Goal: Task Accomplishment & Management: Use online tool/utility

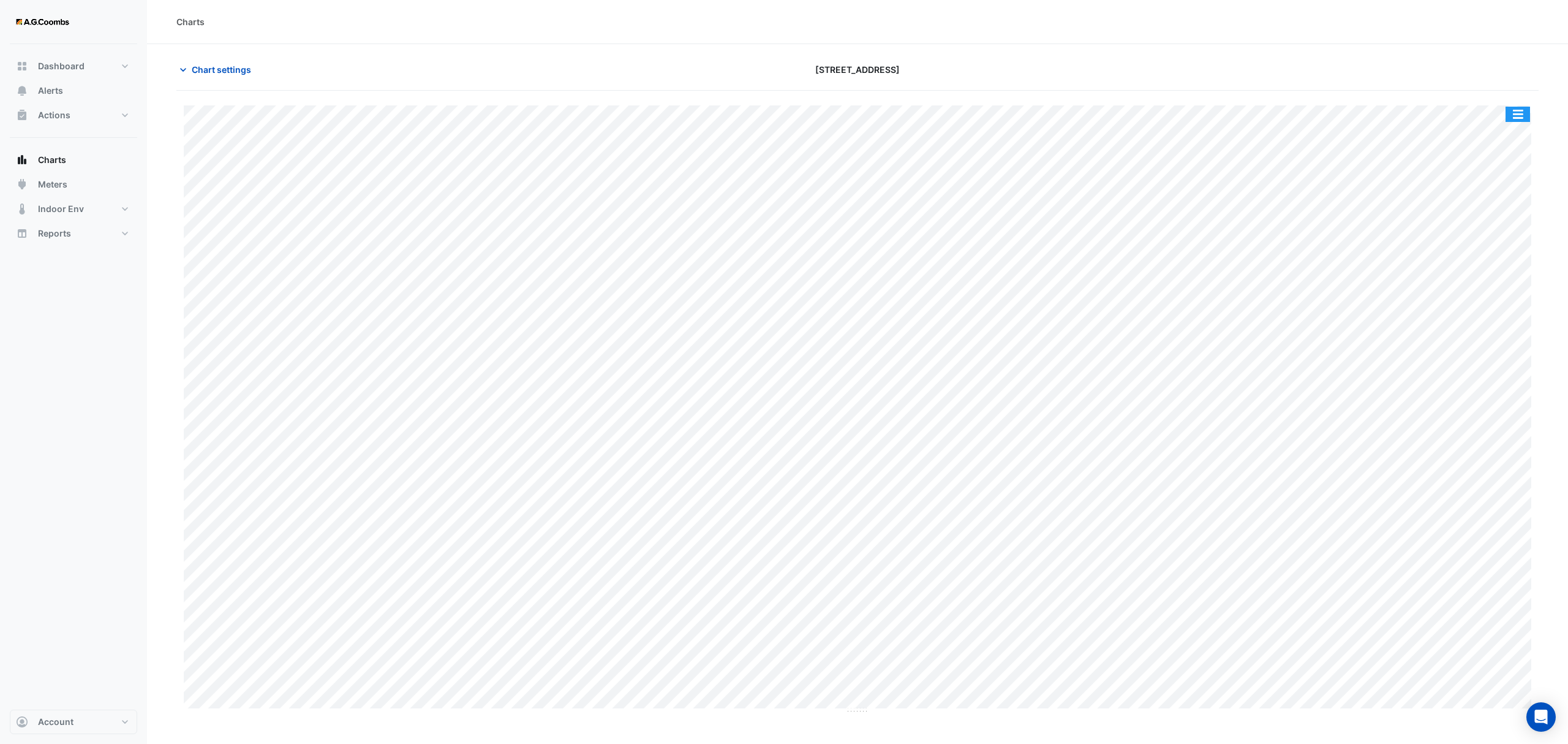
click at [1522, 122] on button "button" at bounding box center [1518, 114] width 25 height 15
click at [1505, 241] on div "Pivot Data Table" at bounding box center [1493, 246] width 74 height 29
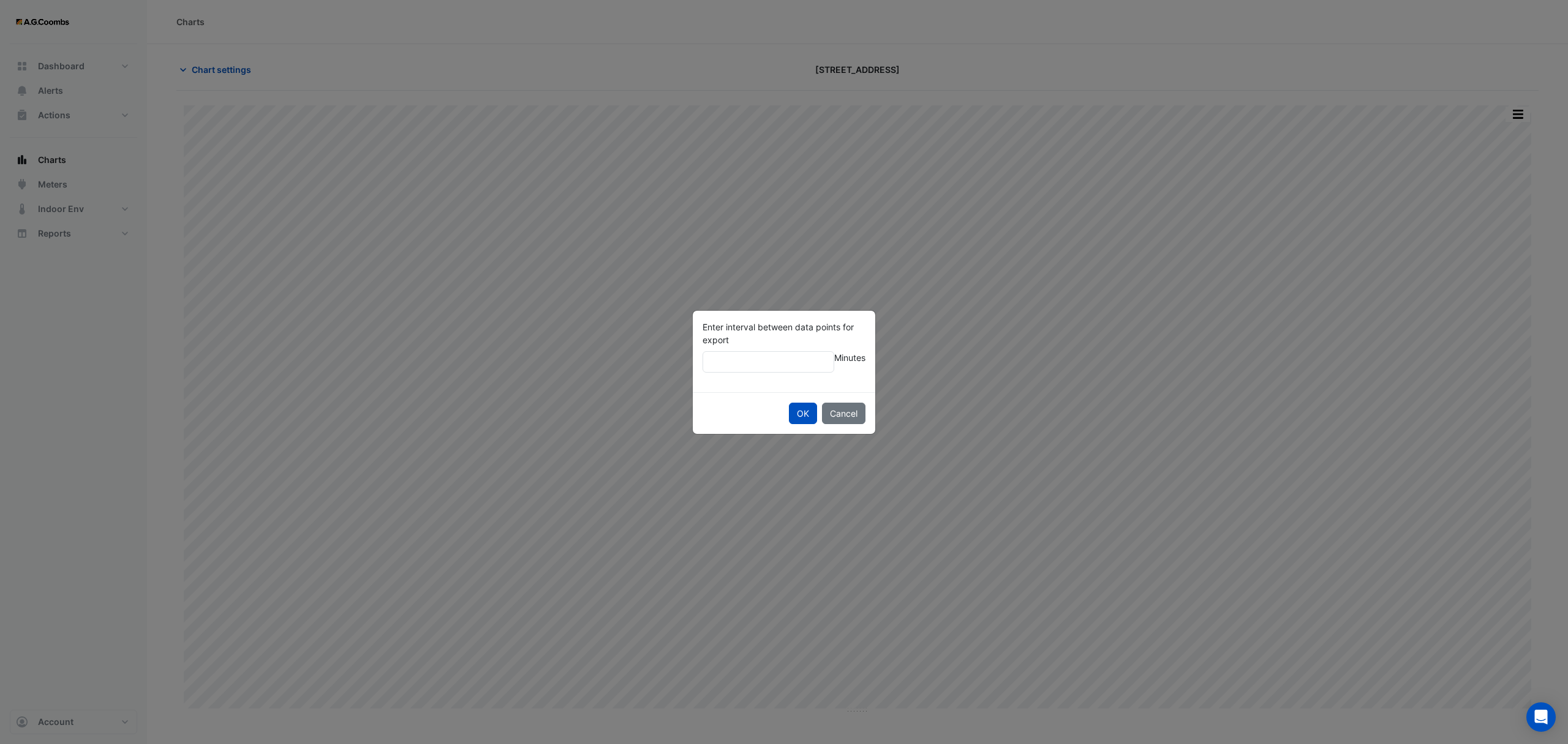
type input "**"
click at [789, 403] on button "OK" at bounding box center [803, 413] width 28 height 21
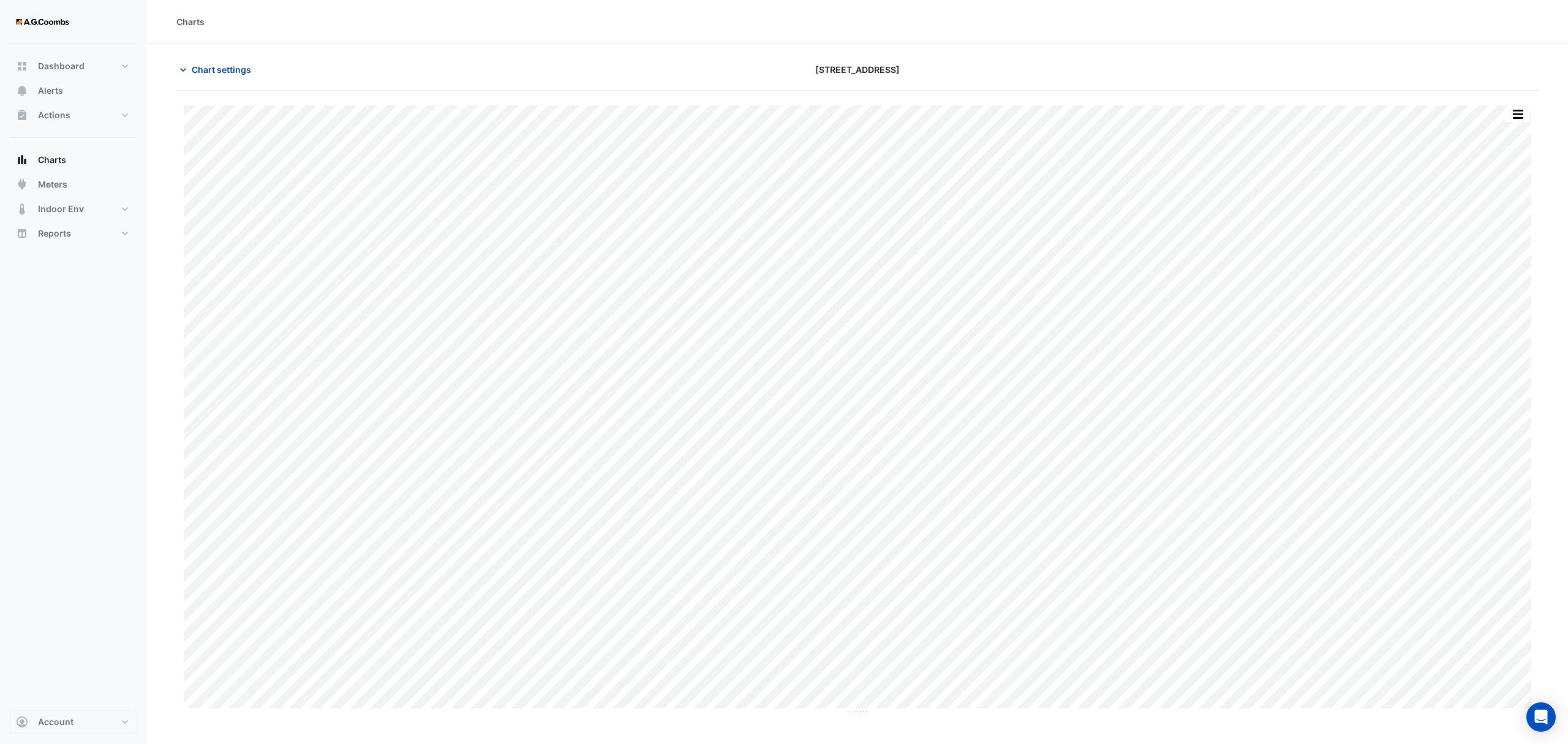
click at [208, 67] on span "Chart settings" at bounding box center [221, 69] width 59 height 13
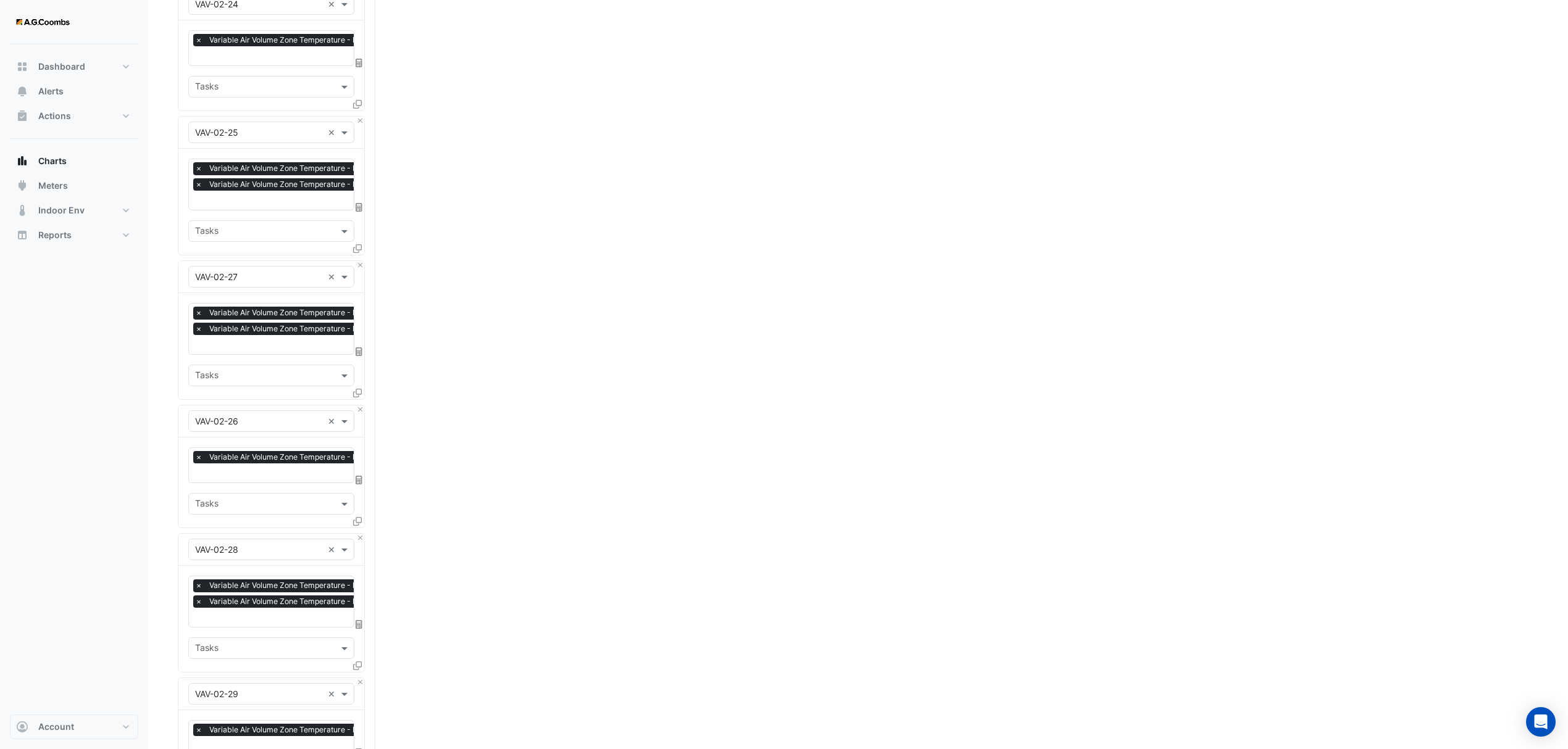
scroll to position [2879, 0]
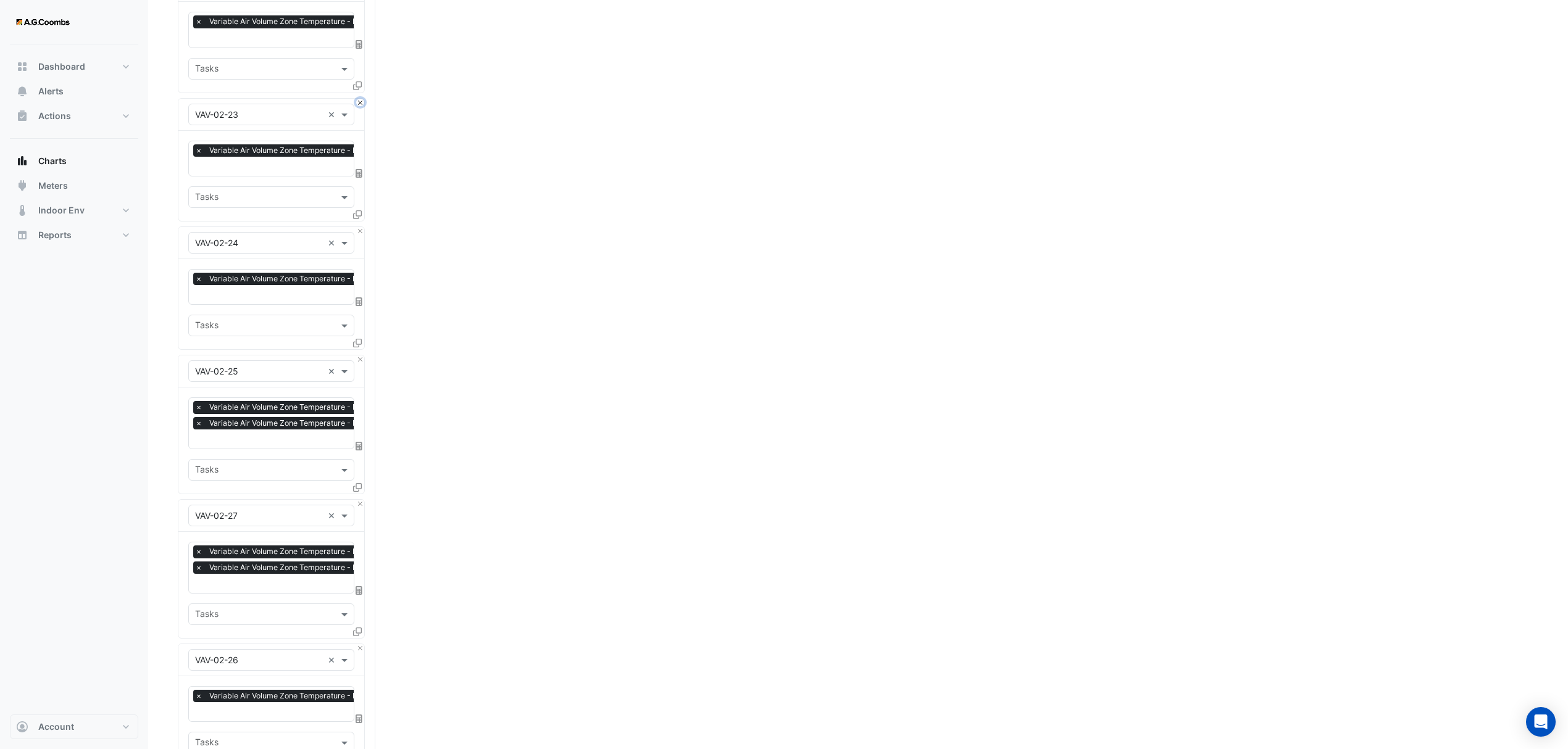
click at [362, 100] on button "Close" at bounding box center [360, 102] width 8 height 8
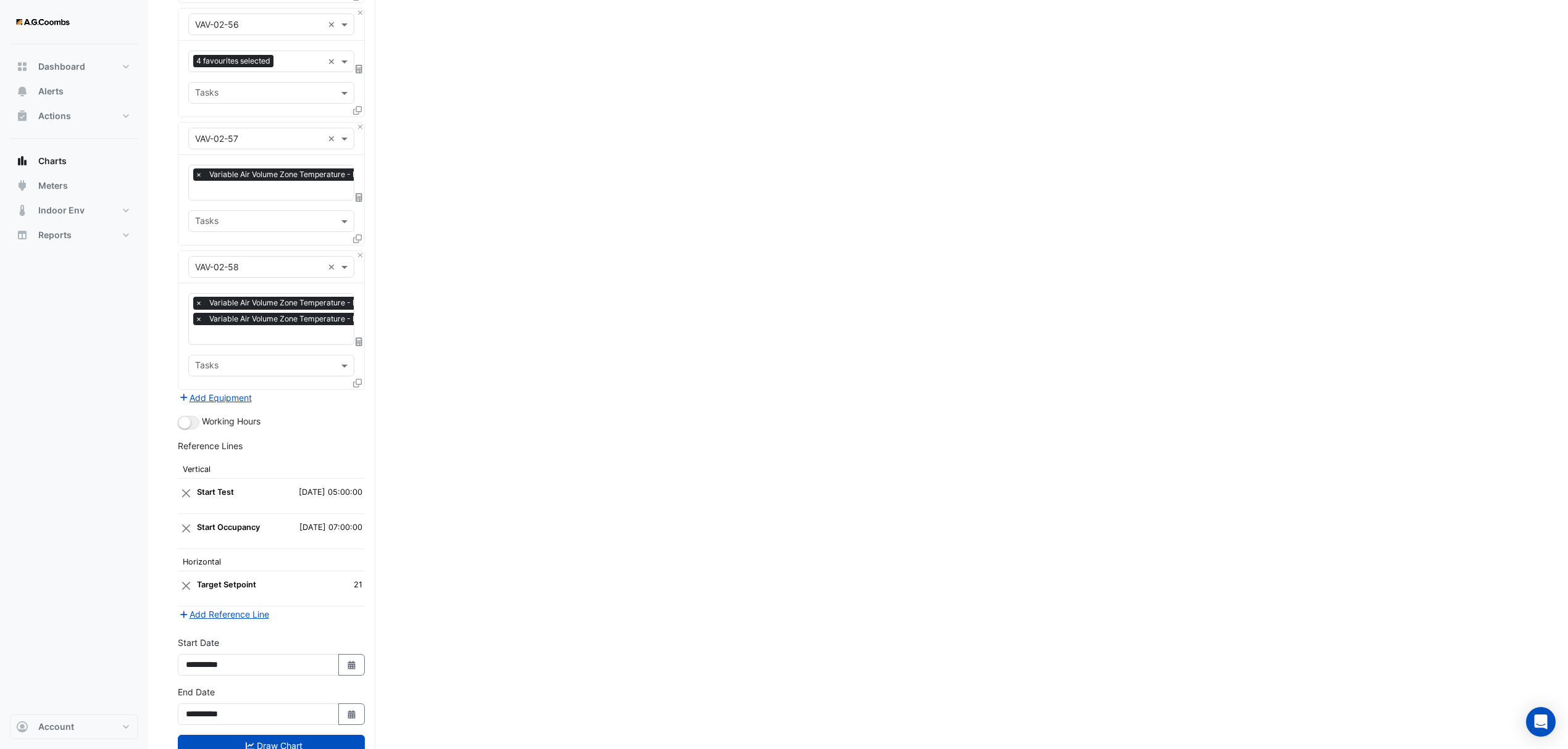
scroll to position [7178, 0]
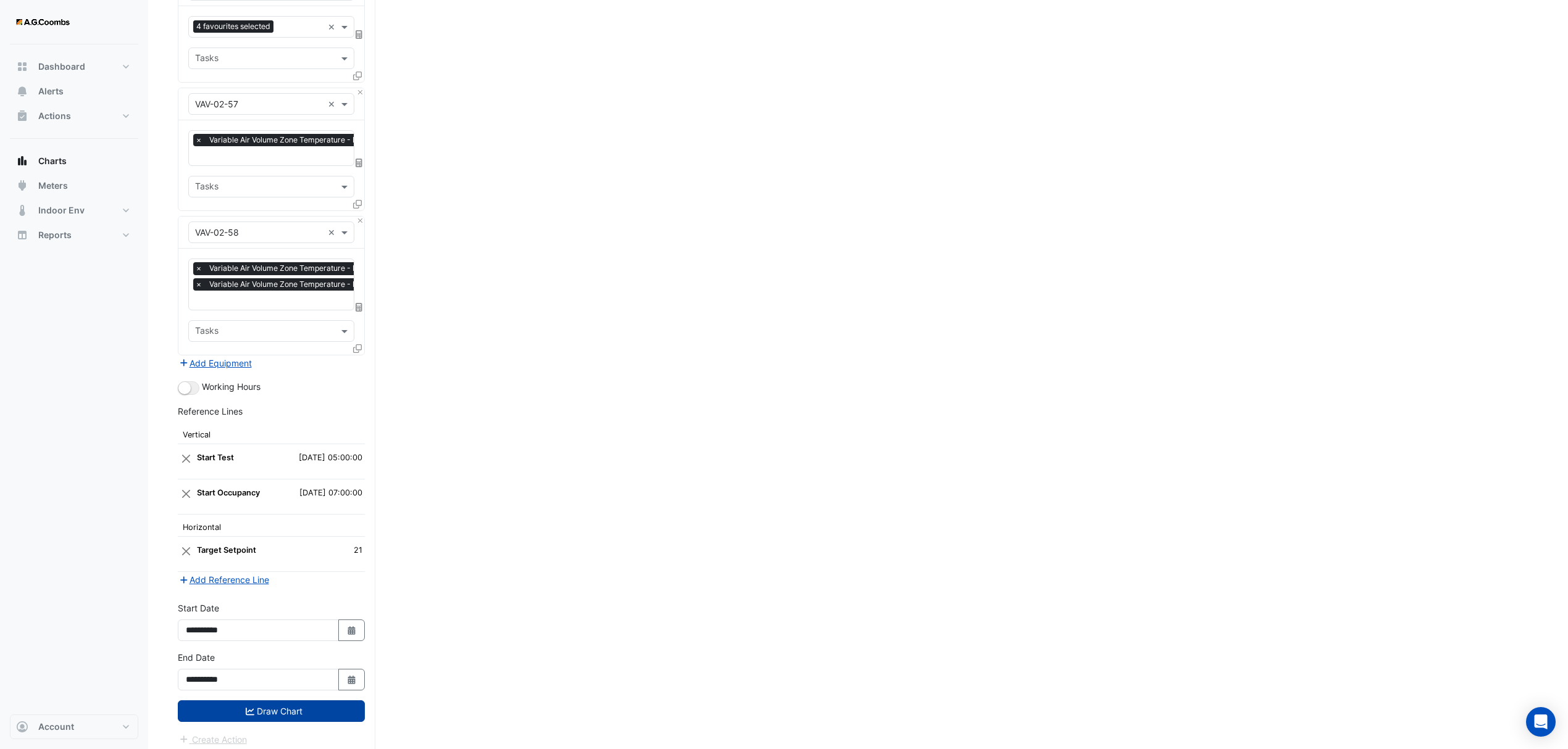
click at [289, 702] on button "Draw Chart" at bounding box center [271, 711] width 187 height 21
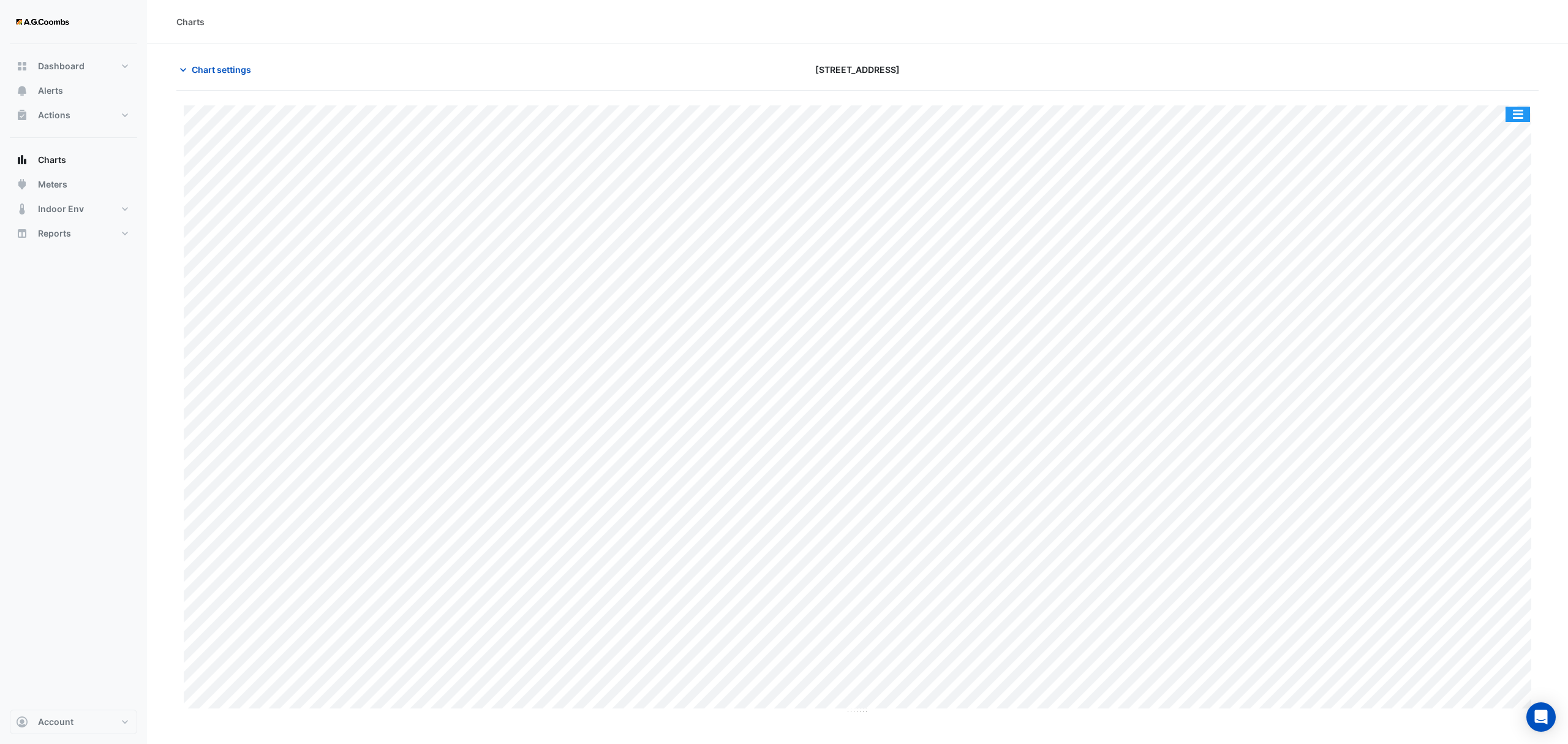
click at [1521, 113] on button "button" at bounding box center [1518, 114] width 25 height 15
click at [1483, 204] on div "Save as JPEG" at bounding box center [1493, 200] width 74 height 21
drag, startPoint x: 1524, startPoint y: 115, endPoint x: 1527, endPoint y: 123, distance: 8.5
click at [1523, 116] on button "button" at bounding box center [1518, 114] width 25 height 15
click at [1483, 256] on div "Pivot Data Table" at bounding box center [1493, 246] width 74 height 29
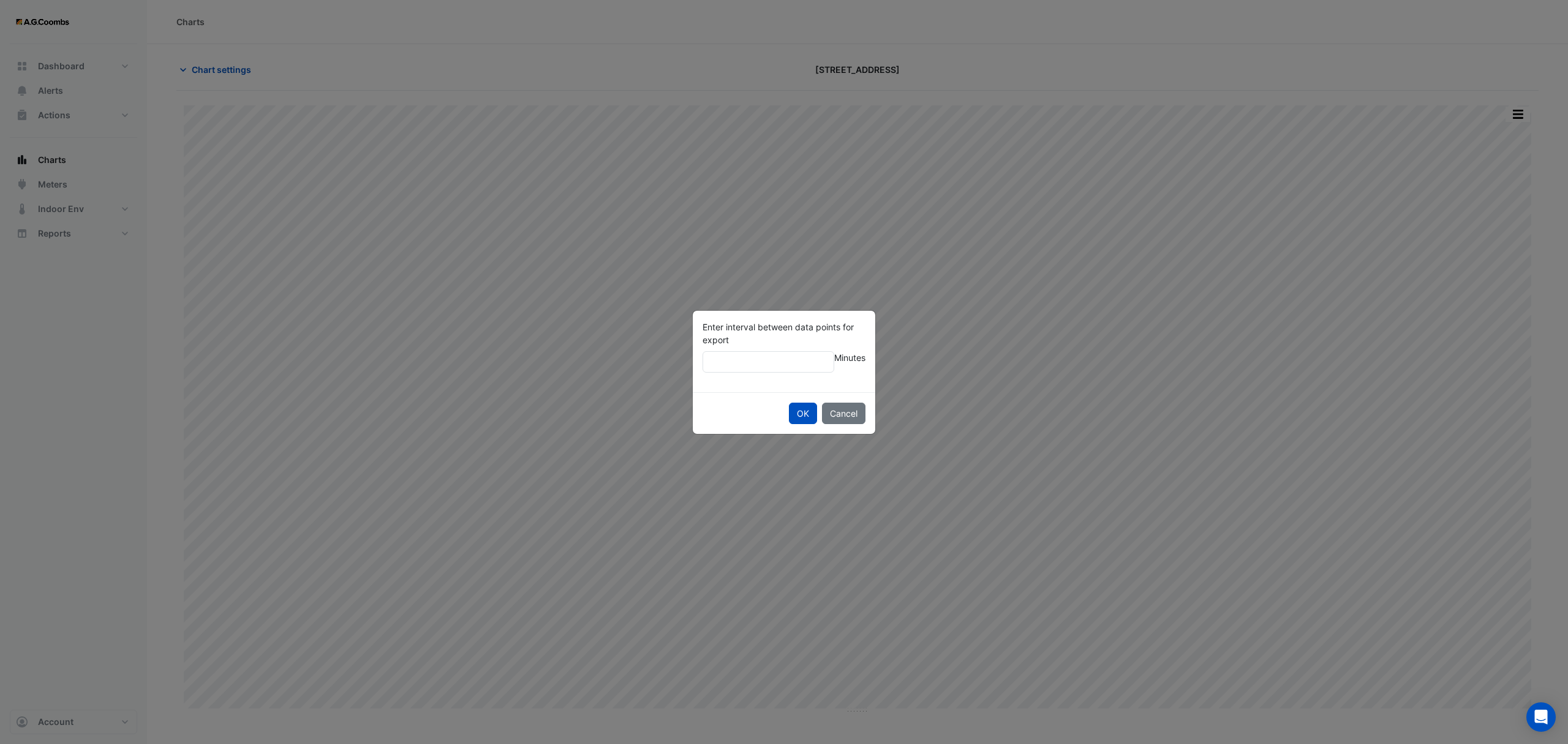
type input "**"
click at [789, 403] on button "OK" at bounding box center [803, 413] width 28 height 21
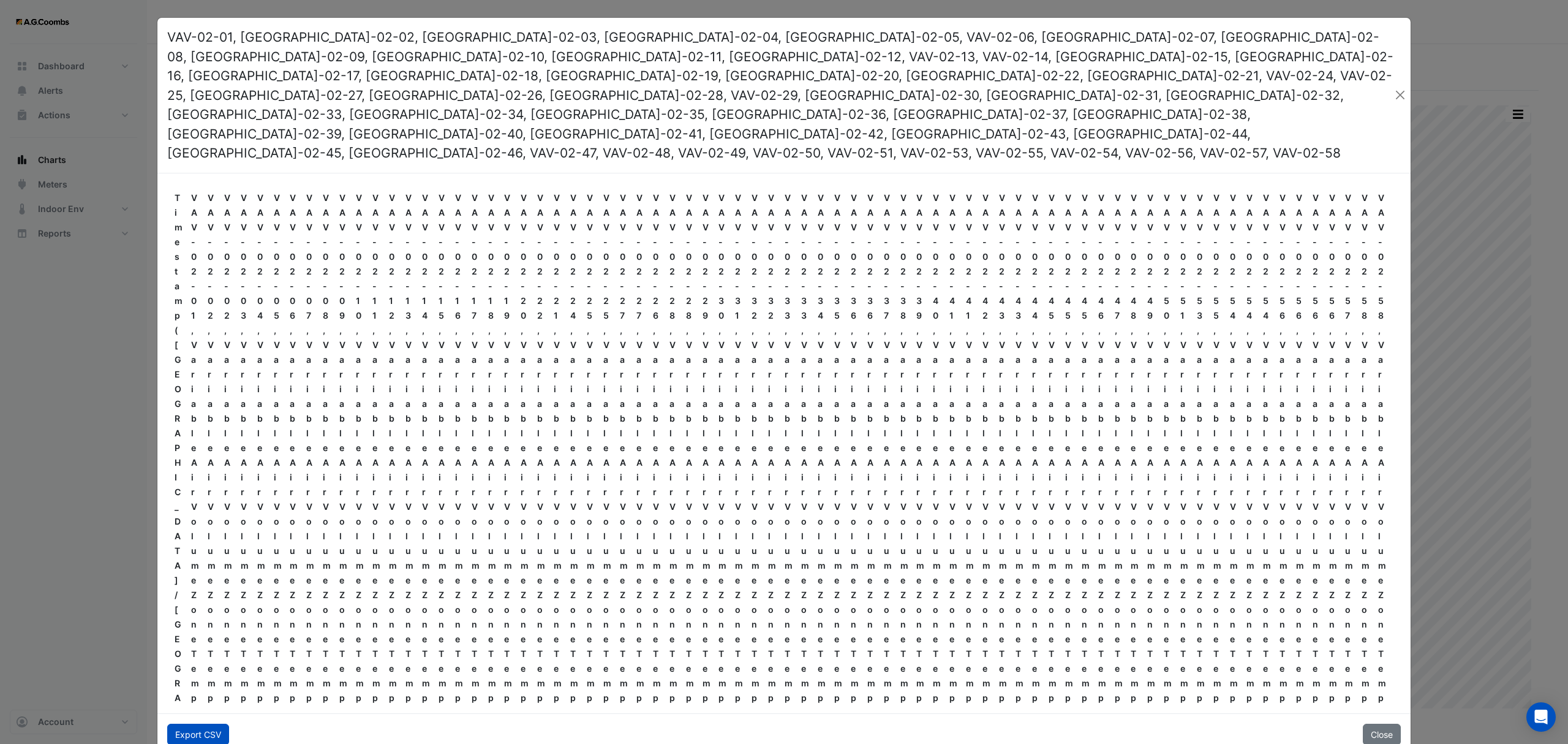
click at [179, 724] on button "Export CSV" at bounding box center [198, 734] width 62 height 21
click at [1394, 724] on button "Close" at bounding box center [1382, 734] width 38 height 21
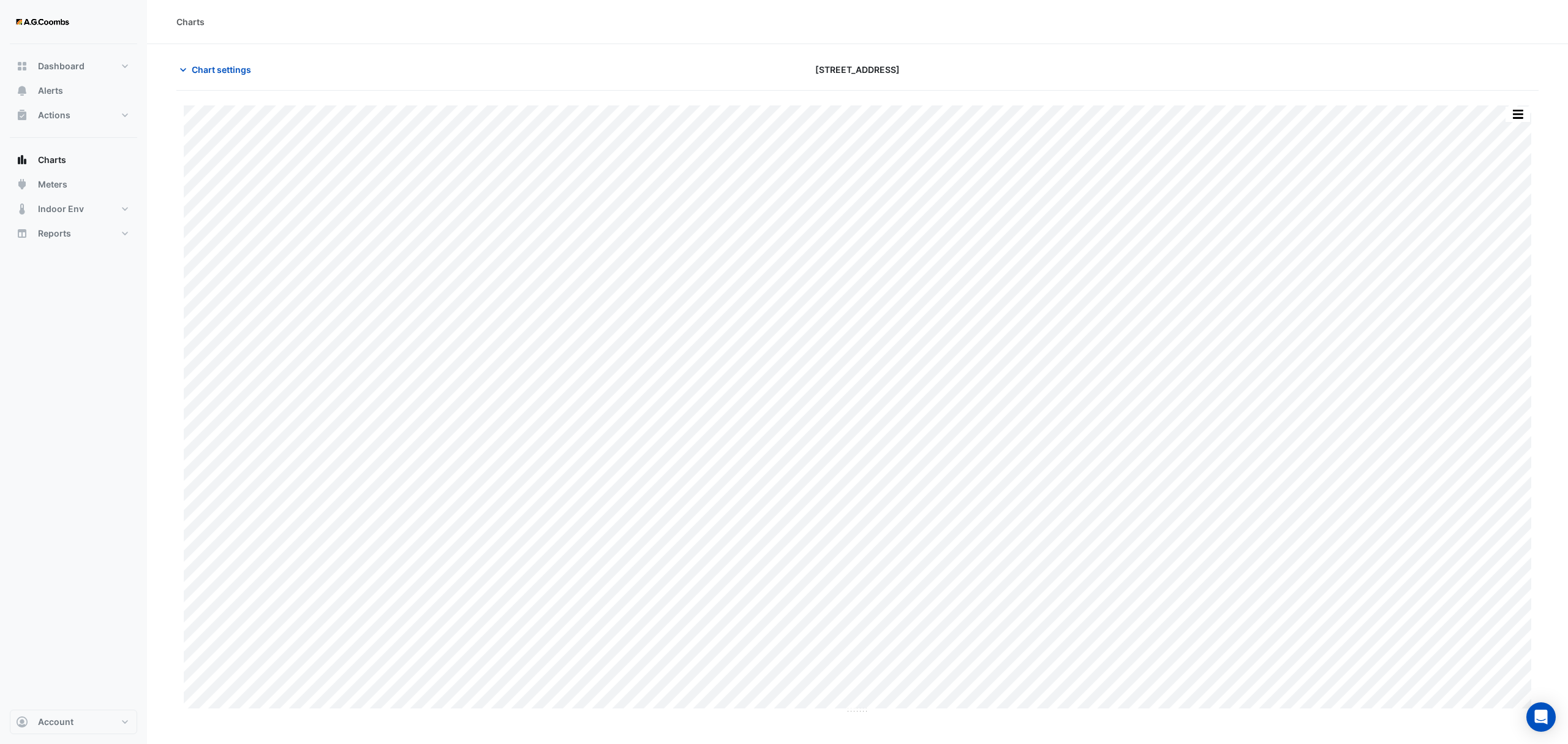
click at [1529, 106] on div "Split by Equip Split All Print Save as JPEG Save as PNG Pivot Data Table Export…" at bounding box center [1518, 114] width 26 height 17
drag, startPoint x: 1515, startPoint y: 116, endPoint x: 1529, endPoint y: 160, distance: 46.2
click at [1515, 115] on button "button" at bounding box center [1518, 114] width 25 height 15
click at [1487, 245] on div "Pivot Data Table" at bounding box center [1493, 246] width 74 height 29
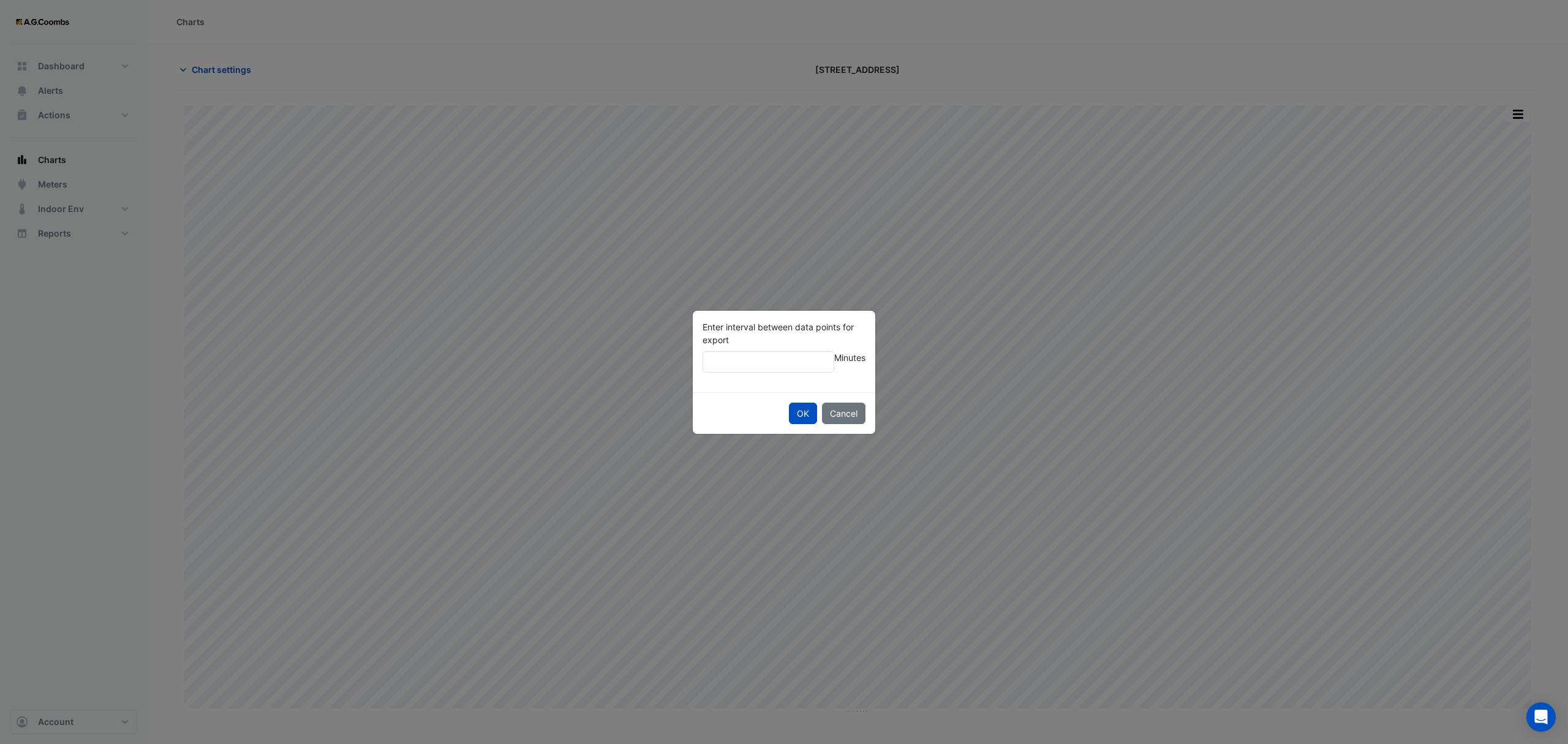
type input "**"
click button "OK" at bounding box center [803, 413] width 28 height 21
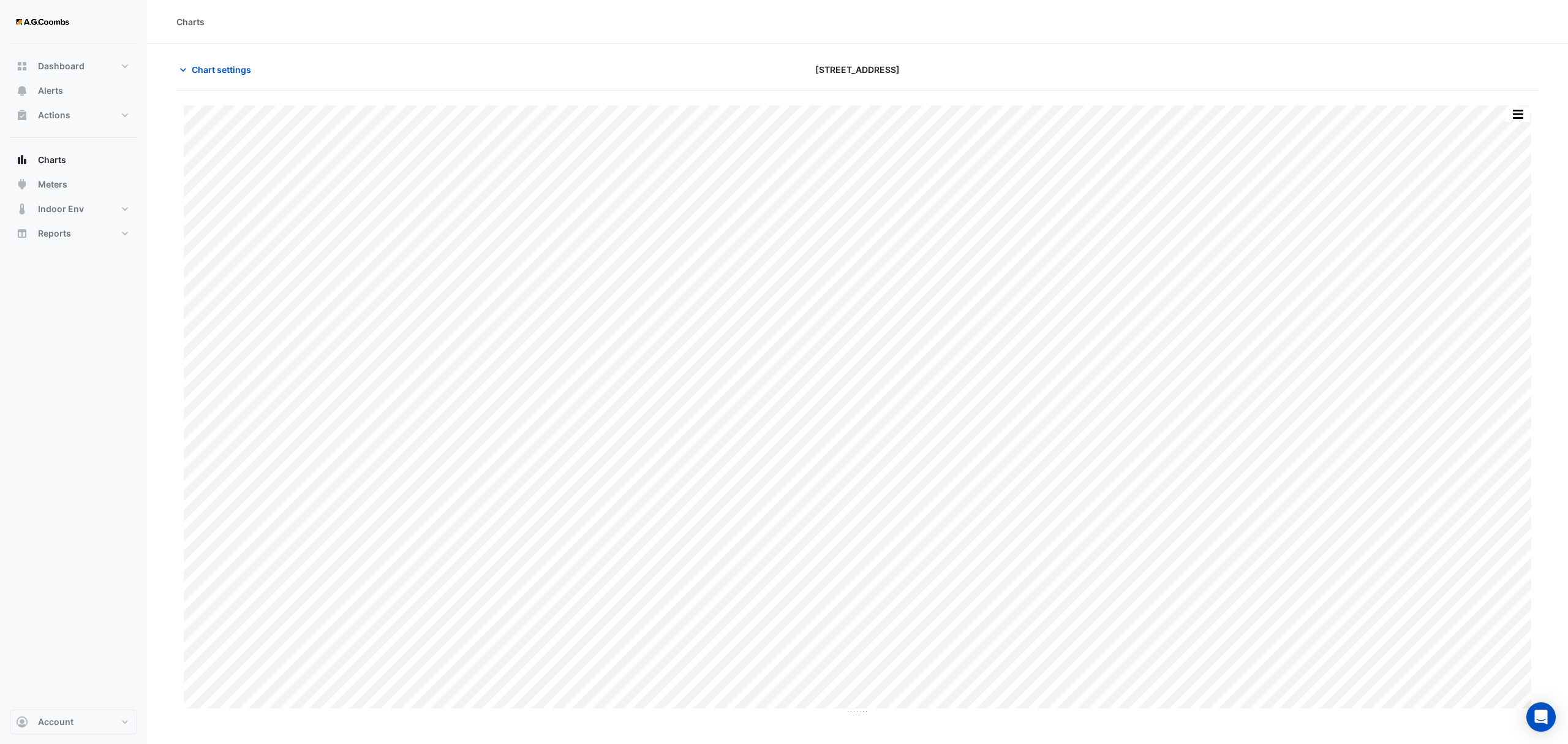
click at [1524, 107] on button "button" at bounding box center [1518, 114] width 25 height 15
click at [1497, 242] on div "Pivot Data Table" at bounding box center [1493, 246] width 74 height 29
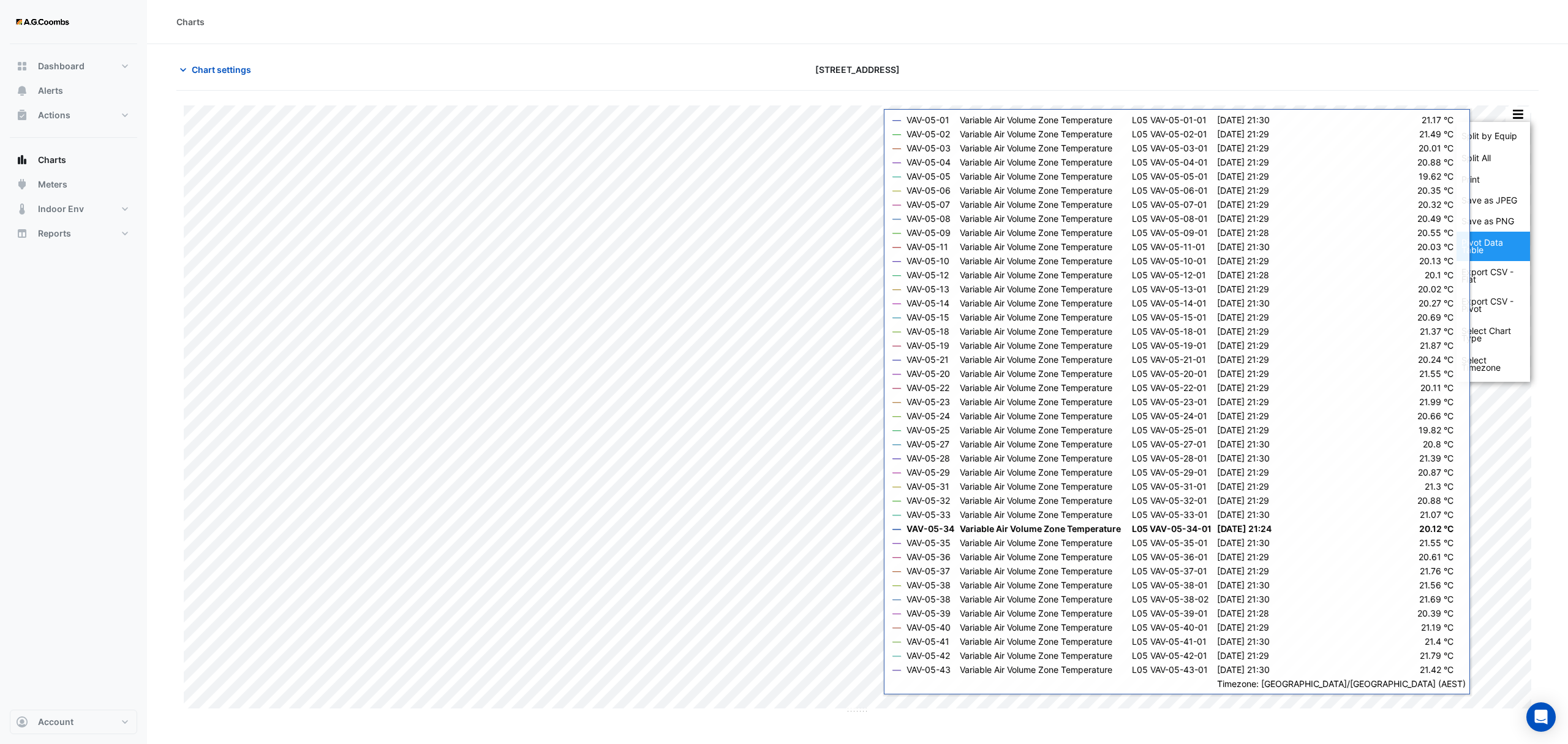
click at [1486, 248] on div "Pivot Data Table" at bounding box center [1493, 246] width 74 height 29
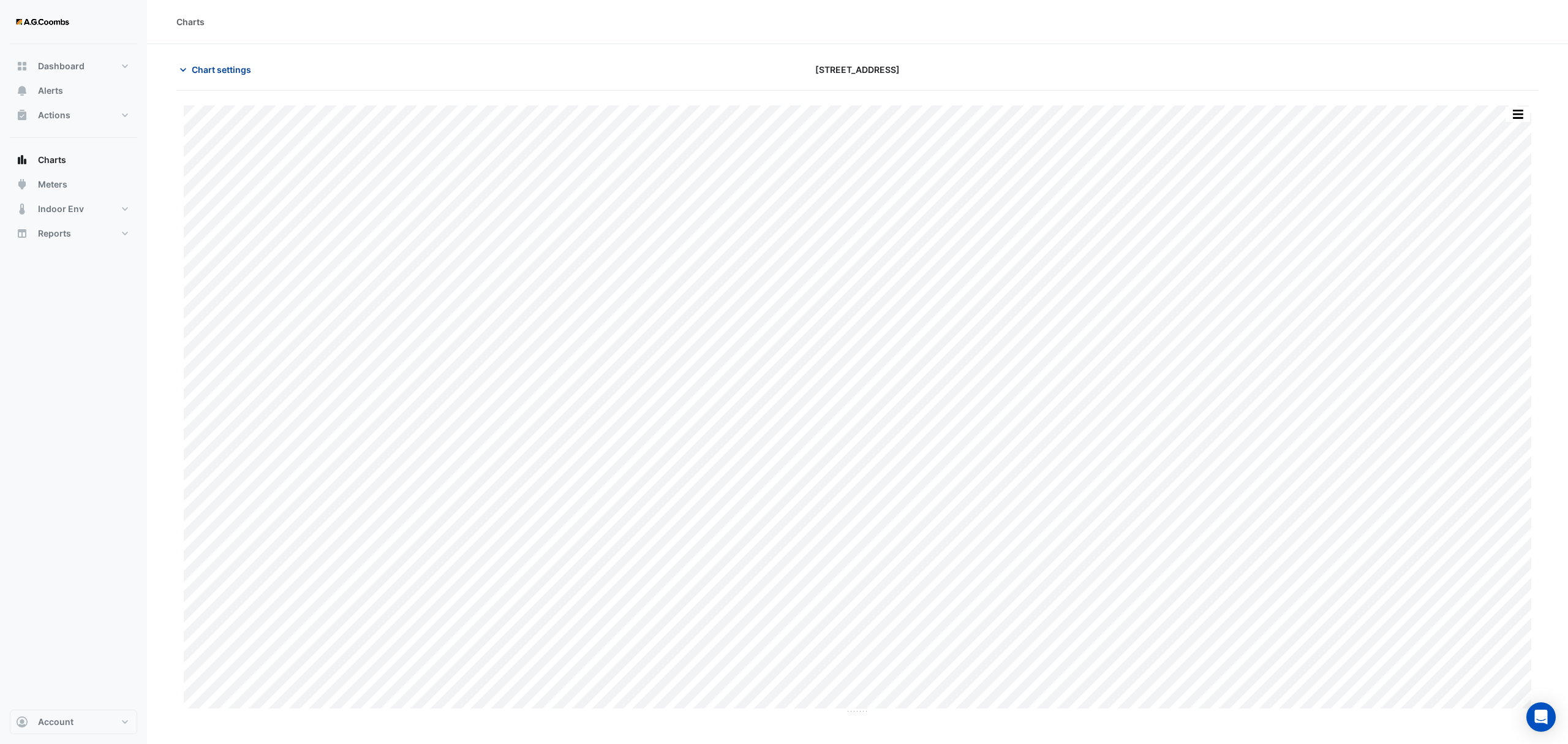
click at [206, 72] on span "Chart settings" at bounding box center [221, 69] width 59 height 13
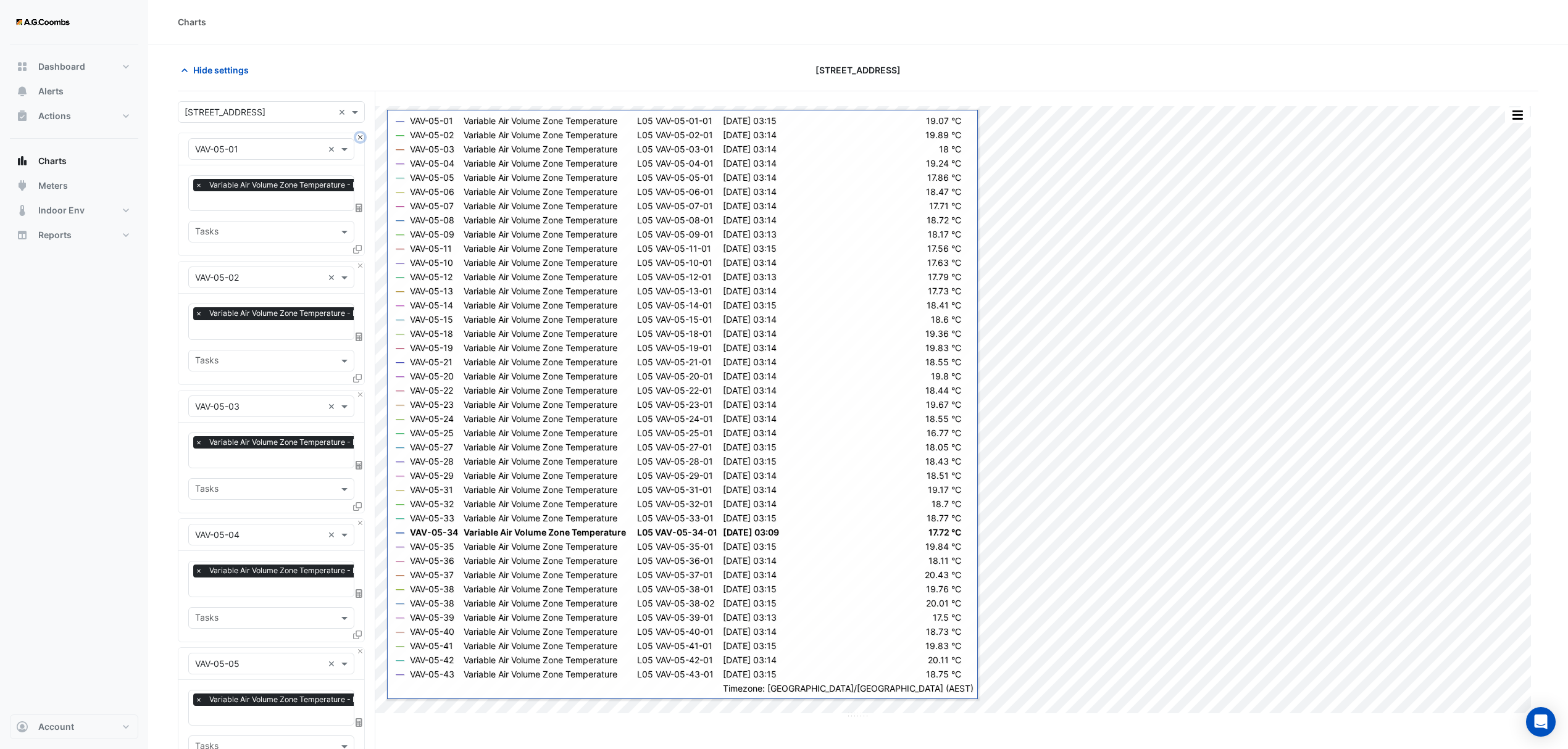
click at [358, 136] on button "Close" at bounding box center [360, 137] width 8 height 8
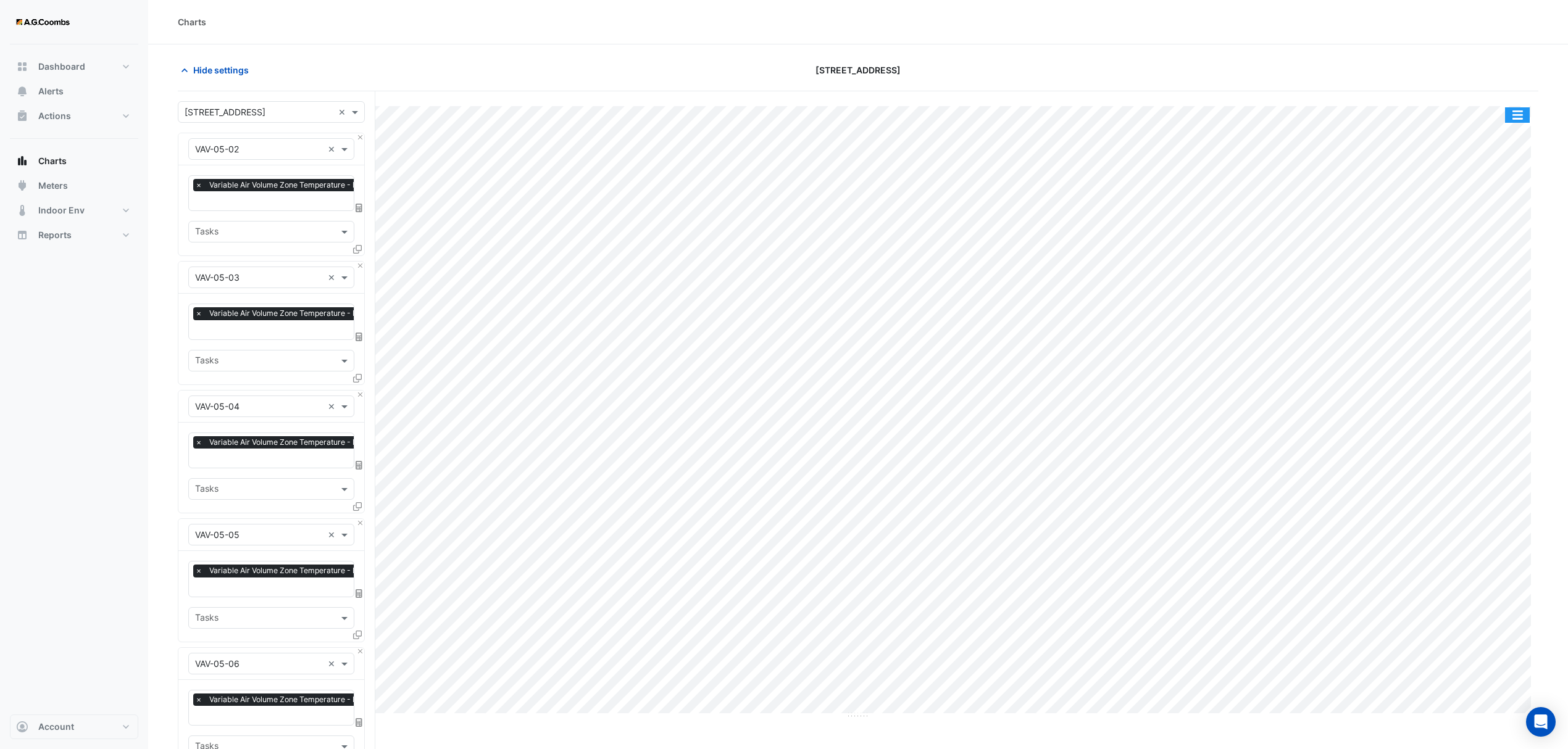
click at [1515, 118] on button "button" at bounding box center [1518, 115] width 25 height 15
click at [1497, 256] on div "Pivot Data Table" at bounding box center [1492, 248] width 74 height 29
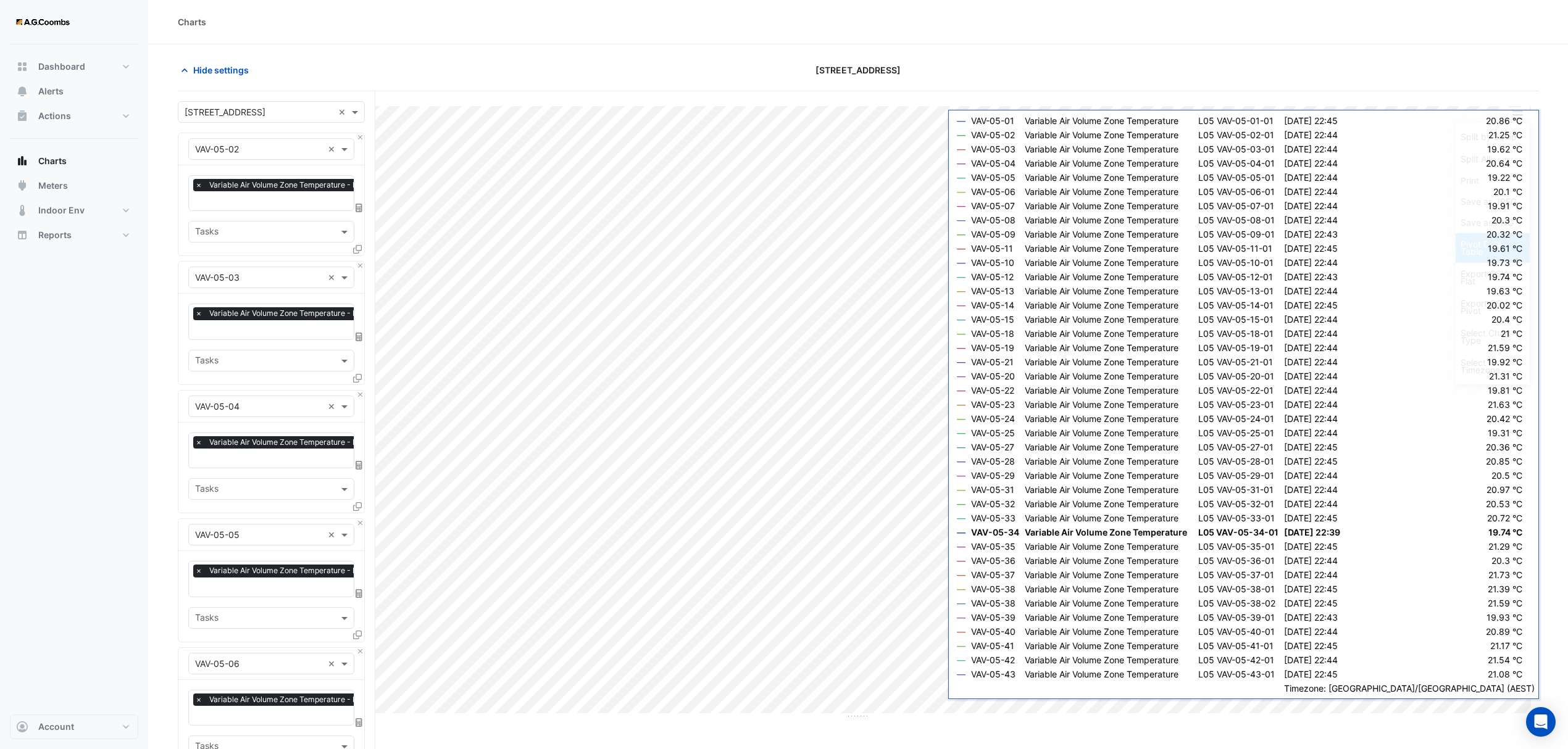
click at [1465, 252] on div "Pivot Data Table" at bounding box center [1492, 248] width 74 height 29
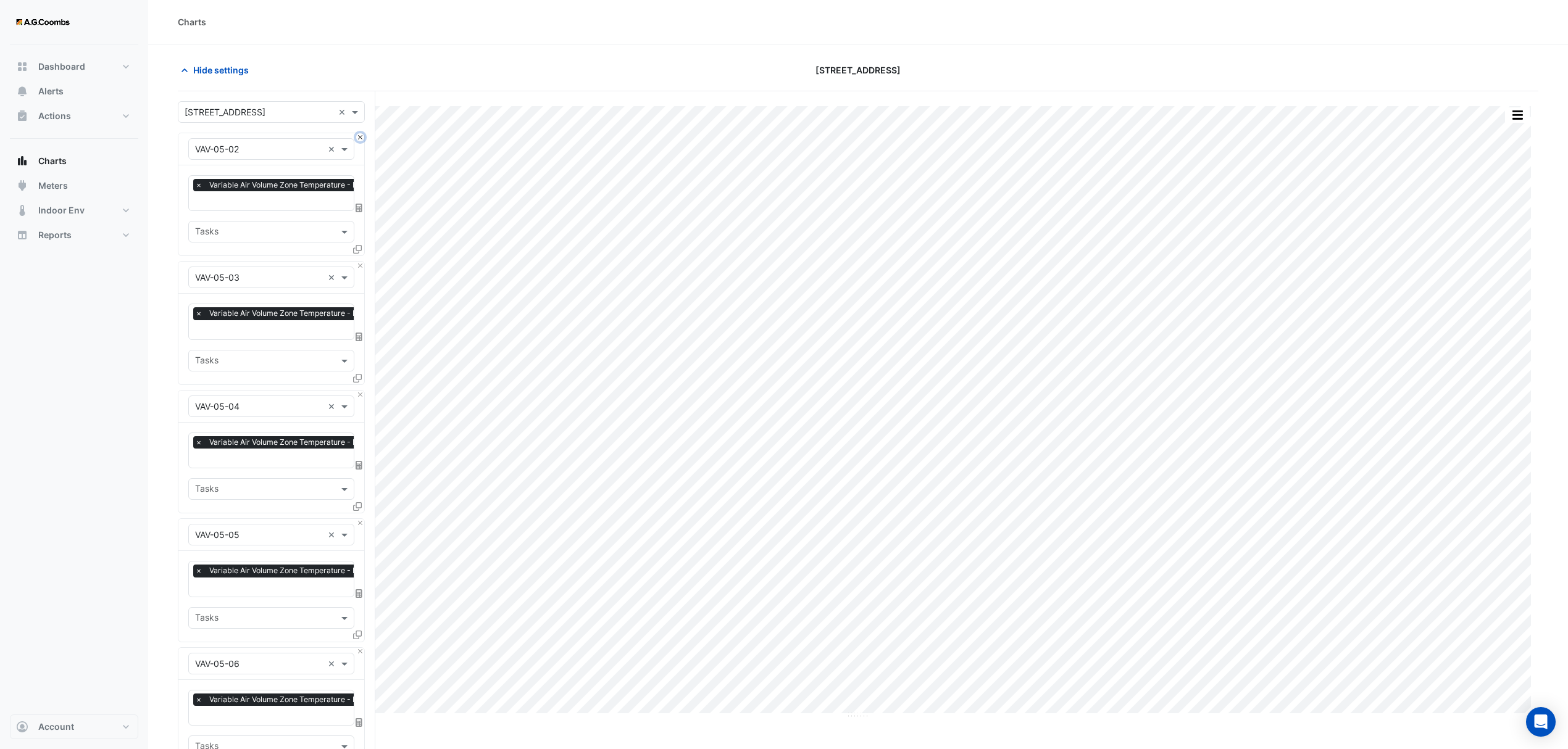
click at [362, 140] on button "Close" at bounding box center [360, 137] width 8 height 8
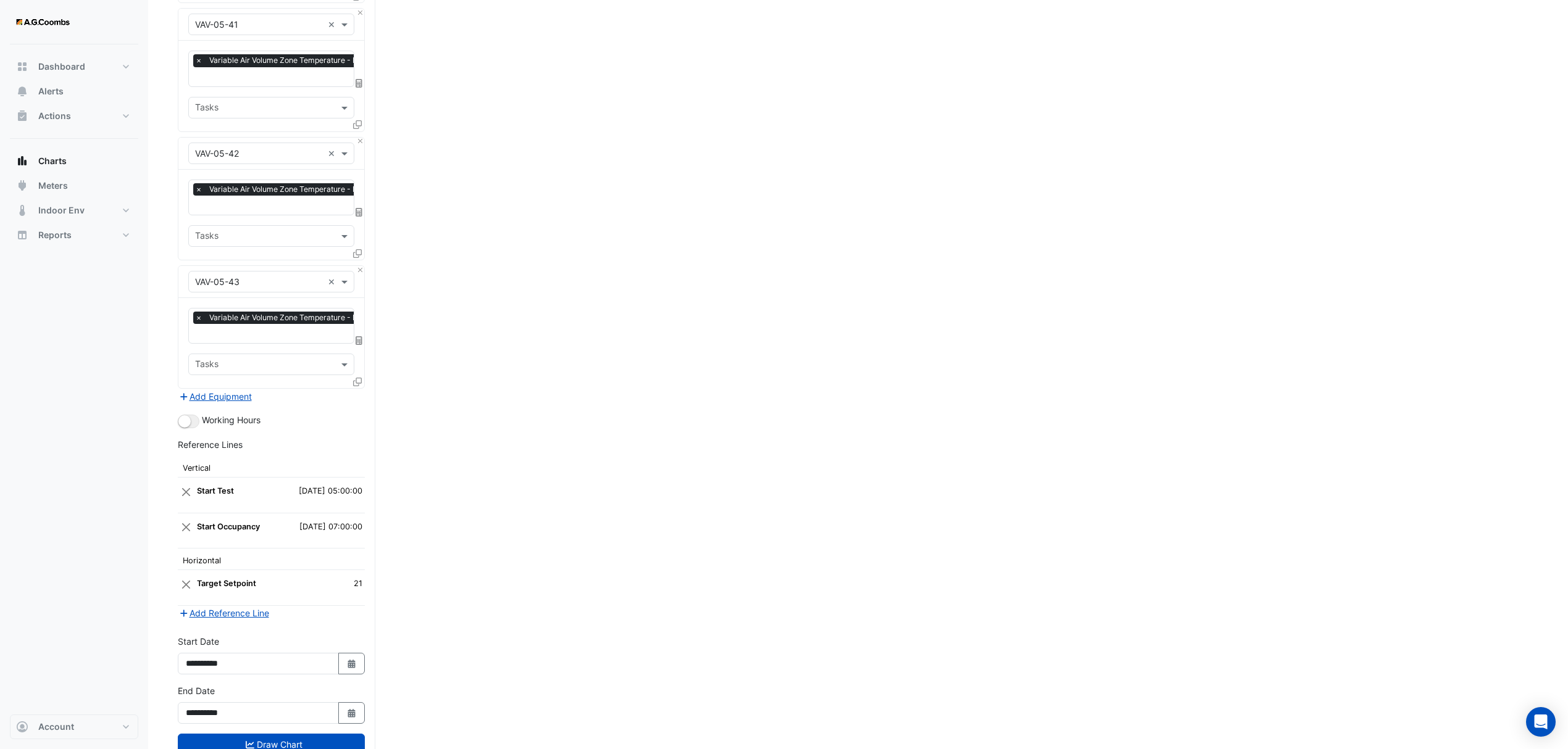
scroll to position [4548, 0]
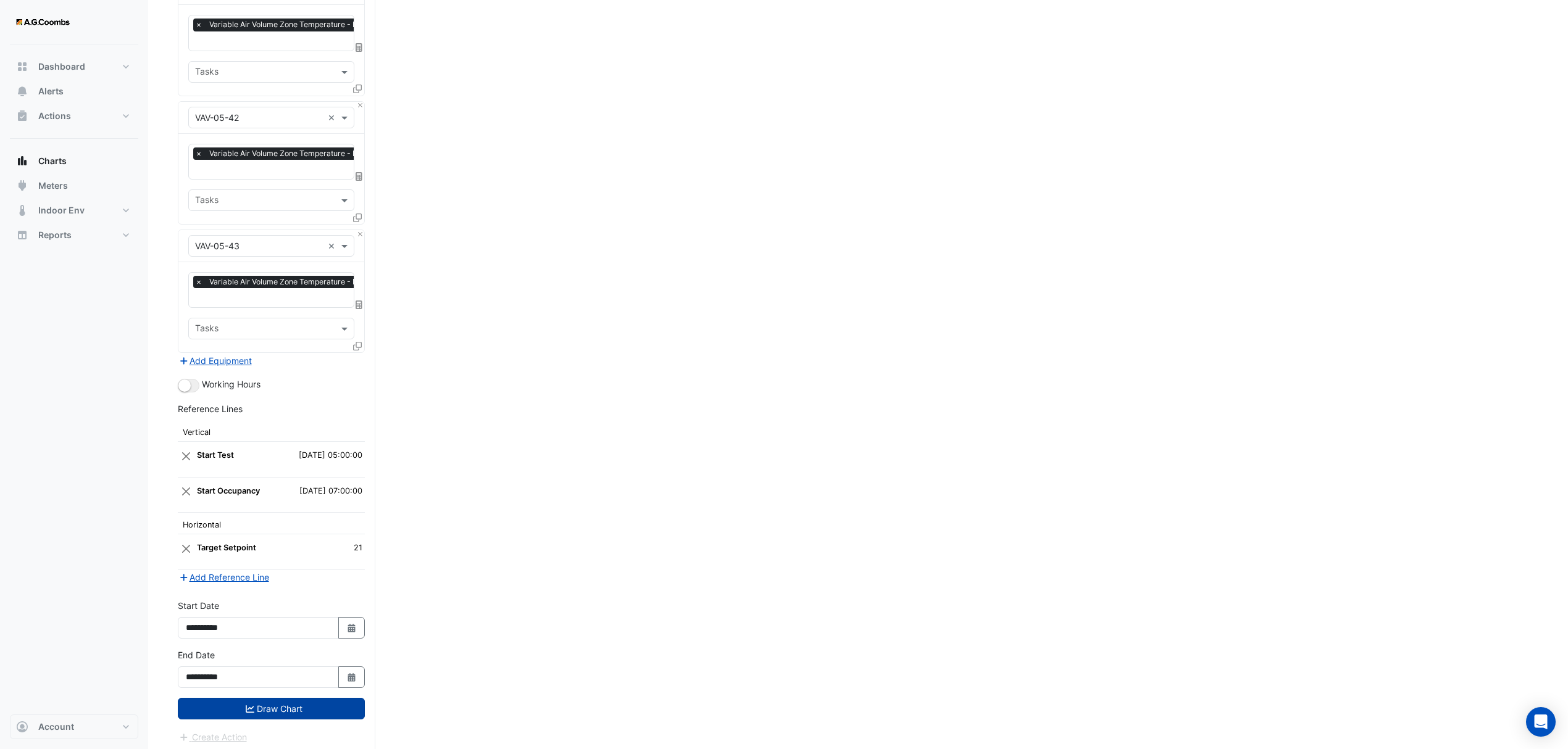
click at [327, 706] on button "Draw Chart" at bounding box center [271, 708] width 187 height 21
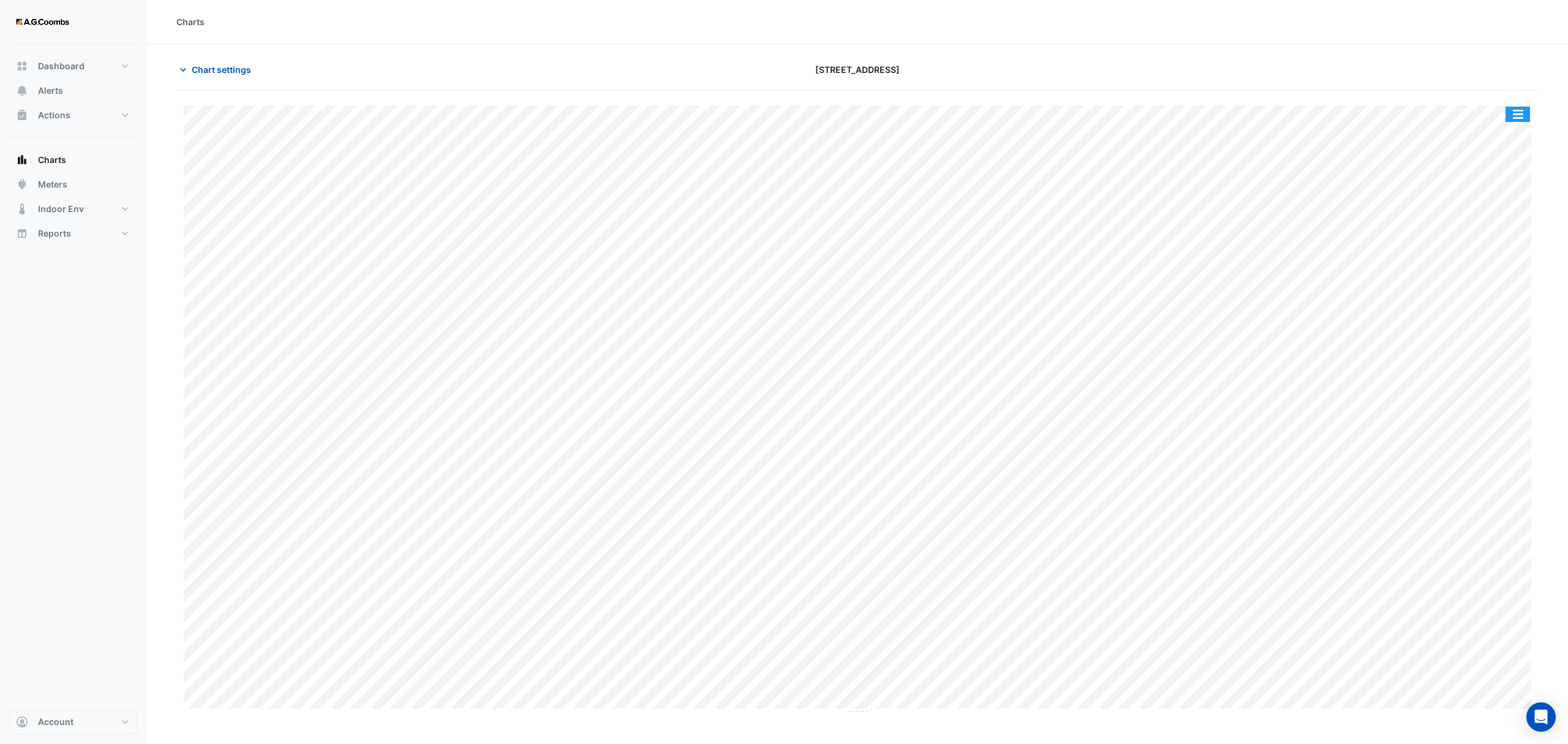
click at [1524, 116] on button "button" at bounding box center [1518, 114] width 25 height 15
click at [1505, 242] on div "Pivot Data Table" at bounding box center [1493, 246] width 74 height 29
click at [218, 70] on span "Chart settings" at bounding box center [221, 69] width 59 height 13
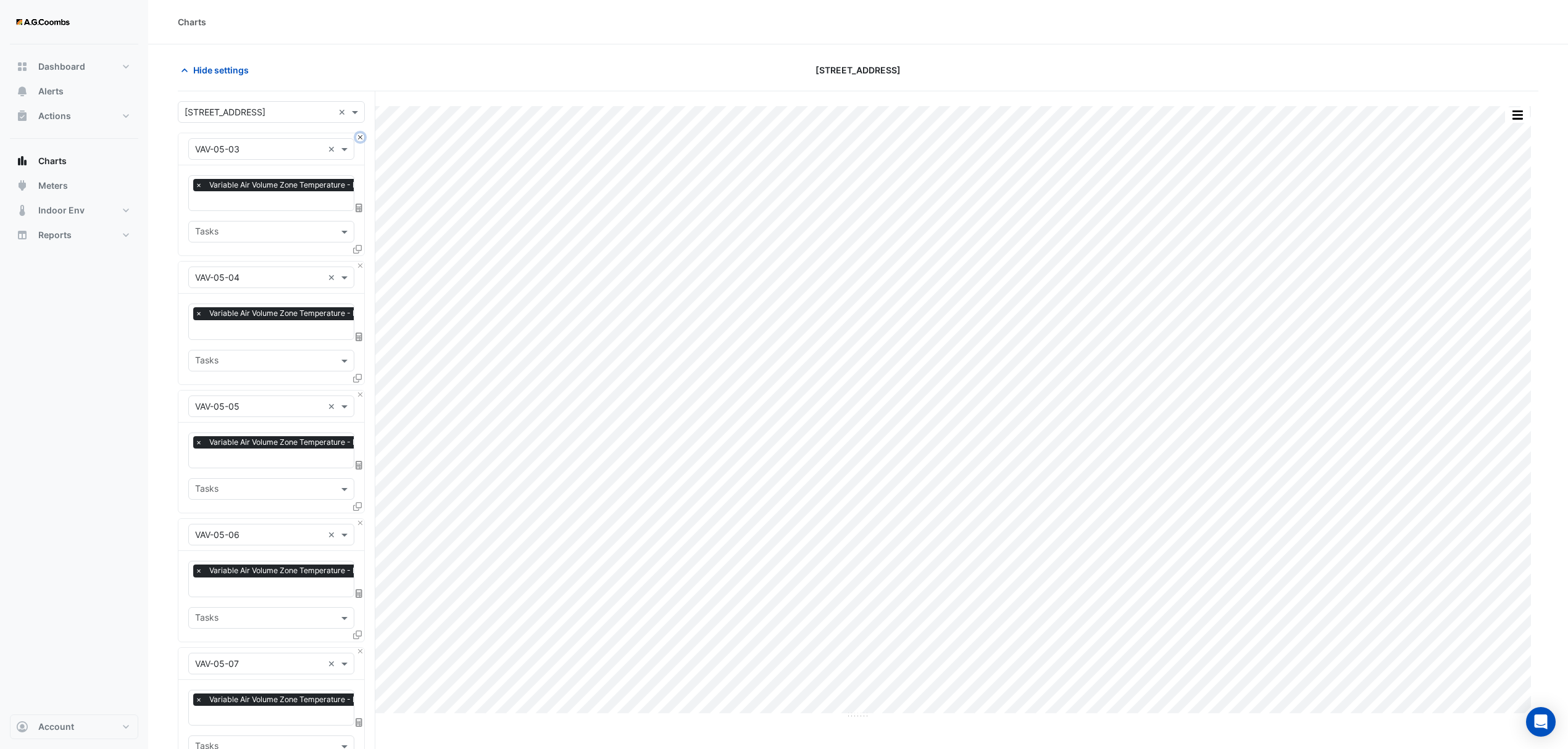
click at [360, 138] on button "Close" at bounding box center [360, 137] width 8 height 8
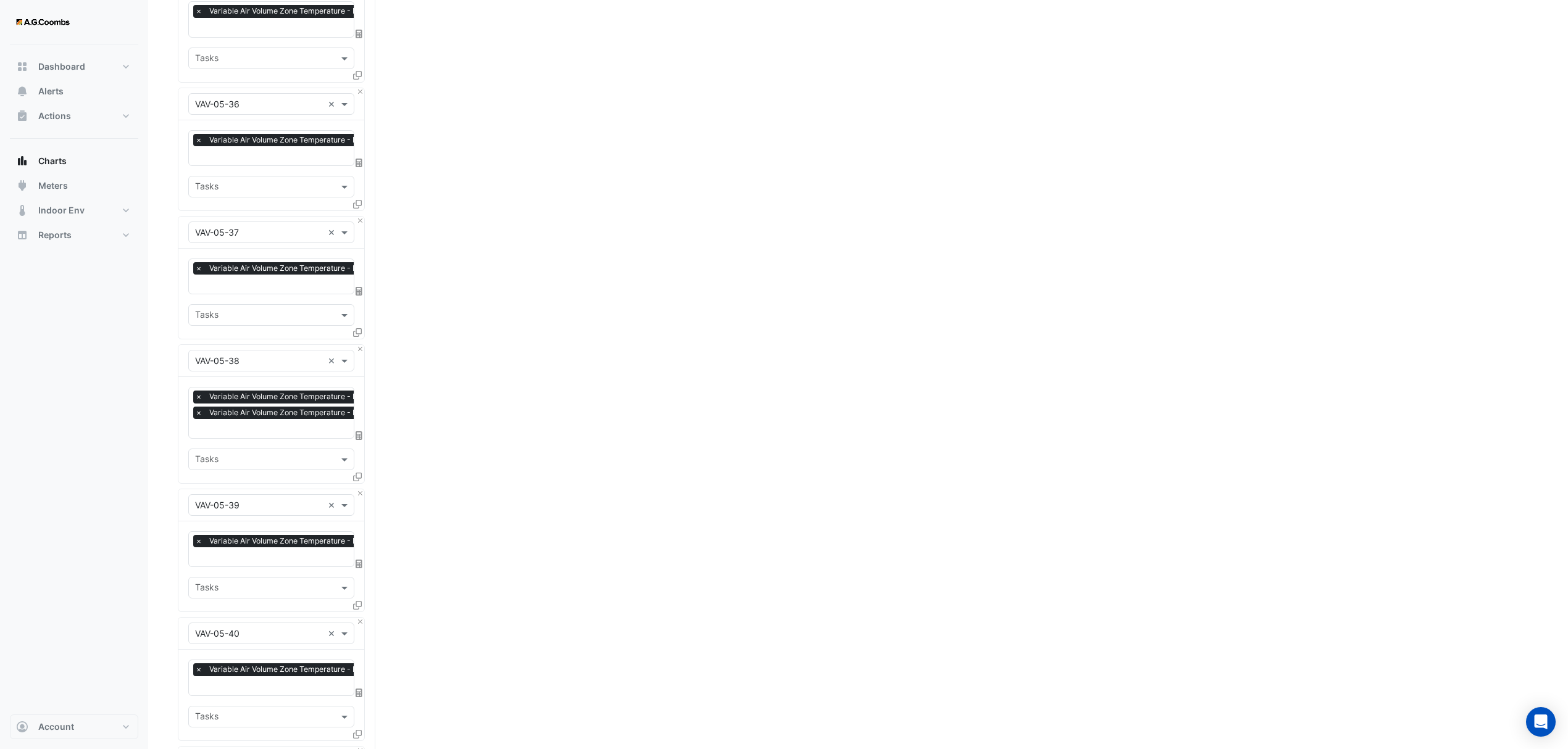
scroll to position [4419, 0]
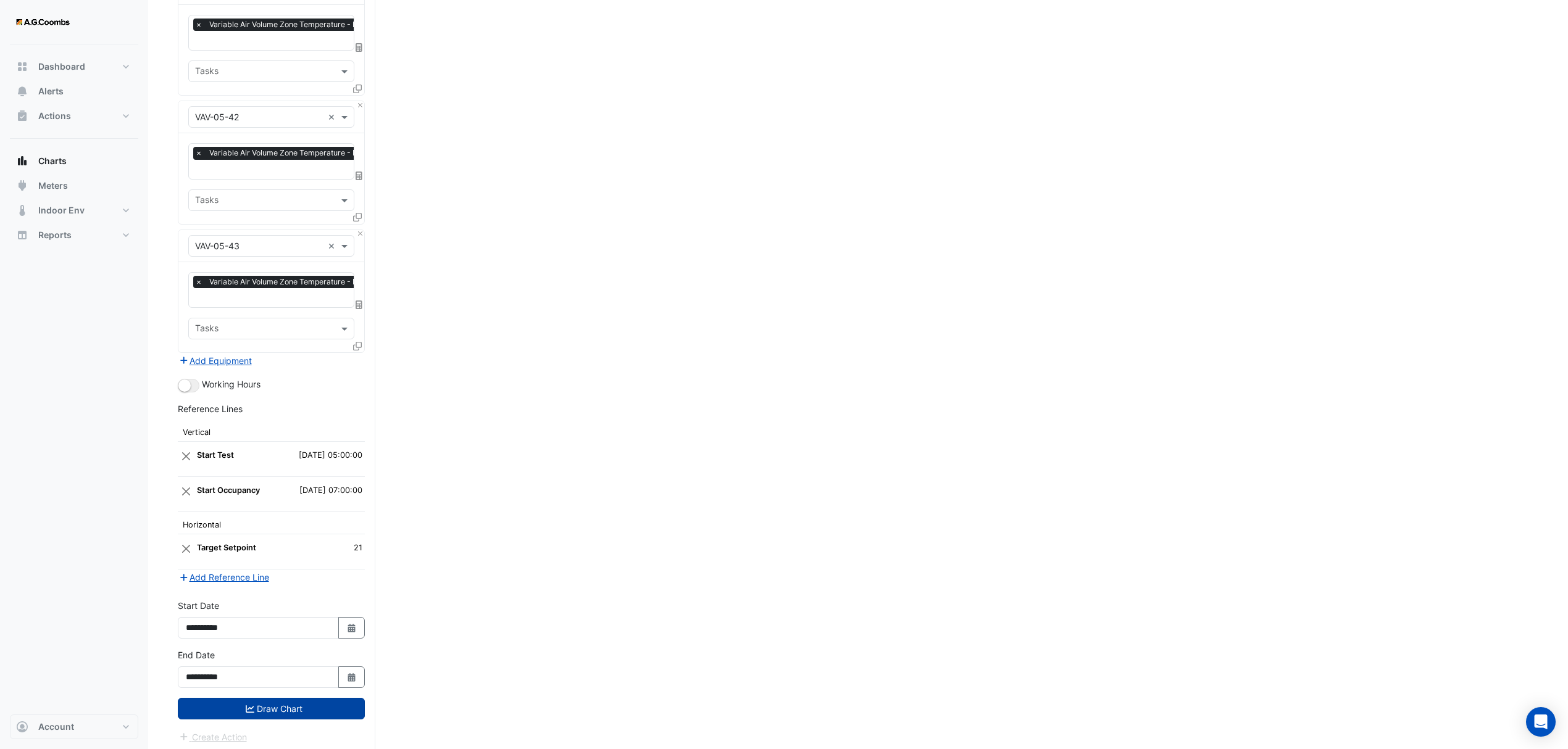
click at [302, 701] on button "Draw Chart" at bounding box center [271, 708] width 187 height 21
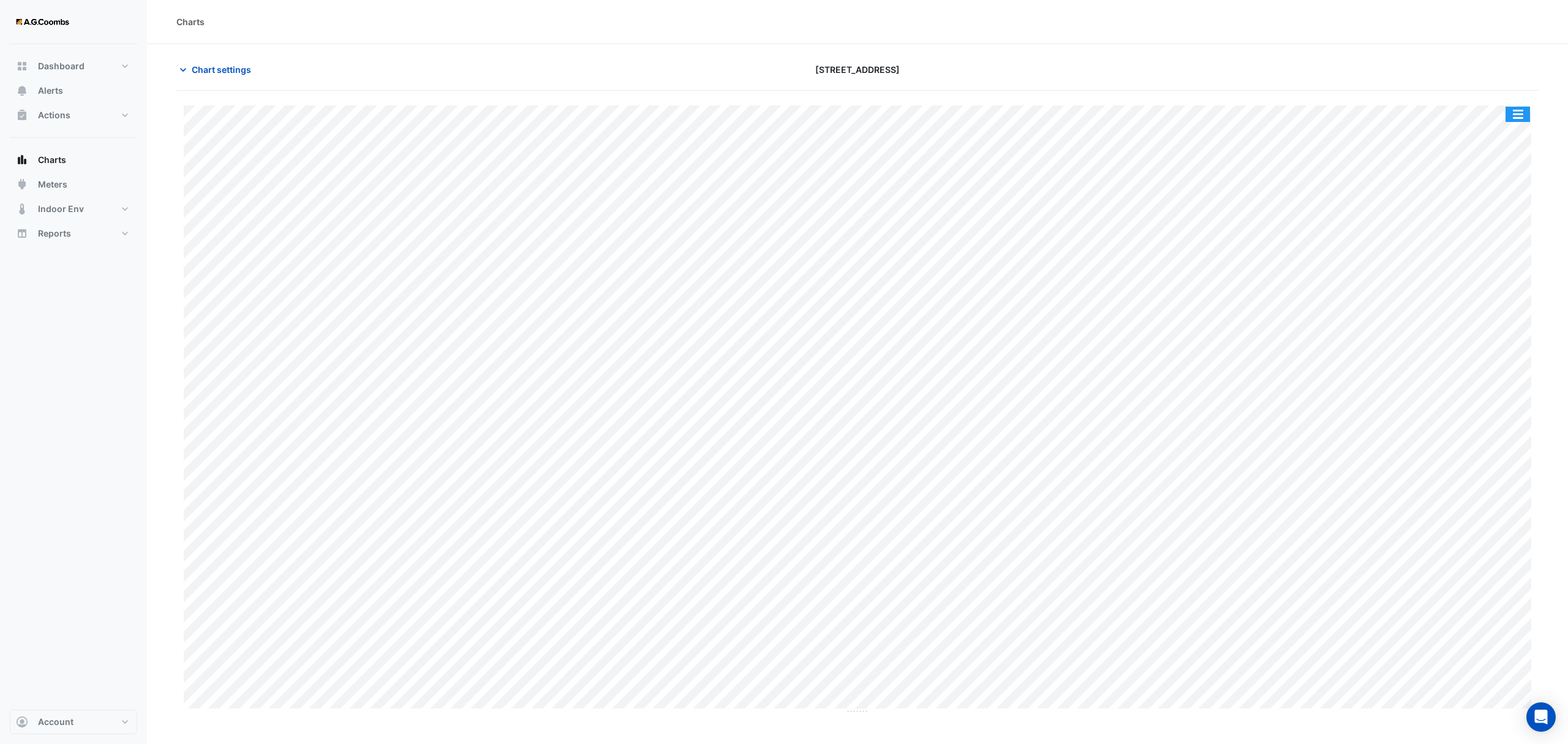
click at [1518, 116] on button "button" at bounding box center [1518, 114] width 25 height 15
click at [1494, 253] on div "Pivot Data Table" at bounding box center [1493, 246] width 74 height 29
click at [193, 67] on span "Chart settings" at bounding box center [221, 69] width 59 height 13
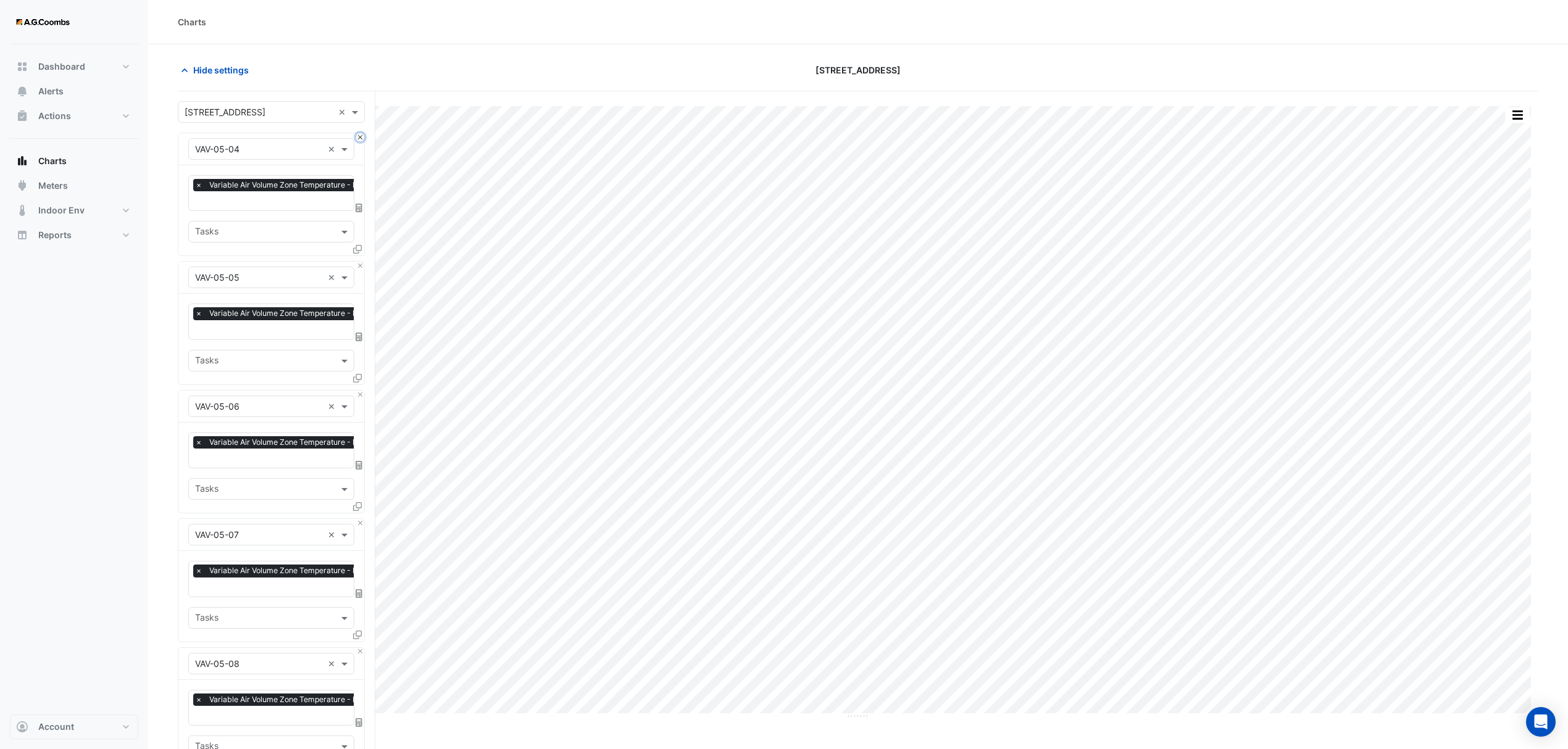
click at [362, 137] on button "Close" at bounding box center [360, 137] width 8 height 8
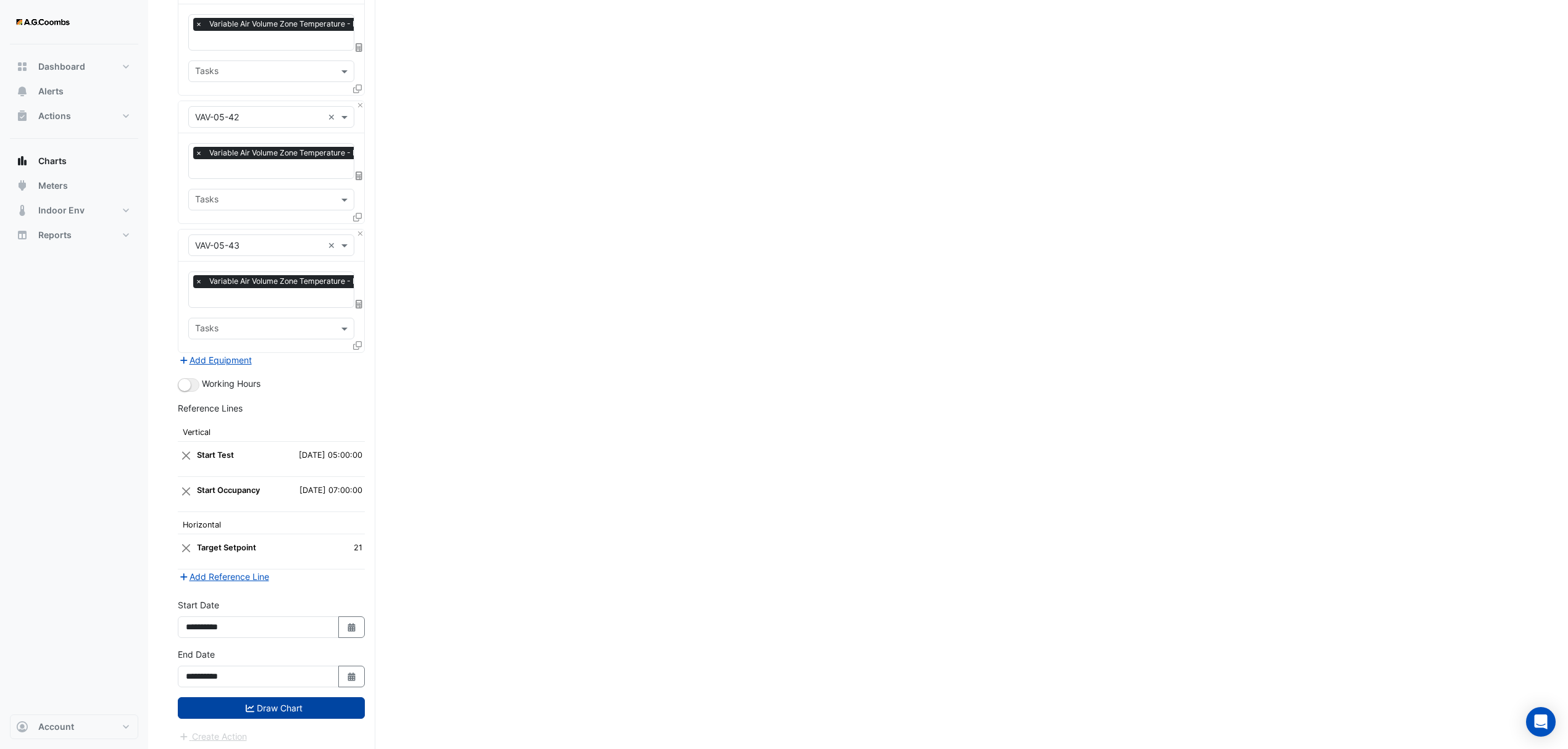
click at [285, 700] on button "Draw Chart" at bounding box center [271, 708] width 187 height 21
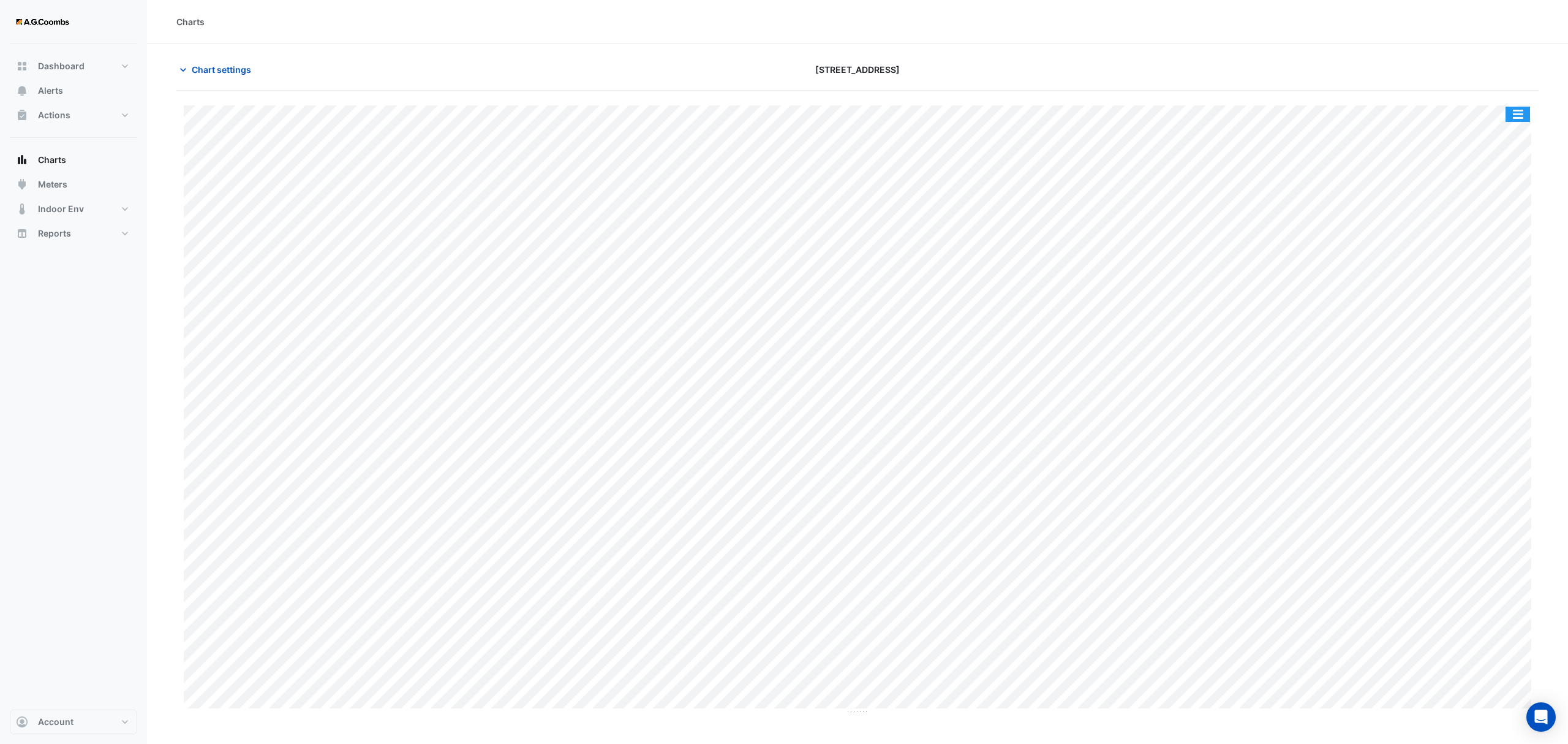
click at [1514, 118] on button "button" at bounding box center [1518, 114] width 25 height 15
click at [1501, 244] on div "Pivot Data Table" at bounding box center [1493, 246] width 74 height 29
click at [196, 66] on span "Chart settings" at bounding box center [221, 69] width 59 height 13
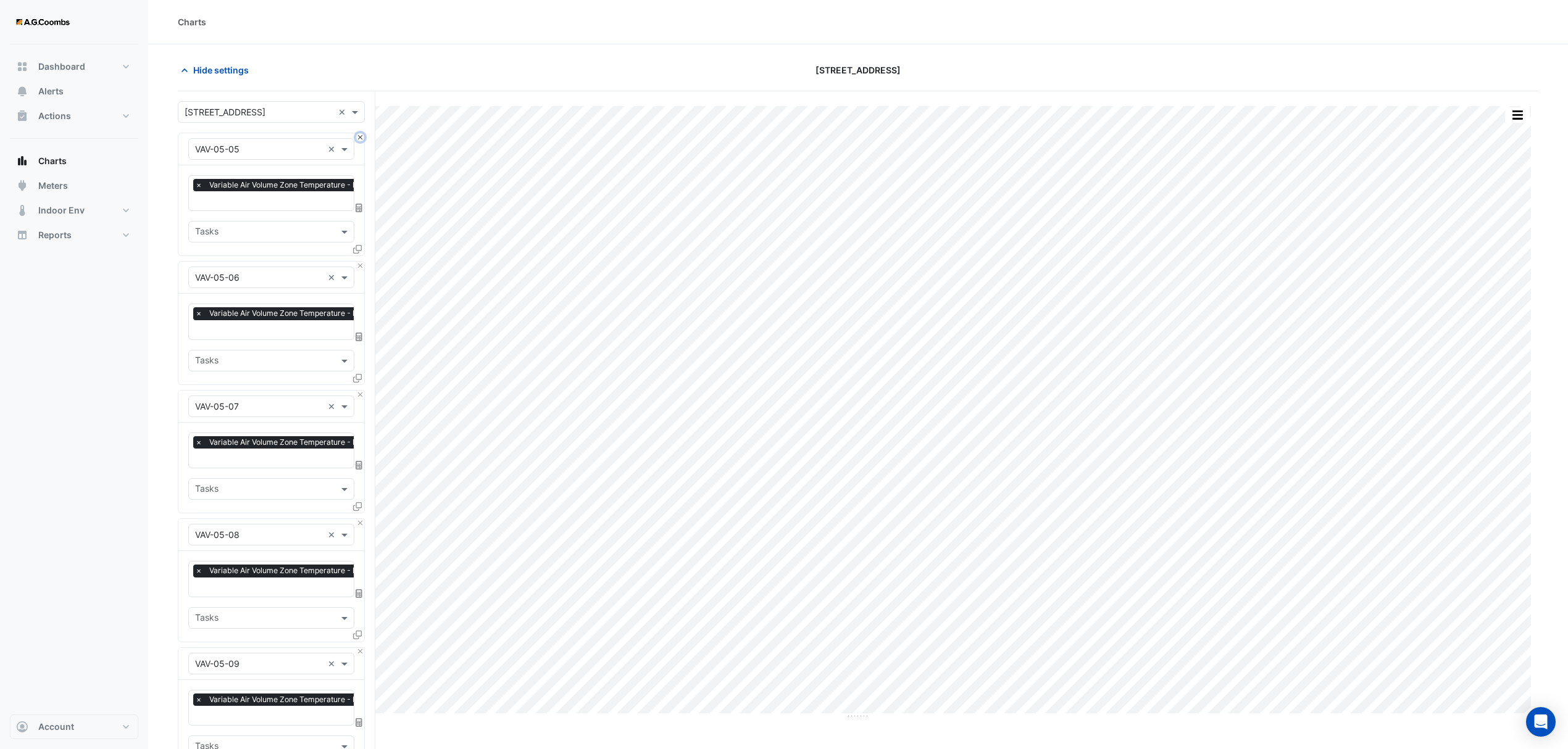
click at [360, 139] on button "Close" at bounding box center [360, 137] width 8 height 8
click at [360, 262] on button "Close" at bounding box center [360, 265] width 8 height 8
click at [360, 139] on button "Close" at bounding box center [360, 137] width 8 height 8
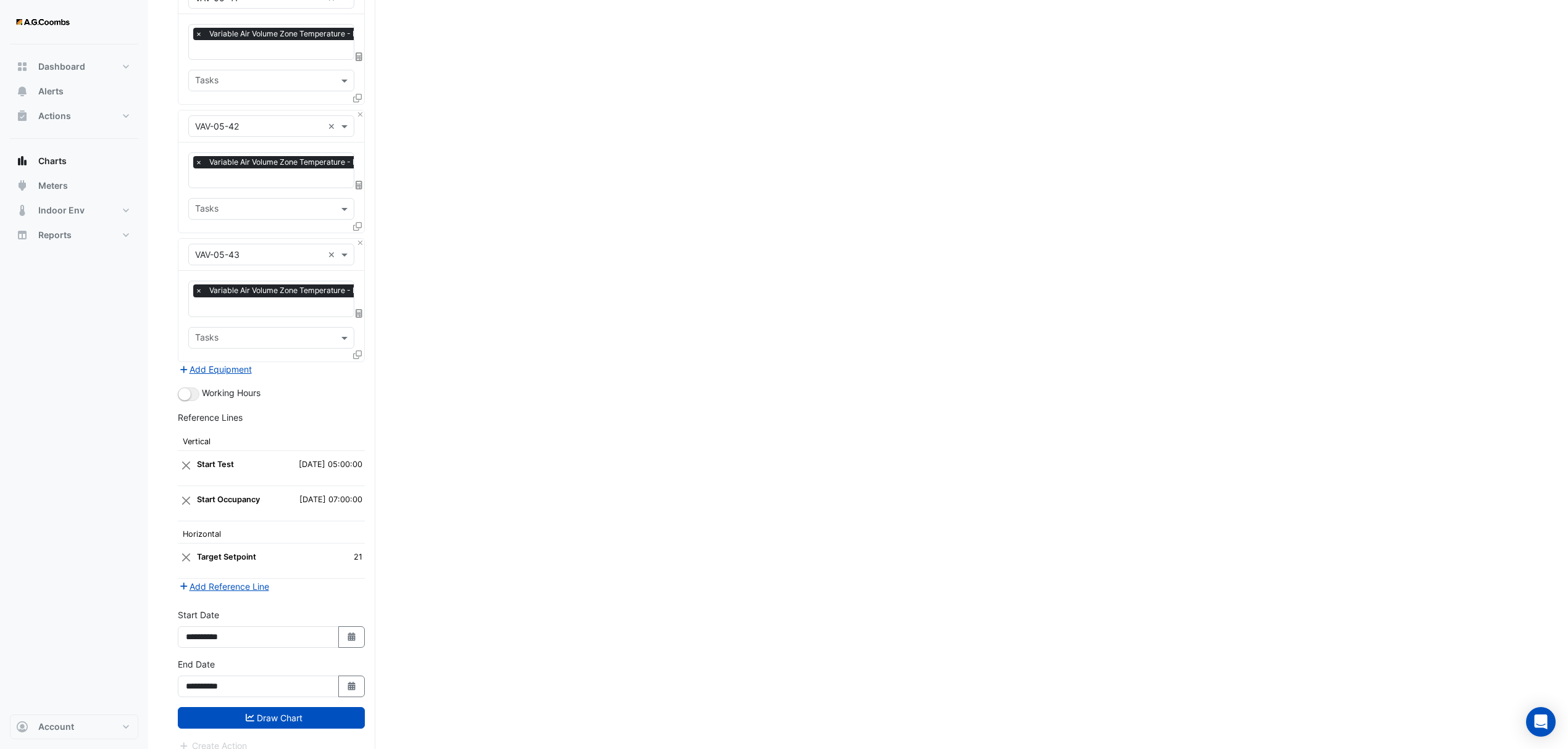
scroll to position [3649, 0]
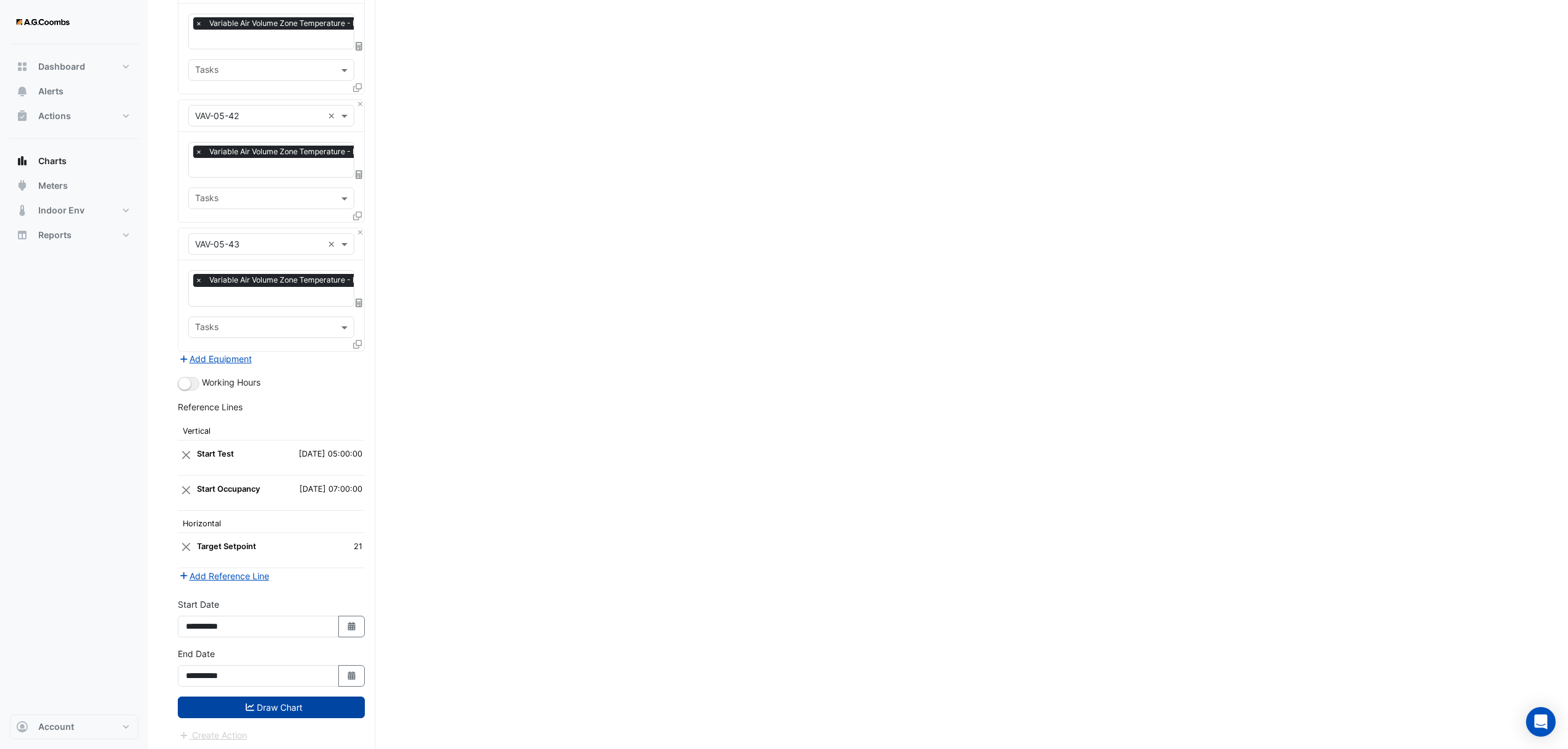
click at [268, 709] on button "Draw Chart" at bounding box center [271, 707] width 187 height 21
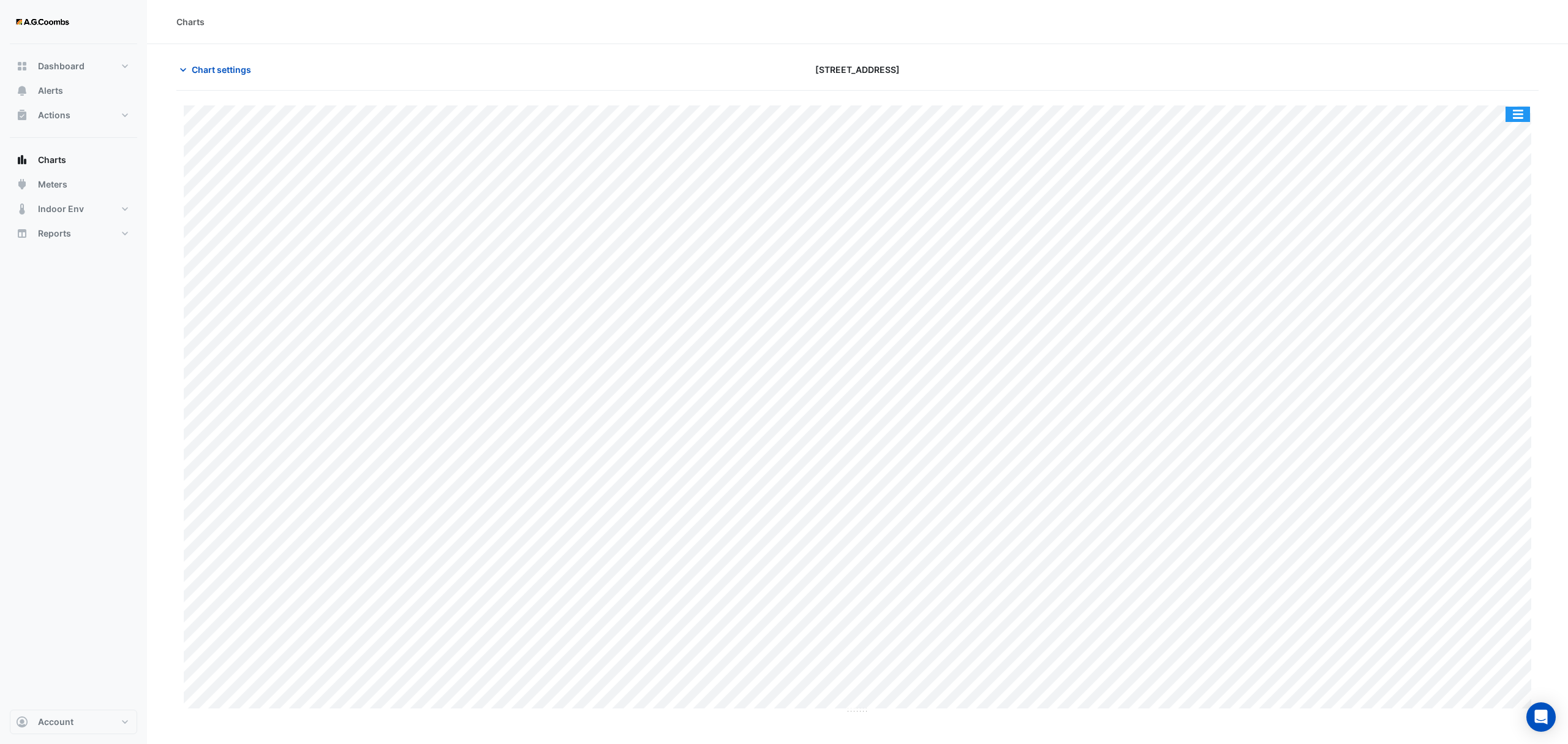
click at [1514, 114] on button "button" at bounding box center [1518, 114] width 25 height 15
click at [1510, 253] on div "Pivot Data Table" at bounding box center [1493, 246] width 74 height 29
click at [204, 69] on span "Chart settings" at bounding box center [221, 69] width 59 height 13
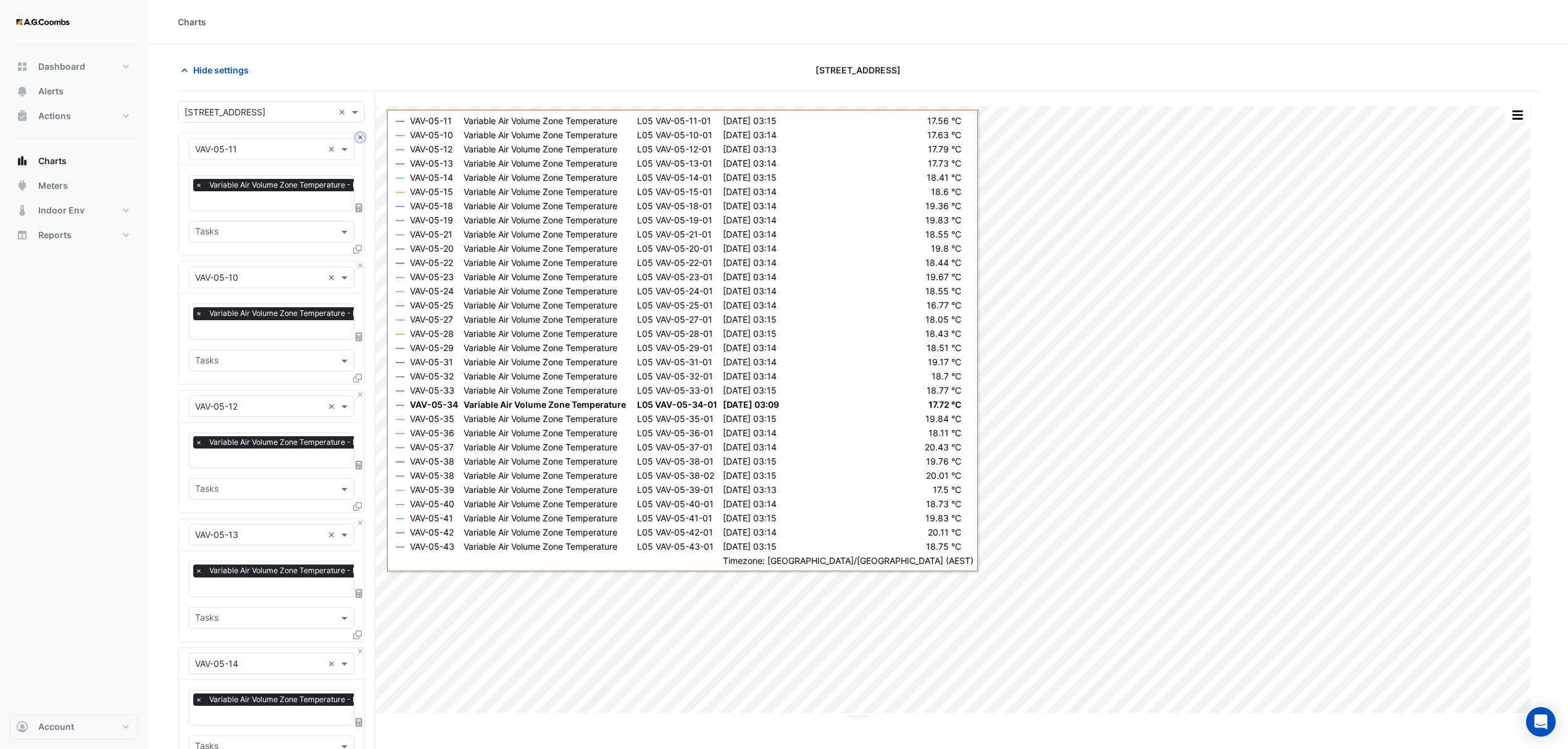
click at [360, 137] on button "Close" at bounding box center [360, 137] width 8 height 8
click at [360, 262] on button "Close" at bounding box center [360, 265] width 8 height 8
click at [360, 137] on button "Close" at bounding box center [360, 137] width 8 height 8
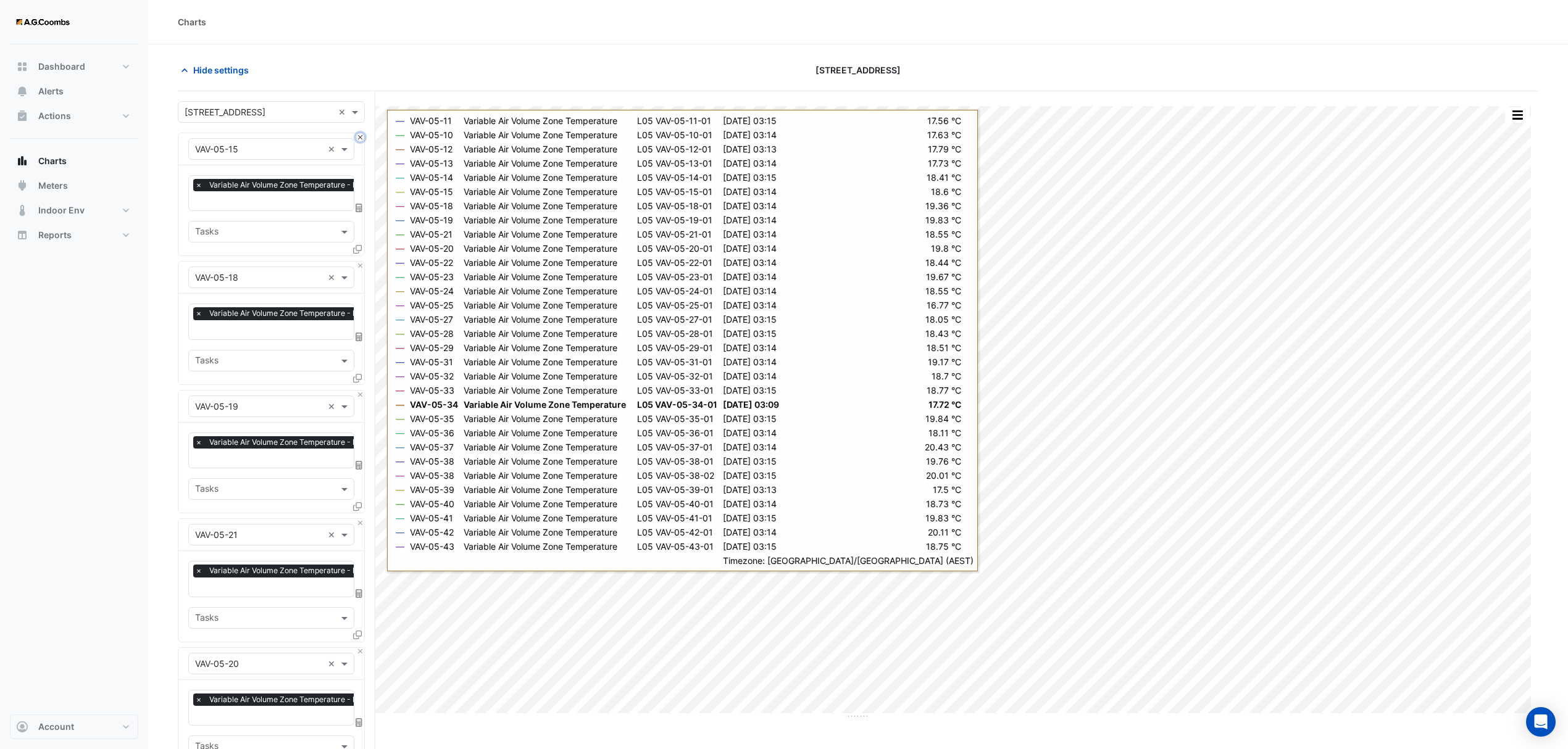
click at [360, 137] on button "Close" at bounding box center [360, 137] width 8 height 8
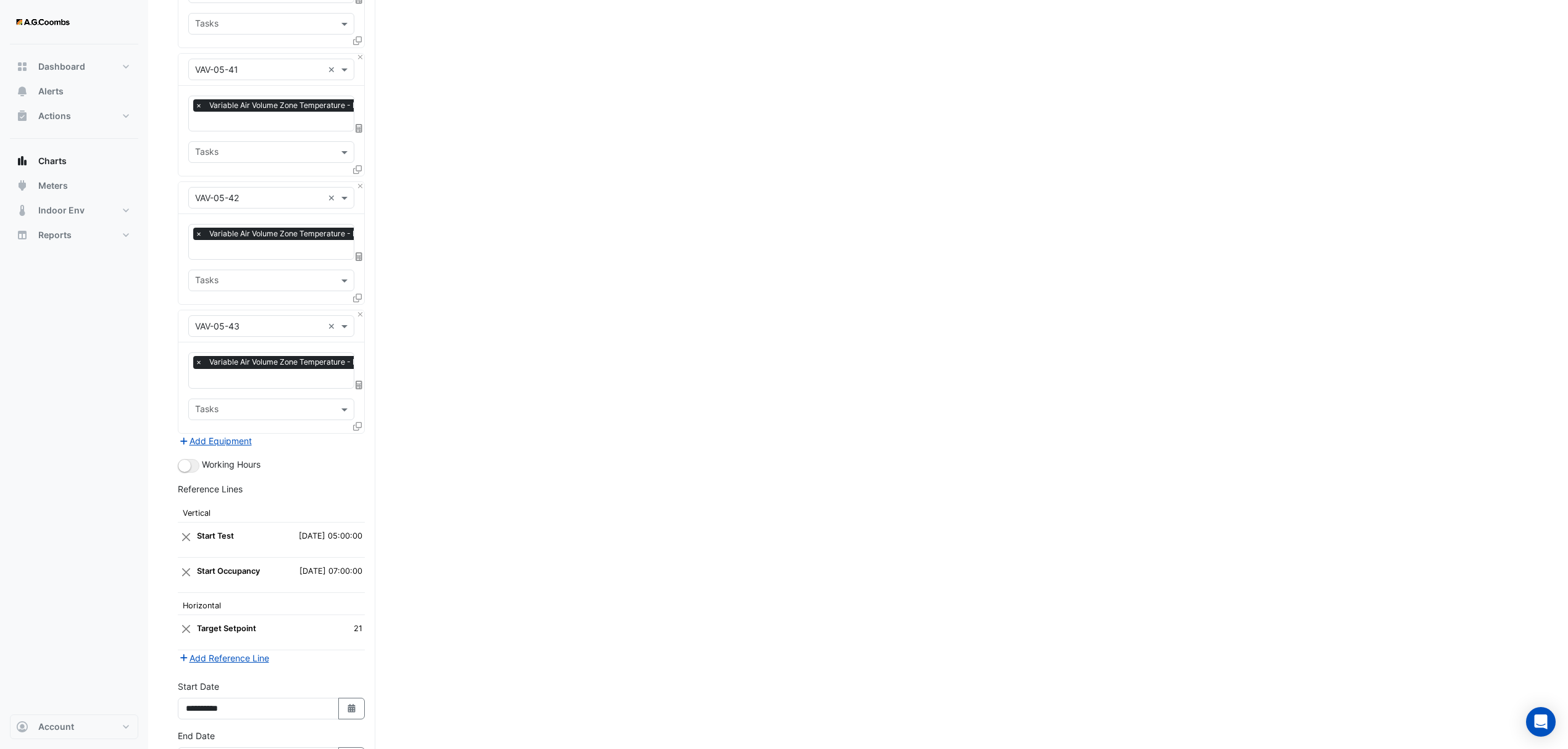
scroll to position [2623, 0]
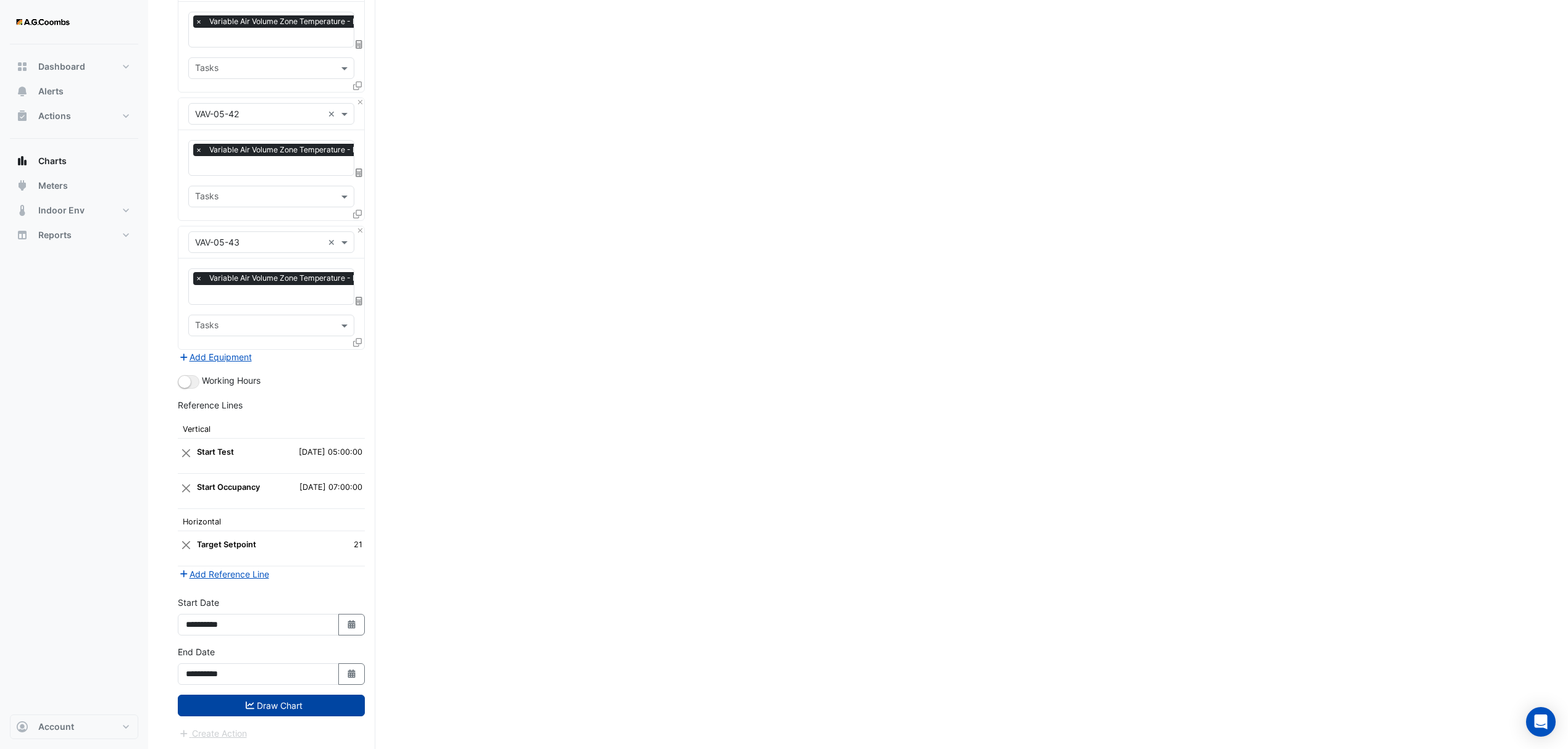
click at [243, 699] on button "Draw Chart" at bounding box center [271, 705] width 187 height 21
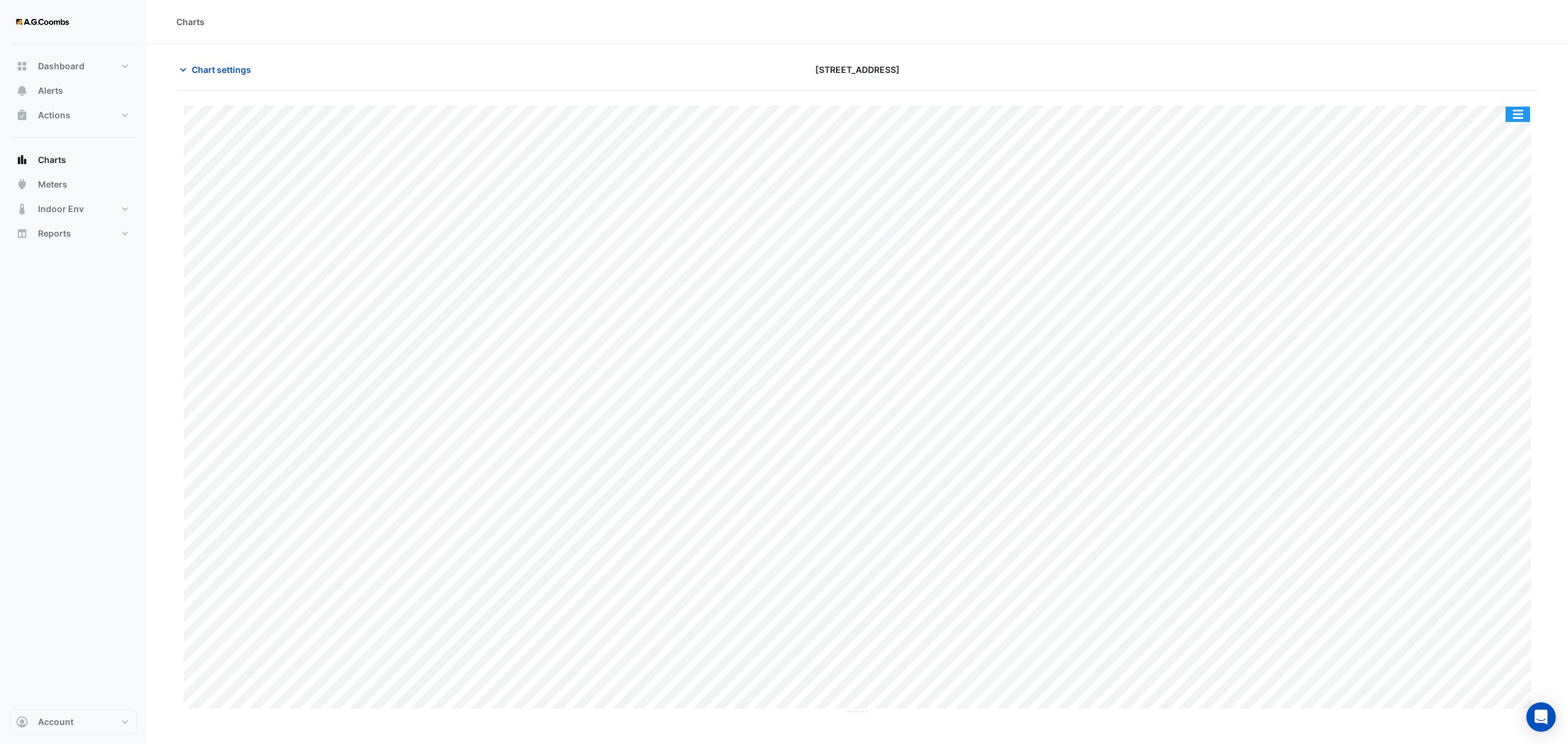
click at [1518, 112] on button "button" at bounding box center [1518, 114] width 25 height 15
click at [1503, 242] on div "Pivot Data Table" at bounding box center [1493, 246] width 74 height 29
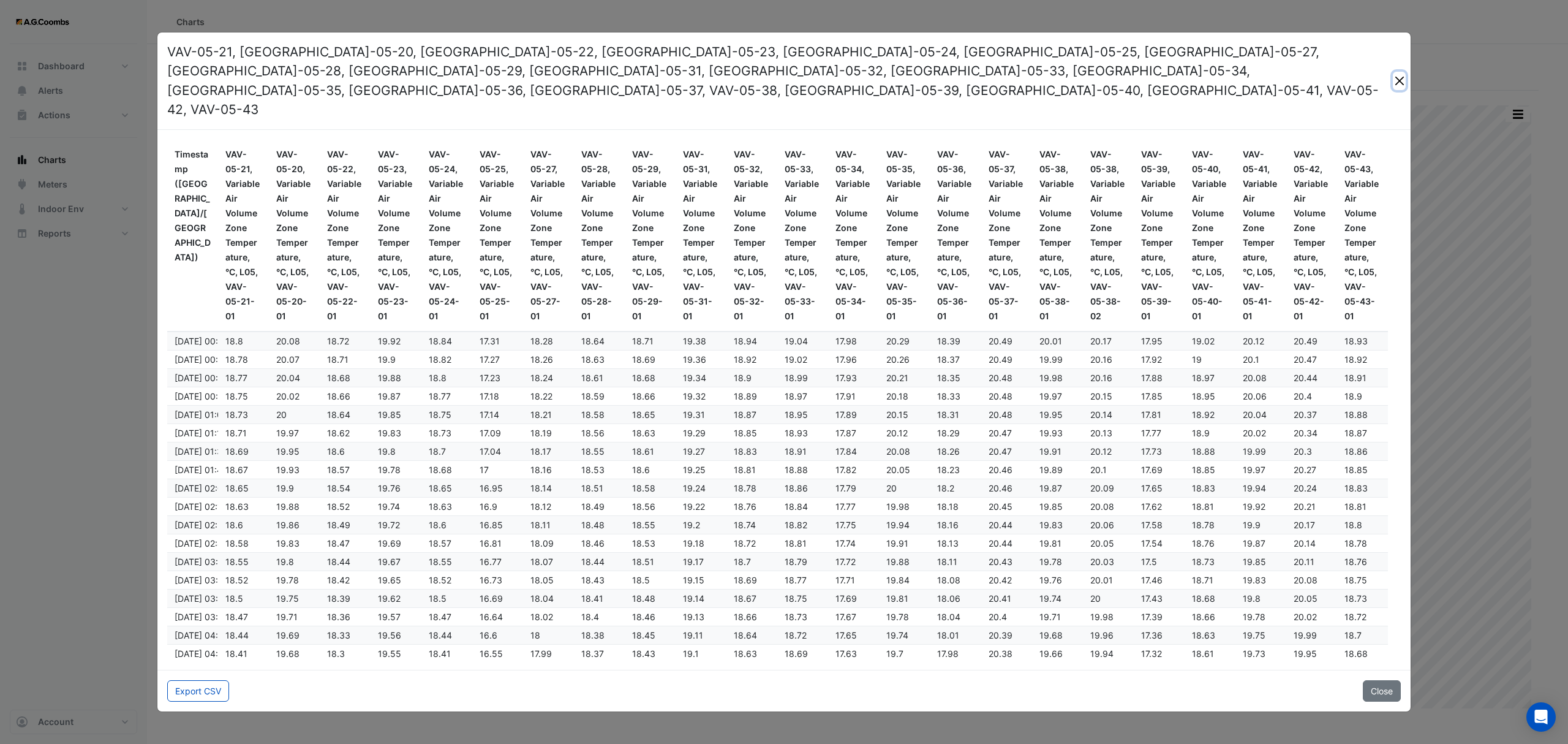
click at [1397, 83] on button "Close" at bounding box center [1399, 80] width 13 height 18
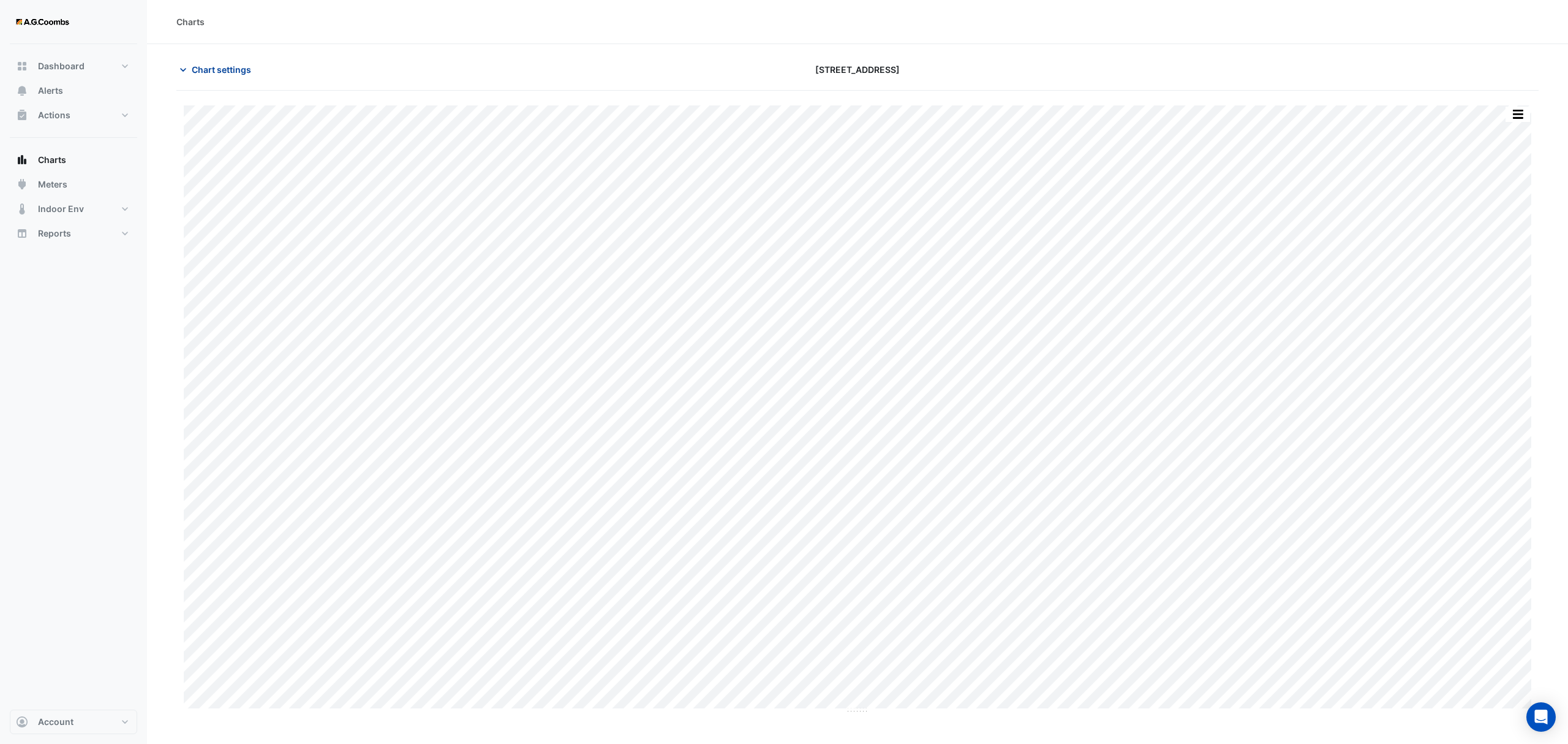
click at [207, 66] on span "Chart settings" at bounding box center [221, 69] width 59 height 13
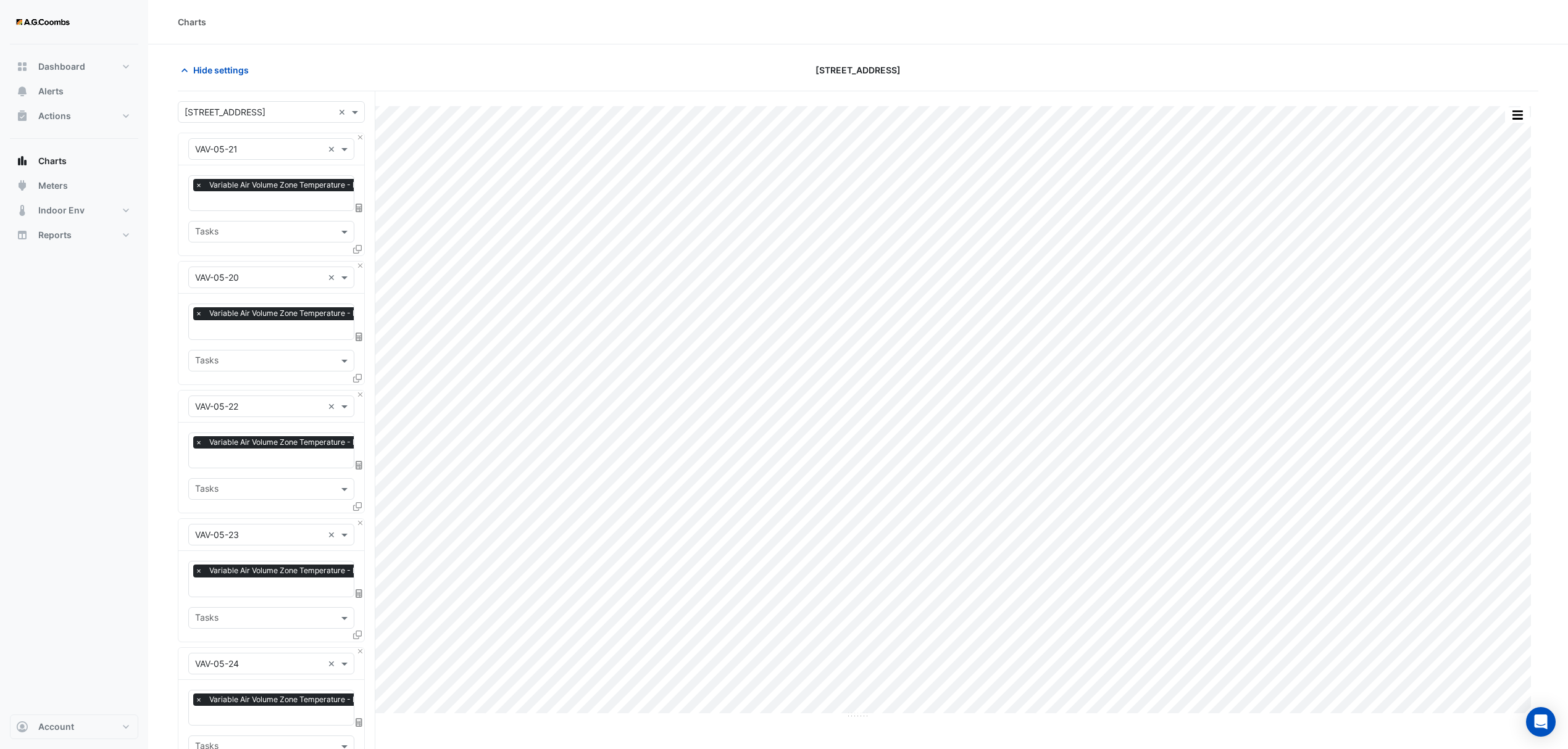
click at [359, 247] on icon at bounding box center [357, 249] width 9 height 9
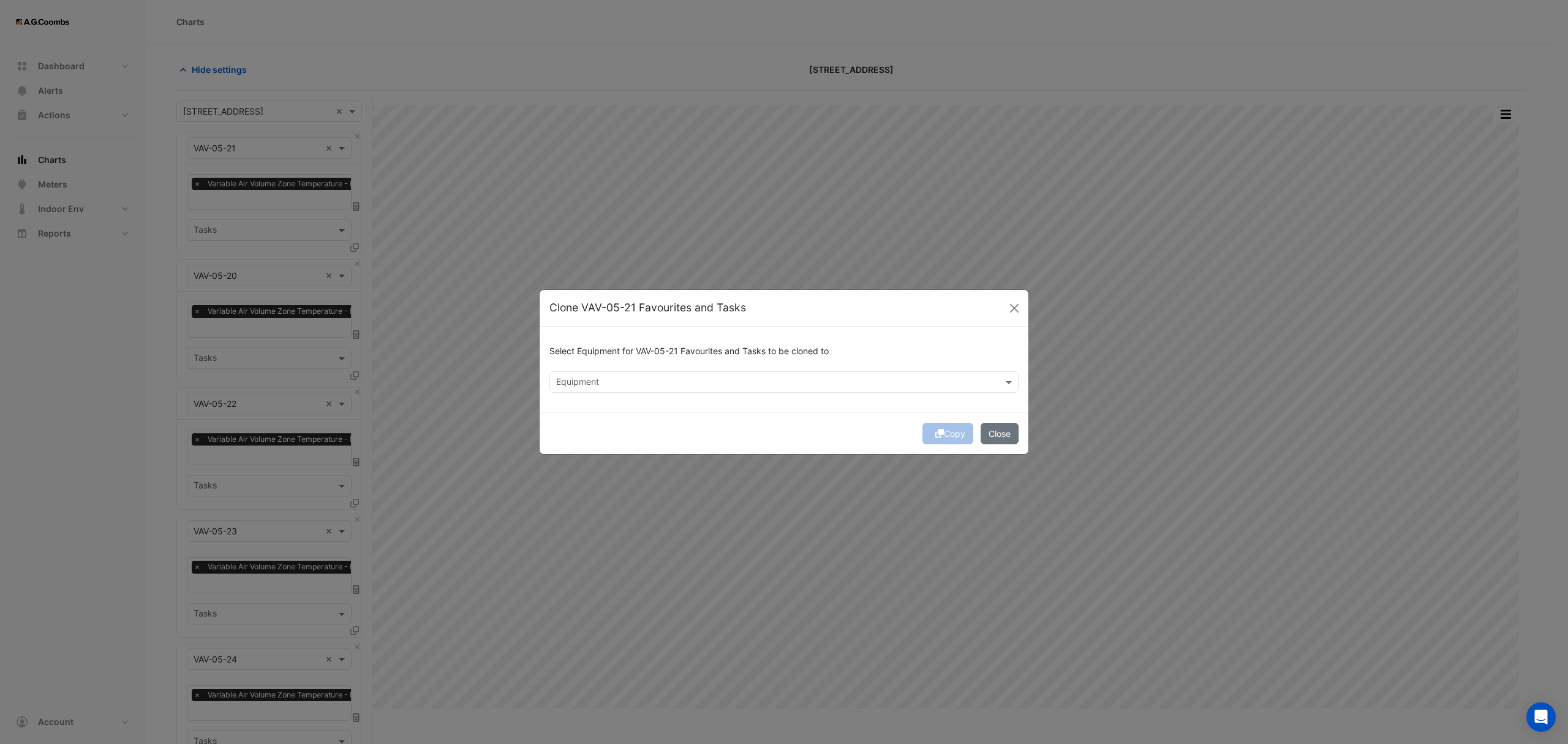
click at [618, 373] on div "Equipment" at bounding box center [774, 382] width 448 height 19
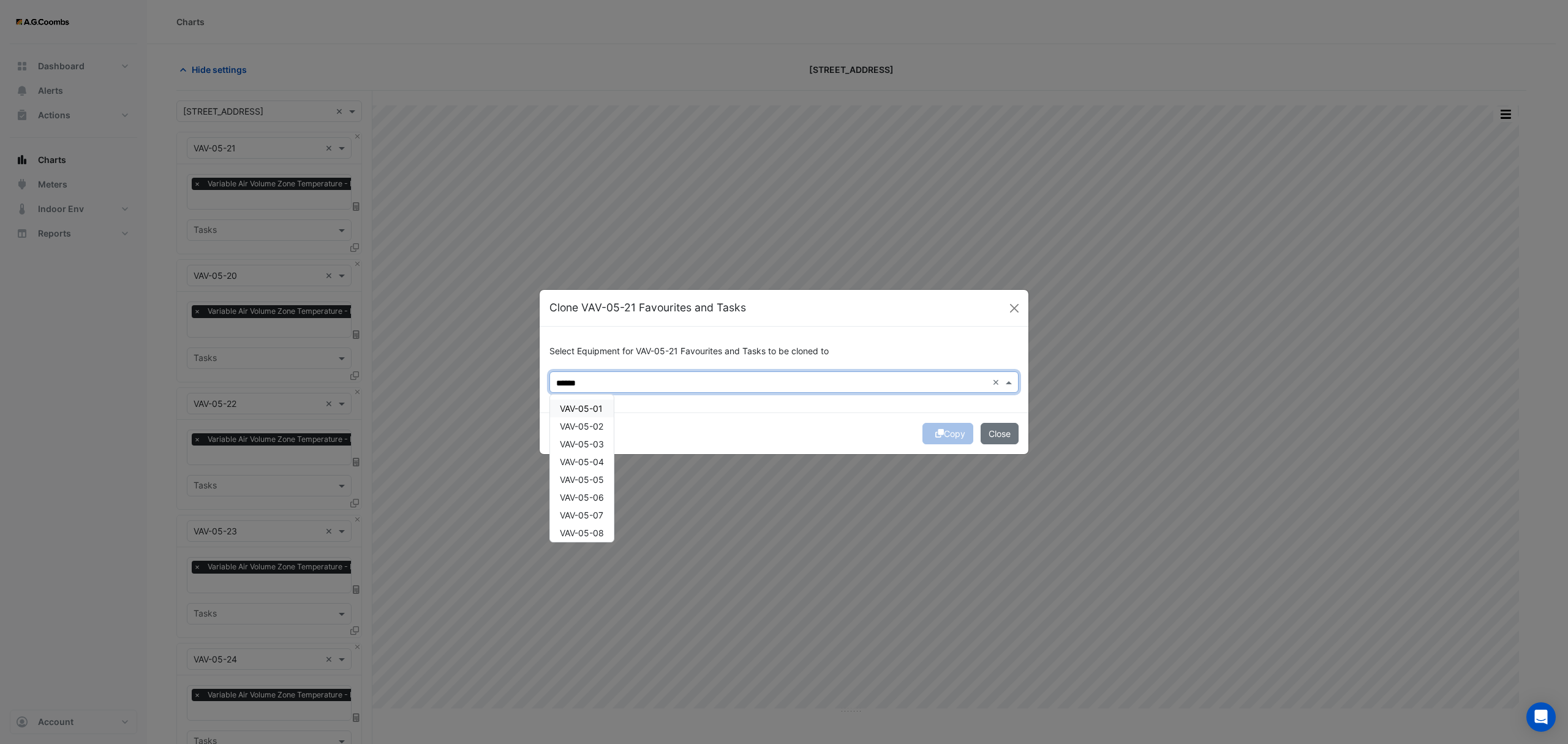
click at [589, 415] on div "VAV-05-01" at bounding box center [582, 408] width 63 height 18
click at [588, 424] on span "VAV-05-02" at bounding box center [582, 426] width 44 height 10
click at [594, 442] on span "VAV-05-03" at bounding box center [582, 444] width 44 height 10
click at [597, 460] on span "VAV-05-04" at bounding box center [582, 461] width 44 height 10
click at [597, 478] on span "VAV-05-05" at bounding box center [582, 480] width 44 height 10
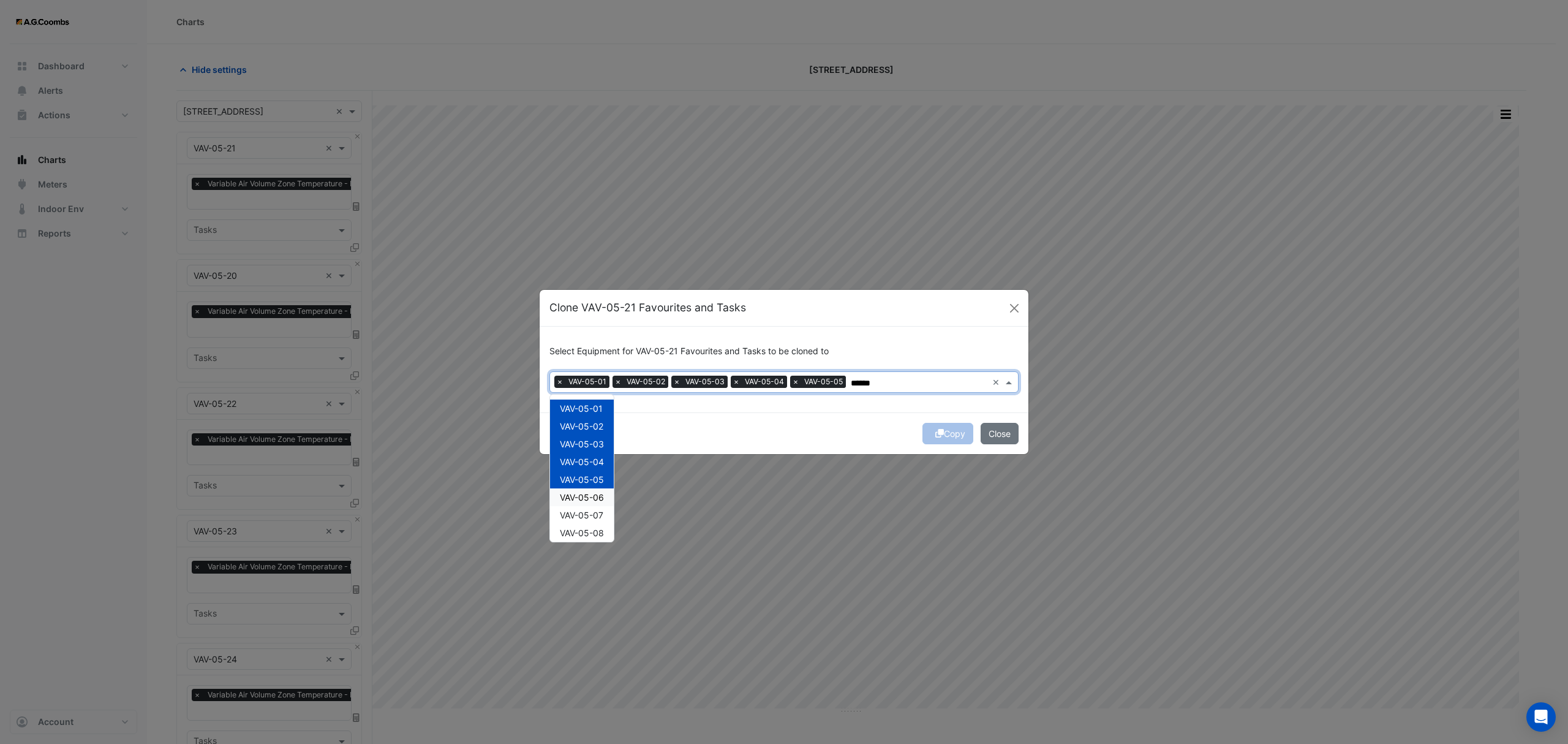
click at [598, 498] on span "VAV-05-06" at bounding box center [582, 497] width 44 height 10
click at [598, 513] on span "VAV-05-07" at bounding box center [582, 515] width 44 height 10
click at [600, 533] on span "VAV-05-08" at bounding box center [582, 533] width 44 height 10
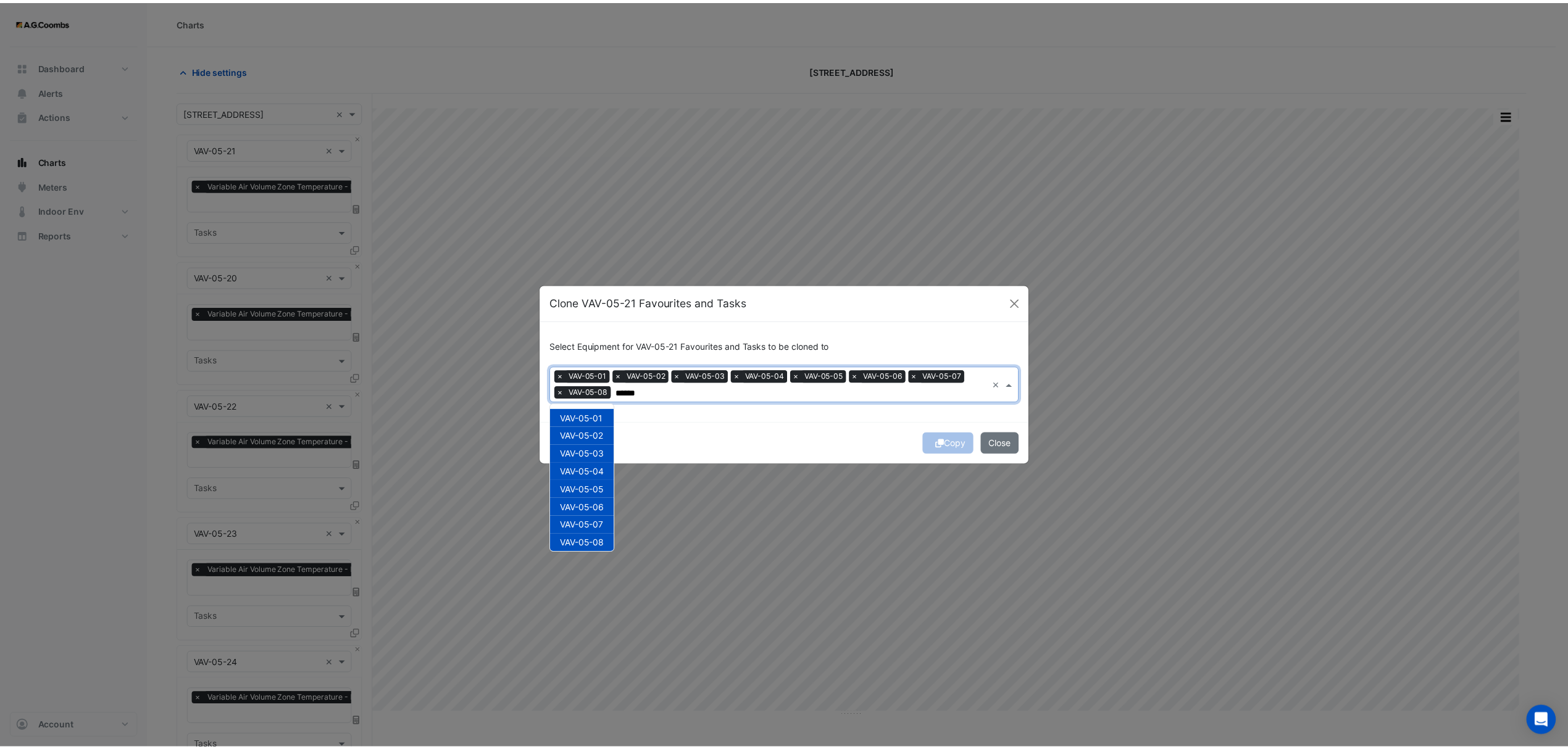
scroll to position [129, 0]
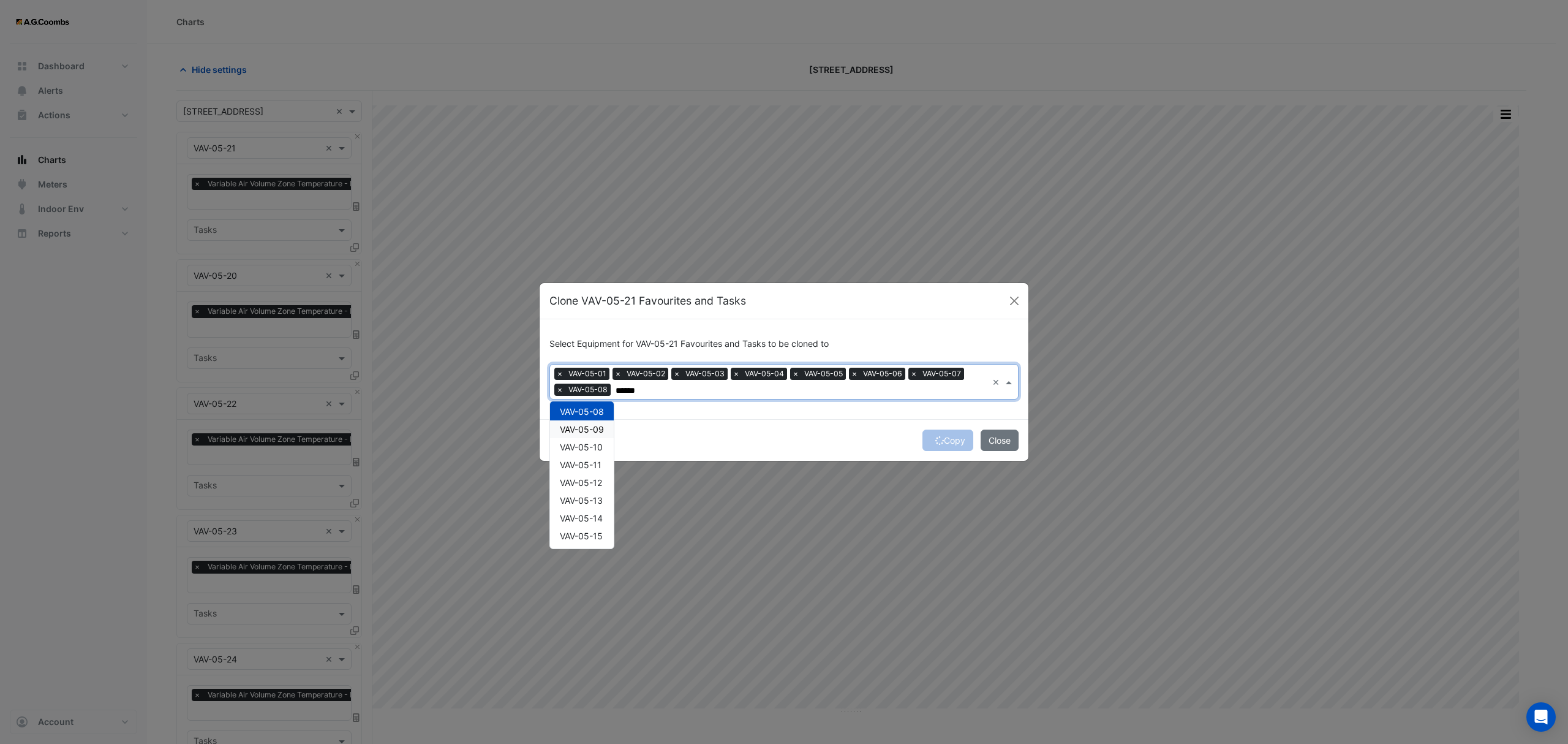
click at [566, 429] on span "VAV-05-09" at bounding box center [582, 429] width 44 height 10
click at [574, 448] on span "VAV-05-10" at bounding box center [581, 447] width 43 height 10
type input "******"
click at [935, 437] on icon "submit" at bounding box center [940, 441] width 9 height 9
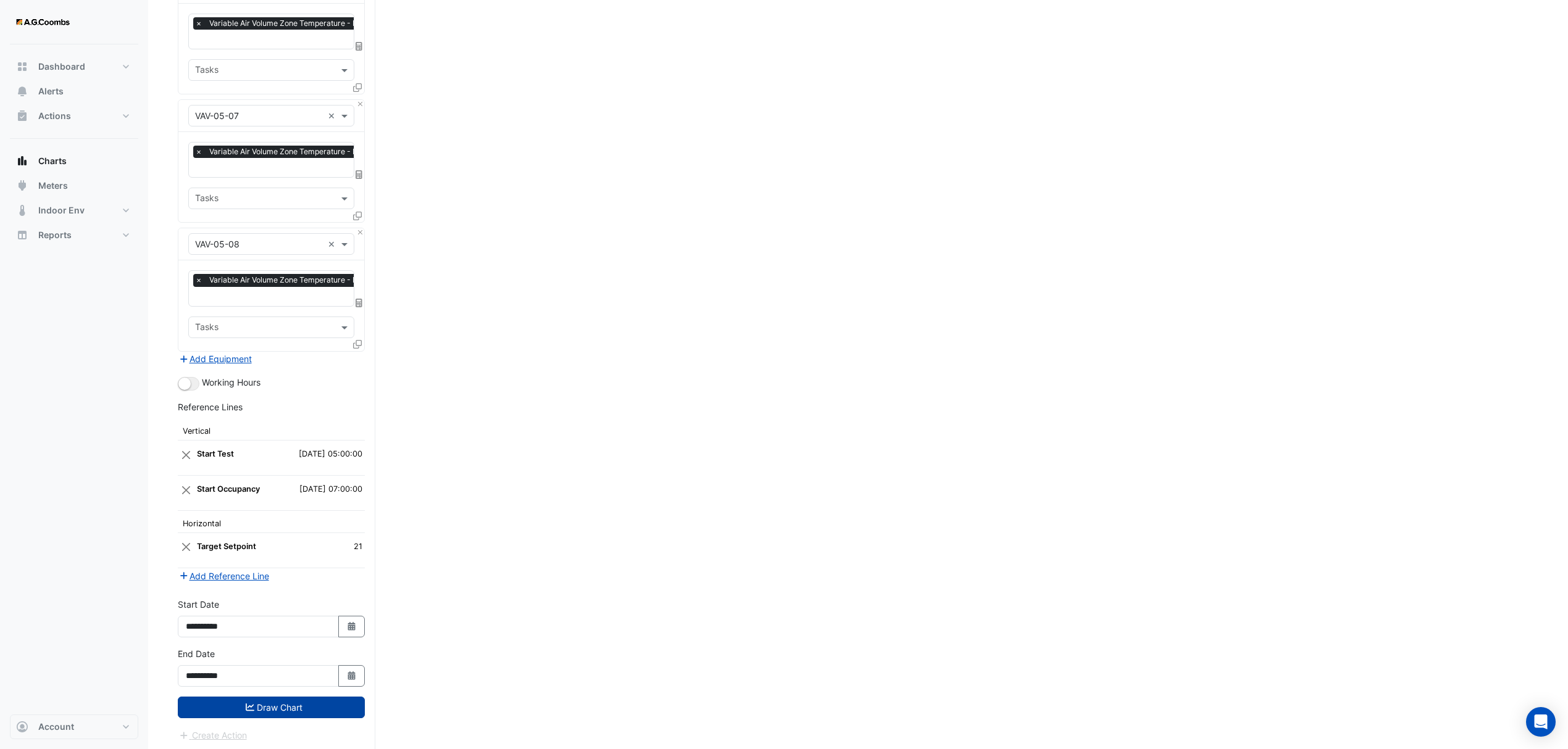
click at [247, 703] on icon "submit" at bounding box center [250, 707] width 9 height 7
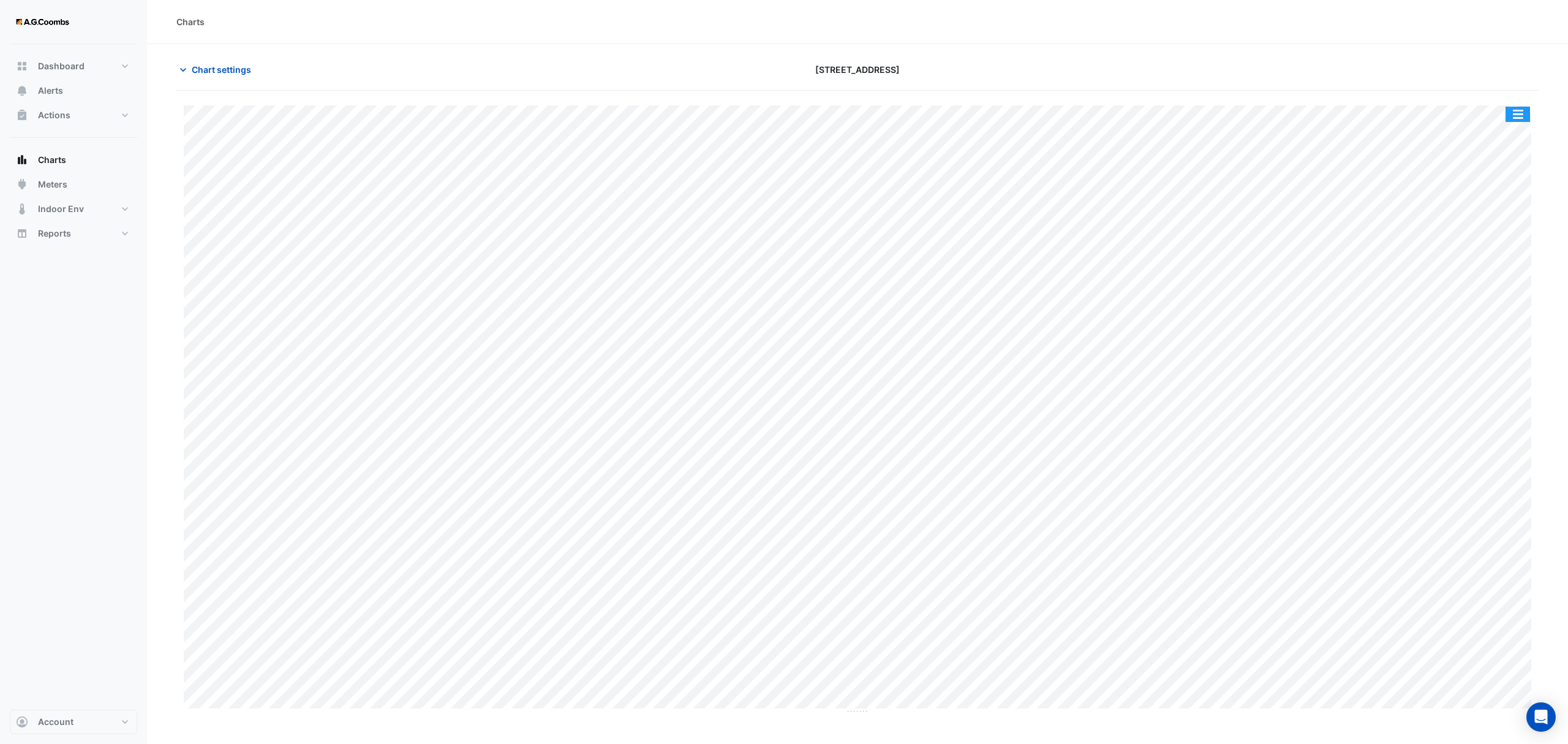
click at [1525, 110] on button "button" at bounding box center [1518, 114] width 25 height 15
click at [1486, 248] on div "Pivot Data Table" at bounding box center [1493, 246] width 74 height 29
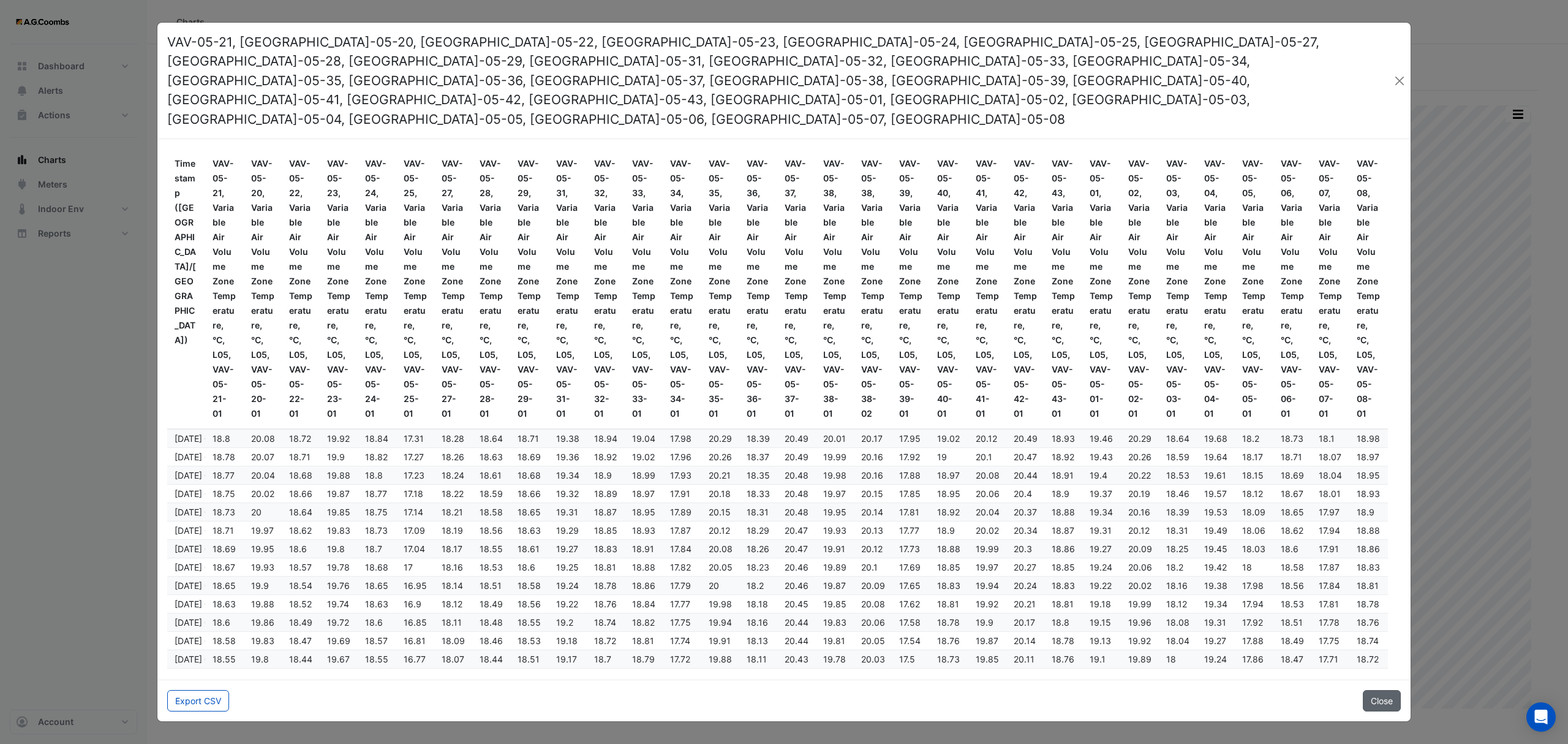
click at [1377, 690] on button "Close" at bounding box center [1382, 700] width 38 height 21
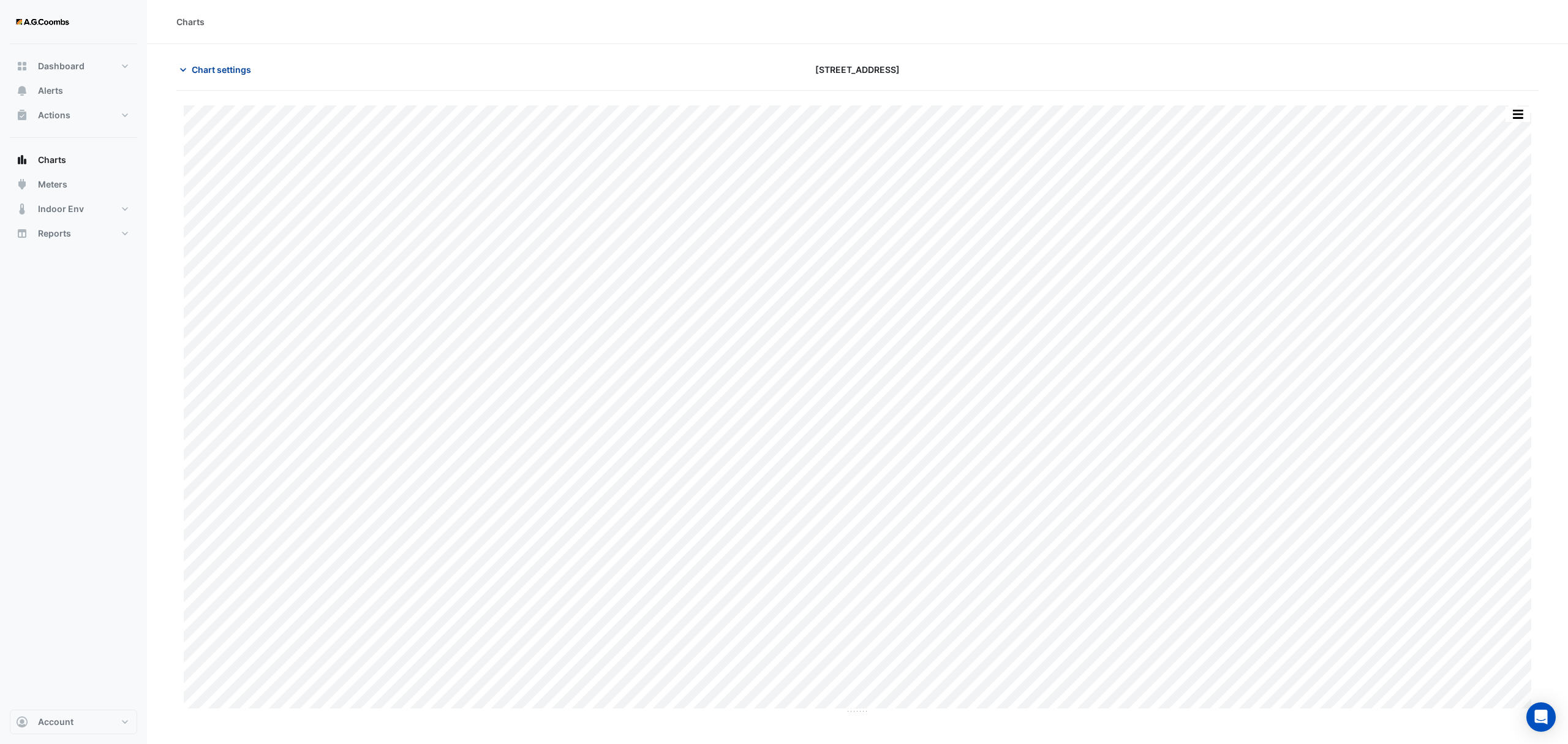
click at [222, 72] on span "Chart settings" at bounding box center [221, 69] width 59 height 13
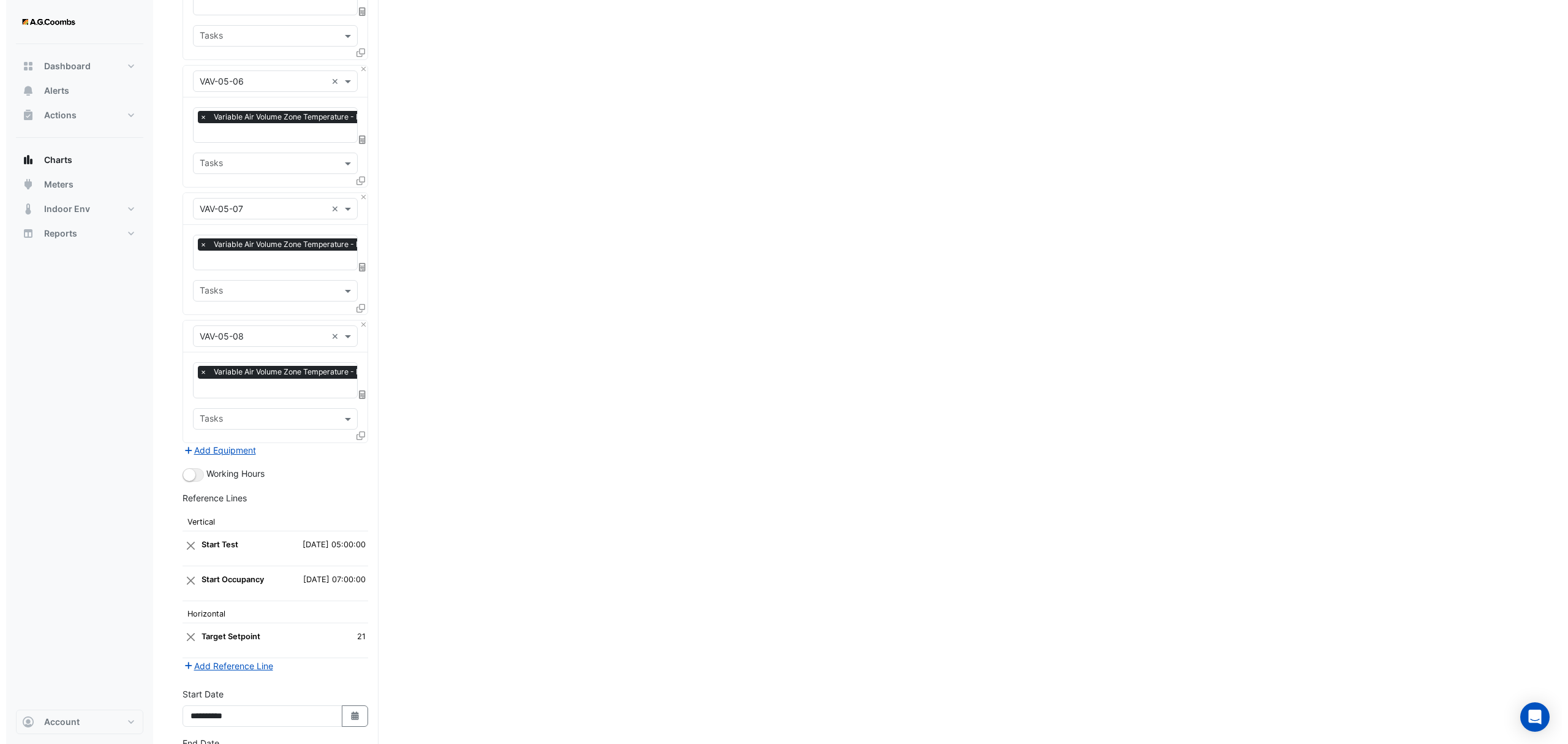
scroll to position [3625, 0]
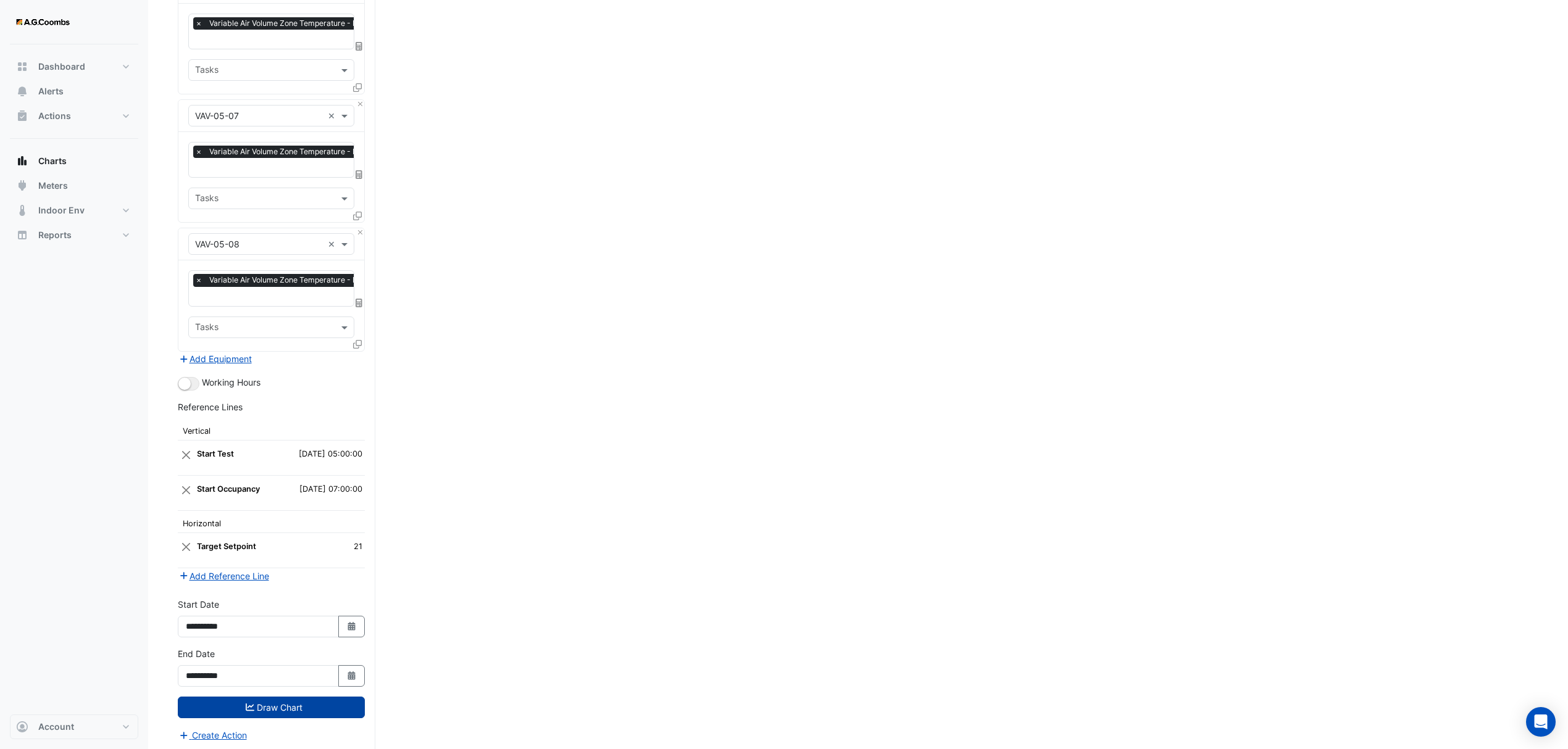
click at [356, 340] on icon at bounding box center [357, 345] width 9 height 9
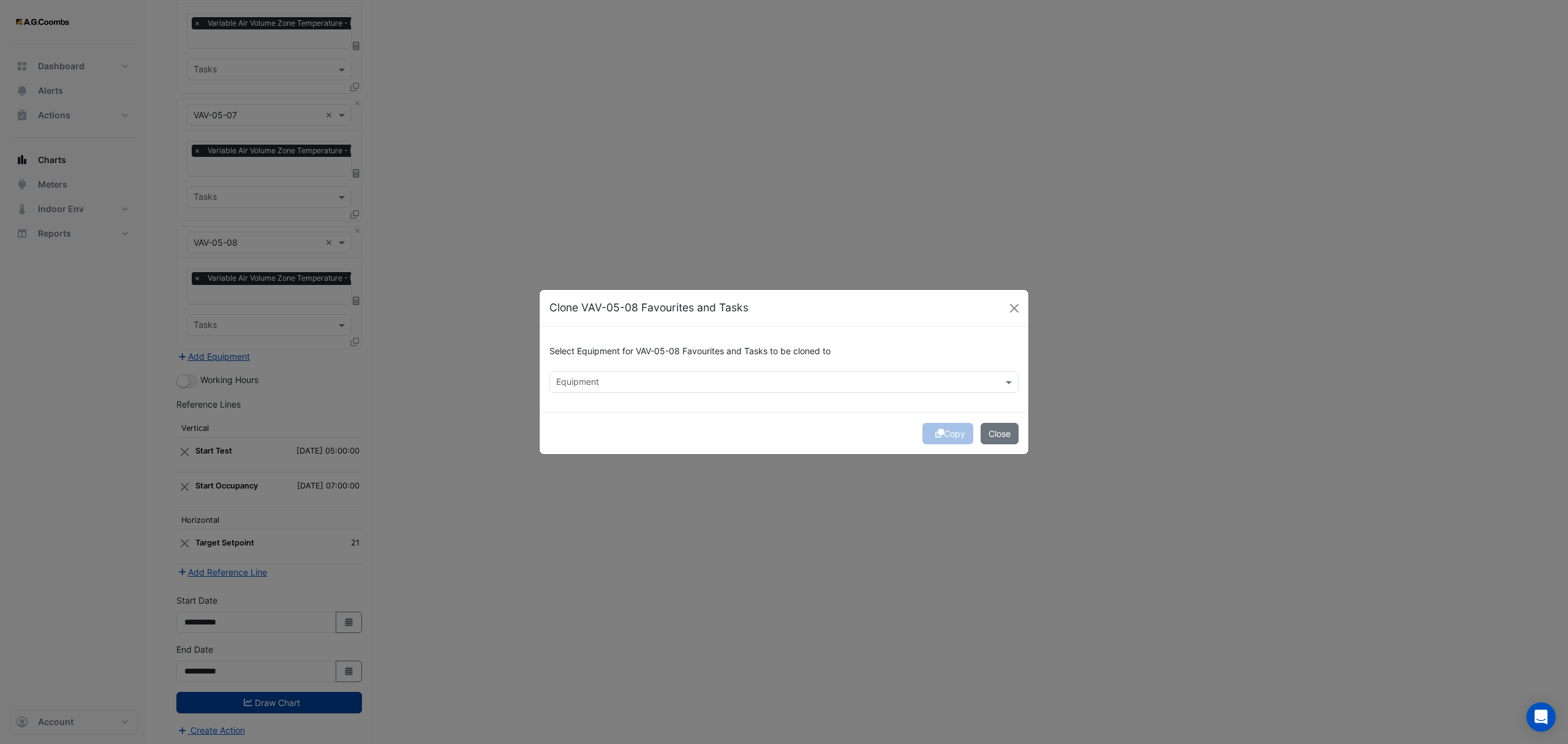
click at [586, 388] on input "text" at bounding box center [776, 383] width 441 height 13
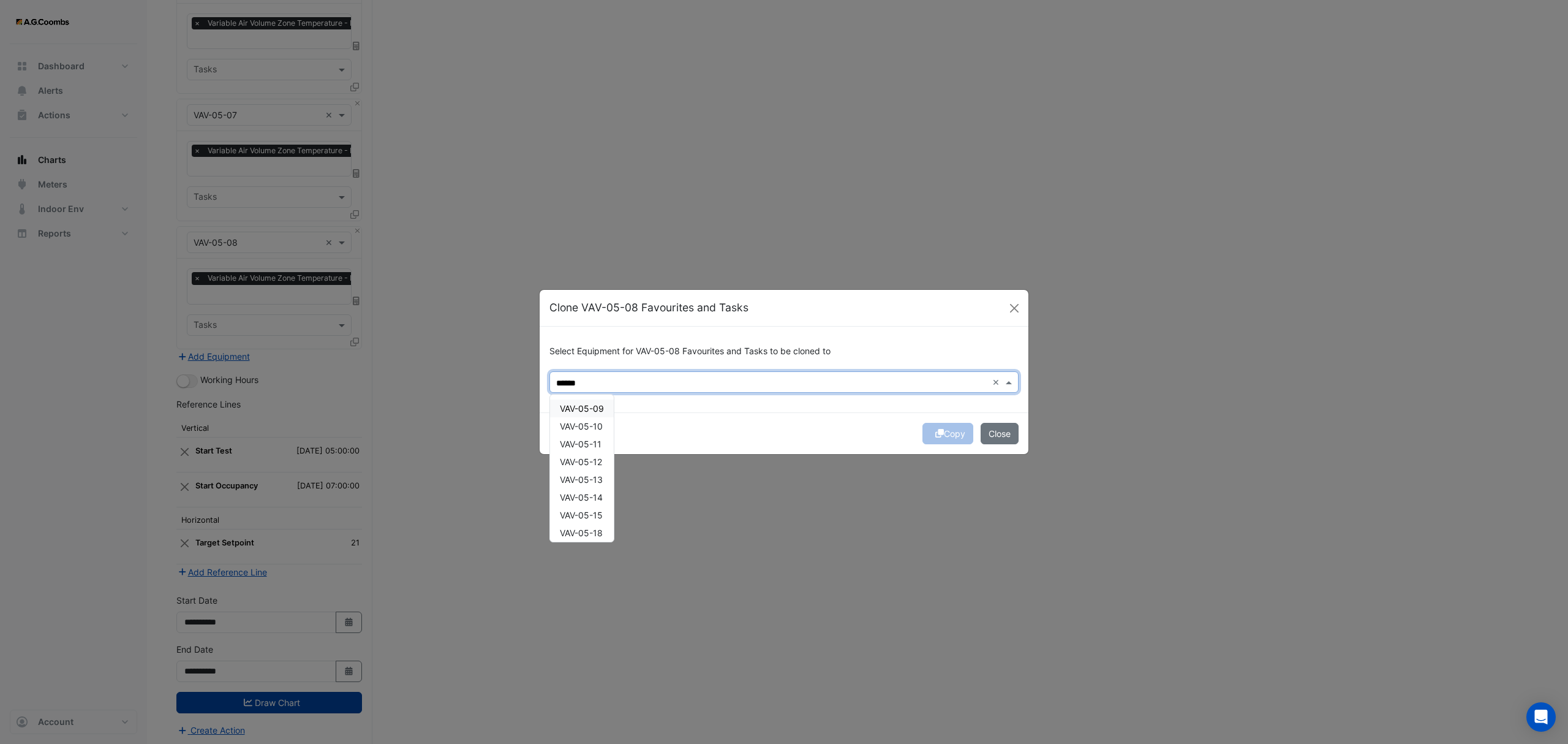
click at [598, 414] on div "VAV-05-09" at bounding box center [582, 408] width 63 height 18
click at [601, 429] on span "VAV-05-10" at bounding box center [581, 426] width 43 height 10
click at [609, 445] on div "VAV-05-11" at bounding box center [582, 444] width 63 height 18
click at [608, 464] on div "VAV-05-12" at bounding box center [582, 461] width 63 height 18
click at [608, 477] on div "VAV-05-13" at bounding box center [582, 480] width 63 height 18
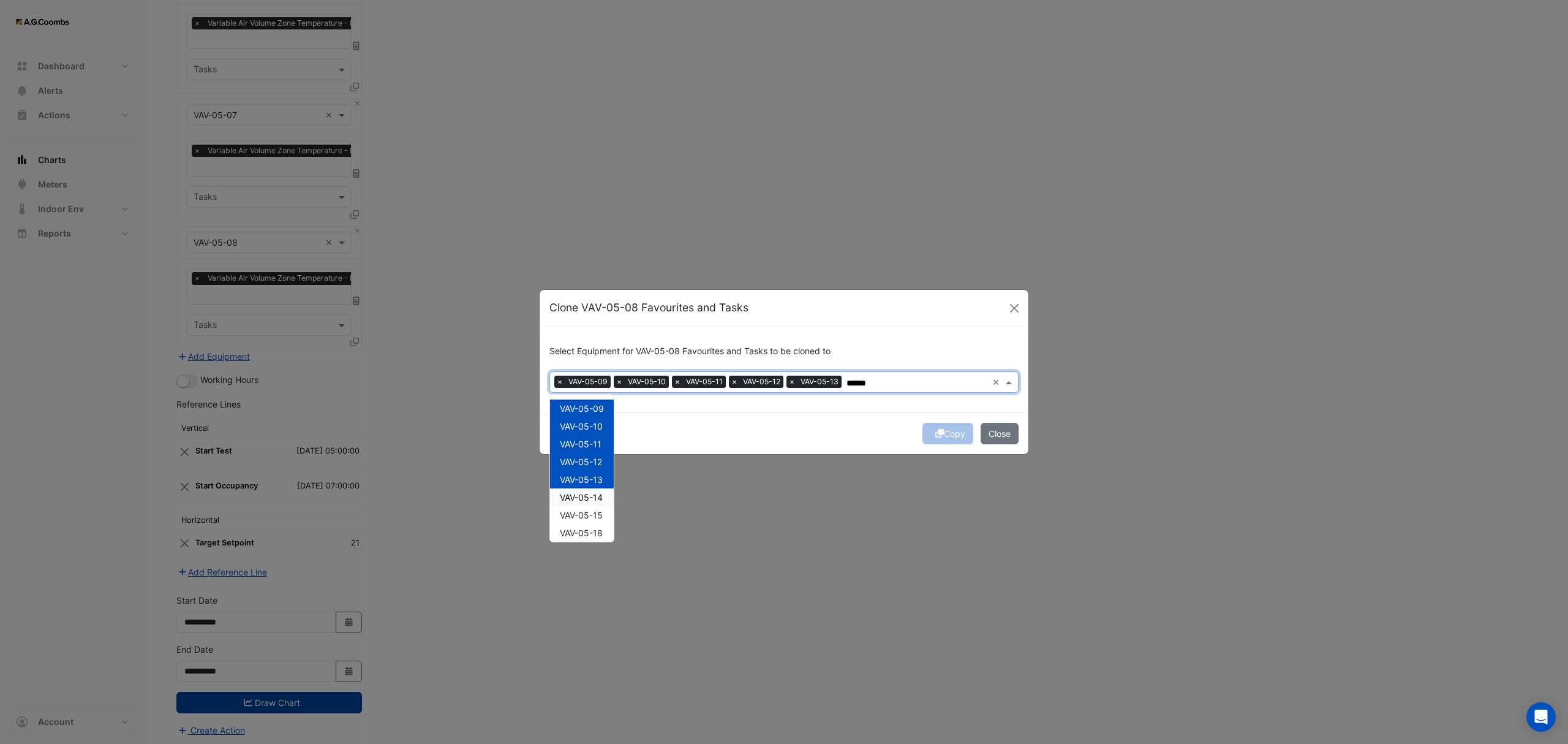
click at [611, 495] on div "VAV-05-14" at bounding box center [582, 497] width 63 height 18
click at [603, 510] on span "VAV-05-15" at bounding box center [581, 515] width 43 height 10
drag, startPoint x: 611, startPoint y: 532, endPoint x: 621, endPoint y: 510, distance: 24.2
click at [611, 532] on div "VAV-05-18" at bounding box center [582, 533] width 63 height 18
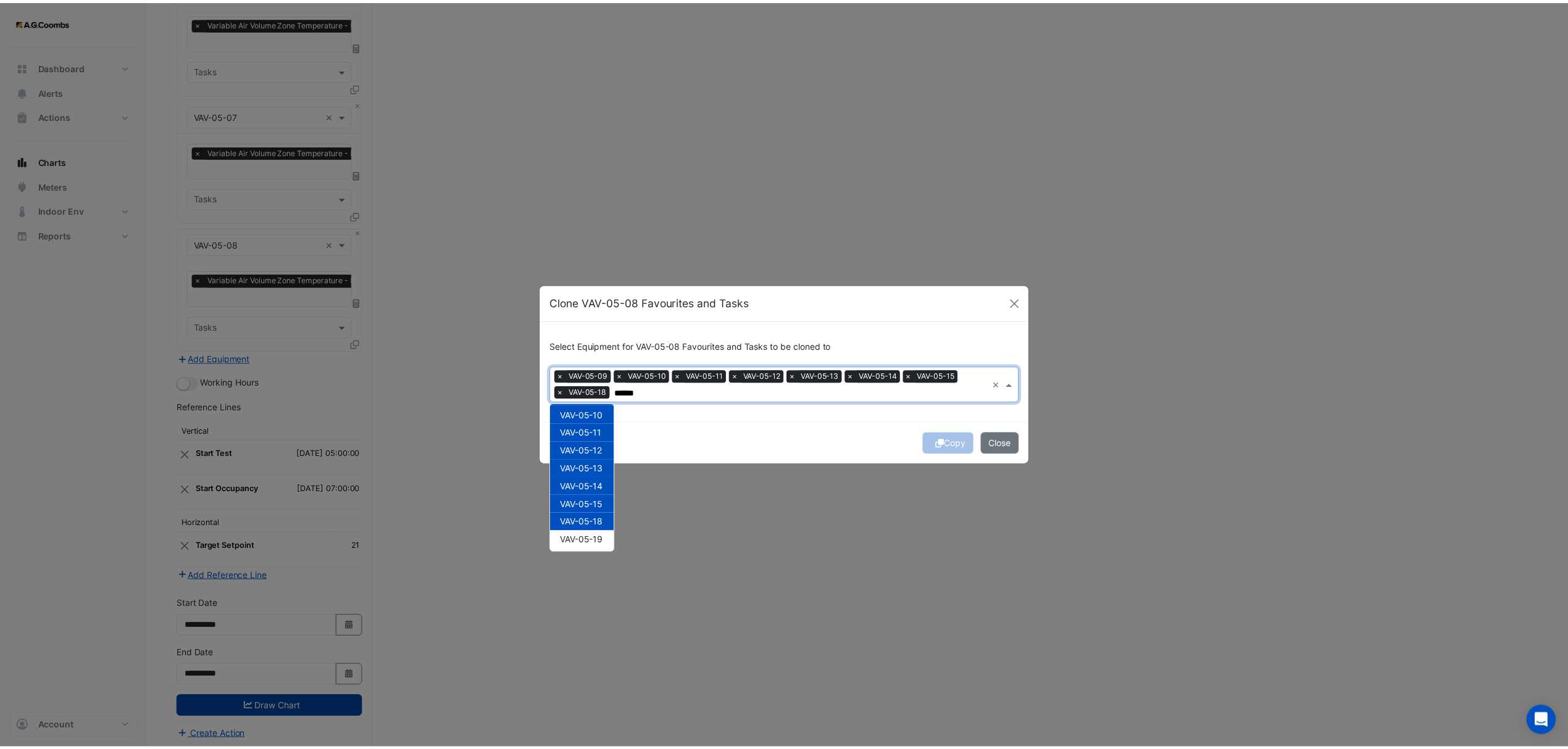
scroll to position [22, 0]
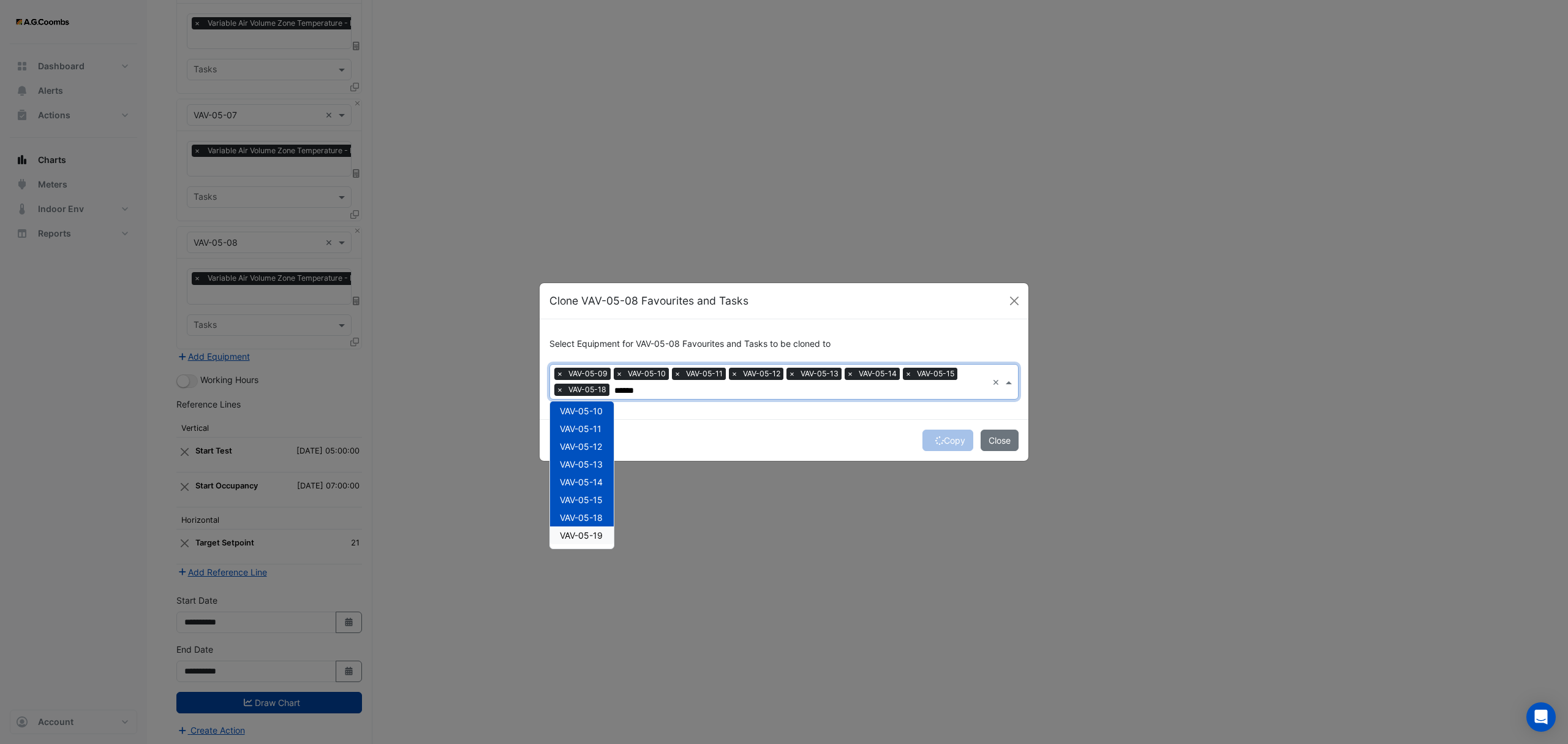
click at [606, 535] on div "VAV-05-19" at bounding box center [582, 535] width 63 height 18
type input "******"
drag, startPoint x: 949, startPoint y: 435, endPoint x: 956, endPoint y: 442, distance: 9.9
click at [949, 435] on button "Copy" at bounding box center [948, 440] width 51 height 21
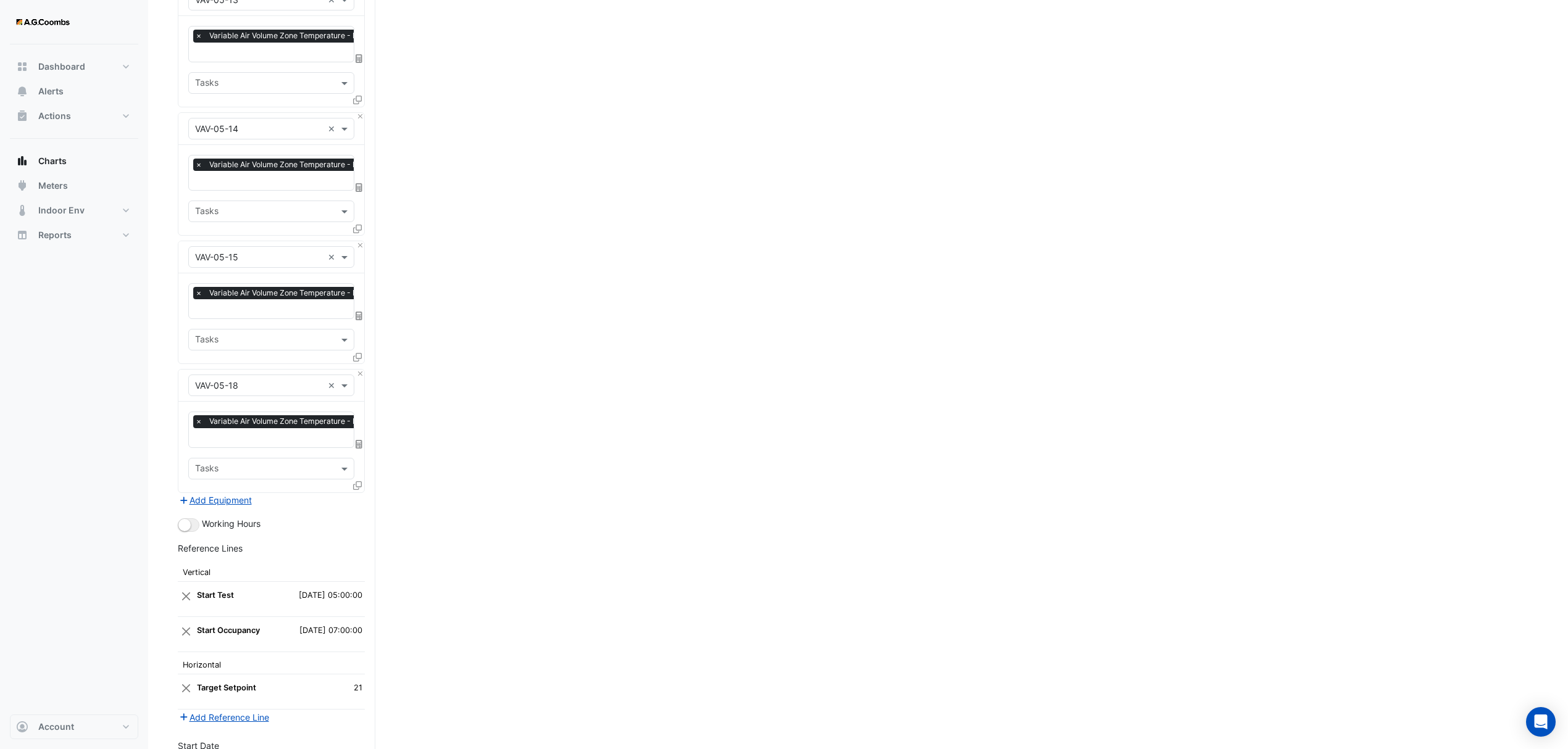
scroll to position [4676, 0]
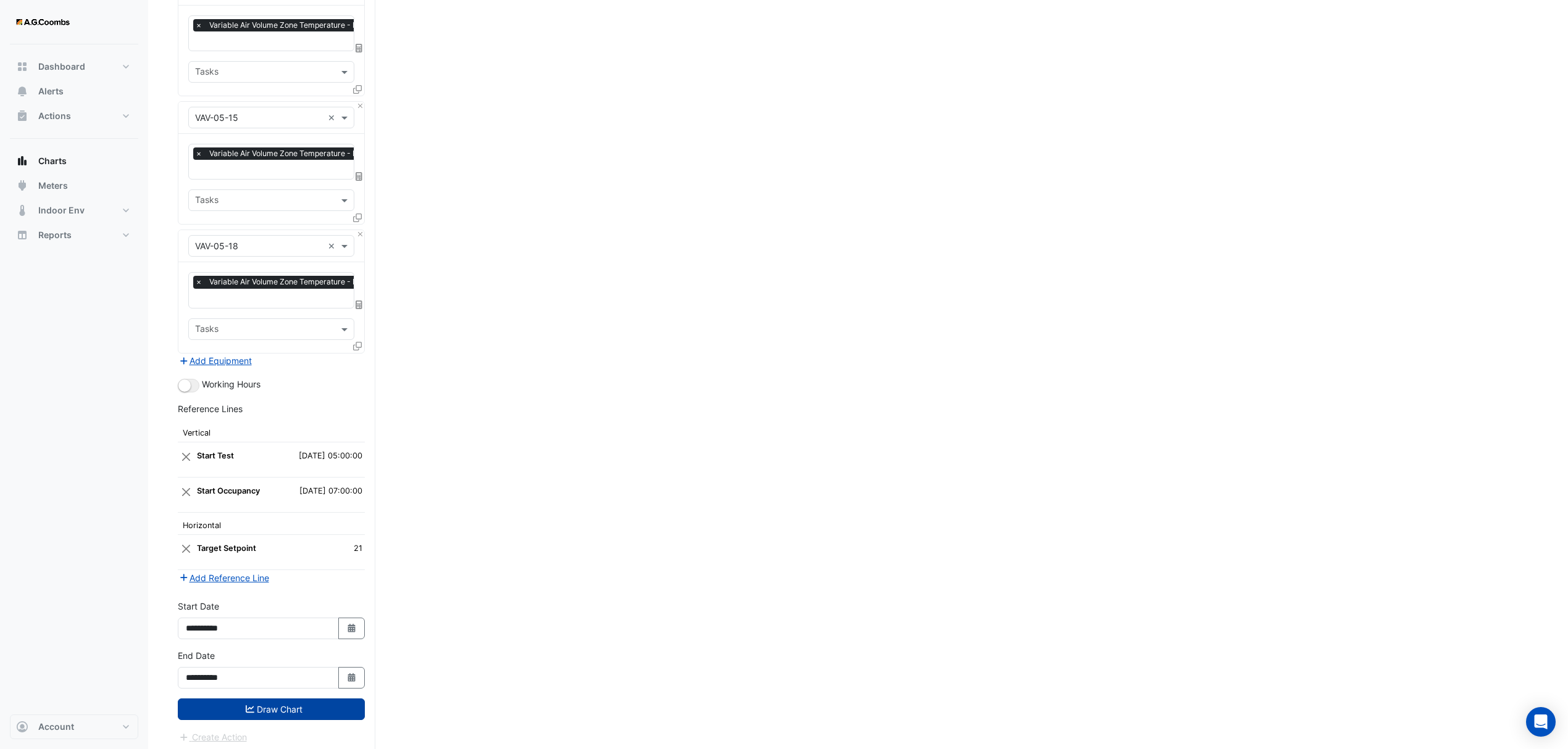
click at [236, 707] on button "Draw Chart" at bounding box center [271, 709] width 187 height 21
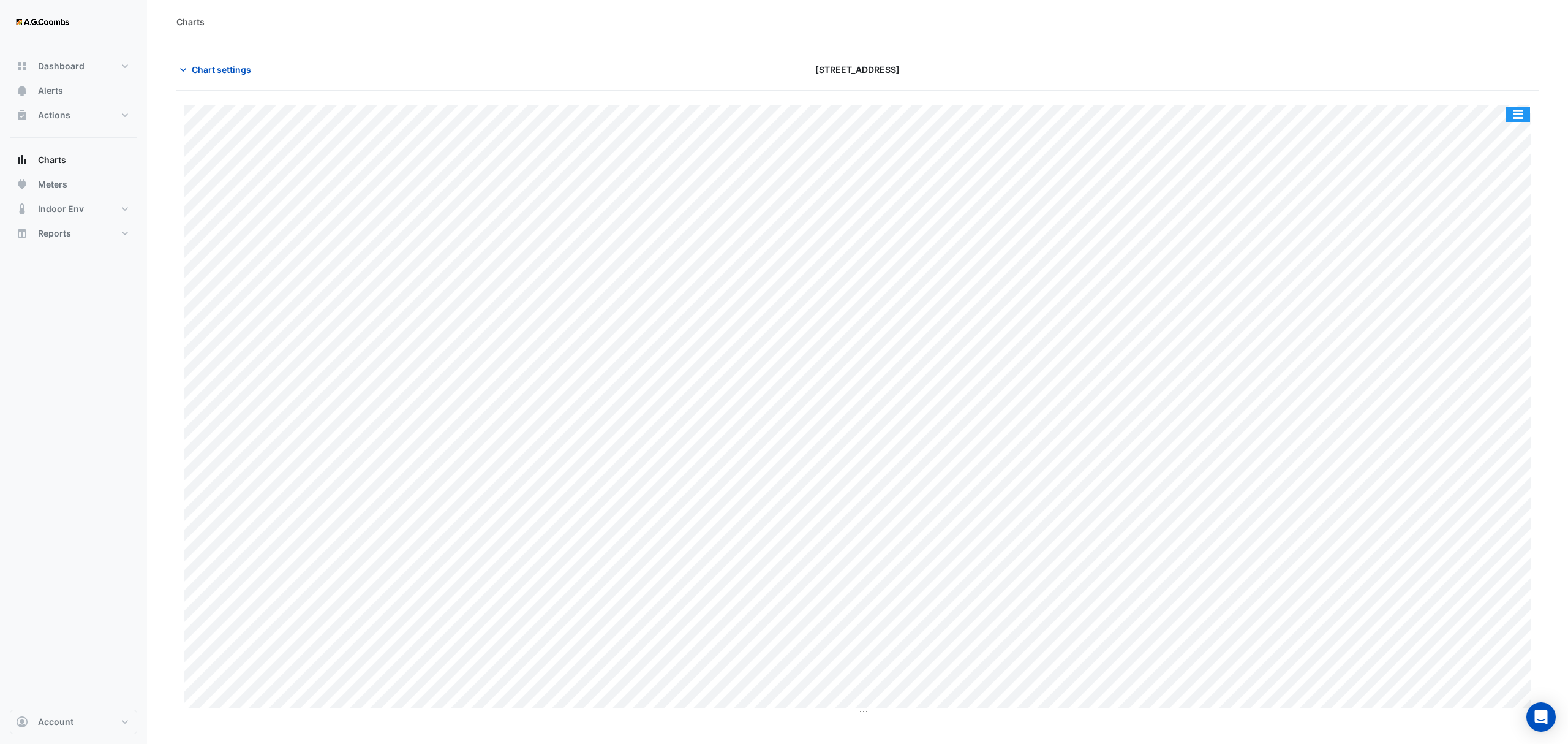
click at [1515, 112] on button "button" at bounding box center [1518, 114] width 25 height 15
click at [1497, 246] on div "Pivot Data Table" at bounding box center [1493, 246] width 74 height 29
click at [212, 70] on span "Chart settings" at bounding box center [221, 69] width 59 height 13
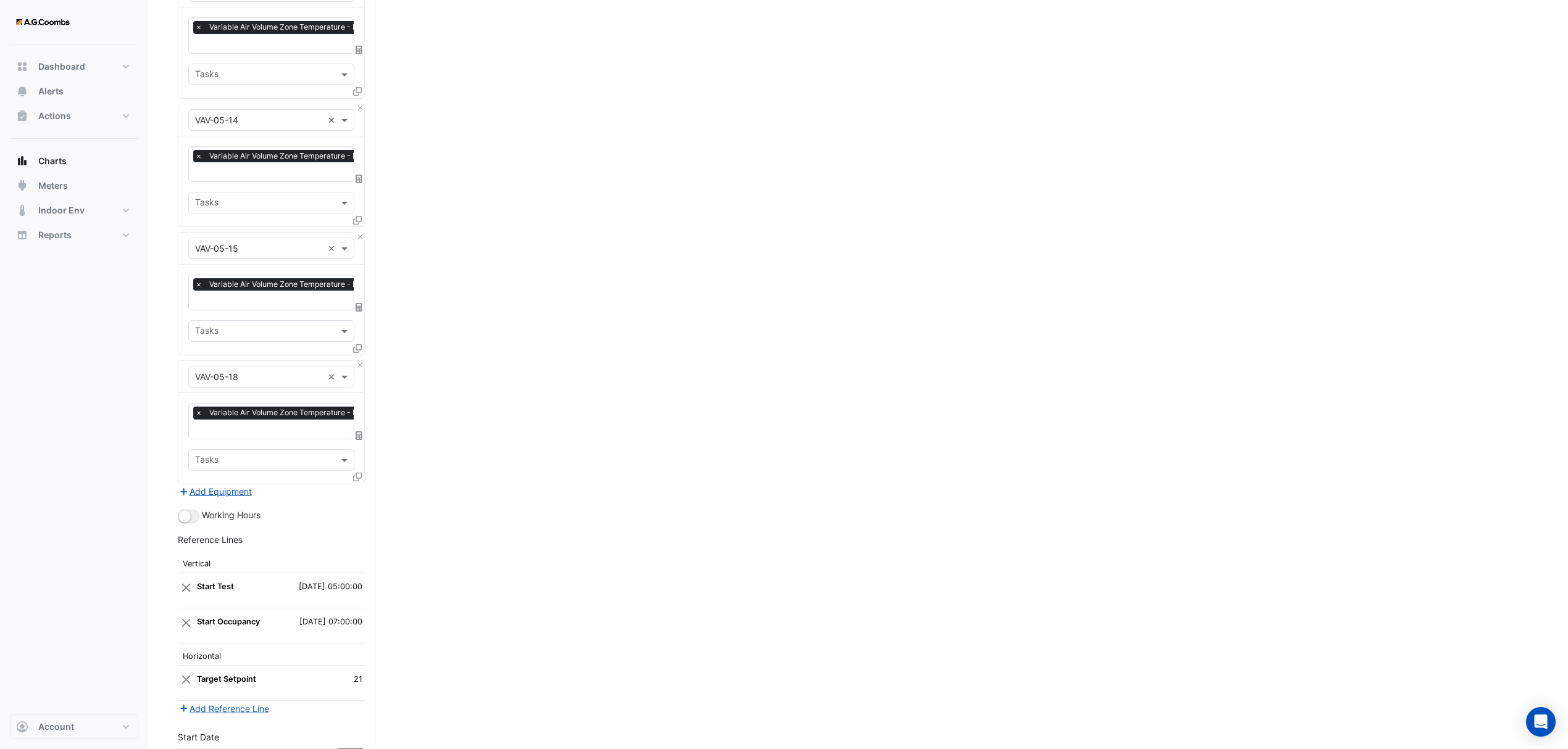
scroll to position [4676, 0]
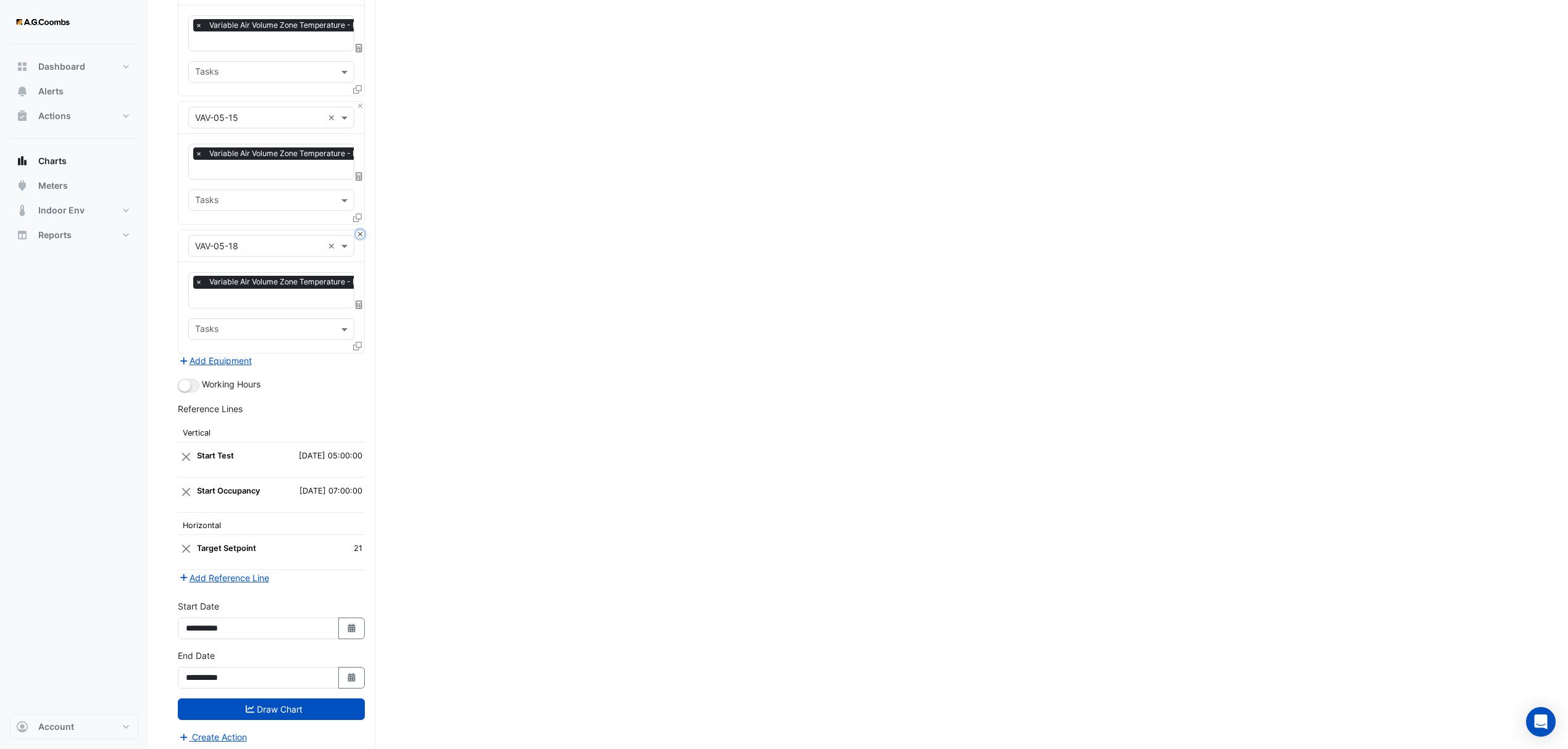
click at [360, 230] on button "Close" at bounding box center [360, 234] width 8 height 8
click at [287, 713] on button "Draw Chart" at bounding box center [271, 708] width 187 height 21
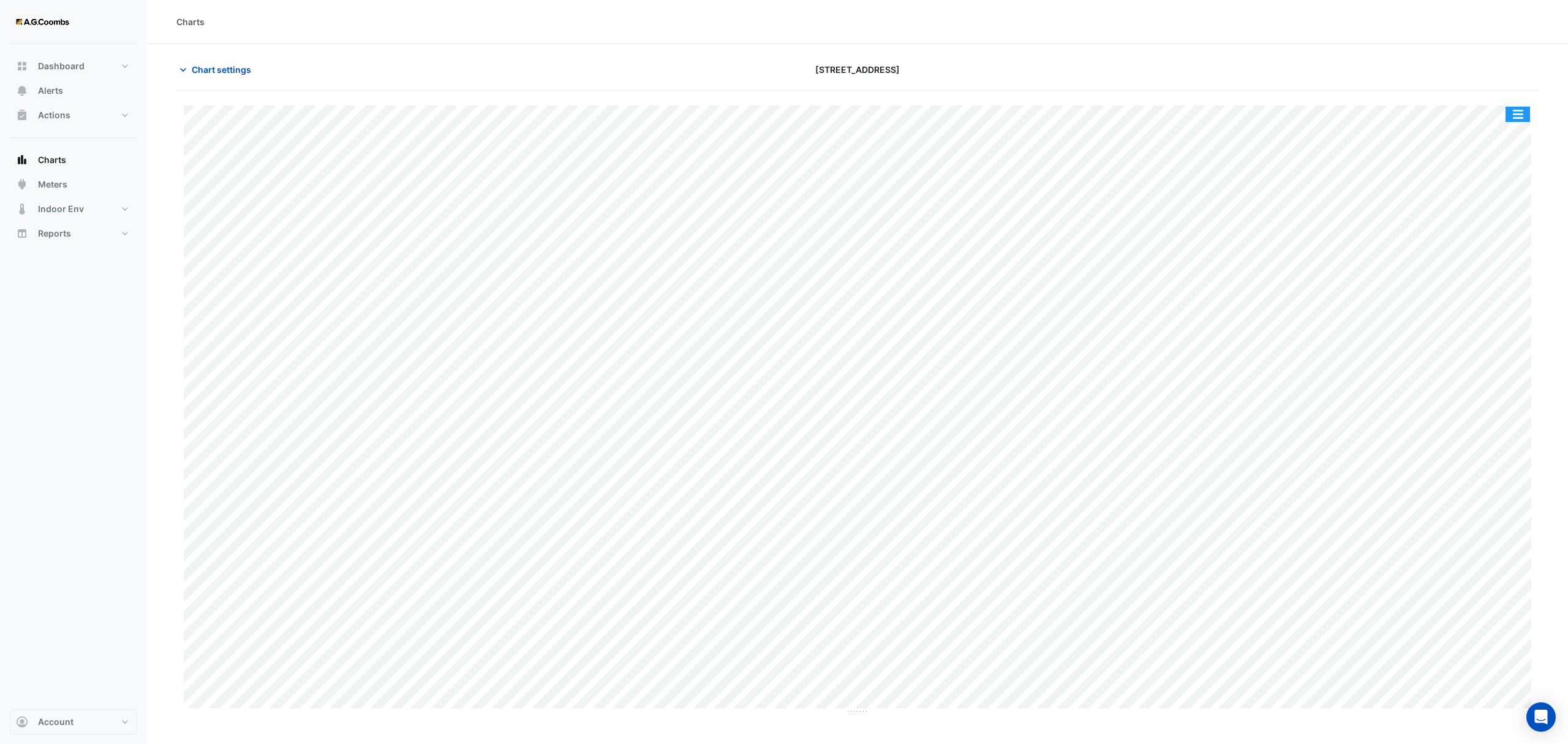
click at [1517, 121] on button "button" at bounding box center [1518, 114] width 25 height 15
click at [1512, 238] on div "Pivot Data Table" at bounding box center [1493, 246] width 74 height 29
click at [218, 67] on span "Chart settings" at bounding box center [221, 69] width 59 height 13
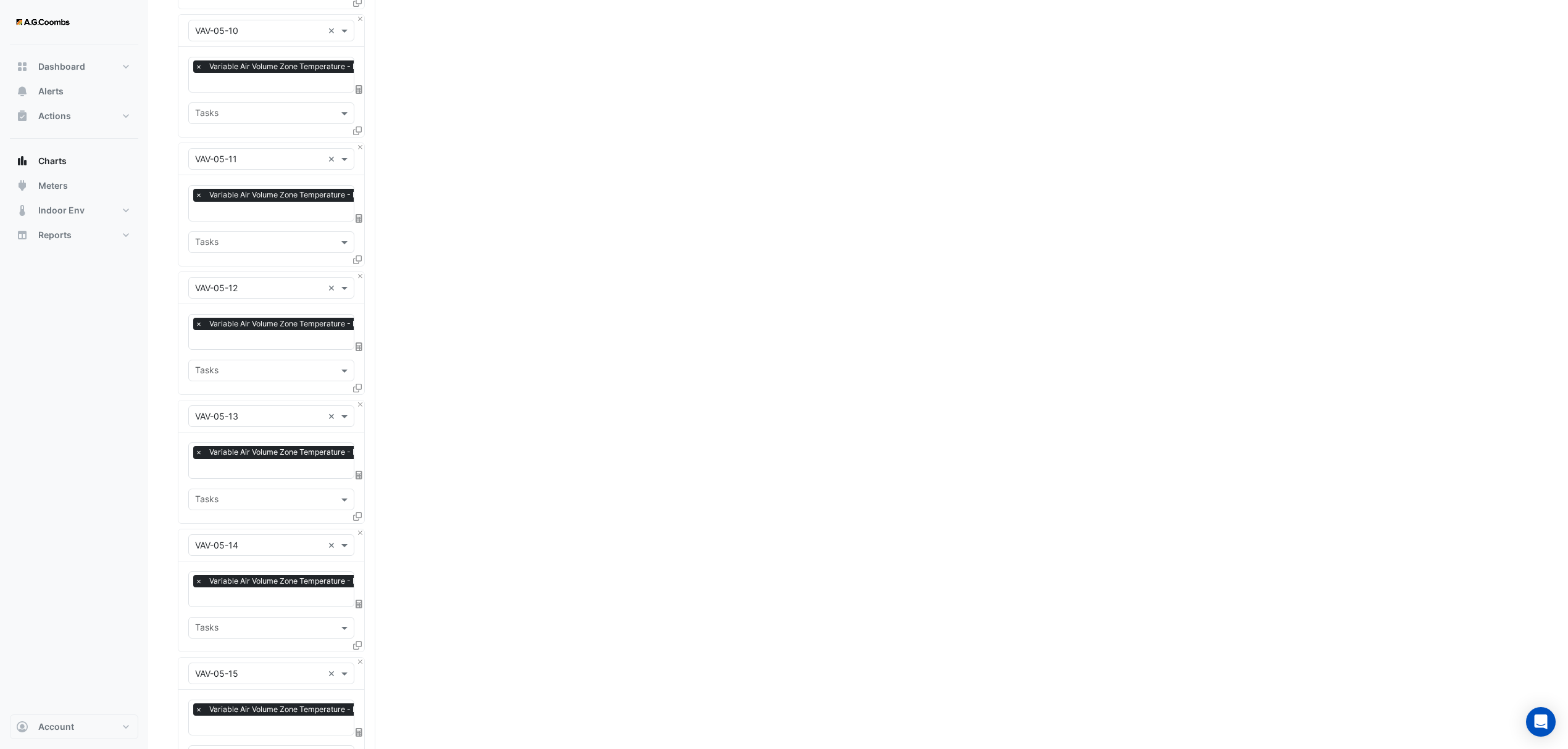
scroll to position [4443, 0]
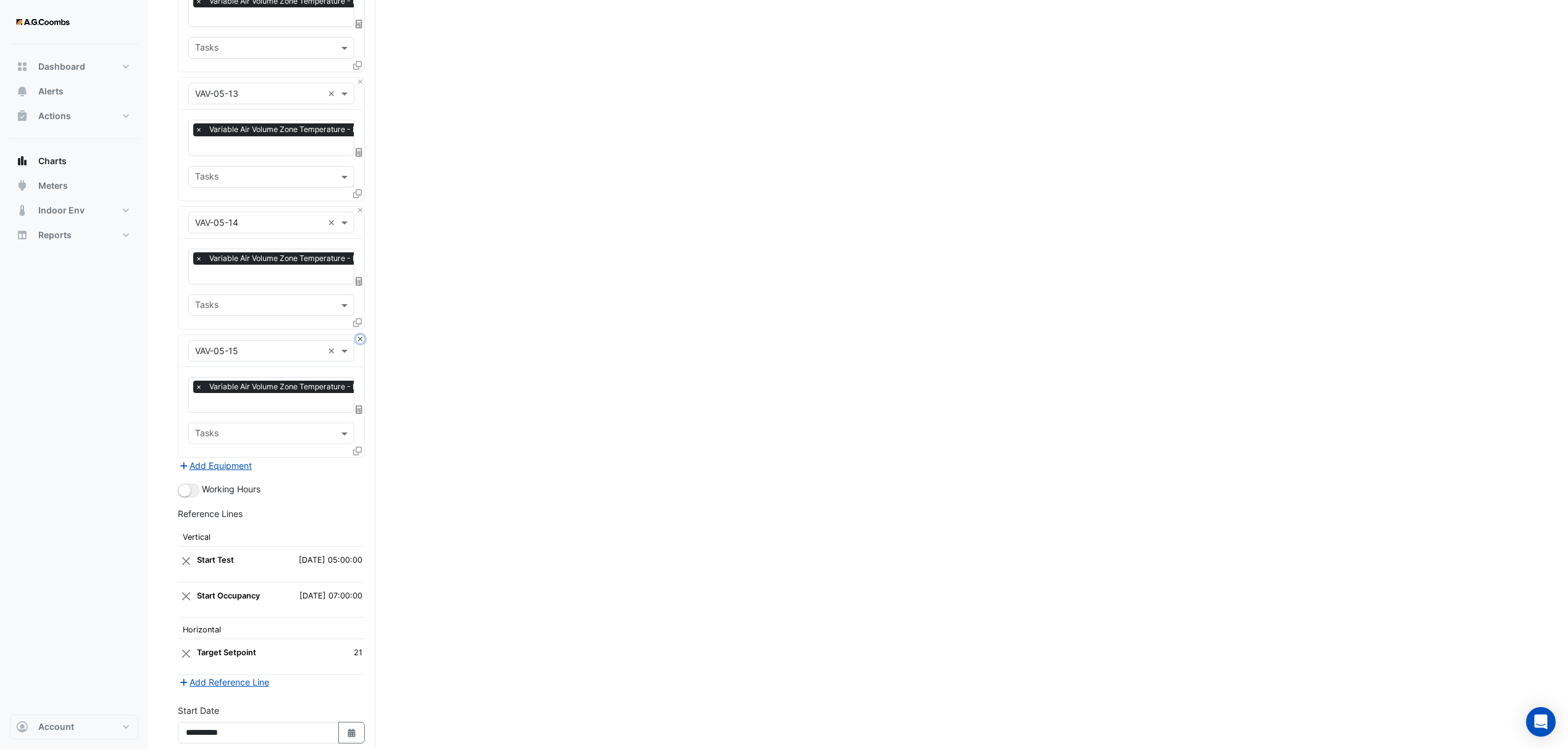
click at [358, 335] on button "Close" at bounding box center [360, 339] width 8 height 8
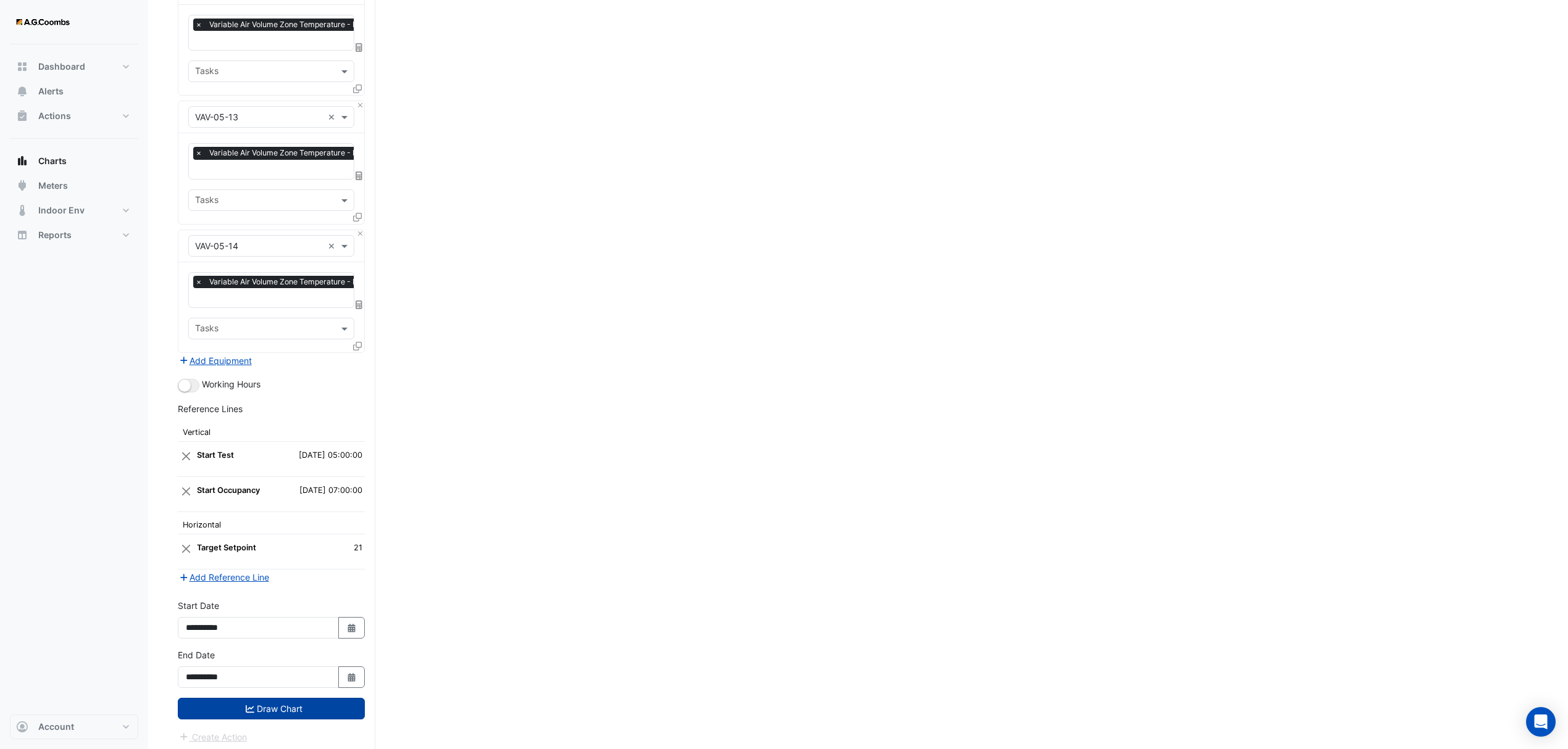
click at [256, 709] on button "Draw Chart" at bounding box center [271, 708] width 187 height 21
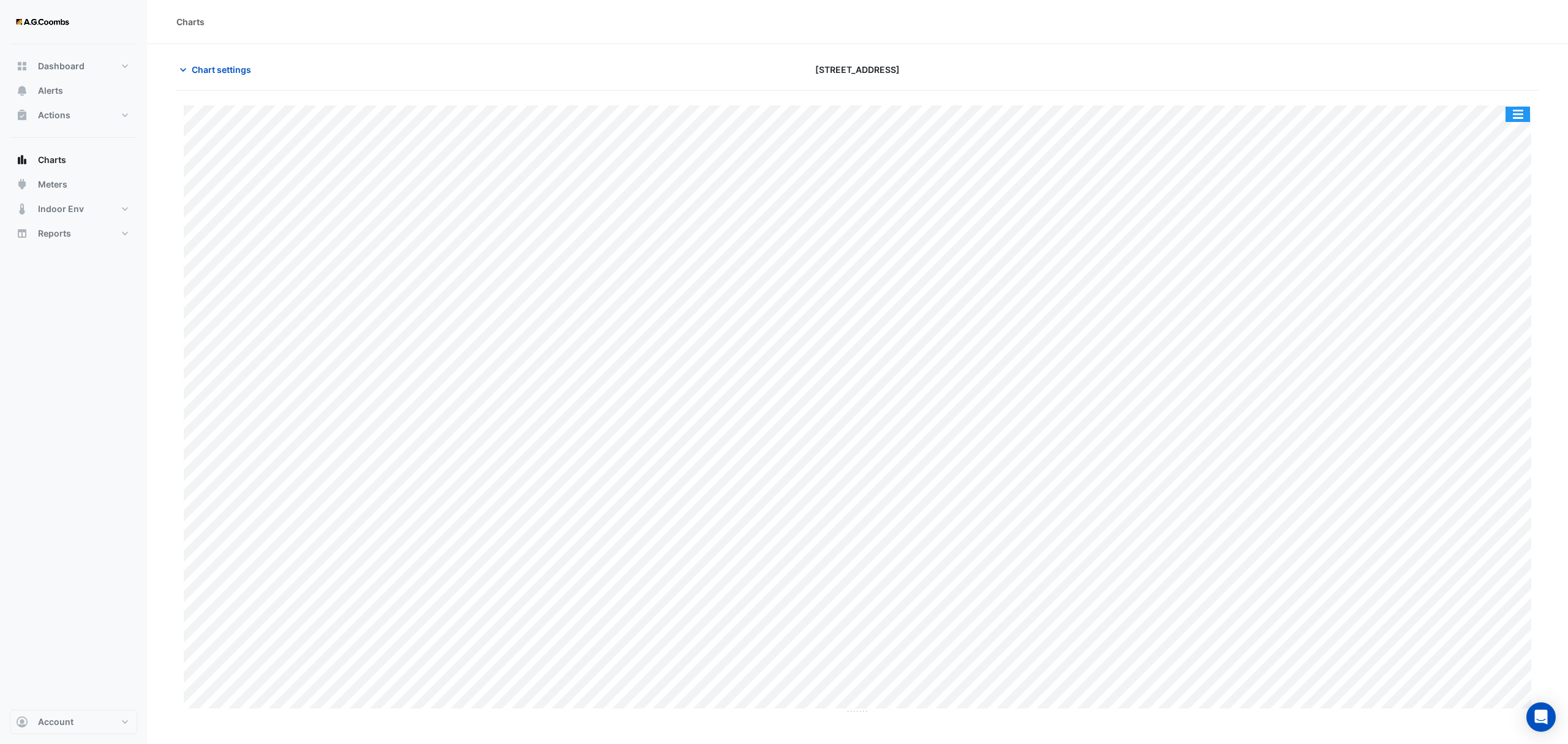
click at [1517, 110] on button "button" at bounding box center [1518, 114] width 25 height 15
click at [1461, 241] on div "Pivot Data Table" at bounding box center [1493, 246] width 74 height 29
click at [224, 64] on span "Chart settings" at bounding box center [221, 69] width 59 height 13
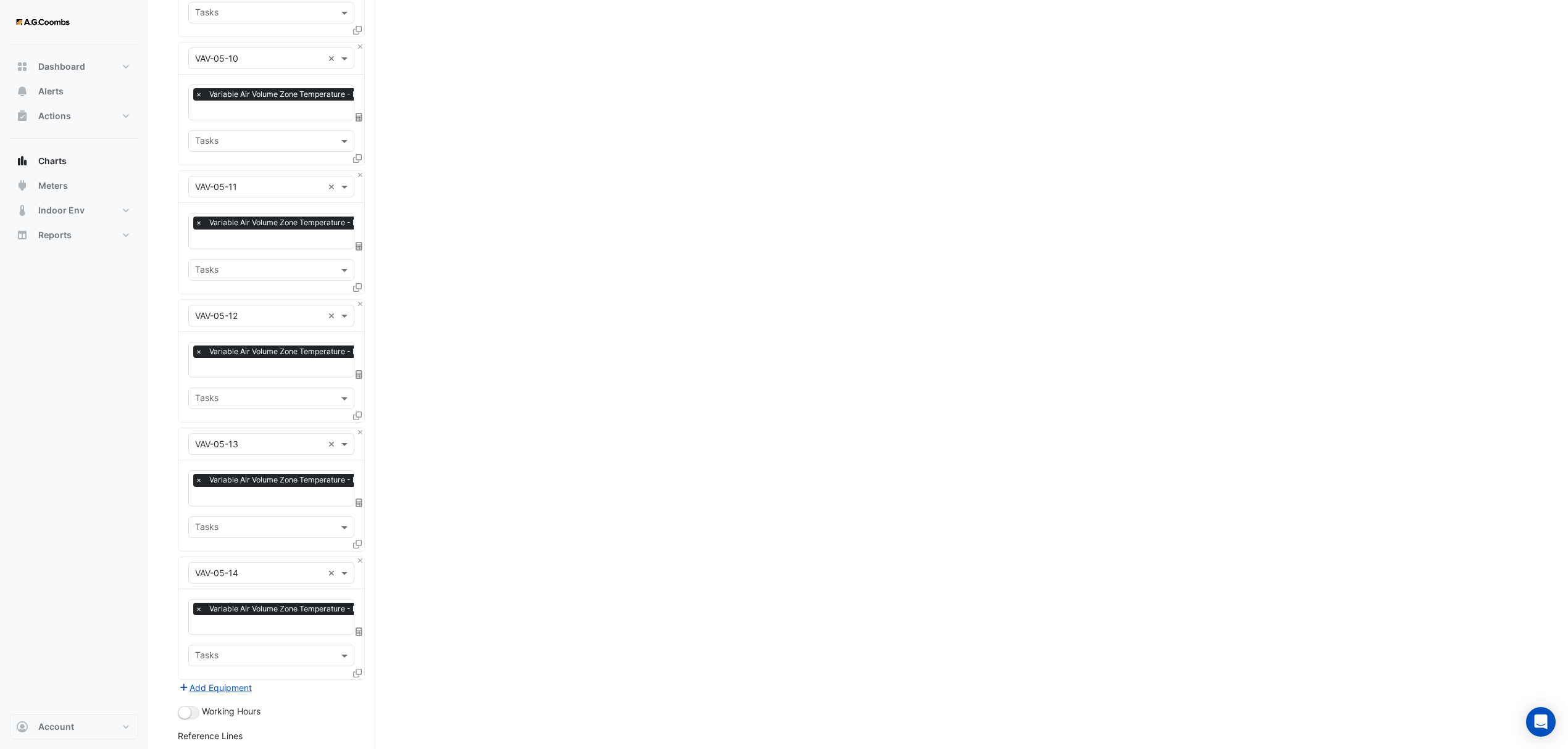
scroll to position [4419, 0]
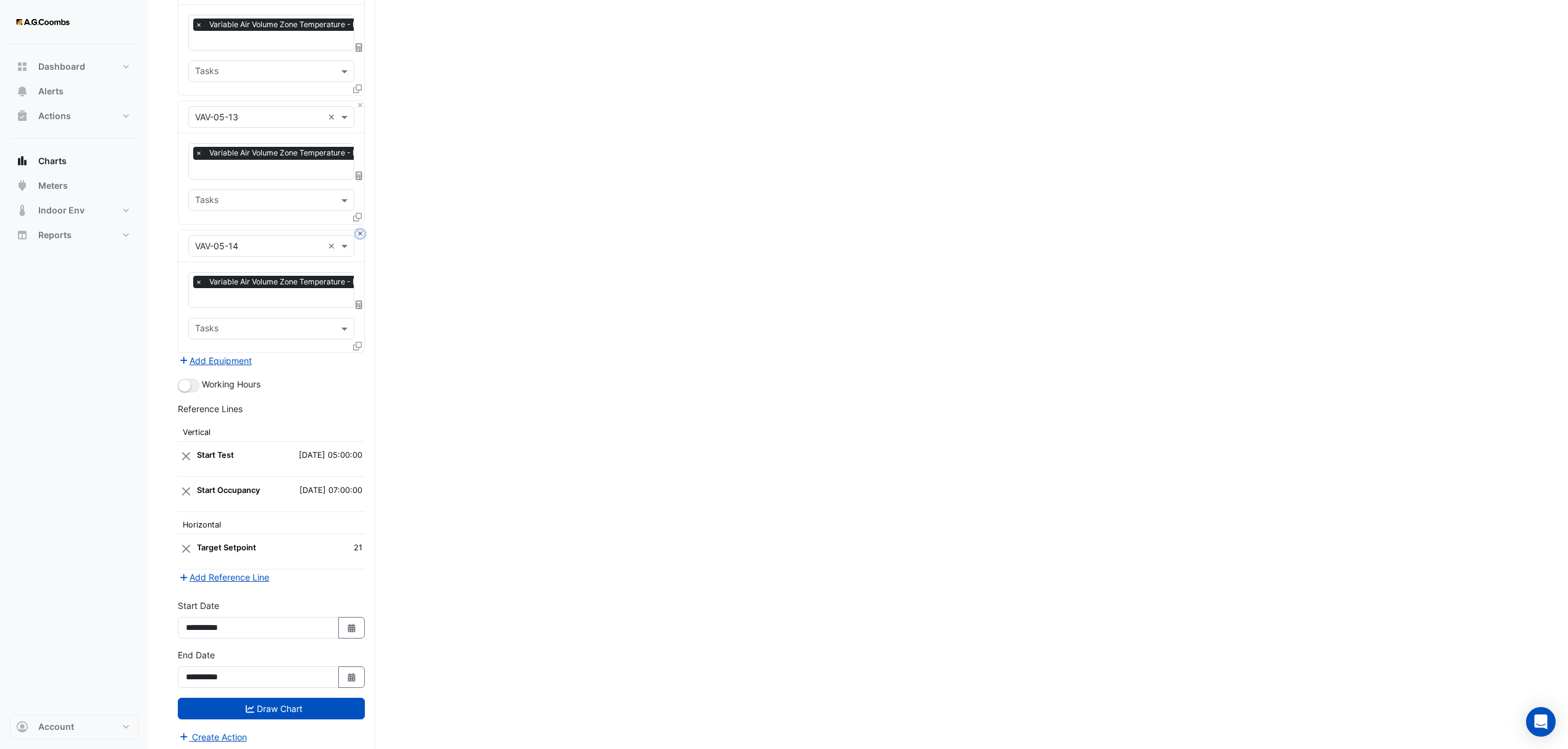
click at [359, 230] on button "Close" at bounding box center [360, 234] width 8 height 8
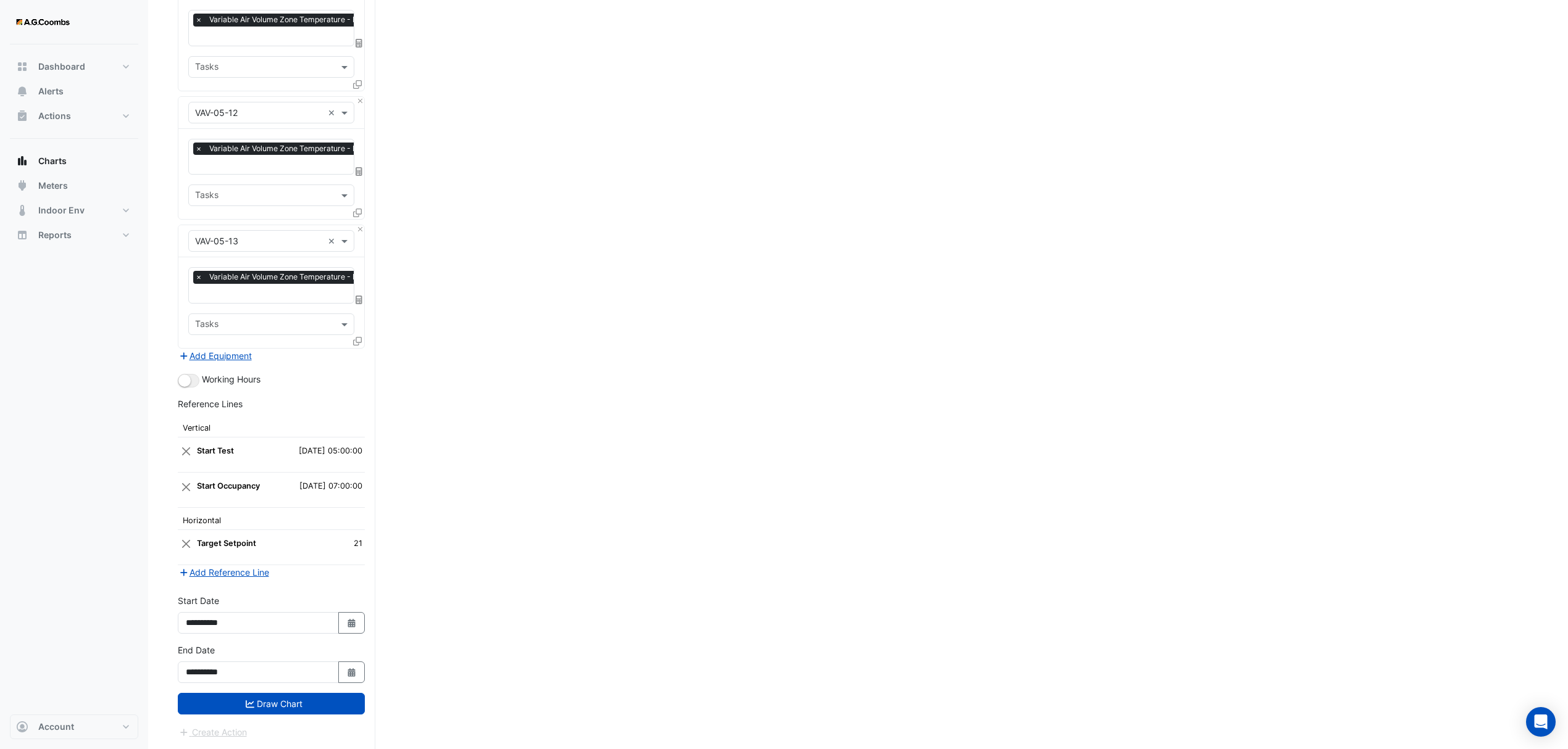
scroll to position [4291, 0]
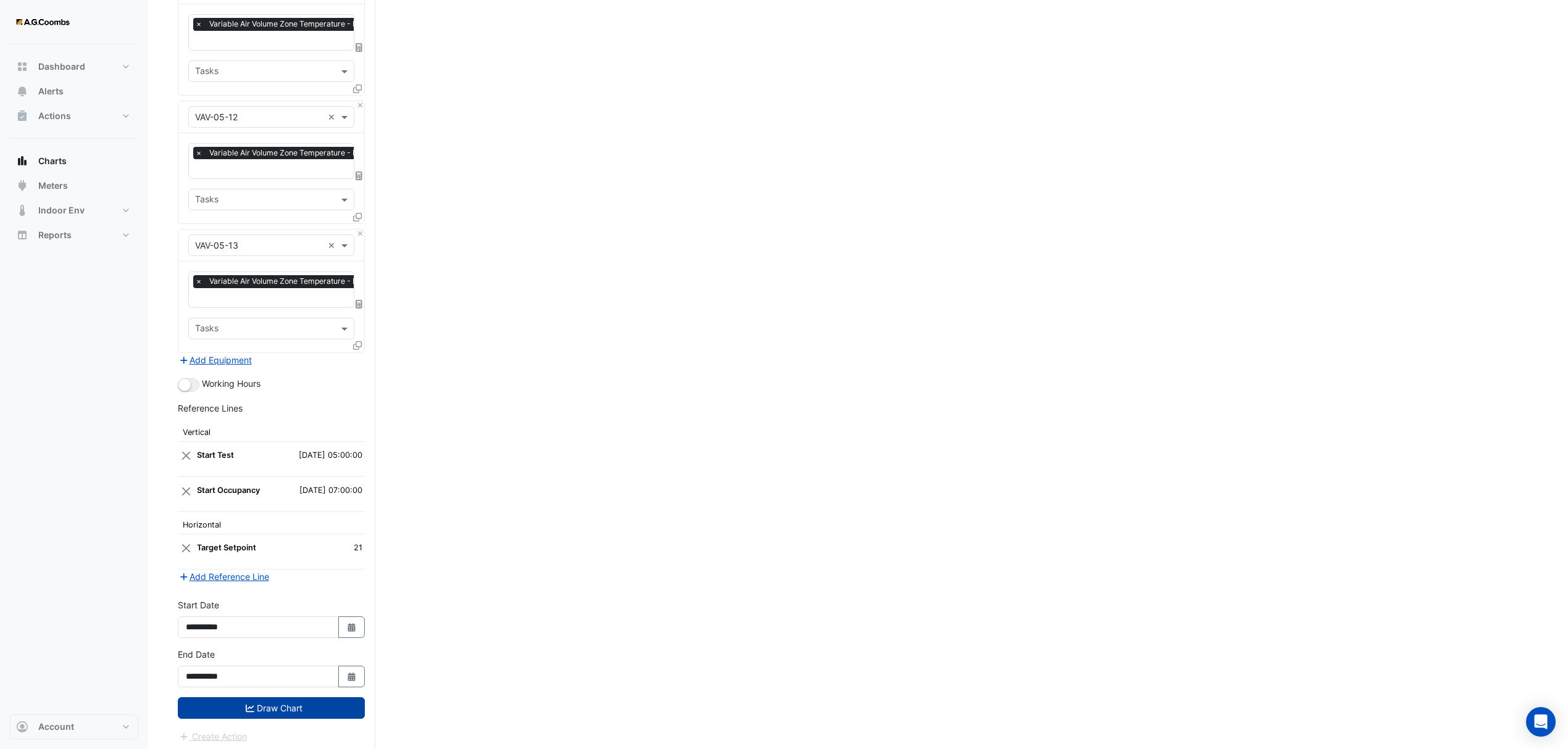
click at [245, 709] on button "Draw Chart" at bounding box center [271, 708] width 187 height 21
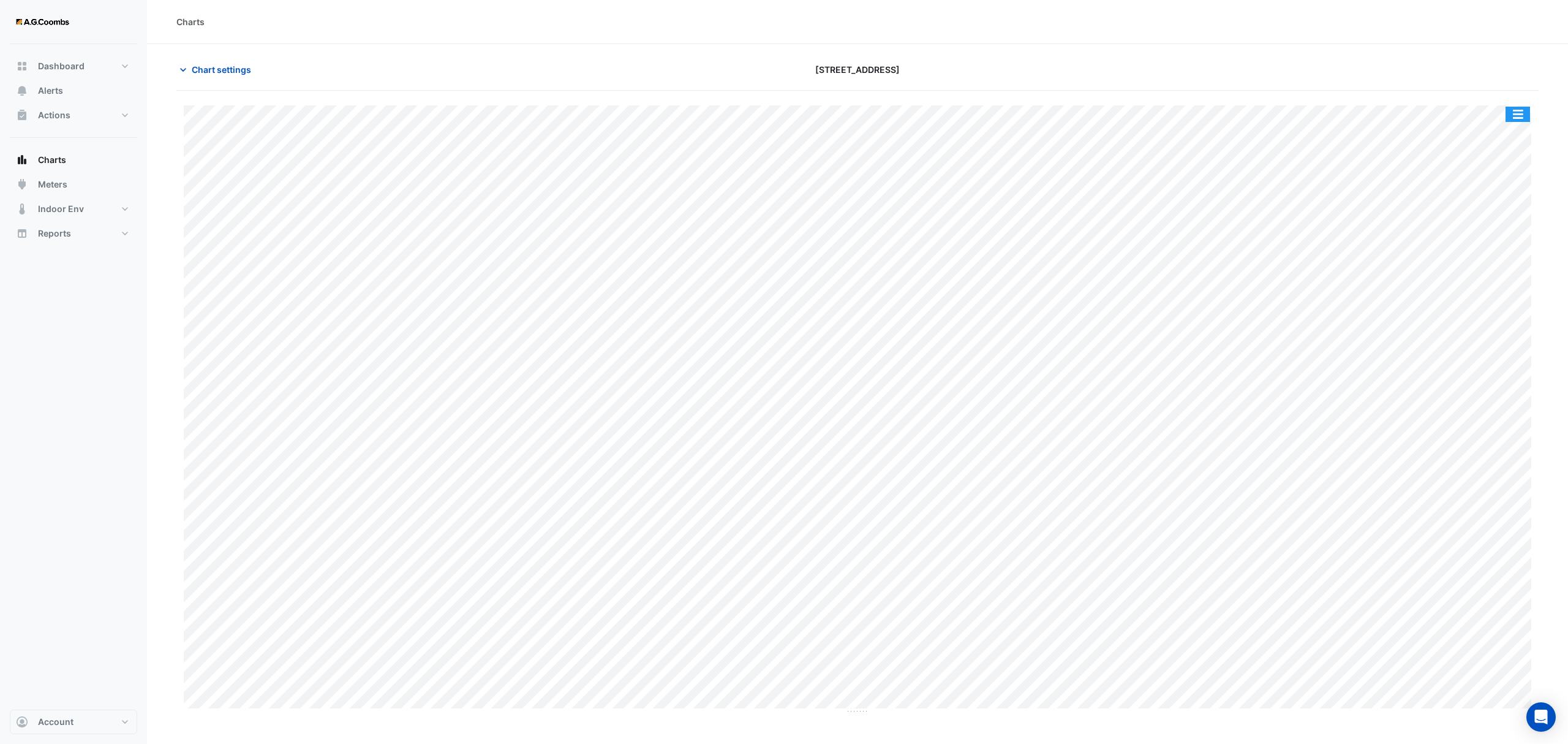
click at [1521, 112] on button "button" at bounding box center [1518, 114] width 25 height 15
click at [1500, 235] on div "Pivot Data Table" at bounding box center [1493, 246] width 74 height 29
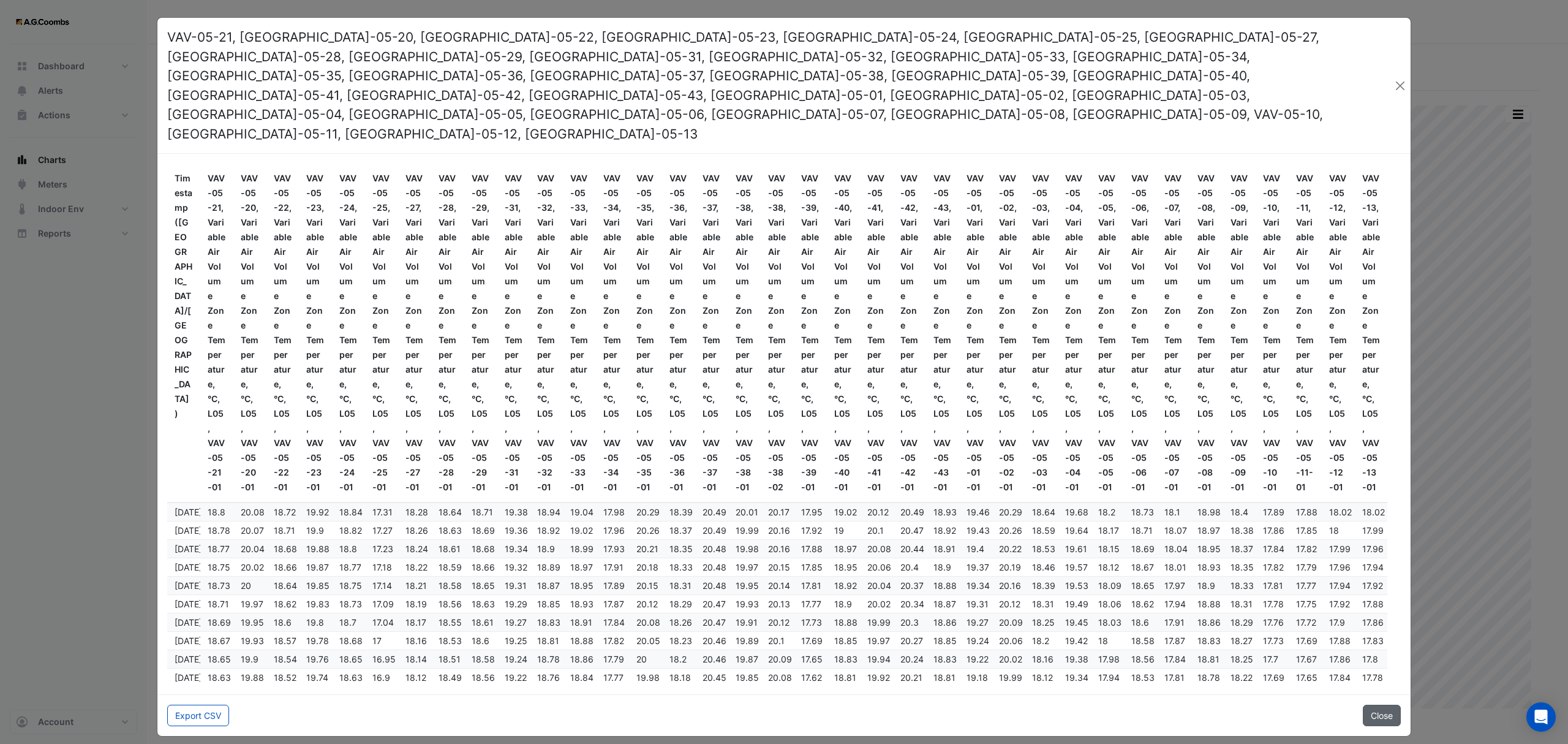
click at [1383, 705] on button "Close" at bounding box center [1382, 715] width 38 height 21
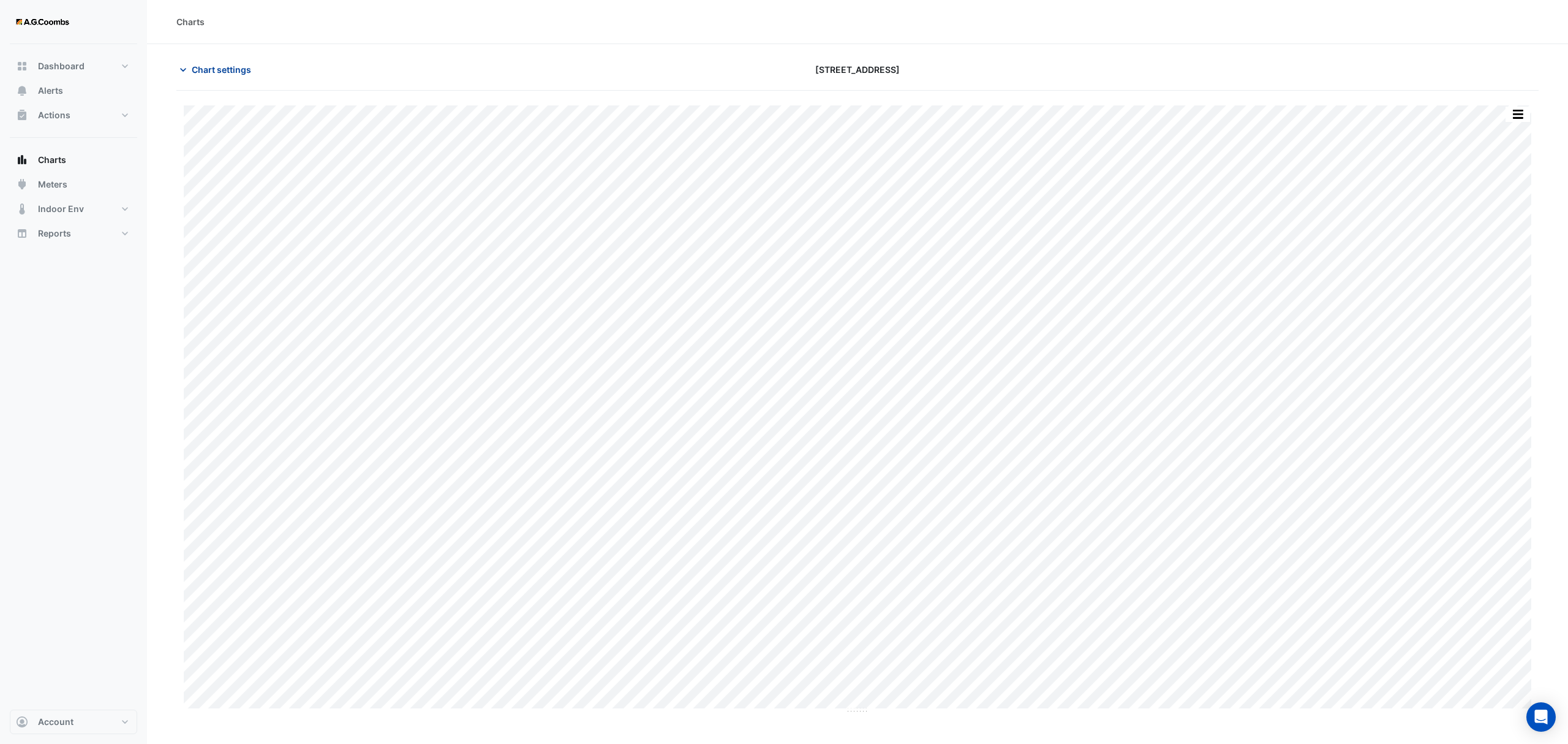
click at [212, 72] on span "Chart settings" at bounding box center [221, 69] width 59 height 13
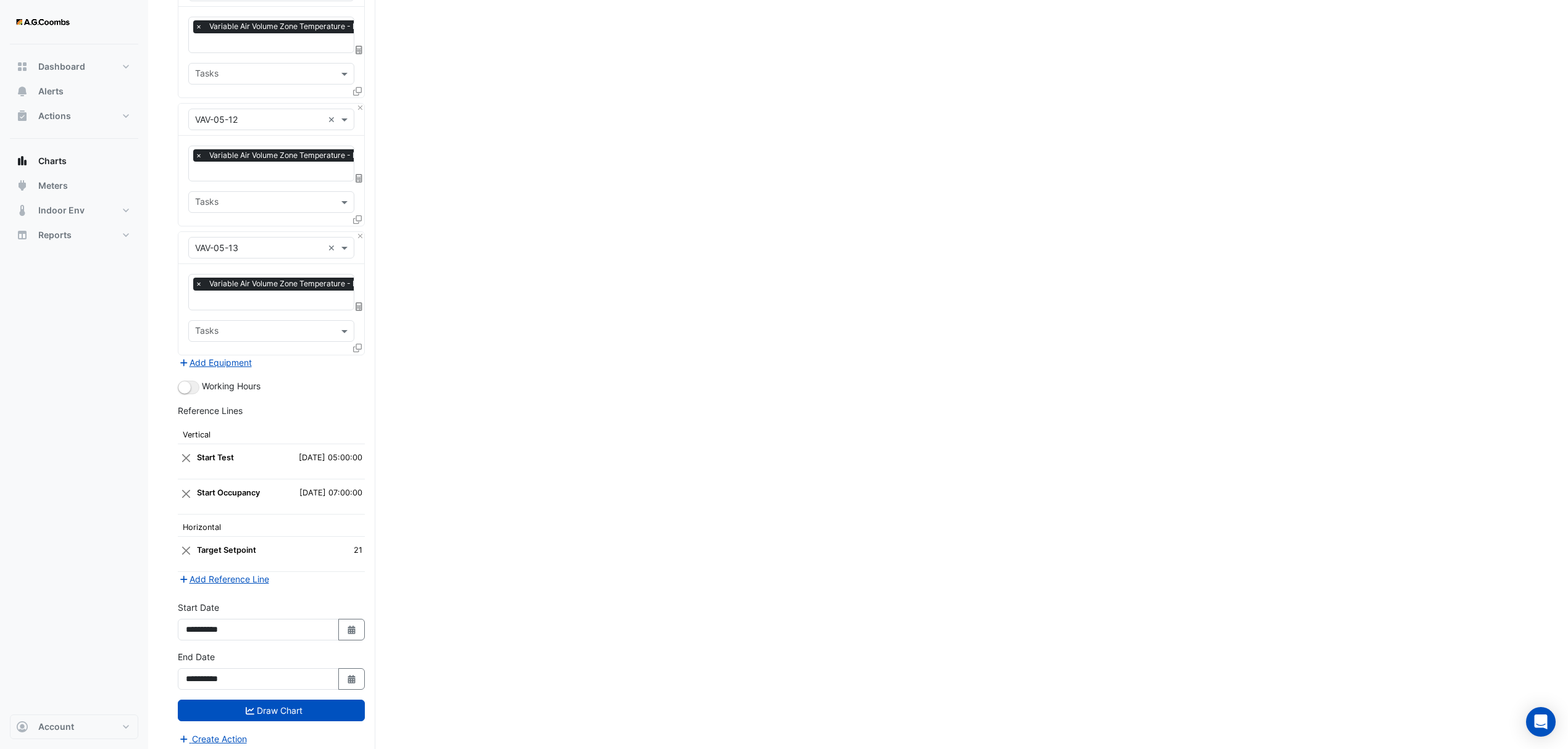
scroll to position [4291, 0]
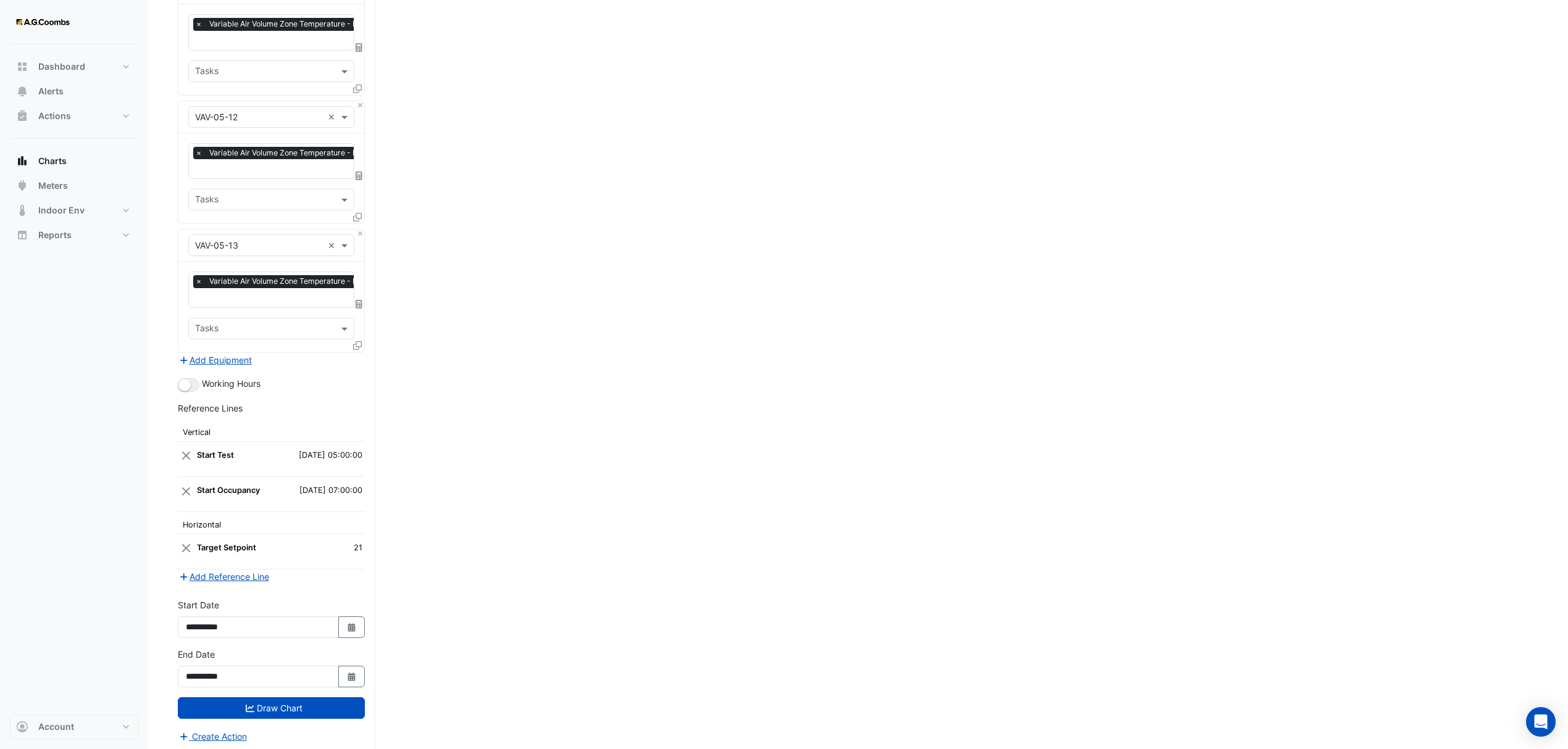
click at [360, 341] on icon at bounding box center [357, 345] width 9 height 9
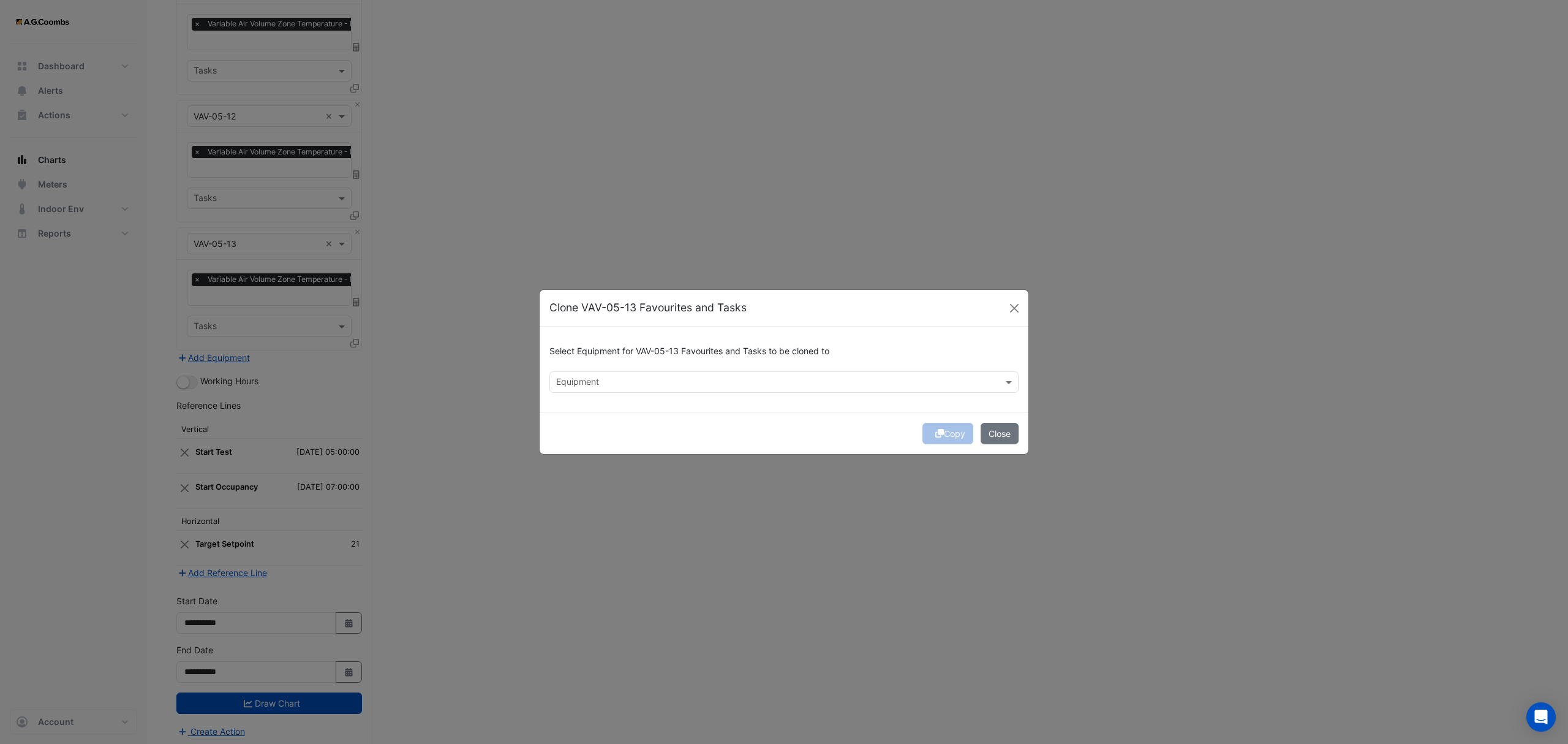
click at [652, 379] on input "text" at bounding box center [776, 383] width 441 height 13
click at [609, 426] on div "VAV-05-15" at bounding box center [582, 426] width 63 height 18
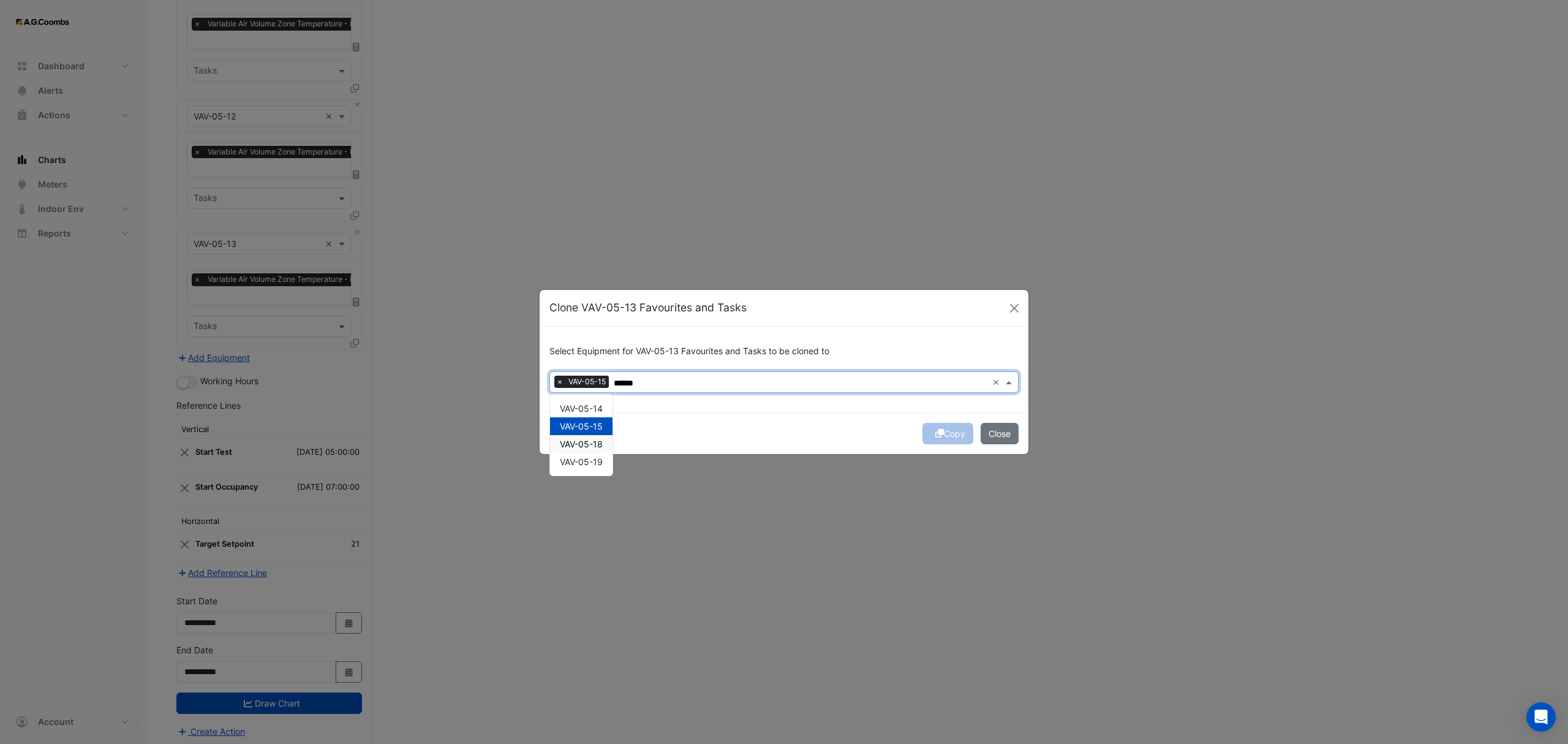
click at [606, 446] on div "VAV-05-18" at bounding box center [582, 444] width 63 height 18
click at [606, 460] on div "VAV-05-19" at bounding box center [582, 461] width 63 height 18
type input "******"
click at [953, 432] on button "Copy" at bounding box center [948, 433] width 51 height 21
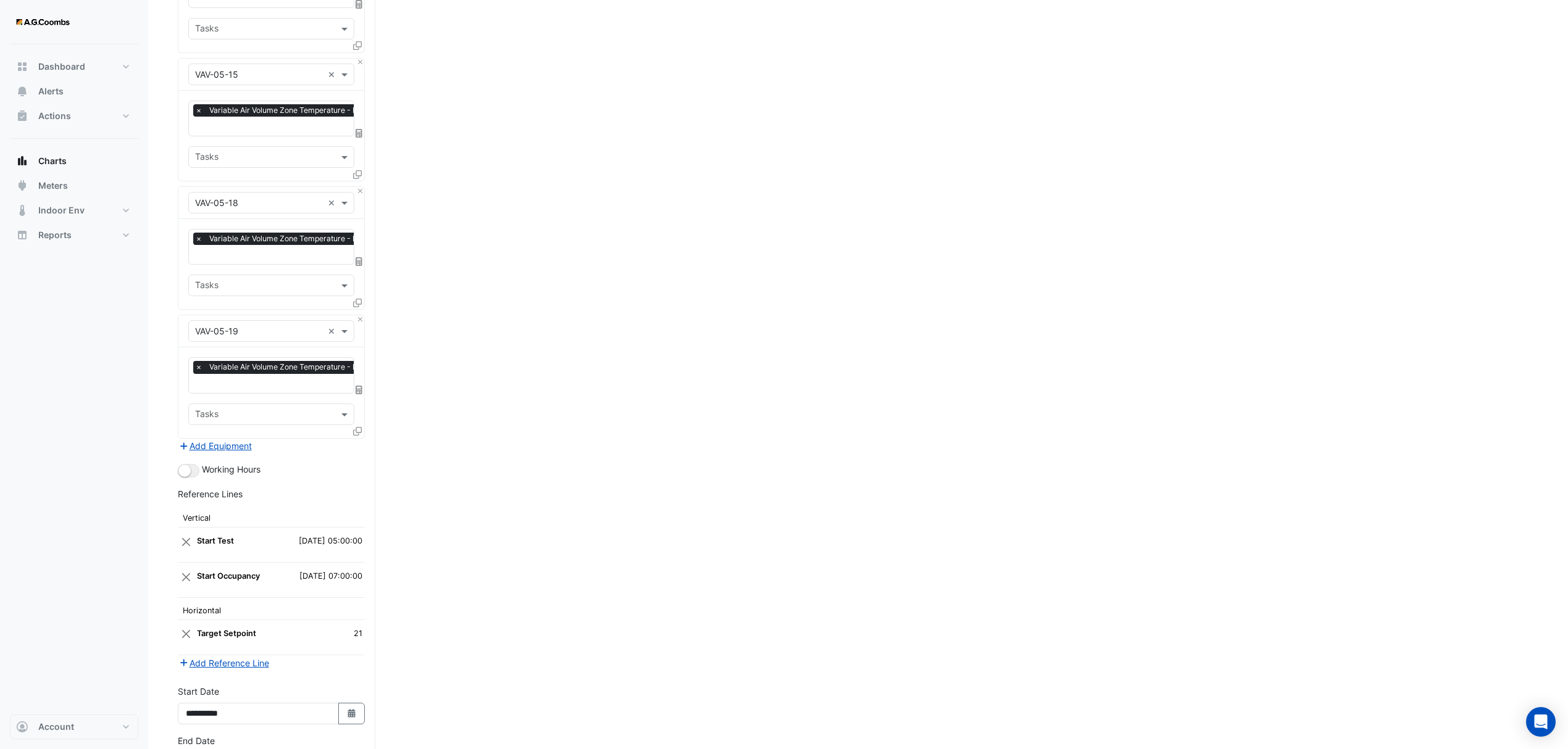
scroll to position [4676, 0]
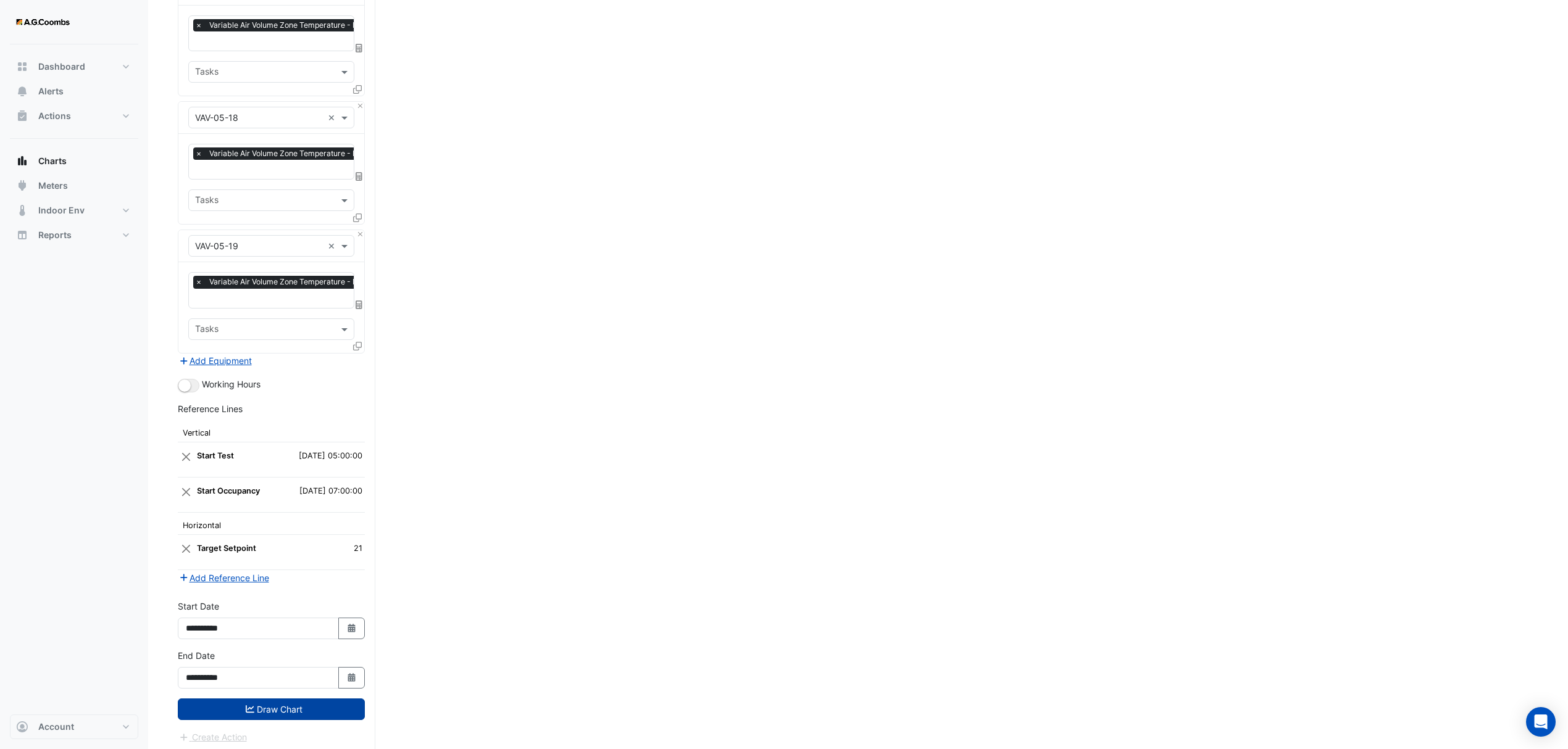
click at [217, 709] on button "Draw Chart" at bounding box center [271, 709] width 187 height 21
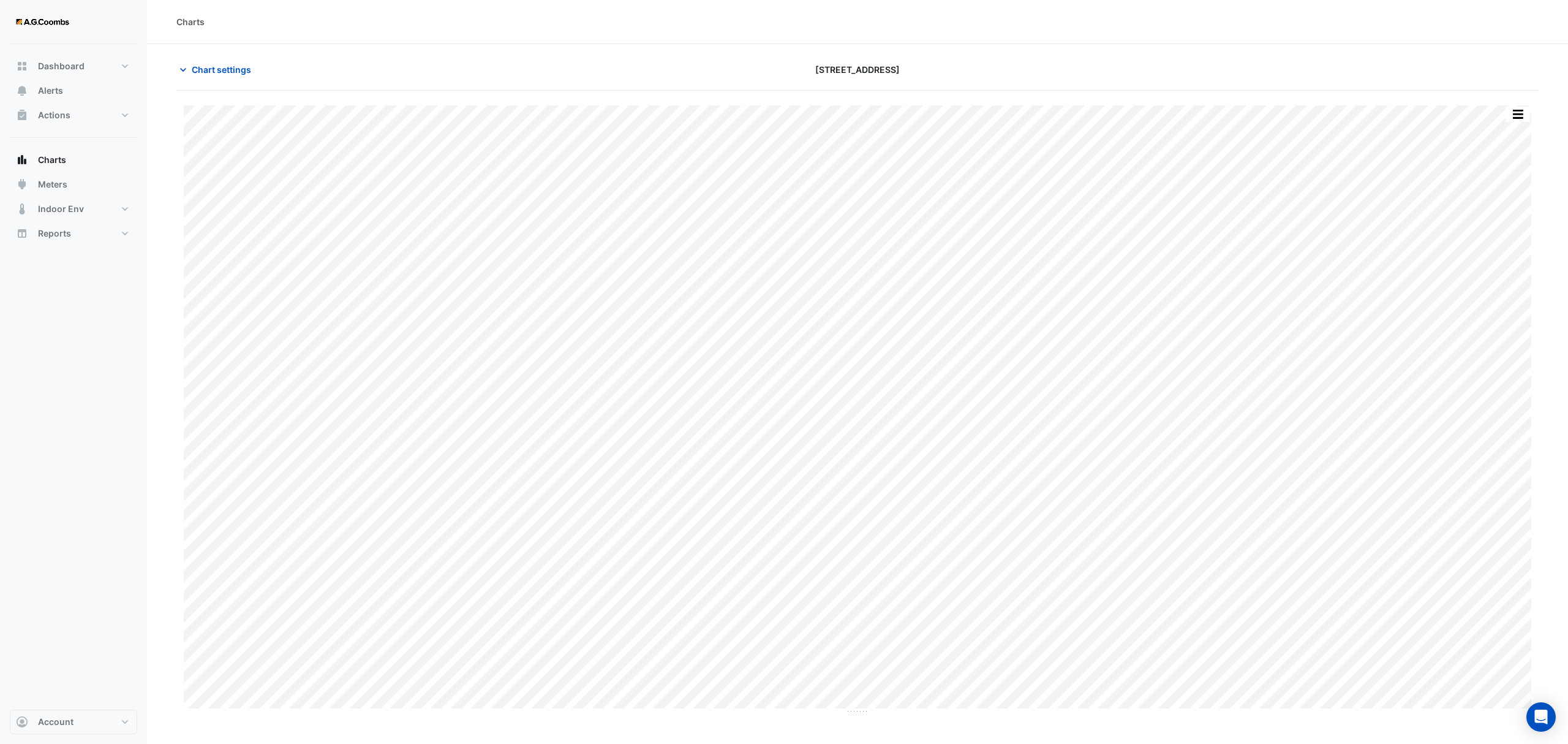
click at [1522, 114] on button "button" at bounding box center [1518, 114] width 25 height 15
click at [1499, 239] on div "Pivot Data Table" at bounding box center [1493, 246] width 74 height 29
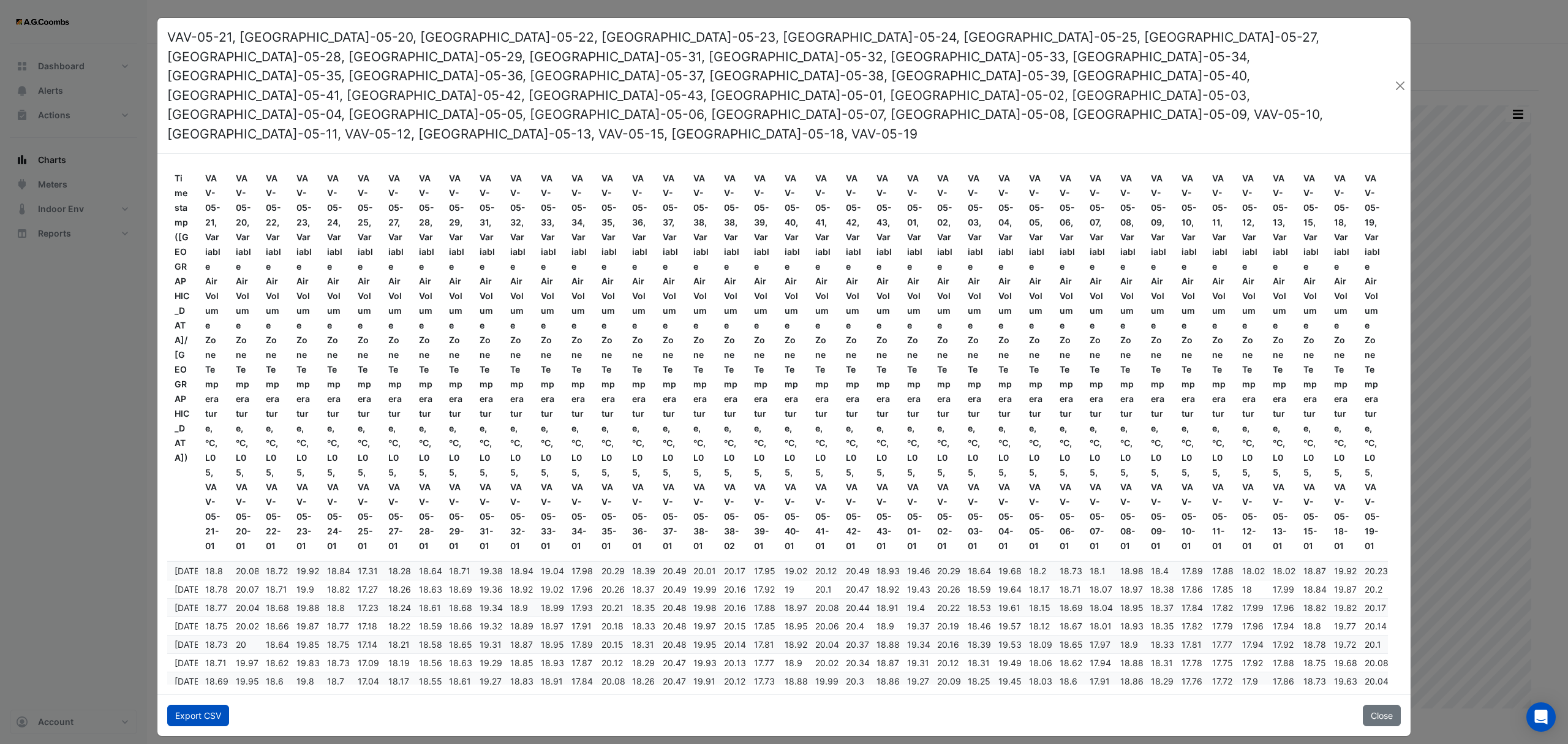
click at [201, 705] on button "Export CSV" at bounding box center [198, 715] width 62 height 21
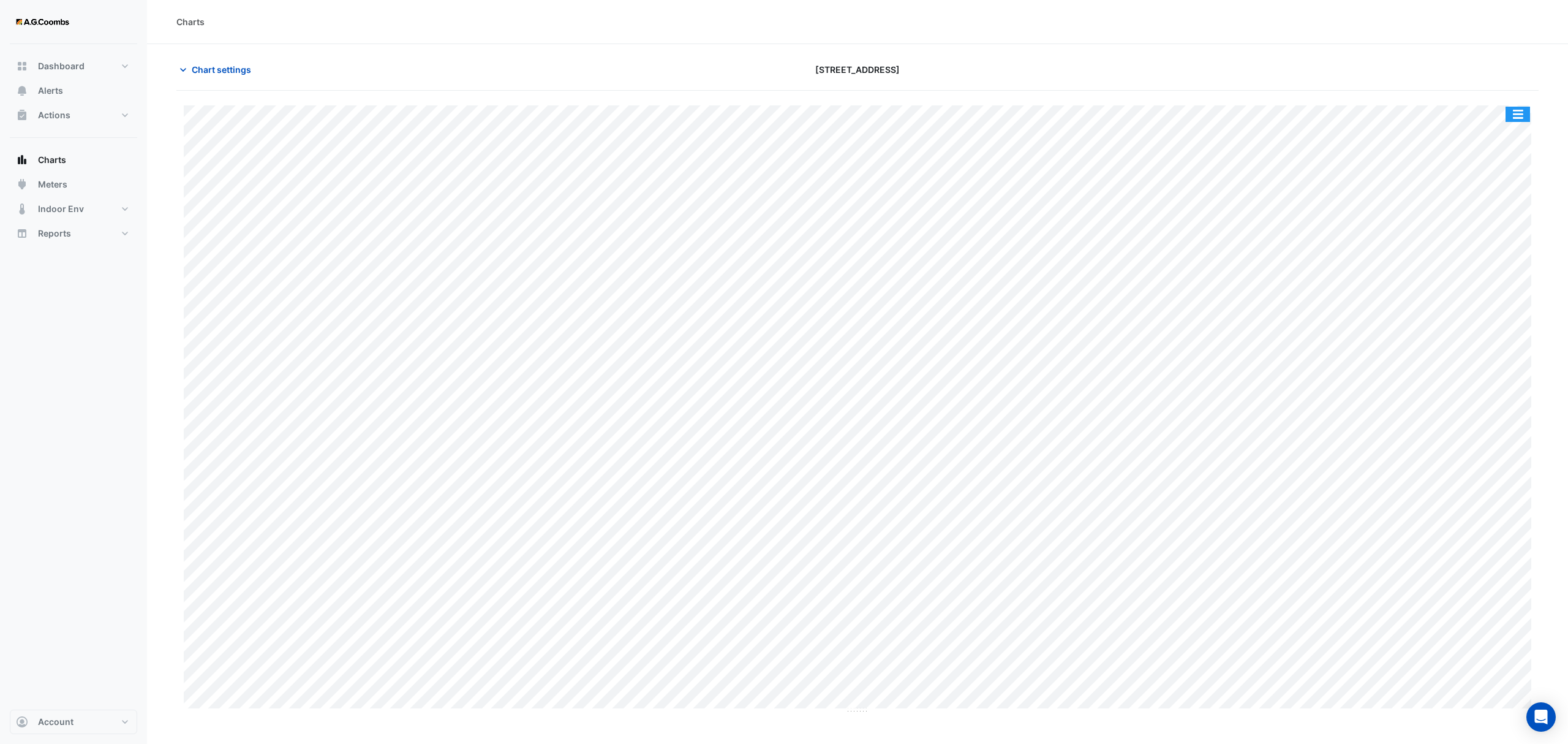
click at [1515, 114] on button "button" at bounding box center [1518, 114] width 25 height 15
click at [1478, 234] on div "Pivot Data Table" at bounding box center [1493, 246] width 74 height 29
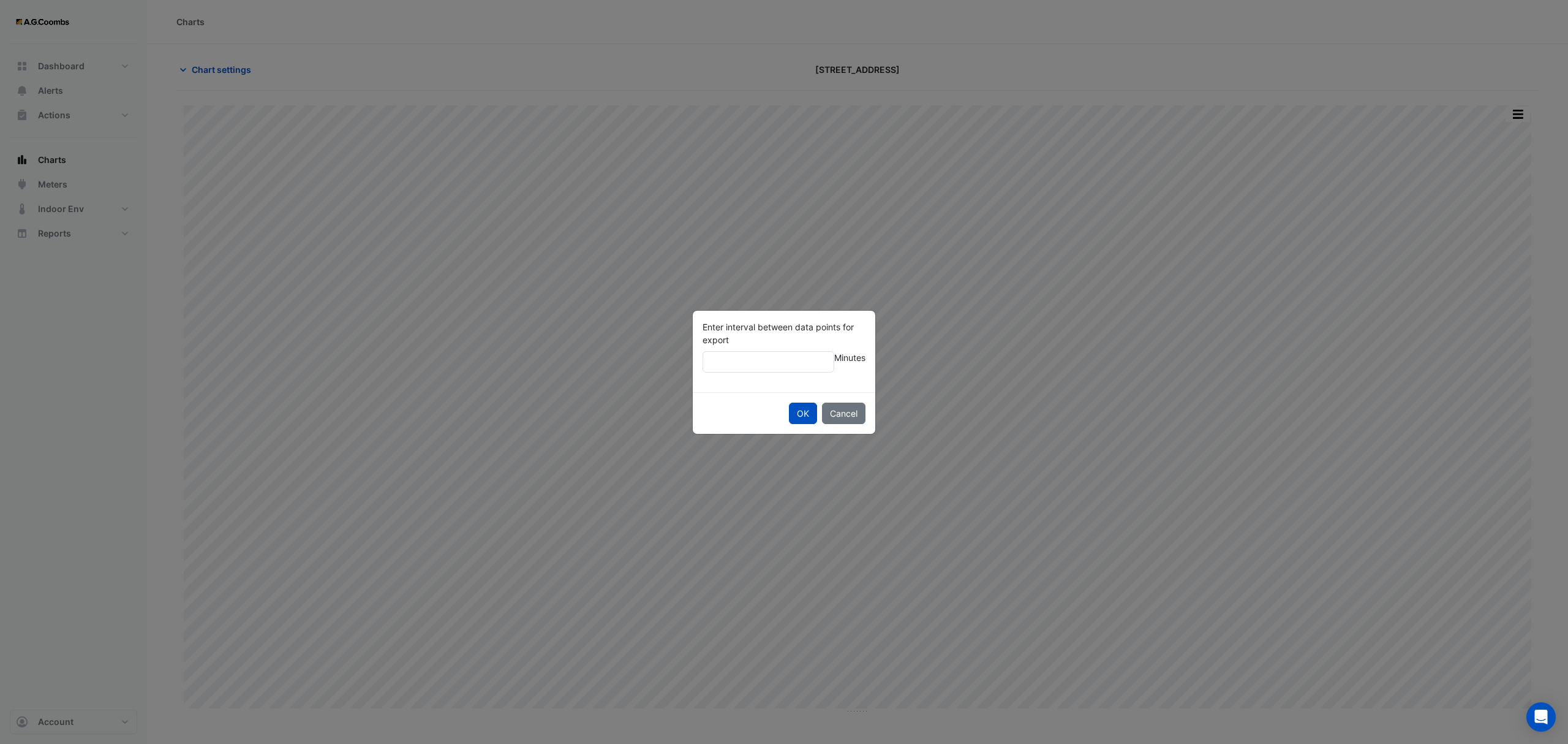
type input "**"
click at [789, 403] on button "OK" at bounding box center [803, 413] width 28 height 21
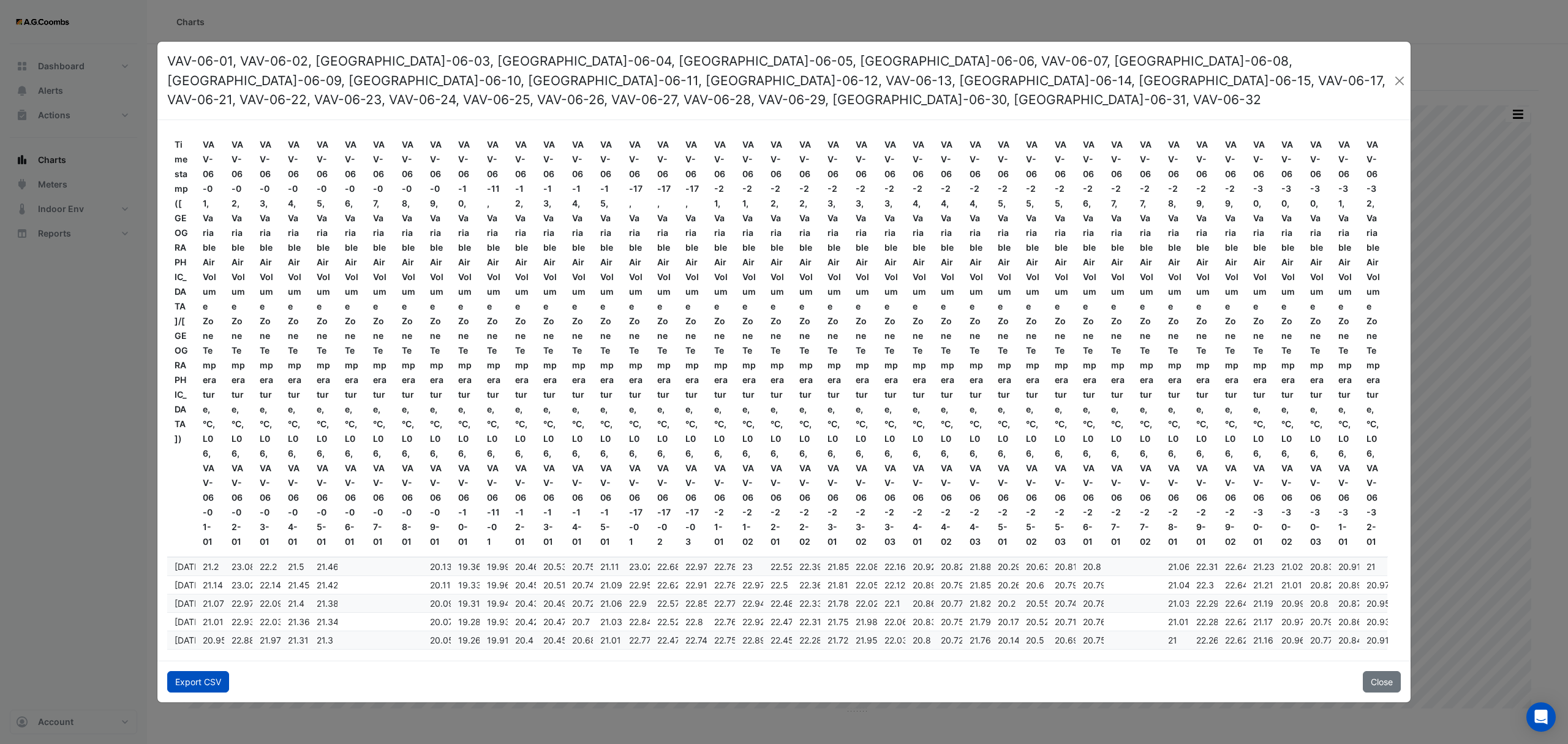
click at [191, 671] on button "Export CSV" at bounding box center [198, 681] width 62 height 21
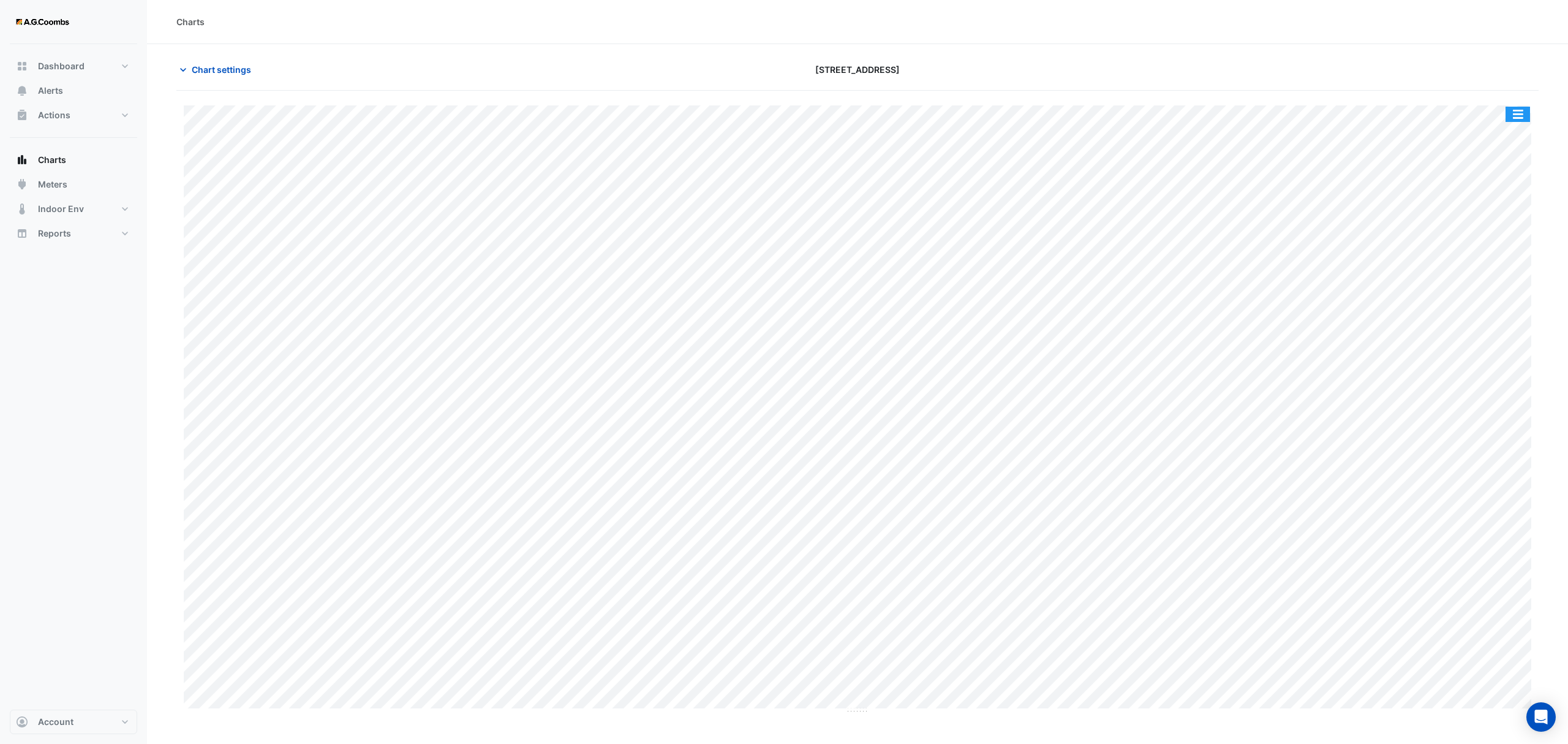
click at [1517, 116] on button "button" at bounding box center [1518, 114] width 25 height 15
click at [1488, 250] on div "Pivot Data Table" at bounding box center [1493, 246] width 74 height 29
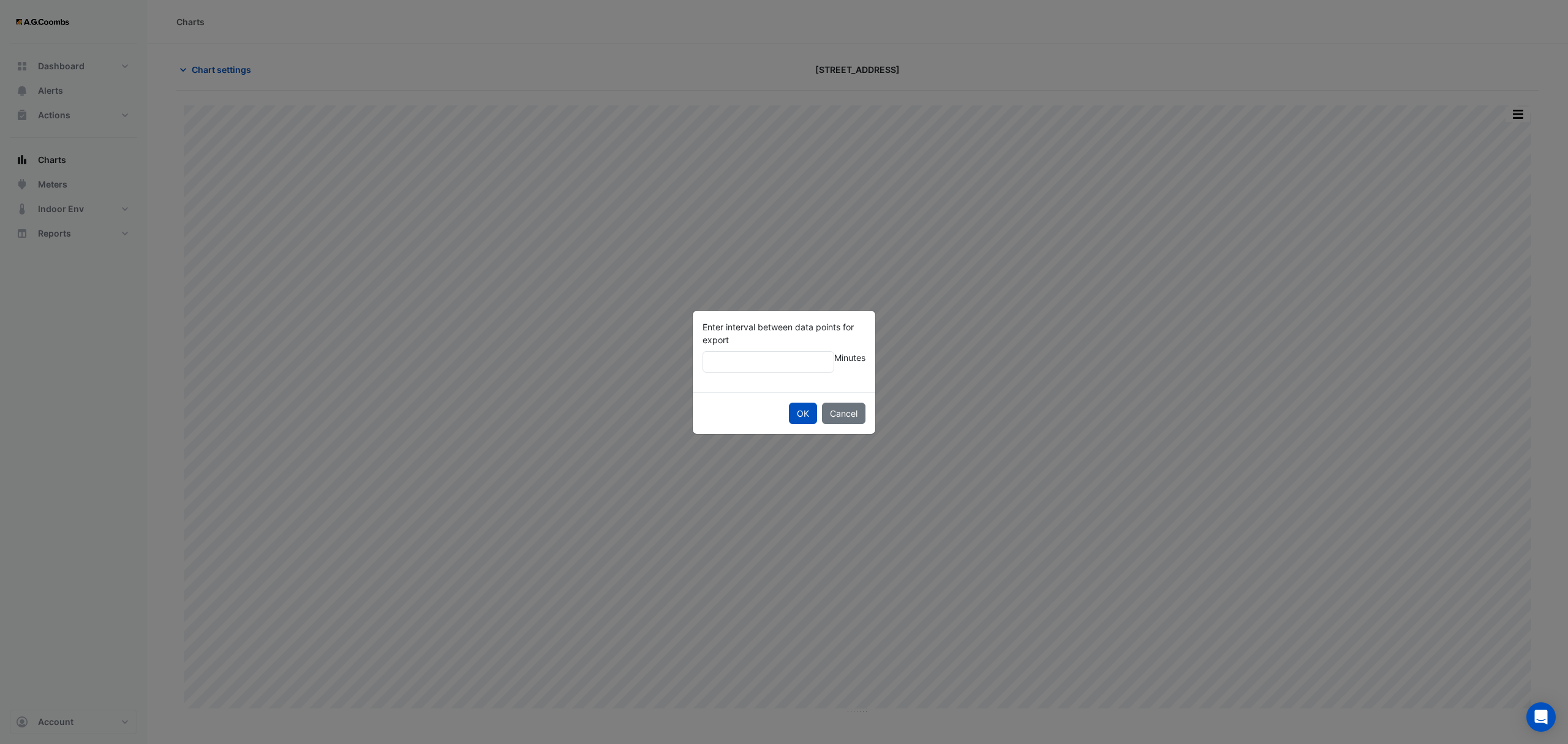
type input "**"
click at [789, 403] on button "OK" at bounding box center [803, 413] width 28 height 21
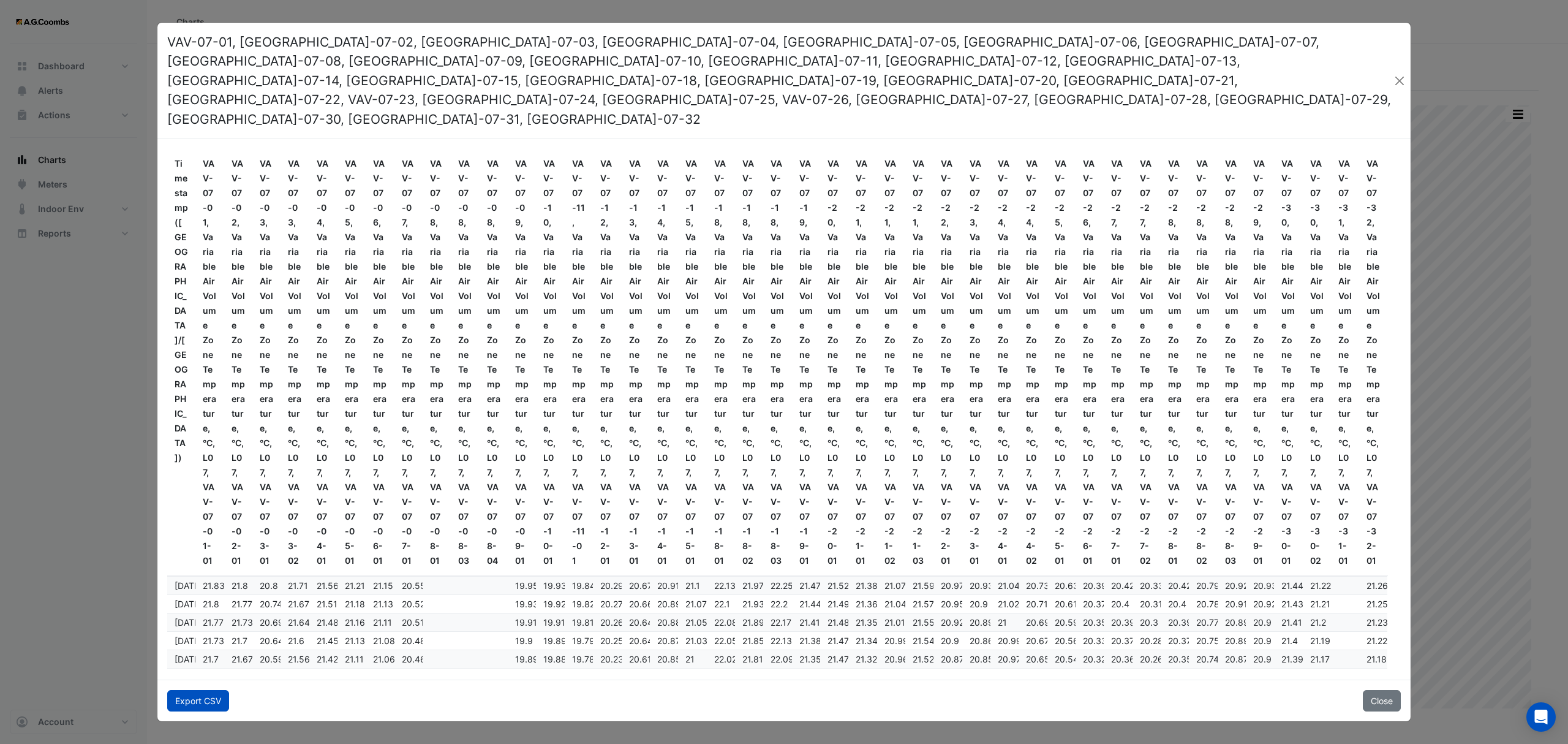
click at [193, 690] on button "Export CSV" at bounding box center [198, 700] width 62 height 21
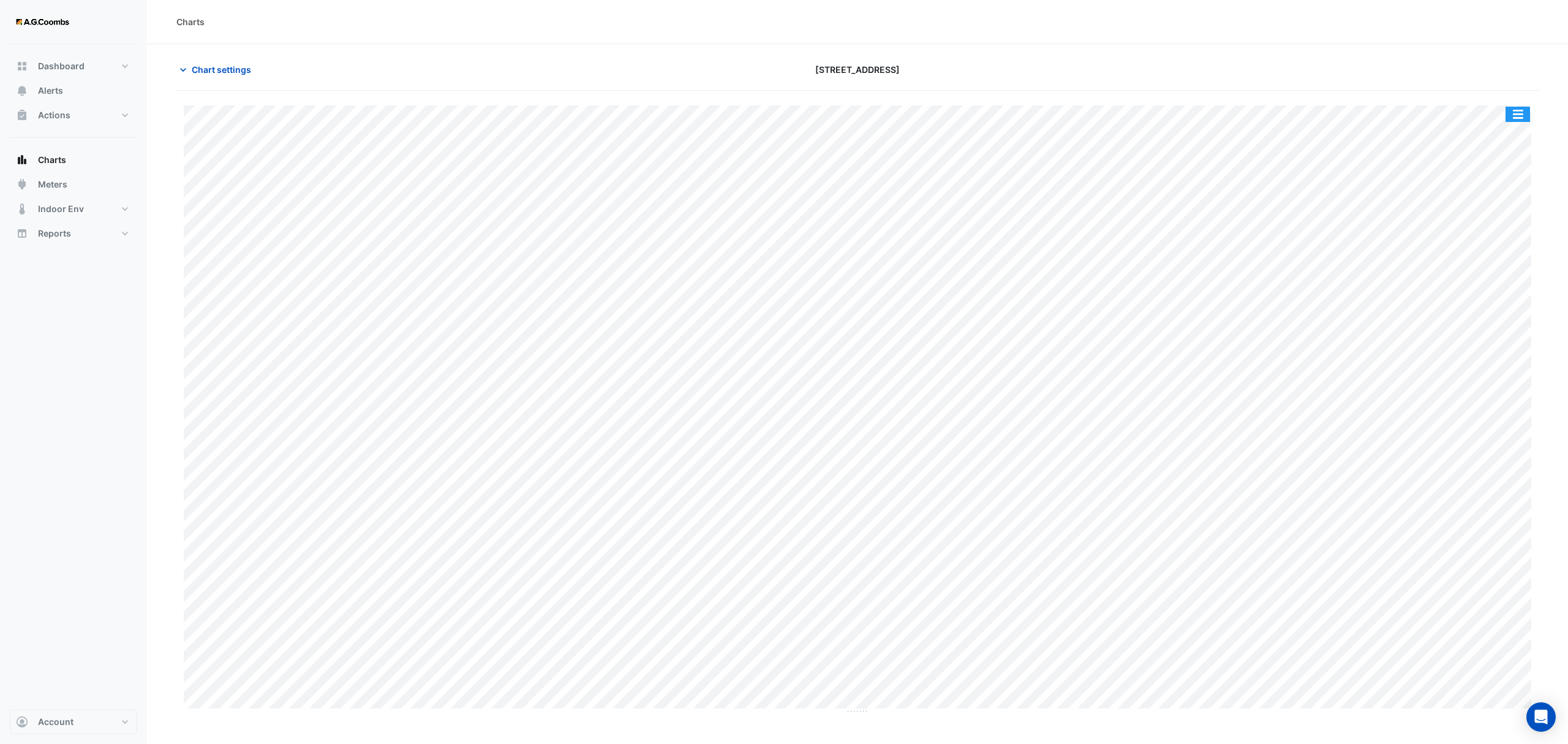
click at [1515, 112] on button "button" at bounding box center [1518, 114] width 25 height 15
click at [1488, 246] on div "Pivot Data Table" at bounding box center [1493, 246] width 74 height 29
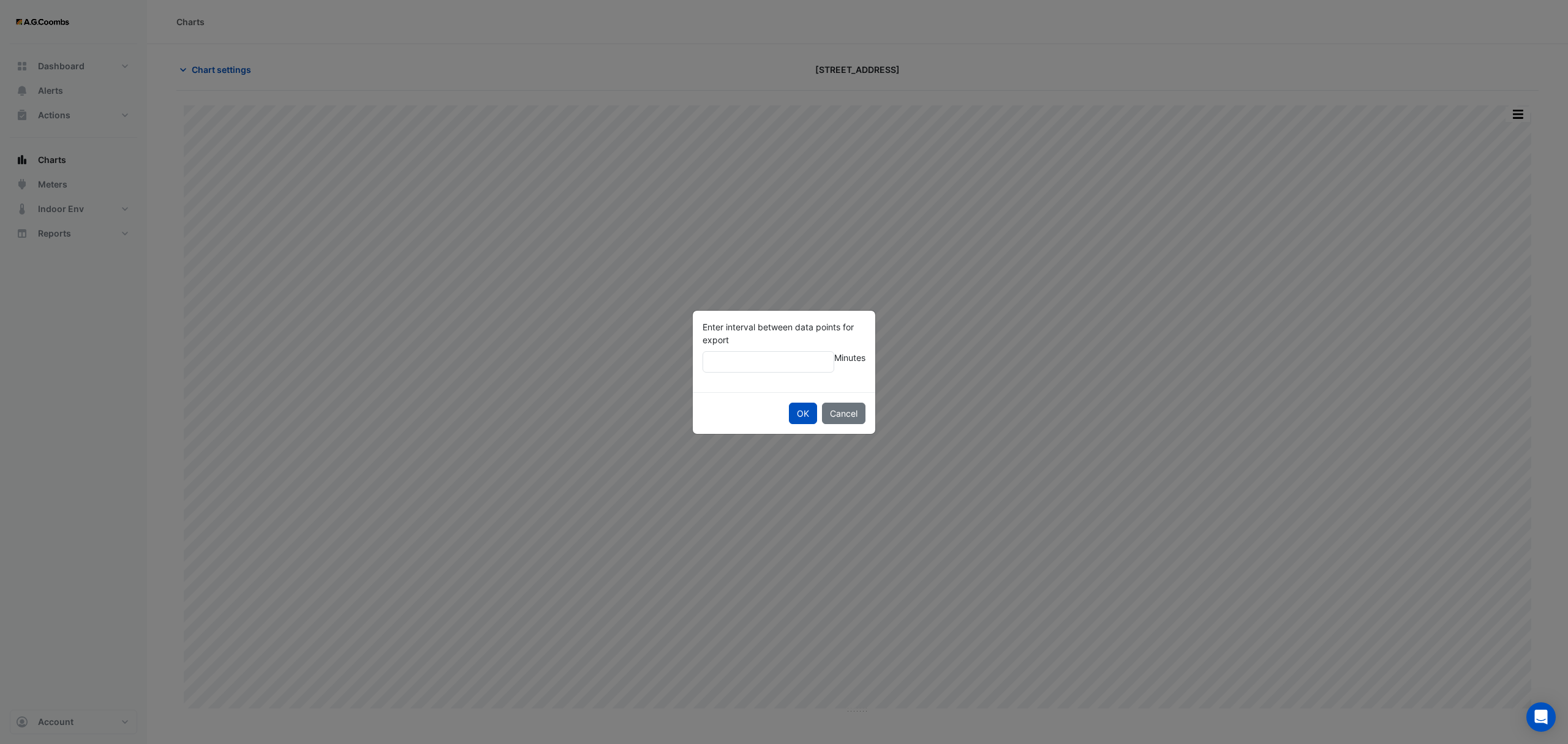
type input "**"
click at [789, 403] on button "OK" at bounding box center [803, 413] width 28 height 21
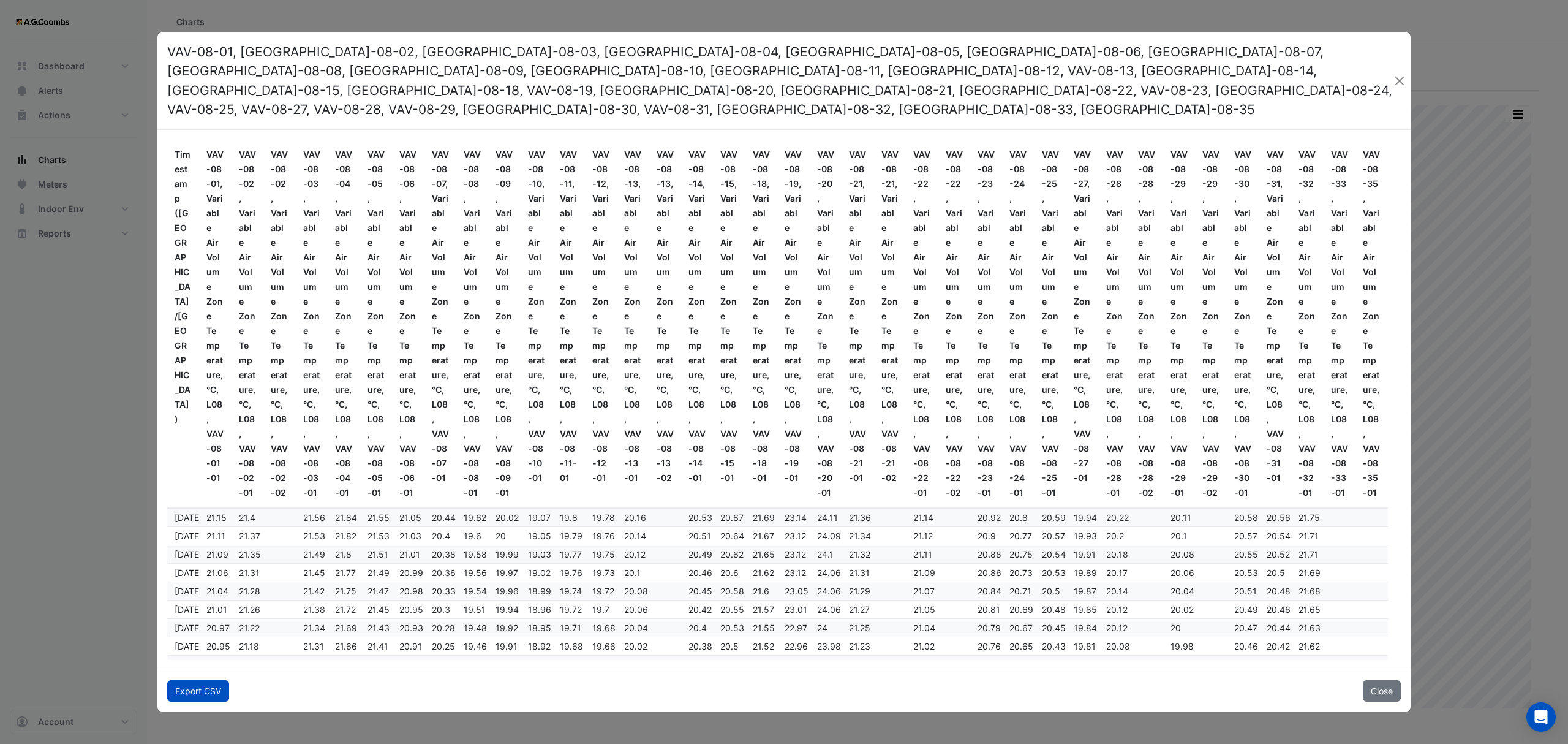
click at [206, 680] on button "Export CSV" at bounding box center [198, 691] width 62 height 21
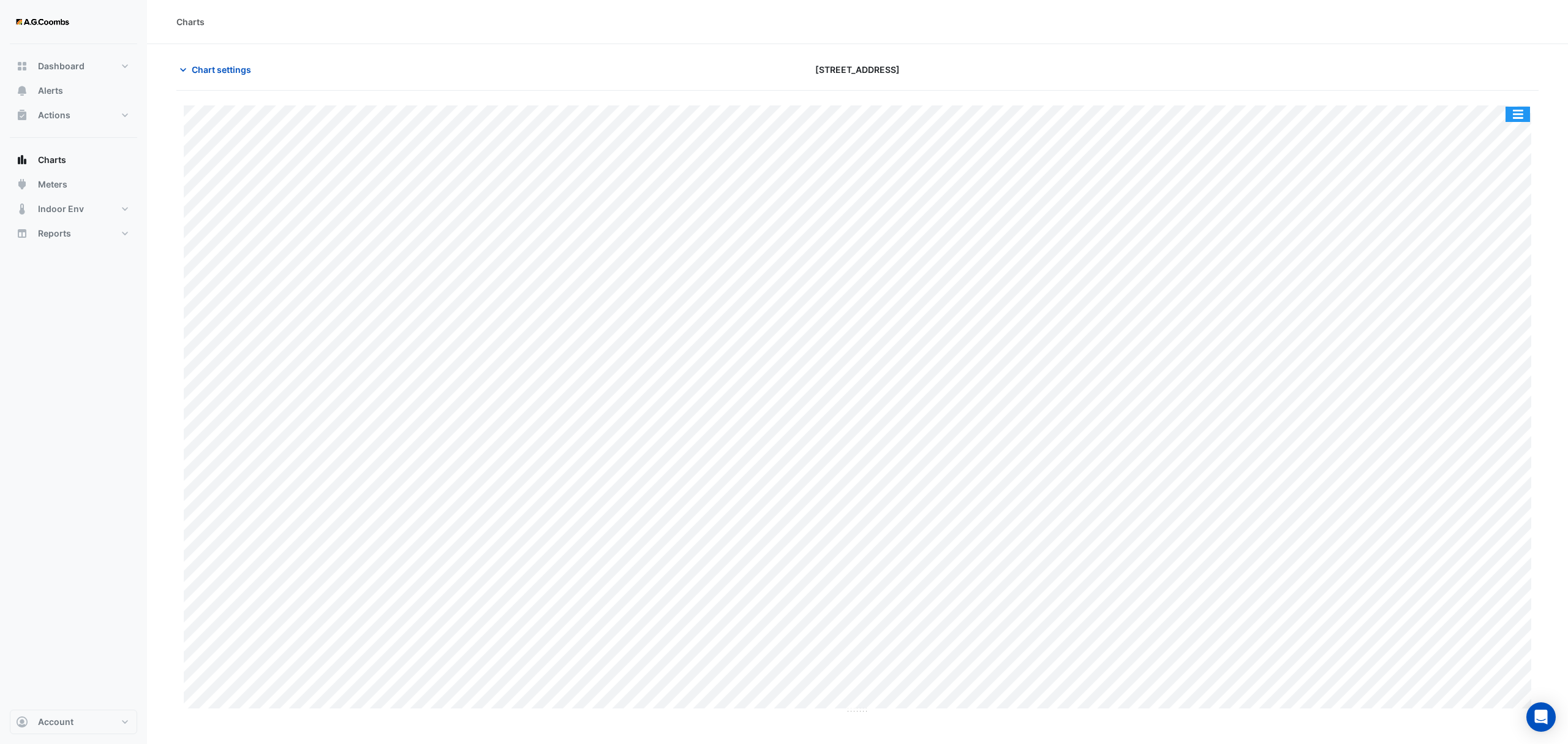
click at [1515, 122] on button "button" at bounding box center [1518, 114] width 25 height 15
click at [1468, 239] on div "Pivot Data Table" at bounding box center [1493, 246] width 74 height 29
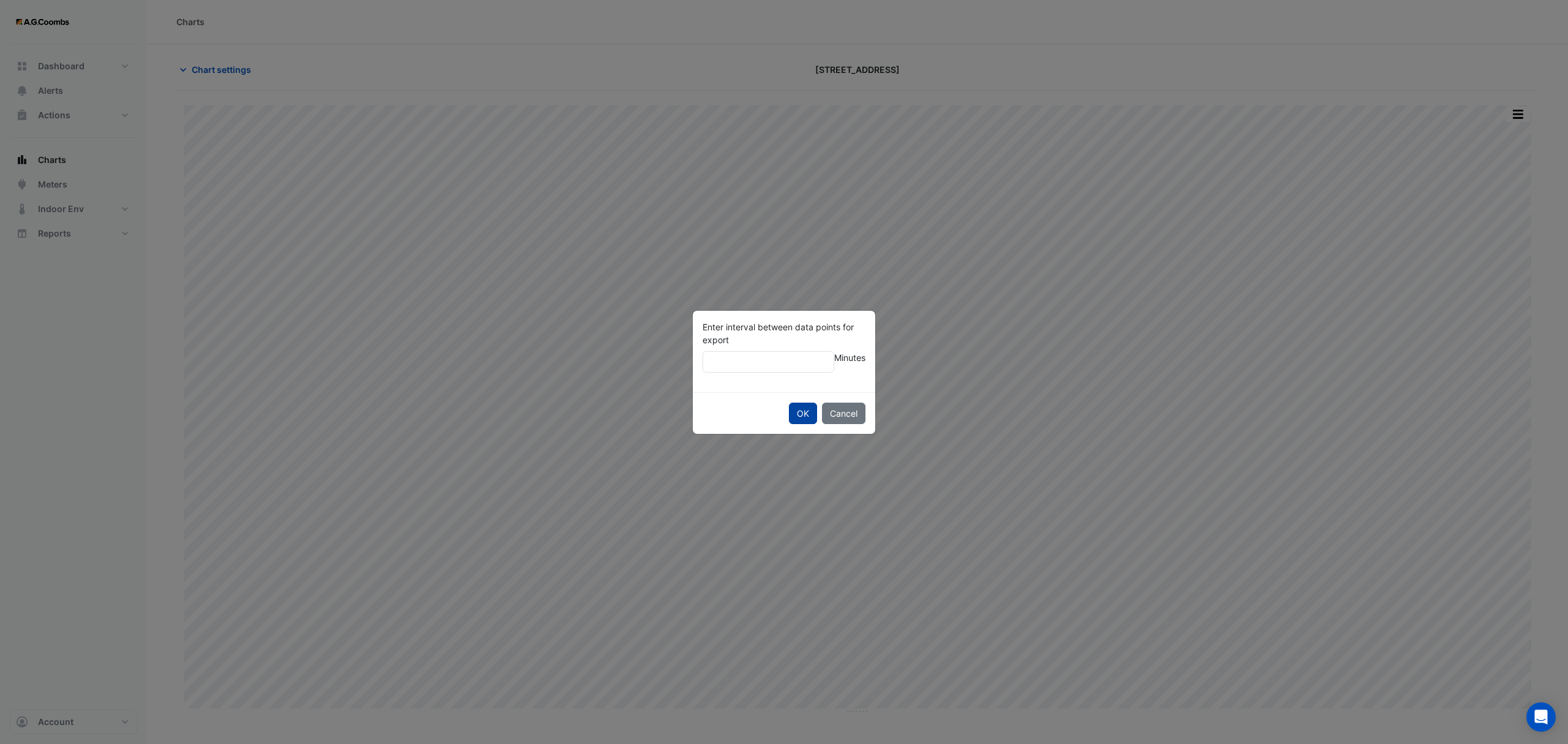
type input "**"
click at [789, 403] on button "OK" at bounding box center [803, 413] width 28 height 21
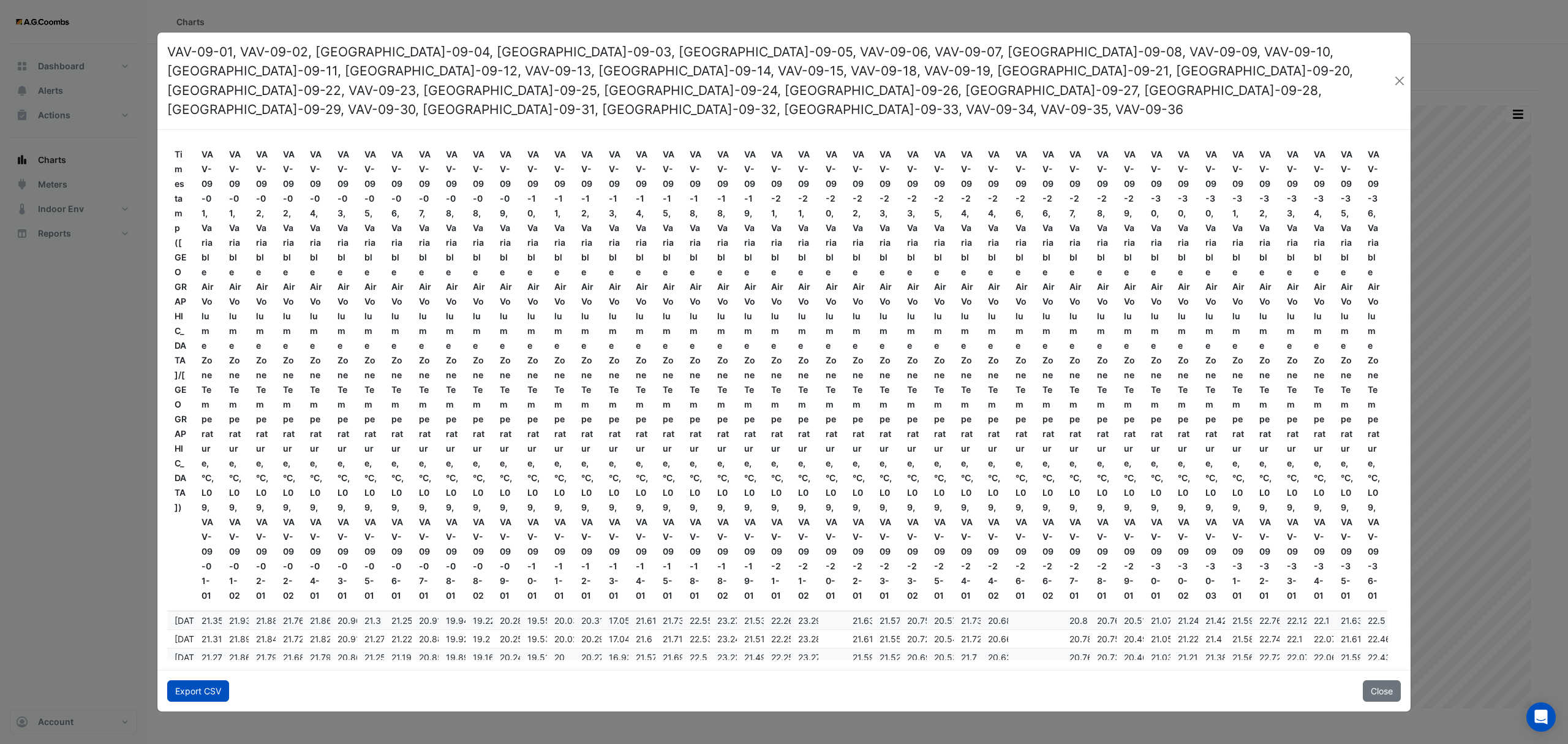
click at [198, 691] on button "Export CSV" at bounding box center [198, 691] width 62 height 21
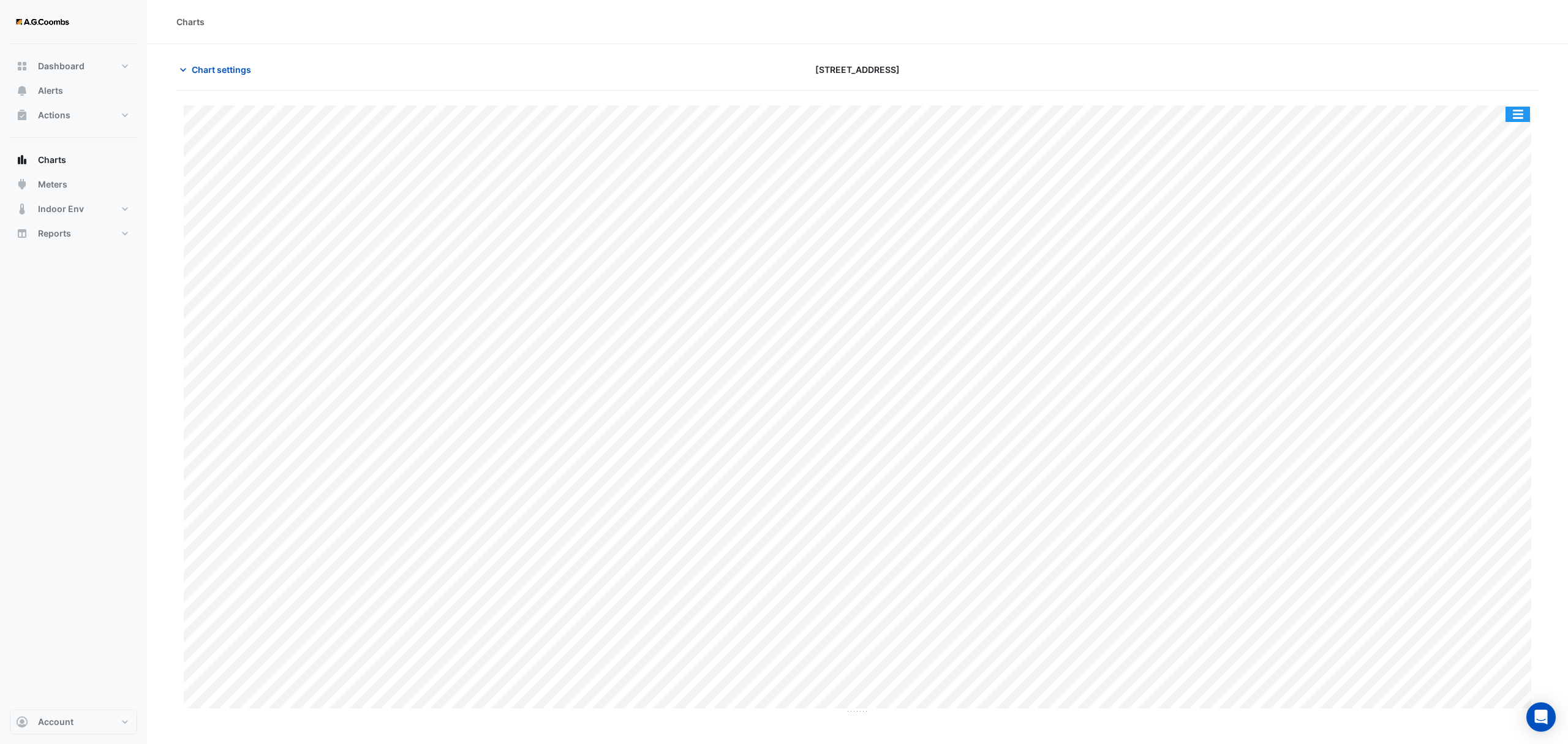
click at [1522, 116] on button "button" at bounding box center [1518, 114] width 25 height 15
click at [1494, 239] on div "Pivot Data Table" at bounding box center [1493, 246] width 74 height 29
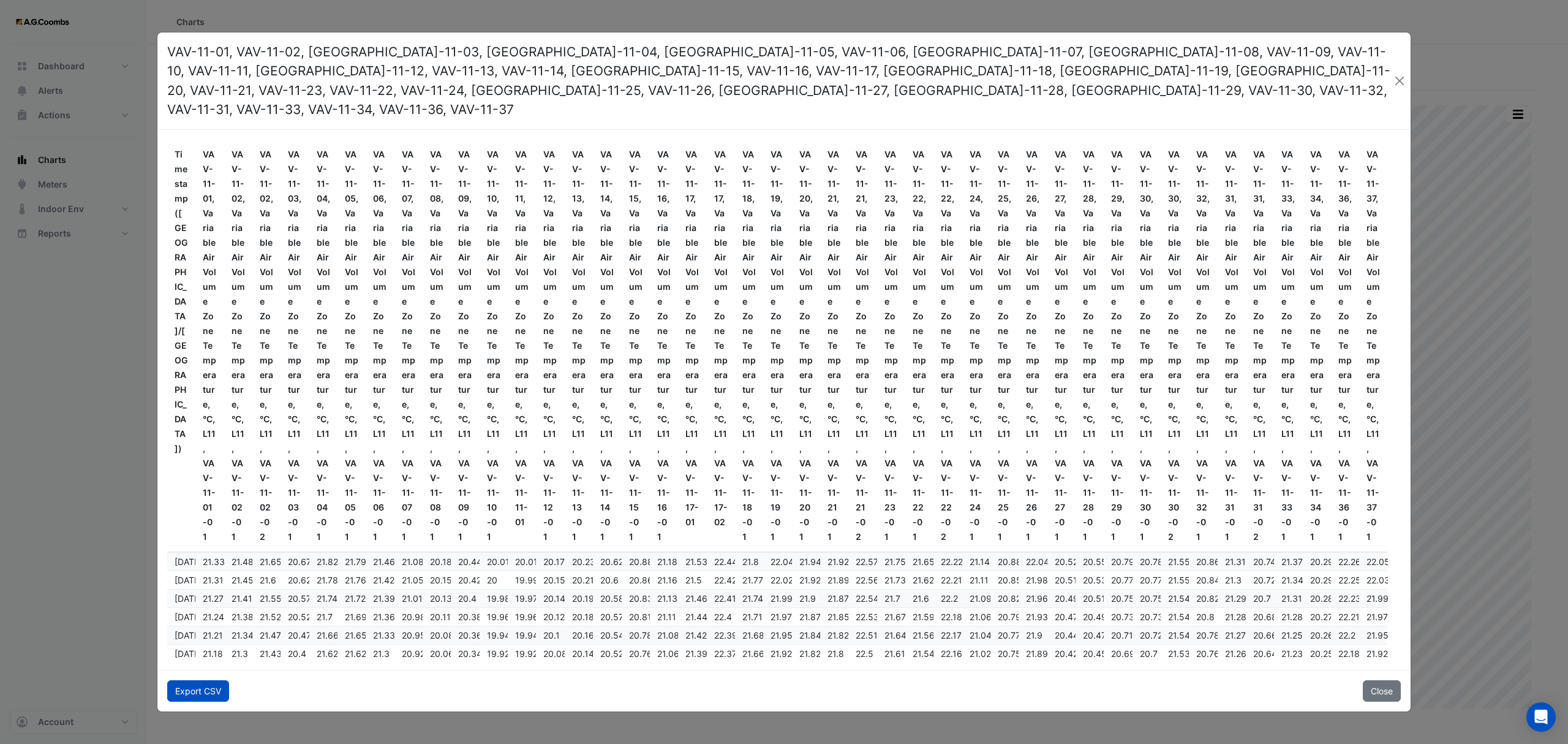
click at [221, 688] on button "Export CSV" at bounding box center [198, 691] width 62 height 21
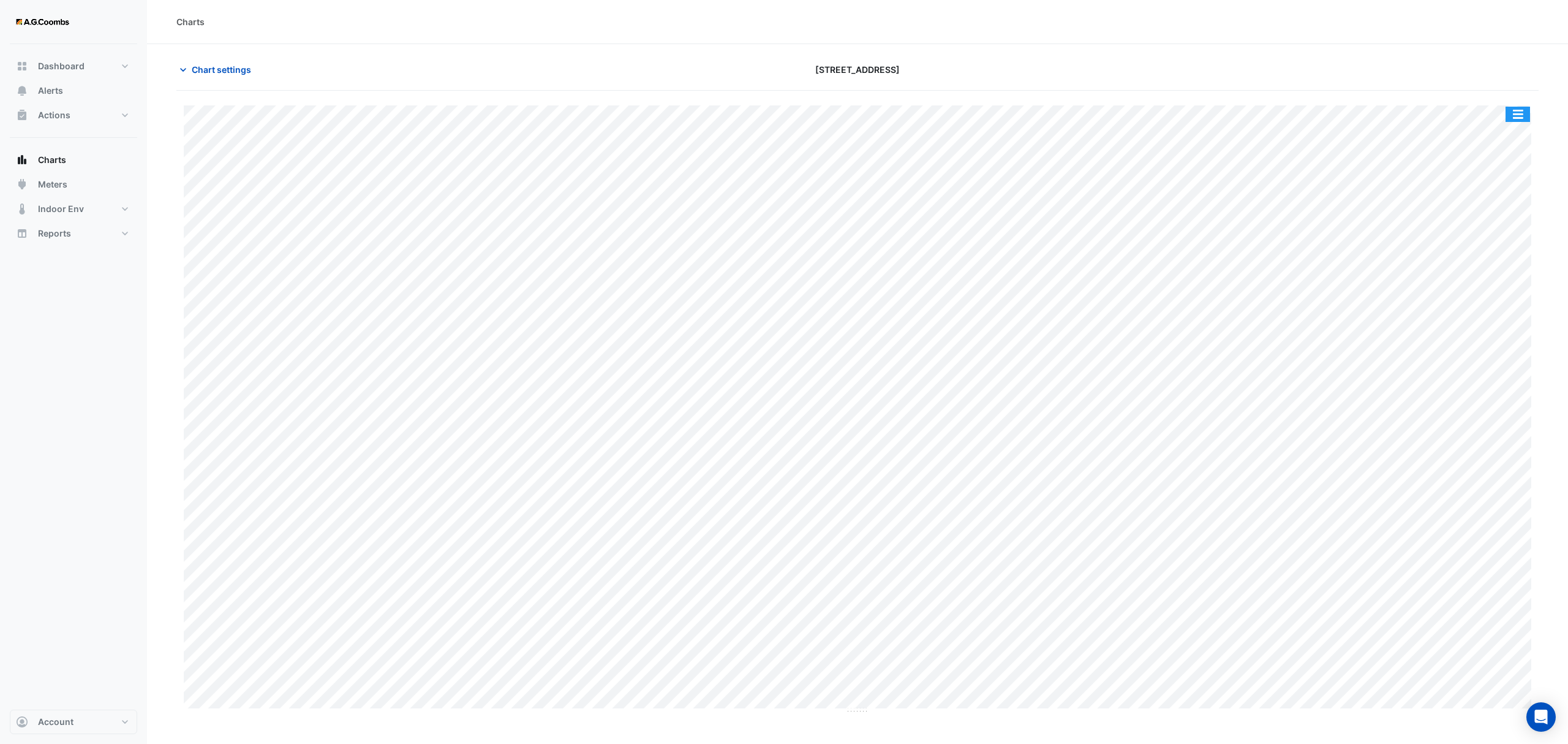
click at [1523, 116] on button "button" at bounding box center [1518, 114] width 25 height 15
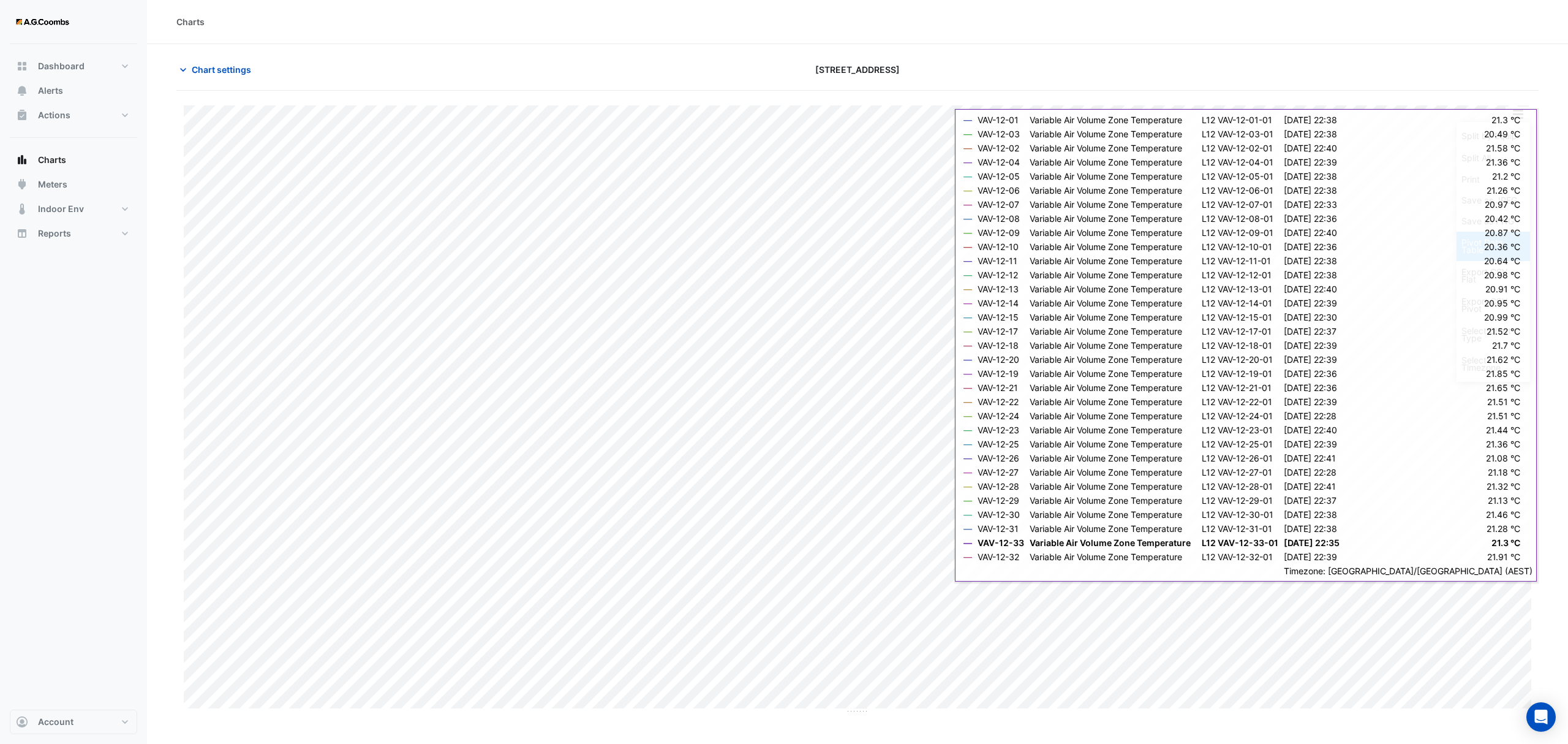
click at [1480, 248] on div "Pivot Data Table" at bounding box center [1493, 246] width 74 height 29
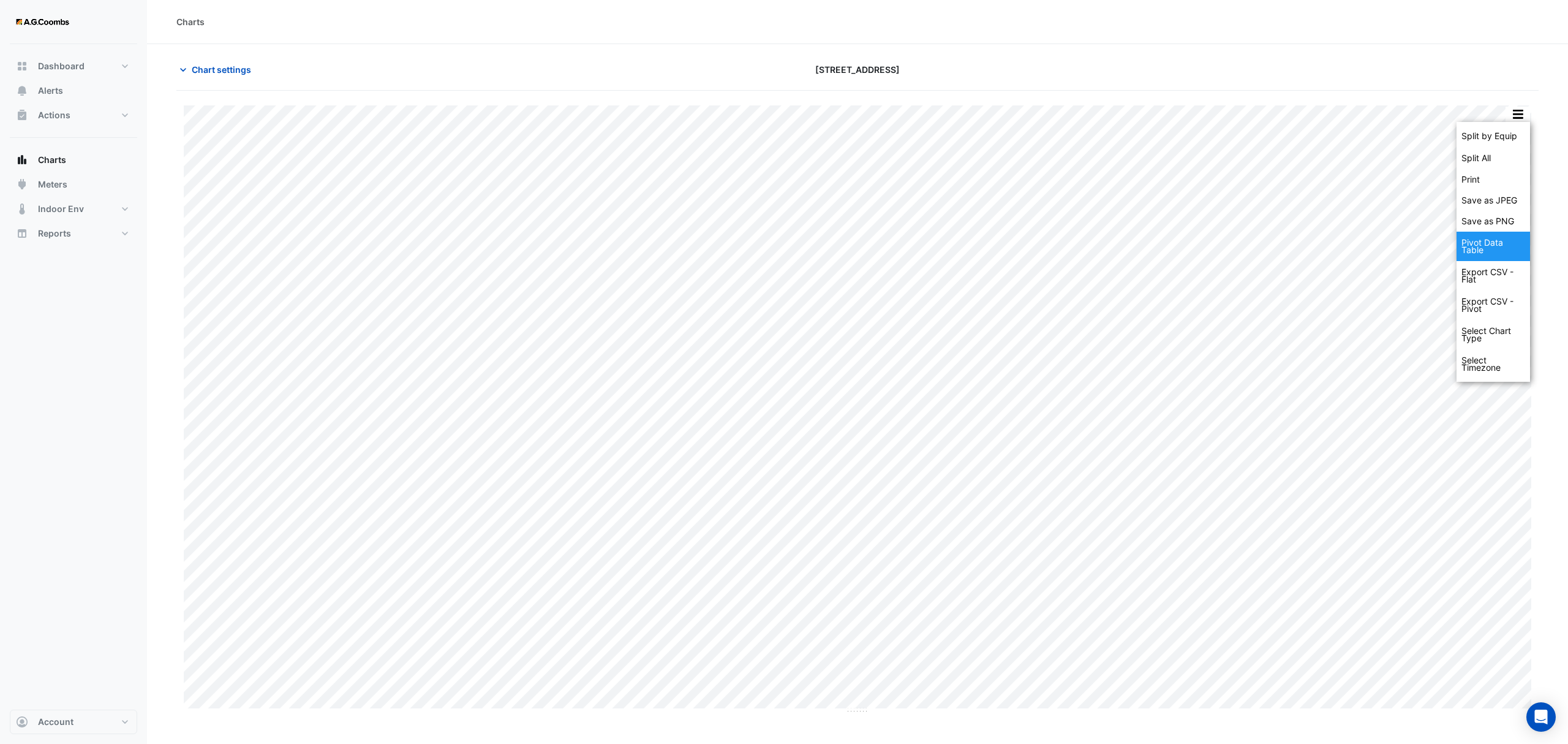
click at [1480, 248] on div "Pivot Data Table" at bounding box center [1493, 246] width 74 height 29
click at [208, 67] on span "Chart settings" at bounding box center [221, 69] width 59 height 13
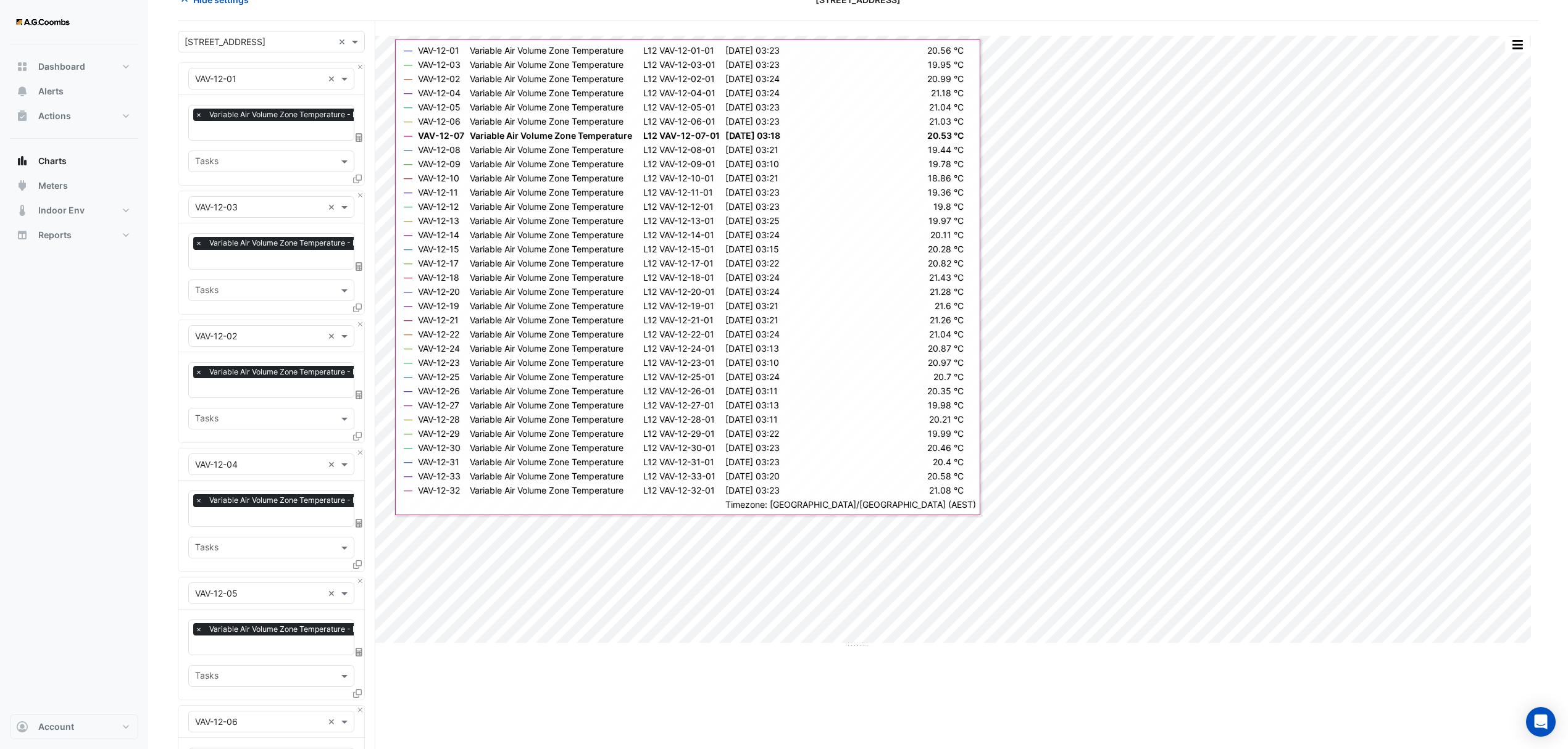
scroll to position [164, 0]
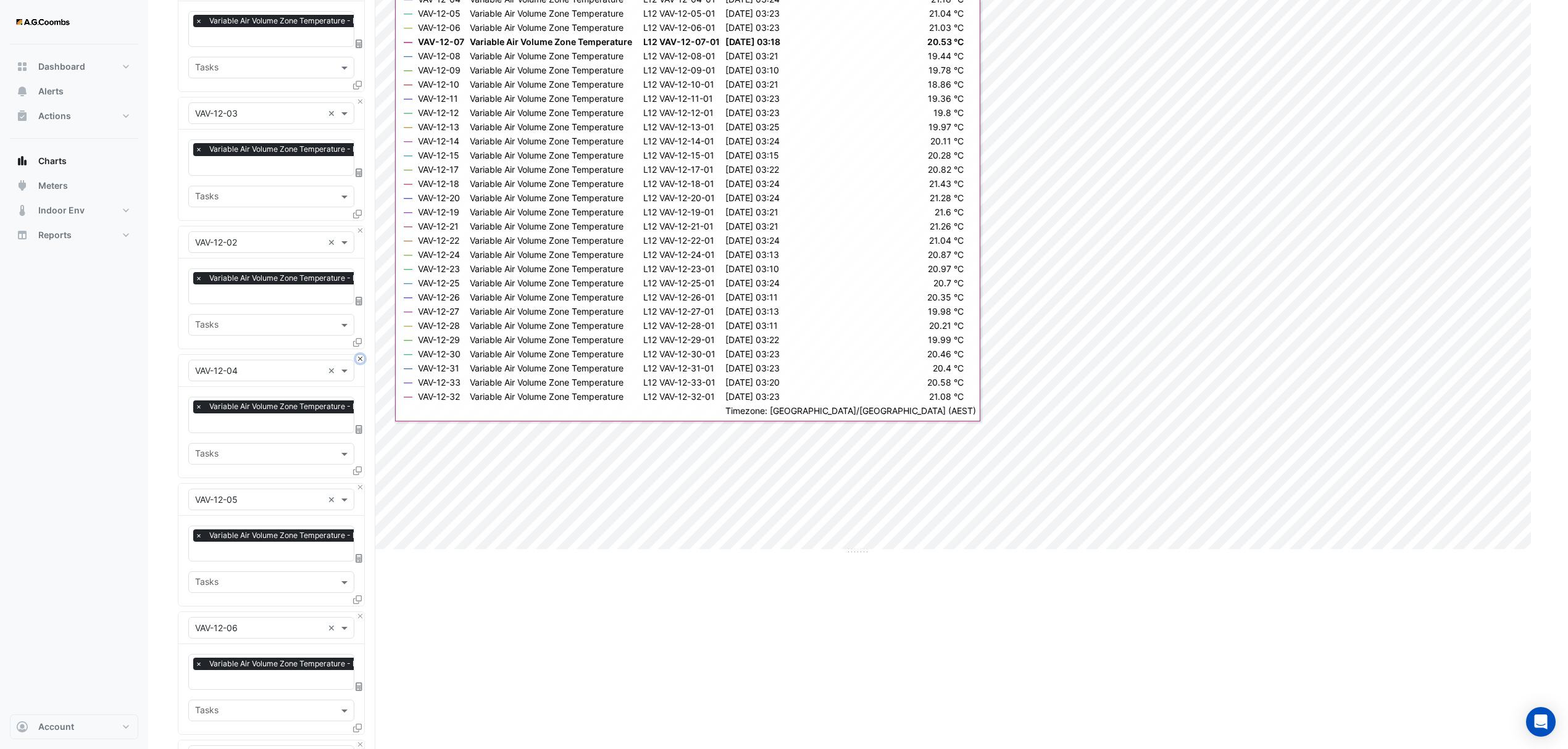
click at [358, 356] on button "Close" at bounding box center [360, 359] width 8 height 8
click at [35, 576] on div "Dashboard Portfolio Ratings Performance Alerts Actions Site Manager Charts" at bounding box center [74, 379] width 129 height 670
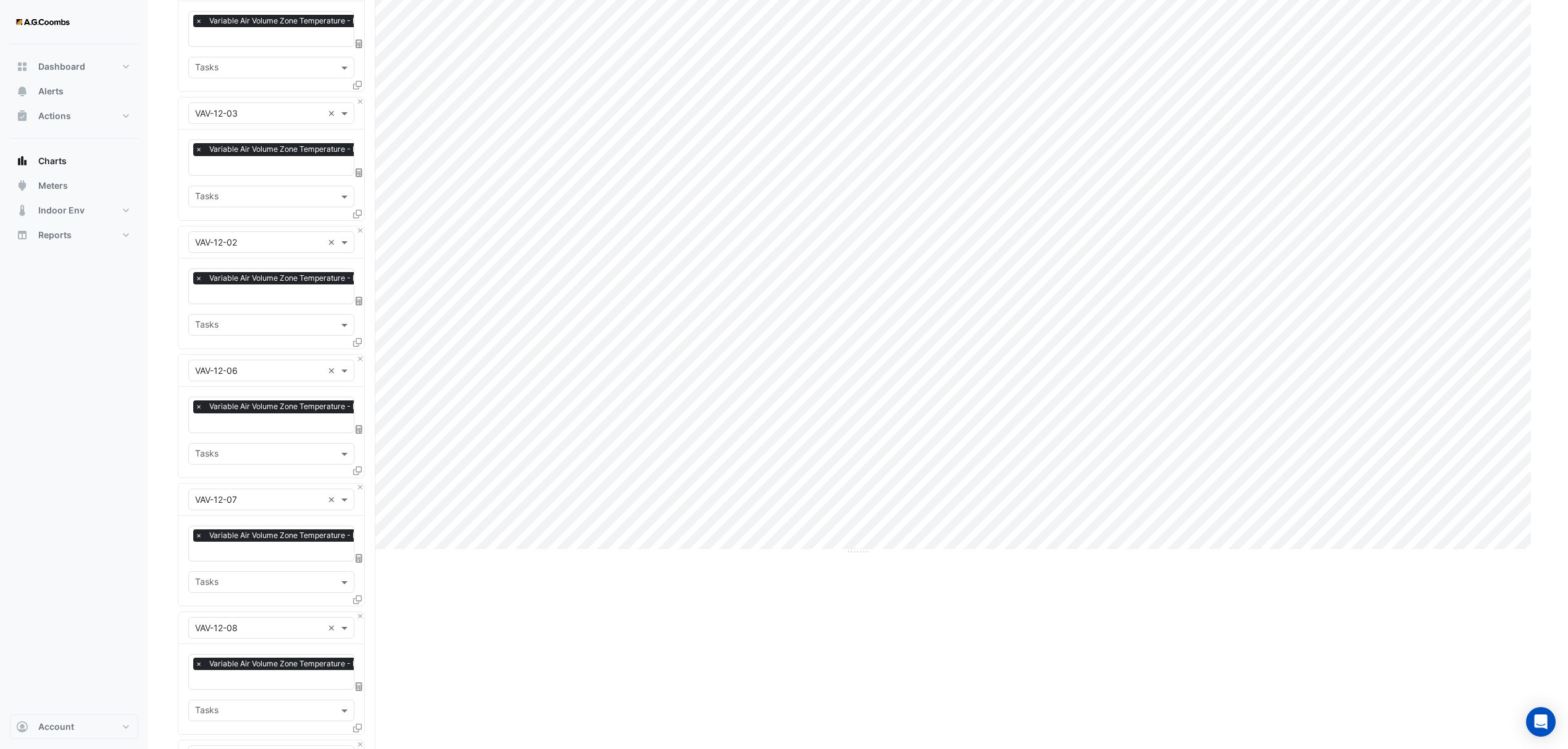
scroll to position [3634, 0]
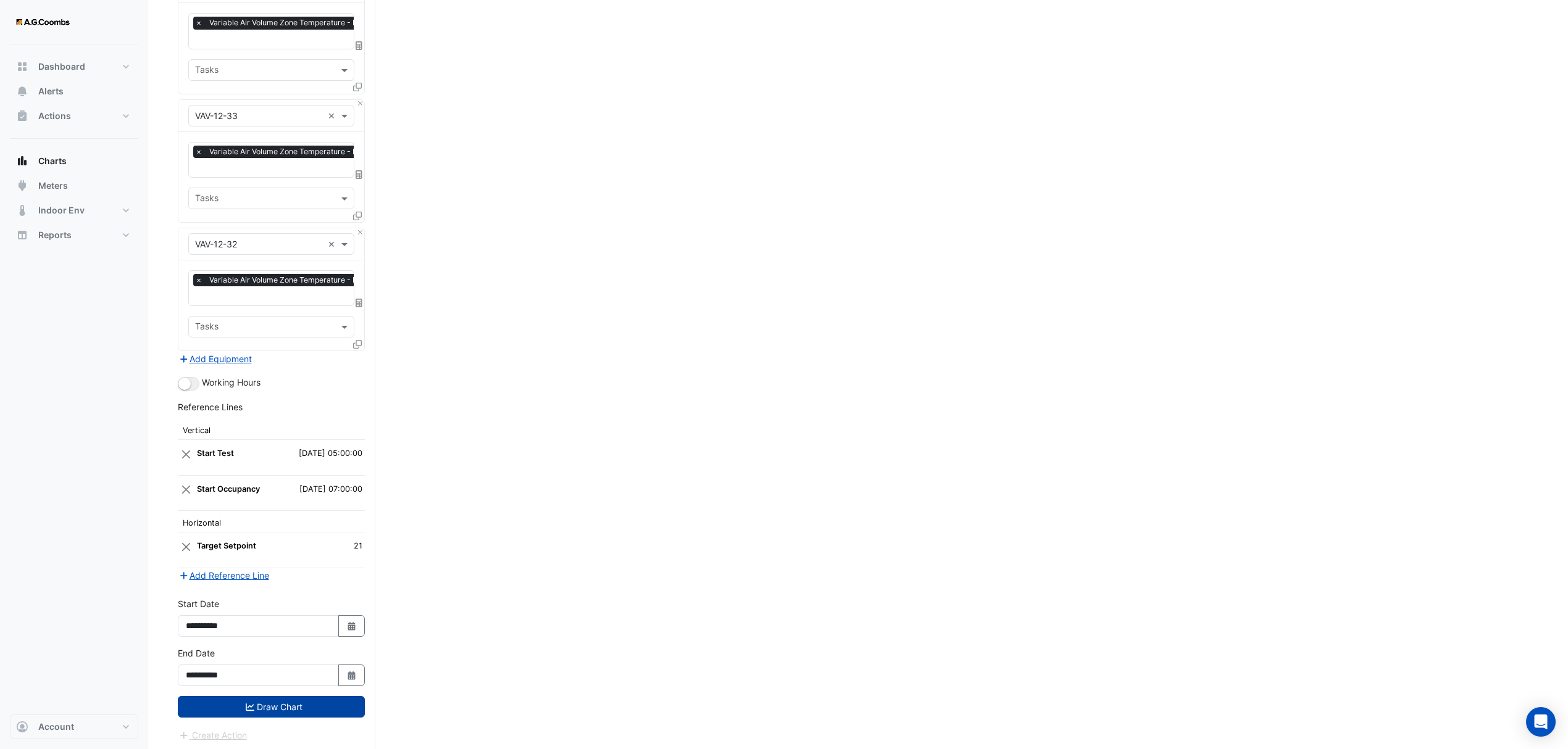
click at [317, 705] on button "Draw Chart" at bounding box center [271, 706] width 187 height 21
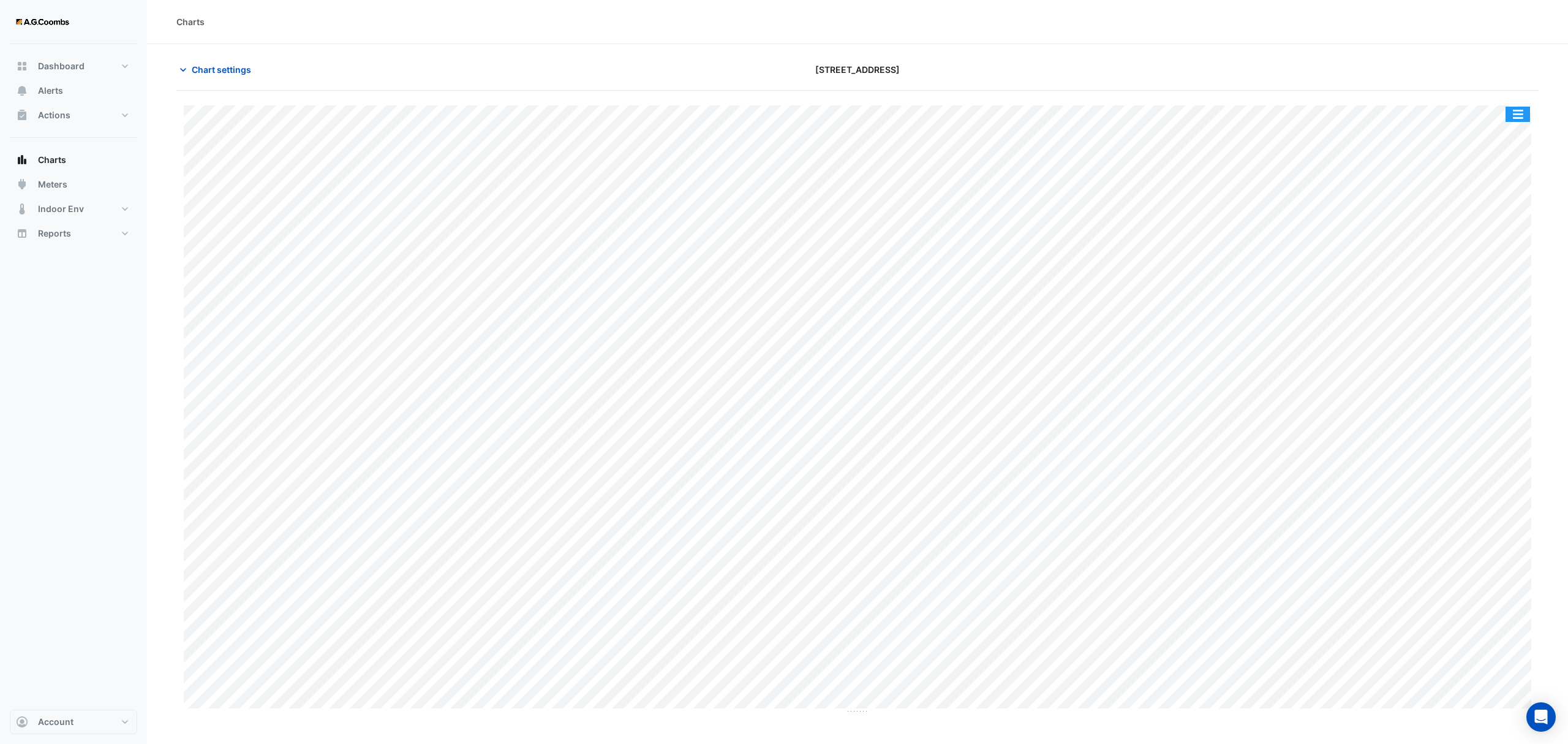
click at [1517, 108] on button "button" at bounding box center [1518, 114] width 25 height 15
click at [1496, 250] on div "Pivot Data Table" at bounding box center [1493, 246] width 74 height 29
click at [229, 69] on span "Chart settings" at bounding box center [221, 69] width 59 height 13
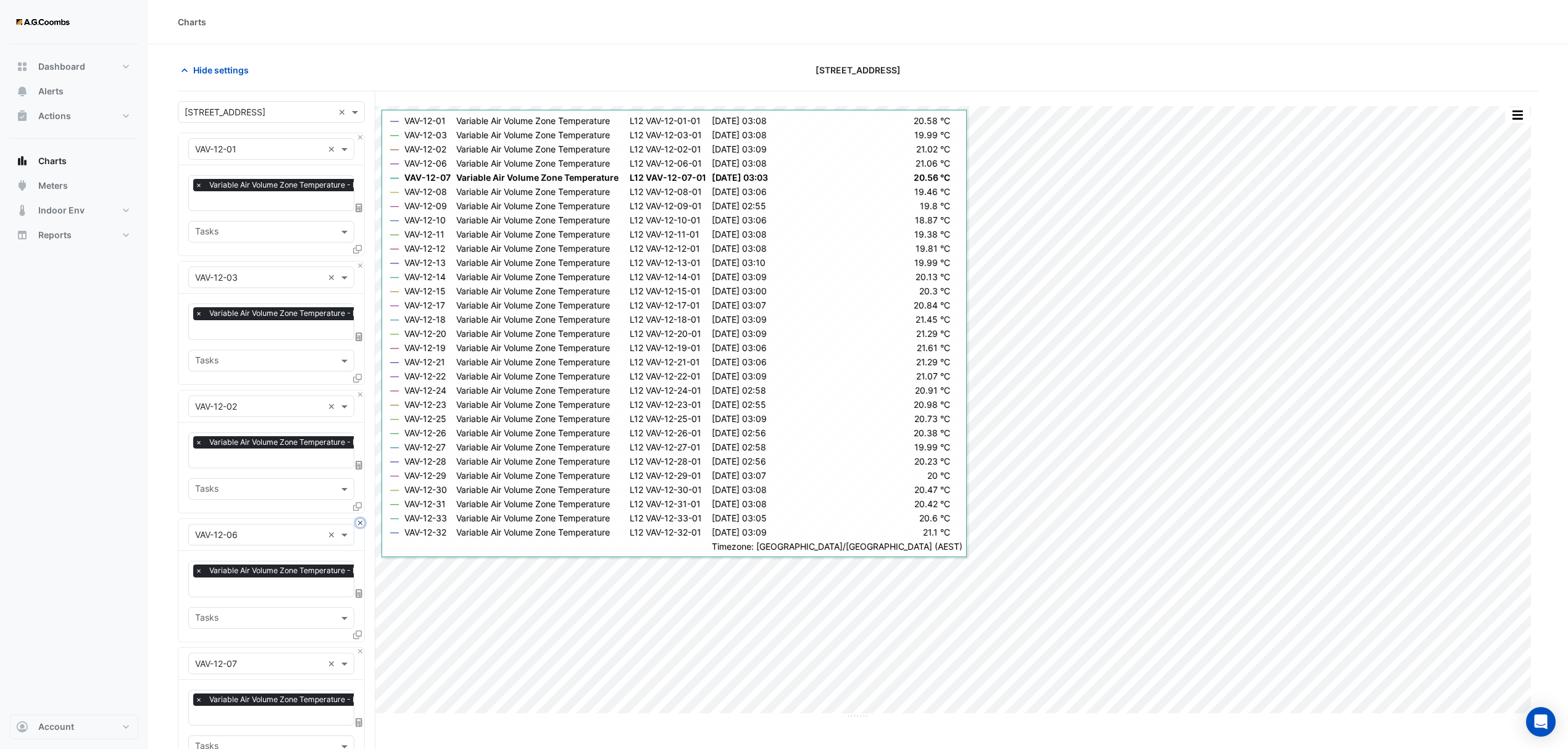
click at [360, 522] on button "Close" at bounding box center [360, 523] width 8 height 8
click at [361, 525] on button "Close" at bounding box center [360, 523] width 8 height 8
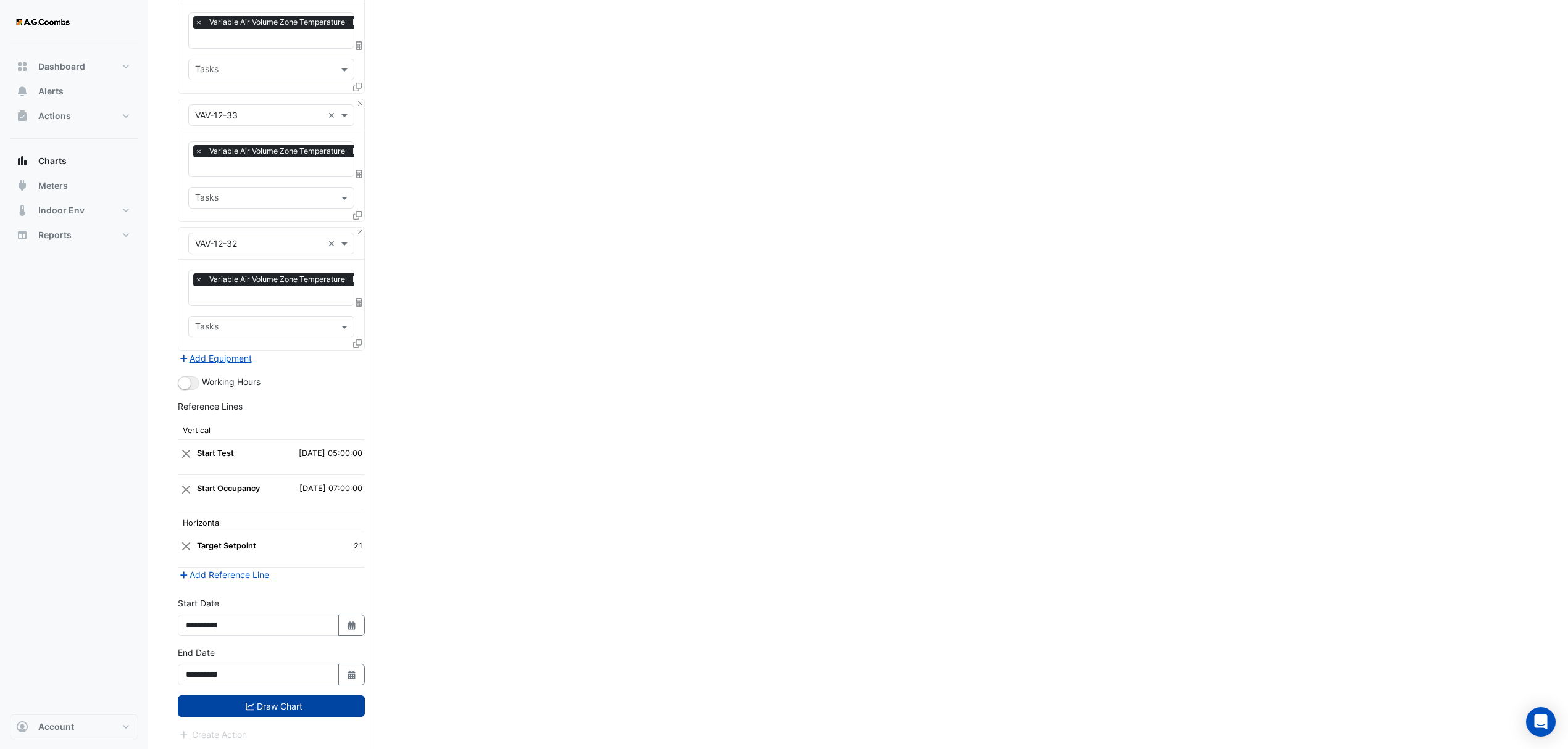
click at [205, 706] on button "Draw Chart" at bounding box center [271, 706] width 187 height 21
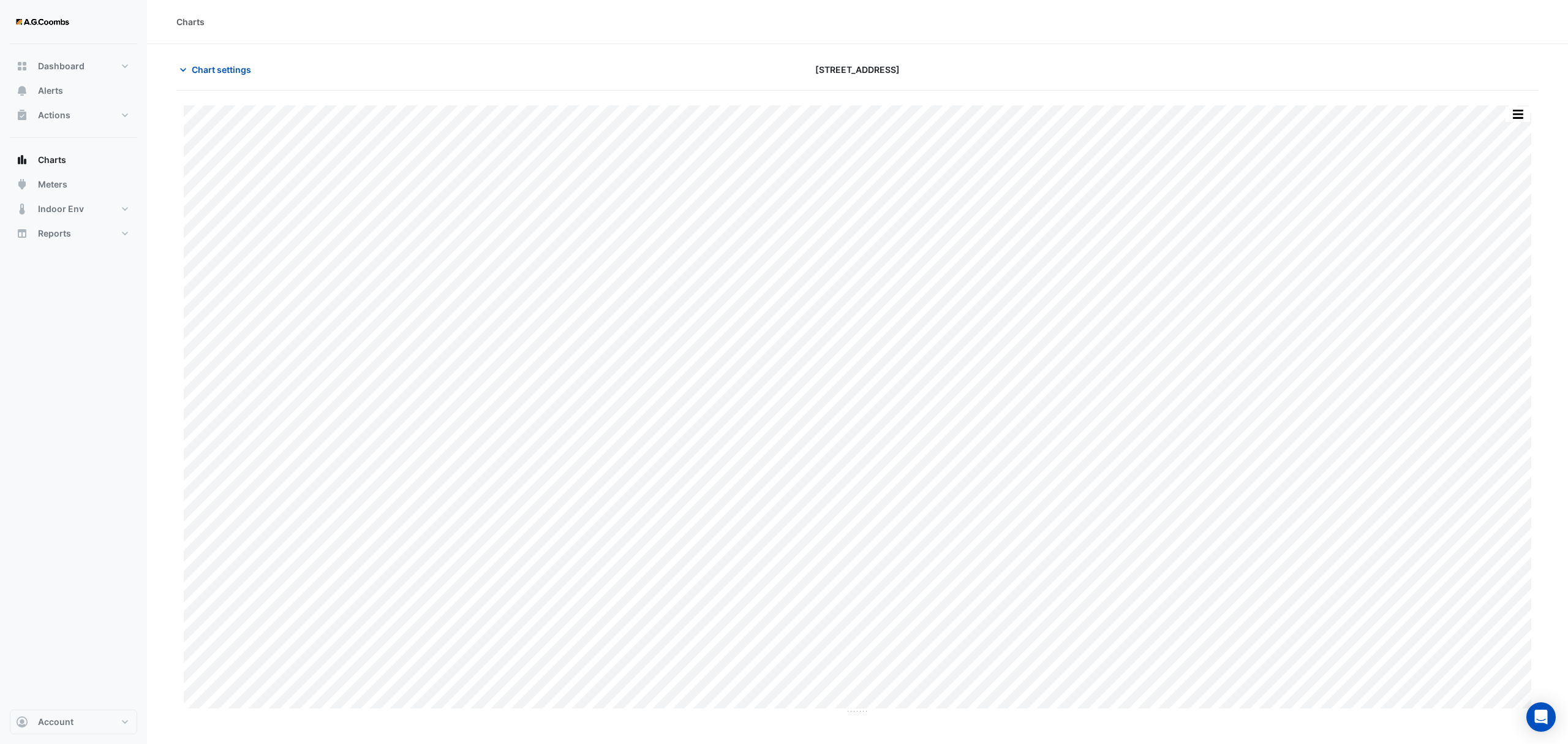
click at [1526, 106] on div "Split by Equip Split All Print Save as JPEG Save as PNG Pivot Data Table Export…" at bounding box center [1518, 114] width 26 height 17
click at [1520, 115] on button "button" at bounding box center [1518, 114] width 25 height 15
click at [1510, 250] on div "Pivot Data Table" at bounding box center [1493, 246] width 74 height 29
click at [231, 76] on span "Chart settings" at bounding box center [221, 69] width 59 height 13
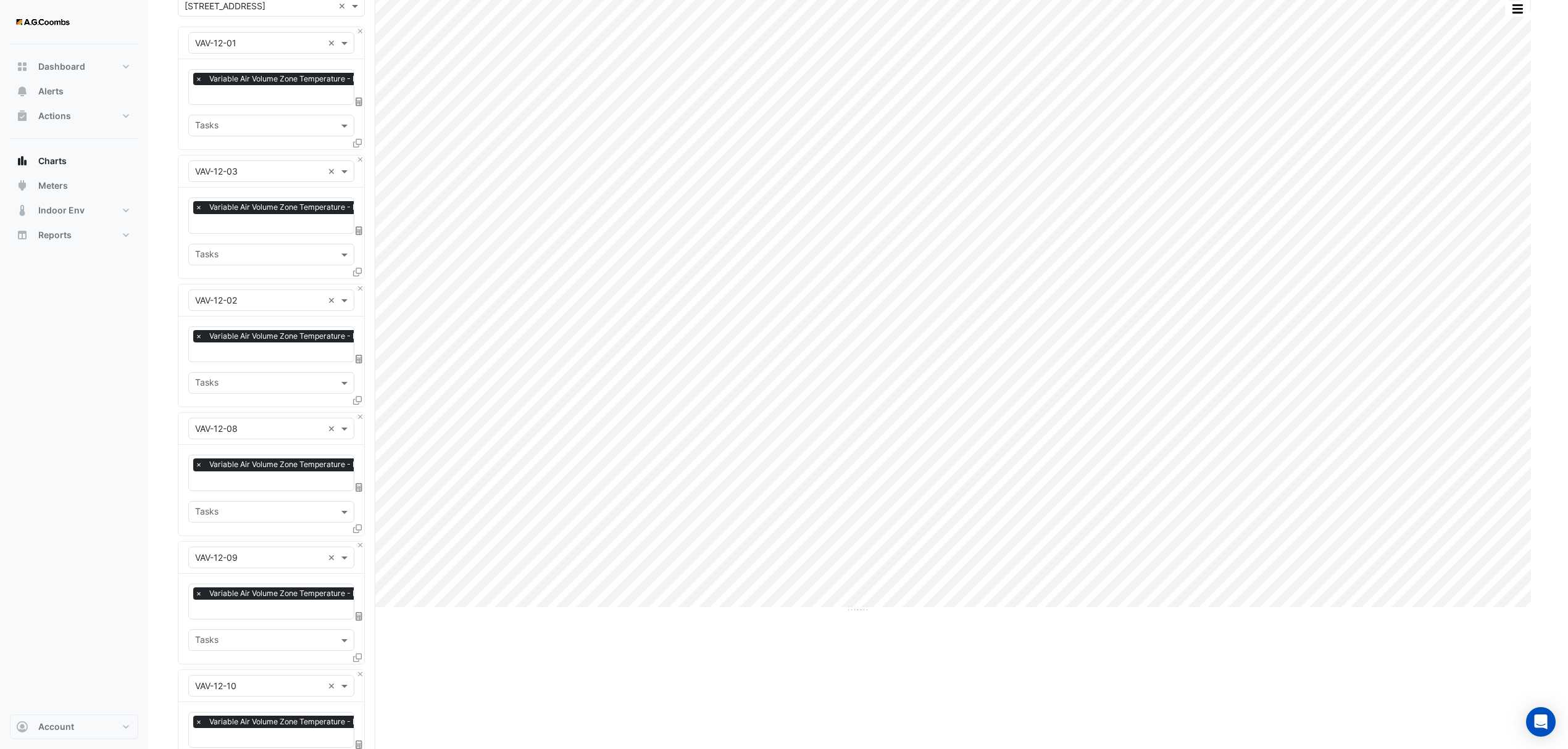
scroll to position [329, 0]
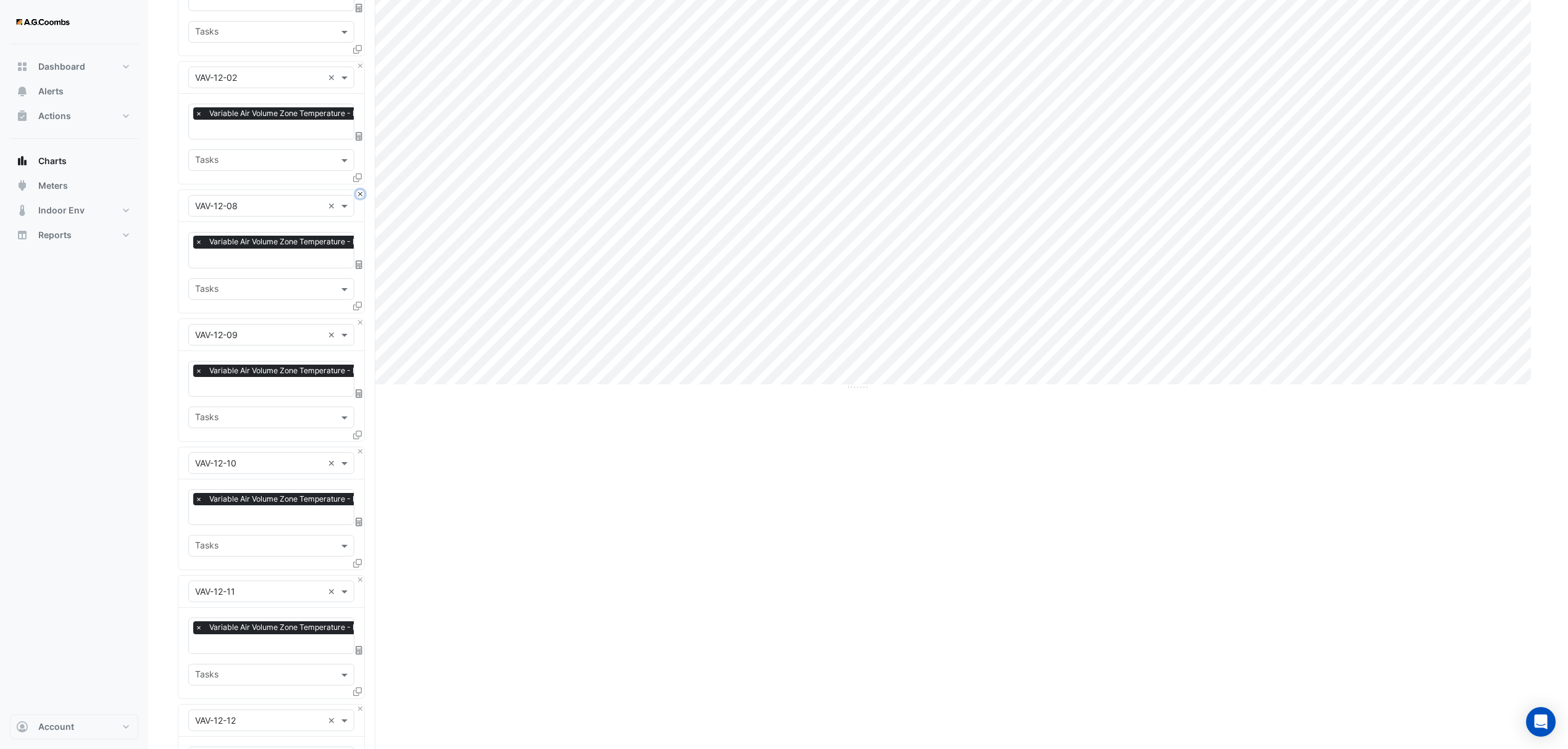
click at [360, 195] on button "Close" at bounding box center [360, 194] width 8 height 8
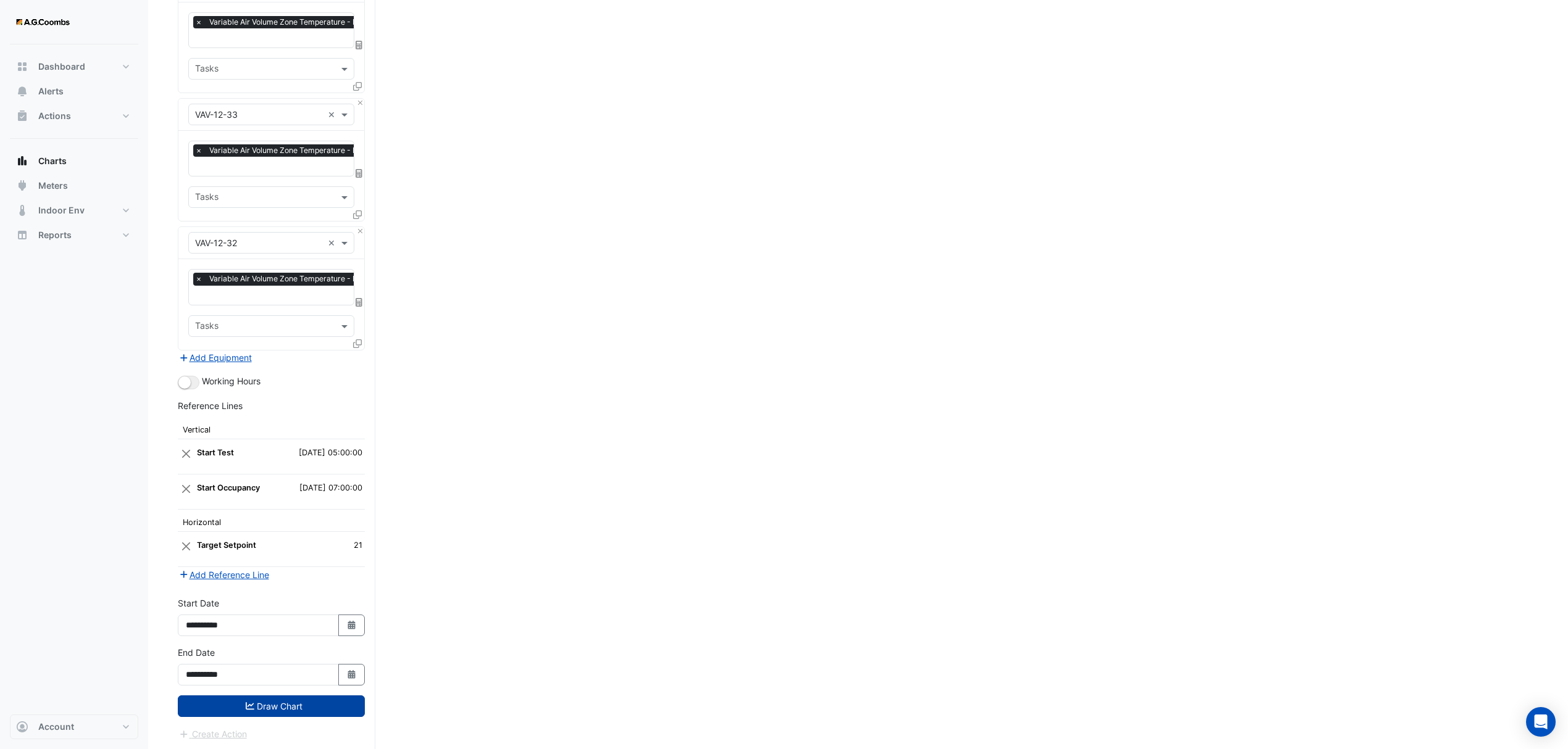
click at [229, 704] on button "Draw Chart" at bounding box center [271, 706] width 187 height 21
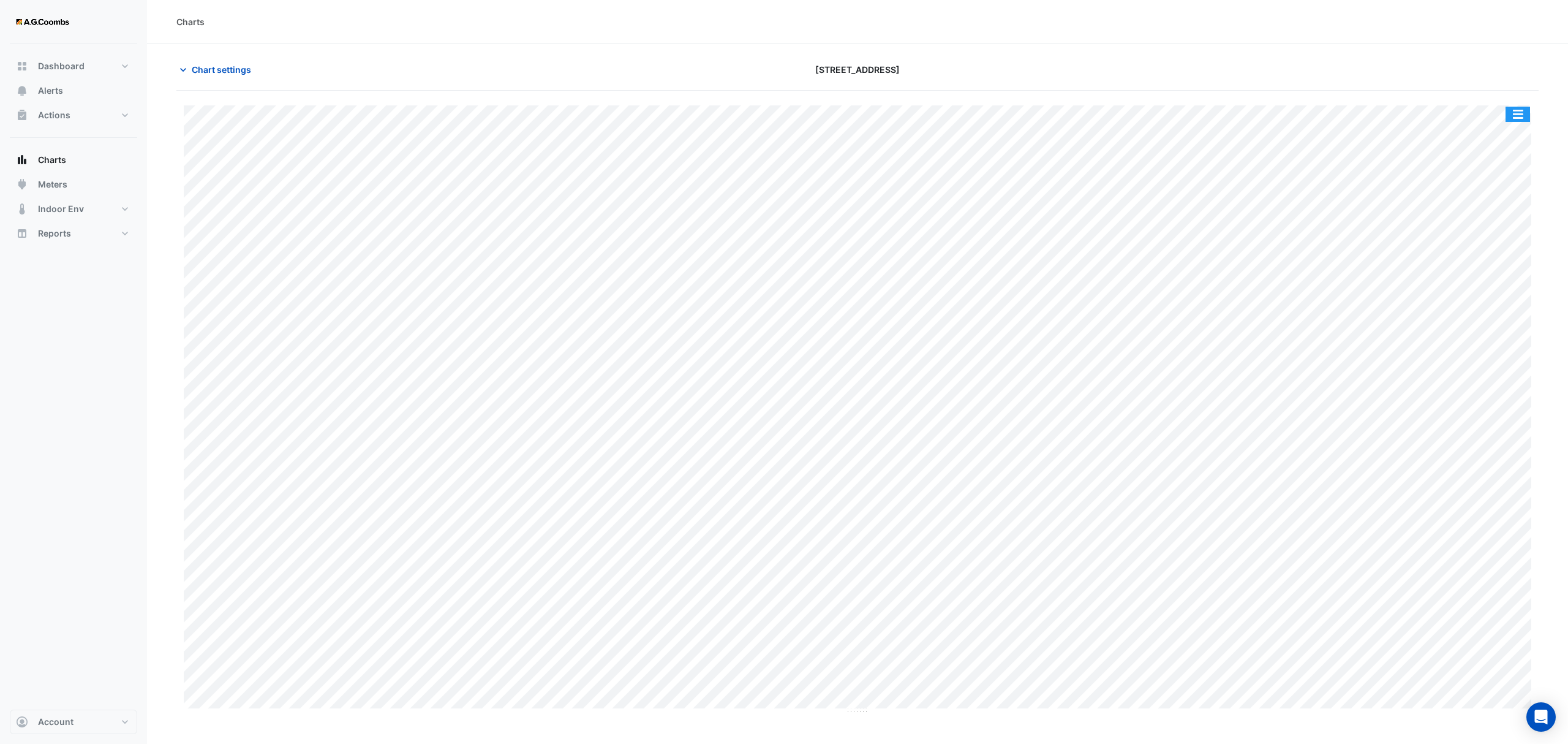
click at [1527, 112] on button "button" at bounding box center [1518, 114] width 25 height 15
click at [1487, 242] on div "Pivot Data Table" at bounding box center [1493, 246] width 74 height 29
click at [216, 69] on span "Chart settings" at bounding box center [221, 69] width 59 height 13
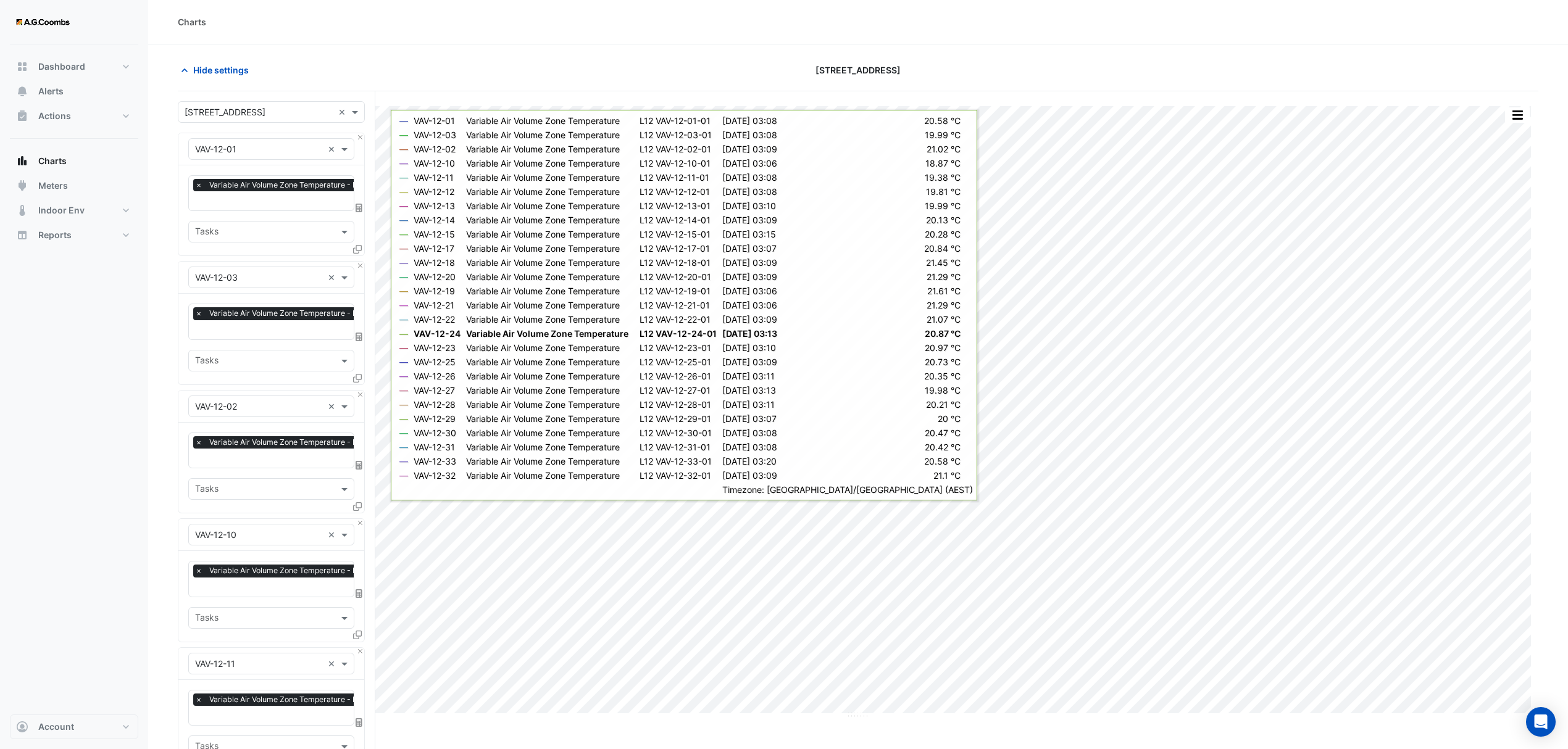
click at [356, 527] on div "Equipment × VAV-12-10 ×" at bounding box center [271, 535] width 186 height 32
click at [360, 522] on button "Close" at bounding box center [360, 523] width 8 height 8
click at [360, 518] on div "Equipment × VAV-12-11 × Favourites × Variable Air Volume Zone Temperature - L12…" at bounding box center [271, 580] width 187 height 123
click at [361, 521] on button "Close" at bounding box center [360, 523] width 8 height 8
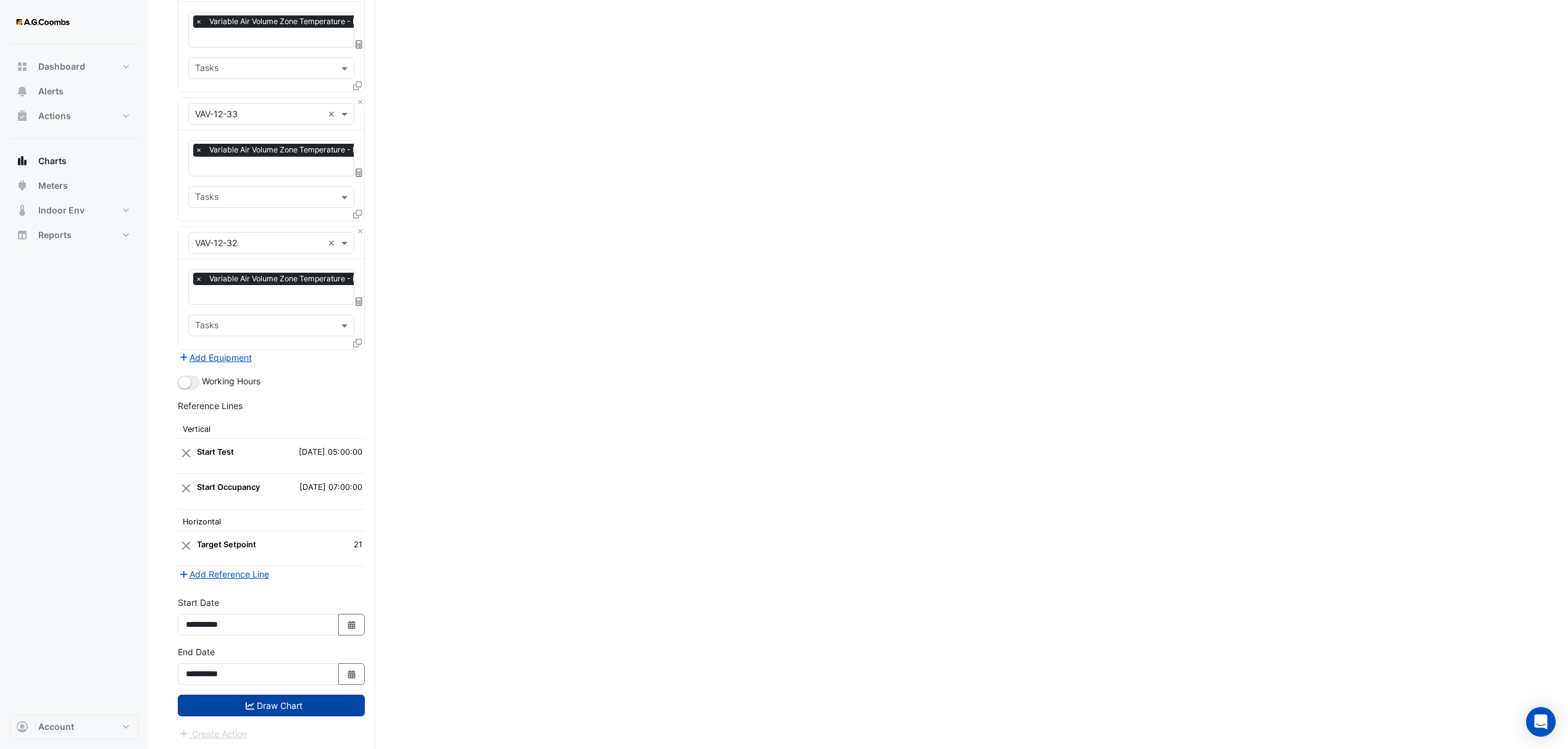
click at [225, 709] on button "Draw Chart" at bounding box center [271, 705] width 187 height 21
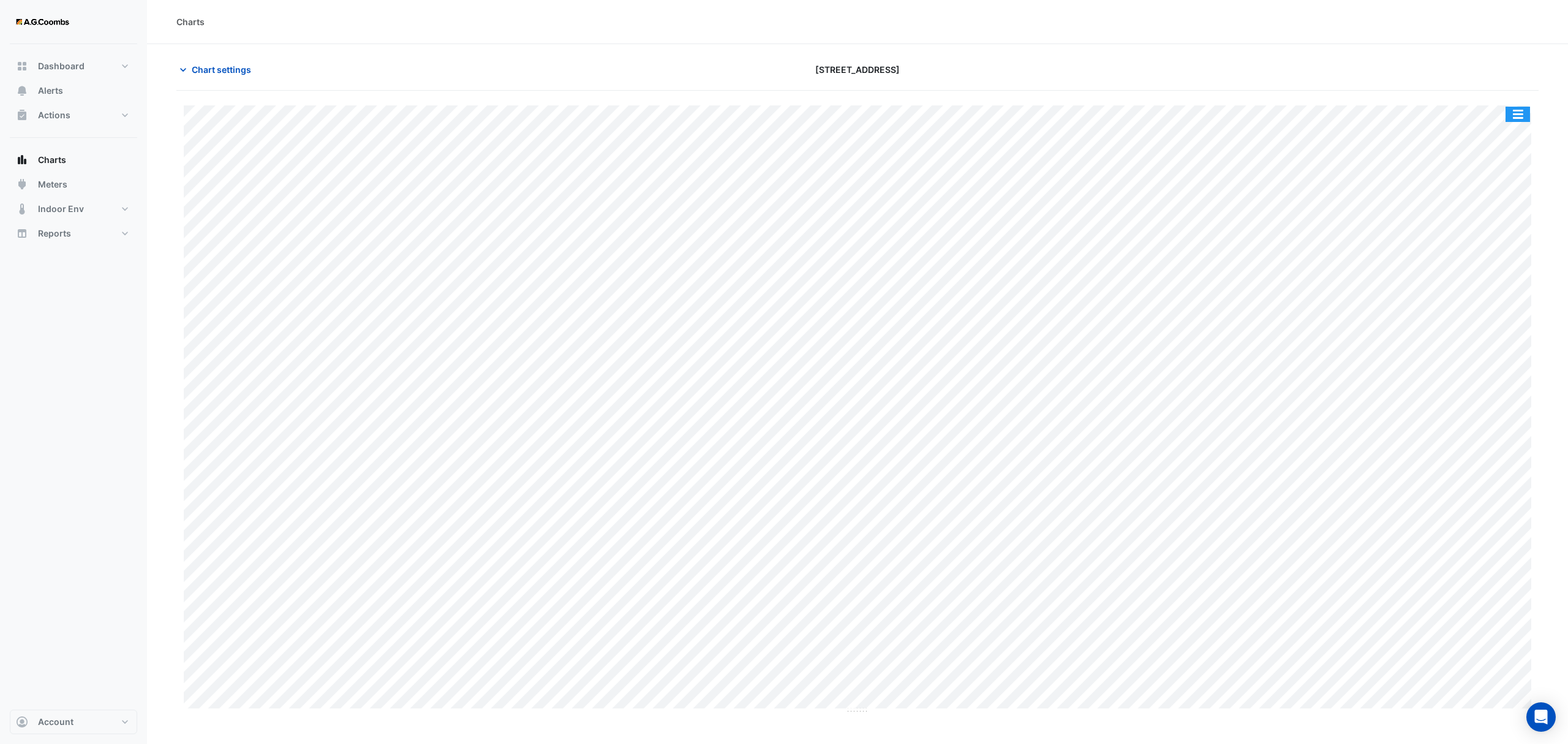
click at [1517, 116] on button "button" at bounding box center [1518, 114] width 25 height 15
click at [1495, 240] on div "Pivot Data Table" at bounding box center [1493, 246] width 74 height 29
click at [212, 72] on span "Chart settings" at bounding box center [221, 69] width 59 height 13
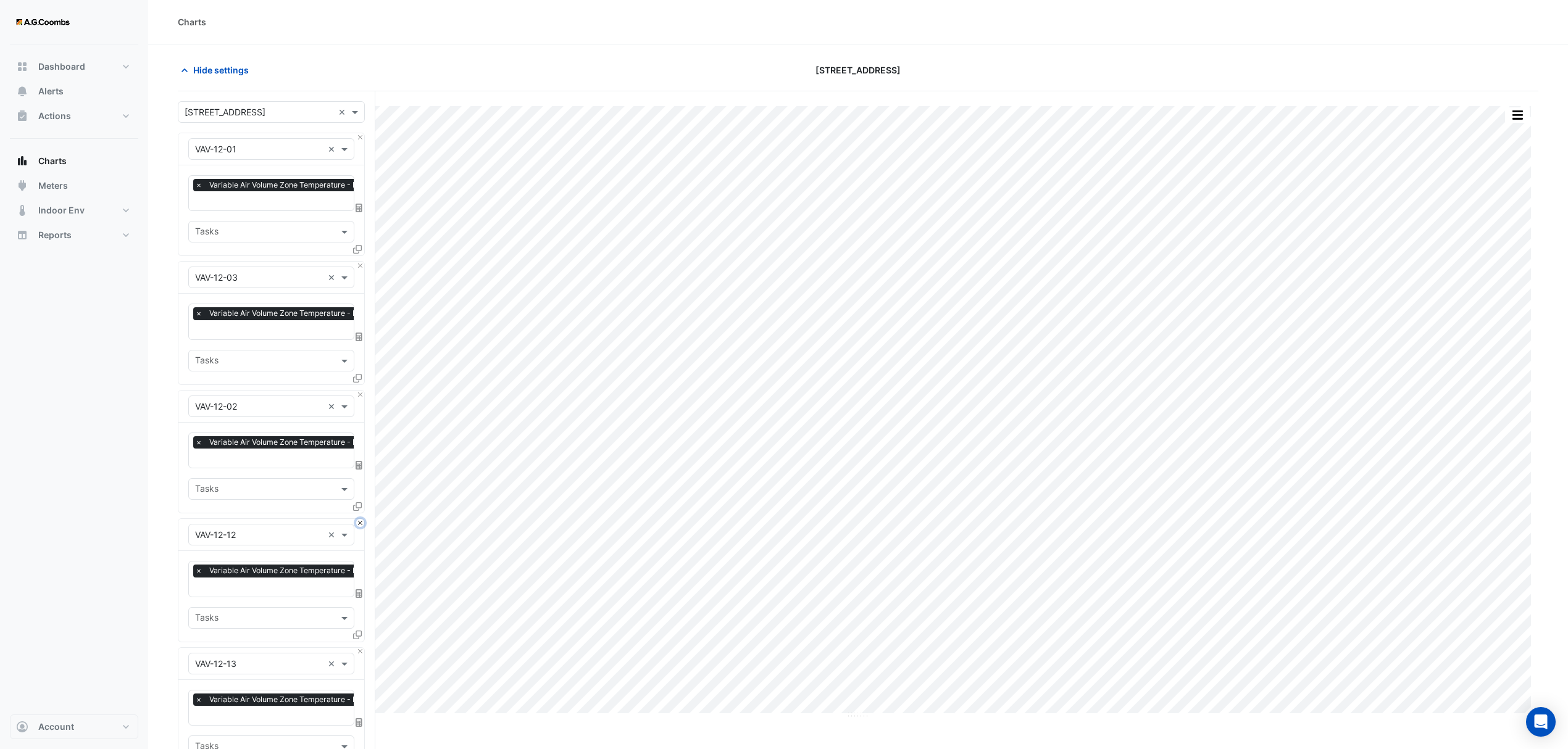
click at [358, 521] on button "Close" at bounding box center [360, 523] width 8 height 8
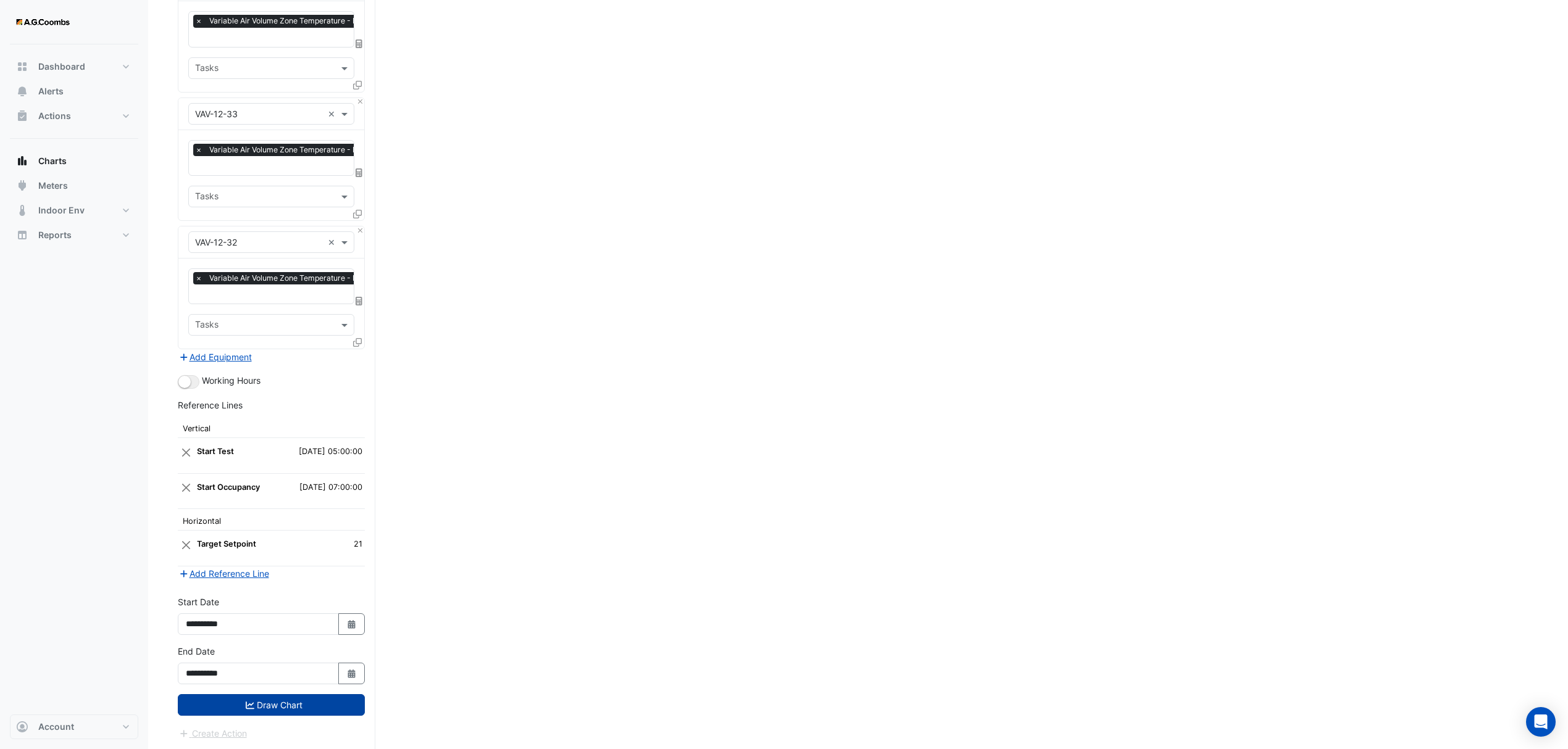
click at [332, 709] on button "Draw Chart" at bounding box center [271, 704] width 187 height 21
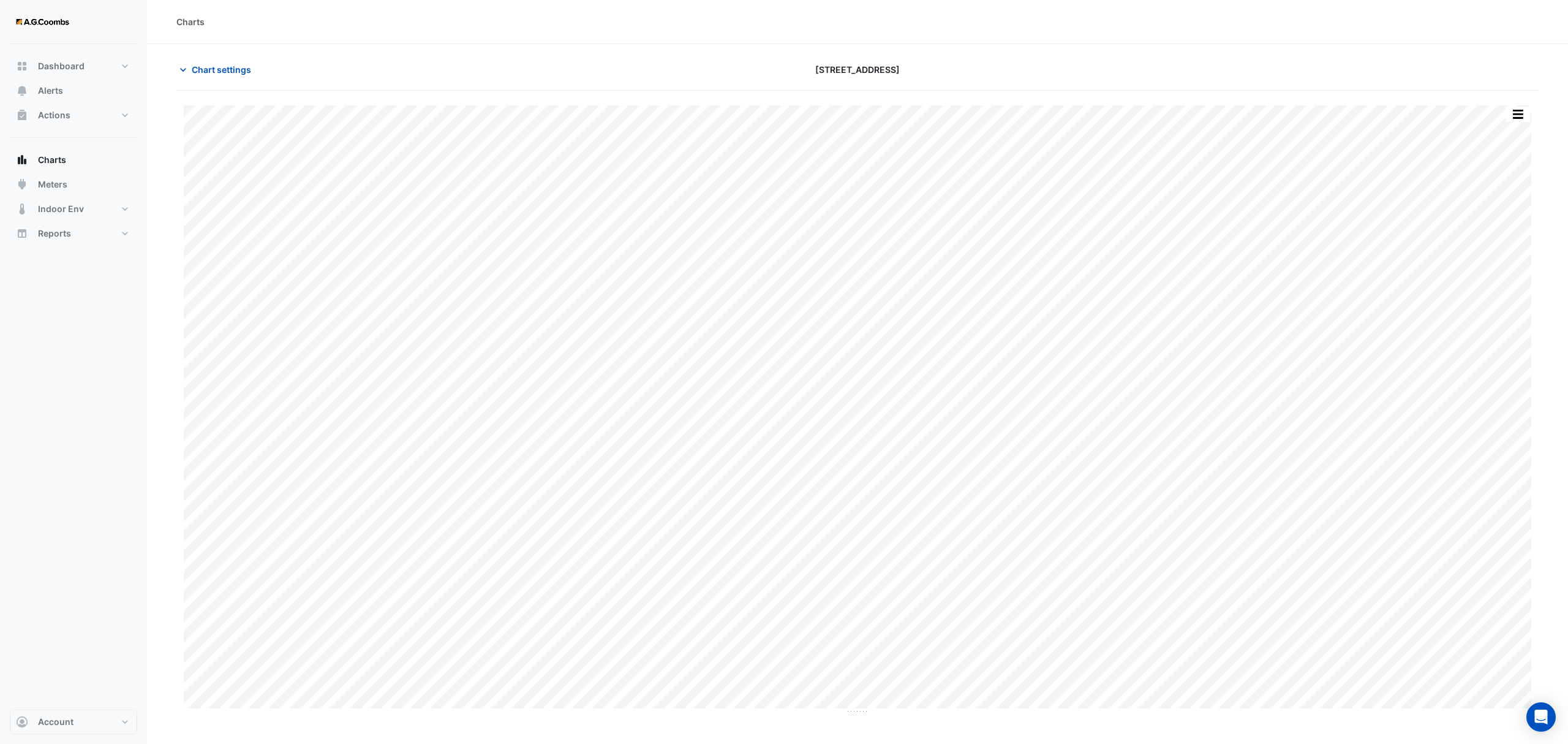
click at [1529, 103] on div "Split by Equip Split All Print Save as JPEG Save as PNG Pivot Data Table Export…" at bounding box center [857, 402] width 1362 height 624
click at [1521, 115] on button "button" at bounding box center [1518, 114] width 25 height 15
click at [1495, 239] on div "Pivot Data Table" at bounding box center [1493, 246] width 74 height 29
click at [204, 64] on span "Chart settings" at bounding box center [221, 69] width 59 height 13
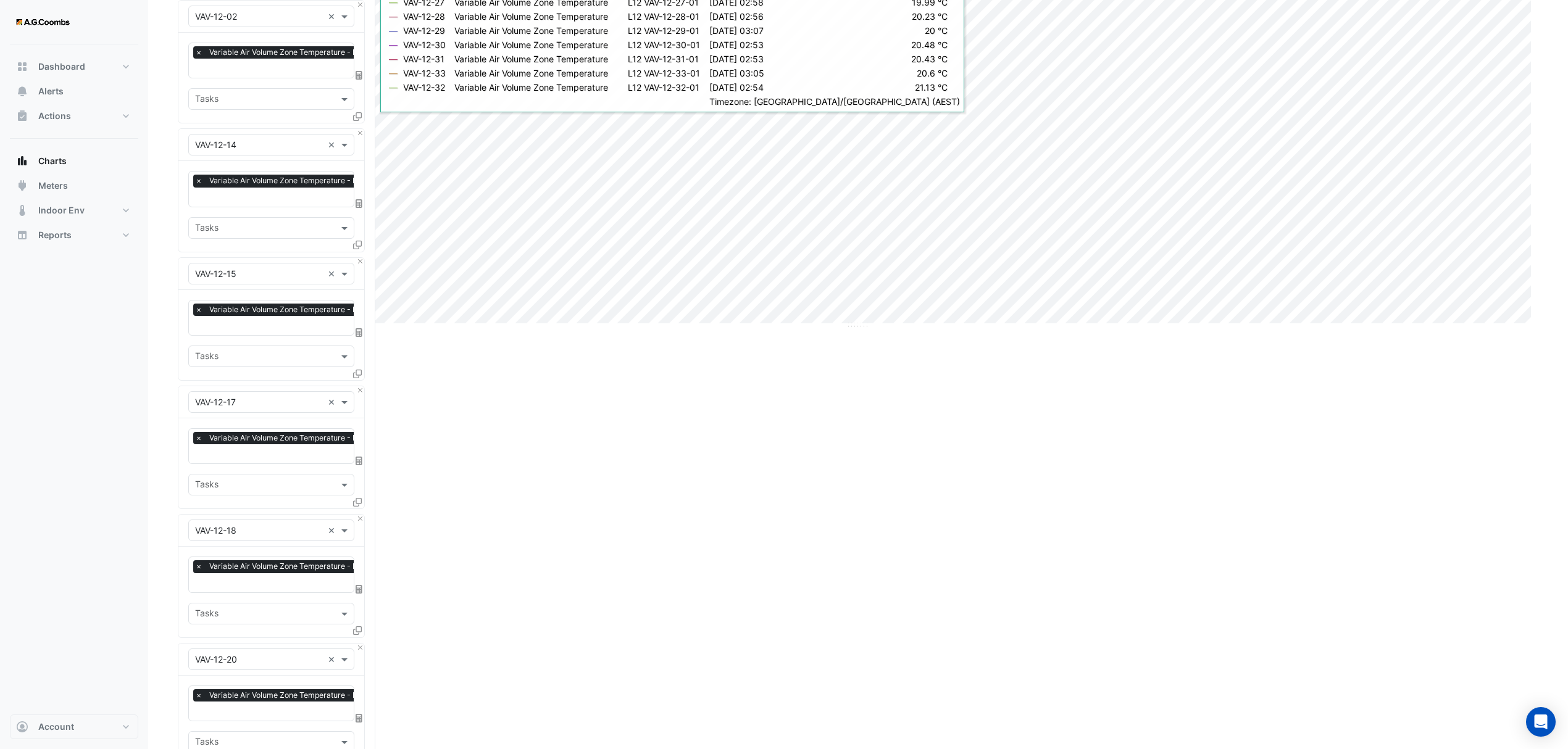
scroll to position [329, 0]
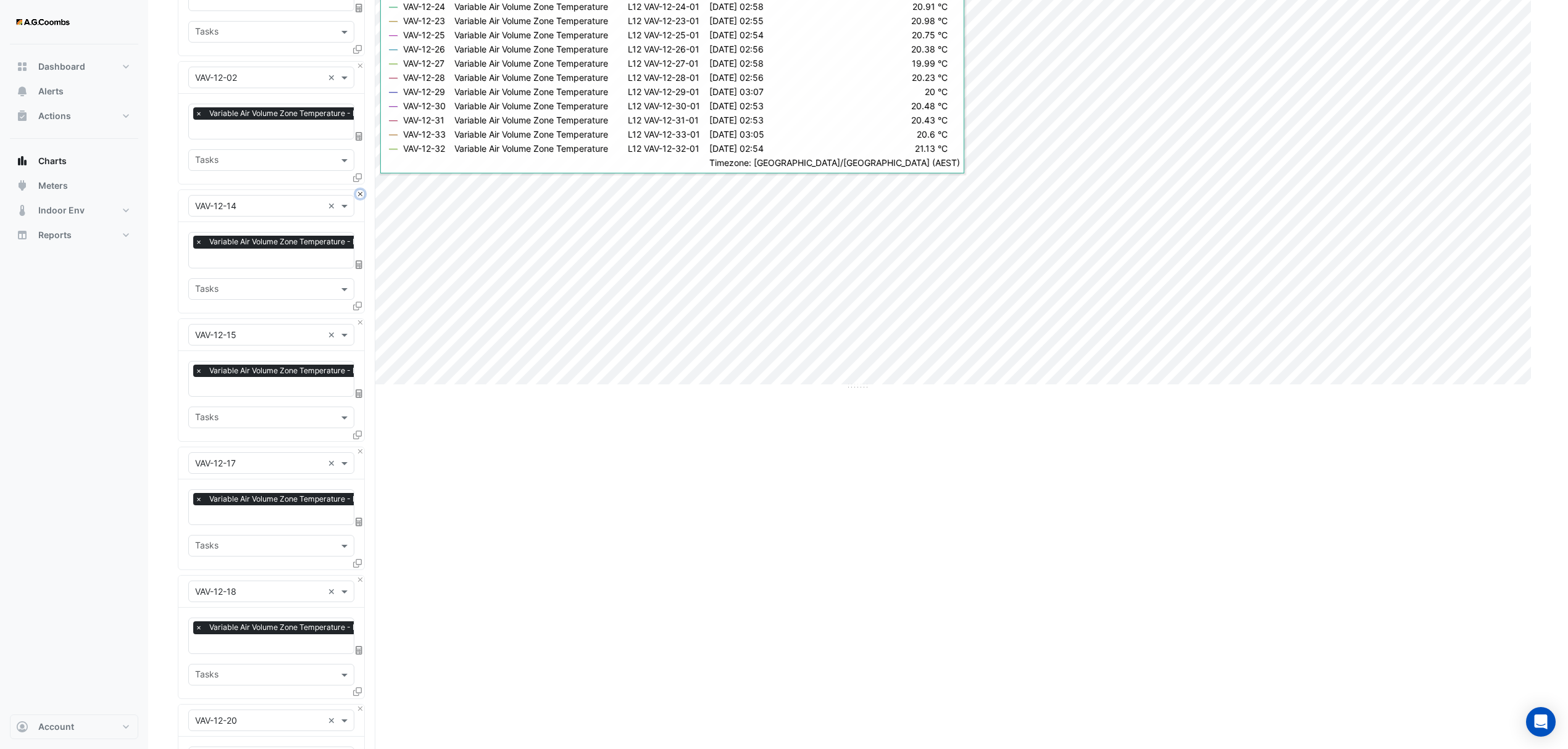
click at [360, 193] on button "Close" at bounding box center [360, 194] width 8 height 8
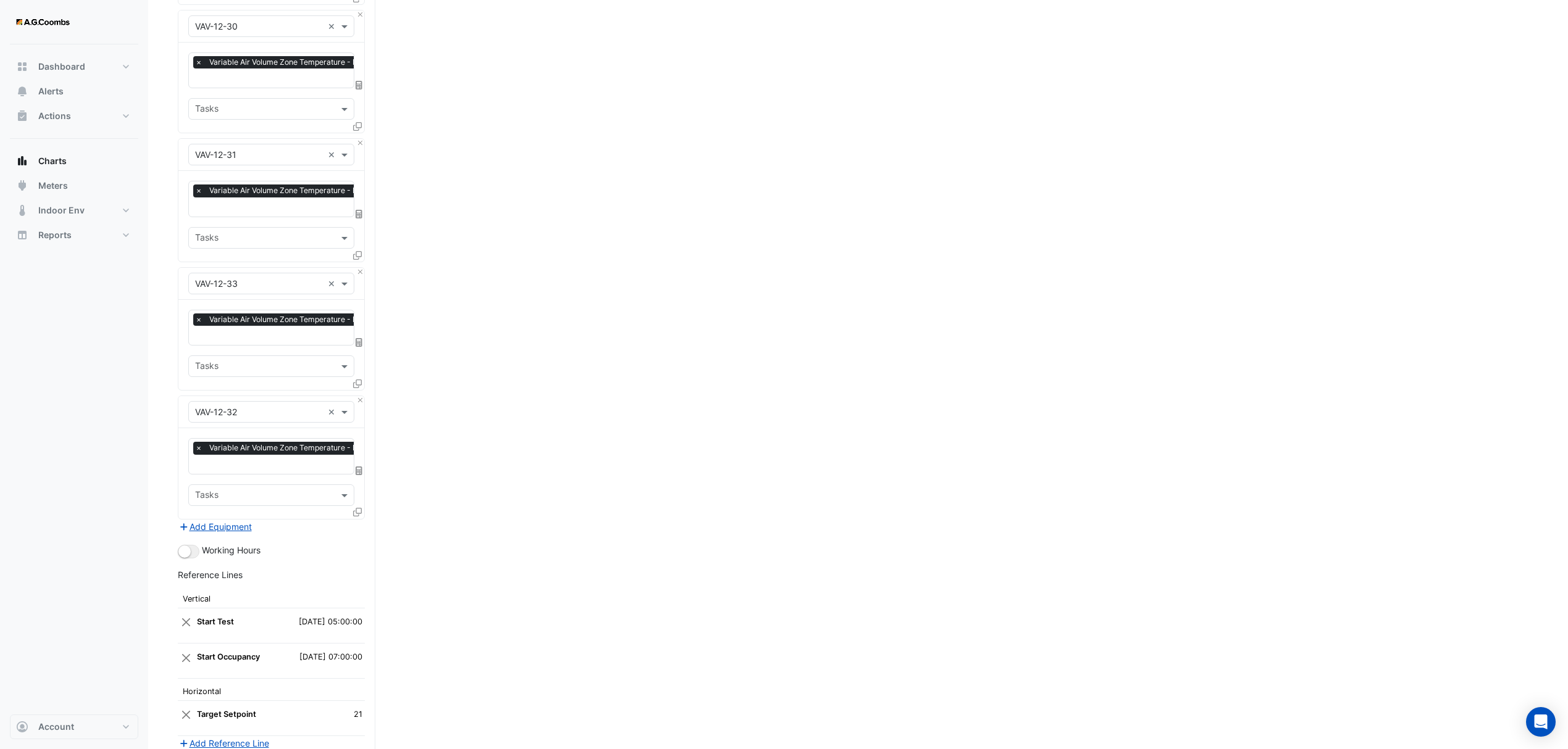
scroll to position [2351, 0]
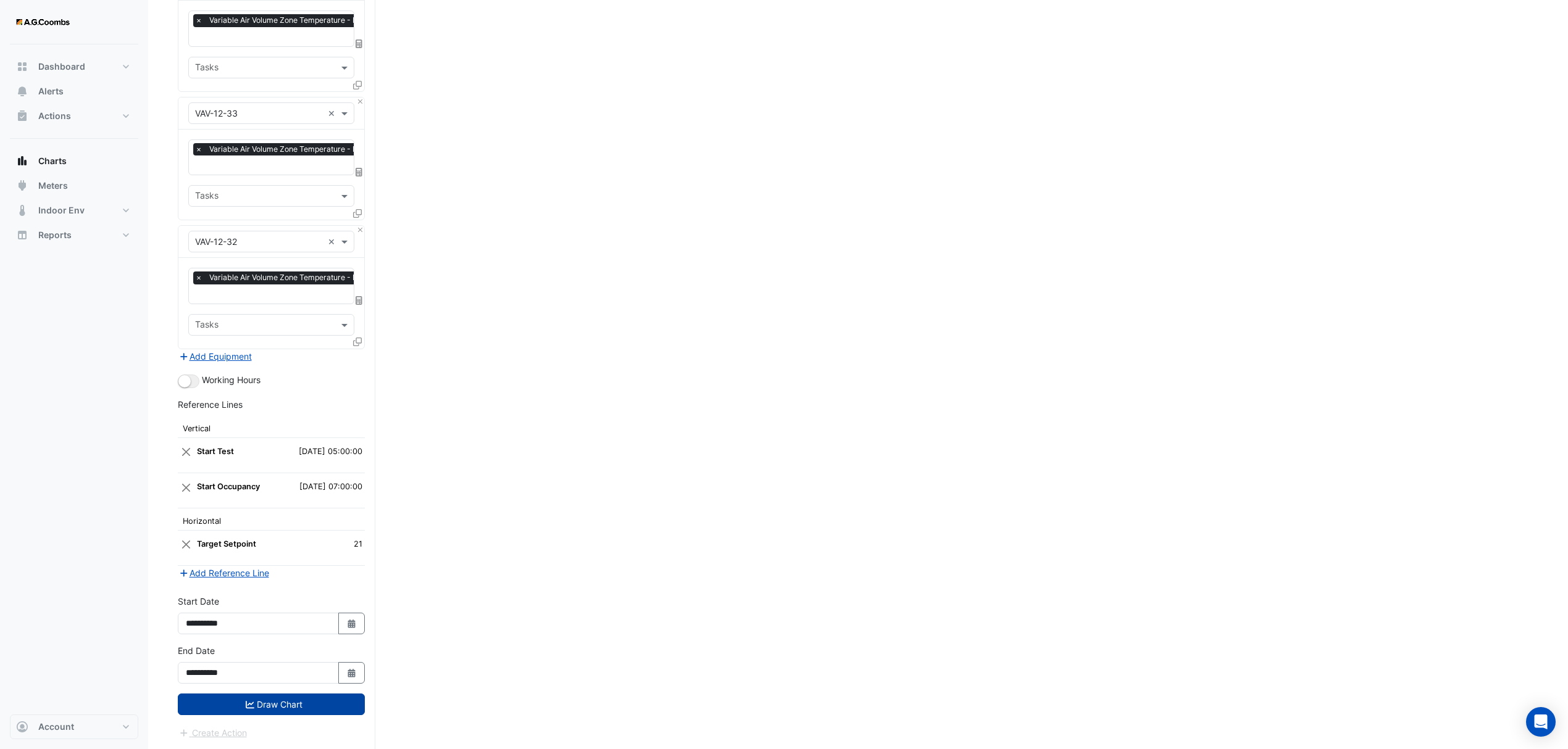
click at [270, 696] on button "Draw Chart" at bounding box center [271, 704] width 187 height 21
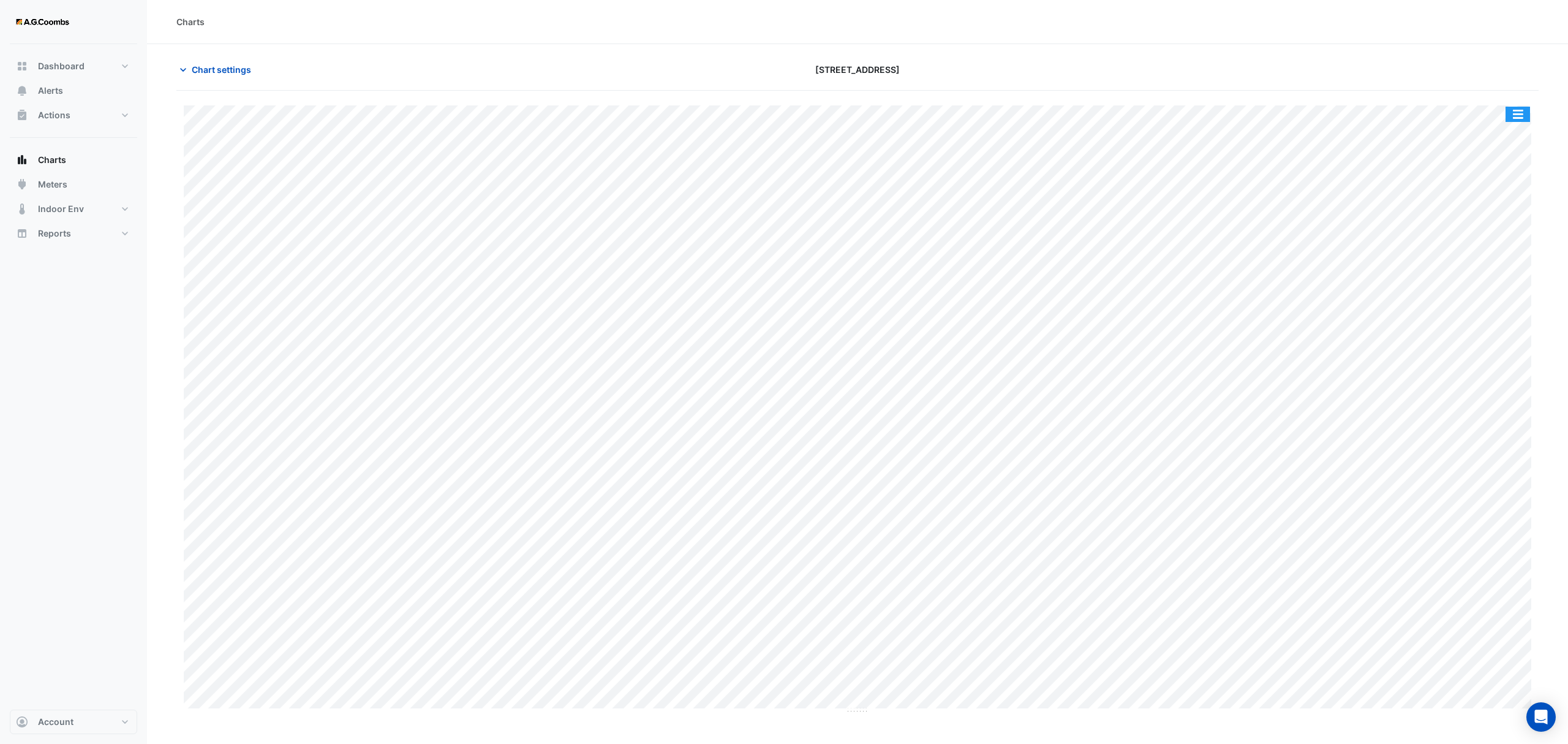
click at [1524, 116] on button "button" at bounding box center [1518, 114] width 25 height 15
click at [1496, 254] on div "Pivot Data Table" at bounding box center [1493, 246] width 74 height 29
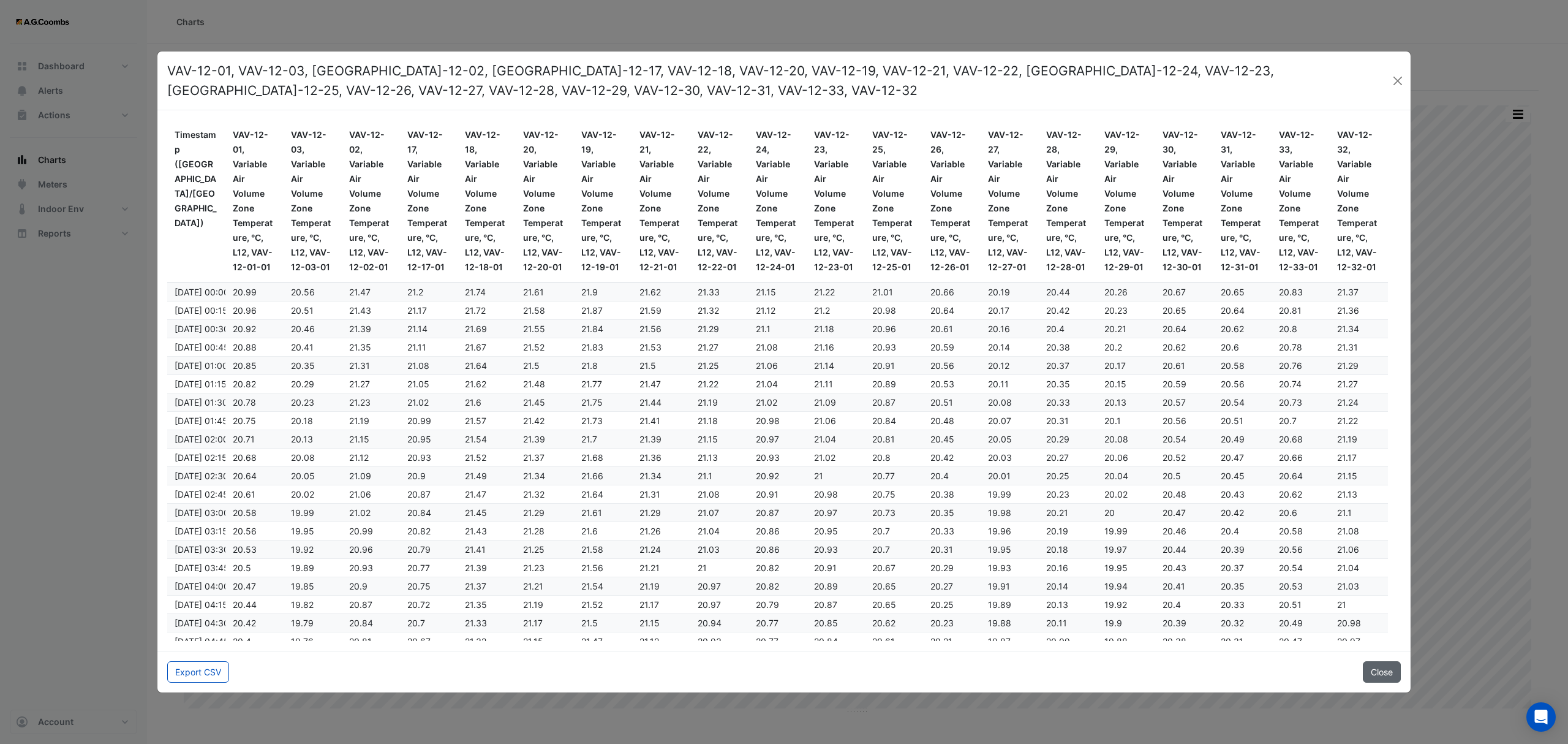
click at [1383, 674] on button "Close" at bounding box center [1382, 672] width 38 height 21
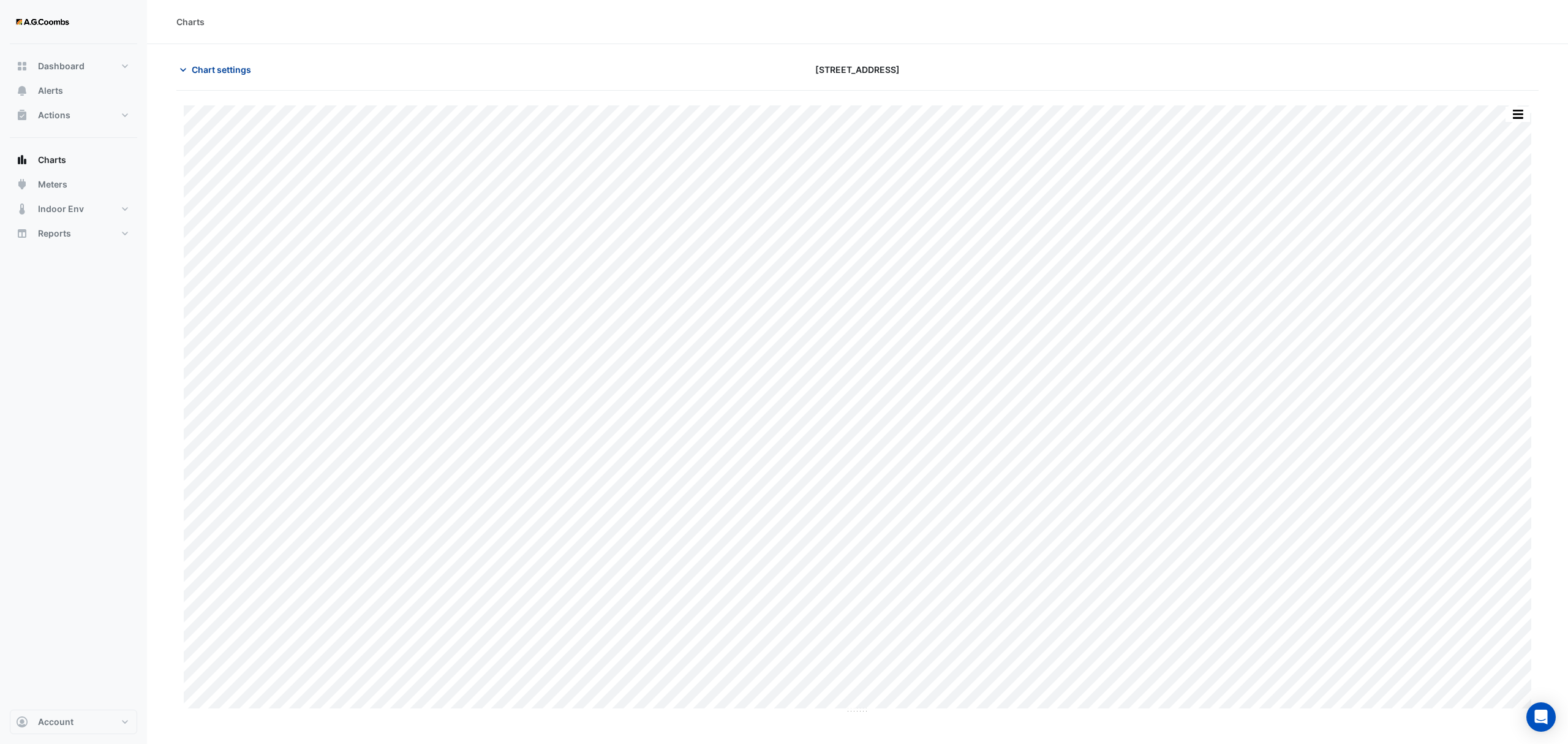
click at [250, 67] on span "Chart settings" at bounding box center [221, 69] width 59 height 13
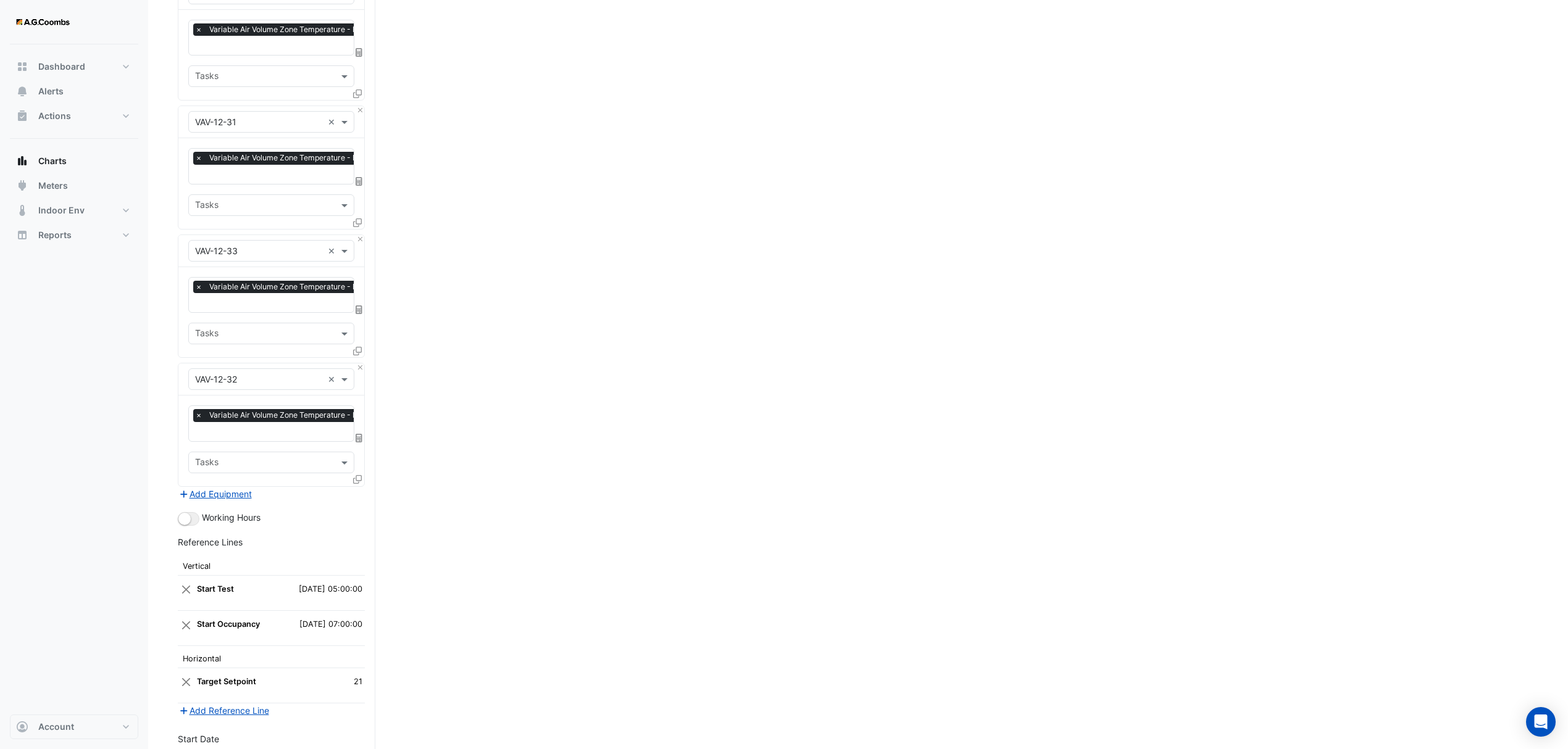
scroll to position [2351, 0]
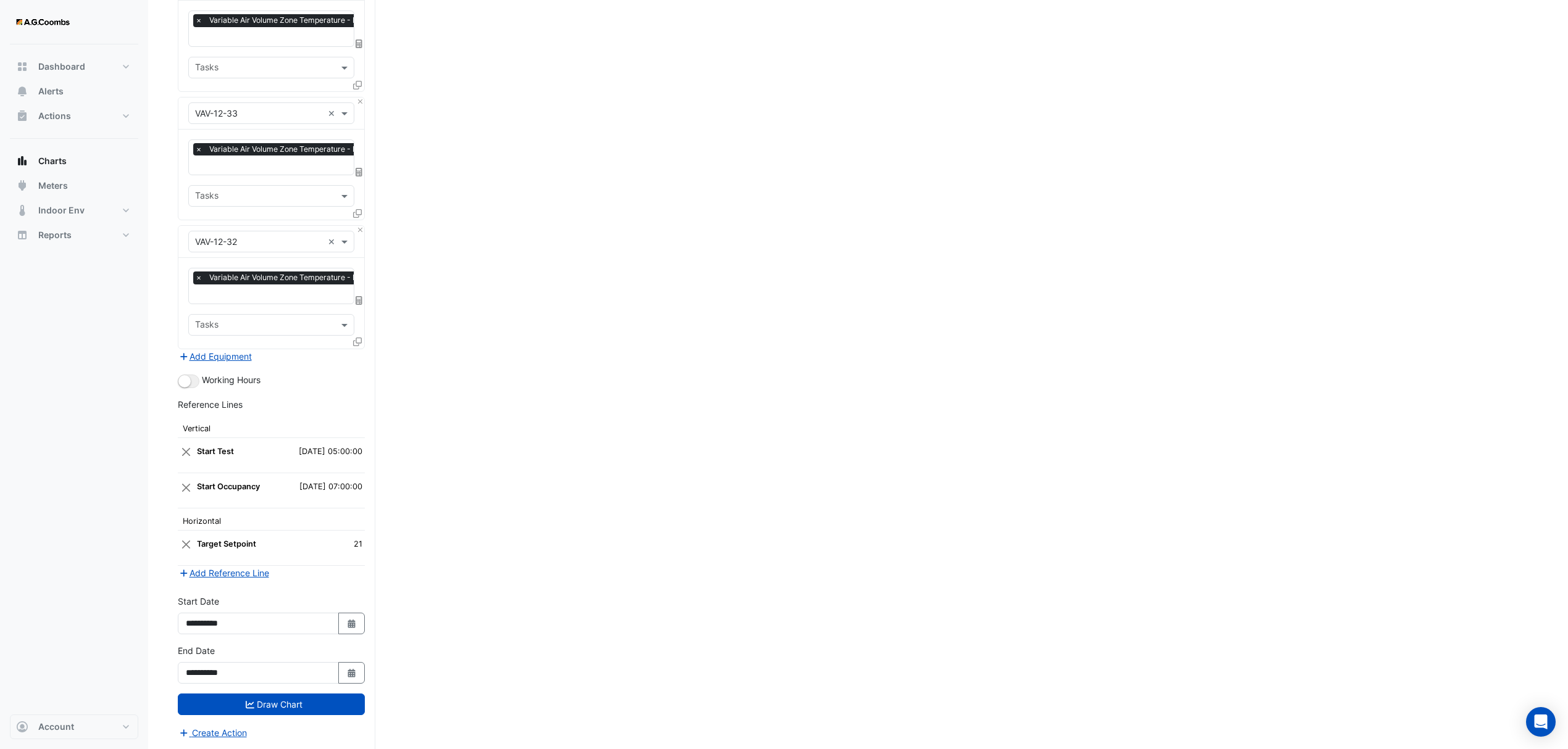
click at [353, 341] on icon at bounding box center [357, 342] width 9 height 9
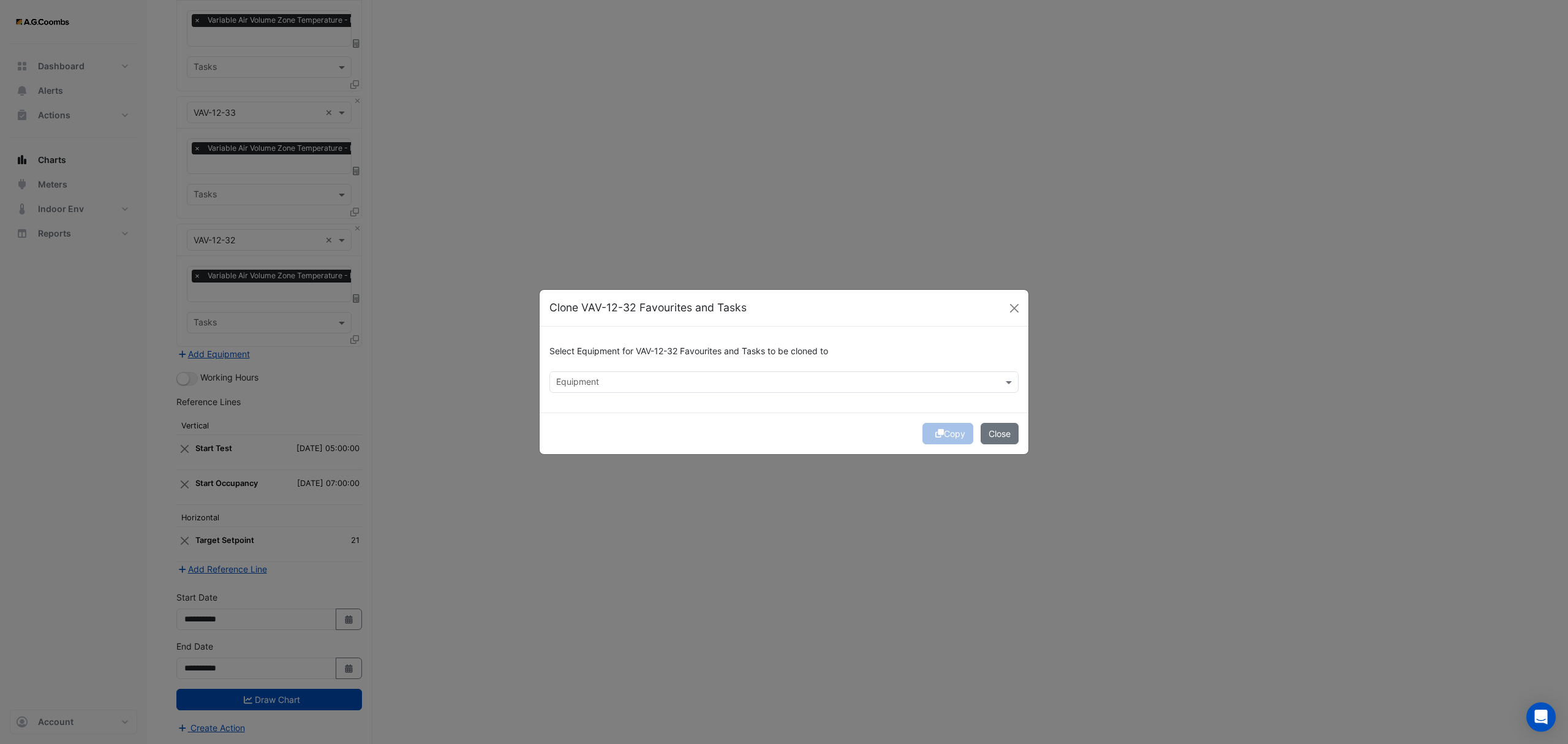
click at [617, 388] on div at bounding box center [776, 384] width 444 height 16
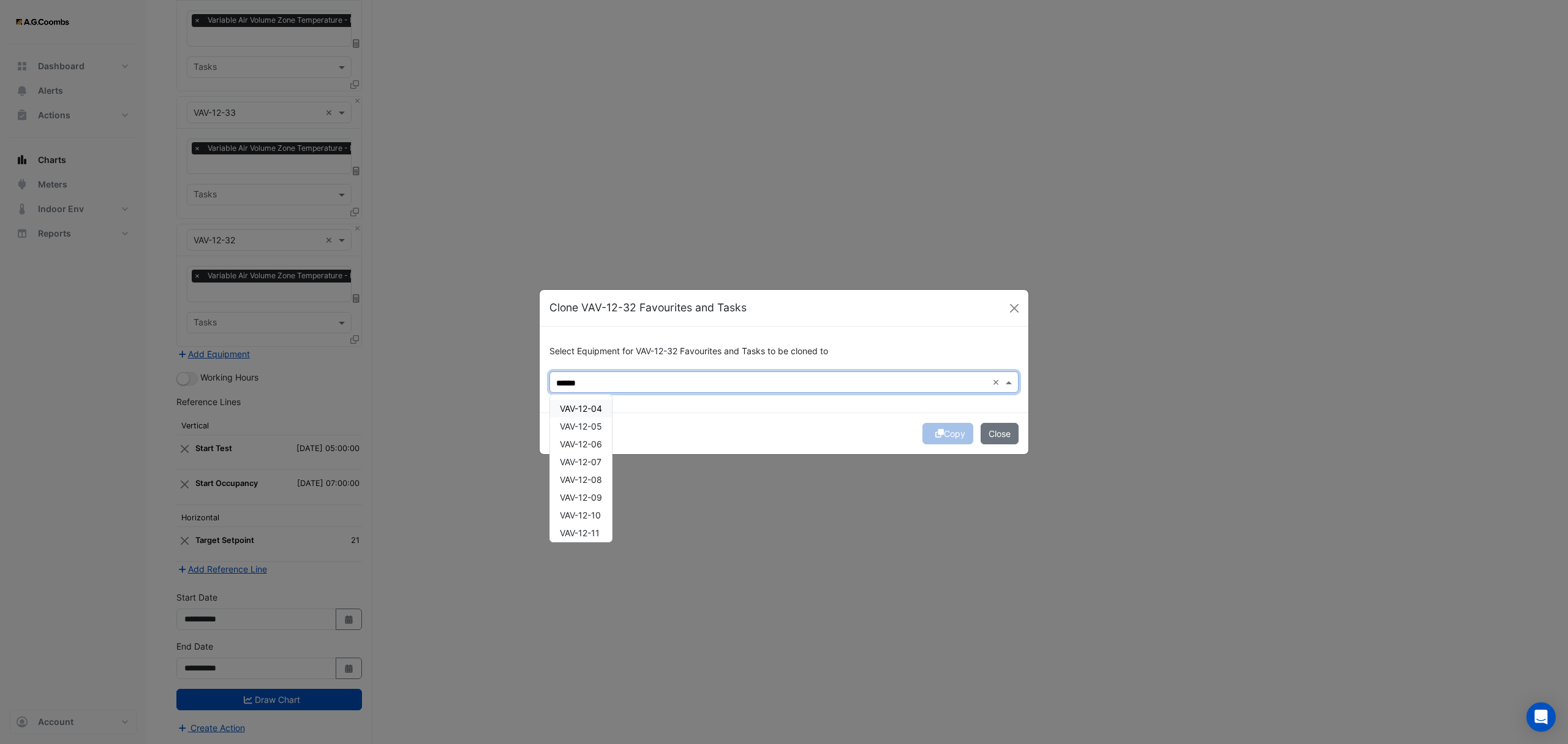
click at [600, 410] on span "VAV-12-04" at bounding box center [581, 408] width 42 height 10
click at [598, 426] on span "VAV-12-05" at bounding box center [581, 426] width 42 height 10
type input "******"
click at [930, 429] on button "Copy" at bounding box center [948, 433] width 51 height 21
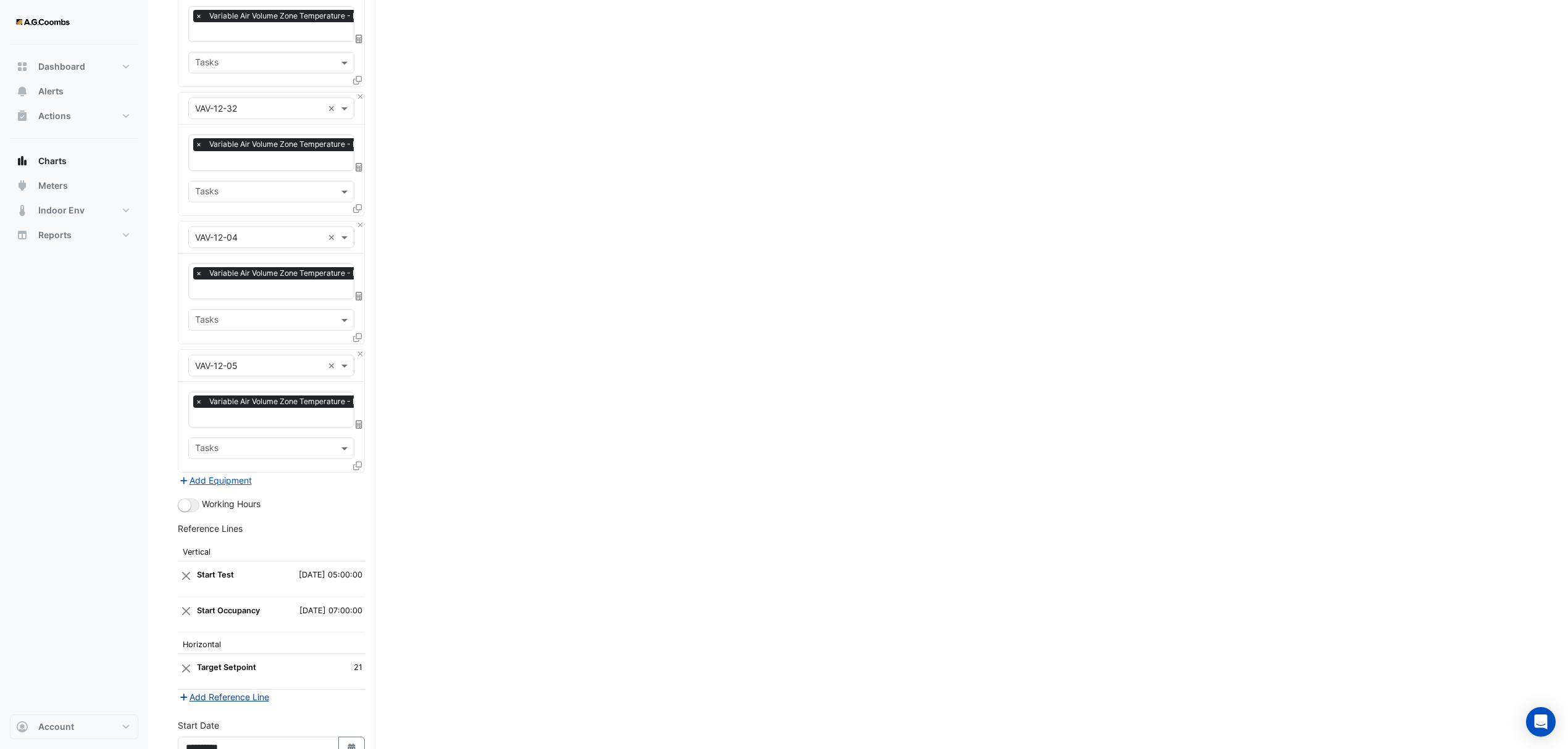
scroll to position [2607, 0]
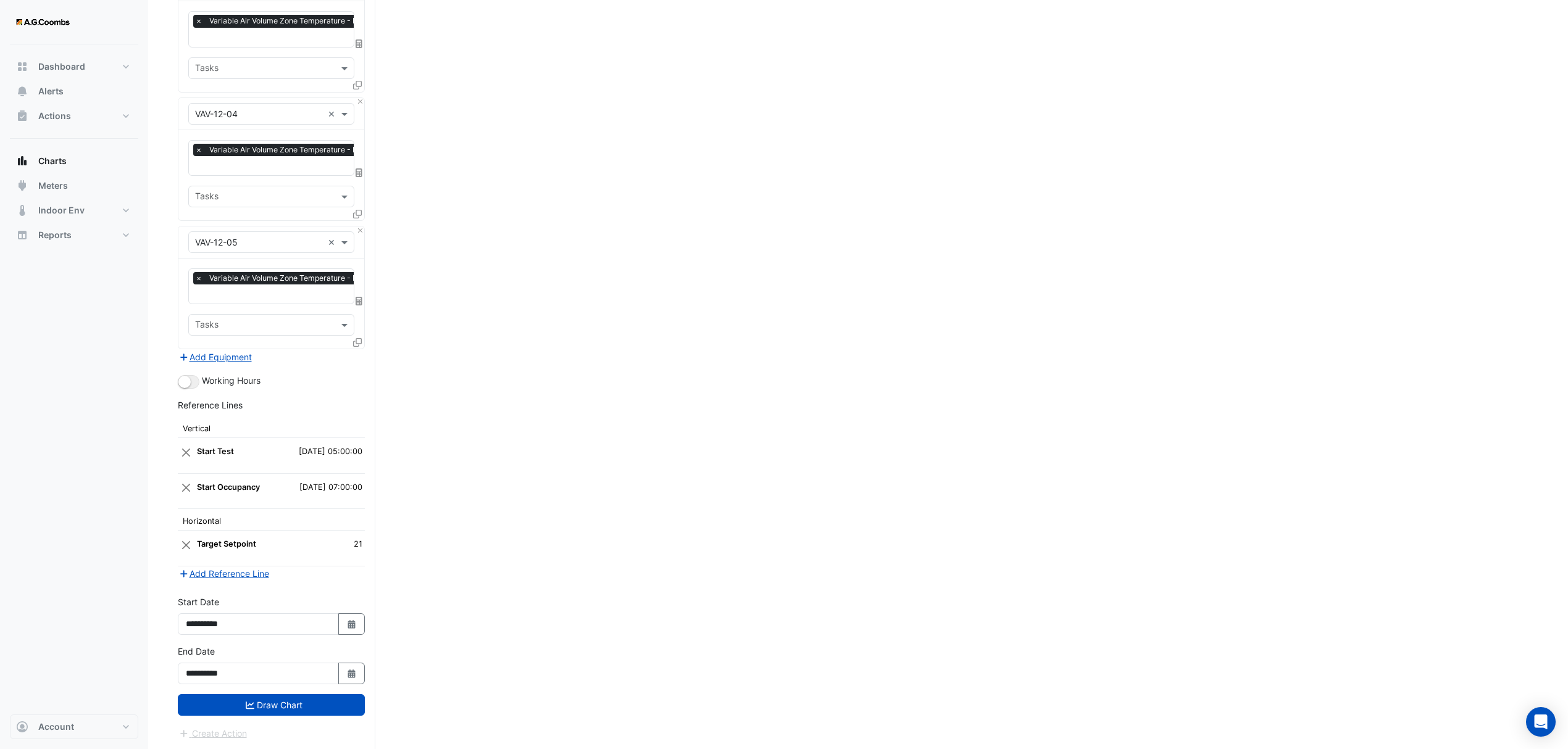
click at [235, 692] on div "**********" at bounding box center [271, 669] width 202 height 49
click at [311, 703] on button "Draw Chart" at bounding box center [271, 704] width 187 height 21
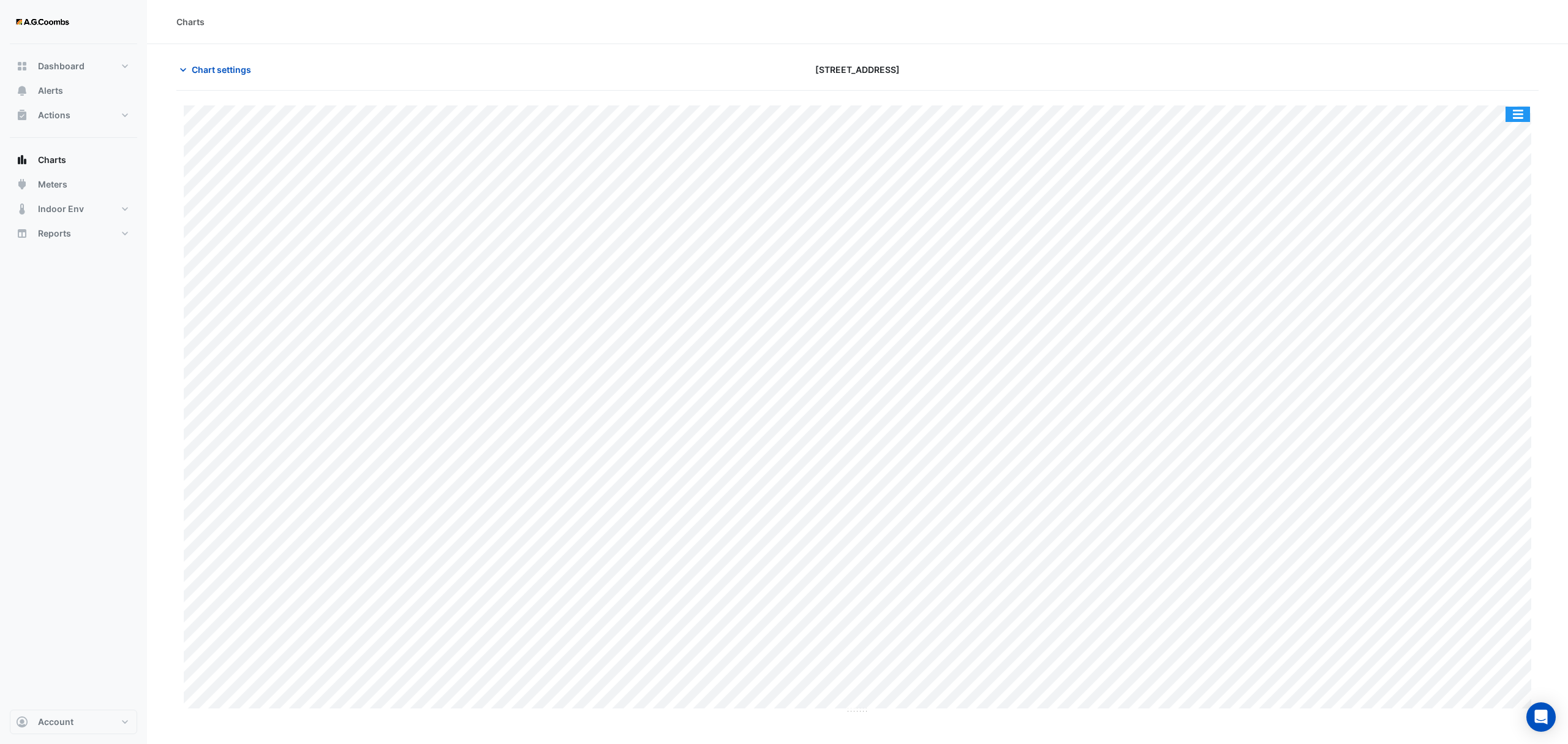
click at [1524, 119] on button "button" at bounding box center [1518, 114] width 25 height 15
click at [1505, 242] on div "Pivot Data Table" at bounding box center [1493, 246] width 74 height 29
click at [199, 71] on span "Chart settings" at bounding box center [221, 69] width 59 height 13
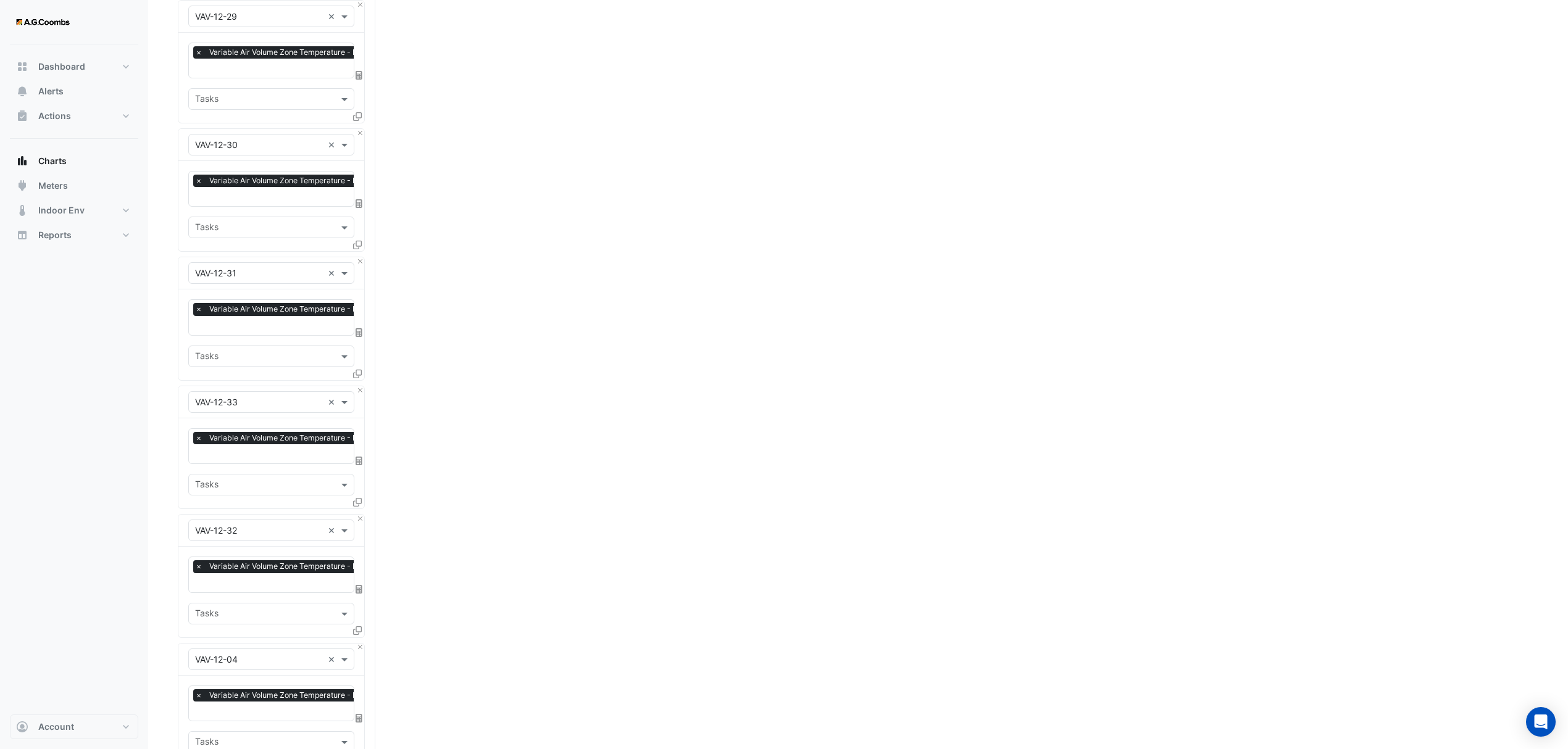
scroll to position [2607, 0]
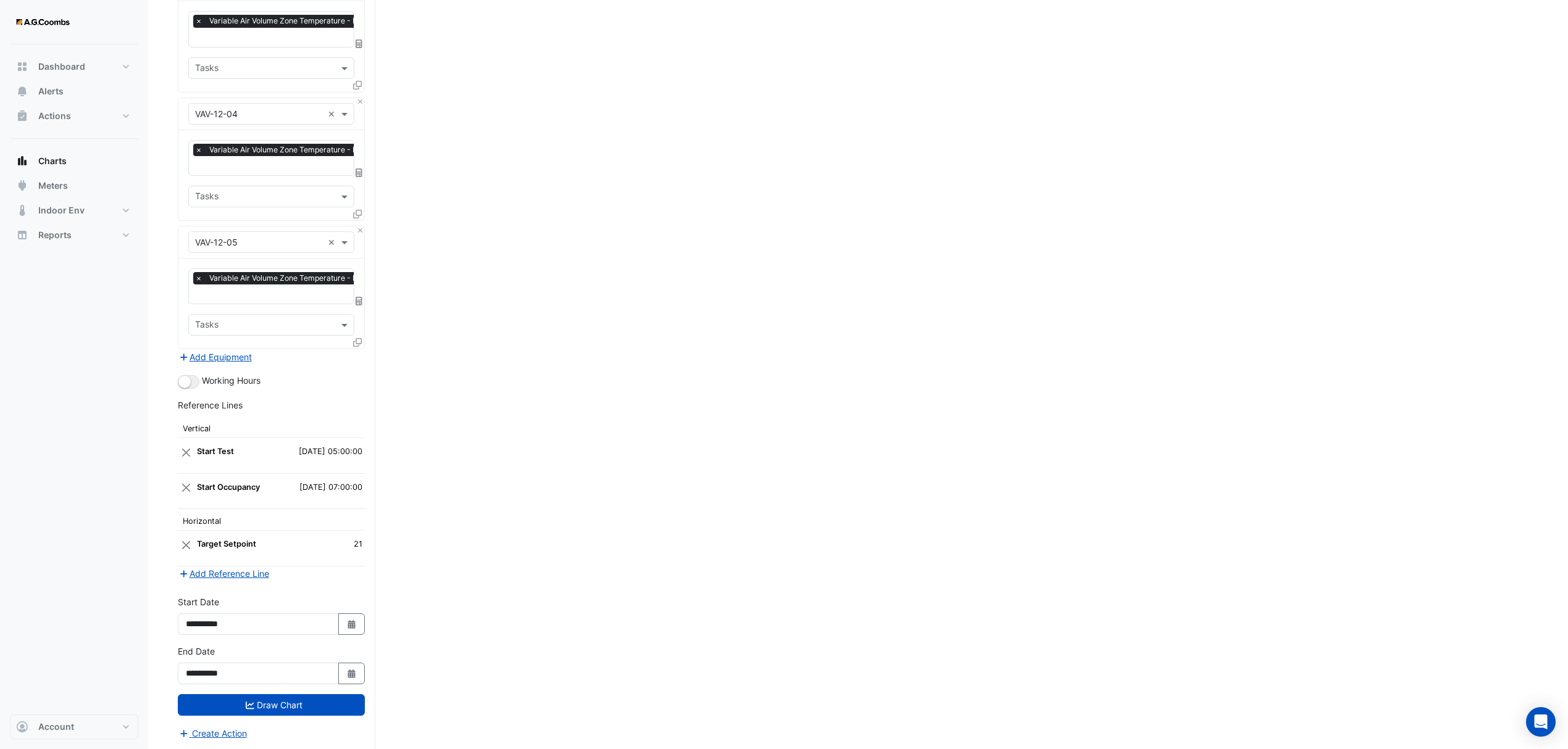
click at [356, 338] on icon at bounding box center [357, 343] width 9 height 9
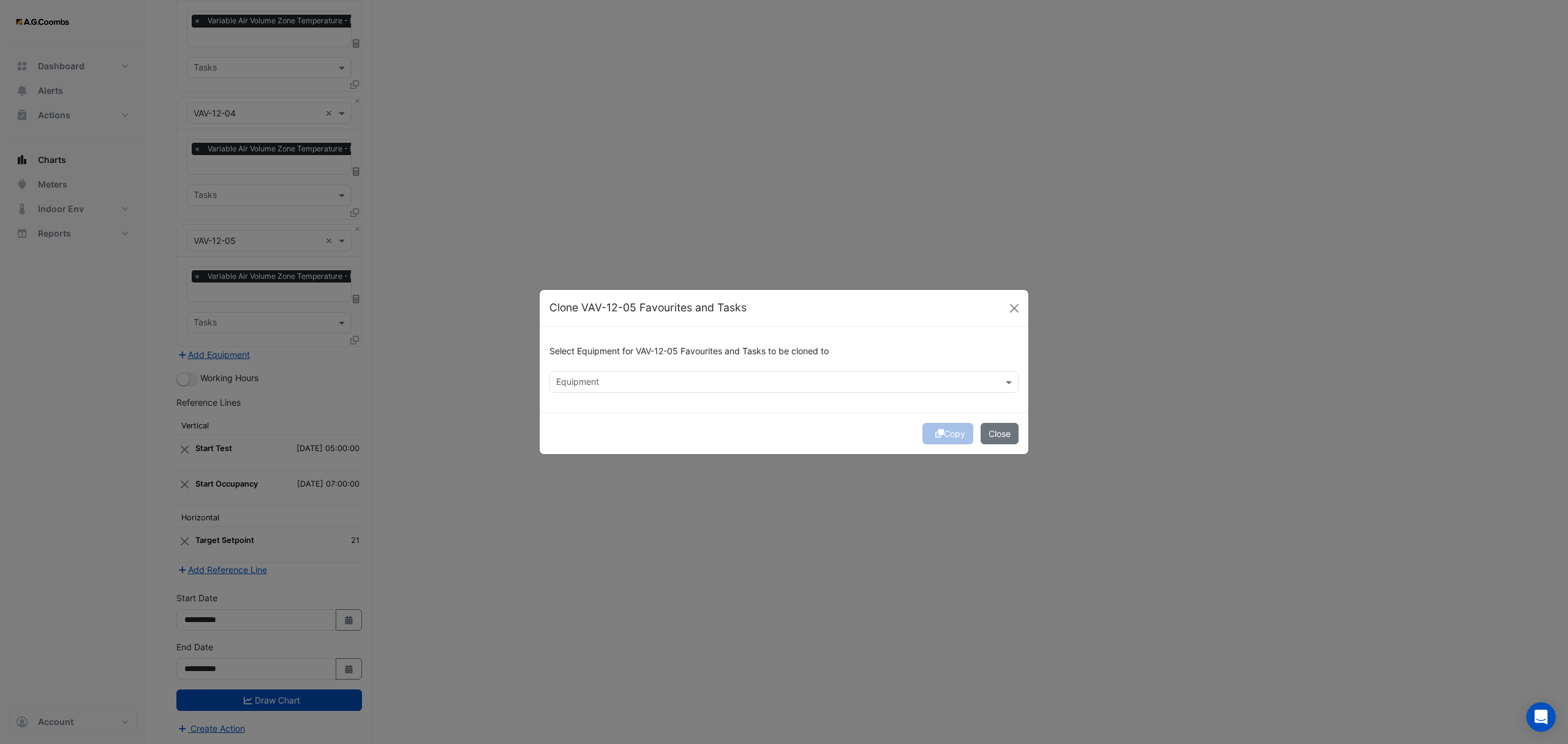
click at [592, 379] on input "text" at bounding box center [776, 383] width 441 height 13
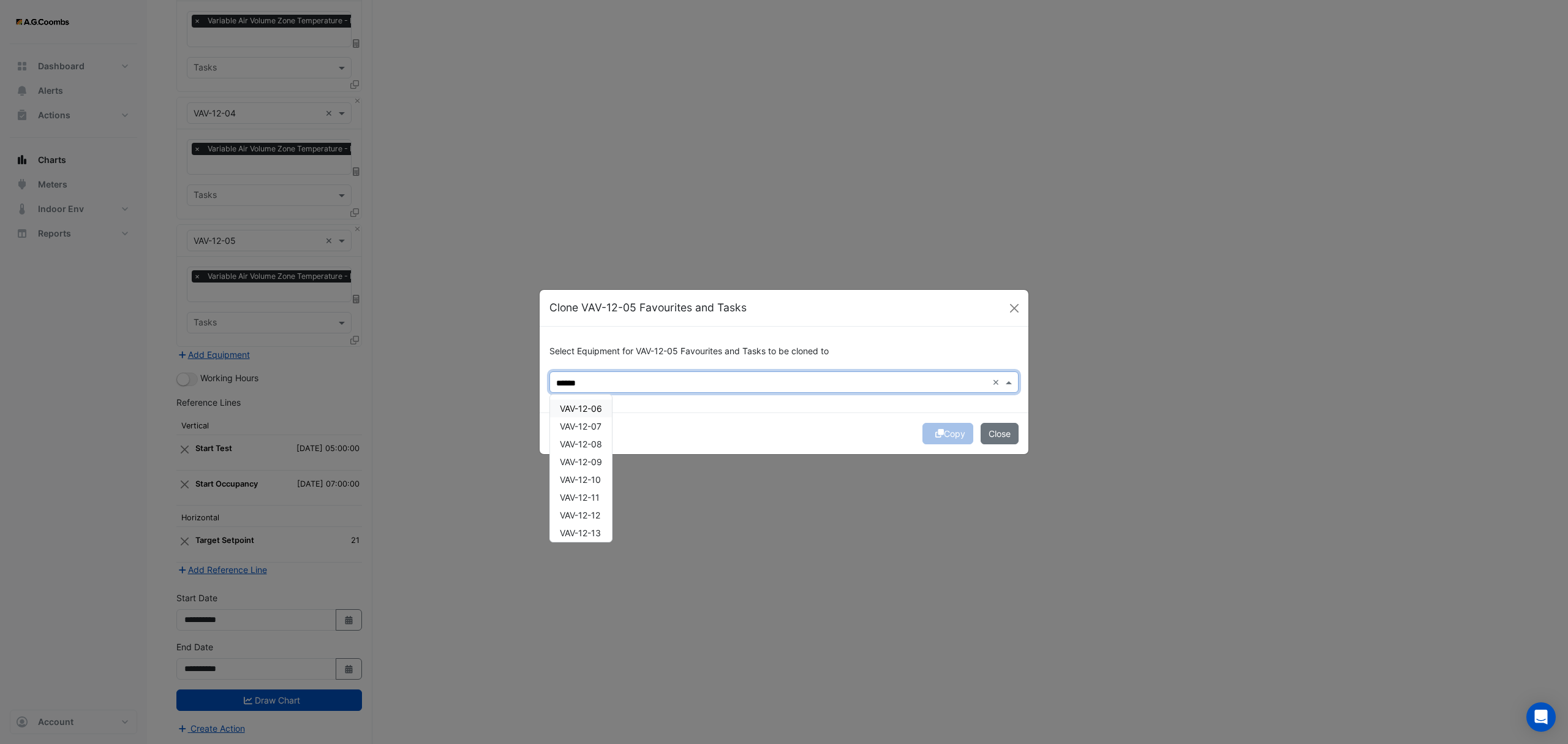
click at [584, 408] on span "VAV-12-06" at bounding box center [581, 408] width 42 height 10
click at [598, 427] on span "VAV-12-07" at bounding box center [580, 426] width 42 height 10
type input "******"
click at [943, 435] on button "Copy" at bounding box center [948, 433] width 51 height 21
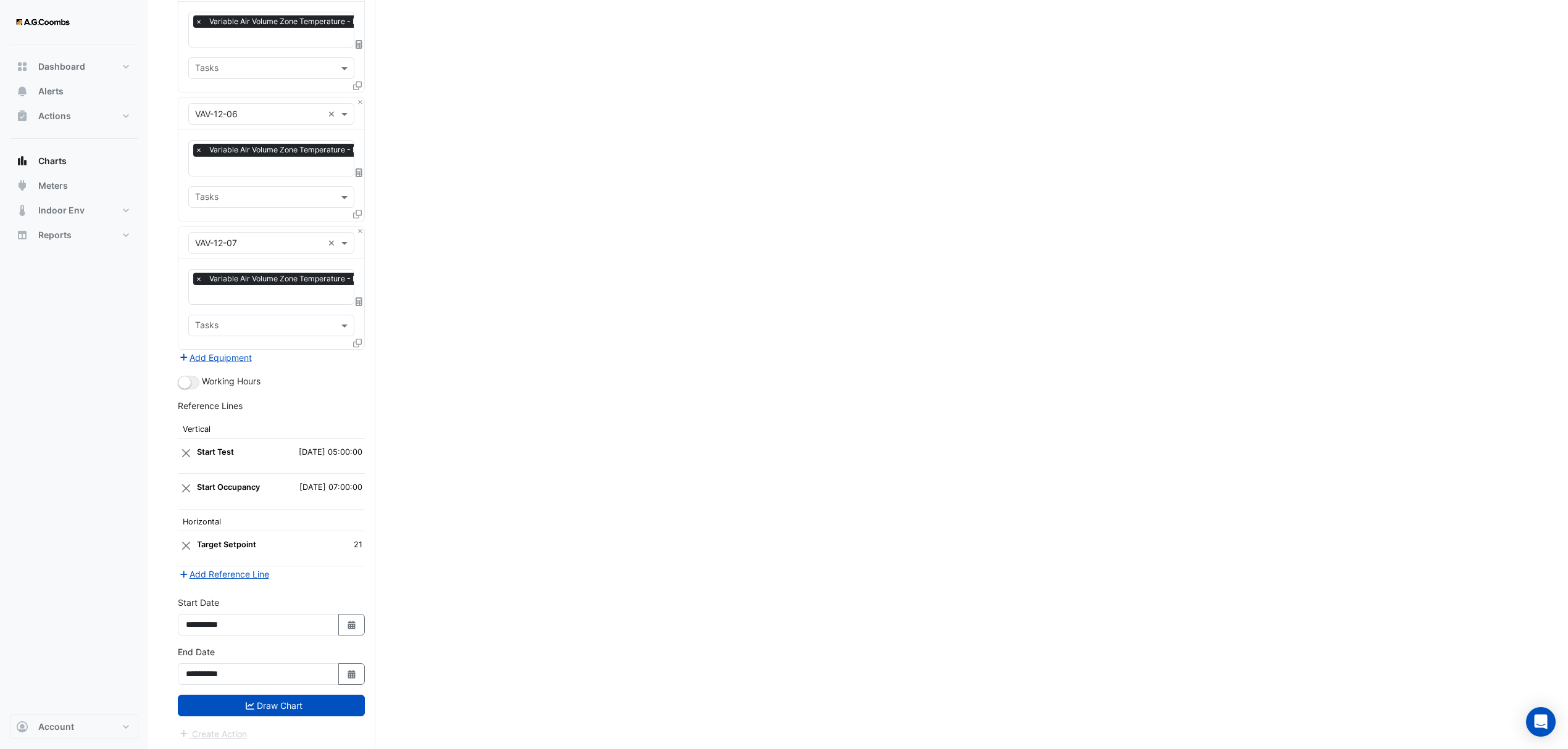
click at [248, 713] on button "Draw Chart" at bounding box center [271, 705] width 187 height 21
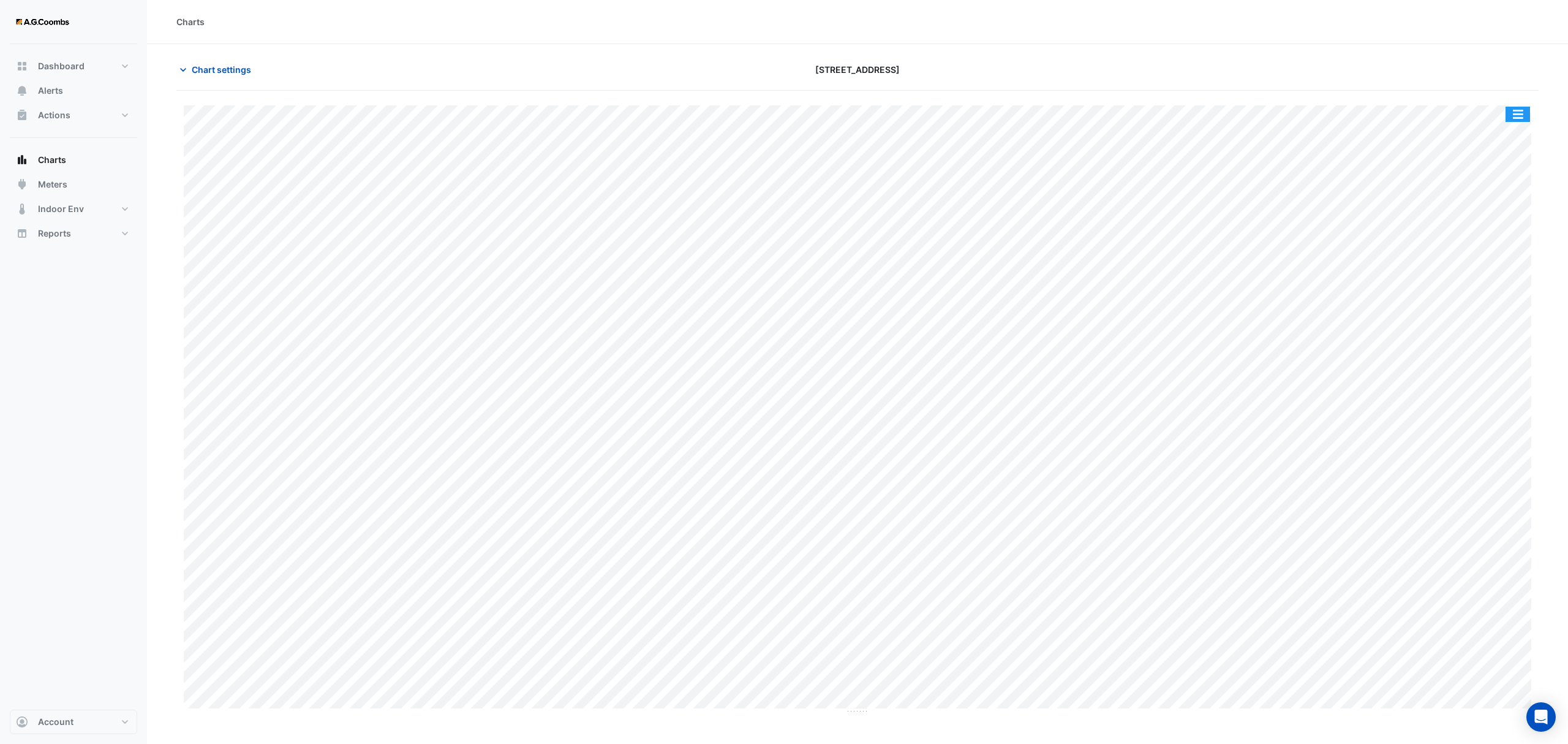
drag, startPoint x: 1520, startPoint y: 116, endPoint x: 1534, endPoint y: 174, distance: 59.7
click at [1518, 116] on button "button" at bounding box center [1518, 114] width 25 height 15
click at [1497, 243] on div "Pivot Data Table" at bounding box center [1493, 246] width 74 height 29
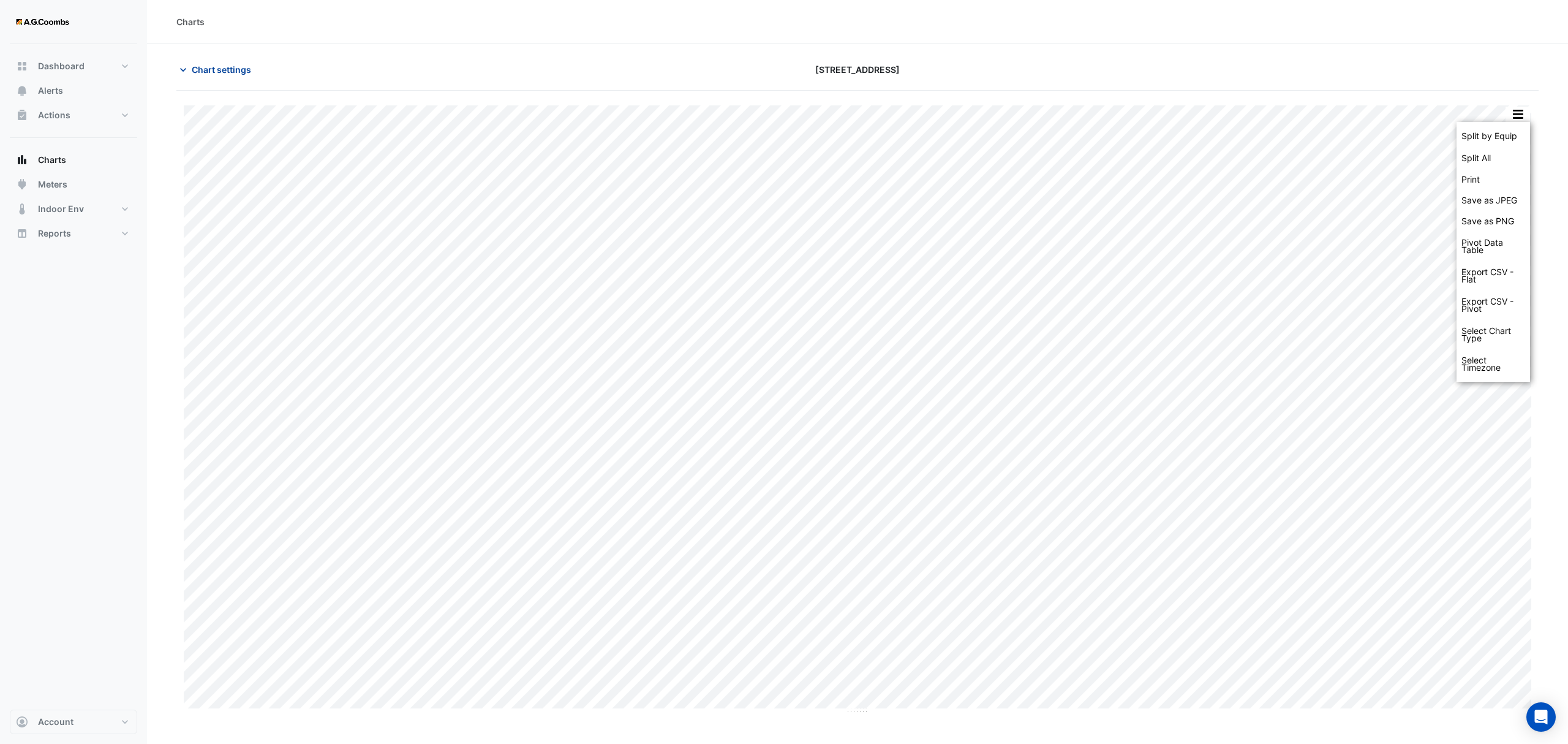
click at [213, 65] on span "Chart settings" at bounding box center [221, 69] width 59 height 13
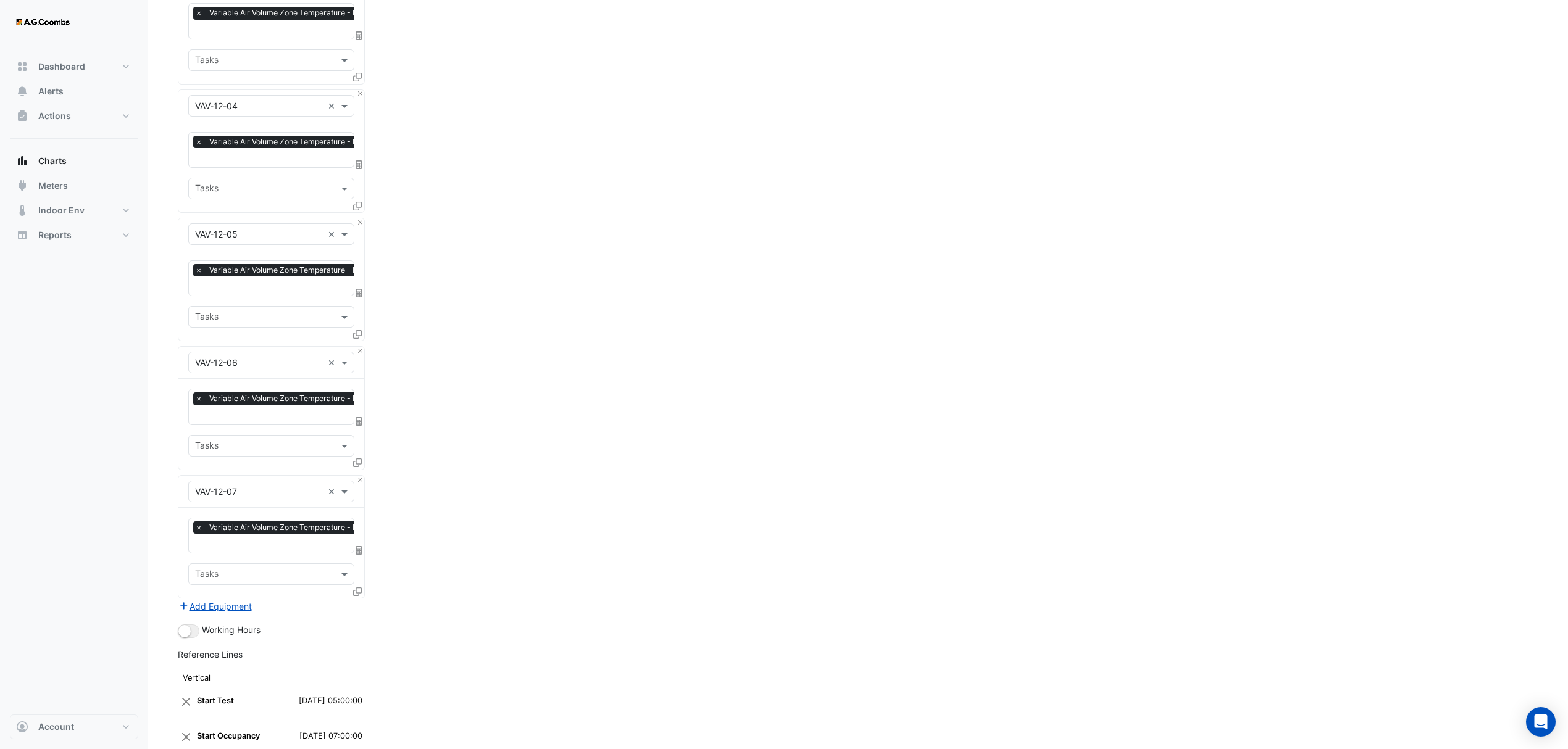
scroll to position [2864, 0]
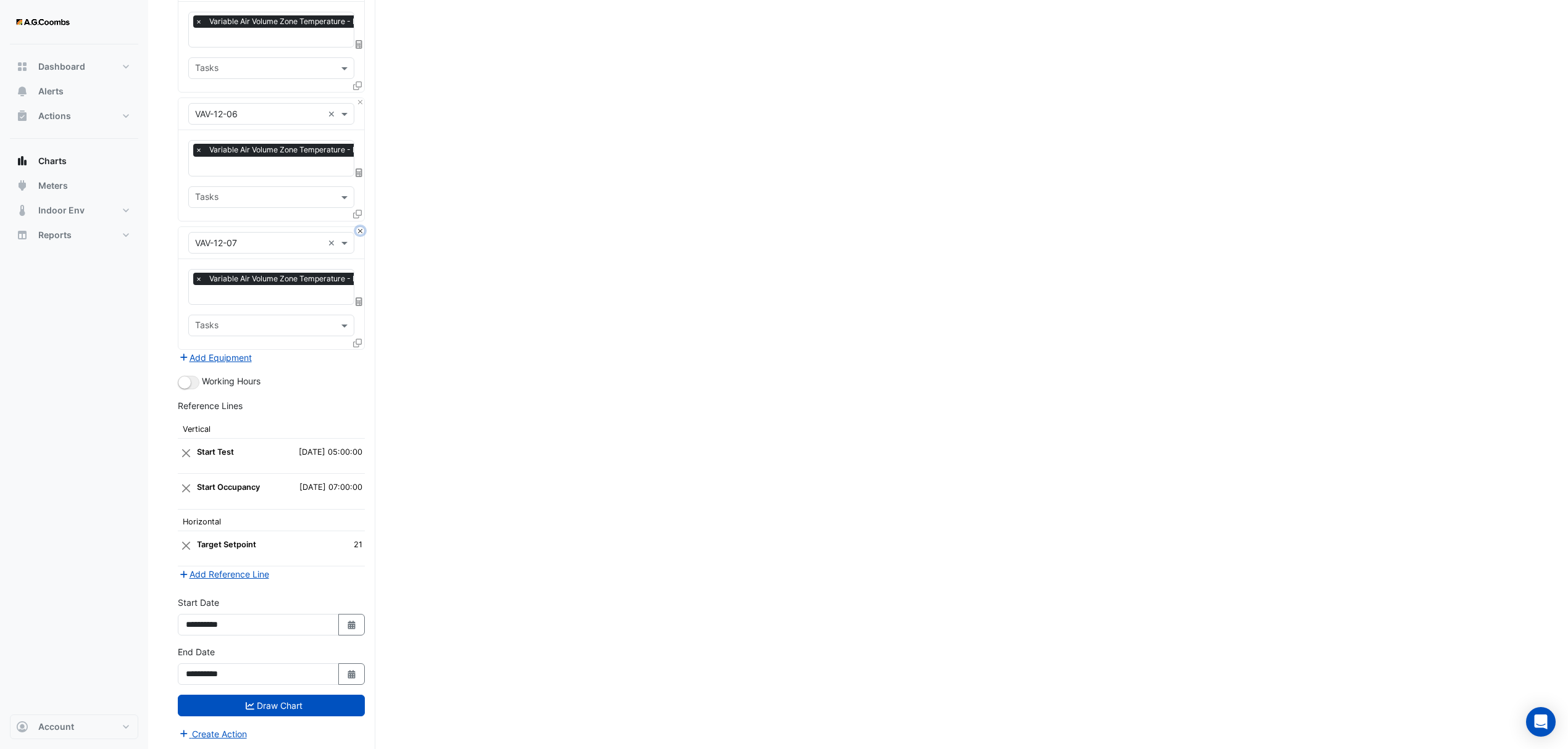
click at [357, 228] on button "Close" at bounding box center [360, 231] width 8 height 8
click at [297, 706] on button "Draw Chart" at bounding box center [271, 705] width 187 height 21
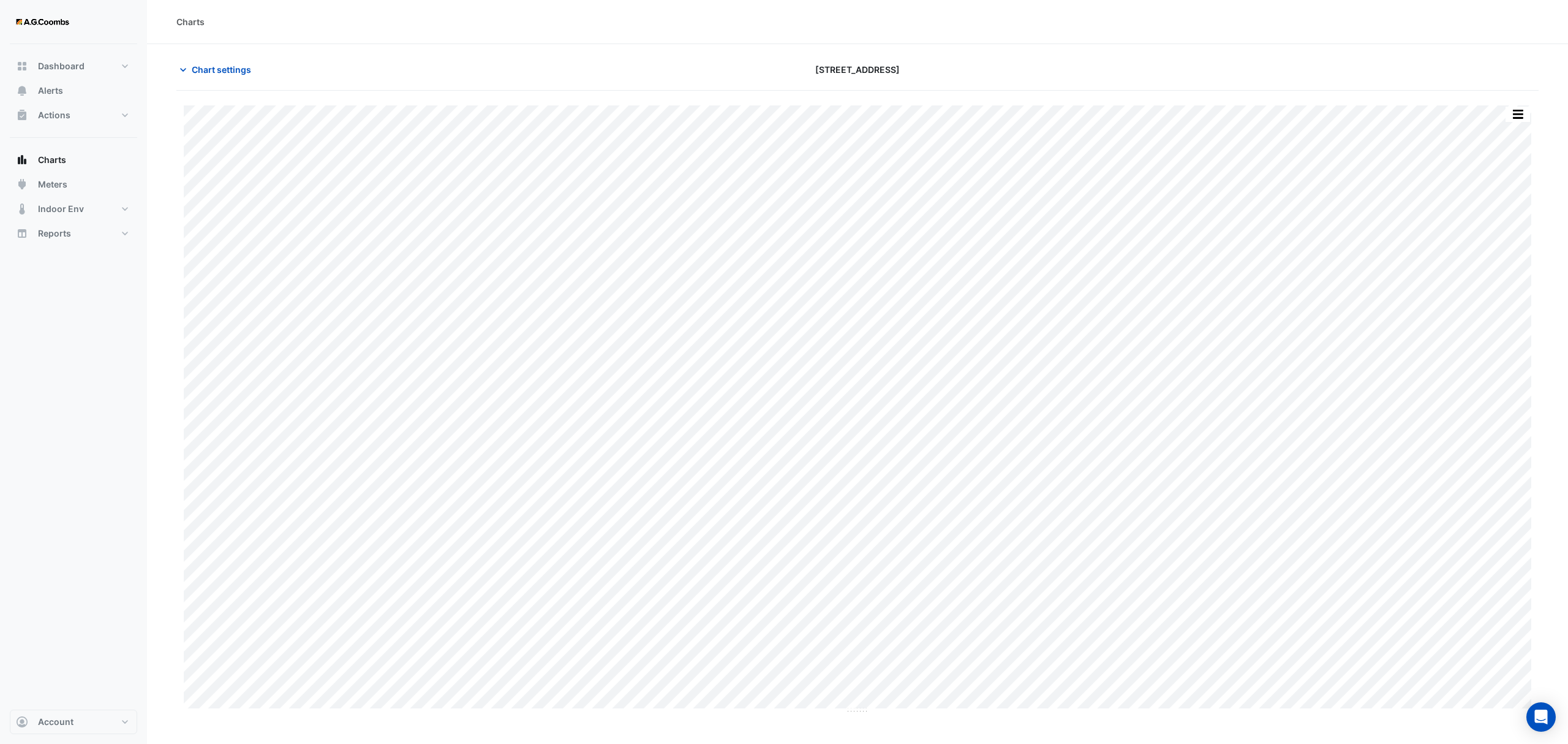
click at [1532, 121] on div "Split by Equip Split All Print Save as JPEG Save as PNG Pivot Data Table Export…" at bounding box center [857, 410] width 1362 height 609
click at [1519, 116] on button "button" at bounding box center [1518, 114] width 25 height 15
click at [1497, 242] on div "Pivot Data Table" at bounding box center [1493, 246] width 74 height 29
click at [206, 65] on span "Chart settings" at bounding box center [221, 69] width 59 height 13
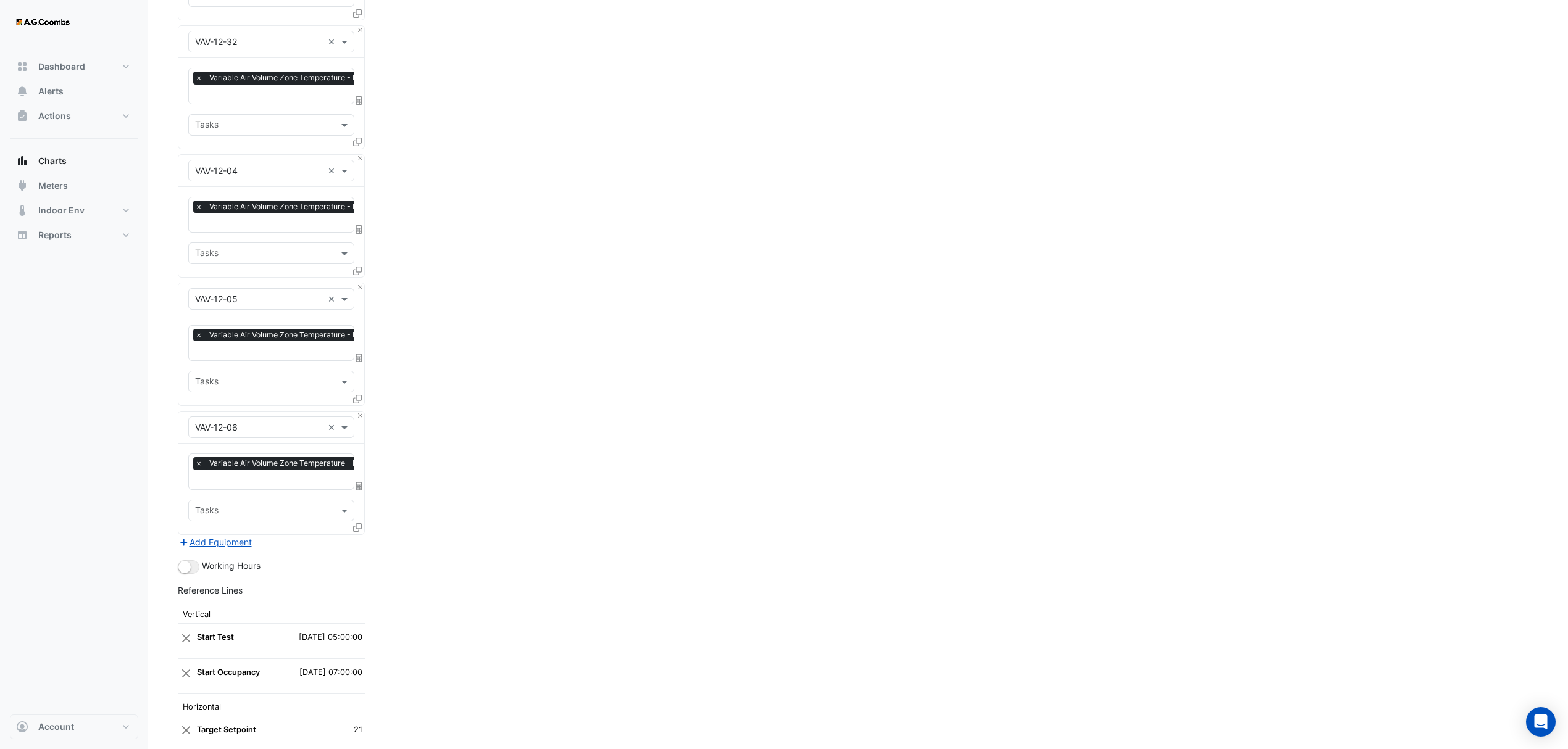
scroll to position [2735, 0]
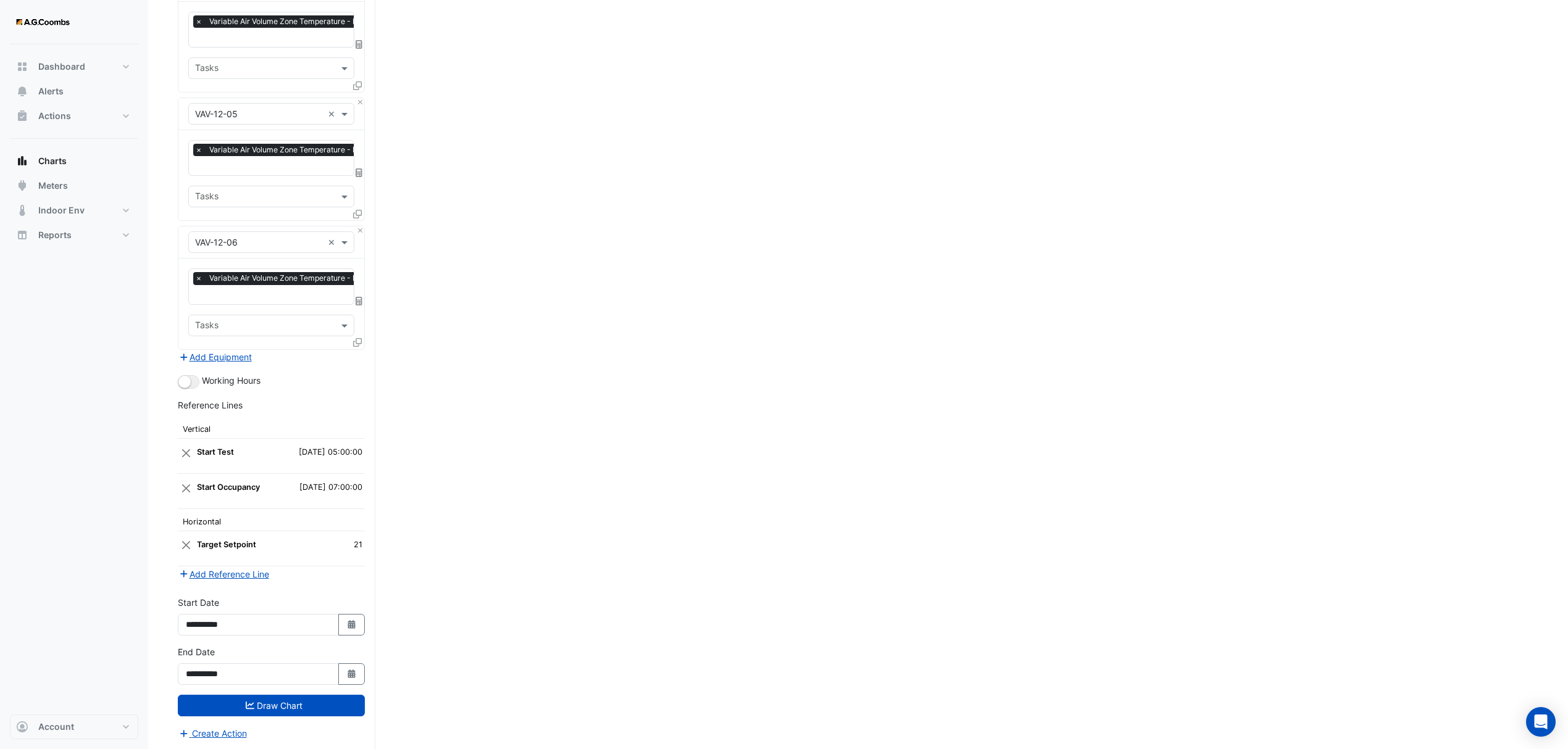
click at [356, 340] on icon at bounding box center [357, 343] width 9 height 9
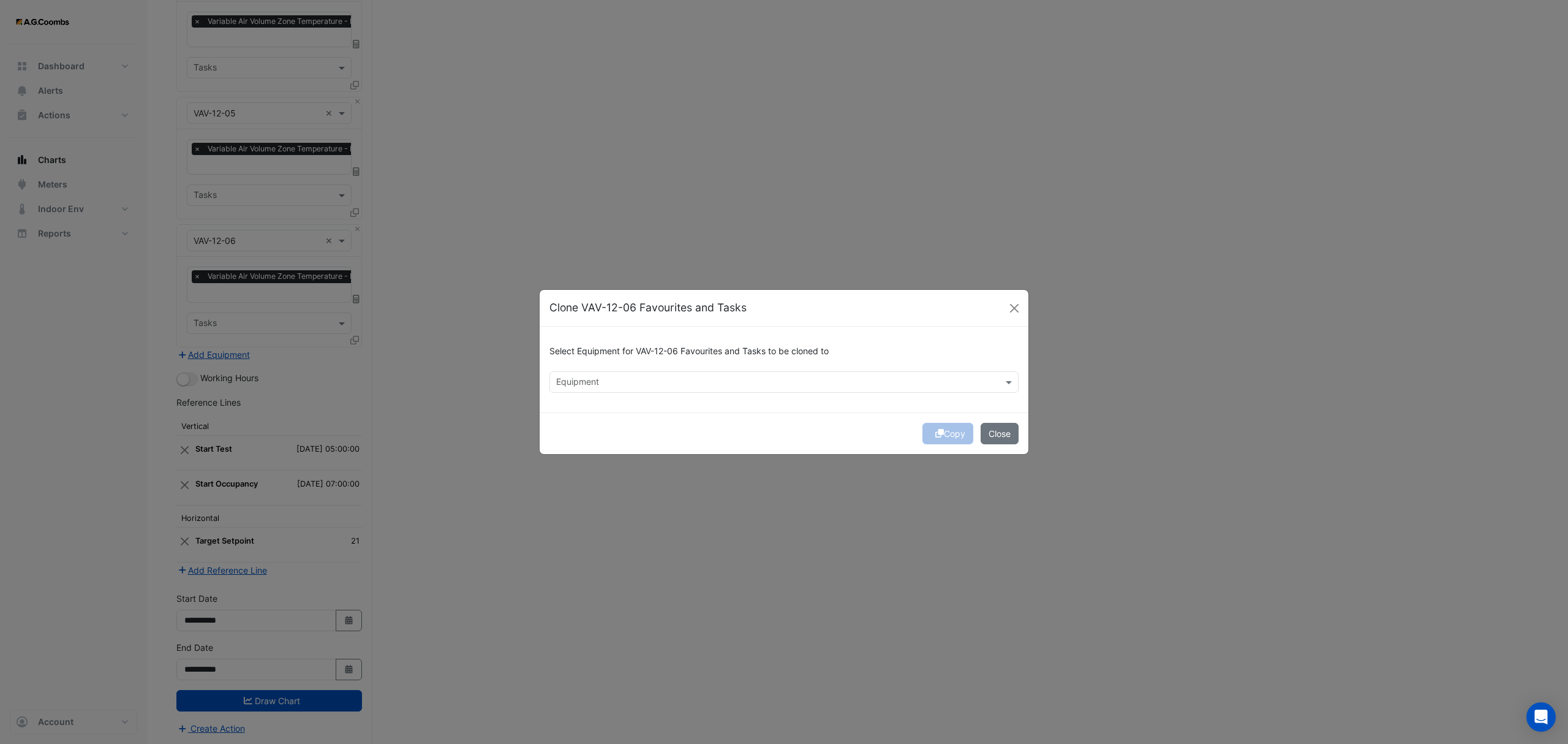
click at [570, 380] on input "text" at bounding box center [776, 383] width 441 height 13
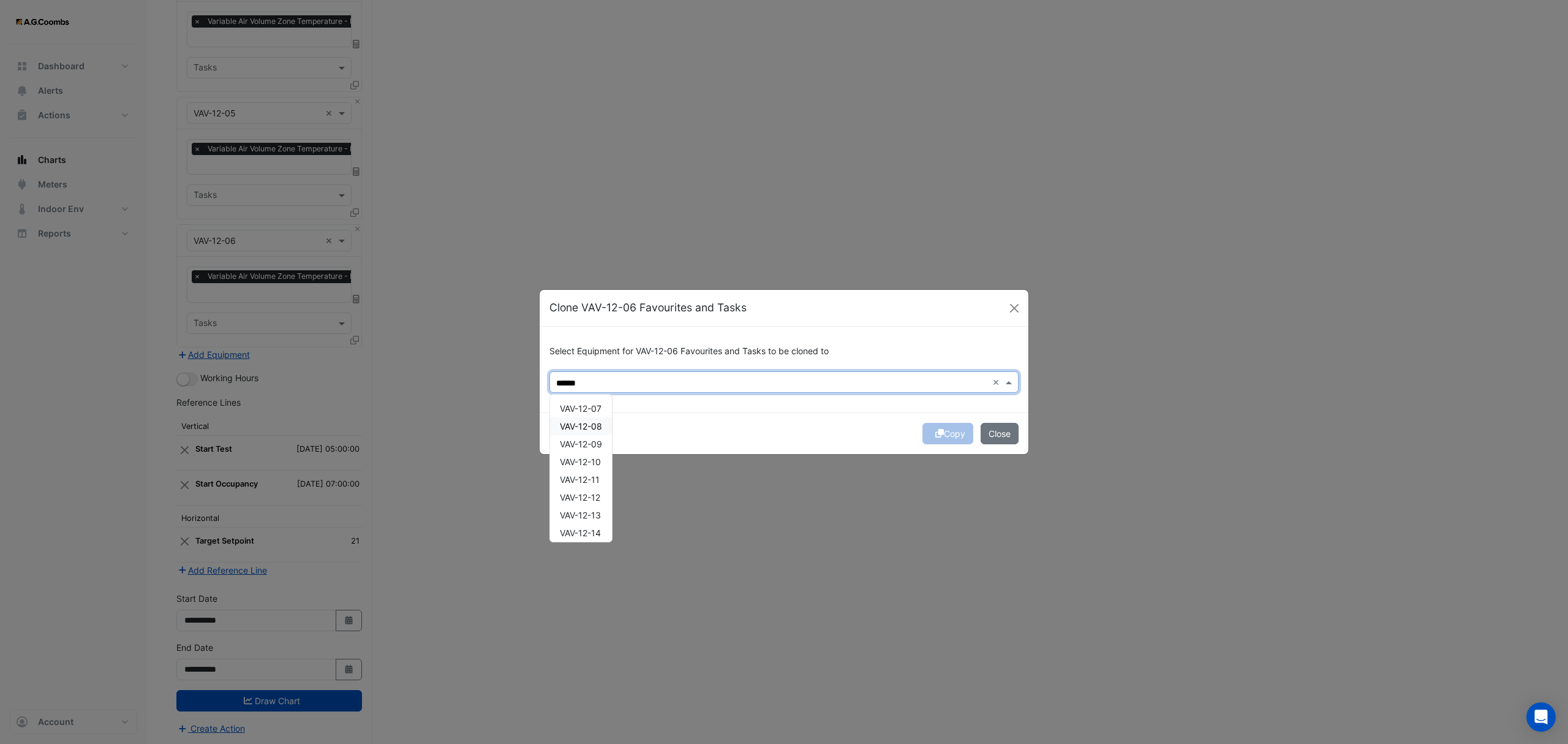
click at [582, 430] on span "VAV-12-08" at bounding box center [581, 426] width 42 height 10
click at [592, 444] on span "VAV-12-09" at bounding box center [581, 444] width 42 height 10
type input "******"
click at [965, 437] on button "Copy" at bounding box center [948, 433] width 51 height 21
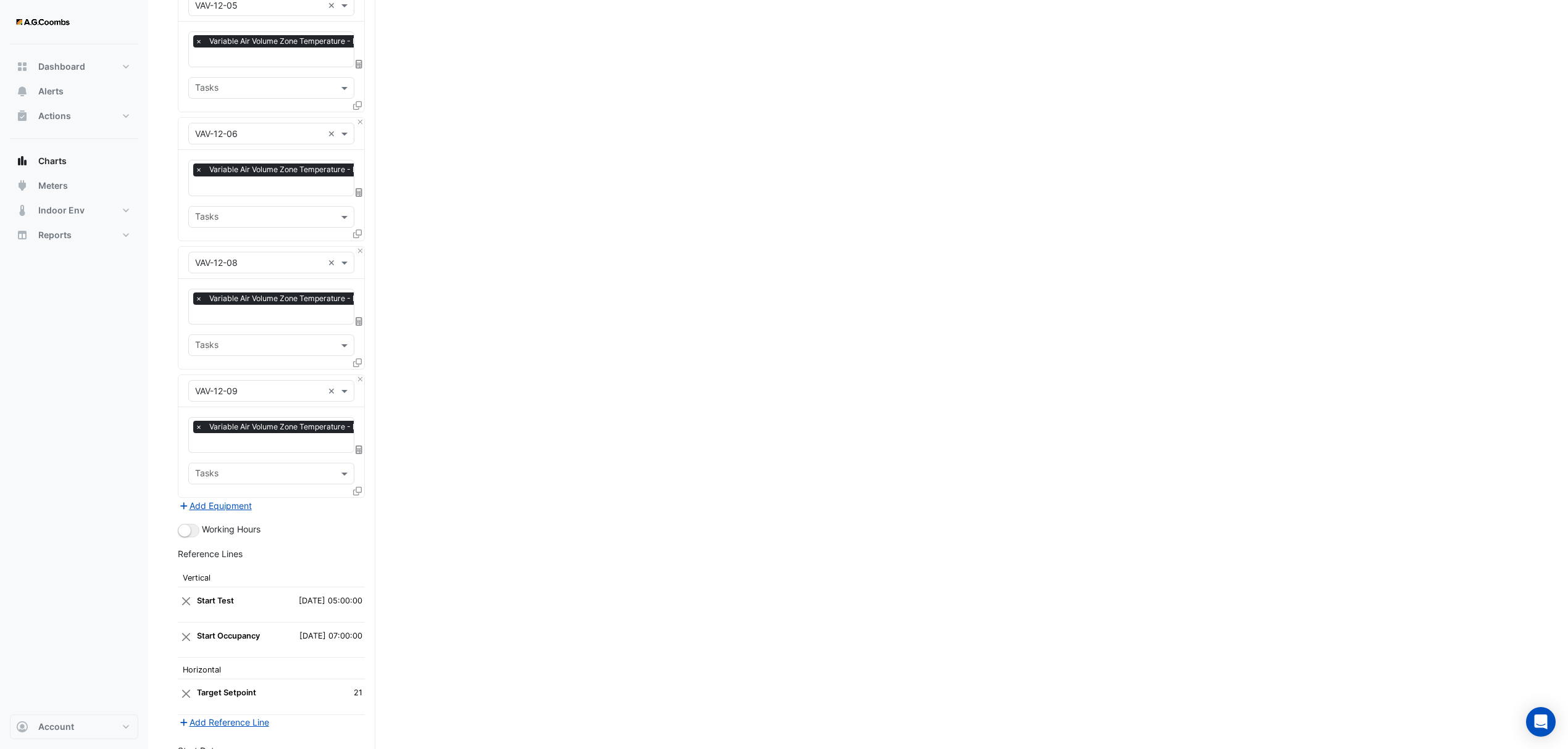
scroll to position [2992, 0]
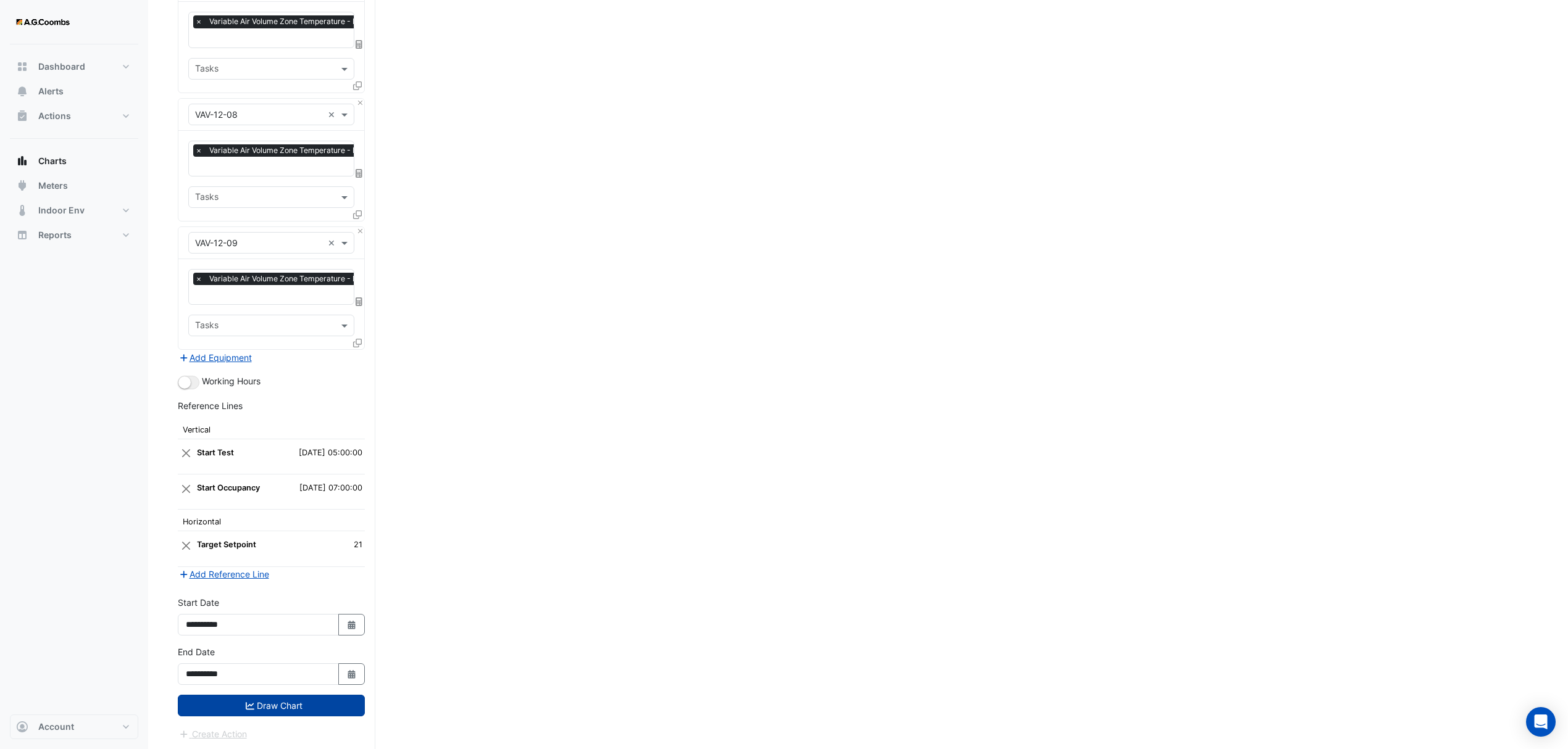
click at [272, 712] on button "Draw Chart" at bounding box center [271, 705] width 187 height 21
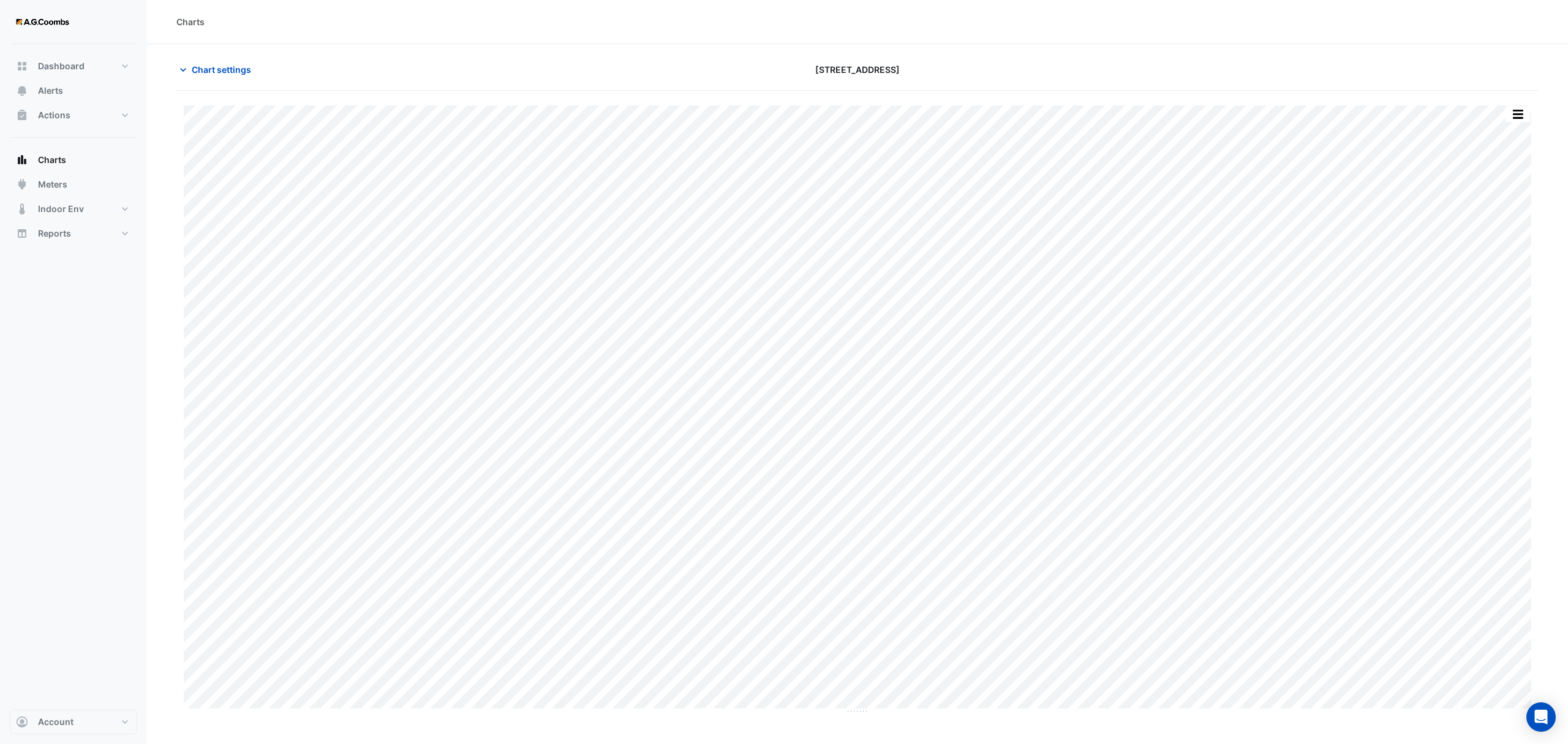
click at [1514, 112] on button "button" at bounding box center [1518, 114] width 25 height 15
click at [1497, 242] on div "Pivot Data Table" at bounding box center [1493, 246] width 74 height 29
click at [211, 64] on span "Chart settings" at bounding box center [221, 69] width 59 height 13
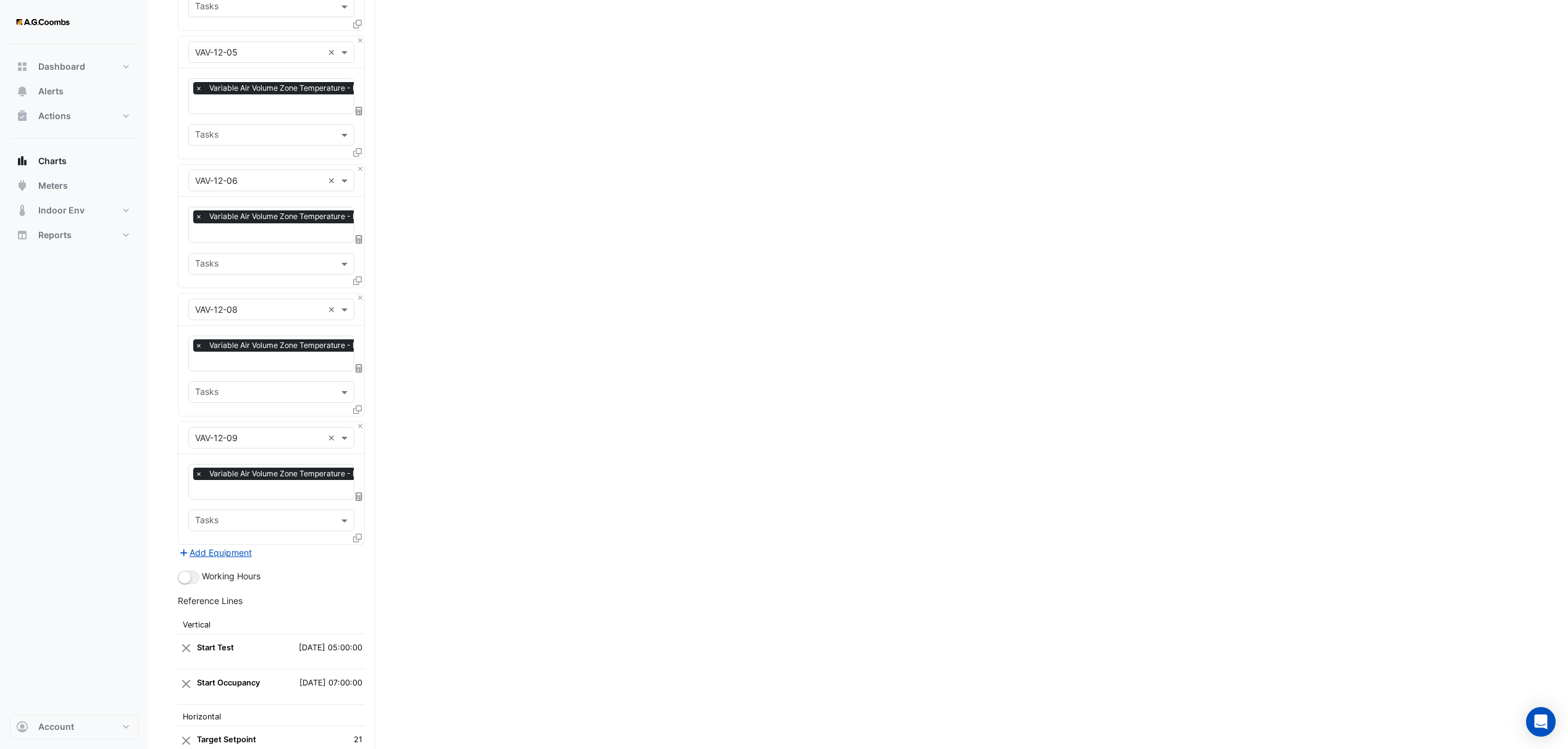
scroll to position [2992, 0]
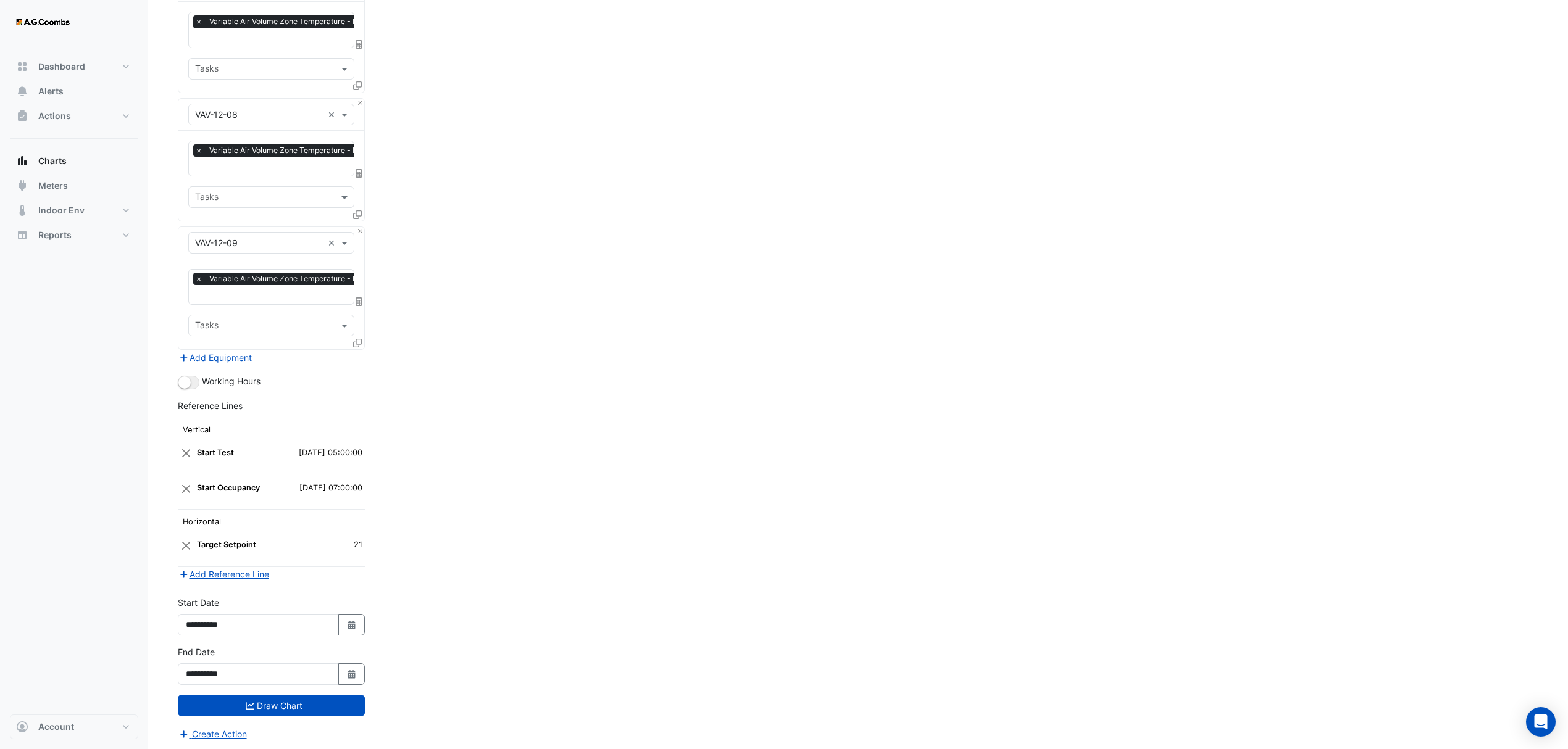
click at [356, 340] on icon at bounding box center [357, 343] width 9 height 9
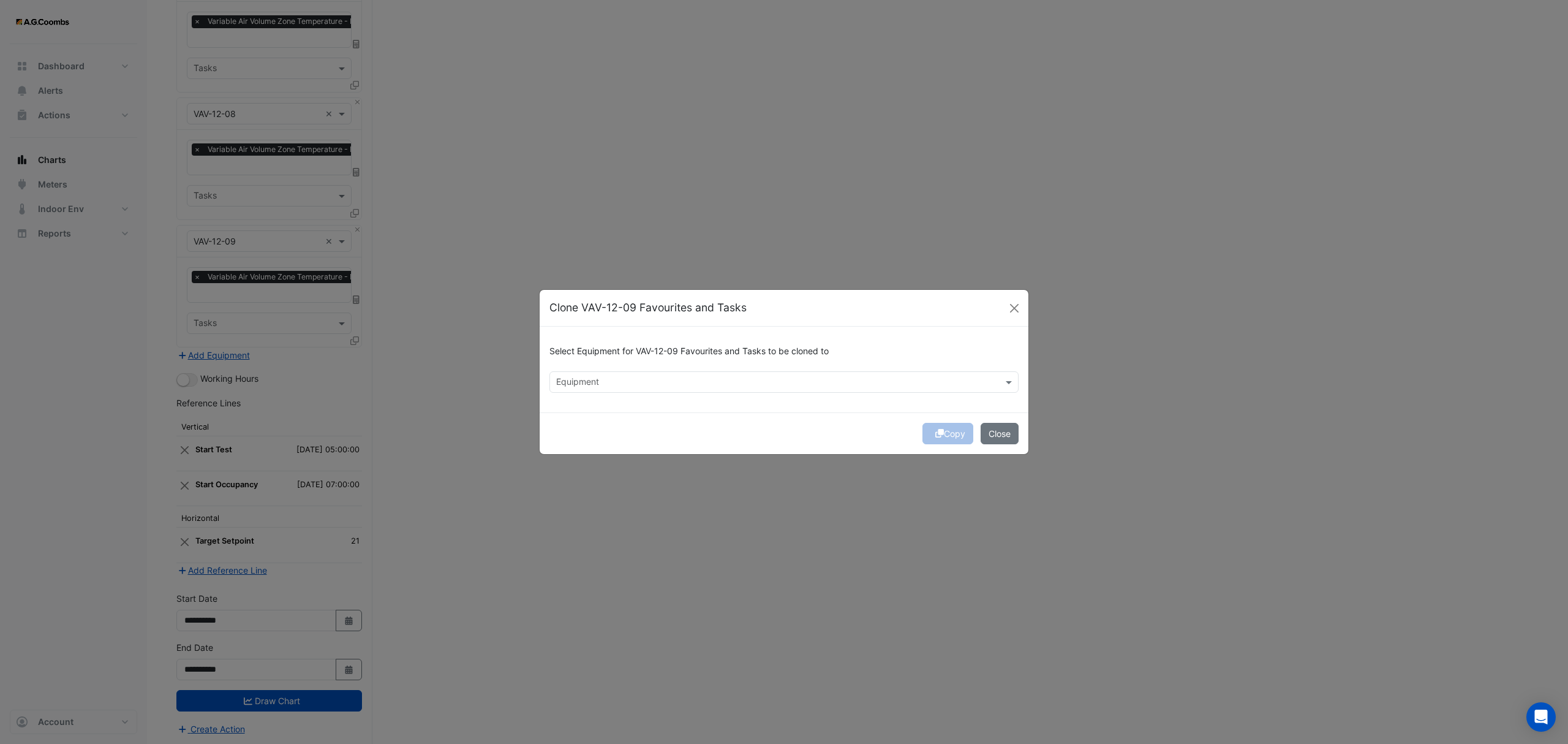
click at [636, 377] on input "text" at bounding box center [776, 383] width 441 height 13
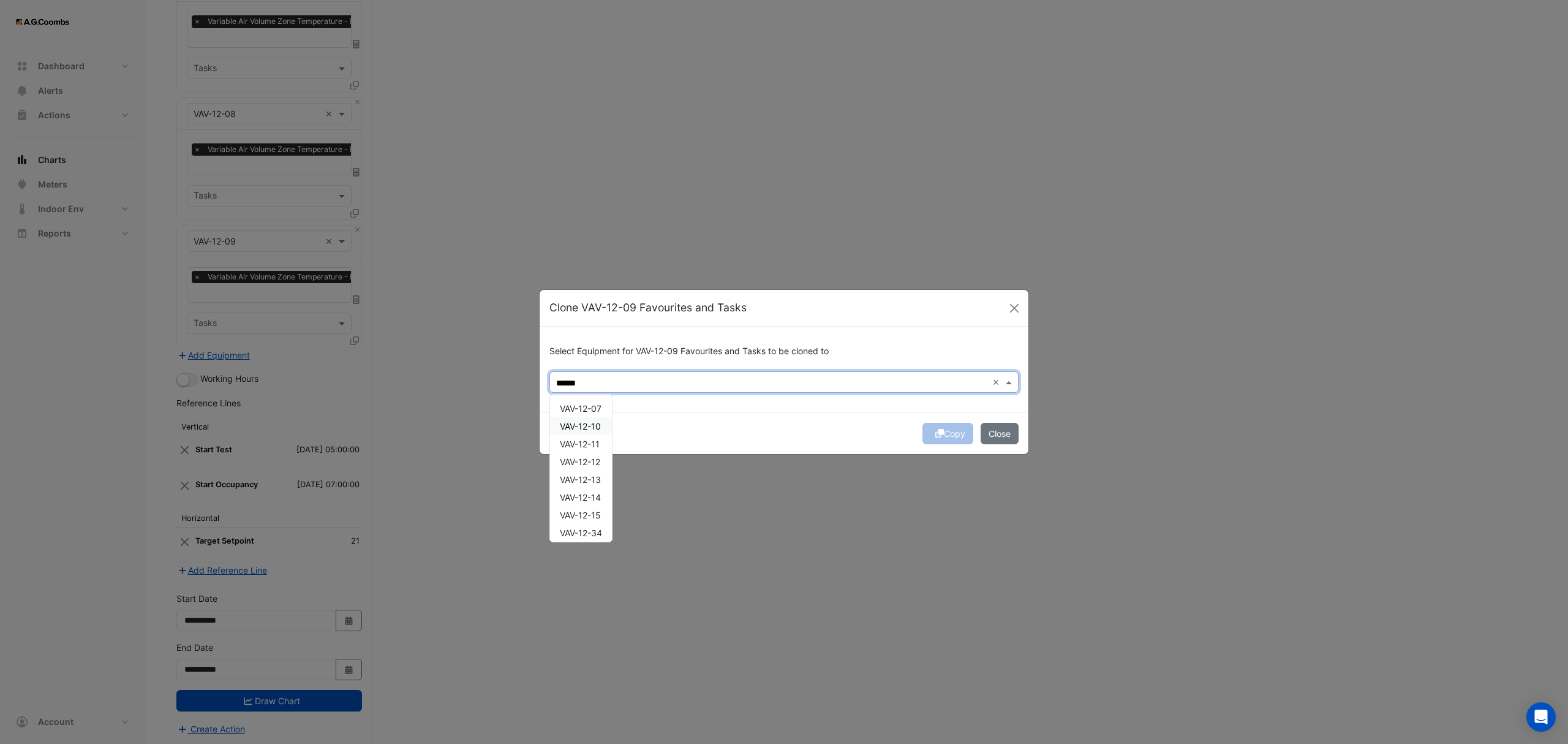
click at [592, 429] on span "VAV-12-10" at bounding box center [580, 426] width 41 height 10
click at [600, 447] on span "VAV-12-11" at bounding box center [579, 444] width 40 height 10
type input "******"
click at [959, 437] on button "Copy" at bounding box center [948, 433] width 51 height 21
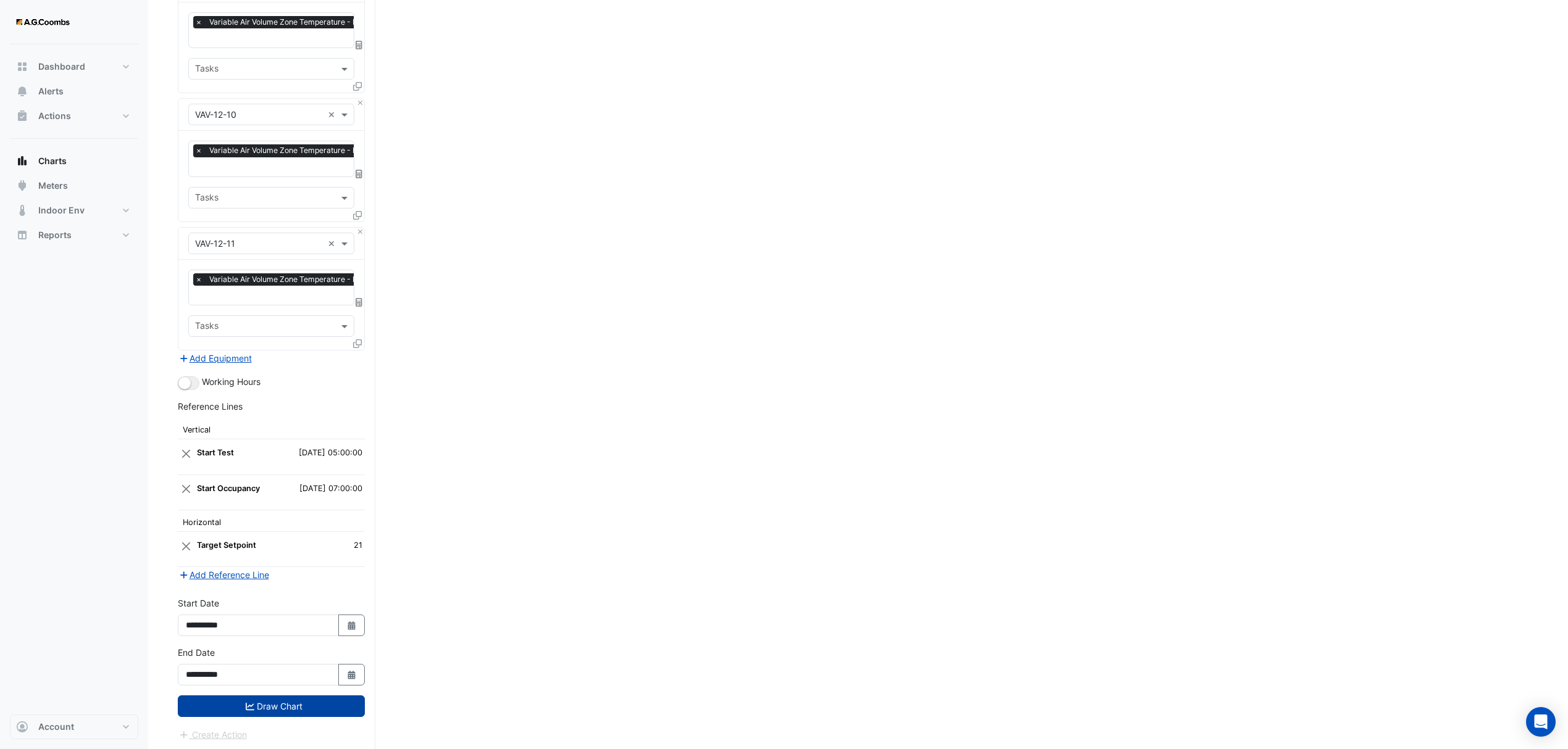
click at [260, 712] on button "Draw Chart" at bounding box center [271, 706] width 187 height 21
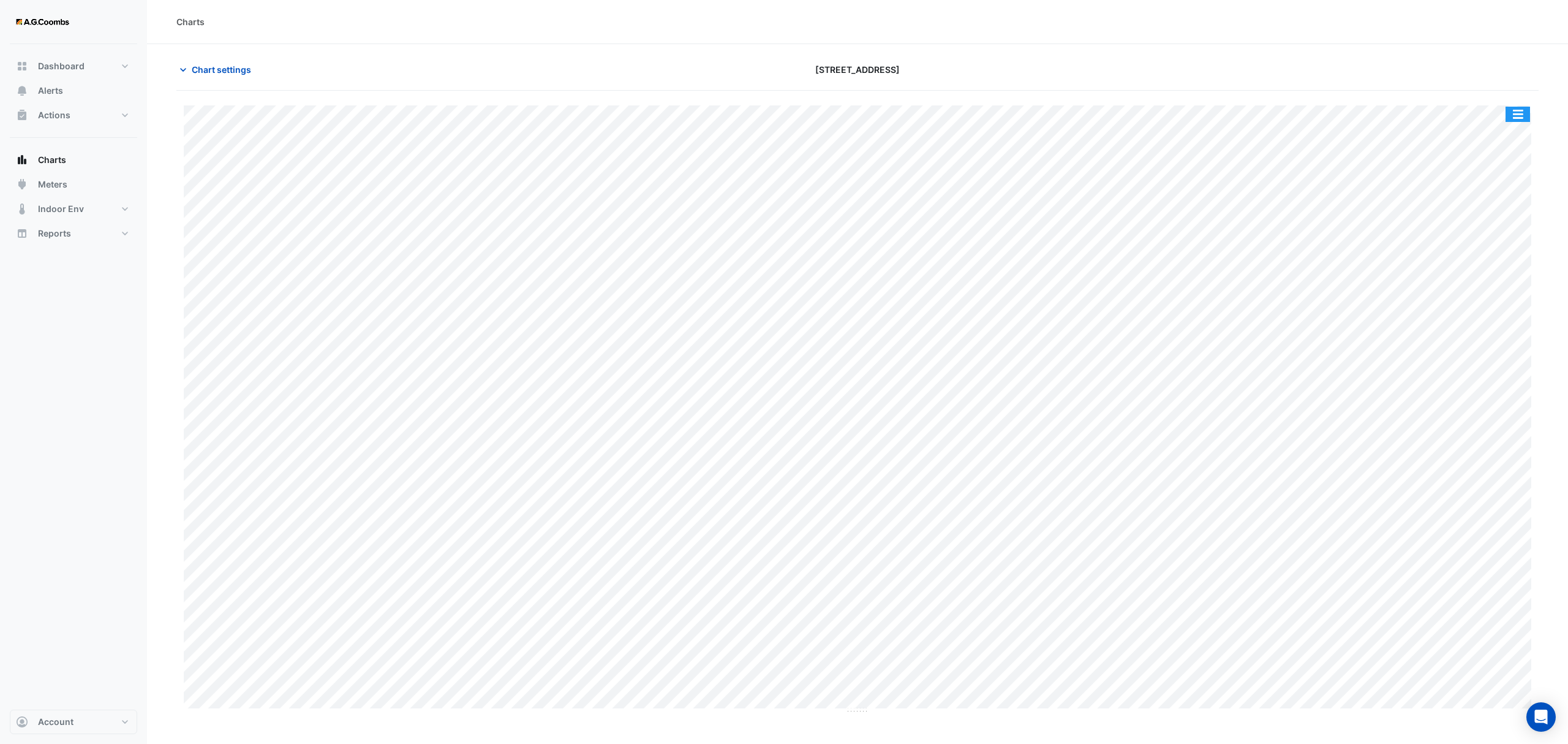
click at [1526, 112] on button "button" at bounding box center [1518, 114] width 25 height 15
click at [1496, 242] on div "Pivot Data Table" at bounding box center [1493, 246] width 74 height 29
click at [216, 69] on span "Chart settings" at bounding box center [221, 69] width 59 height 13
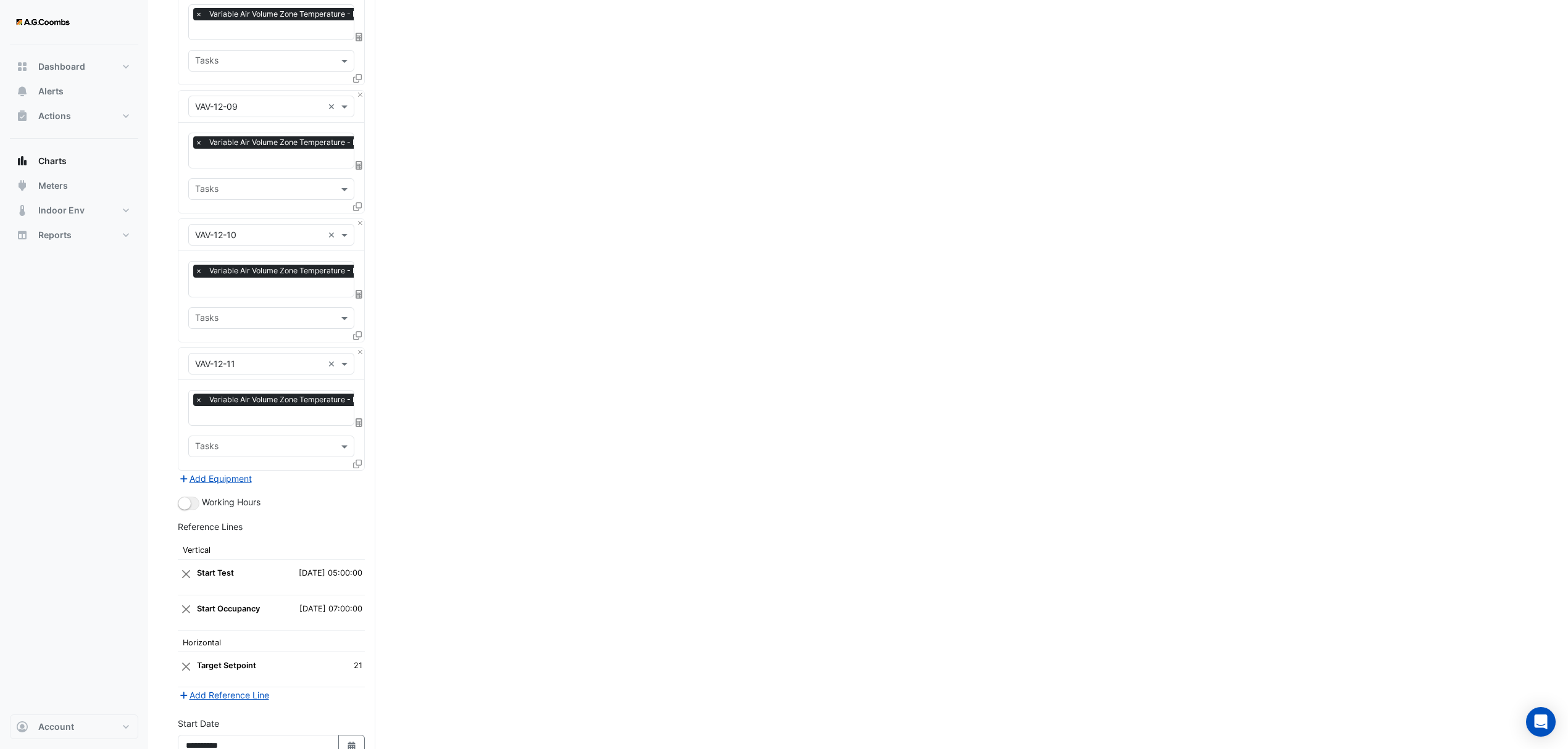
scroll to position [3249, 0]
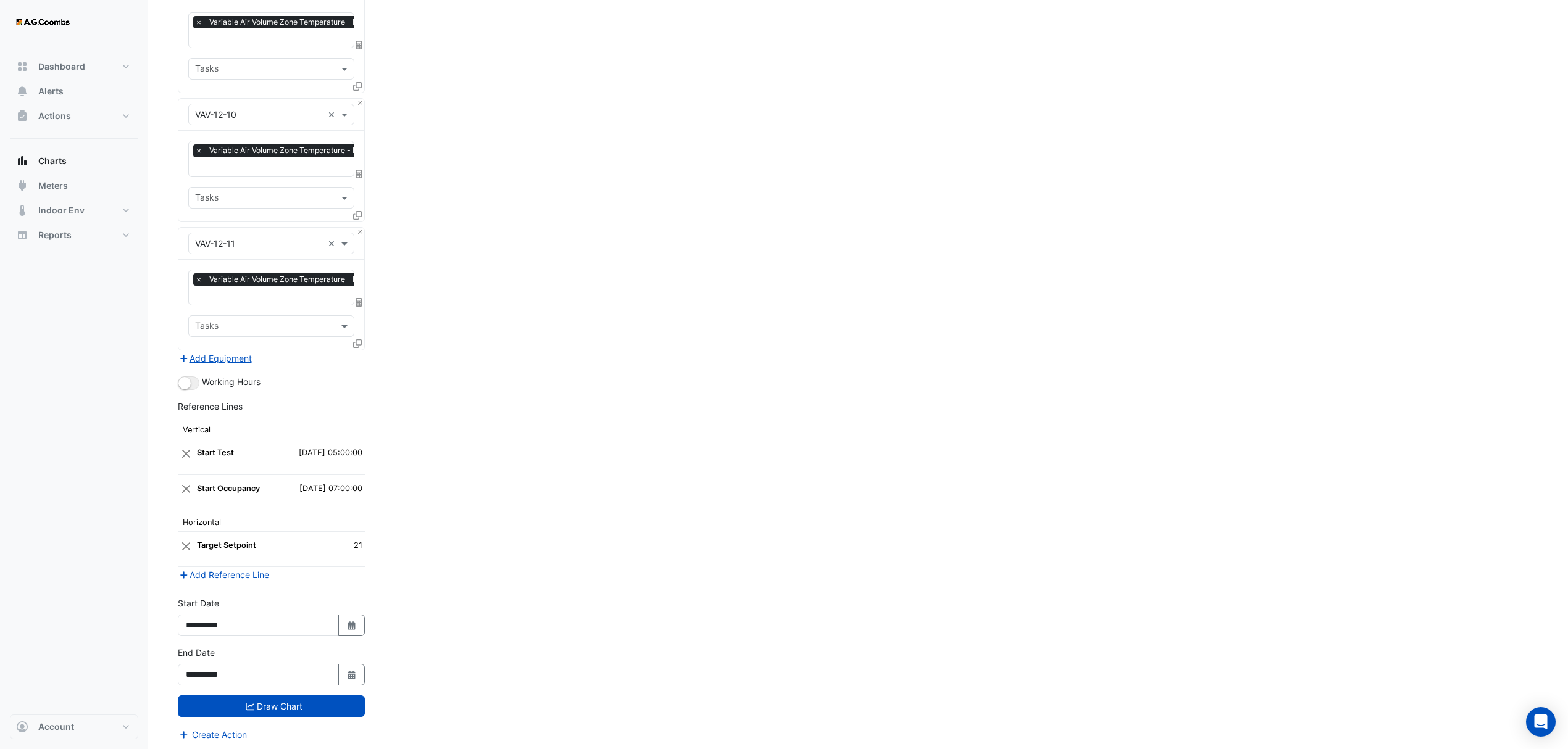
click at [361, 337] on div at bounding box center [358, 345] width 11 height 18
click at [358, 340] on icon at bounding box center [357, 344] width 9 height 9
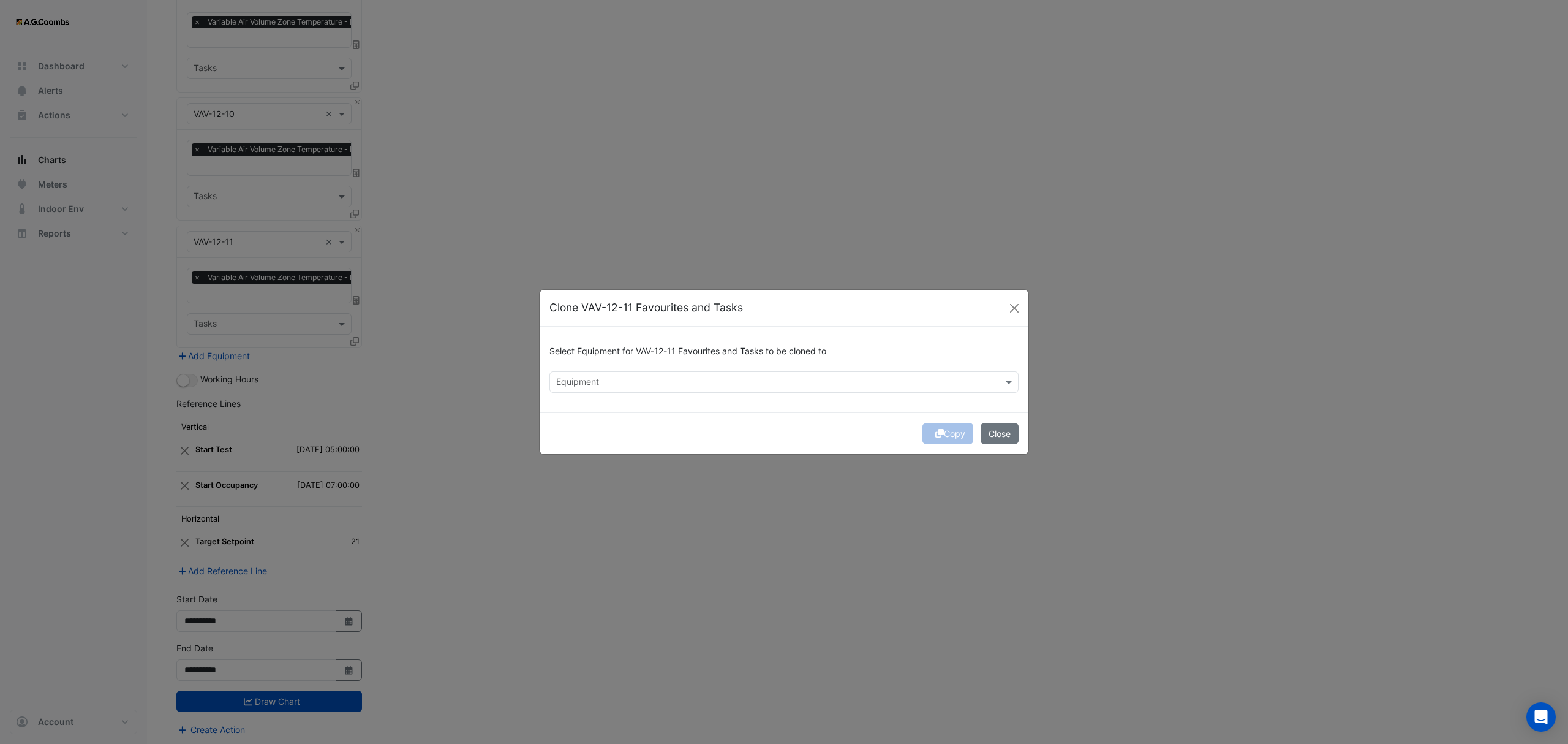
click at [630, 372] on div "Equipment" at bounding box center [784, 382] width 469 height 21
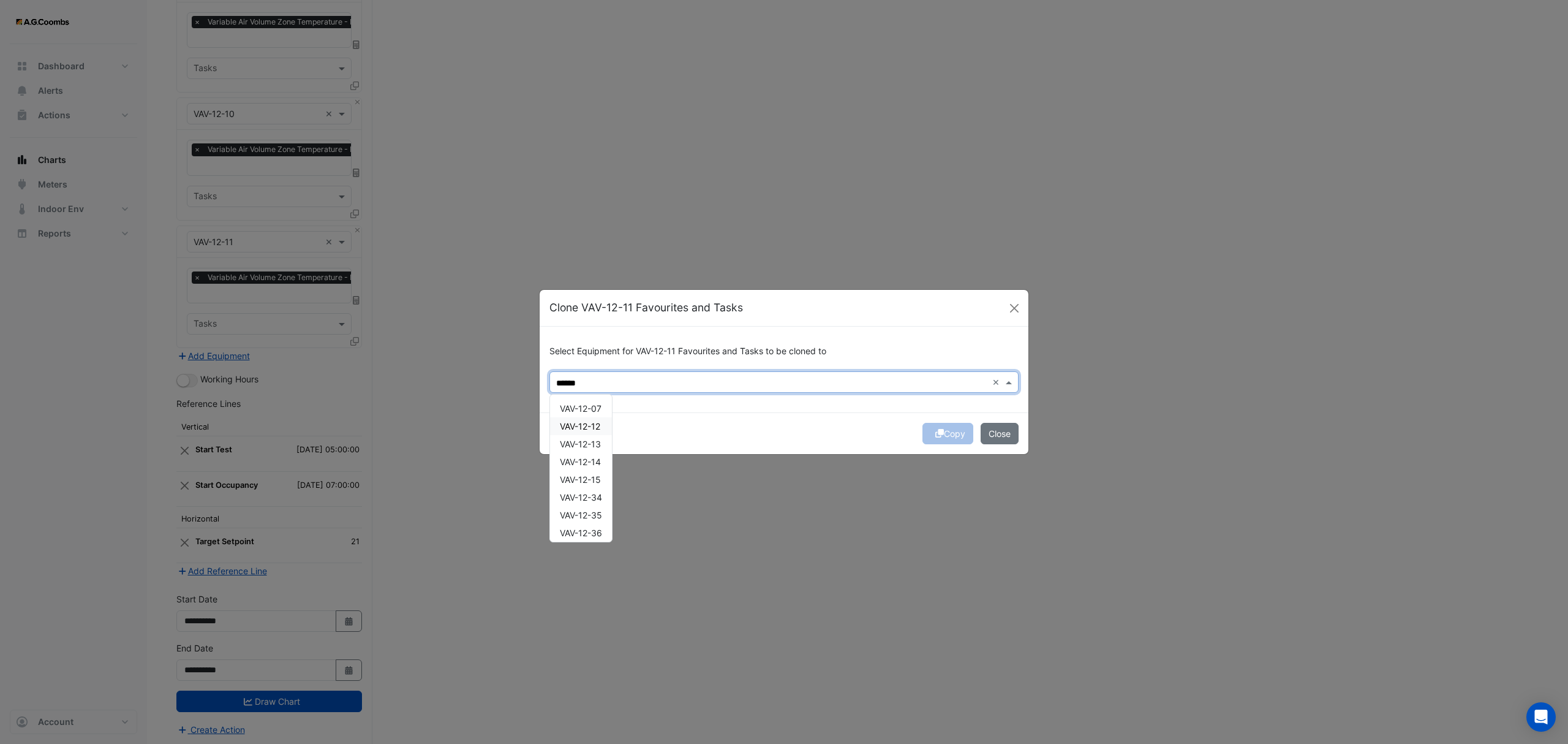
click at [584, 426] on span "VAV-12-12" at bounding box center [579, 426] width 40 height 10
click at [594, 449] on div "VAV-12-13" at bounding box center [581, 444] width 62 height 18
type input "******"
click at [941, 429] on button "Copy" at bounding box center [948, 433] width 51 height 21
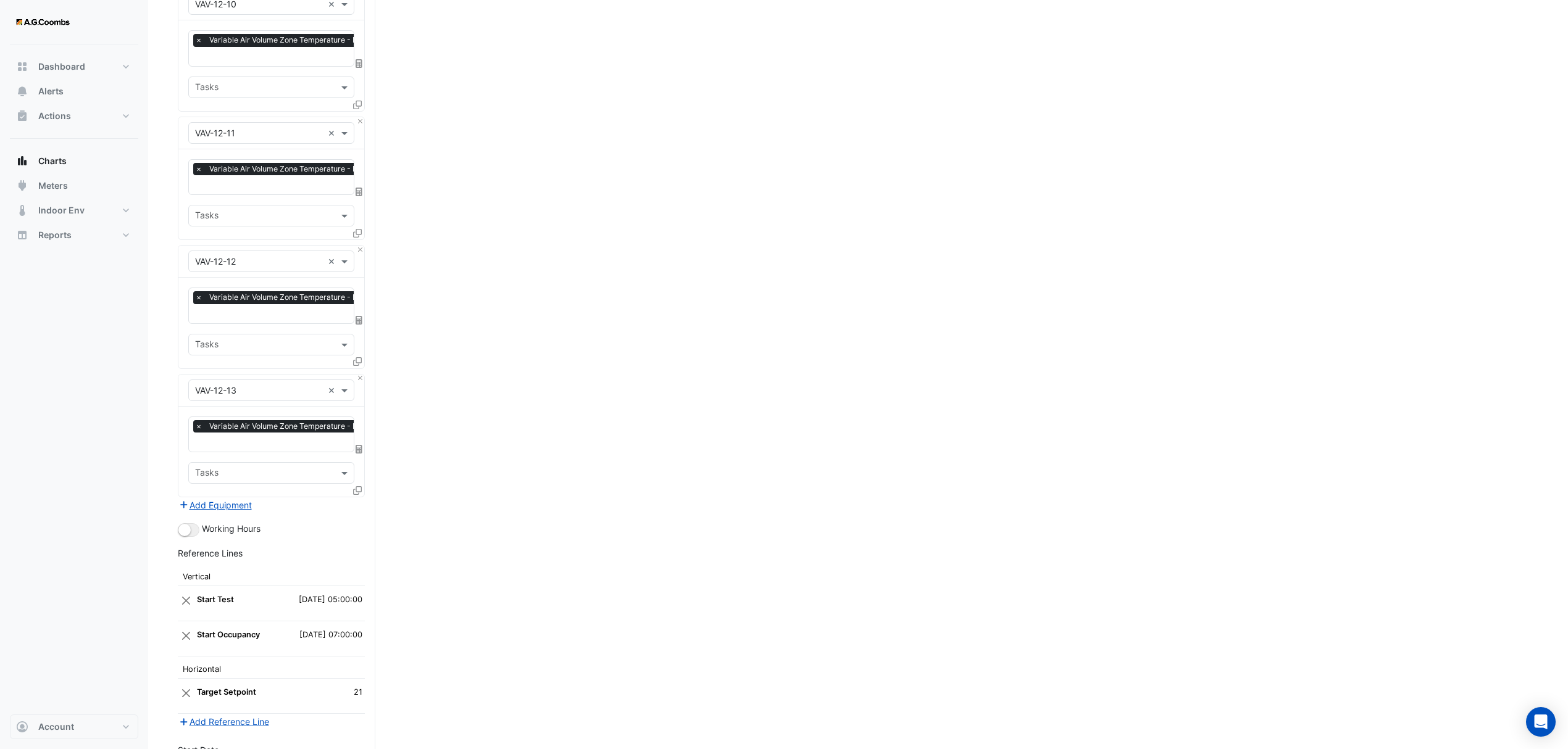
scroll to position [3505, 0]
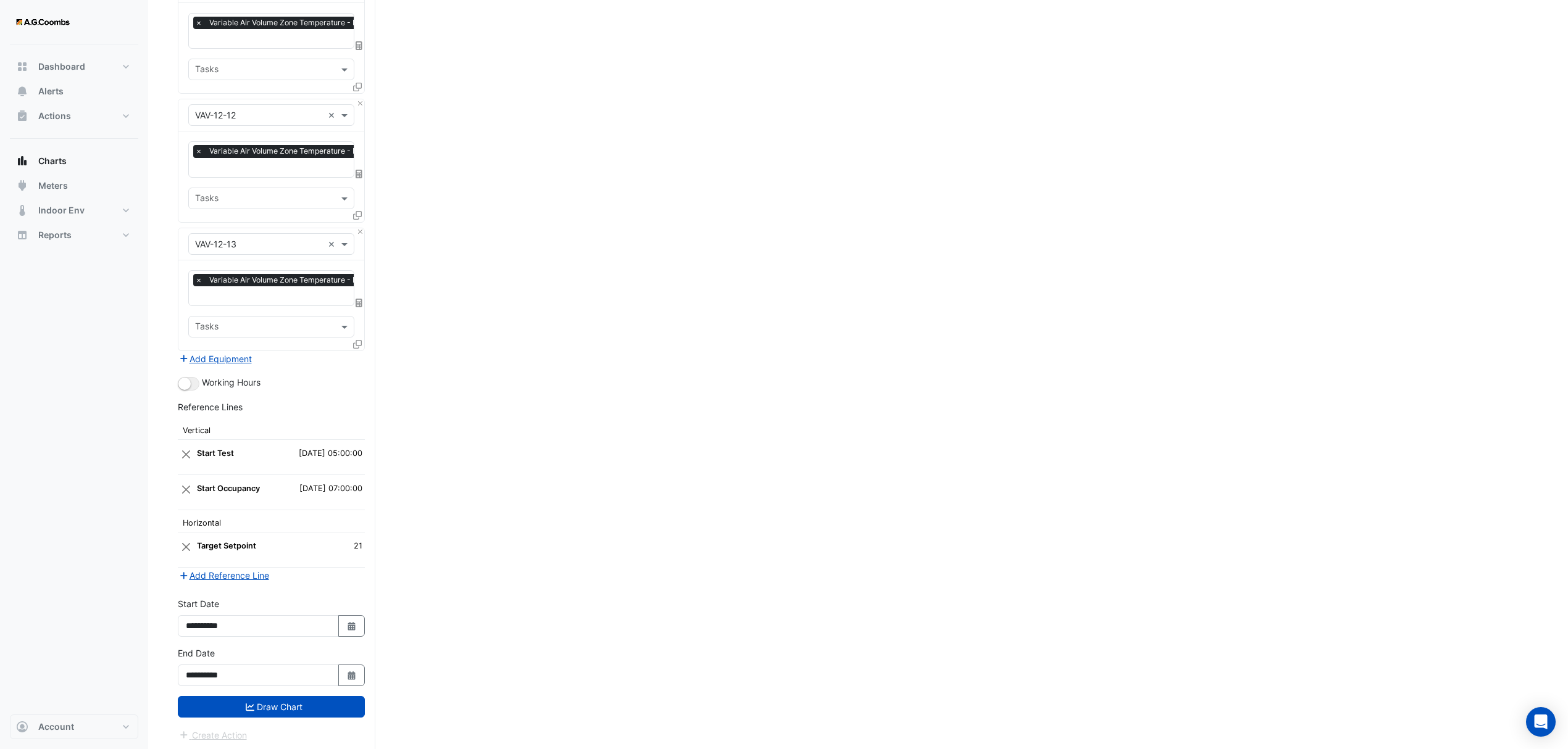
click at [253, 703] on button "Draw Chart" at bounding box center [271, 706] width 187 height 21
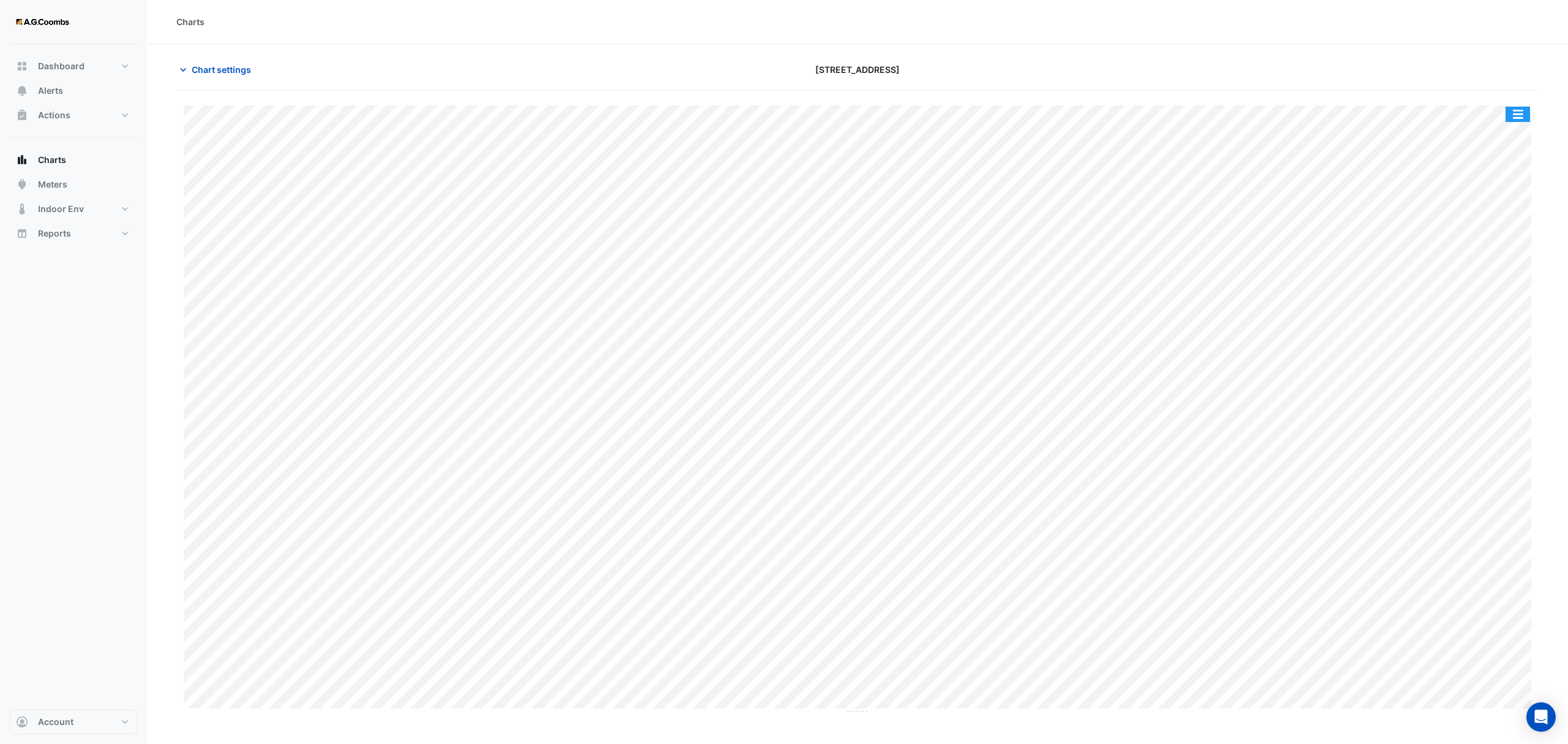
click at [1518, 118] on button "button" at bounding box center [1518, 114] width 25 height 15
click at [1473, 254] on div "Pivot Data Table" at bounding box center [1493, 246] width 74 height 29
click at [228, 72] on span "Chart settings" at bounding box center [221, 69] width 59 height 13
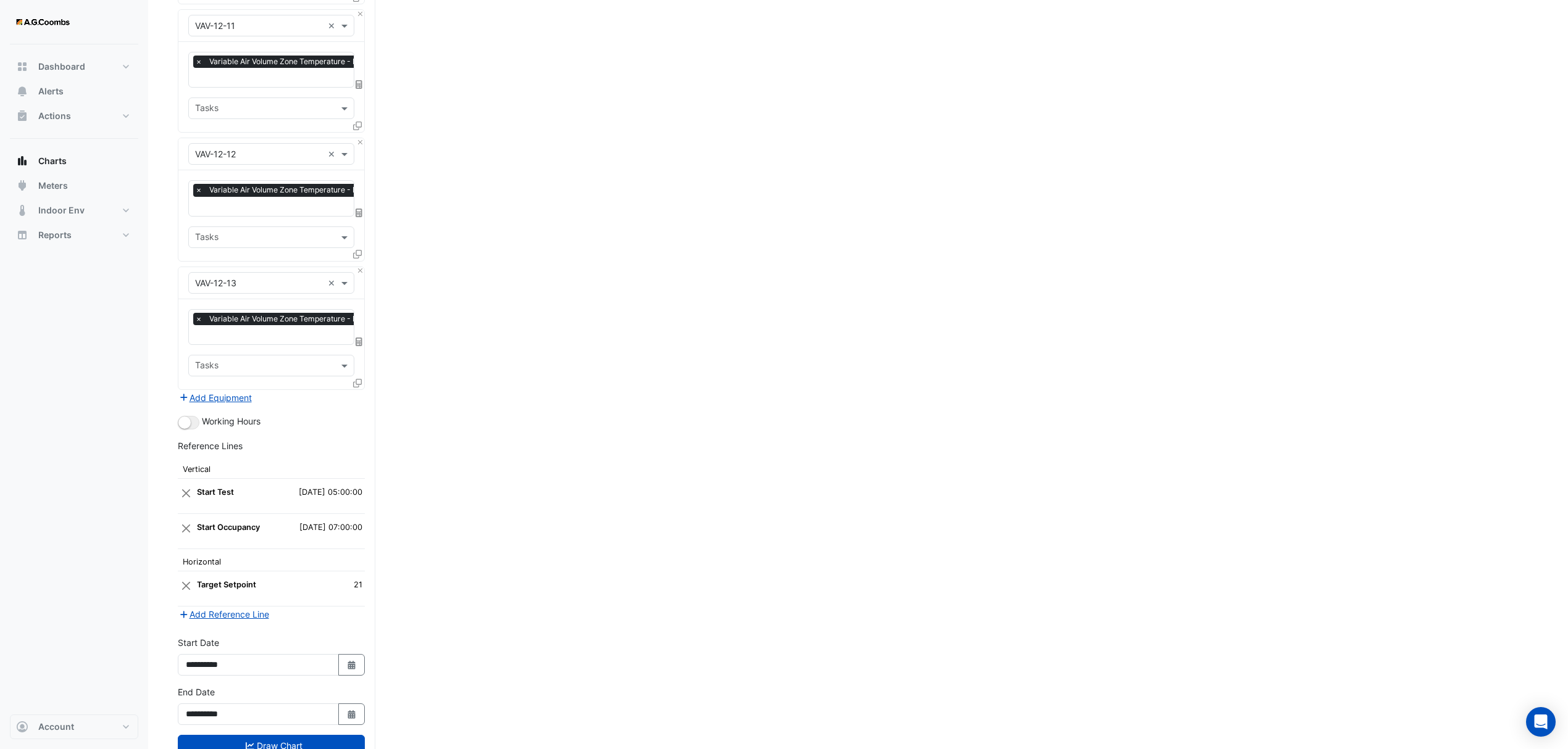
scroll to position [3505, 0]
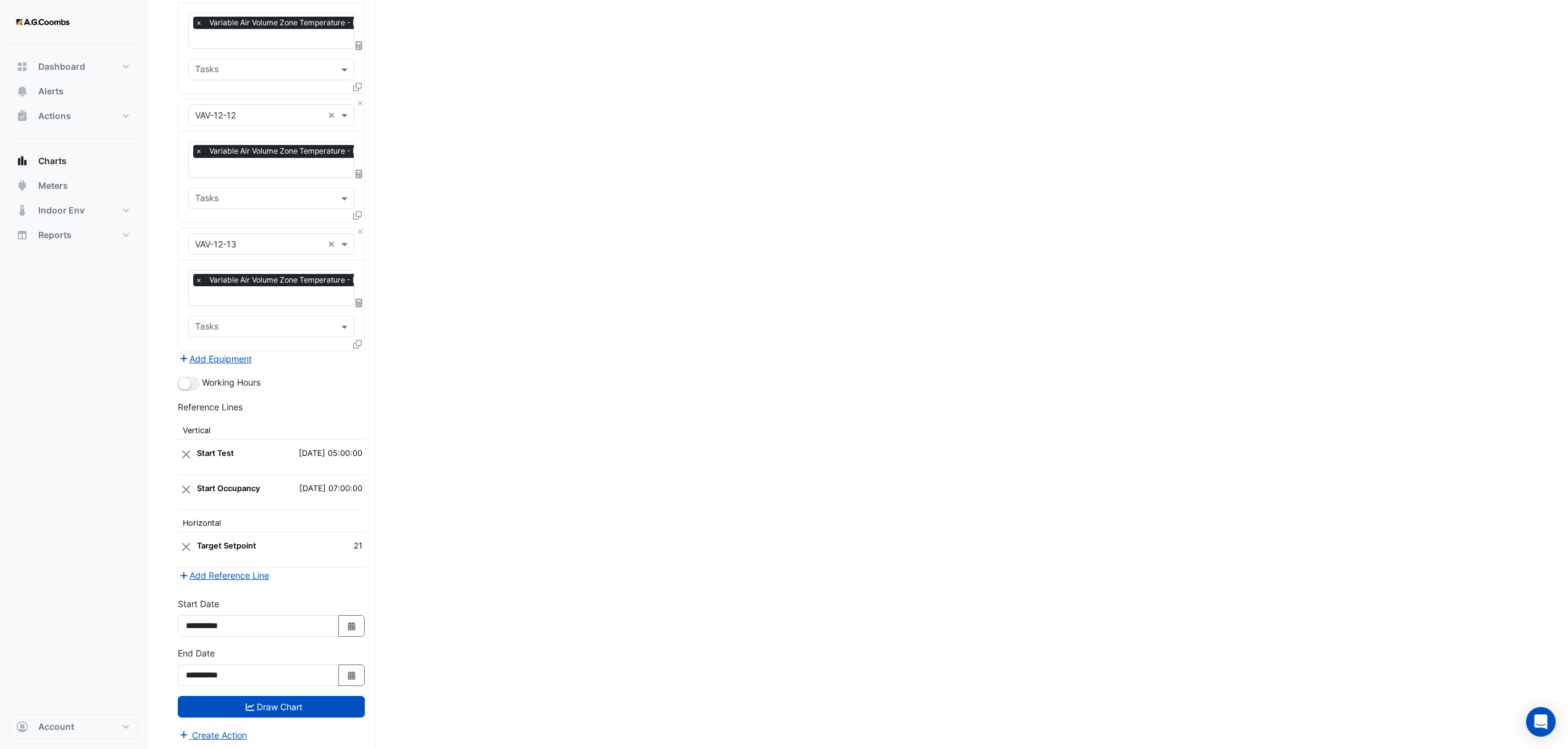
click at [356, 340] on icon at bounding box center [357, 345] width 9 height 9
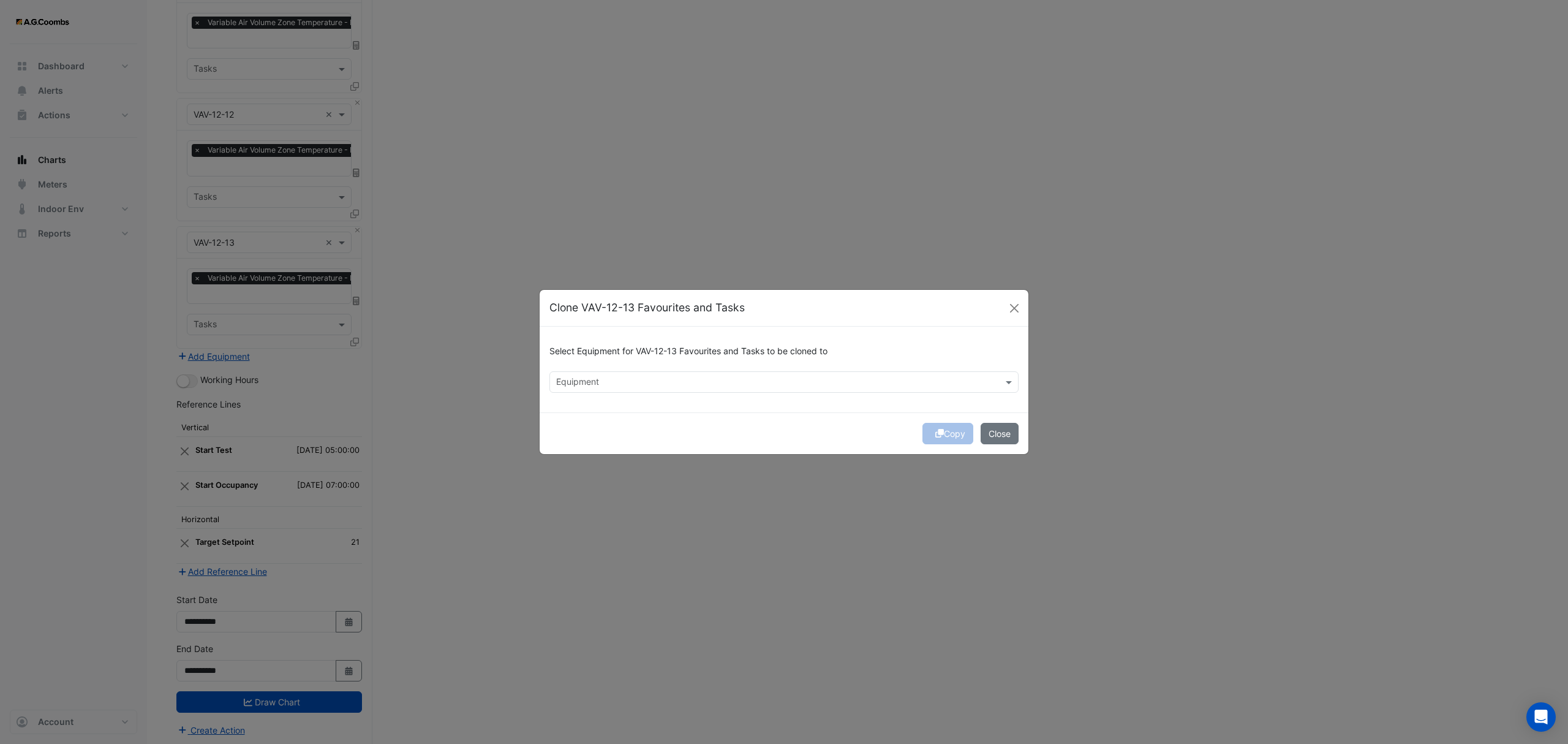
click at [593, 375] on div "Equipment" at bounding box center [576, 383] width 45 height 16
click at [599, 430] on span "VAV-12-14" at bounding box center [580, 426] width 41 height 10
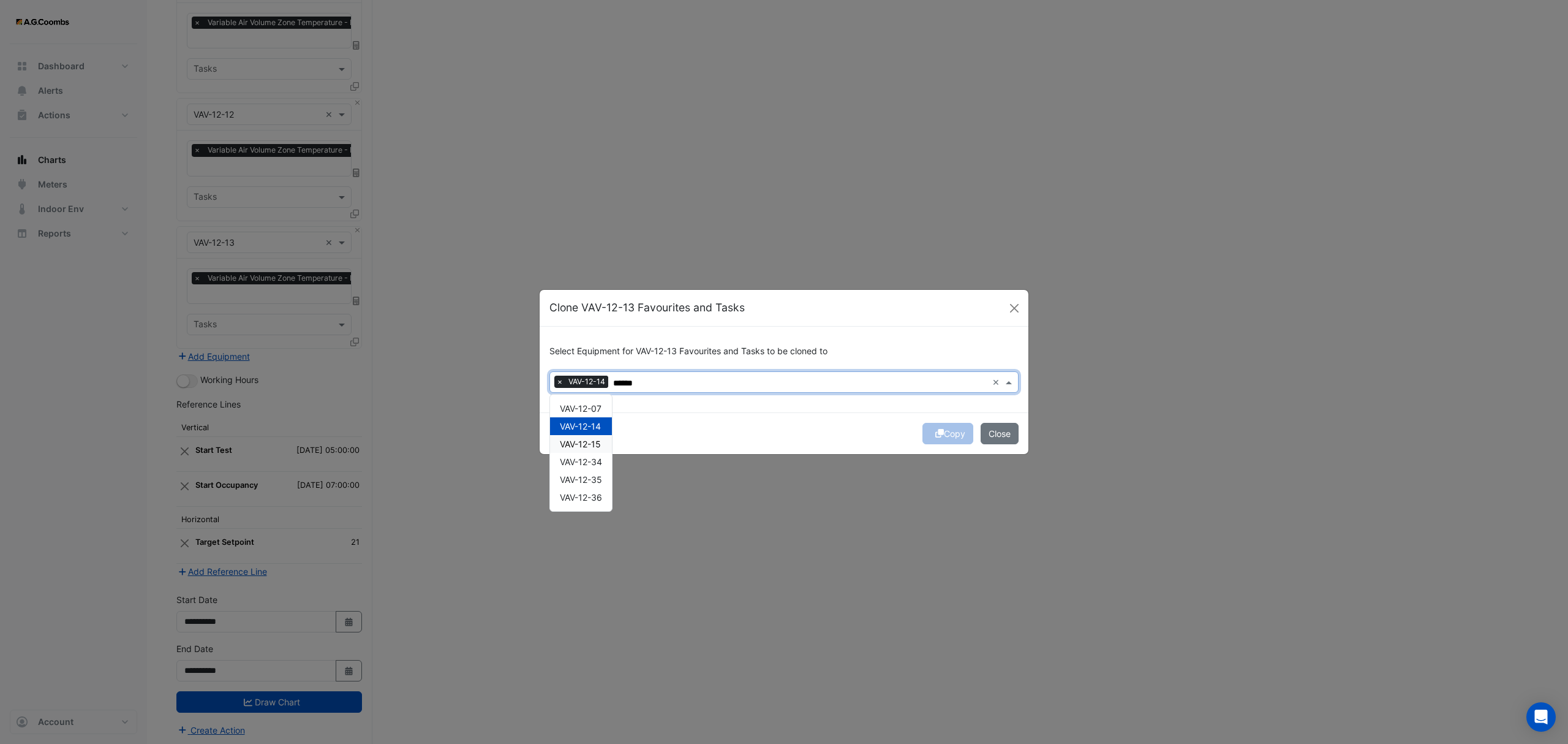
click at [599, 442] on span "VAV-12-15" at bounding box center [580, 444] width 41 height 10
type input "******"
click at [943, 432] on button "Copy" at bounding box center [948, 433] width 51 height 21
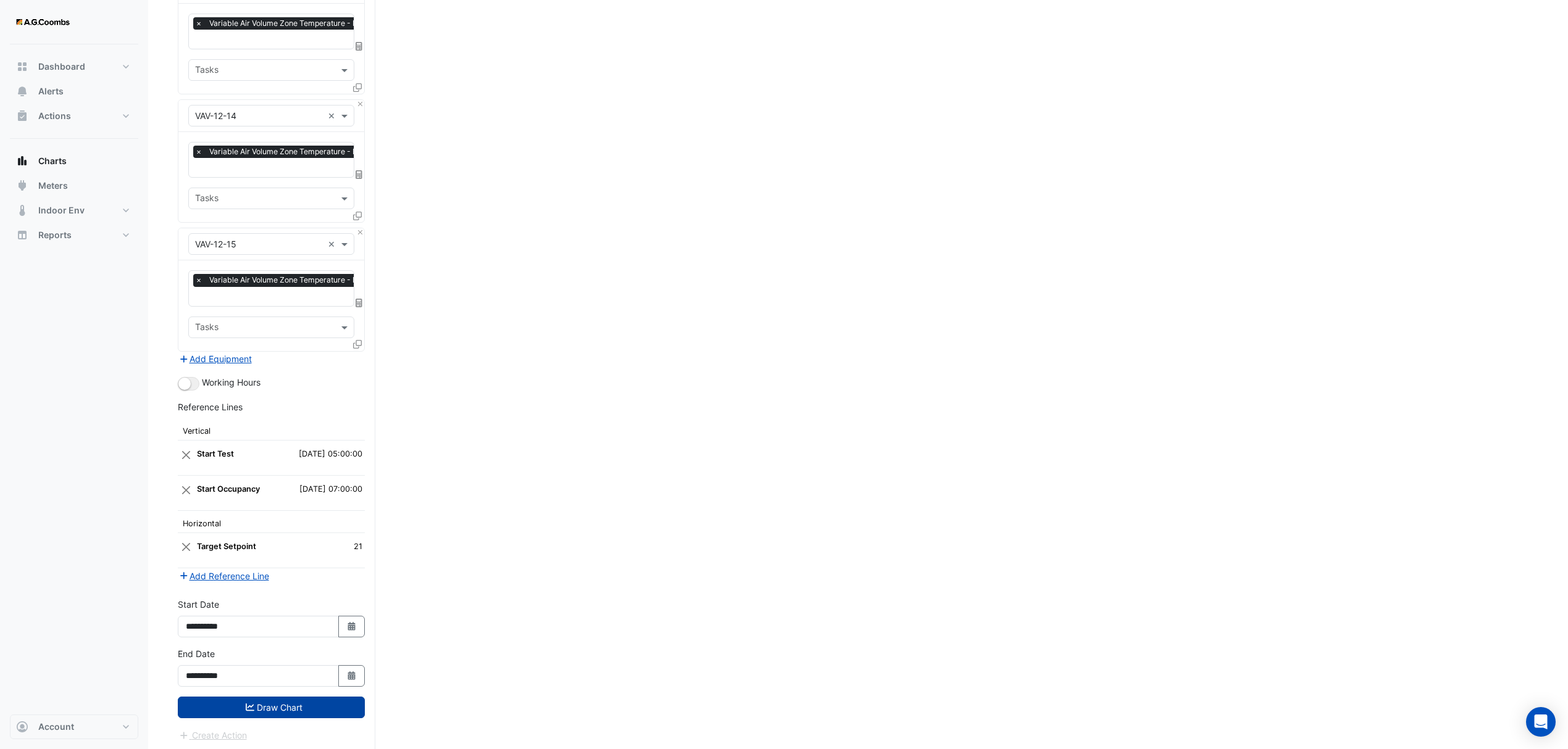
click at [229, 702] on button "Draw Chart" at bounding box center [271, 707] width 187 height 21
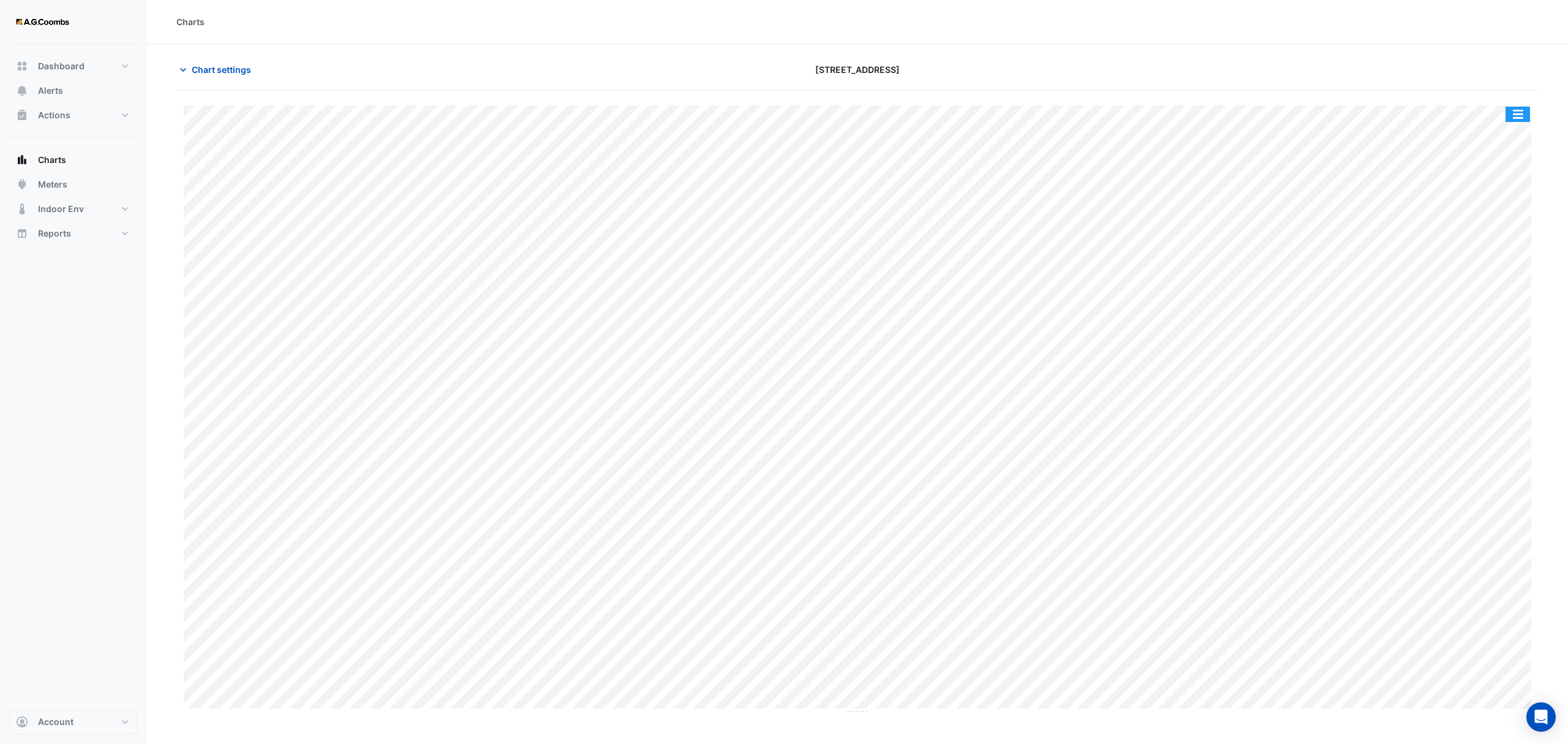
click at [1521, 112] on button "button" at bounding box center [1518, 114] width 25 height 15
click at [1478, 242] on div "Pivot Data Table" at bounding box center [1493, 246] width 74 height 29
click at [1488, 250] on div "Pivot Data Table" at bounding box center [1493, 246] width 74 height 29
click at [242, 74] on span "Chart settings" at bounding box center [221, 69] width 59 height 13
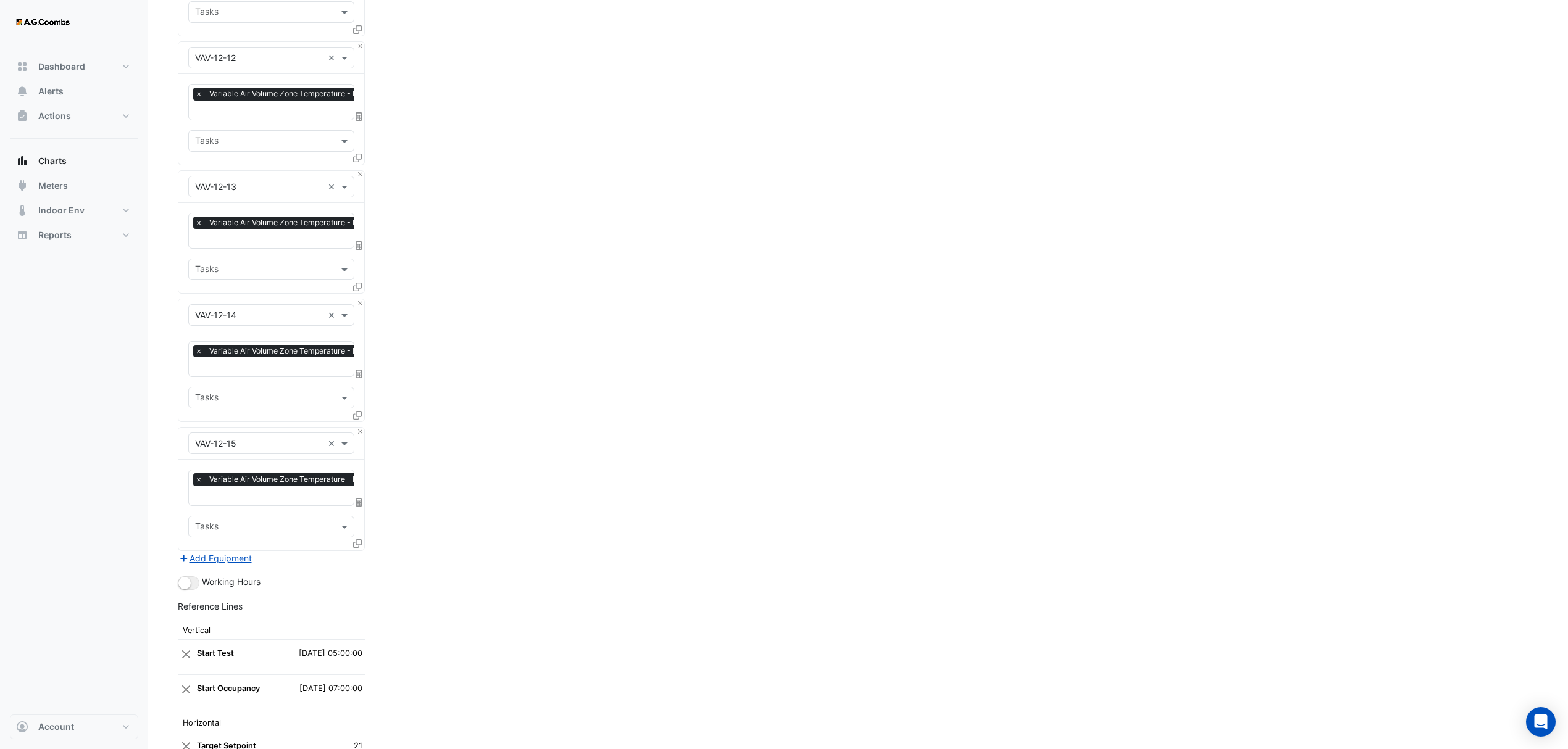
scroll to position [3762, 0]
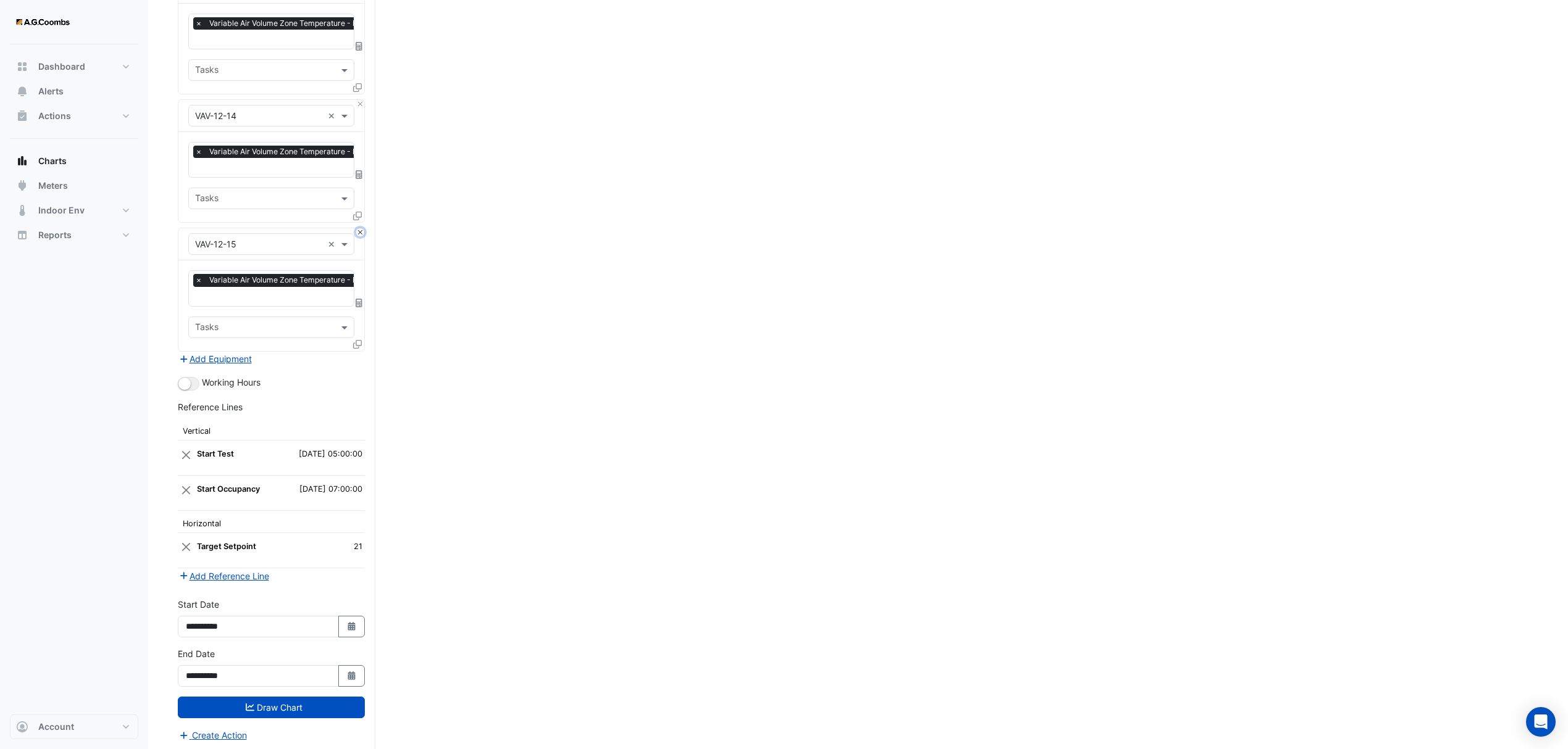
click at [359, 229] on button "Close" at bounding box center [360, 232] width 8 height 8
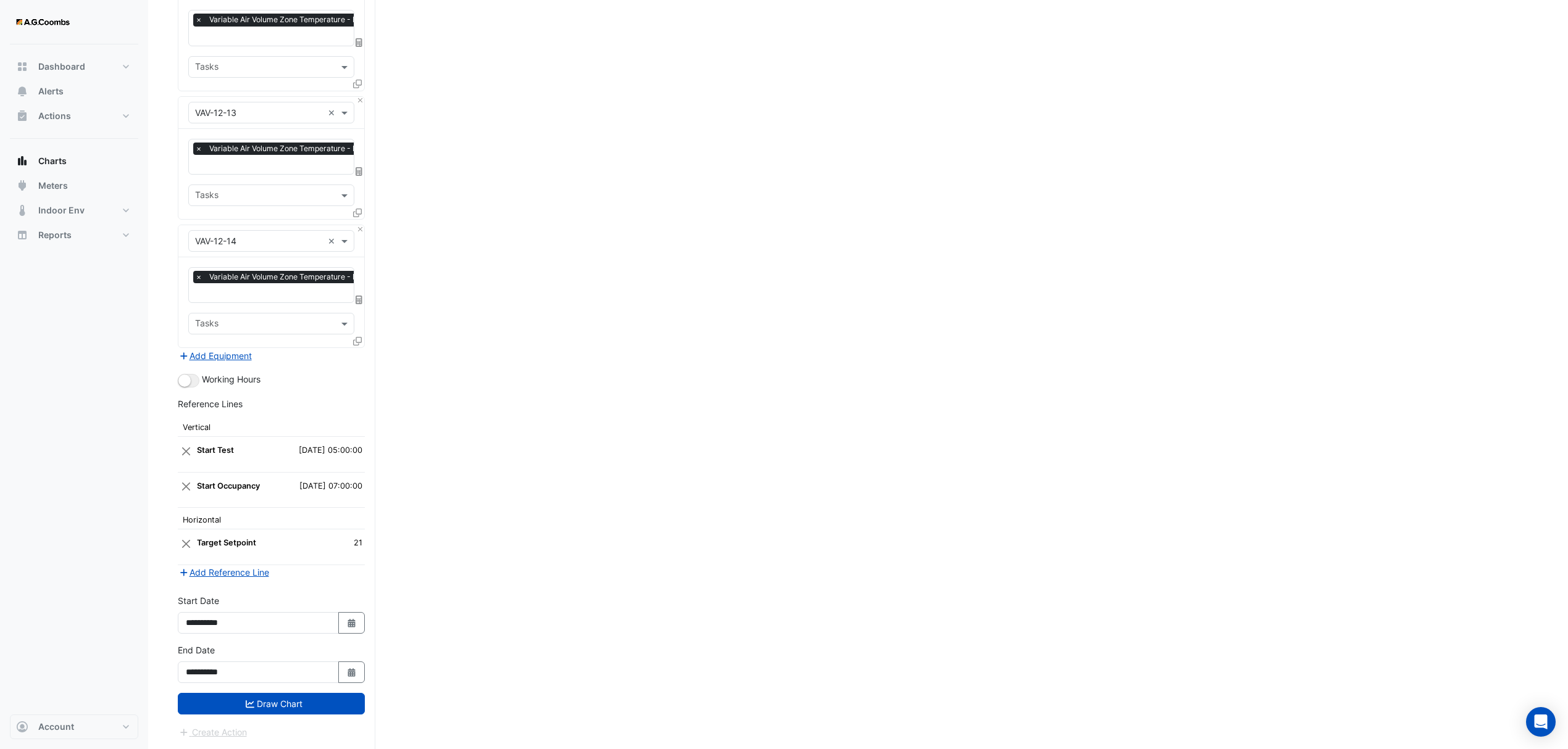
scroll to position [3634, 0]
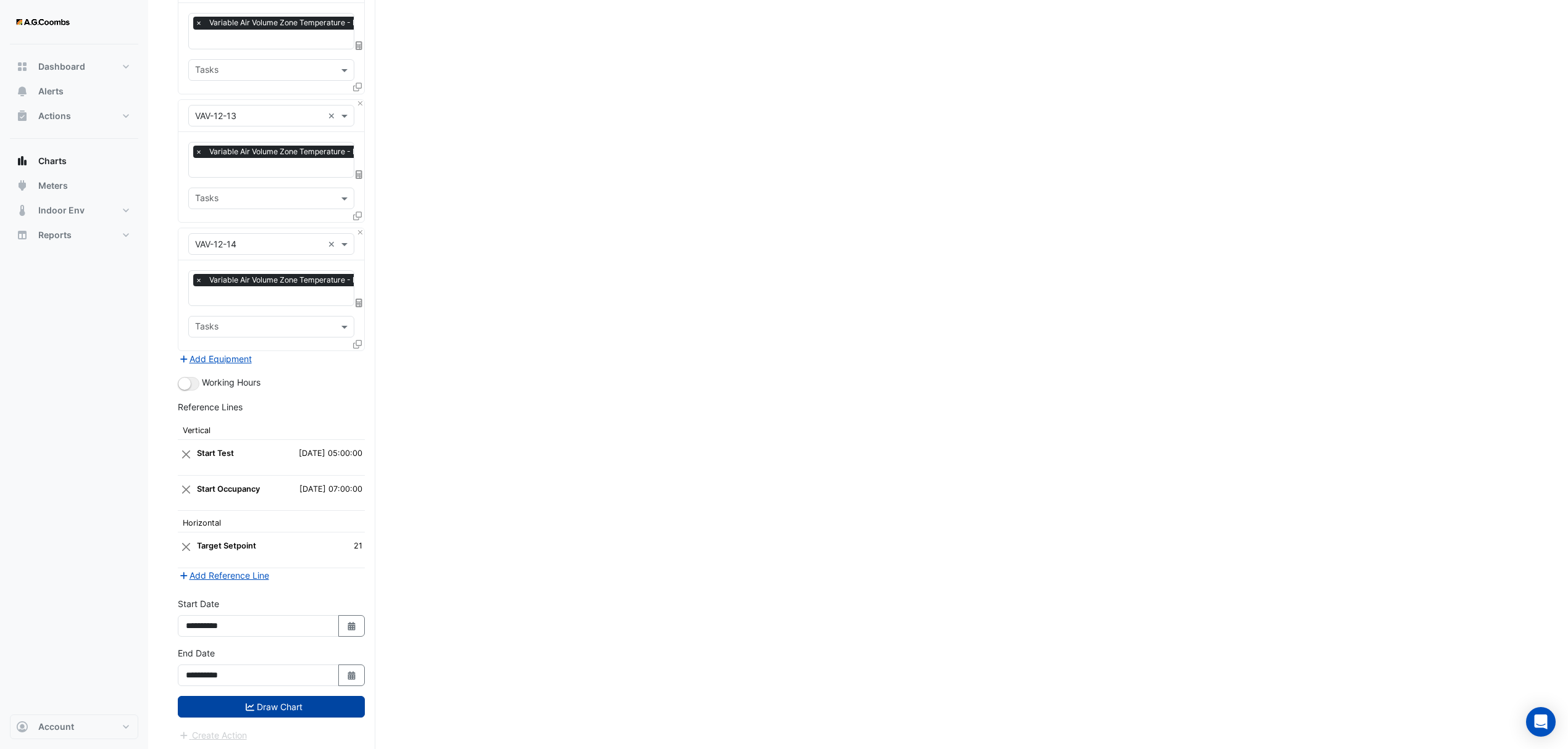
click at [288, 706] on button "Draw Chart" at bounding box center [271, 706] width 187 height 21
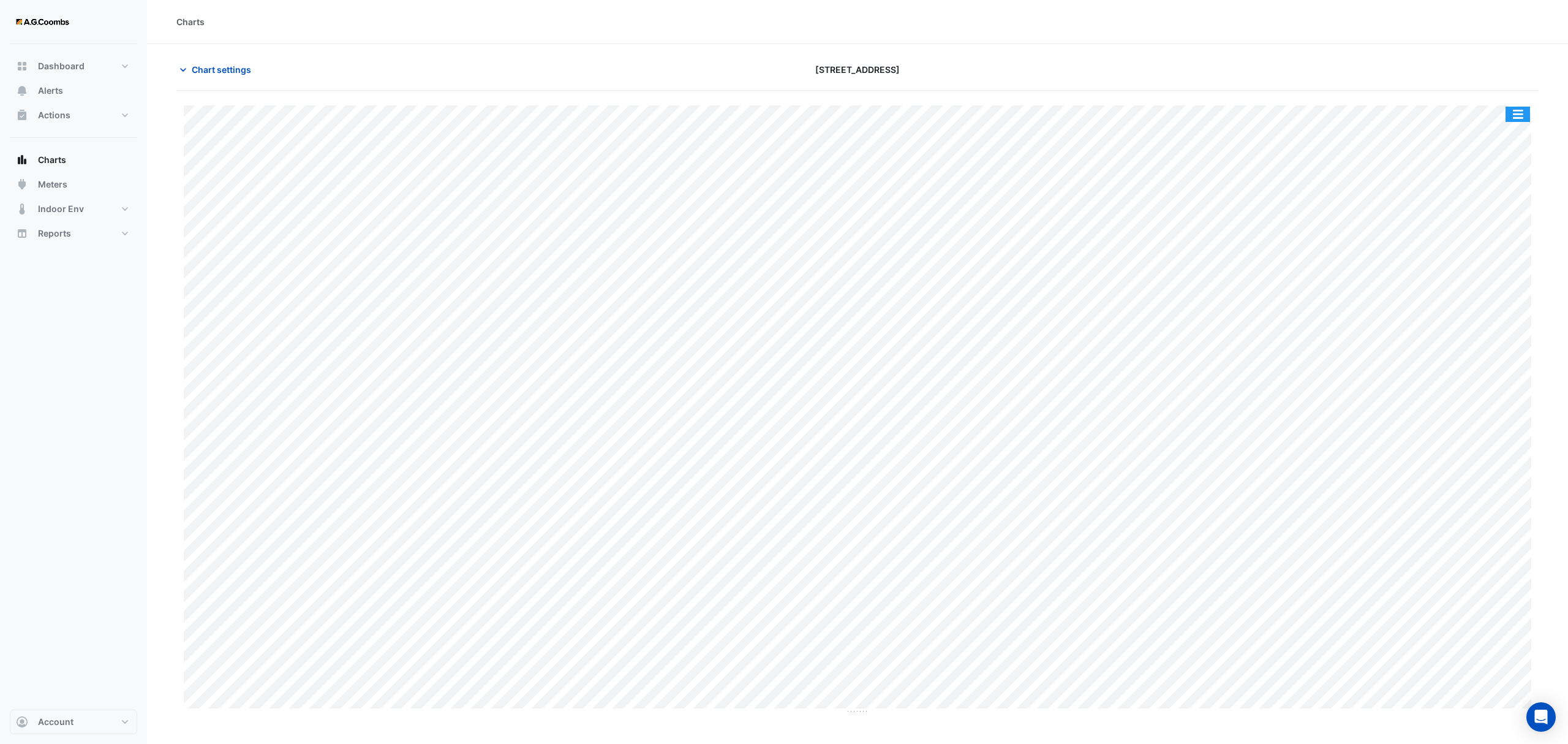
click at [1520, 112] on button "button" at bounding box center [1518, 114] width 25 height 15
click at [1509, 236] on div "Pivot Data Table" at bounding box center [1493, 246] width 74 height 29
click at [219, 70] on span "Chart settings" at bounding box center [221, 69] width 59 height 13
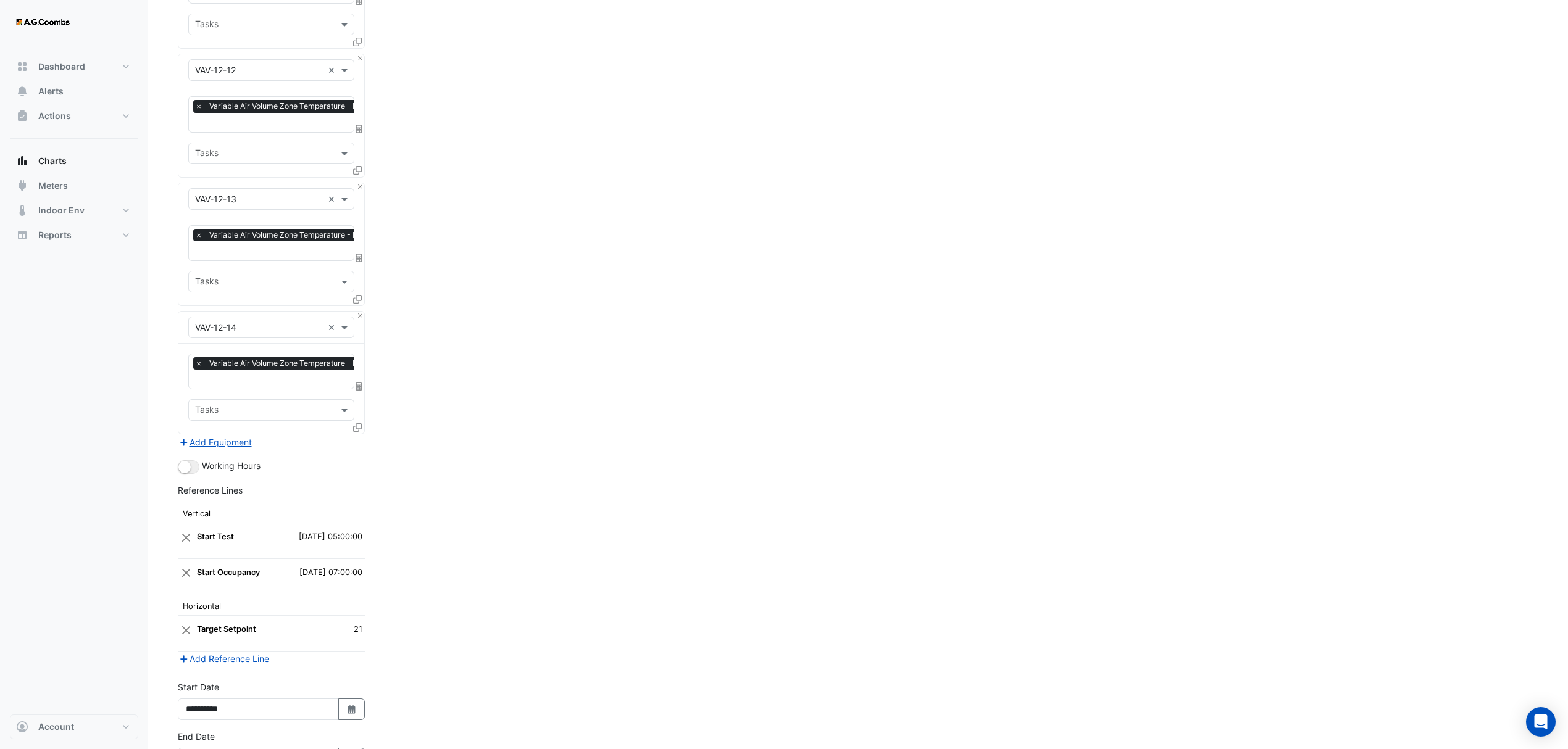
scroll to position [3634, 0]
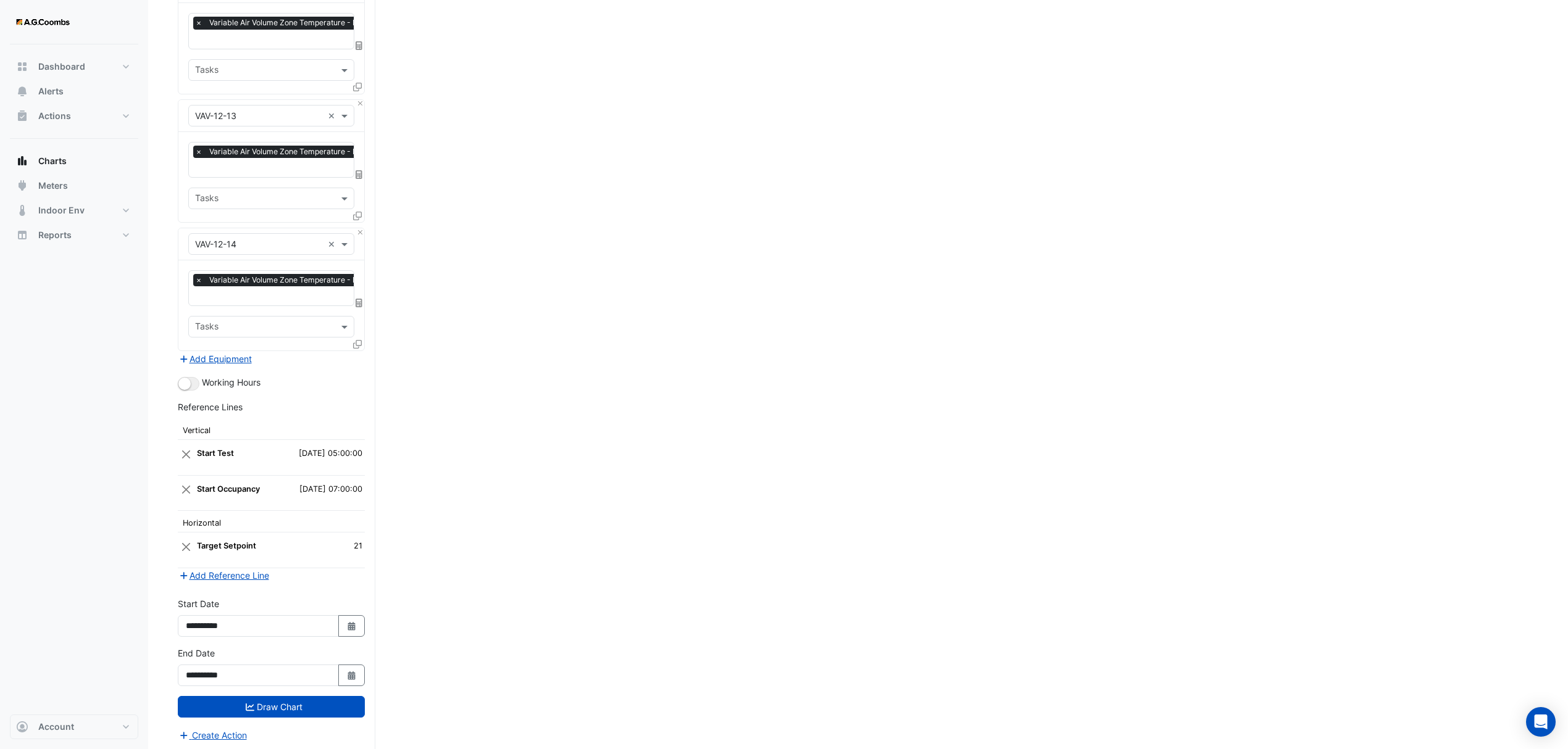
click at [353, 340] on icon at bounding box center [357, 345] width 9 height 9
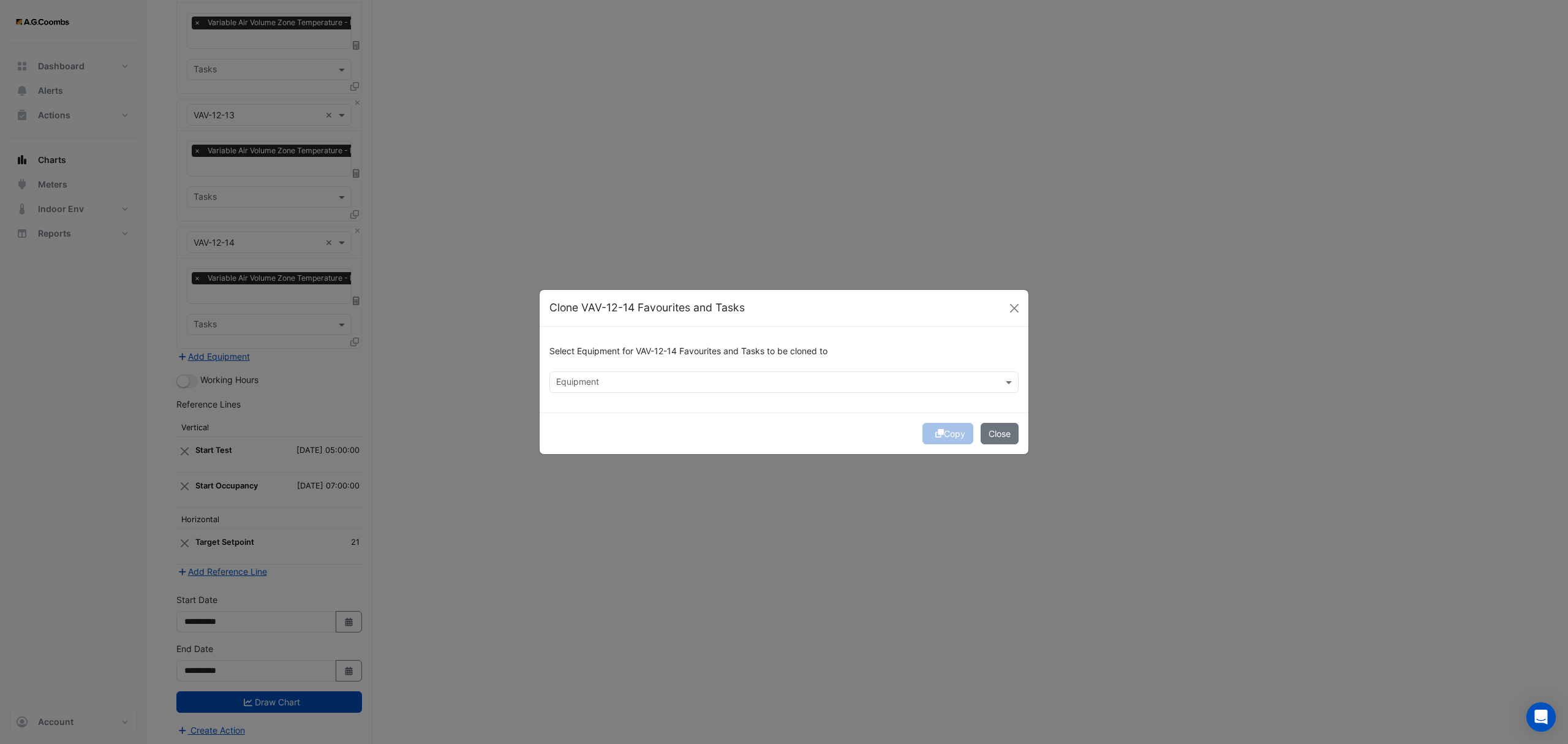
click at [657, 377] on input "text" at bounding box center [776, 383] width 441 height 13
click at [602, 442] on span "VAV-12-34" at bounding box center [581, 444] width 42 height 10
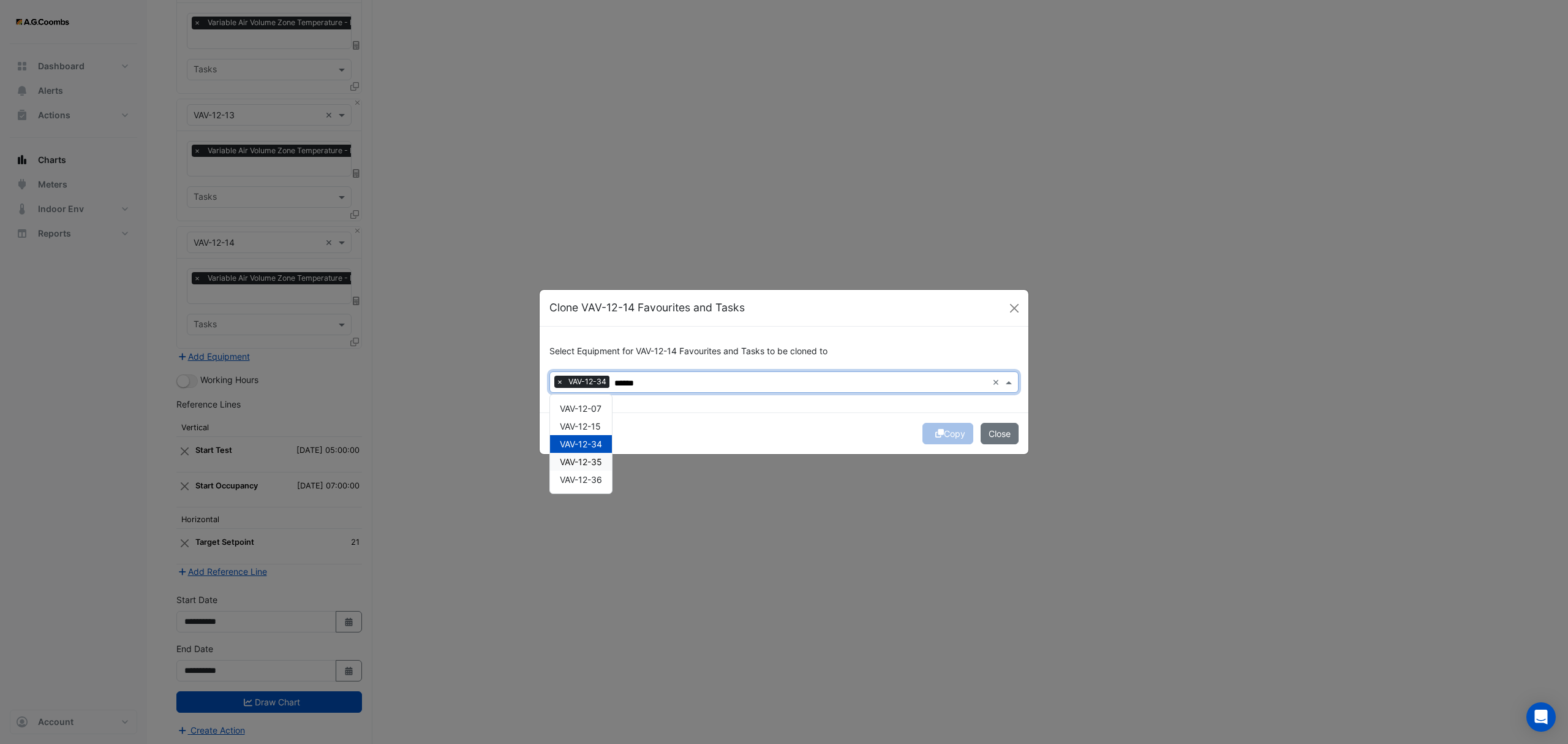
click at [594, 464] on span "VAV-12-35" at bounding box center [581, 461] width 42 height 10
click at [602, 478] on span "VAV-12-36" at bounding box center [581, 480] width 42 height 10
type input "******"
click at [947, 435] on button "Copy" at bounding box center [948, 433] width 51 height 21
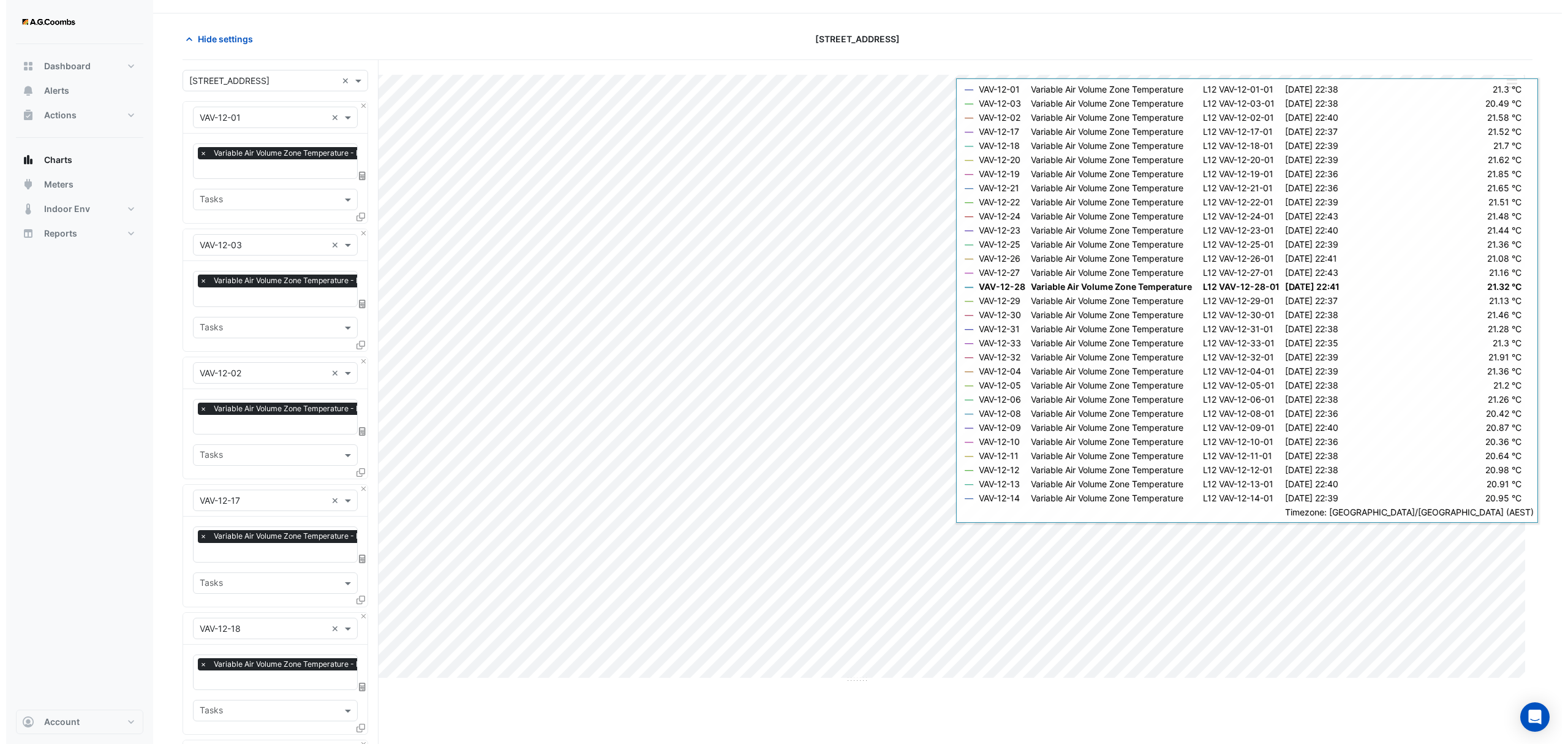
scroll to position [0, 0]
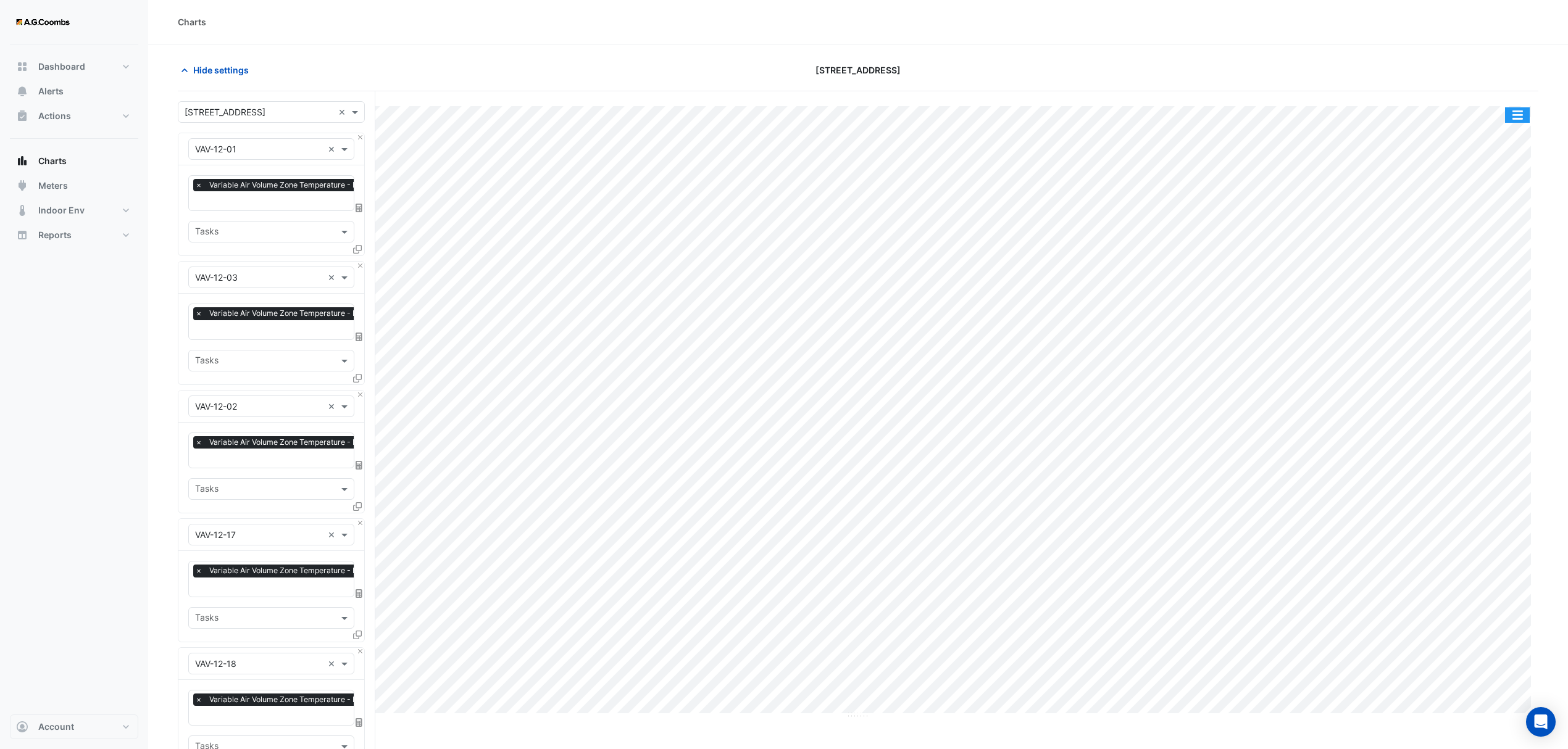
click at [1522, 112] on button "button" at bounding box center [1518, 115] width 25 height 15
click at [1490, 248] on div "Pivot Data Table" at bounding box center [1492, 248] width 74 height 29
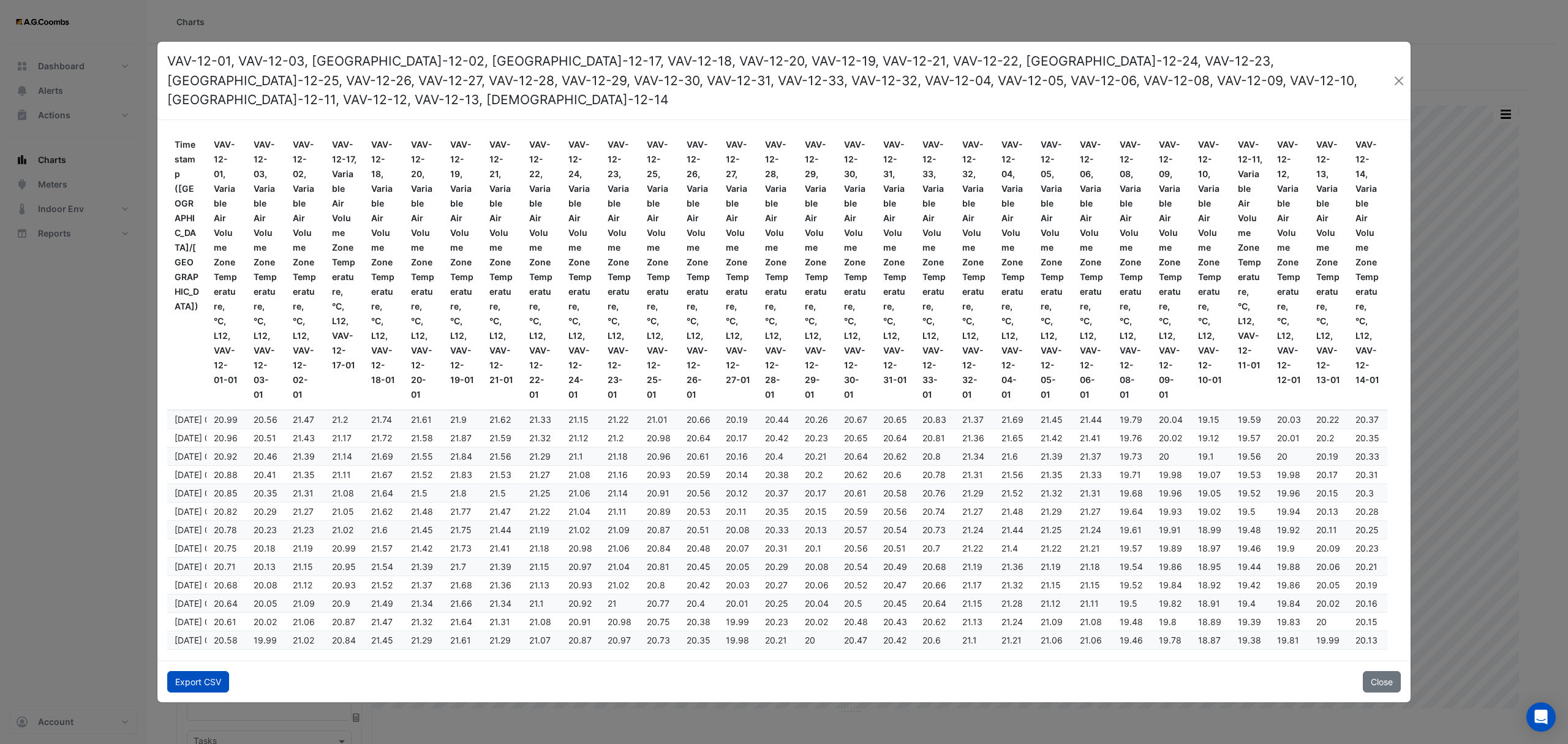
click at [196, 675] on button "Export CSV" at bounding box center [198, 681] width 62 height 21
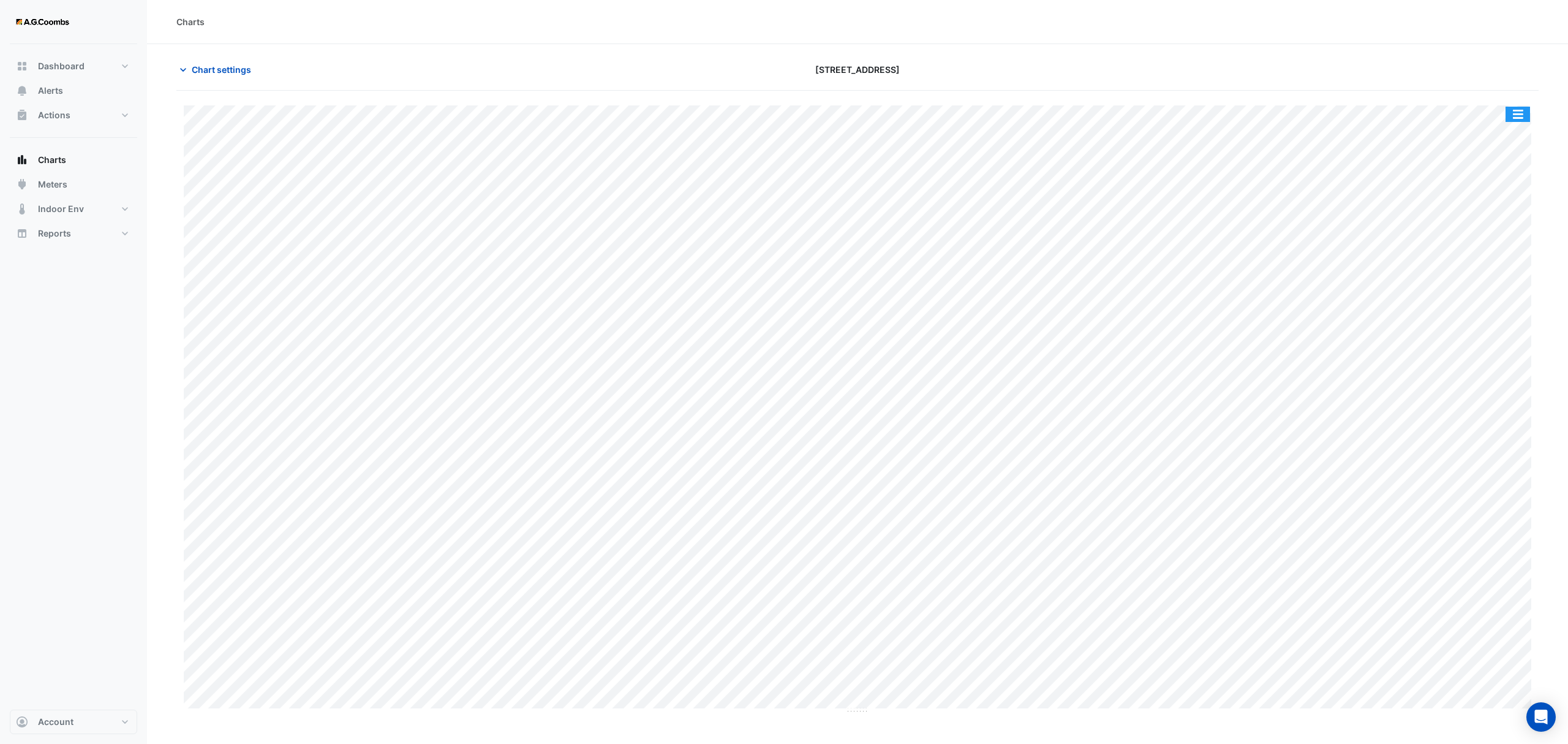
click at [1517, 113] on button "button" at bounding box center [1518, 114] width 25 height 15
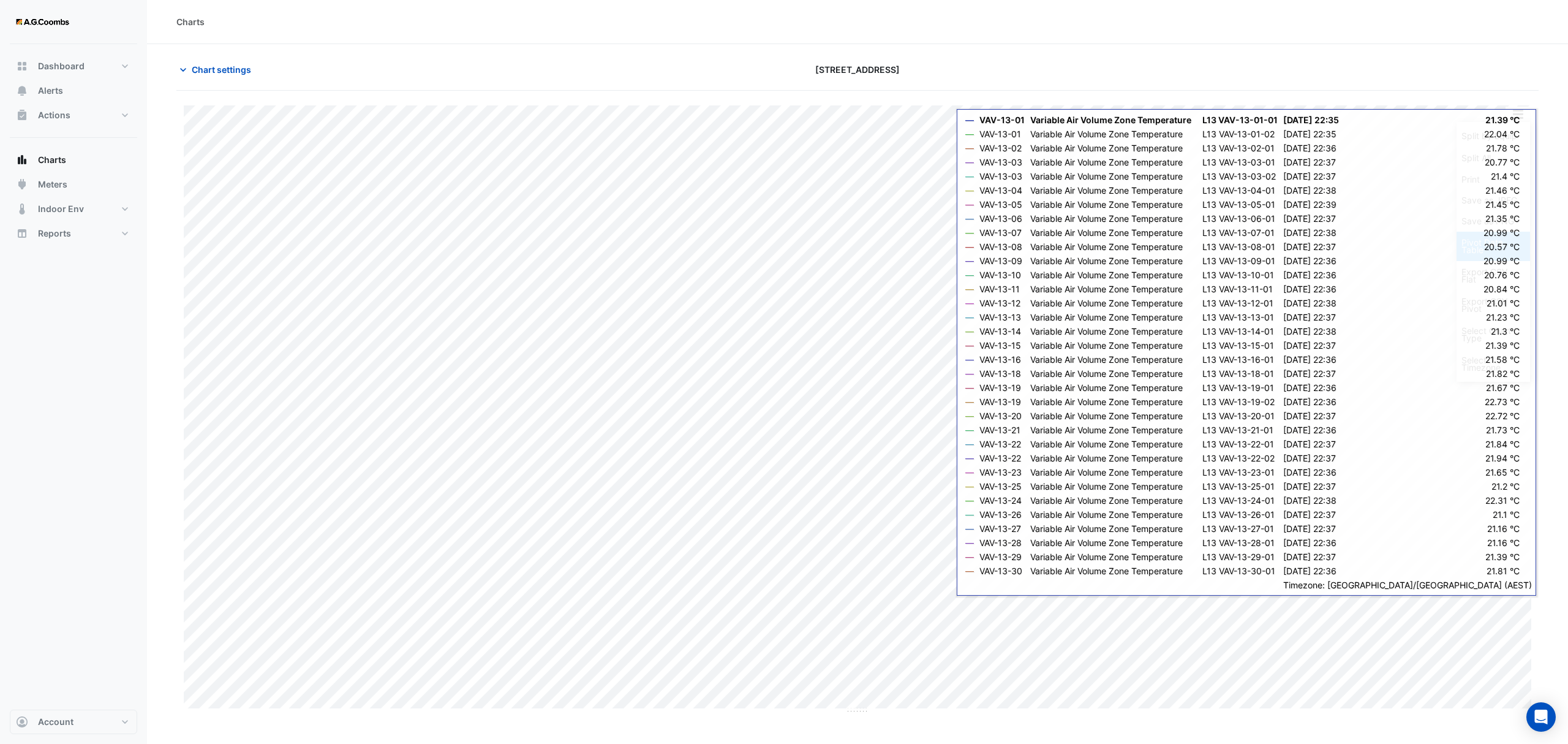
click at [1505, 248] on div "Pivot Data Table" at bounding box center [1493, 246] width 74 height 29
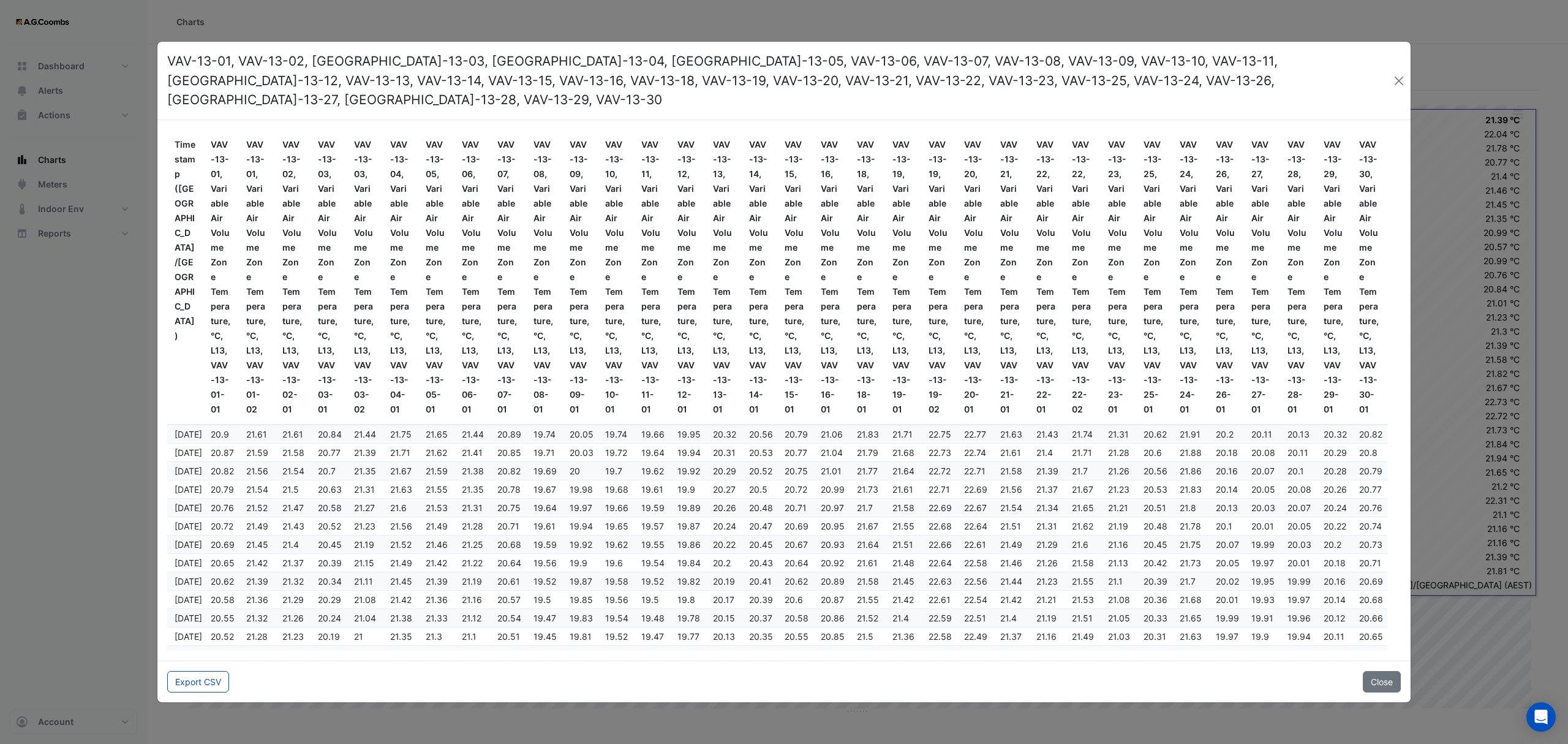
click at [190, 661] on div "Export CSV Close" at bounding box center [784, 681] width 1254 height 42
click at [195, 674] on button "Export CSV" at bounding box center [198, 681] width 62 height 21
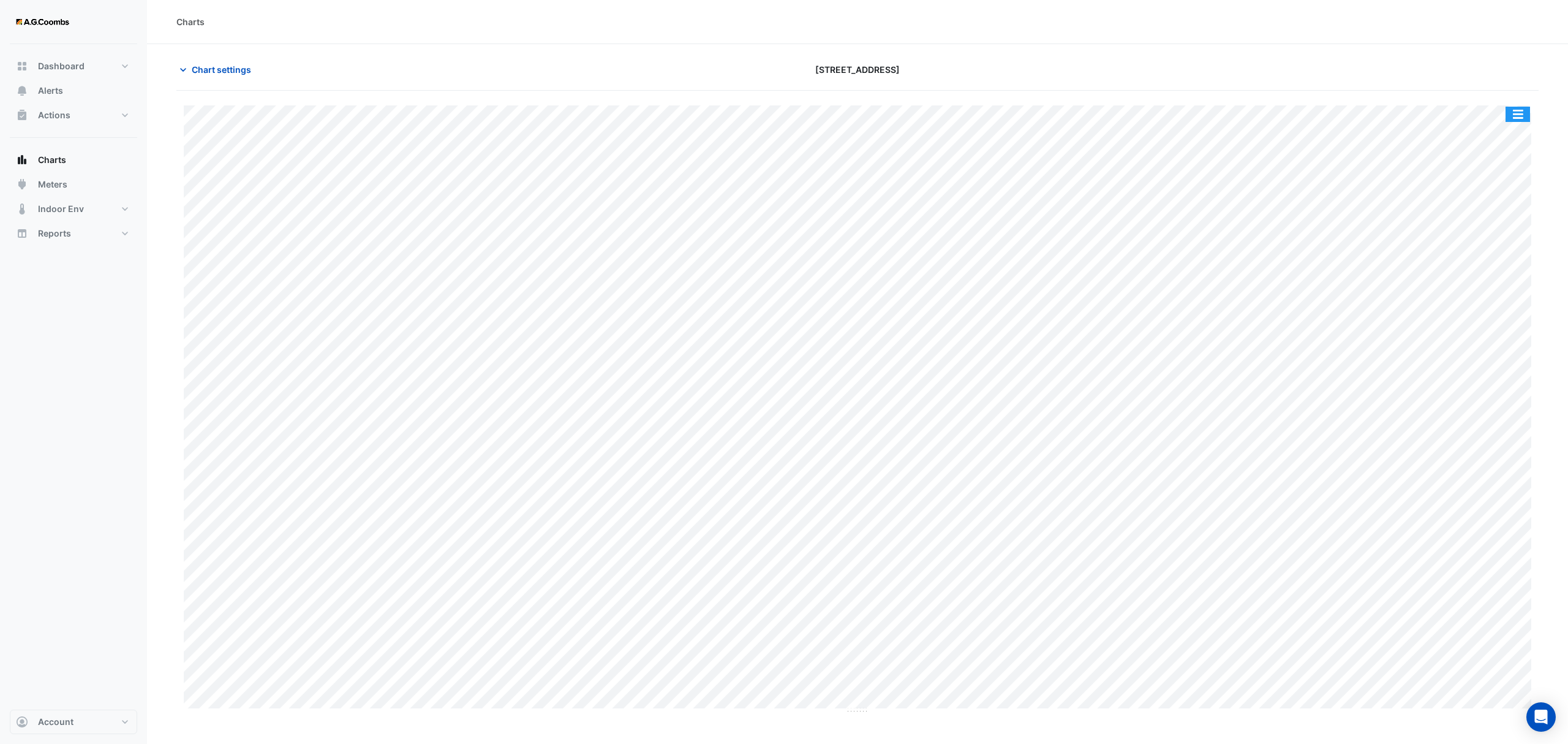
drag, startPoint x: 1520, startPoint y: 115, endPoint x: 1518, endPoint y: 123, distance: 8.2
click at [1517, 114] on button "button" at bounding box center [1518, 114] width 25 height 15
click at [1492, 246] on div "Pivot Data Table" at bounding box center [1493, 246] width 74 height 29
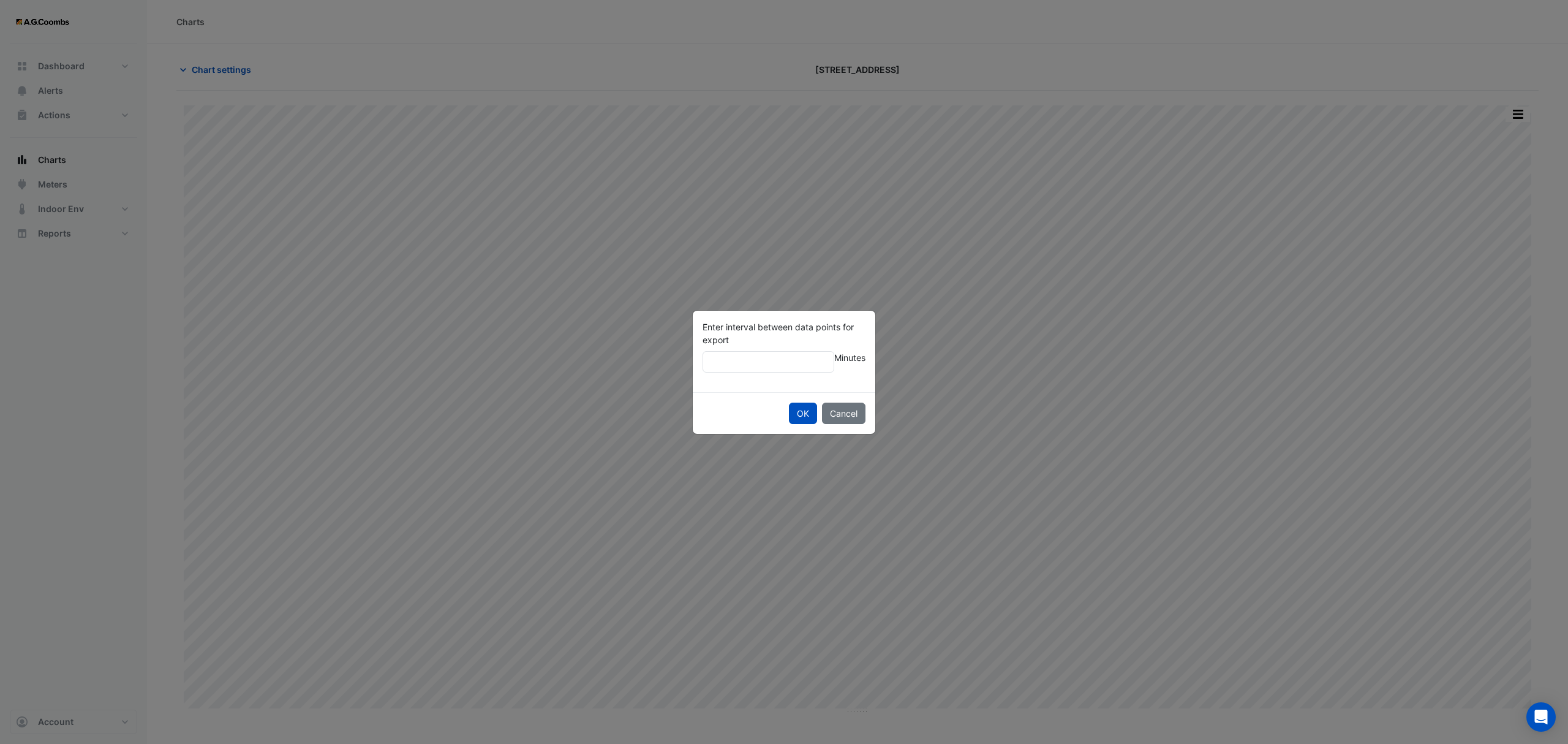
type input "**"
click at [789, 403] on button "OK" at bounding box center [803, 413] width 28 height 21
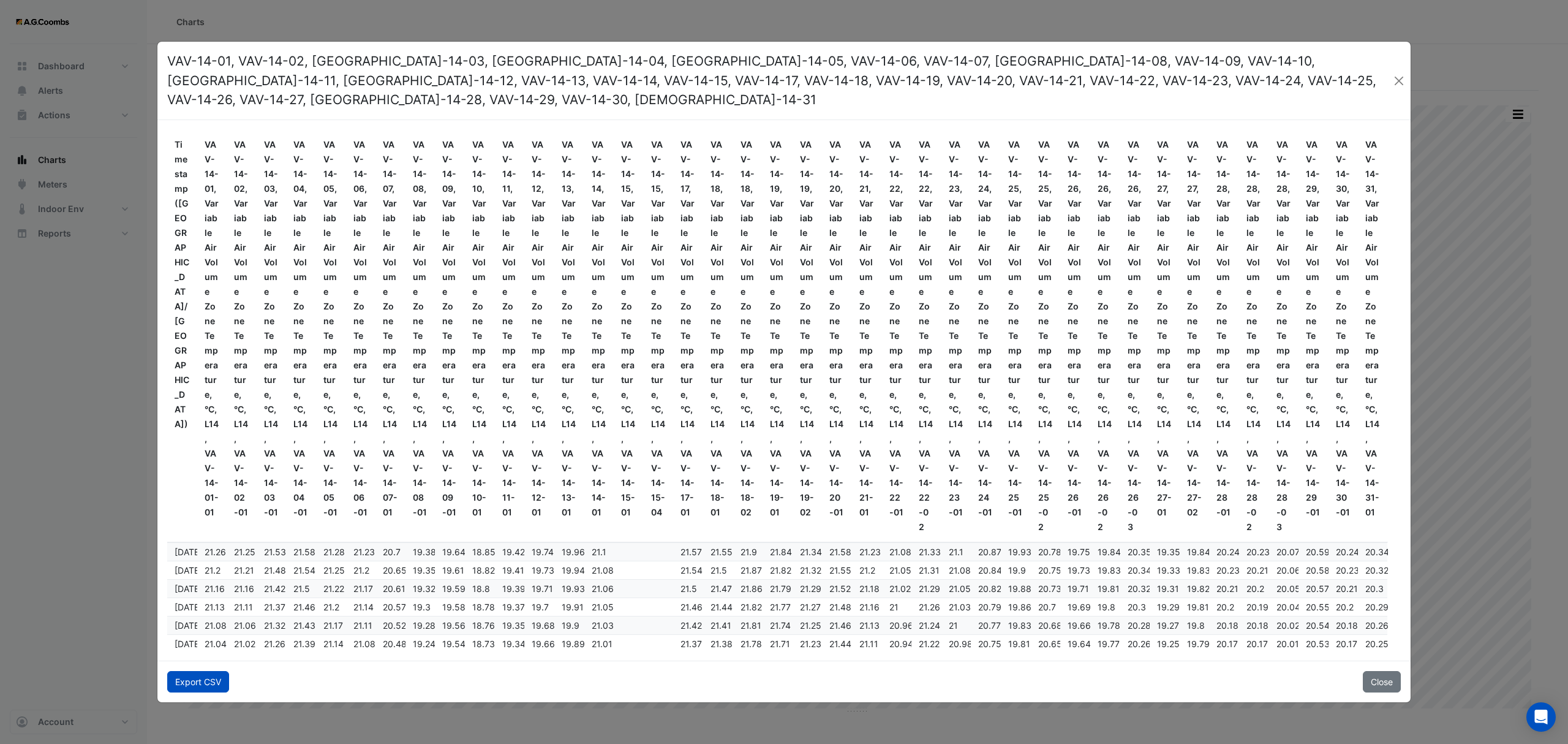
click at [177, 672] on button "Export CSV" at bounding box center [198, 681] width 62 height 21
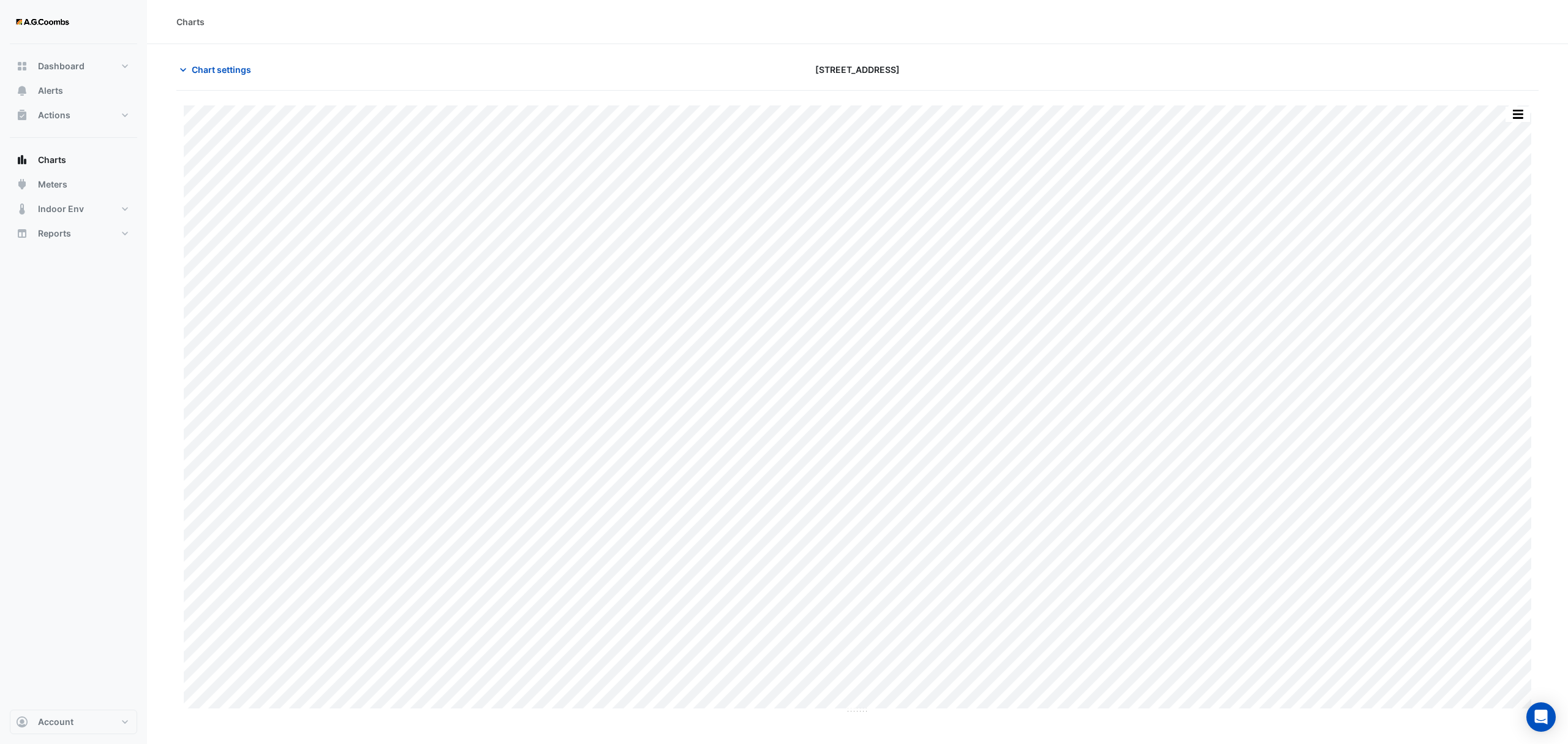
click at [1520, 119] on button "button" at bounding box center [1518, 114] width 25 height 15
click at [1490, 245] on div "Pivot Data Table" at bounding box center [1493, 246] width 74 height 29
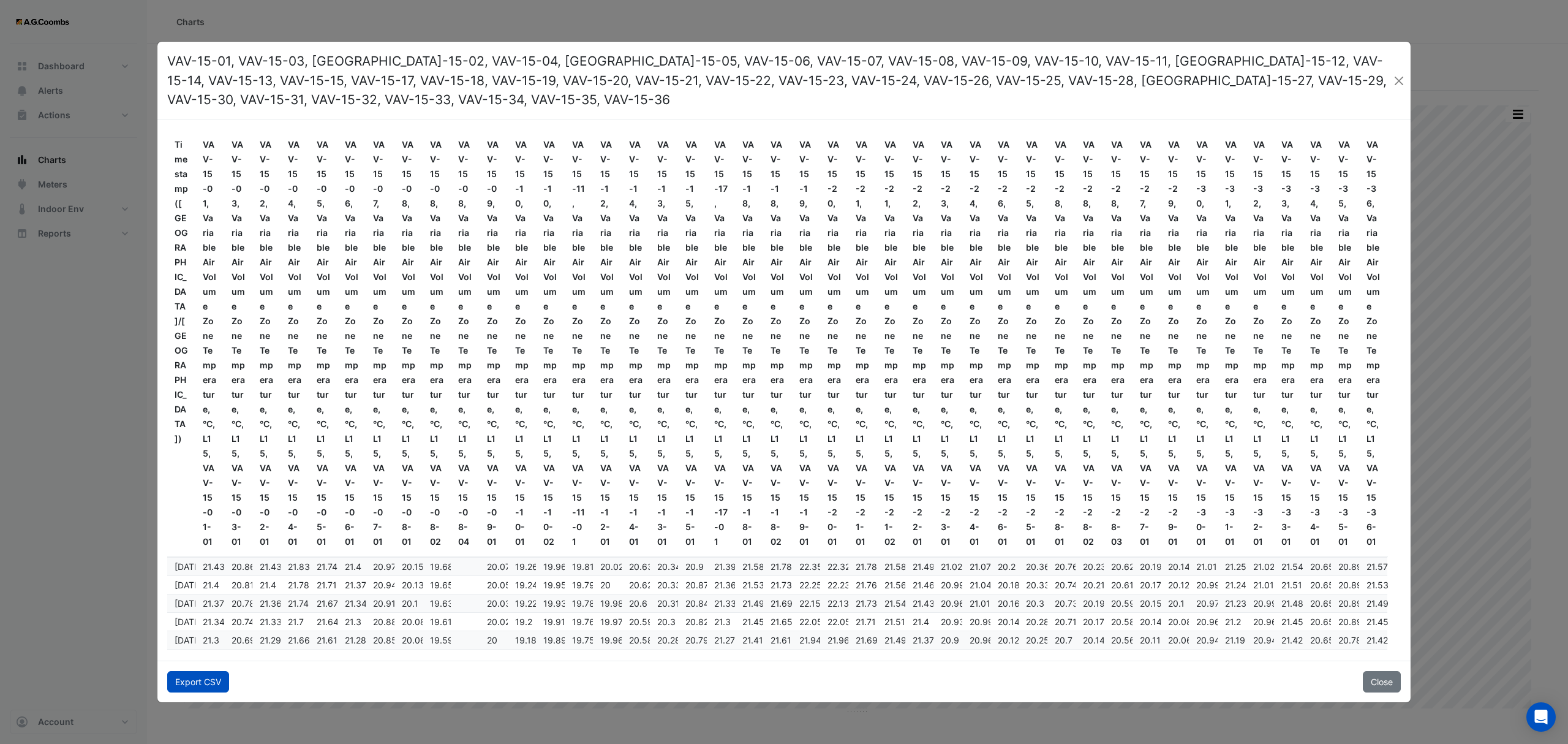
click at [190, 688] on button "Export CSV" at bounding box center [198, 681] width 62 height 21
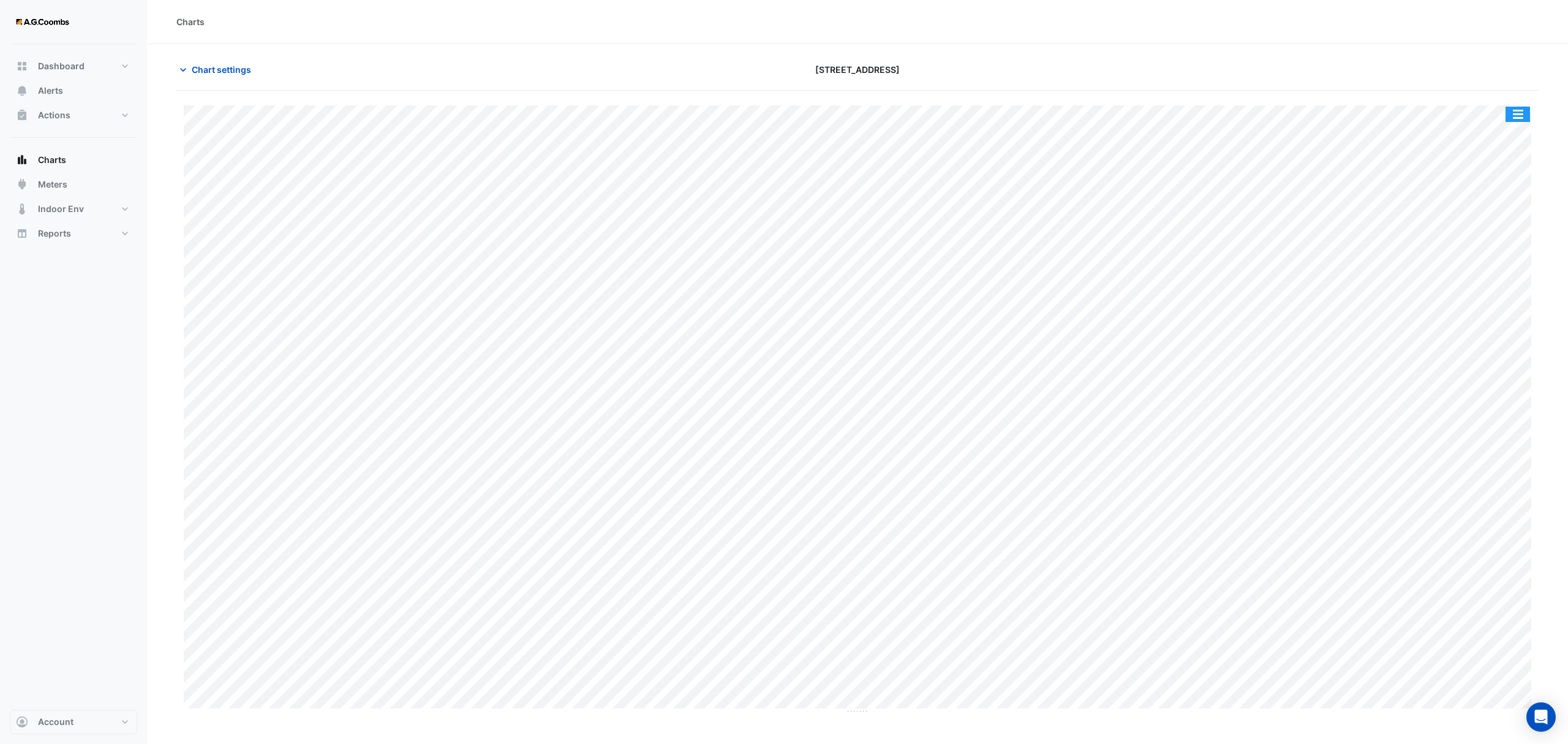
click at [1517, 116] on button "button" at bounding box center [1518, 114] width 25 height 15
click at [1498, 248] on div "Pivot Data Table" at bounding box center [1493, 246] width 74 height 29
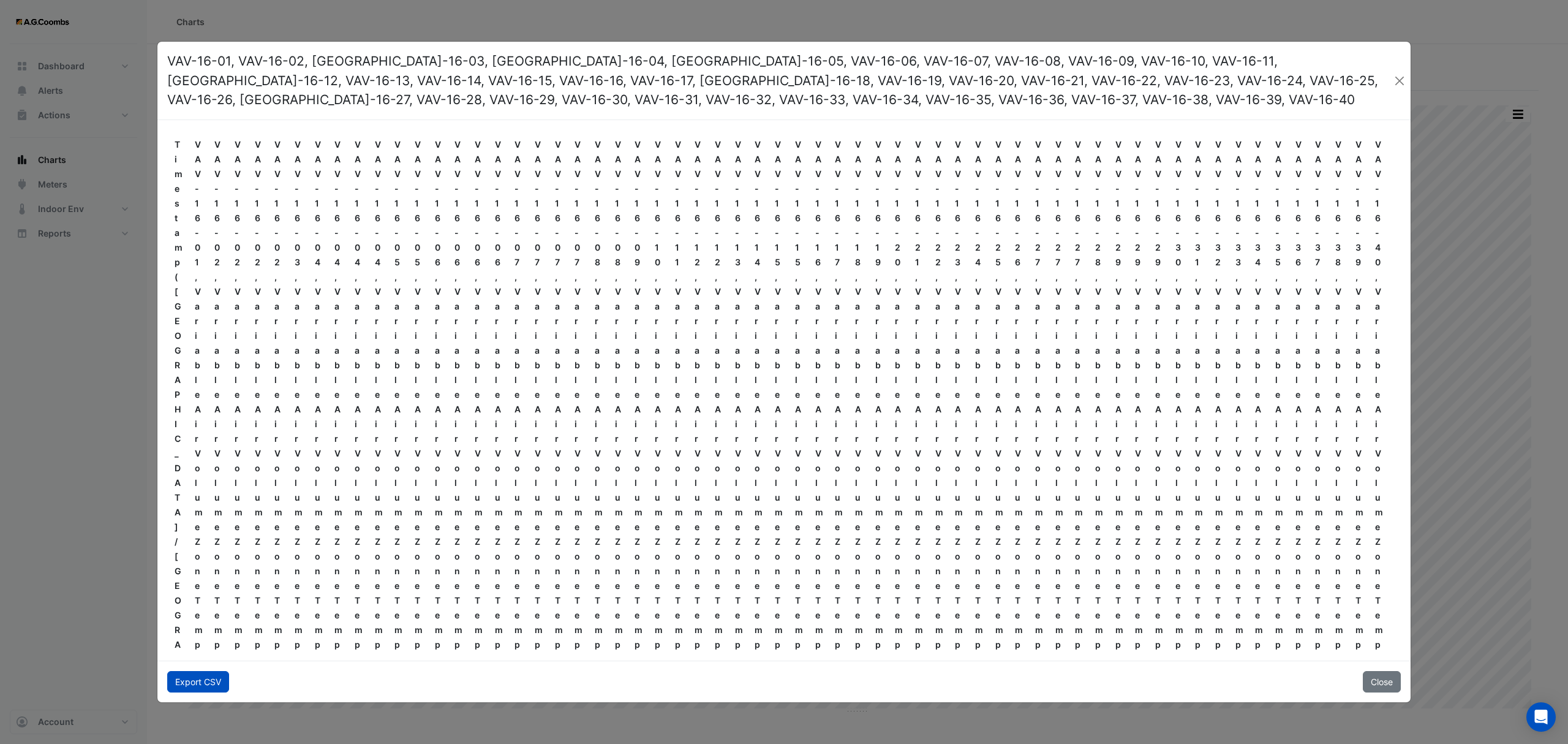
click at [200, 684] on button "Export CSV" at bounding box center [198, 681] width 62 height 21
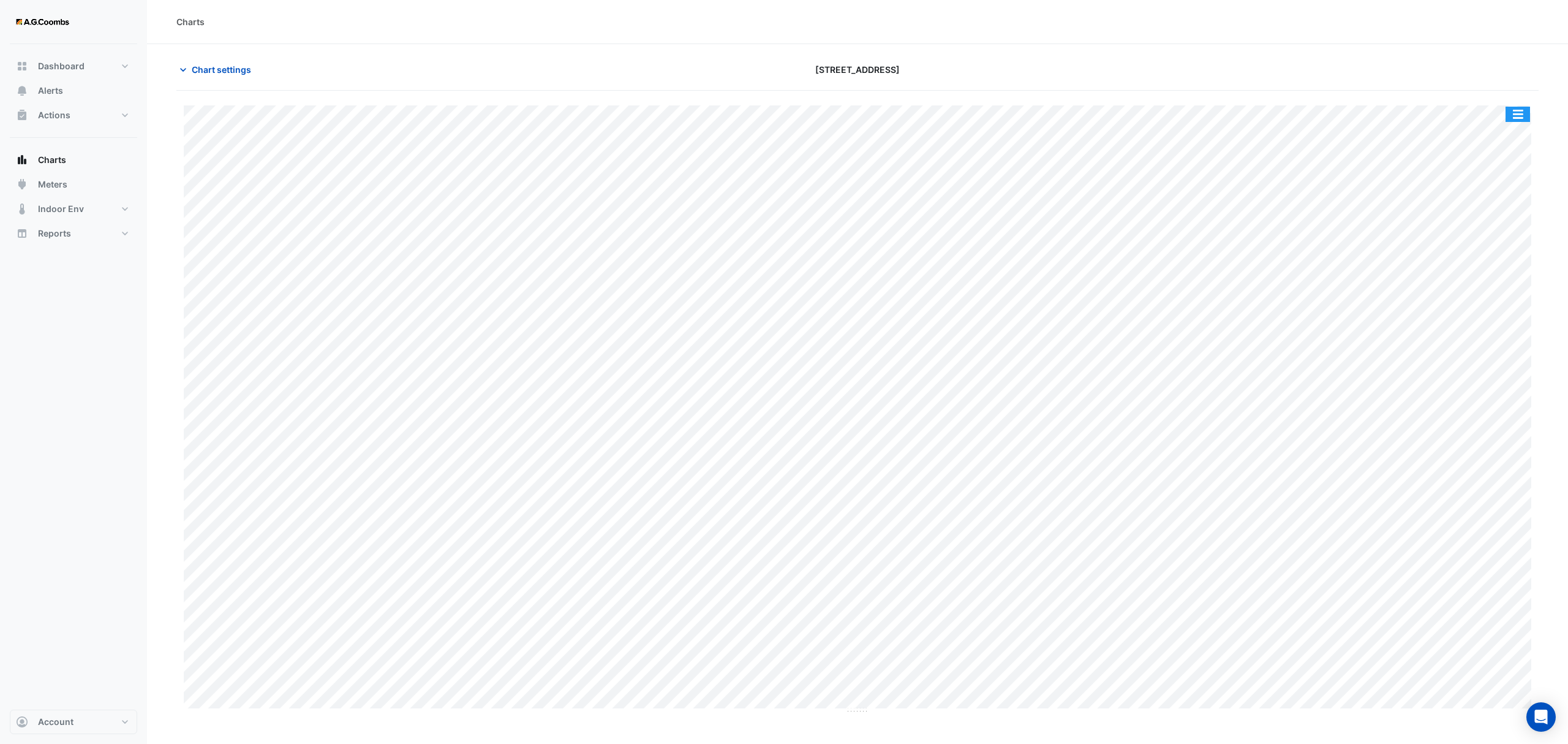
click at [1513, 115] on button "button" at bounding box center [1518, 114] width 25 height 15
click at [1492, 254] on div "Pivot Data Table" at bounding box center [1493, 246] width 74 height 29
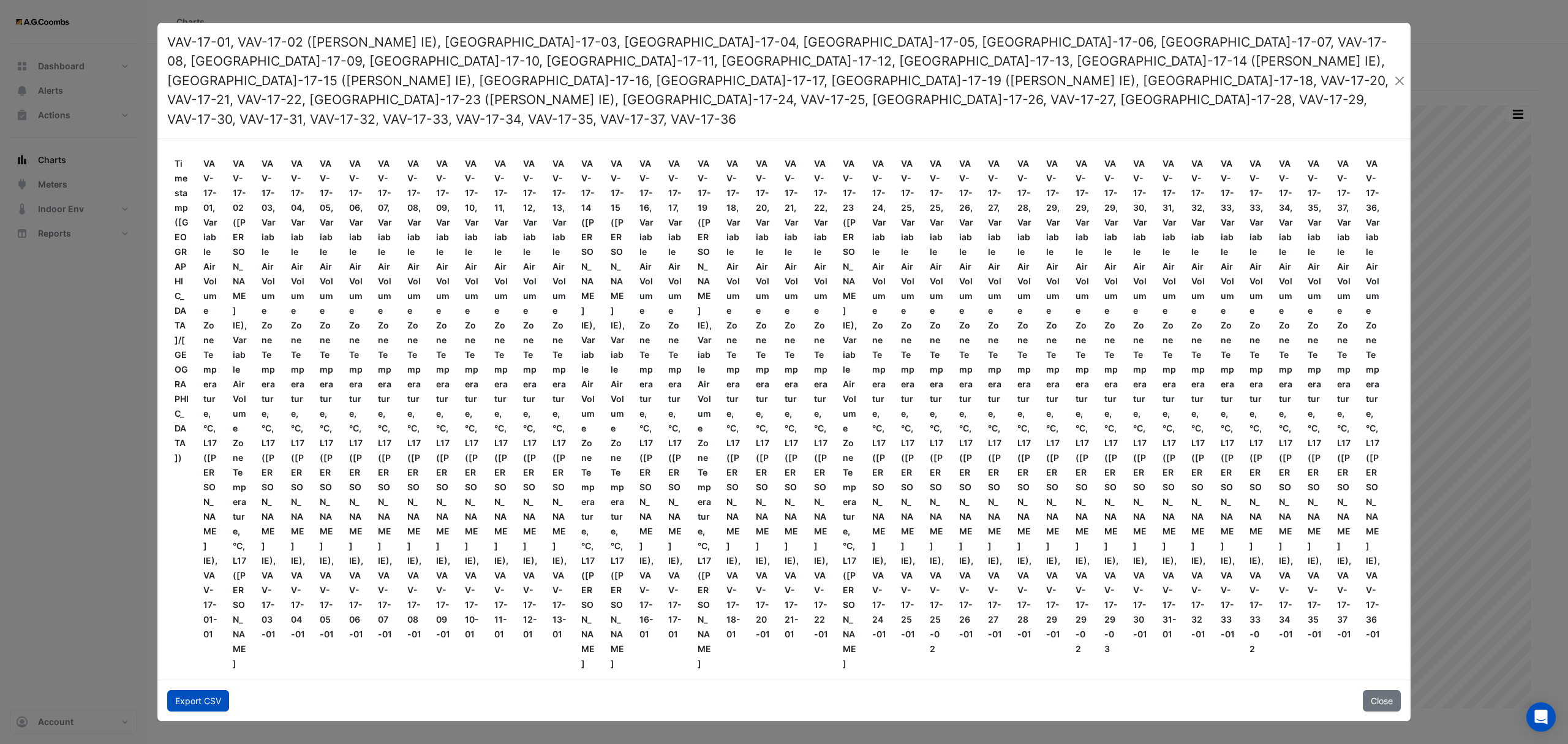
click at [193, 690] on button "Export CSV" at bounding box center [198, 700] width 62 height 21
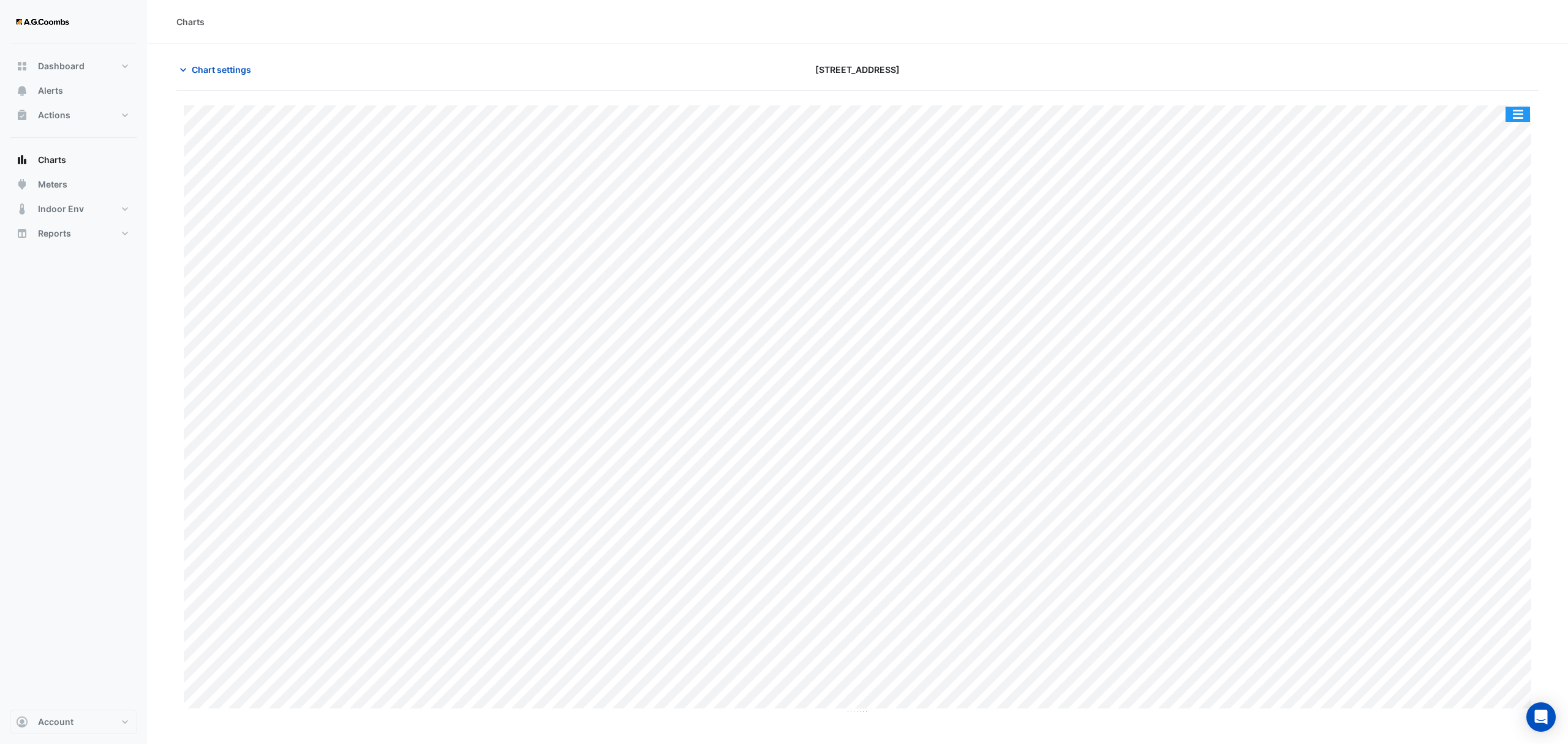
click at [1515, 122] on button "button" at bounding box center [1518, 114] width 25 height 15
click at [1490, 246] on div "Pivot Data Table" at bounding box center [1493, 246] width 74 height 29
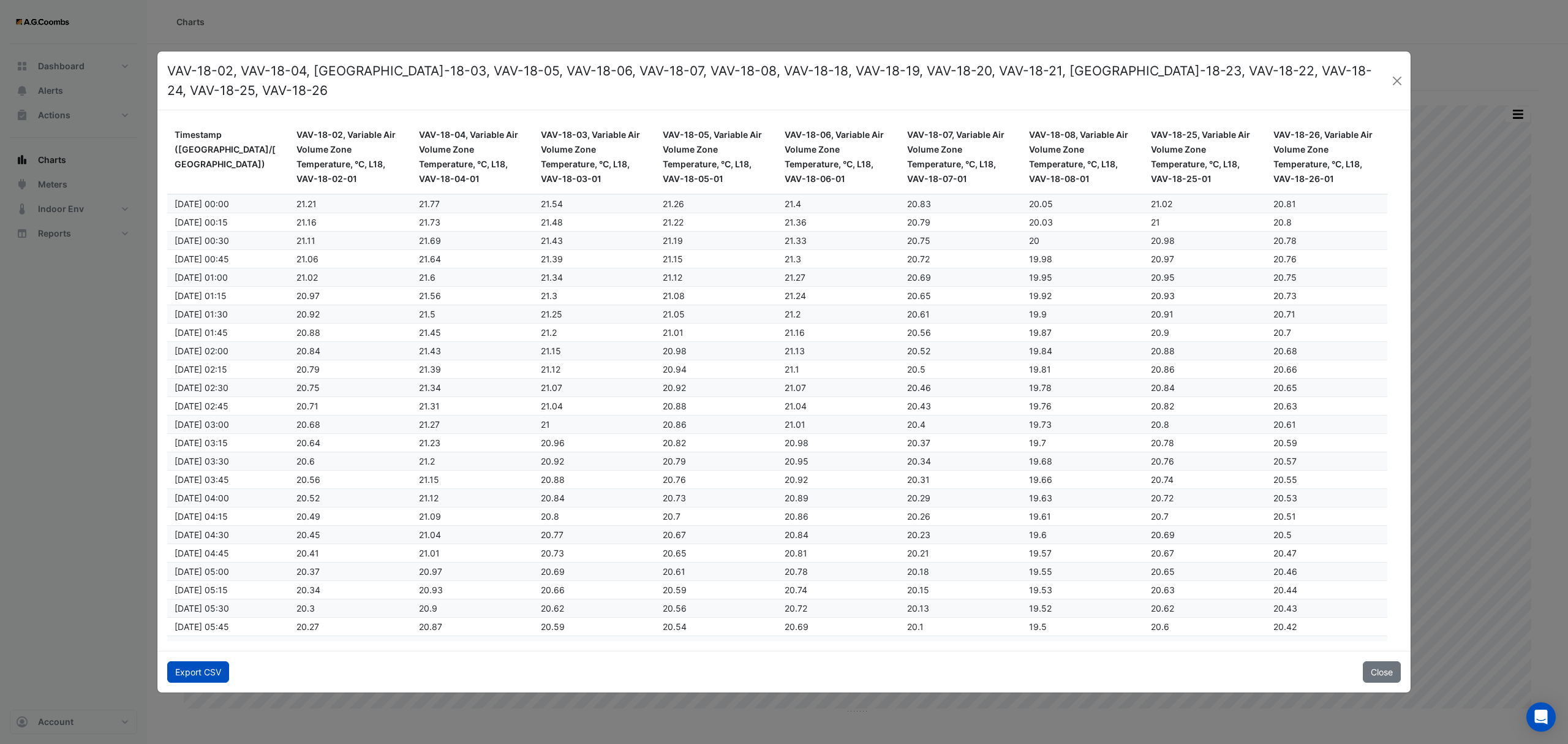
click at [179, 661] on button "Export CSV" at bounding box center [198, 672] width 62 height 21
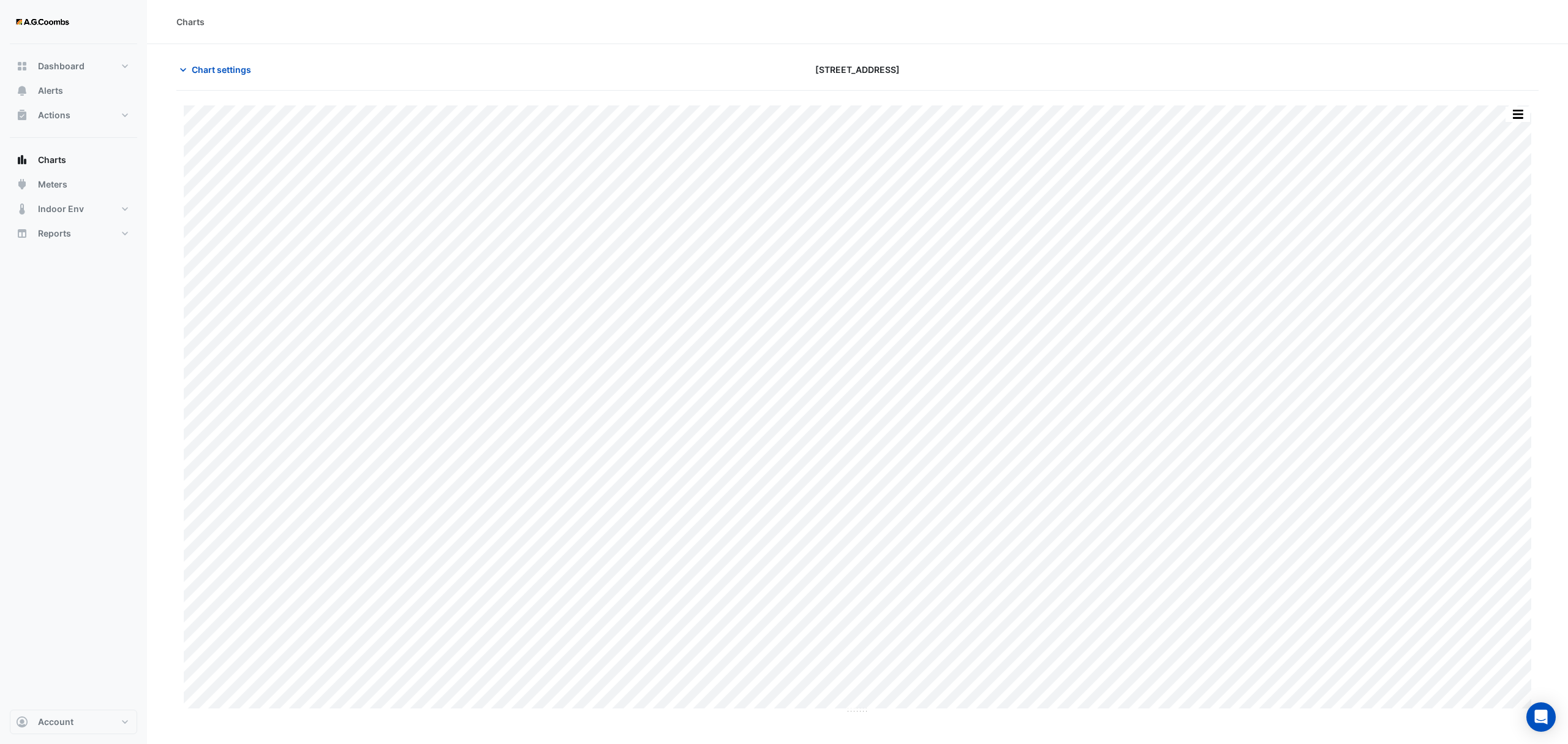
click at [1527, 118] on button "button" at bounding box center [1518, 114] width 25 height 15
click at [1495, 249] on div "Pivot Data Table" at bounding box center [1493, 246] width 74 height 29
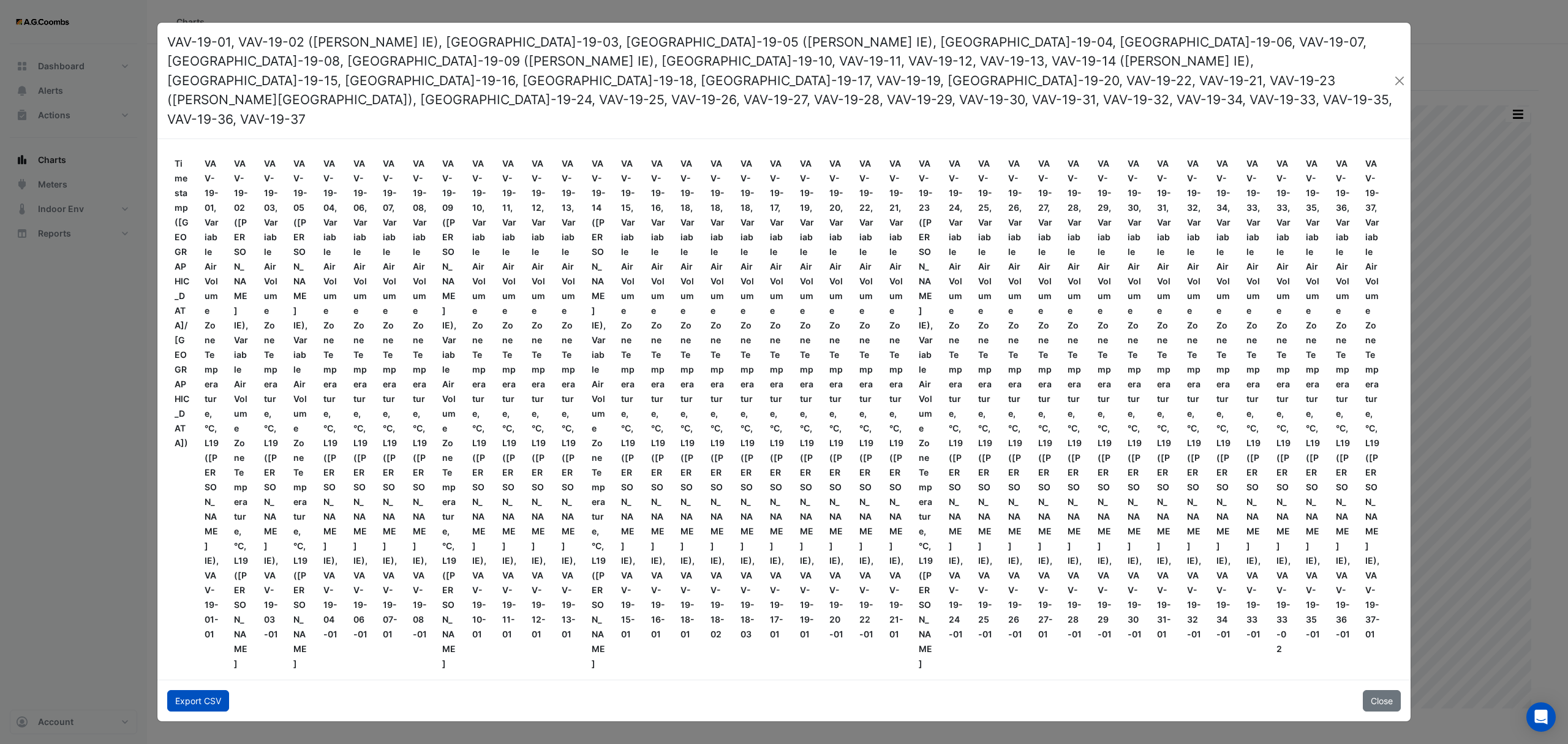
click at [189, 690] on button "Export CSV" at bounding box center [198, 700] width 62 height 21
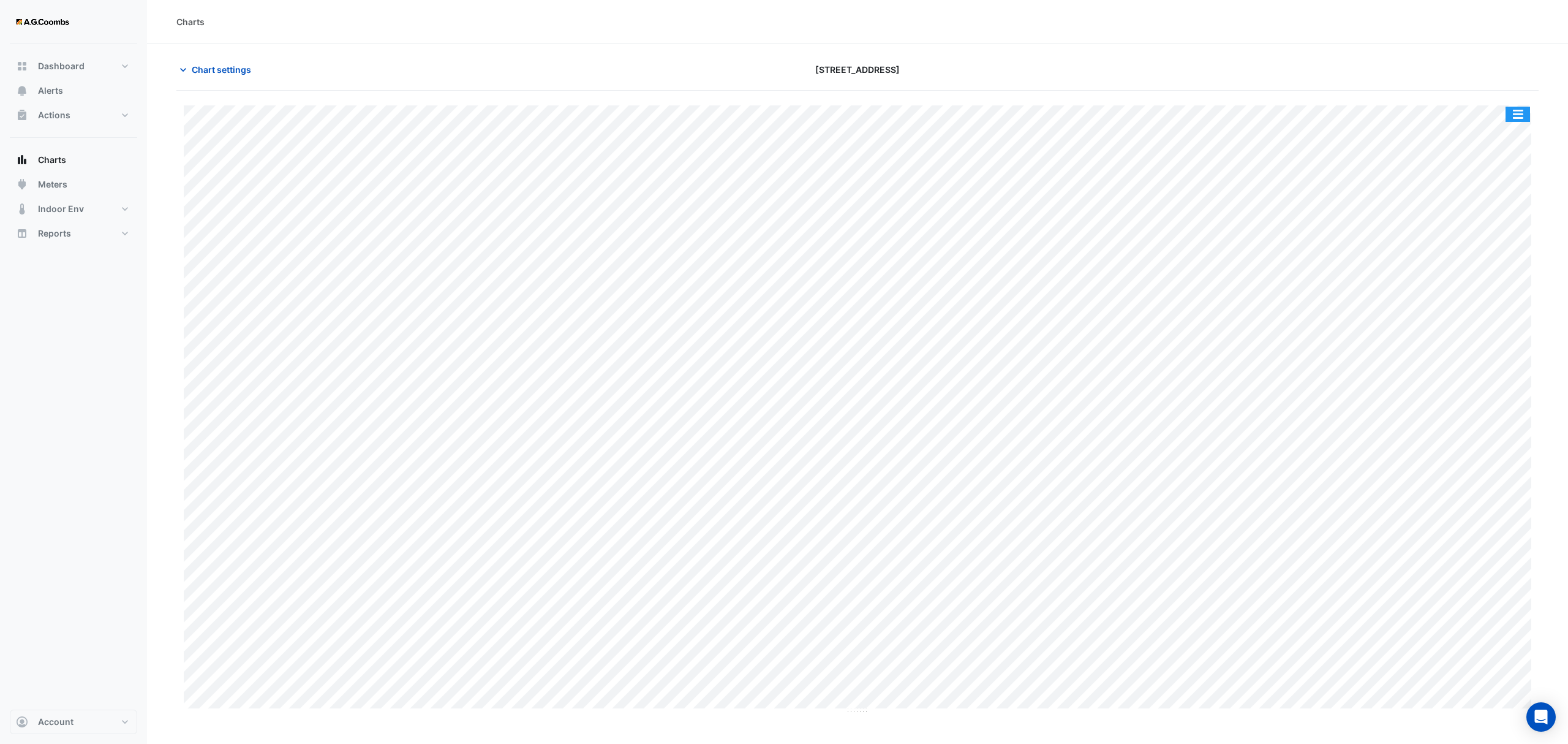
click at [1524, 114] on button "button" at bounding box center [1518, 114] width 25 height 15
click at [1488, 249] on div "Pivot Data Table" at bounding box center [1493, 246] width 74 height 29
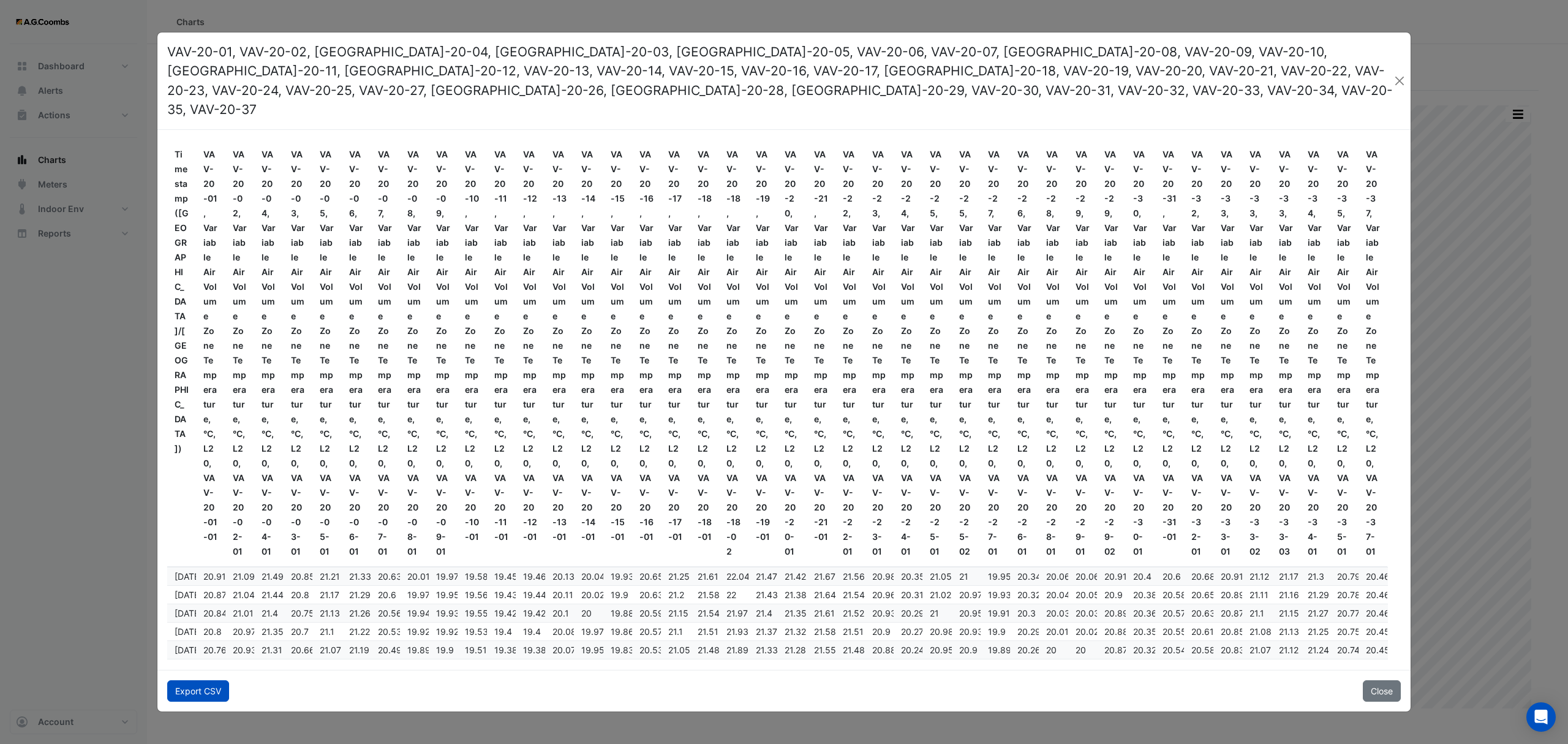
click at [198, 680] on button "Export CSV" at bounding box center [198, 691] width 62 height 21
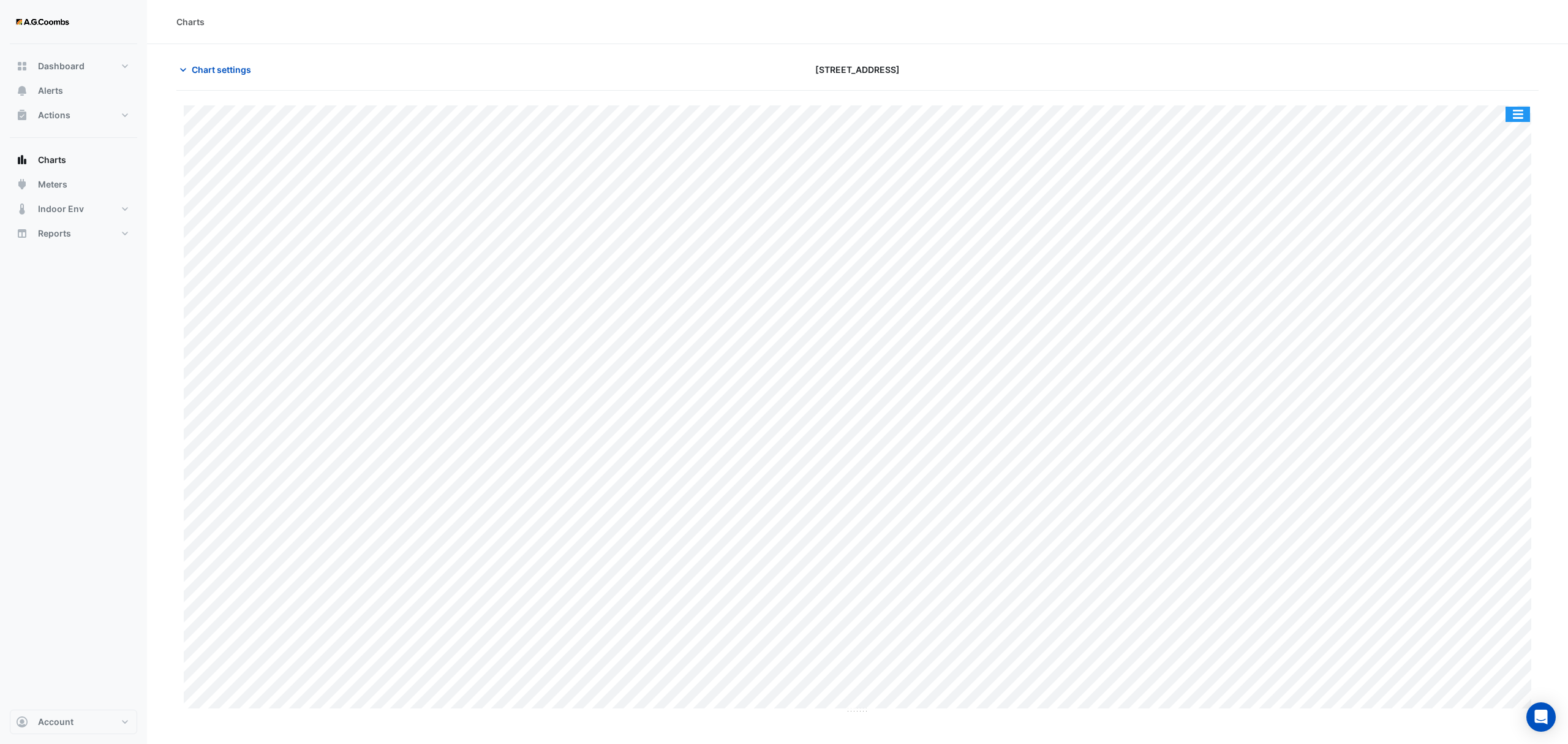
click at [1520, 110] on button "button" at bounding box center [1518, 114] width 25 height 15
click at [1493, 250] on div "Pivot Data Table" at bounding box center [1493, 246] width 74 height 29
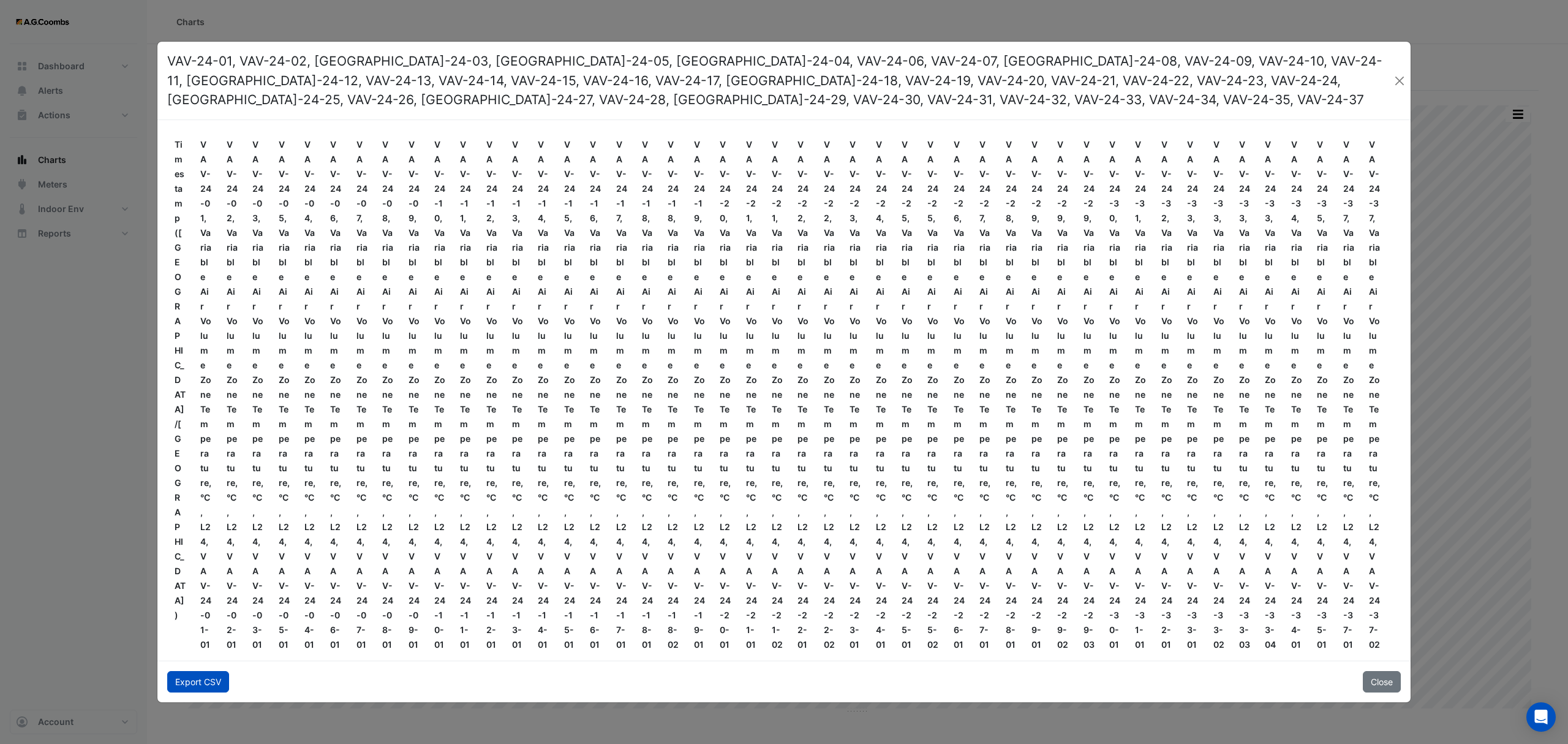
click at [174, 689] on button "Export CSV" at bounding box center [198, 681] width 62 height 21
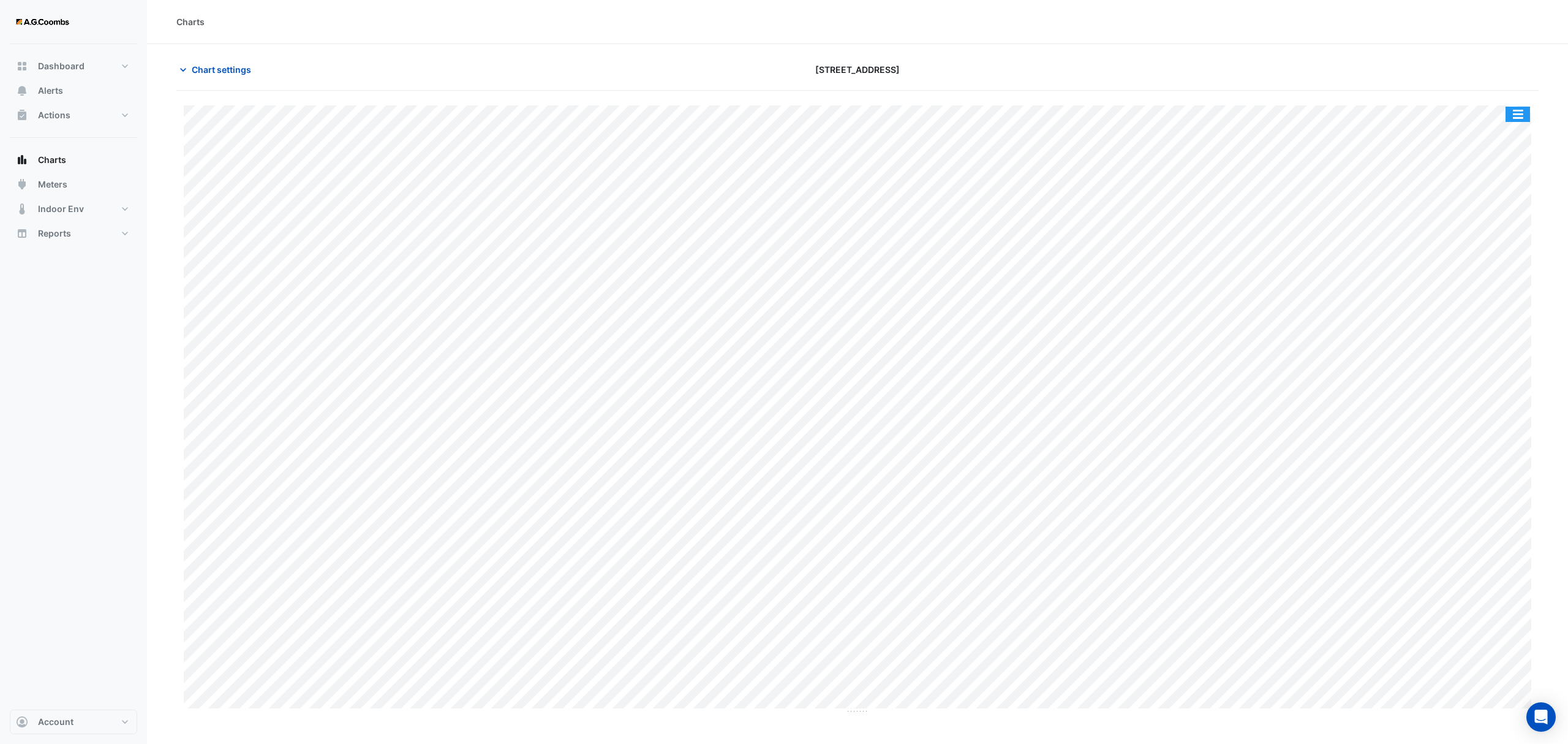
click at [1510, 111] on button "button" at bounding box center [1518, 114] width 25 height 15
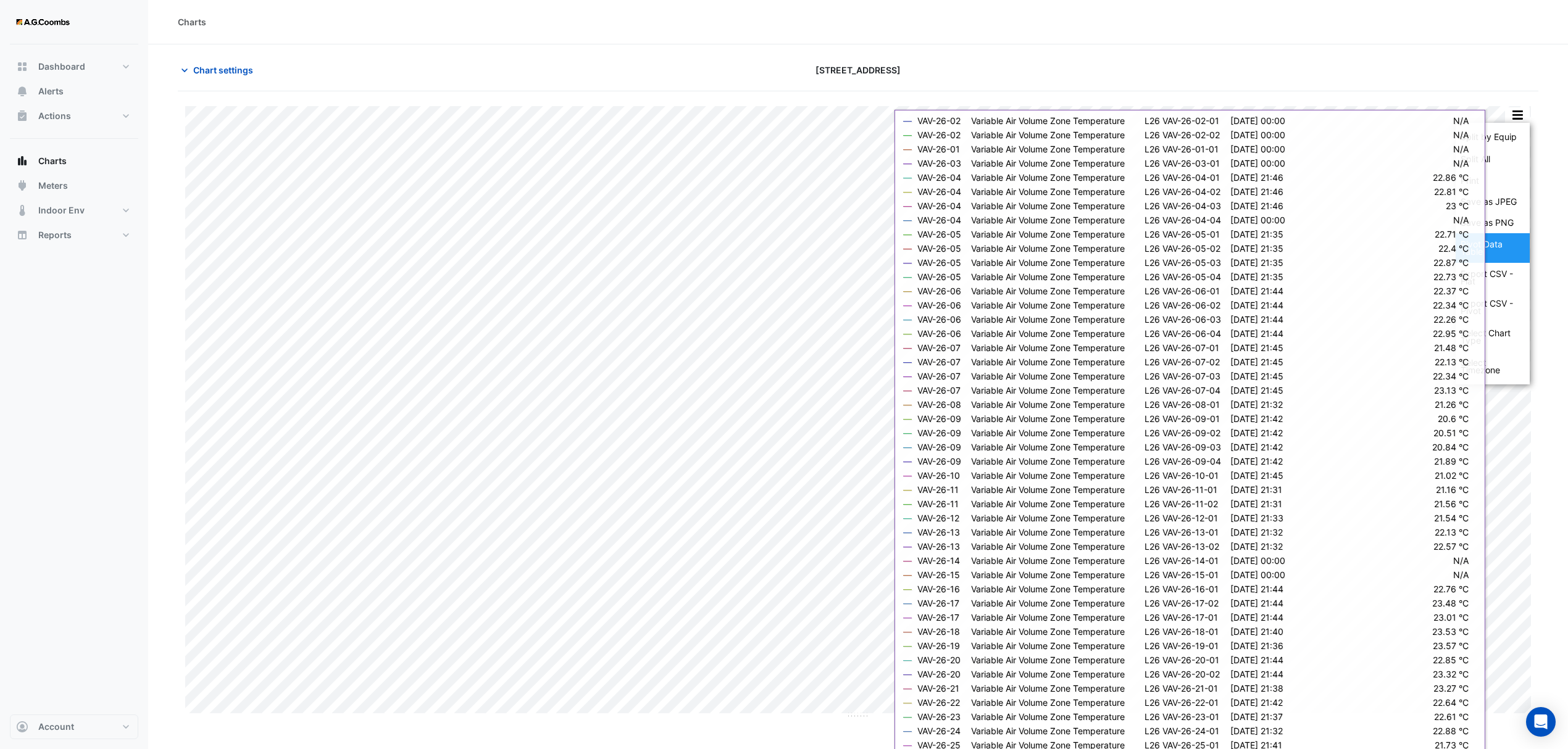
click at [1506, 255] on div "Pivot Data Table" at bounding box center [1492, 248] width 74 height 29
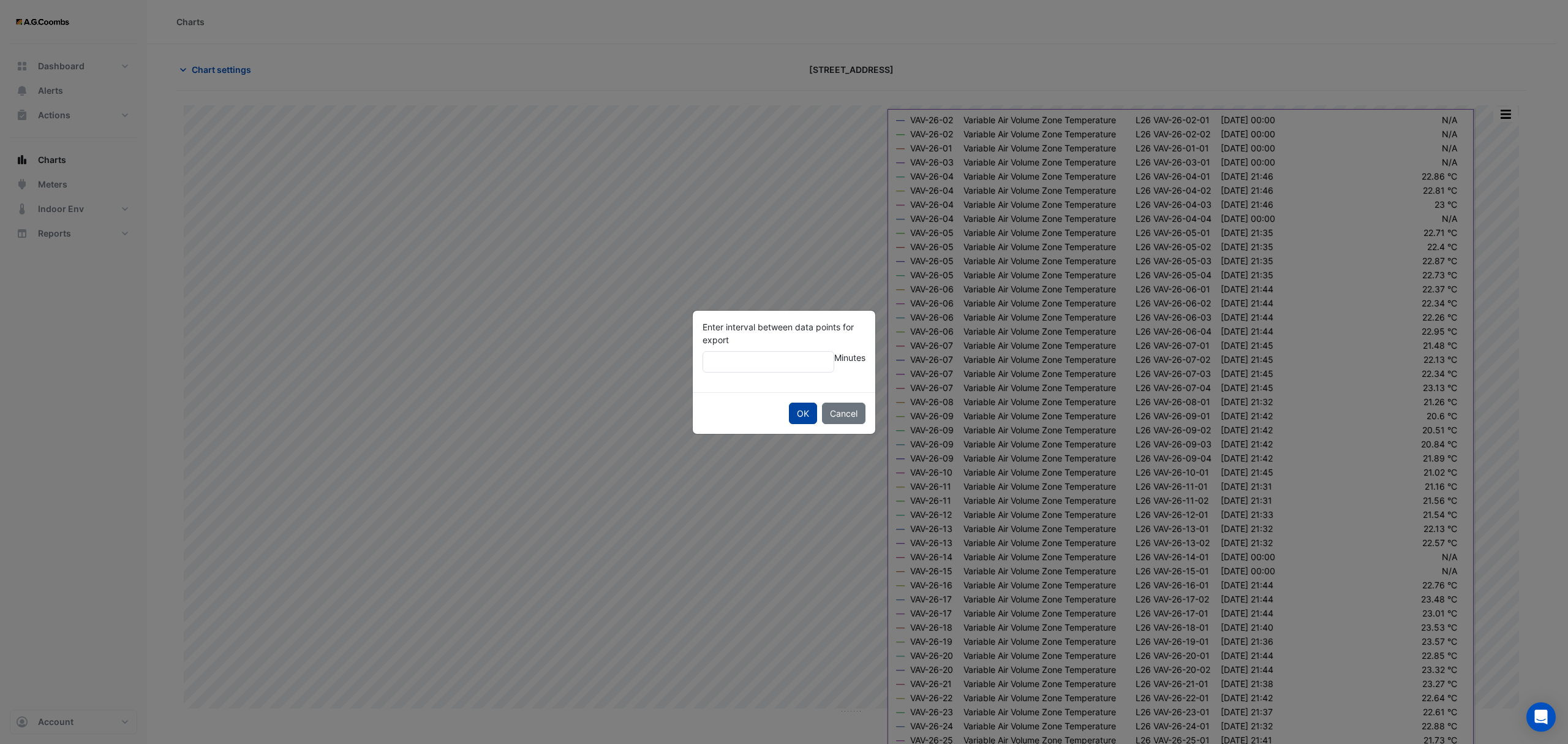
type input "**"
click at [800, 413] on button "OK" at bounding box center [803, 413] width 28 height 21
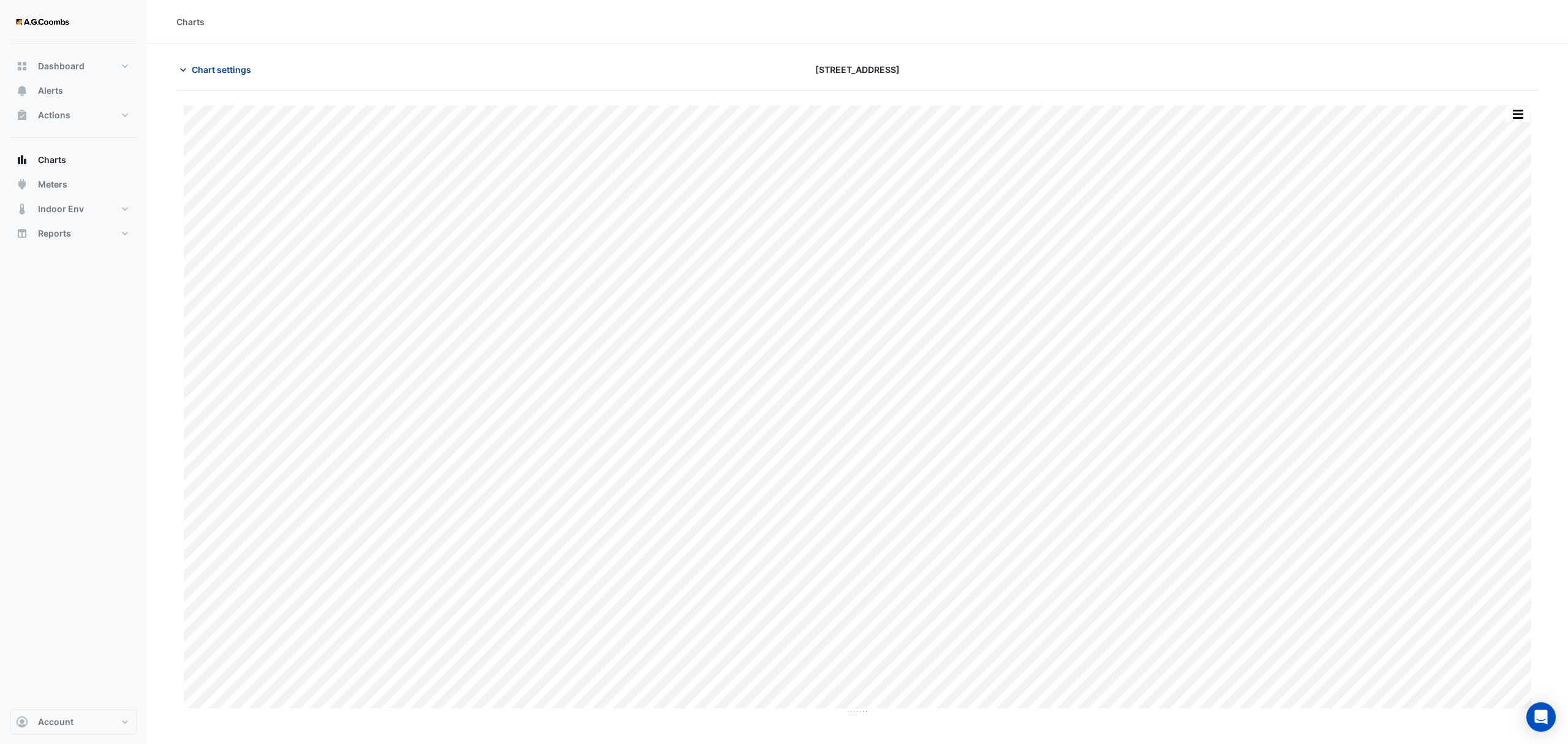
click at [215, 67] on span "Chart settings" at bounding box center [221, 69] width 59 height 13
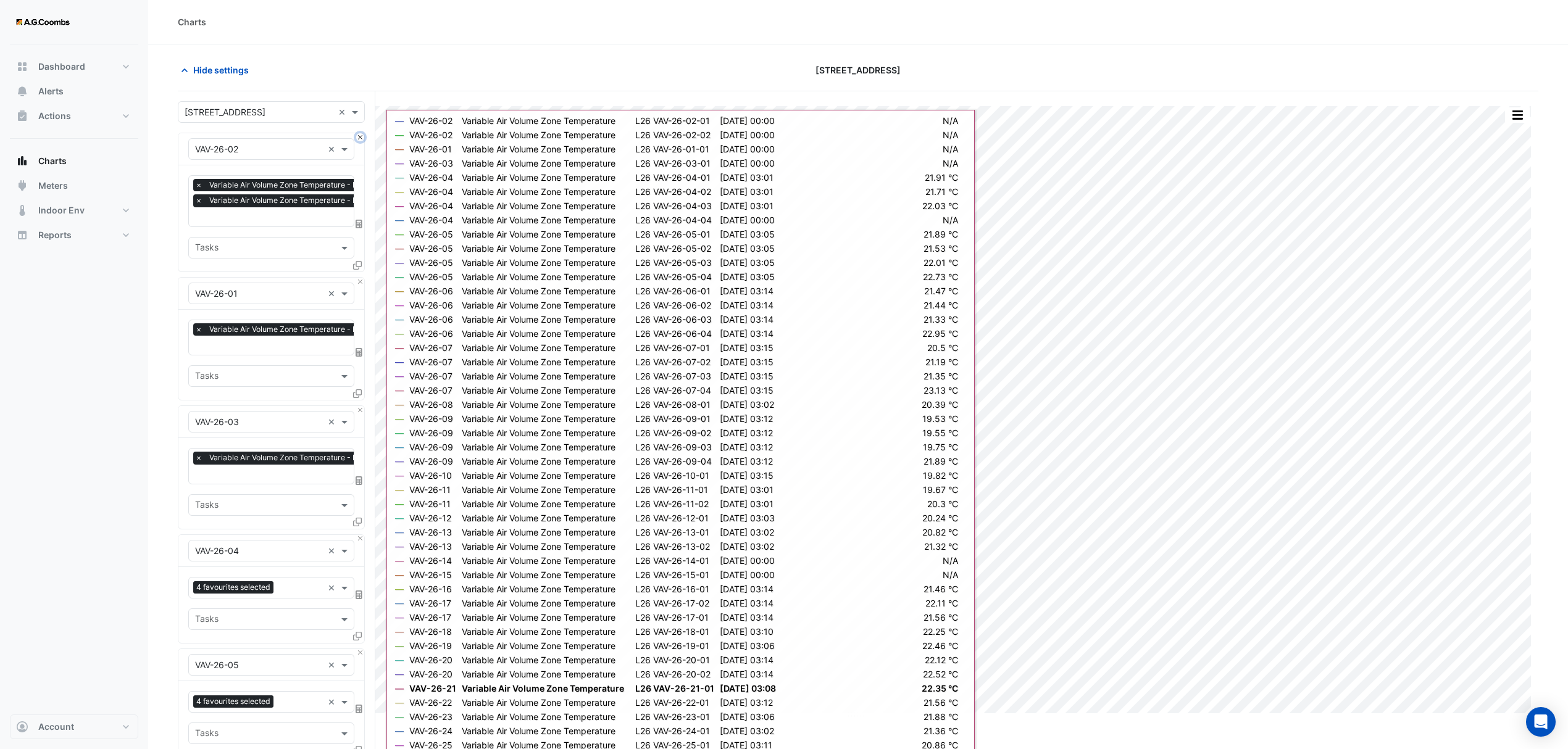
click at [362, 141] on button "Close" at bounding box center [360, 137] width 8 height 8
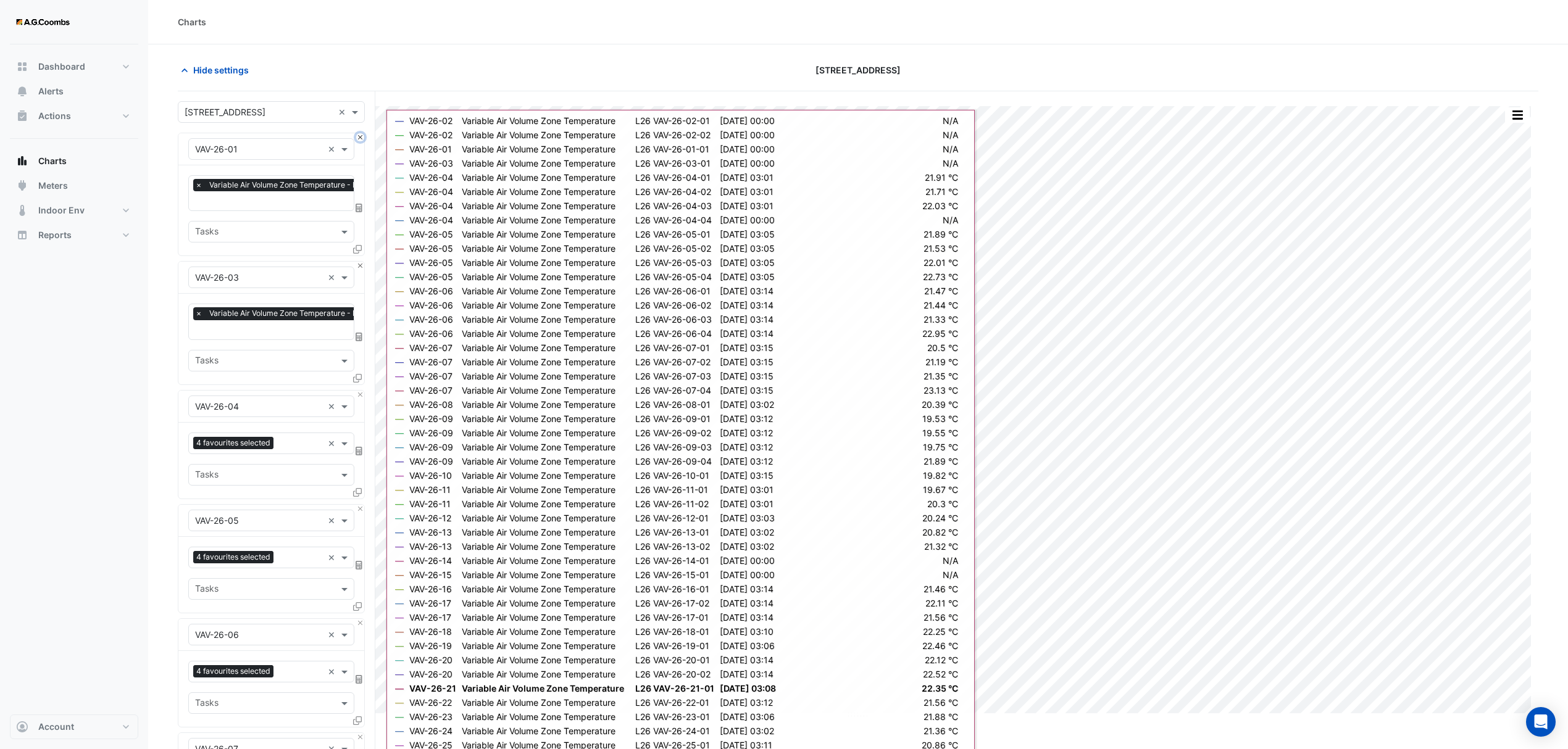
click at [363, 136] on button "Close" at bounding box center [360, 137] width 8 height 8
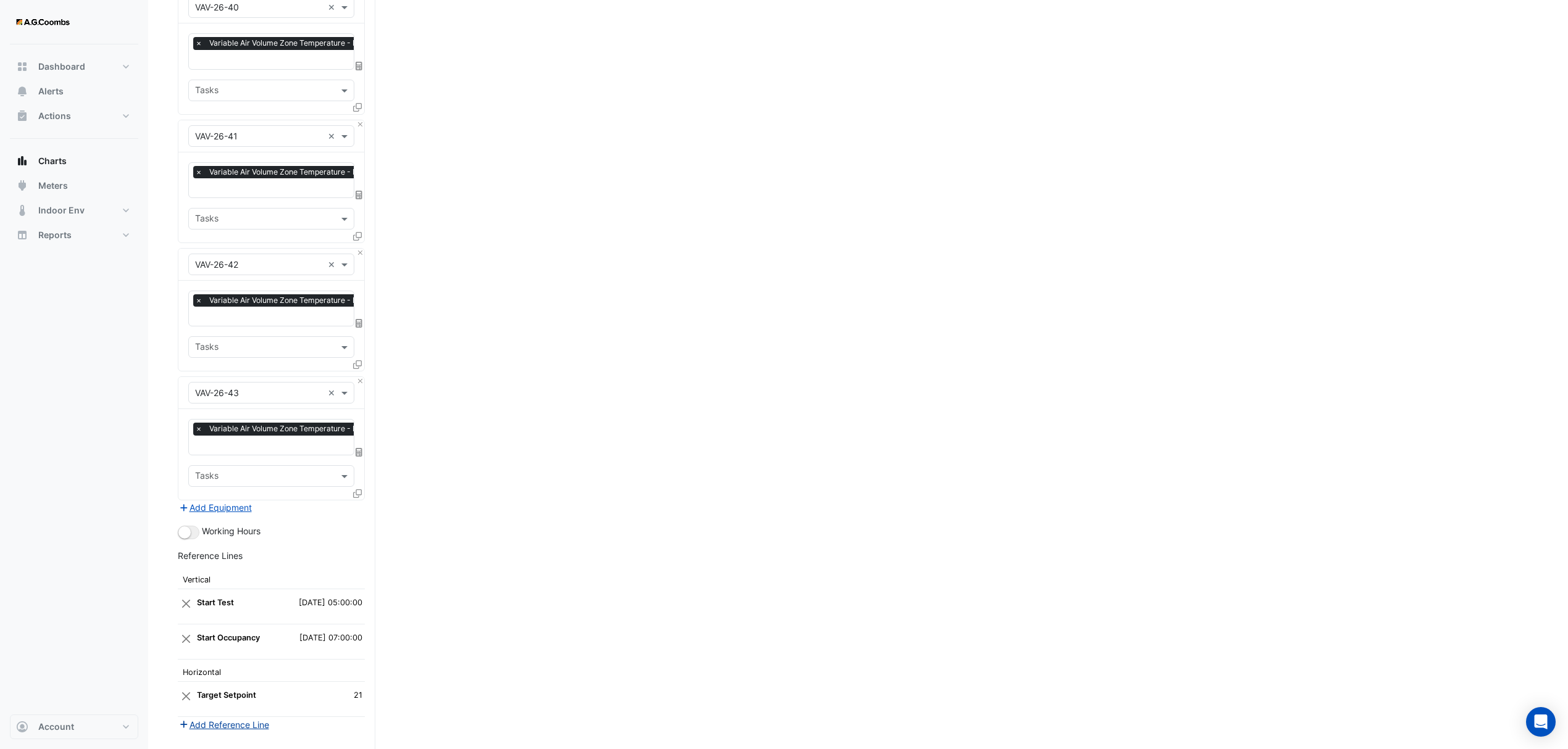
scroll to position [5073, 0]
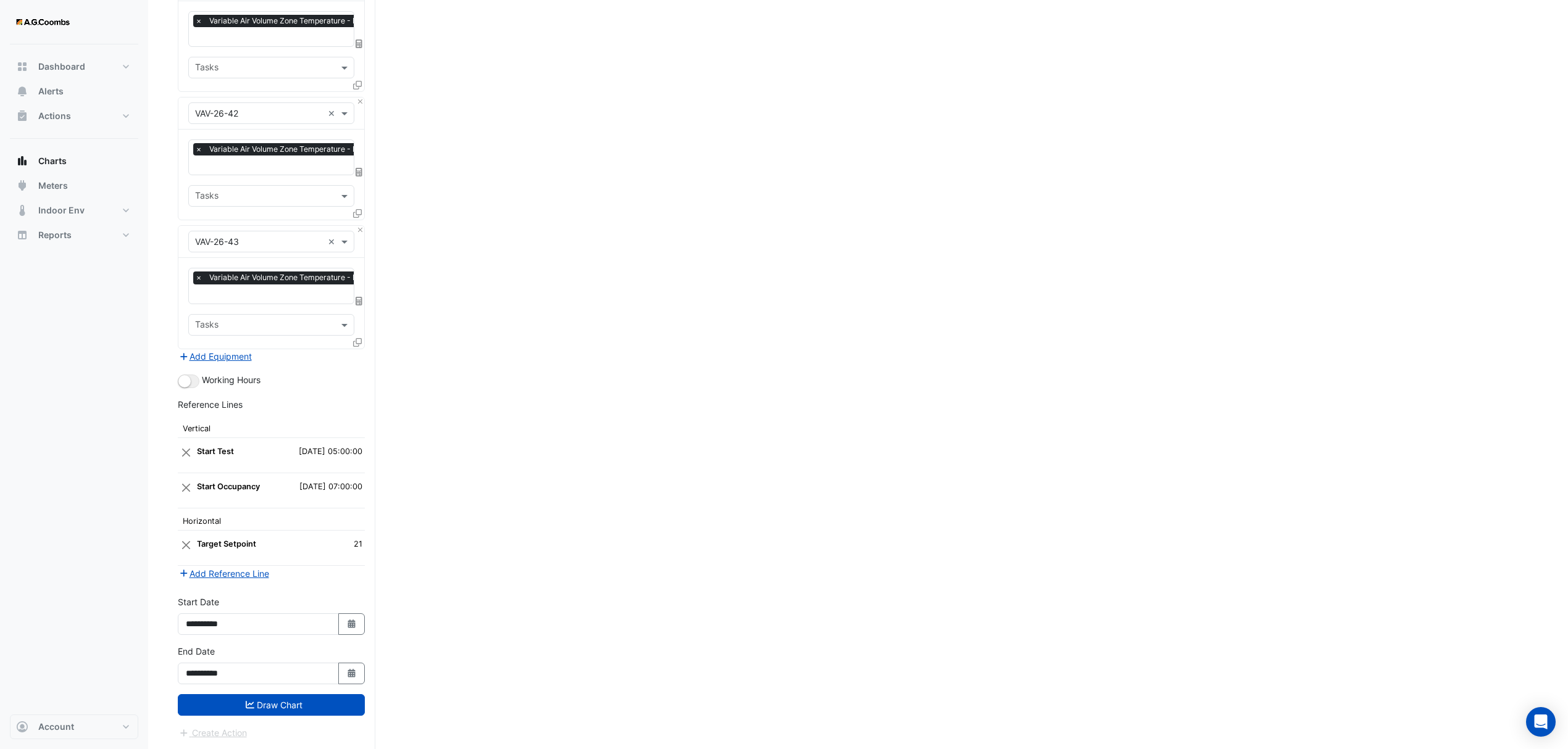
click at [252, 709] on button "Draw Chart" at bounding box center [271, 704] width 187 height 21
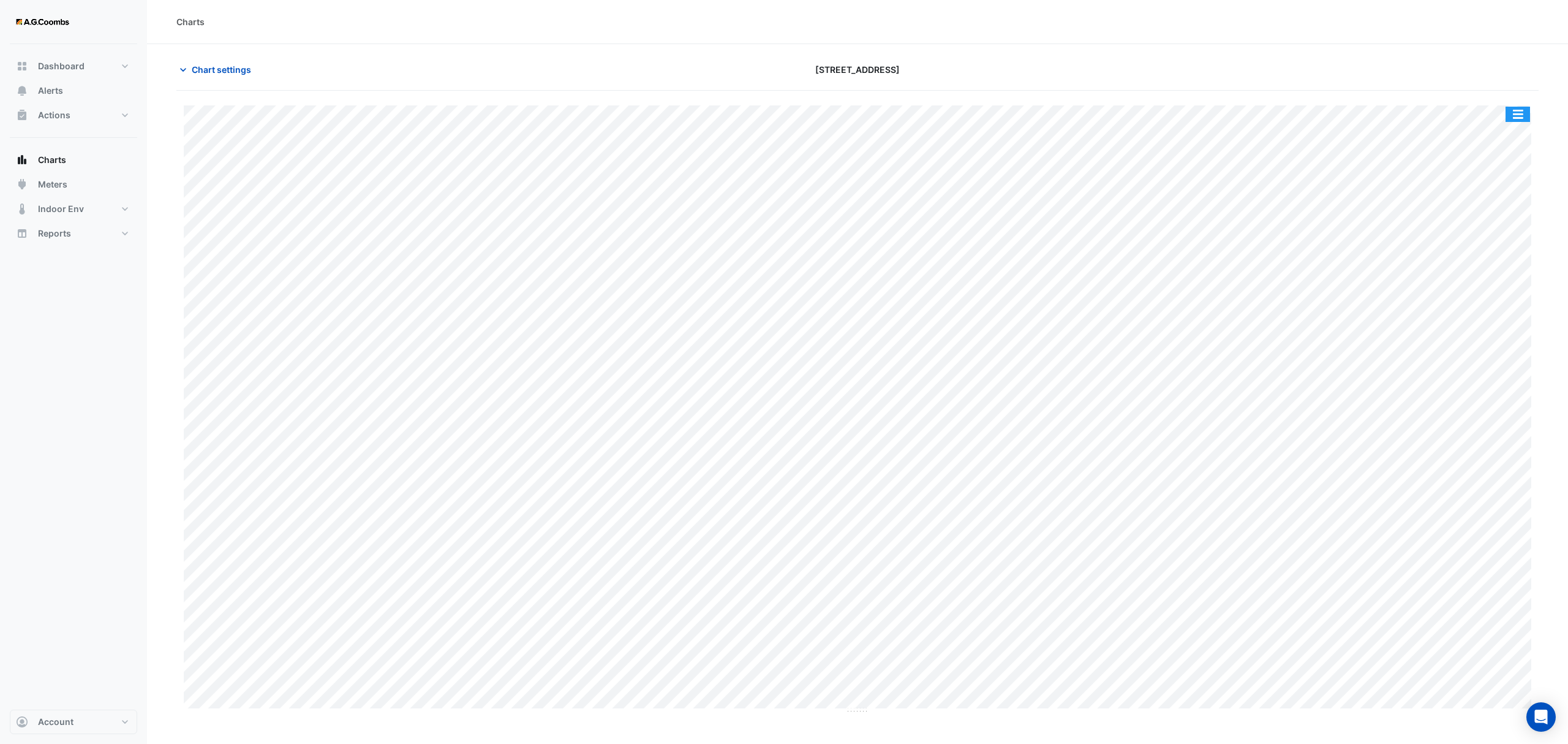
click at [1526, 115] on button "button" at bounding box center [1518, 114] width 25 height 15
click at [1513, 238] on div "Pivot Data Table" at bounding box center [1493, 246] width 74 height 29
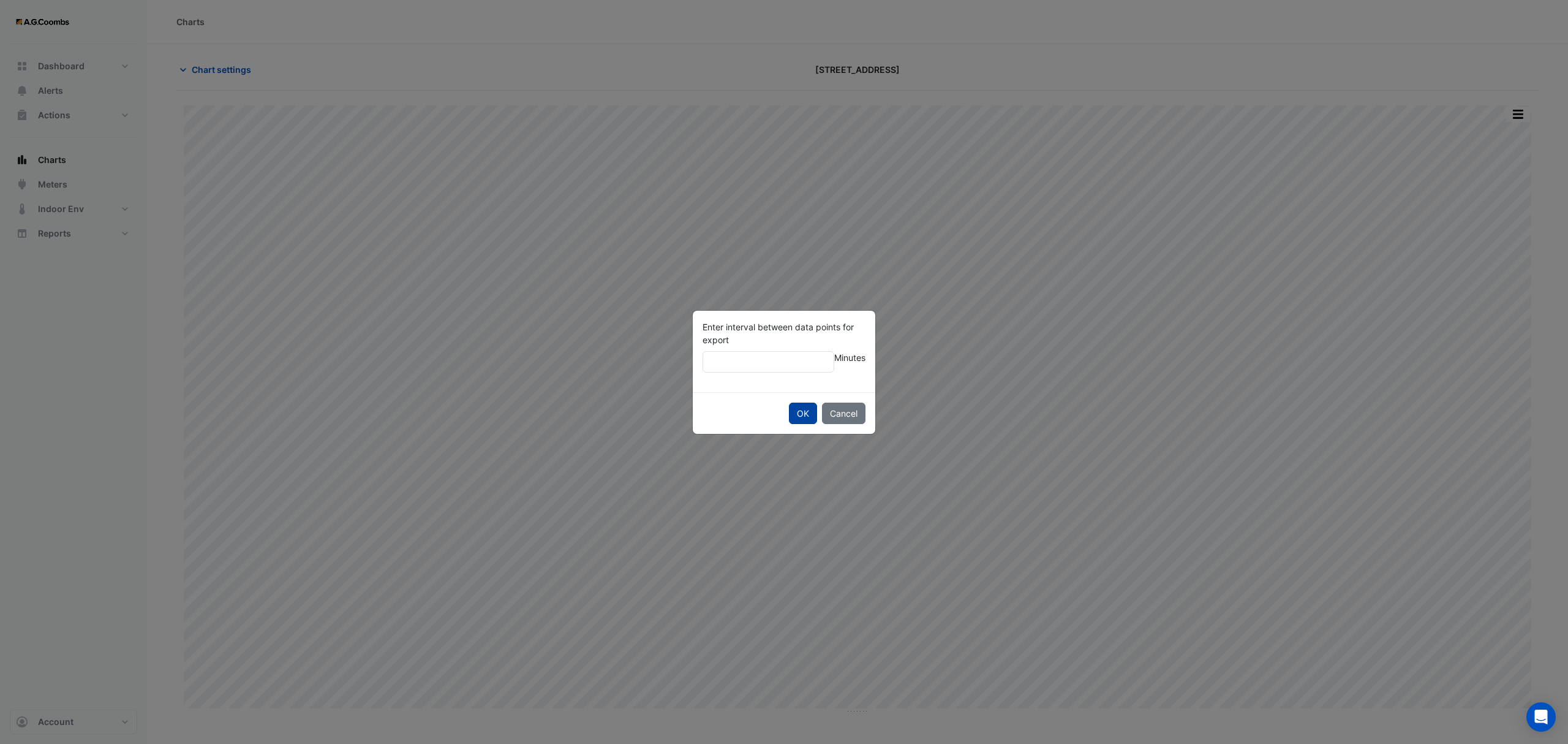
type input "**"
click at [807, 410] on button "OK" at bounding box center [803, 413] width 28 height 21
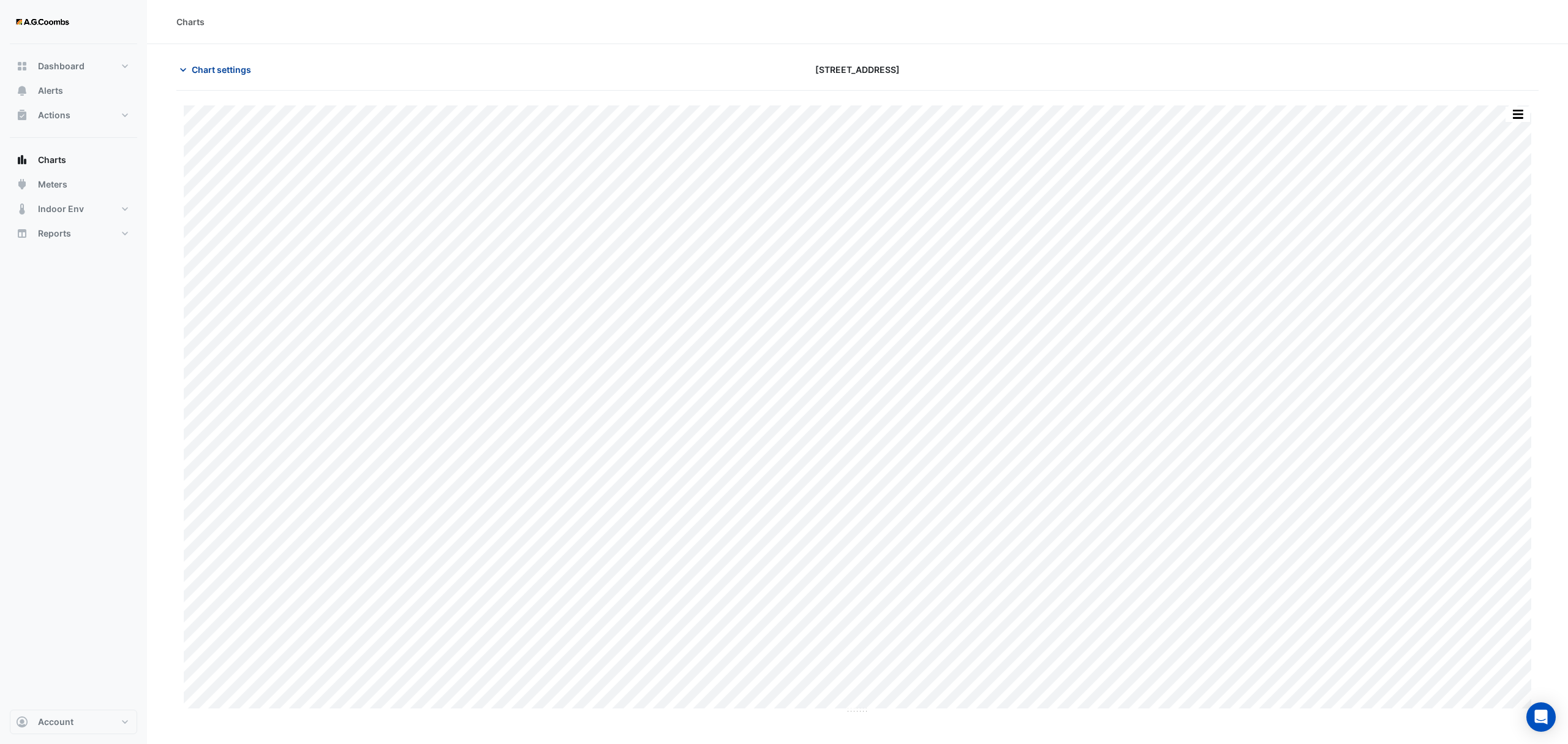
click at [207, 72] on span "Chart settings" at bounding box center [221, 69] width 59 height 13
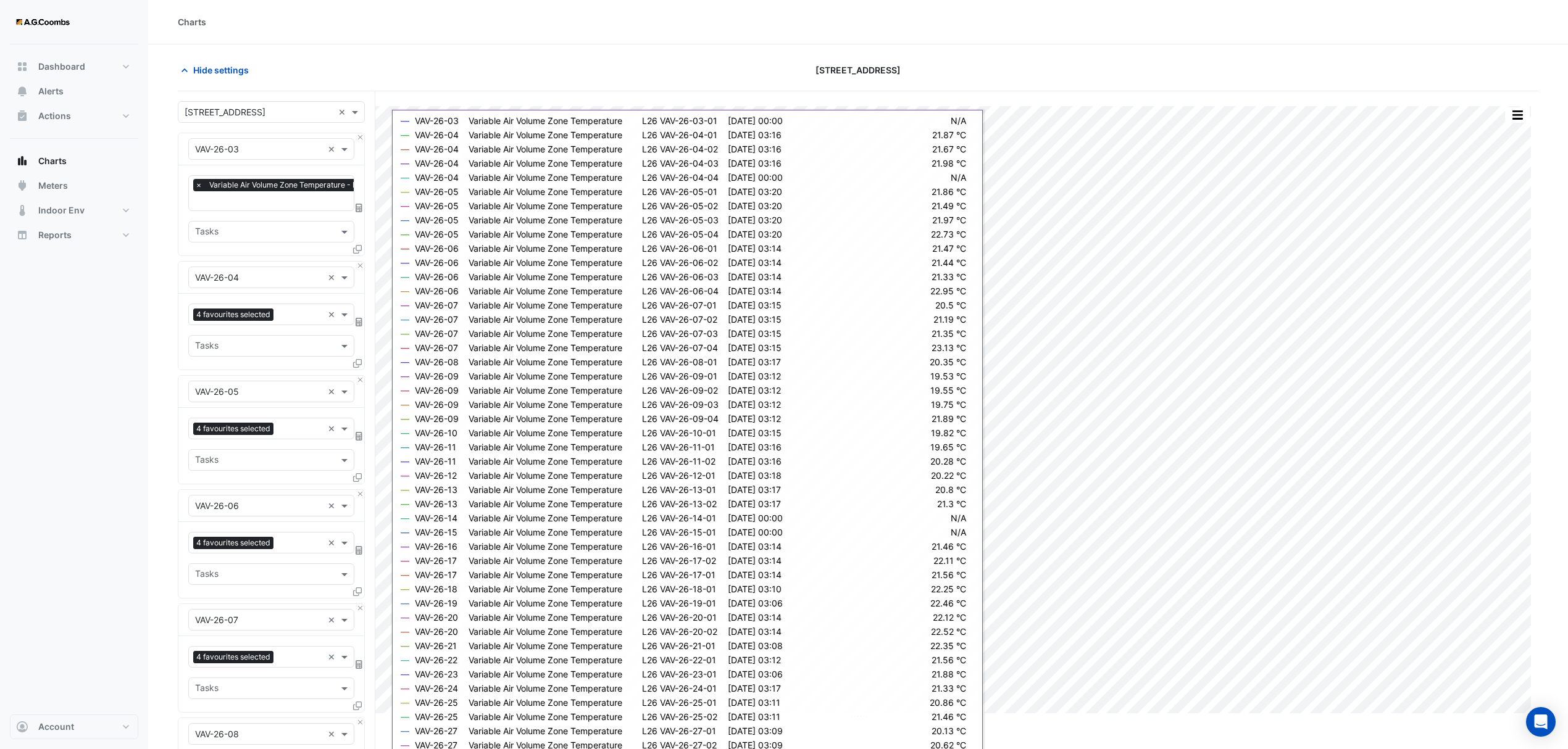
click at [360, 136] on button "Close" at bounding box center [360, 137] width 8 height 8
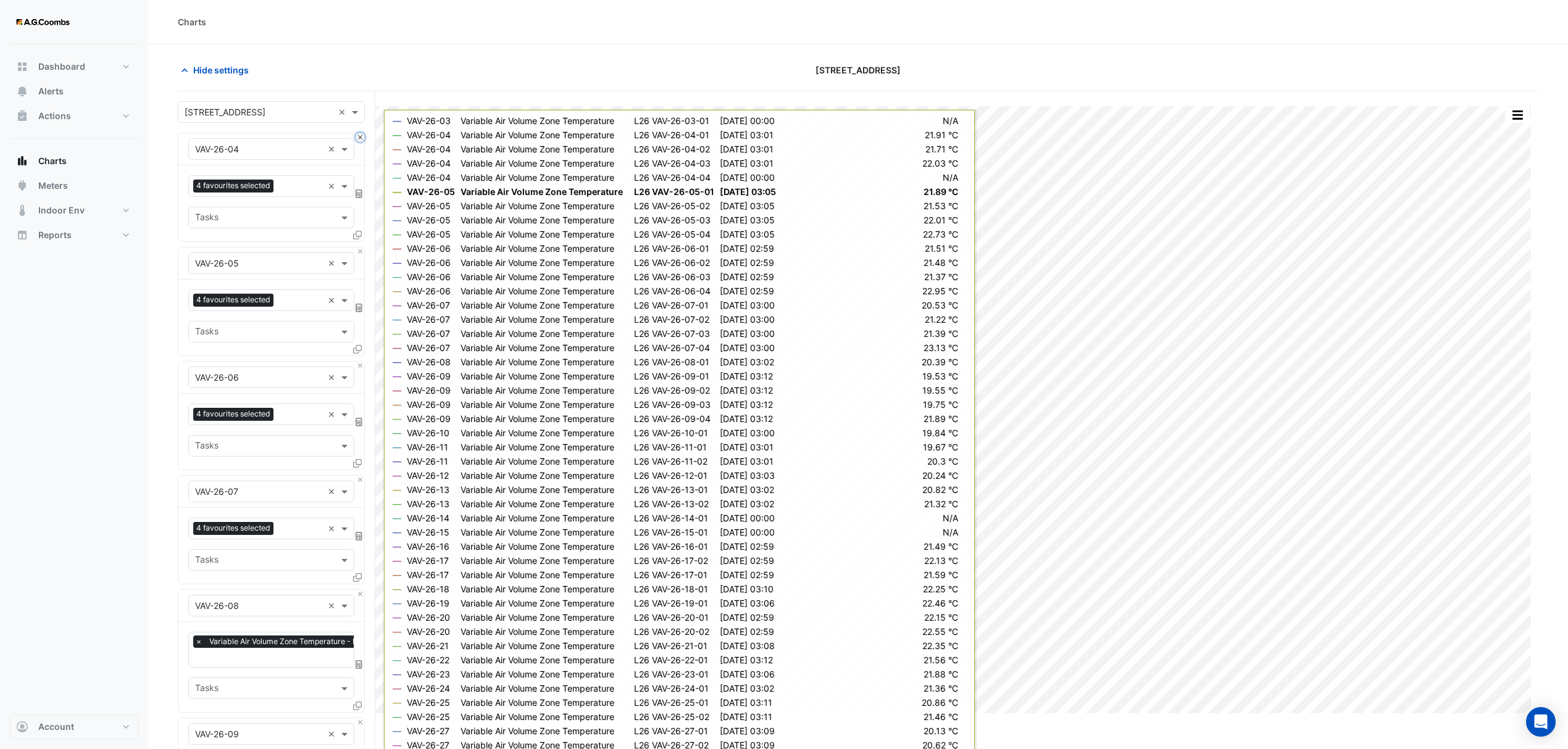
click at [360, 138] on button "Close" at bounding box center [360, 137] width 8 height 8
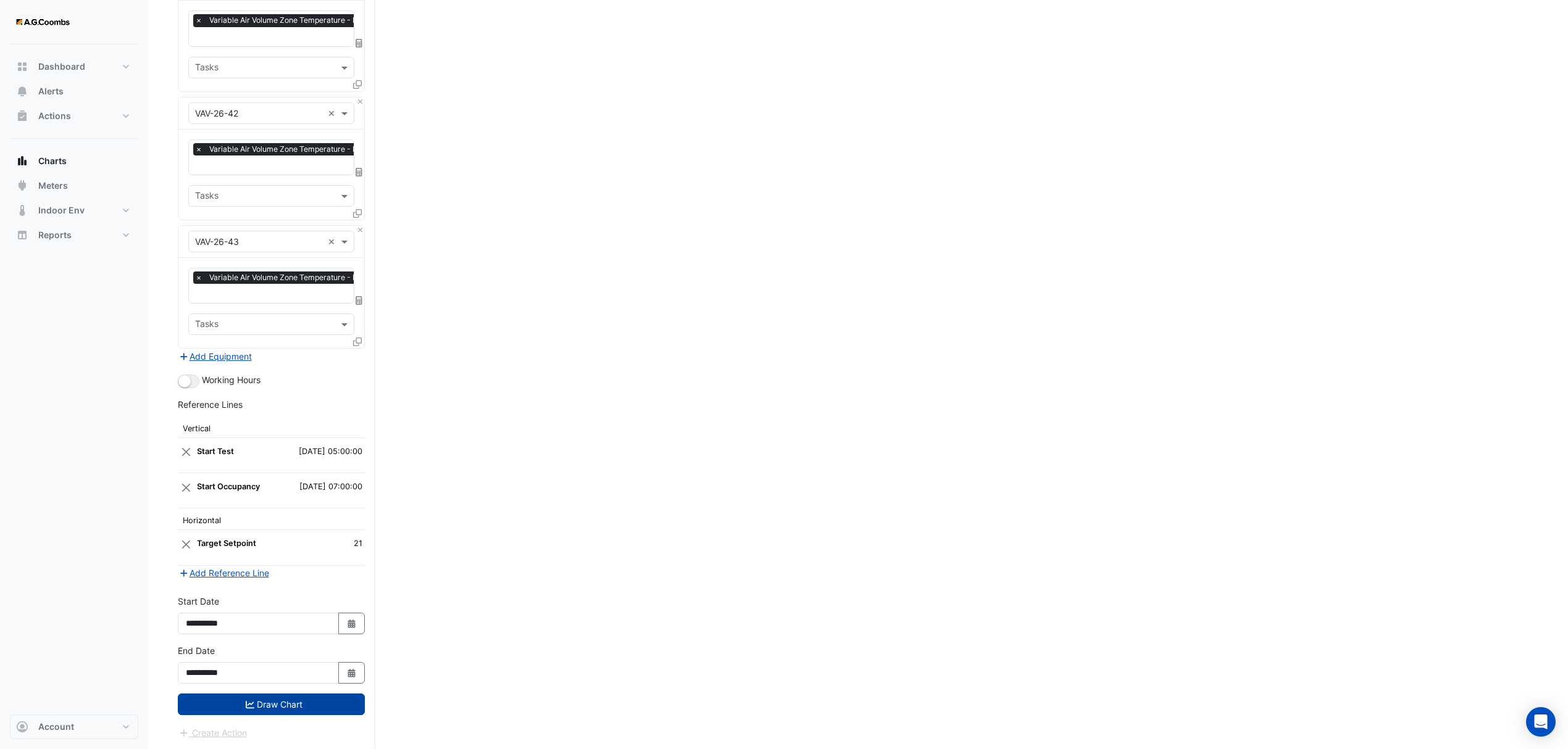
click at [267, 703] on button "Draw Chart" at bounding box center [271, 704] width 187 height 21
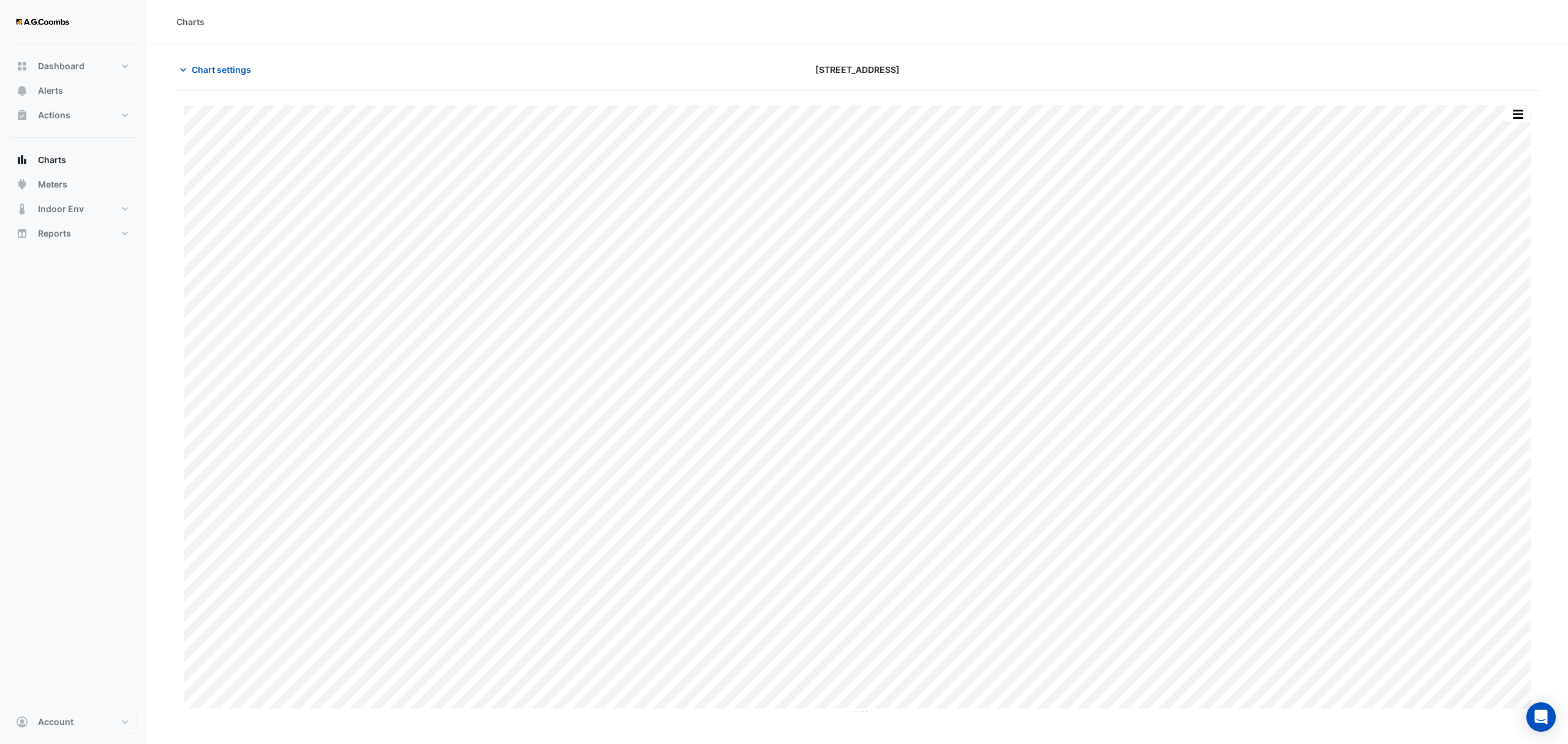
click at [1518, 104] on div "Split by Equip Split All Print Save as JPEG Save as PNG Pivot Data Table Export…" at bounding box center [857, 402] width 1362 height 624
click at [1525, 116] on button "button" at bounding box center [1518, 114] width 25 height 15
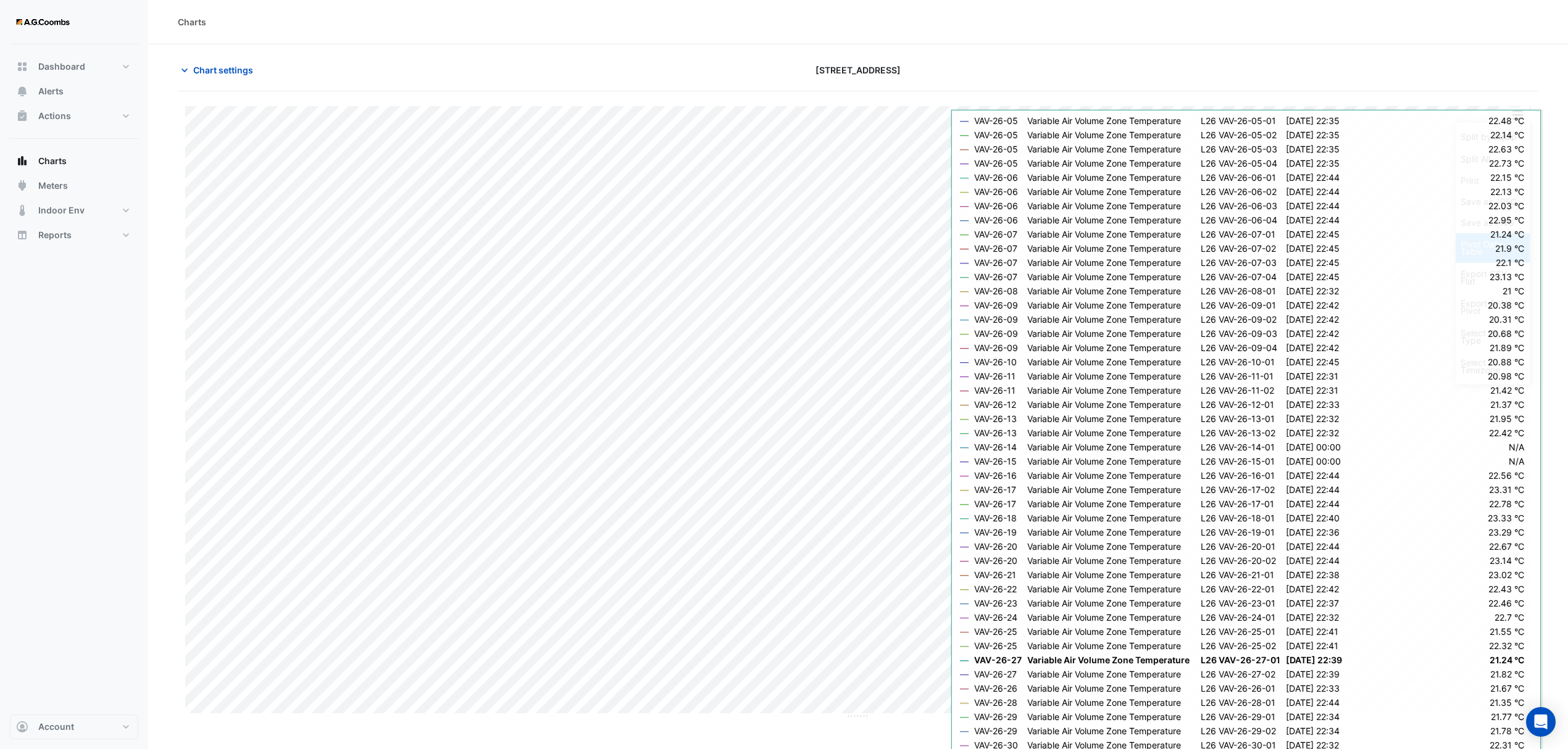
click at [1478, 250] on div "Pivot Data Table" at bounding box center [1492, 248] width 74 height 29
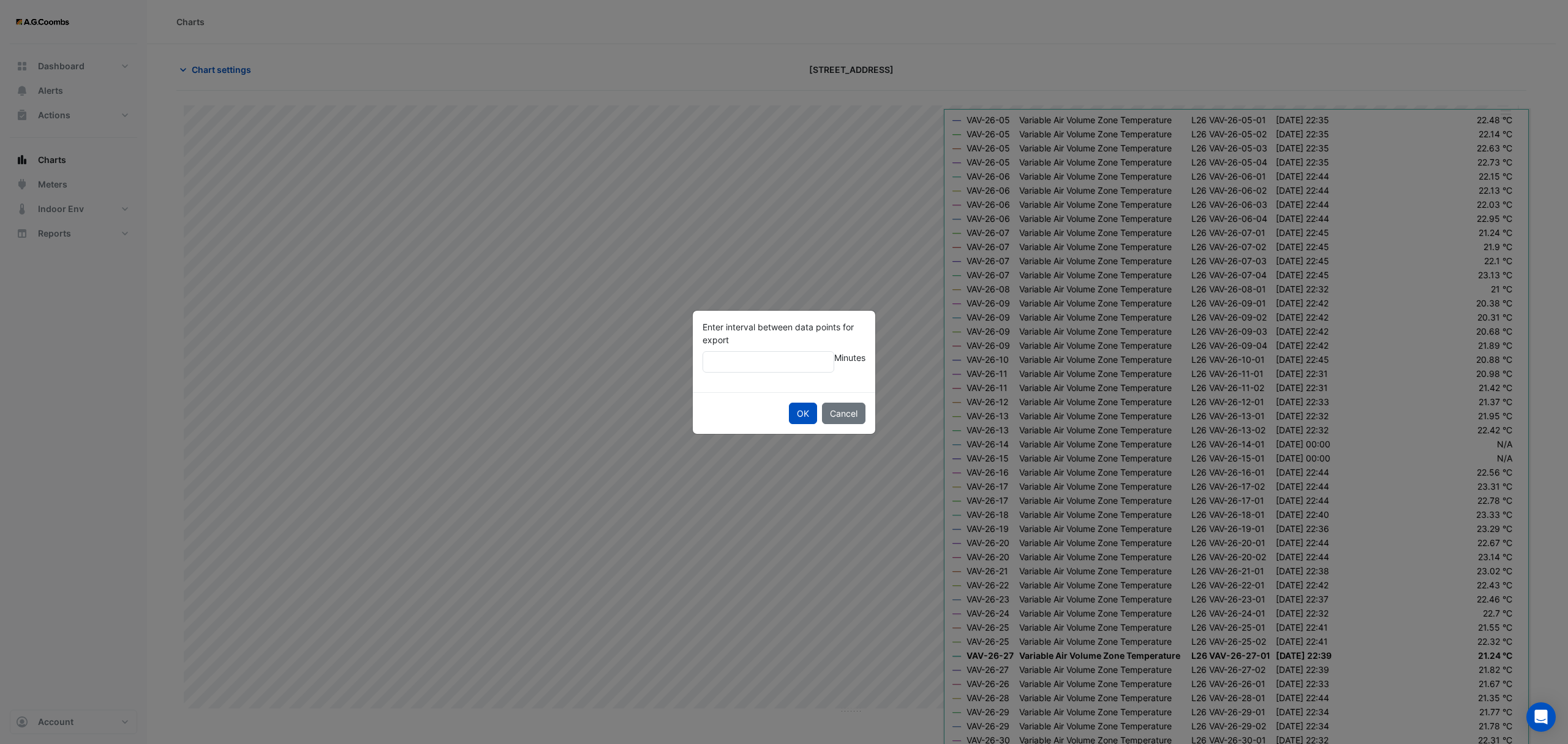
type input "**"
click at [789, 403] on button "OK" at bounding box center [803, 413] width 28 height 21
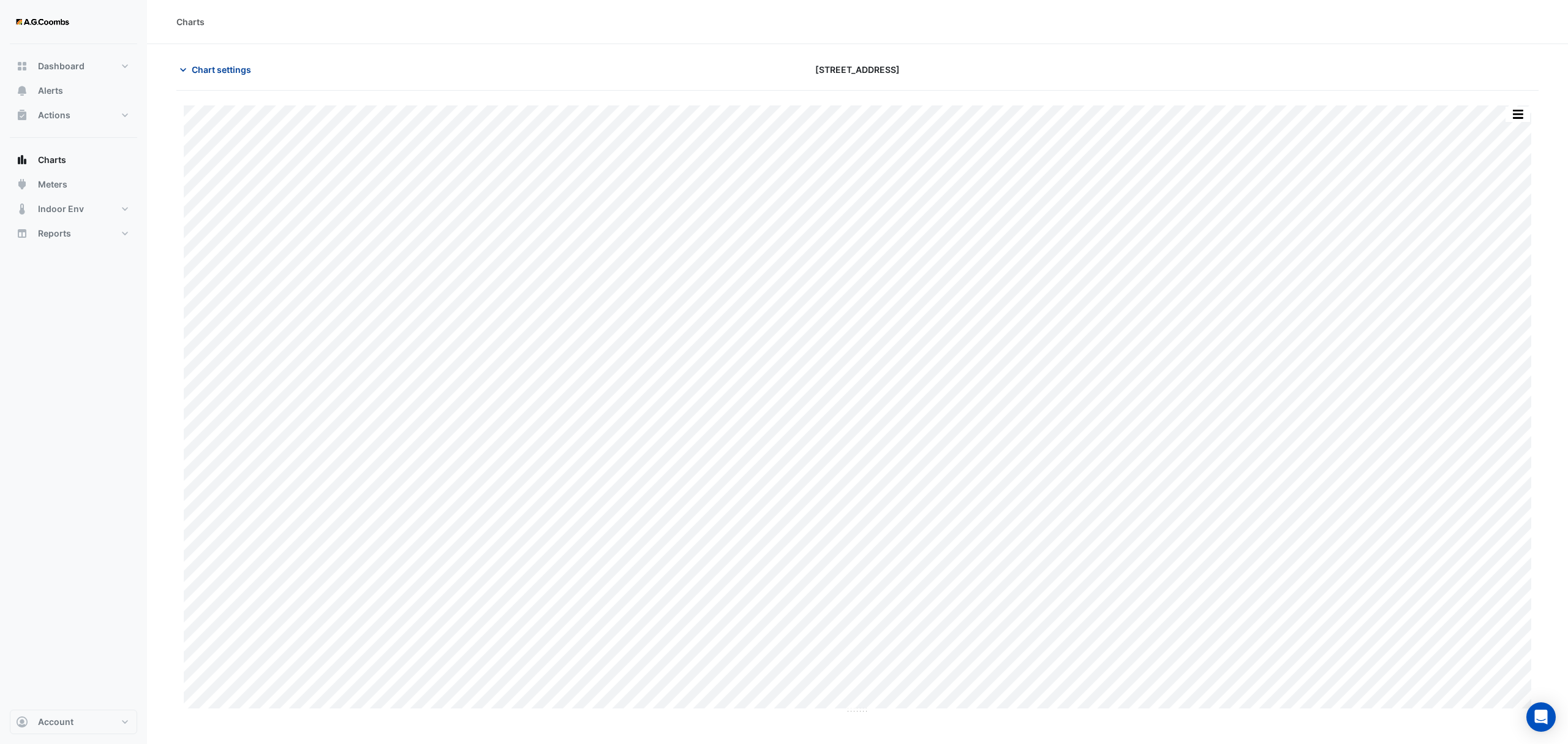
click at [201, 67] on span "Chart settings" at bounding box center [221, 69] width 59 height 13
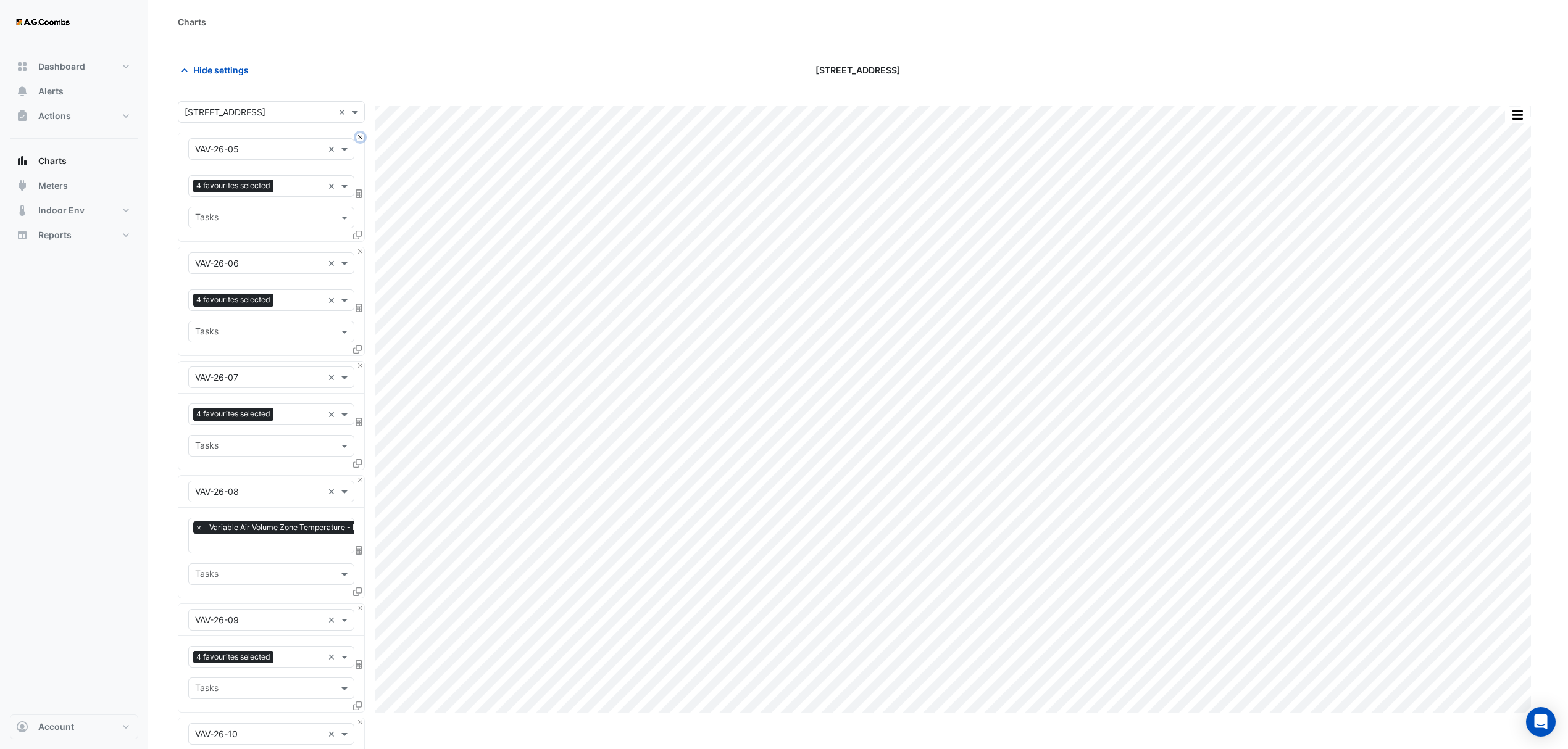
click at [360, 137] on button "Close" at bounding box center [360, 137] width 8 height 8
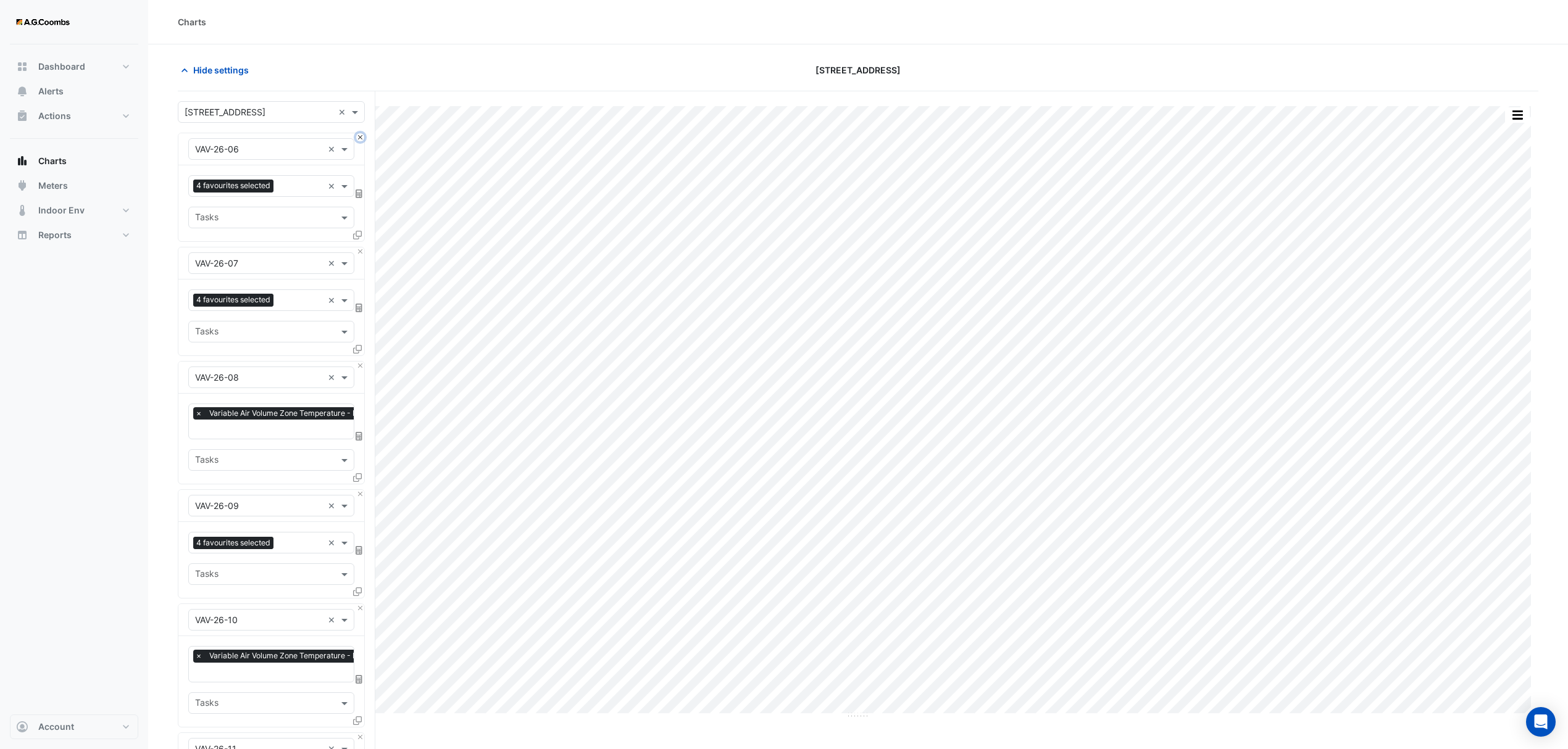
click at [359, 140] on button "Close" at bounding box center [360, 137] width 8 height 8
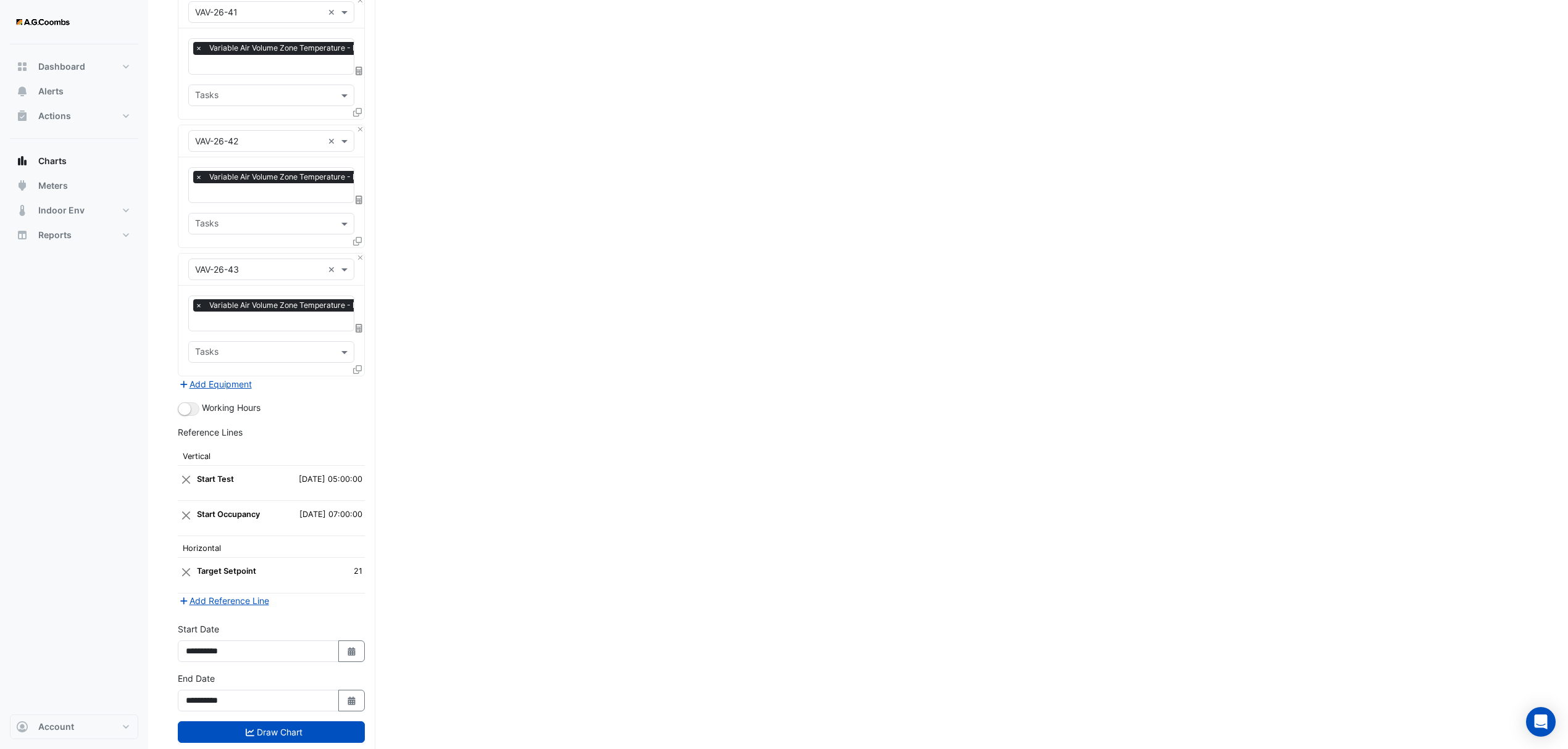
scroll to position [4601, 0]
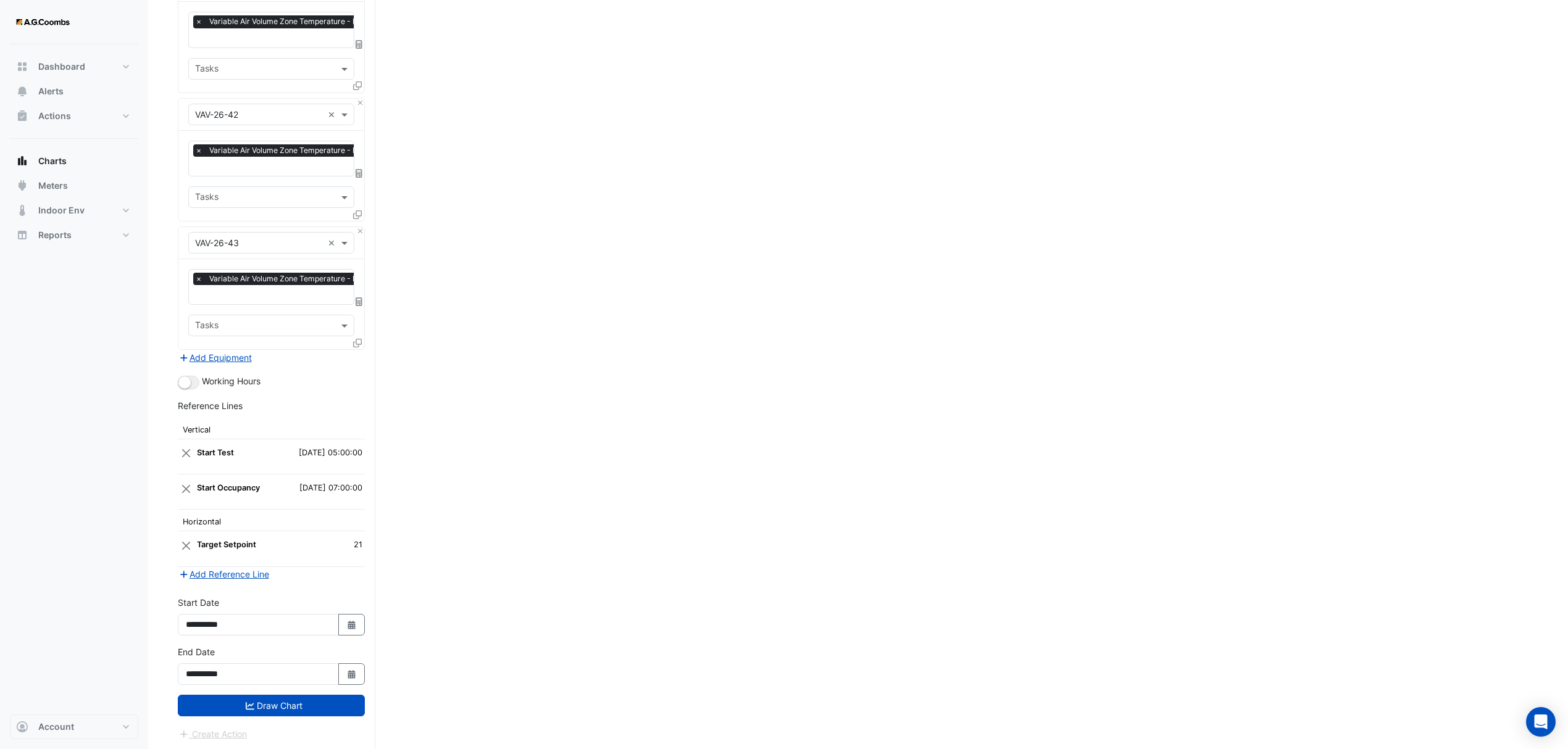
drag, startPoint x: 257, startPoint y: 706, endPoint x: 293, endPoint y: 725, distance: 40.7
click at [257, 706] on button "Draw Chart" at bounding box center [271, 705] width 187 height 21
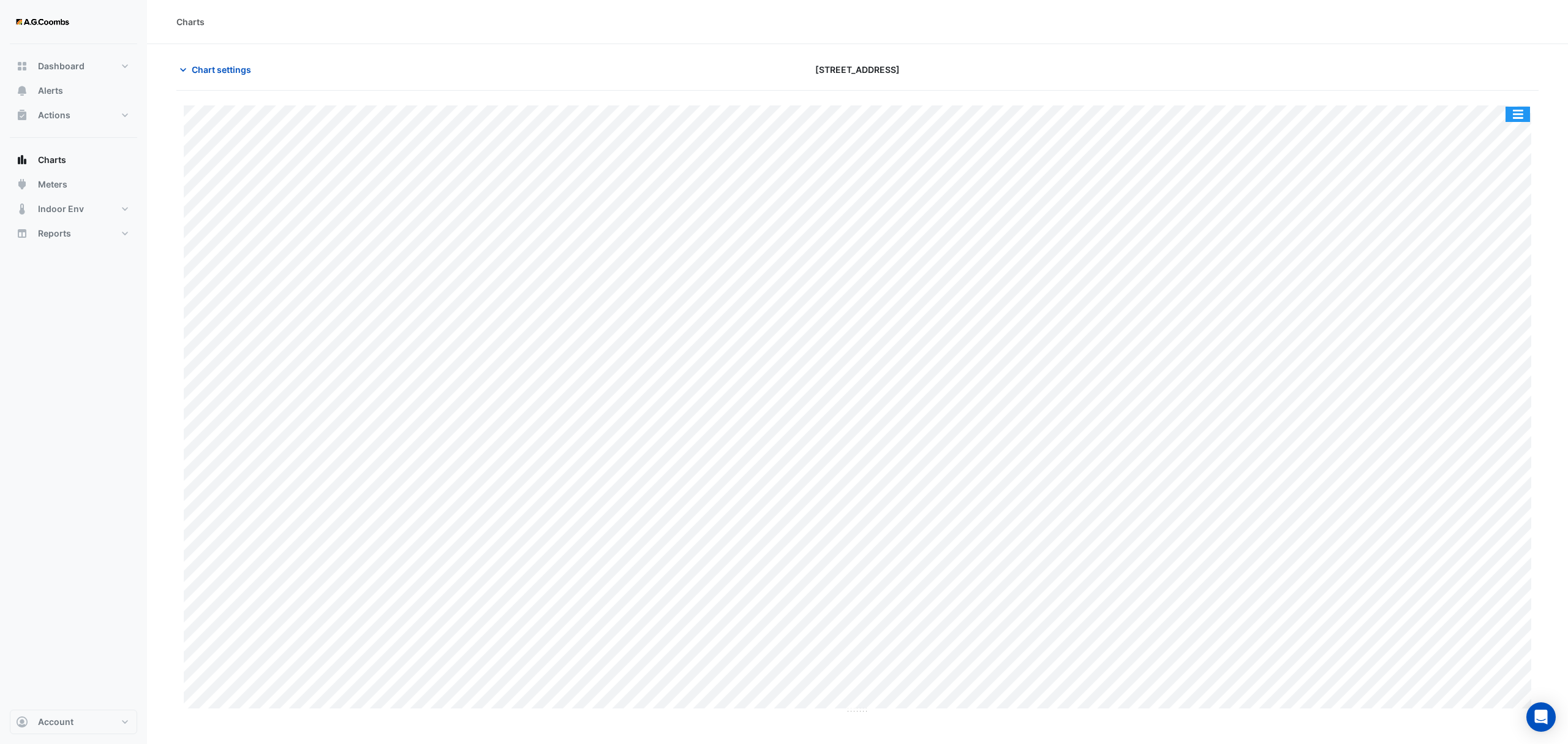
click at [1517, 118] on button "button" at bounding box center [1518, 114] width 25 height 15
click at [1507, 248] on div "Pivot Data Table" at bounding box center [1493, 246] width 74 height 29
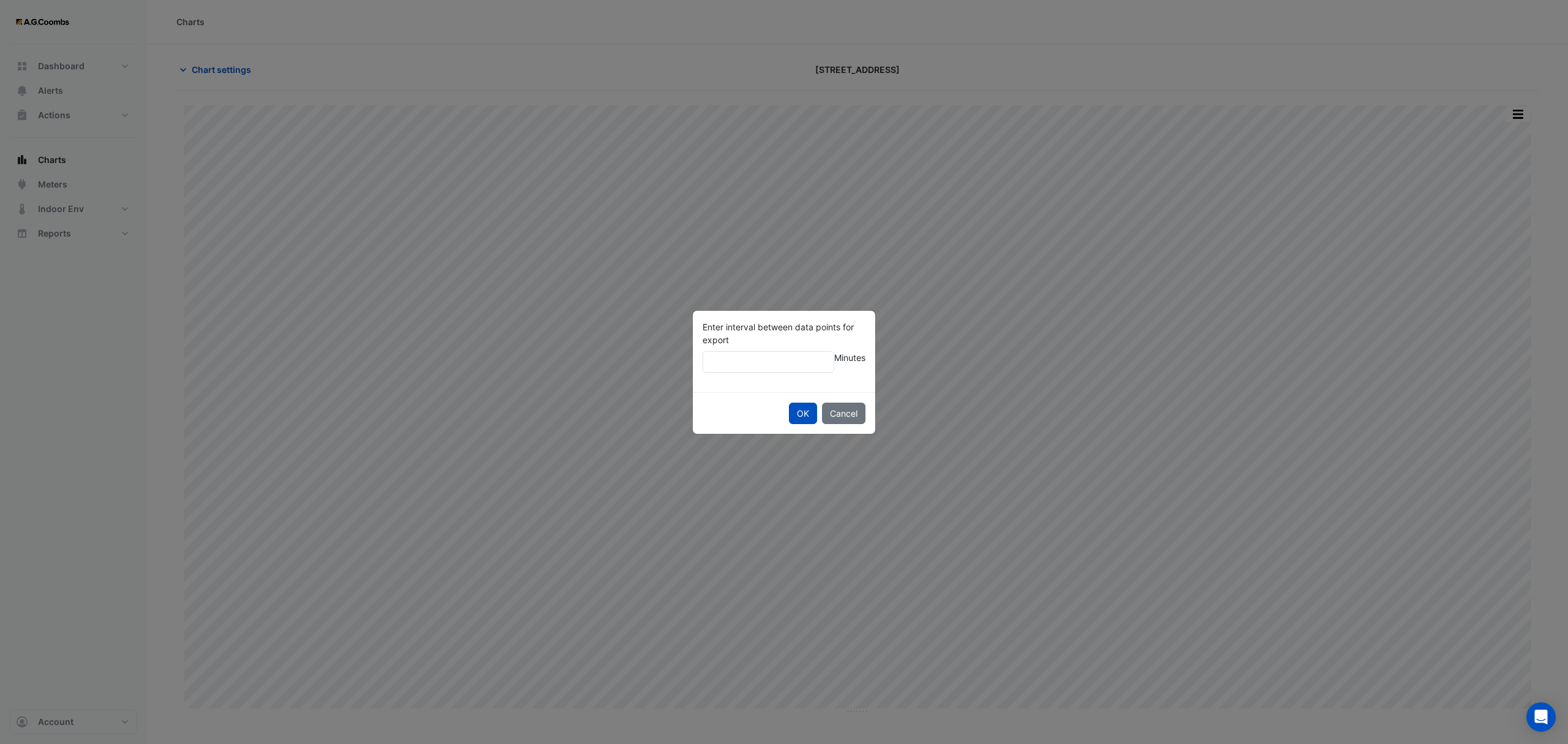
type input "**"
click at [789, 403] on button "OK" at bounding box center [803, 413] width 28 height 21
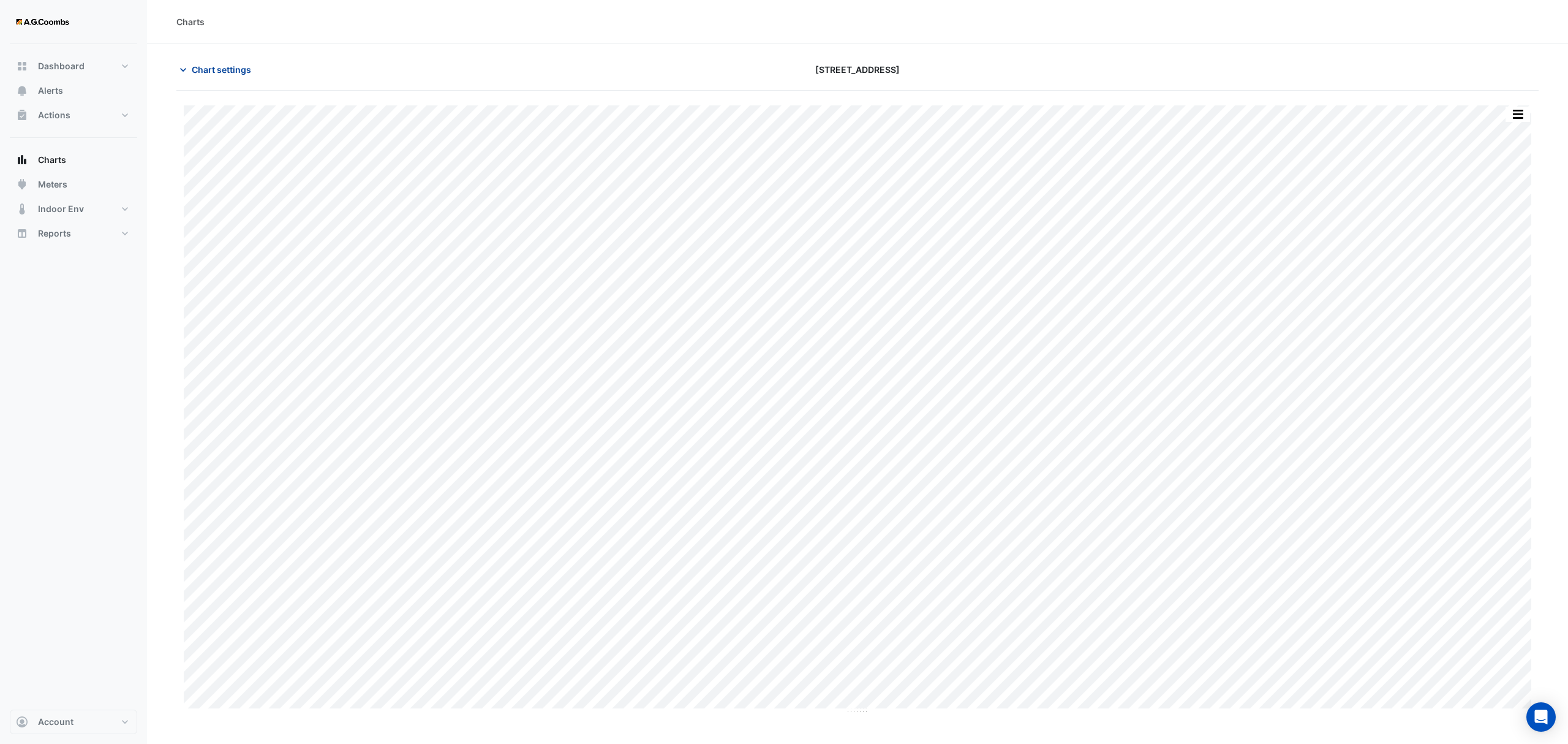
click at [209, 69] on span "Chart settings" at bounding box center [221, 69] width 59 height 13
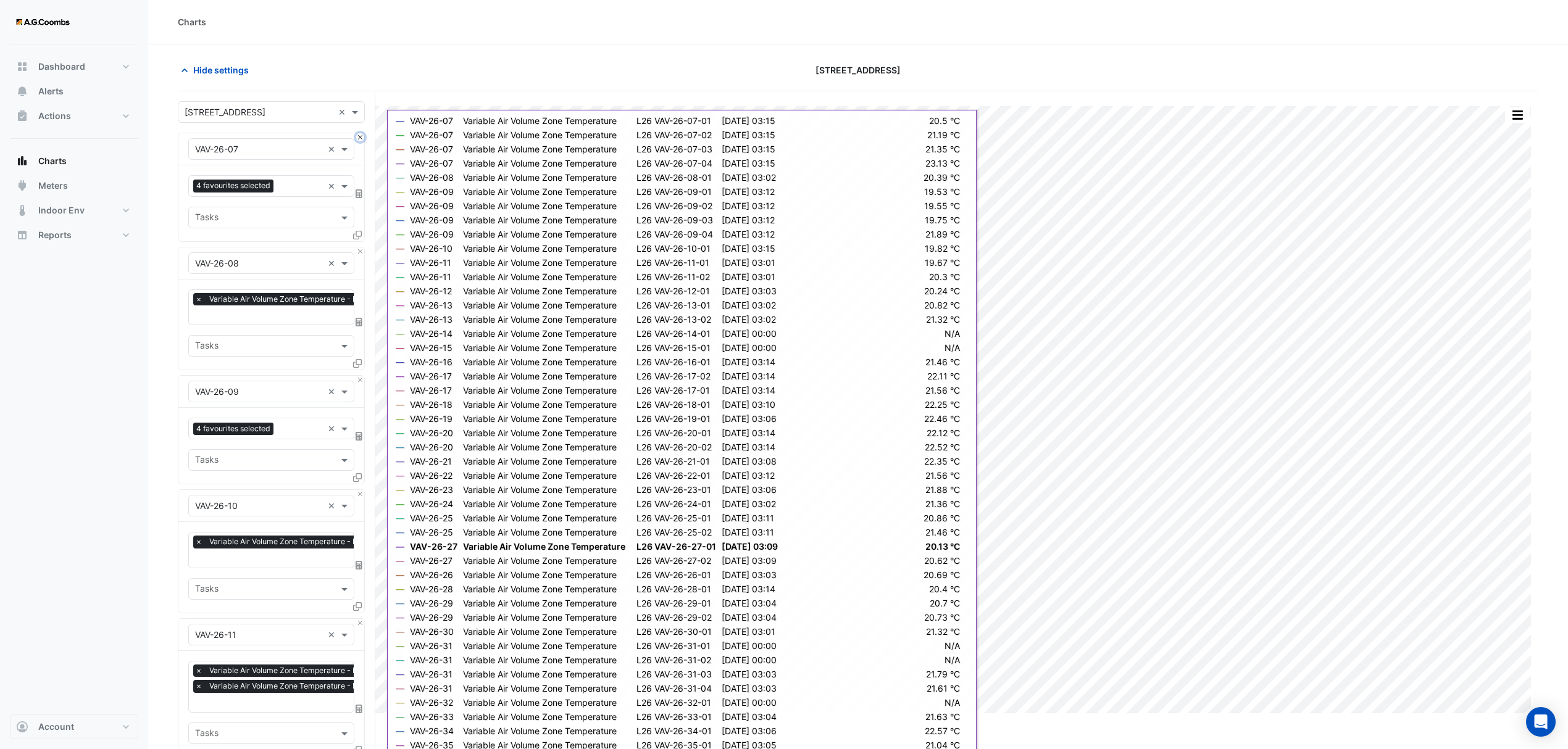
click at [362, 137] on button "Close" at bounding box center [360, 137] width 8 height 8
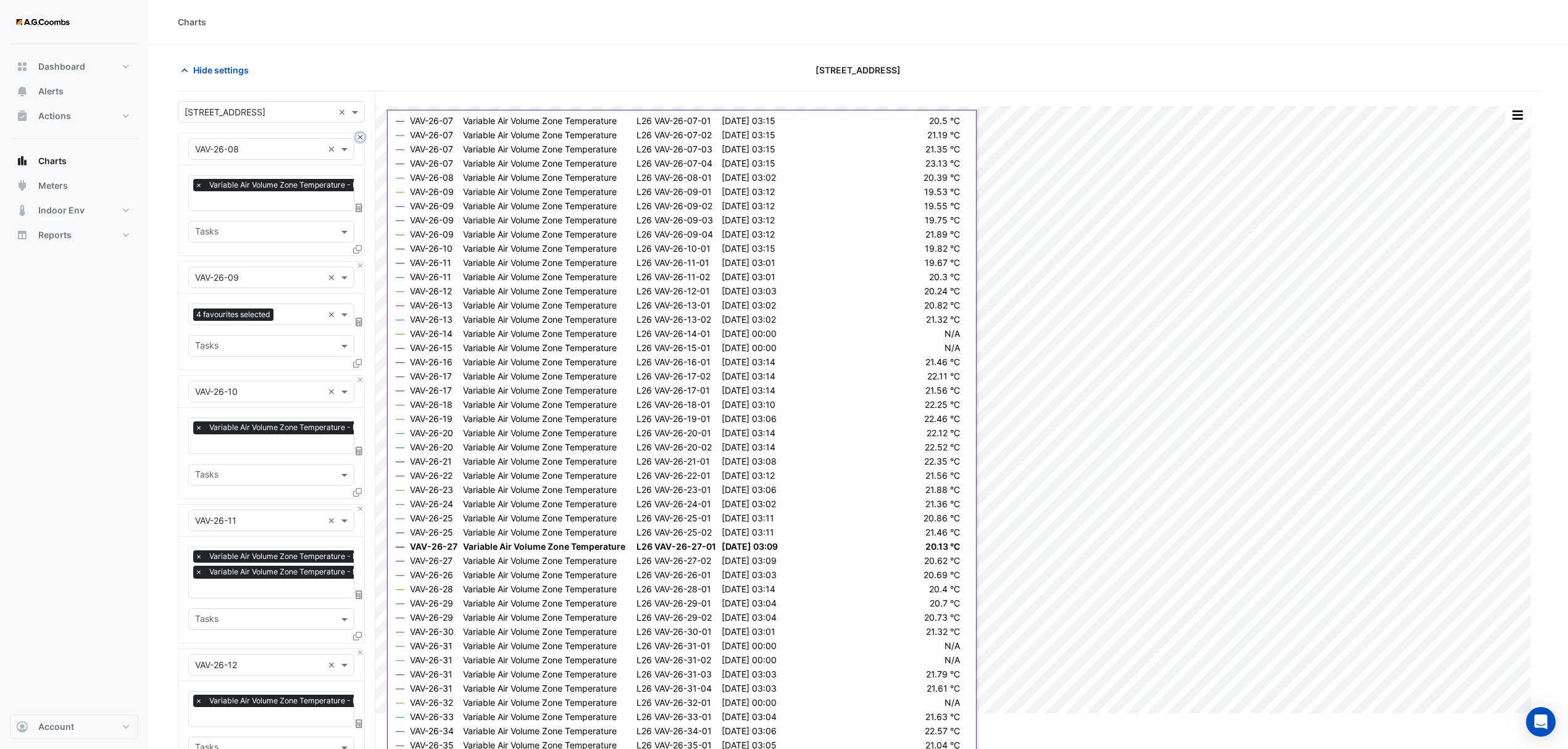
click at [357, 137] on button "Close" at bounding box center [360, 137] width 8 height 8
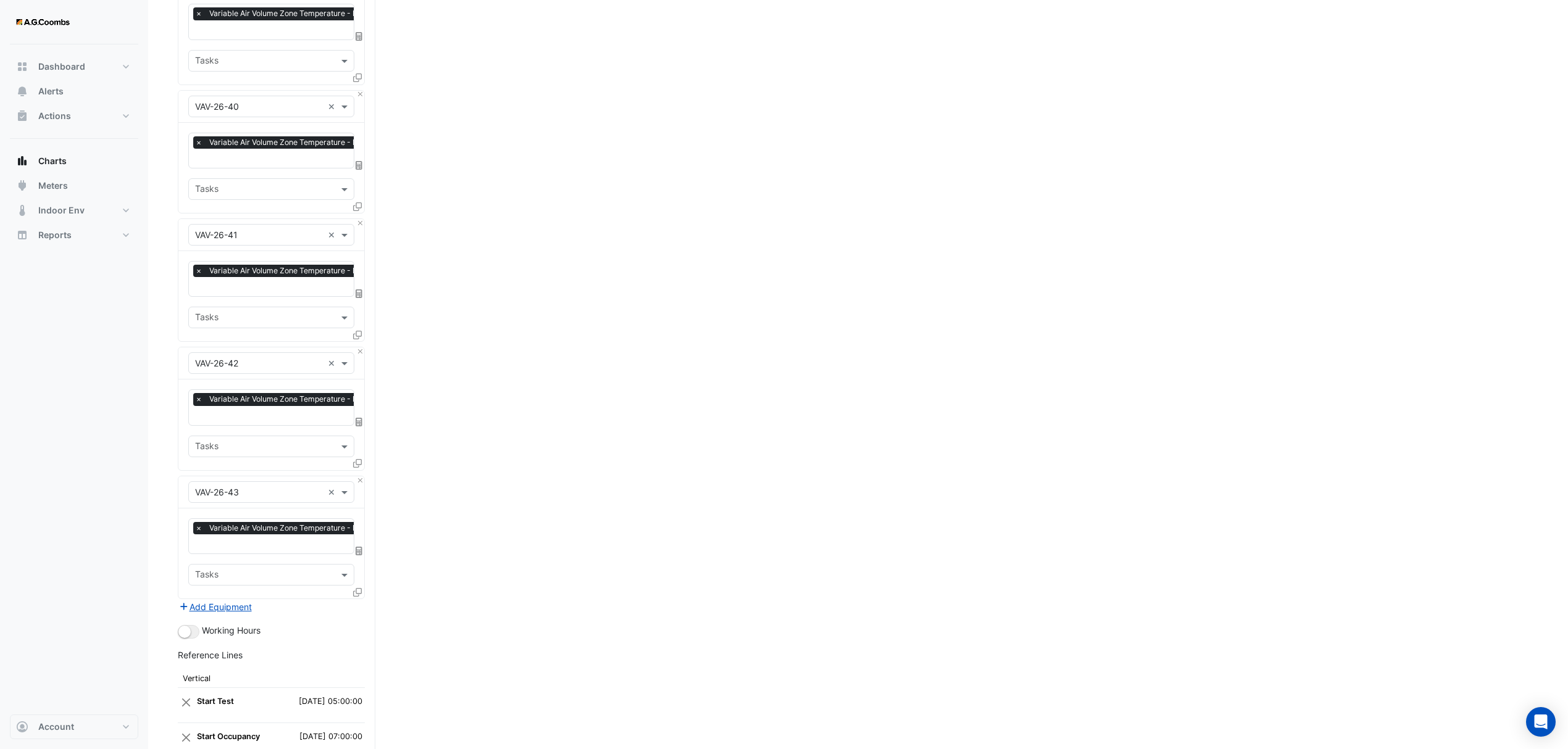
scroll to position [4357, 0]
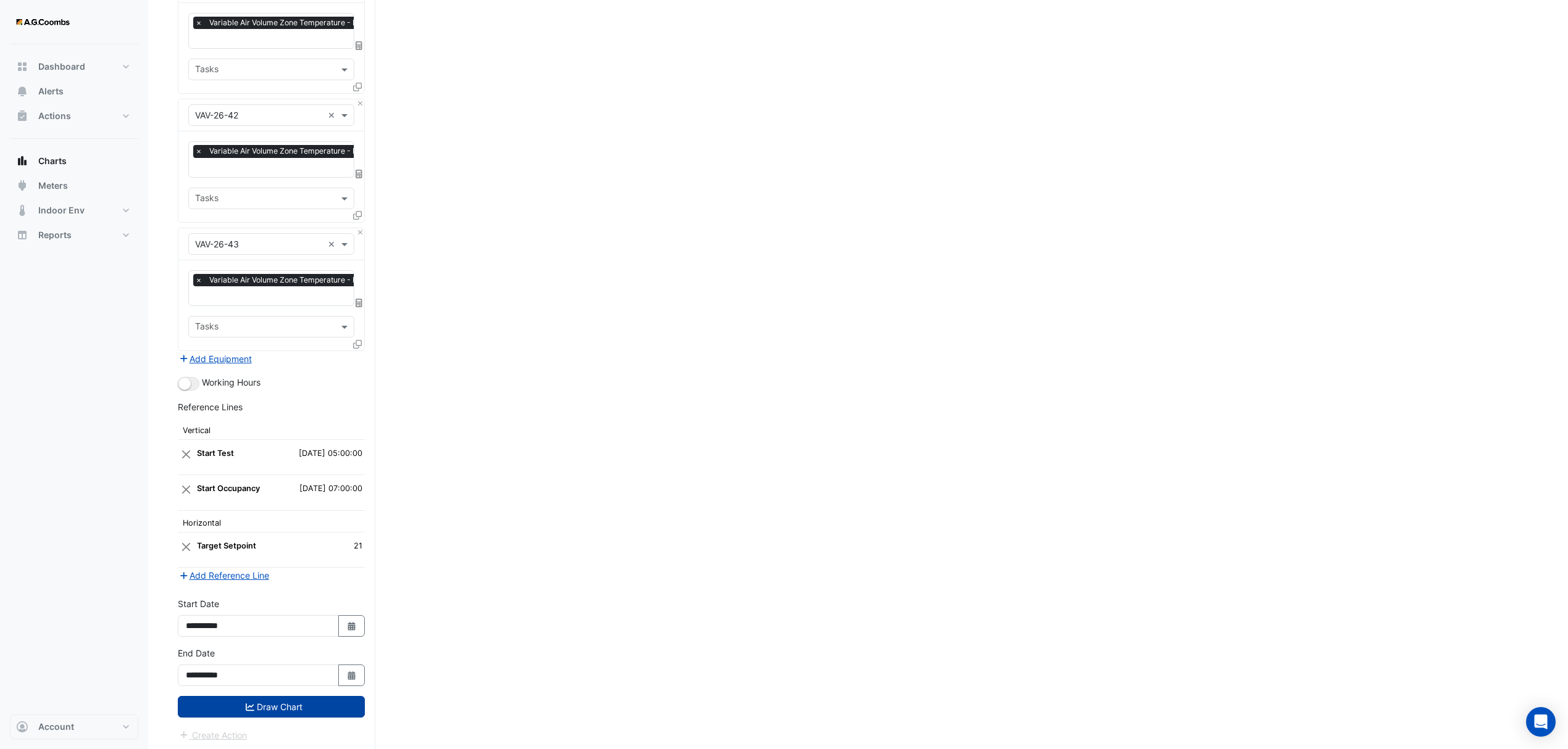
click at [291, 701] on button "Draw Chart" at bounding box center [271, 706] width 187 height 21
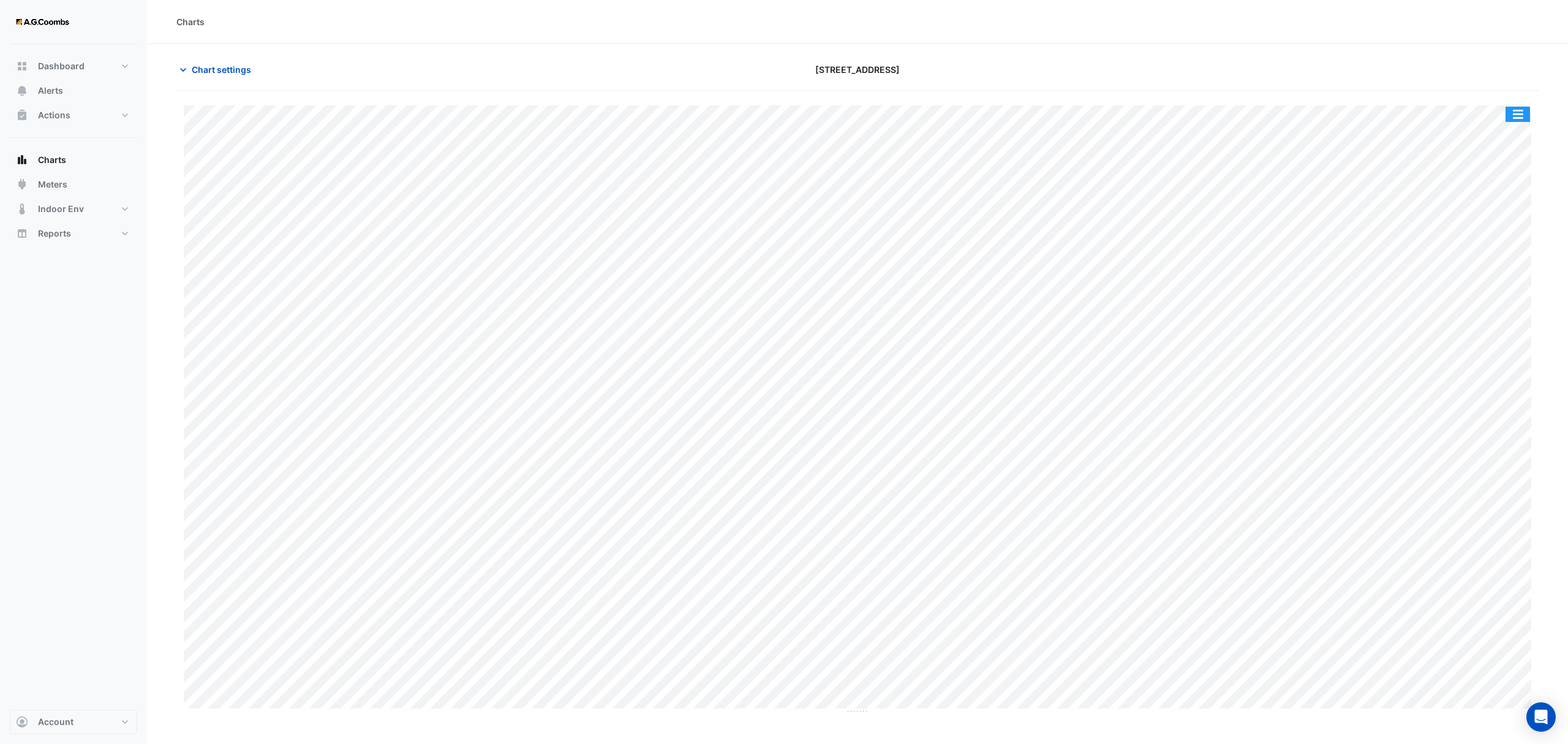
click at [1522, 116] on button "button" at bounding box center [1518, 114] width 25 height 15
click at [1487, 229] on div "Save as PNG" at bounding box center [1493, 221] width 74 height 21
click at [1508, 112] on button "button" at bounding box center [1518, 114] width 25 height 15
click at [1495, 244] on div "Pivot Data Table" at bounding box center [1493, 246] width 74 height 29
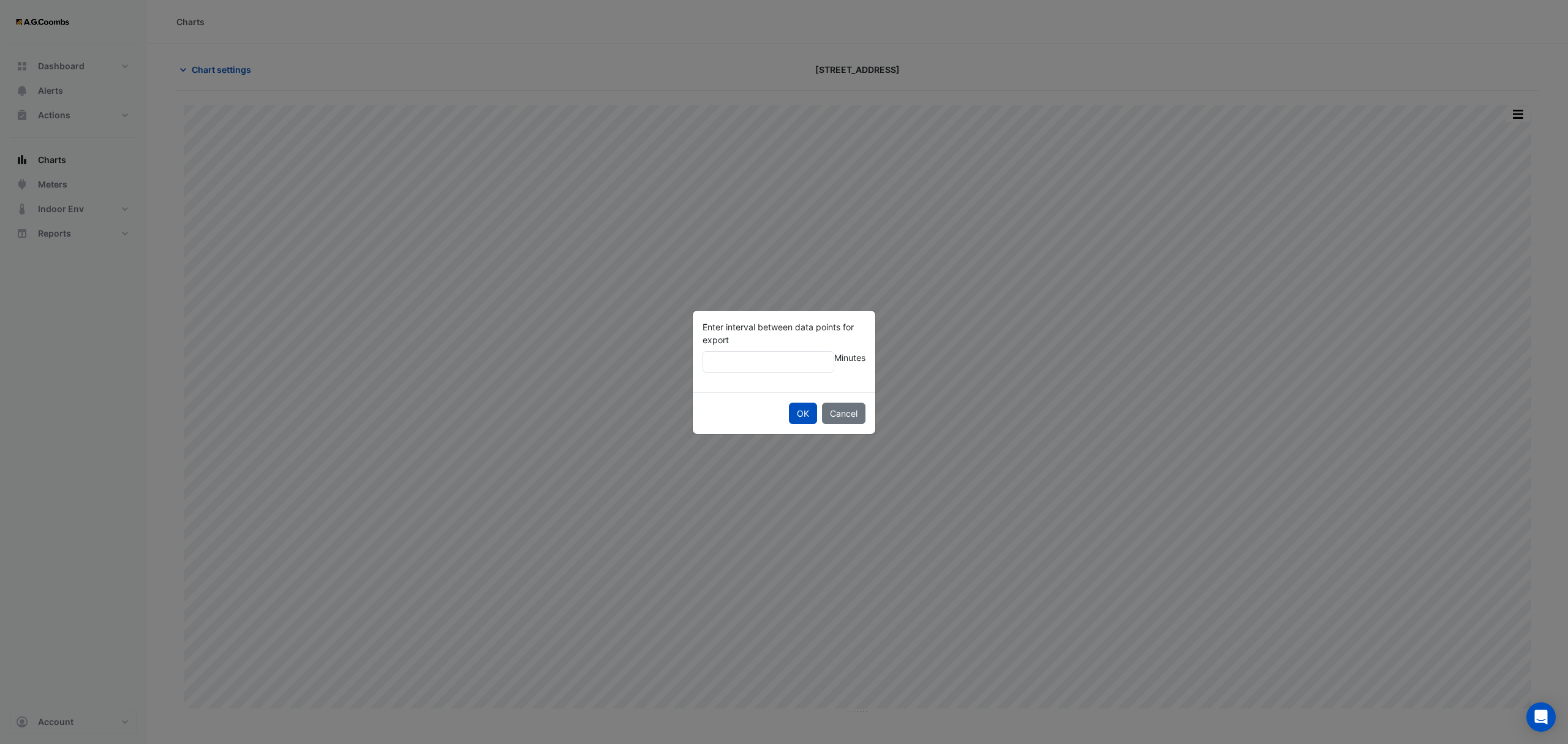
type input "**"
click at [789, 403] on button "OK" at bounding box center [803, 413] width 28 height 21
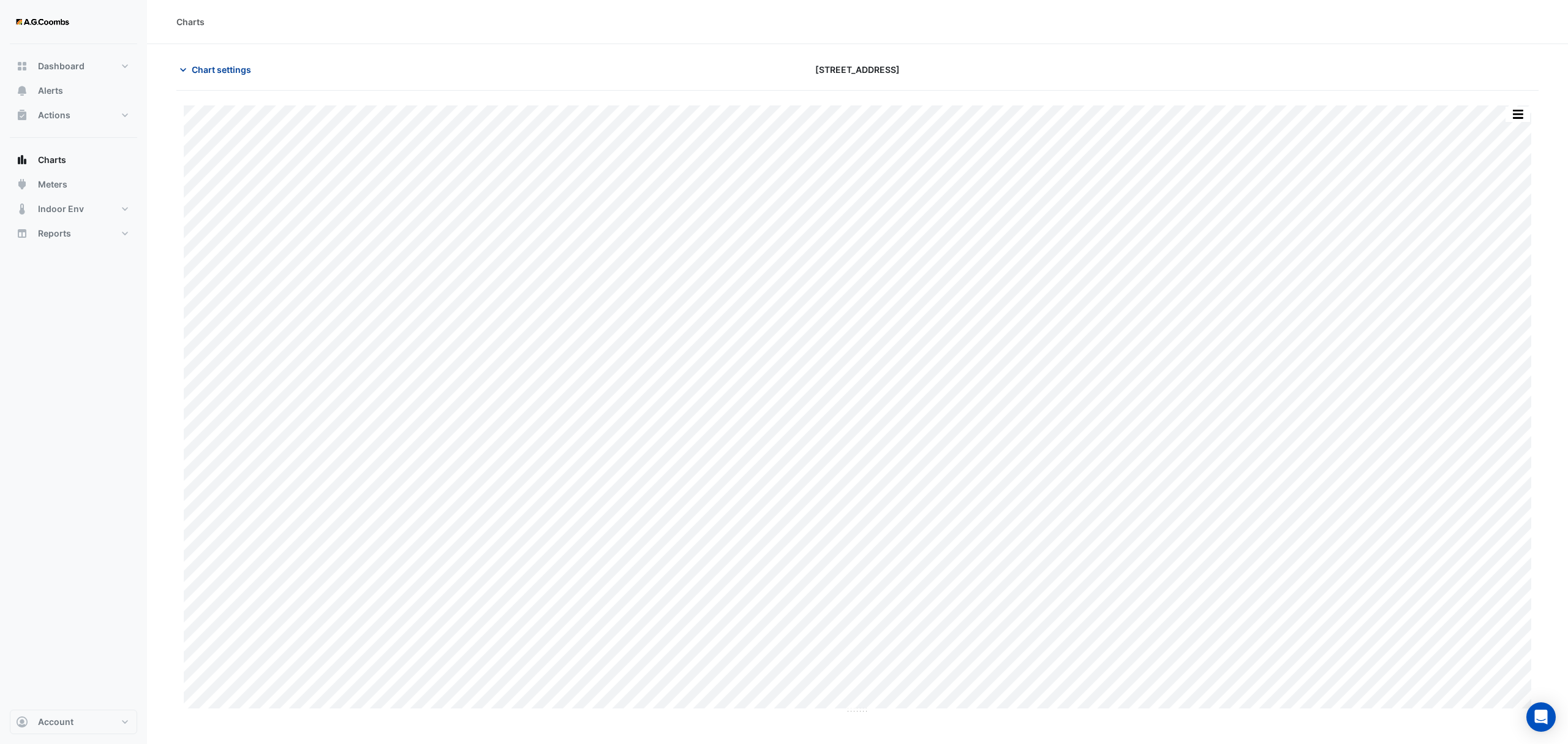
click at [190, 74] on button "Chart settings" at bounding box center [217, 69] width 82 height 21
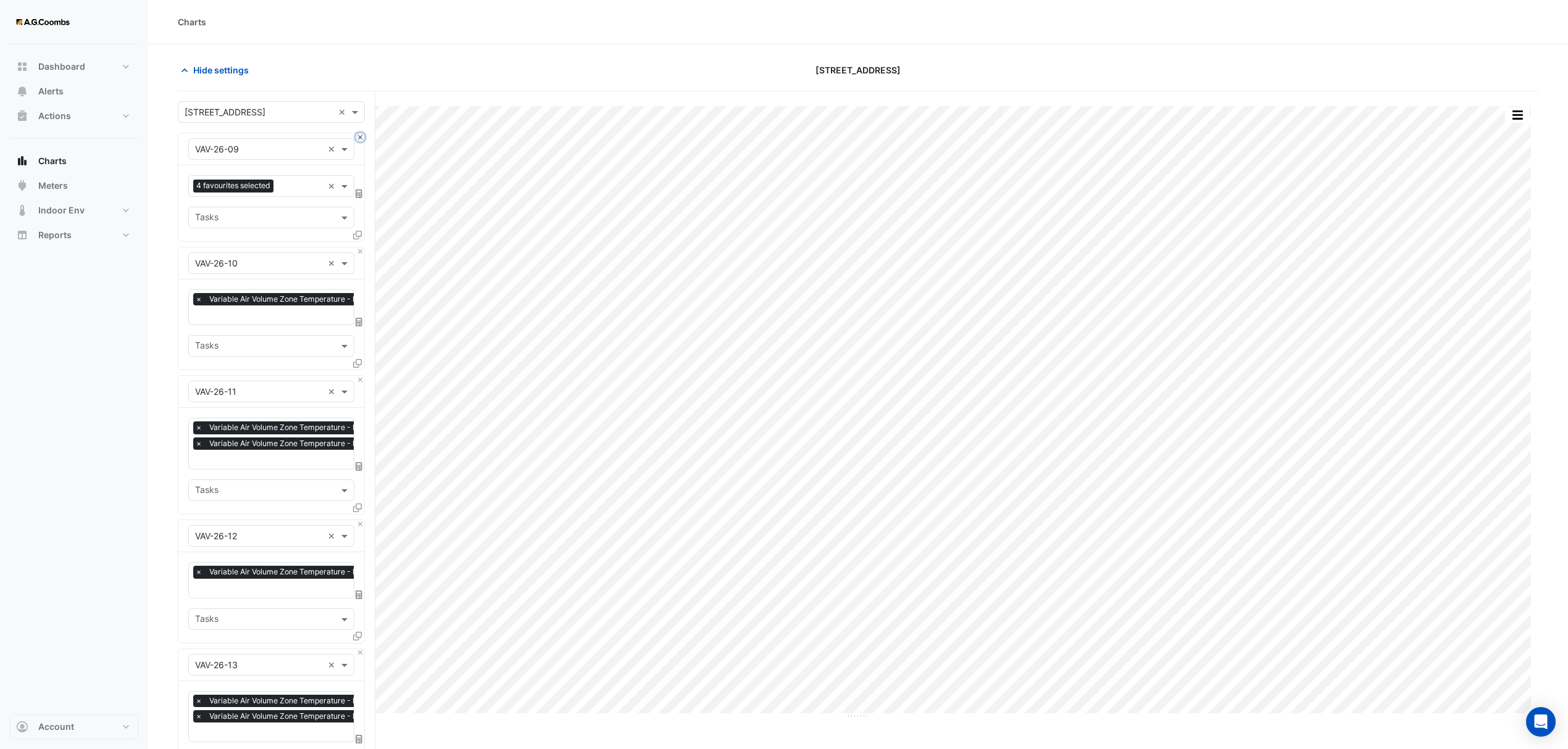
click at [360, 140] on button "Close" at bounding box center [360, 137] width 8 height 8
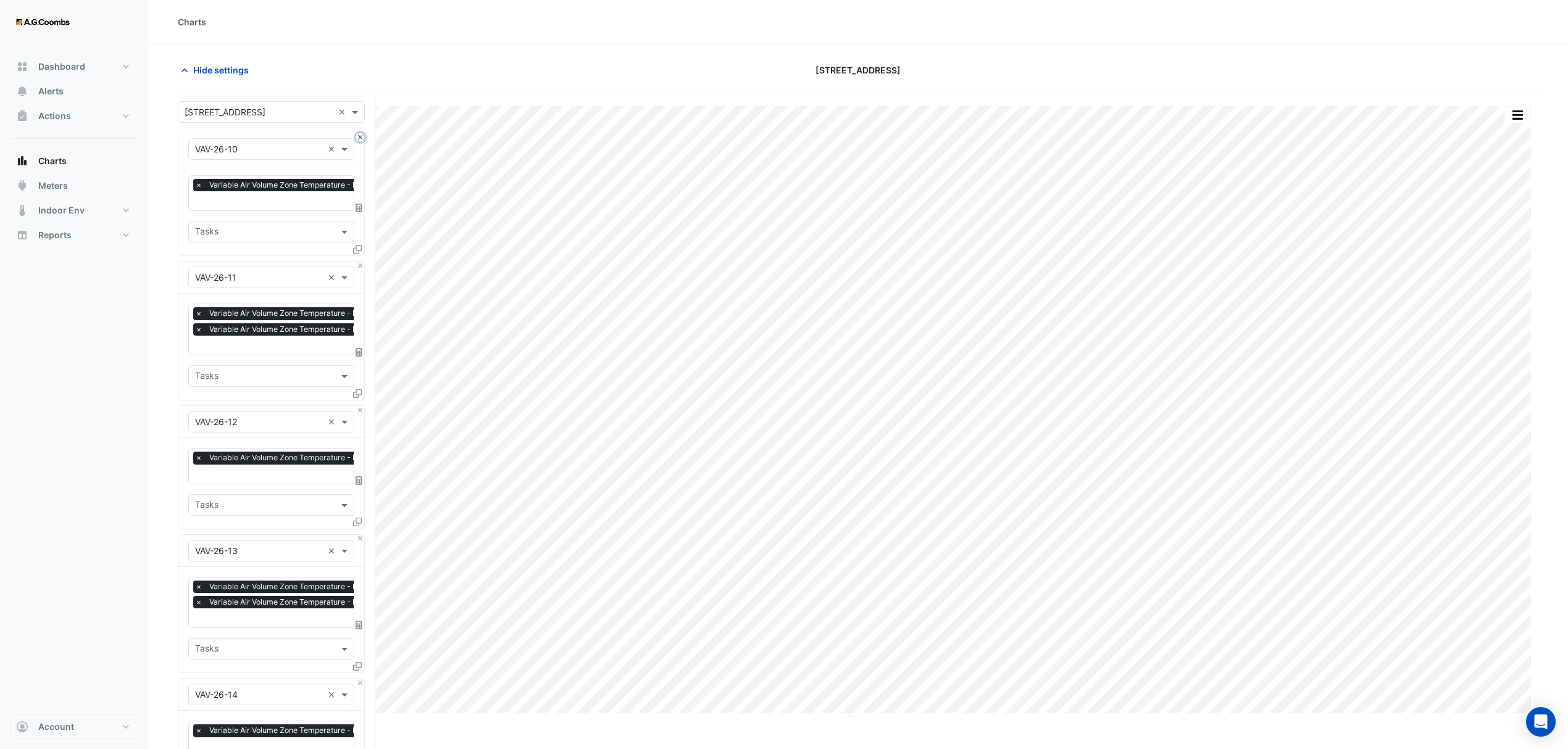
click at [358, 135] on button "Close" at bounding box center [360, 137] width 8 height 8
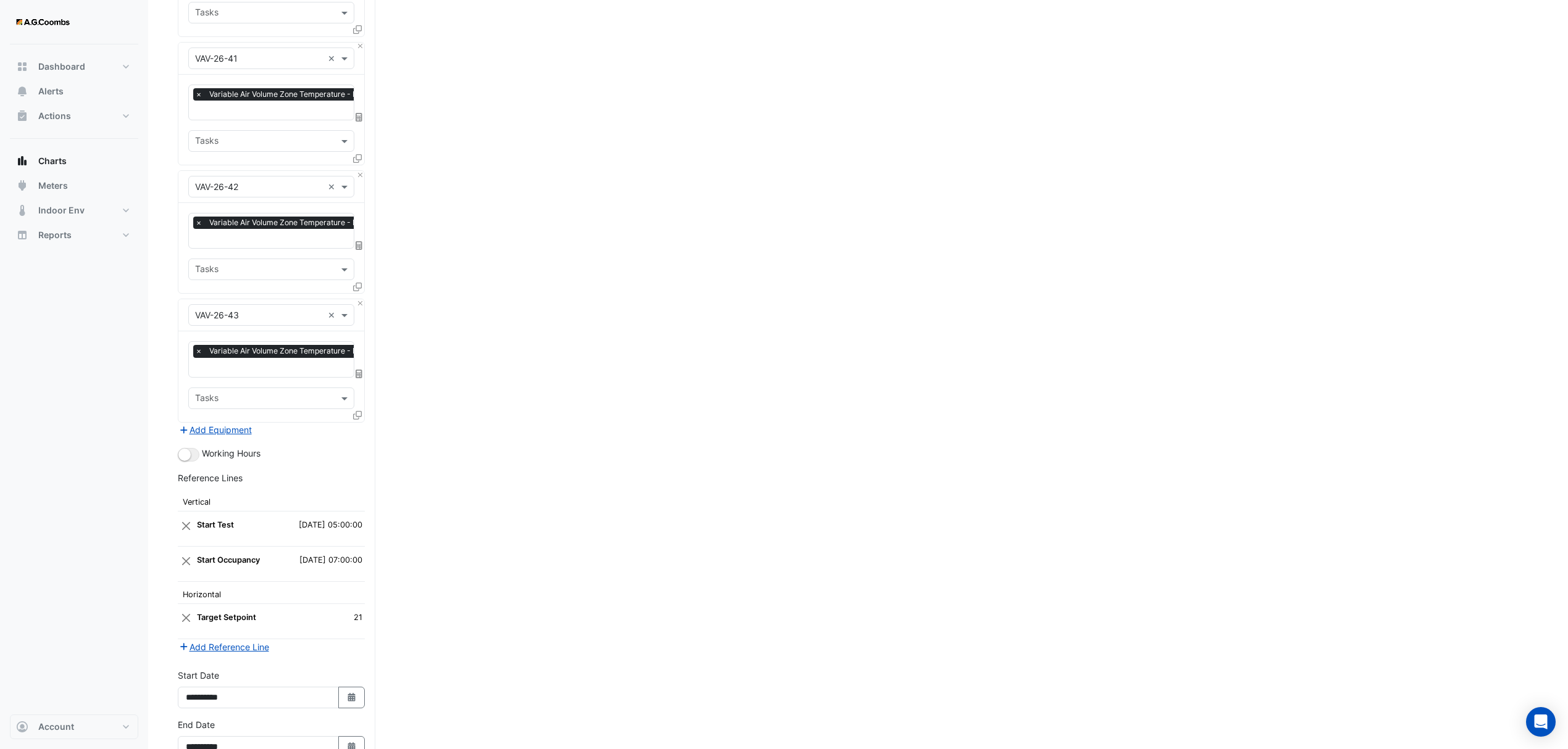
scroll to position [4115, 0]
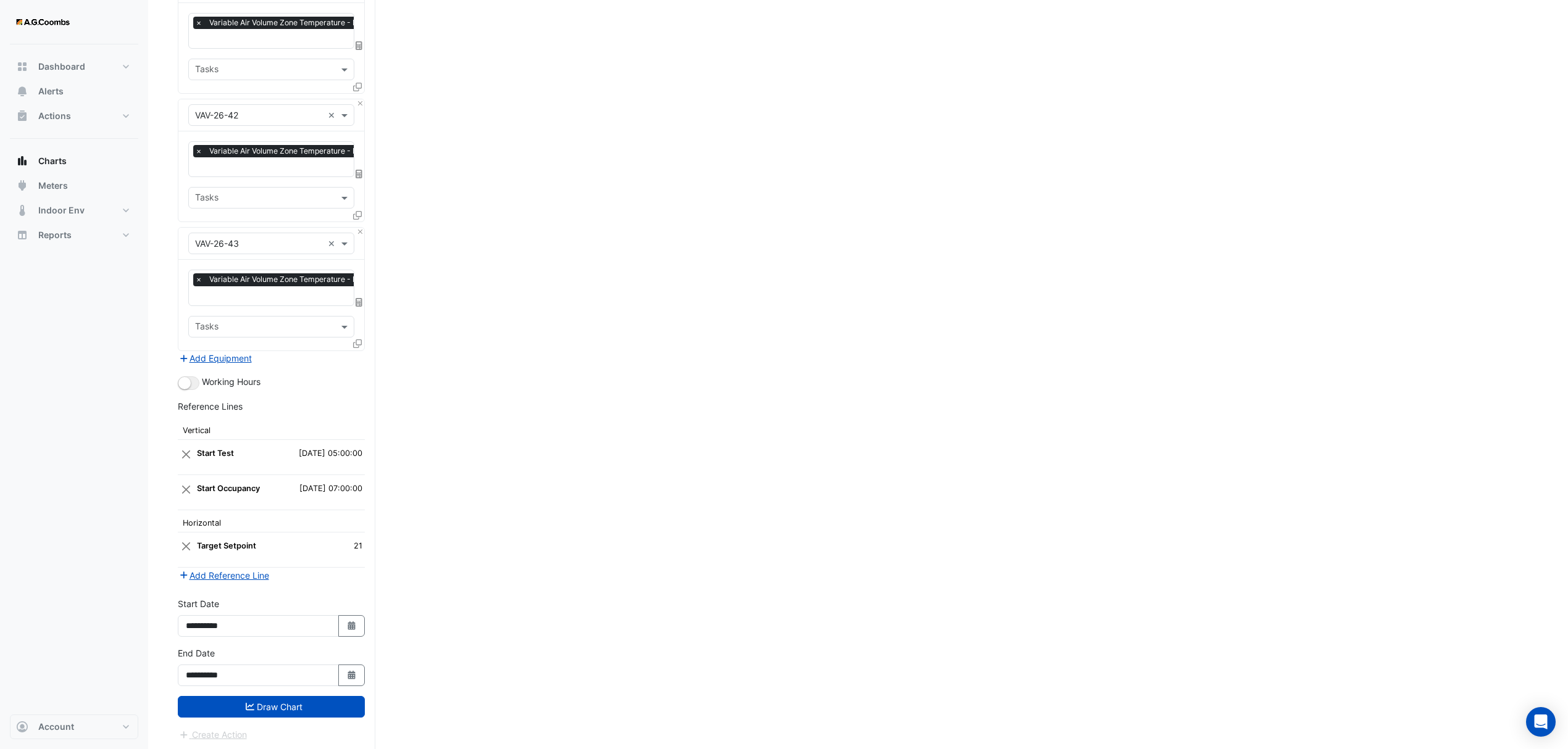
click at [275, 696] on button "Draw Chart" at bounding box center [271, 706] width 187 height 21
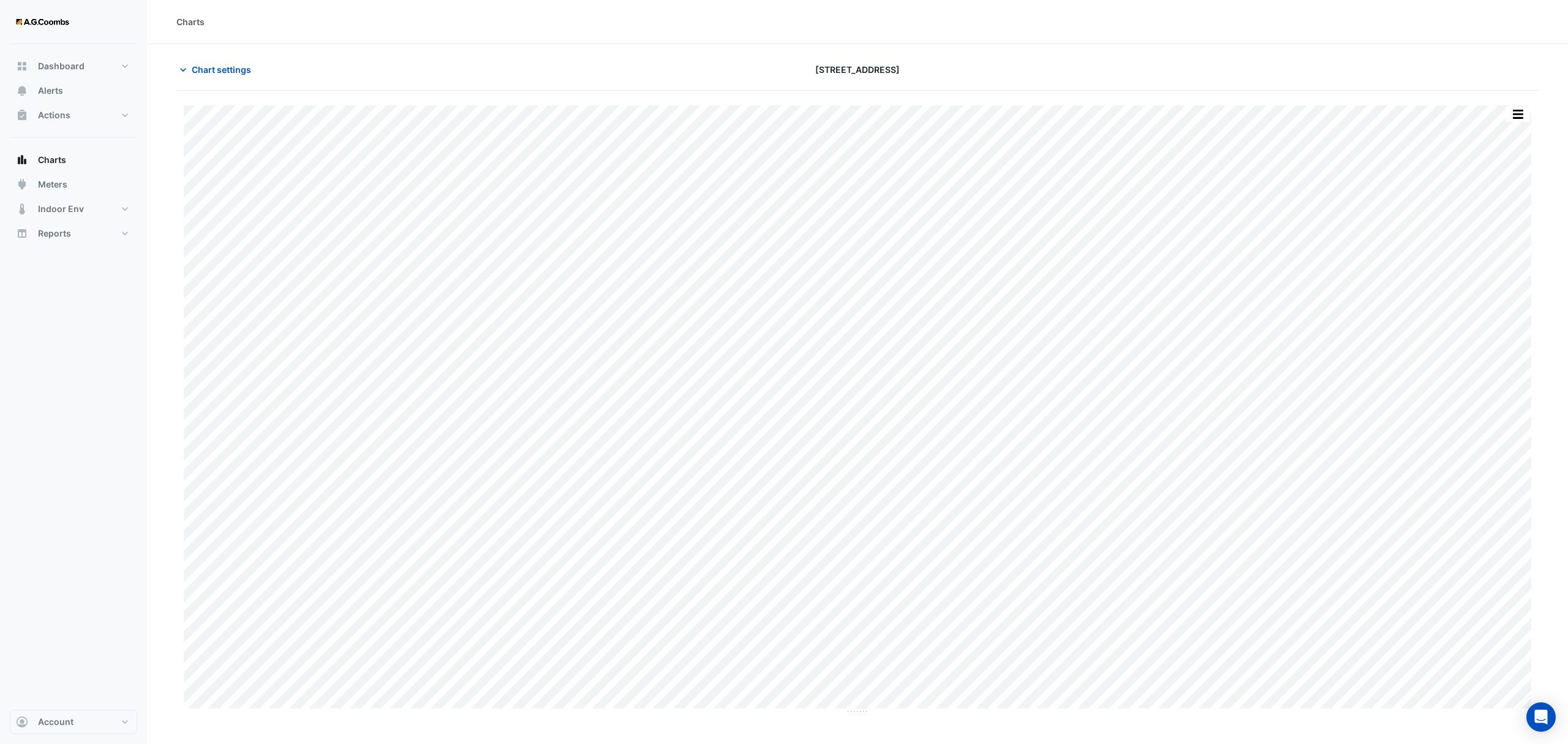
click at [1524, 106] on div "Split by Equip Split All Print Save as JPEG Save as PNG Pivot Data Table Export…" at bounding box center [1518, 114] width 26 height 17
click at [1523, 118] on button "button" at bounding box center [1518, 114] width 25 height 15
click at [1494, 248] on div "Pivot Data Table" at bounding box center [1493, 246] width 74 height 29
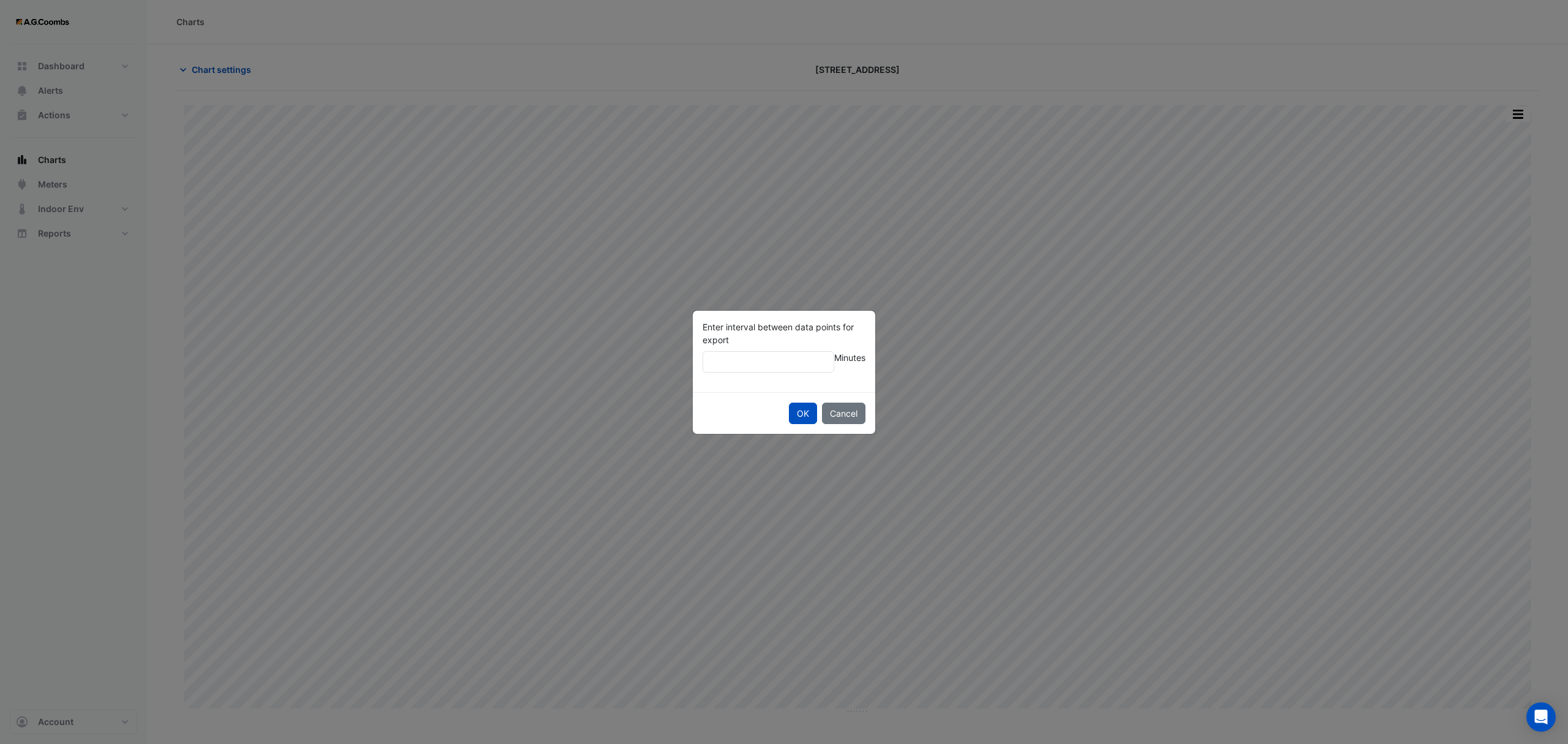
type input "**"
click at [789, 403] on button "OK" at bounding box center [803, 413] width 28 height 21
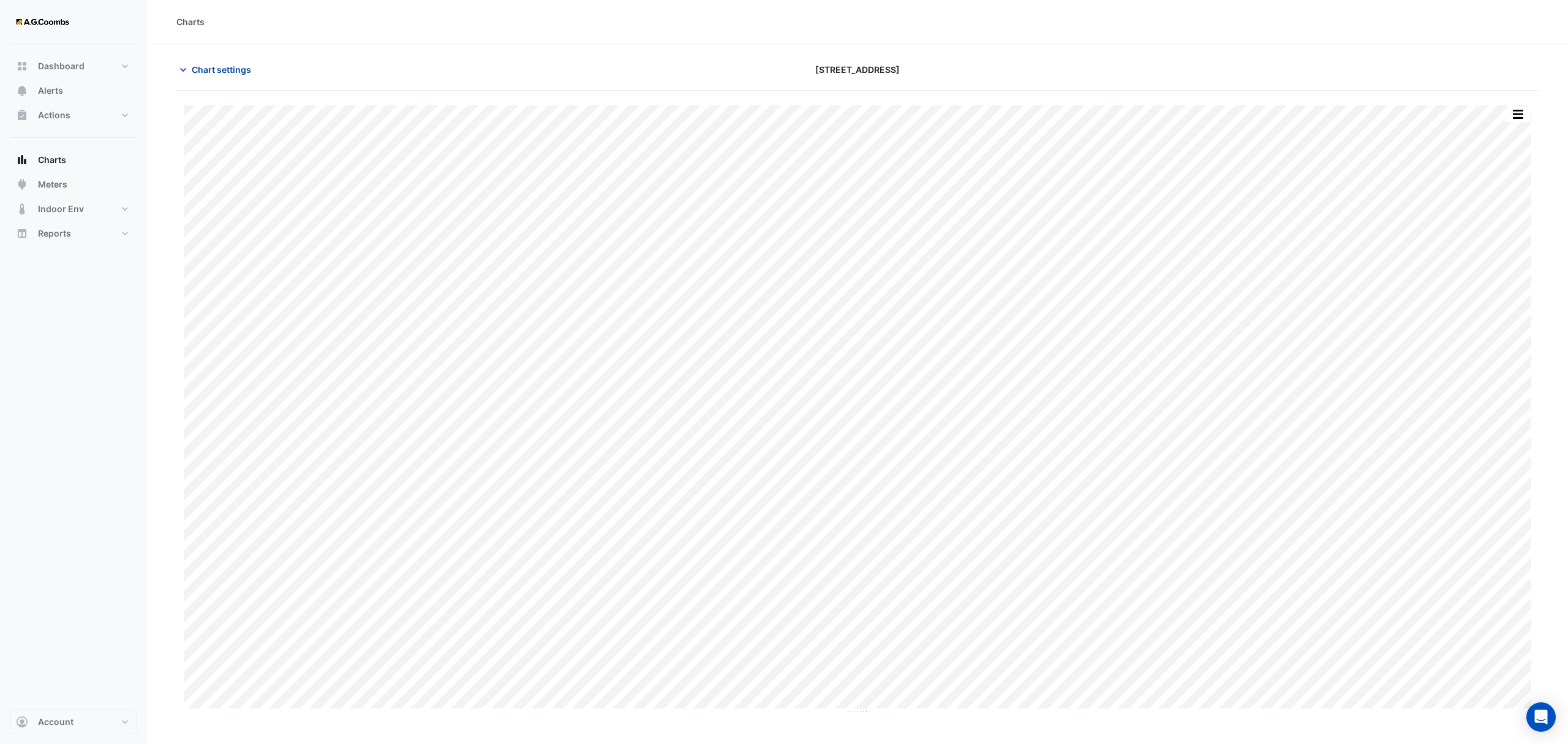
click at [208, 72] on span "Chart settings" at bounding box center [221, 69] width 59 height 13
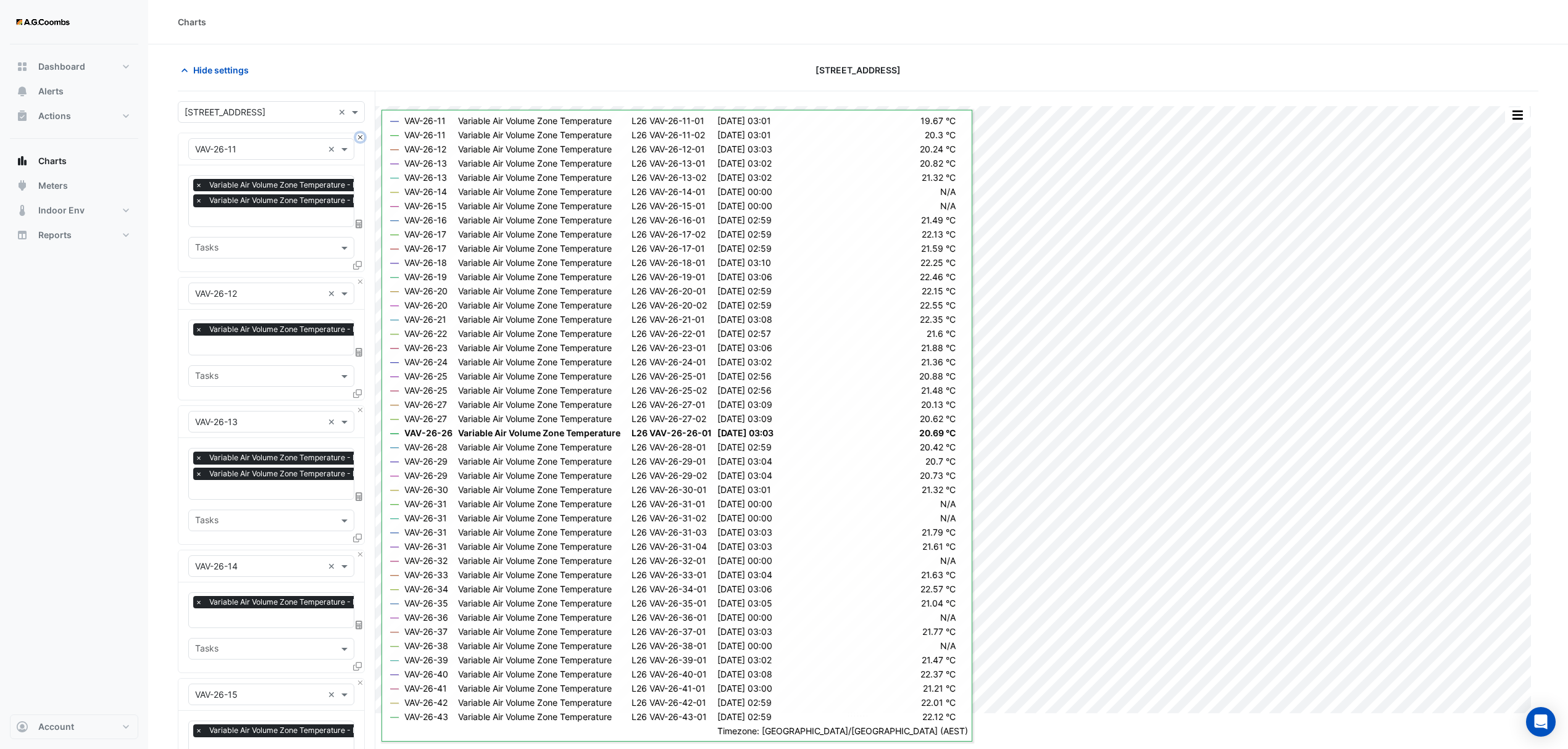
click at [363, 136] on button "Close" at bounding box center [360, 137] width 8 height 8
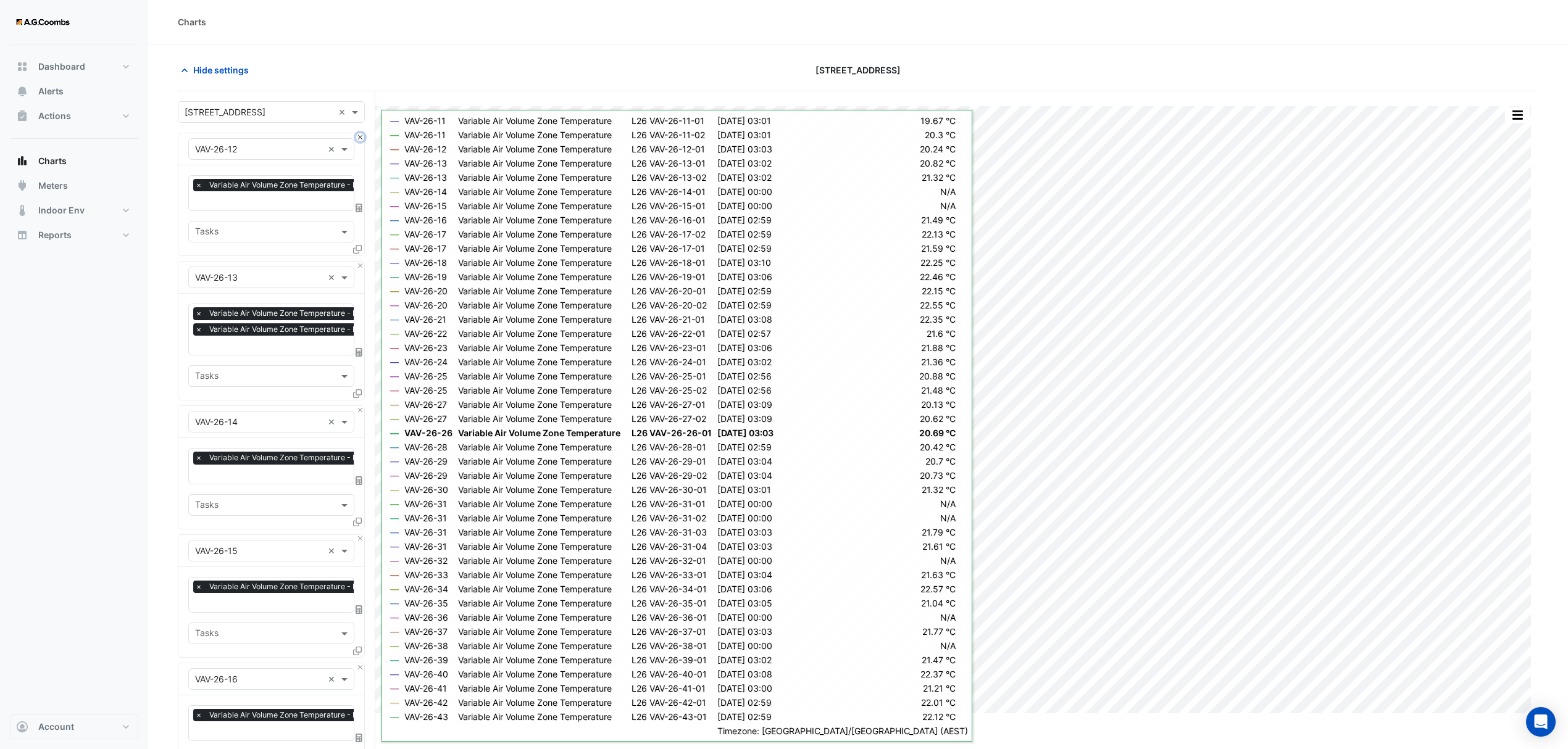
click at [363, 136] on button "Close" at bounding box center [360, 137] width 8 height 8
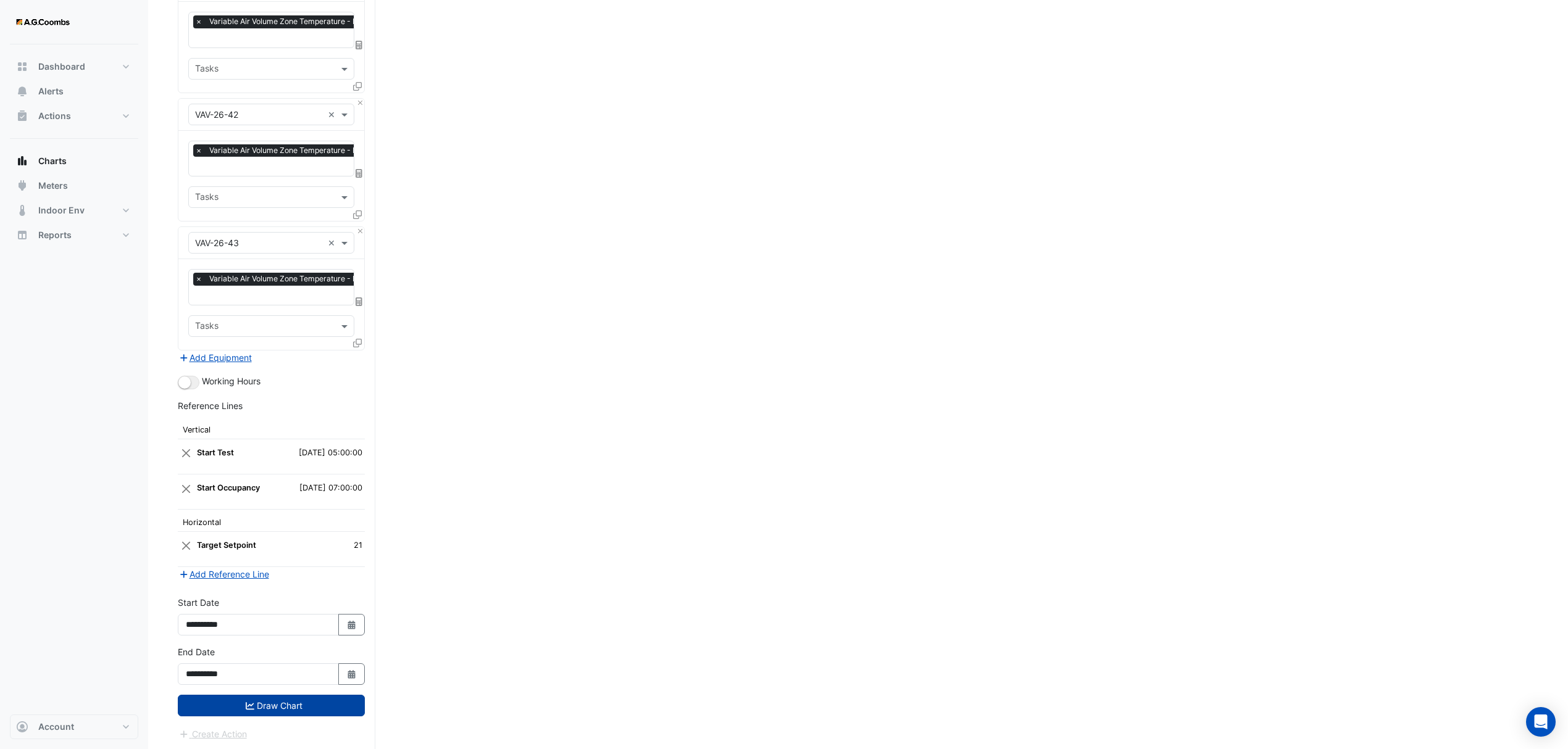
click at [294, 713] on button "Draw Chart" at bounding box center [271, 705] width 187 height 21
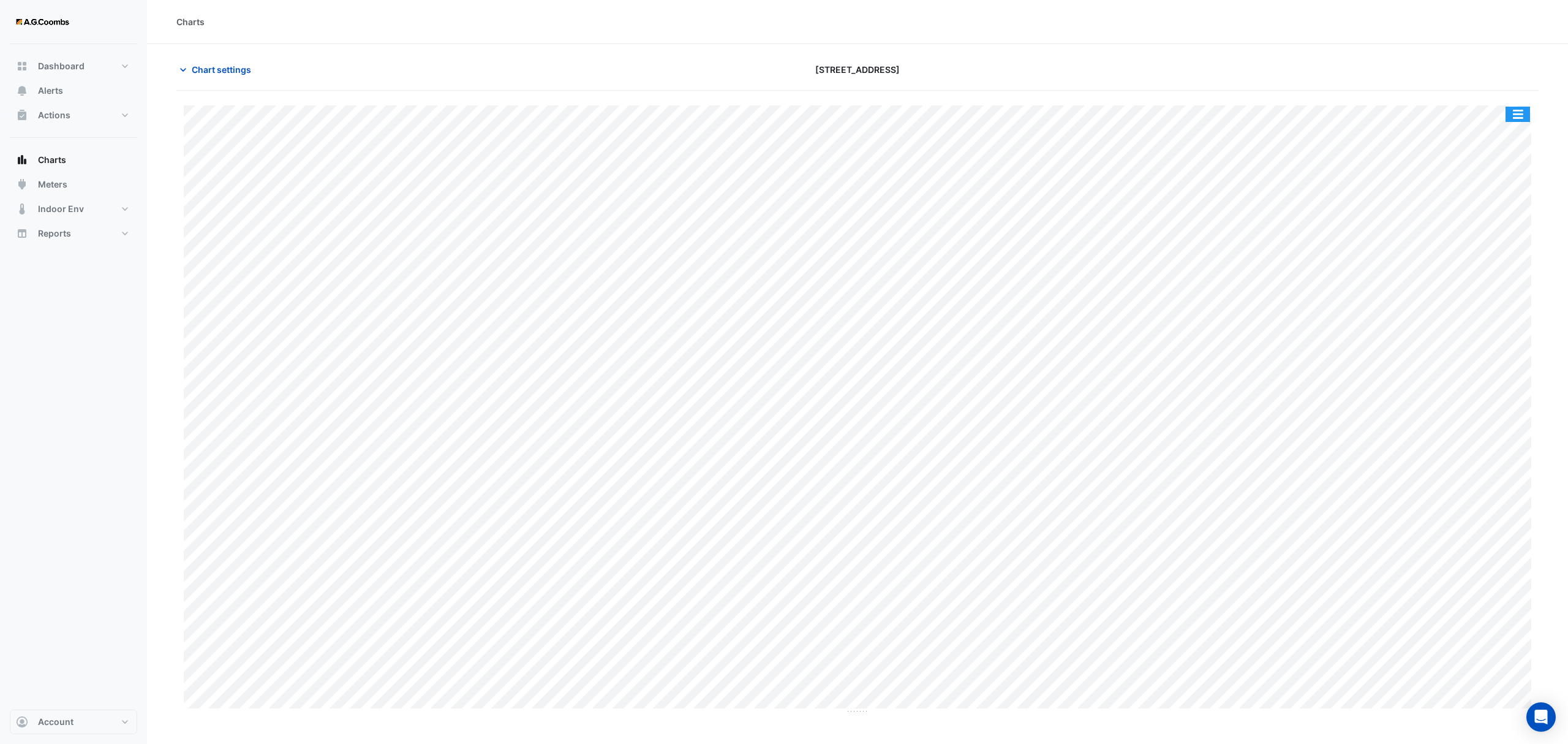
click at [1515, 115] on button "button" at bounding box center [1518, 114] width 25 height 15
click at [1499, 245] on div "Pivot Data Table" at bounding box center [1493, 246] width 74 height 29
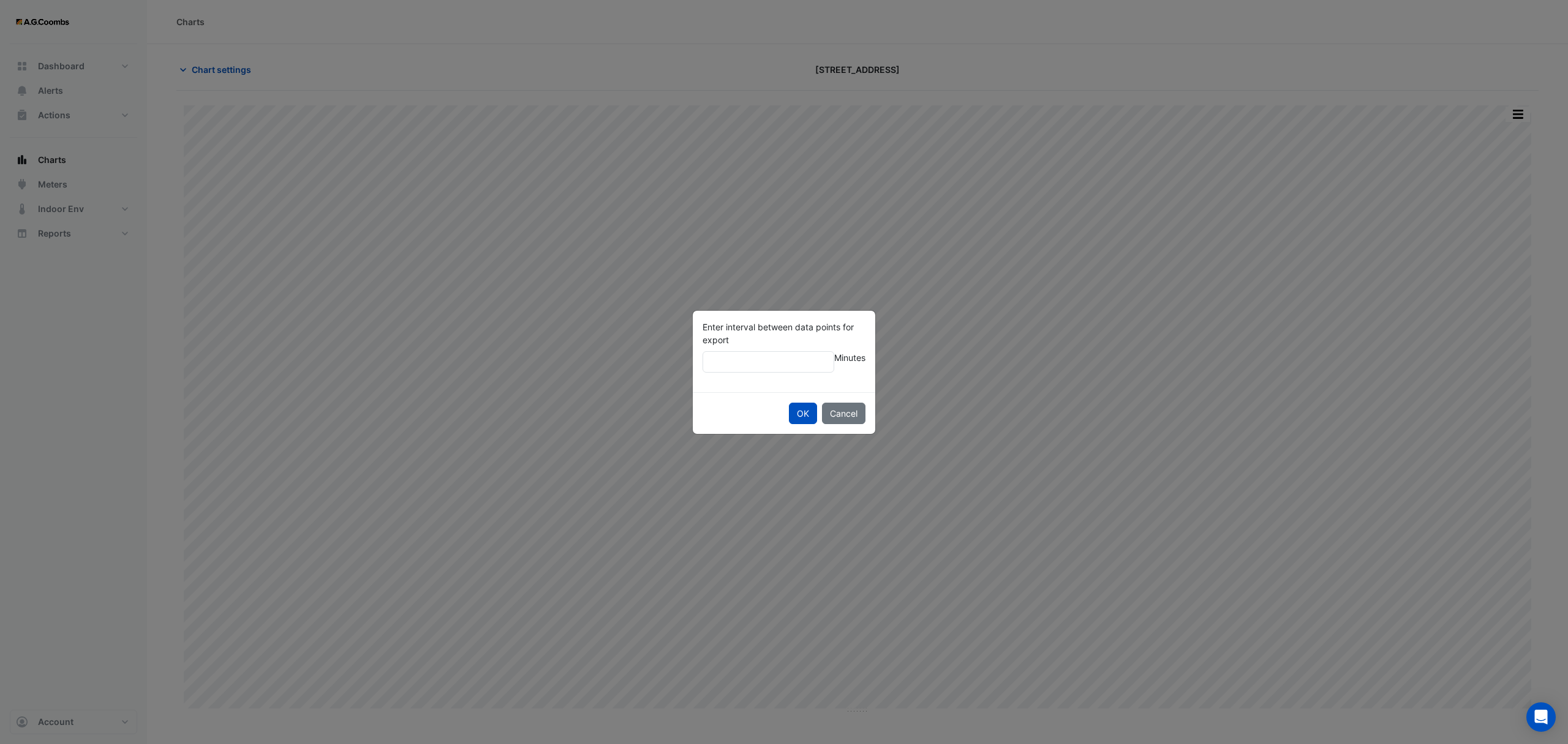
type input "***"
click at [789, 403] on button "OK" at bounding box center [803, 413] width 28 height 21
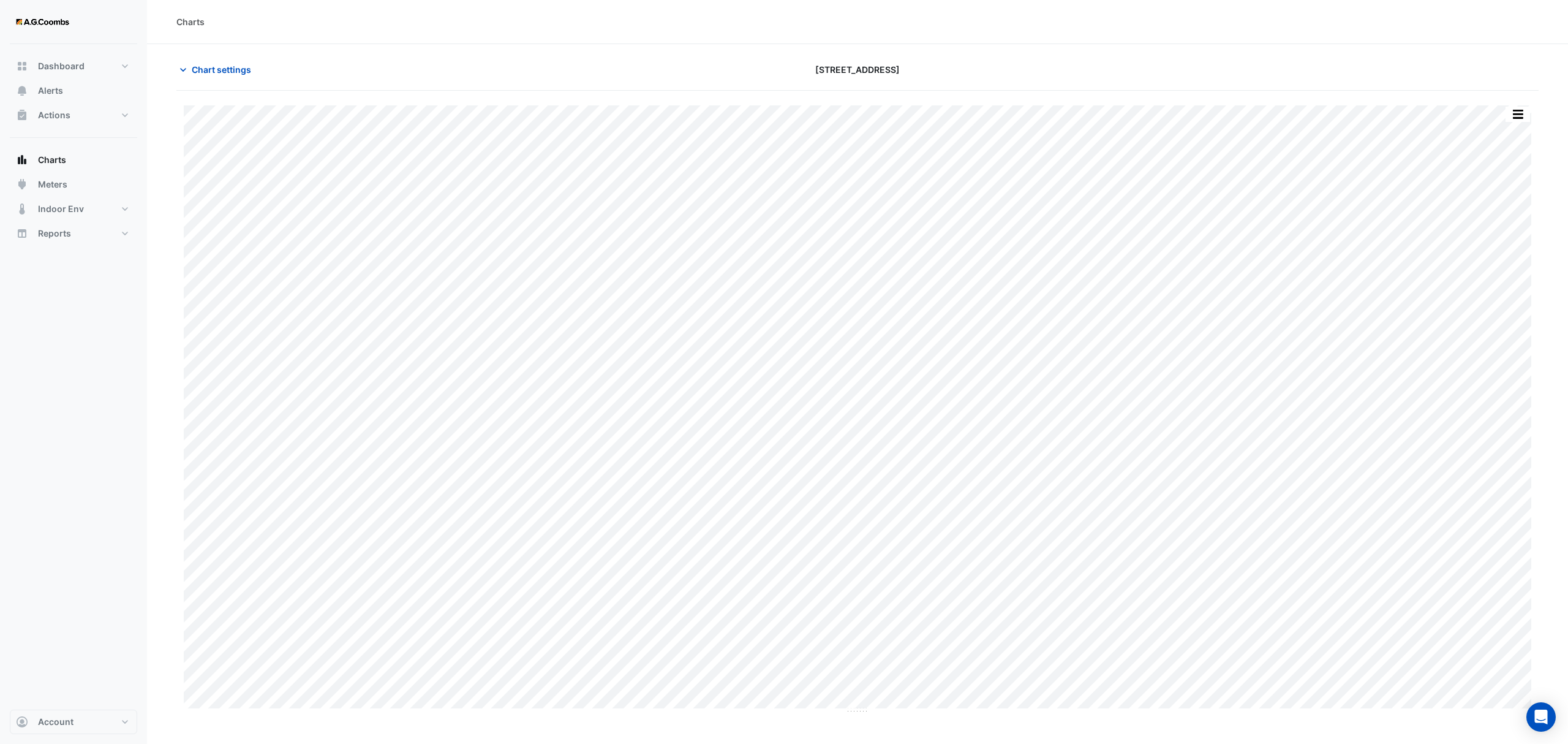
click at [1515, 104] on div "Split by Equip Split All Print Save as JPEG Save as PNG Pivot Data Table Export…" at bounding box center [857, 402] width 1362 height 624
click at [1518, 116] on button "button" at bounding box center [1518, 114] width 25 height 15
click at [1505, 242] on div "Pivot Data Table" at bounding box center [1493, 246] width 74 height 29
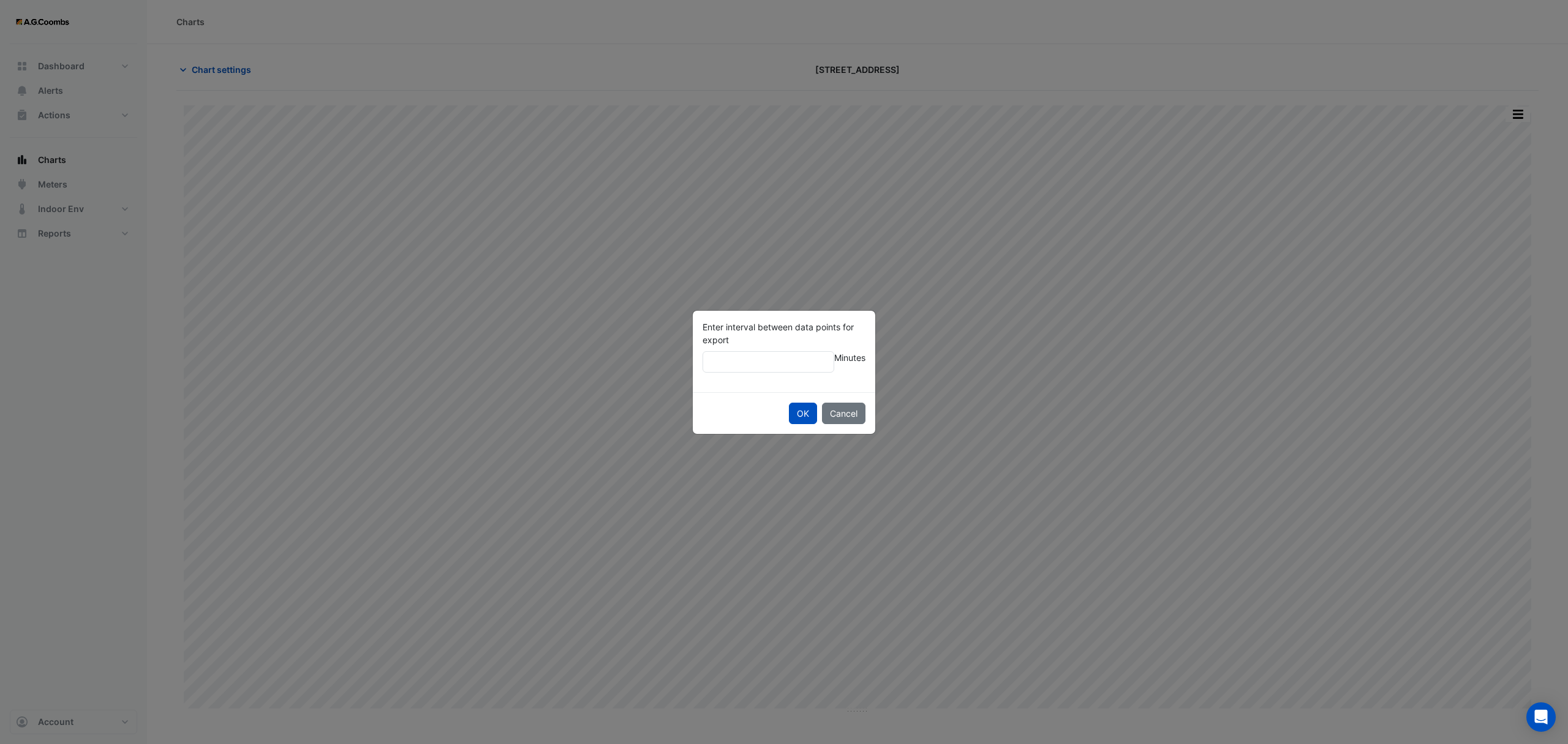
type input "**"
click at [789, 403] on button "OK" at bounding box center [803, 413] width 28 height 21
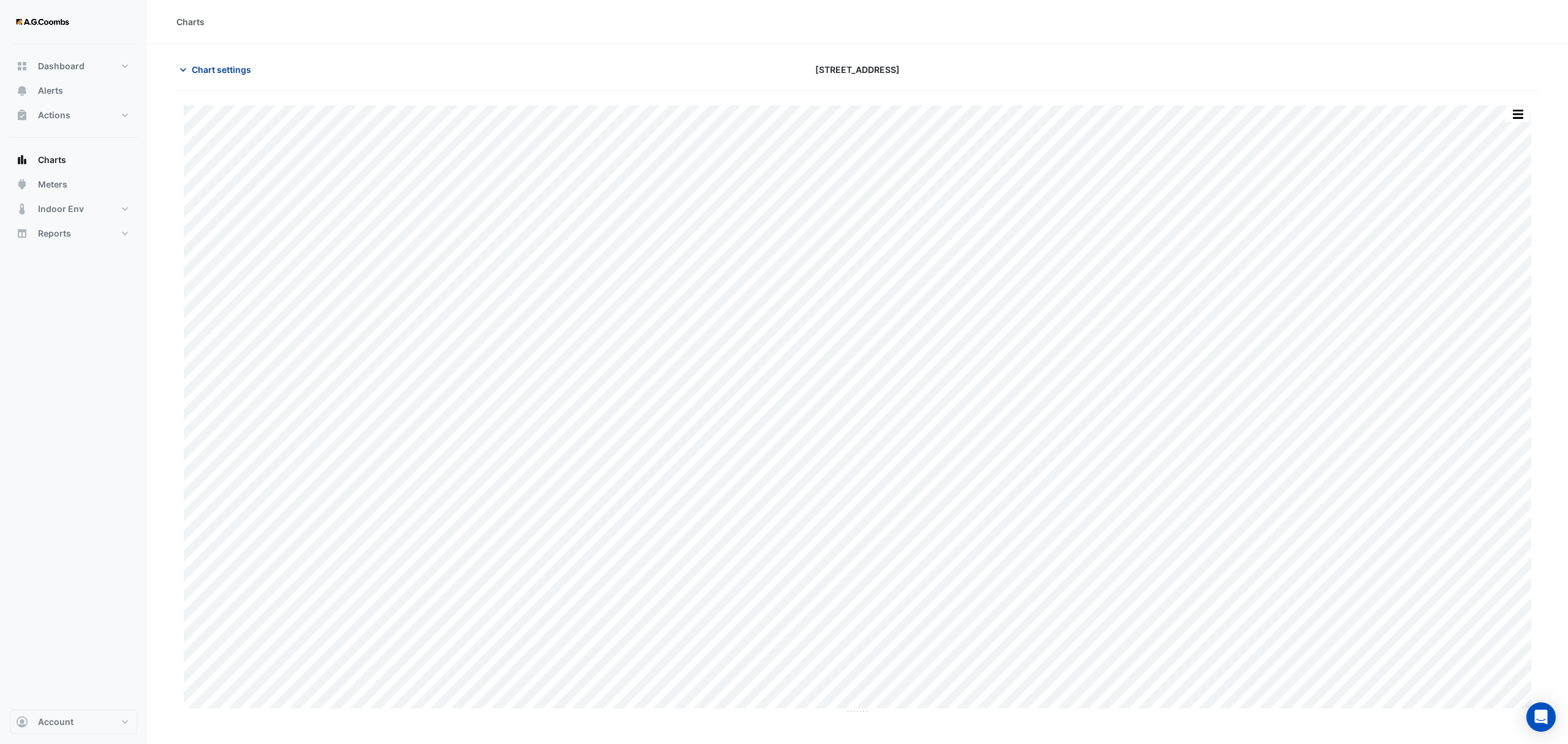
click at [242, 72] on span "Chart settings" at bounding box center [221, 69] width 59 height 13
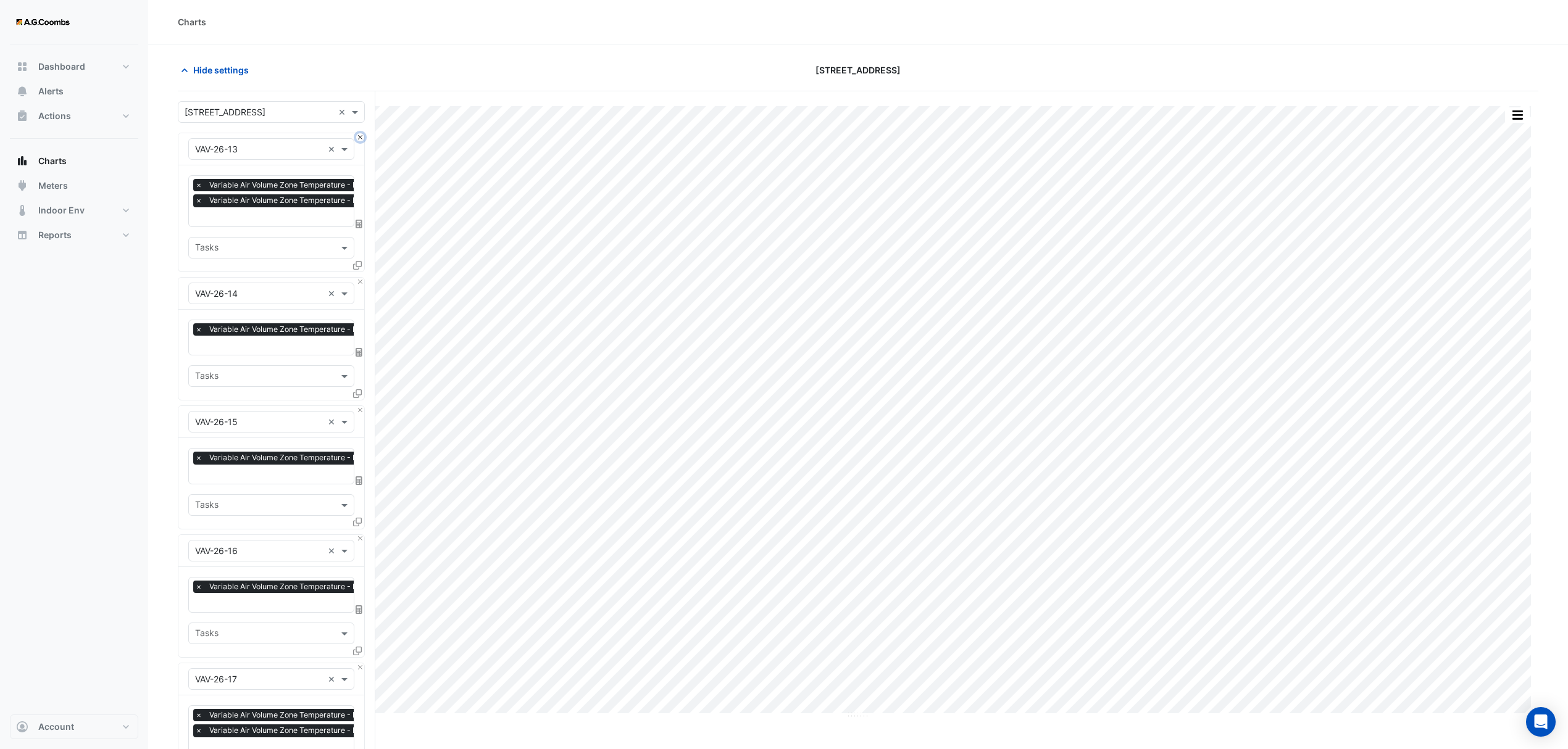
click at [358, 137] on button "Close" at bounding box center [360, 137] width 8 height 8
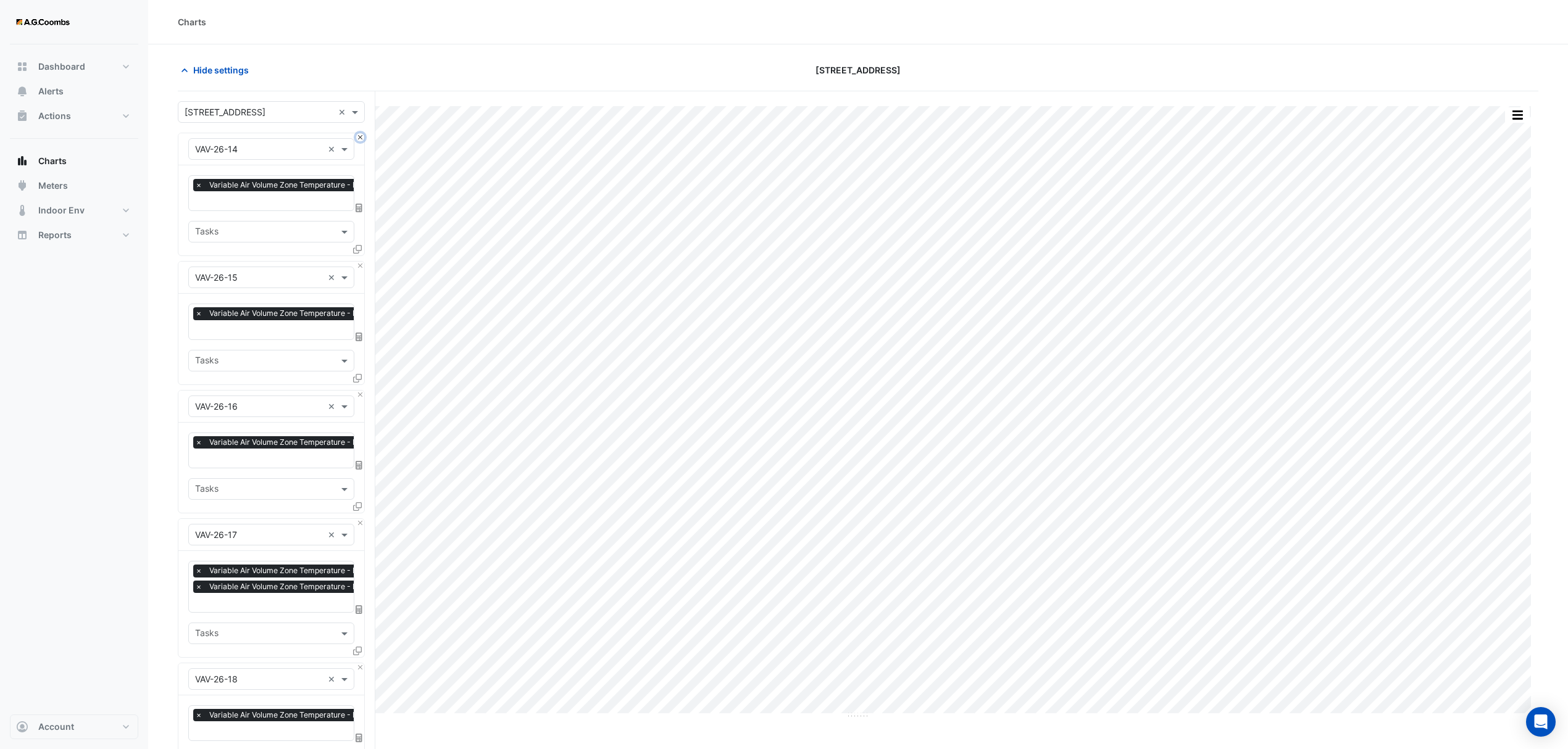
click at [359, 137] on button "Close" at bounding box center [360, 137] width 8 height 8
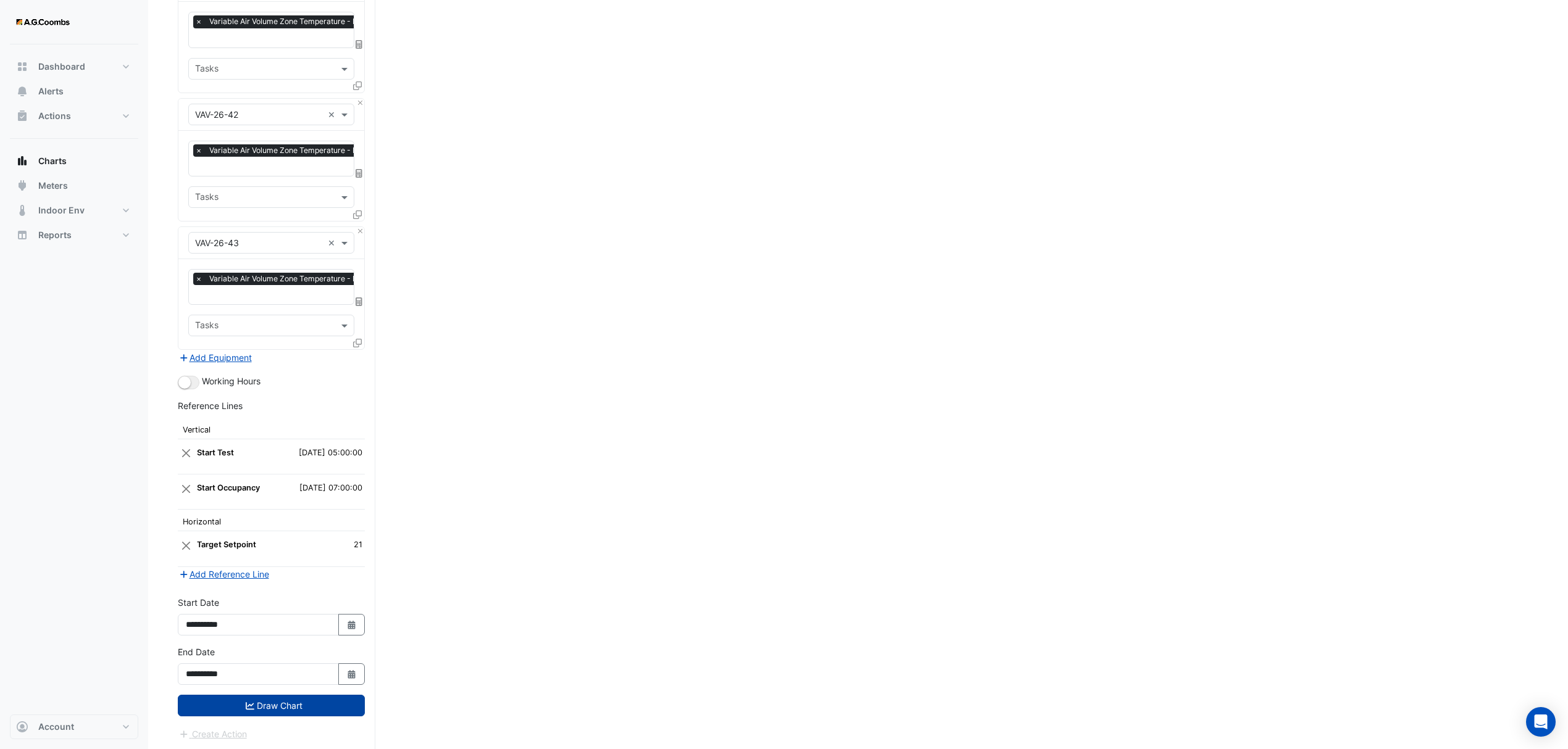
click at [254, 705] on button "Draw Chart" at bounding box center [271, 705] width 187 height 21
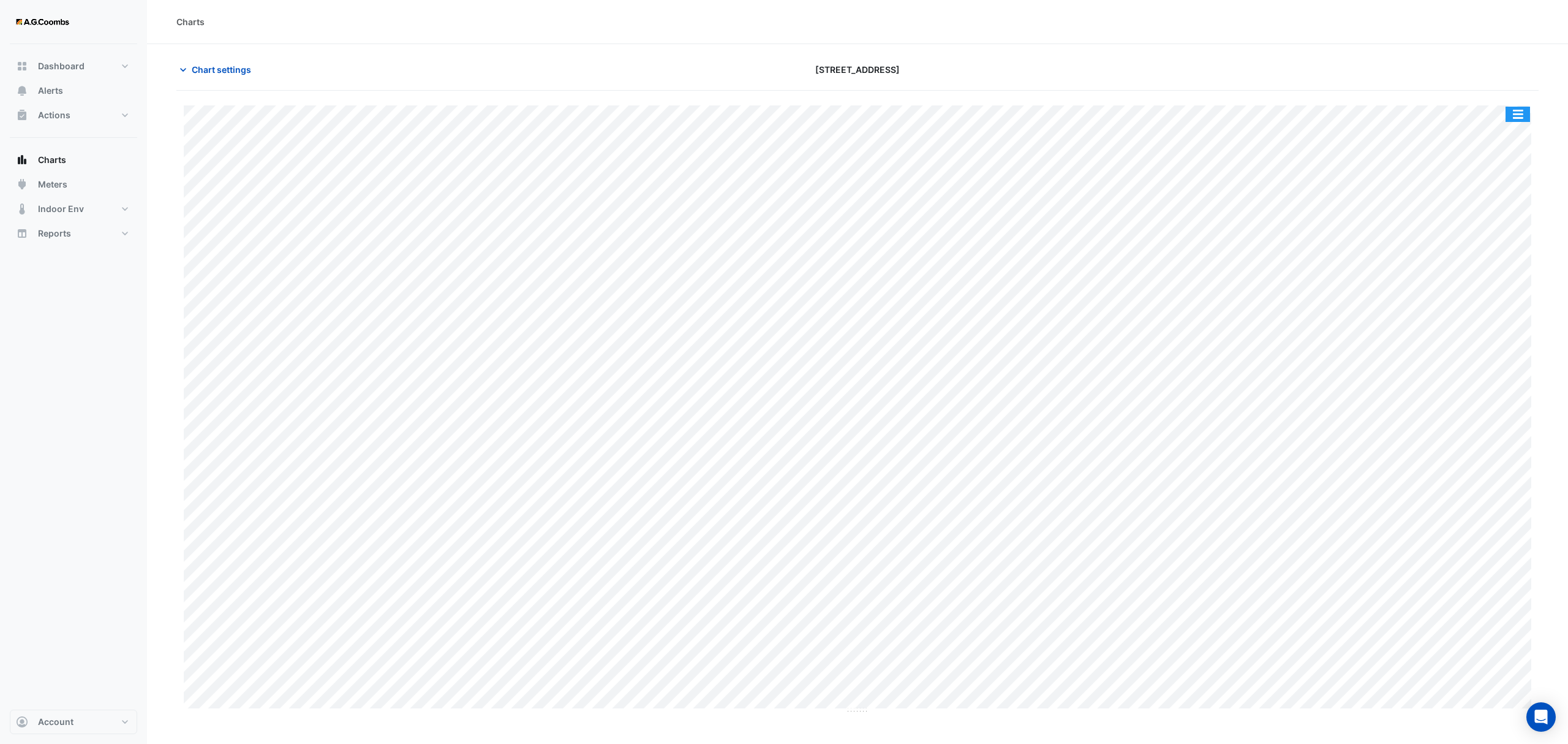
click at [1518, 111] on button "button" at bounding box center [1518, 114] width 25 height 15
click at [1490, 242] on div "Pivot Data Table" at bounding box center [1493, 246] width 74 height 29
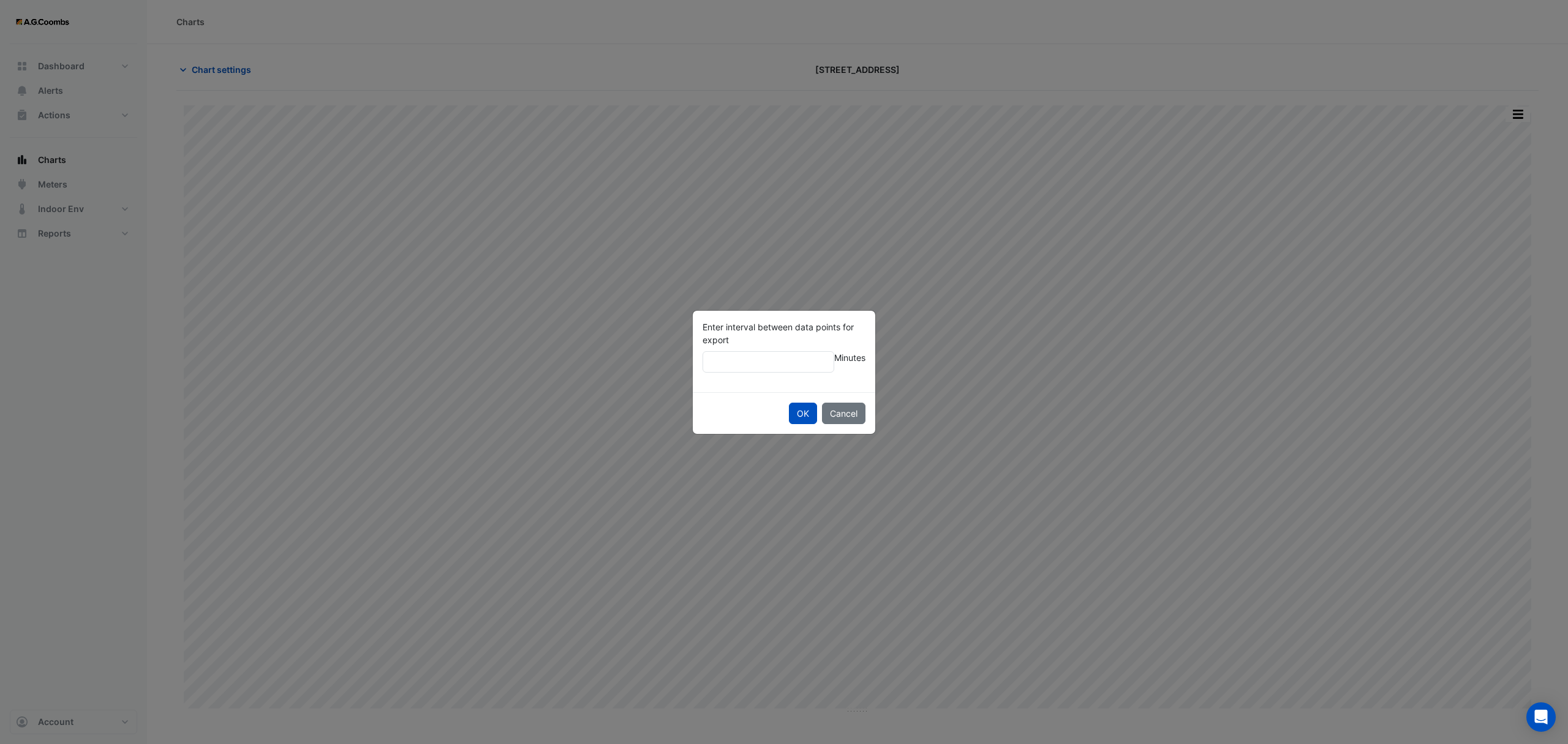
type input "**"
click at [789, 403] on button "OK" at bounding box center [803, 413] width 28 height 21
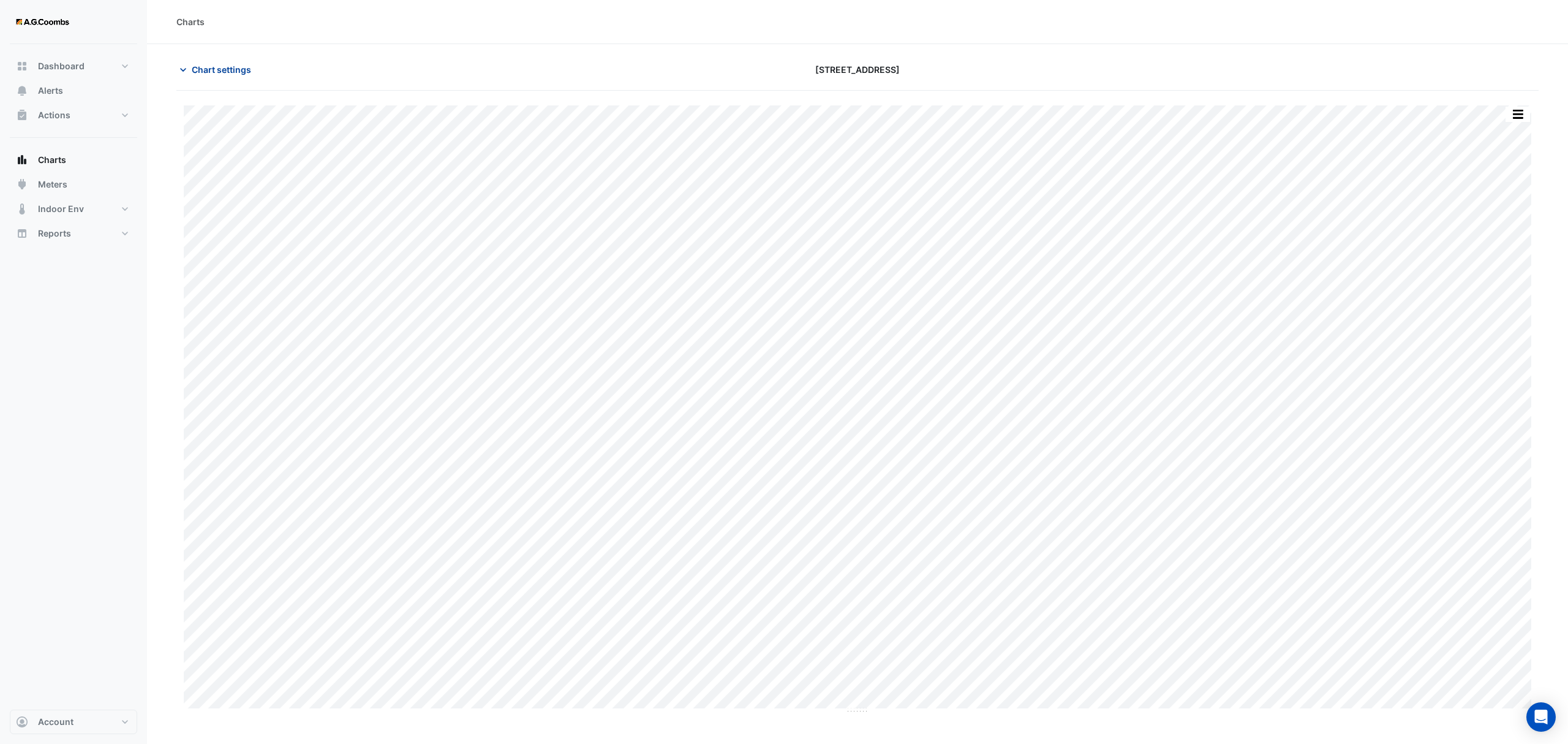
click at [233, 64] on span "Chart settings" at bounding box center [221, 69] width 59 height 13
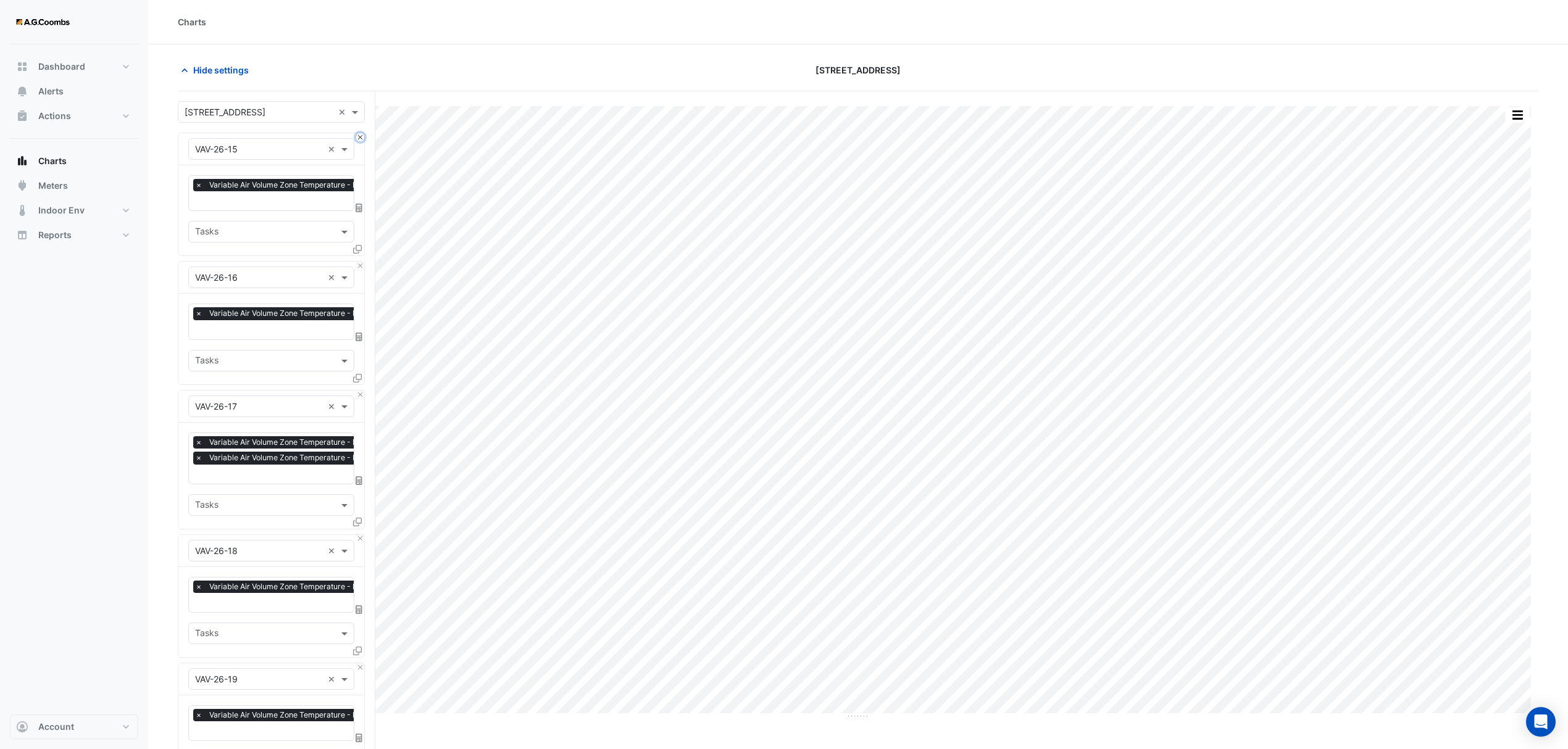
click at [358, 137] on button "Close" at bounding box center [360, 137] width 8 height 8
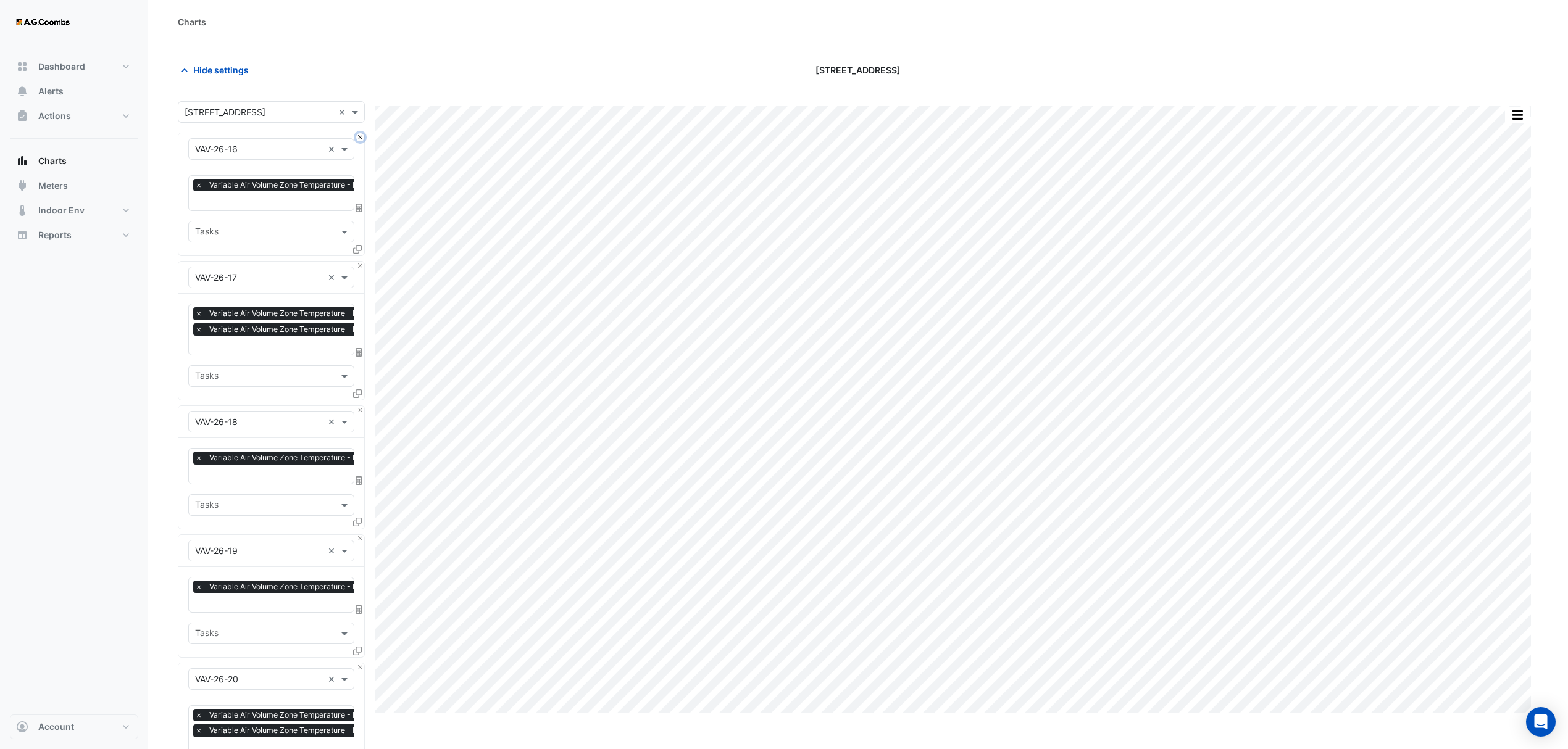
click at [358, 137] on button "Close" at bounding box center [360, 137] width 8 height 8
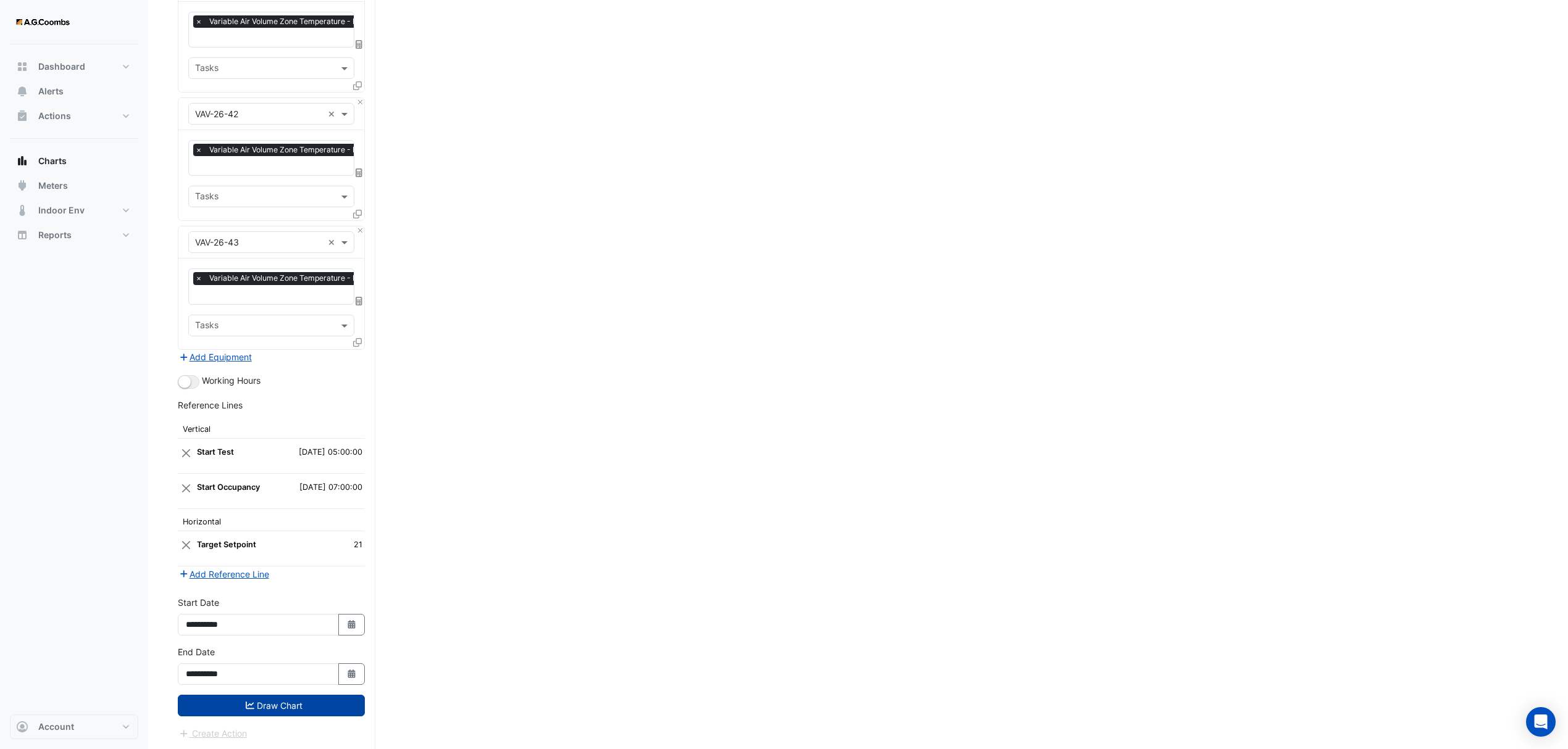
click at [288, 711] on button "Draw Chart" at bounding box center [271, 705] width 187 height 21
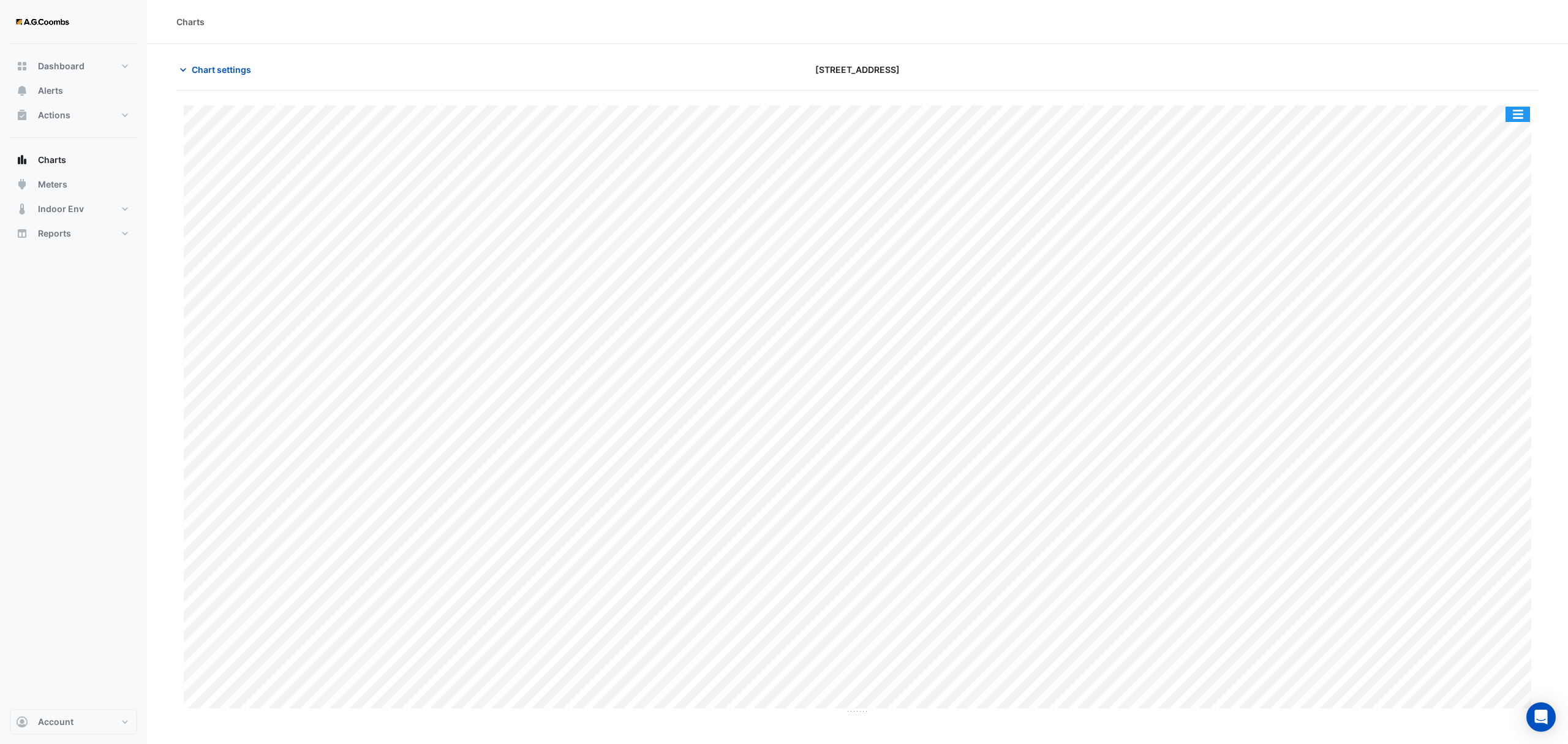
click at [1523, 119] on button "button" at bounding box center [1518, 114] width 25 height 15
click at [1488, 253] on div "Pivot Data Table" at bounding box center [1493, 246] width 74 height 29
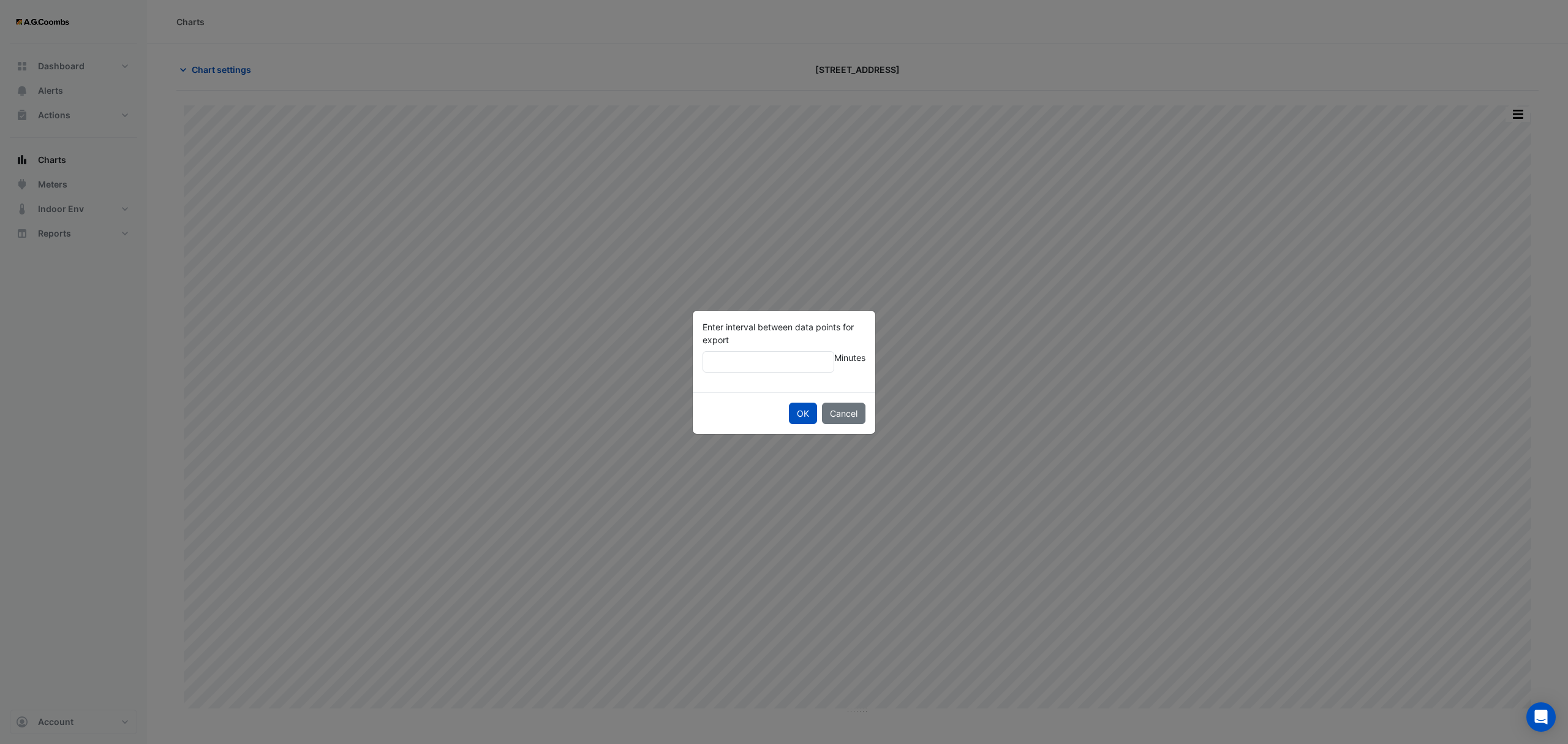
type input "**"
click at [789, 403] on button "OK" at bounding box center [803, 413] width 28 height 21
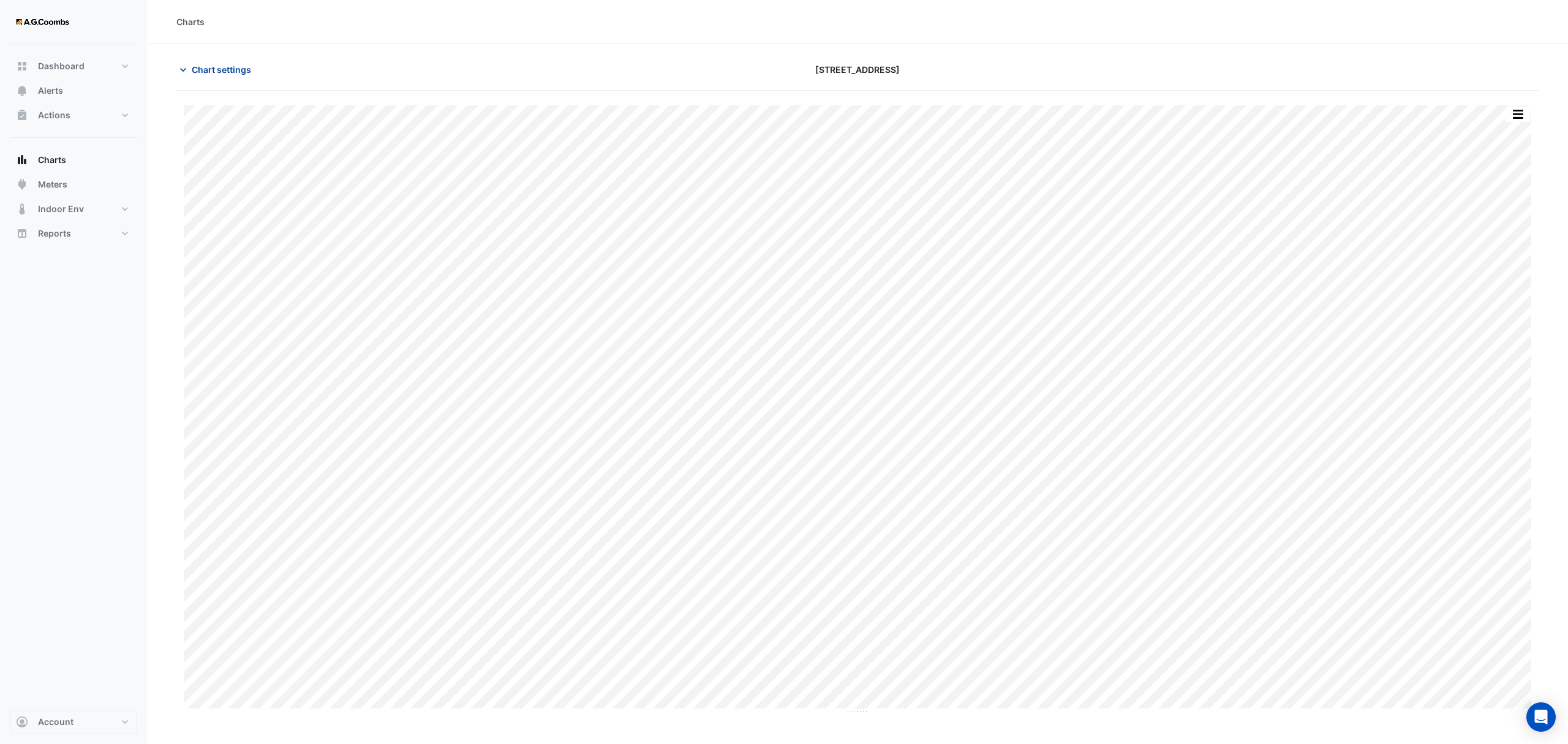
click at [212, 72] on span "Chart settings" at bounding box center [221, 69] width 59 height 13
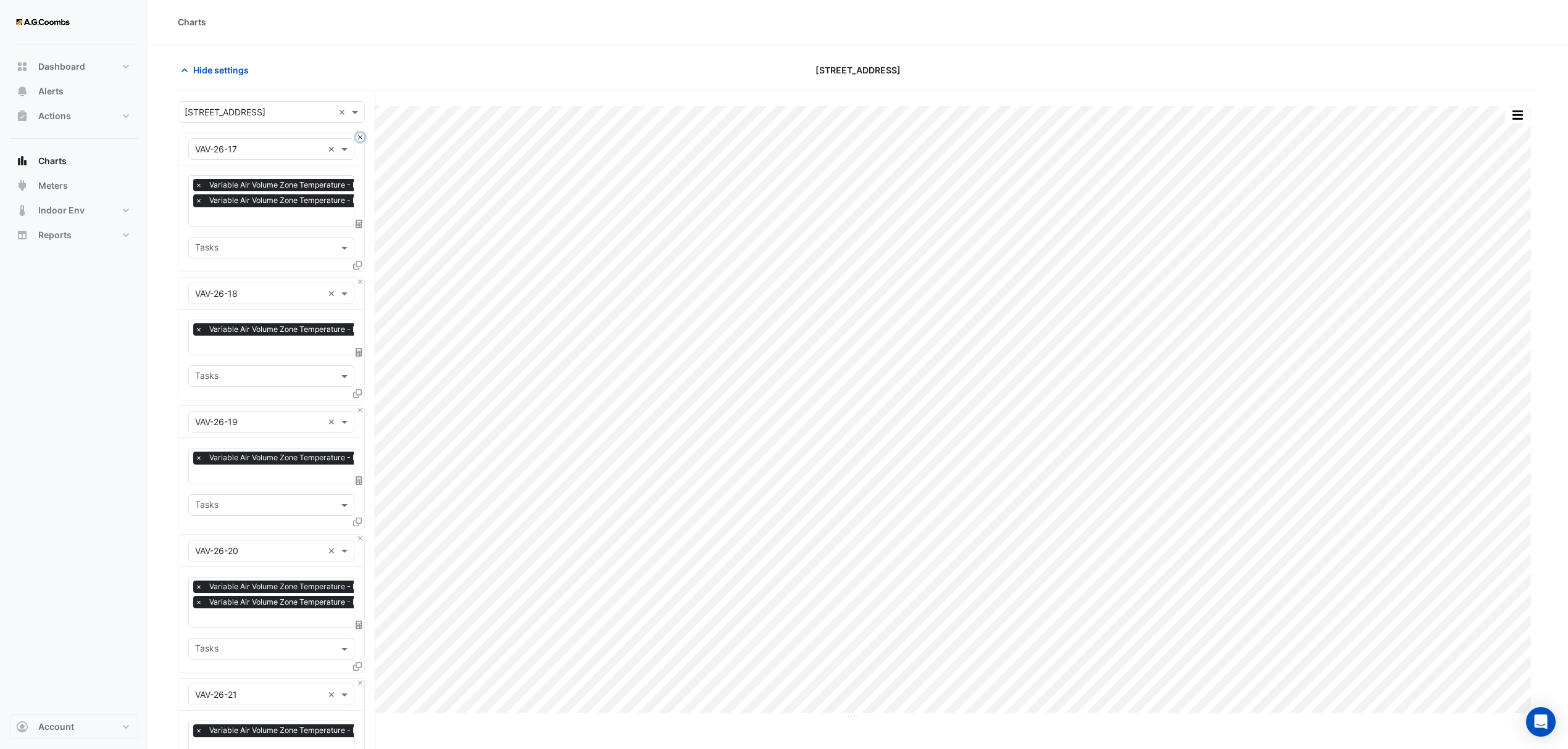
click at [361, 137] on button "Close" at bounding box center [360, 137] width 8 height 8
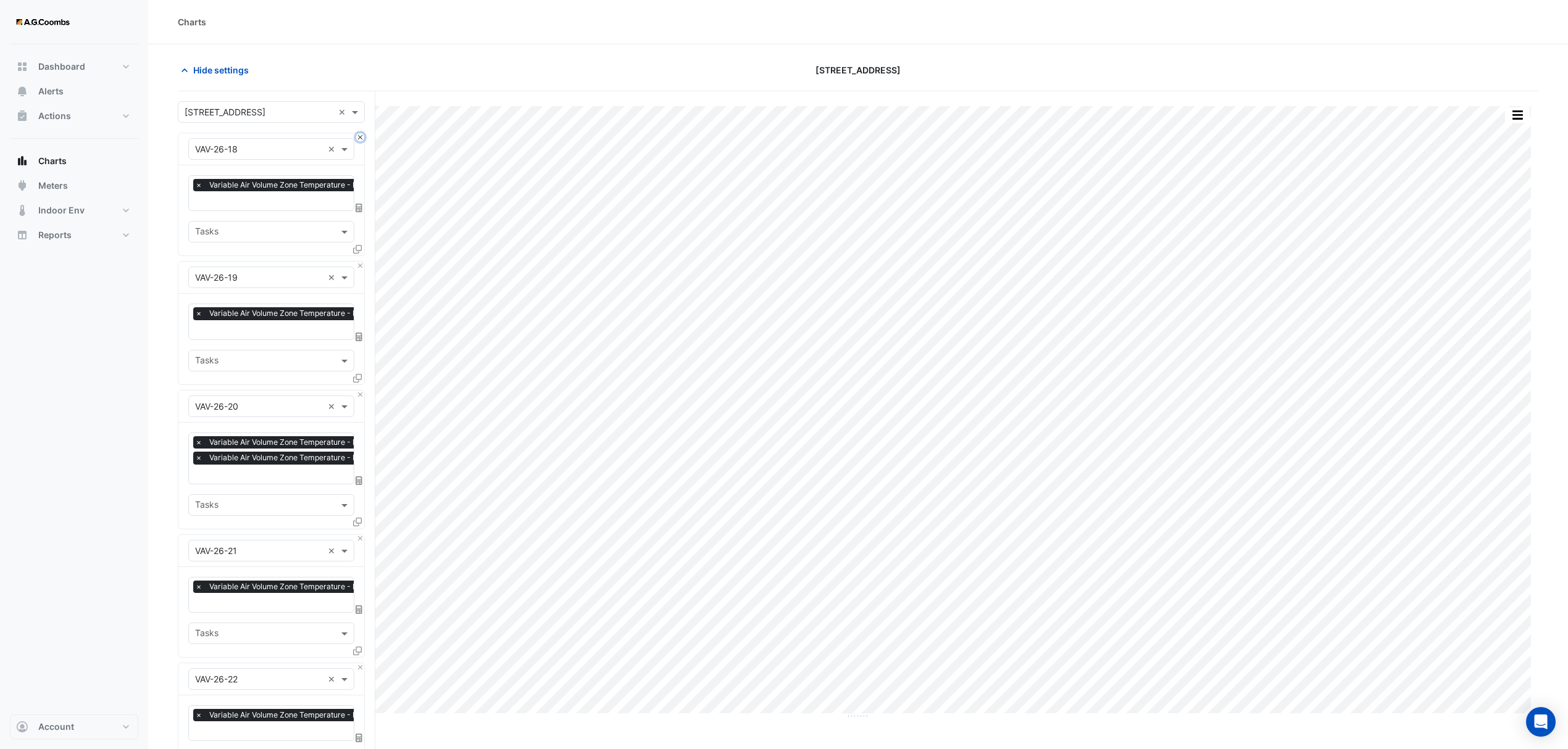
click at [361, 137] on button "Close" at bounding box center [360, 137] width 8 height 8
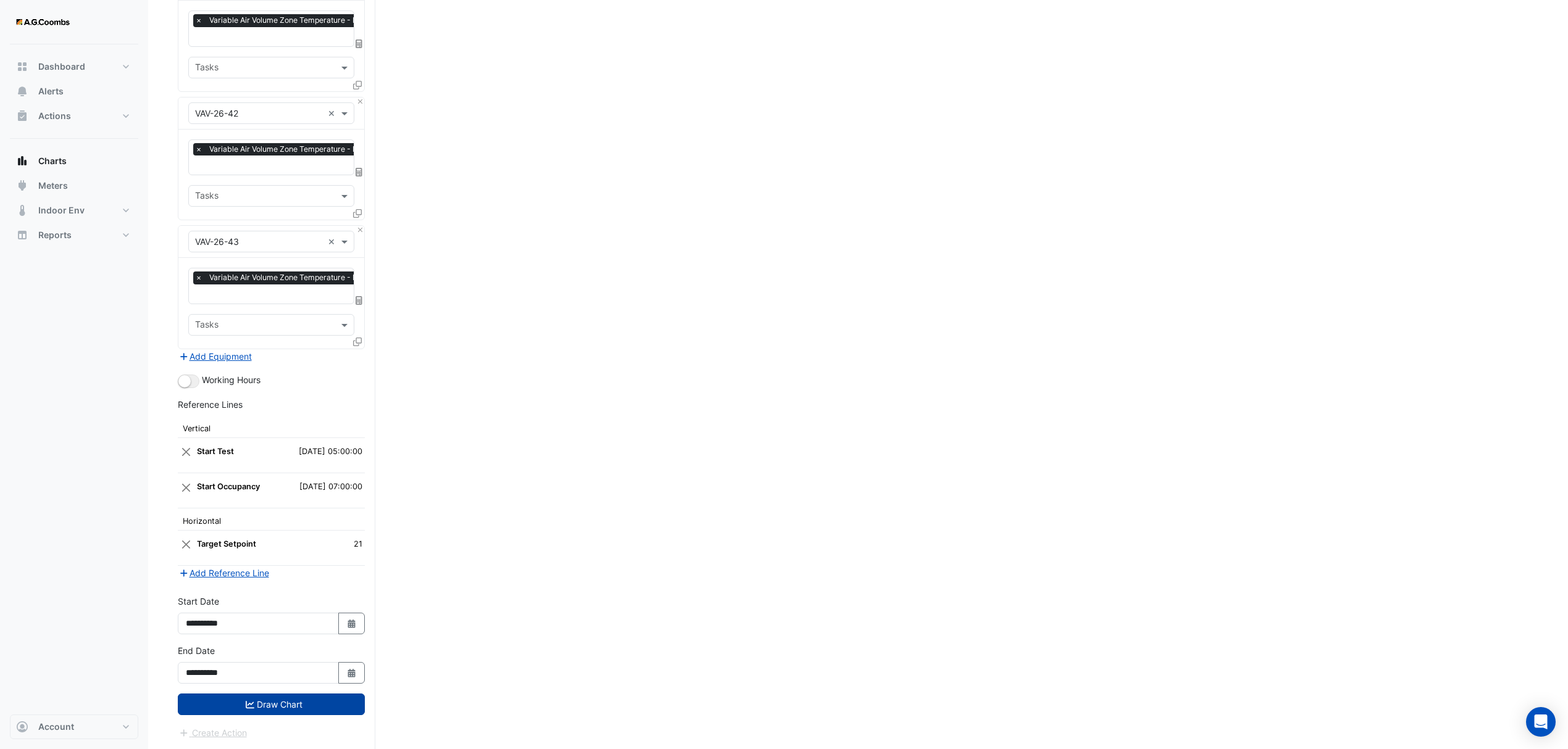
click at [216, 703] on button "Draw Chart" at bounding box center [271, 704] width 187 height 21
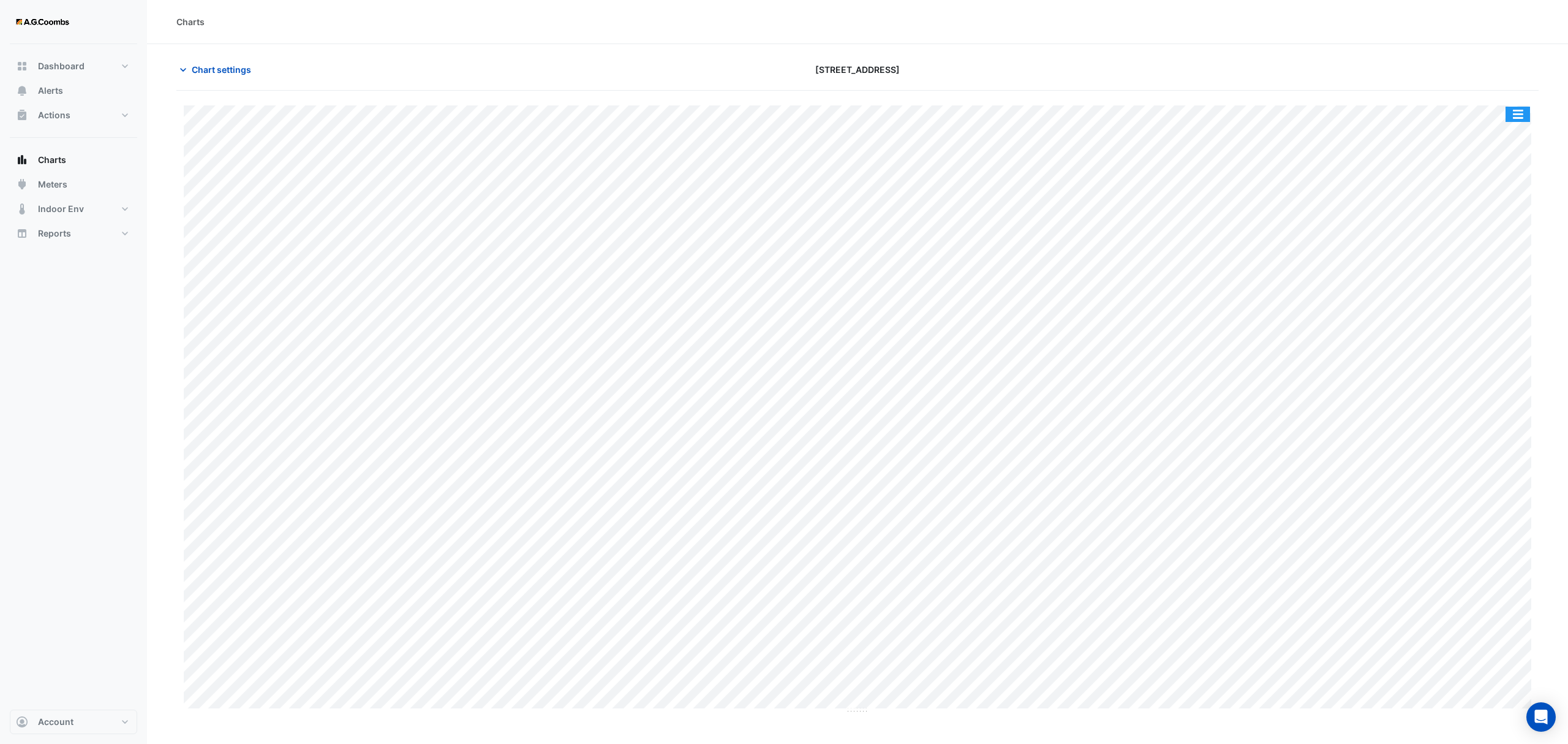
click at [1515, 116] on button "button" at bounding box center [1518, 114] width 25 height 15
click at [1520, 250] on div "Pivot Data Table" at bounding box center [1493, 246] width 74 height 29
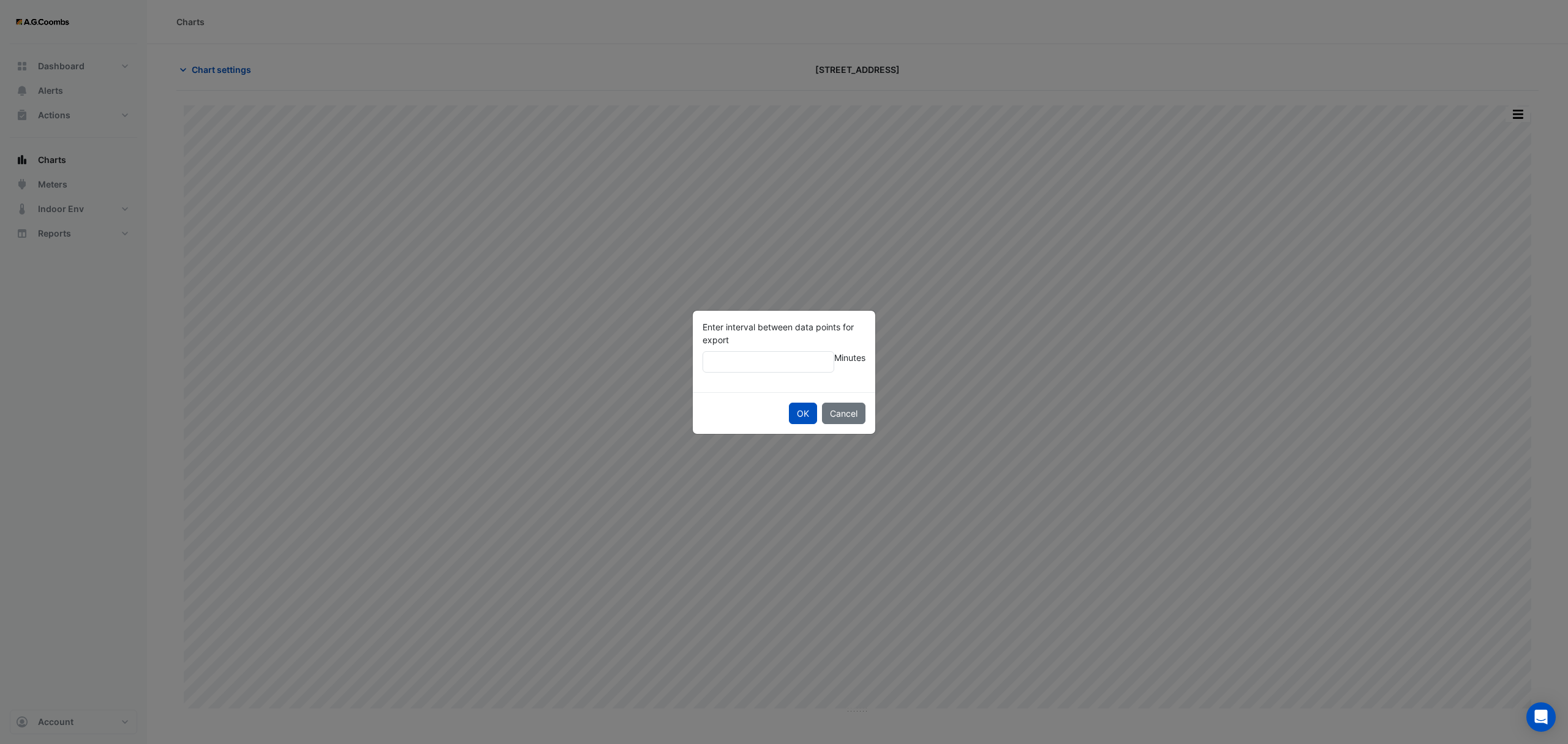
type input "**"
click at [789, 403] on button "OK" at bounding box center [803, 413] width 28 height 21
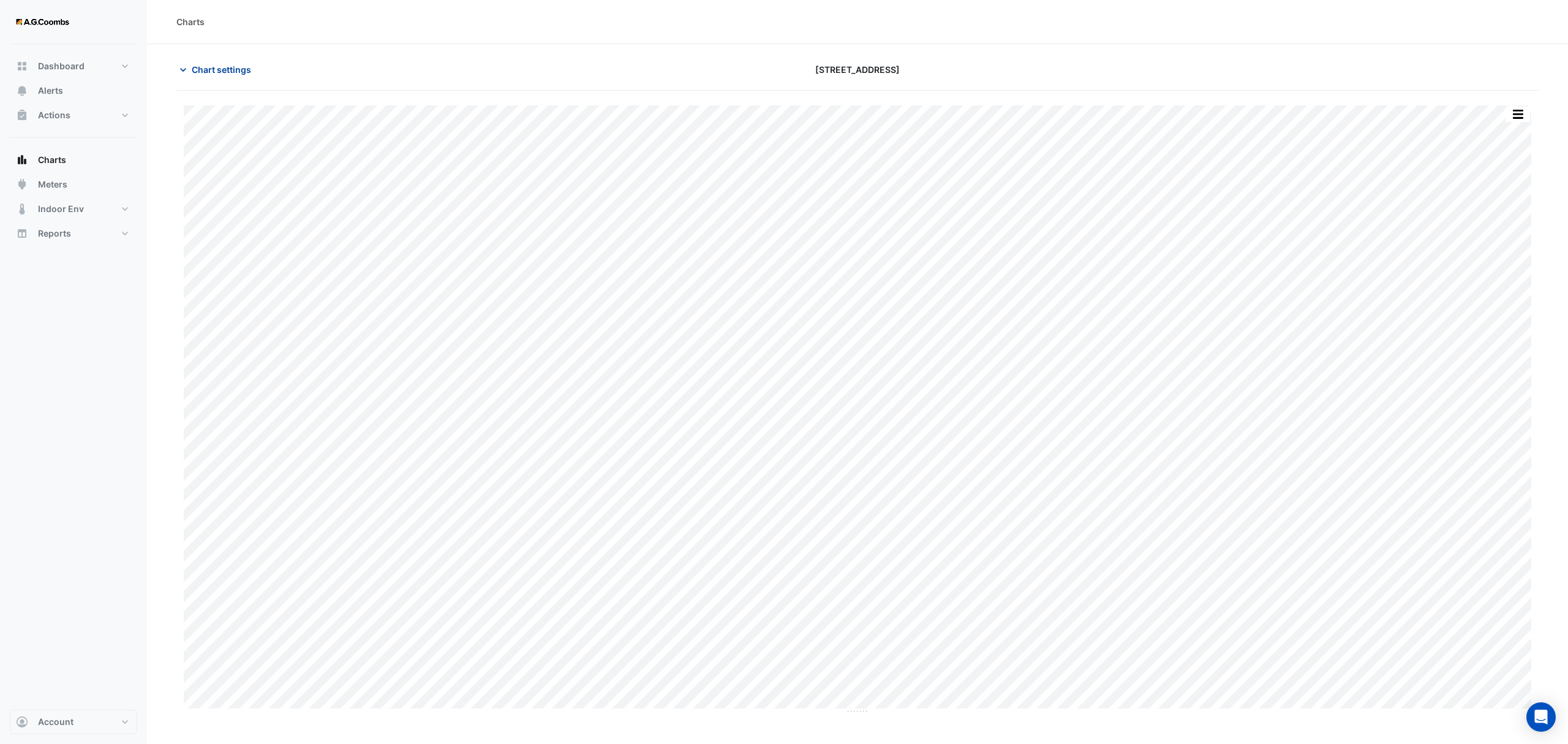
click at [206, 64] on span "Chart settings" at bounding box center [221, 69] width 59 height 13
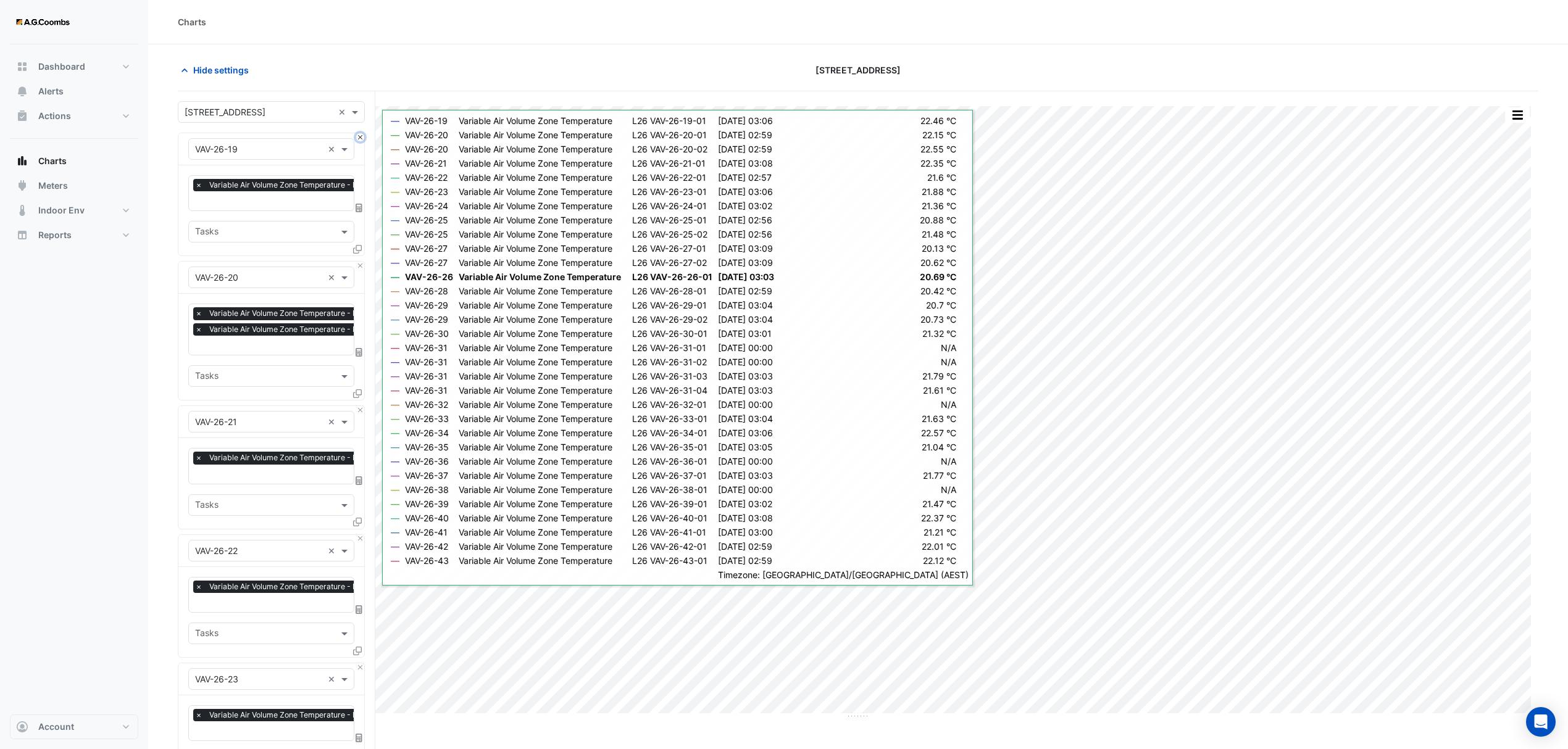
click at [360, 134] on button "Close" at bounding box center [360, 137] width 8 height 8
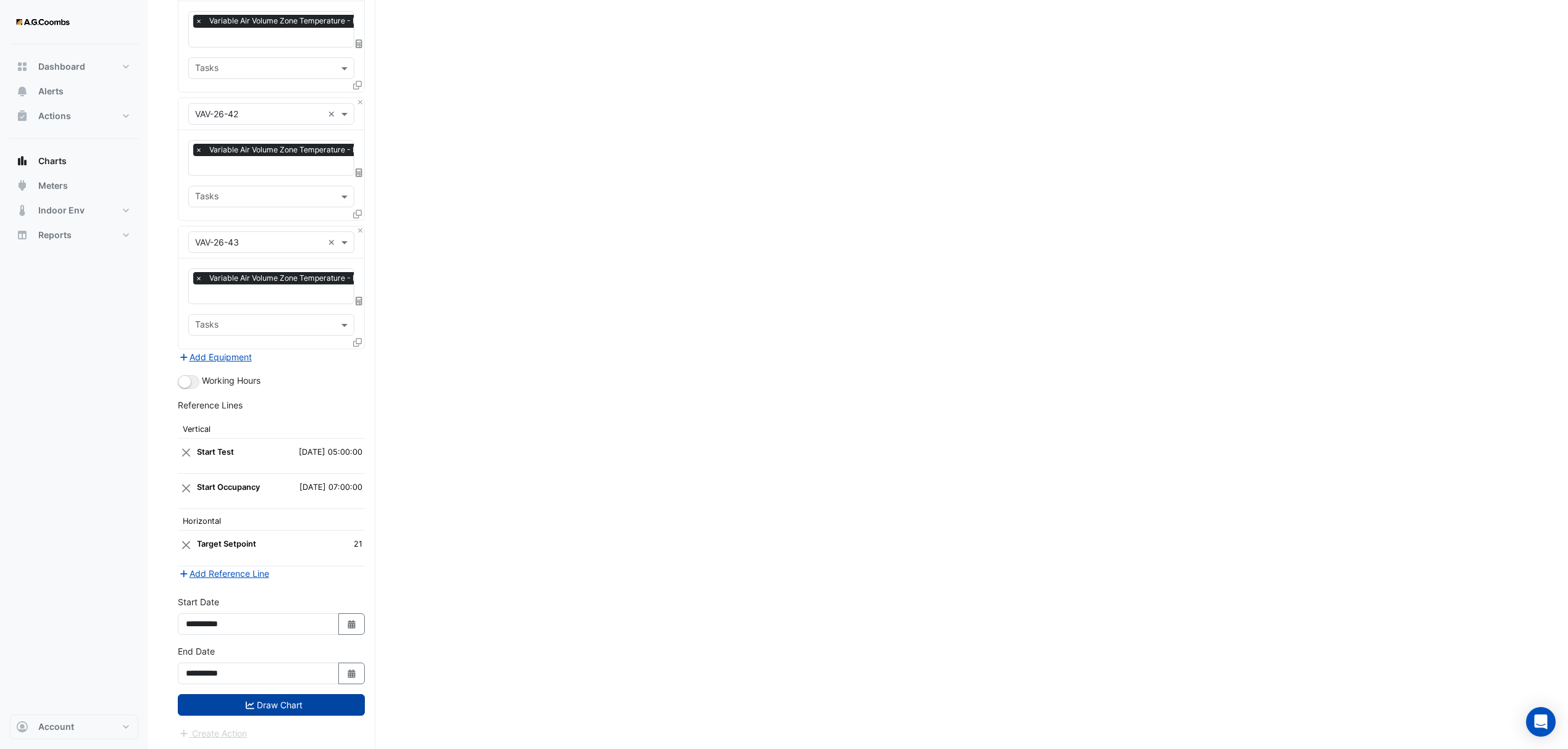
click at [249, 711] on button "Draw Chart" at bounding box center [271, 704] width 187 height 21
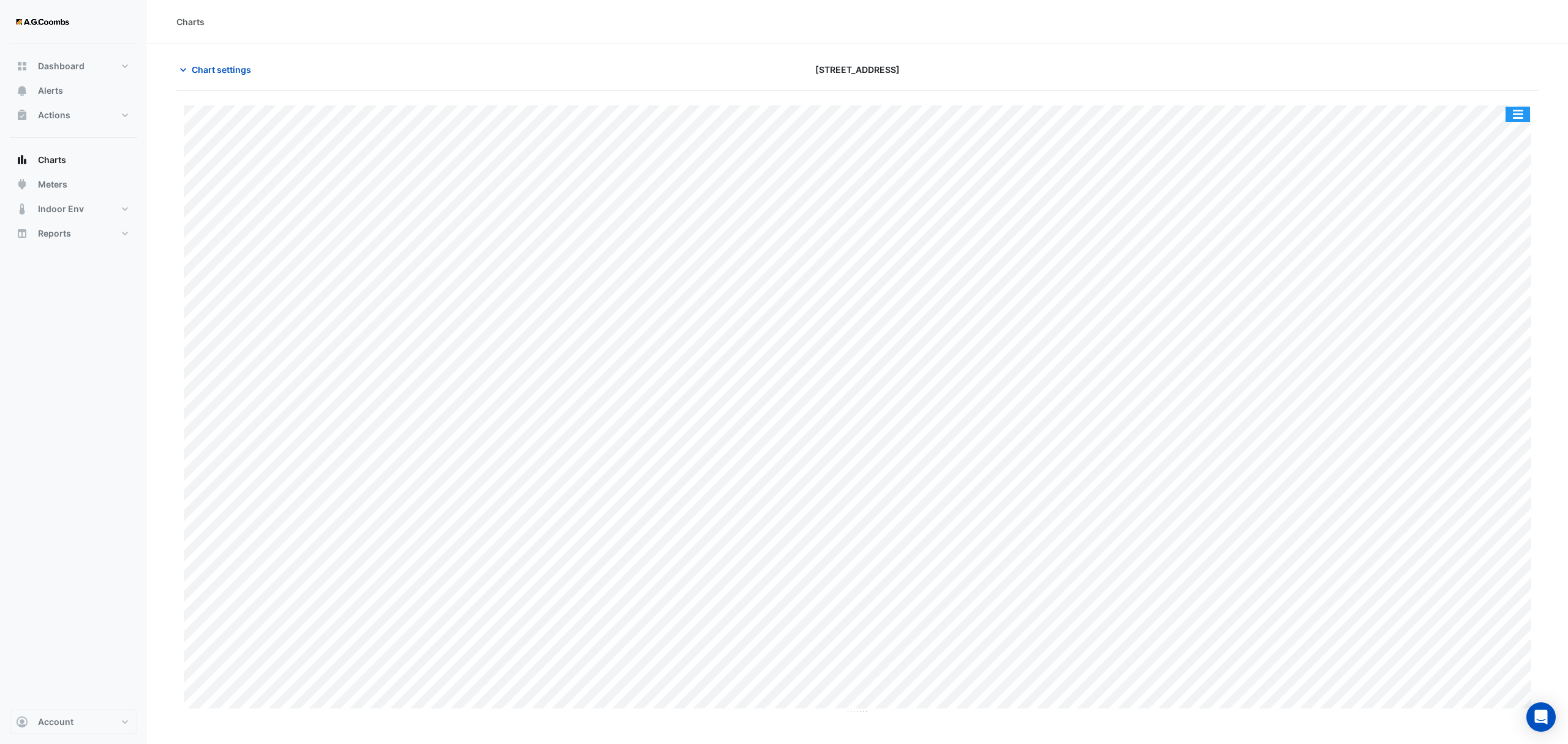
click at [1526, 113] on button "button" at bounding box center [1518, 114] width 25 height 15
click at [1500, 253] on div "Pivot Data Table" at bounding box center [1493, 246] width 74 height 29
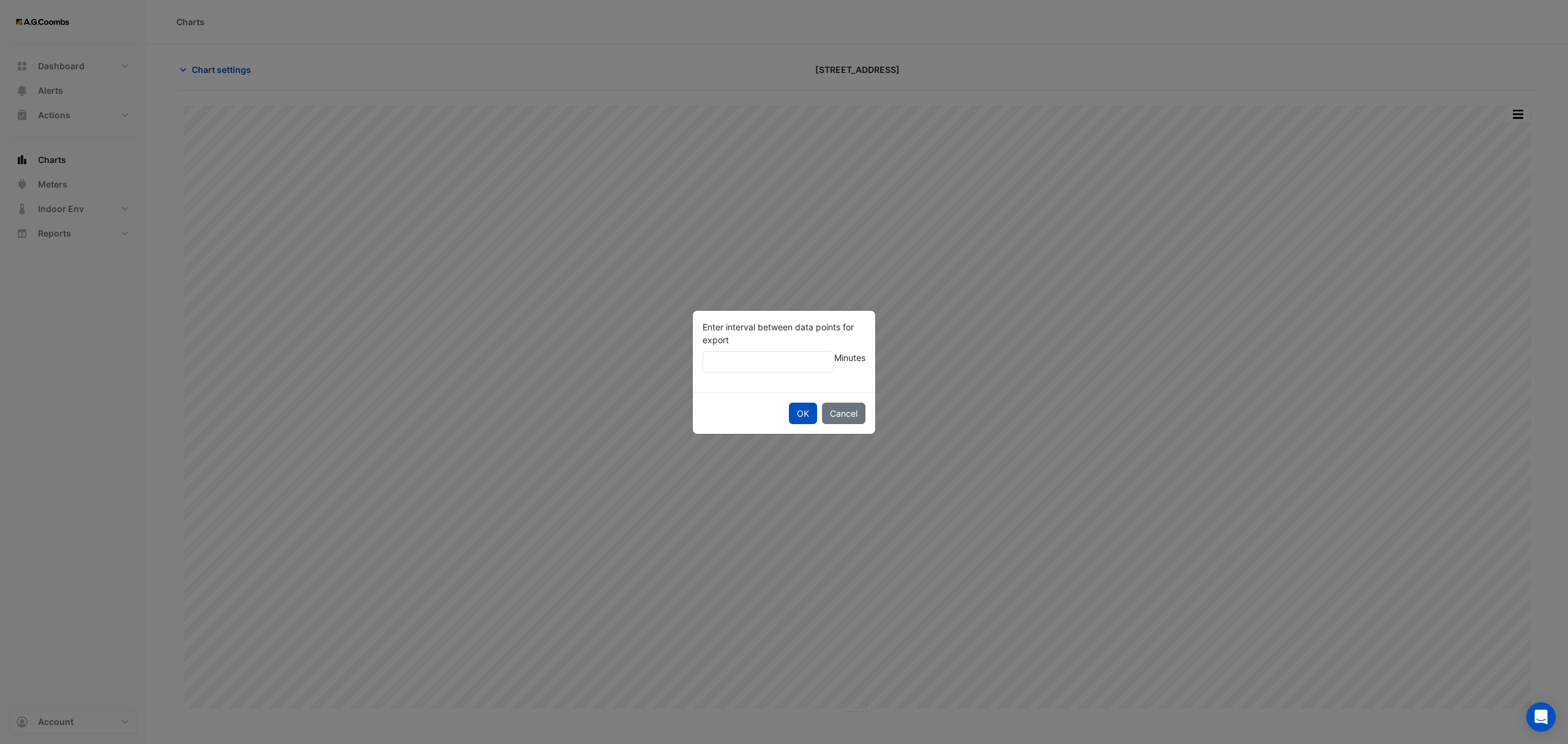
type input "**"
click at [789, 403] on button "OK" at bounding box center [803, 413] width 28 height 21
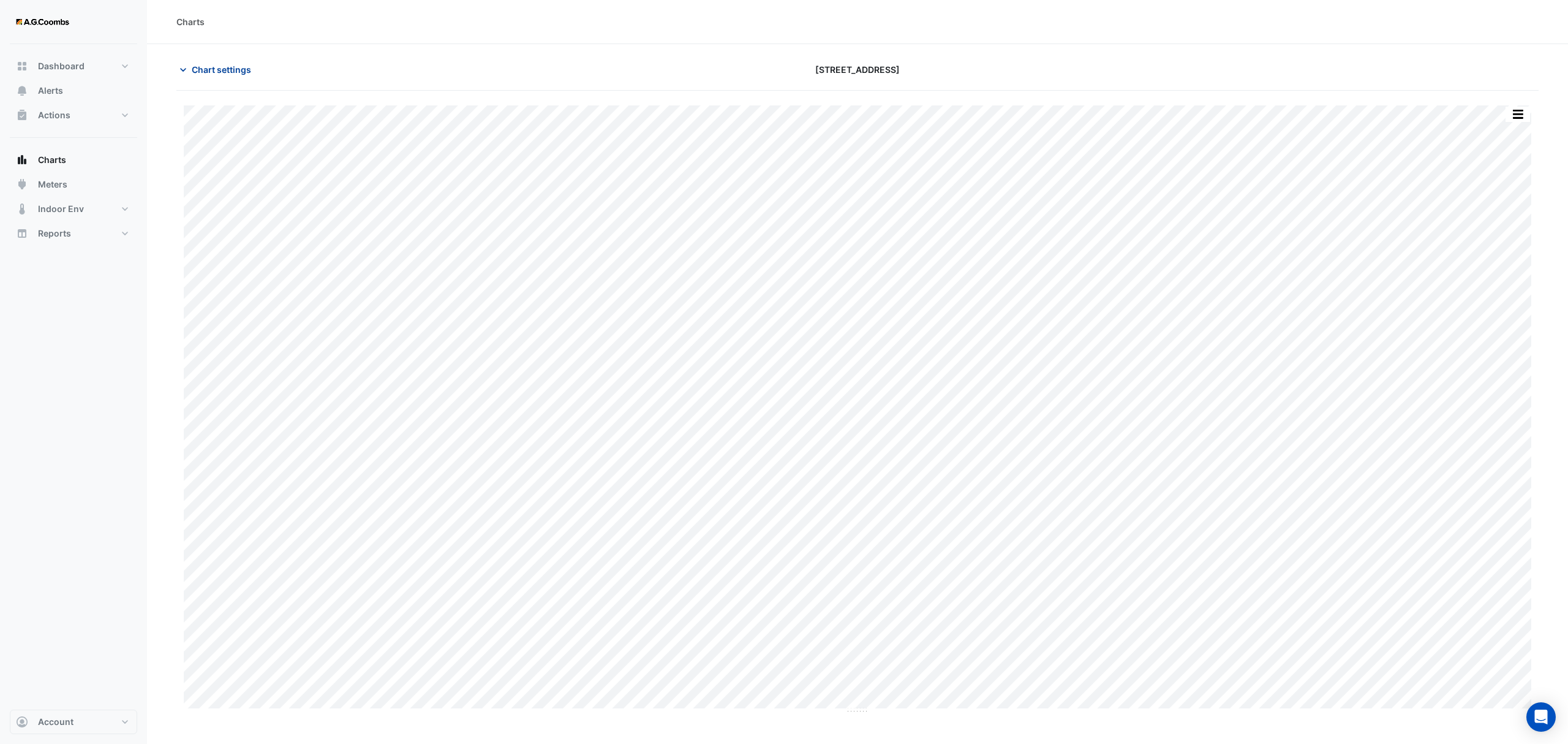
click at [242, 74] on span "Chart settings" at bounding box center [221, 69] width 59 height 13
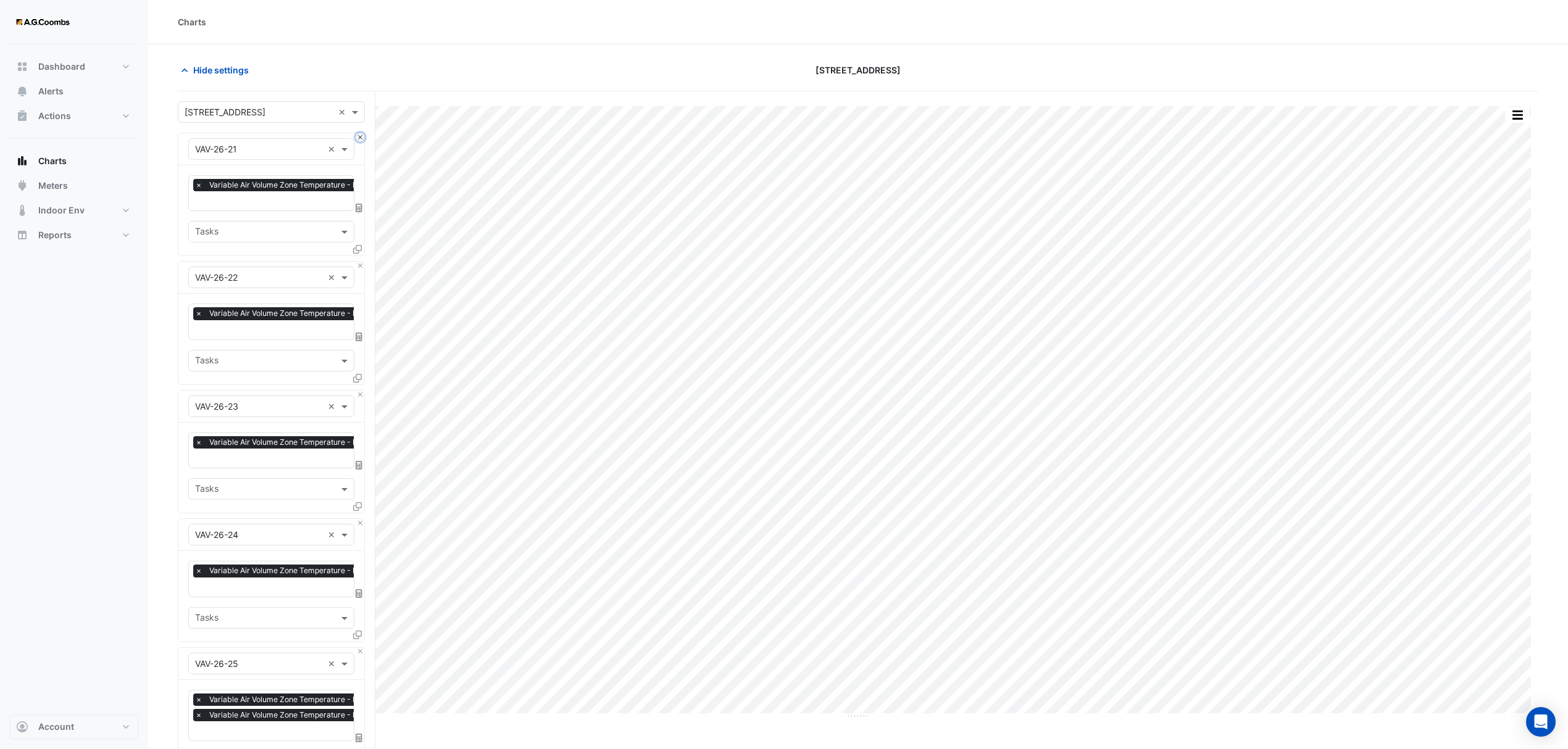
click at [359, 138] on button "Close" at bounding box center [360, 137] width 8 height 8
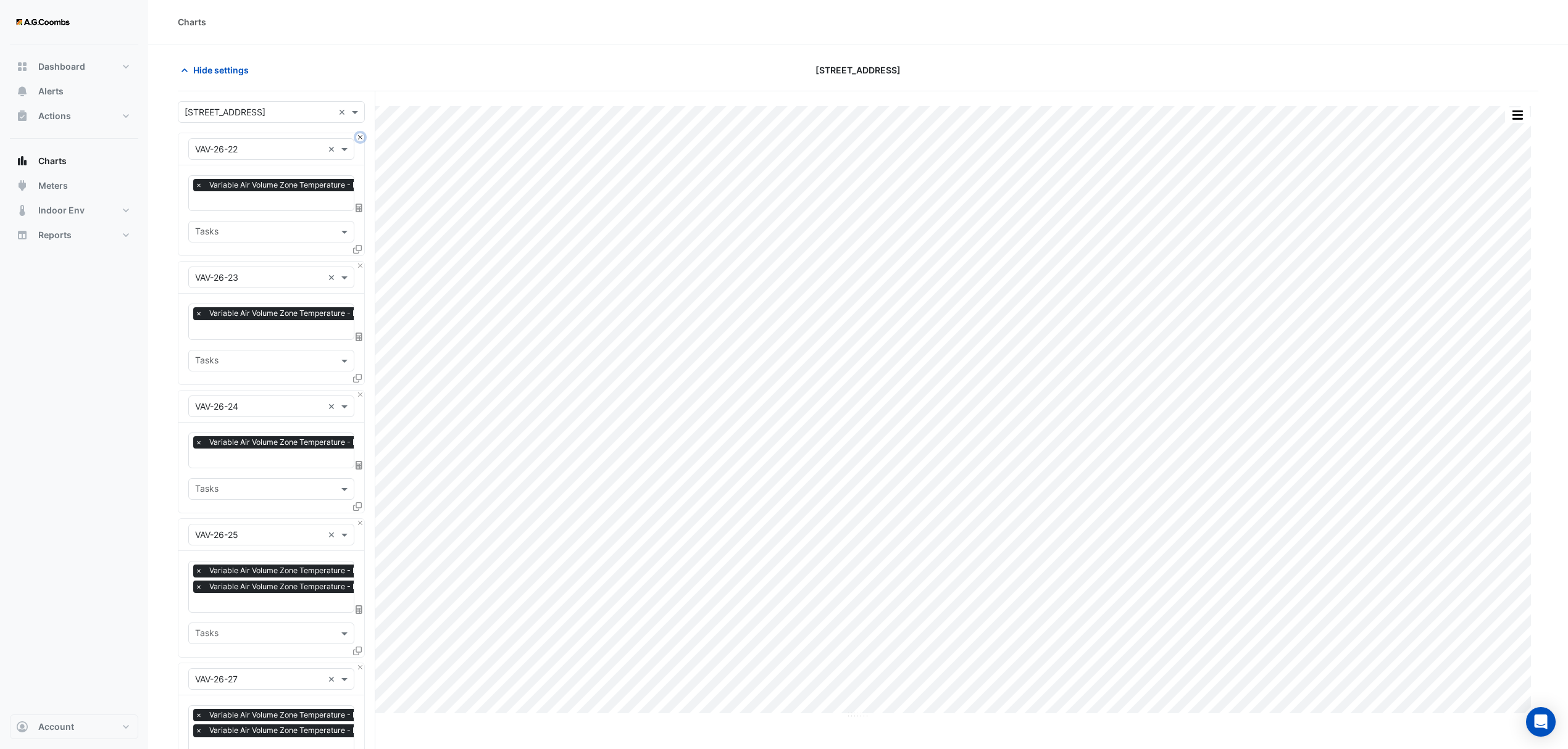
click at [359, 138] on button "Close" at bounding box center [360, 137] width 8 height 8
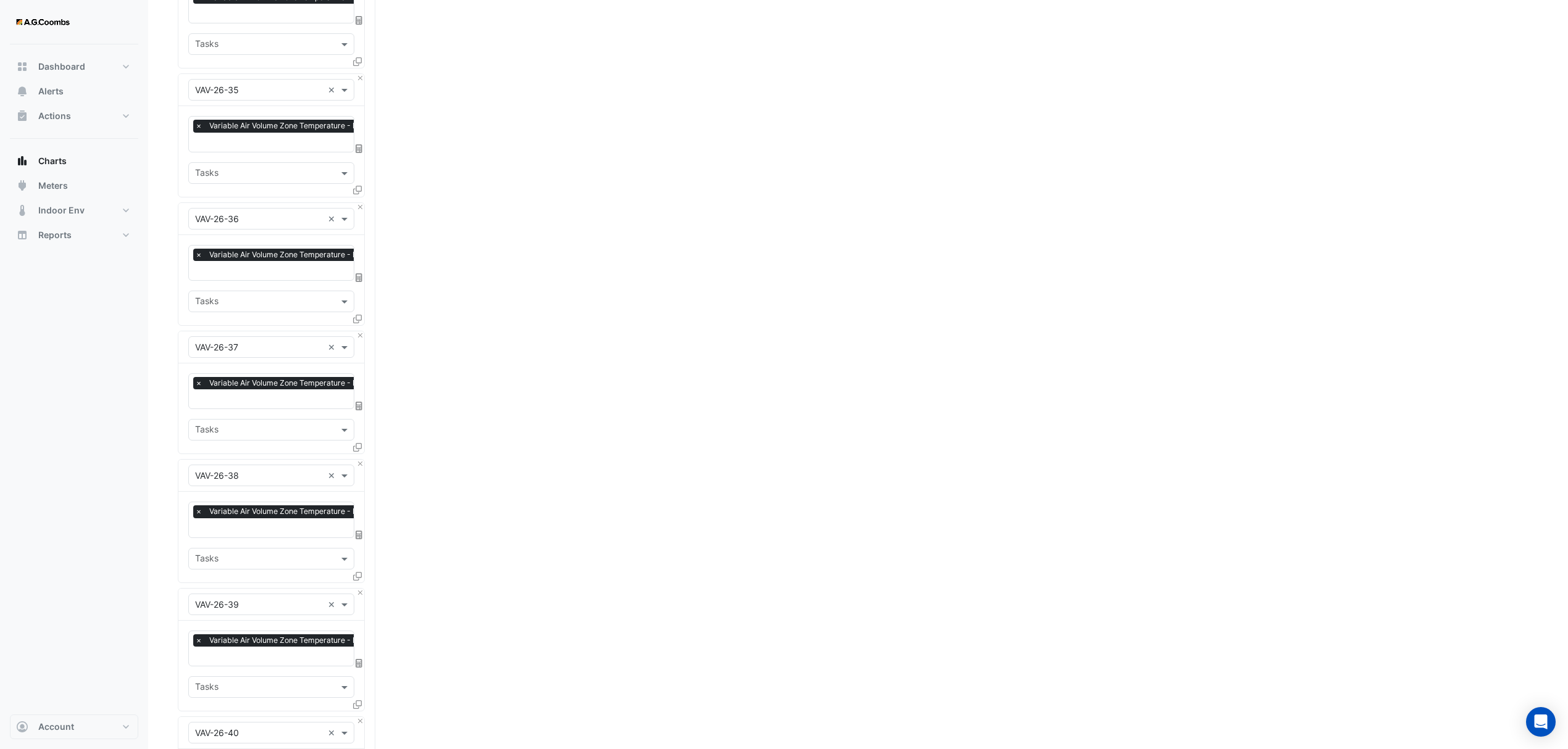
scroll to position [2512, 0]
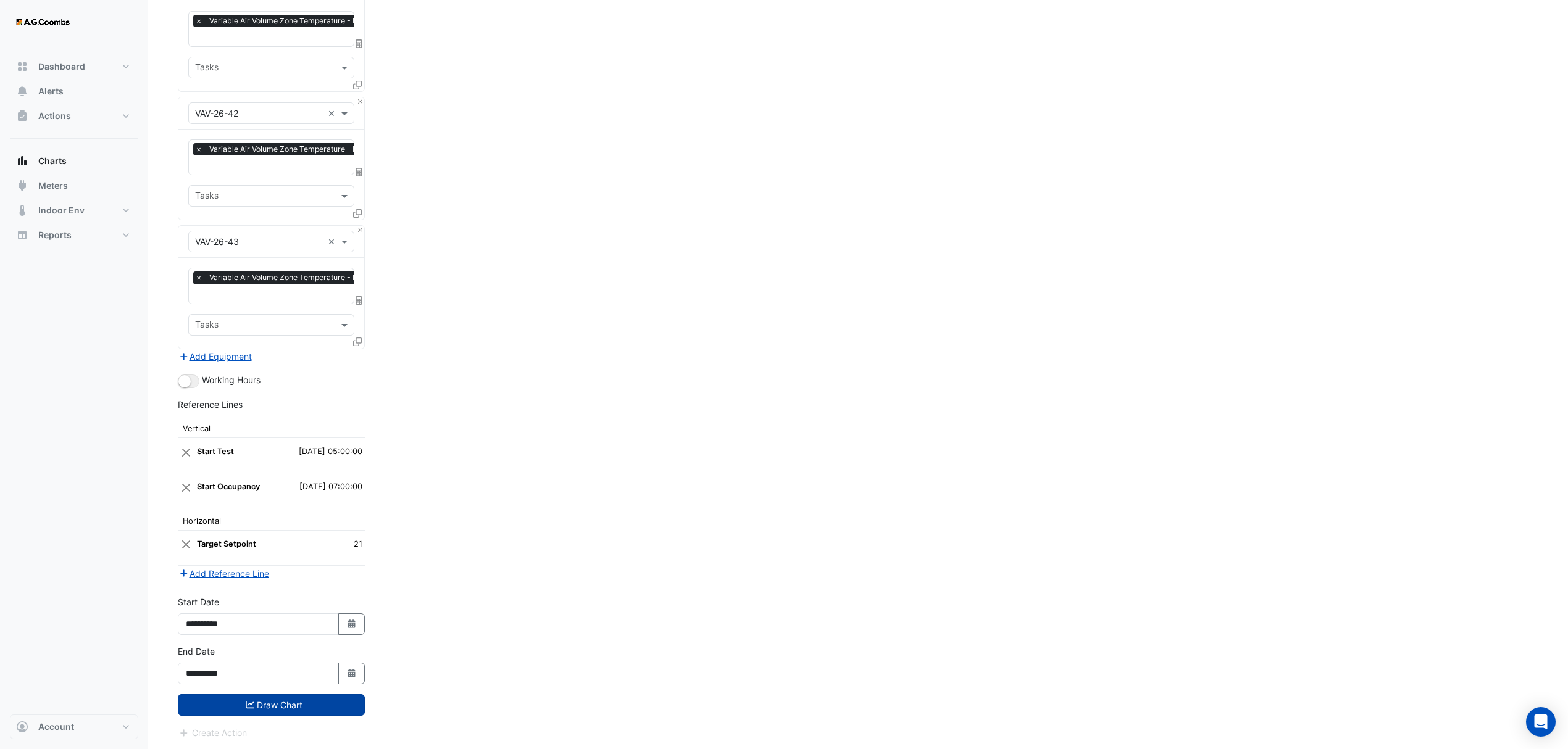
click at [313, 703] on button "Draw Chart" at bounding box center [271, 704] width 187 height 21
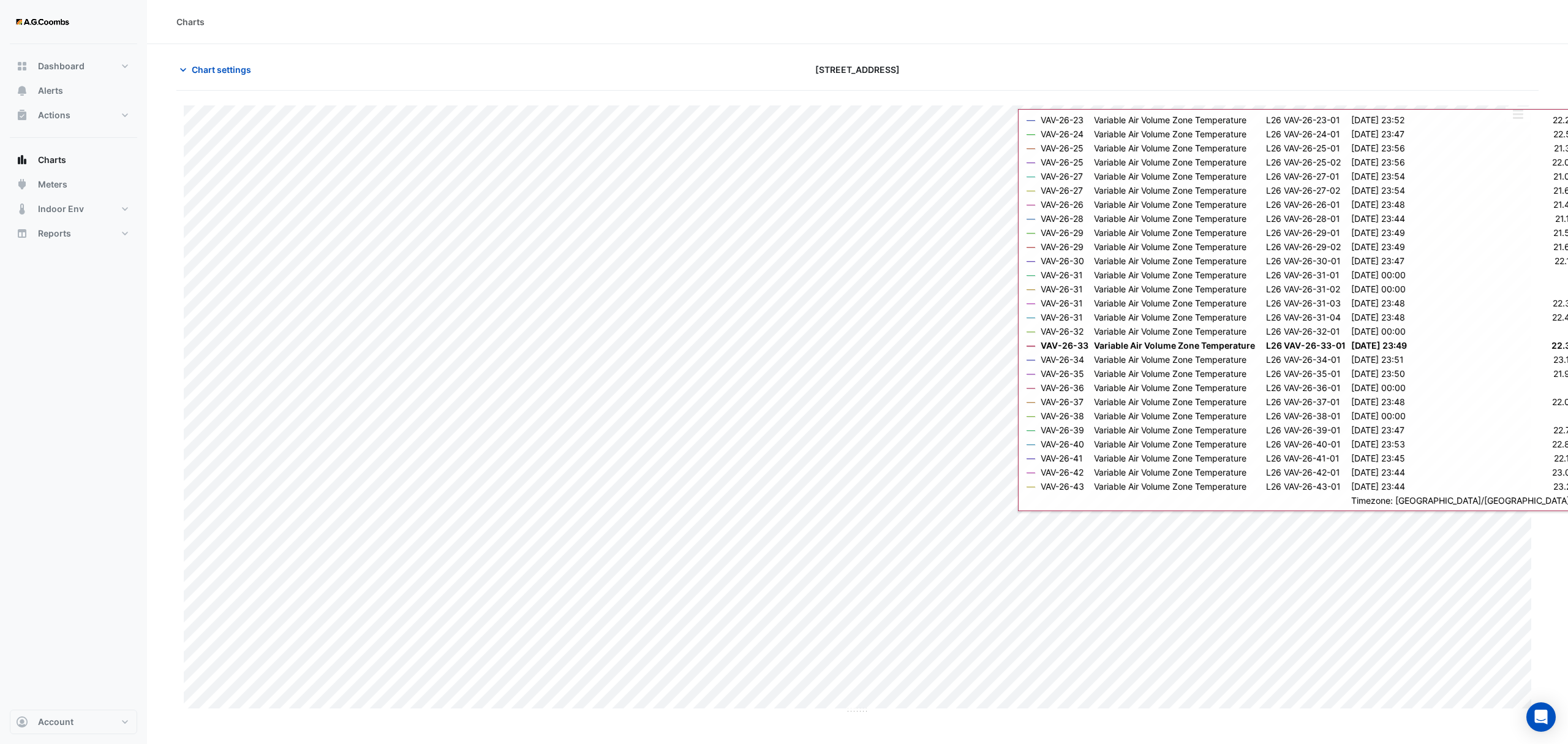
click at [1515, 118] on button "button" at bounding box center [1518, 114] width 25 height 15
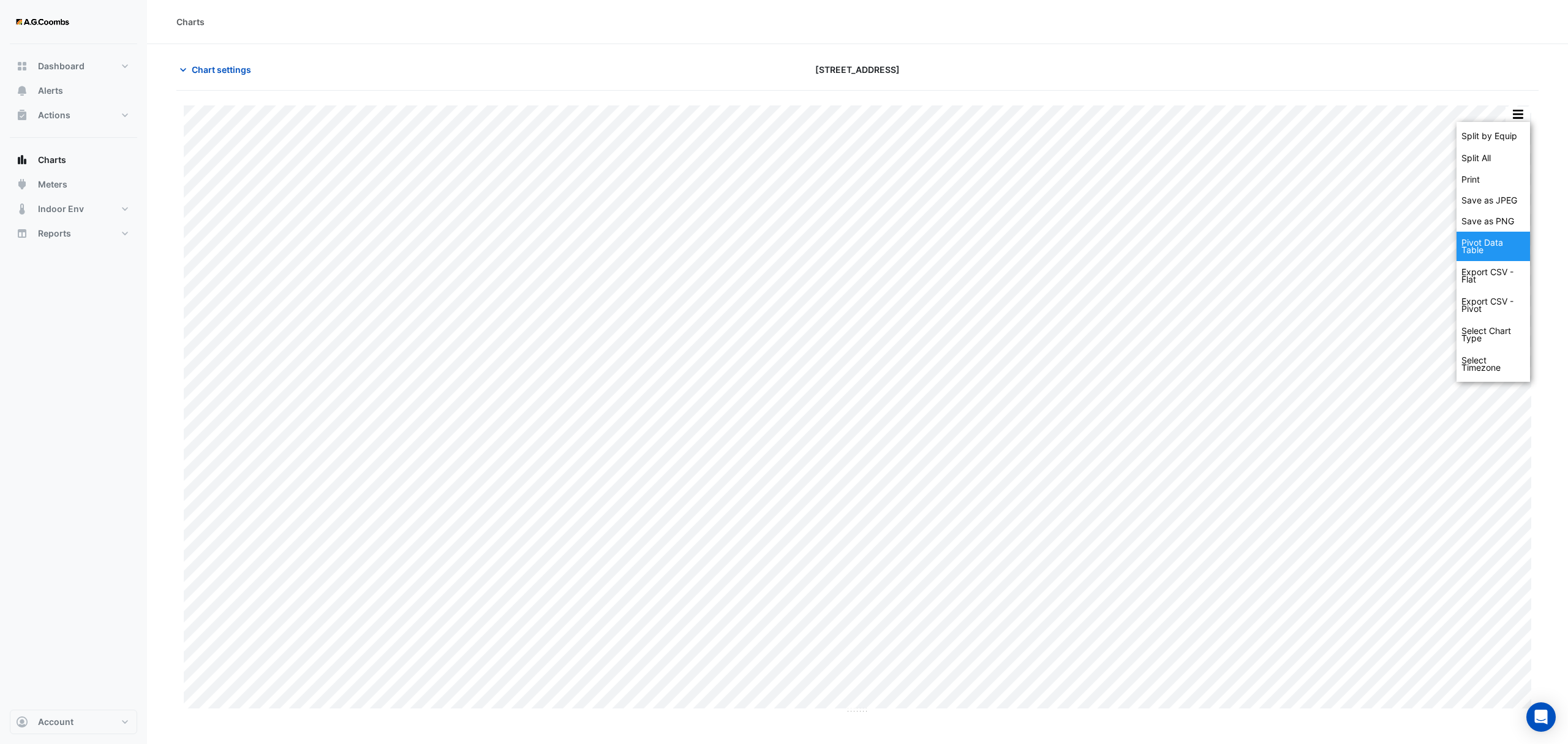
click at [1497, 250] on div "Pivot Data Table" at bounding box center [1493, 246] width 74 height 29
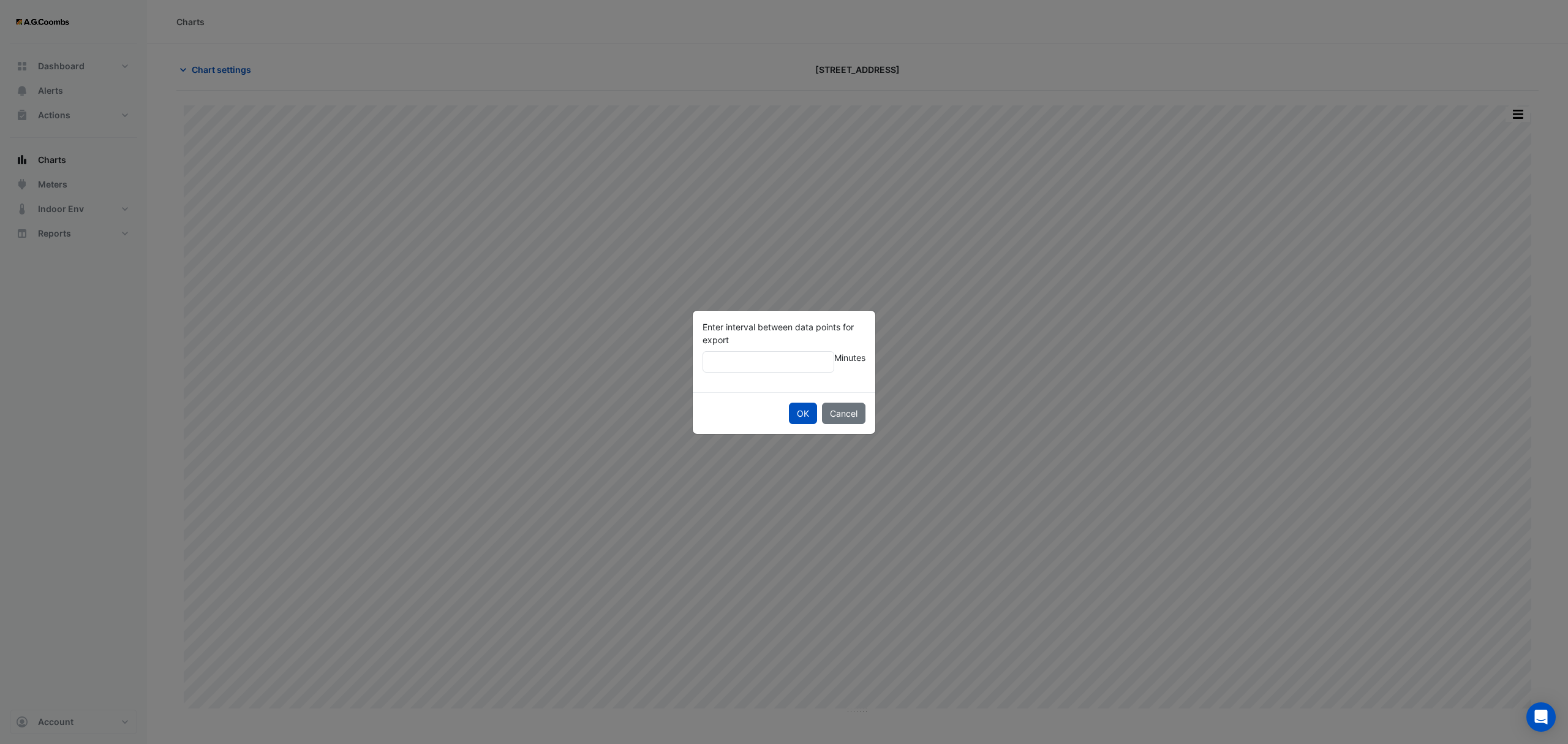
type input "**"
click at [789, 403] on button "OK" at bounding box center [803, 413] width 28 height 21
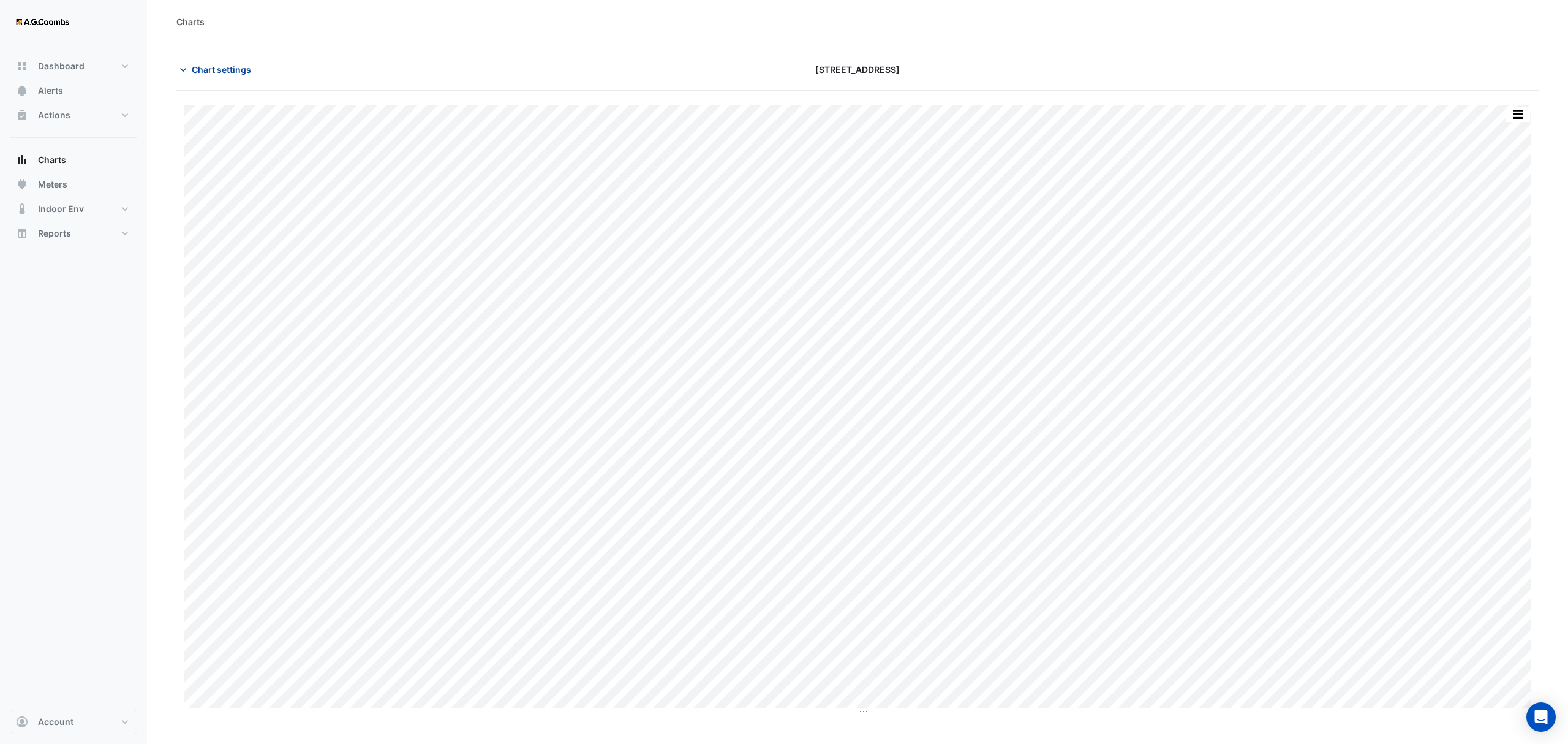
click at [226, 67] on span "Chart settings" at bounding box center [221, 69] width 59 height 13
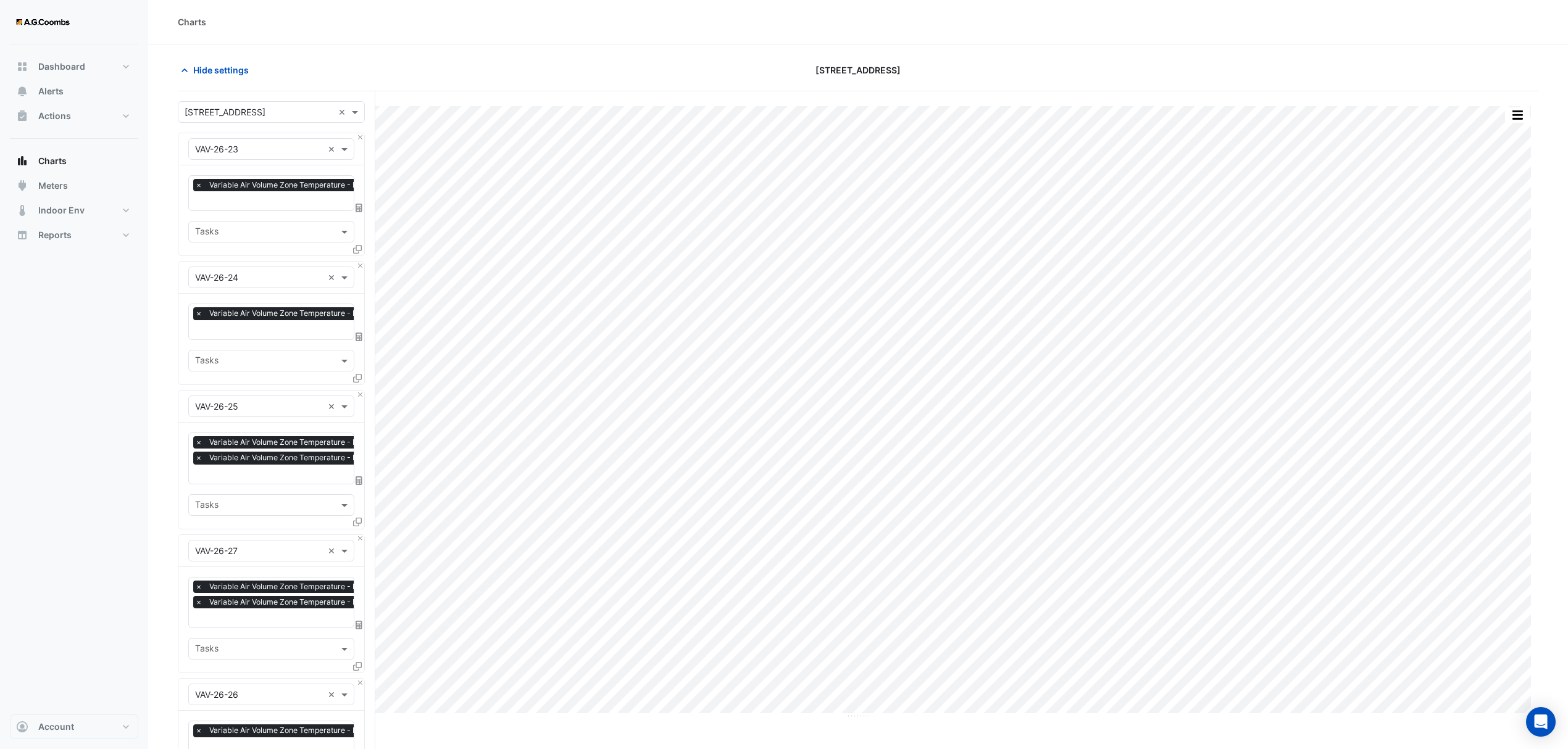
click at [360, 135] on button "Close" at bounding box center [360, 137] width 8 height 8
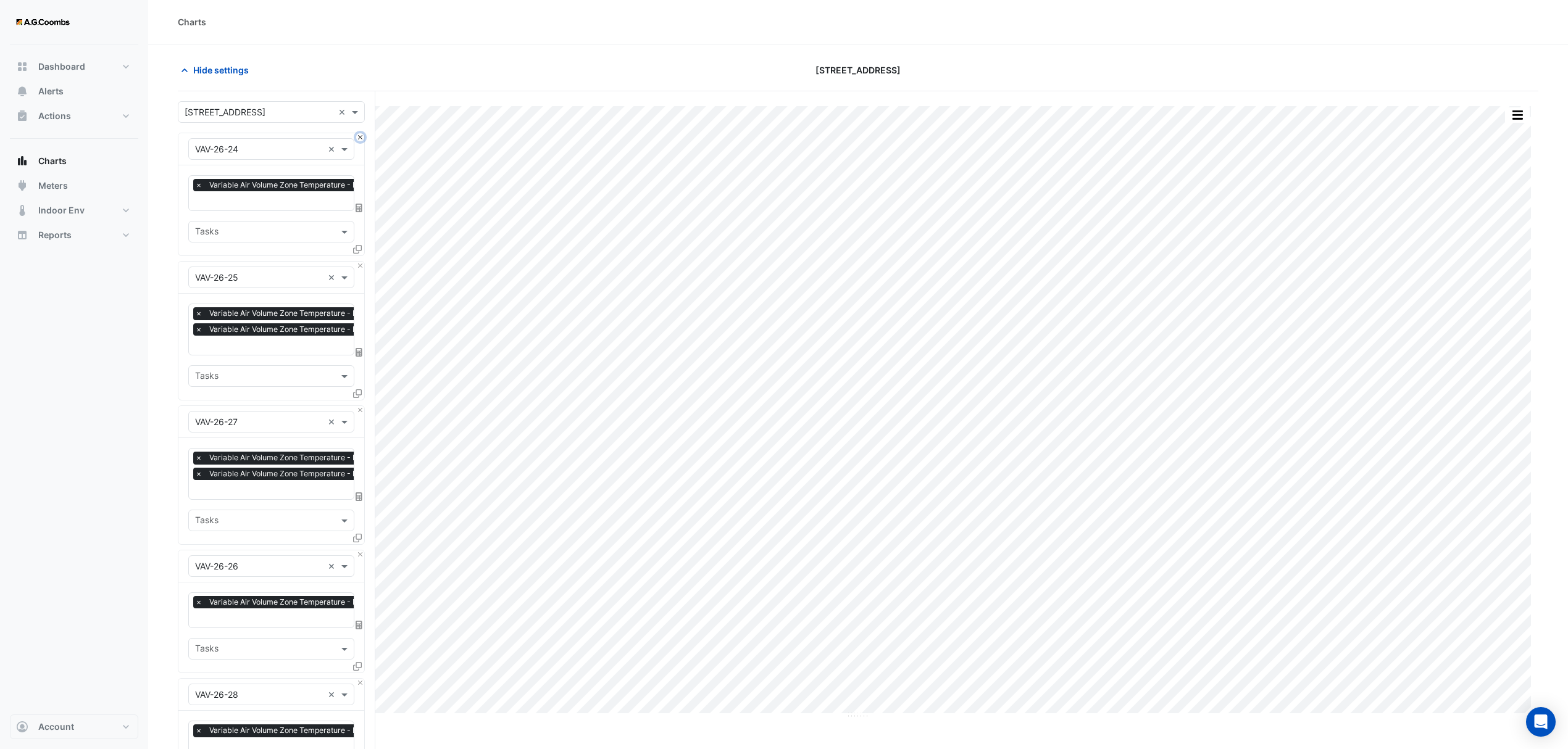
click at [360, 139] on button "Close" at bounding box center [360, 137] width 8 height 8
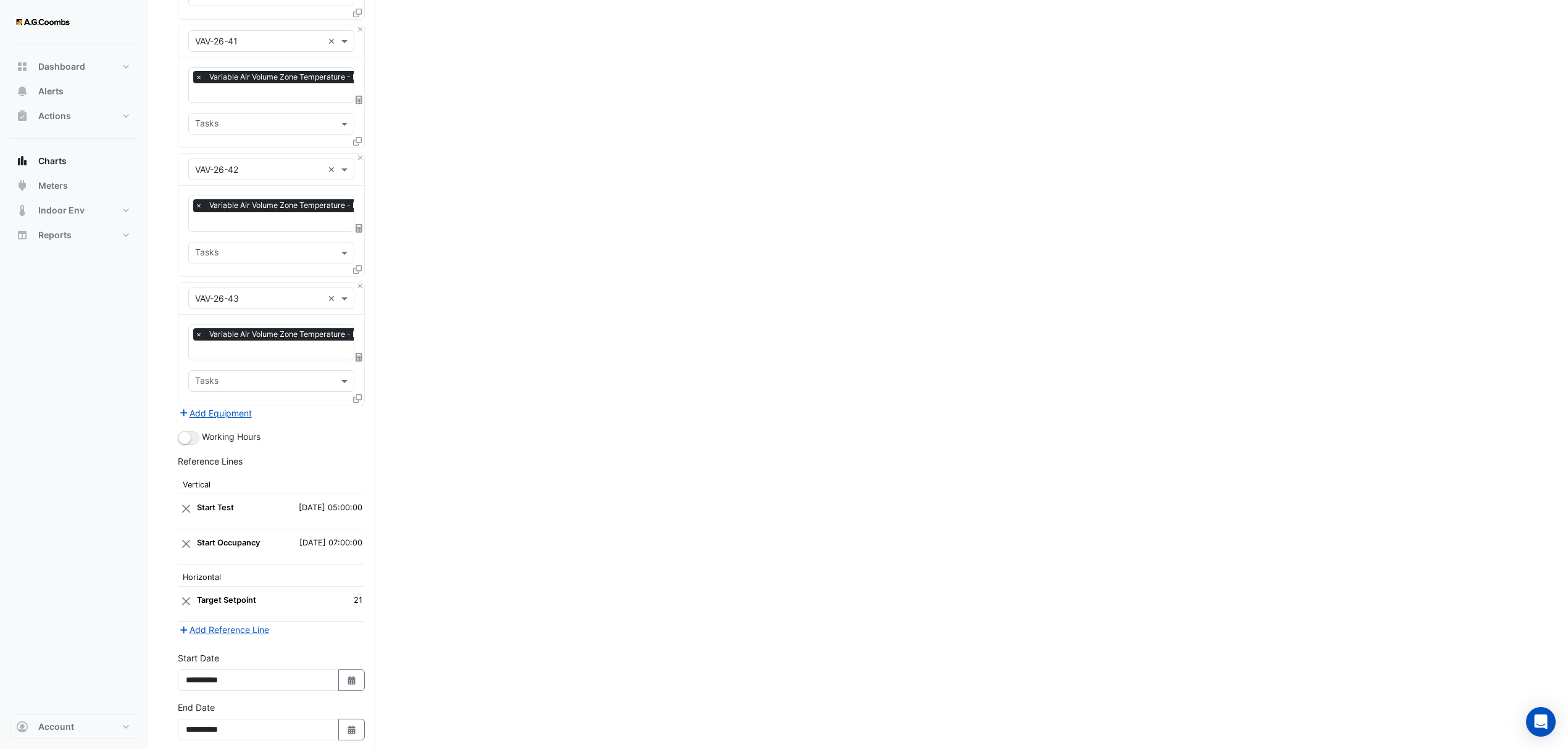
scroll to position [2254, 0]
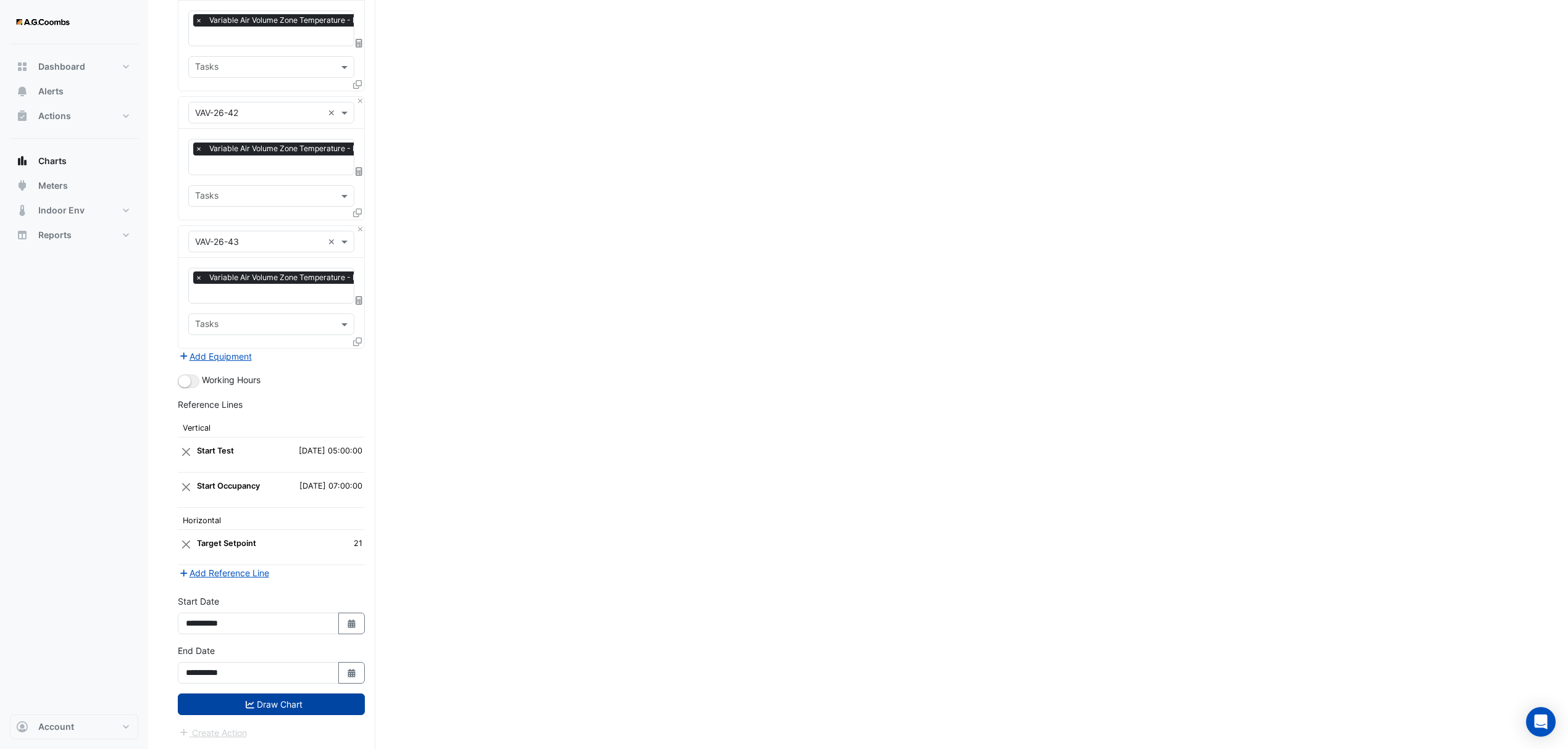
click at [263, 702] on button "Draw Chart" at bounding box center [271, 704] width 187 height 21
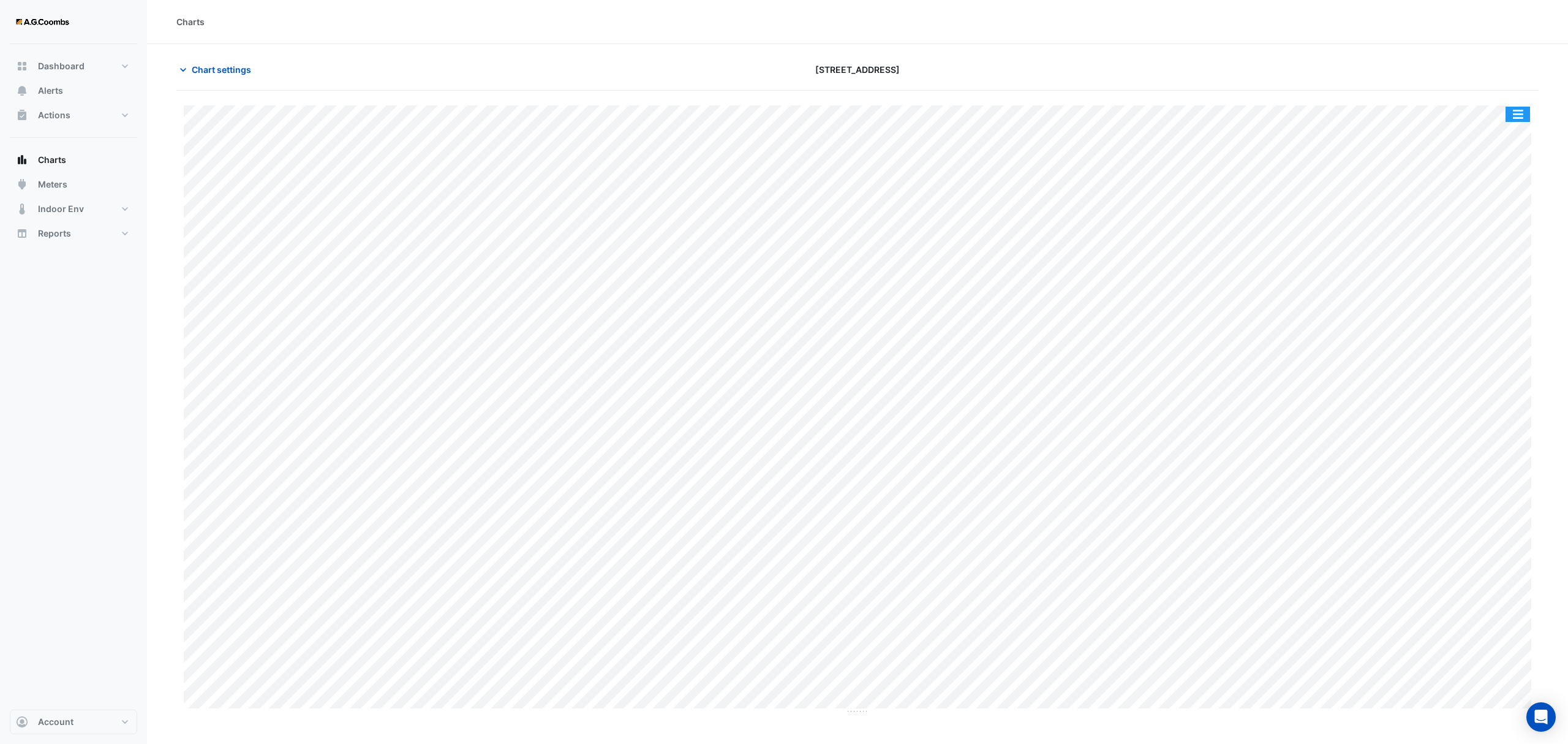
click at [1523, 118] on button "button" at bounding box center [1518, 114] width 25 height 15
click at [1503, 288] on div "Export CSV - Flat" at bounding box center [1493, 276] width 74 height 29
click at [228, 69] on span "Chart settings" at bounding box center [221, 69] width 59 height 13
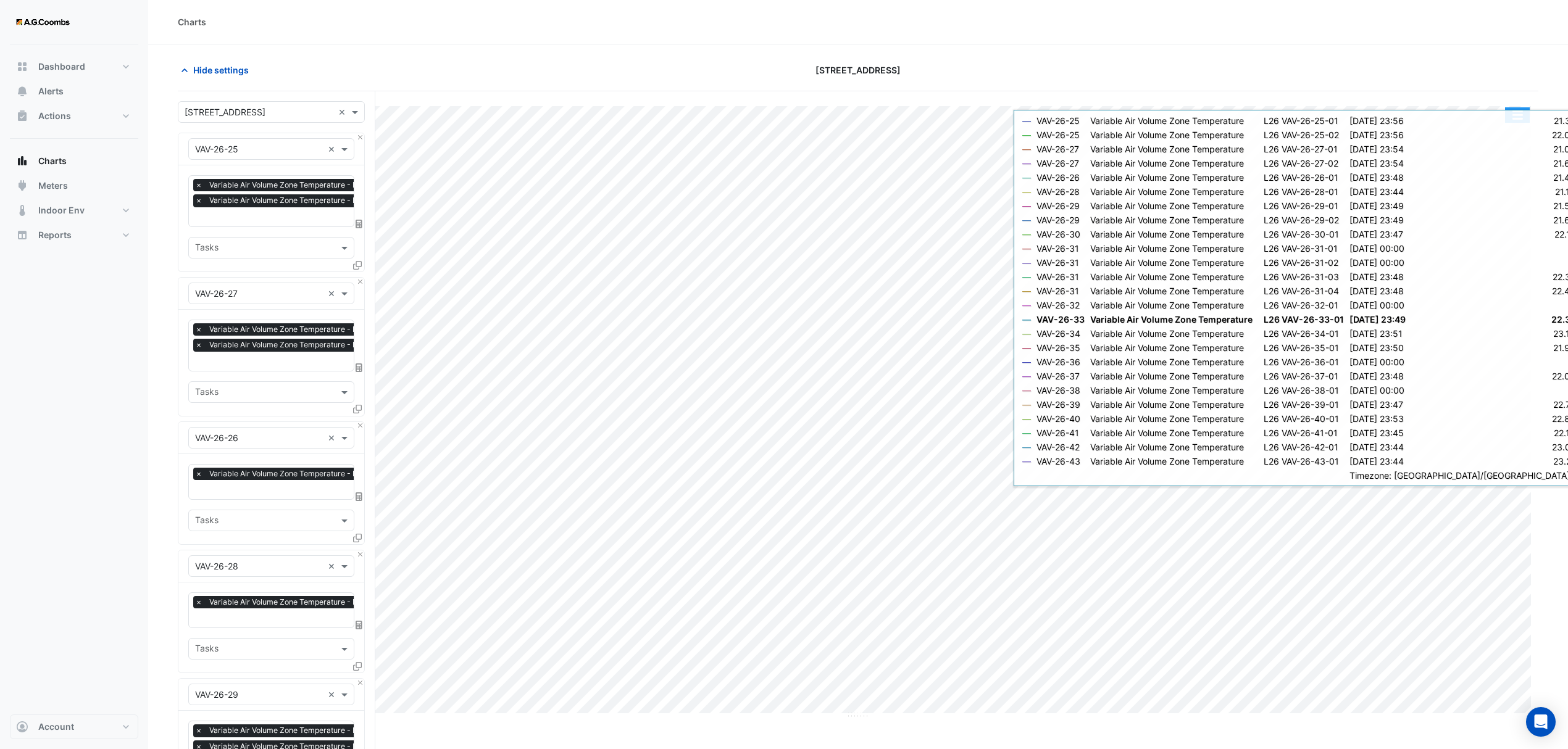
click at [1514, 116] on button "button" at bounding box center [1518, 115] width 25 height 15
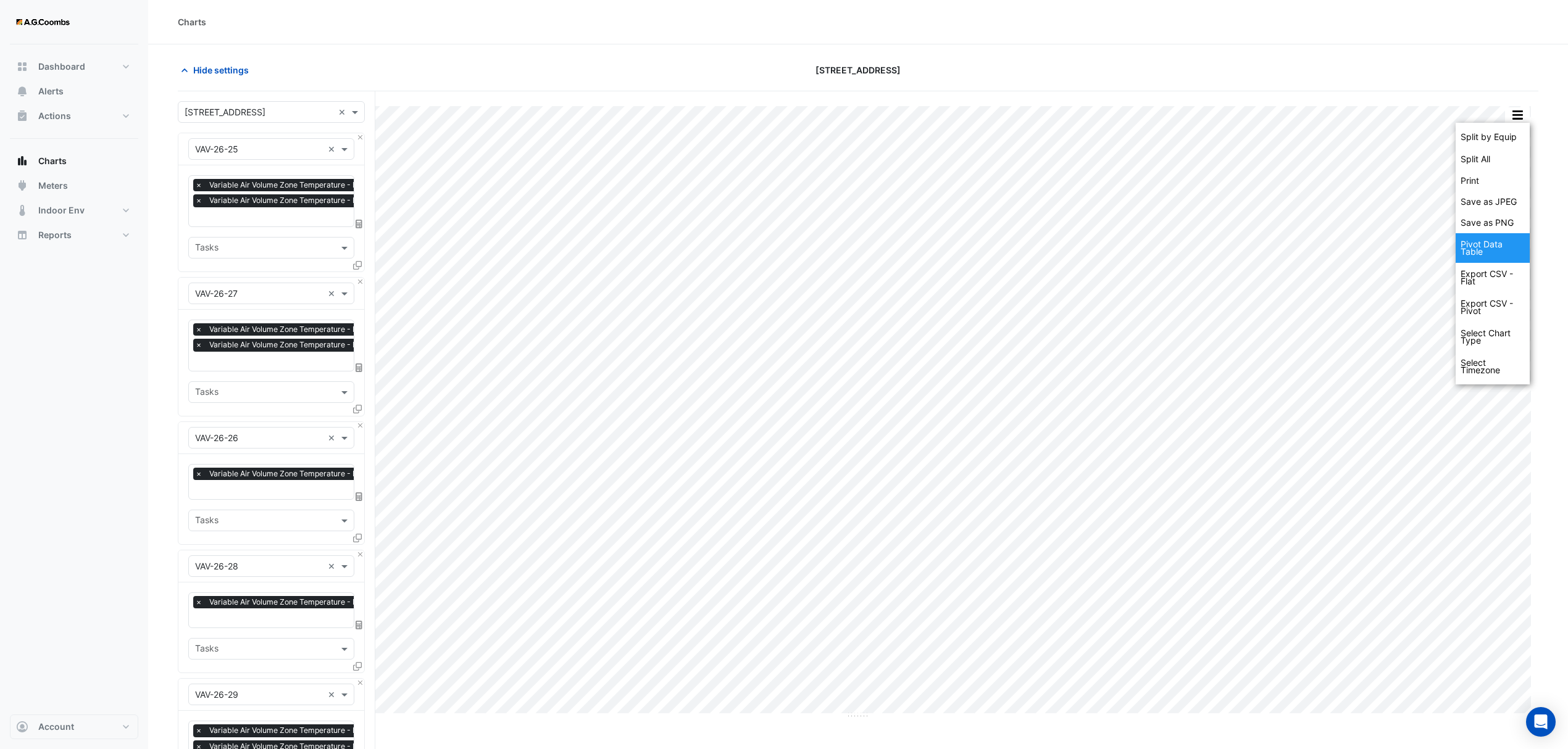
click at [1504, 250] on div "Pivot Data Table" at bounding box center [1492, 248] width 74 height 29
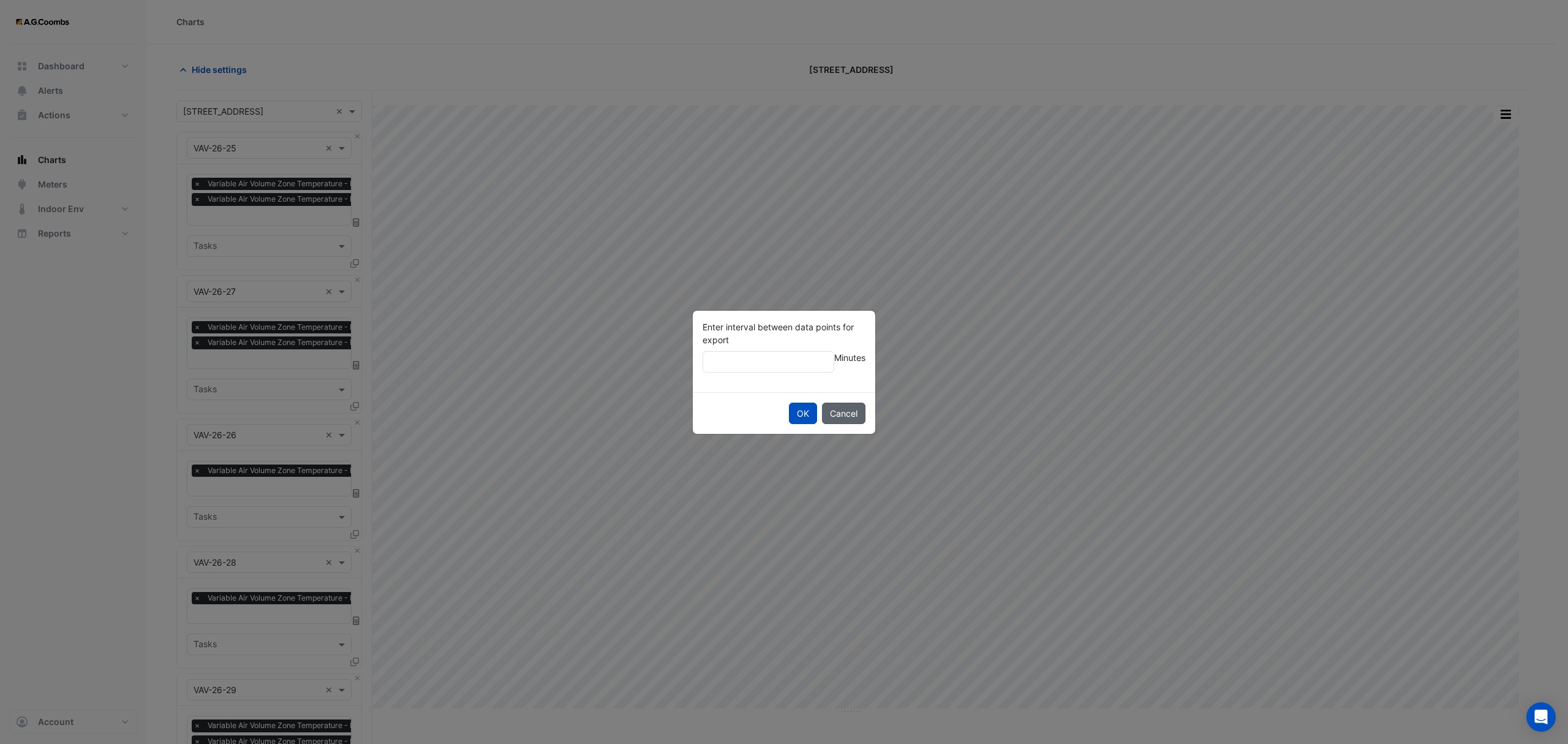
type input "**"
click at [789, 403] on button "OK" at bounding box center [803, 413] width 28 height 21
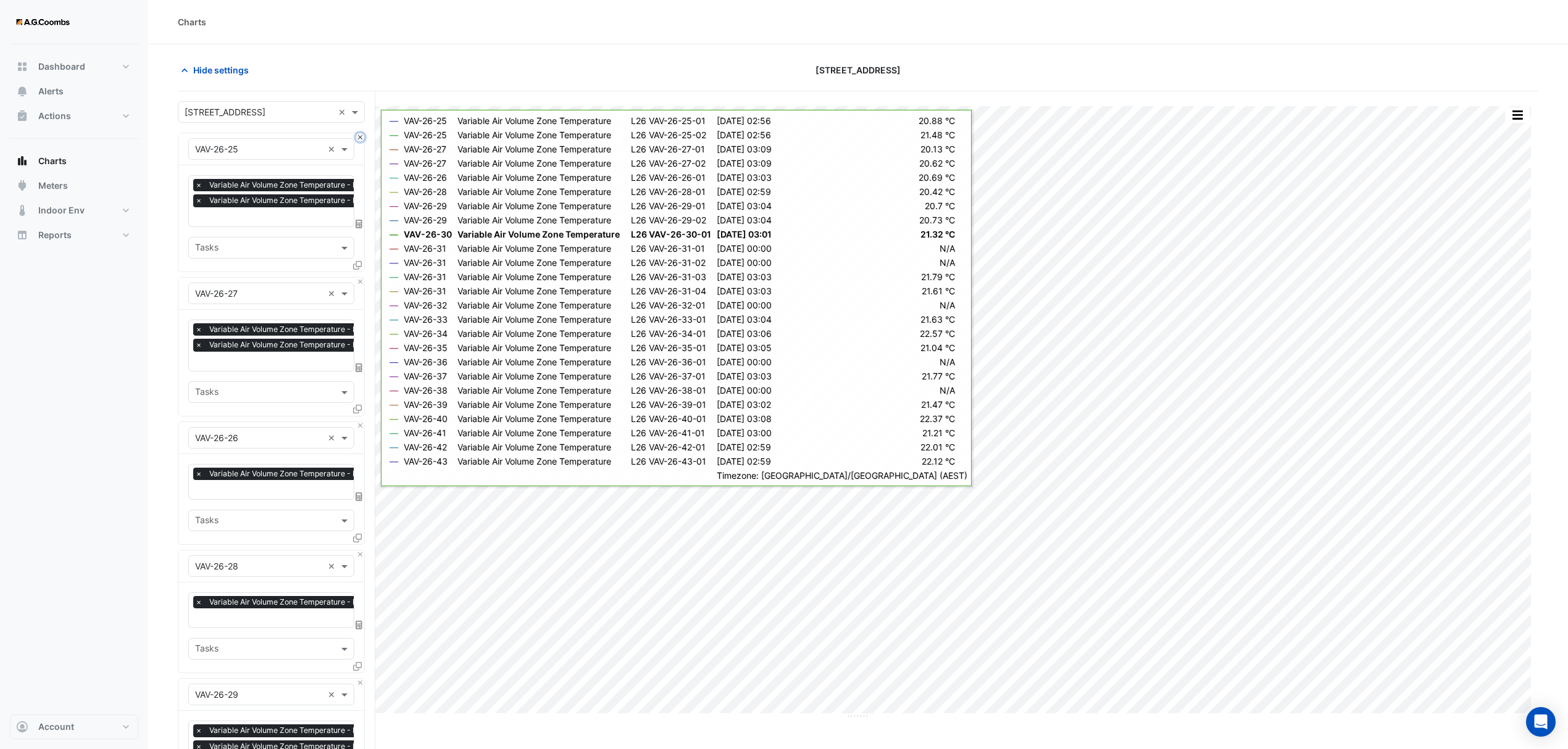
click at [362, 139] on button "Close" at bounding box center [360, 137] width 8 height 8
click at [362, 278] on button "Close" at bounding box center [360, 282] width 8 height 8
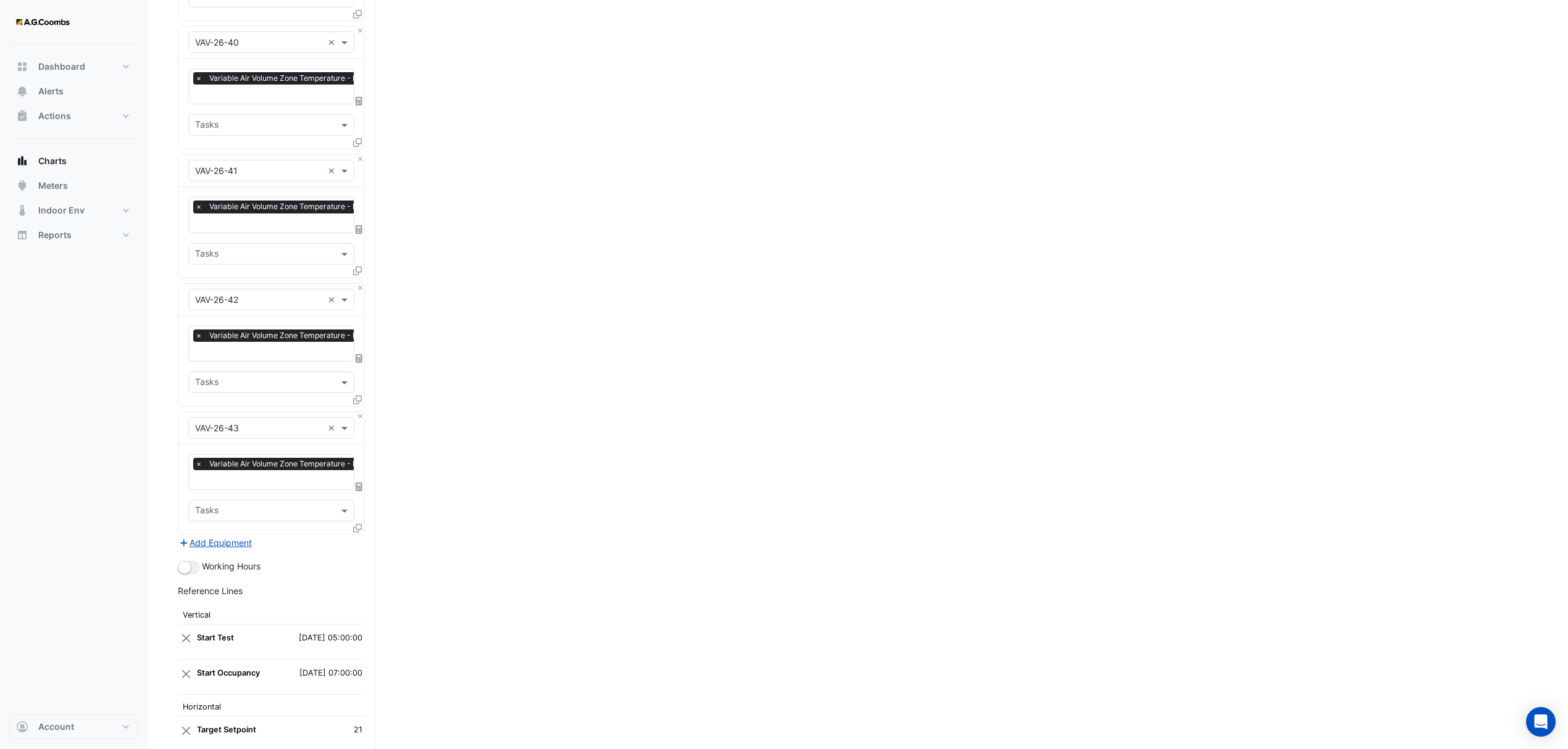
scroll to position [1967, 0]
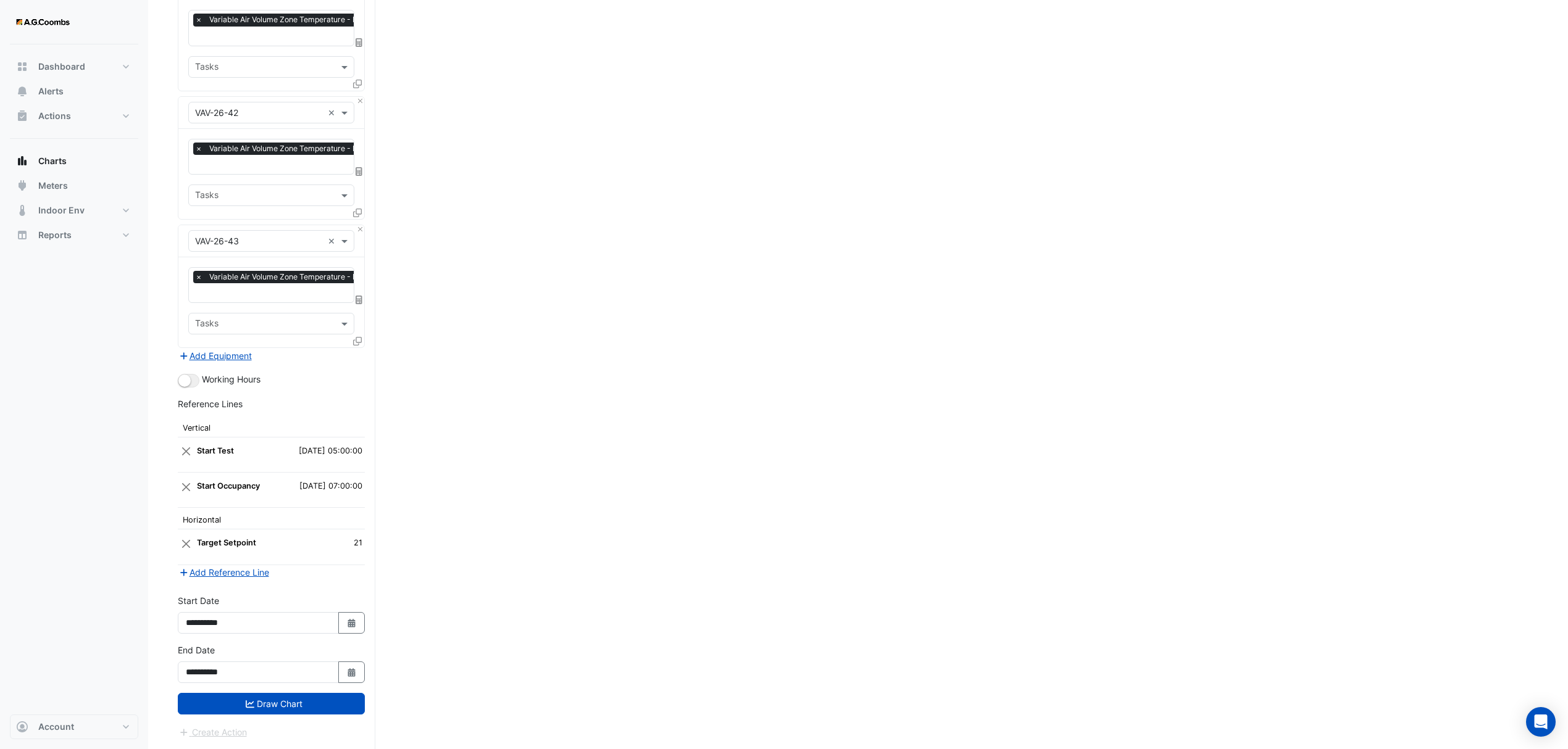
drag, startPoint x: 263, startPoint y: 709, endPoint x: 316, endPoint y: 726, distance: 55.7
click at [263, 707] on button "Draw Chart" at bounding box center [271, 703] width 187 height 21
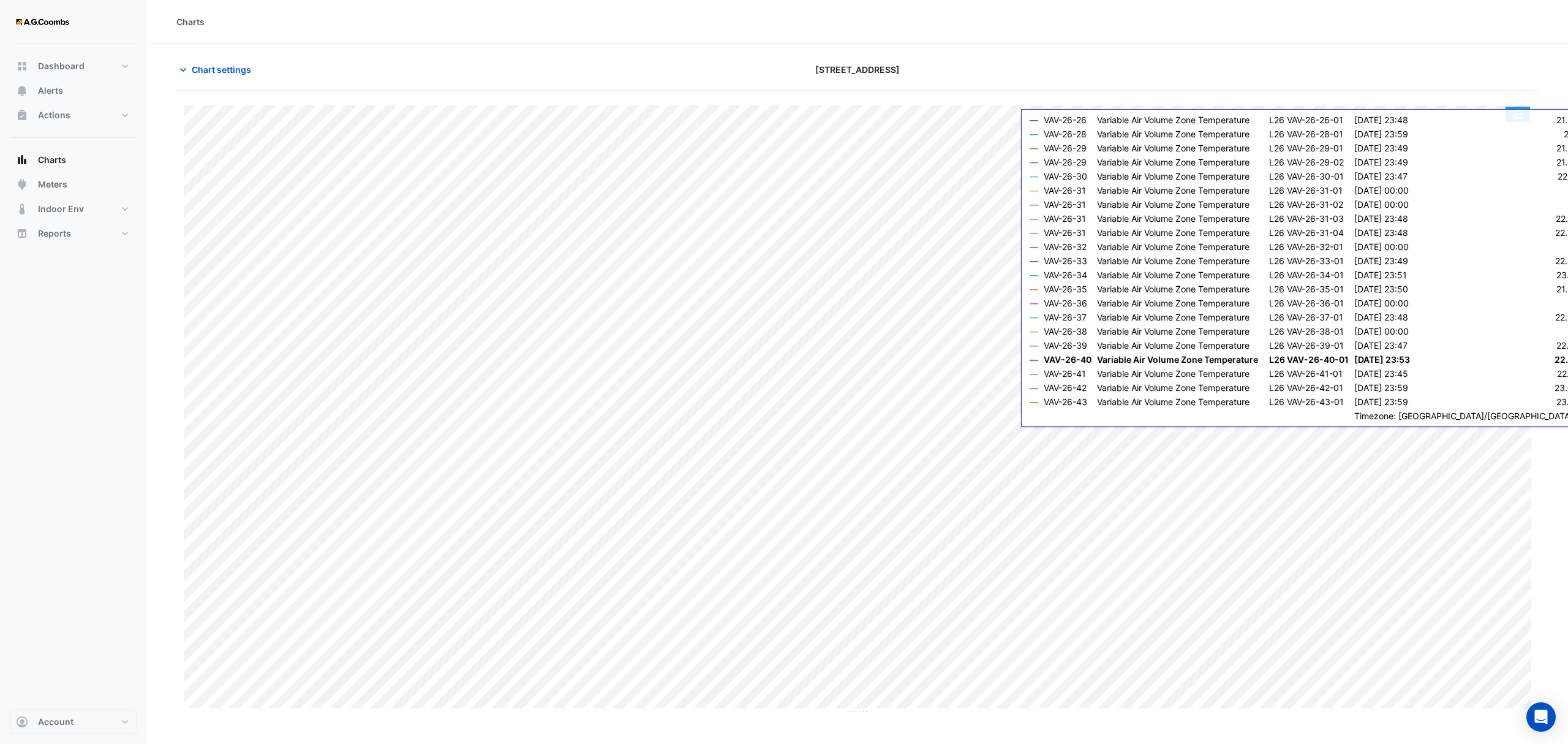
click at [1515, 108] on button "button" at bounding box center [1518, 114] width 25 height 15
click at [1551, 94] on section "Chart settings 121 Exhibition Street Split by Equip Split All Print Save as JPE…" at bounding box center [857, 379] width 1421 height 670
click at [1519, 112] on button "button" at bounding box center [1518, 114] width 25 height 15
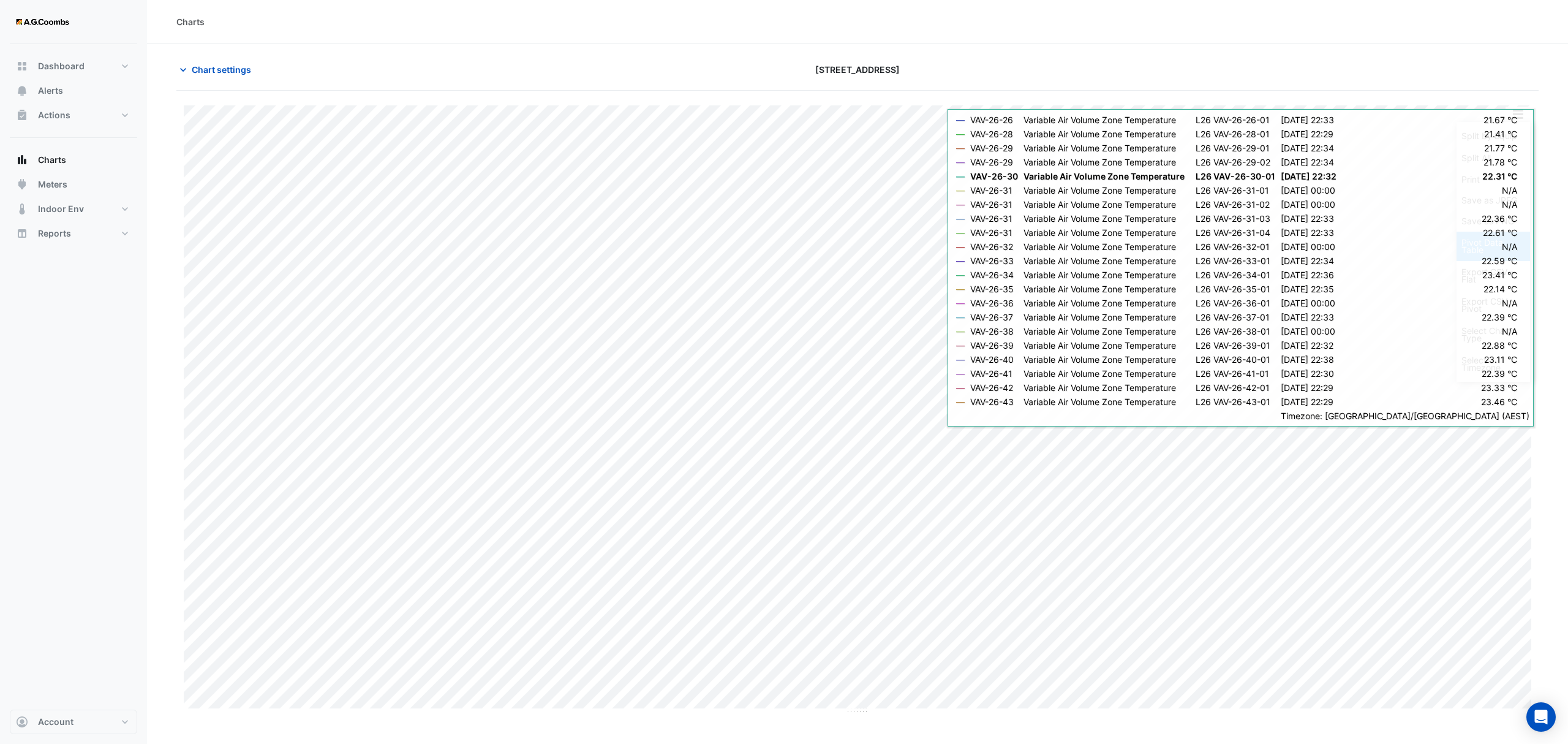
click at [1487, 253] on div "Pivot Data Table" at bounding box center [1493, 246] width 74 height 29
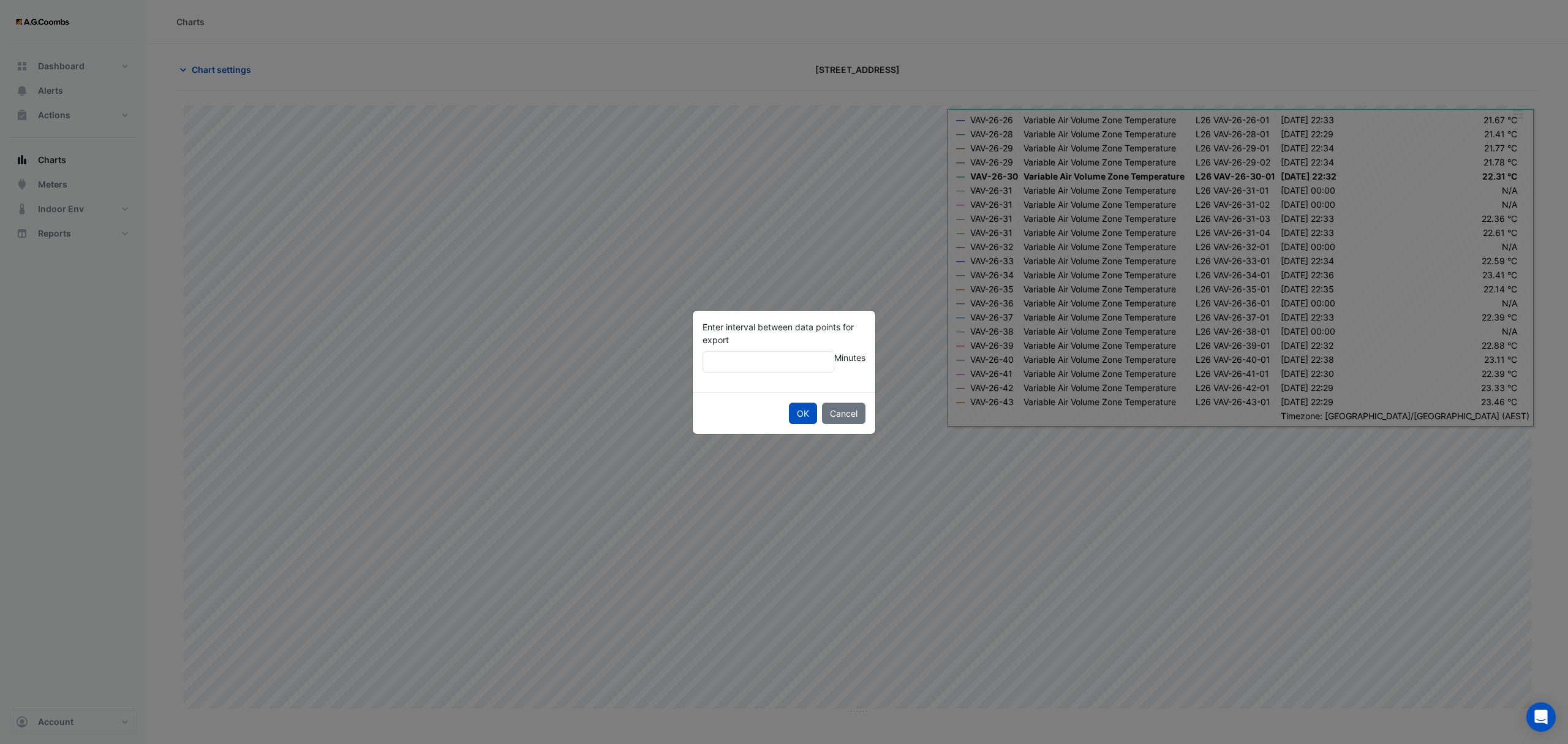
type input "**"
click at [789, 403] on button "OK" at bounding box center [803, 413] width 28 height 21
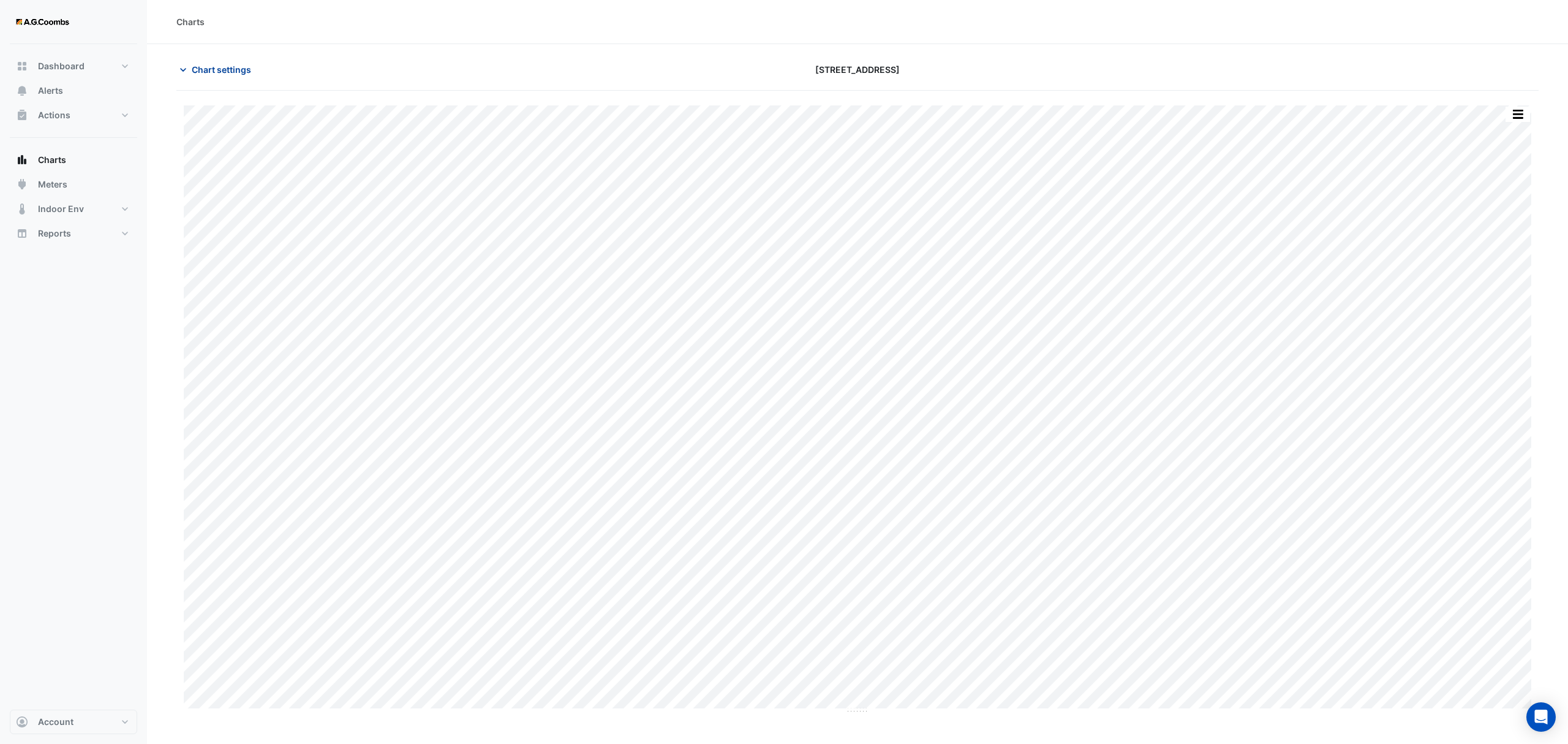
click at [225, 74] on span "Chart settings" at bounding box center [221, 69] width 59 height 13
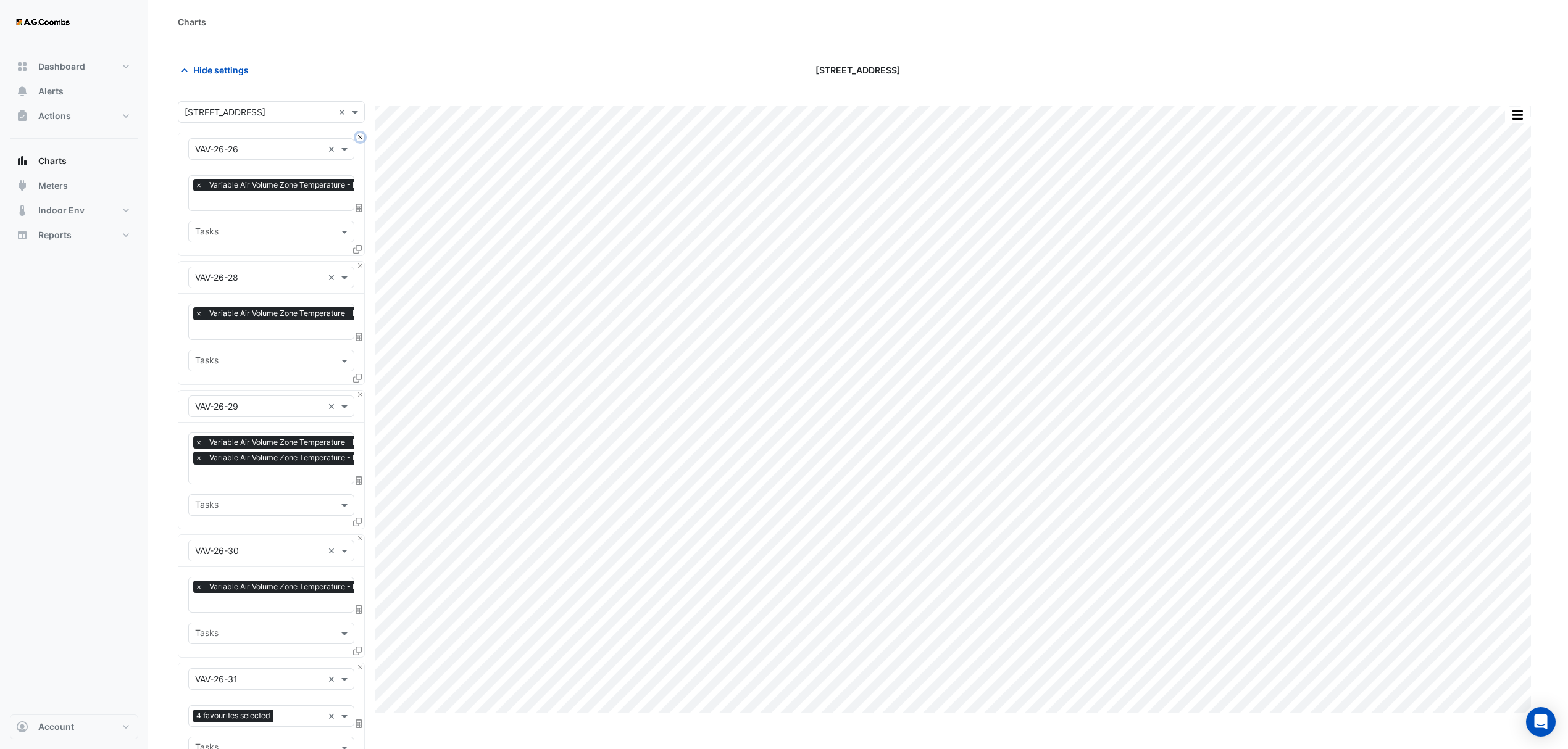
click at [357, 137] on button "Close" at bounding box center [360, 137] width 8 height 8
click at [357, 262] on button "Close" at bounding box center [360, 265] width 8 height 8
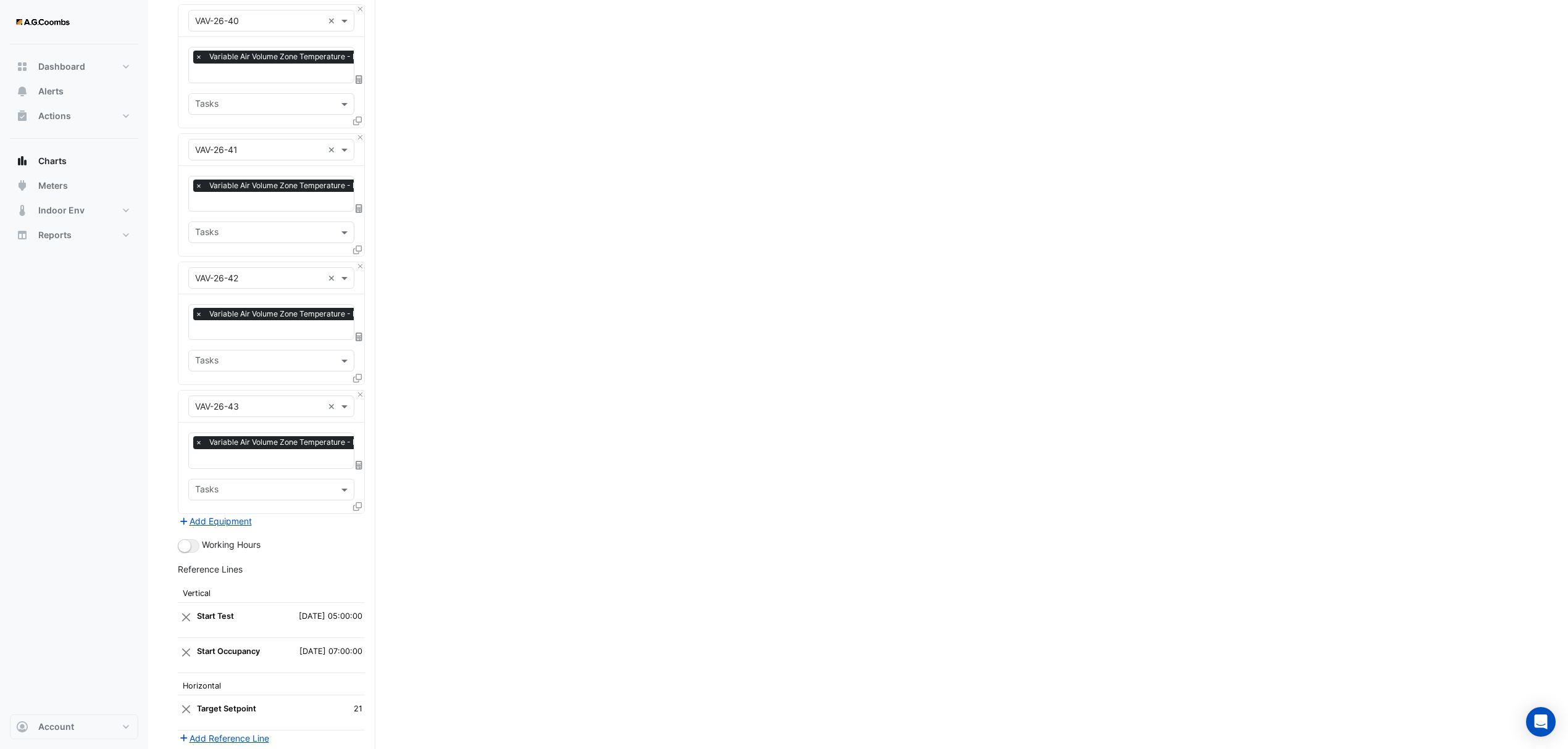
scroll to position [1710, 0]
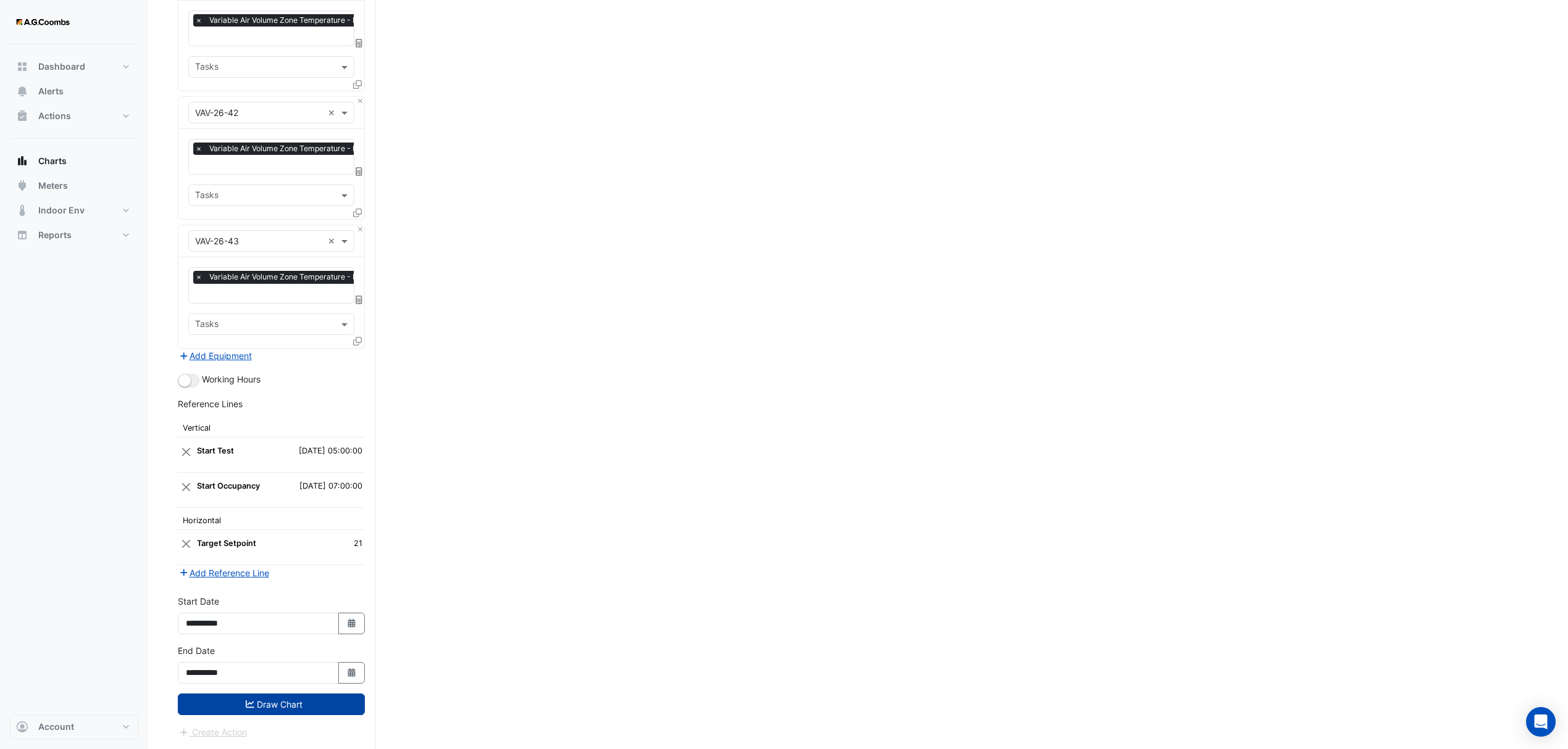
click at [287, 709] on button "Draw Chart" at bounding box center [271, 704] width 187 height 21
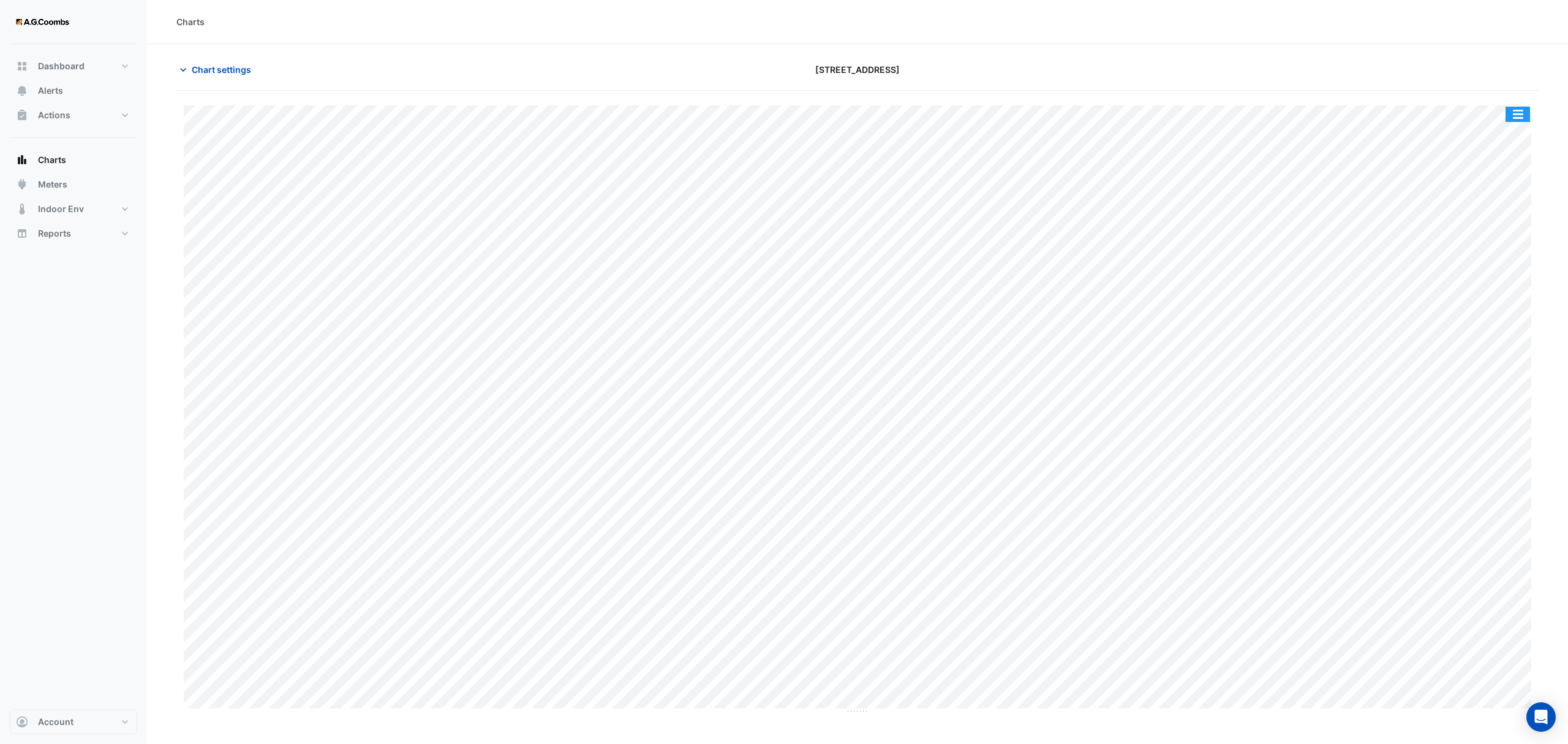
click at [1528, 116] on button "button" at bounding box center [1518, 114] width 25 height 15
click at [1483, 249] on div "Pivot Data Table" at bounding box center [1493, 246] width 74 height 29
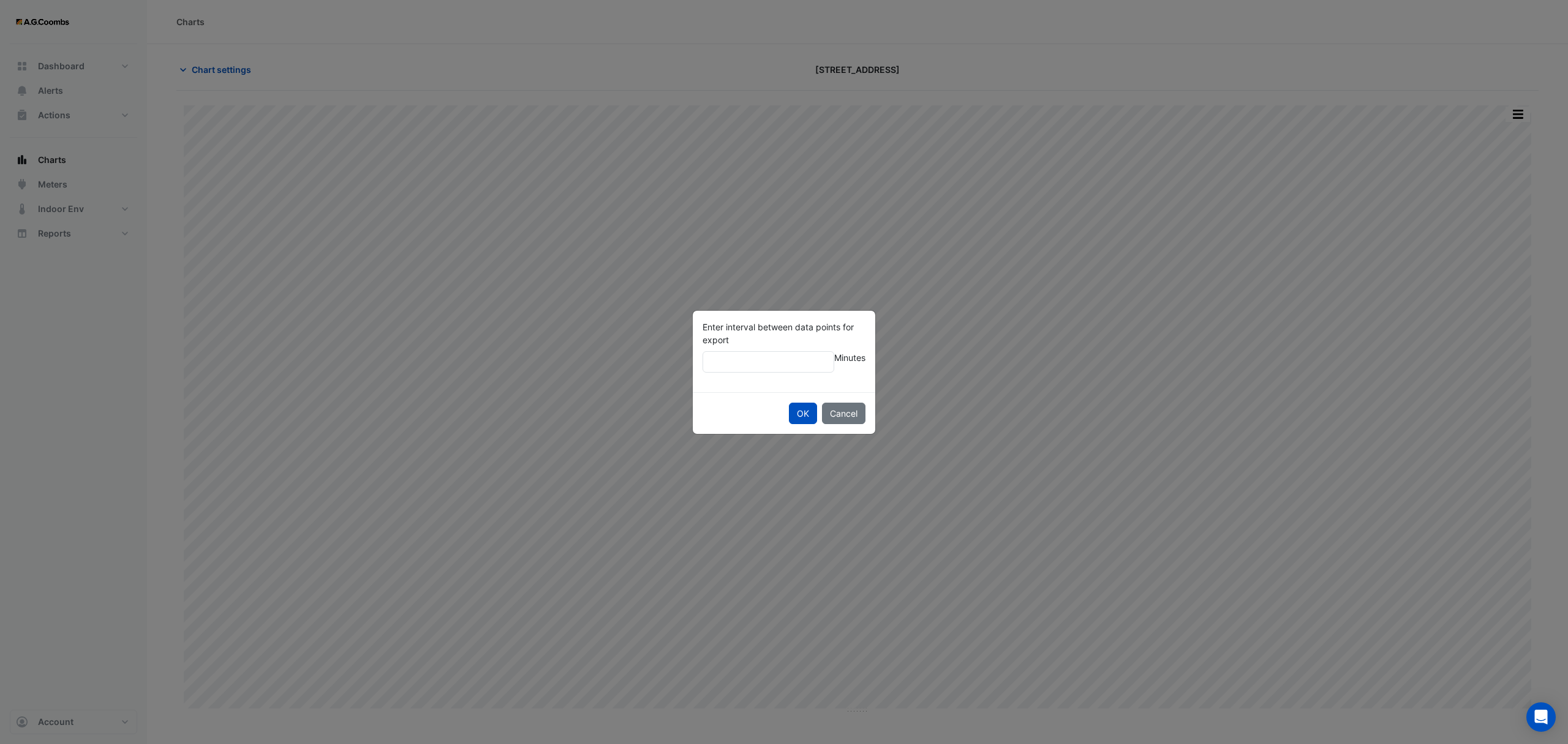
type input "**"
click at [789, 403] on button "OK" at bounding box center [803, 413] width 28 height 21
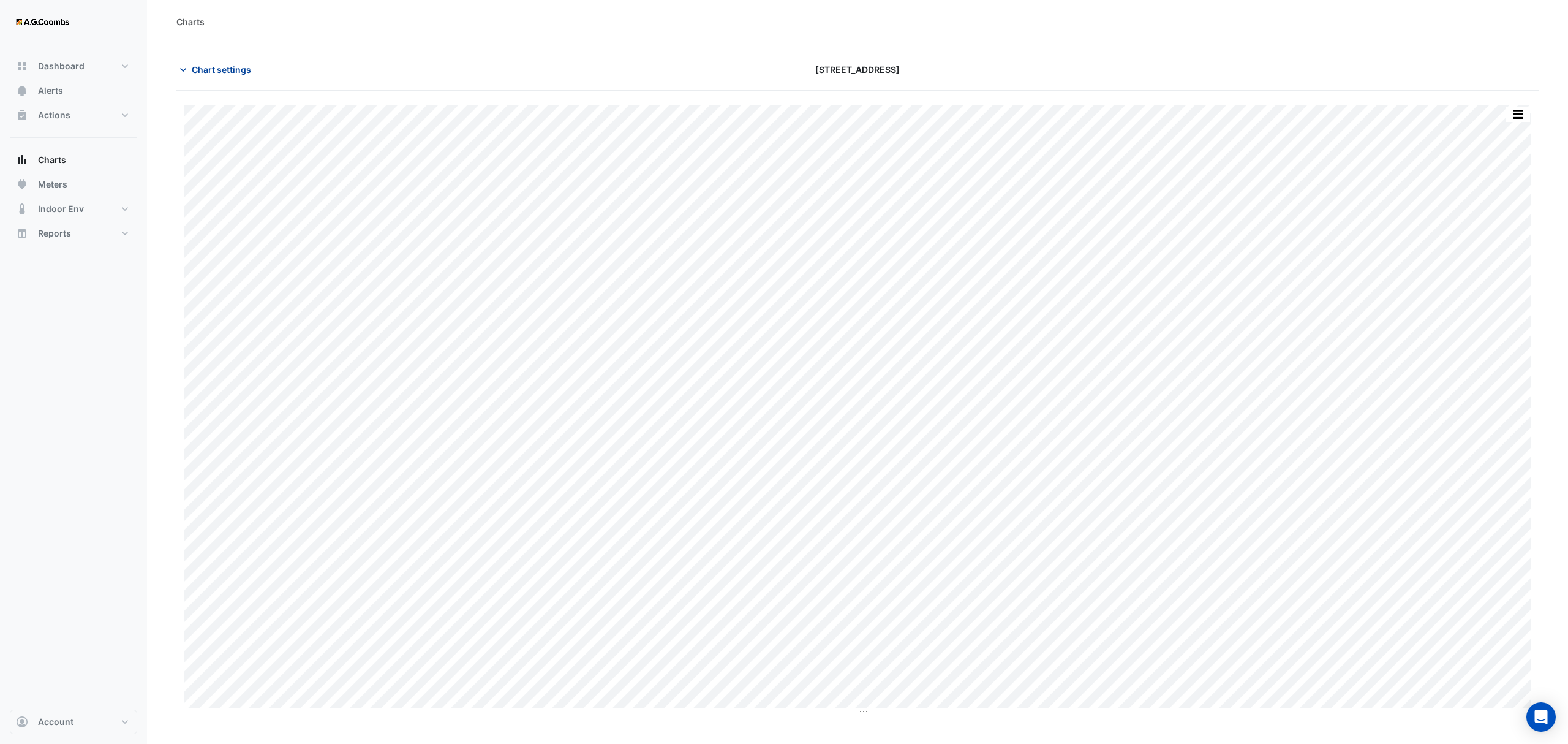
click at [219, 78] on button "Chart settings" at bounding box center [217, 69] width 82 height 21
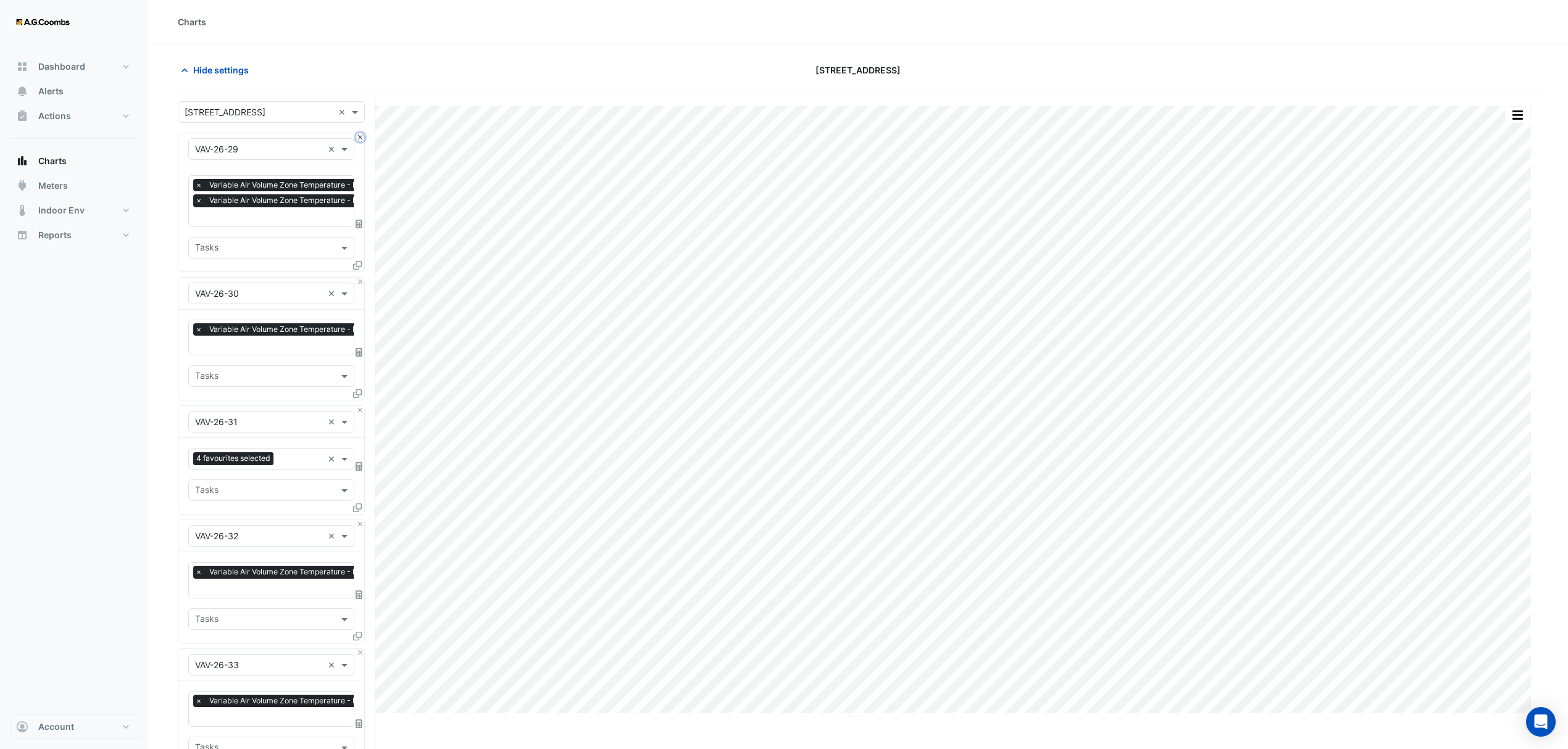
click at [361, 137] on button "Close" at bounding box center [360, 137] width 8 height 8
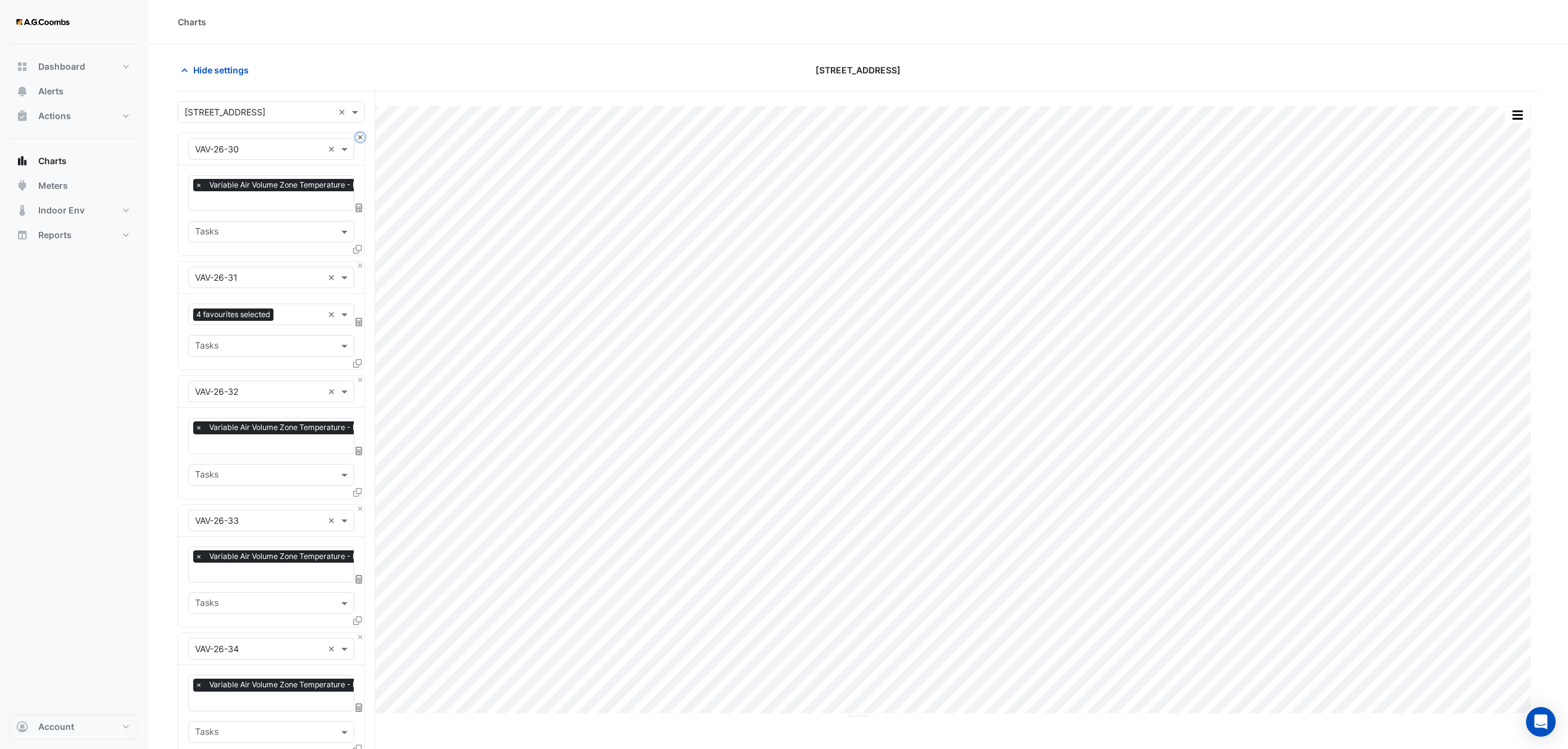
click at [361, 137] on button "Close" at bounding box center [360, 137] width 8 height 8
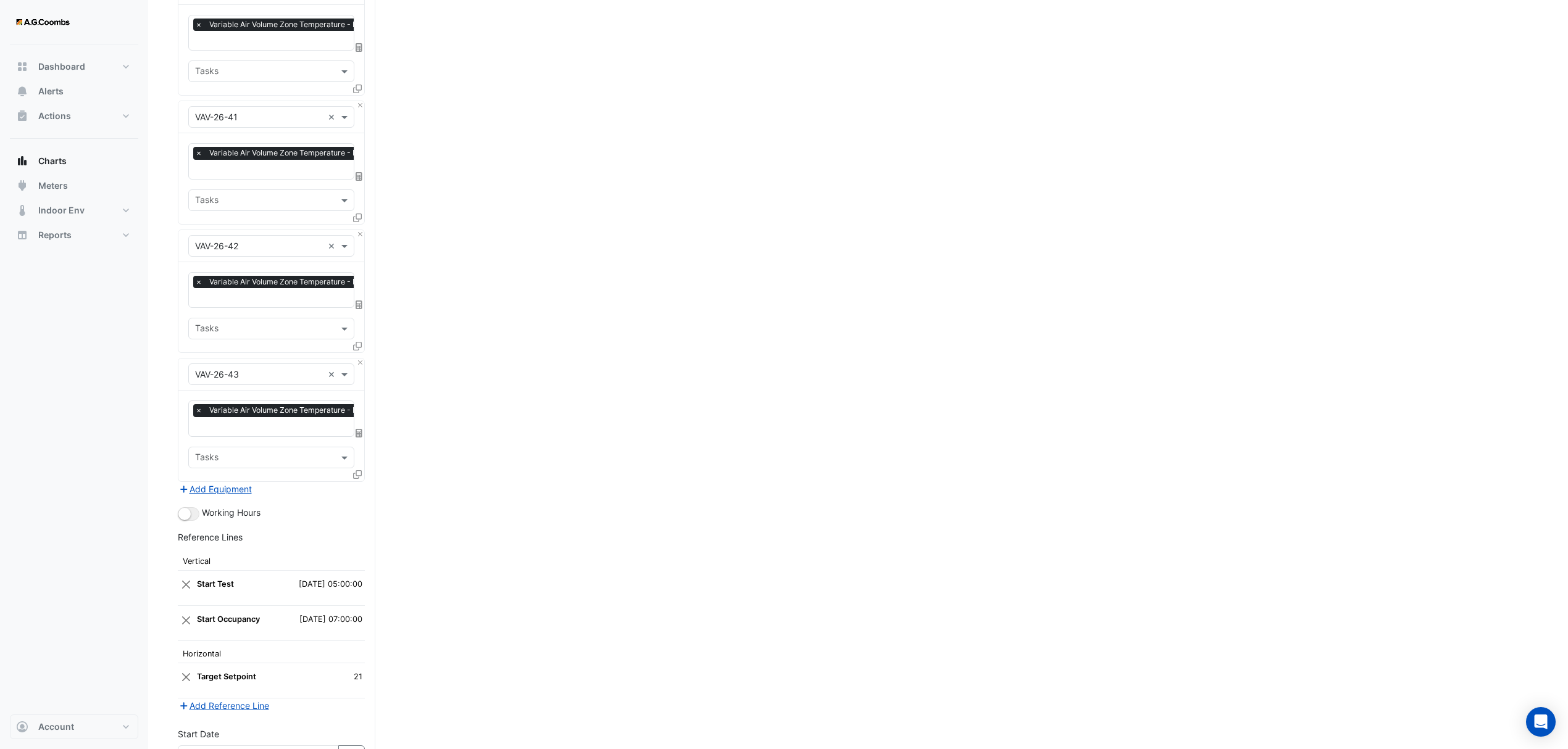
scroll to position [1438, 0]
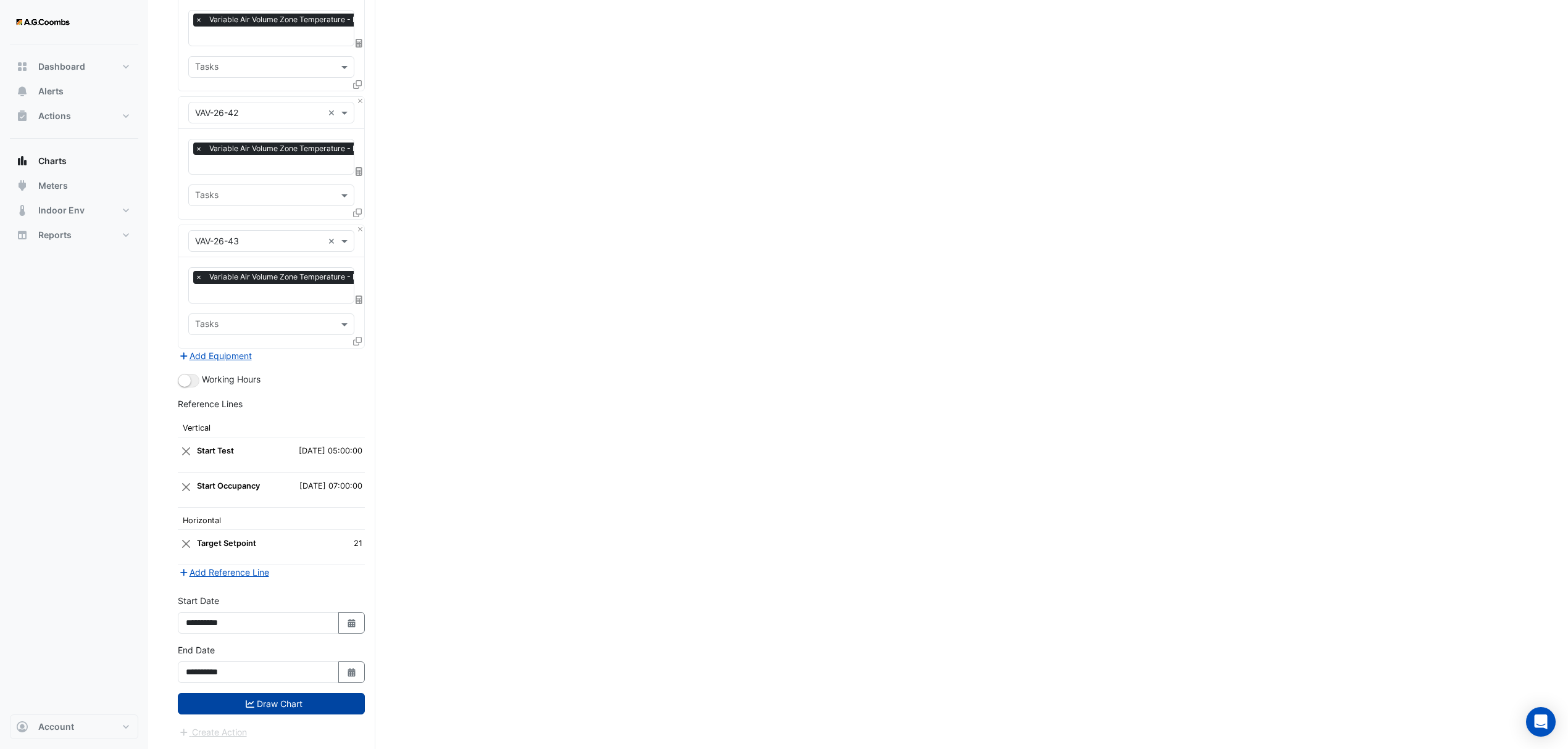
click at [277, 706] on button "Draw Chart" at bounding box center [271, 703] width 187 height 21
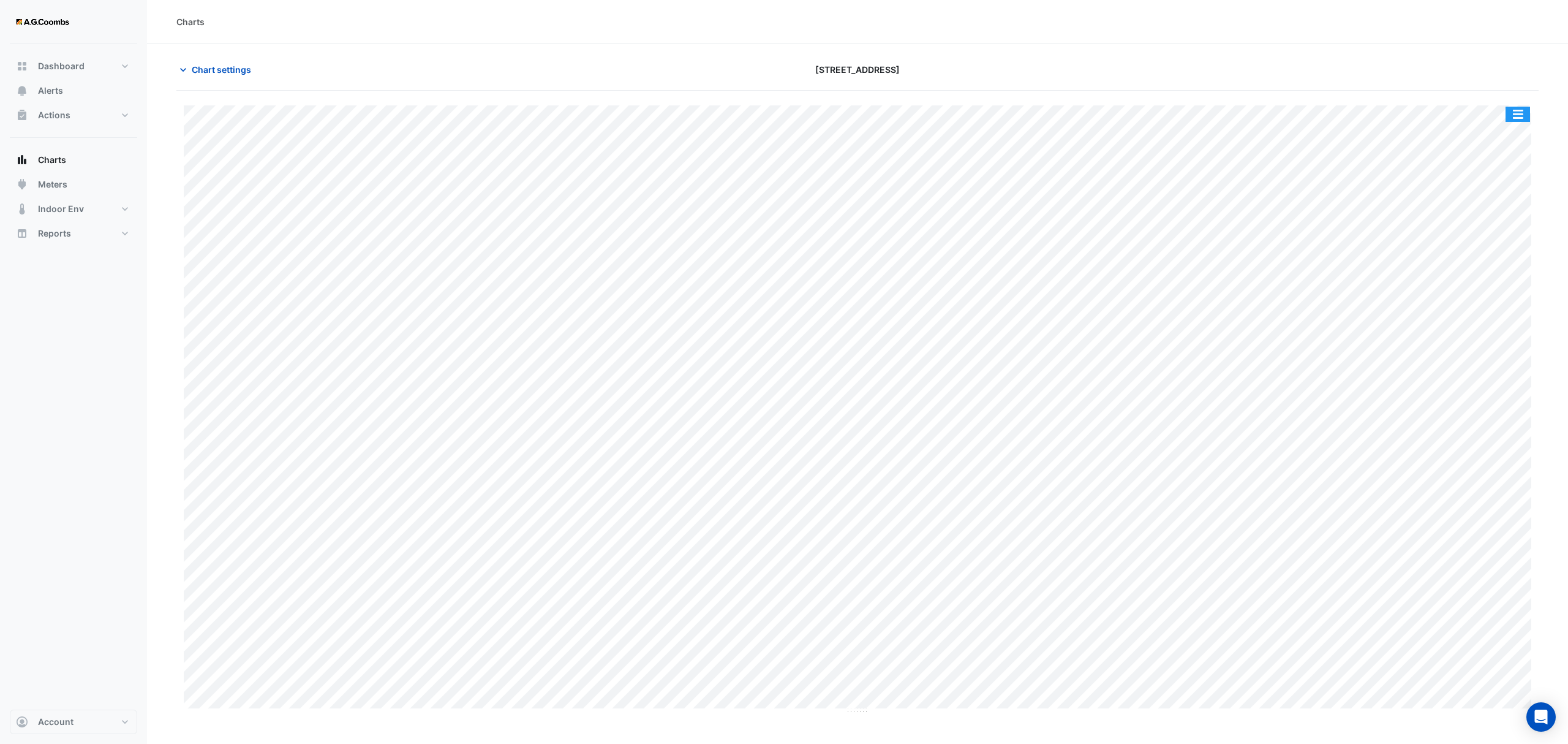
click at [1529, 109] on button "button" at bounding box center [1518, 114] width 25 height 15
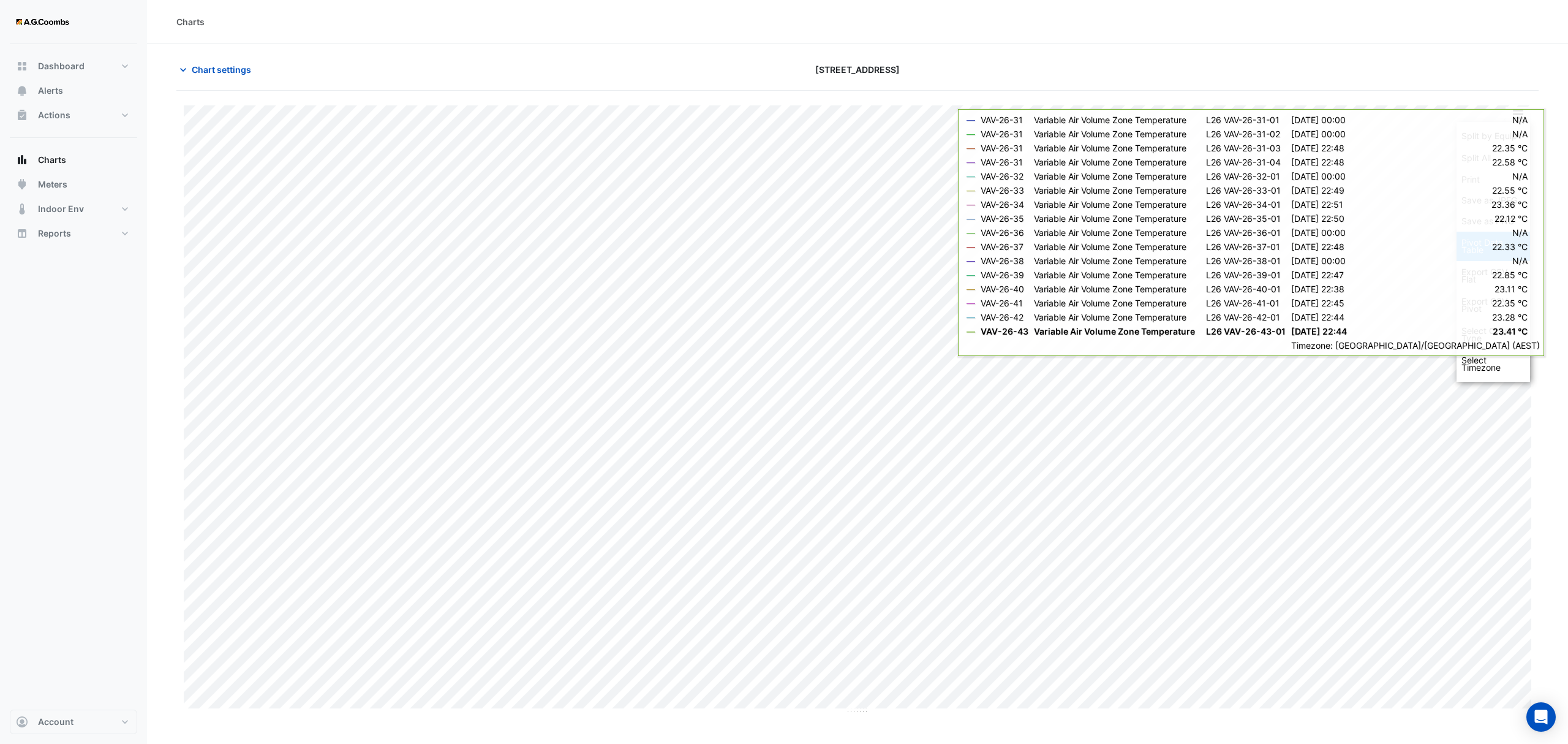
click at [1486, 249] on div "Pivot Data Table" at bounding box center [1493, 246] width 74 height 29
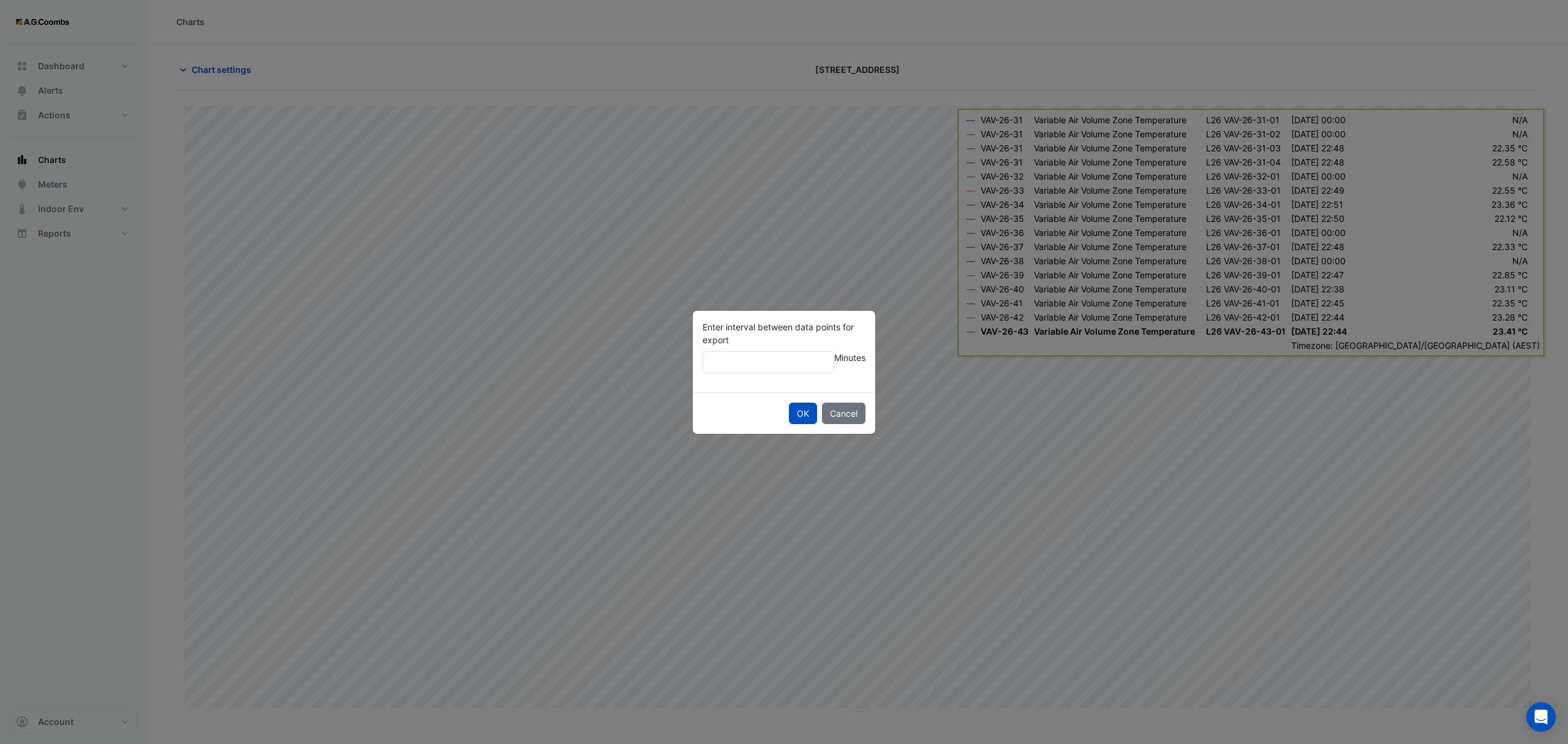
type input "**"
click at [789, 403] on button "OK" at bounding box center [803, 413] width 28 height 21
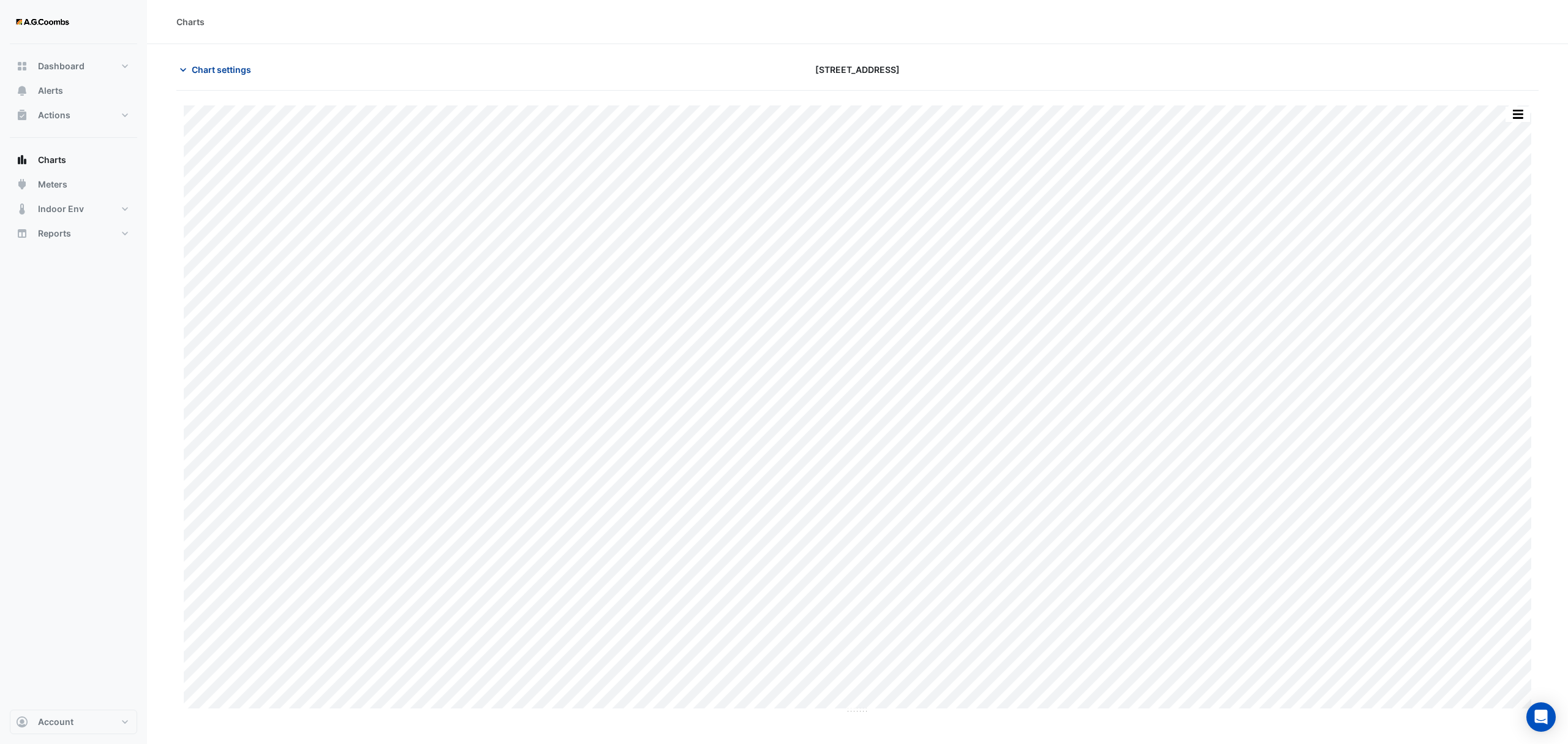
click at [214, 74] on span "Chart settings" at bounding box center [221, 69] width 59 height 13
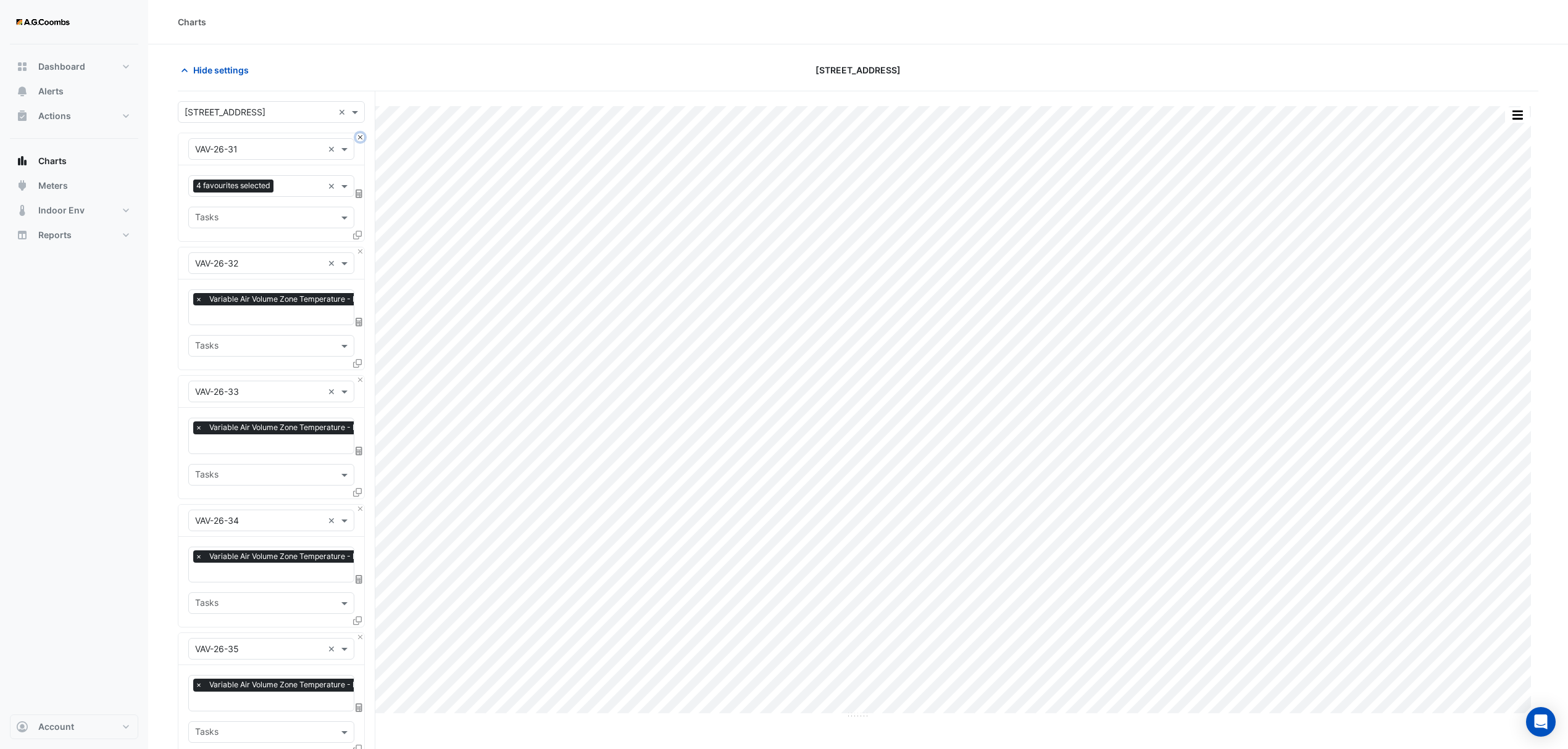
click at [360, 140] on button "Close" at bounding box center [360, 137] width 8 height 8
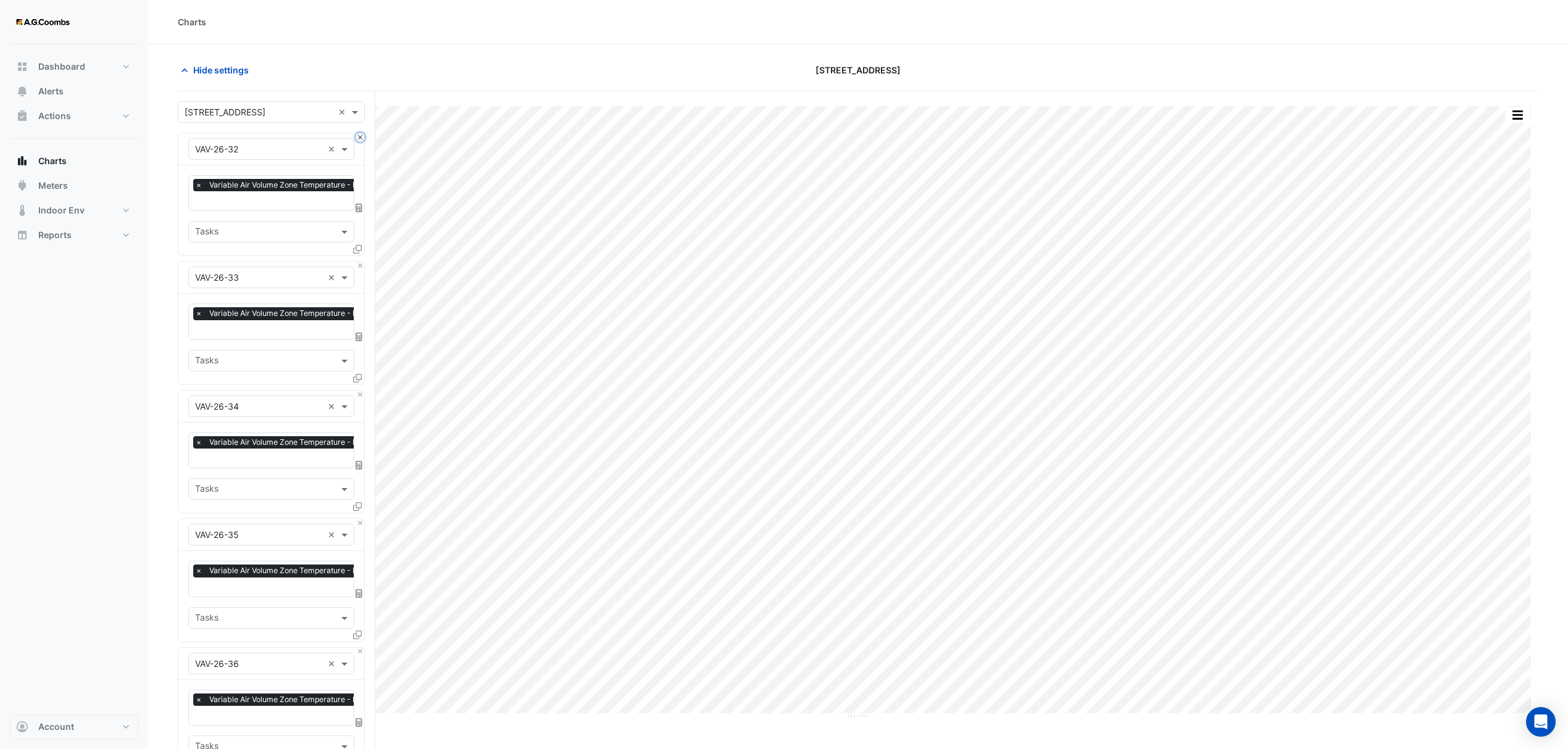
click at [360, 140] on button "Close" at bounding box center [360, 137] width 8 height 8
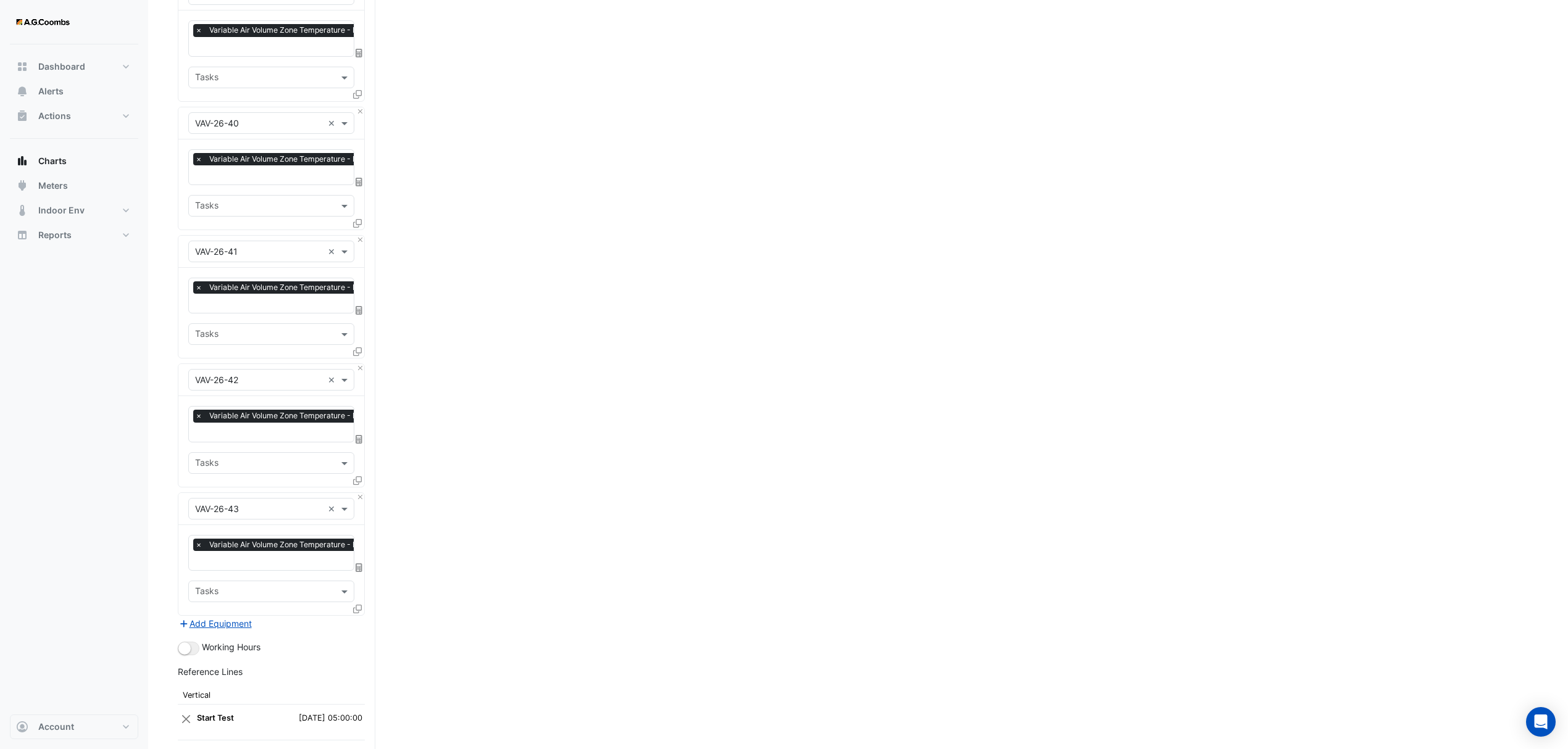
scroll to position [1195, 0]
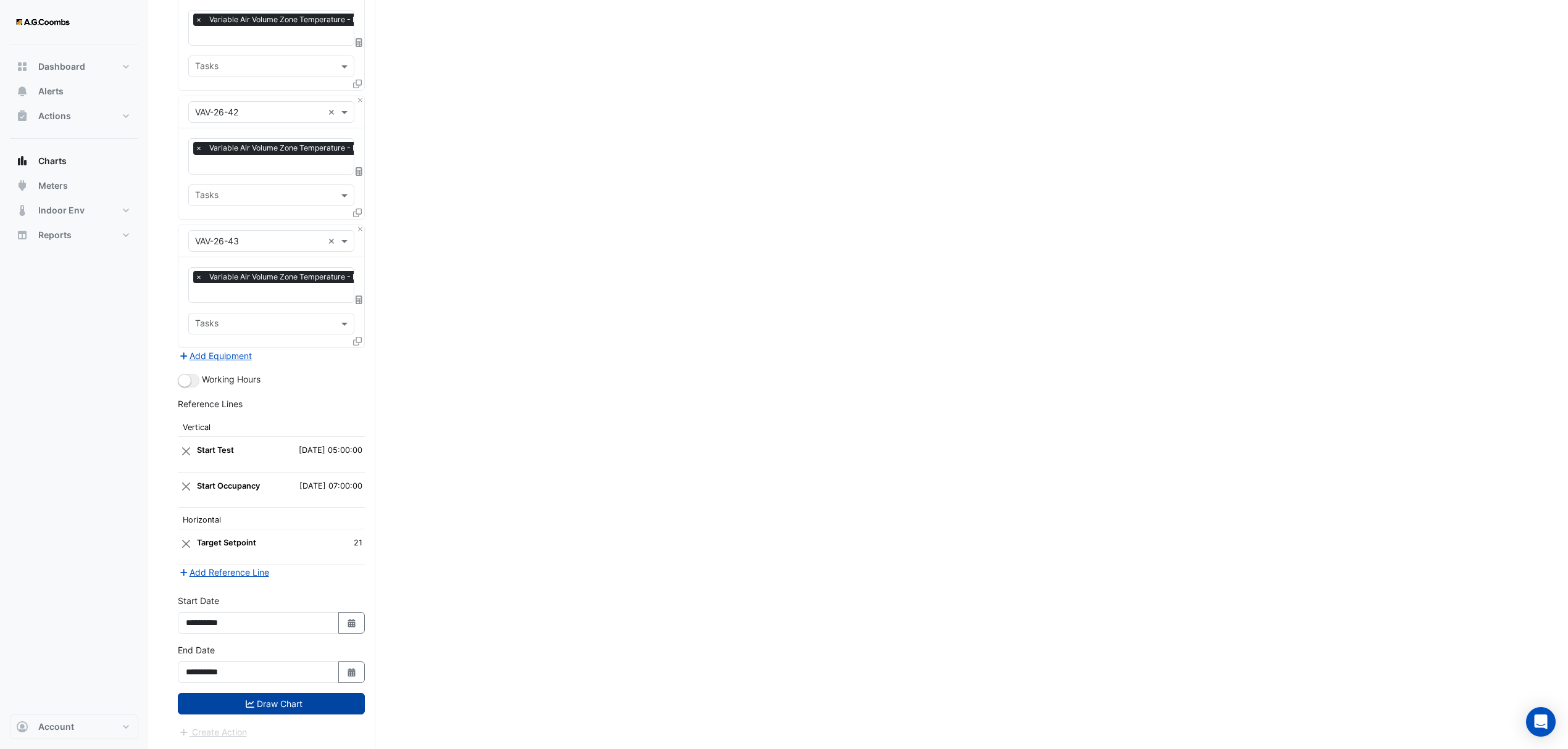
click at [246, 704] on icon "submit" at bounding box center [250, 704] width 9 height 9
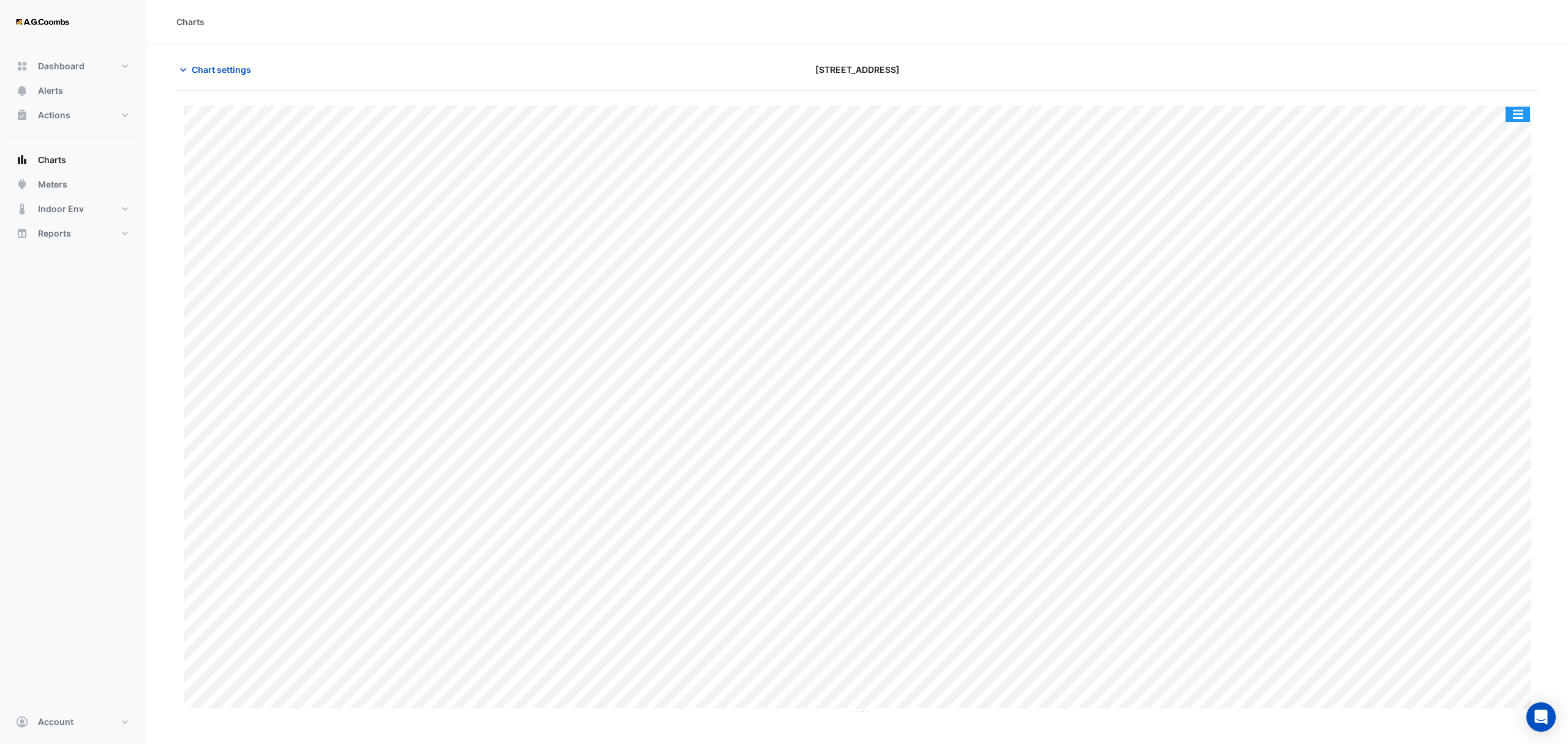
click at [1509, 116] on button "button" at bounding box center [1518, 114] width 25 height 15
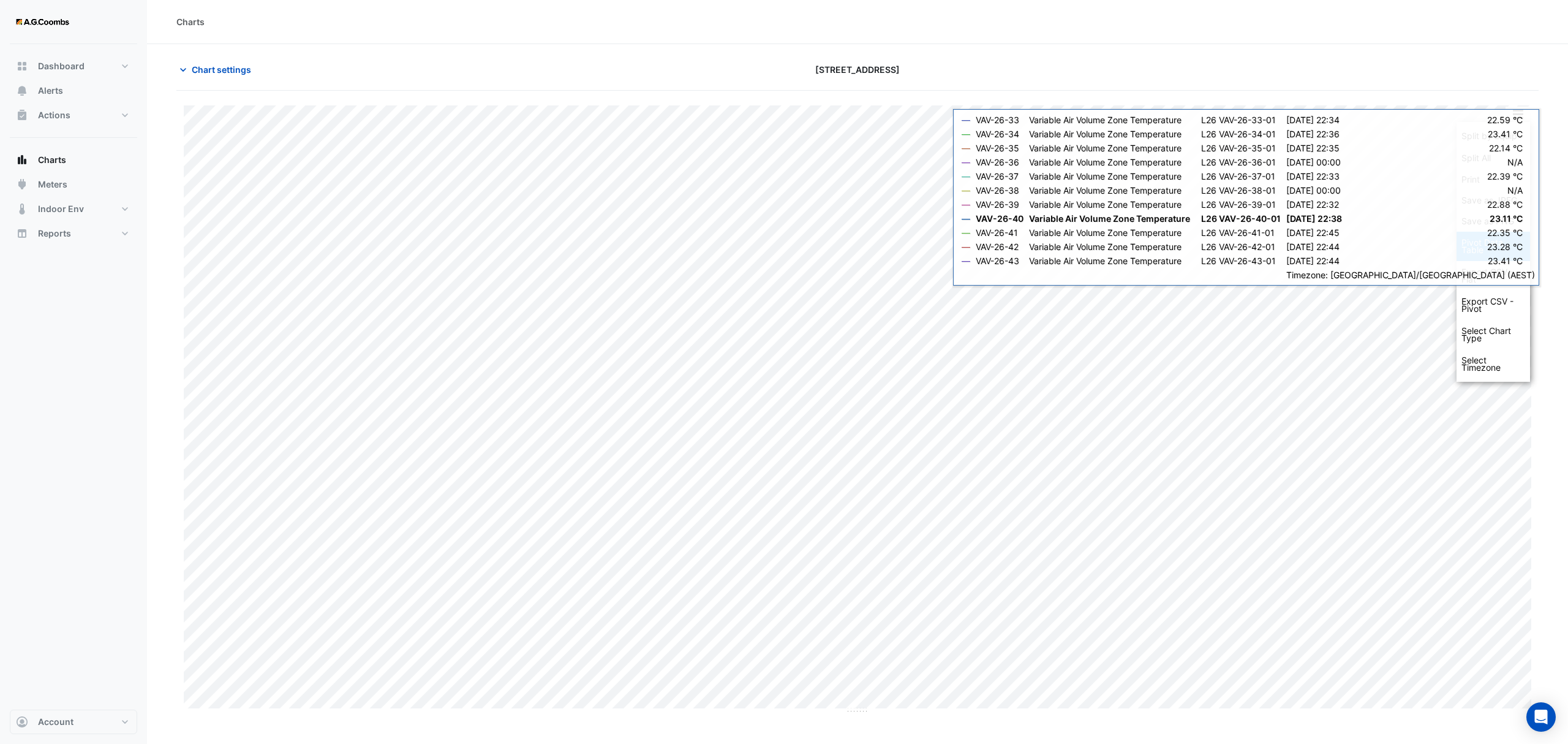
click at [1478, 250] on div "Pivot Data Table" at bounding box center [1493, 246] width 74 height 29
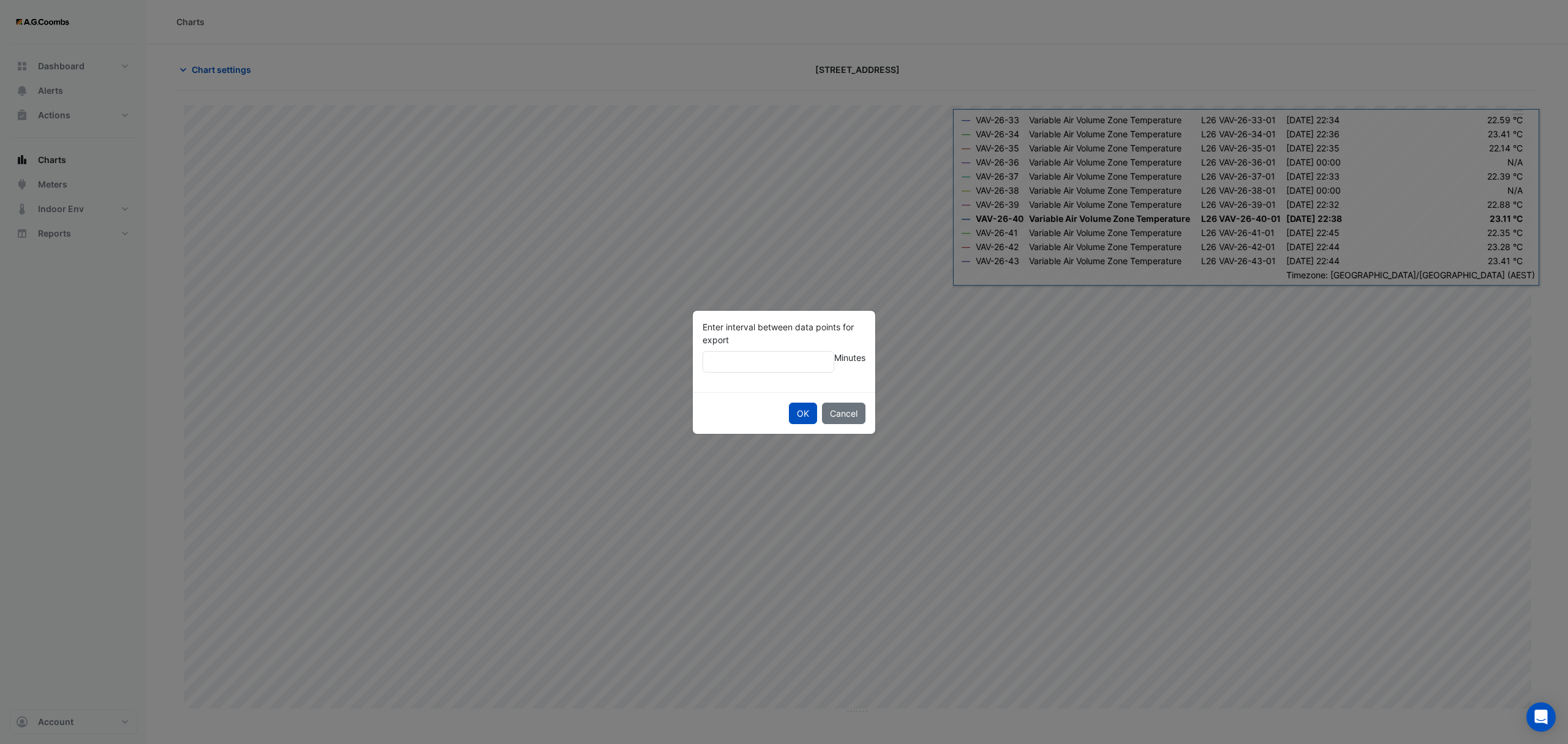
type input "**"
click at [789, 403] on button "OK" at bounding box center [803, 413] width 28 height 21
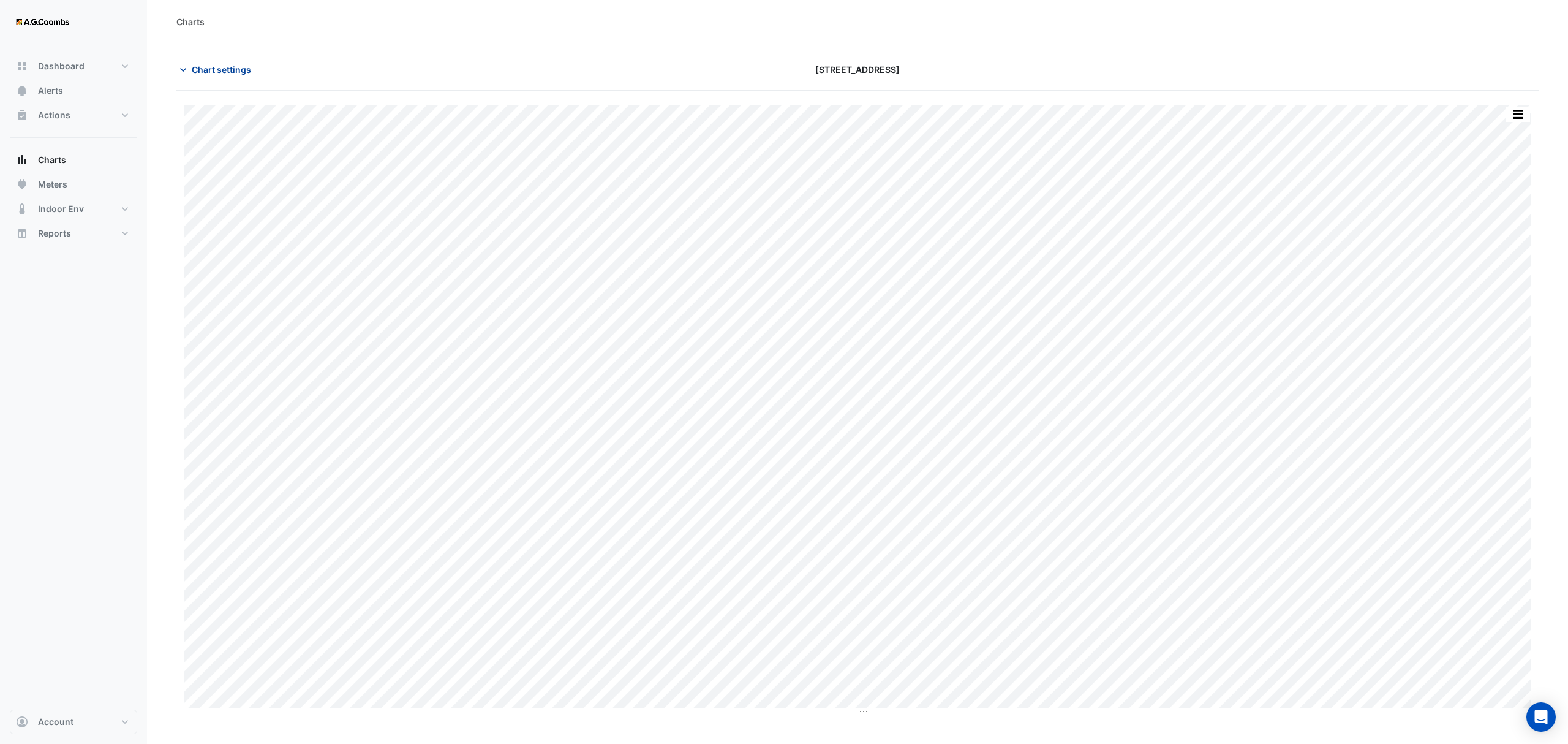
click at [248, 67] on span "Chart settings" at bounding box center [221, 69] width 59 height 13
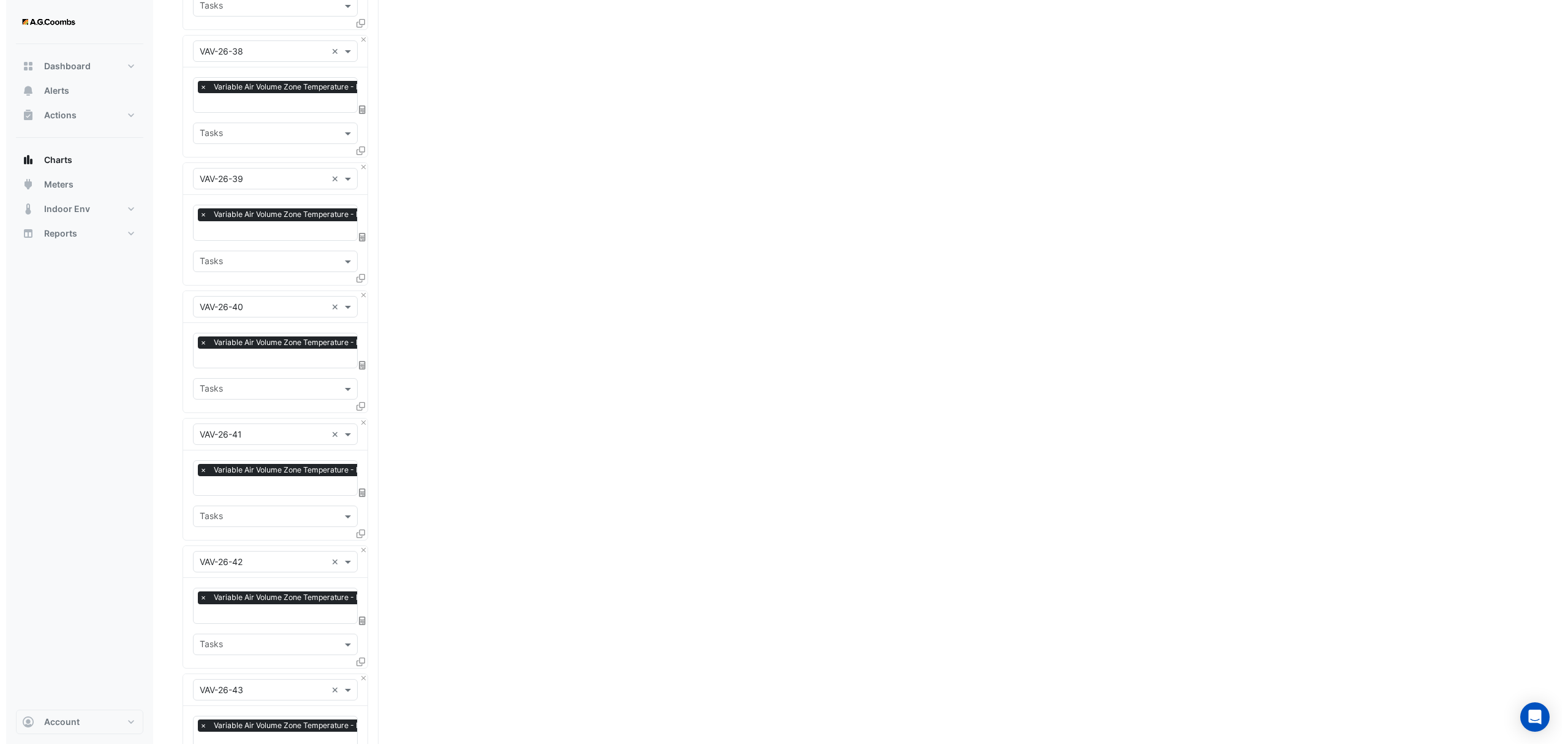
scroll to position [1187, 0]
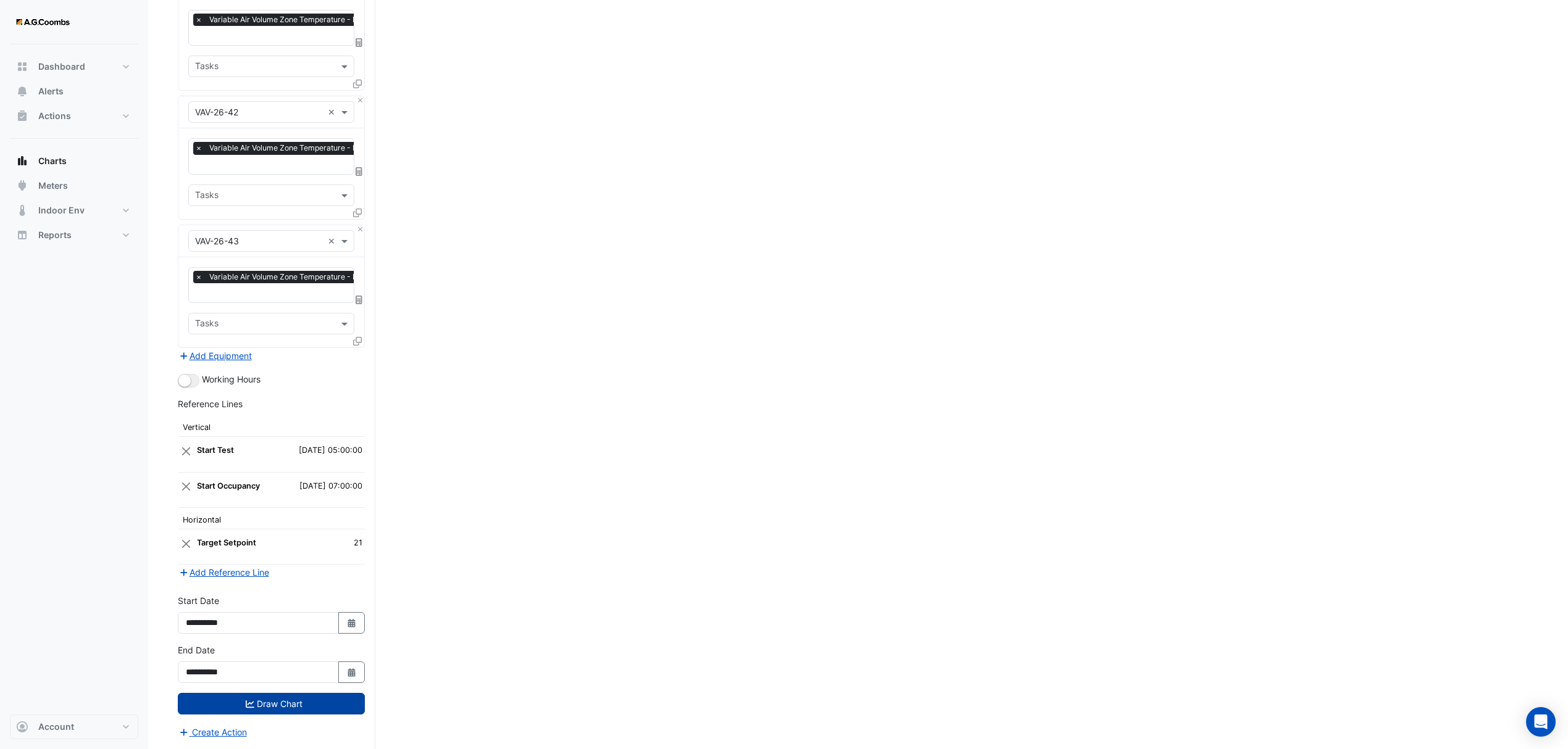
click at [268, 705] on button "Draw Chart" at bounding box center [271, 703] width 187 height 21
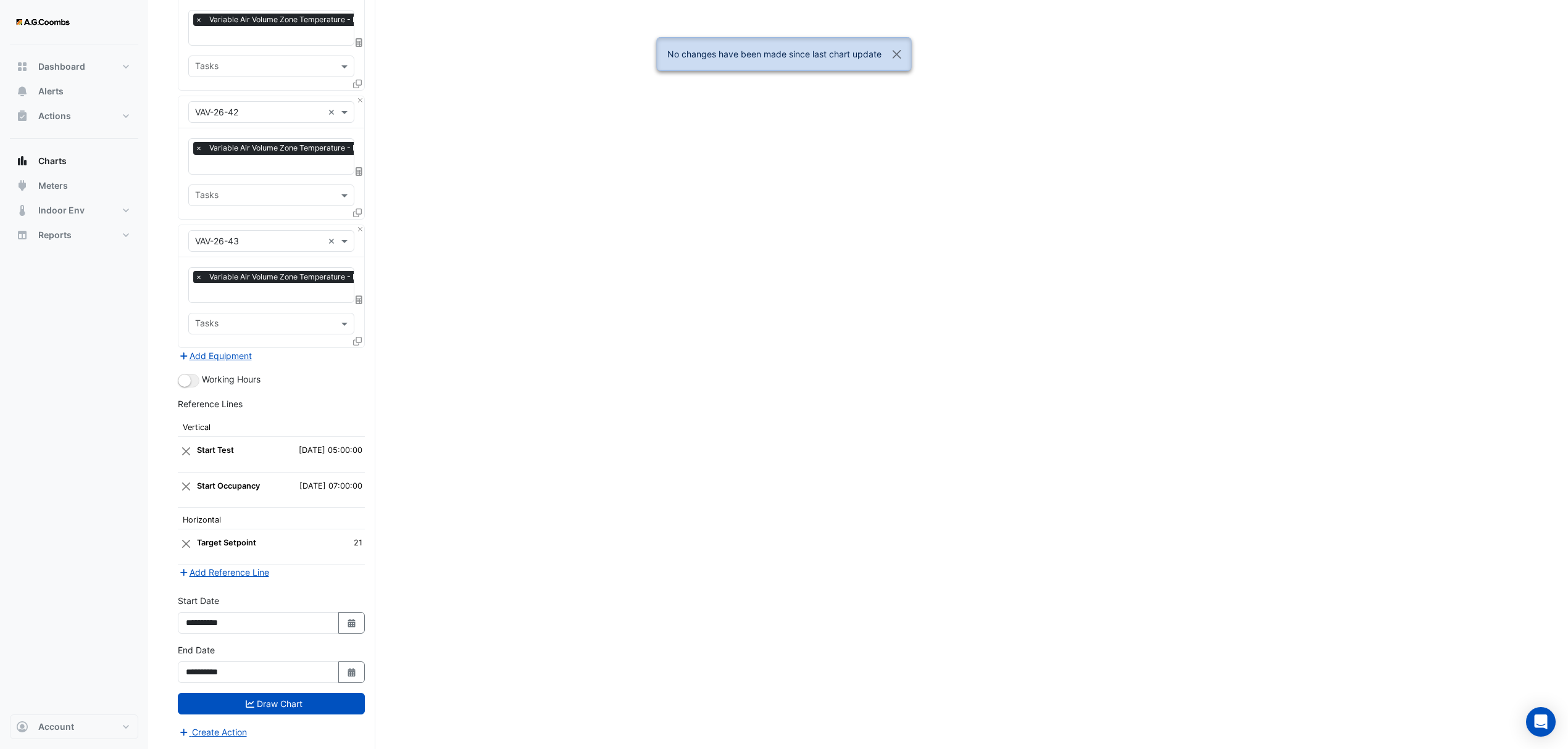
click at [357, 337] on icon at bounding box center [357, 341] width 9 height 9
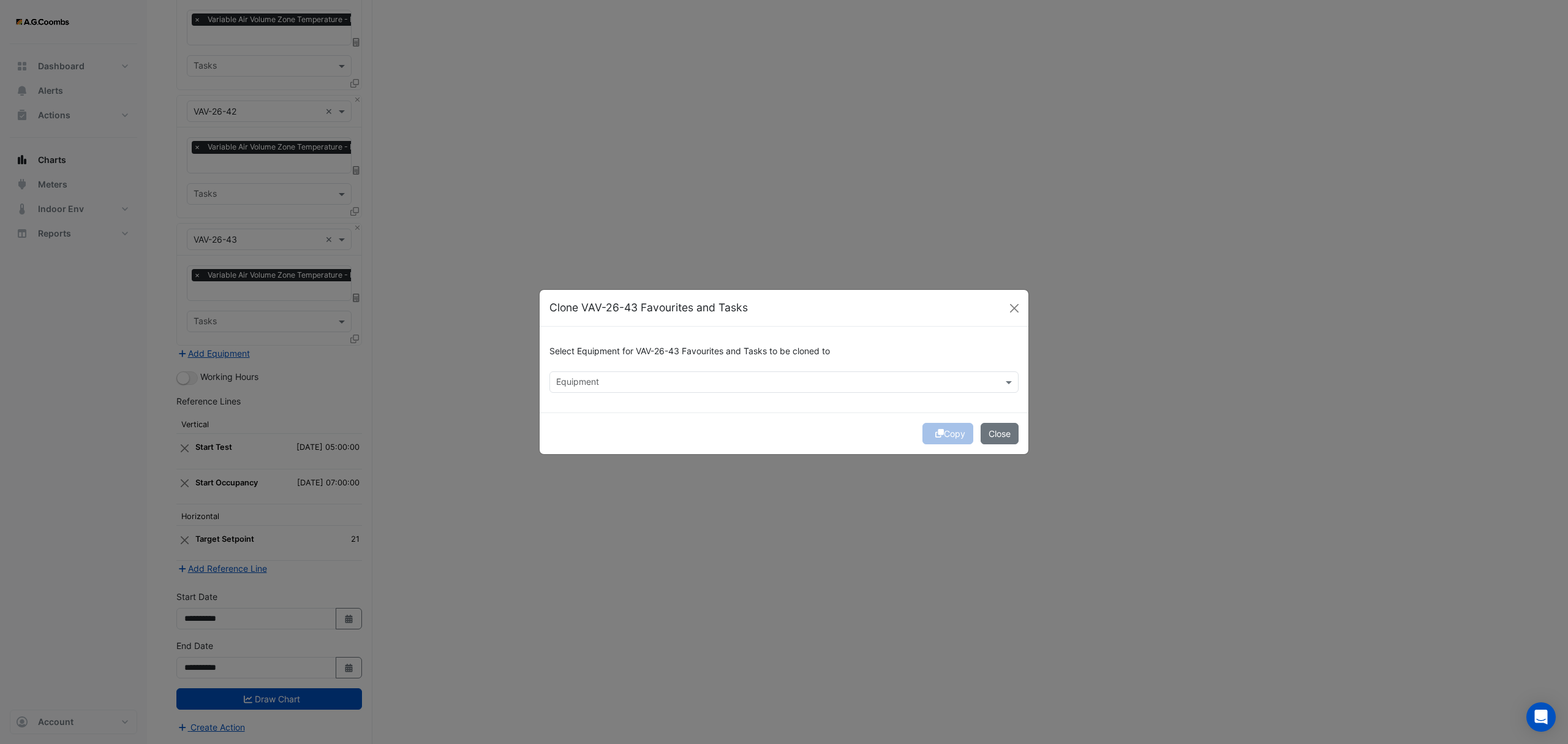
click at [660, 385] on input "text" at bounding box center [776, 383] width 441 height 13
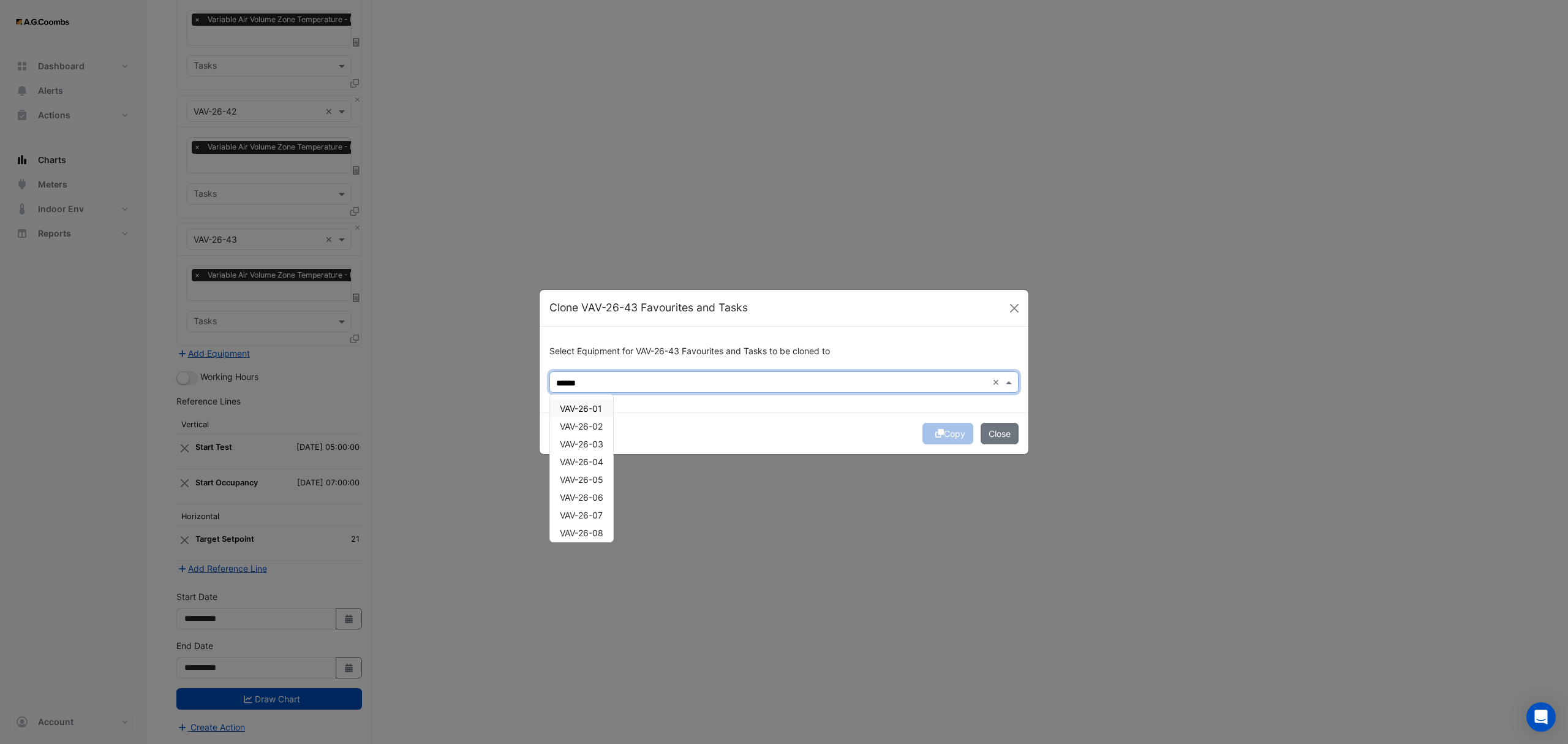
click at [601, 408] on span "VAV-26-01" at bounding box center [581, 408] width 42 height 10
click at [599, 426] on span "VAV-26-02" at bounding box center [581, 426] width 43 height 10
click at [603, 445] on span "VAV-26-03" at bounding box center [582, 444] width 44 height 10
click at [606, 464] on div "VAV-26-04" at bounding box center [582, 461] width 63 height 18
click at [601, 483] on span "VAV-26-05" at bounding box center [582, 480] width 44 height 10
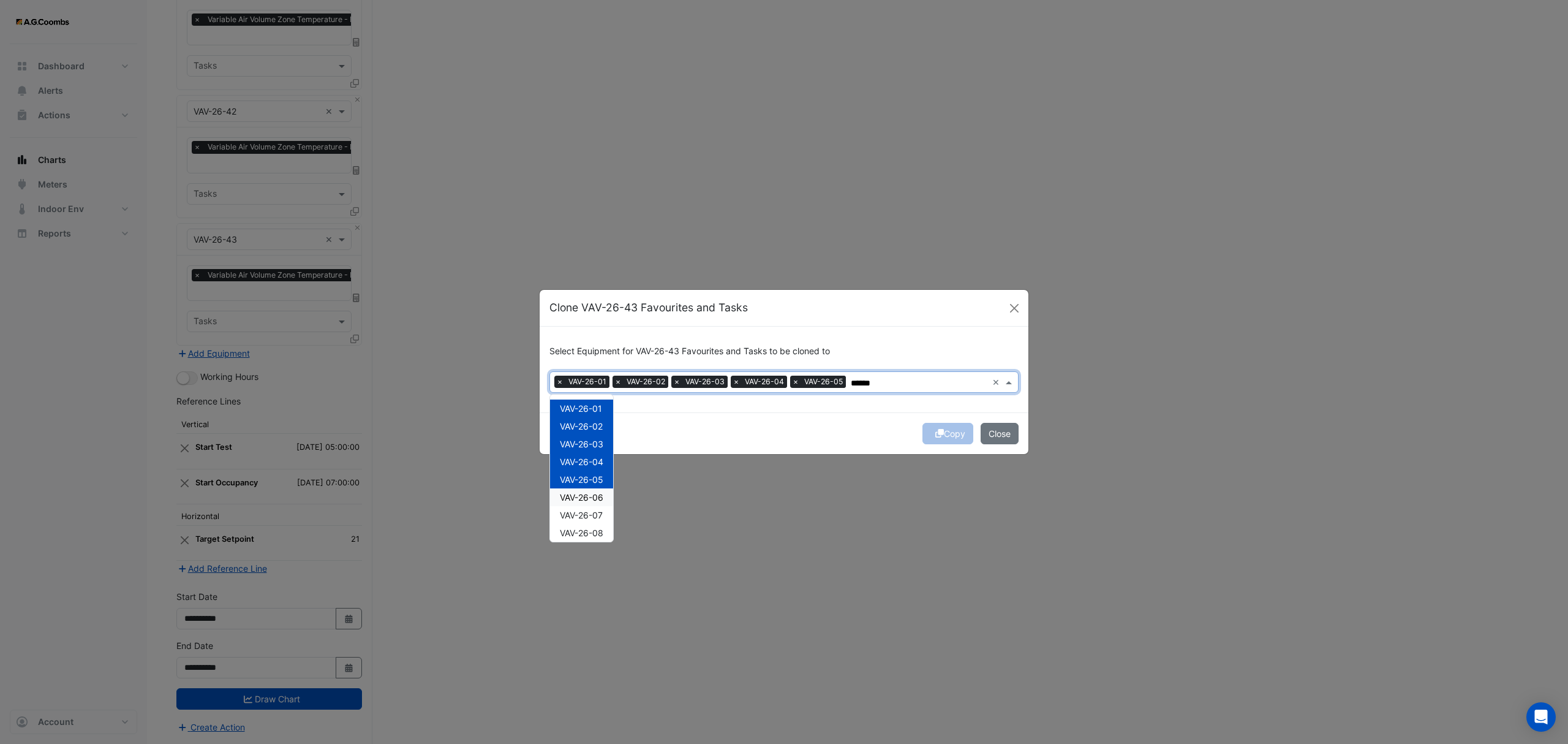
click at [601, 503] on div "VAV-26-06" at bounding box center [582, 497] width 63 height 18
click at [601, 518] on span "VAV-26-07" at bounding box center [581, 515] width 43 height 10
click at [605, 534] on div "VAV-26-08" at bounding box center [582, 533] width 63 height 18
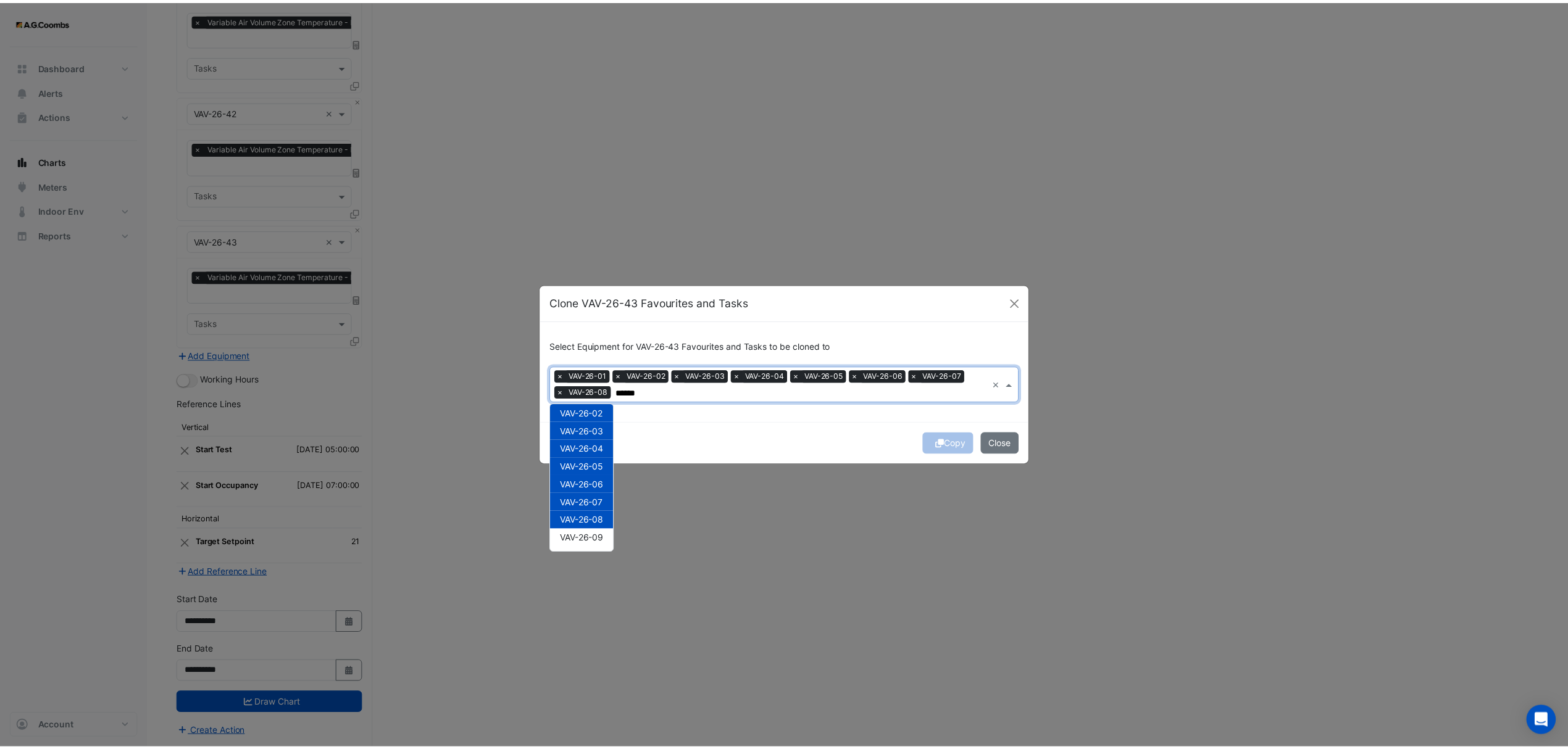
scroll to position [32, 0]
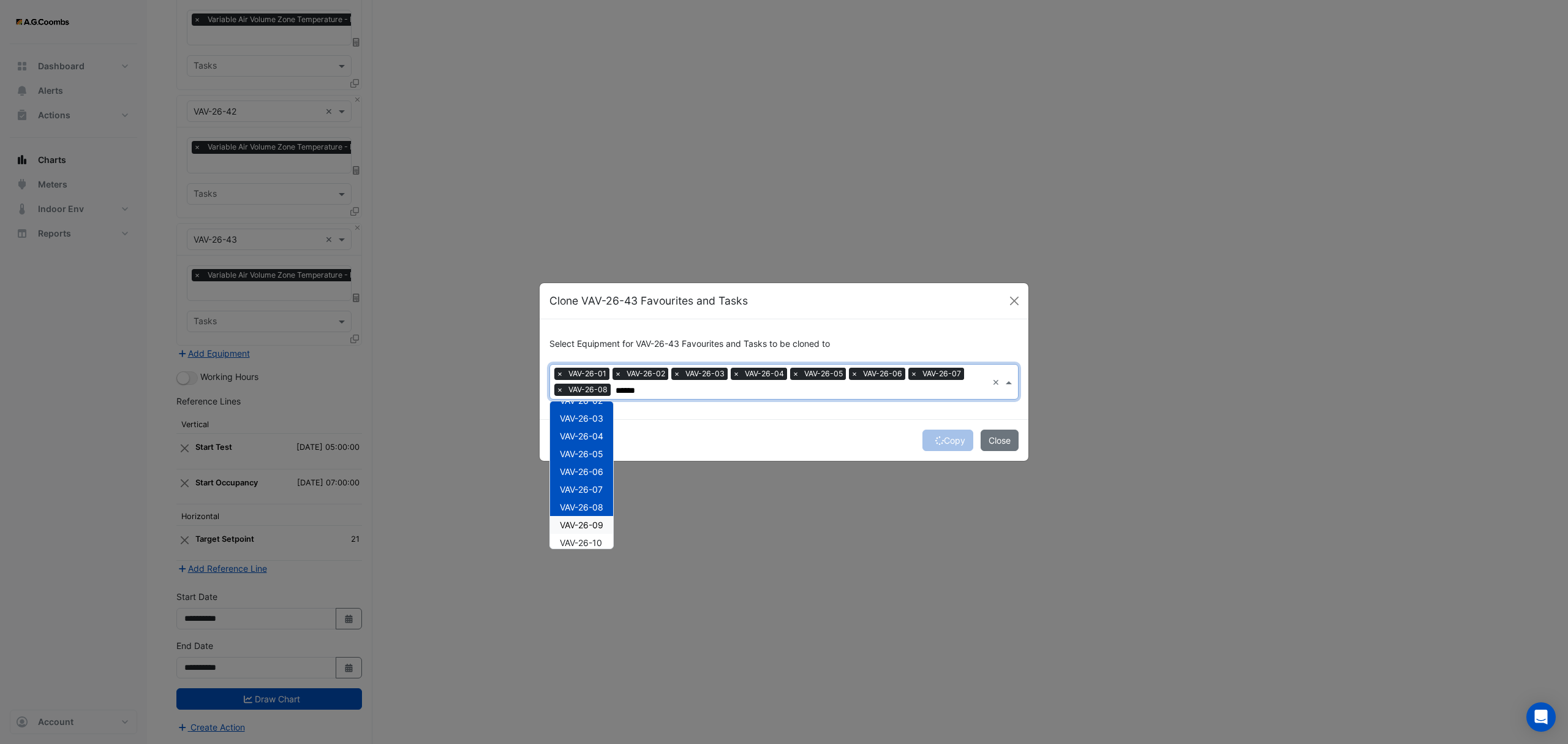
click at [597, 525] on span "VAV-26-09" at bounding box center [582, 525] width 44 height 10
click at [602, 543] on span "VAV-26-10" at bounding box center [581, 542] width 42 height 10
type input "******"
click at [929, 435] on button "Copy" at bounding box center [948, 440] width 51 height 21
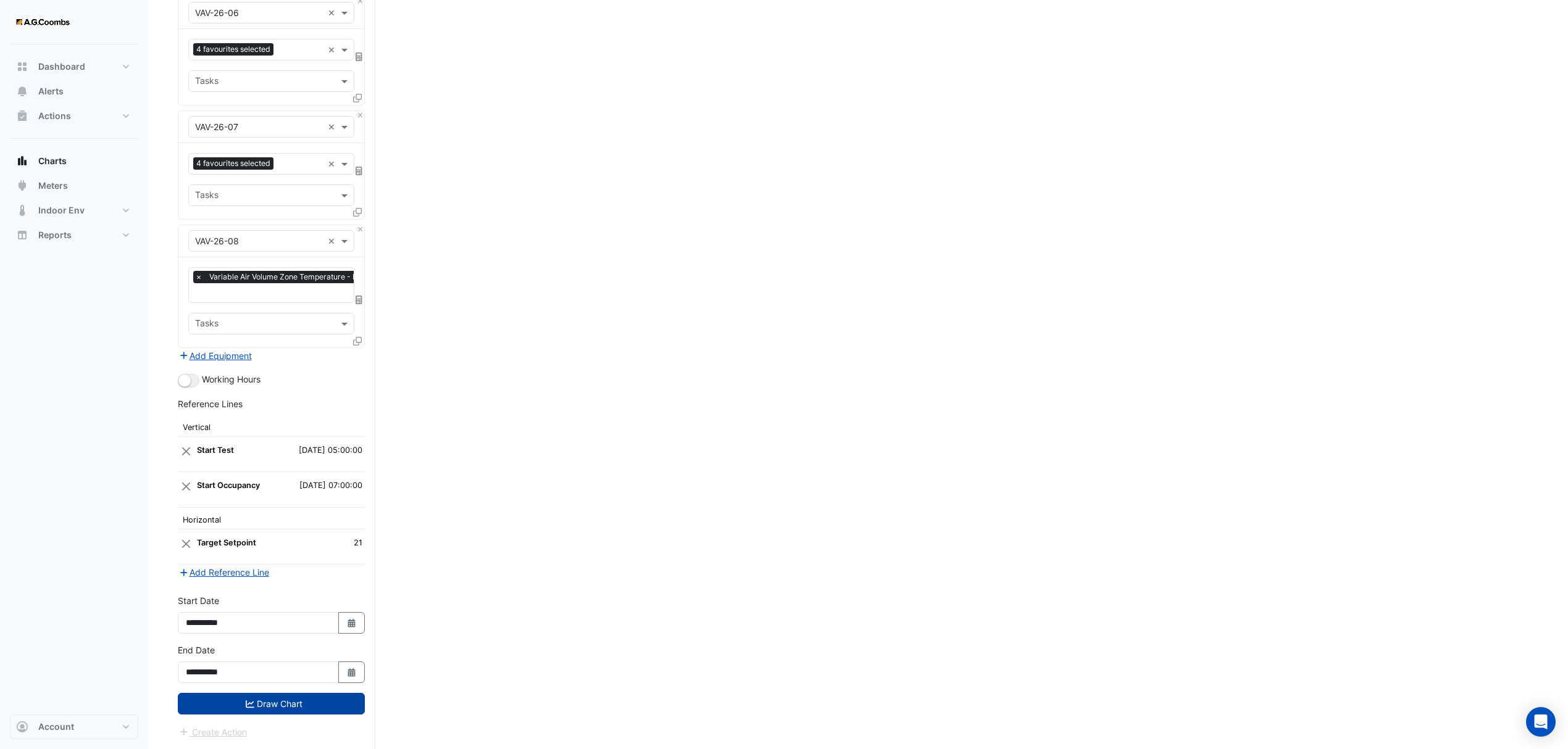
click at [300, 713] on button "Draw Chart" at bounding box center [271, 703] width 187 height 21
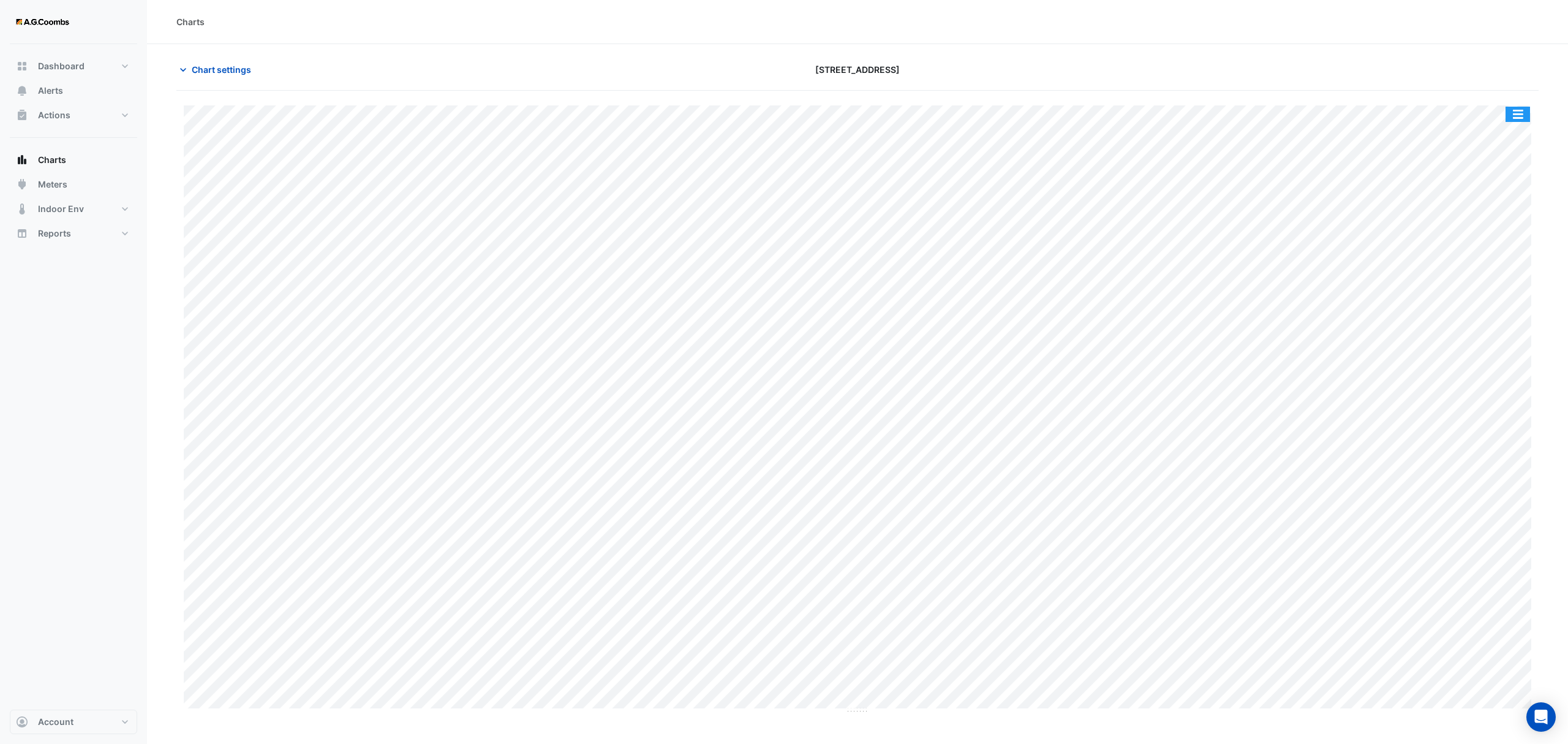
click at [1524, 112] on button "button" at bounding box center [1518, 114] width 25 height 15
click at [1497, 246] on div "Pivot Data Table" at bounding box center [1493, 246] width 74 height 29
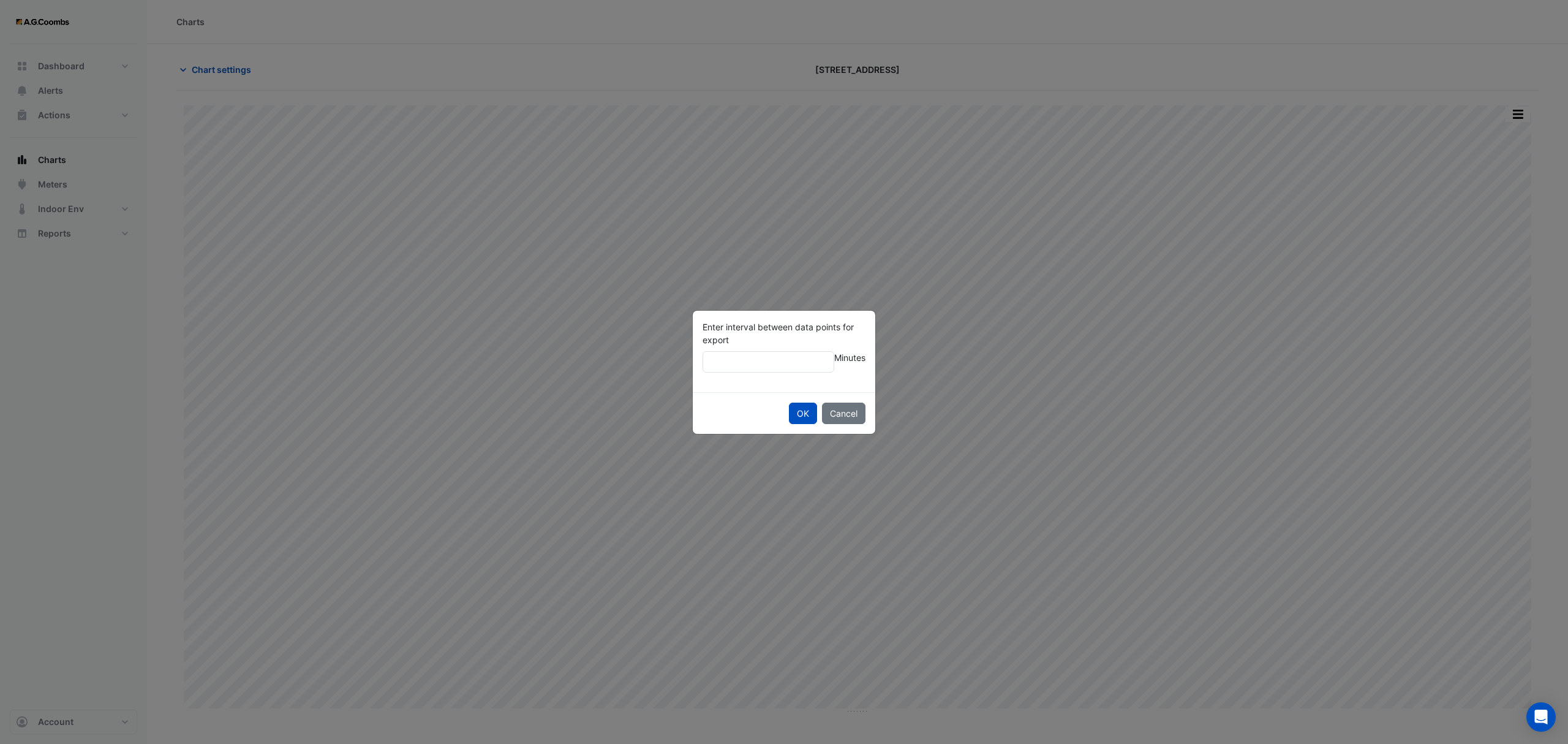
type input "**"
click at [789, 403] on button "OK" at bounding box center [803, 413] width 28 height 21
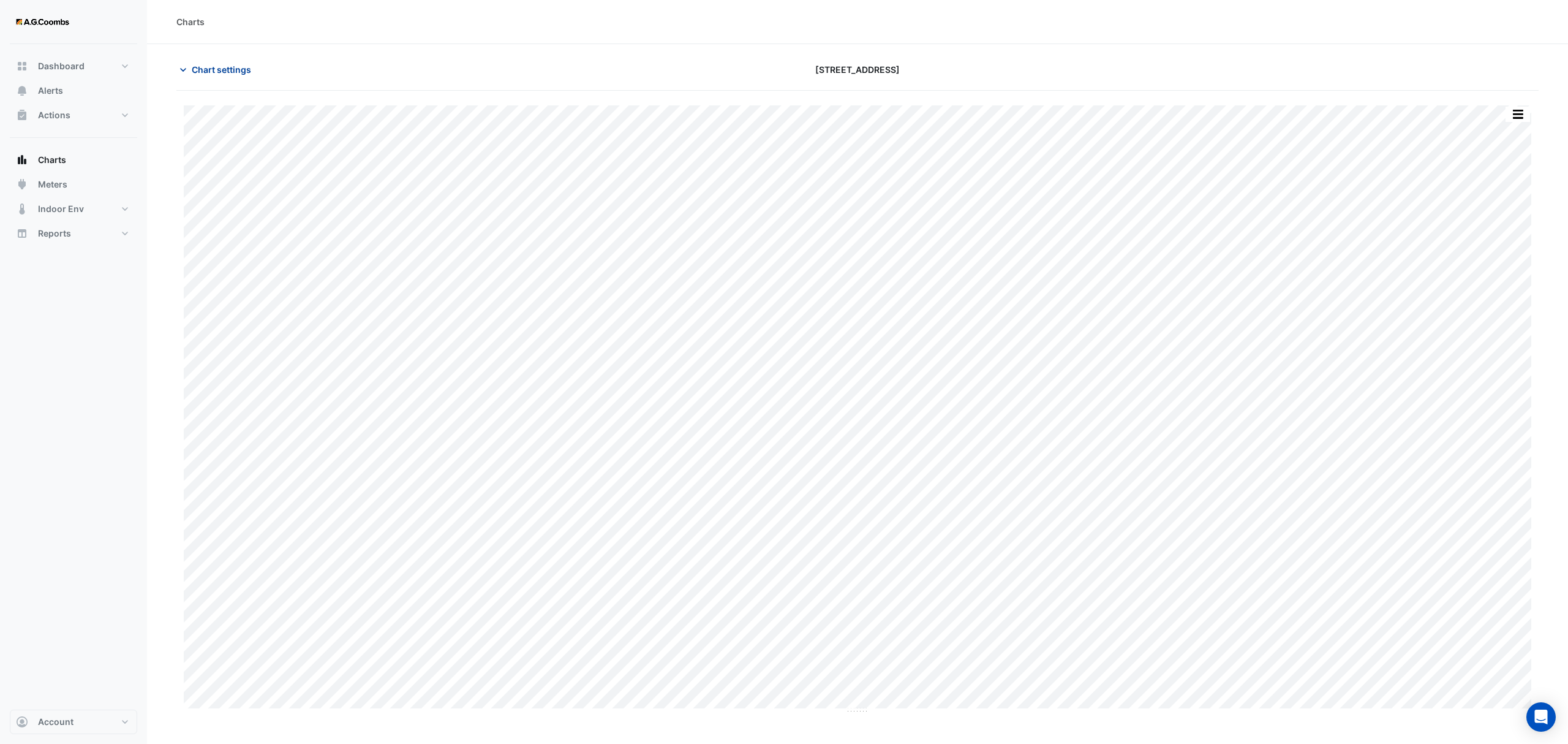
click at [208, 72] on span "Chart settings" at bounding box center [221, 69] width 59 height 13
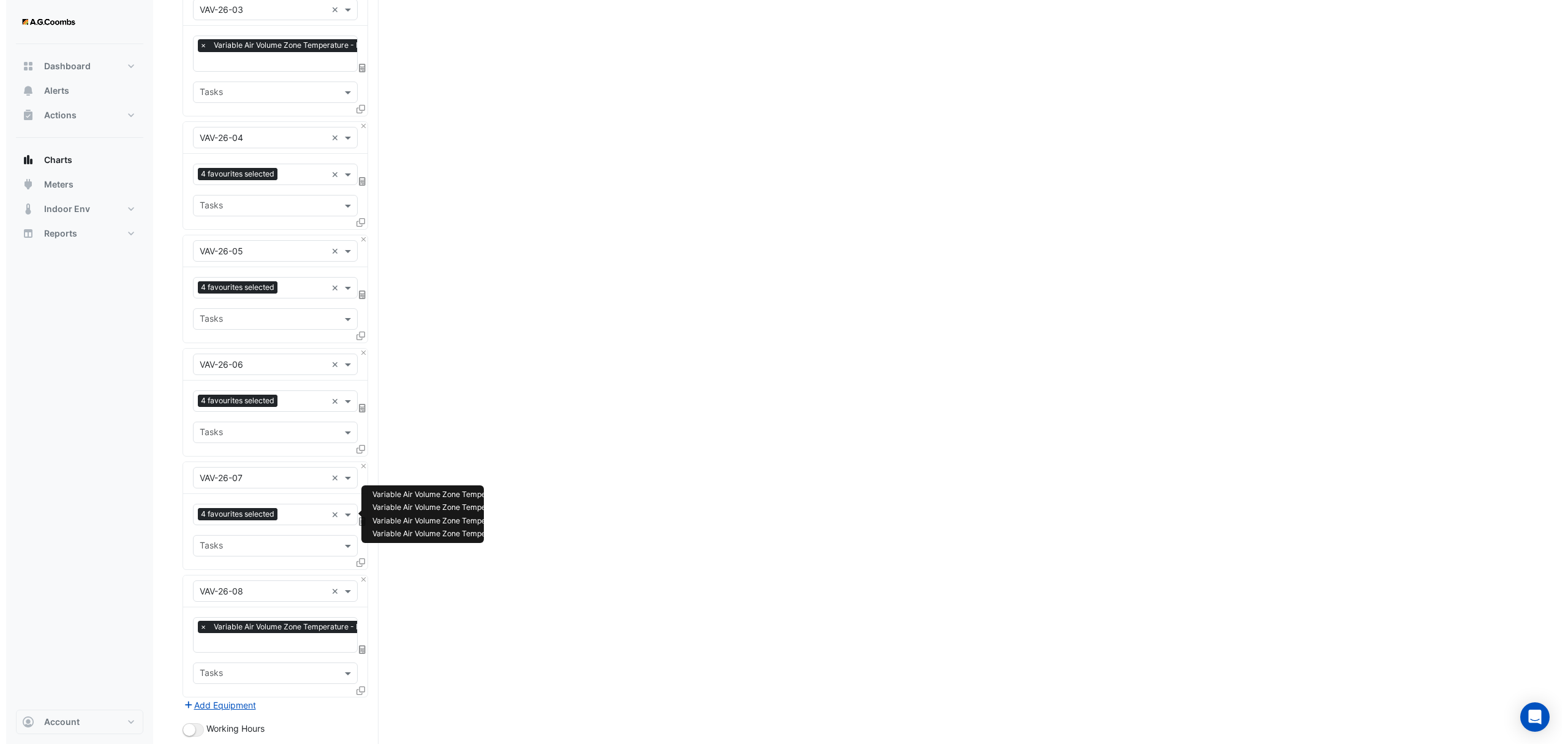
scroll to position [2168, 0]
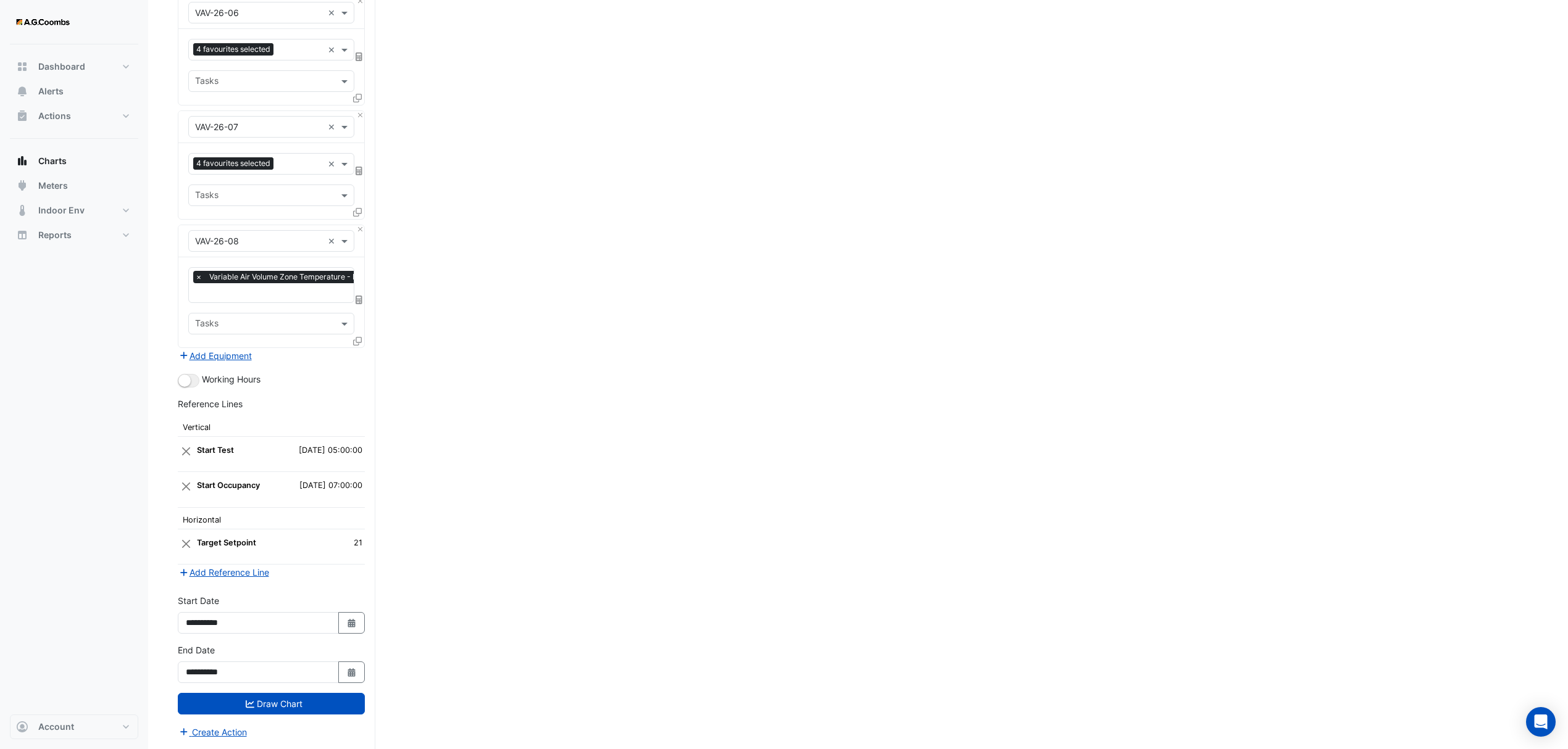
click at [356, 337] on icon at bounding box center [357, 341] width 9 height 9
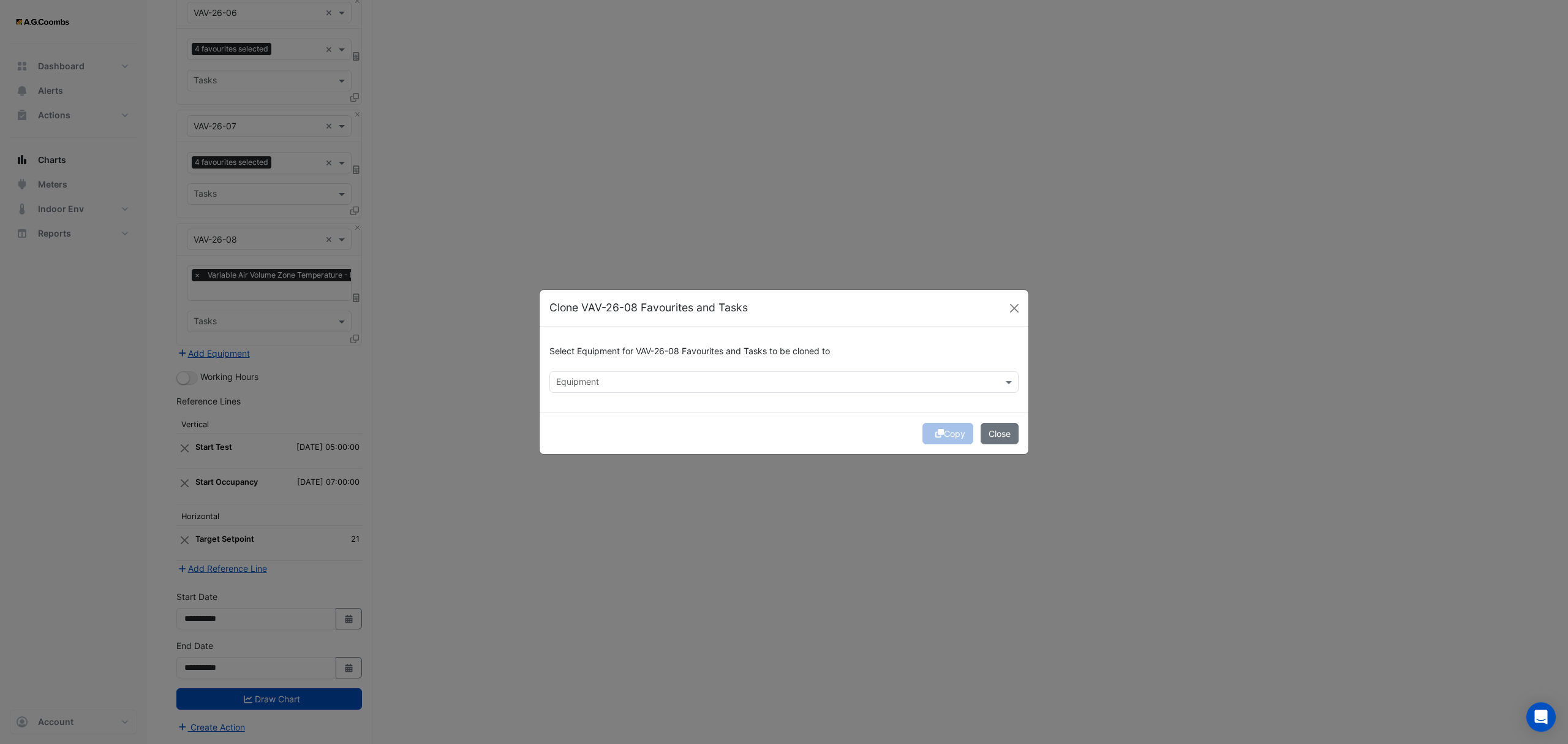
click at [846, 388] on input "text" at bounding box center [776, 383] width 441 height 13
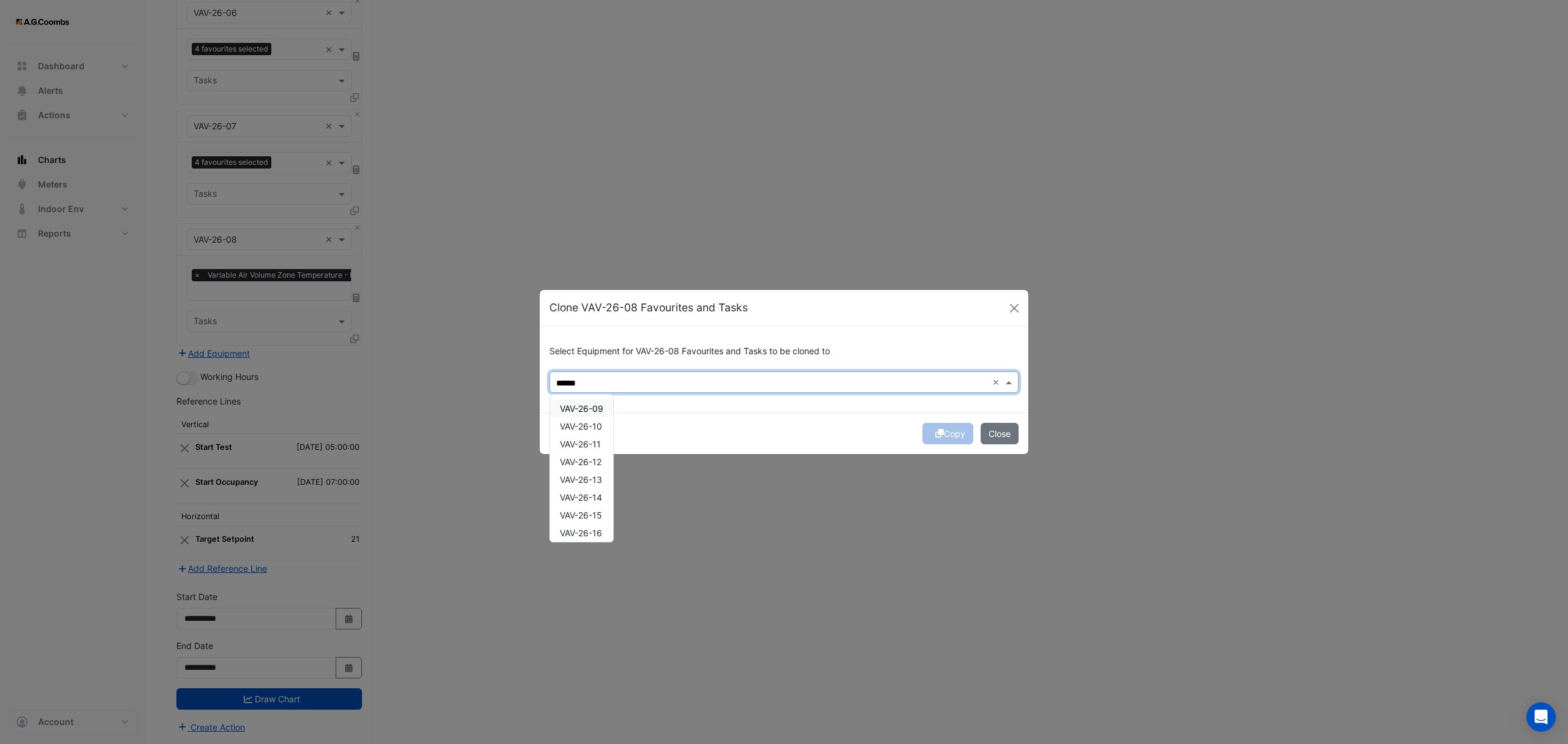
click at [579, 413] on span "VAV-26-09" at bounding box center [582, 408] width 44 height 10
click at [581, 429] on span "VAV-26-10" at bounding box center [581, 426] width 42 height 10
click at [587, 442] on span "VAV-26-11" at bounding box center [580, 444] width 41 height 10
click at [593, 462] on span "VAV-26-12" at bounding box center [580, 461] width 42 height 10
click at [597, 477] on span "VAV-26-13" at bounding box center [581, 480] width 42 height 10
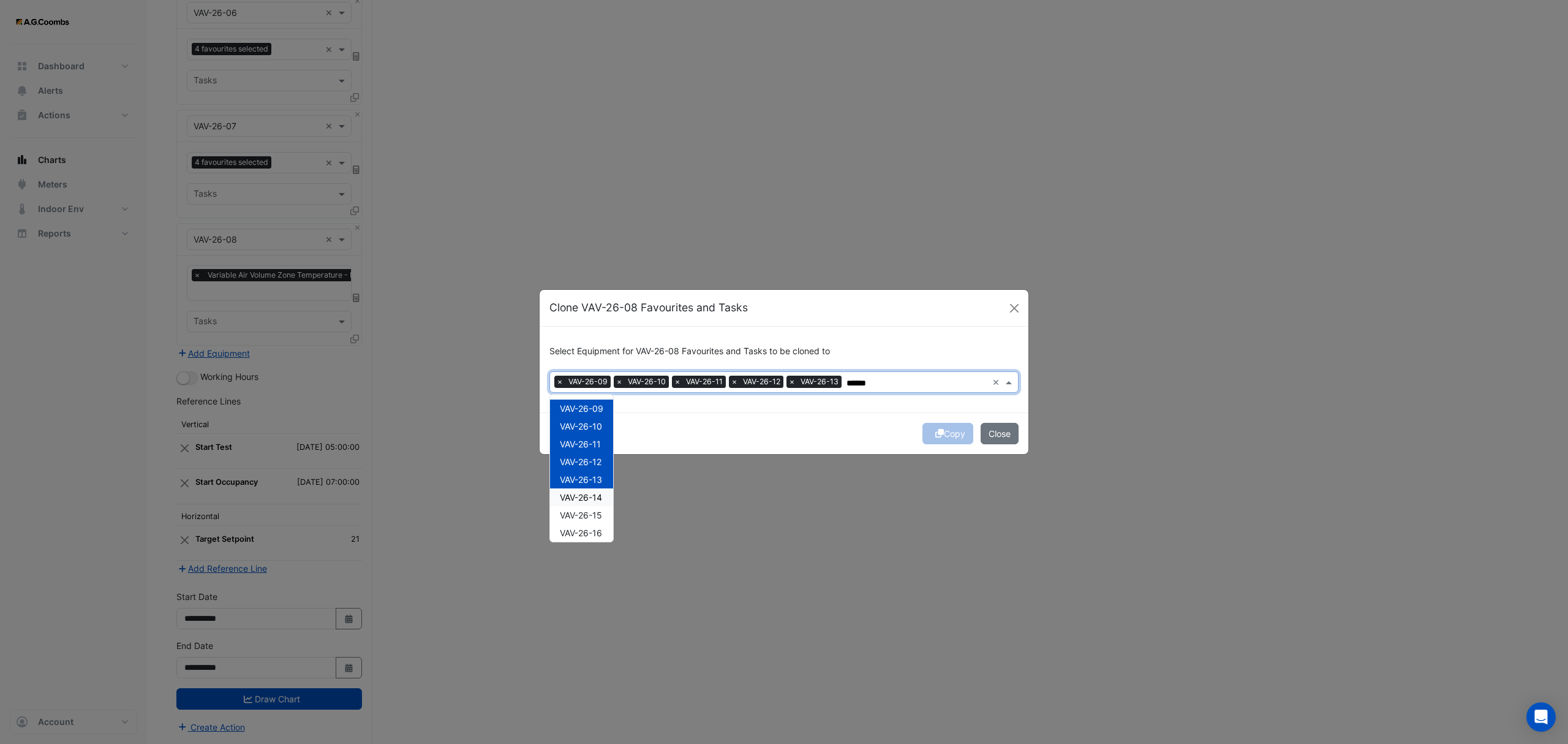
click at [592, 499] on span "VAV-26-14" at bounding box center [581, 497] width 42 height 10
click at [591, 518] on span "VAV-26-15" at bounding box center [581, 515] width 42 height 10
drag, startPoint x: 592, startPoint y: 538, endPoint x: 601, endPoint y: 545, distance: 11.4
click at [591, 538] on div "VAV-26-16" at bounding box center [582, 533] width 63 height 18
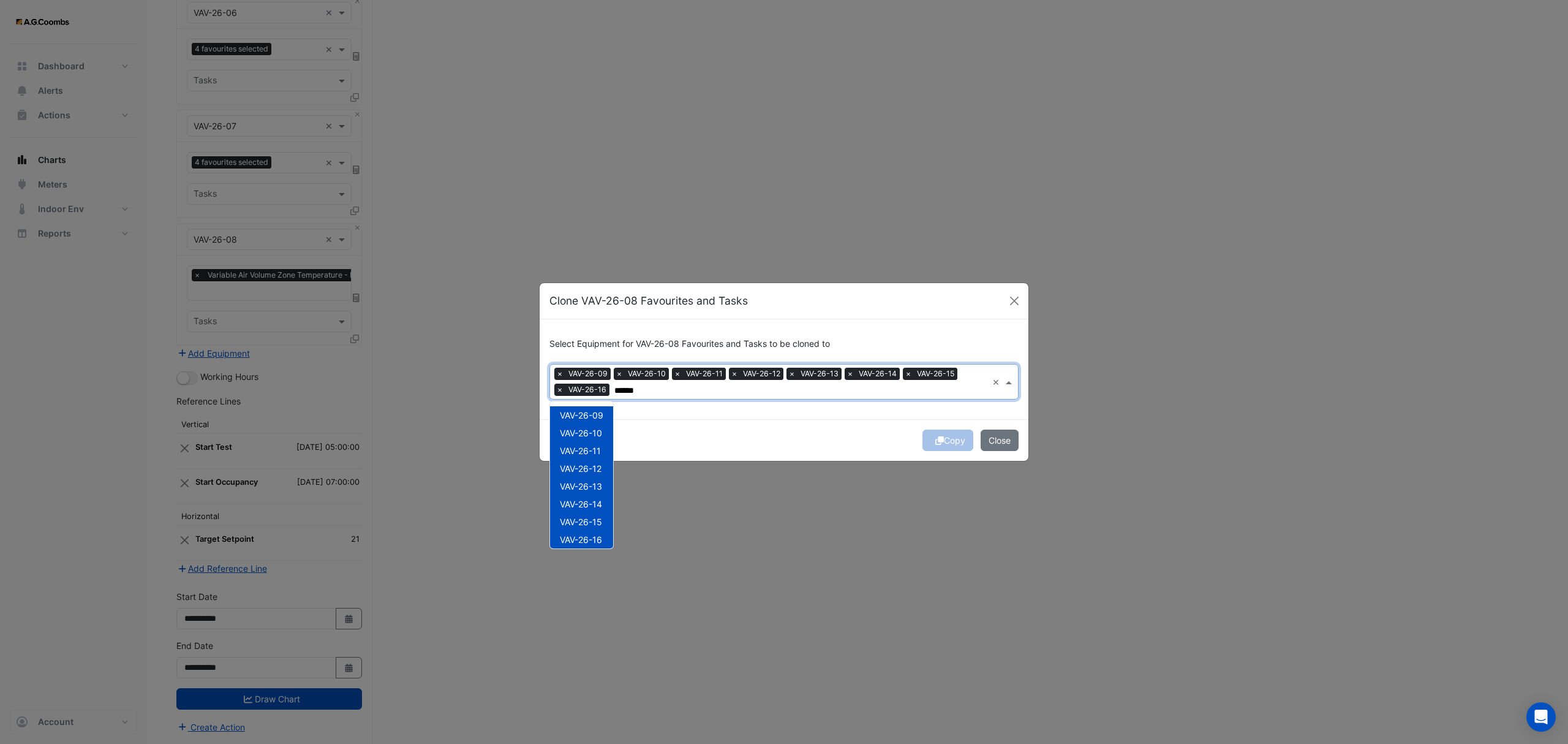
type input "******"
click at [627, 538] on ngb-modal-window "Clone VAV-26-08 Favourites and Tasks Select Equipment for VAV-26-08 Favourites …" at bounding box center [784, 372] width 1568 height 744
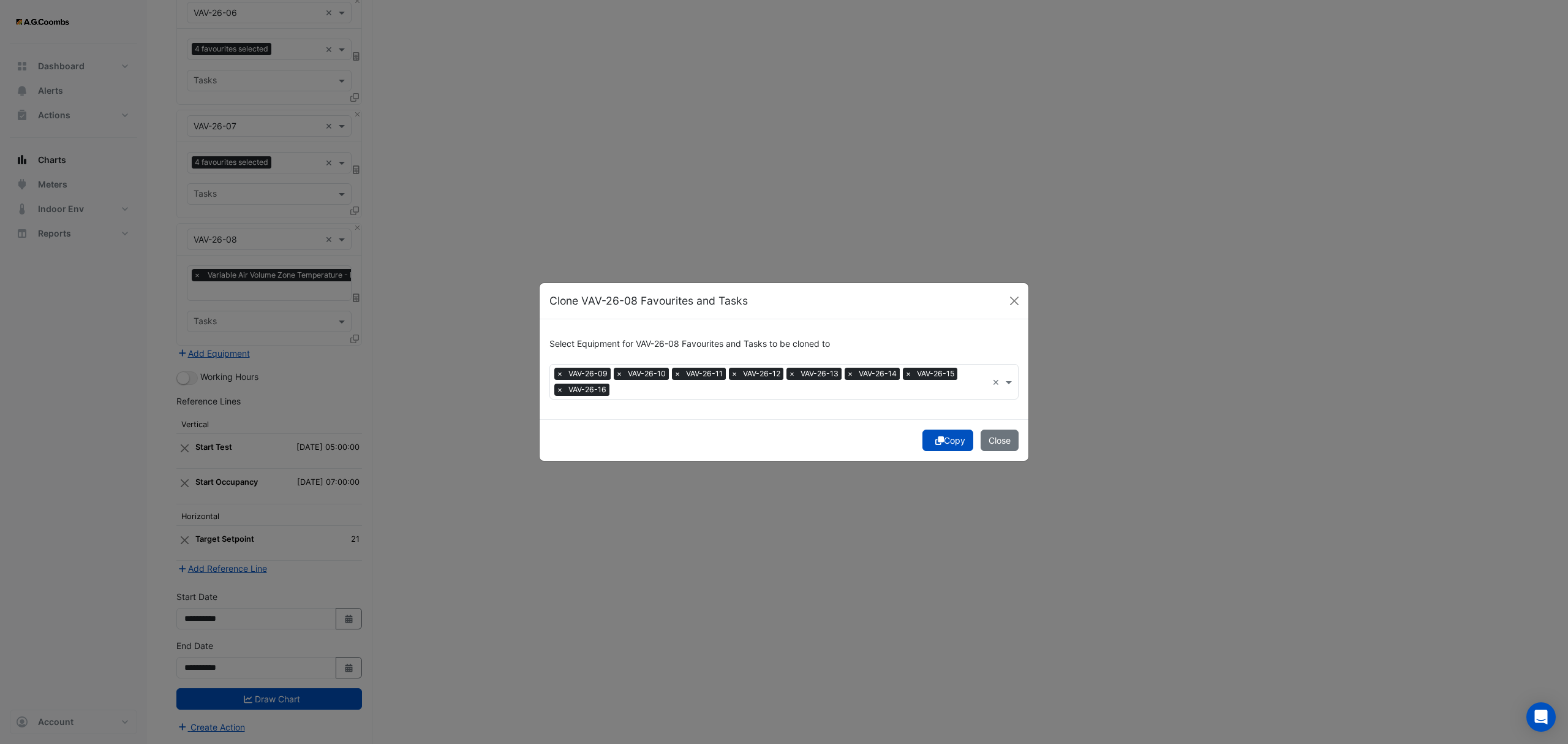
click at [830, 390] on input "text" at bounding box center [800, 391] width 373 height 13
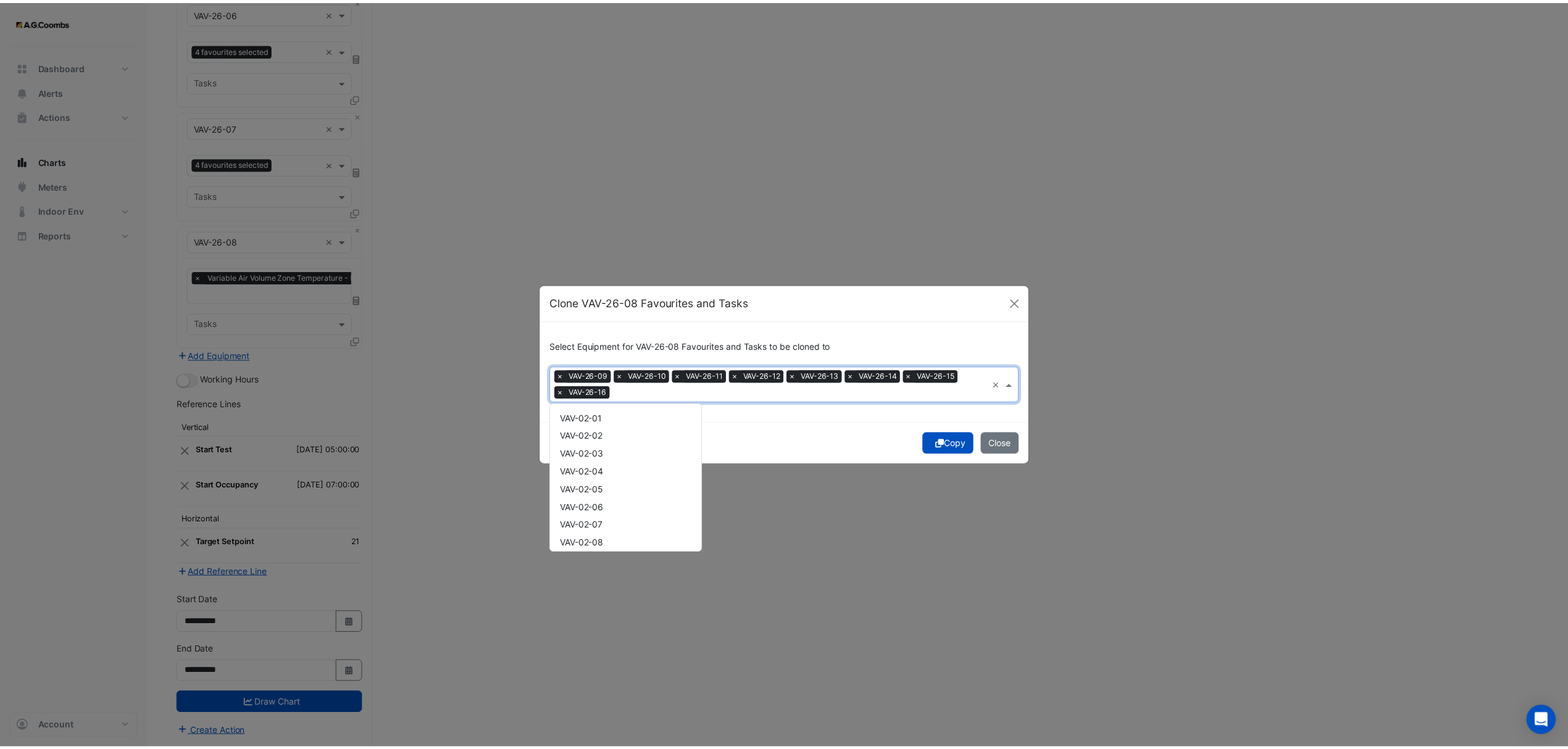
scroll to position [15358, 0]
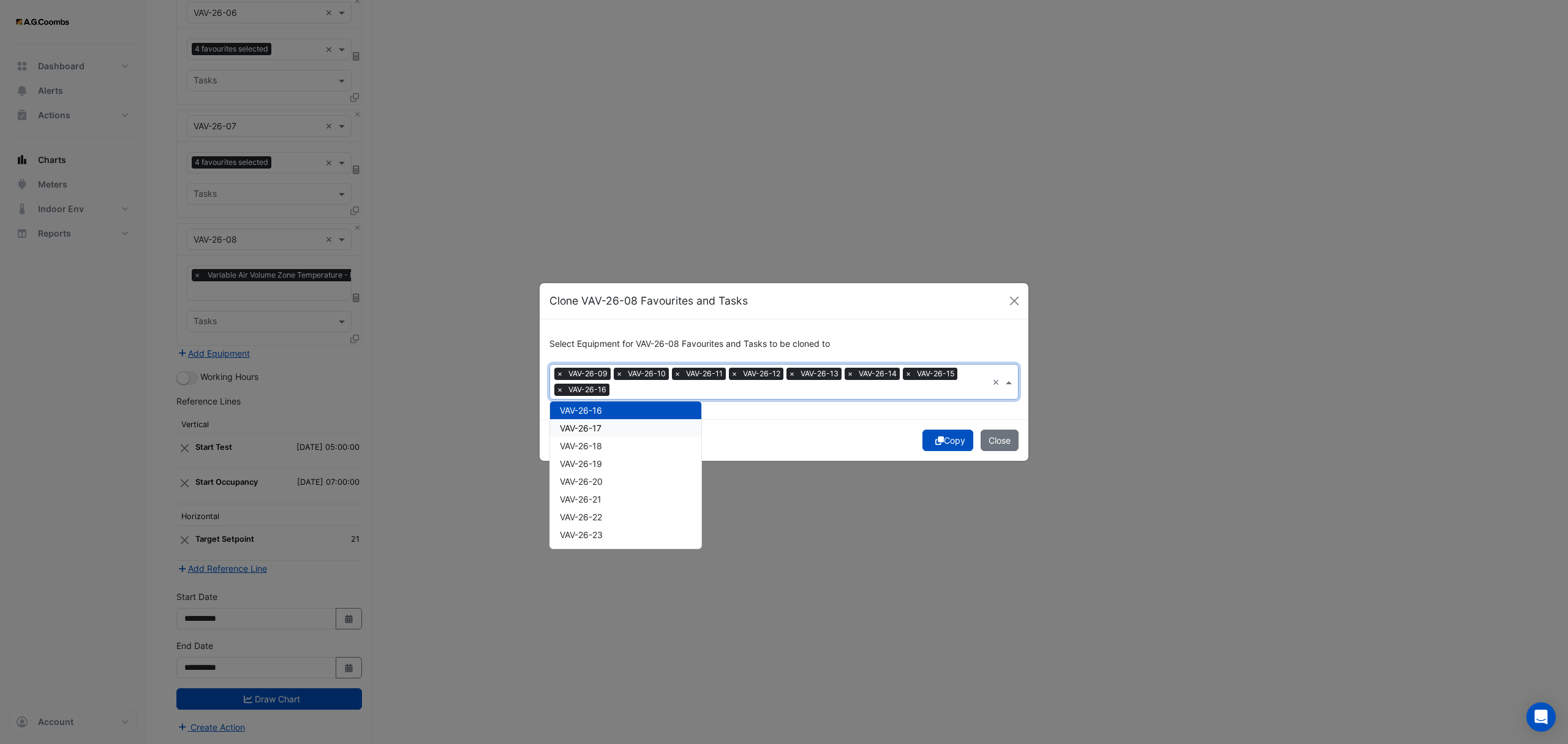
click at [590, 426] on span "VAV-26-17" at bounding box center [580, 428] width 42 height 10
click at [600, 451] on div "VAV-26-18" at bounding box center [625, 446] width 151 height 18
click at [606, 469] on div "VAV-26-19" at bounding box center [625, 464] width 151 height 18
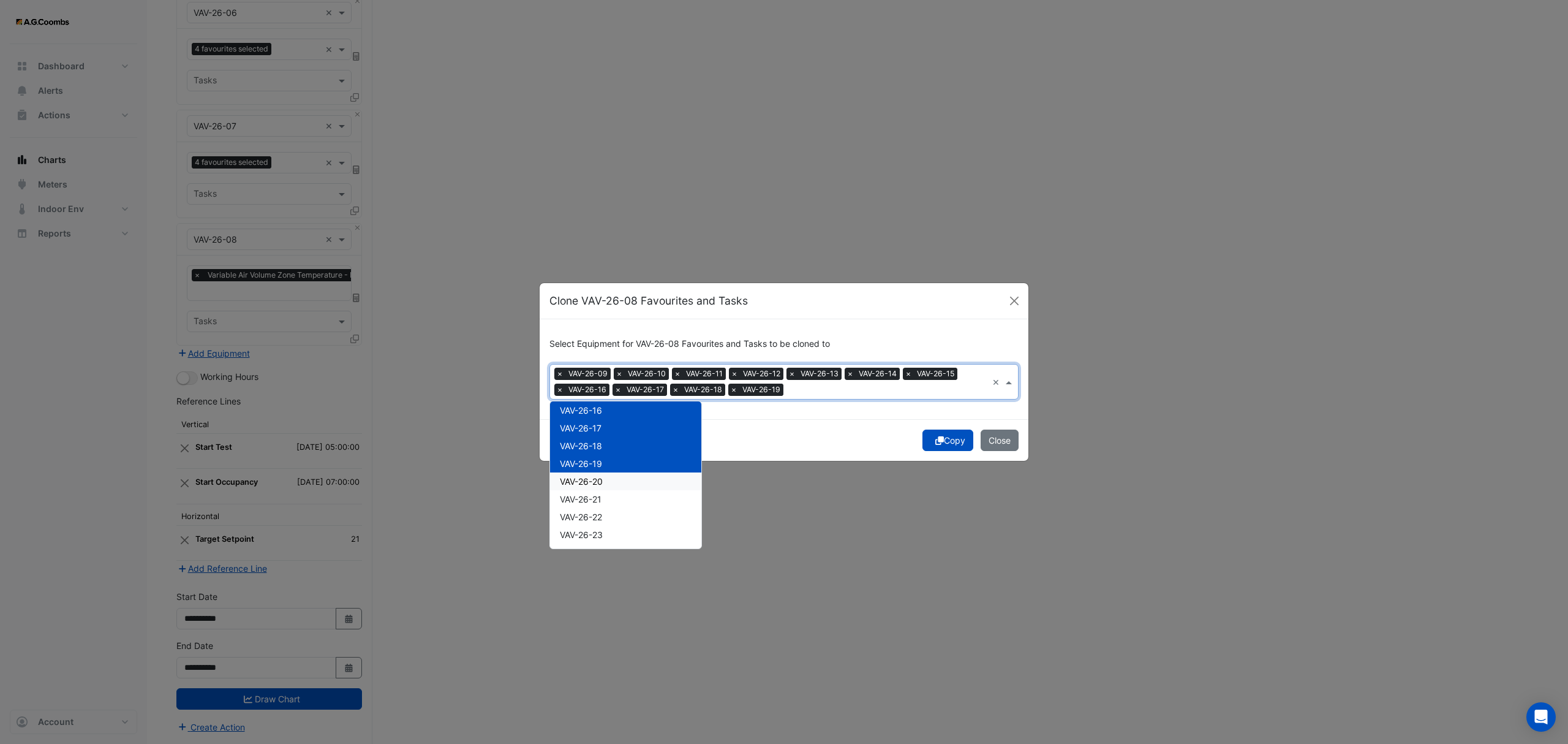
click at [608, 486] on div "VAV-26-20" at bounding box center [625, 481] width 151 height 18
click at [954, 446] on button "Copy" at bounding box center [948, 440] width 51 height 21
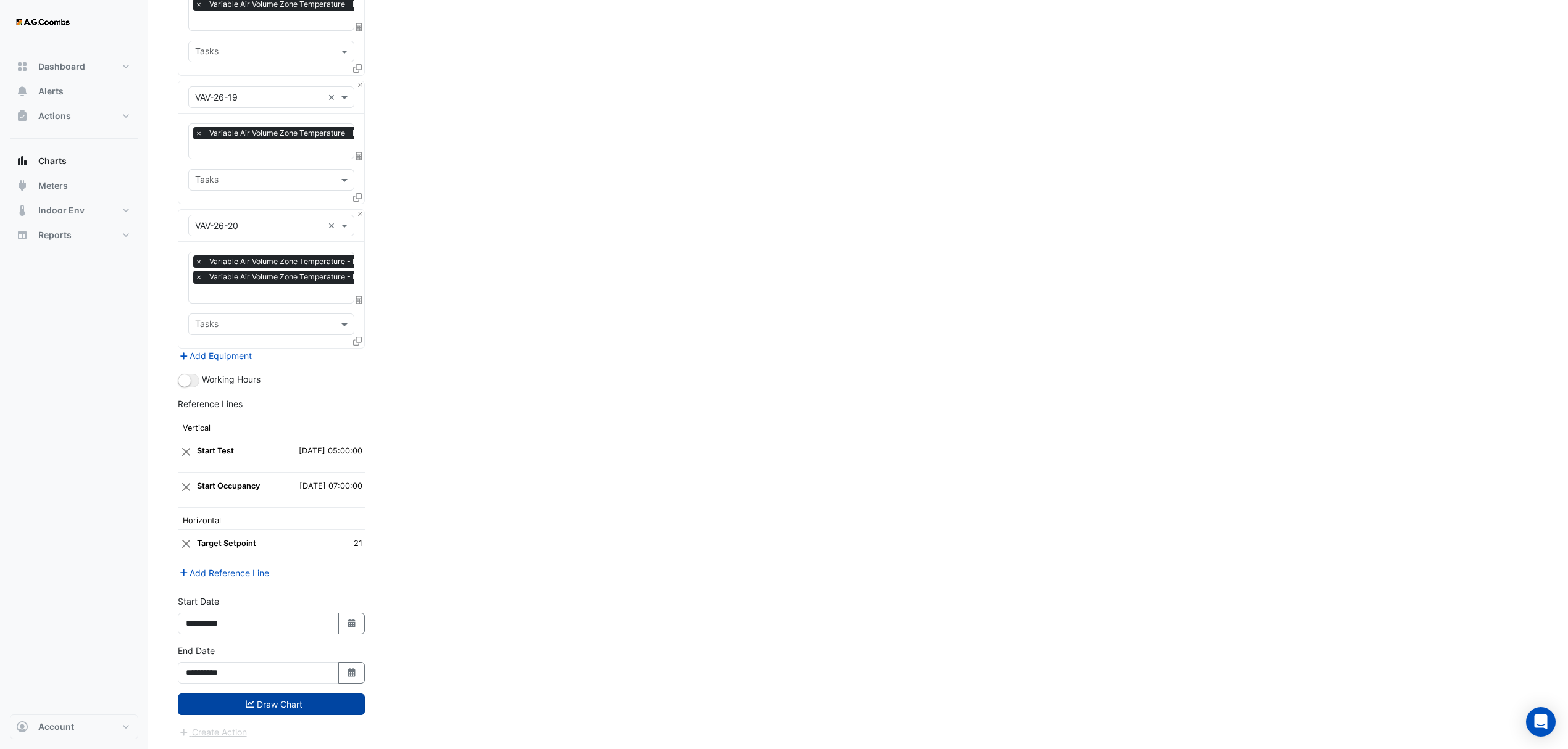
click at [271, 698] on button "Draw Chart" at bounding box center [271, 704] width 187 height 21
drag, startPoint x: 271, startPoint y: 698, endPoint x: 282, endPoint y: 706, distance: 13.6
click at [271, 698] on button "Draw Chart" at bounding box center [271, 704] width 187 height 21
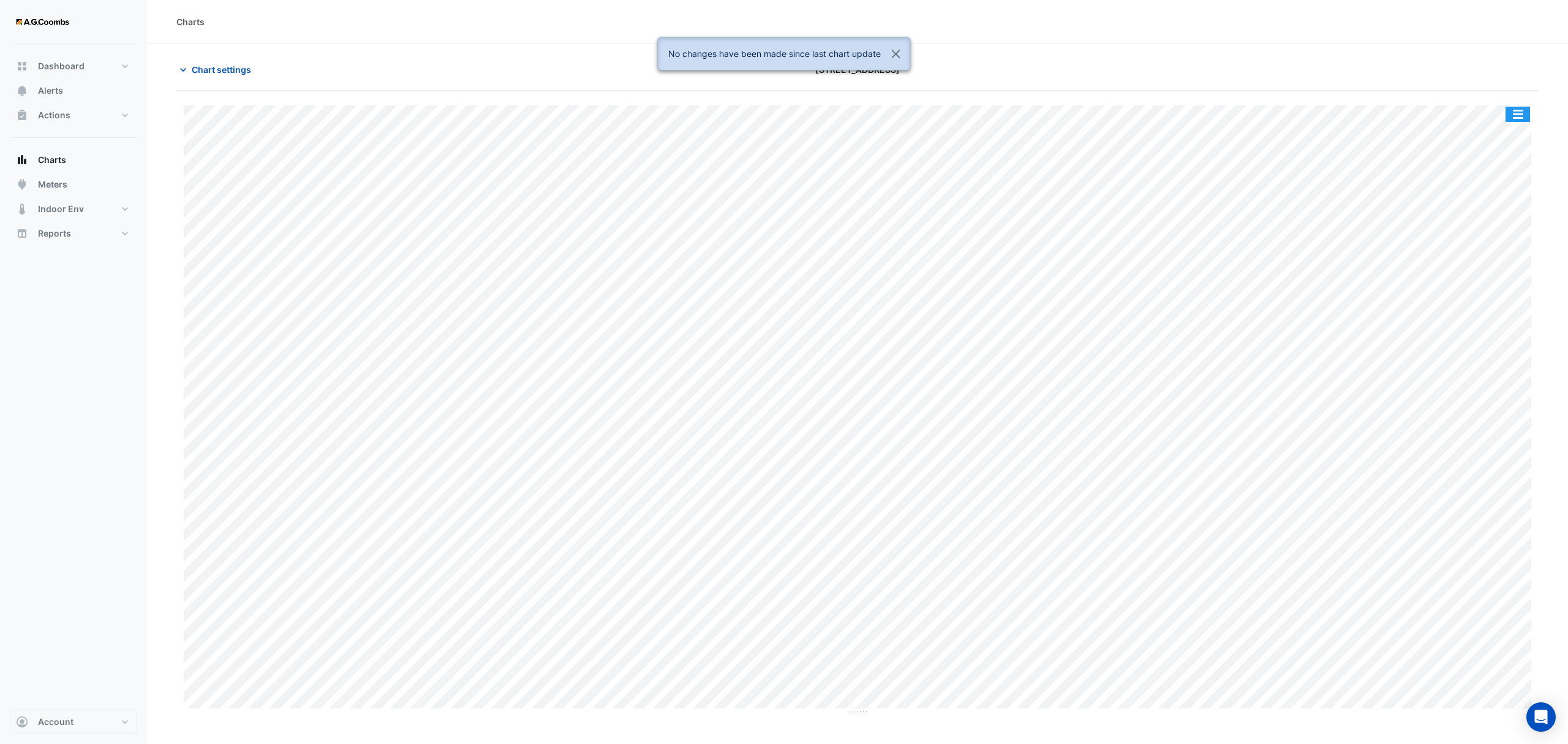
click at [1513, 111] on button "button" at bounding box center [1518, 114] width 25 height 15
click at [1497, 246] on div "Pivot Data Table" at bounding box center [1493, 246] width 74 height 29
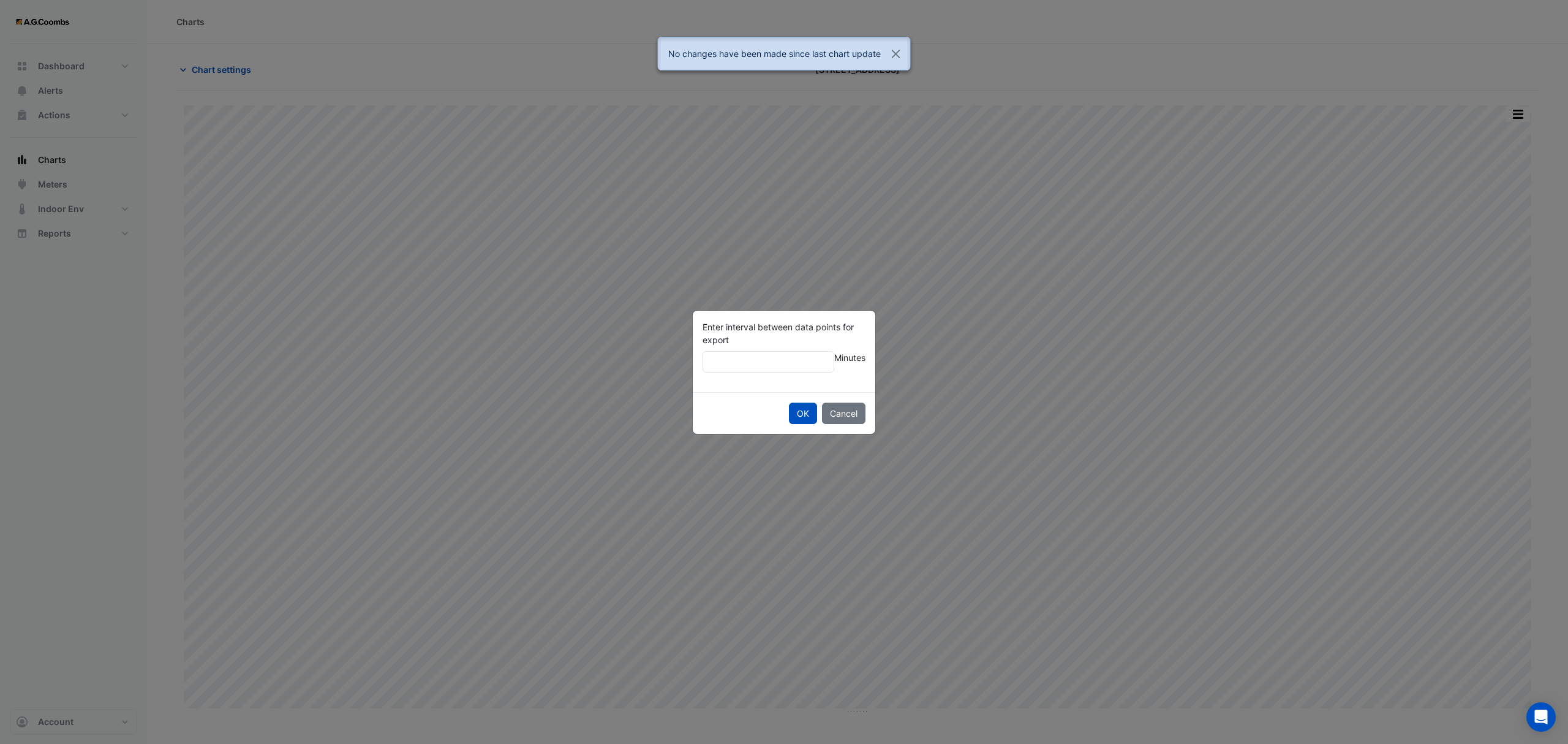
type input "**"
click at [789, 403] on button "OK" at bounding box center [803, 413] width 28 height 21
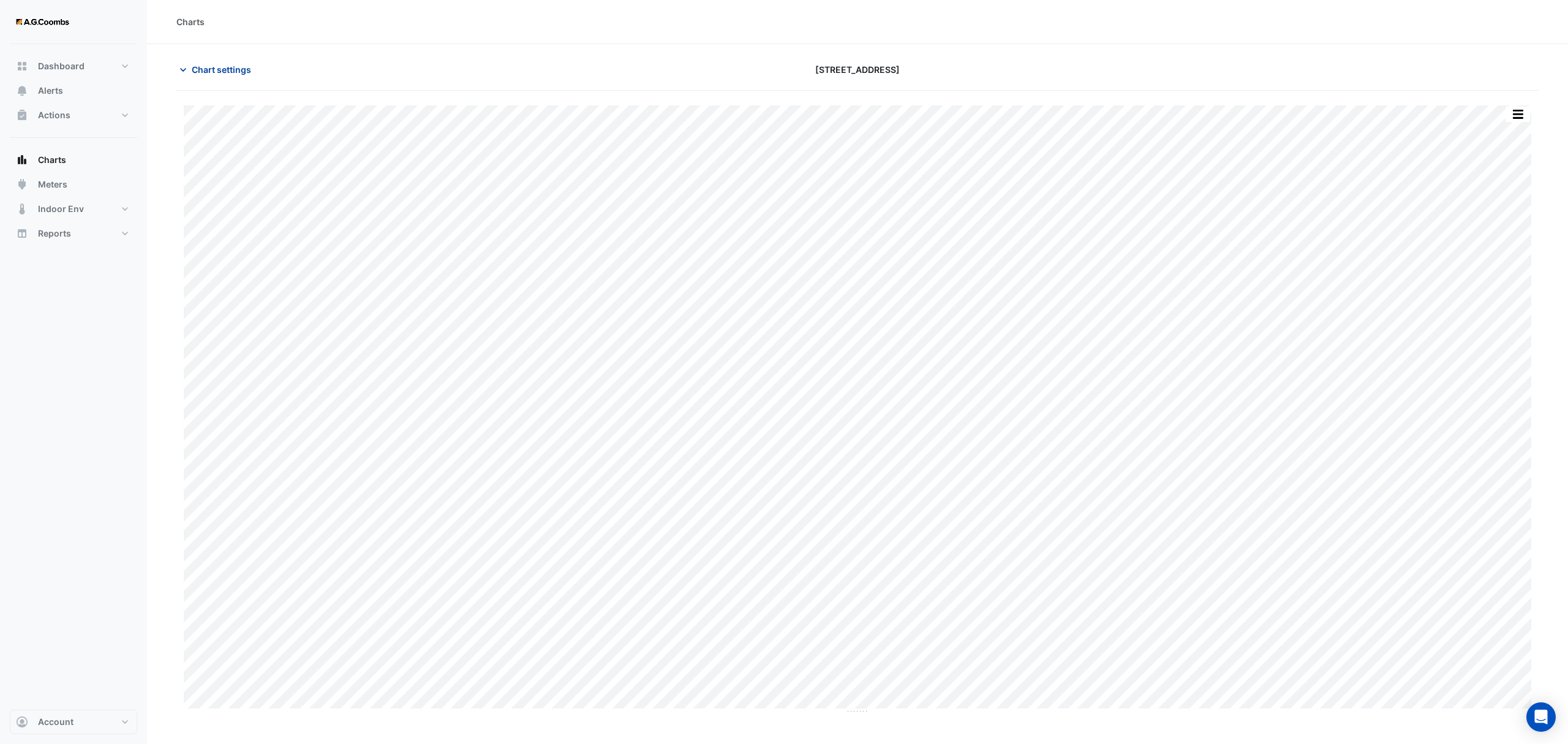
click at [206, 72] on span "Chart settings" at bounding box center [221, 69] width 59 height 13
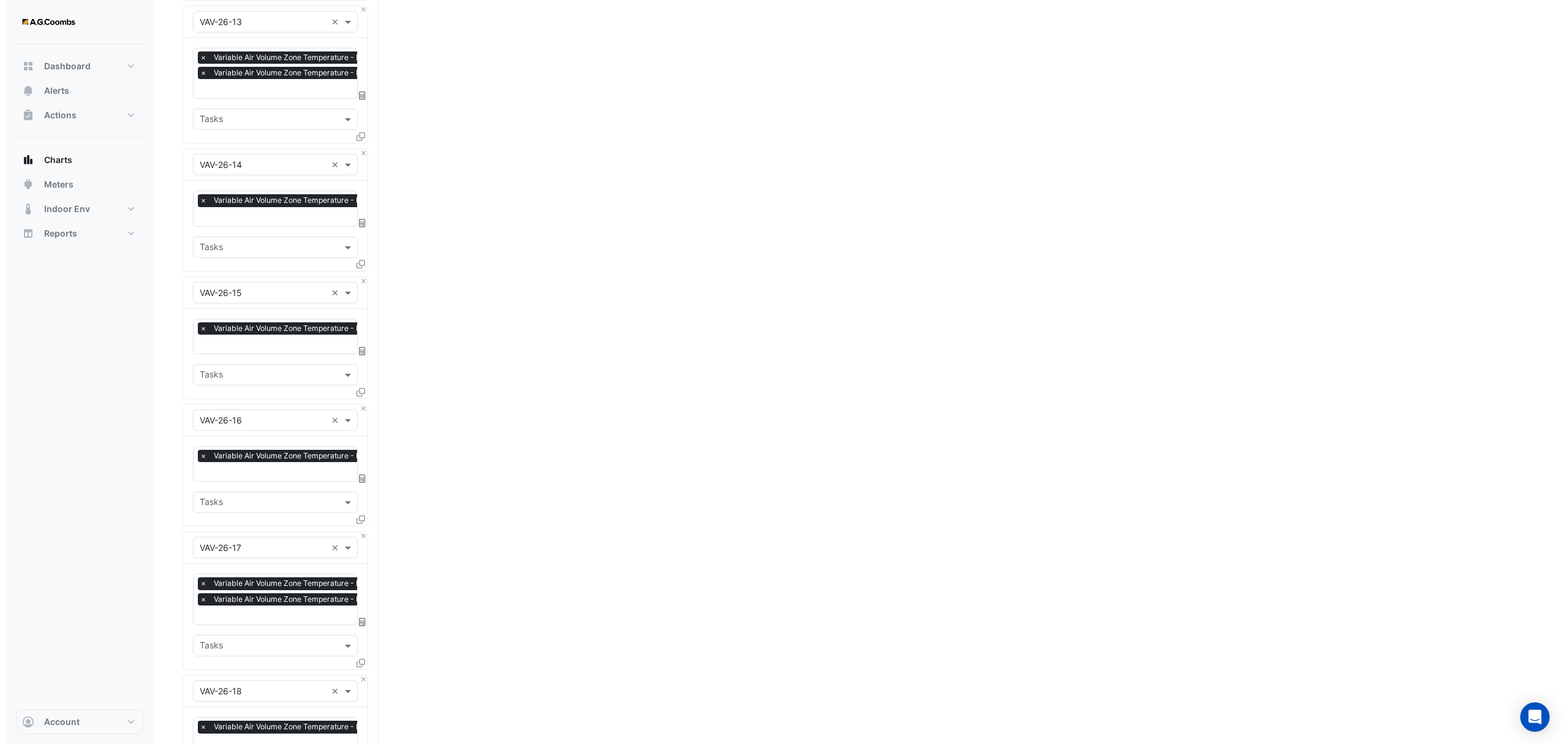
scroll to position [3747, 0]
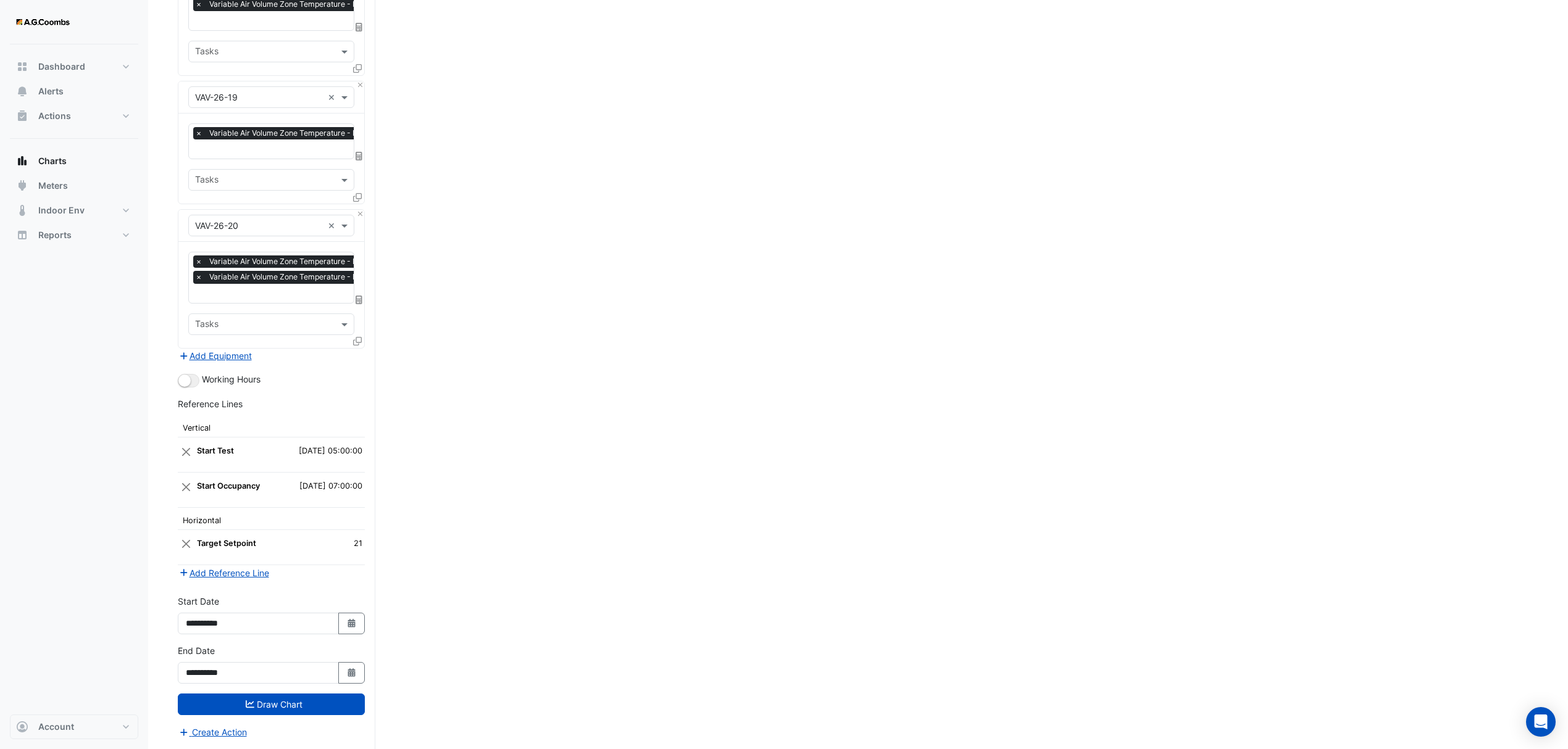
click at [356, 337] on icon at bounding box center [357, 341] width 9 height 9
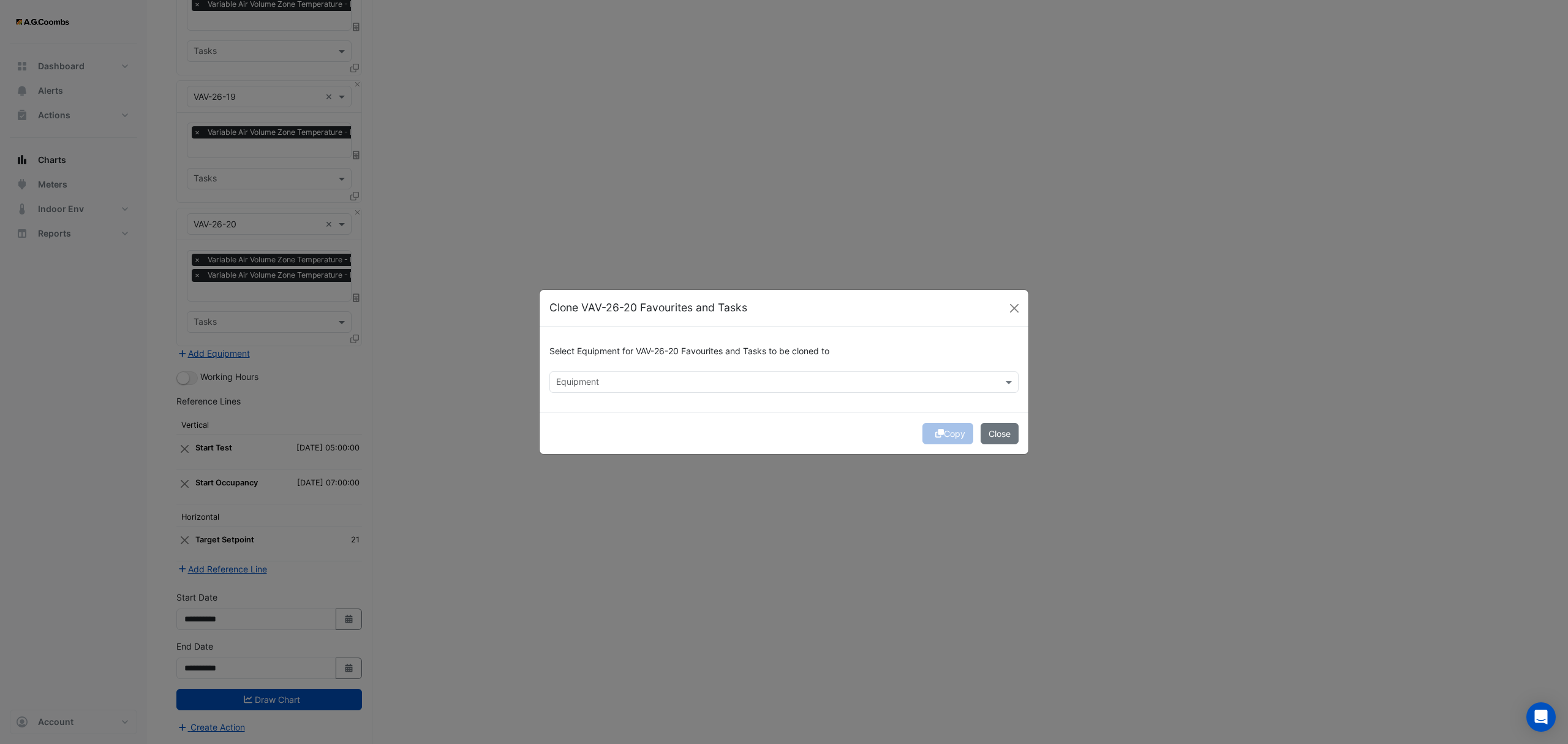
click at [625, 377] on input "text" at bounding box center [776, 383] width 441 height 13
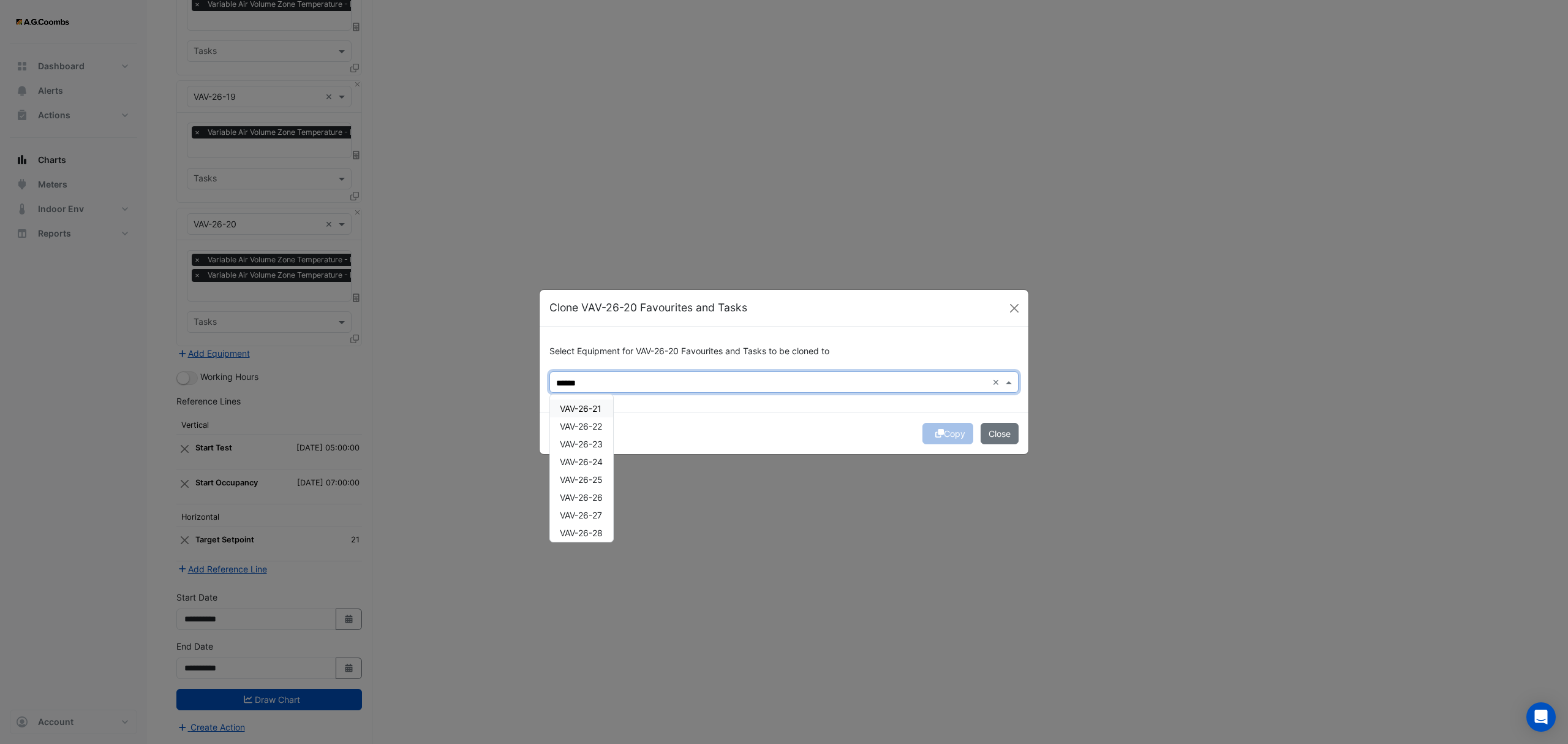
click at [583, 413] on div "VAV-26-21" at bounding box center [582, 408] width 63 height 18
click at [593, 432] on div "VAV-26-22" at bounding box center [582, 426] width 63 height 18
click at [593, 450] on div "VAV-26-23" at bounding box center [582, 444] width 63 height 18
click at [593, 461] on span "VAV-26-24" at bounding box center [581, 461] width 43 height 10
click at [597, 478] on span "VAV-26-25" at bounding box center [581, 480] width 43 height 10
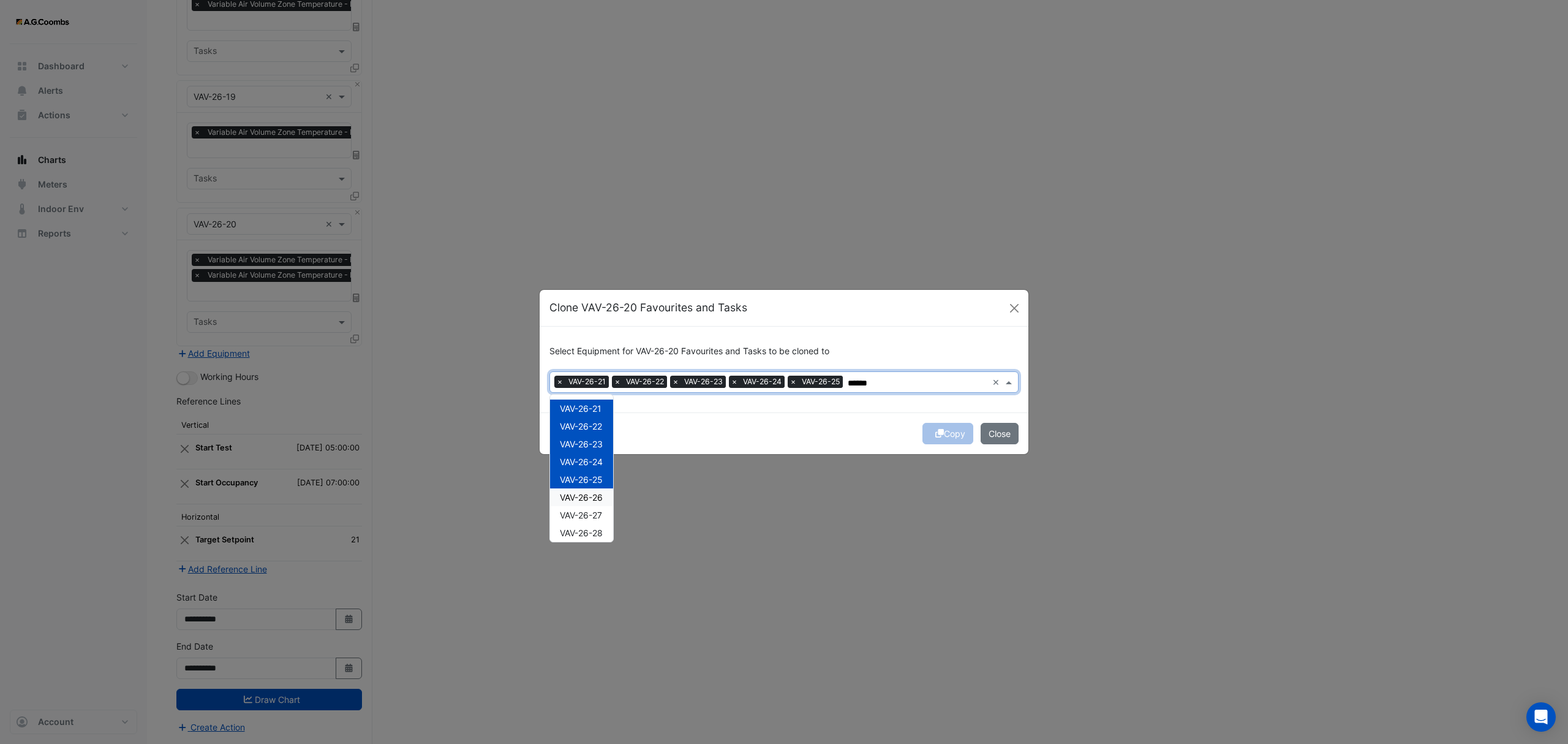
click at [600, 493] on span "VAV-26-26" at bounding box center [581, 497] width 43 height 10
drag, startPoint x: 604, startPoint y: 515, endPoint x: 613, endPoint y: 540, distance: 26.6
click at [603, 515] on div "VAV-26-27" at bounding box center [582, 515] width 63 height 18
click at [603, 537] on div "VAV-26-28" at bounding box center [582, 533] width 63 height 18
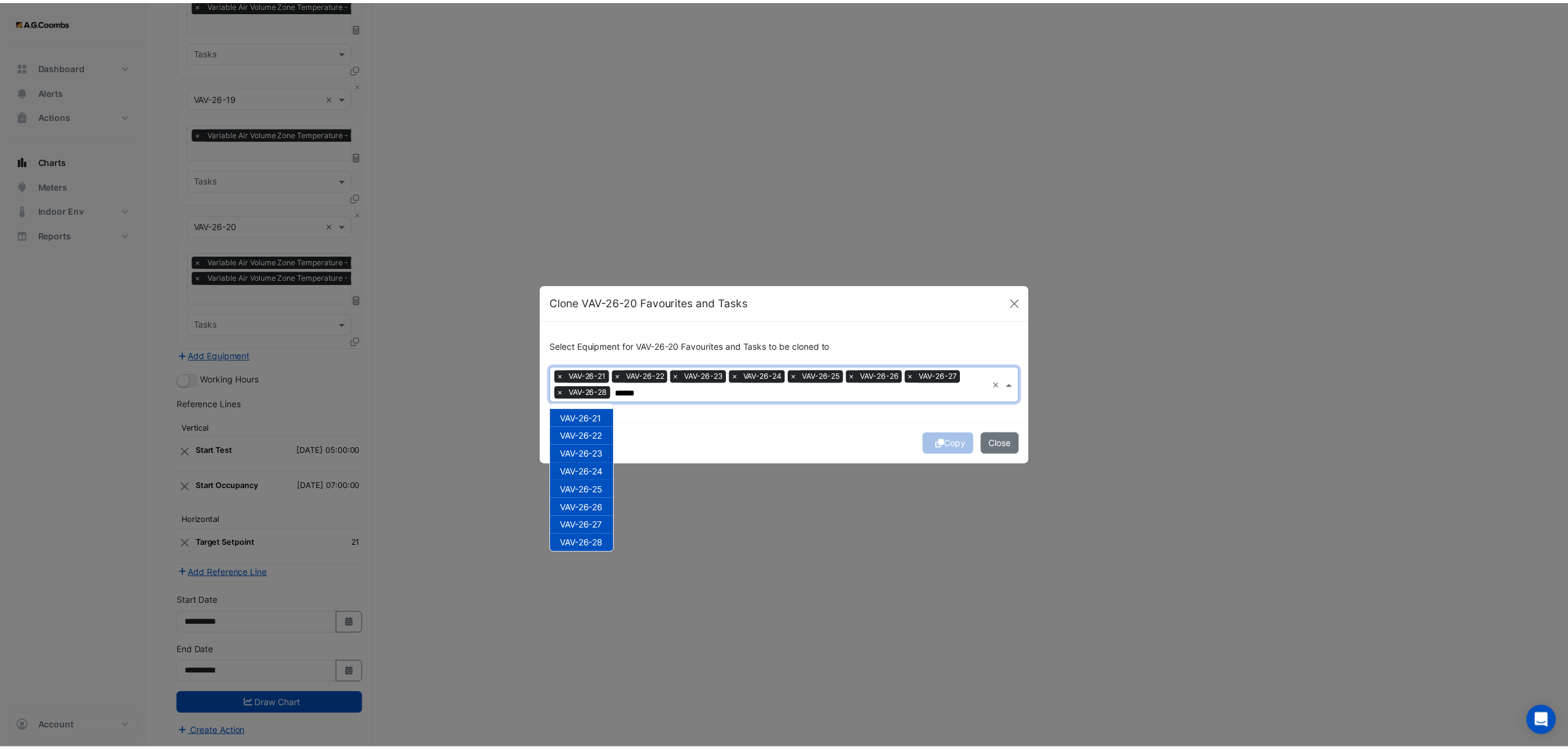
scroll to position [76, 0]
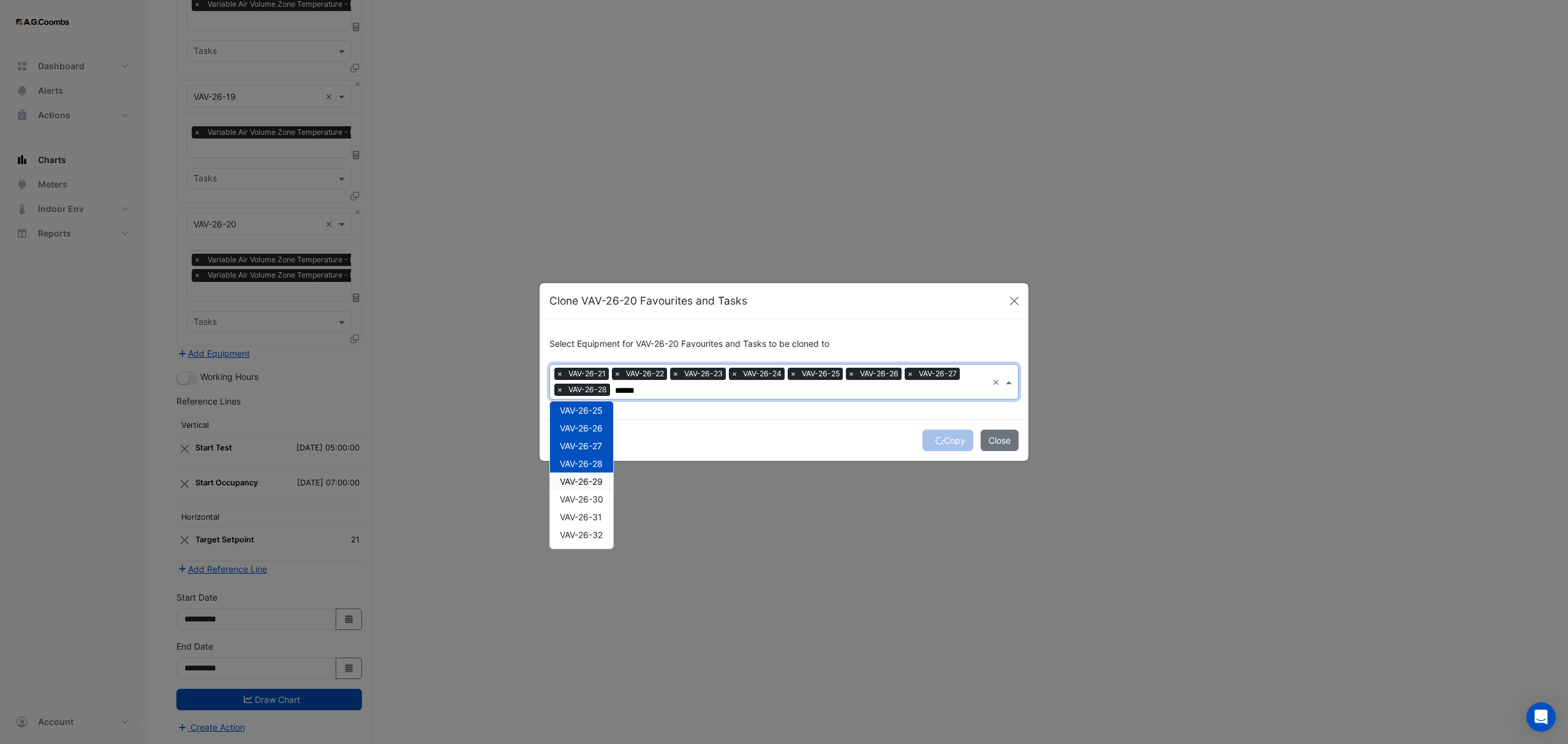
click at [600, 487] on div "VAV-26-29" at bounding box center [582, 481] width 63 height 18
click at [600, 501] on span "VAV-26-30" at bounding box center [582, 499] width 44 height 10
type input "******"
click at [943, 442] on button "Copy" at bounding box center [948, 440] width 51 height 21
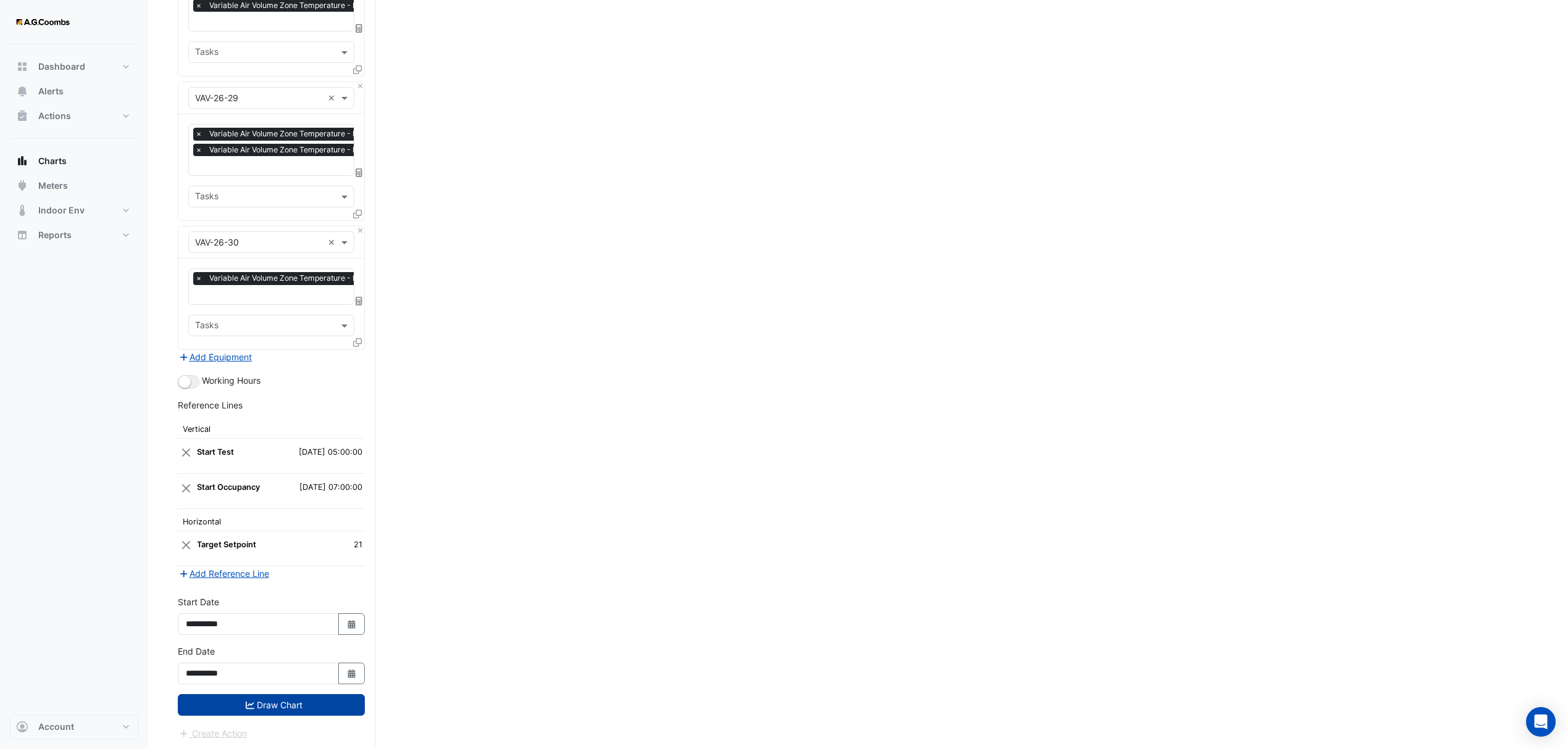
click at [272, 706] on button "Draw Chart" at bounding box center [271, 704] width 187 height 21
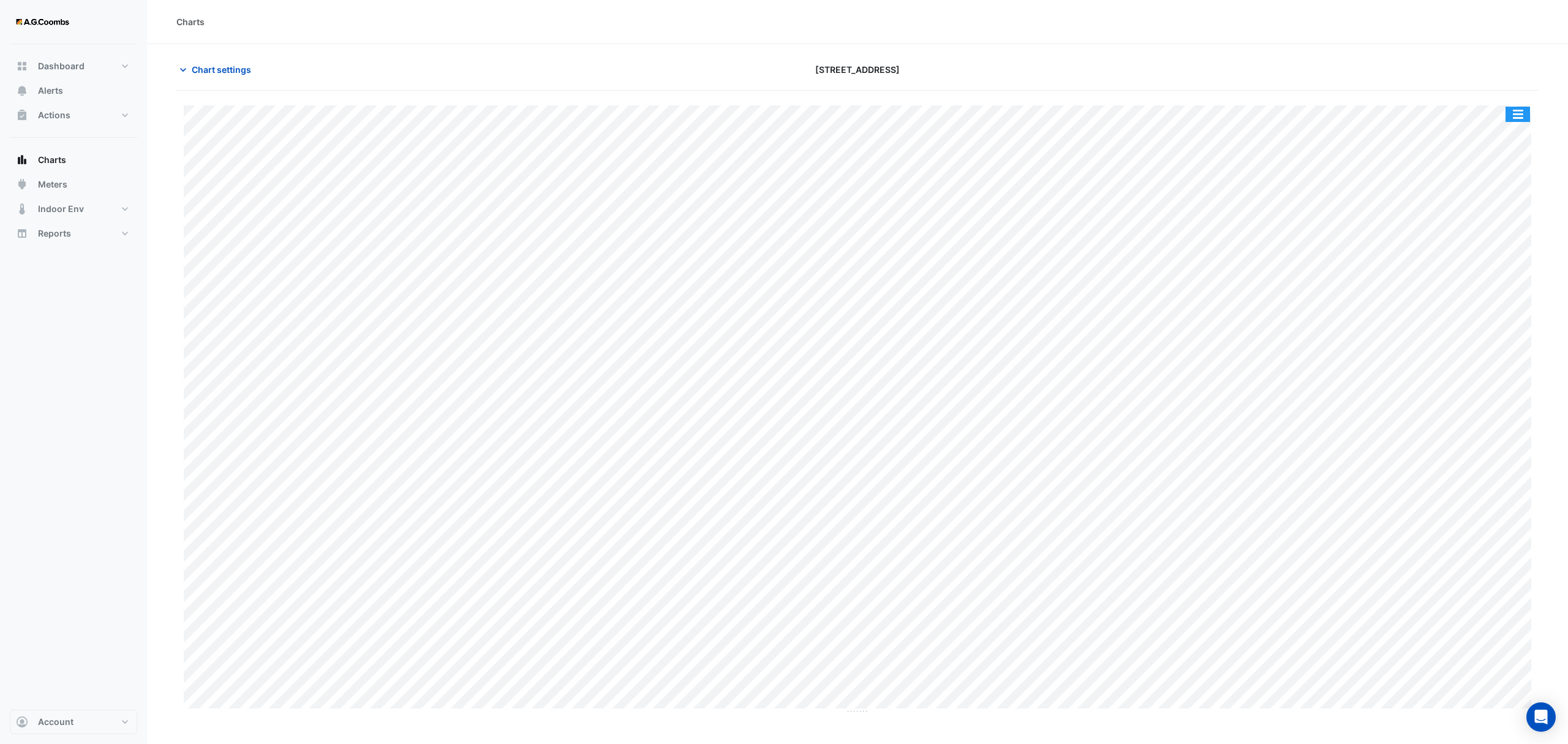
click at [1528, 115] on button "button" at bounding box center [1518, 114] width 25 height 15
click at [1478, 253] on div "Pivot Data Table" at bounding box center [1493, 246] width 74 height 29
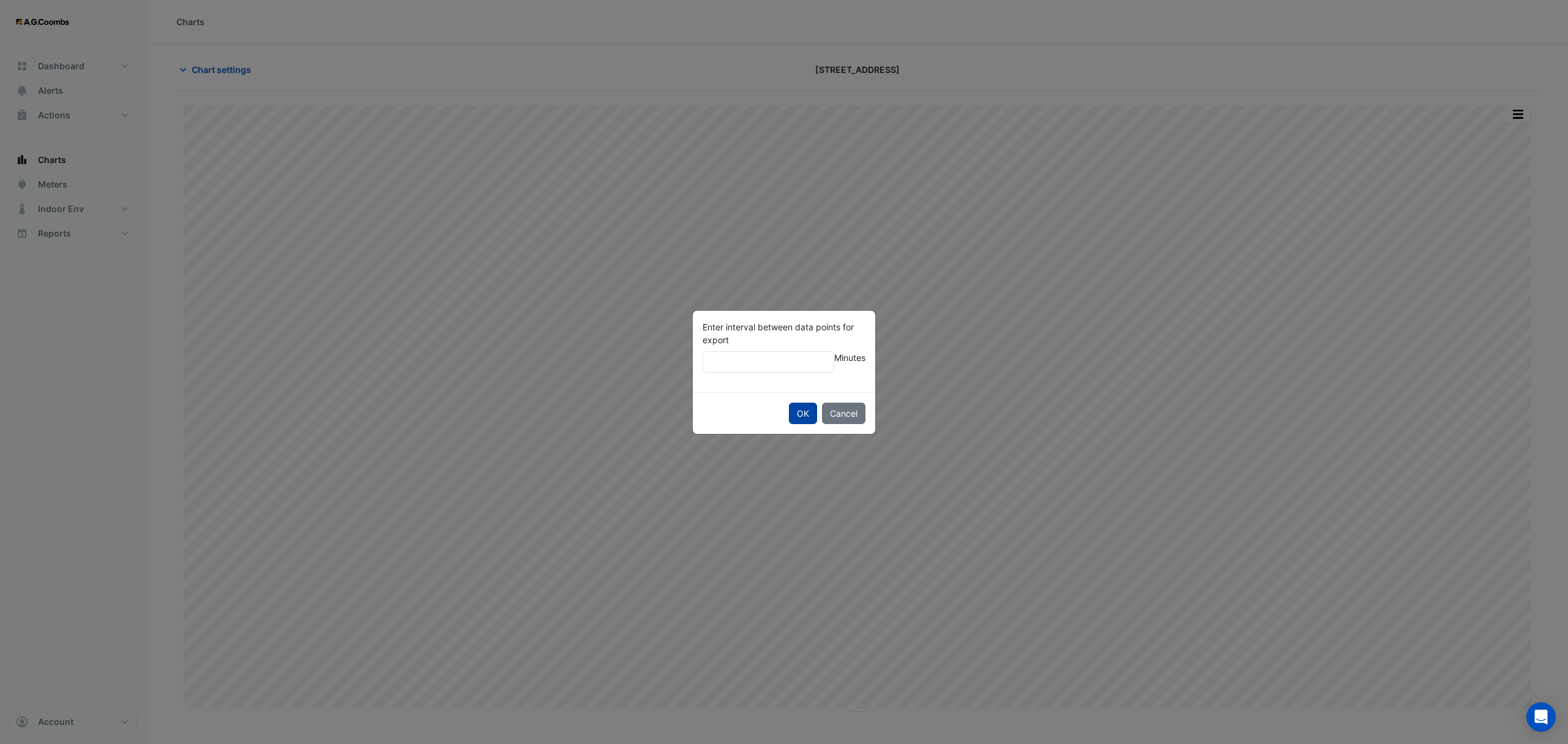
type input "**"
click at [792, 417] on button "OK" at bounding box center [803, 413] width 28 height 21
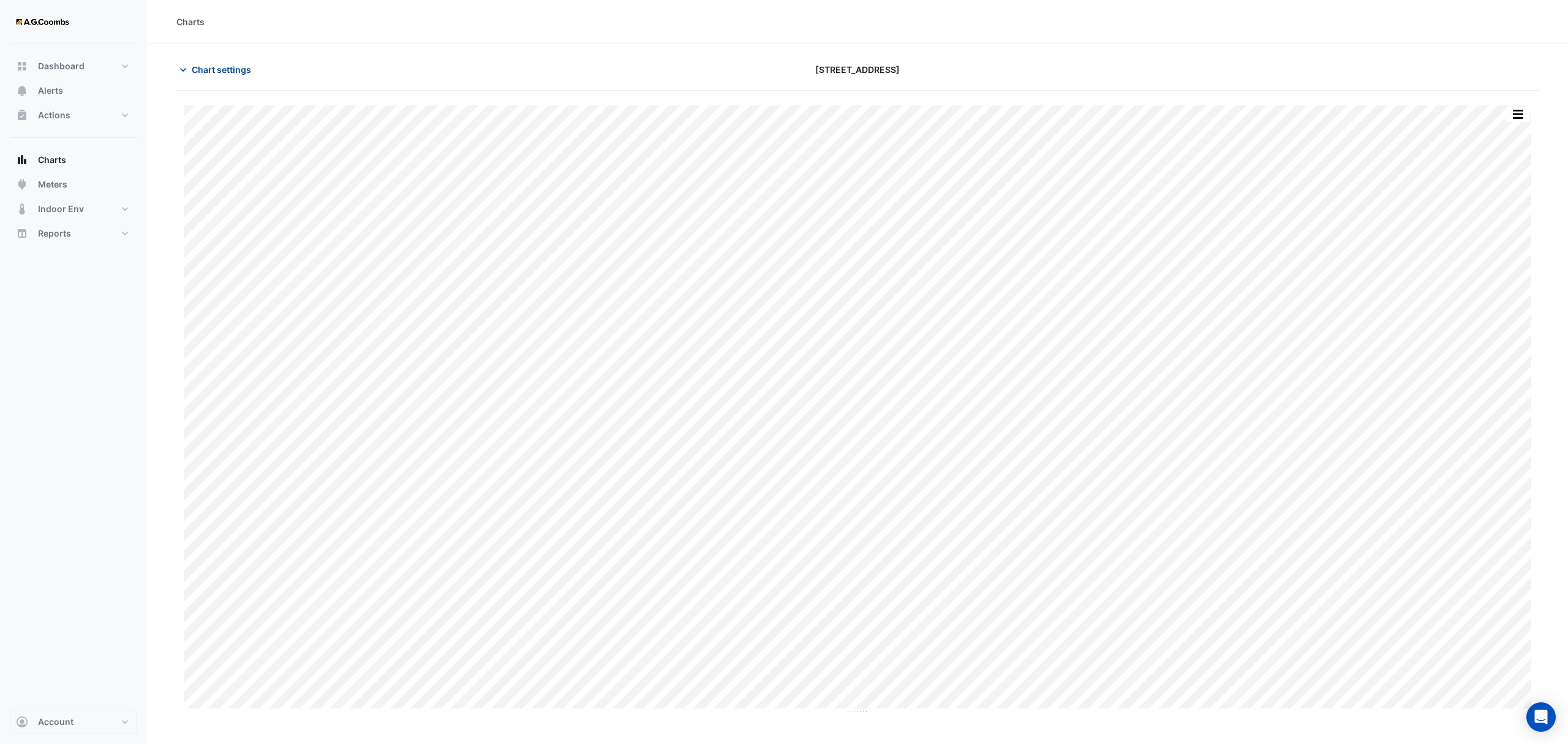
click at [207, 66] on span "Chart settings" at bounding box center [221, 69] width 59 height 13
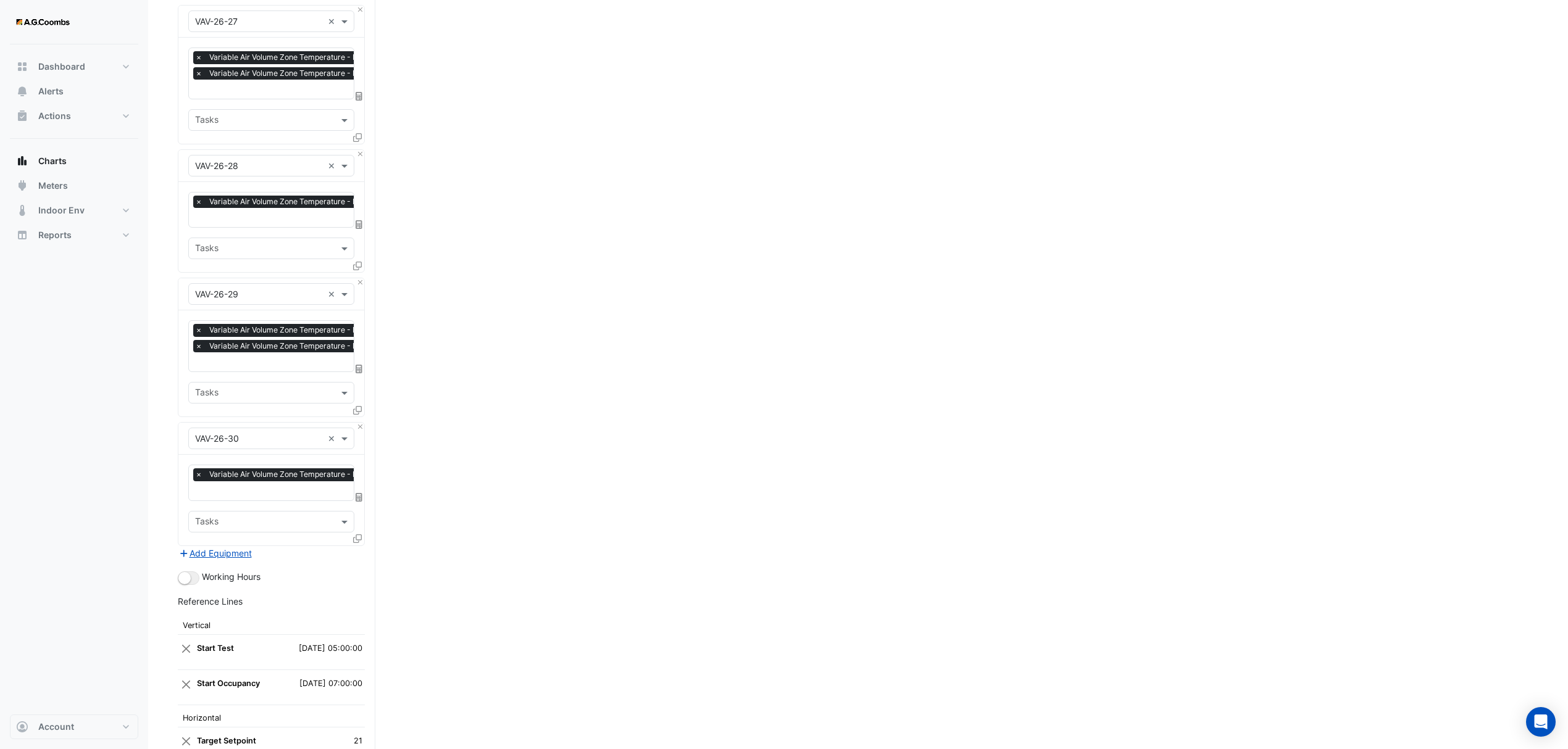
scroll to position [5103, 0]
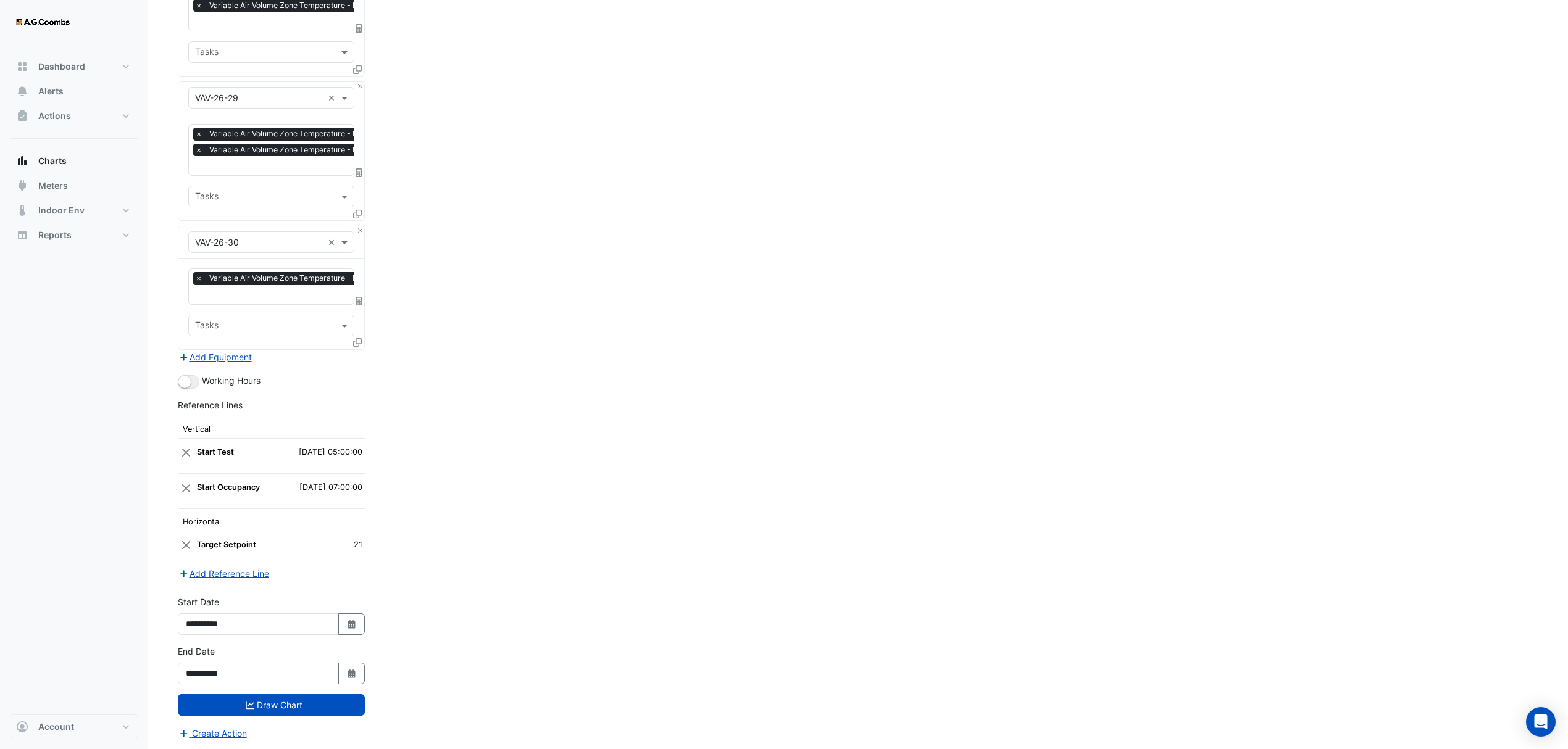
click at [354, 338] on icon at bounding box center [357, 343] width 9 height 9
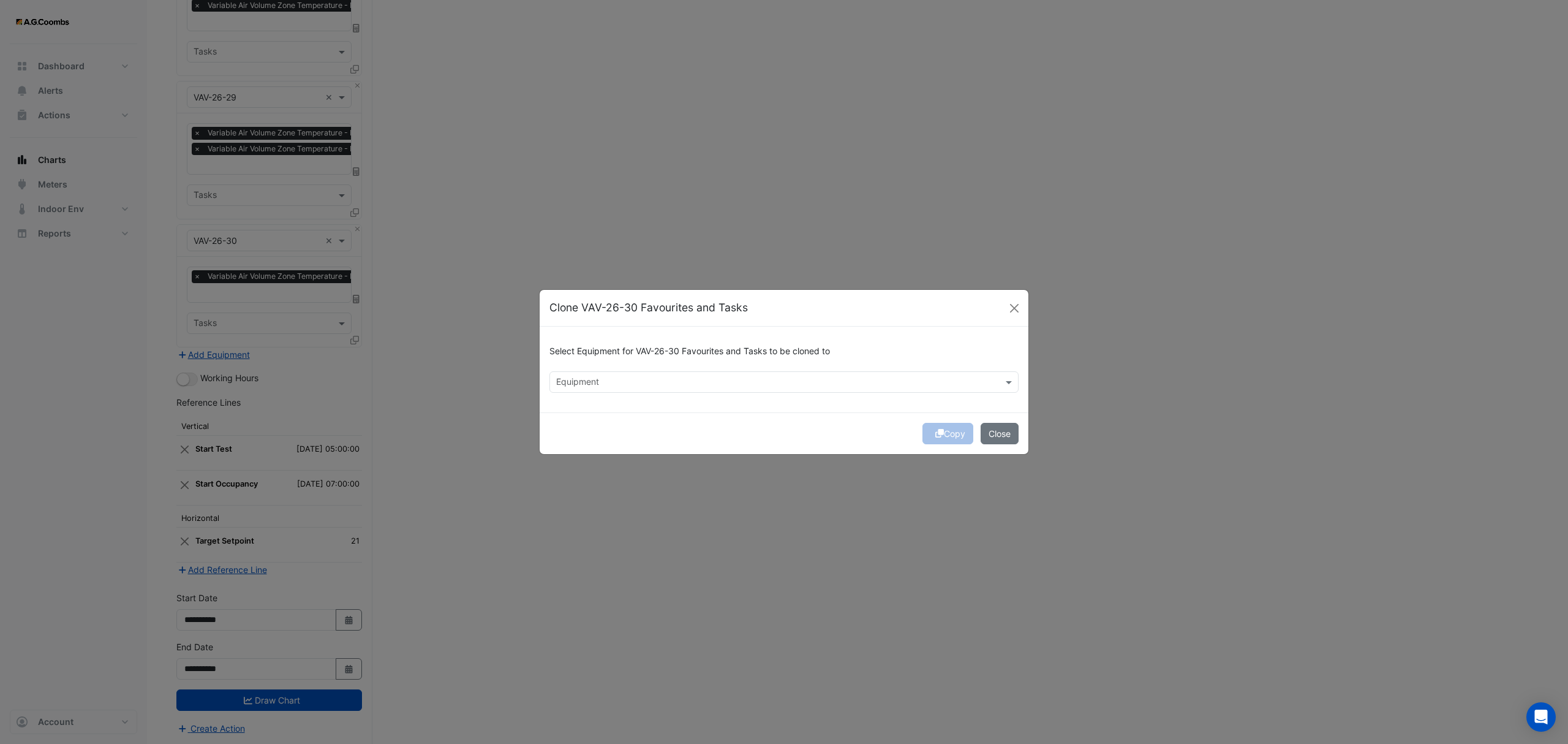
click at [601, 379] on input "text" at bounding box center [776, 383] width 441 height 13
click at [595, 412] on span "VAV-26-31" at bounding box center [581, 408] width 42 height 10
type input "******"
click at [956, 437] on button "Copy" at bounding box center [948, 433] width 51 height 21
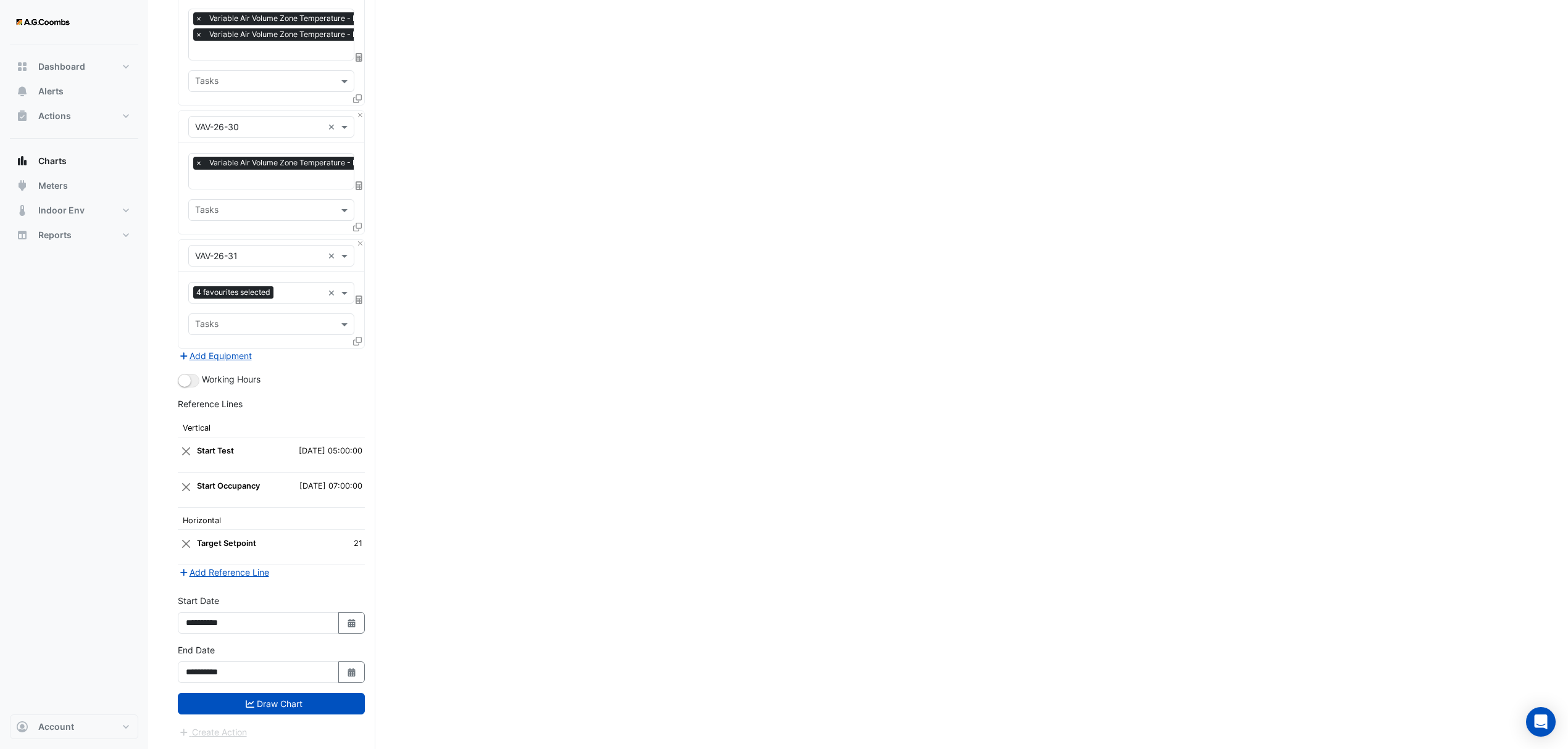
click at [287, 709] on button "Draw Chart" at bounding box center [271, 703] width 187 height 21
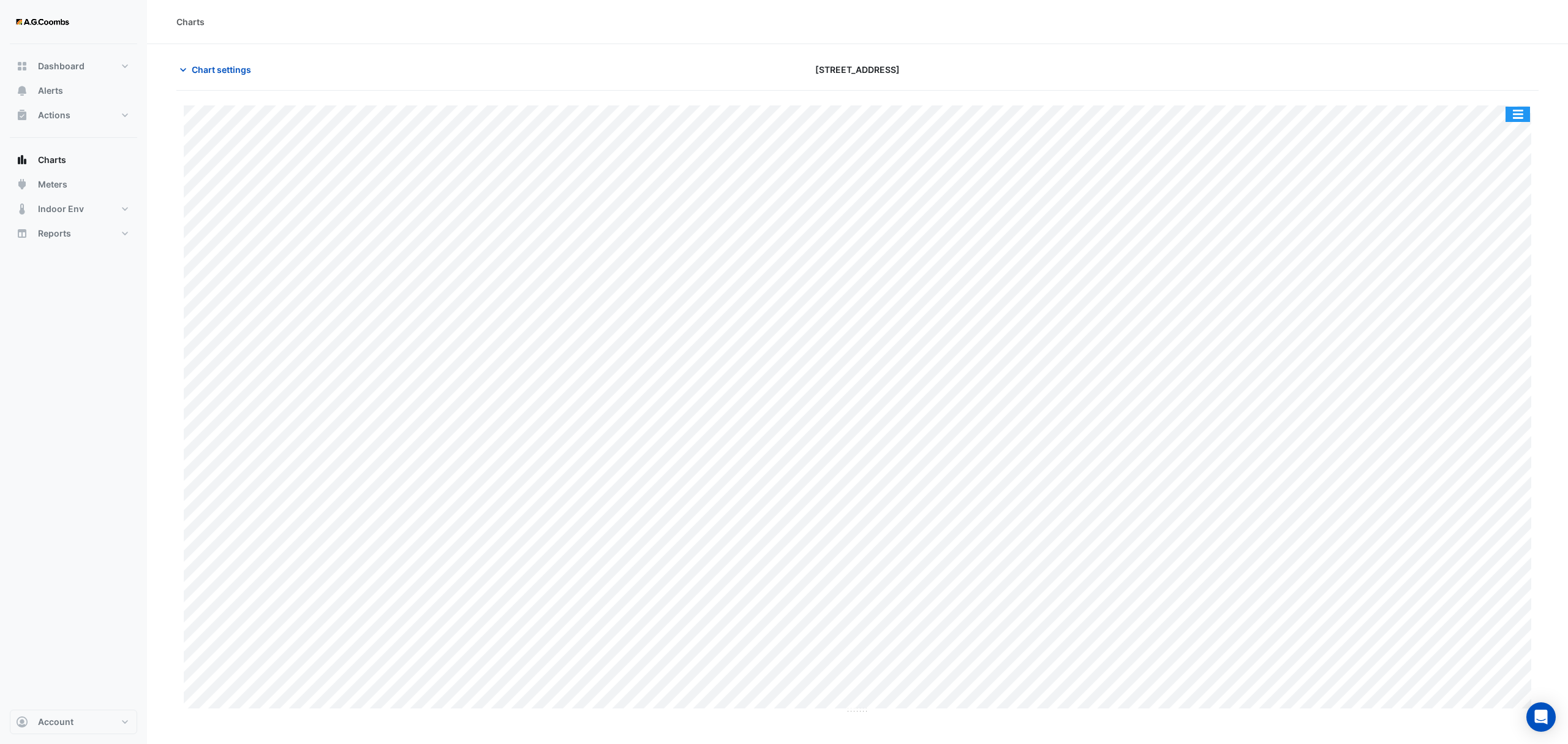
click at [1528, 110] on button "button" at bounding box center [1518, 114] width 25 height 15
click at [1490, 248] on div "Pivot Data Table" at bounding box center [1493, 246] width 74 height 29
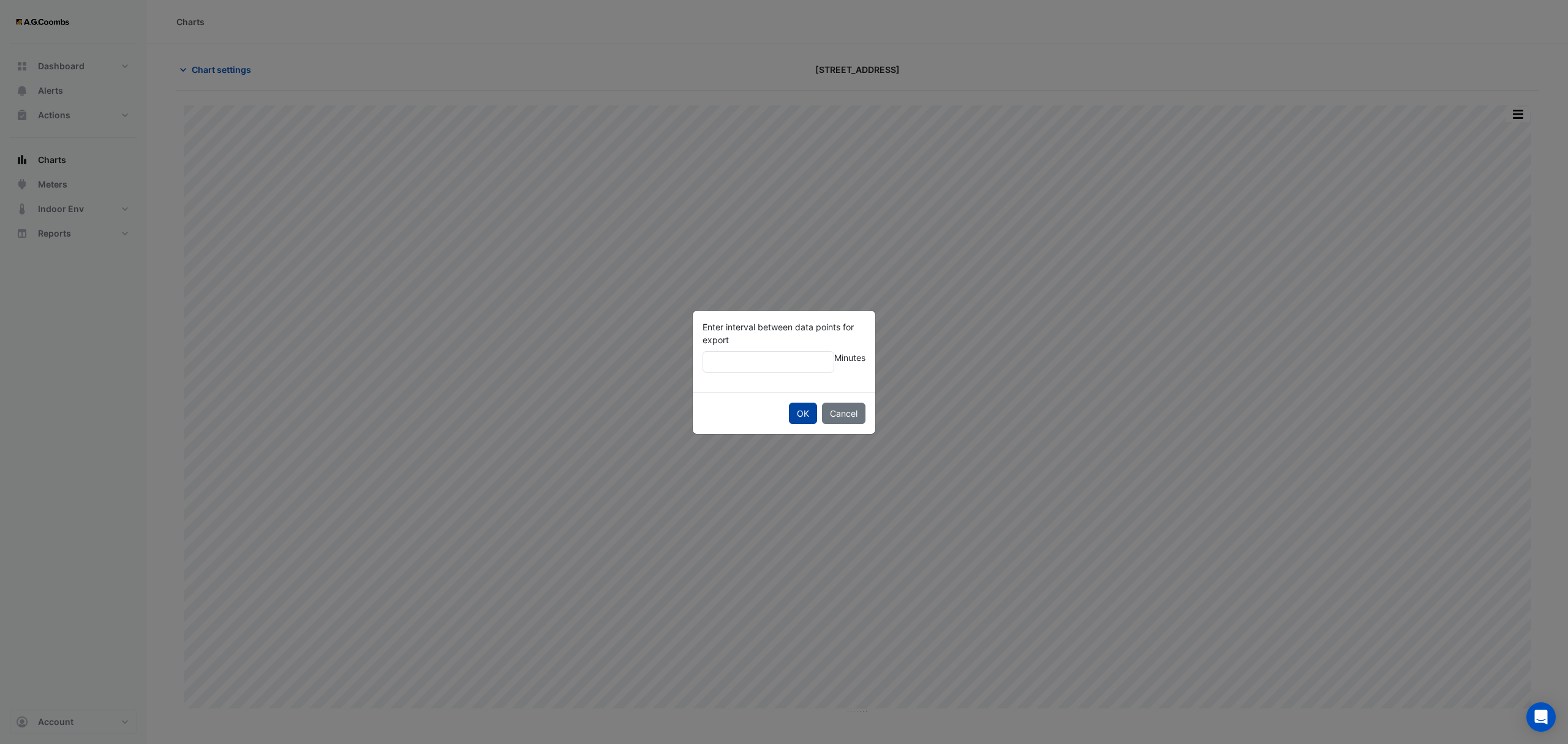
type input "**"
click at [799, 415] on button "OK" at bounding box center [803, 413] width 28 height 21
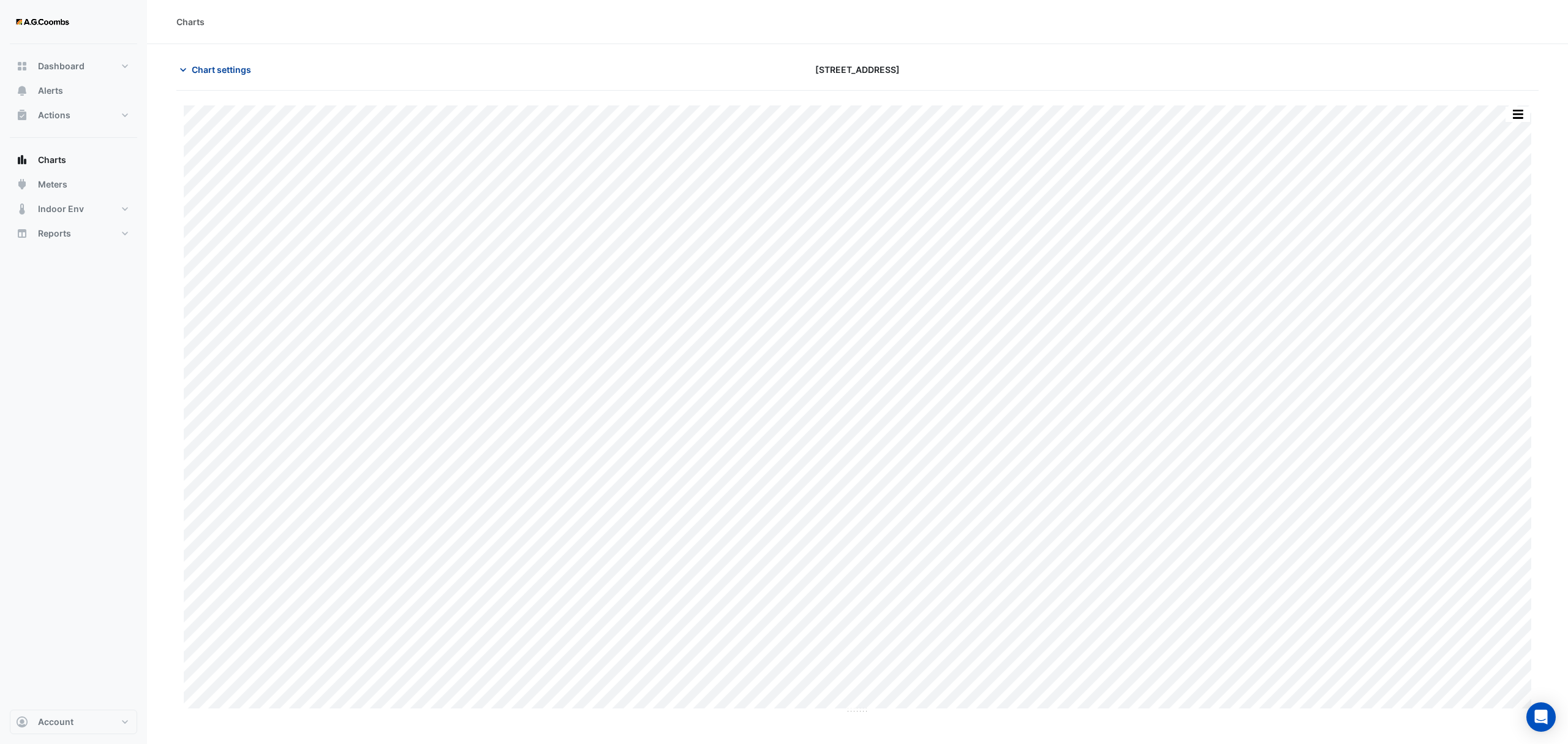
click at [211, 64] on span "Chart settings" at bounding box center [221, 69] width 59 height 13
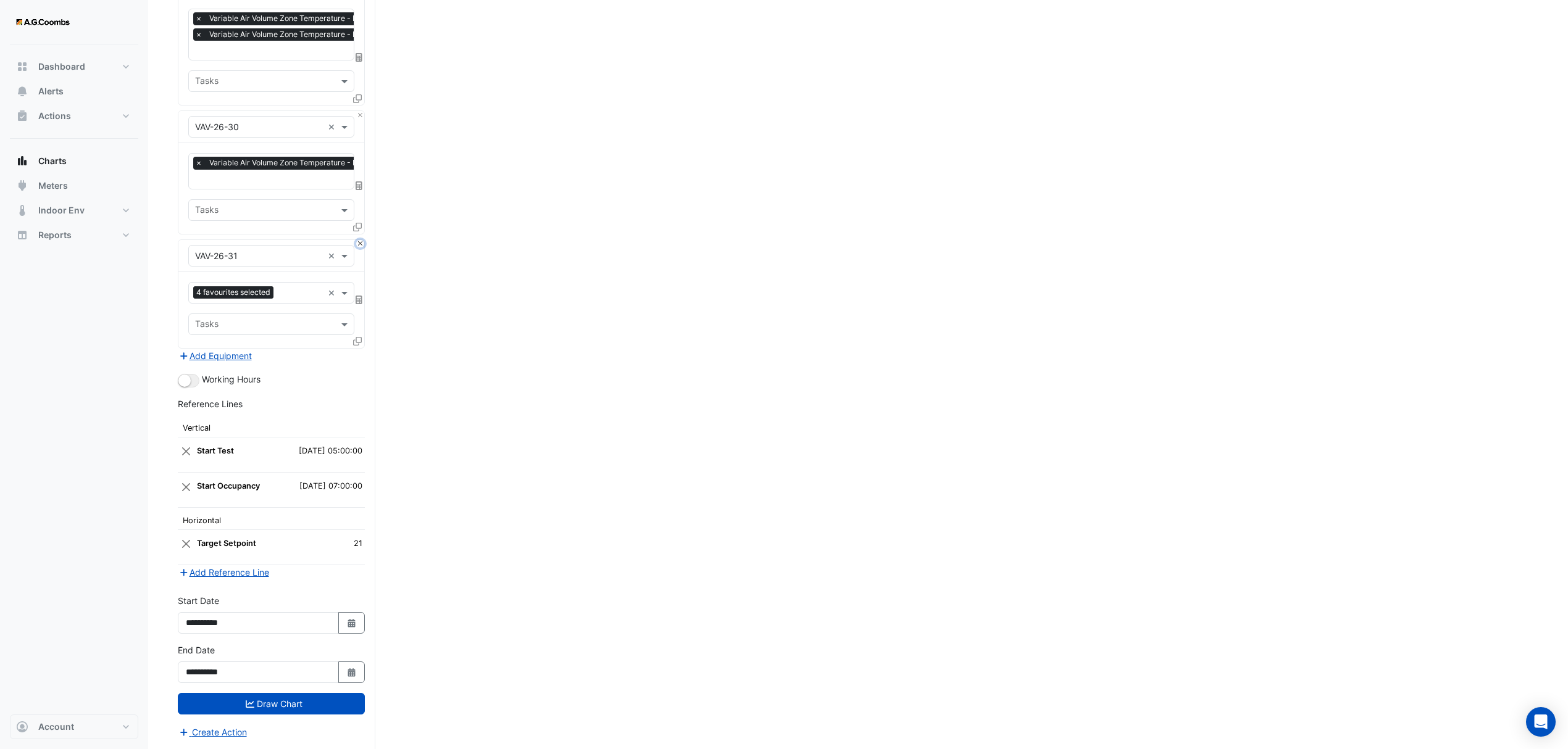
click at [358, 240] on button "Close" at bounding box center [360, 244] width 8 height 8
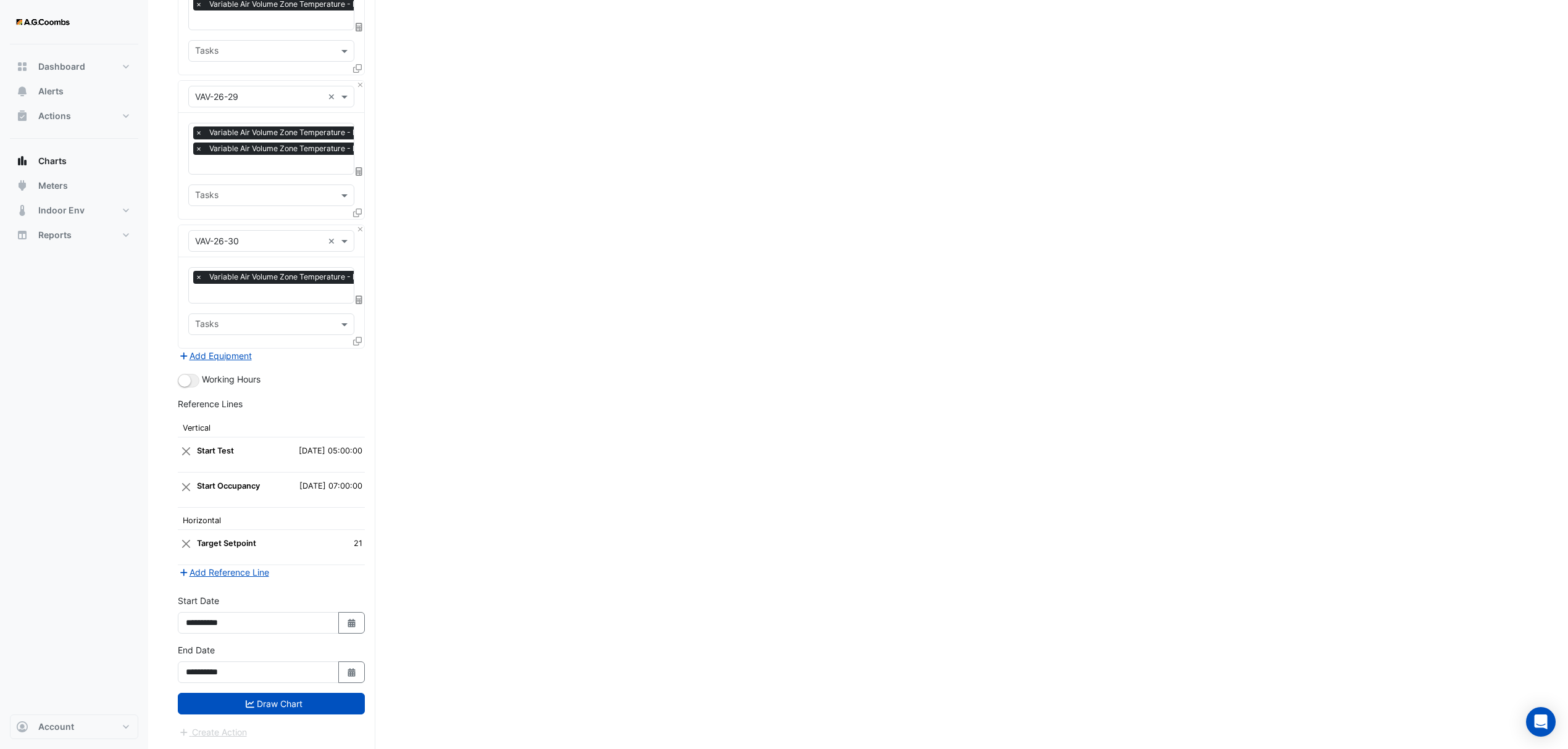
scroll to position [5103, 0]
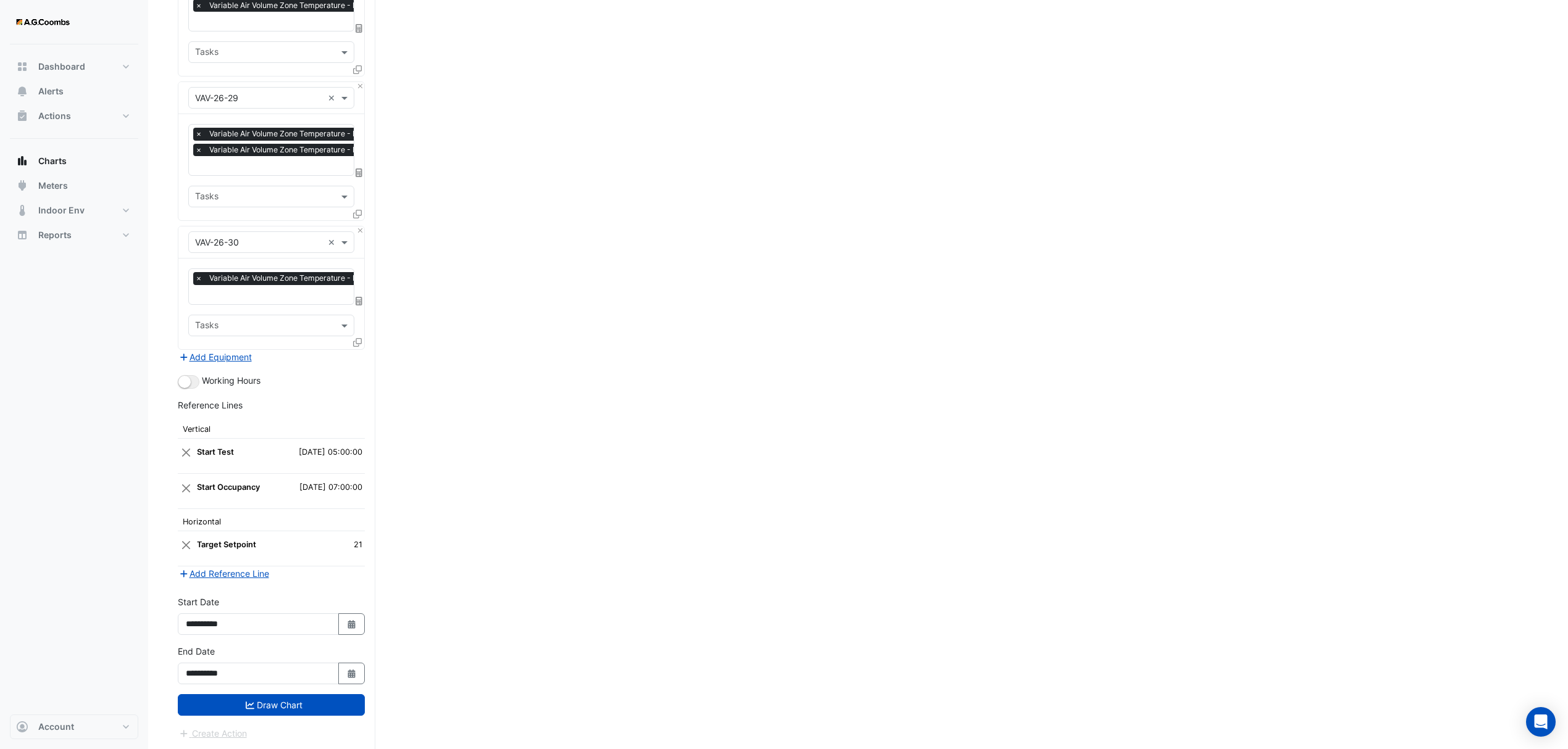
click at [354, 339] on icon at bounding box center [357, 343] width 9 height 9
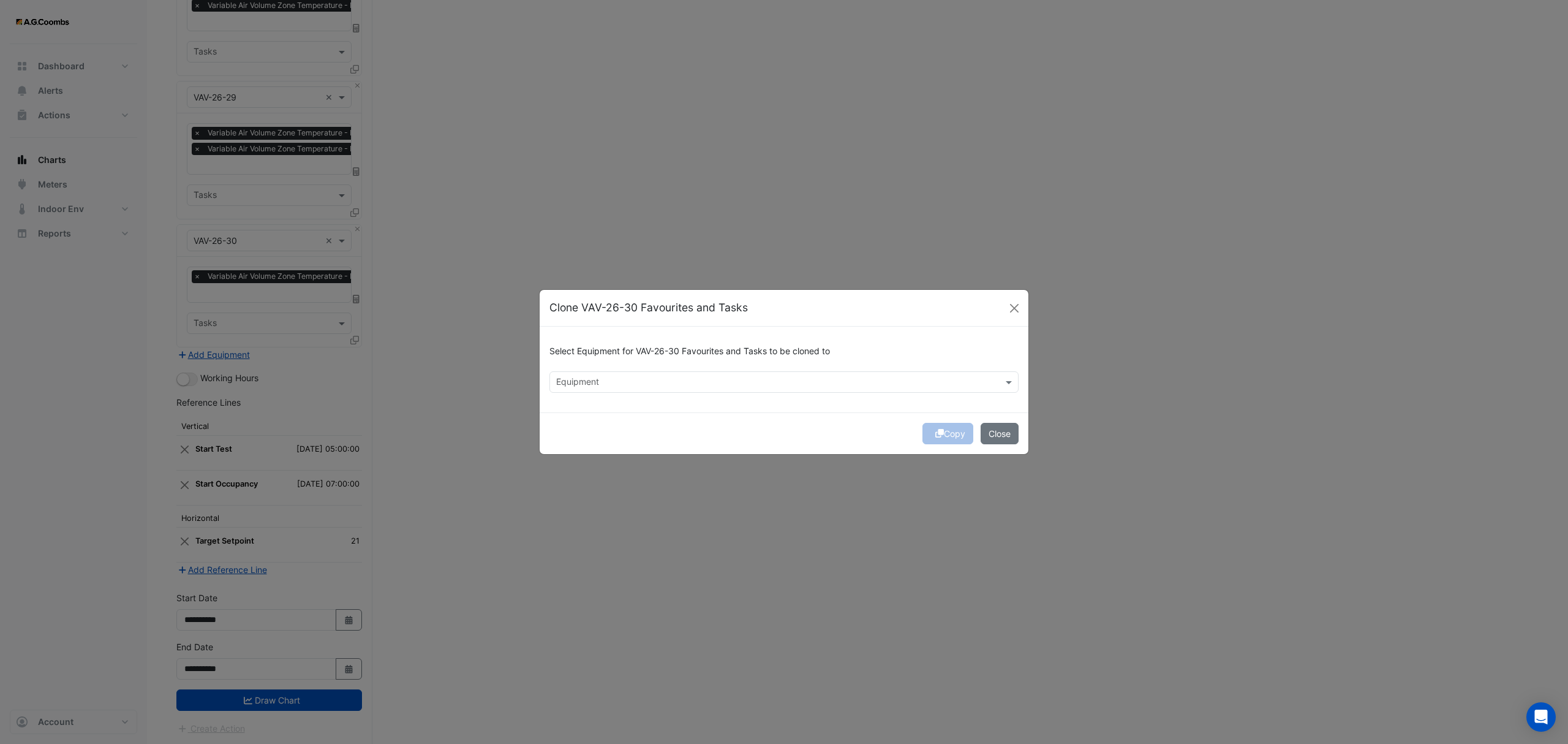
click at [650, 372] on div "Equipment" at bounding box center [784, 382] width 469 height 21
click at [586, 429] on span "VAV-26-32" at bounding box center [581, 426] width 43 height 10
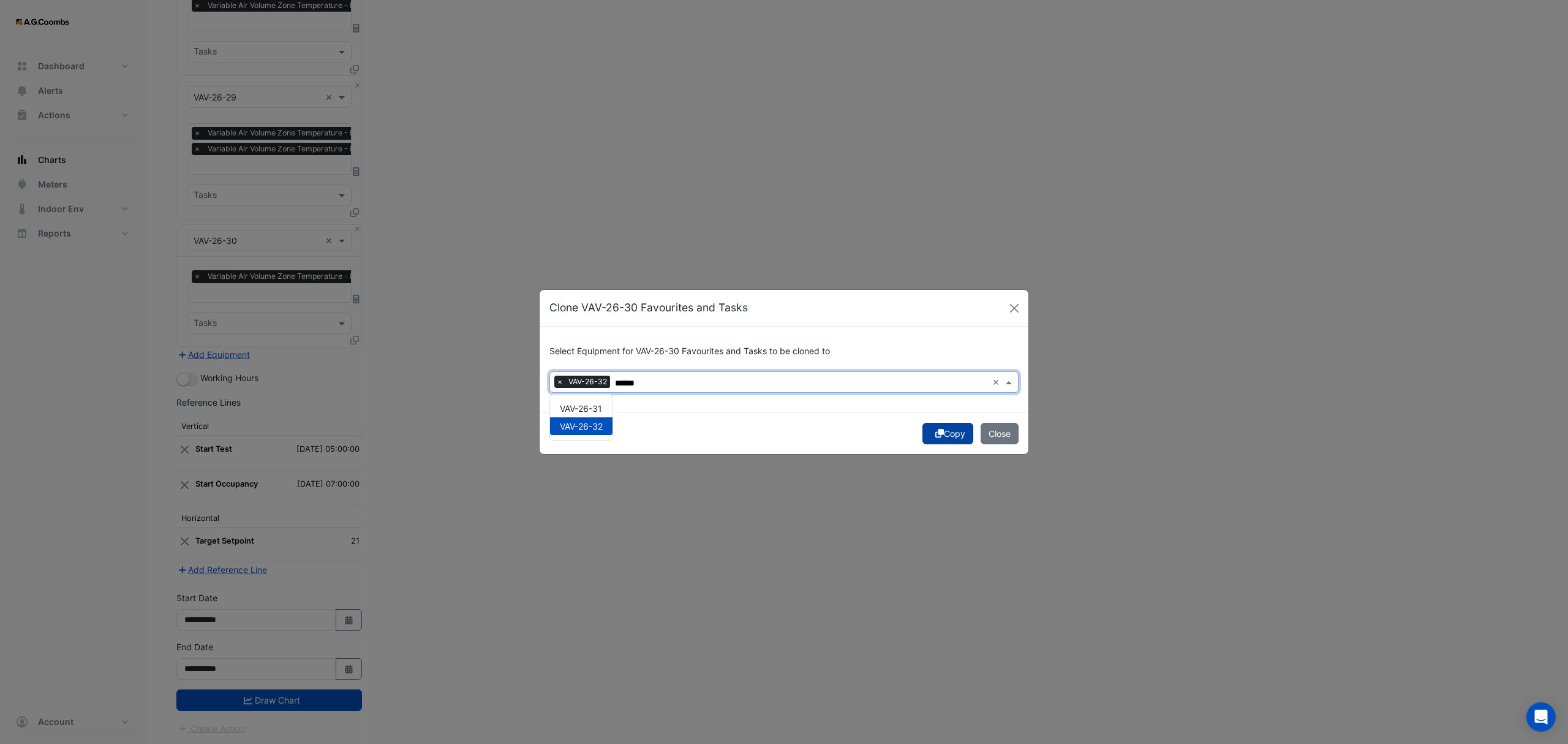
type input "******"
click at [948, 428] on button "Copy" at bounding box center [948, 433] width 51 height 21
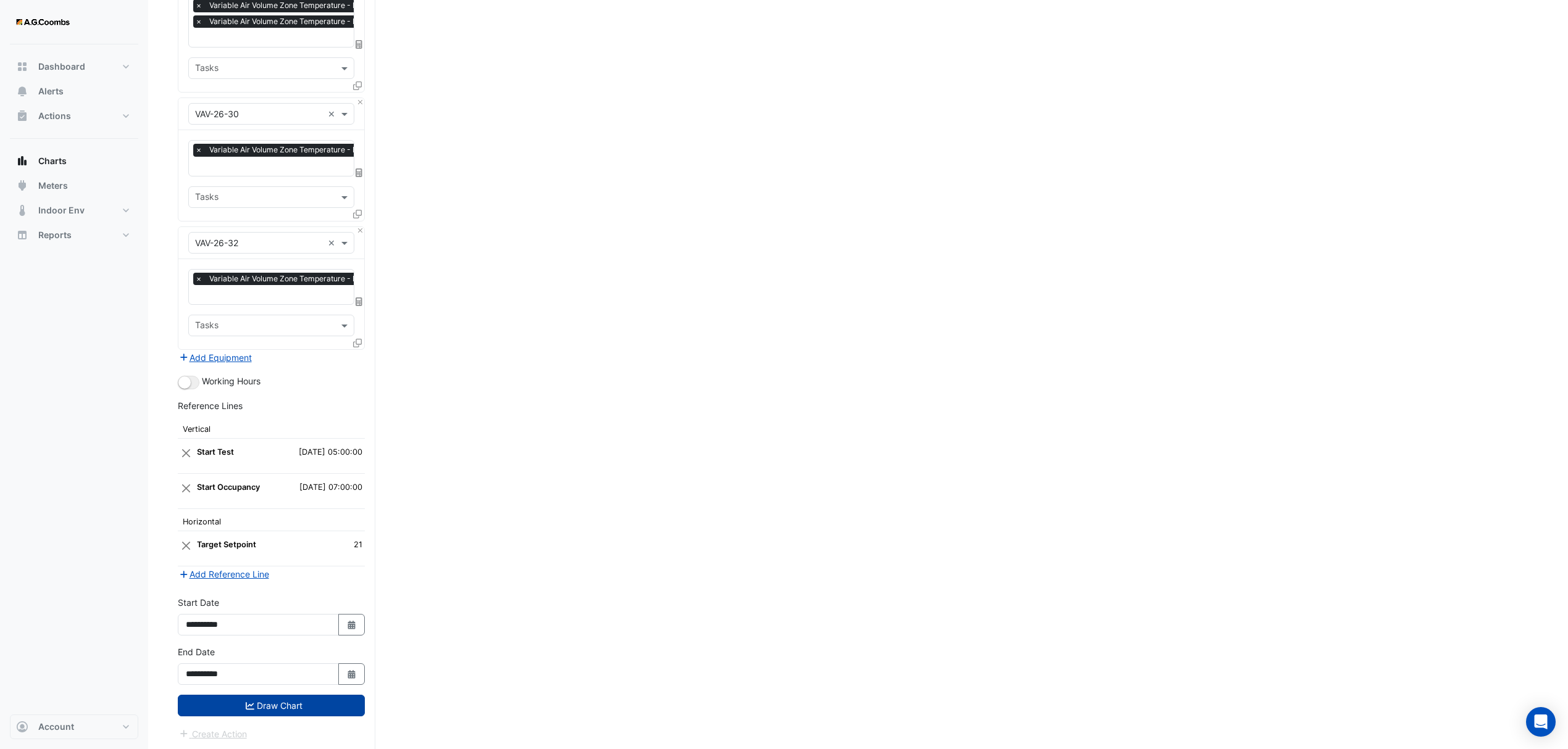
click at [288, 709] on button "Draw Chart" at bounding box center [271, 705] width 187 height 21
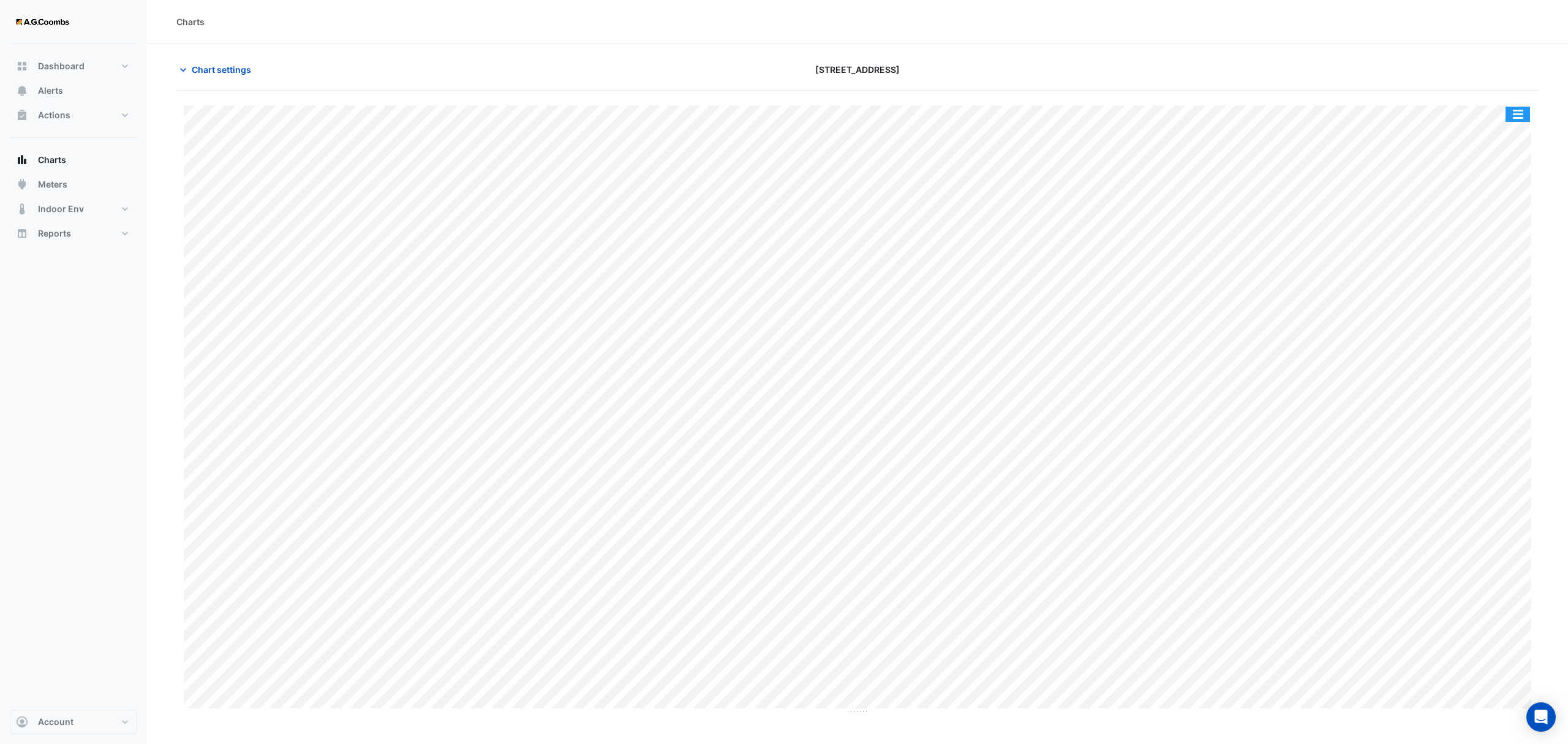
click at [1510, 112] on button "button" at bounding box center [1518, 114] width 25 height 15
click at [1483, 255] on div "Pivot Data Table" at bounding box center [1493, 246] width 74 height 29
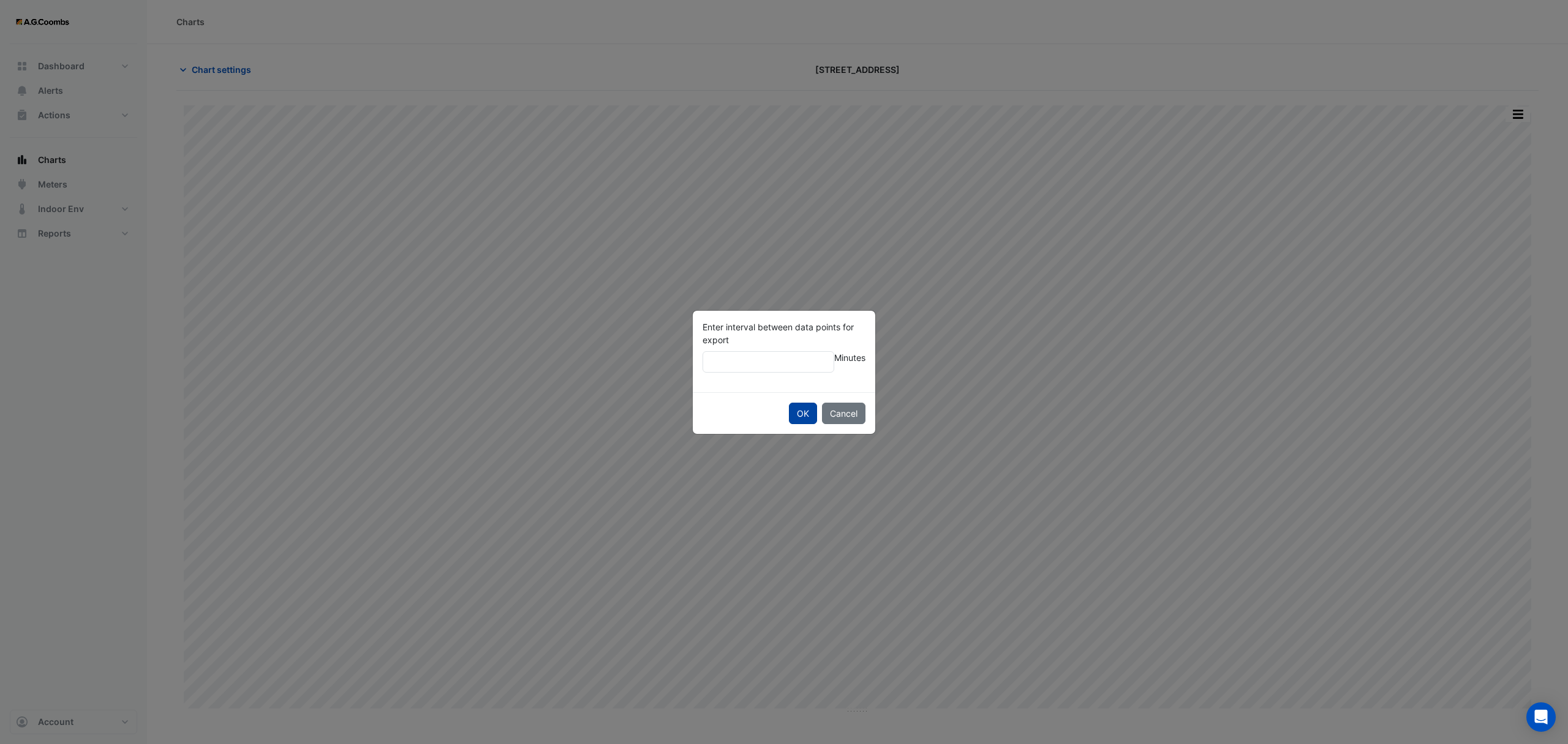
type input "**"
click at [792, 418] on button "OK" at bounding box center [803, 413] width 28 height 21
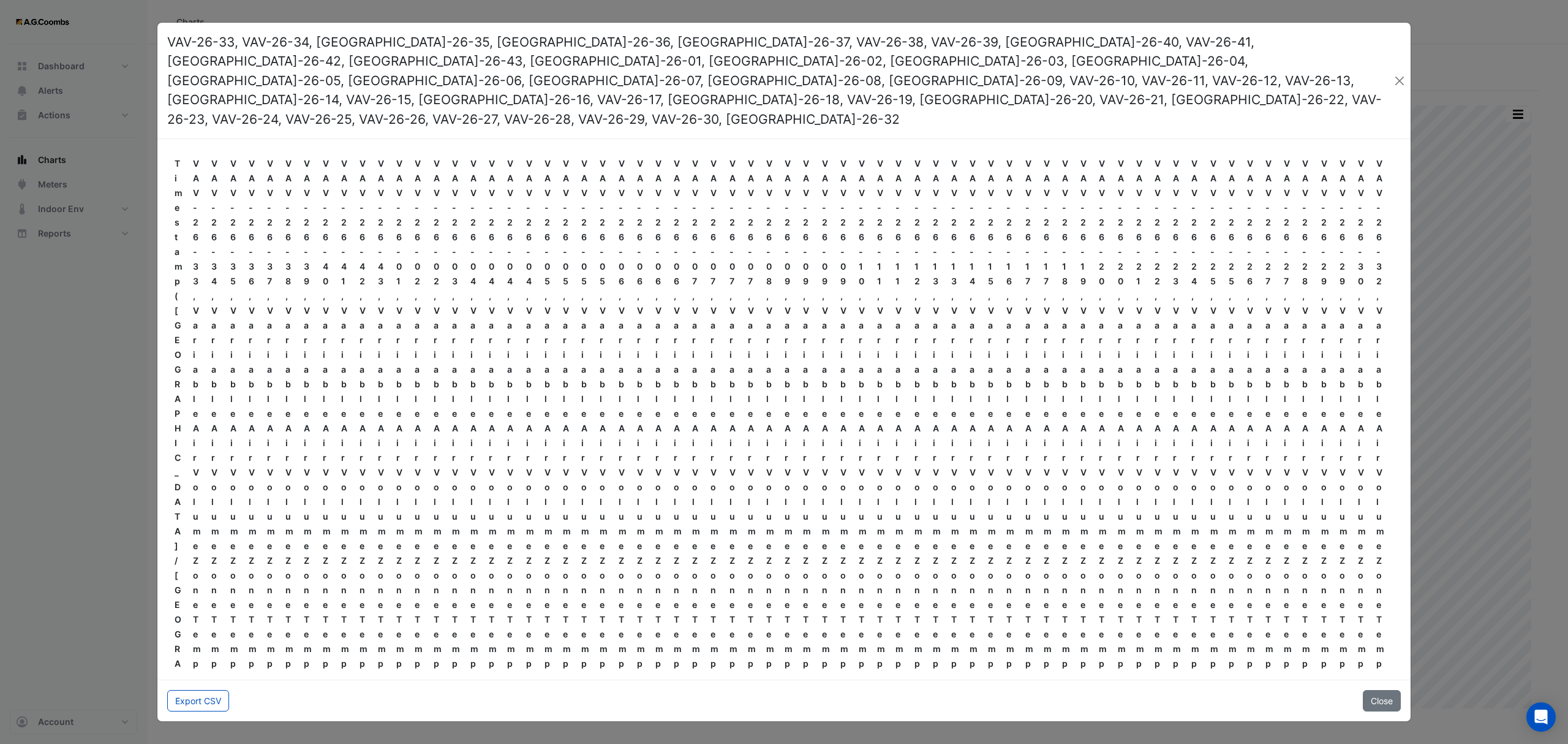
click at [196, 690] on button "Export CSV" at bounding box center [198, 700] width 62 height 21
click at [692, 139] on div "Timestamp (Australia/Melbourne) VAV-26-33, Variable Air Volume Zone Temperature…" at bounding box center [784, 410] width 1254 height 540
click at [1387, 690] on button "Close" at bounding box center [1382, 700] width 38 height 21
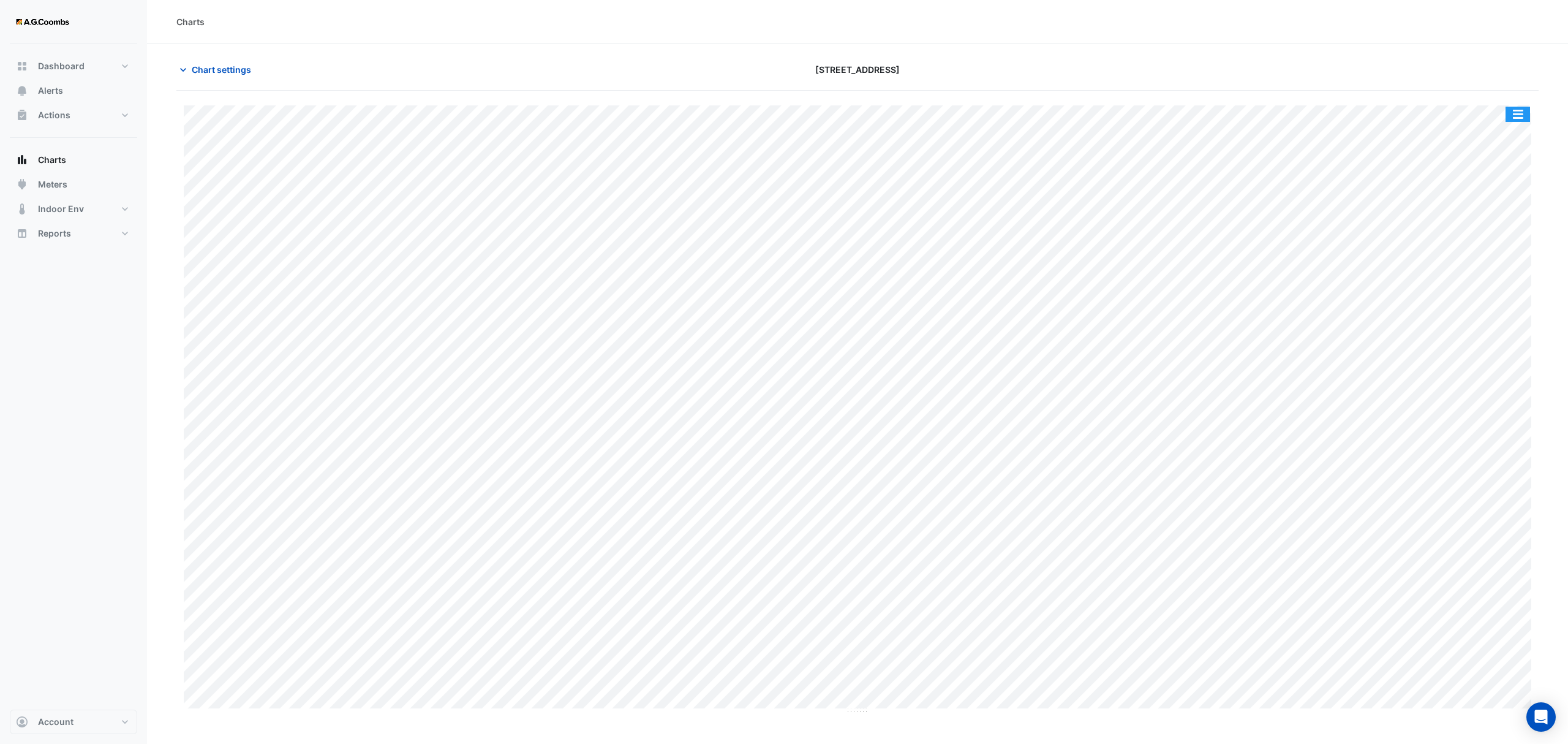
click at [1515, 120] on button "button" at bounding box center [1518, 114] width 25 height 15
click at [1483, 239] on div "Pivot Data Table" at bounding box center [1493, 246] width 74 height 29
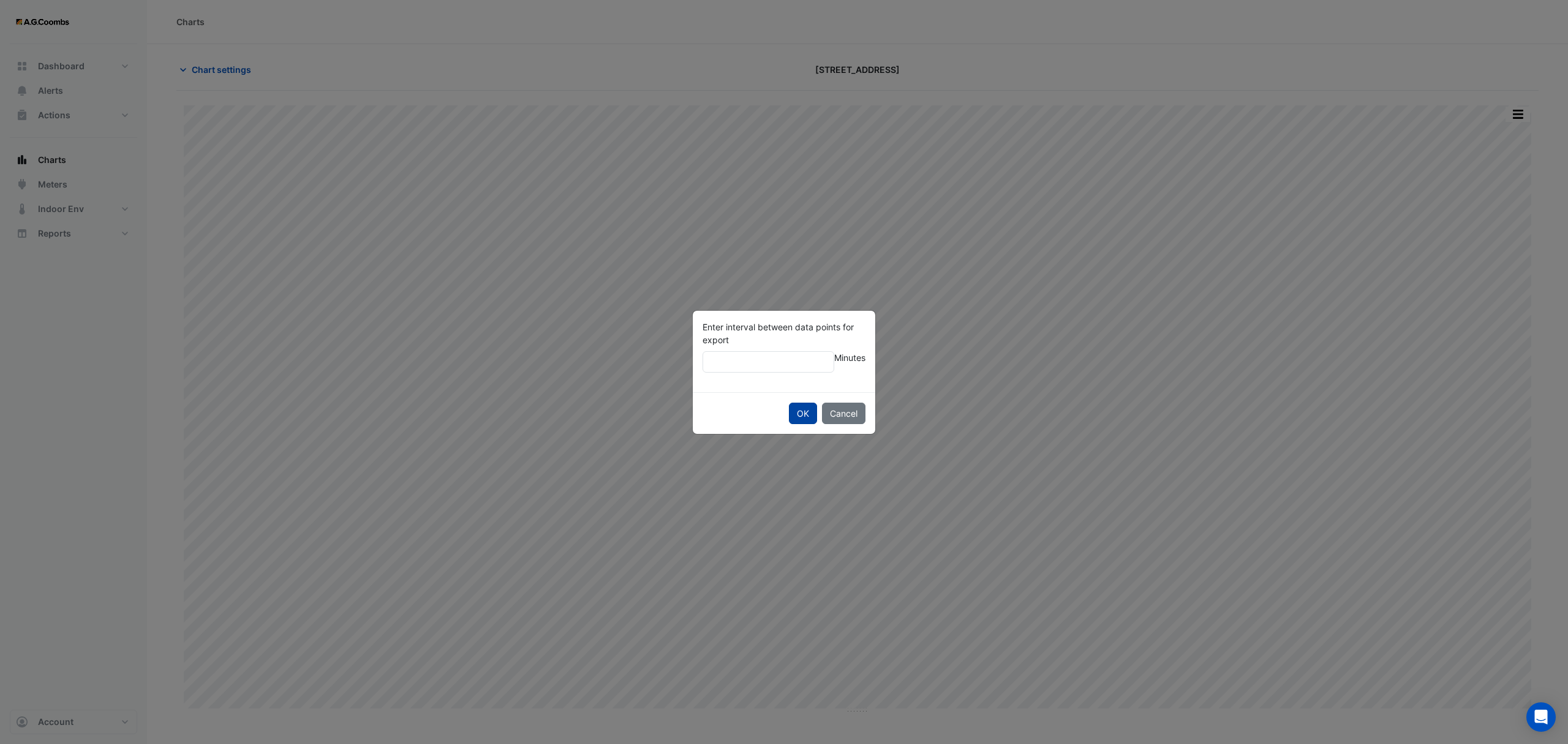
type input "**"
click at [789, 403] on button "OK" at bounding box center [803, 413] width 28 height 21
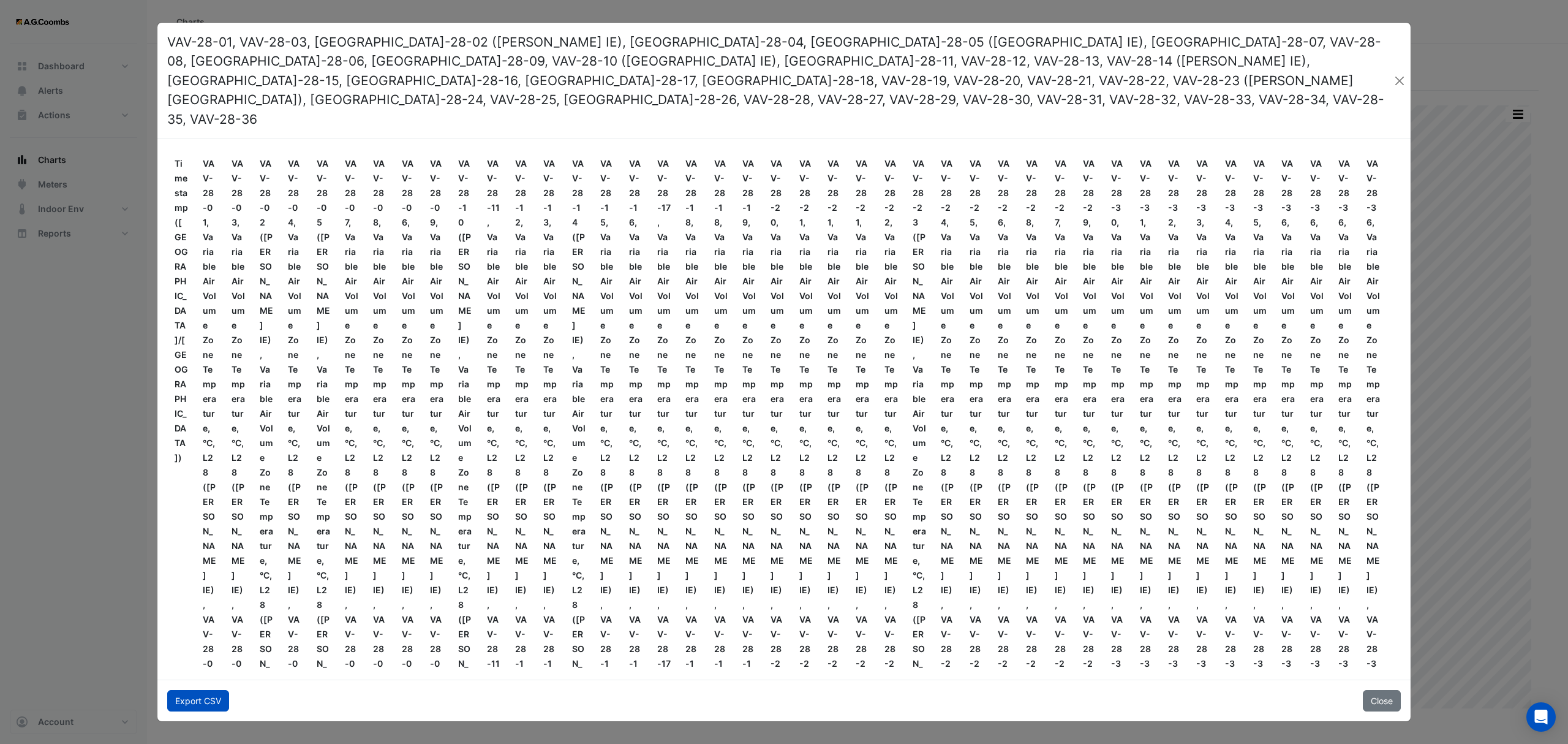
click at [215, 690] on button "Export CSV" at bounding box center [198, 700] width 62 height 21
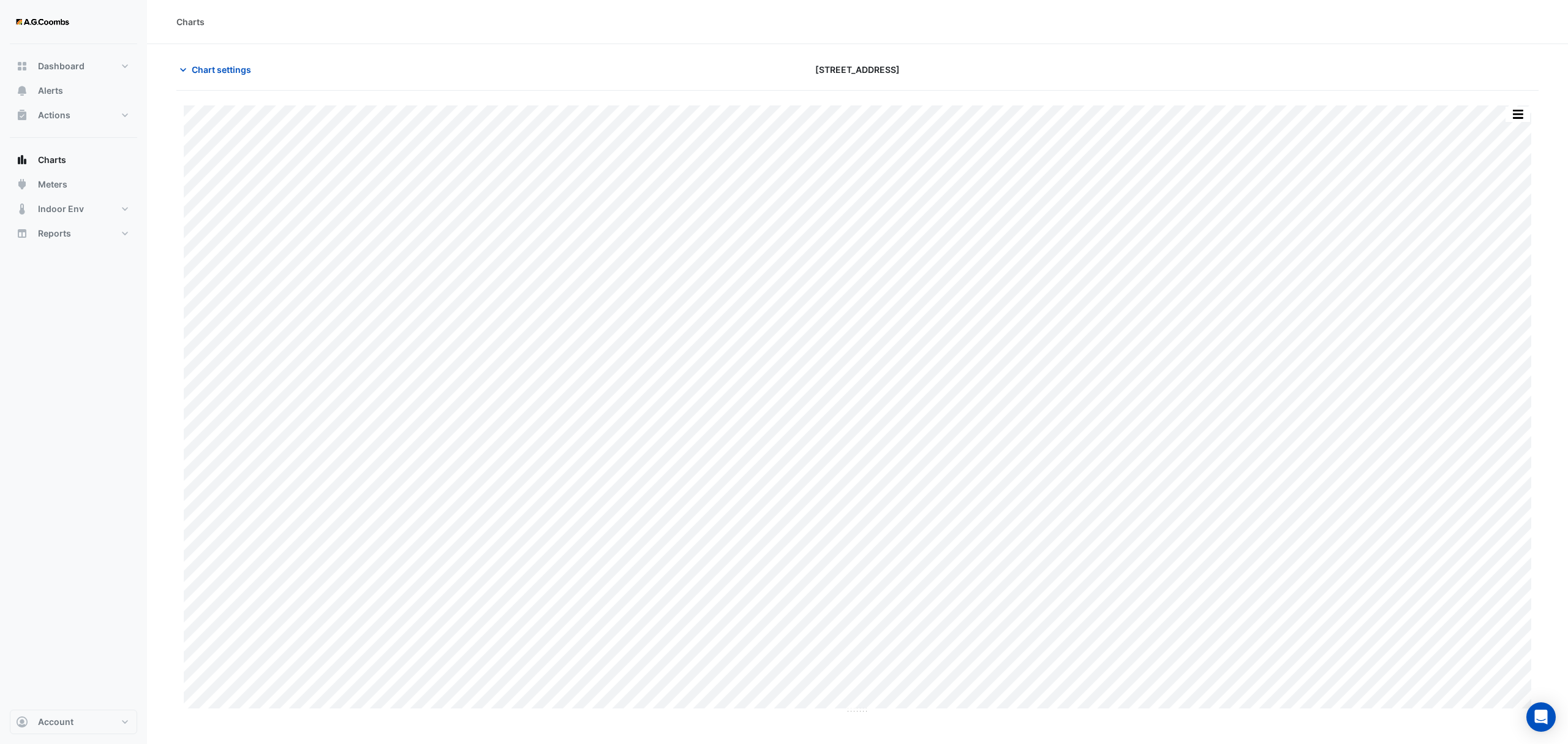
click at [1521, 104] on div "Split by Equip Split All Print Save as JPEG Save as PNG Pivot Data Table Export…" at bounding box center [857, 402] width 1362 height 624
click at [1518, 118] on button "button" at bounding box center [1518, 114] width 25 height 15
click at [1501, 248] on div "Pivot Data Table" at bounding box center [1493, 246] width 74 height 29
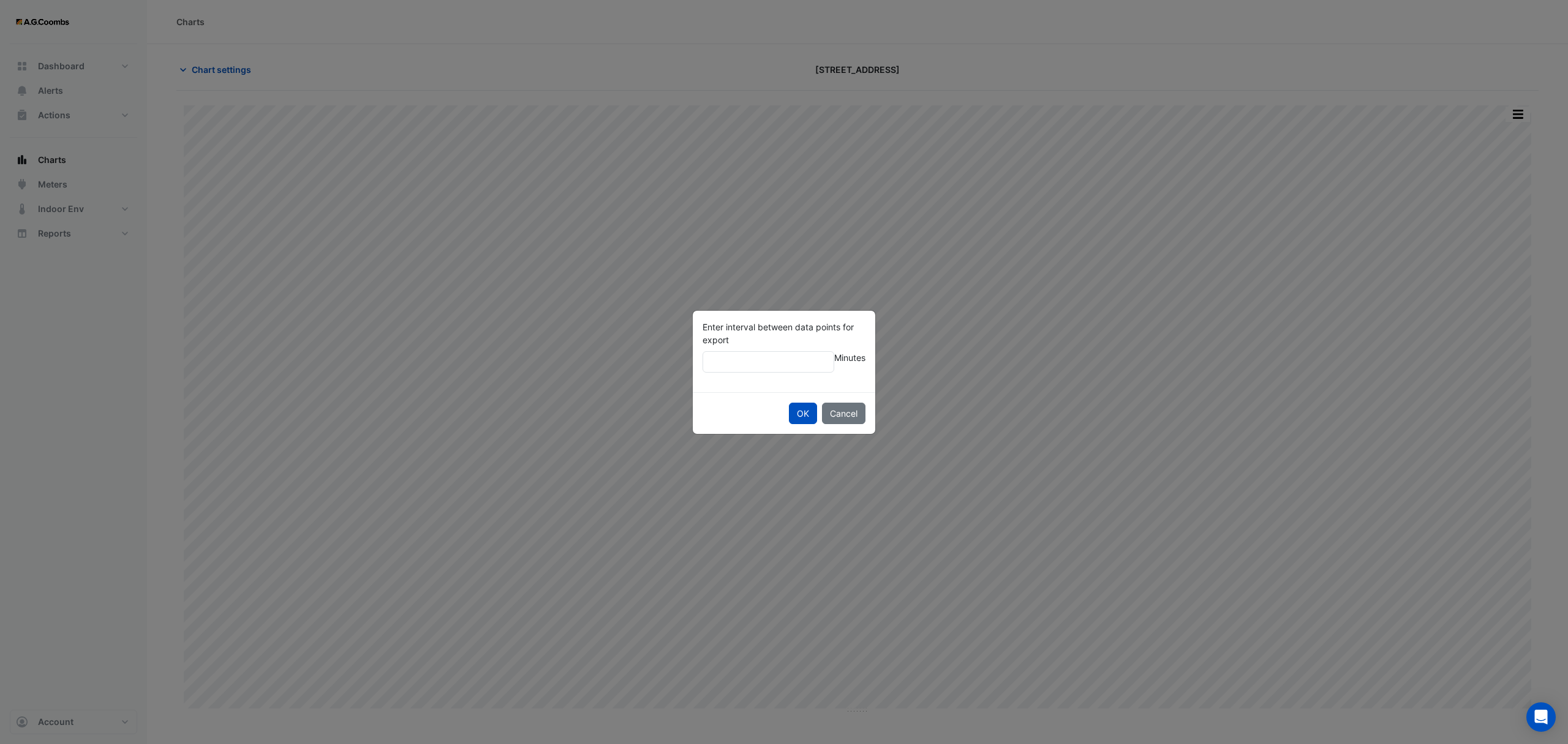
type input "**"
click at [789, 403] on button "OK" at bounding box center [803, 413] width 28 height 21
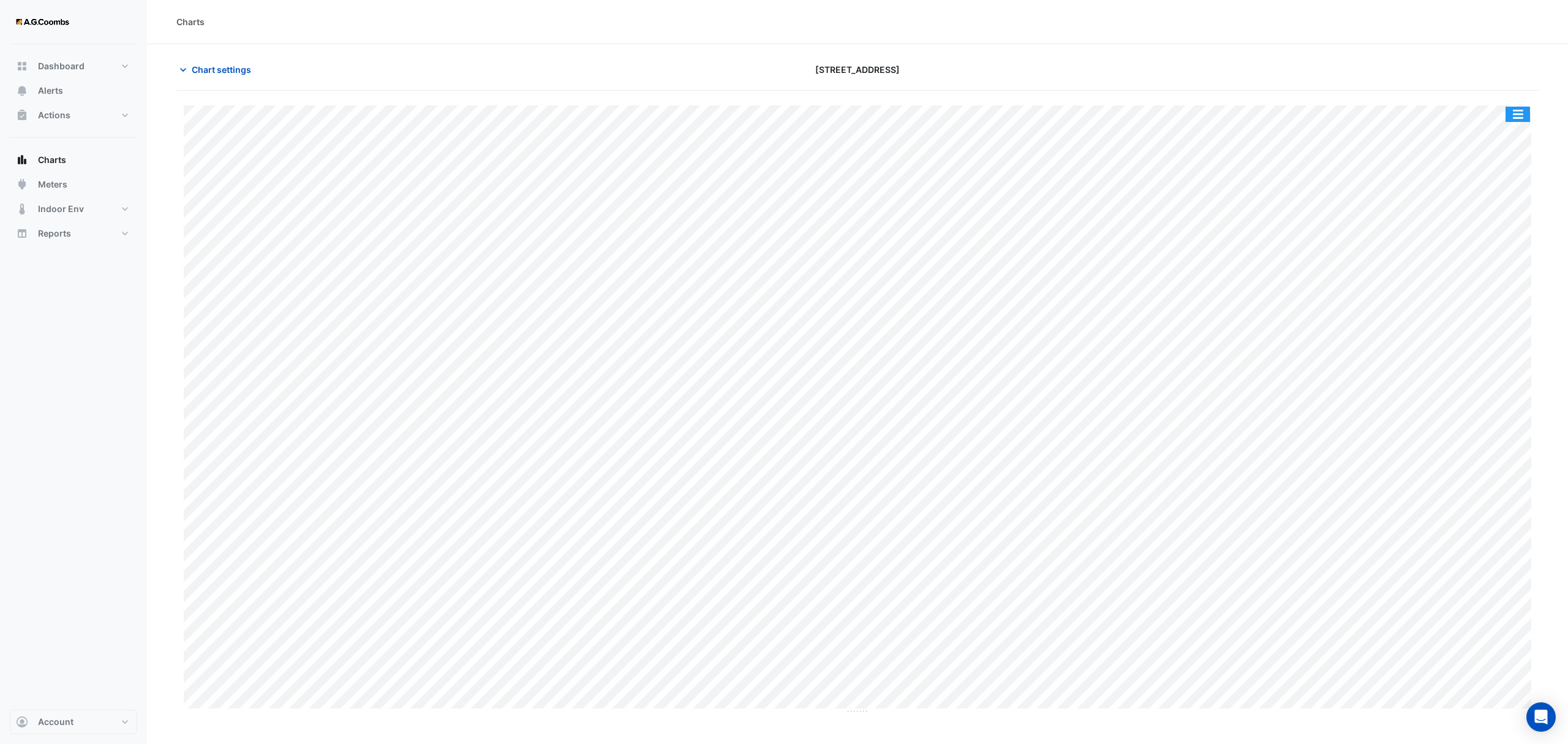
drag, startPoint x: 1514, startPoint y: 112, endPoint x: 1521, endPoint y: 128, distance: 17.5
click at [1514, 112] on button "button" at bounding box center [1518, 114] width 25 height 15
click at [217, 74] on span "Chart settings" at bounding box center [221, 69] width 59 height 13
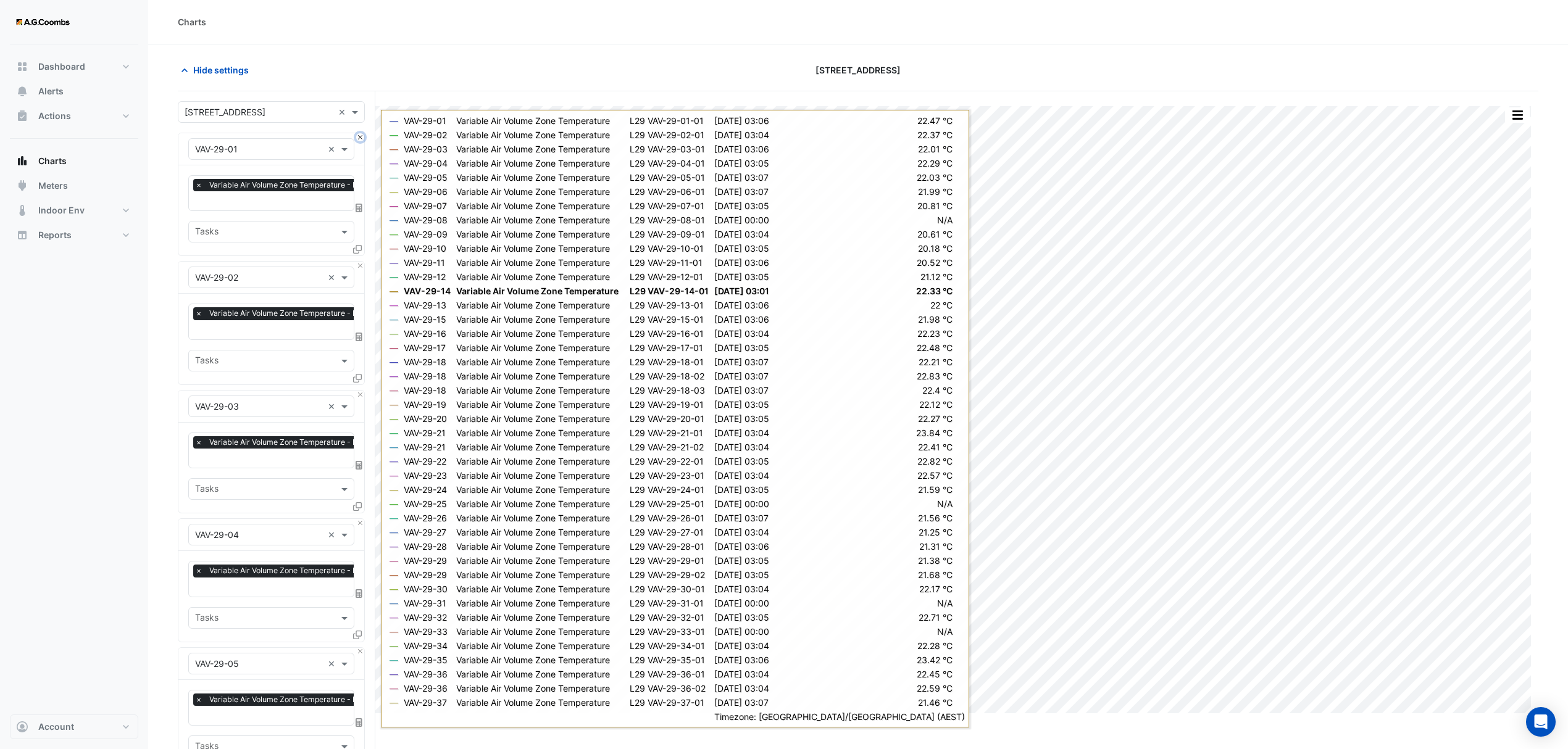
click at [357, 137] on button "Close" at bounding box center [360, 137] width 8 height 8
click at [358, 137] on button "Close" at bounding box center [360, 137] width 8 height 8
click at [358, 262] on button "Close" at bounding box center [360, 265] width 8 height 8
click at [358, 137] on button "Close" at bounding box center [360, 137] width 8 height 8
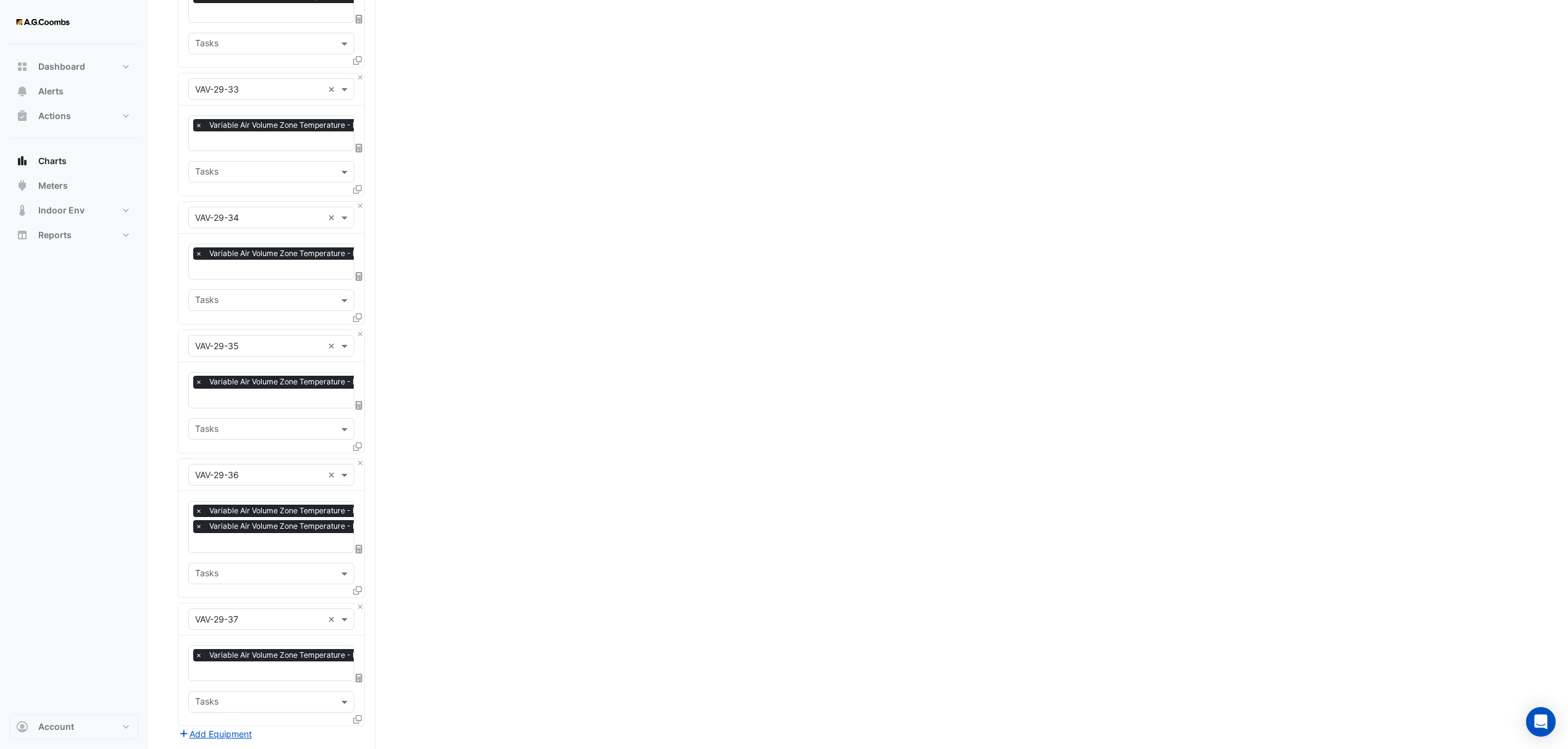
scroll to position [3968, 0]
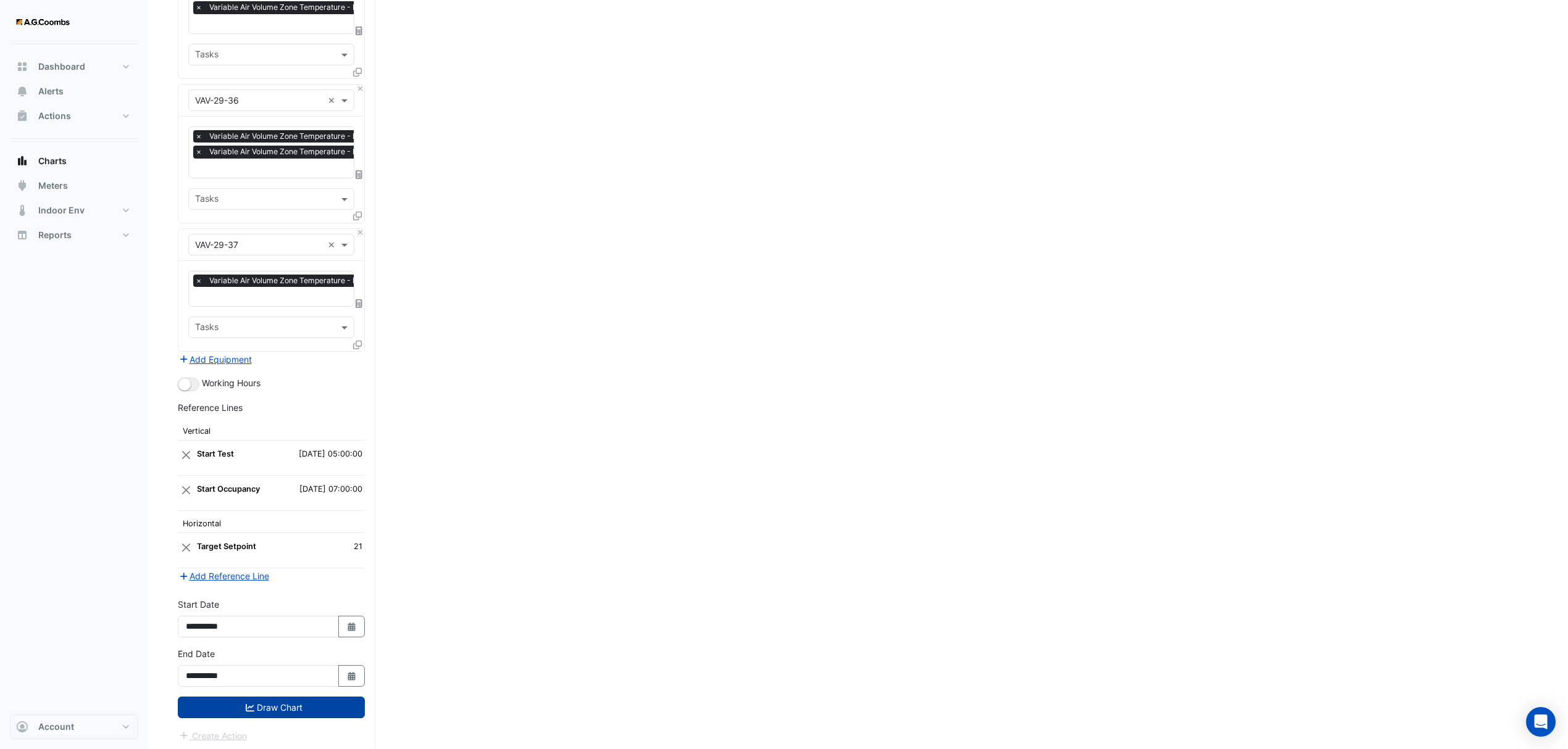
click at [231, 706] on button "Draw Chart" at bounding box center [271, 707] width 187 height 21
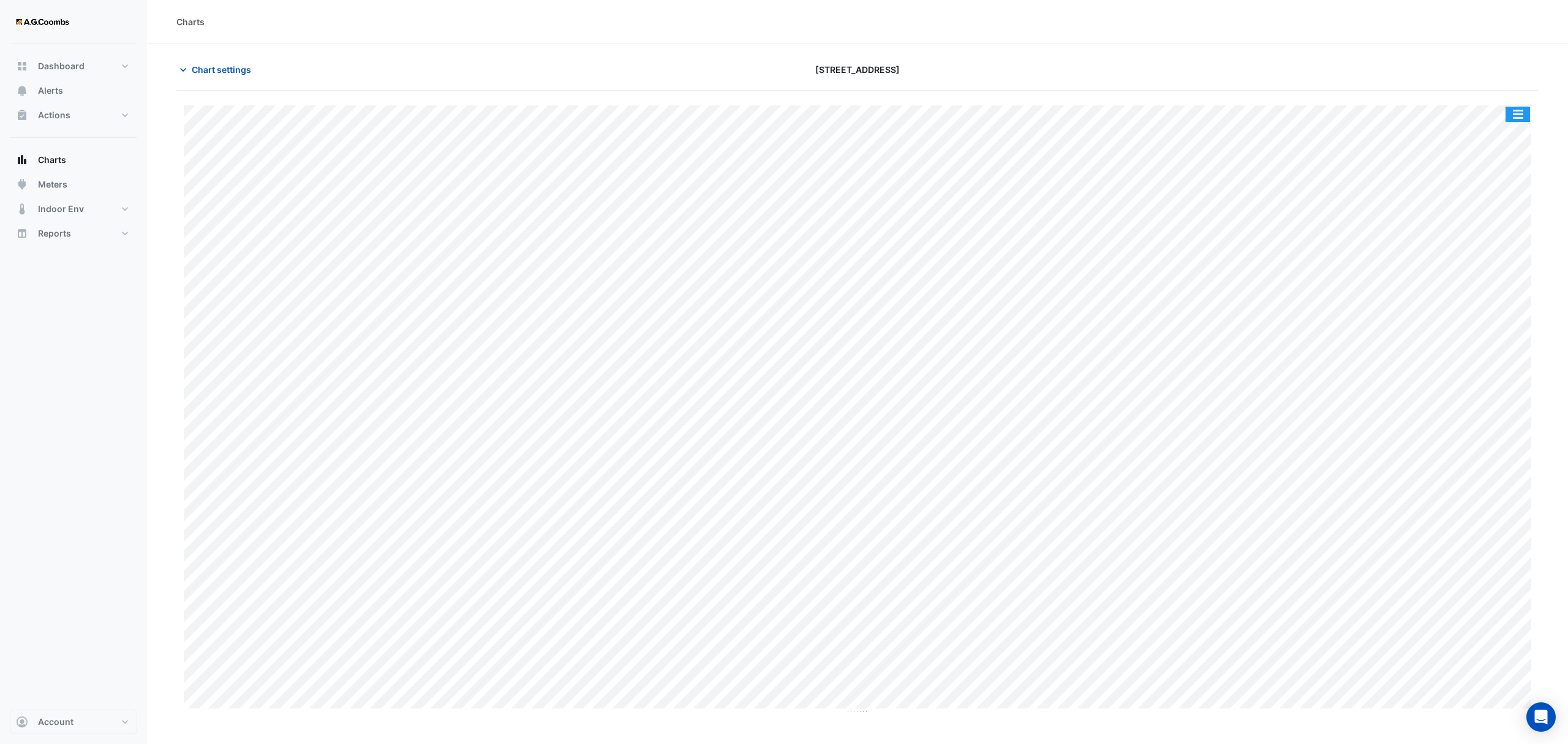
click at [1510, 113] on button "button" at bounding box center [1518, 114] width 25 height 15
click at [1515, 235] on div "Pivot Data Table" at bounding box center [1493, 246] width 74 height 29
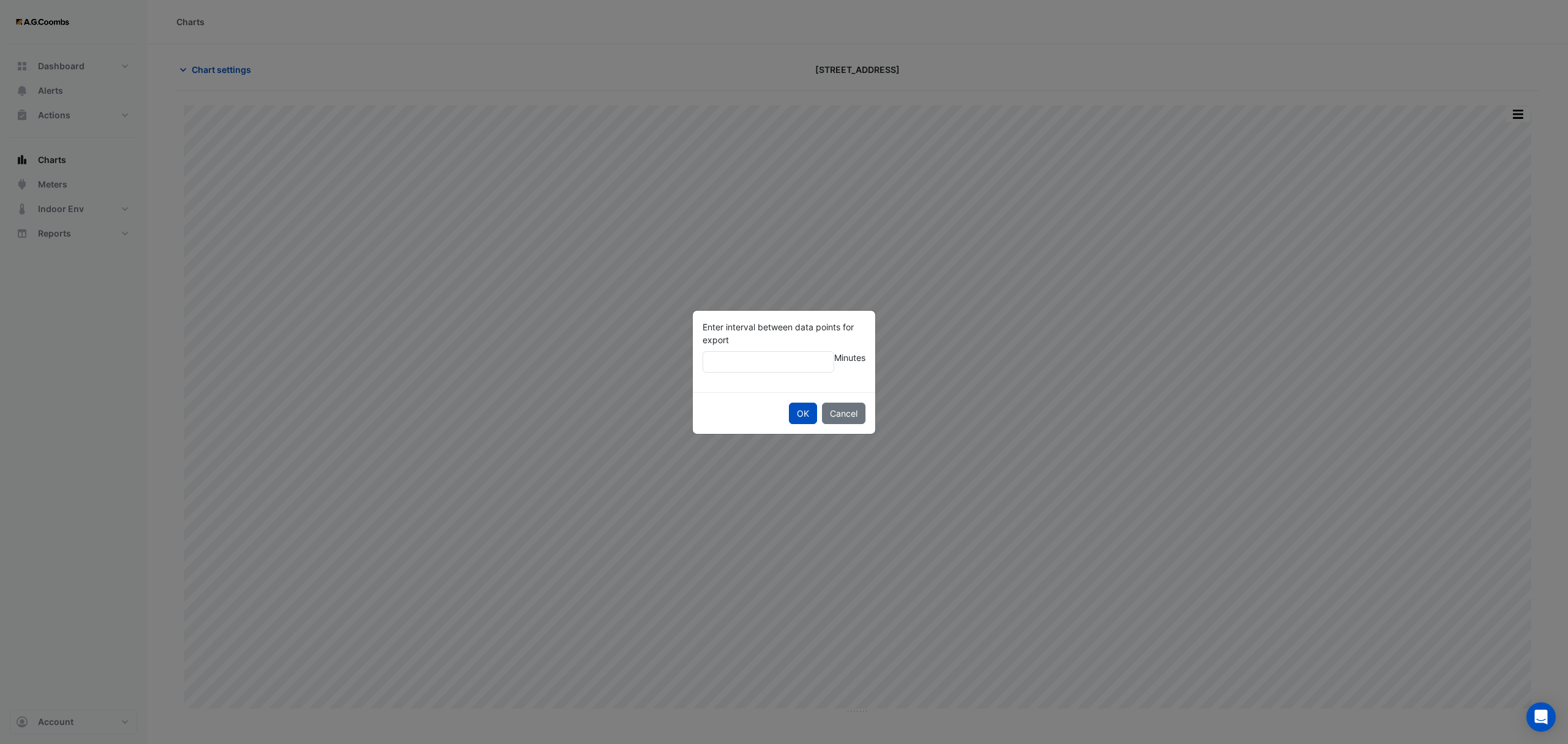
type input "**"
click at [789, 403] on button "OK" at bounding box center [803, 413] width 28 height 21
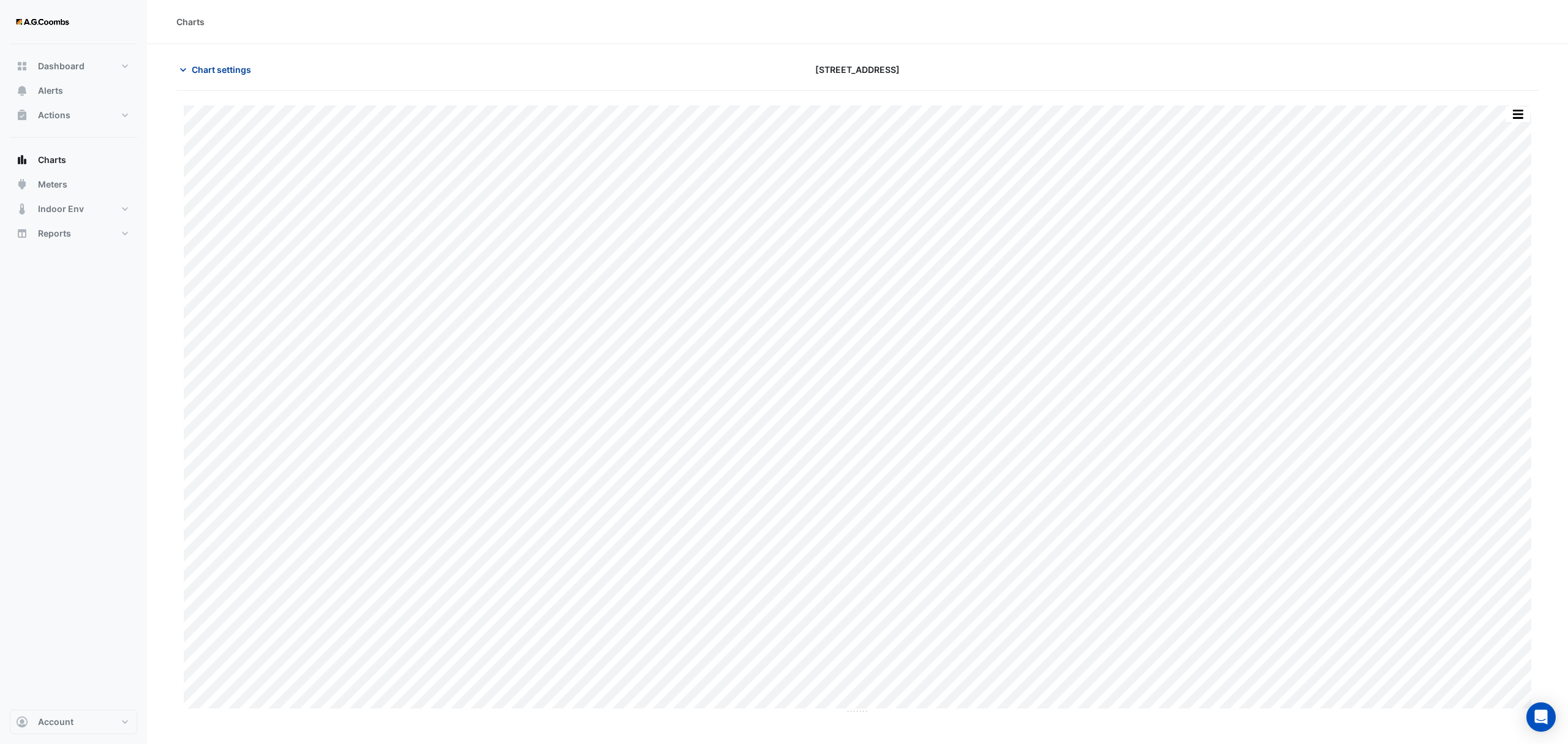
click at [204, 69] on span "Chart settings" at bounding box center [221, 69] width 59 height 13
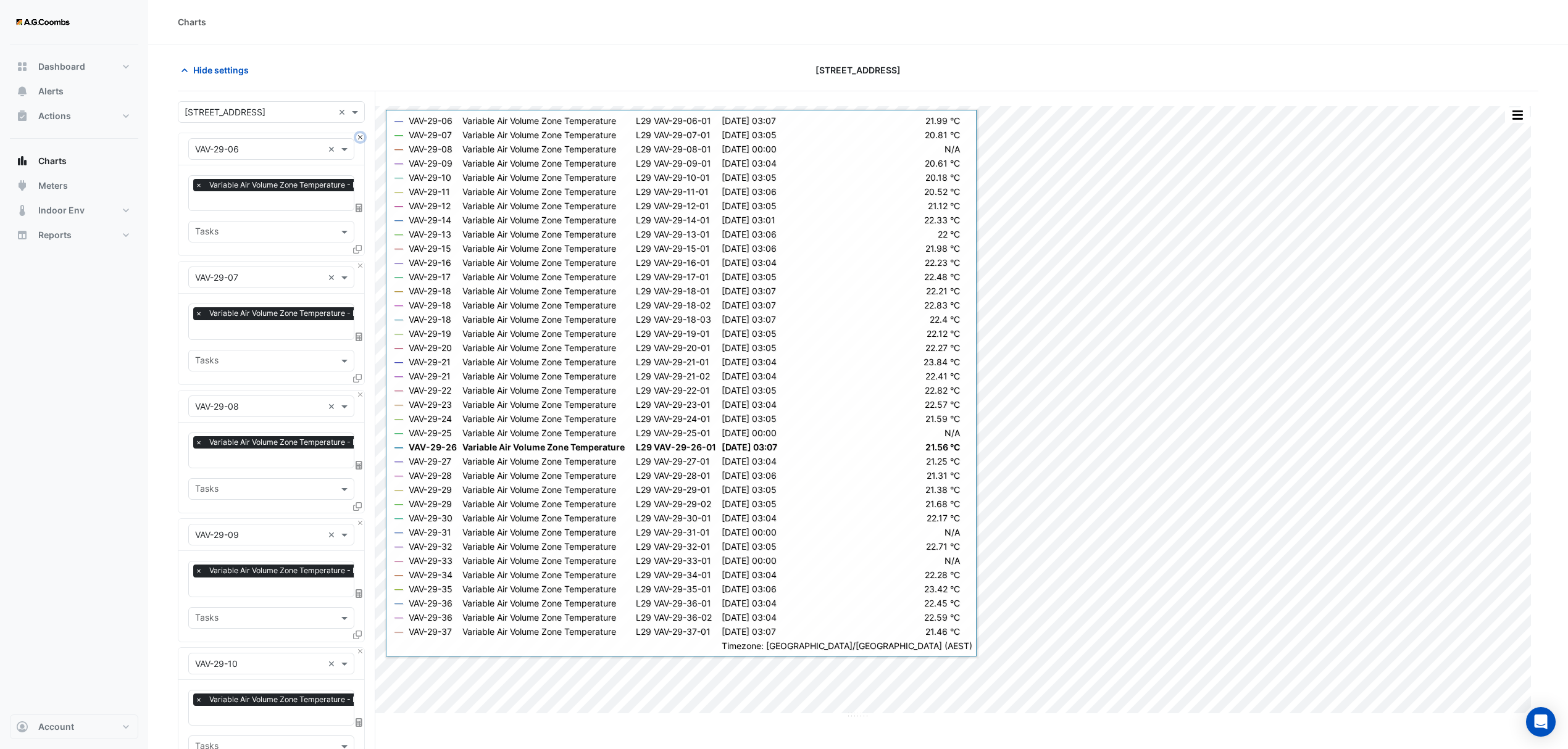
click at [359, 140] on button "Close" at bounding box center [360, 137] width 8 height 8
click at [359, 262] on button "Close" at bounding box center [360, 265] width 8 height 8
click at [359, 140] on button "Close" at bounding box center [360, 137] width 8 height 8
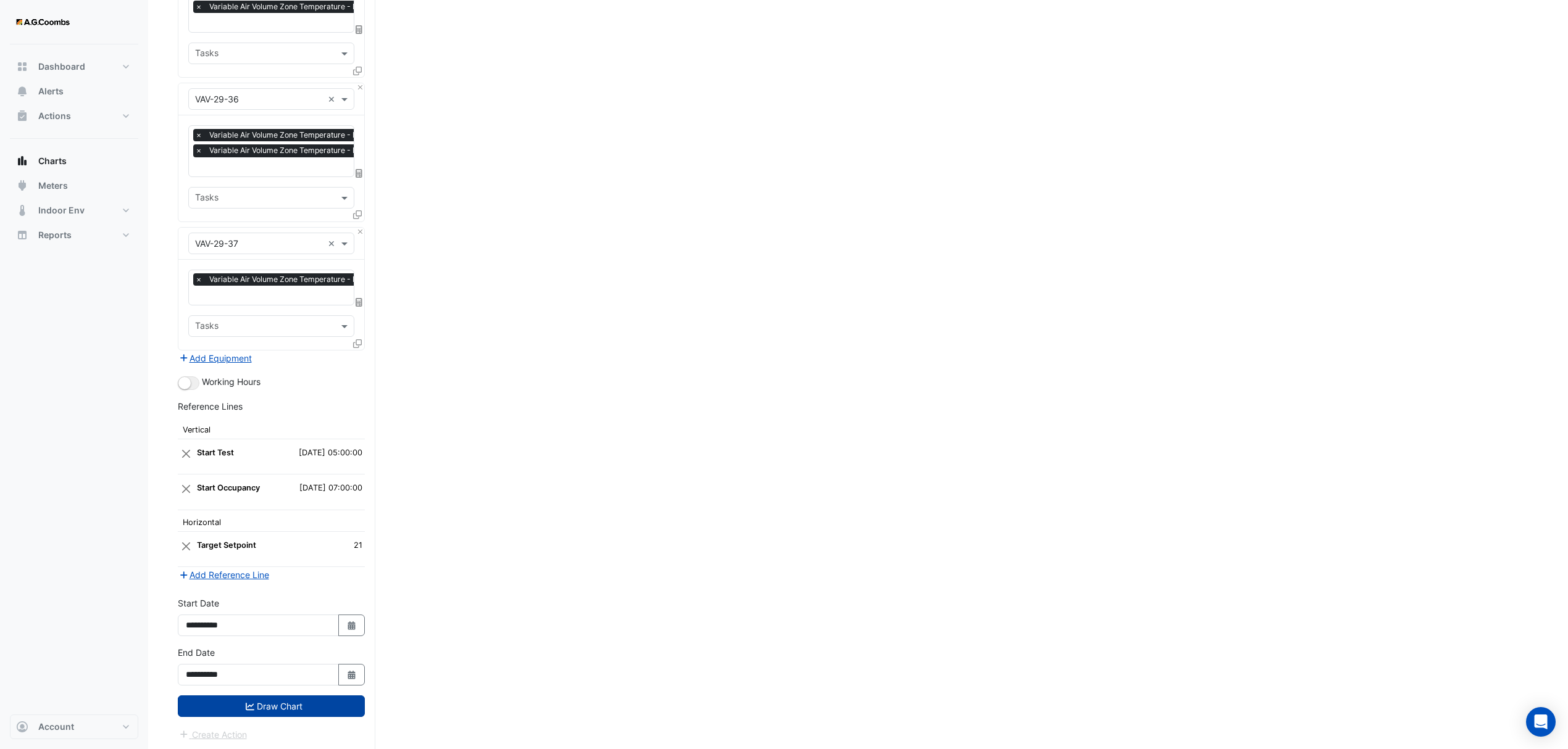
click at [247, 698] on button "Draw Chart" at bounding box center [271, 706] width 187 height 21
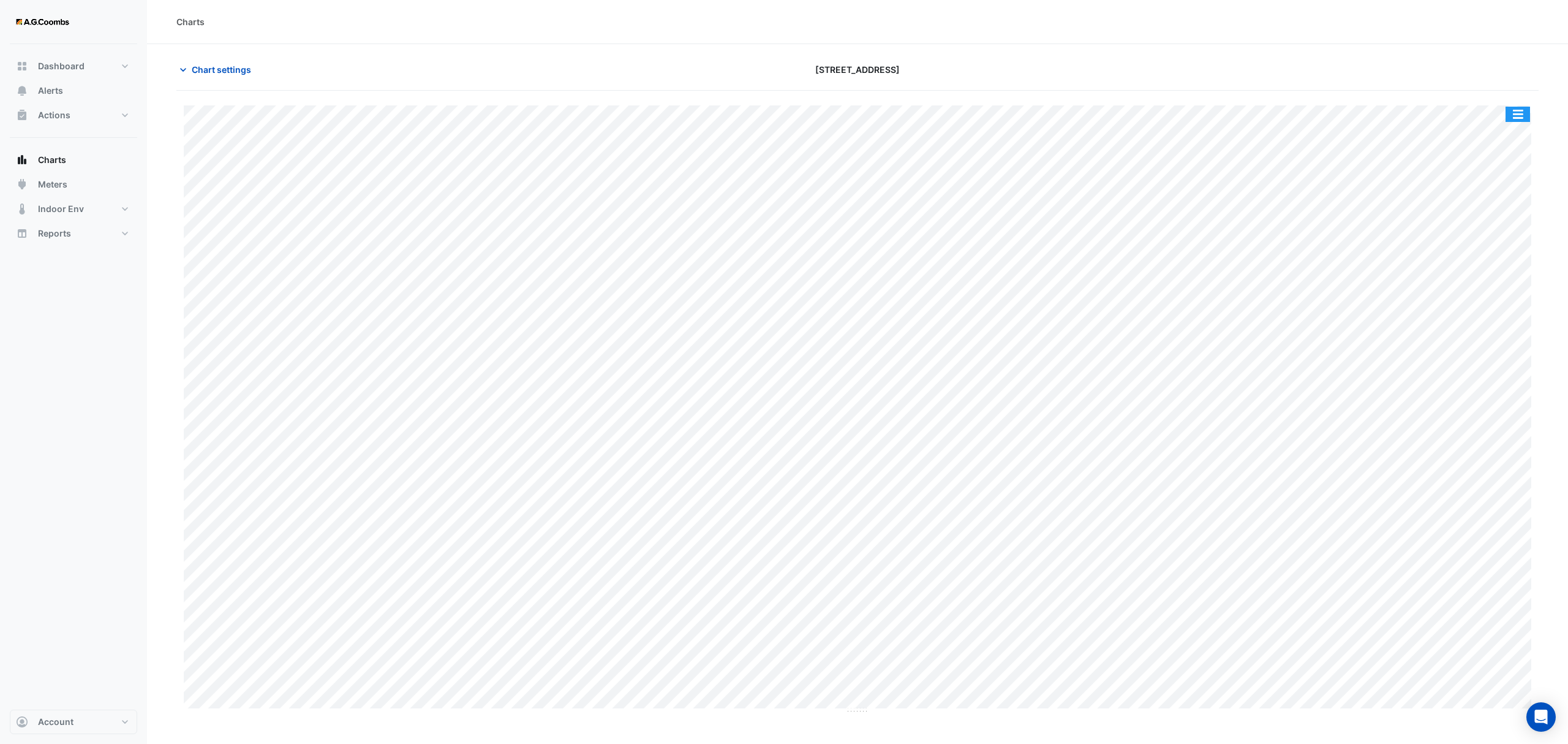
drag, startPoint x: 1510, startPoint y: 116, endPoint x: 1519, endPoint y: 187, distance: 71.6
click at [1512, 115] on button "button" at bounding box center [1518, 114] width 25 height 15
click at [1488, 242] on div "Pivot Data Table" at bounding box center [1493, 246] width 74 height 29
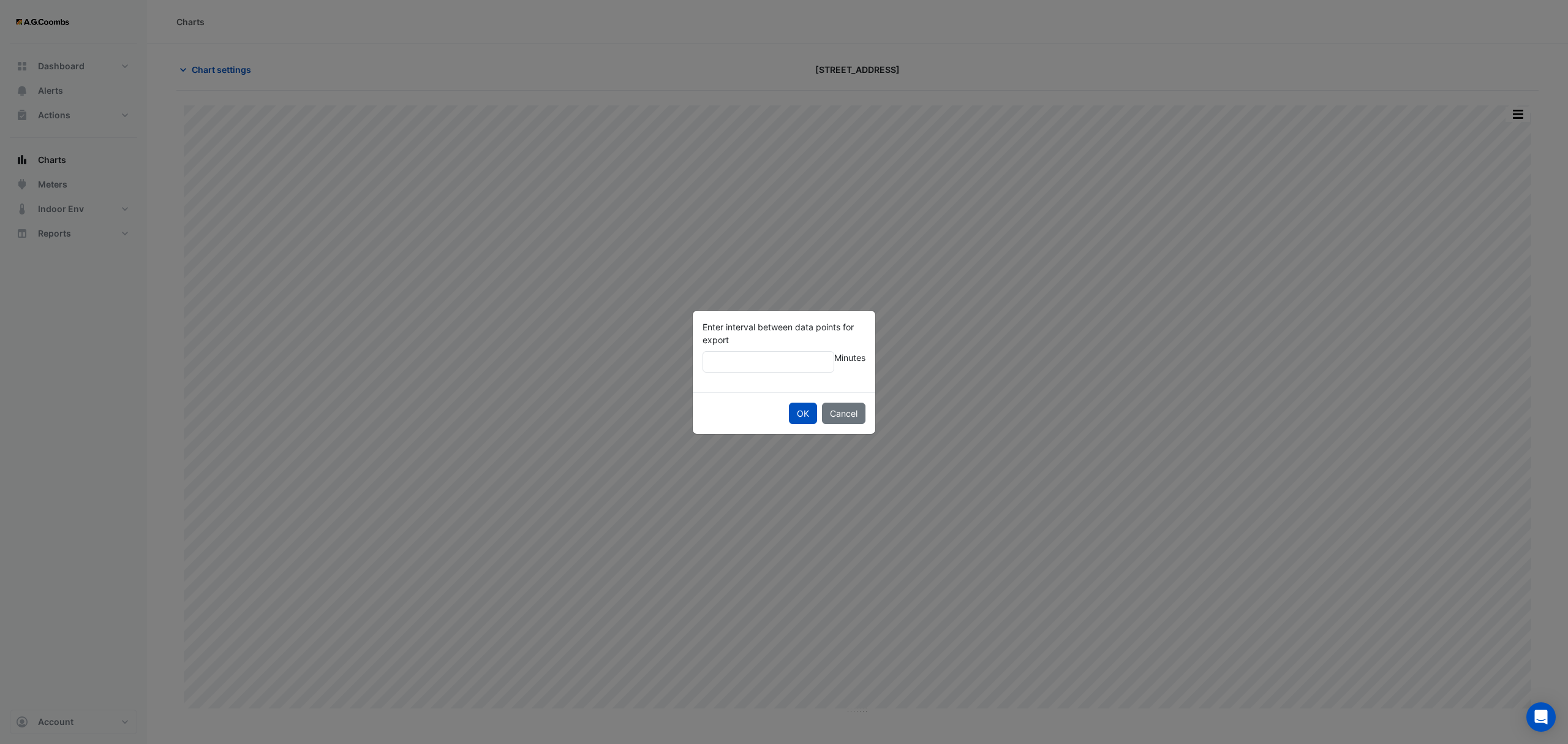
type input "**"
click at [789, 403] on button "OK" at bounding box center [803, 413] width 28 height 21
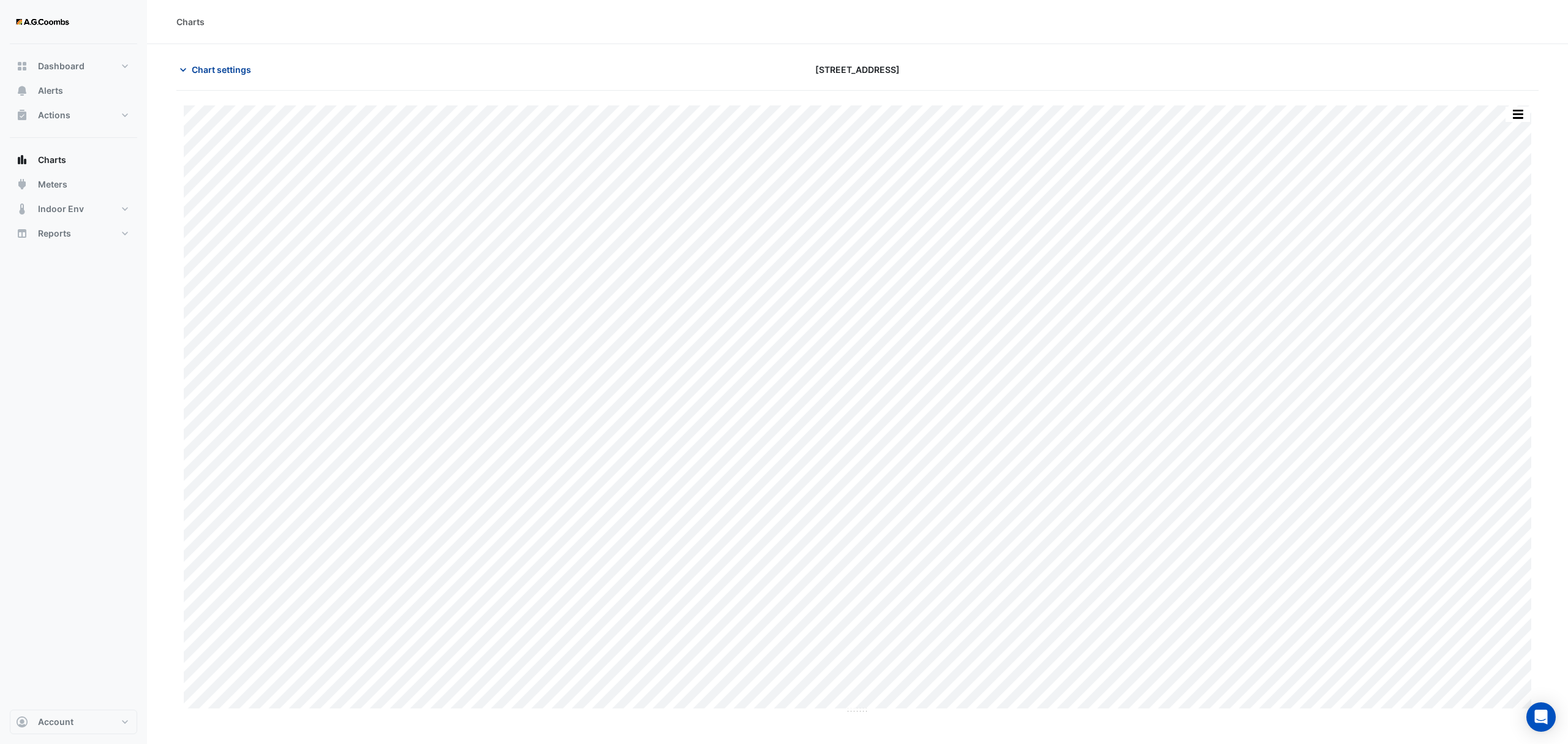
click at [213, 72] on span "Chart settings" at bounding box center [221, 69] width 59 height 13
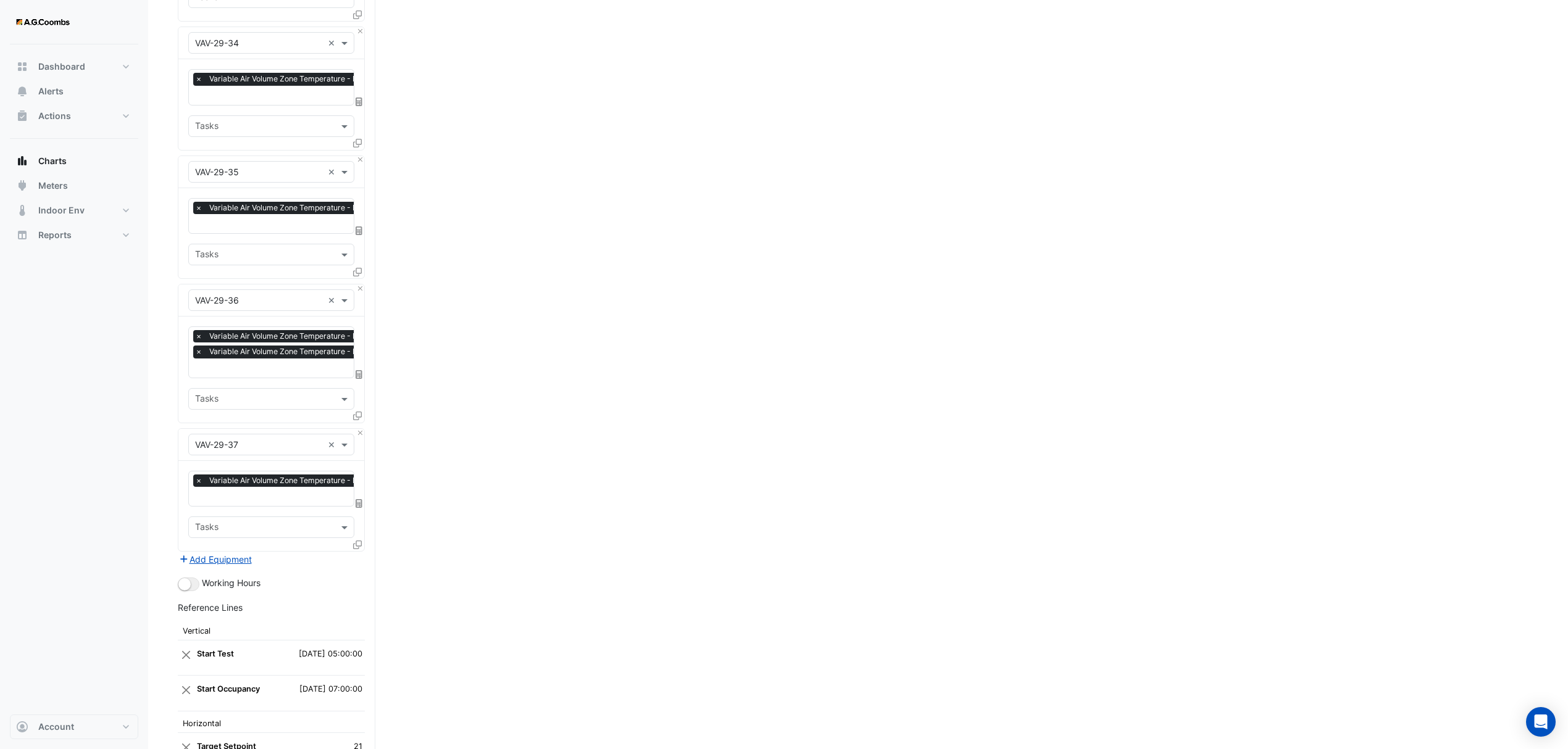
scroll to position [3327, 0]
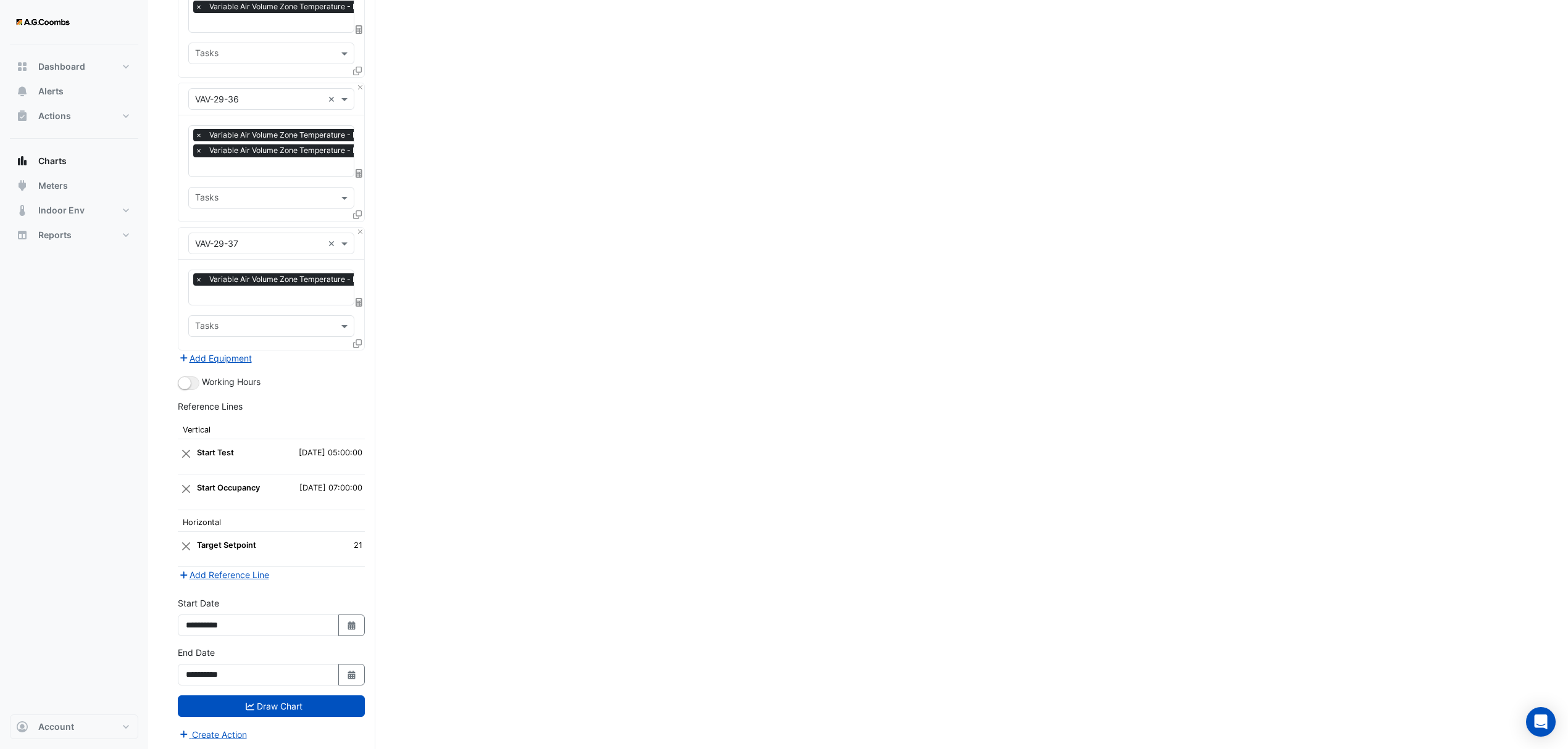
click at [361, 329] on div "Favourites × Variable Air Volume Zone Temperature - L29, VAV-29-37-01 × Tasks" at bounding box center [271, 304] width 186 height 90
click at [357, 340] on icon at bounding box center [357, 344] width 9 height 9
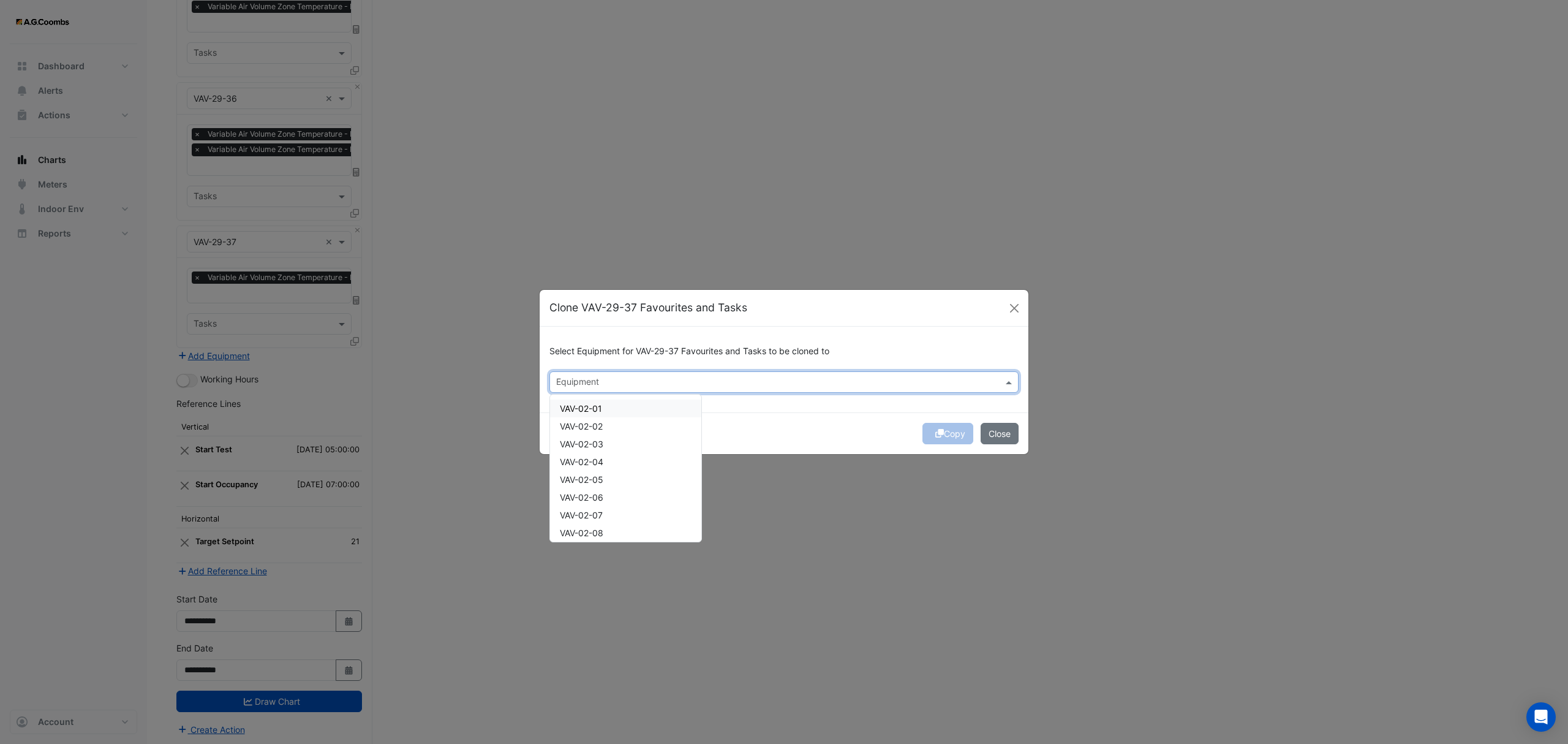
click at [669, 381] on input "text" at bounding box center [776, 383] width 441 height 13
click at [605, 410] on div "VAV-29-01" at bounding box center [582, 408] width 63 height 18
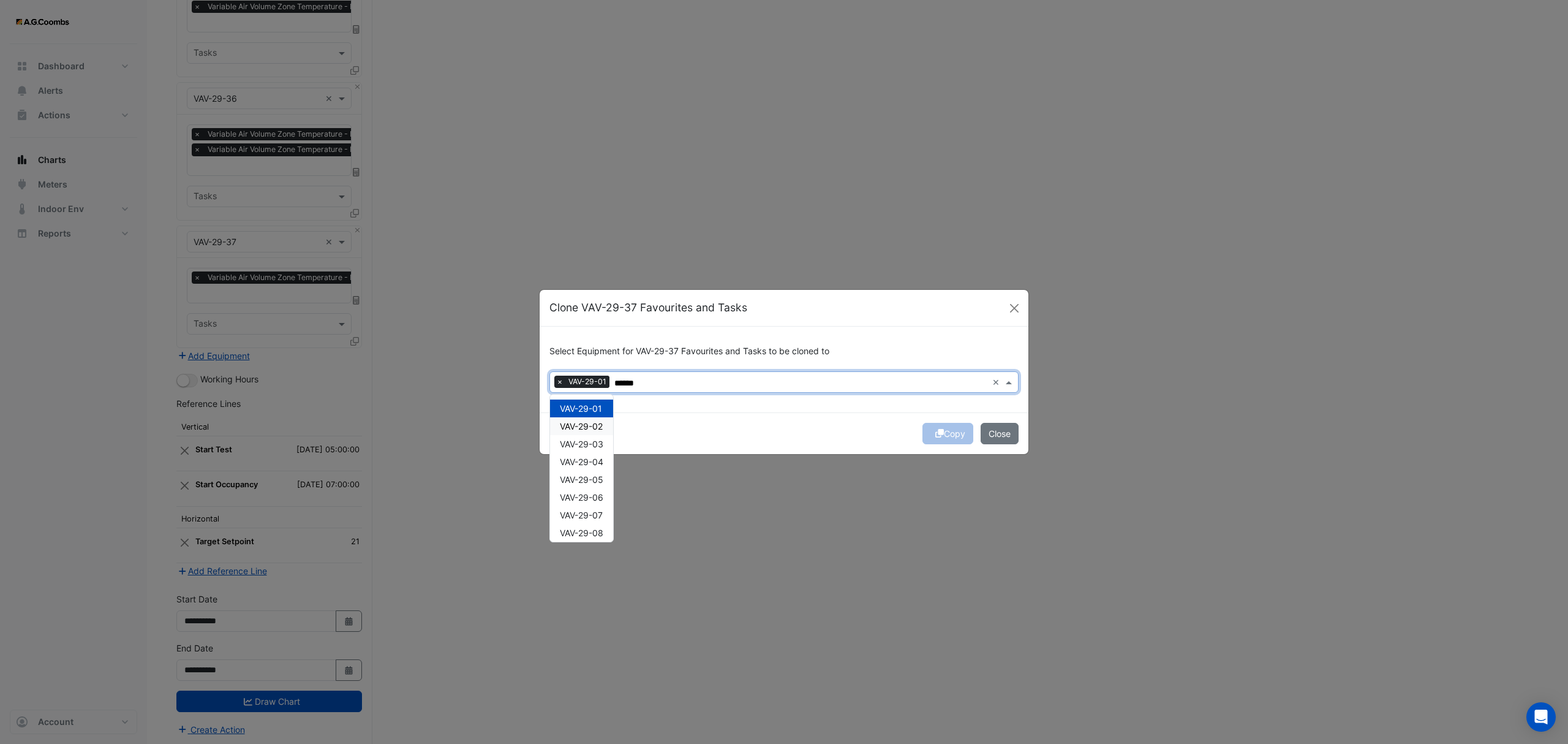
click at [601, 428] on span "VAV-29-02" at bounding box center [581, 426] width 43 height 10
click at [603, 445] on span "VAV-29-03" at bounding box center [582, 444] width 44 height 10
click at [600, 462] on span "VAV-29-04" at bounding box center [582, 461] width 44 height 10
click at [600, 480] on span "VAV-29-05" at bounding box center [582, 480] width 44 height 10
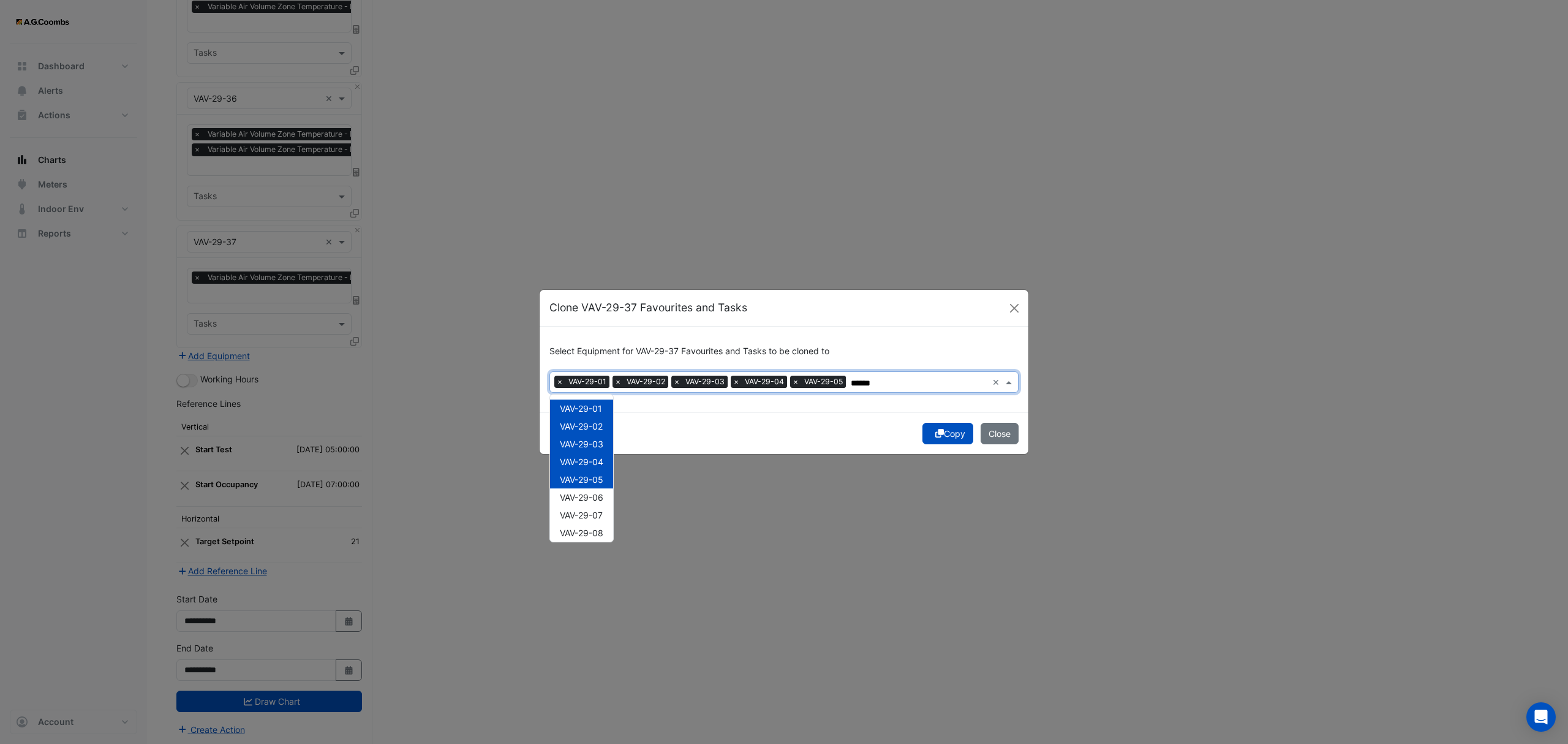
type input "******"
click at [952, 426] on button "Copy" at bounding box center [948, 433] width 51 height 21
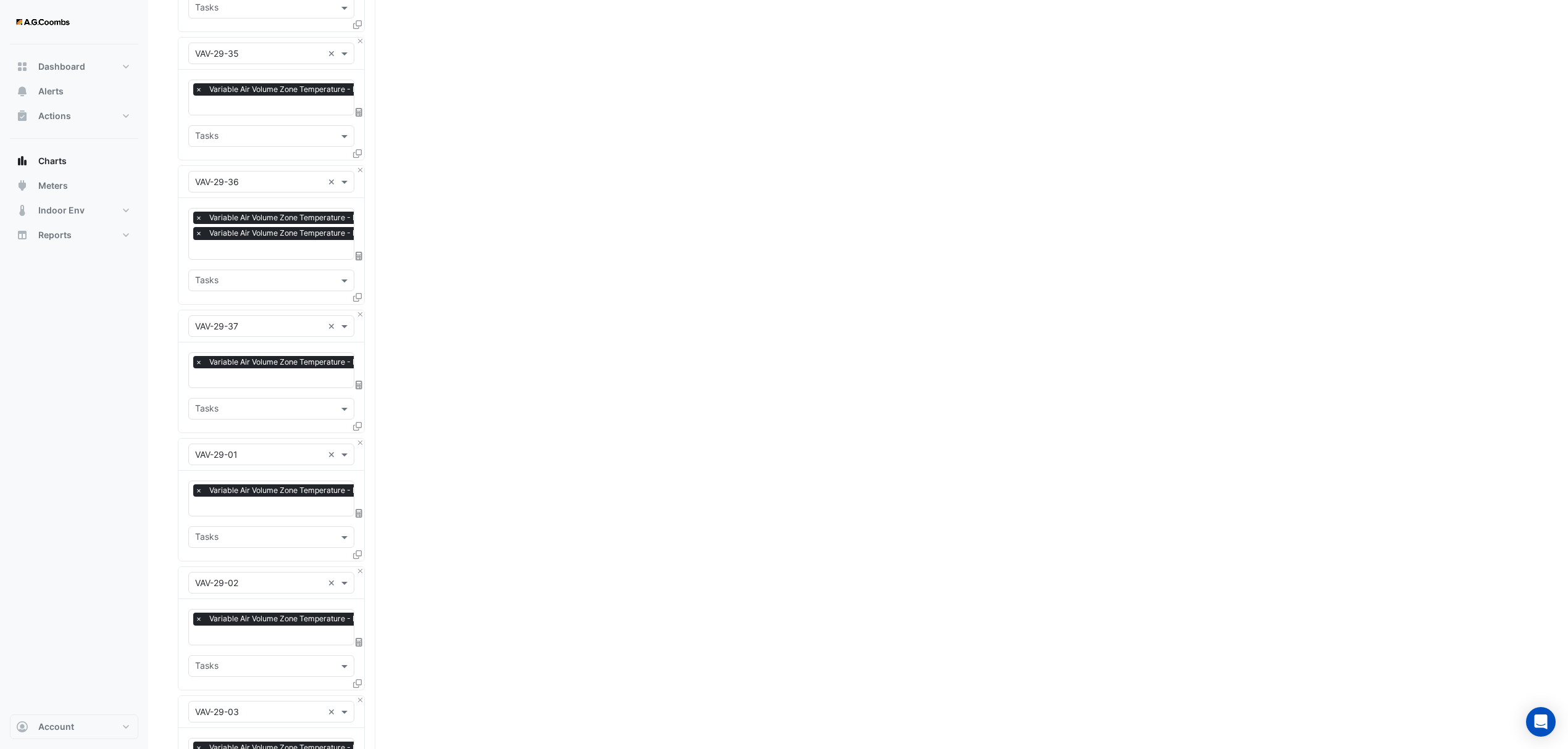
scroll to position [3968, 0]
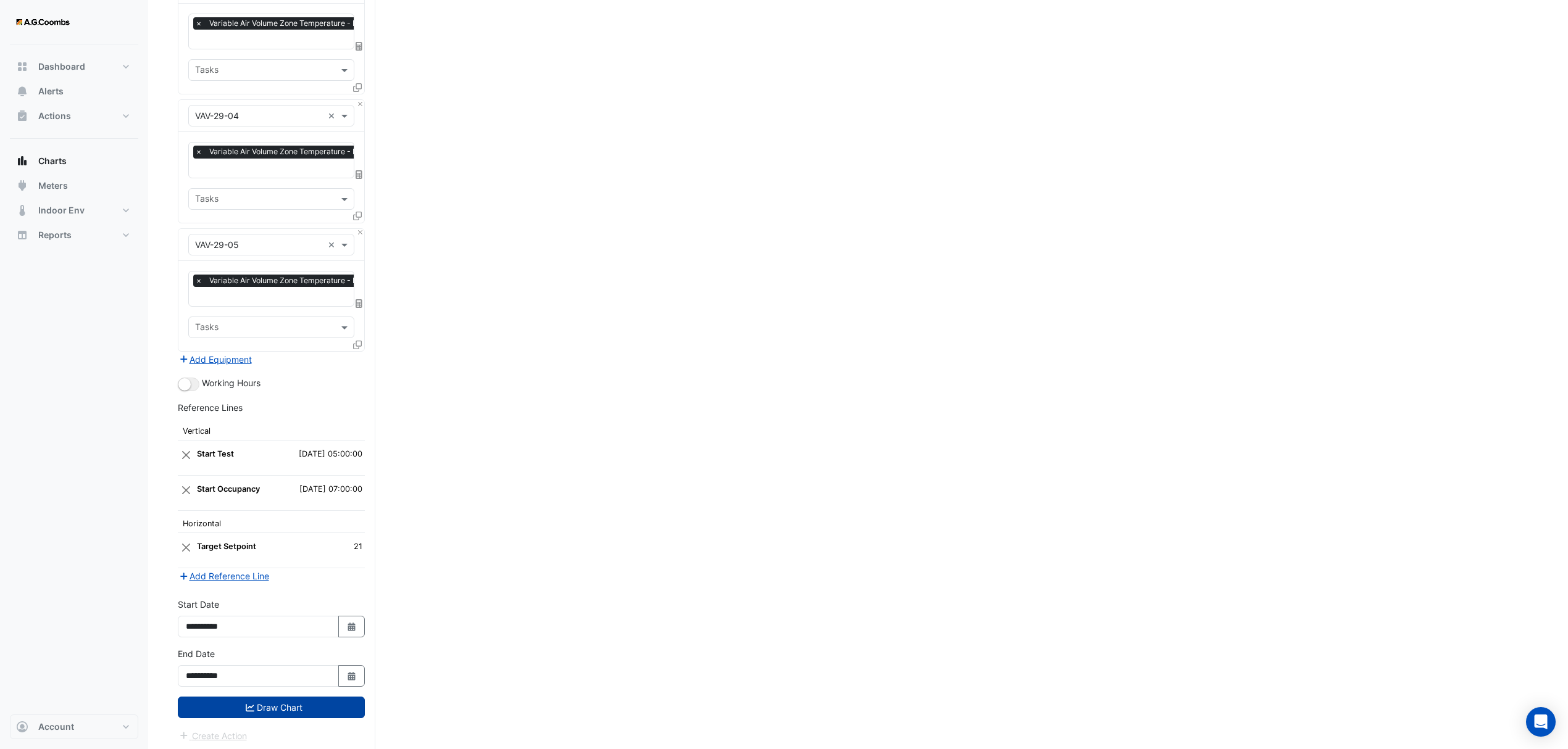
click at [312, 706] on button "Draw Chart" at bounding box center [271, 707] width 187 height 21
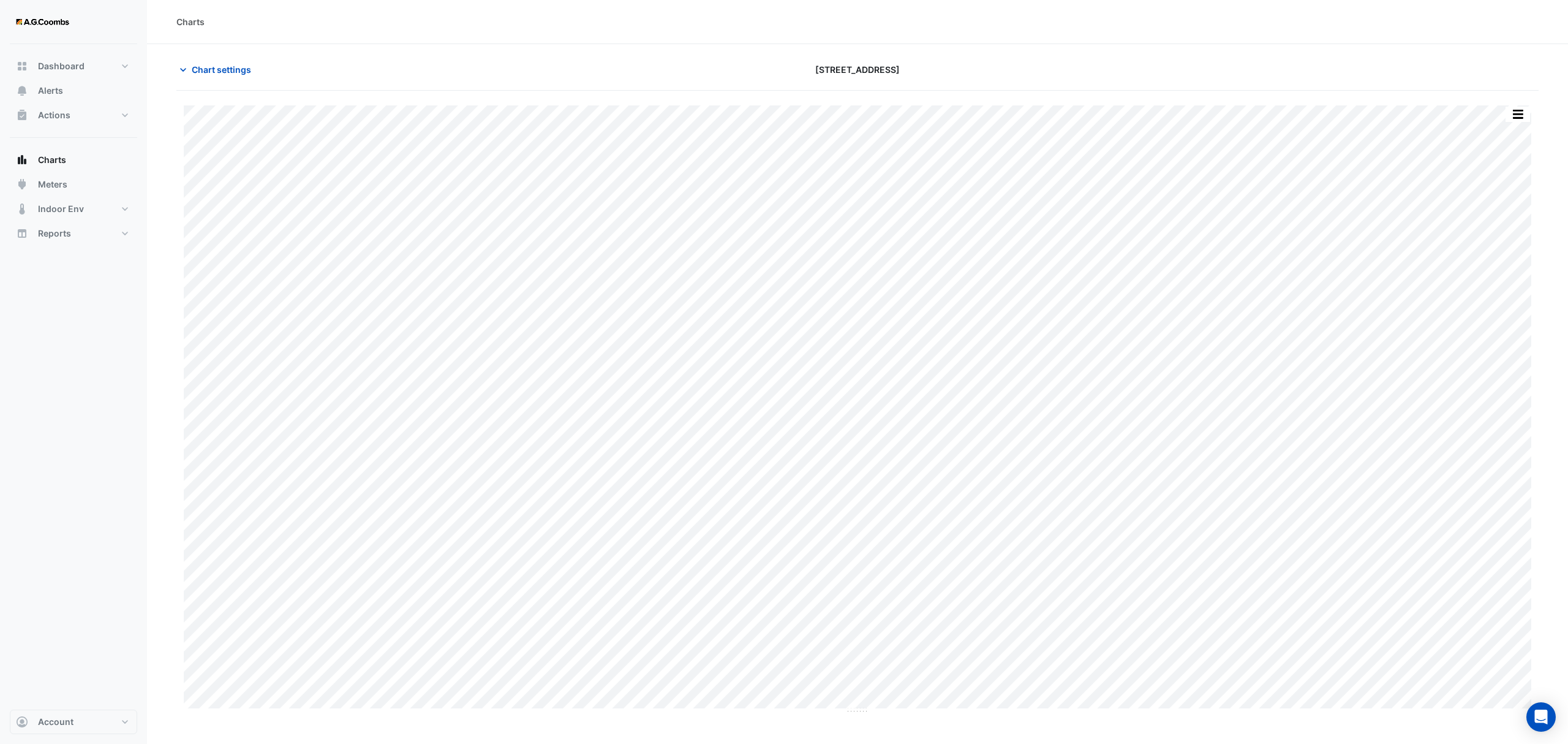
click at [1520, 110] on button "button" at bounding box center [1518, 114] width 25 height 15
click at [1492, 248] on div "Pivot Data Table" at bounding box center [1493, 246] width 74 height 29
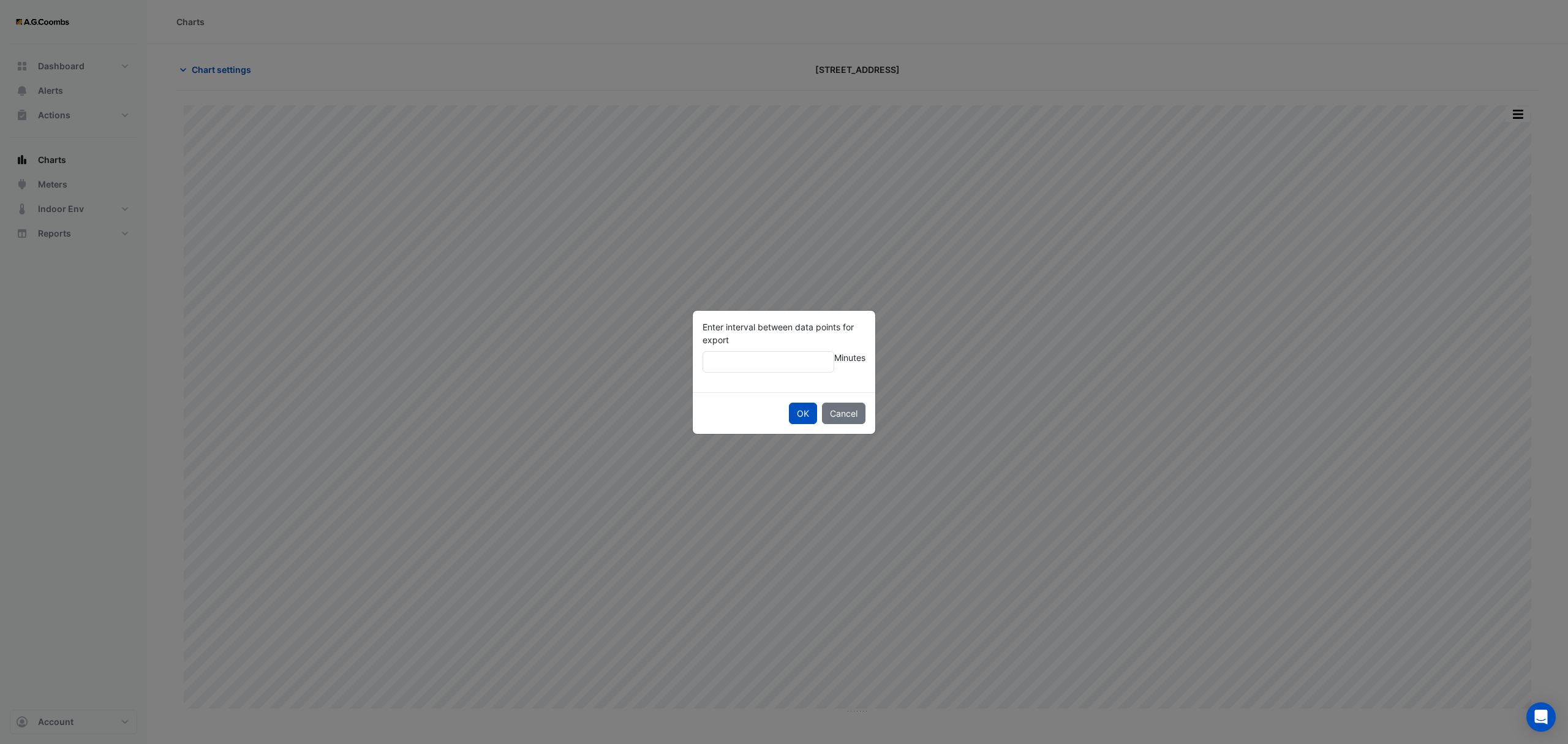
type input "**"
click at [789, 403] on button "OK" at bounding box center [803, 413] width 28 height 21
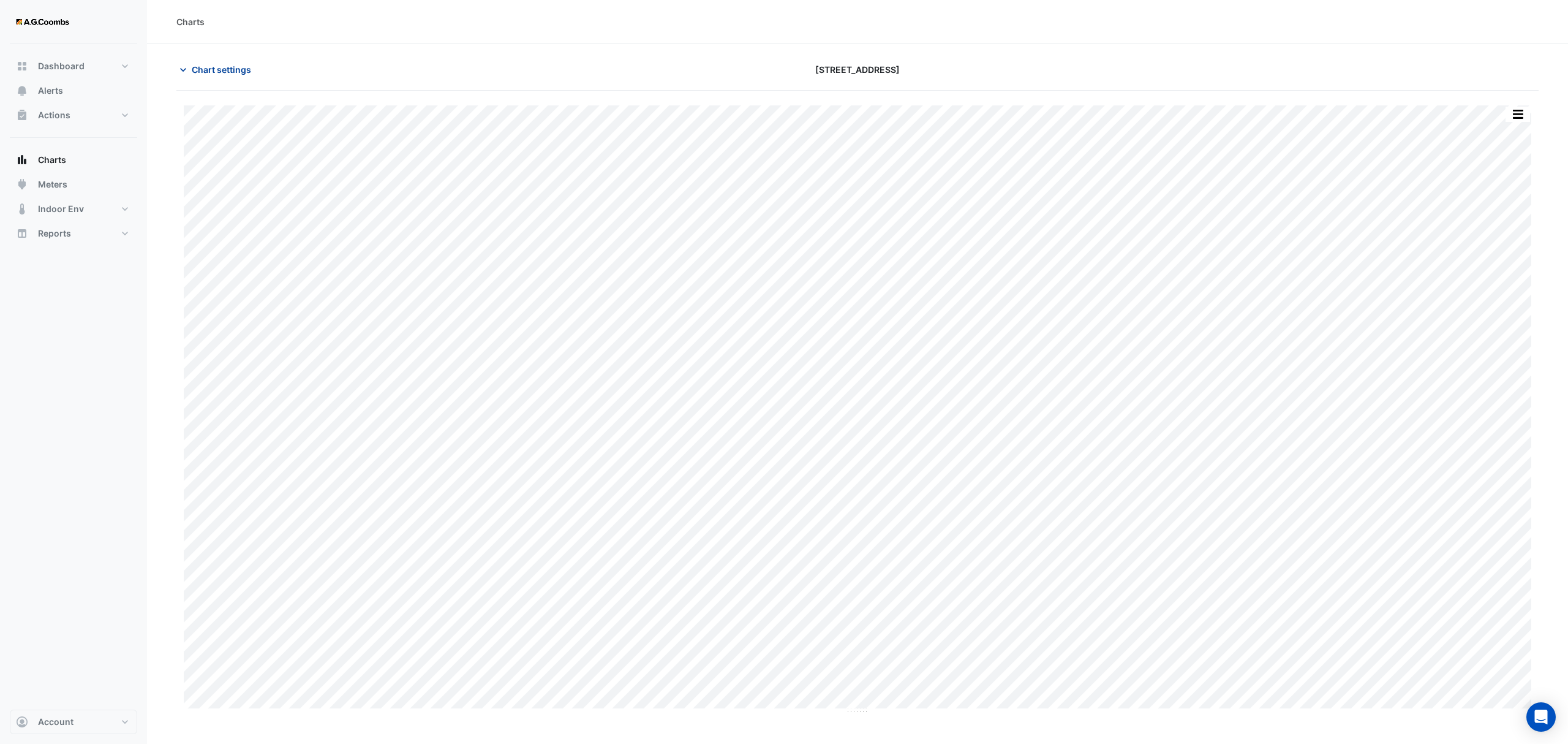
click at [209, 67] on span "Chart settings" at bounding box center [221, 69] width 59 height 13
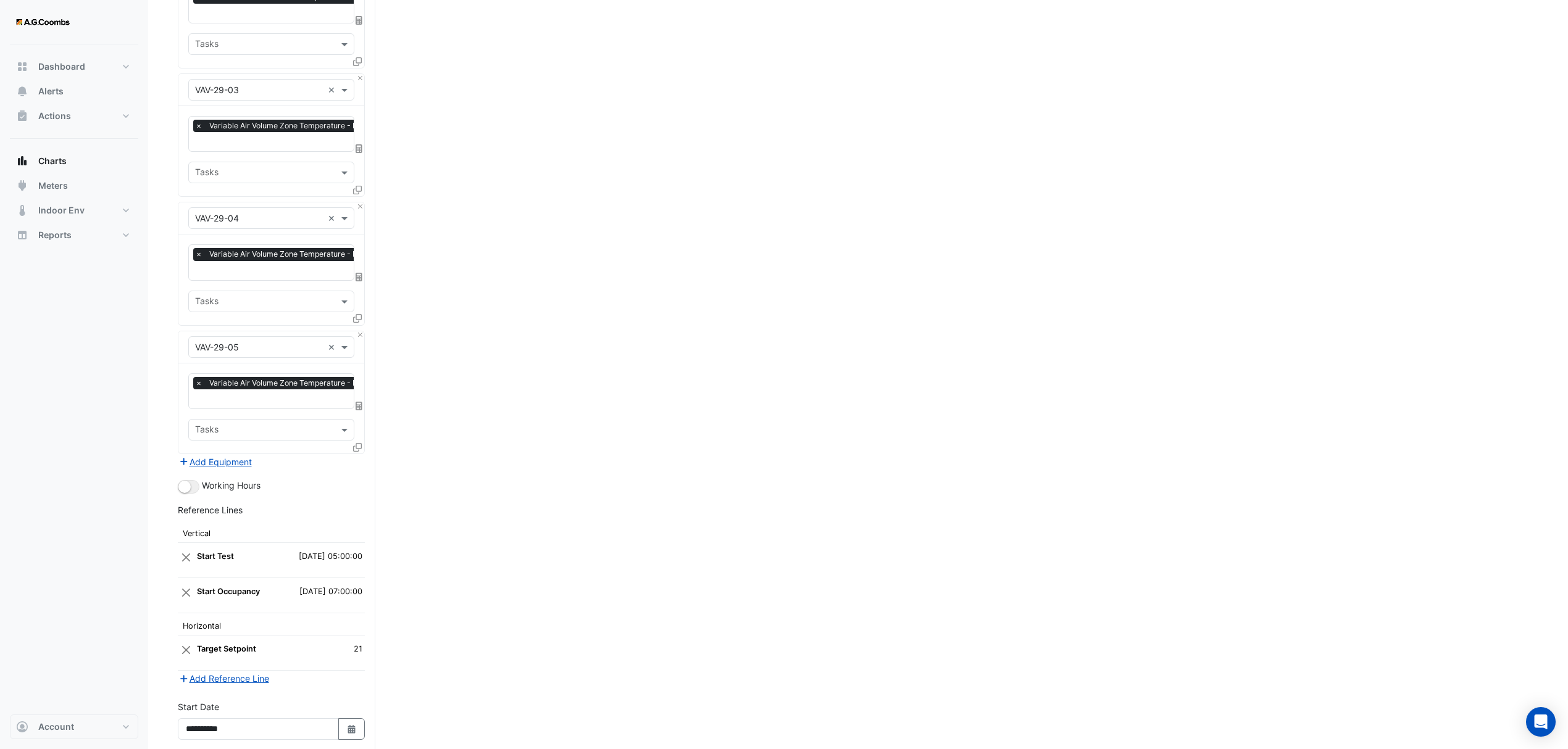
scroll to position [3968, 0]
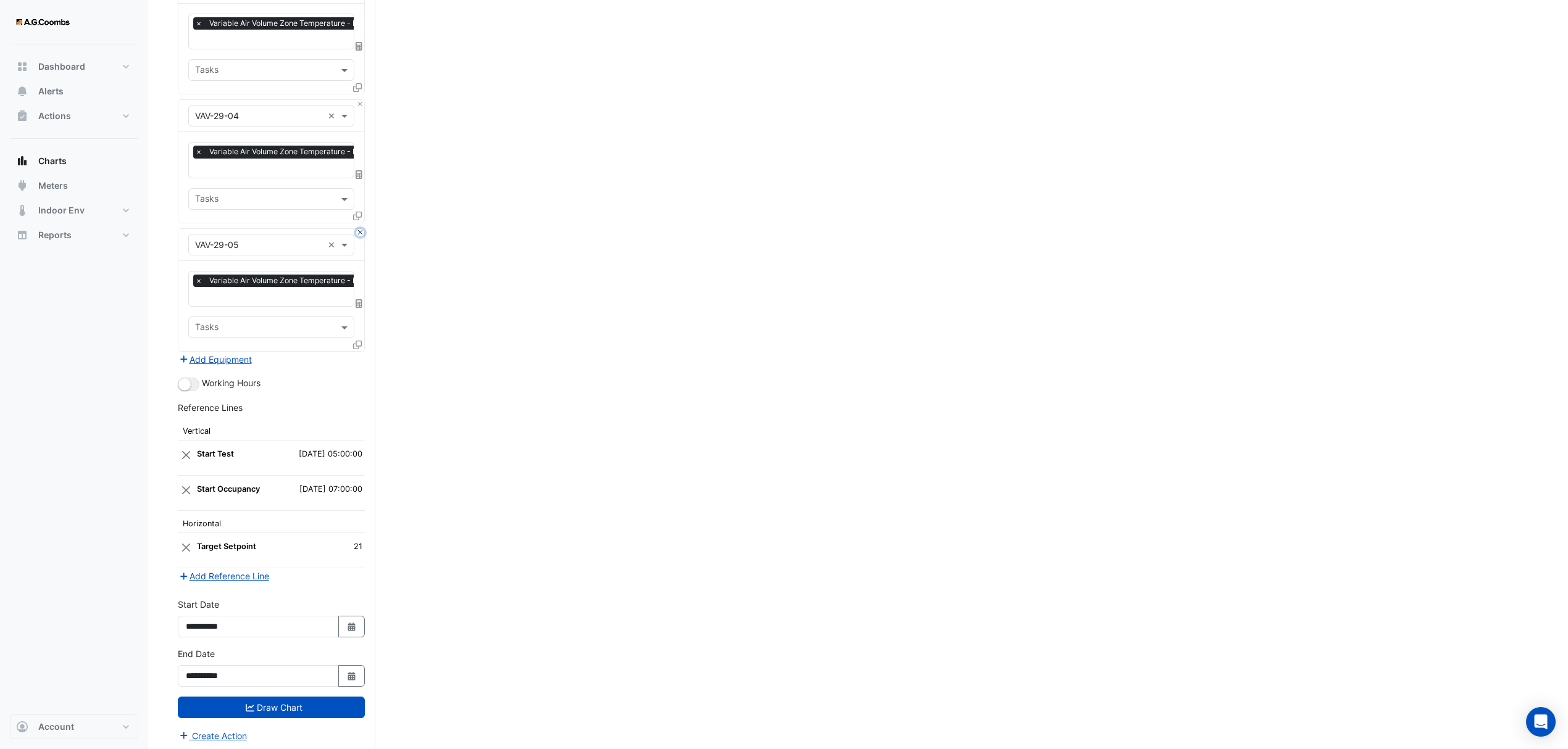
click at [357, 229] on button "Close" at bounding box center [360, 232] width 8 height 8
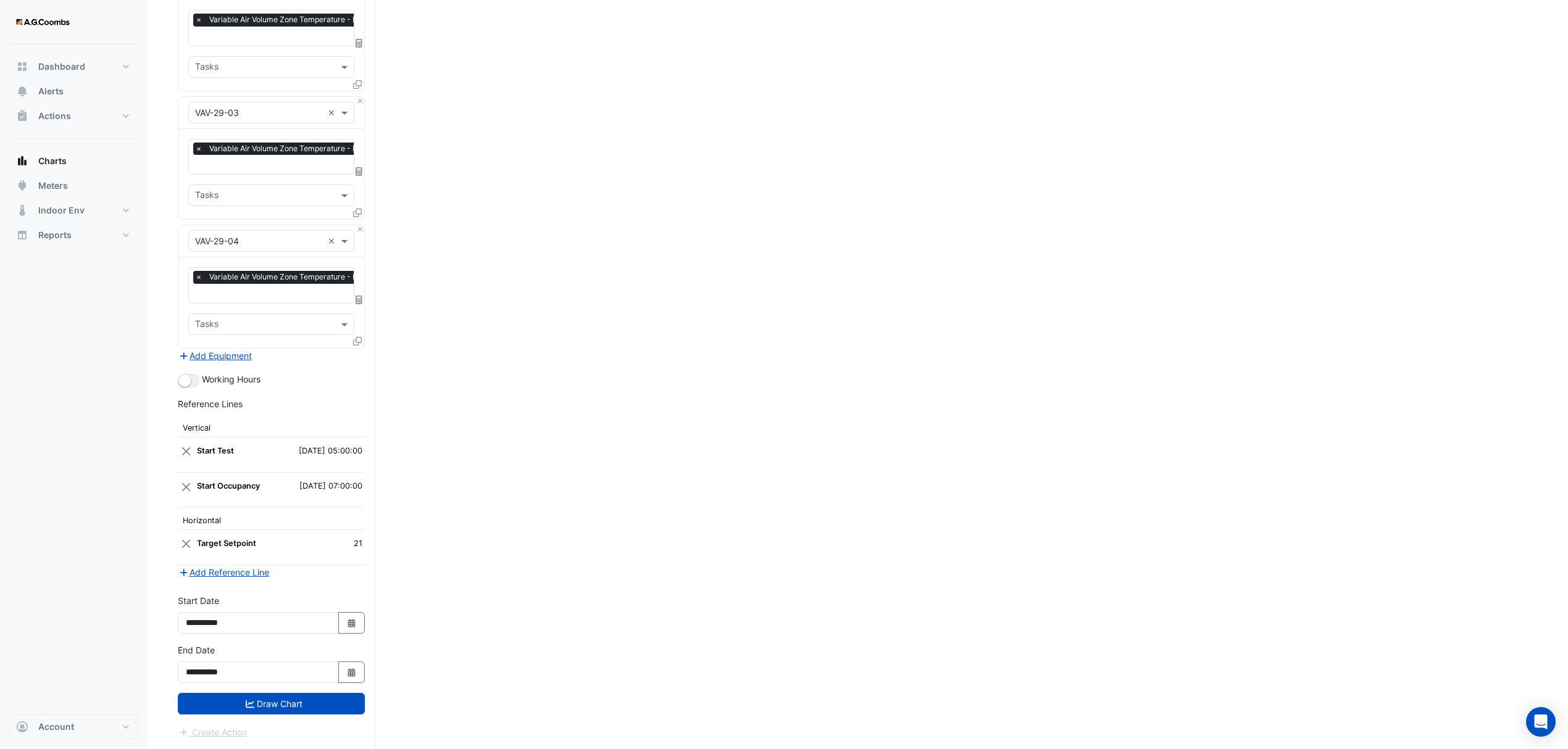
scroll to position [3841, 0]
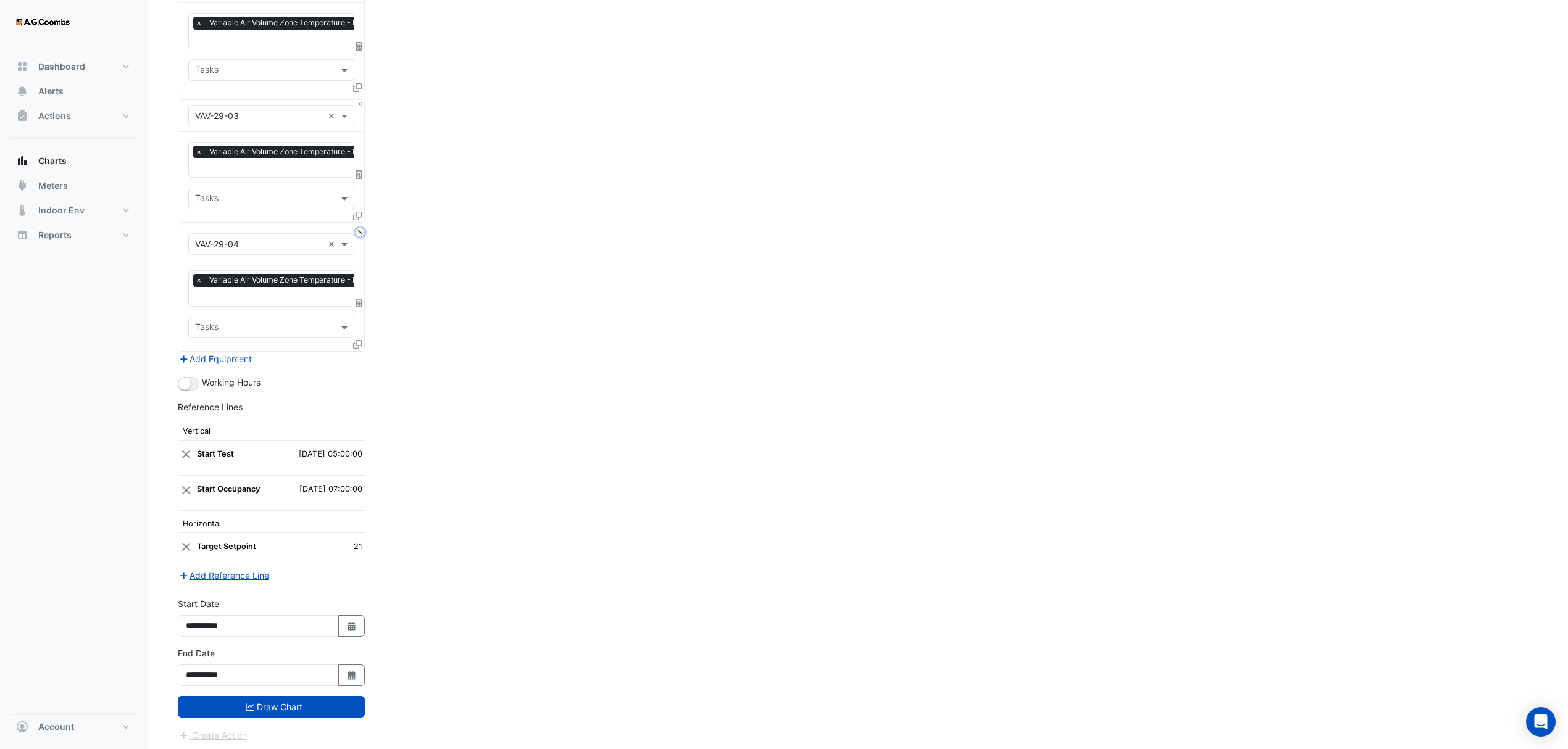
click at [360, 229] on button "Close" at bounding box center [360, 232] width 8 height 8
click at [272, 709] on button "Draw Chart" at bounding box center [271, 706] width 187 height 21
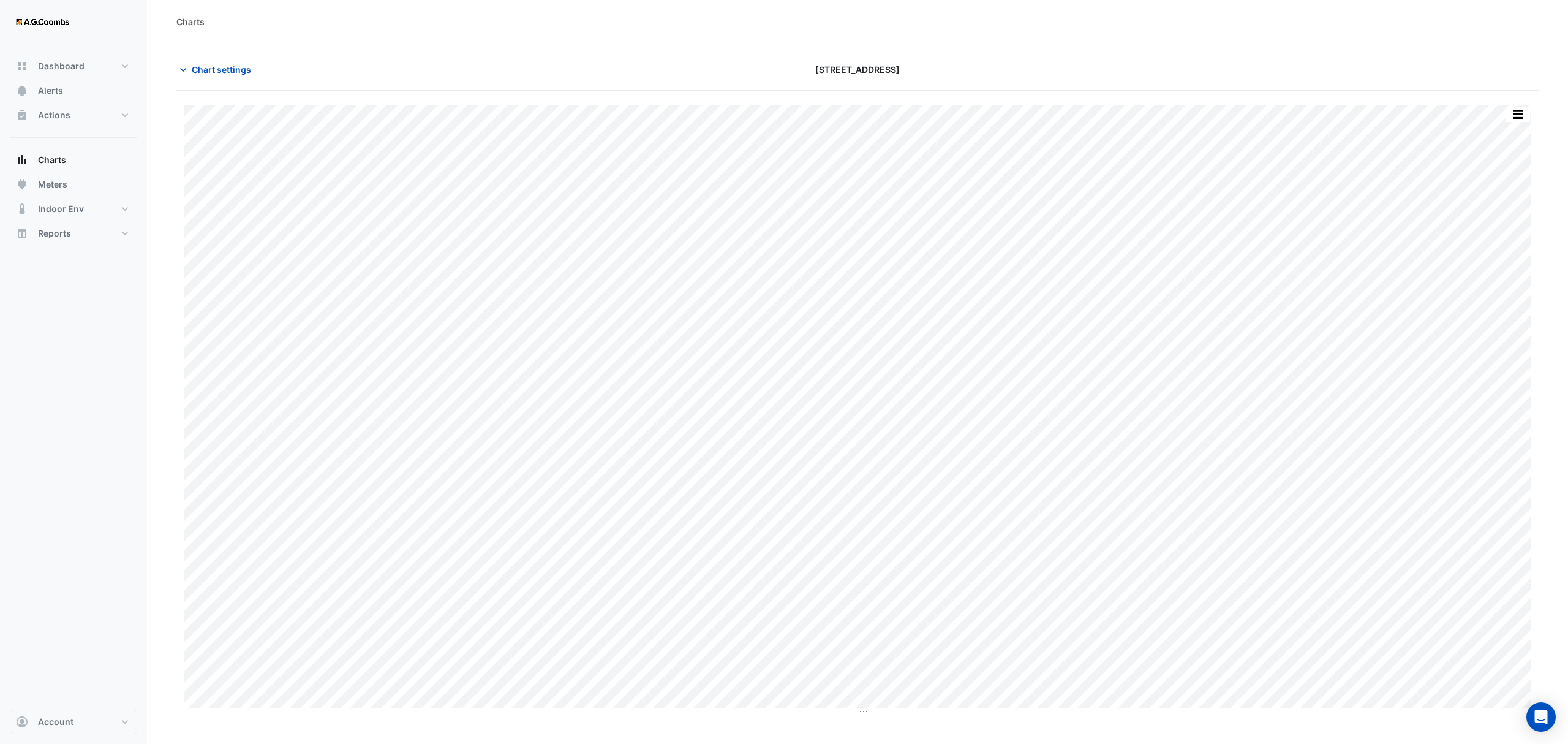
click at [1521, 103] on div "Split by Equip Split All Print Save as JPEG Save as PNG Pivot Data Table Export…" at bounding box center [857, 402] width 1362 height 624
drag, startPoint x: 1524, startPoint y: 109, endPoint x: 1529, endPoint y: 312, distance: 203.1
click at [1523, 109] on button "button" at bounding box center [1518, 114] width 25 height 15
click at [1486, 248] on div "Pivot Data Table" at bounding box center [1493, 246] width 74 height 29
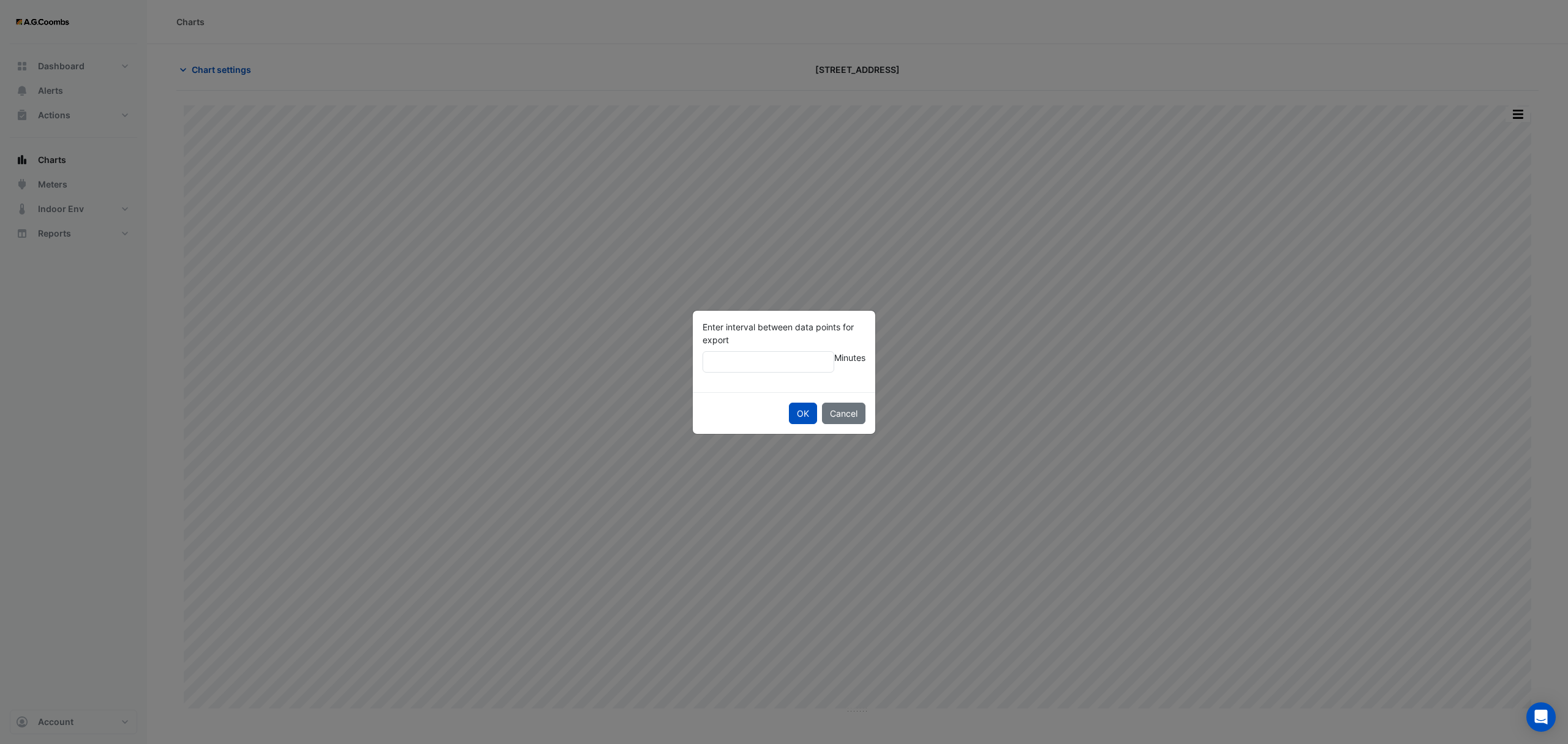
type input "**"
click at [789, 403] on button "OK" at bounding box center [803, 413] width 28 height 21
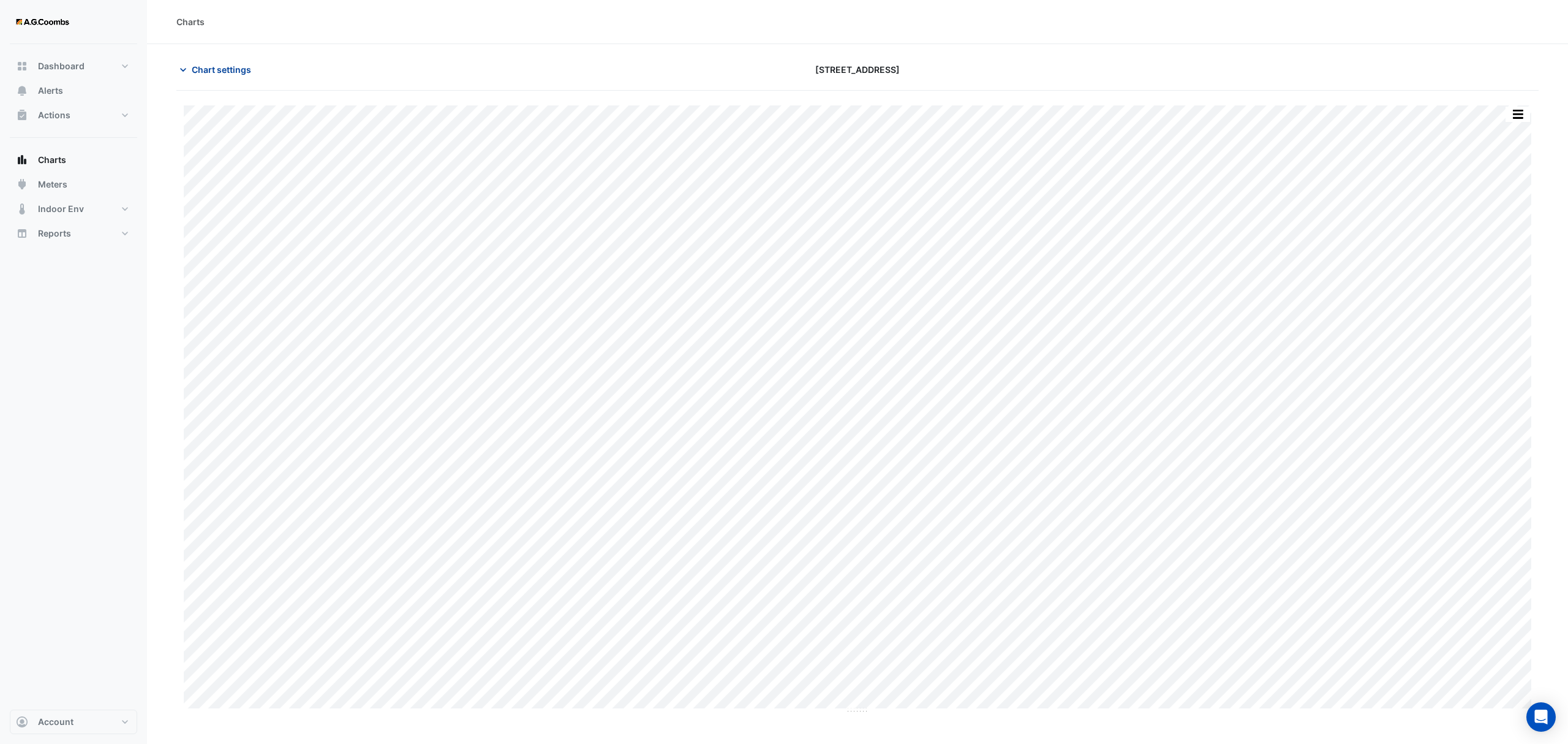
click at [206, 70] on span "Chart settings" at bounding box center [221, 69] width 59 height 13
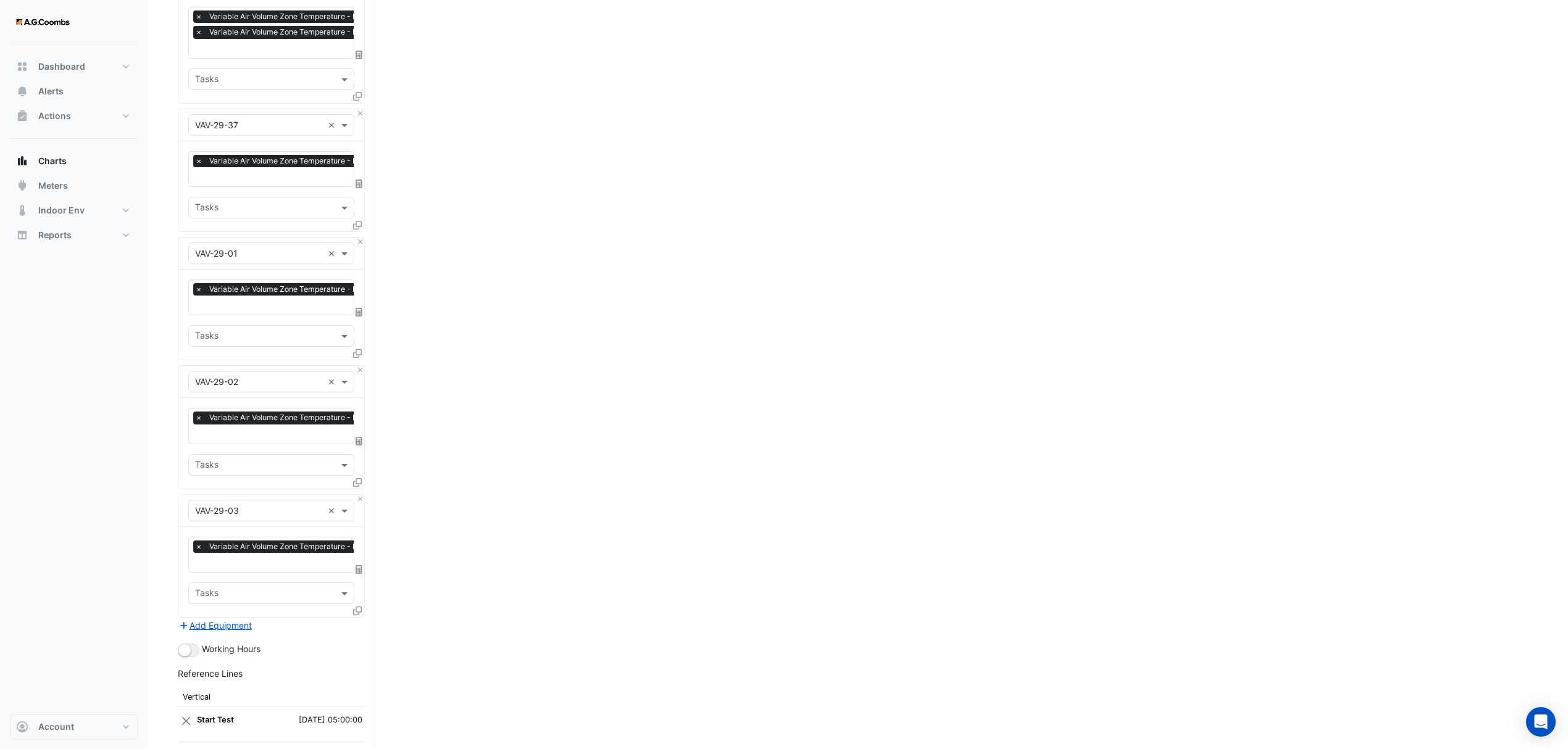
scroll to position [3702, 0]
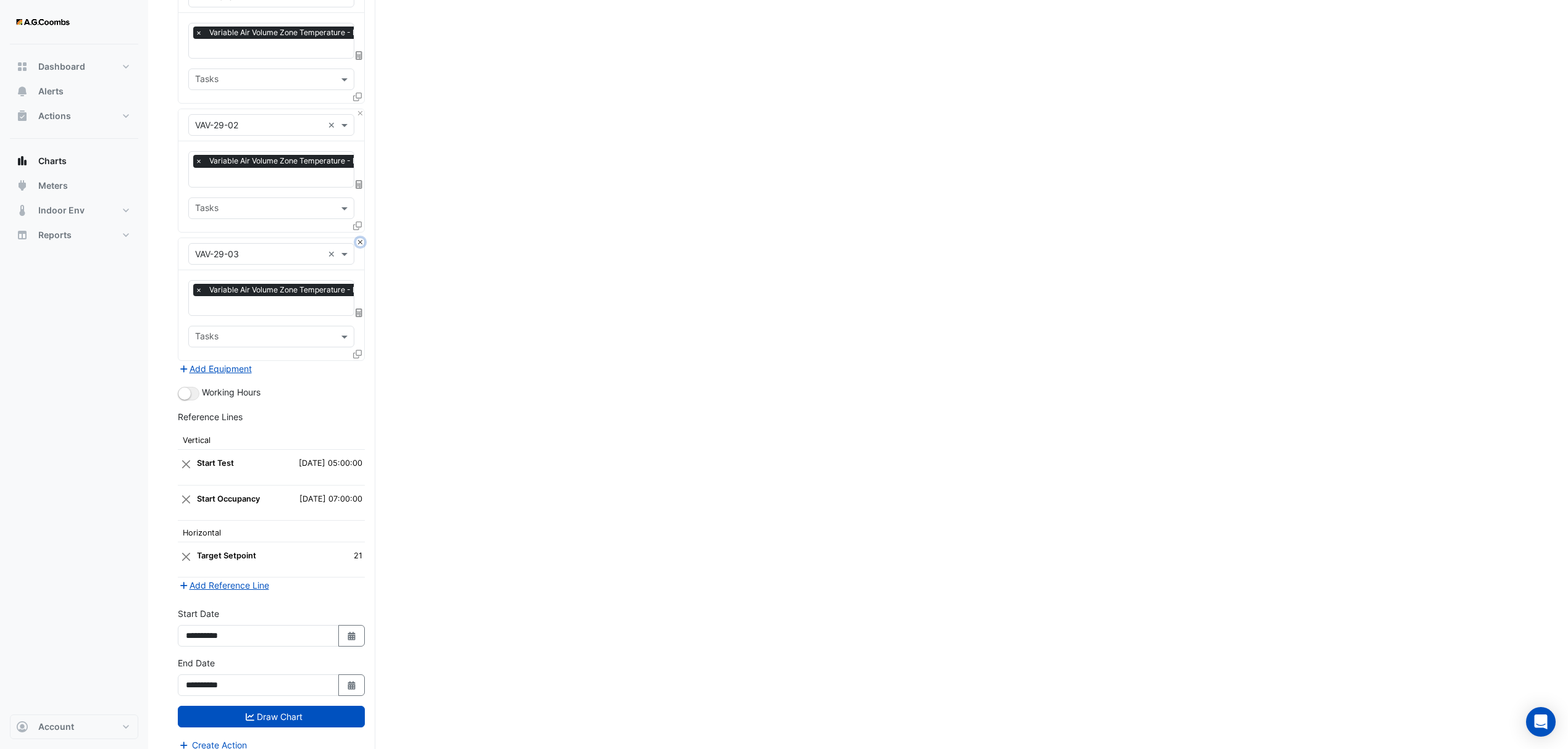
click at [357, 238] on button "Close" at bounding box center [360, 242] width 8 height 8
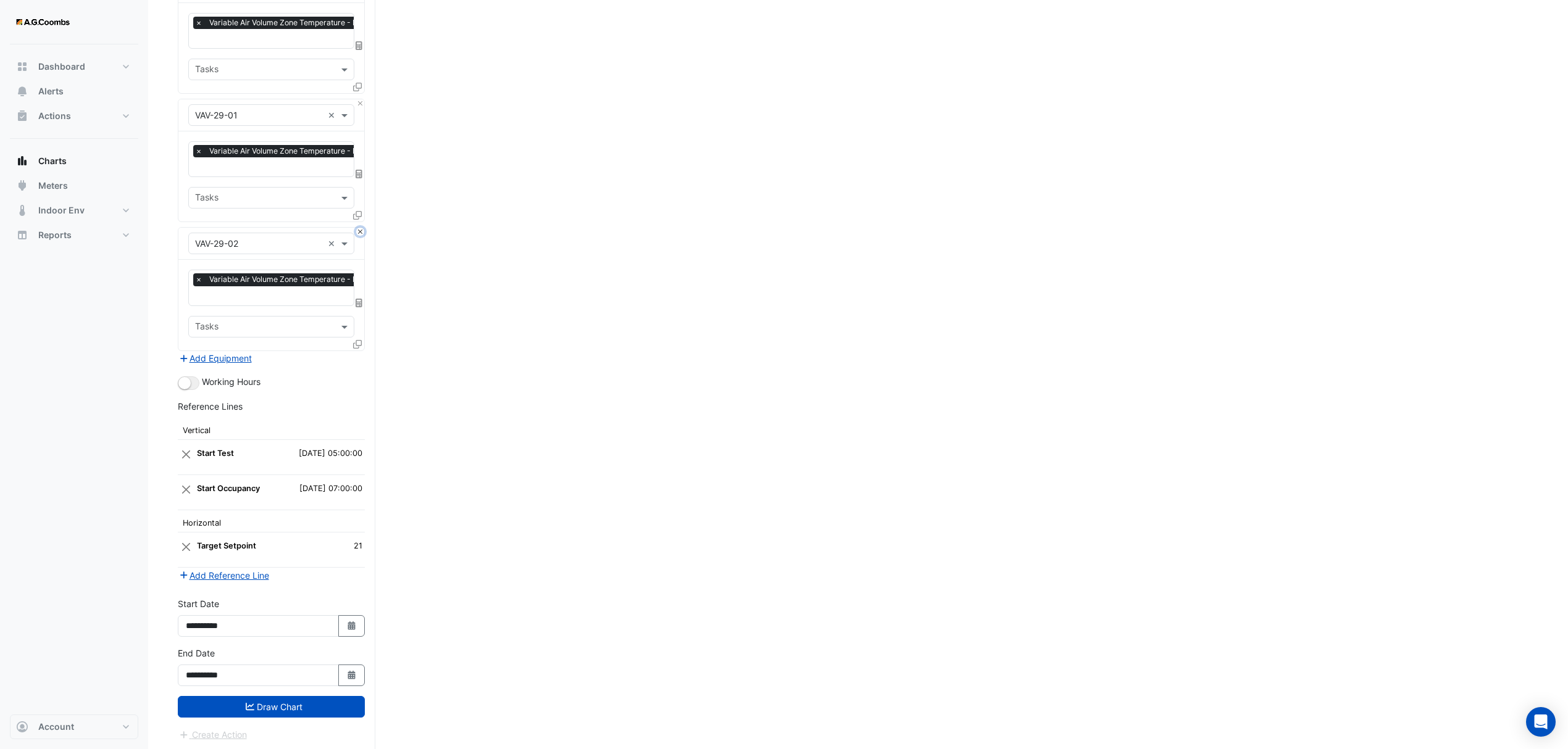
click at [356, 228] on button "Close" at bounding box center [360, 232] width 8 height 8
click at [229, 713] on button "Draw Chart" at bounding box center [271, 706] width 187 height 21
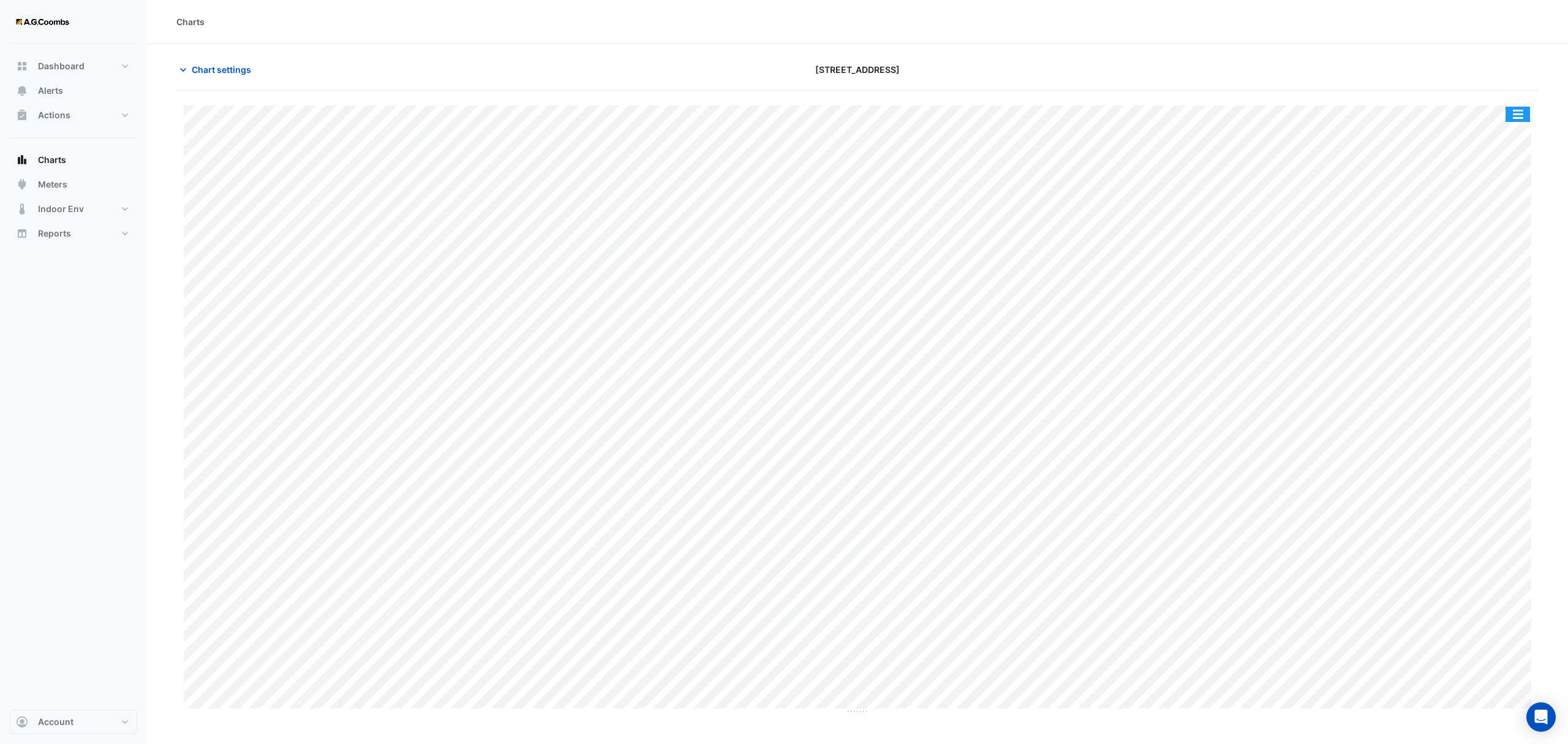
click at [1517, 112] on button "button" at bounding box center [1518, 114] width 25 height 15
click at [1496, 250] on div "Pivot Data Table" at bounding box center [1493, 246] width 74 height 29
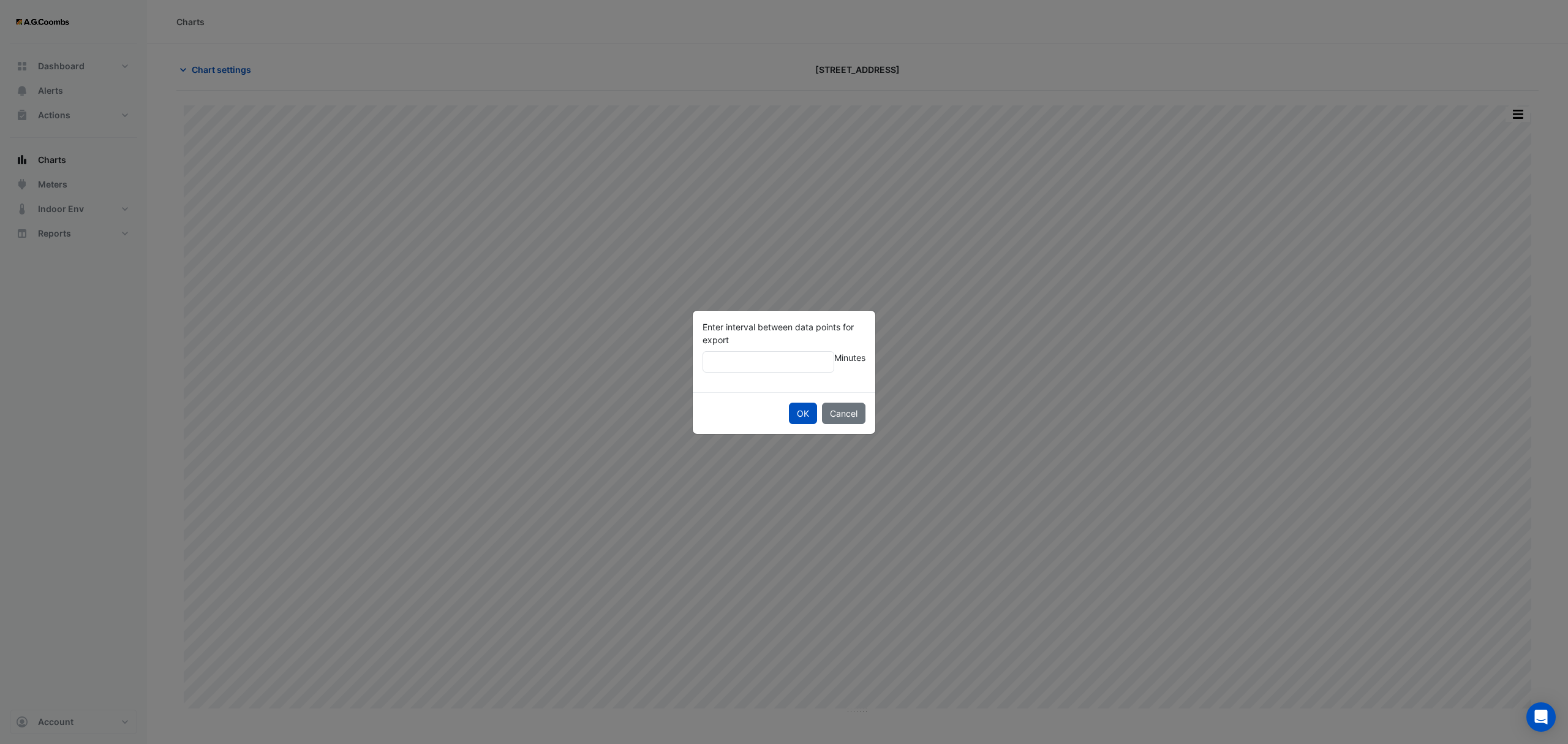
type input "**"
click at [789, 403] on button "OK" at bounding box center [803, 413] width 28 height 21
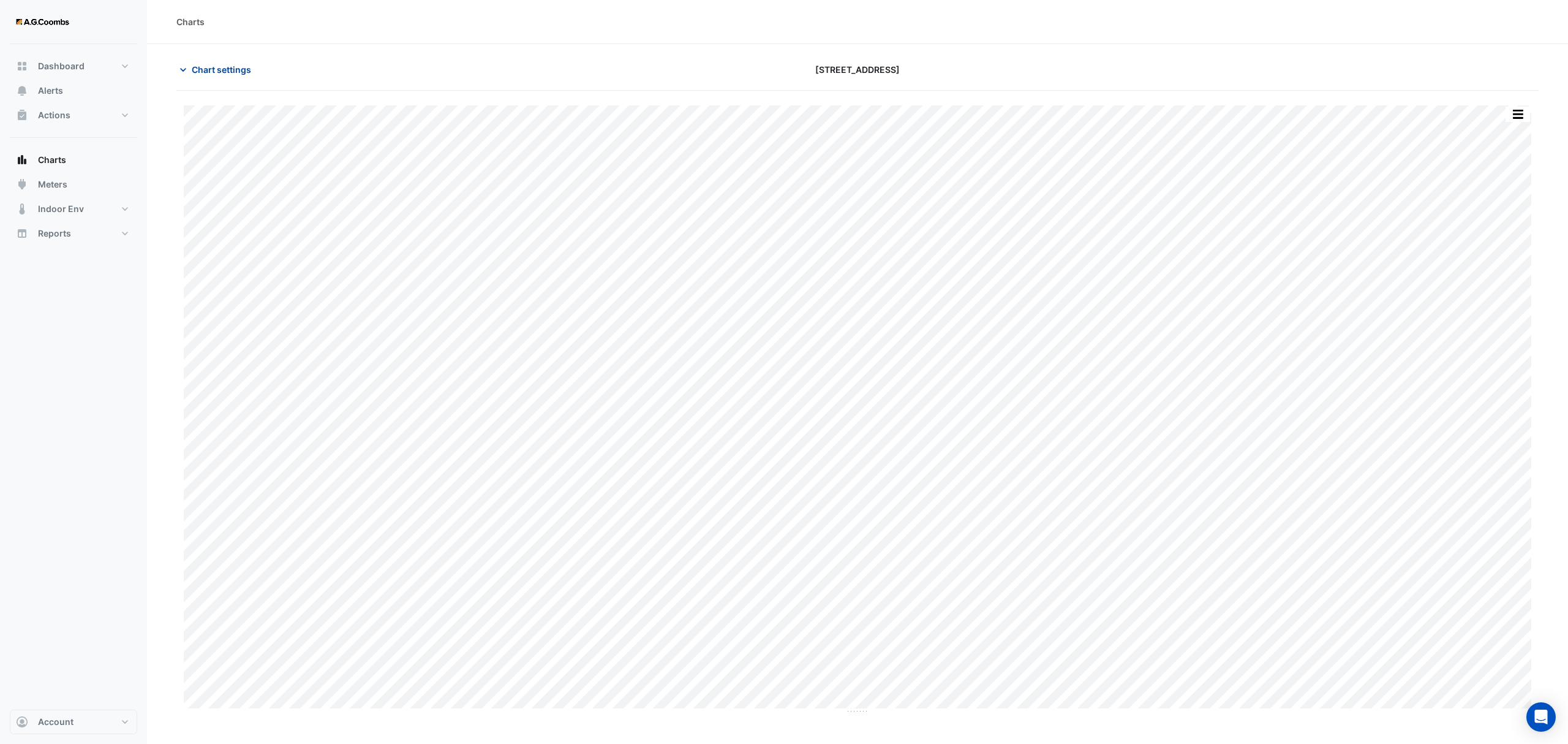
click at [207, 65] on span "Chart settings" at bounding box center [221, 69] width 59 height 13
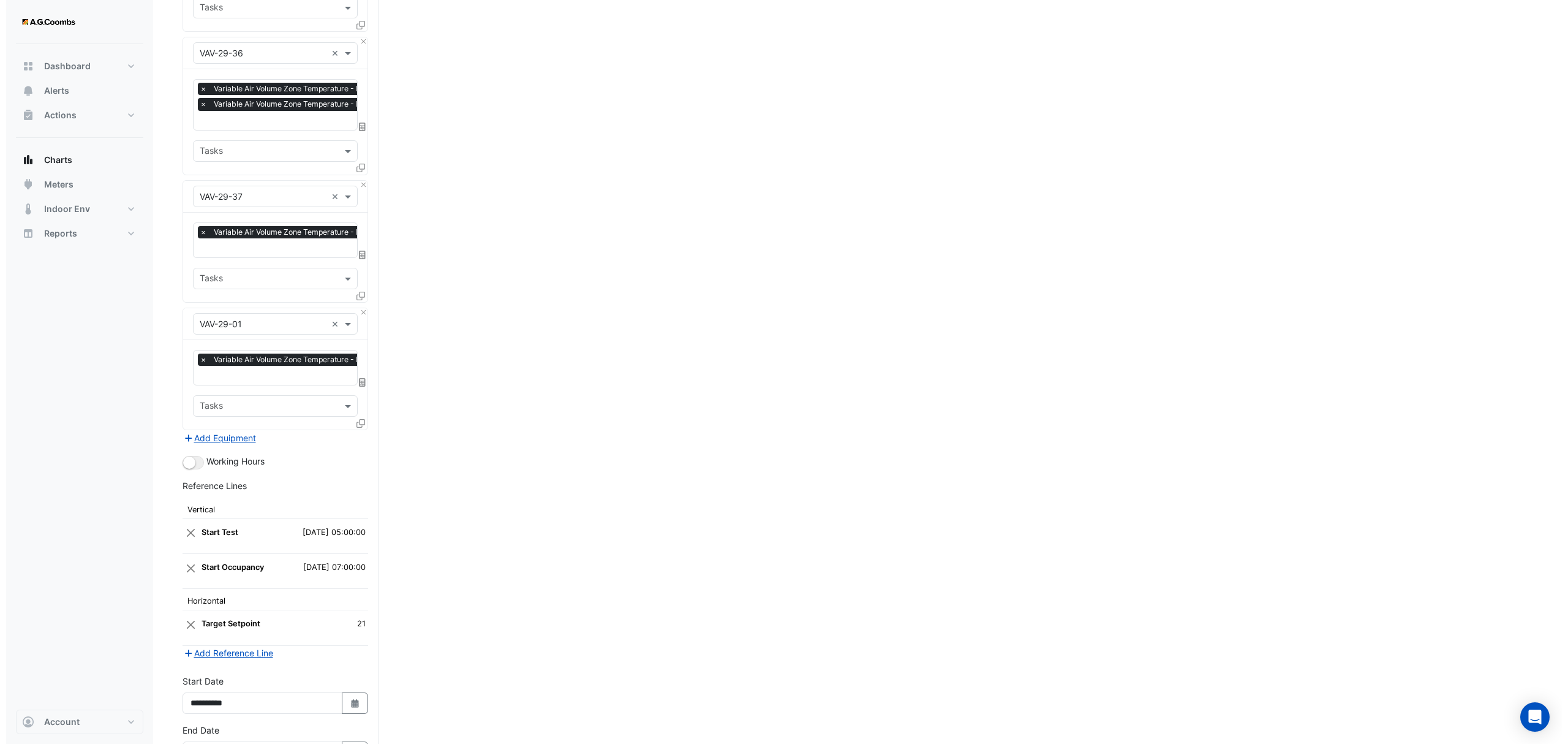
scroll to position [3432, 0]
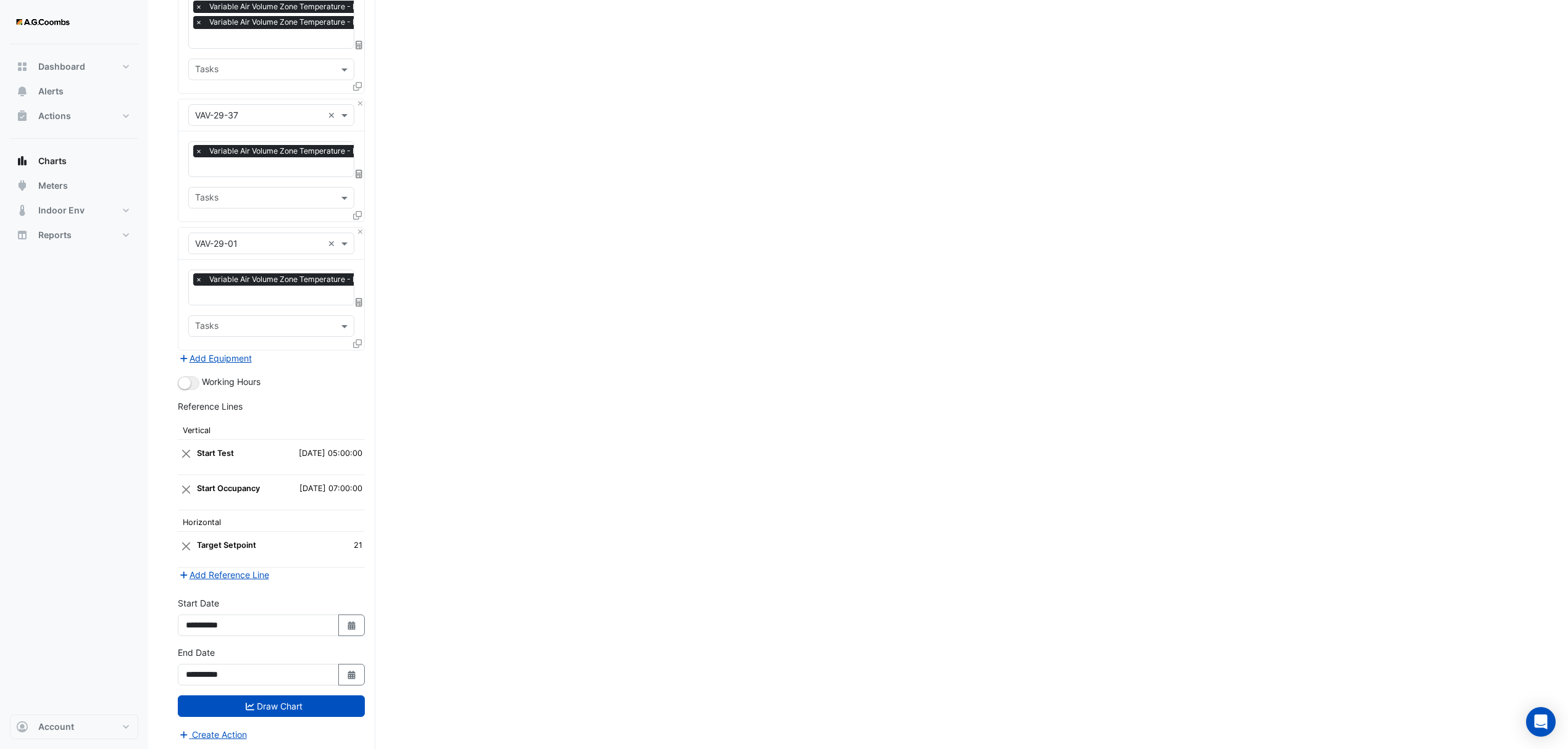
click at [358, 342] on fa-icon at bounding box center [357, 343] width 9 height 10
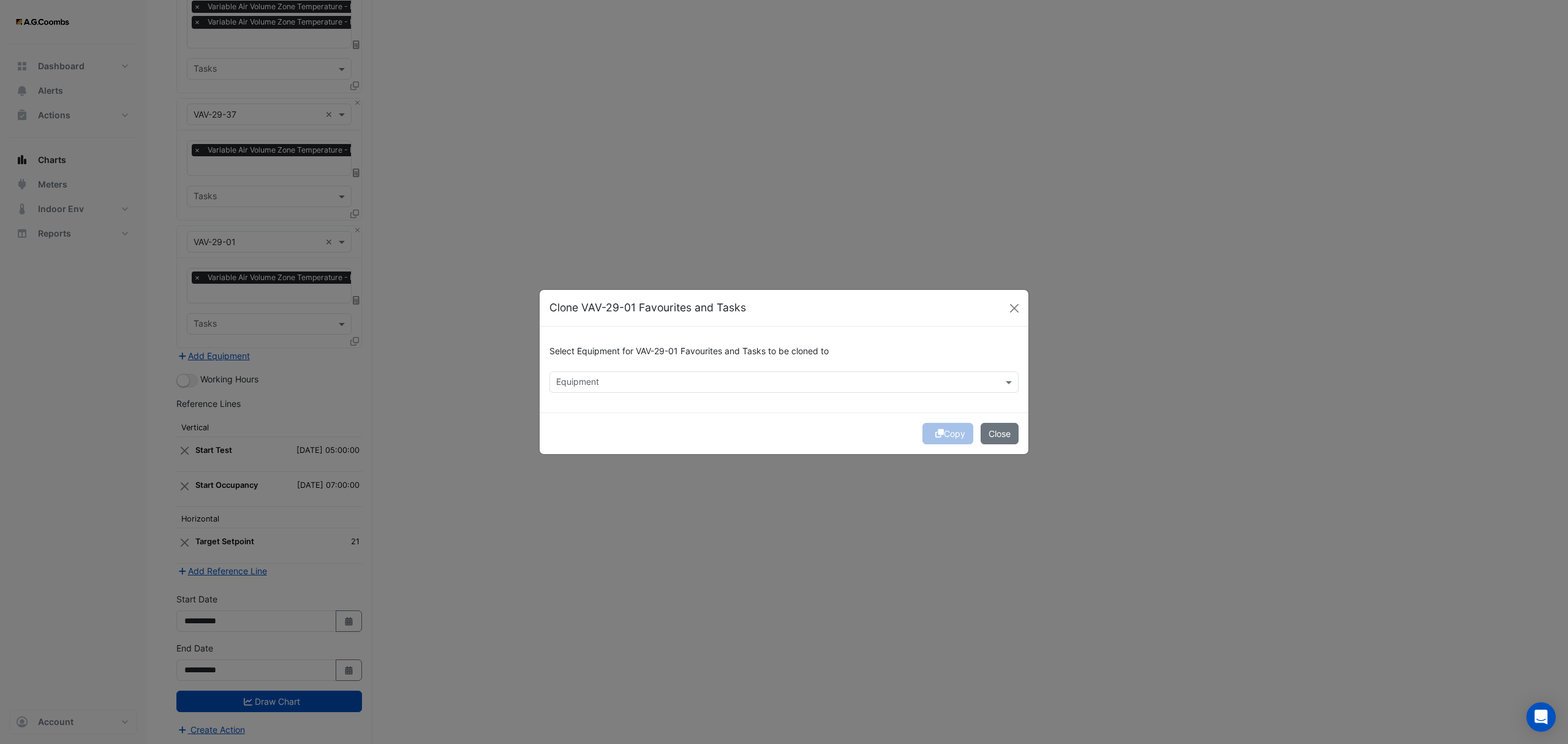
click at [745, 380] on input "text" at bounding box center [776, 383] width 441 height 13
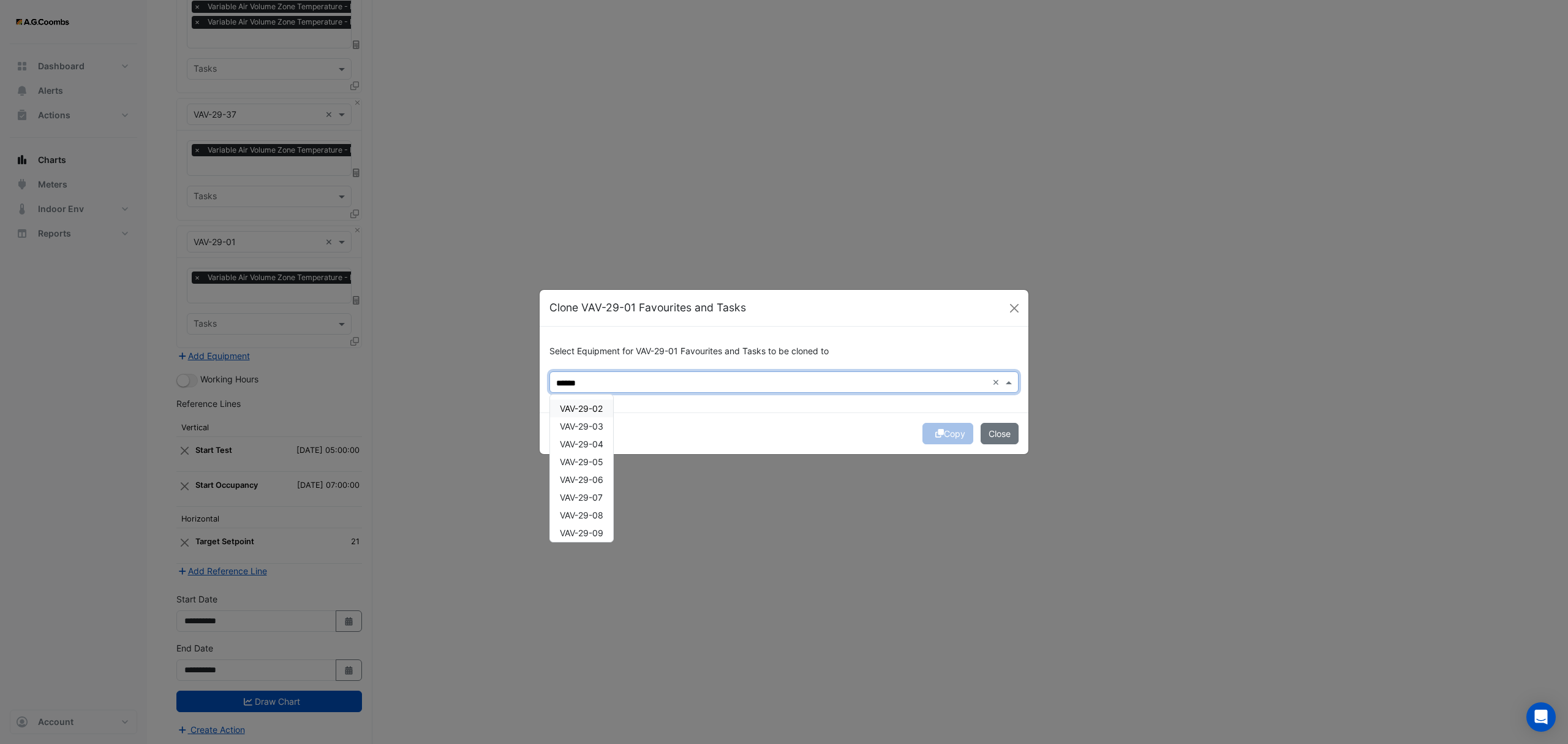
click at [581, 410] on span "VAV-29-02" at bounding box center [581, 408] width 43 height 10
click at [599, 525] on span "VAV-29-10" at bounding box center [581, 528] width 42 height 10
click at [592, 510] on span "VAV-29-09" at bounding box center [582, 510] width 44 height 10
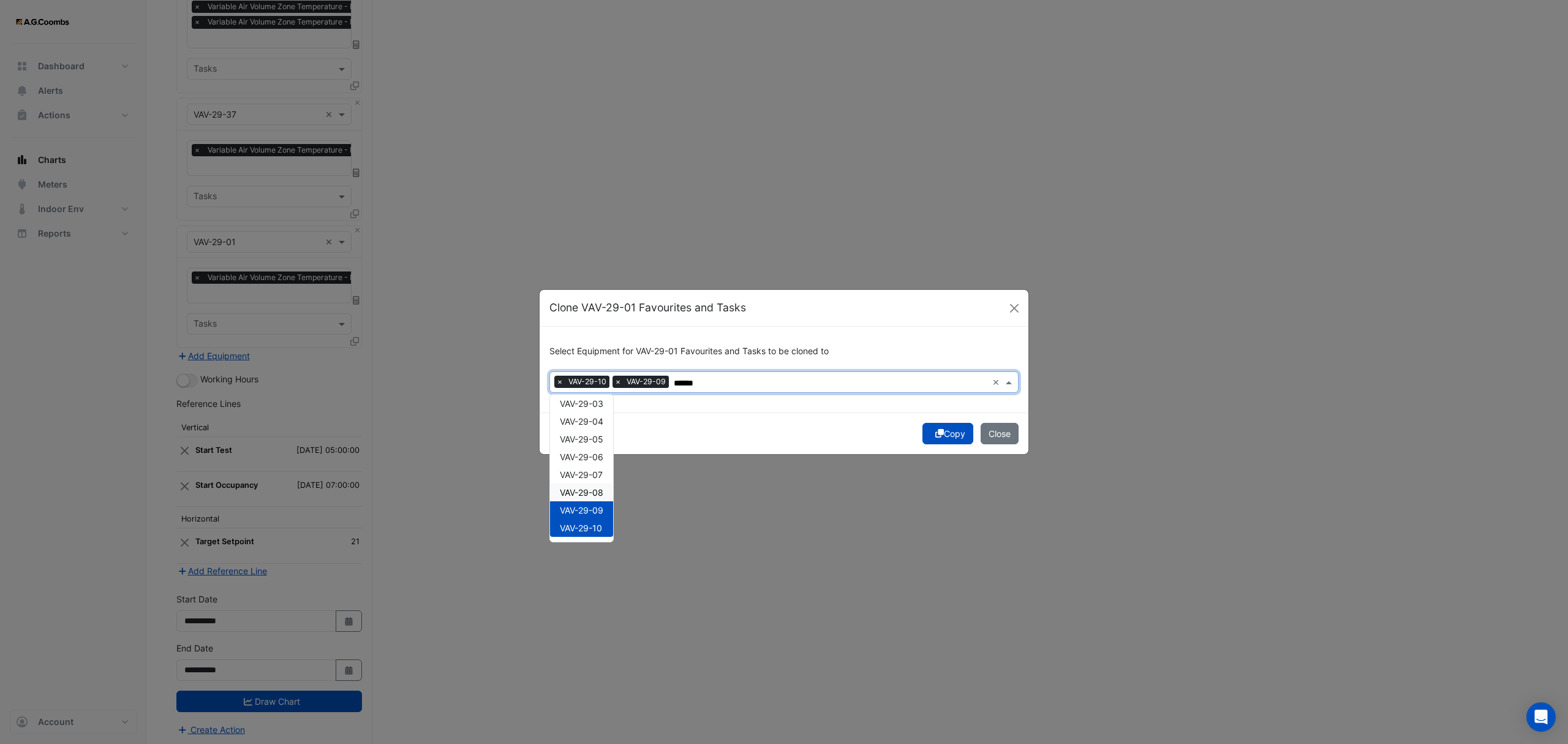
click at [587, 493] on span "VAV-29-08" at bounding box center [582, 492] width 44 height 10
click at [584, 474] on span "VAV-29-07" at bounding box center [581, 475] width 43 height 10
click at [586, 457] on span "VAV-29-06" at bounding box center [582, 457] width 44 height 10
click at [596, 435] on span "VAV-29-05" at bounding box center [582, 439] width 44 height 10
click at [592, 419] on span "VAV-29-04" at bounding box center [582, 421] width 44 height 10
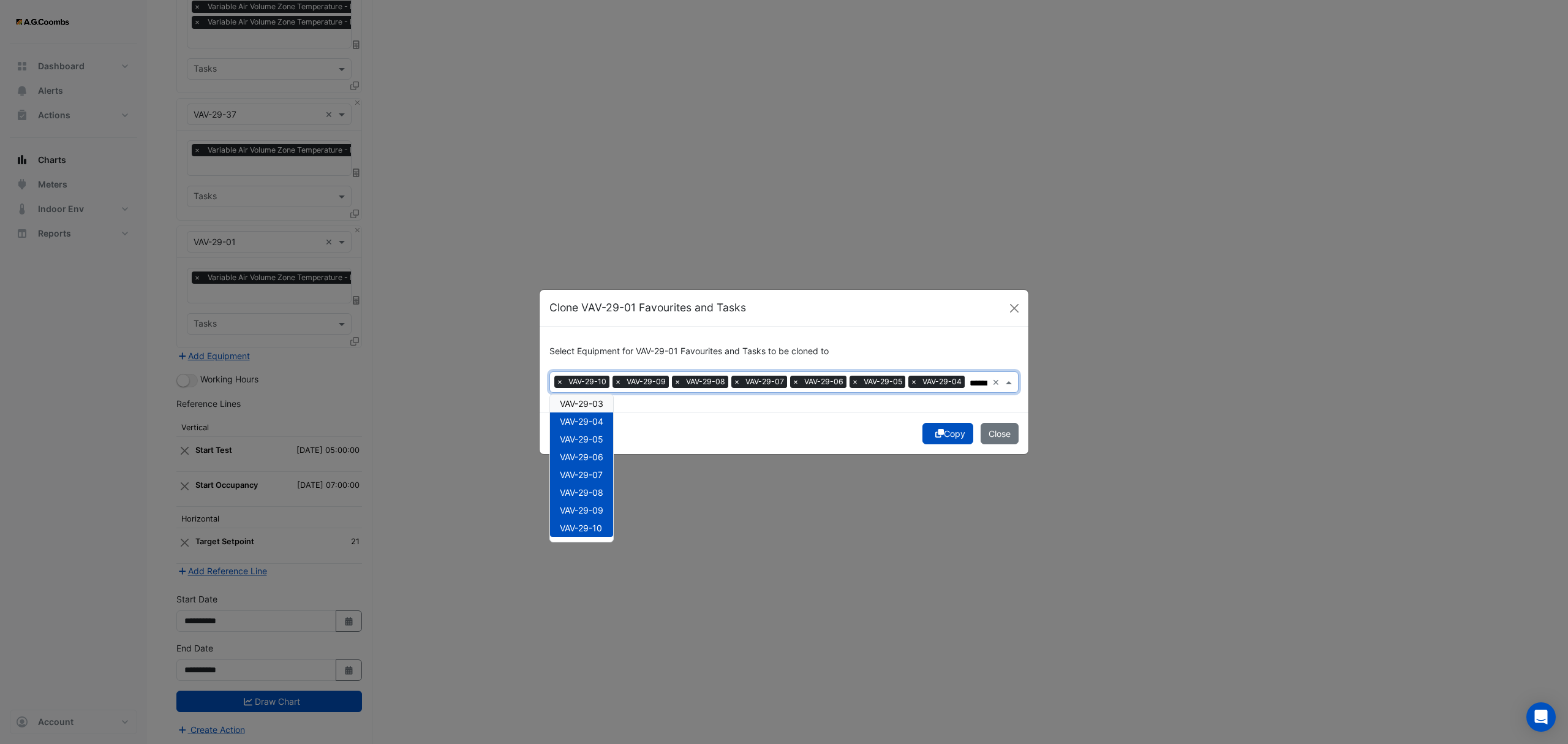
click at [589, 406] on span "VAV-29-03" at bounding box center [582, 404] width 44 height 10
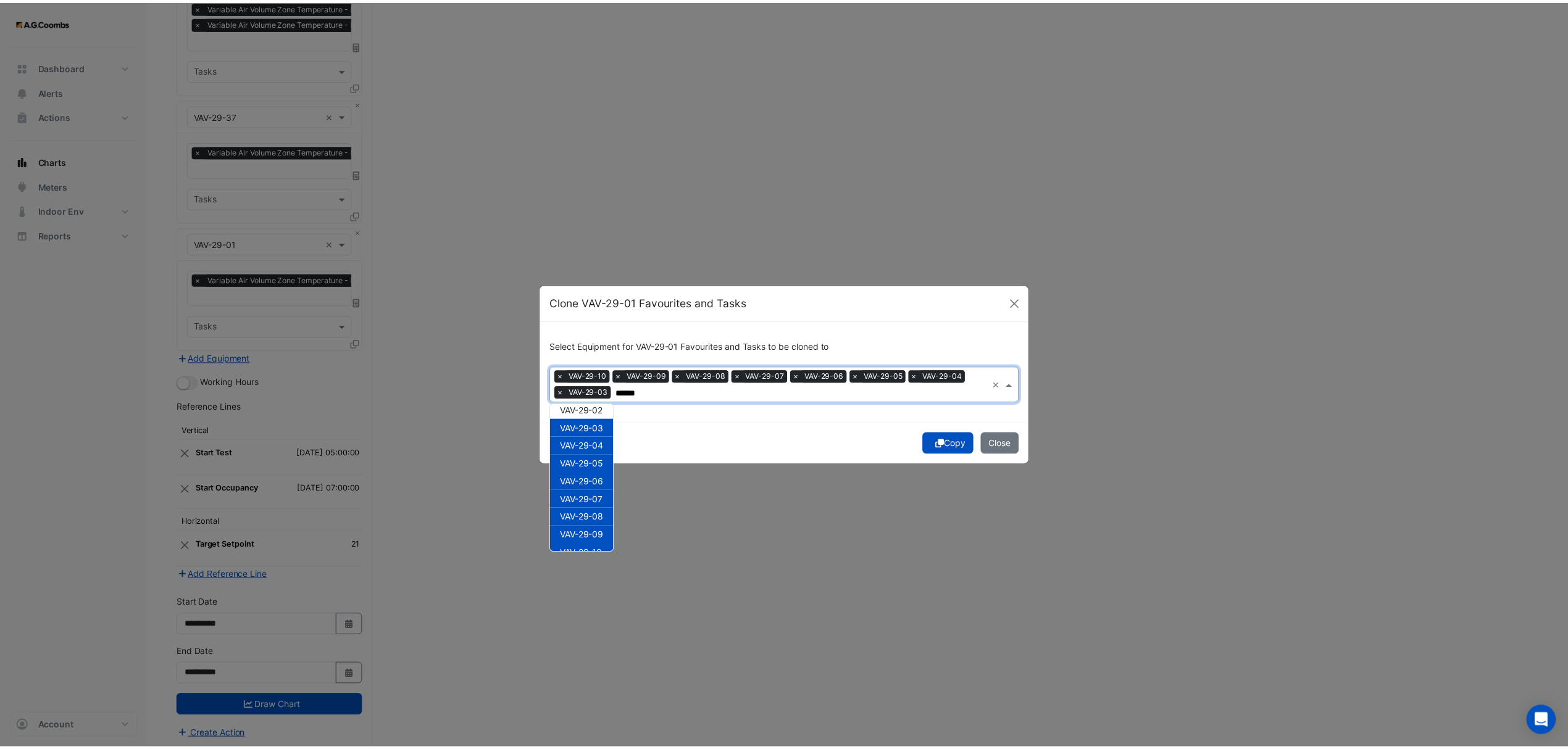
scroll to position [0, 0]
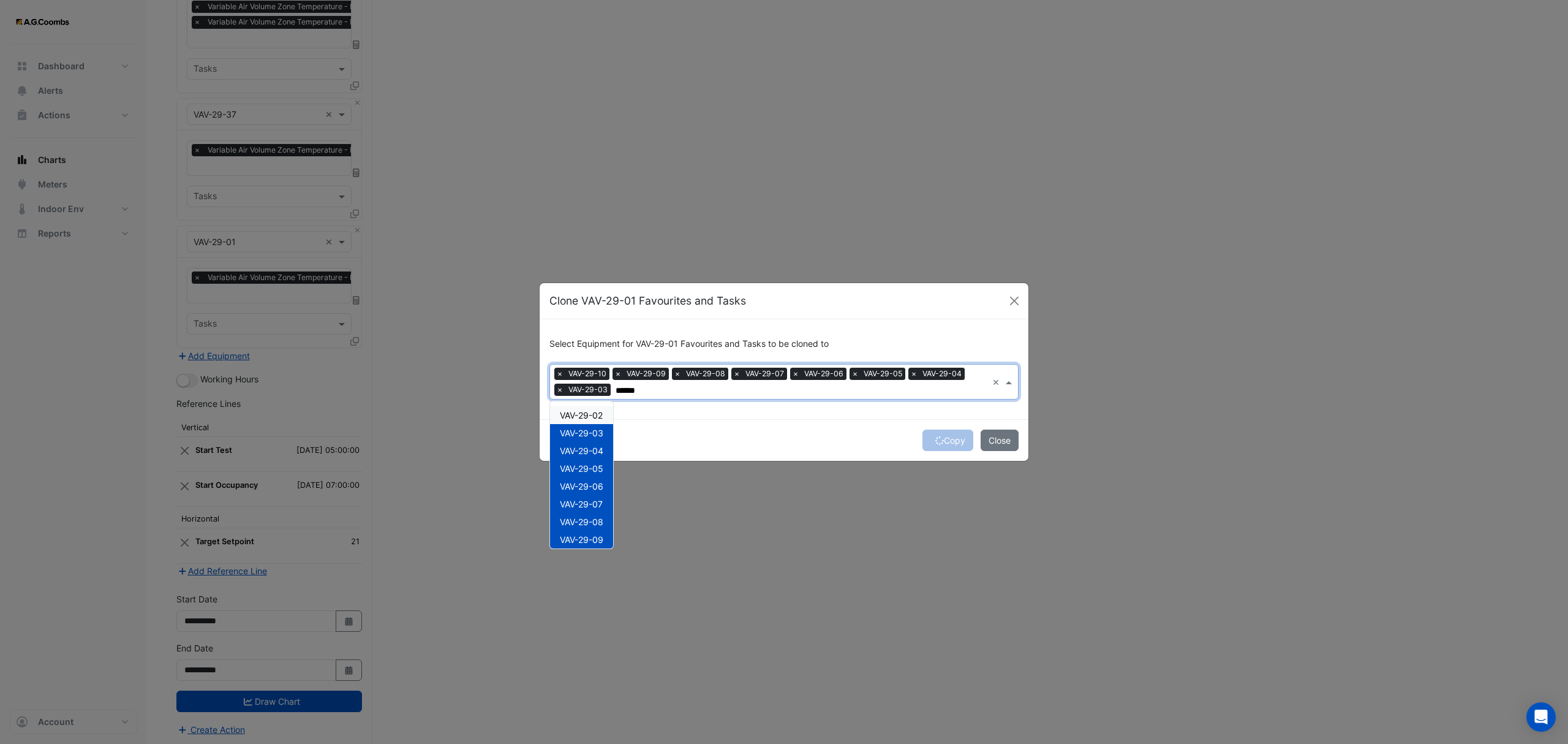
click at [582, 413] on span "VAV-29-02" at bounding box center [581, 415] width 43 height 10
type input "******"
click at [949, 439] on button "Copy" at bounding box center [948, 440] width 51 height 21
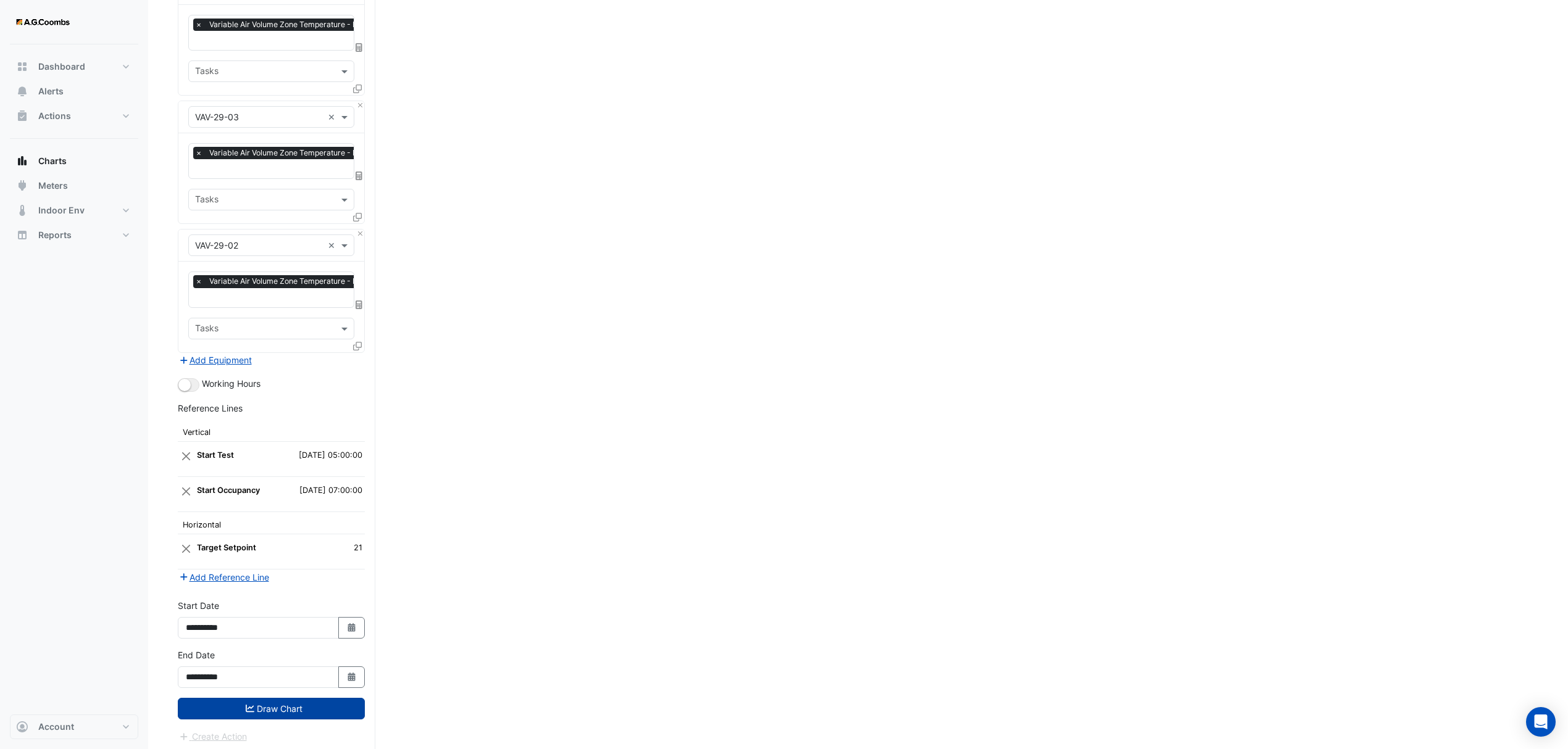
click at [282, 702] on button "Draw Chart" at bounding box center [271, 708] width 187 height 21
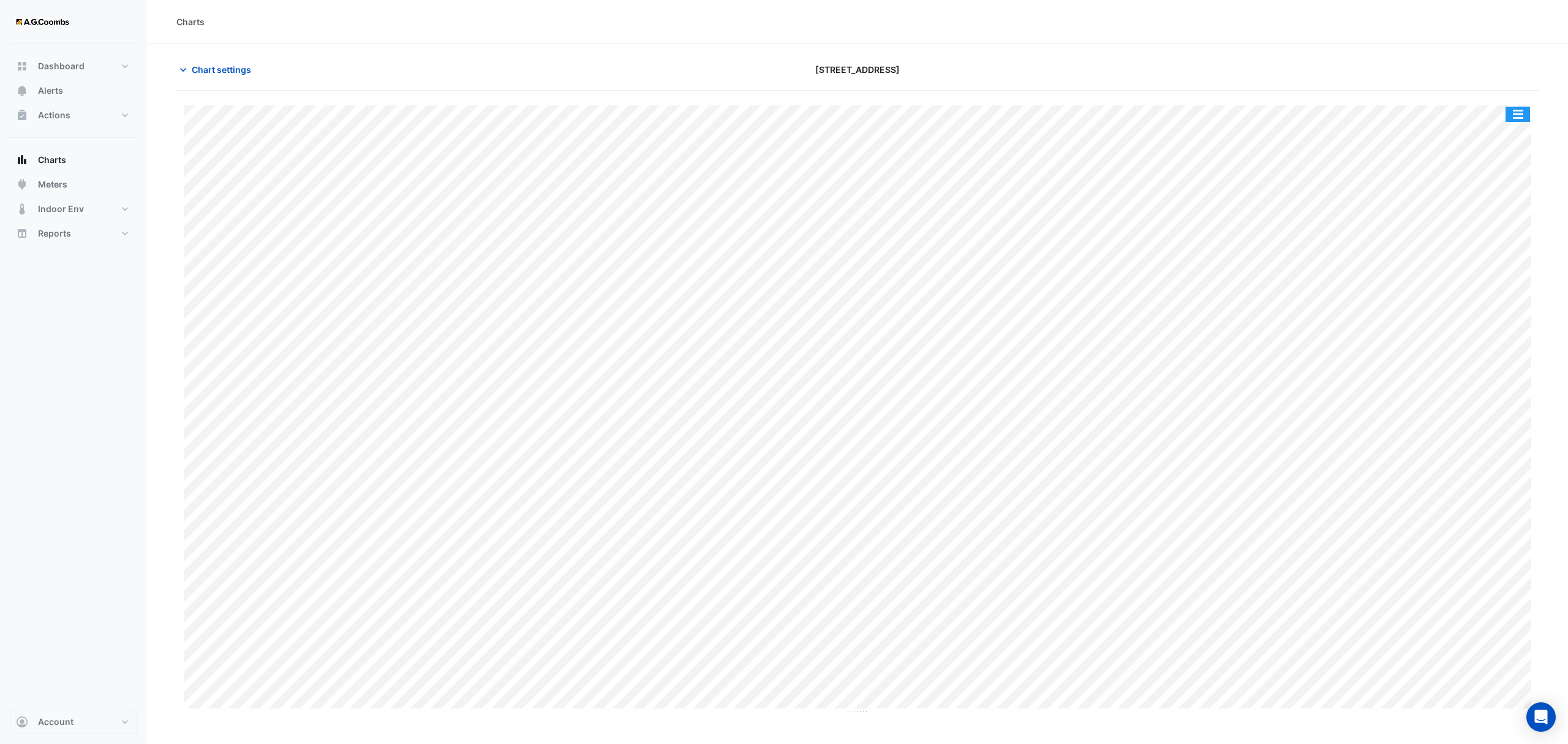
click at [1518, 112] on button "button" at bounding box center [1518, 114] width 25 height 15
click at [1478, 249] on div "Pivot Data Table" at bounding box center [1493, 246] width 74 height 29
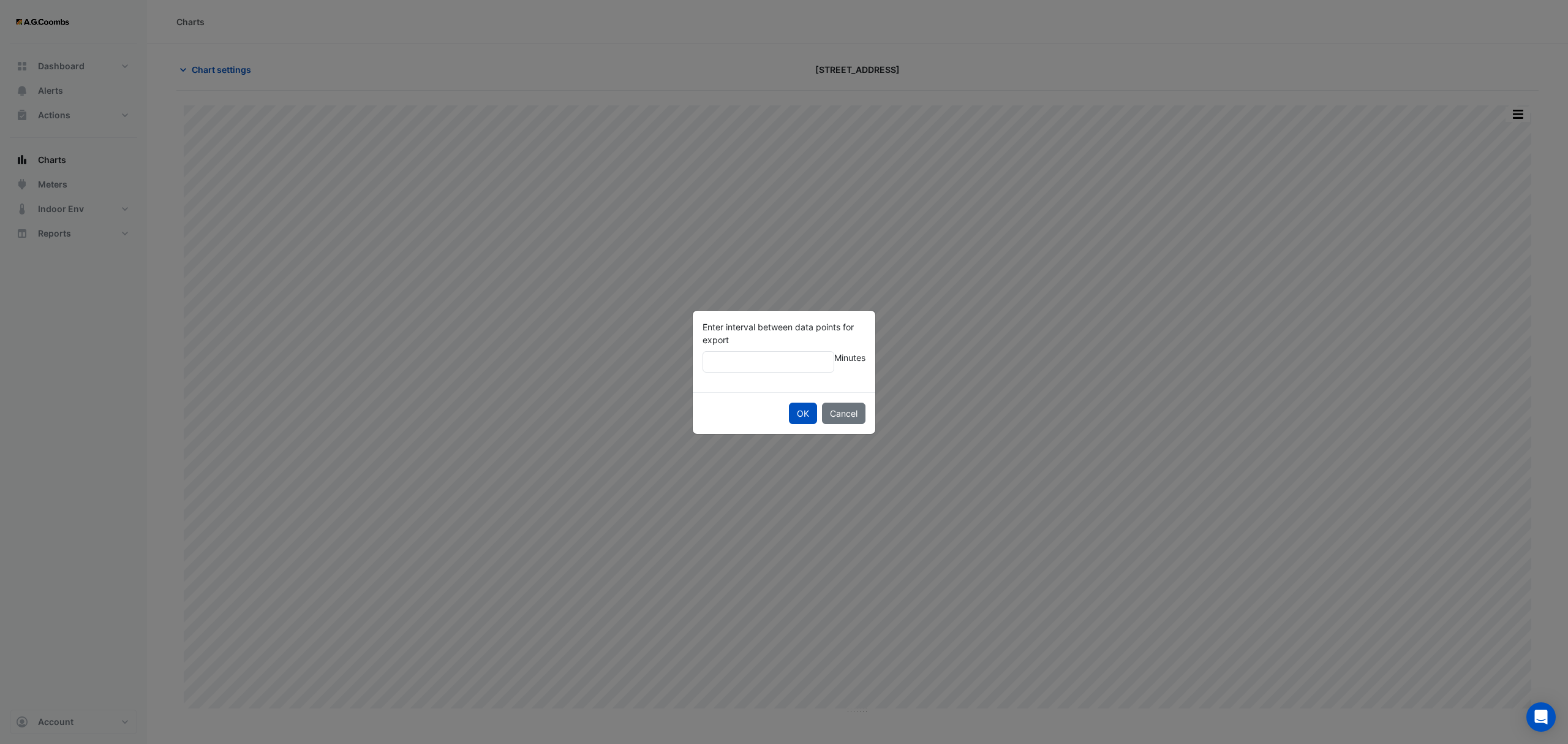
type input "**"
click at [789, 403] on button "OK" at bounding box center [803, 413] width 28 height 21
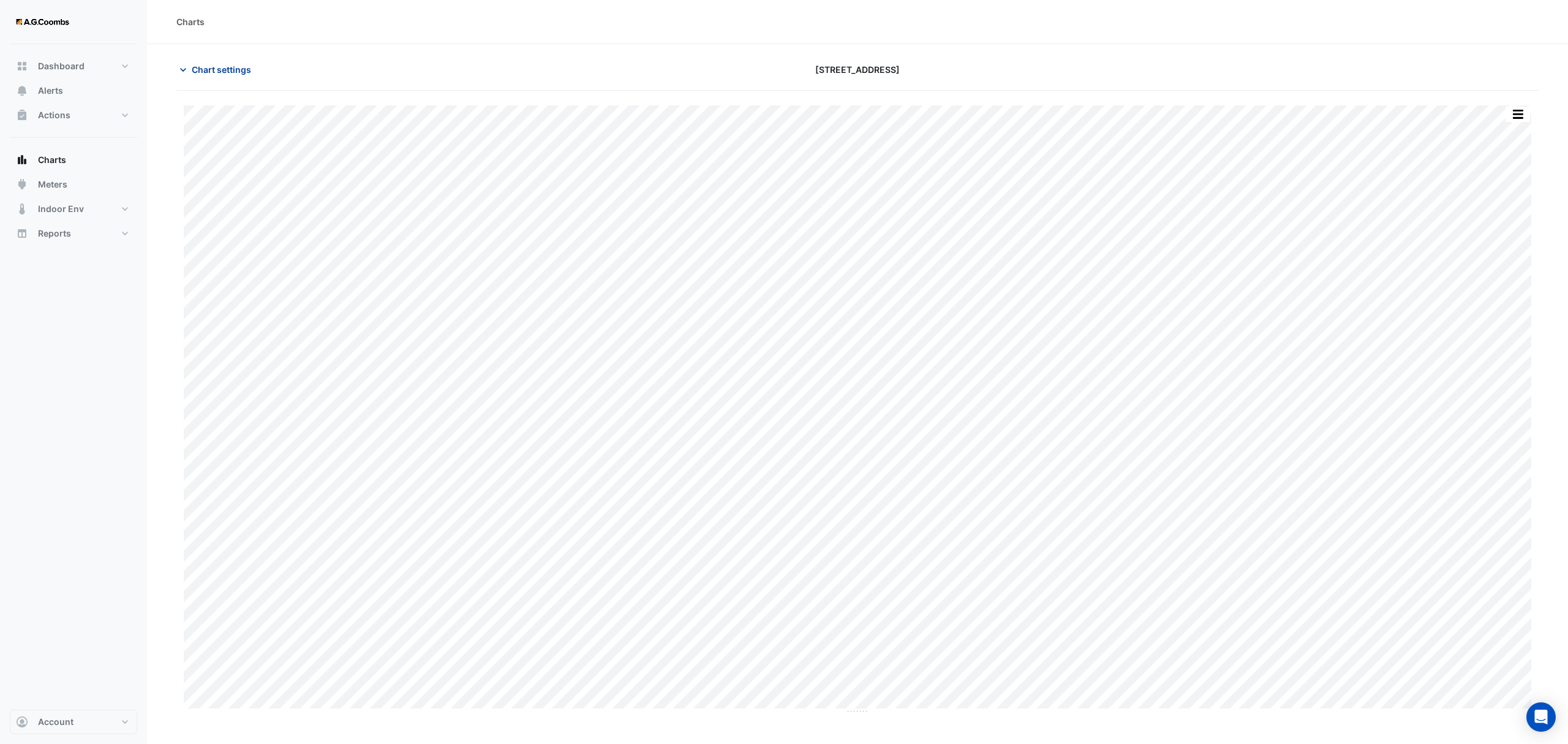
click at [216, 77] on button "Chart settings" at bounding box center [217, 69] width 82 height 21
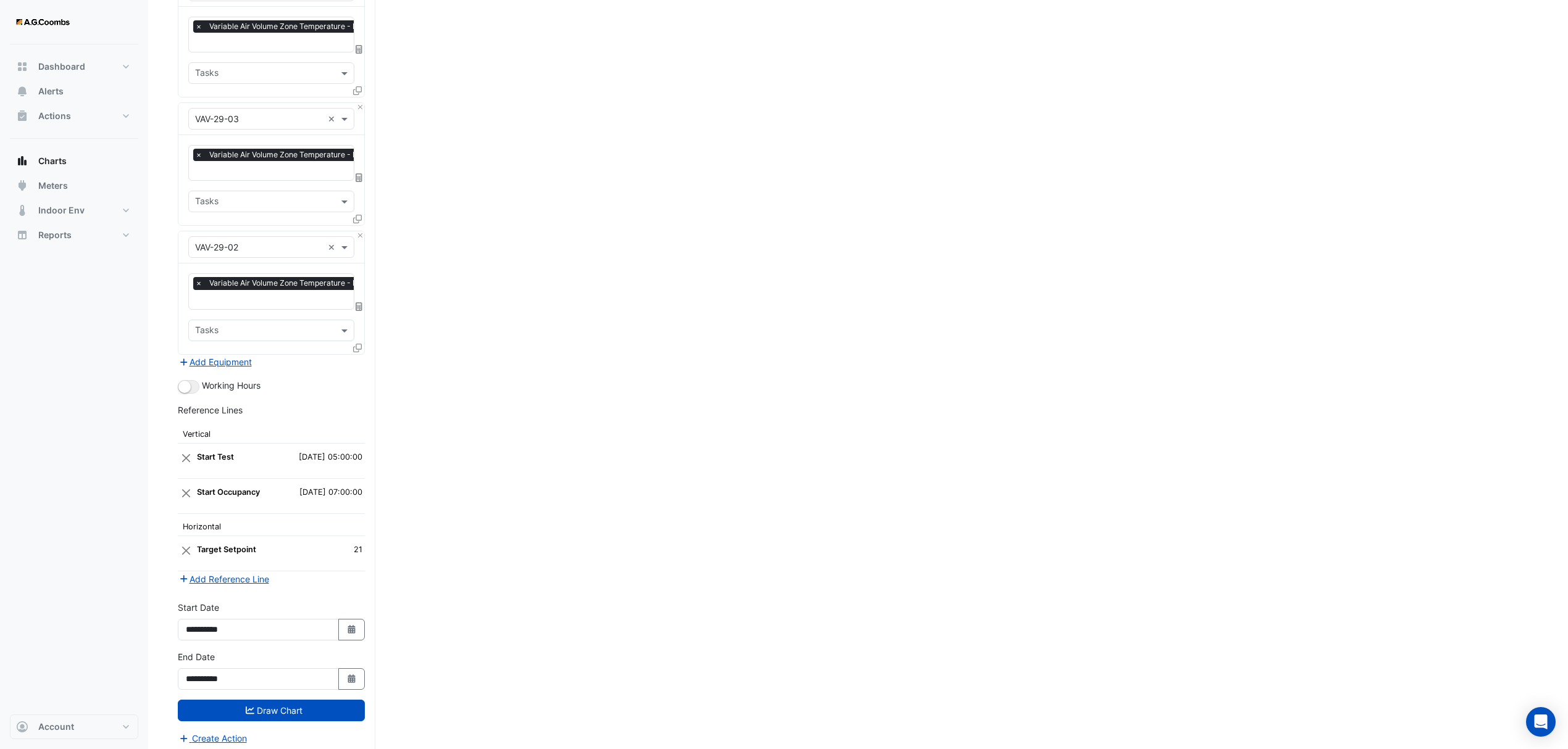
scroll to position [4610, 0]
click at [360, 229] on button "Close" at bounding box center [360, 233] width 8 height 8
click at [232, 700] on button "Draw Chart" at bounding box center [271, 708] width 187 height 21
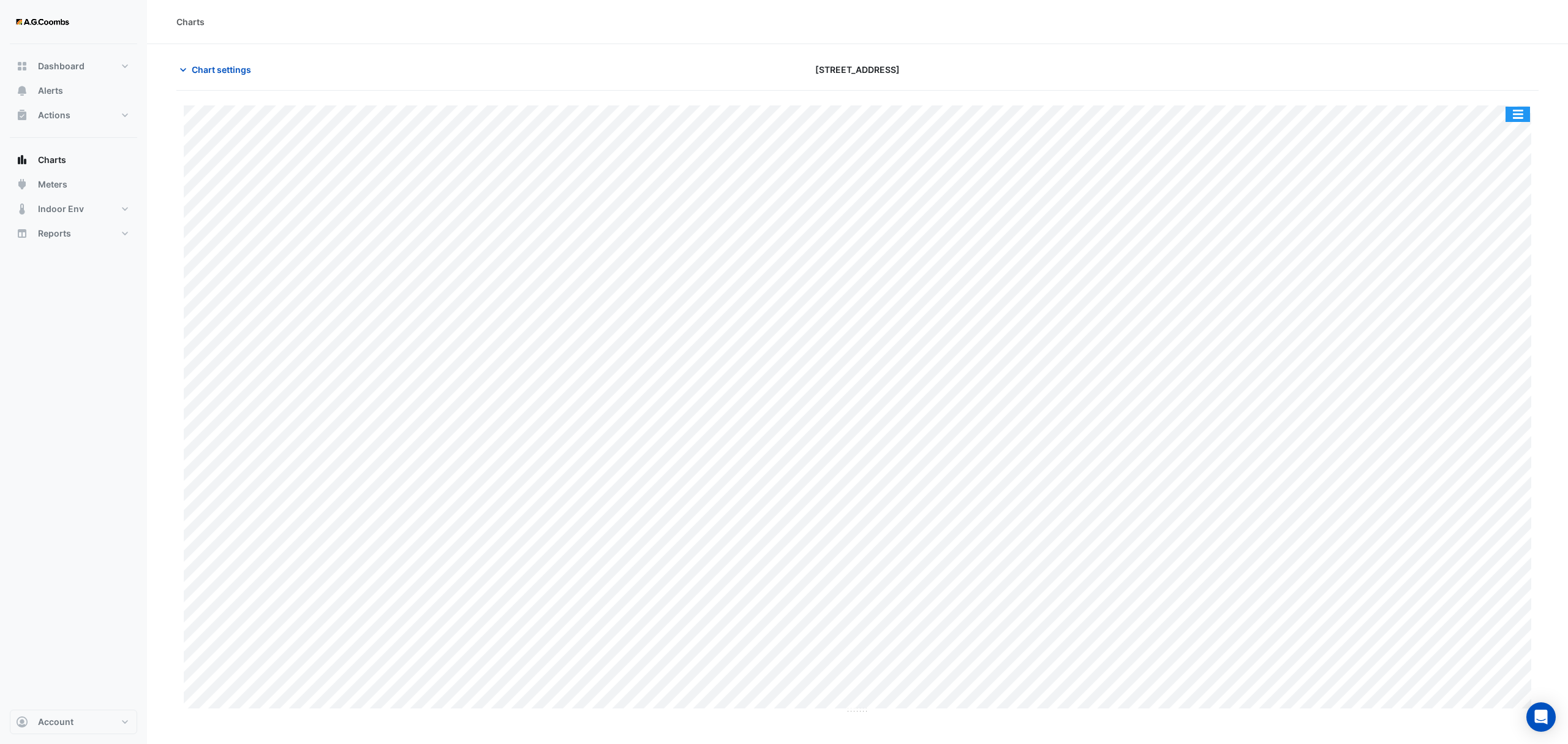
click at [1520, 108] on button "button" at bounding box center [1518, 114] width 25 height 15
click at [1481, 254] on div "Pivot Data Table" at bounding box center [1493, 246] width 74 height 29
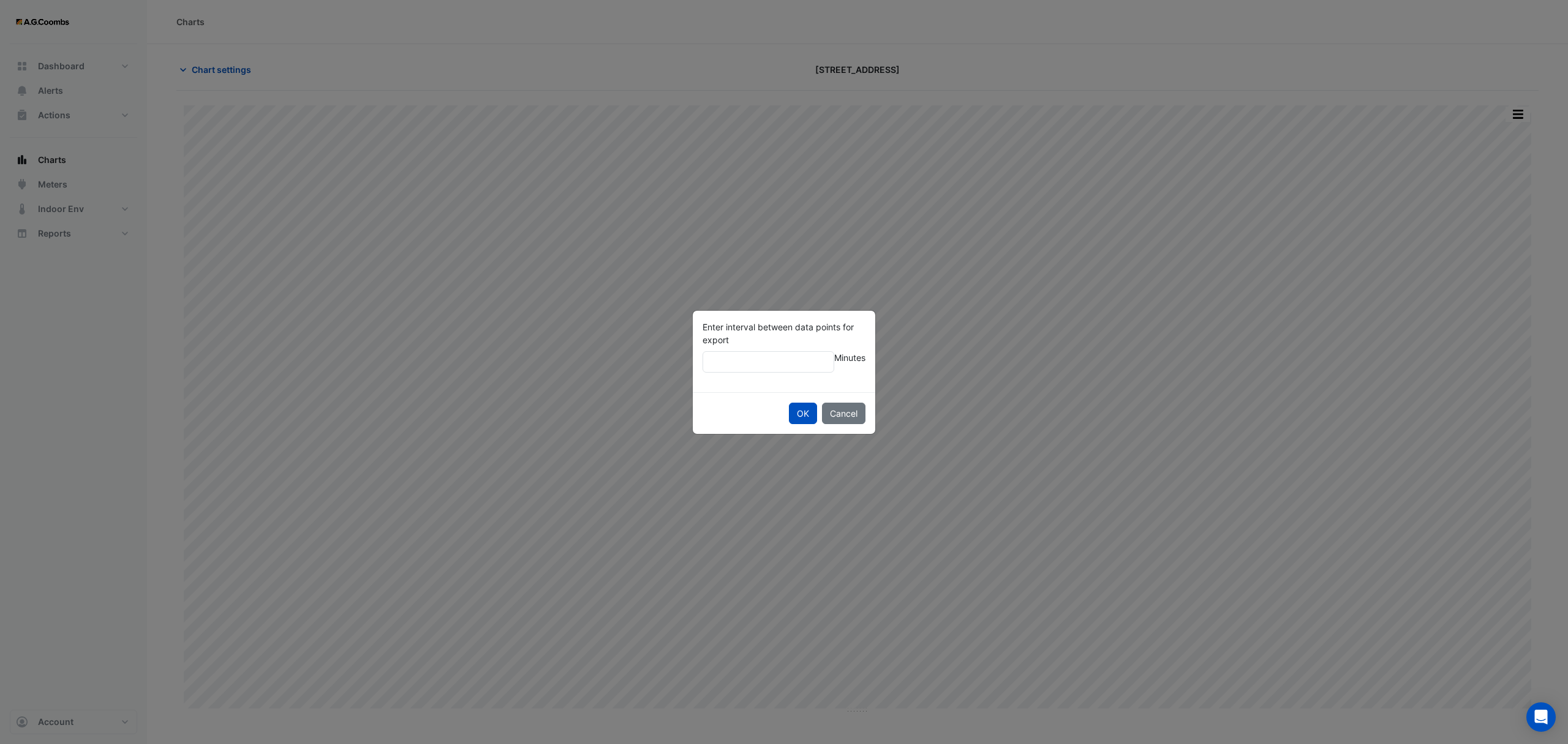
type input "**"
click at [789, 403] on button "OK" at bounding box center [803, 413] width 28 height 21
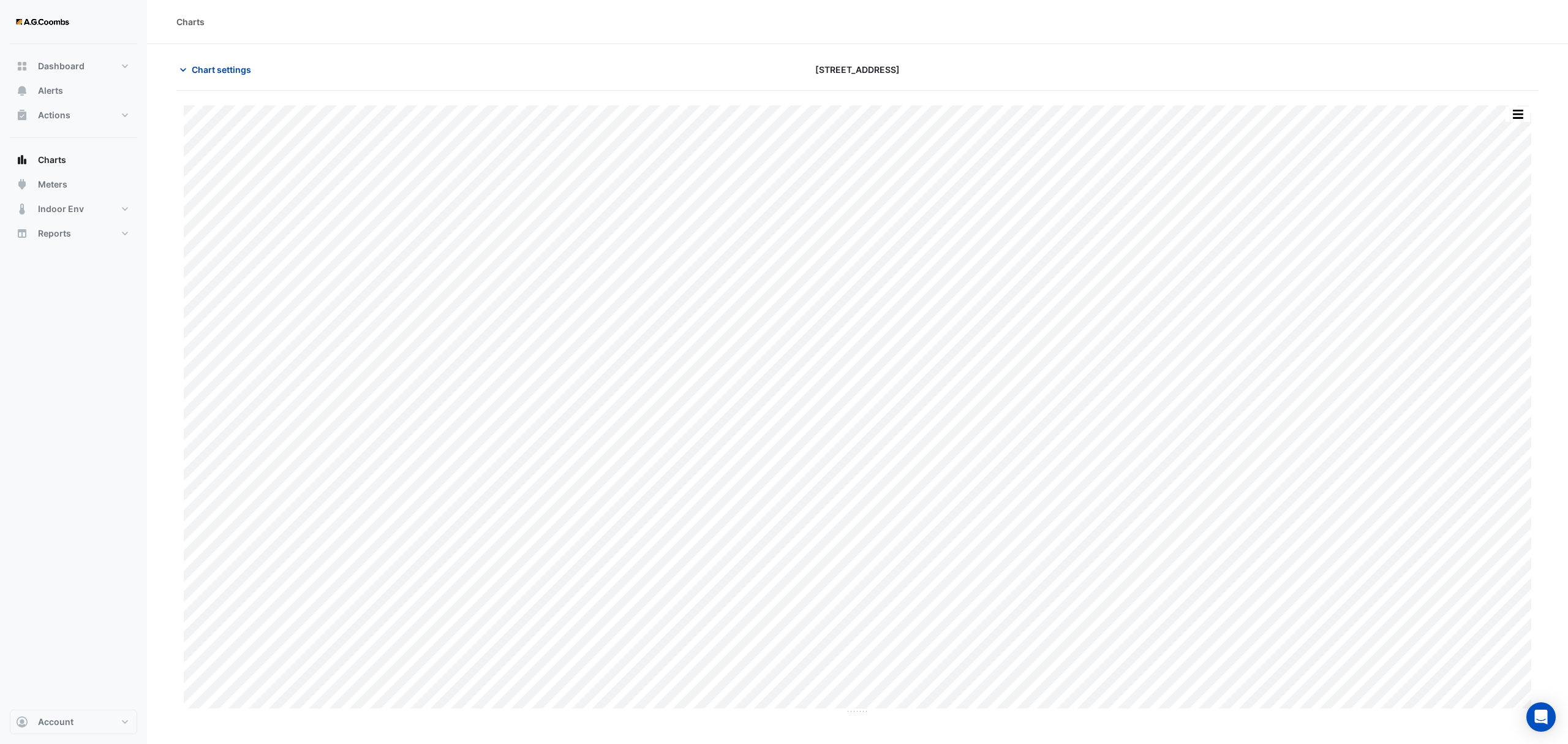
click at [240, 63] on span "Chart settings" at bounding box center [221, 69] width 59 height 13
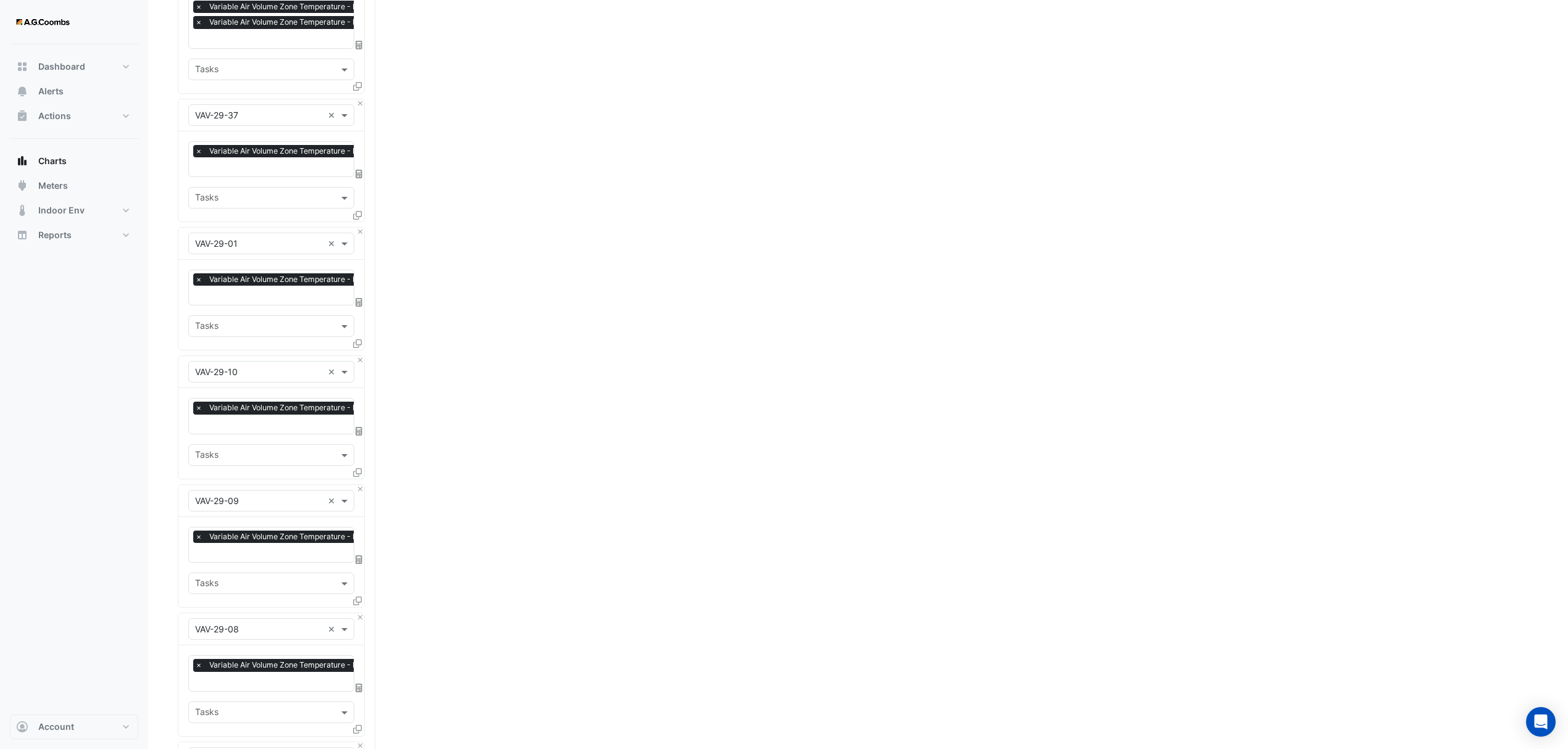
scroll to position [4196, 0]
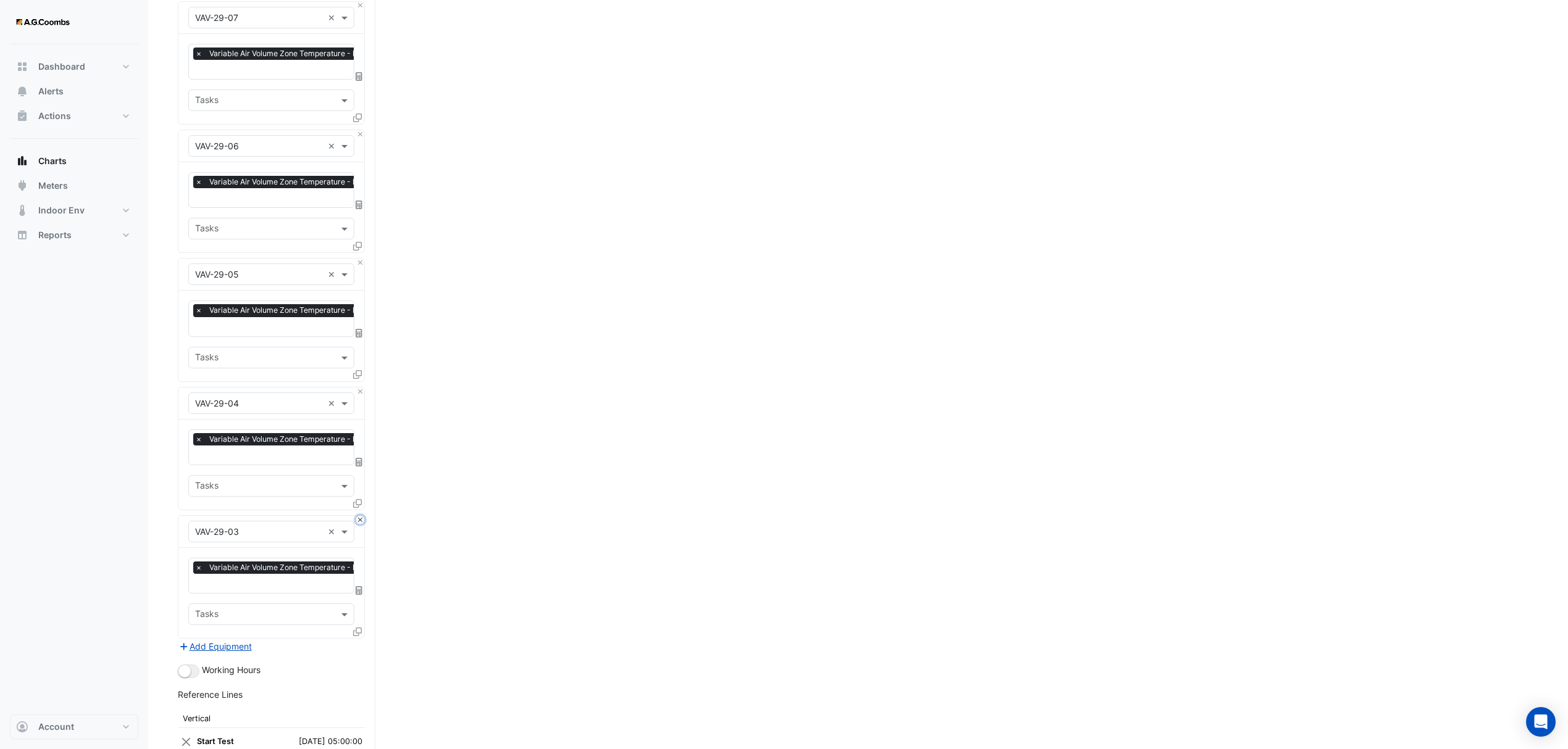
click at [360, 516] on button "Close" at bounding box center [360, 520] width 8 height 8
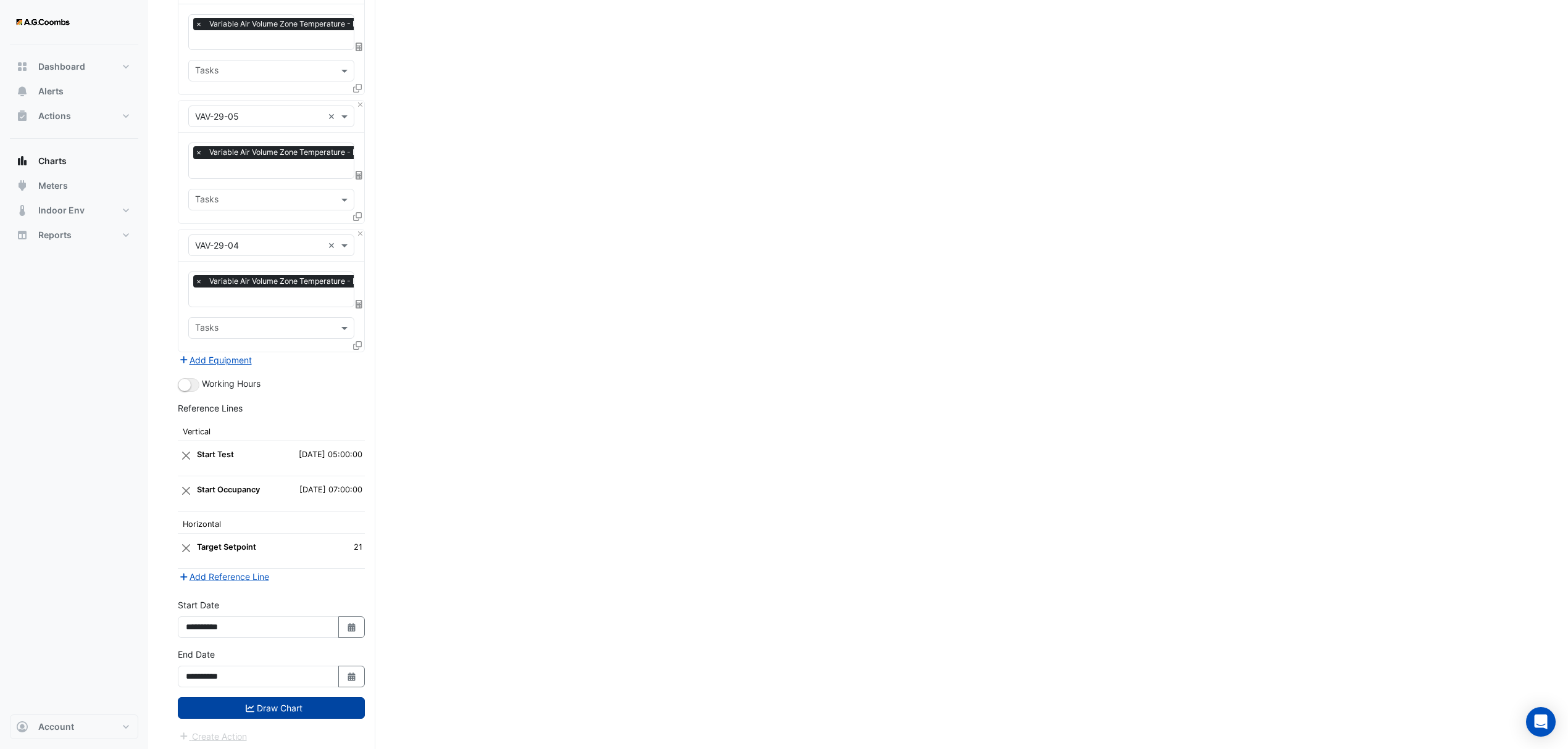
click at [215, 700] on button "Draw Chart" at bounding box center [271, 708] width 187 height 21
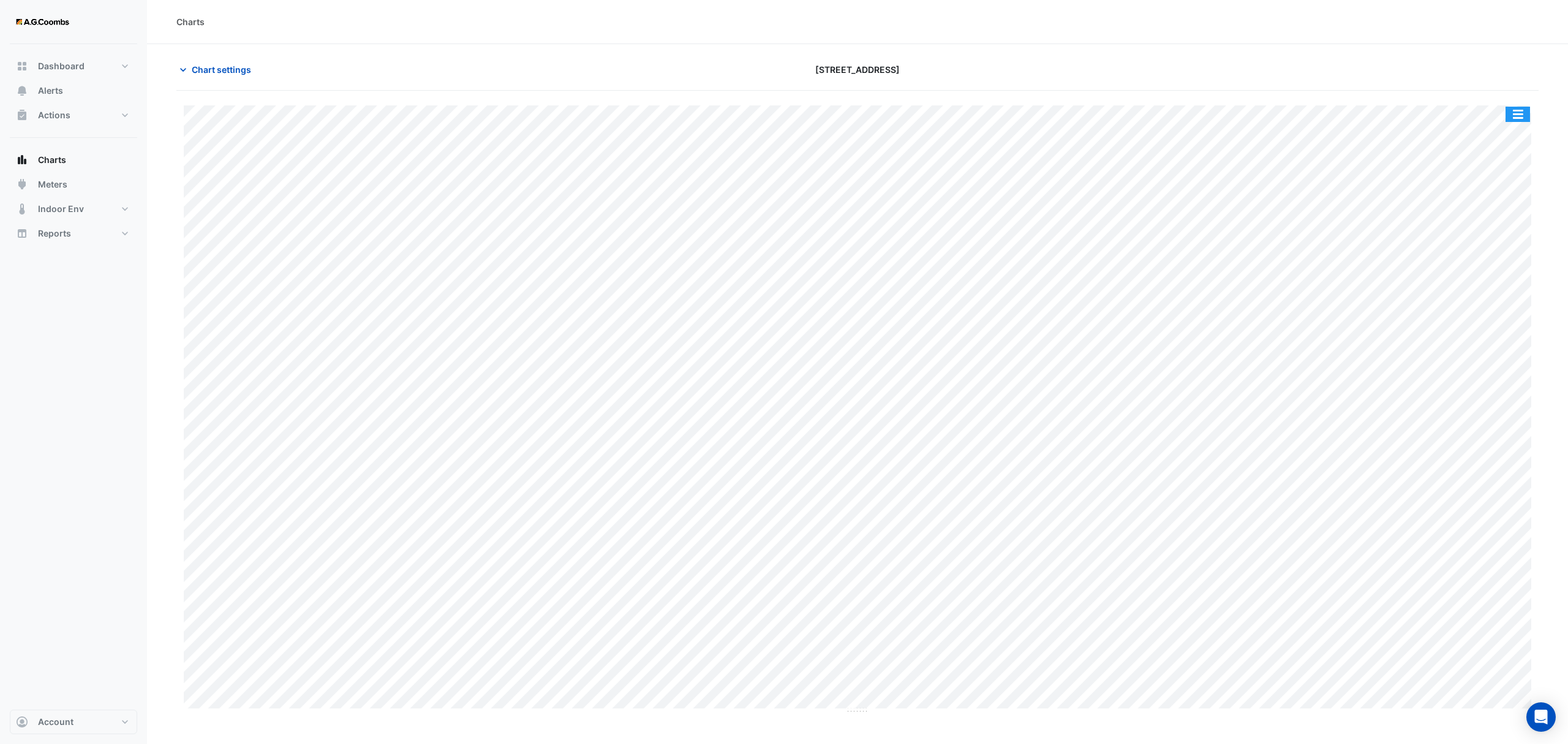
click at [1510, 118] on button "button" at bounding box center [1518, 114] width 25 height 15
click at [1502, 248] on div "Pivot Data Table" at bounding box center [1493, 246] width 74 height 29
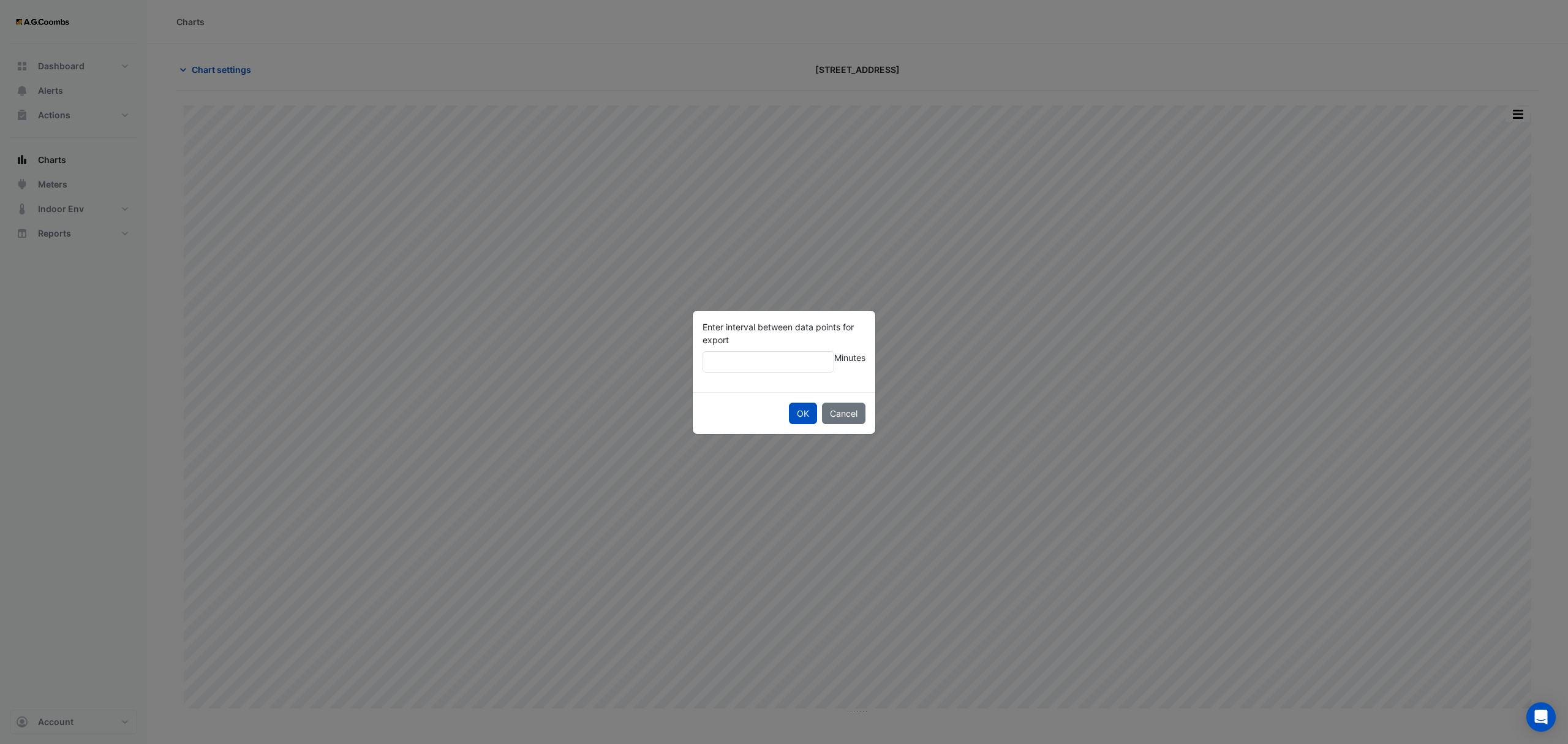
type input "**"
click at [789, 403] on button "OK" at bounding box center [803, 413] width 28 height 21
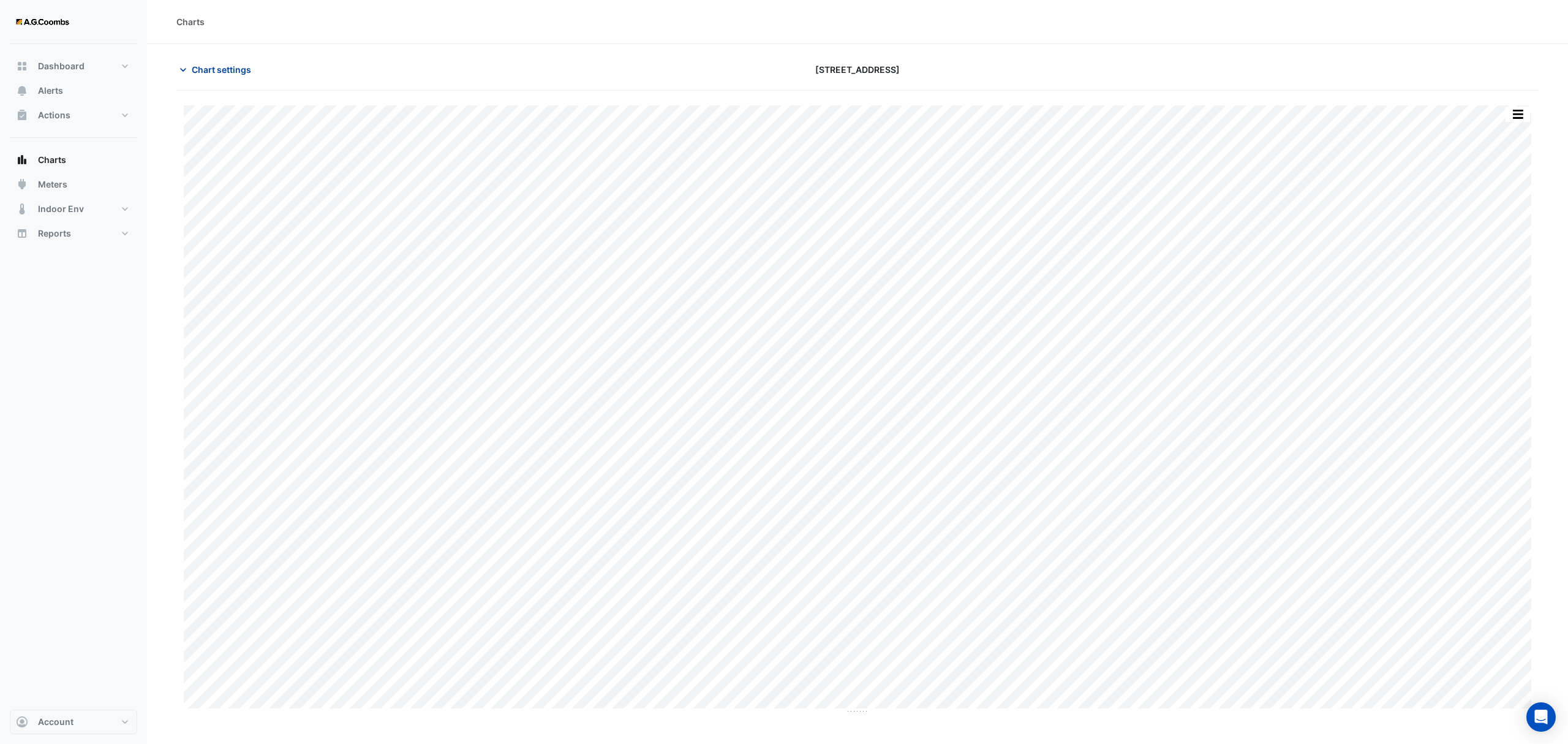
click at [193, 67] on span "Chart settings" at bounding box center [221, 69] width 59 height 13
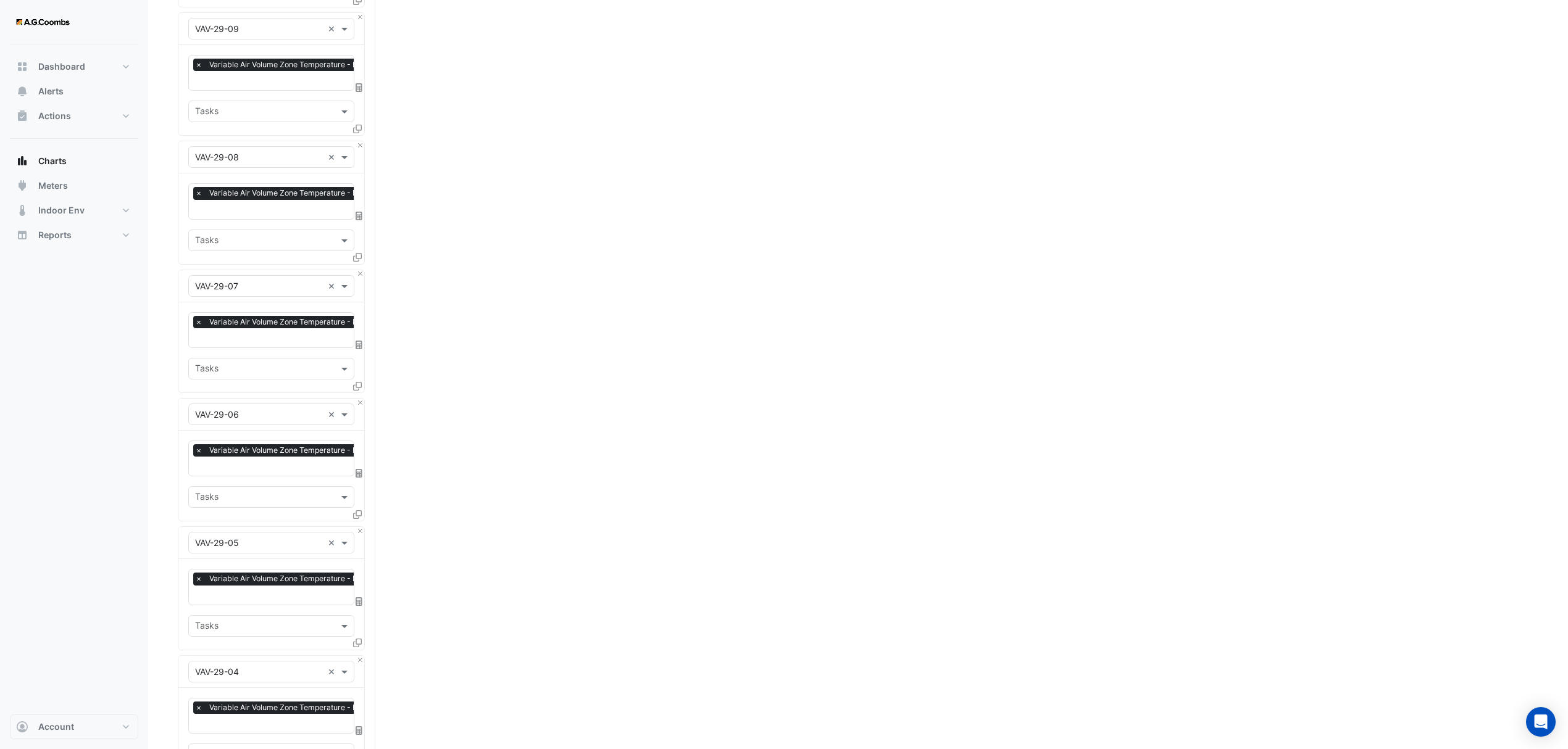
scroll to position [4196, 0]
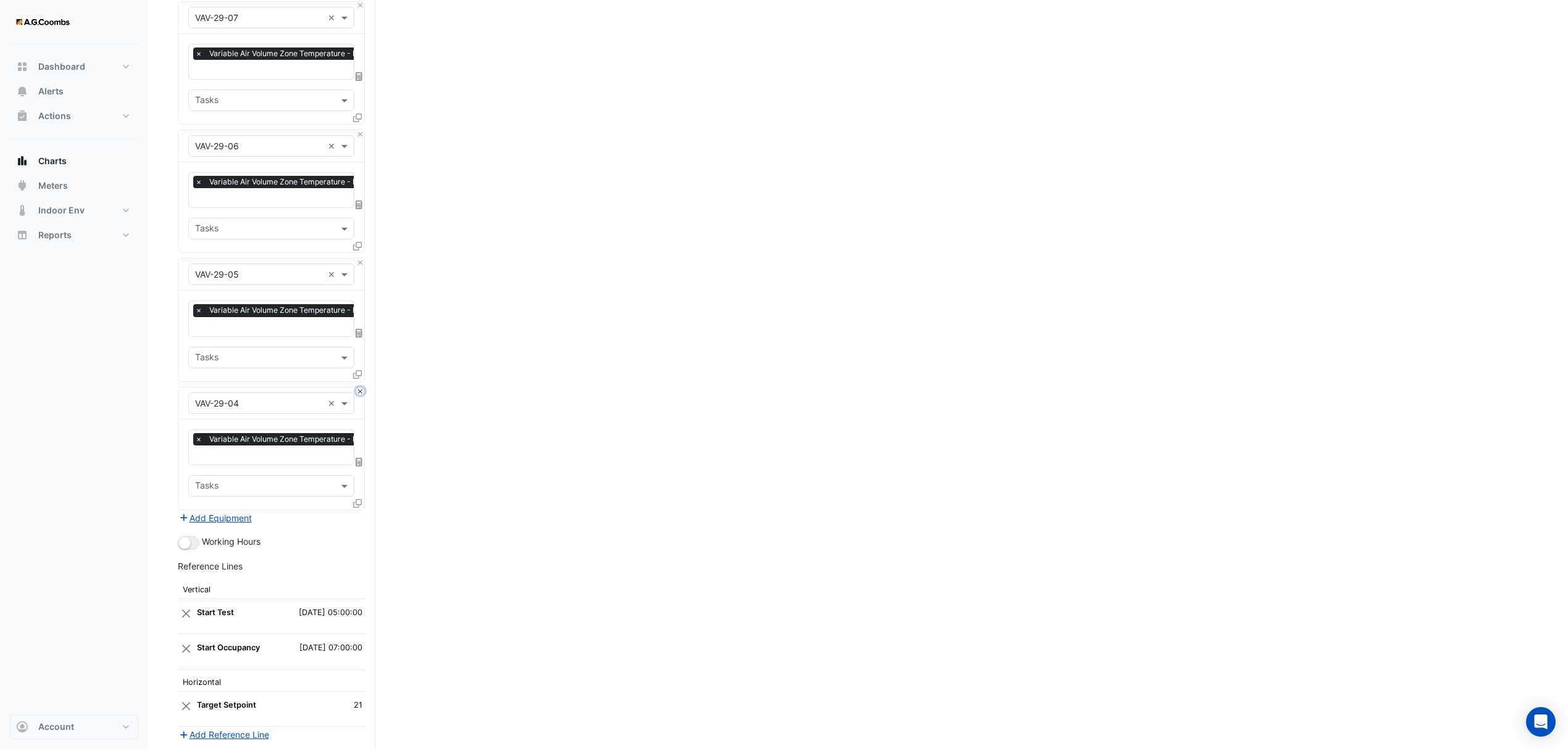
click at [358, 387] on button "Close" at bounding box center [360, 391] width 8 height 8
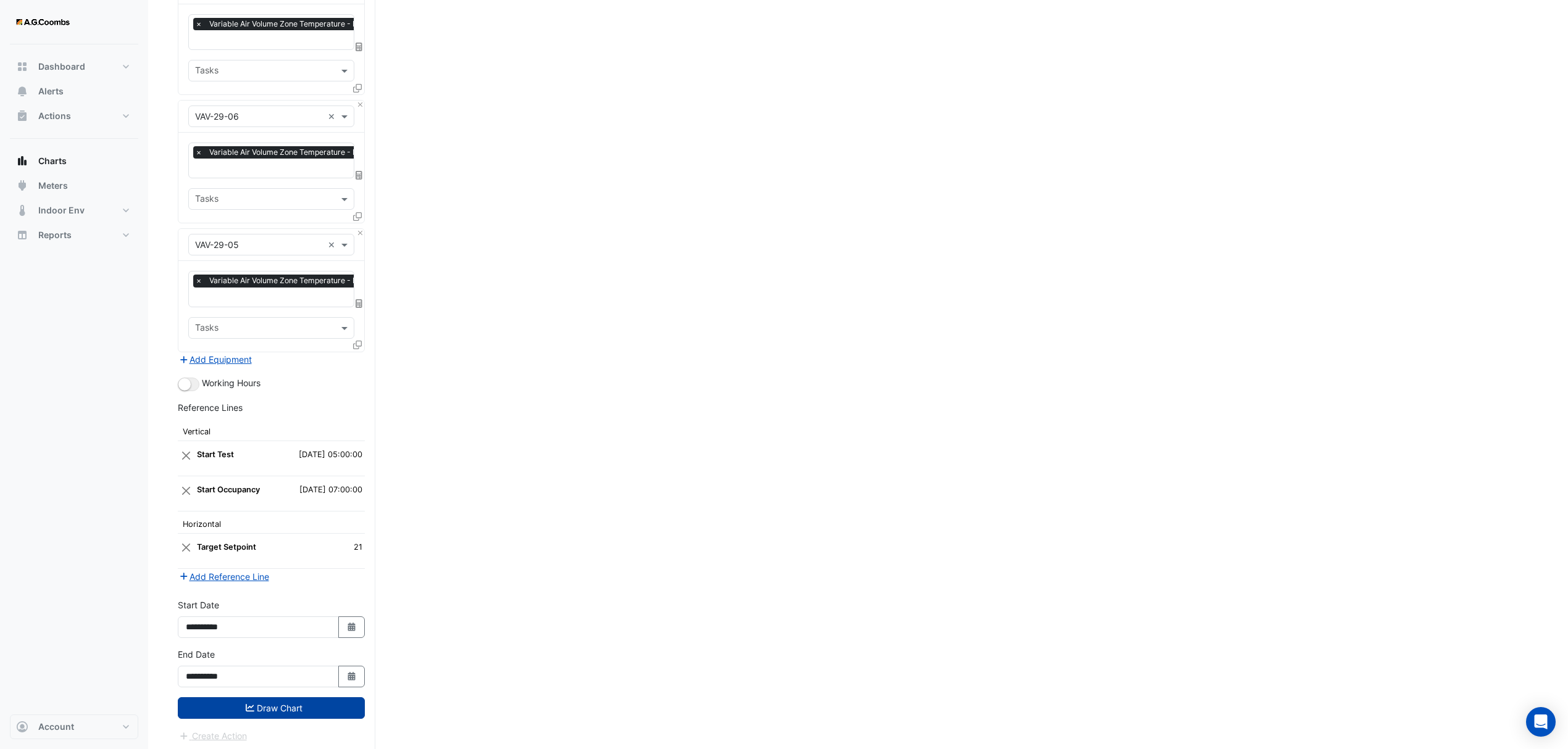
click at [240, 702] on button "Draw Chart" at bounding box center [271, 708] width 187 height 21
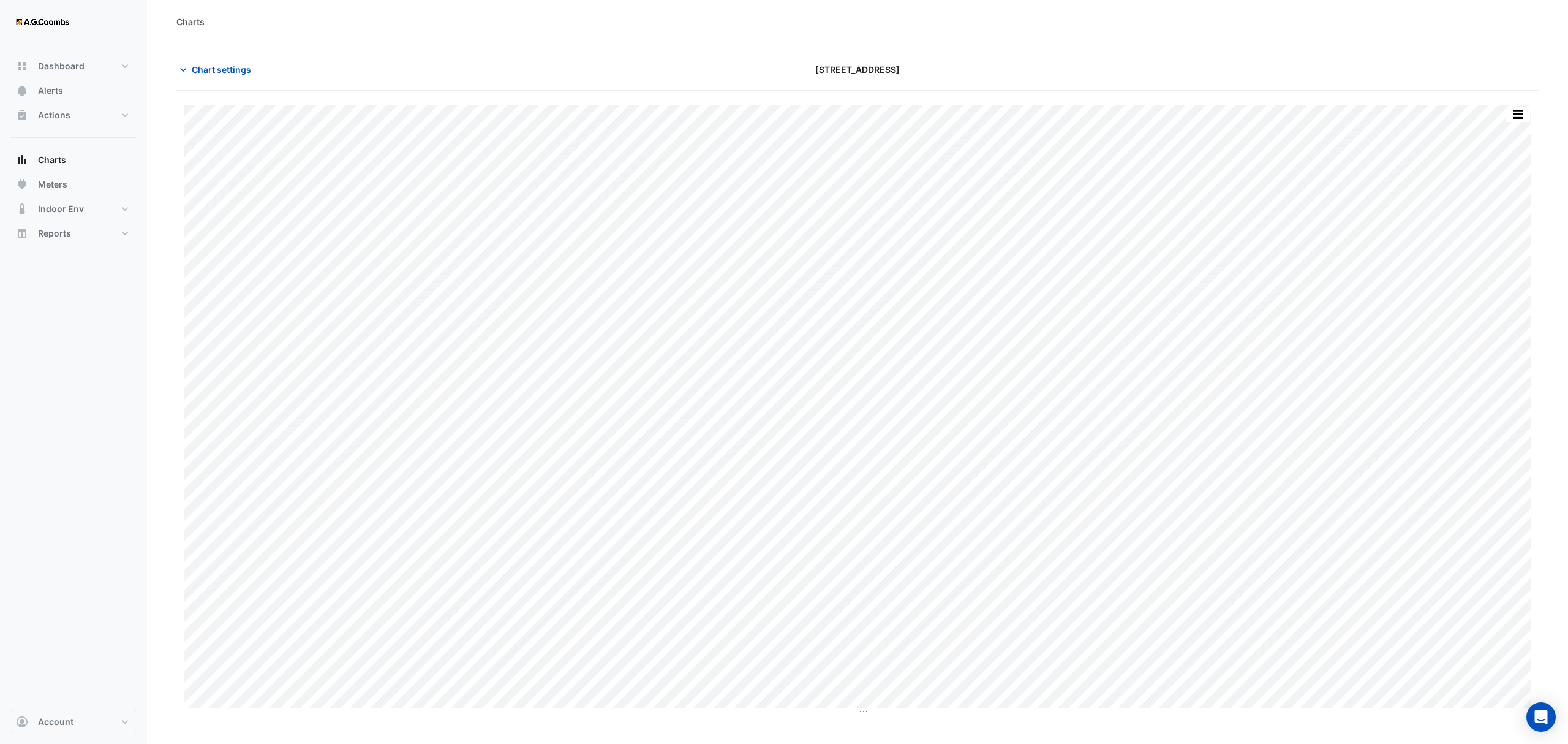
click at [1532, 112] on div "Split by Equip Split All Print Save as JPEG Save as PNG Pivot Data Table Export…" at bounding box center [857, 410] width 1362 height 609
drag, startPoint x: 1527, startPoint y: 112, endPoint x: 1536, endPoint y: 231, distance: 119.3
click at [1526, 112] on button "button" at bounding box center [1518, 114] width 25 height 15
click at [1505, 258] on div "Pivot Data Table" at bounding box center [1493, 246] width 74 height 29
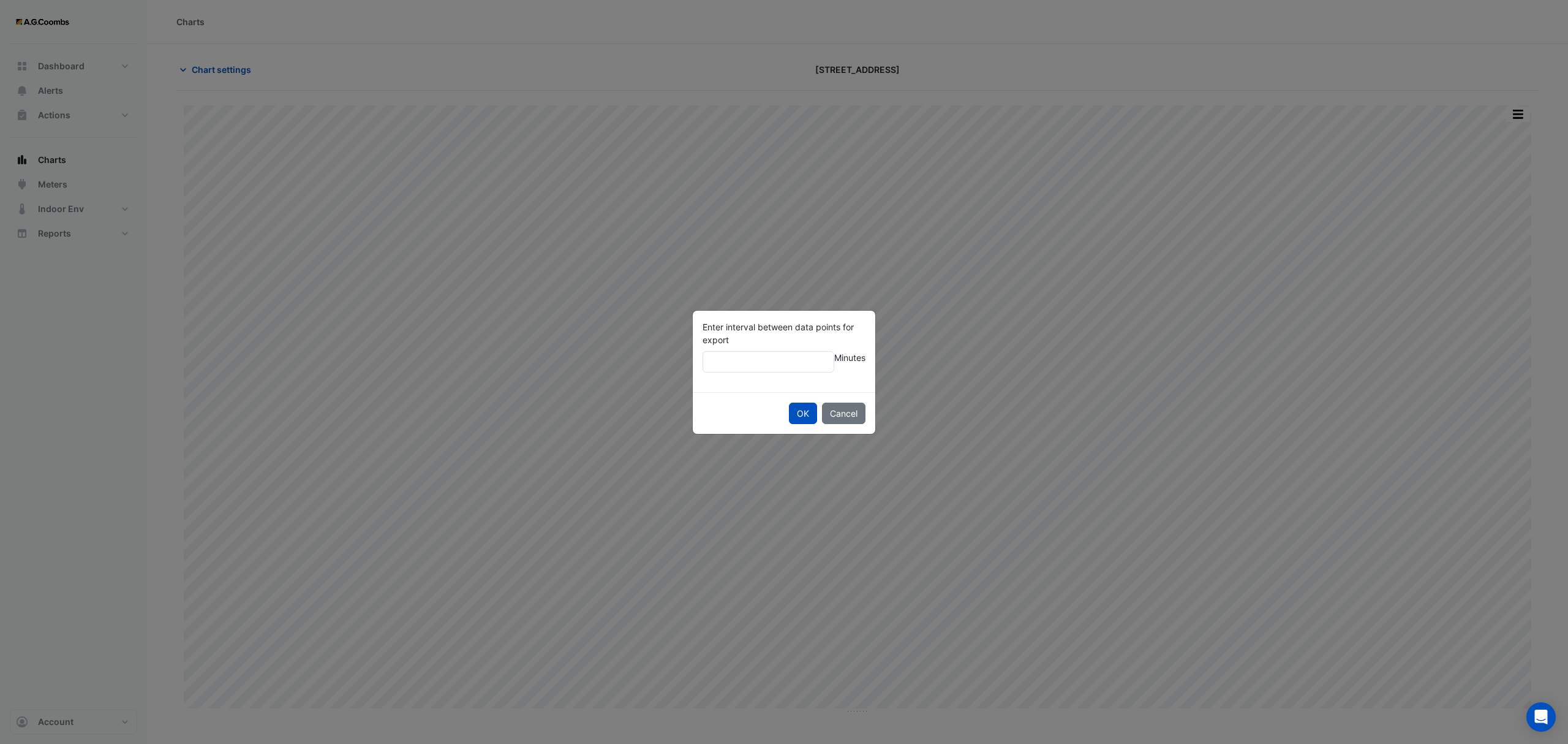
type input "**"
click at [789, 403] on button "OK" at bounding box center [803, 413] width 28 height 21
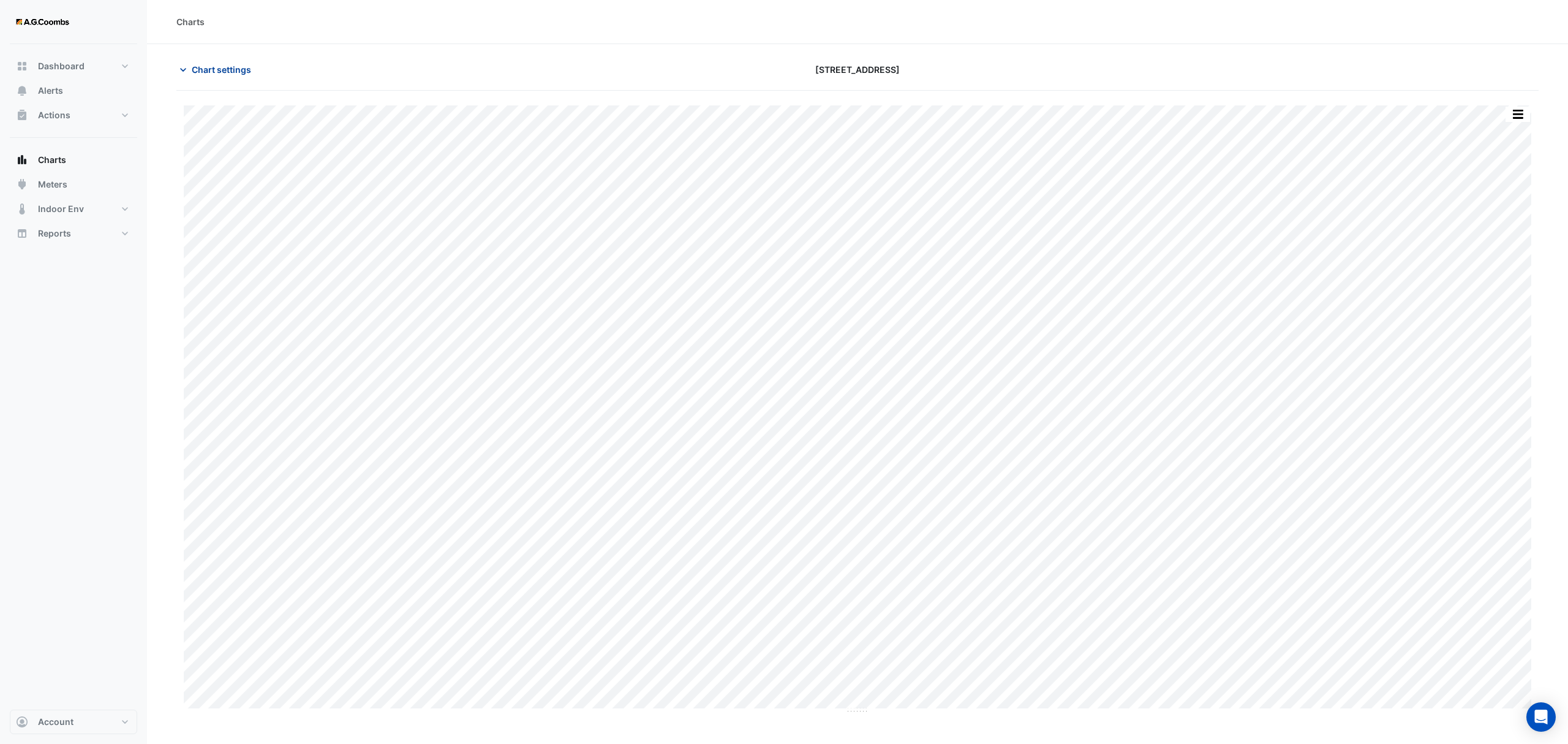
click at [201, 71] on span "Chart settings" at bounding box center [221, 69] width 59 height 13
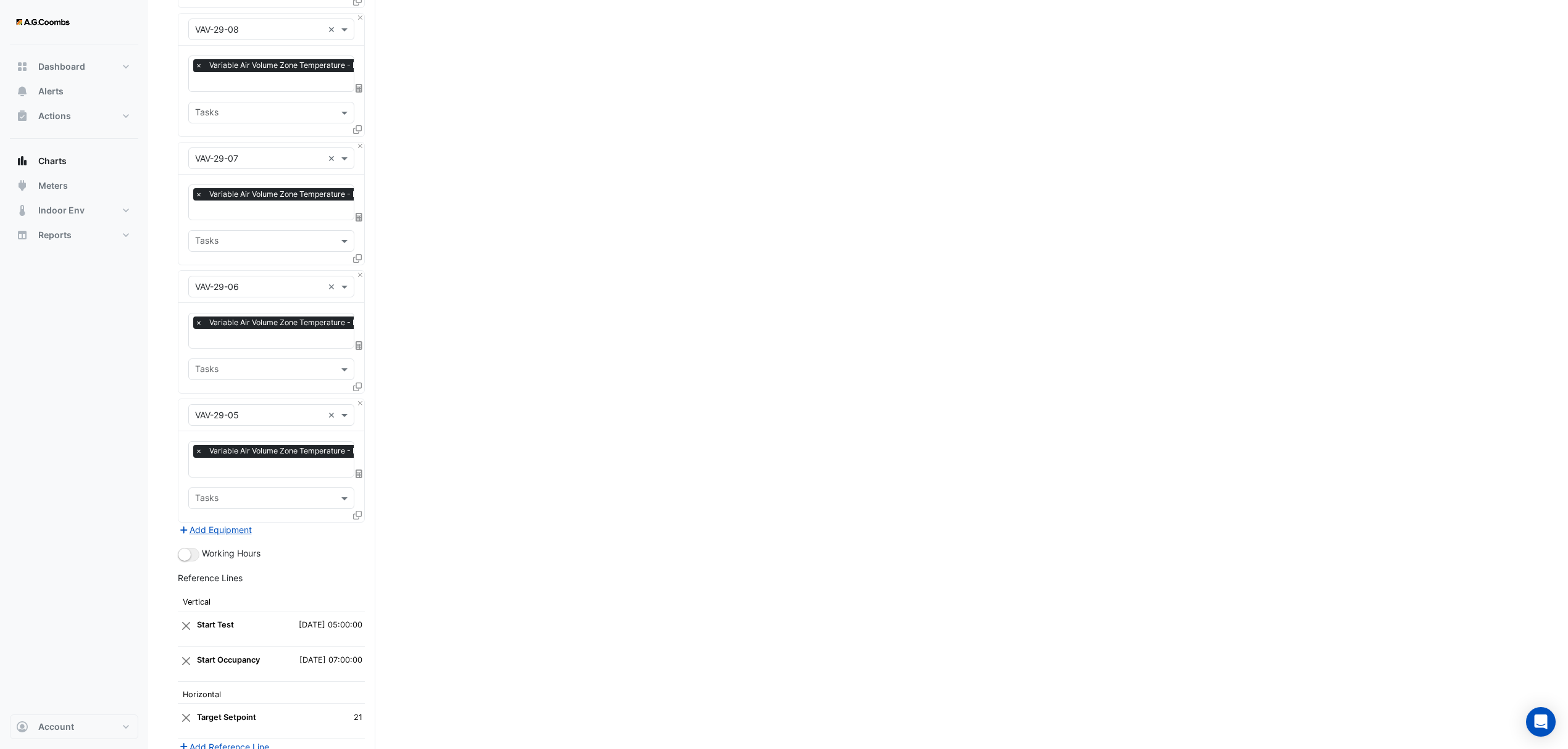
scroll to position [4226, 0]
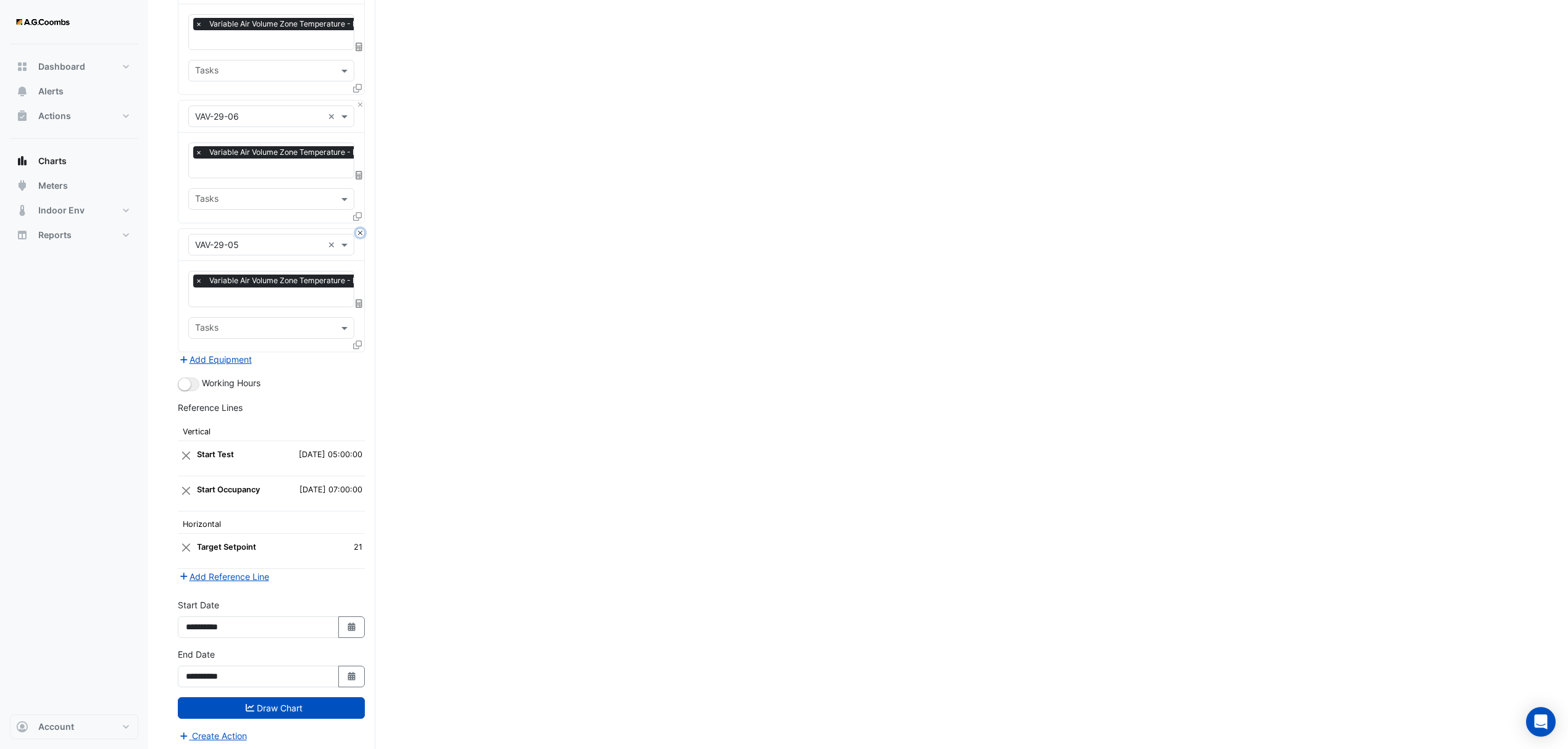
click at [360, 229] on button "Close" at bounding box center [360, 232] width 8 height 8
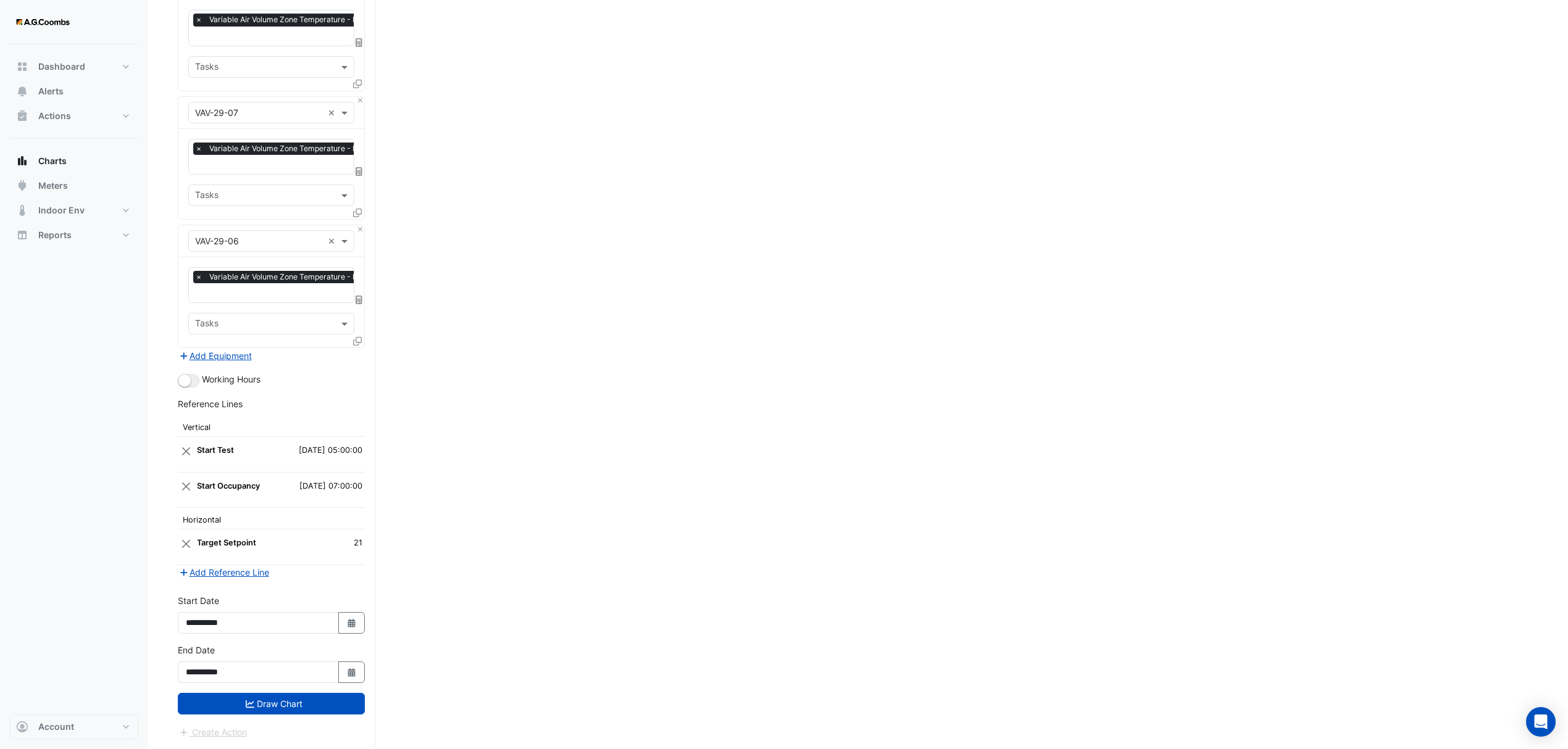
scroll to position [4097, 0]
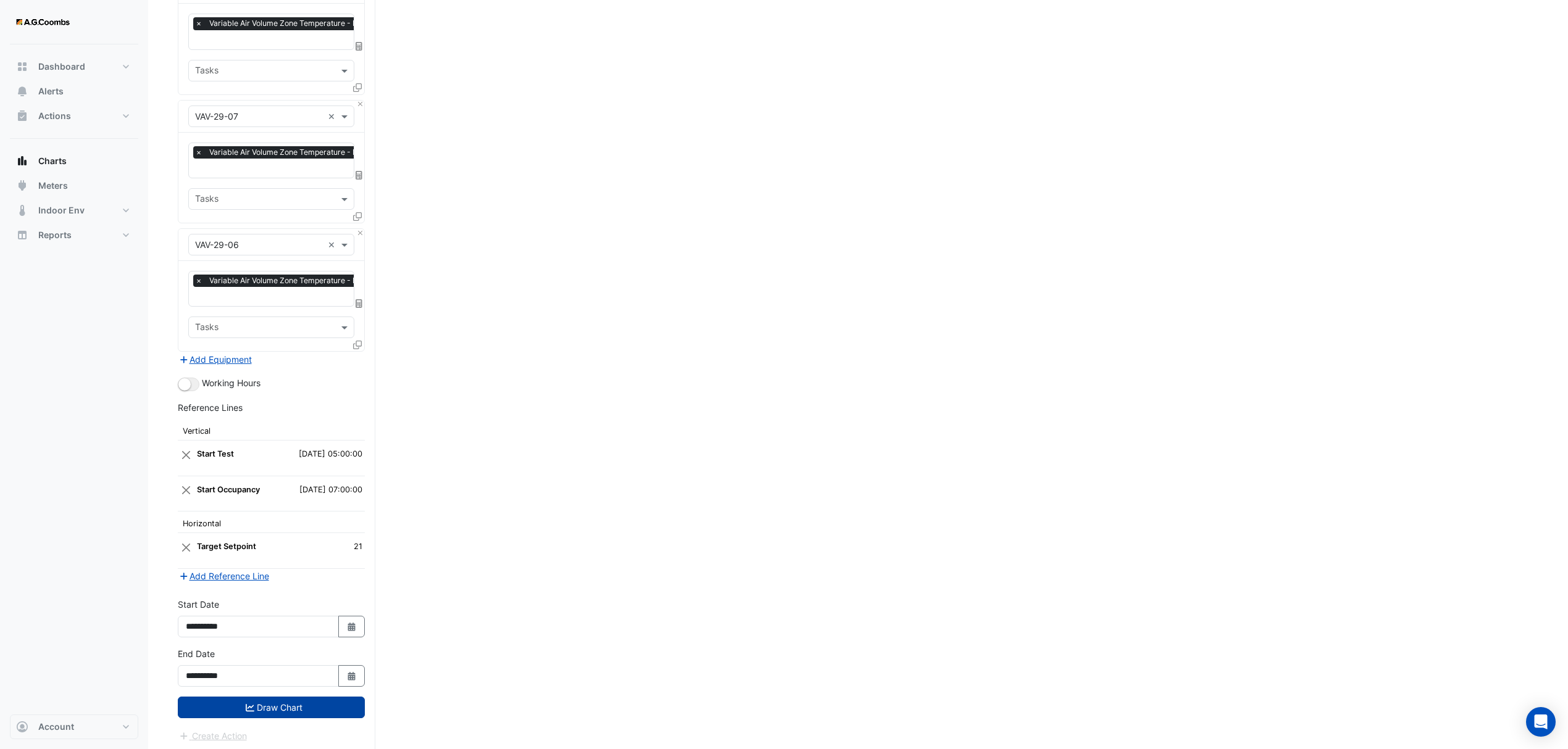
click at [211, 704] on button "Draw Chart" at bounding box center [271, 707] width 187 height 21
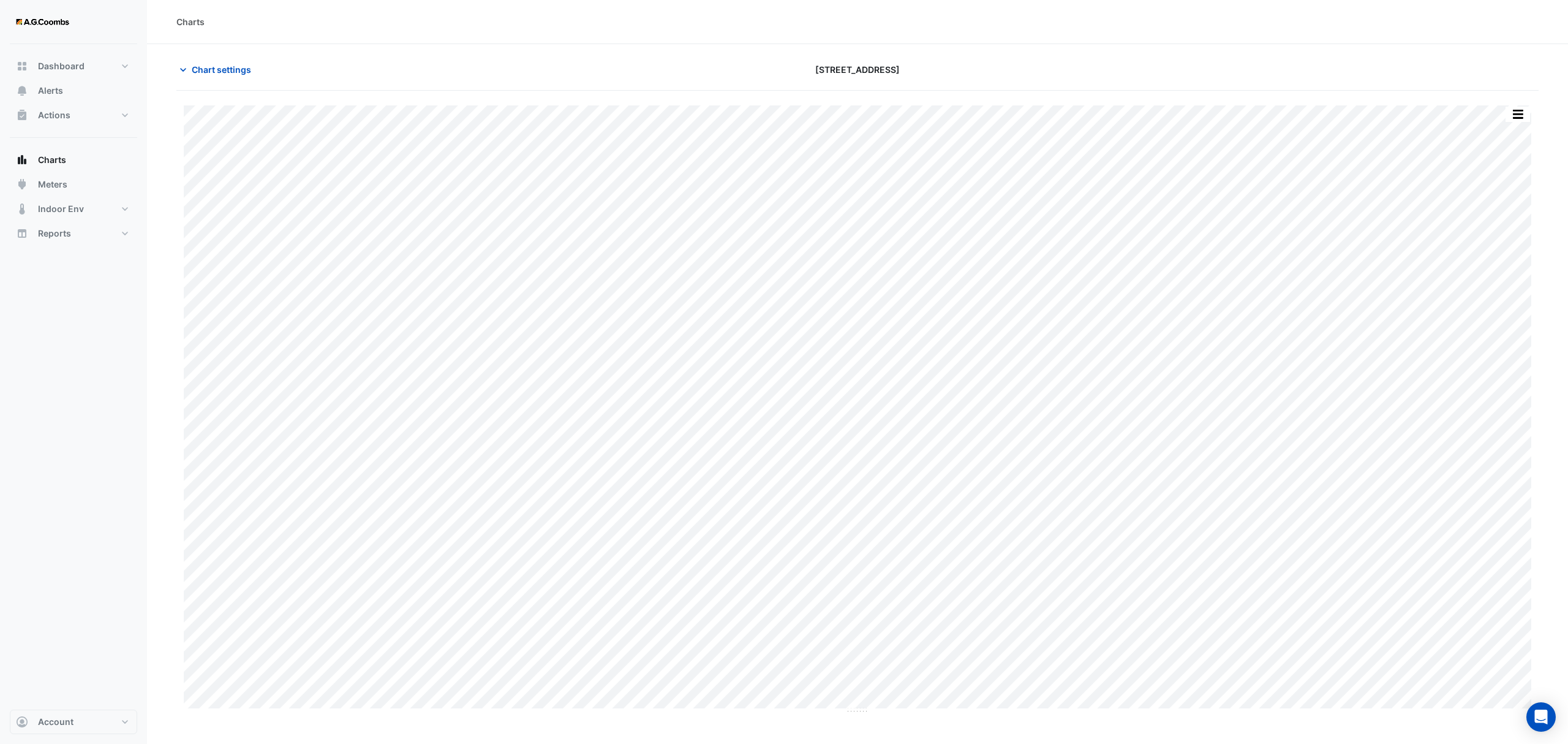
click at [1518, 103] on div "Split by Equip Split All Print Save as JPEG Save as PNG Pivot Data Table Export…" at bounding box center [857, 402] width 1362 height 624
click at [1515, 115] on button "button" at bounding box center [1518, 114] width 25 height 15
click at [1499, 253] on div "Pivot Data Table" at bounding box center [1493, 246] width 74 height 29
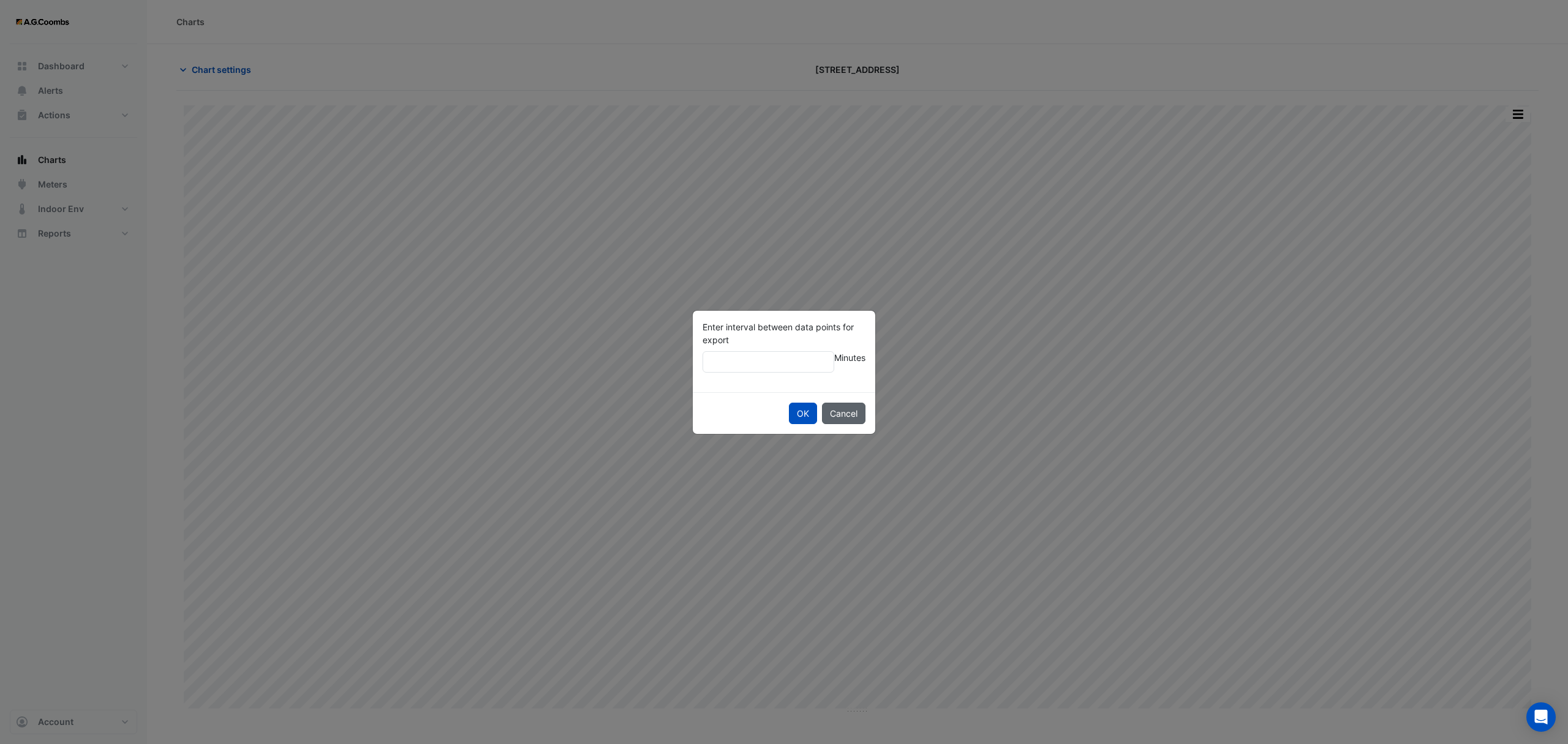
type input "**"
click at [789, 403] on button "OK" at bounding box center [803, 413] width 28 height 21
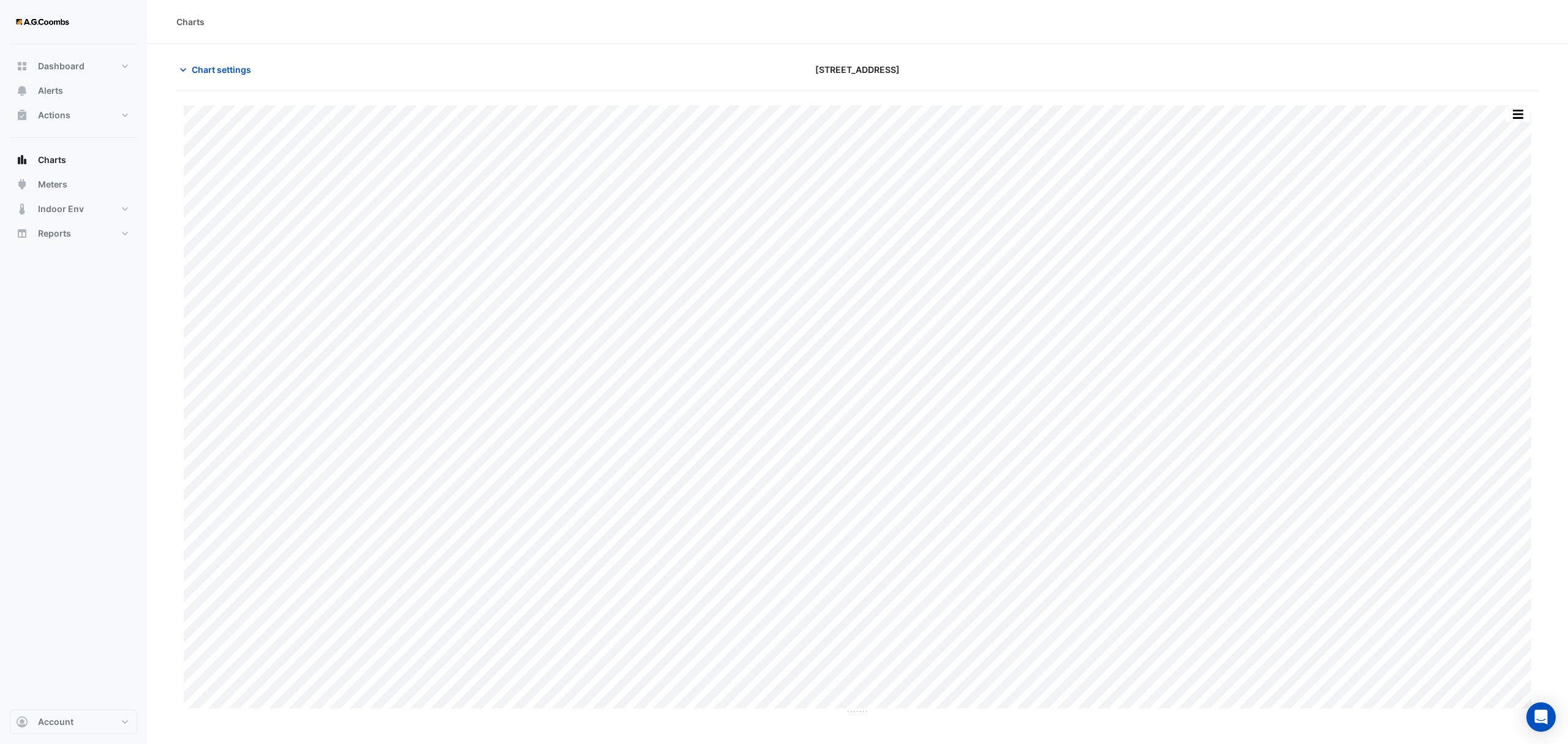
click at [206, 57] on section "Chart settings 121 Exhibition Street Split by Equip Split All Print Save as JPE…" at bounding box center [857, 379] width 1421 height 670
click at [206, 70] on span "Chart settings" at bounding box center [221, 69] width 59 height 13
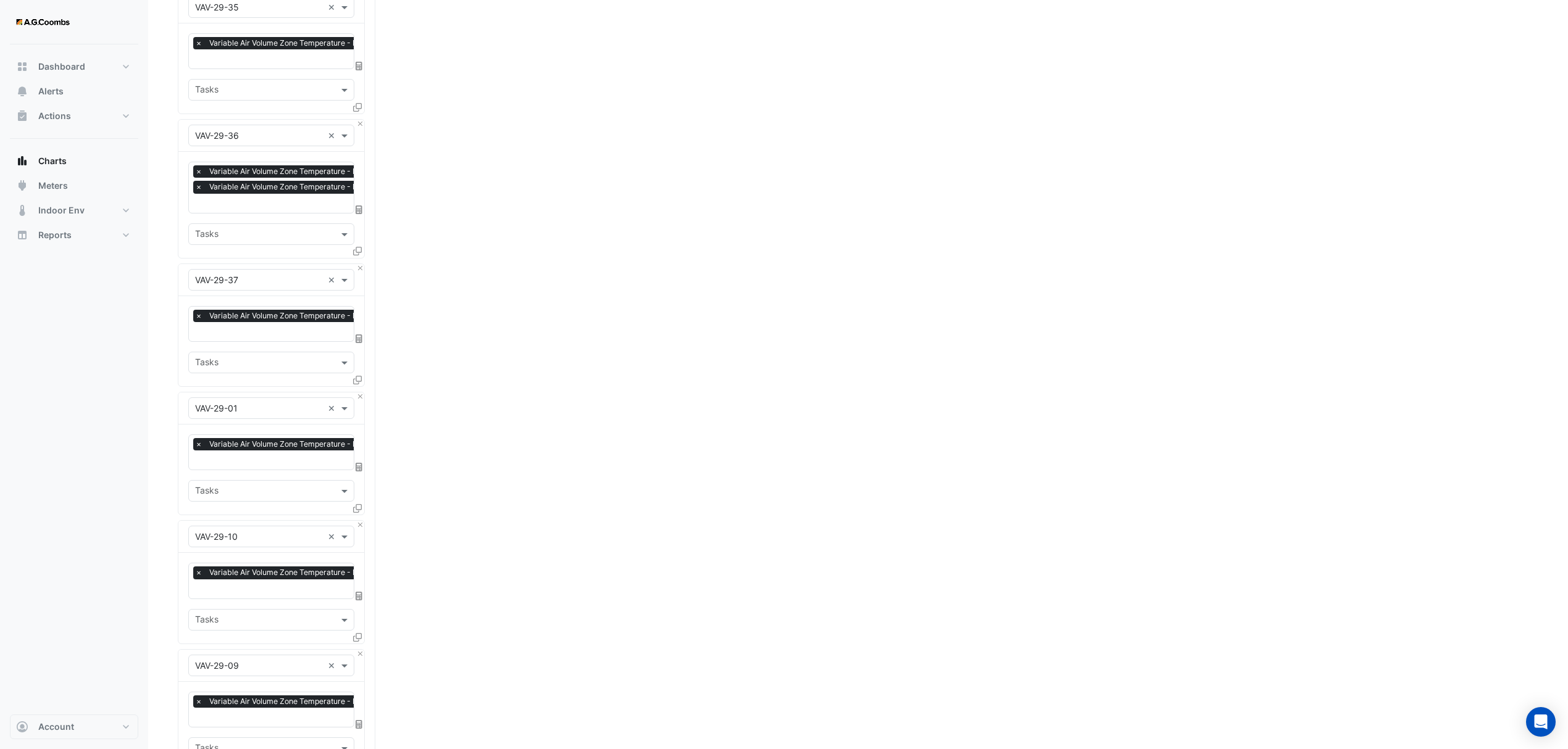
scroll to position [4097, 0]
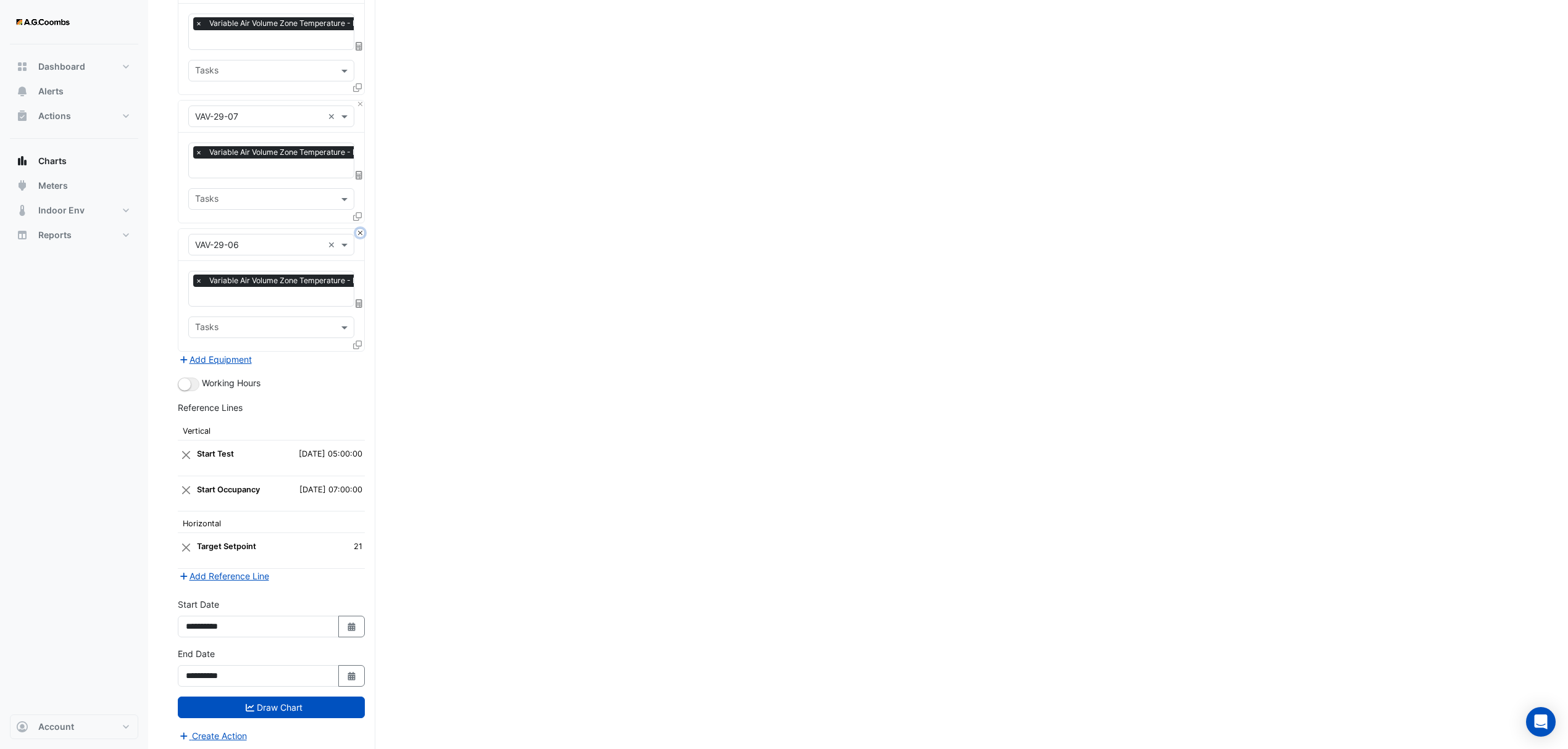
click at [356, 229] on button "Close" at bounding box center [360, 232] width 8 height 8
click at [267, 706] on button "Draw Chart" at bounding box center [271, 707] width 187 height 21
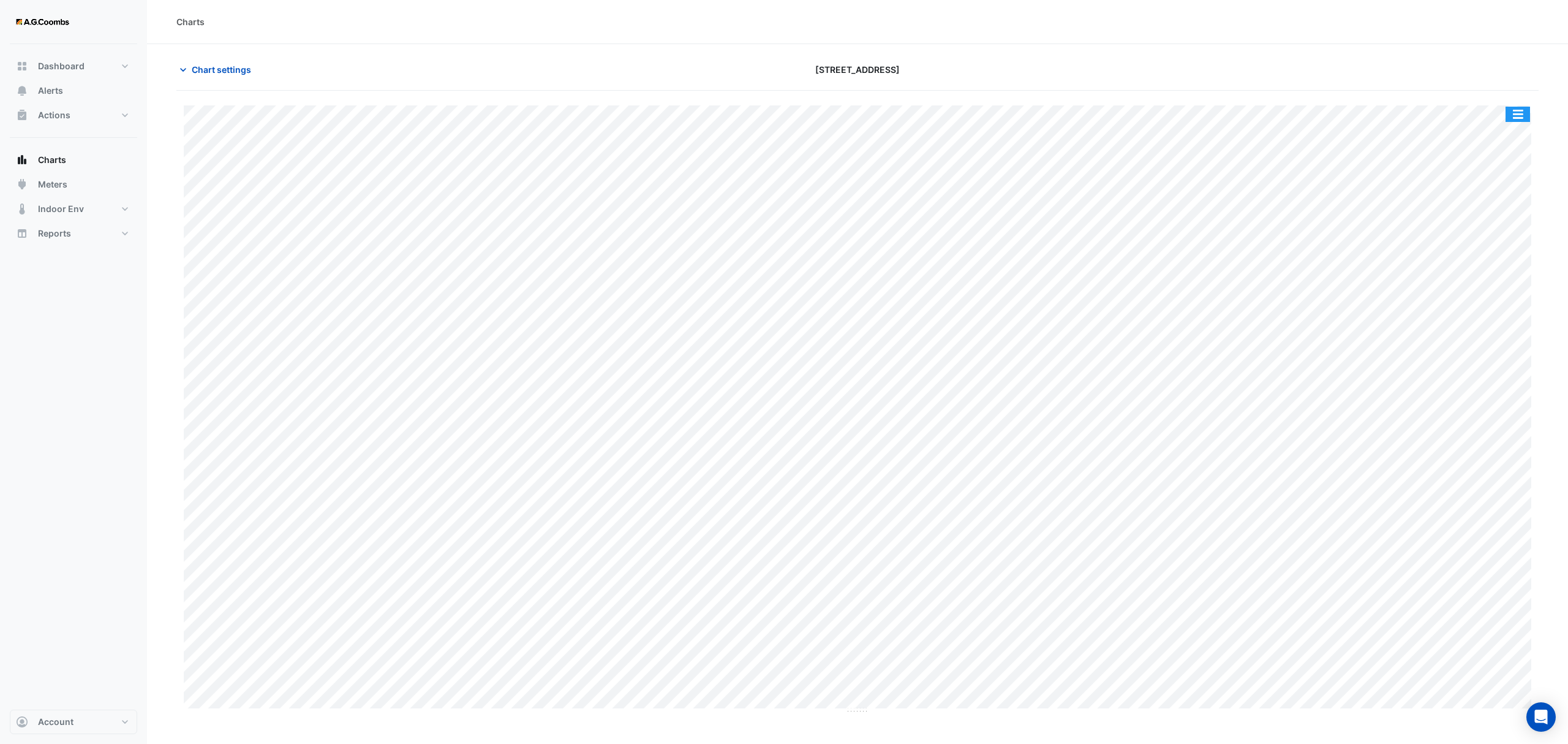
click at [1517, 110] on button "button" at bounding box center [1518, 114] width 25 height 15
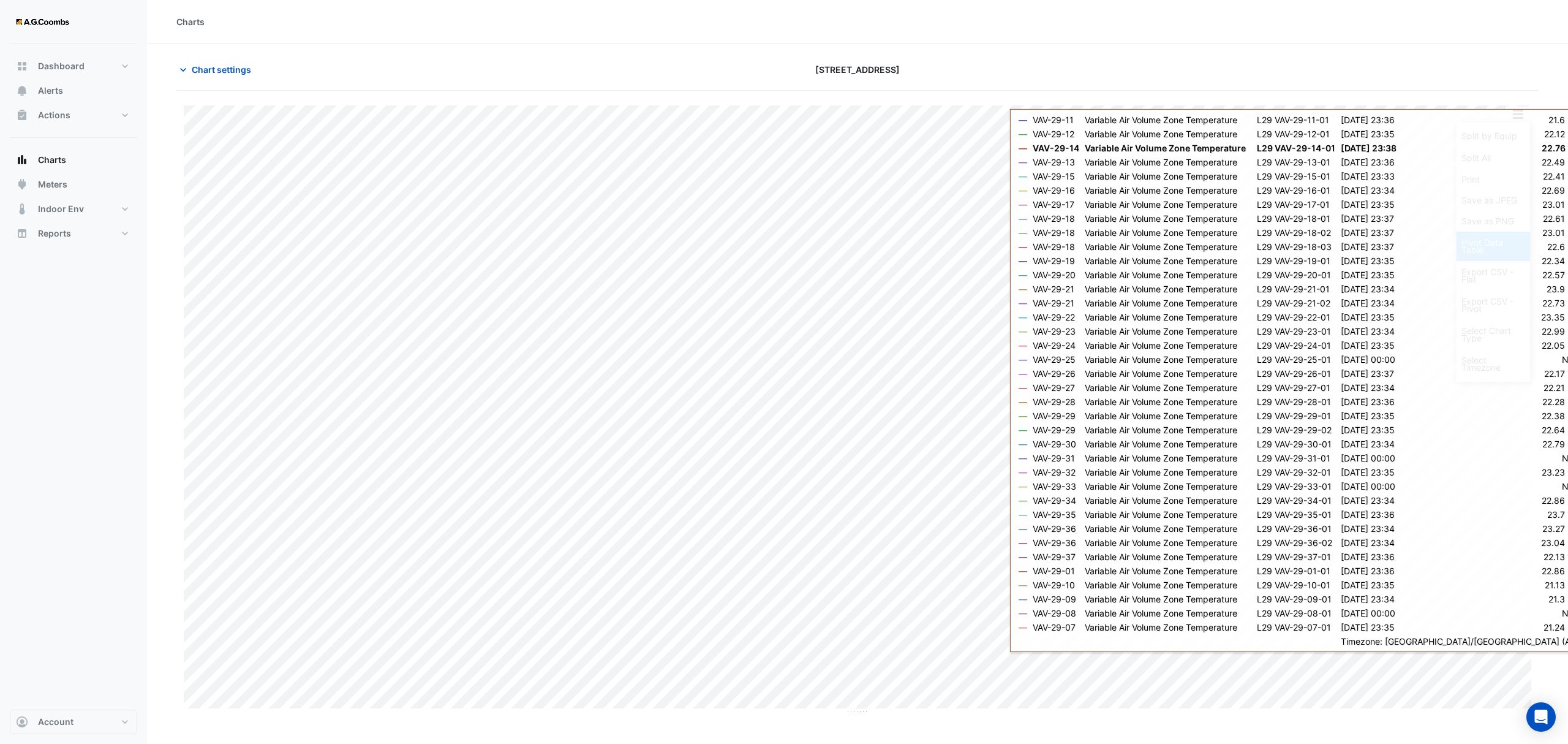
click at [1517, 253] on div "Pivot Data Table" at bounding box center [1493, 246] width 74 height 29
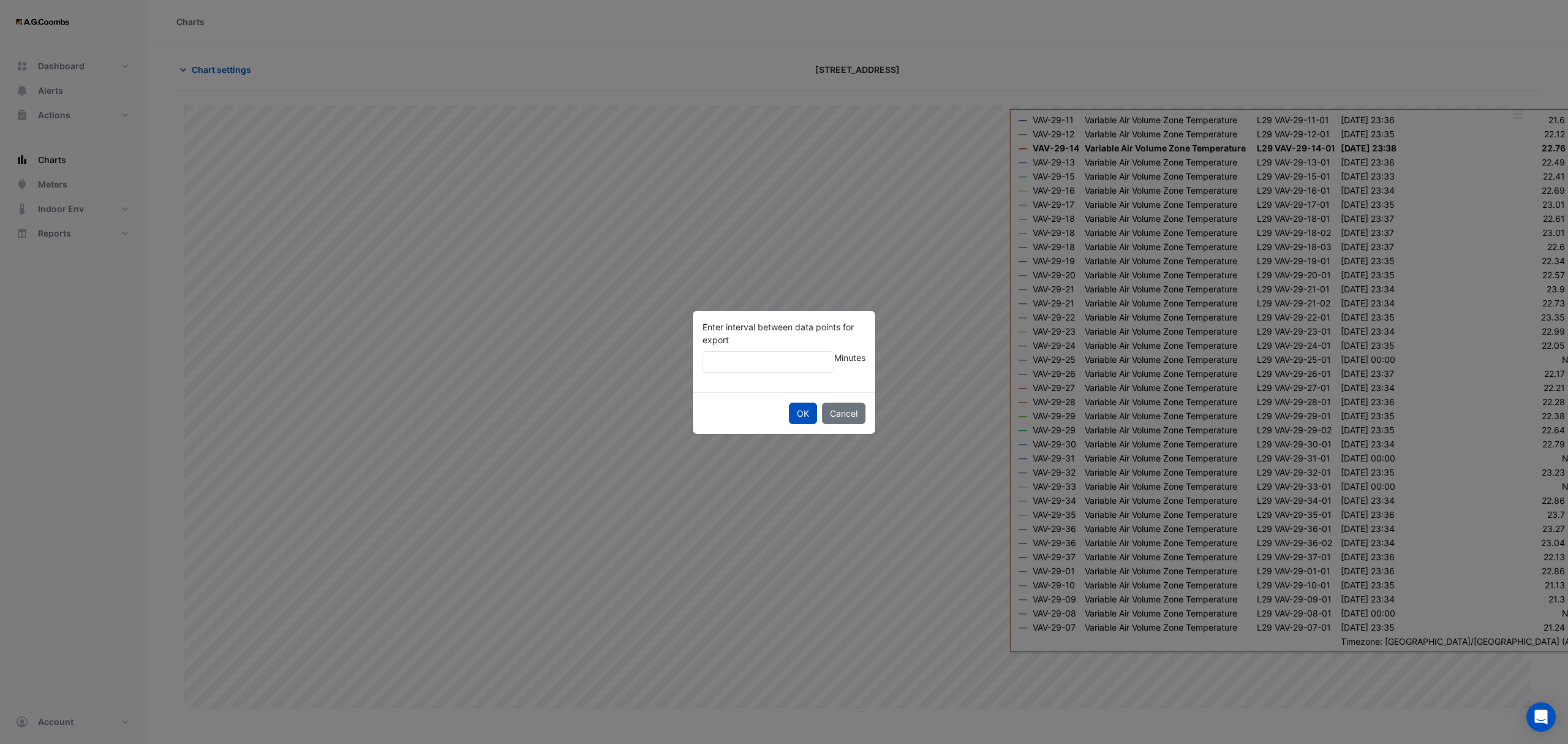
type input "**"
click at [789, 403] on button "OK" at bounding box center [803, 413] width 28 height 21
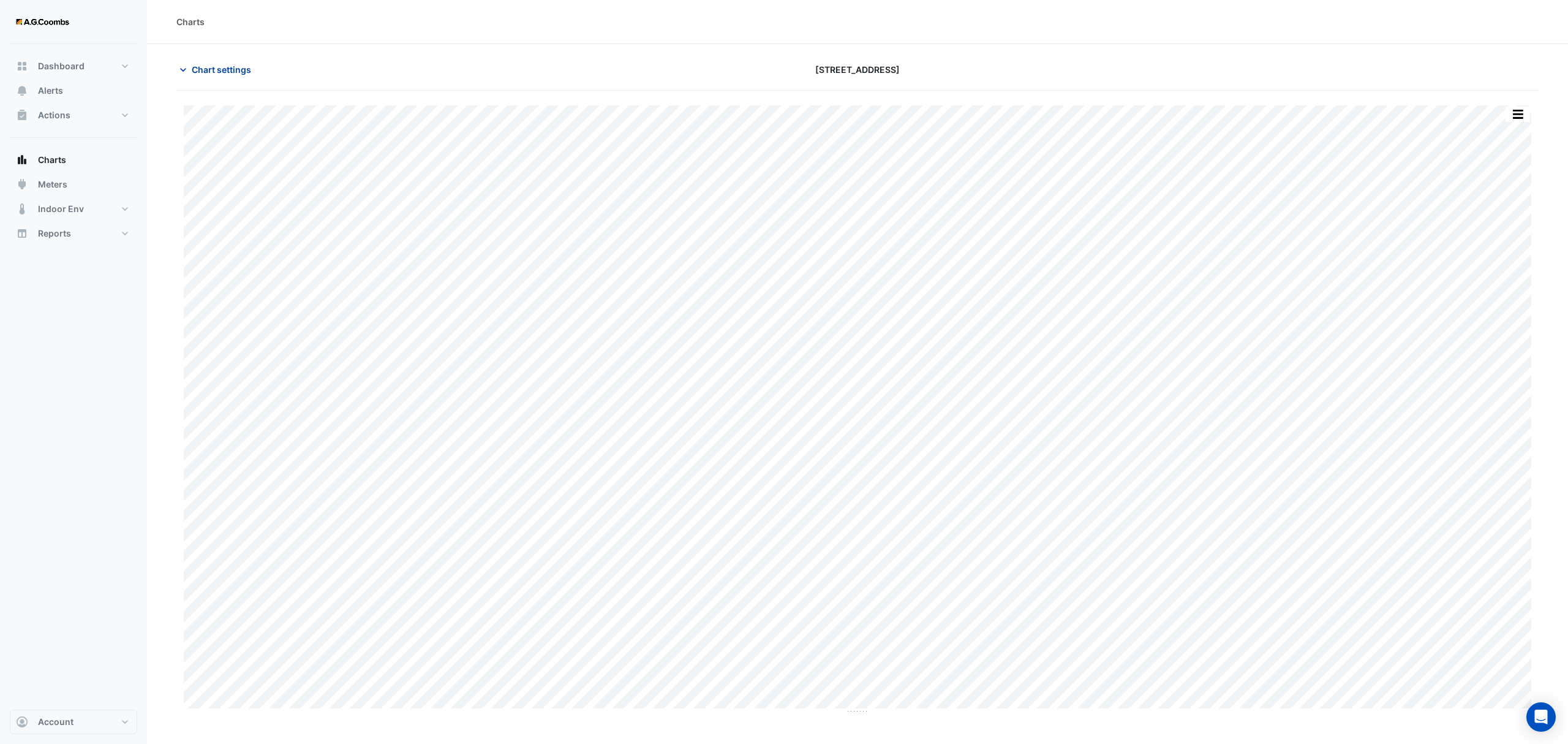
click at [204, 67] on span "Chart settings" at bounding box center [221, 69] width 59 height 13
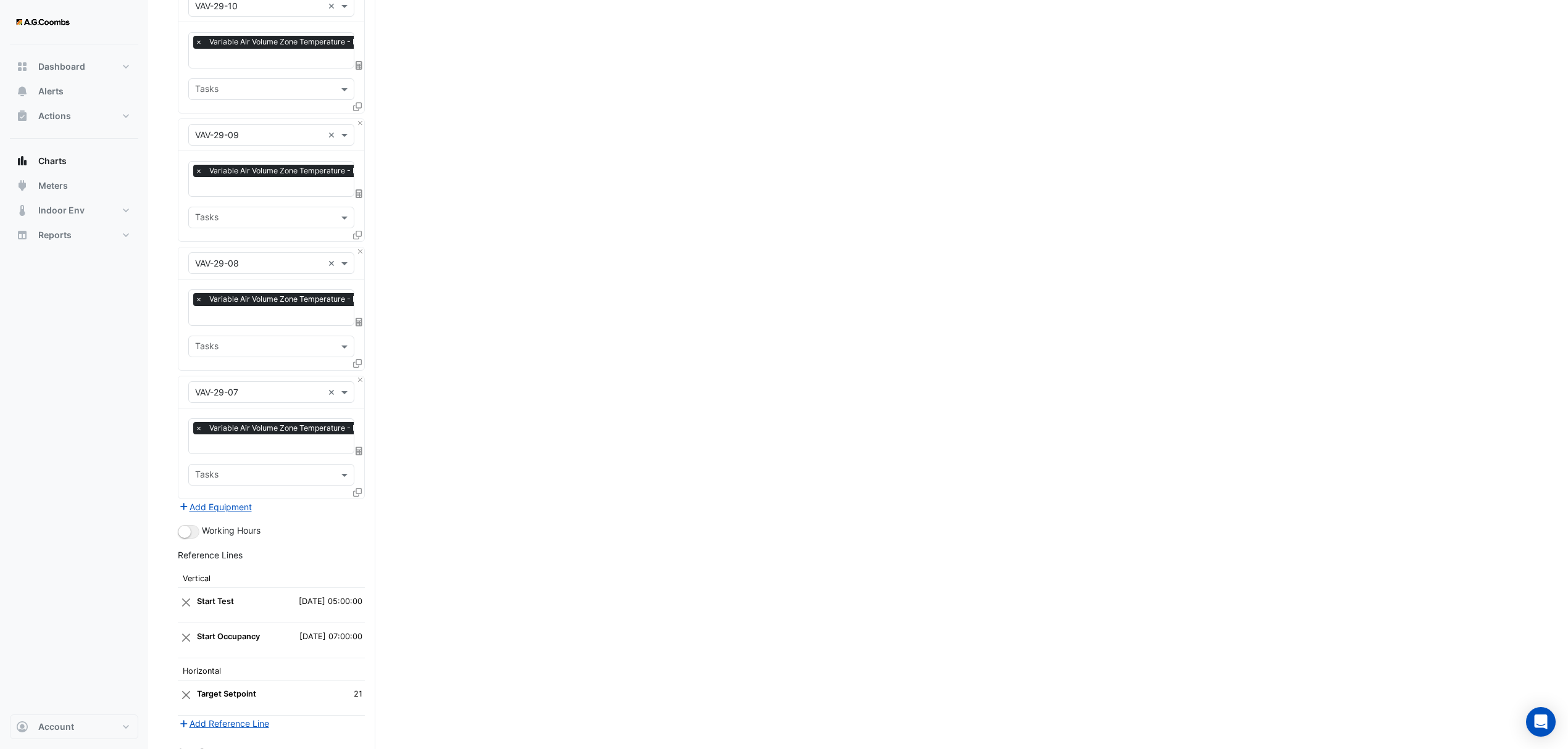
scroll to position [3968, 0]
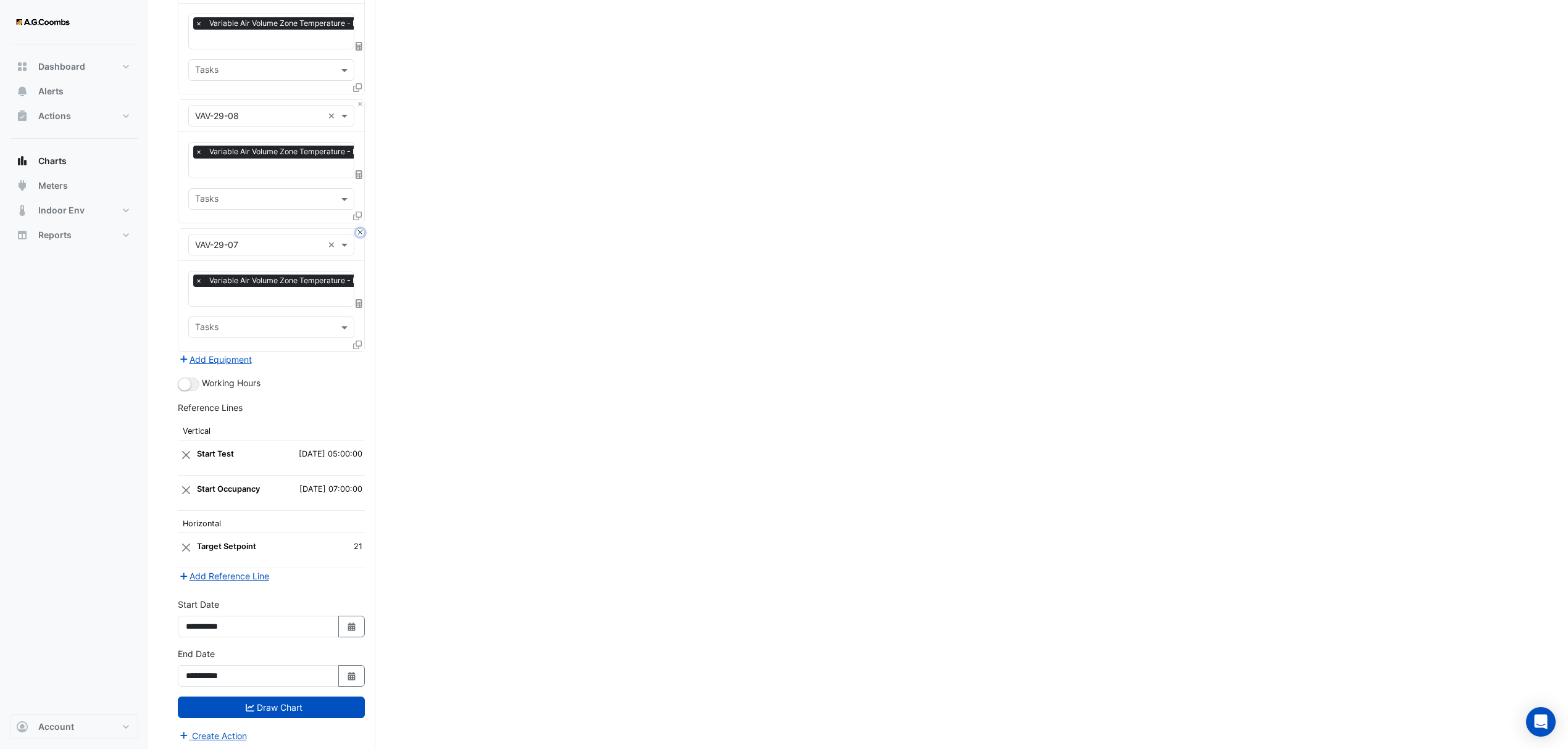
click at [360, 229] on button "Close" at bounding box center [360, 232] width 8 height 8
drag, startPoint x: 263, startPoint y: 706, endPoint x: 288, endPoint y: 716, distance: 26.9
click at [262, 706] on button "Draw Chart" at bounding box center [271, 706] width 187 height 21
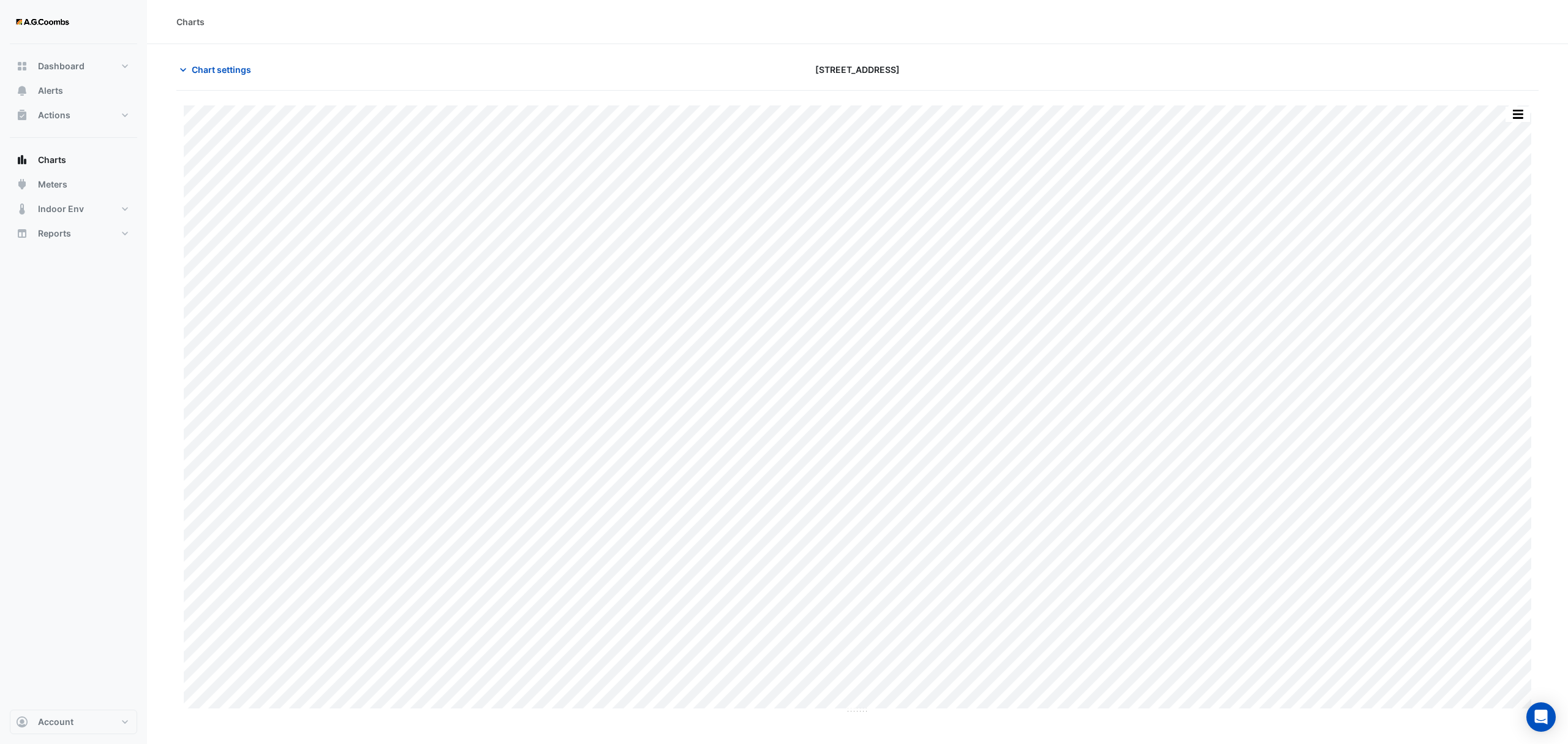
click at [1520, 106] on div "Split by Equip Split All Print Save as JPEG Save as PNG Pivot Data Table Export…" at bounding box center [1518, 114] width 26 height 17
click at [1517, 120] on button "button" at bounding box center [1518, 114] width 25 height 15
click at [1497, 246] on div "Pivot Data Table" at bounding box center [1493, 246] width 74 height 29
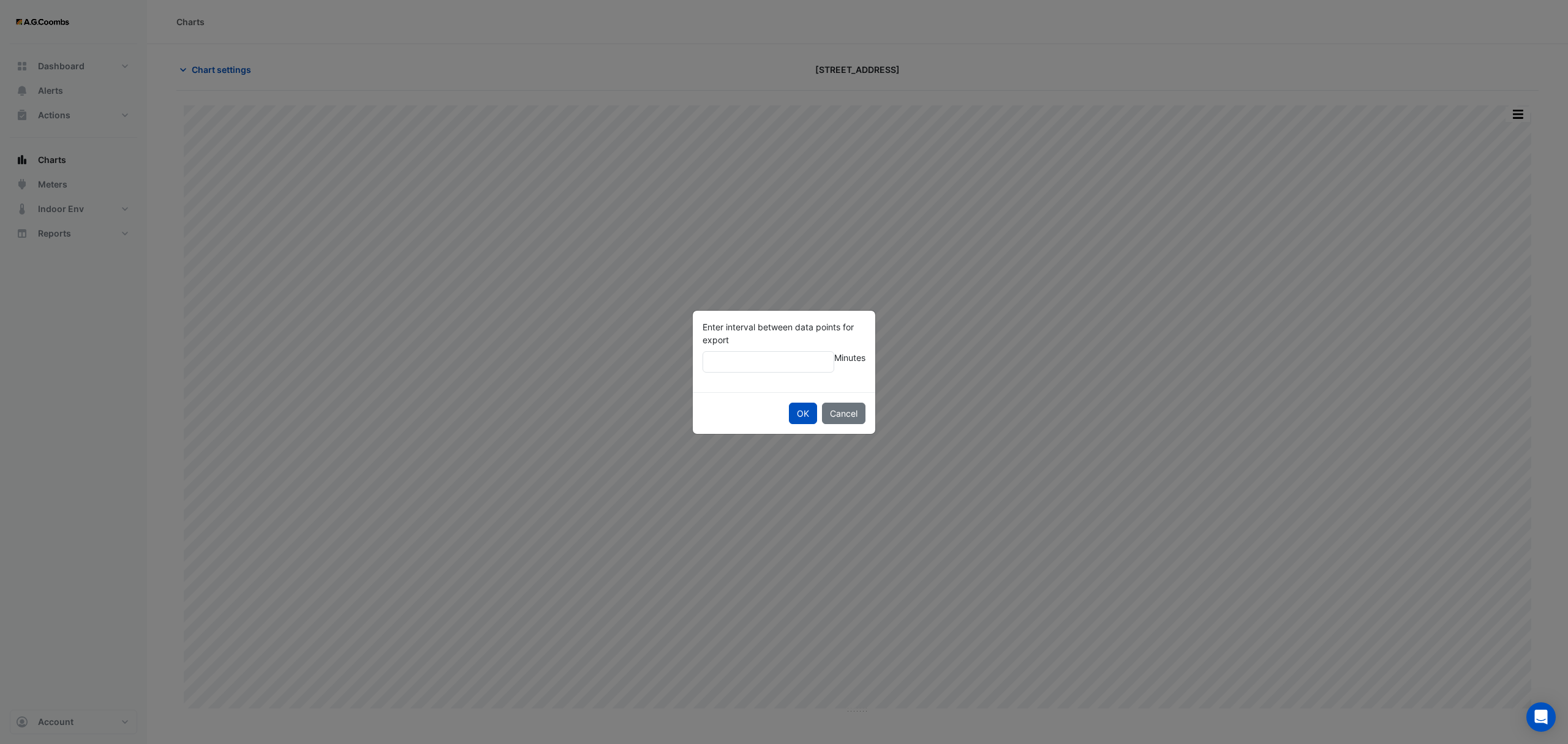
type input "**"
click at [789, 403] on button "OK" at bounding box center [803, 413] width 28 height 21
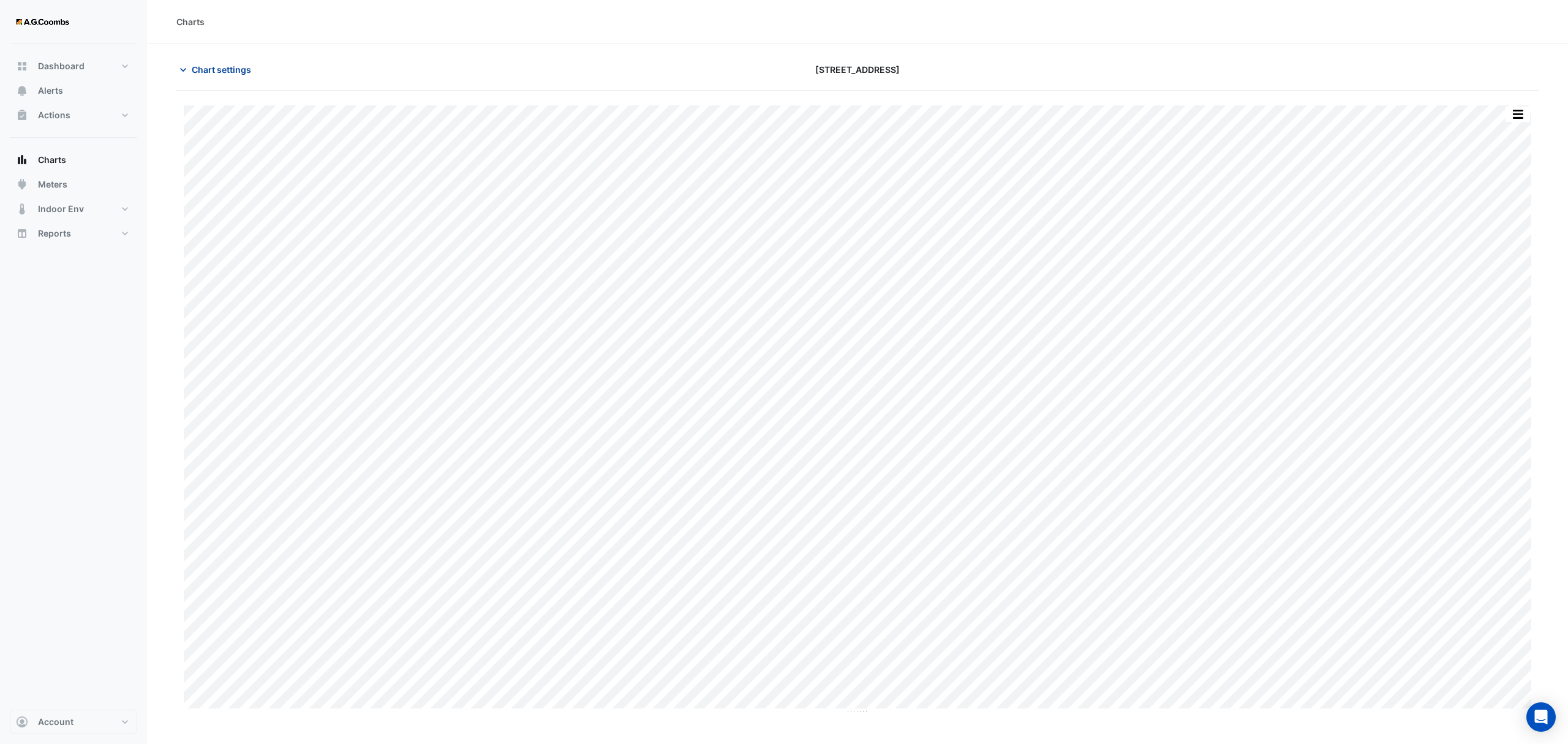
click at [225, 72] on span "Chart settings" at bounding box center [221, 69] width 59 height 13
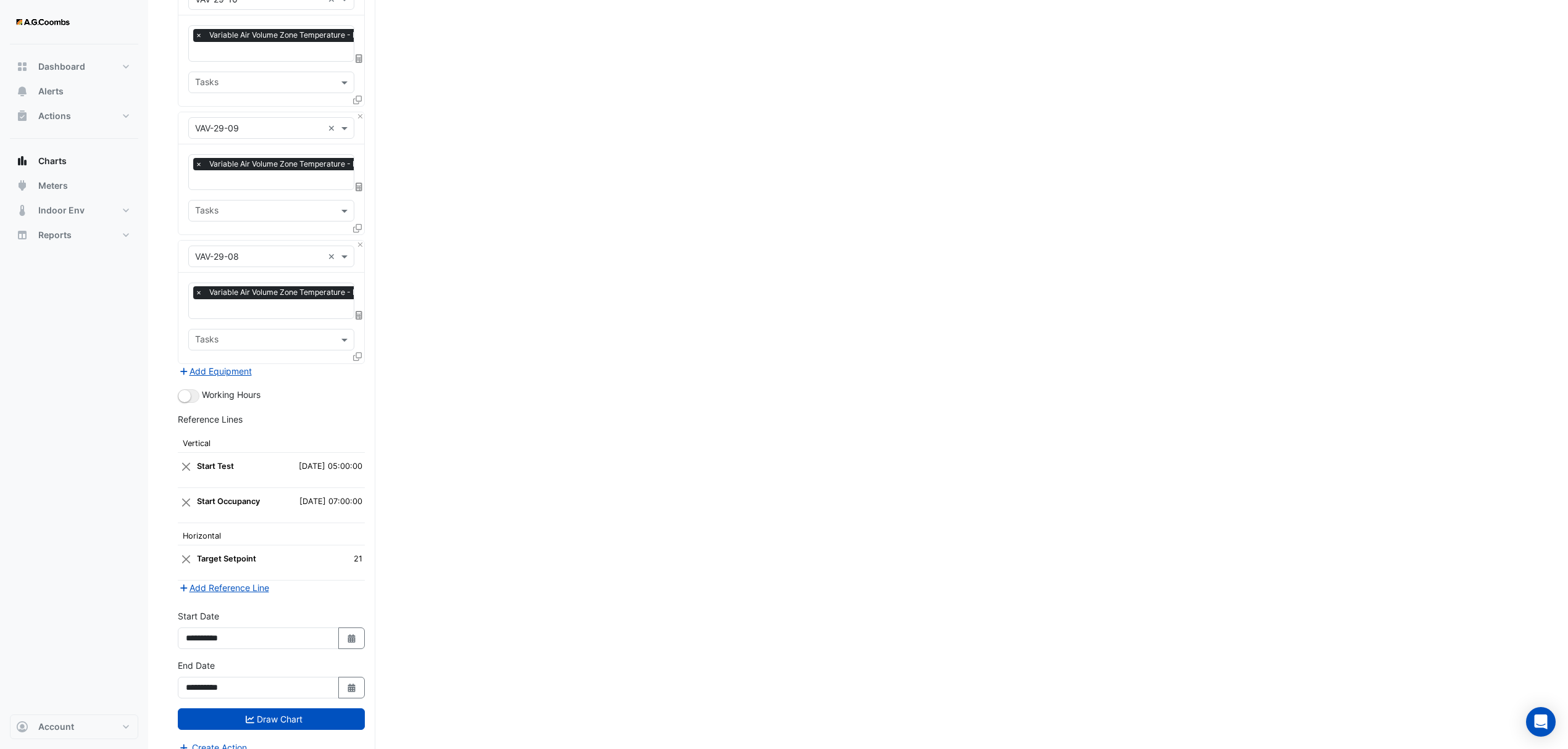
scroll to position [3841, 0]
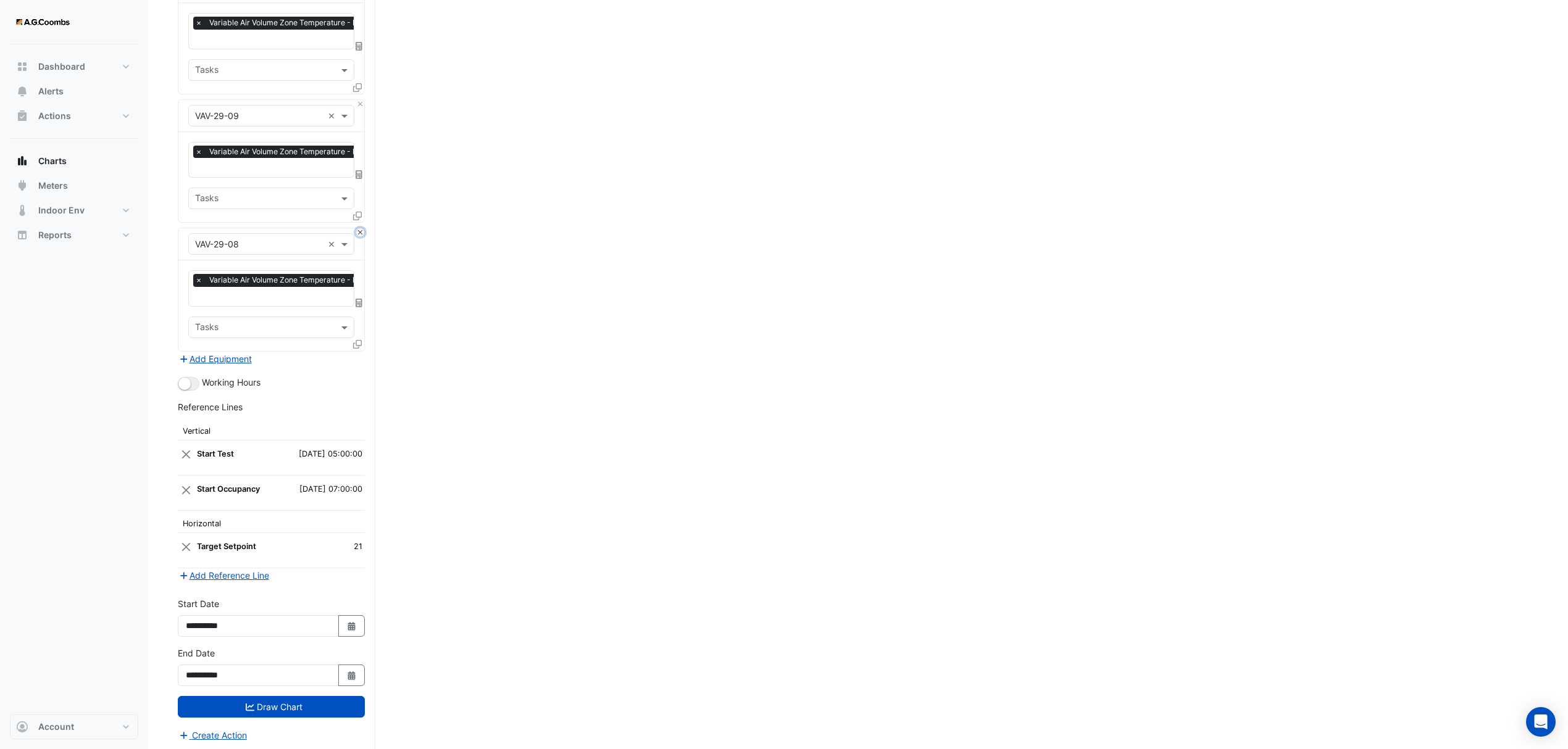
click at [356, 229] on button "Close" at bounding box center [360, 232] width 8 height 8
click at [195, 704] on button "Draw Chart" at bounding box center [271, 706] width 187 height 21
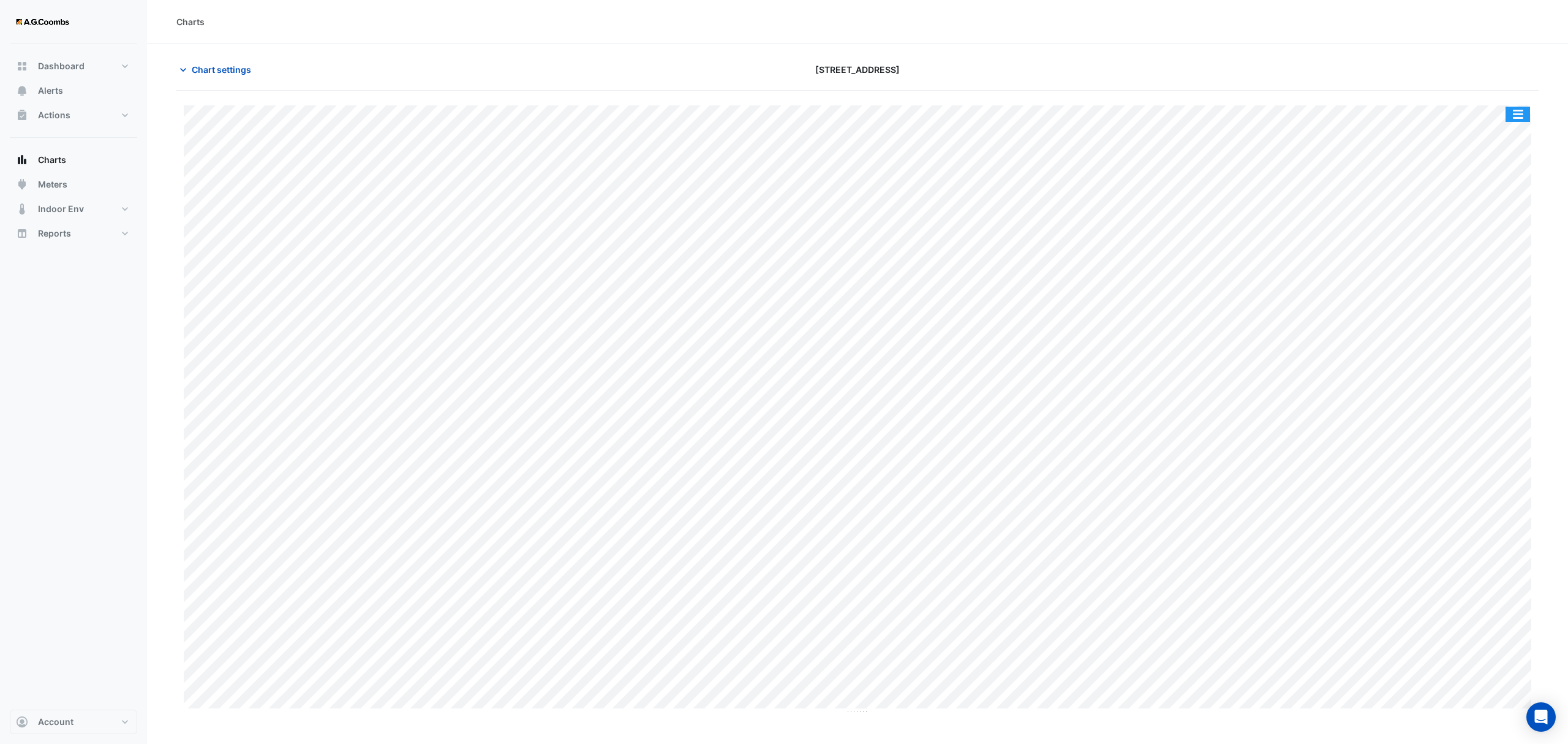
click at [1522, 118] on button "button" at bounding box center [1518, 114] width 25 height 15
click at [1497, 248] on div "Pivot Data Table" at bounding box center [1493, 246] width 74 height 29
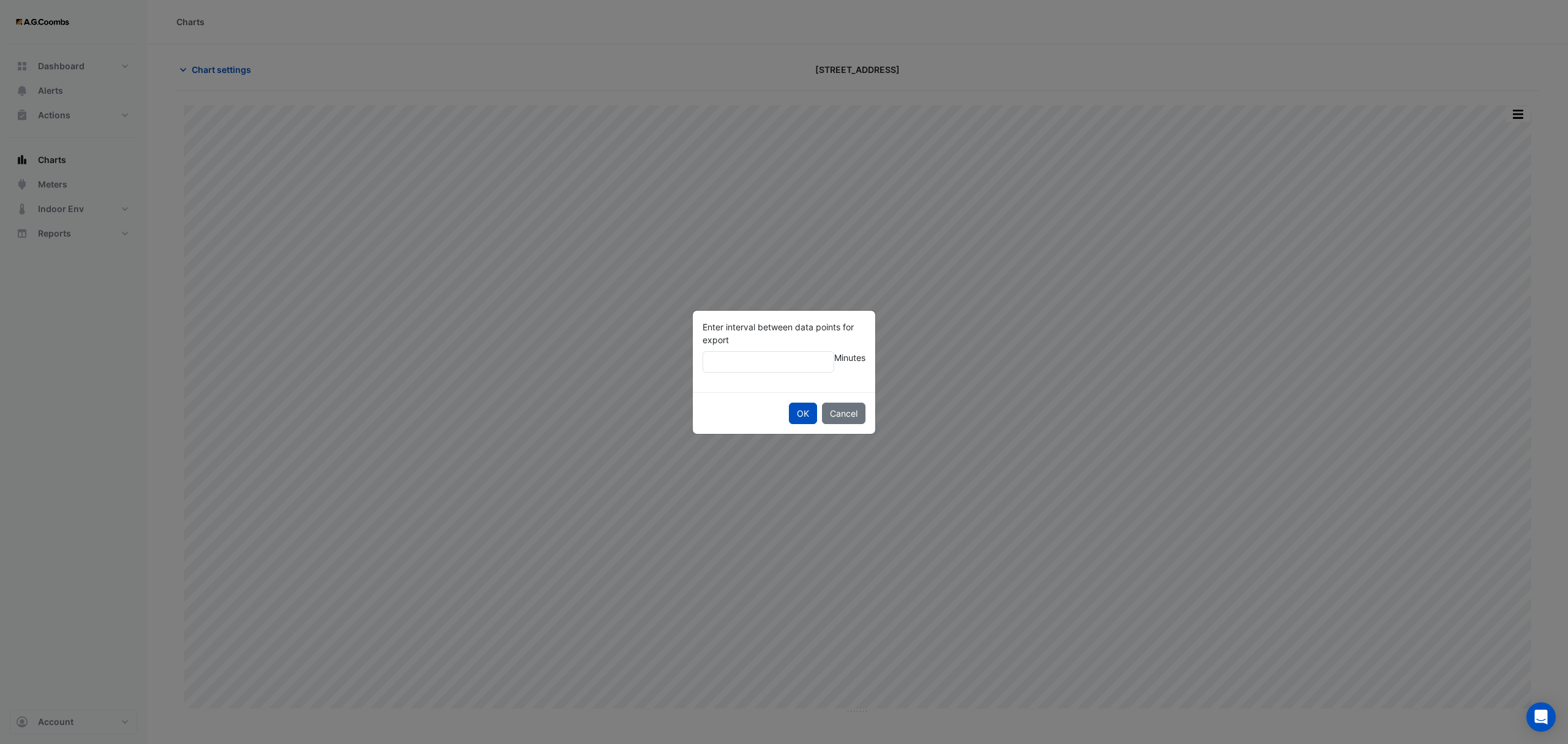
type input "**"
click at [789, 403] on button "OK" at bounding box center [803, 413] width 28 height 21
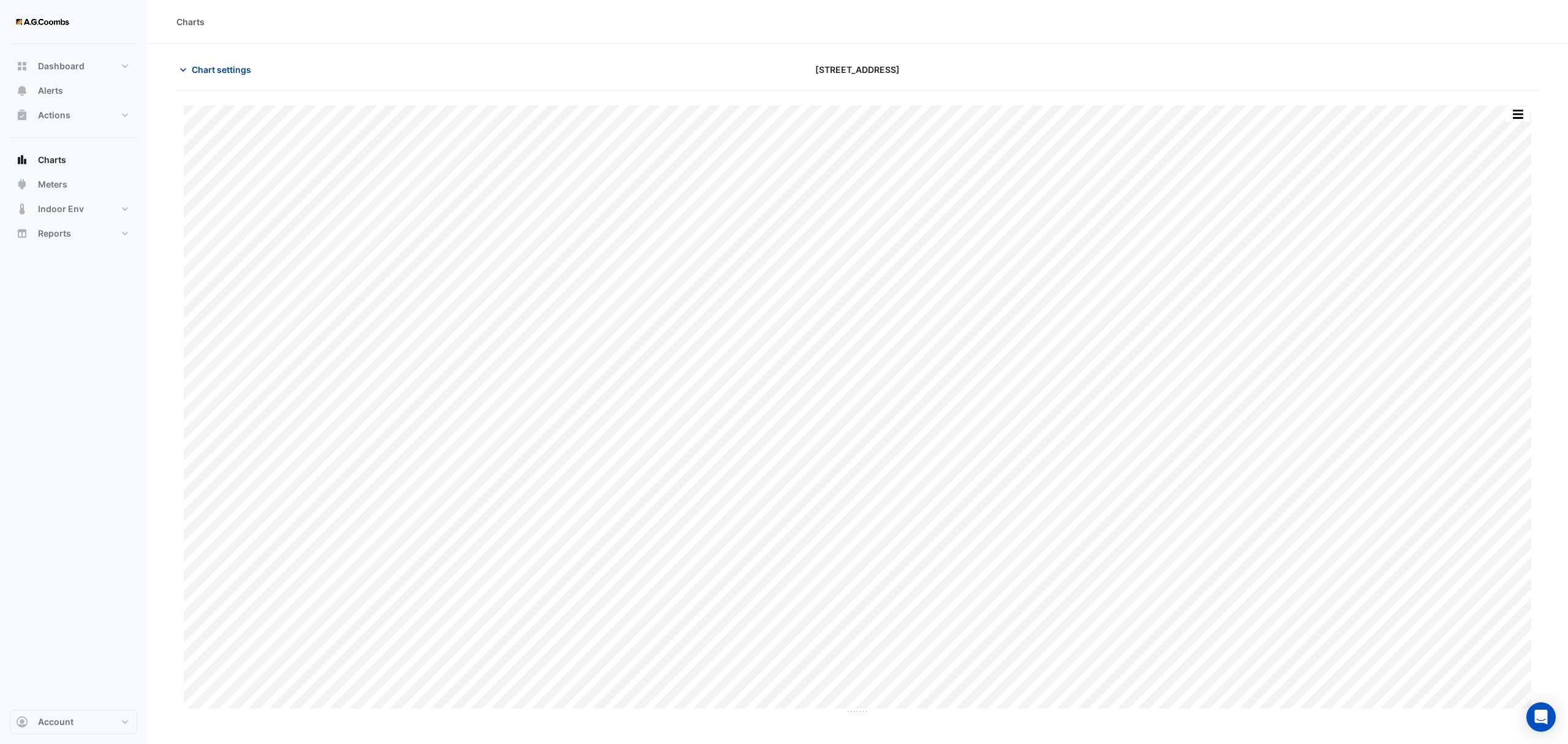
click at [182, 66] on icon "button" at bounding box center [183, 69] width 12 height 12
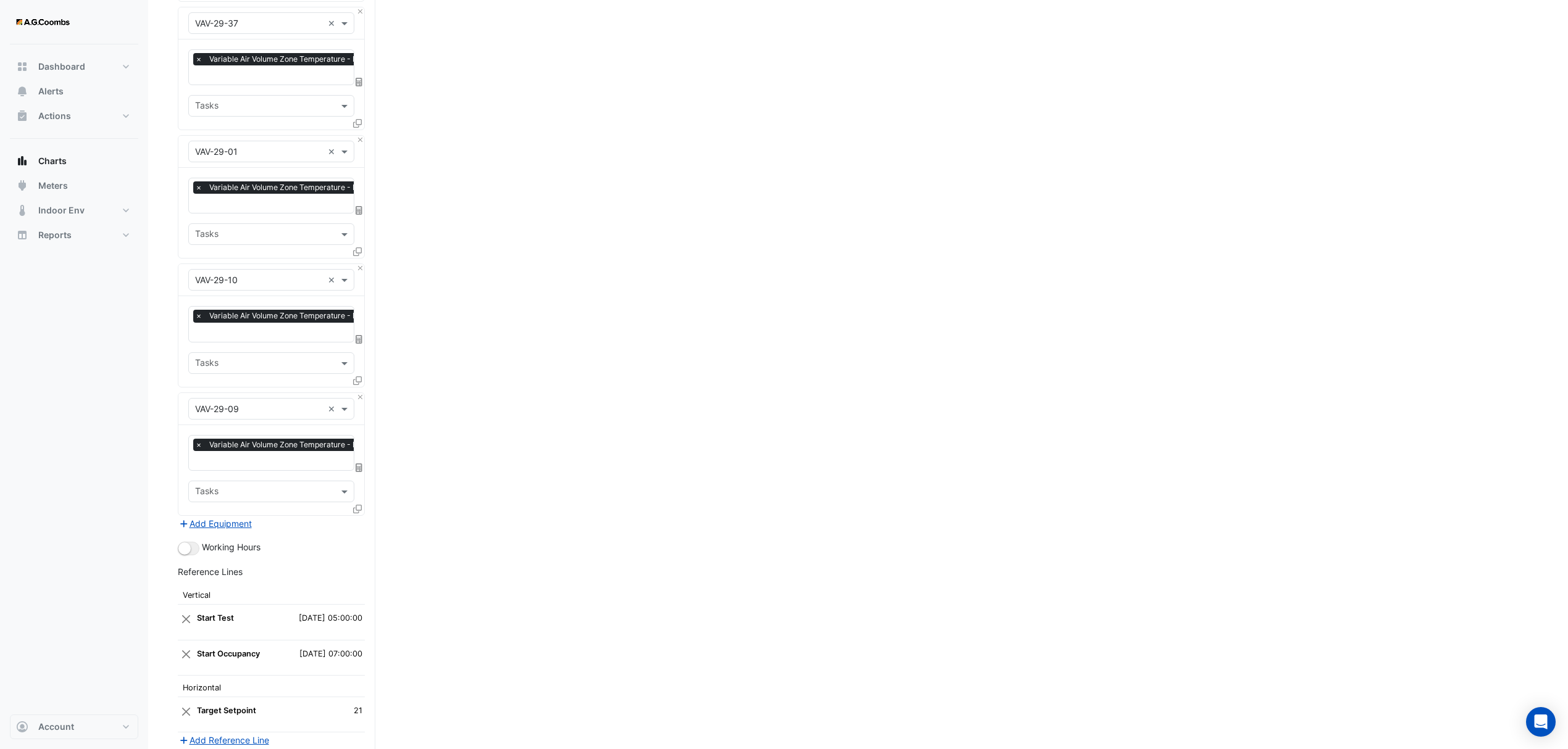
scroll to position [3712, 0]
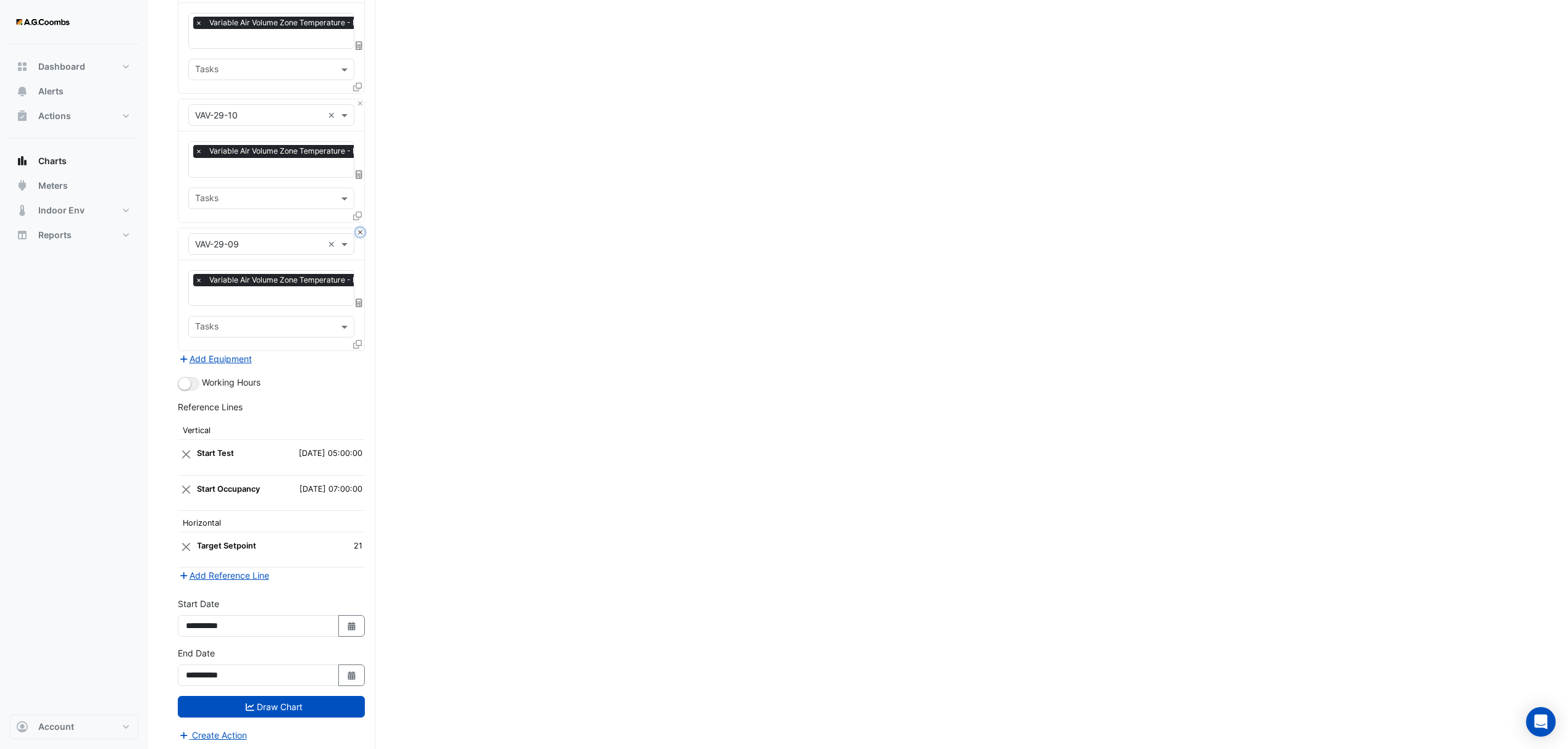
click at [360, 229] on button "Close" at bounding box center [360, 232] width 8 height 8
click at [243, 709] on button "Draw Chart" at bounding box center [271, 706] width 187 height 21
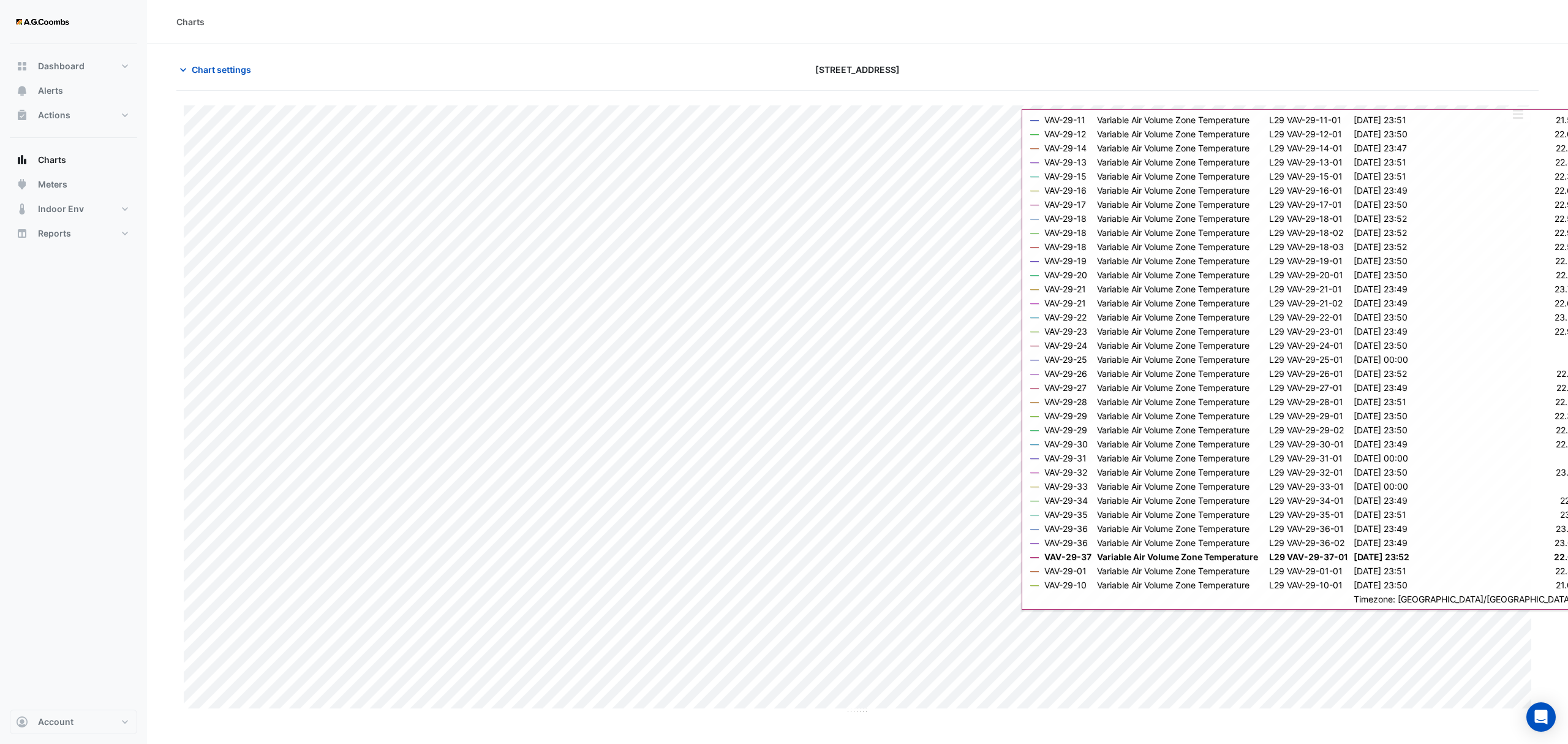
click at [1521, 116] on button "button" at bounding box center [1518, 114] width 25 height 15
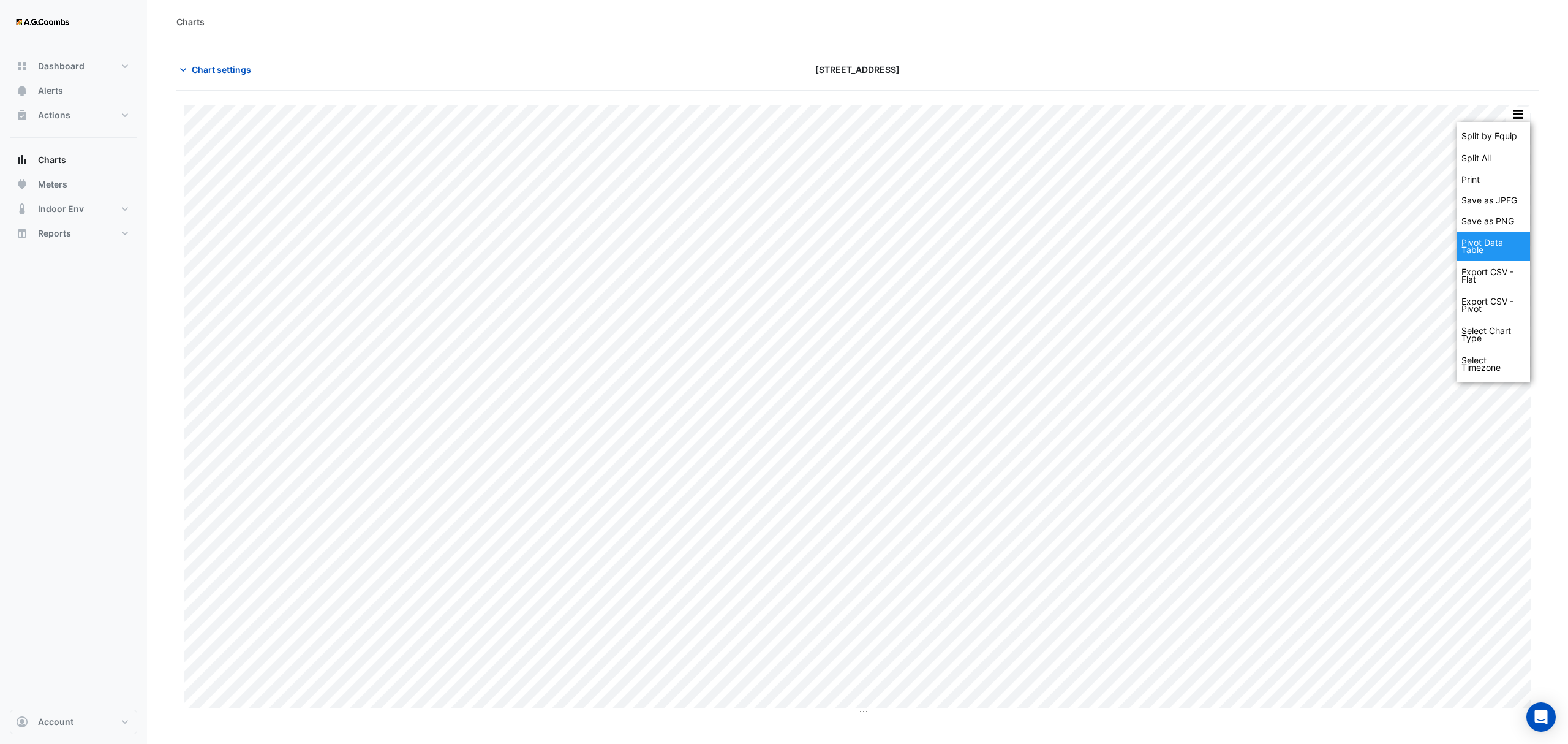
click at [1480, 249] on div "Pivot Data Table" at bounding box center [1493, 246] width 74 height 29
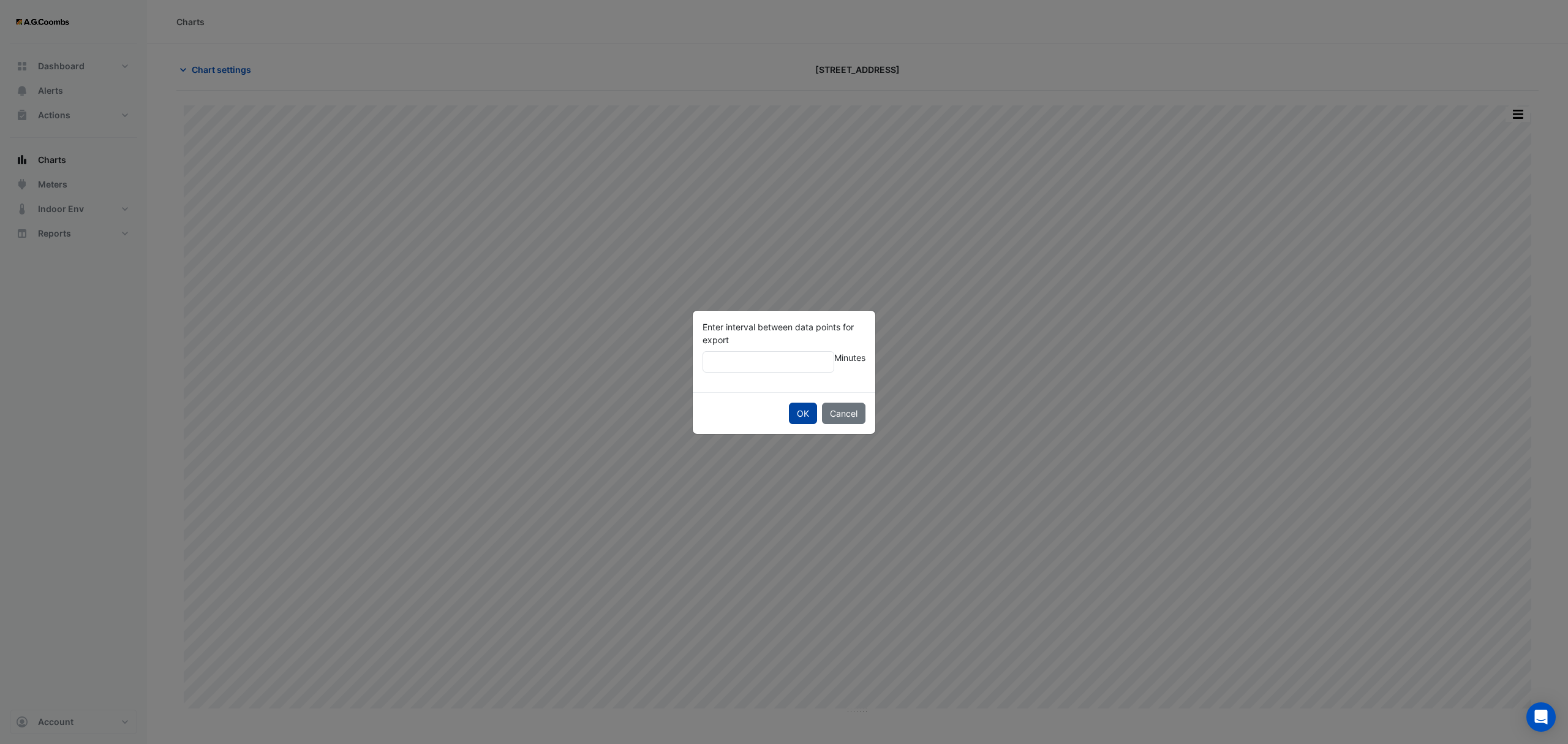
type input "**"
click at [789, 403] on button "OK" at bounding box center [803, 413] width 28 height 21
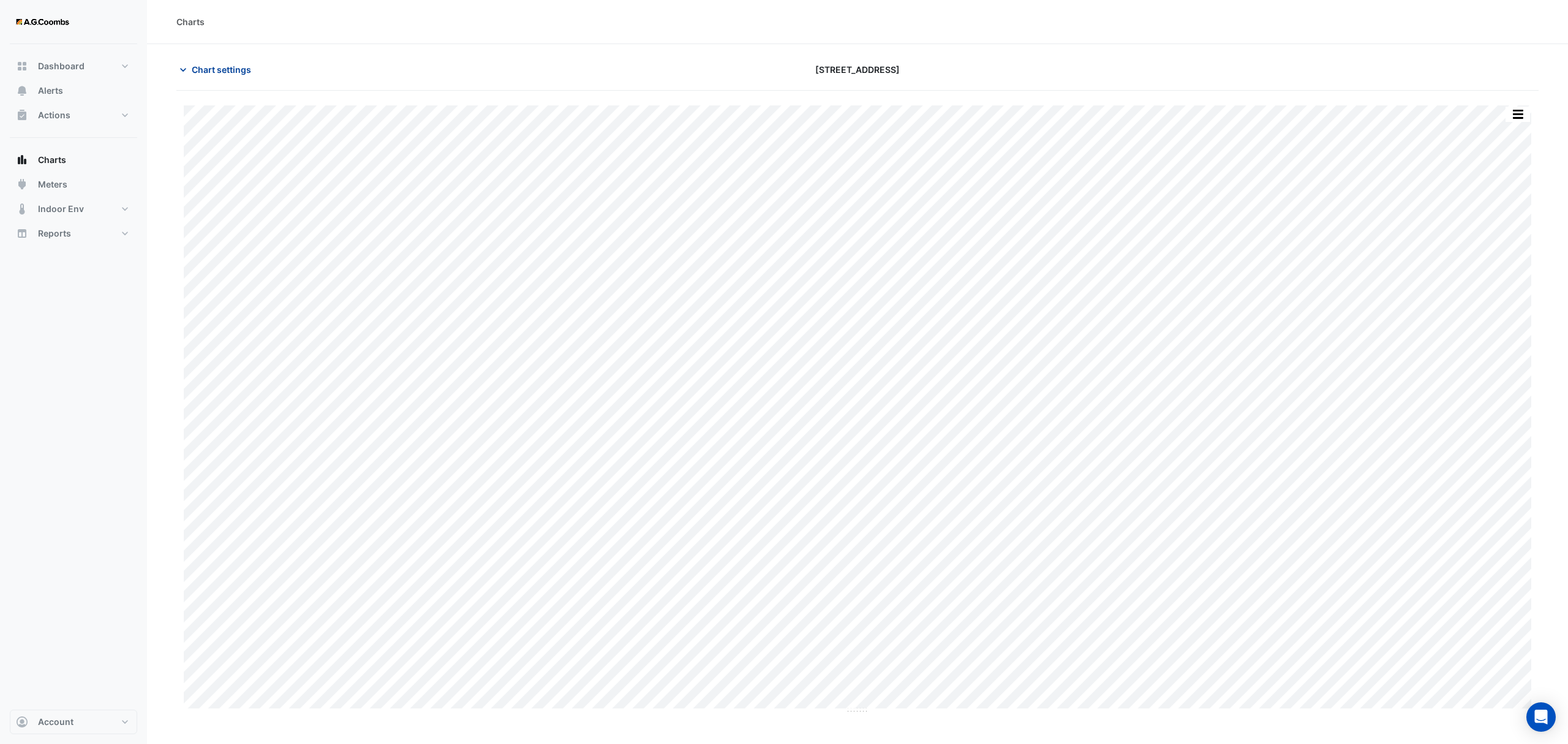
click at [220, 65] on span "Chart settings" at bounding box center [221, 69] width 59 height 13
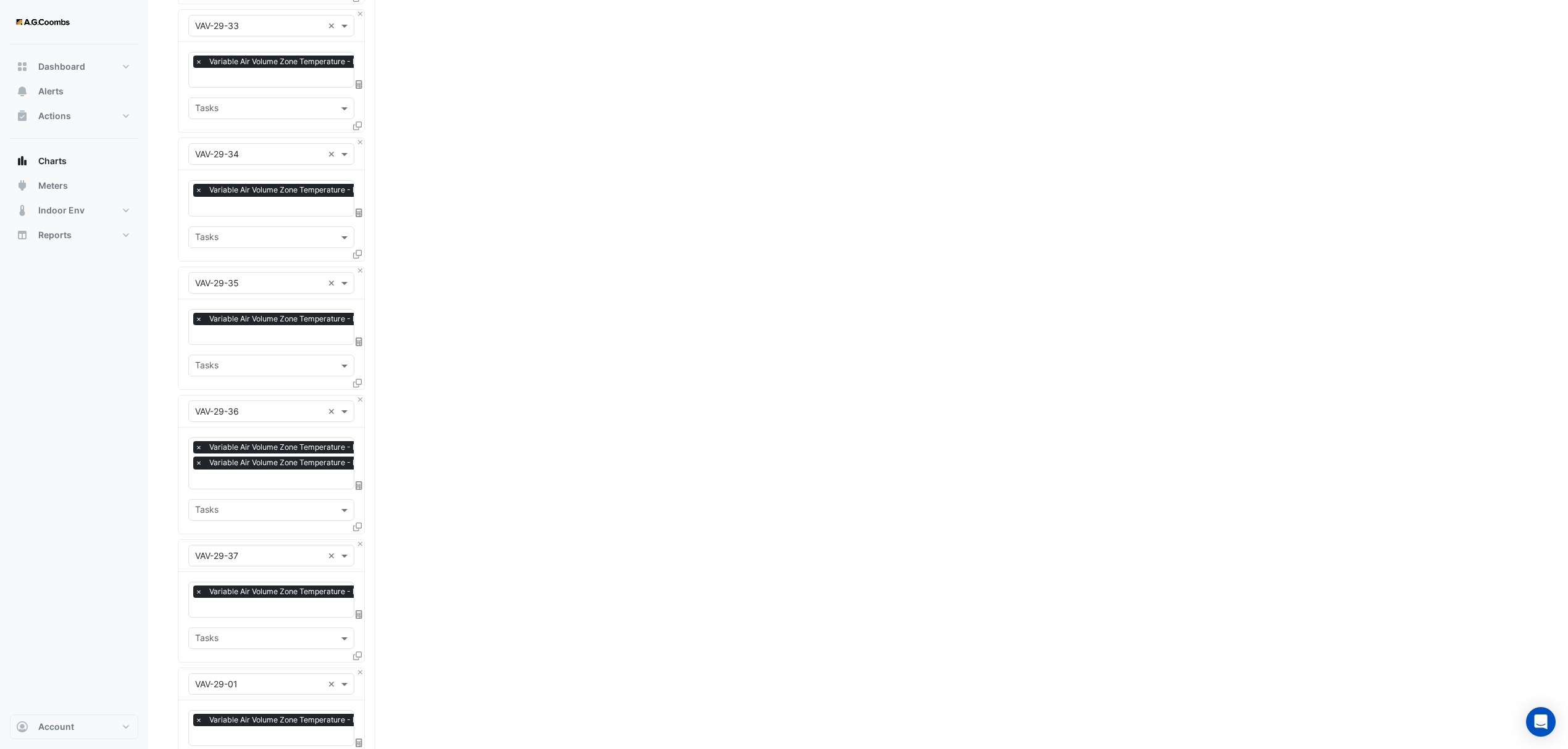
scroll to position [3538, 0]
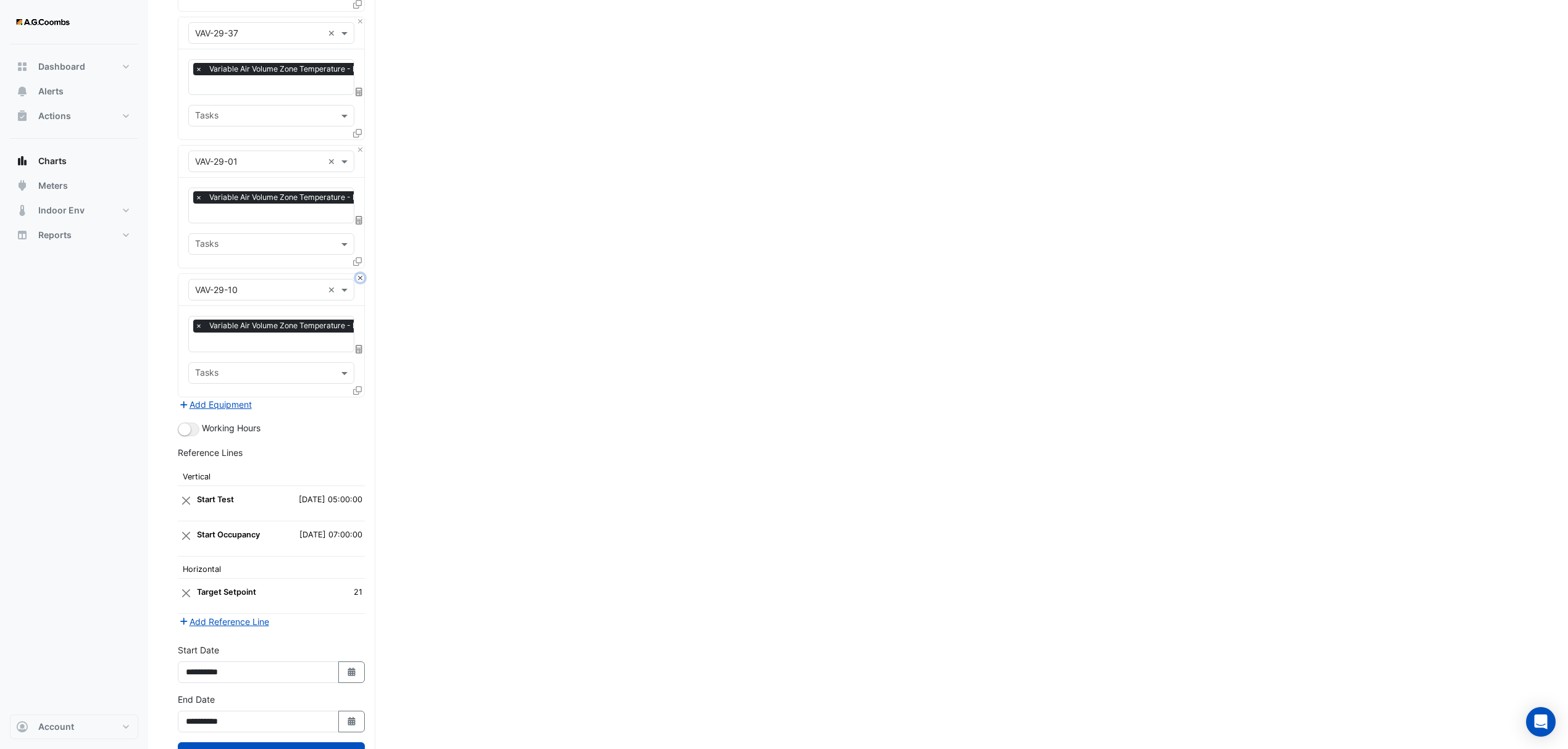
click at [359, 274] on button "Close" at bounding box center [360, 278] width 8 height 8
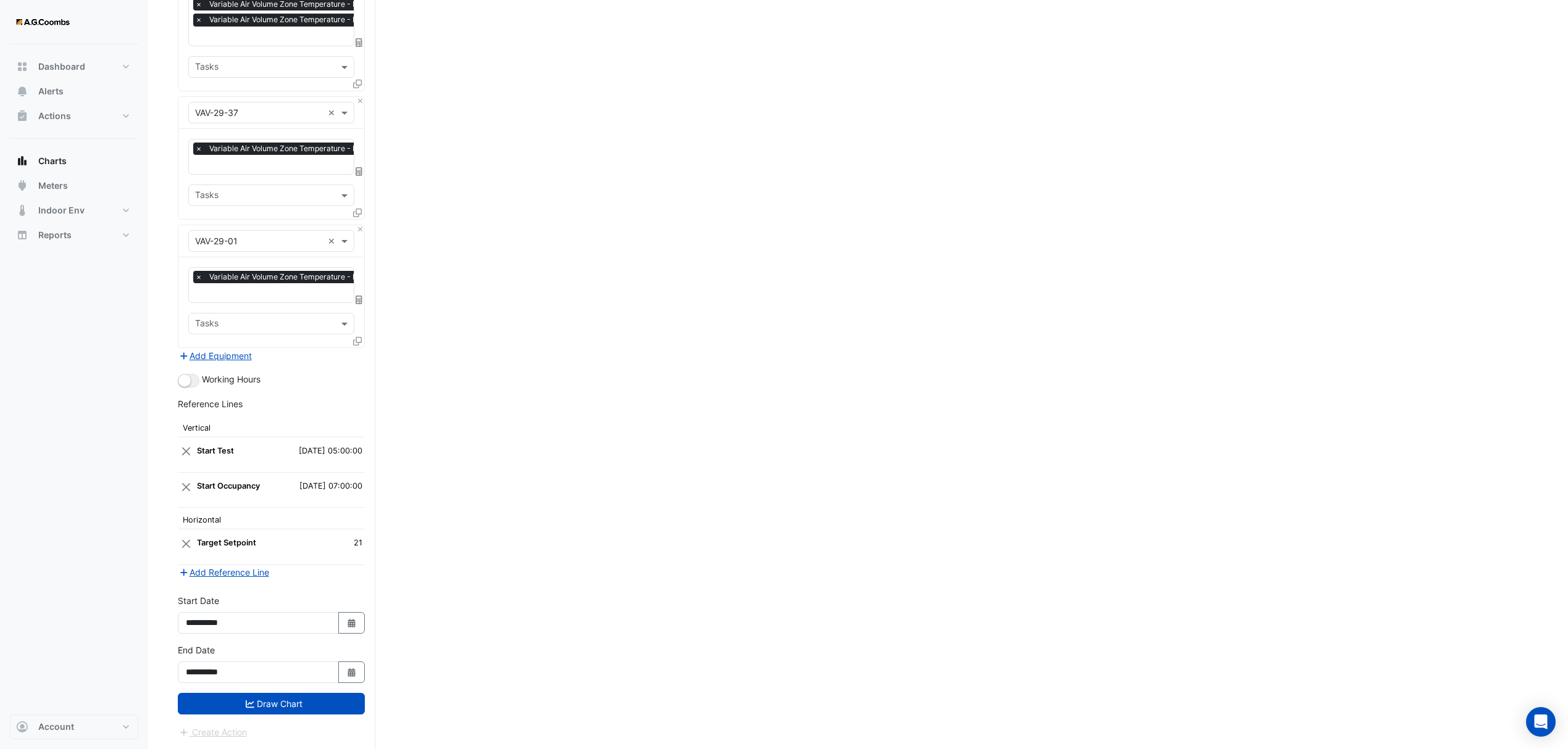
scroll to position [3455, 0]
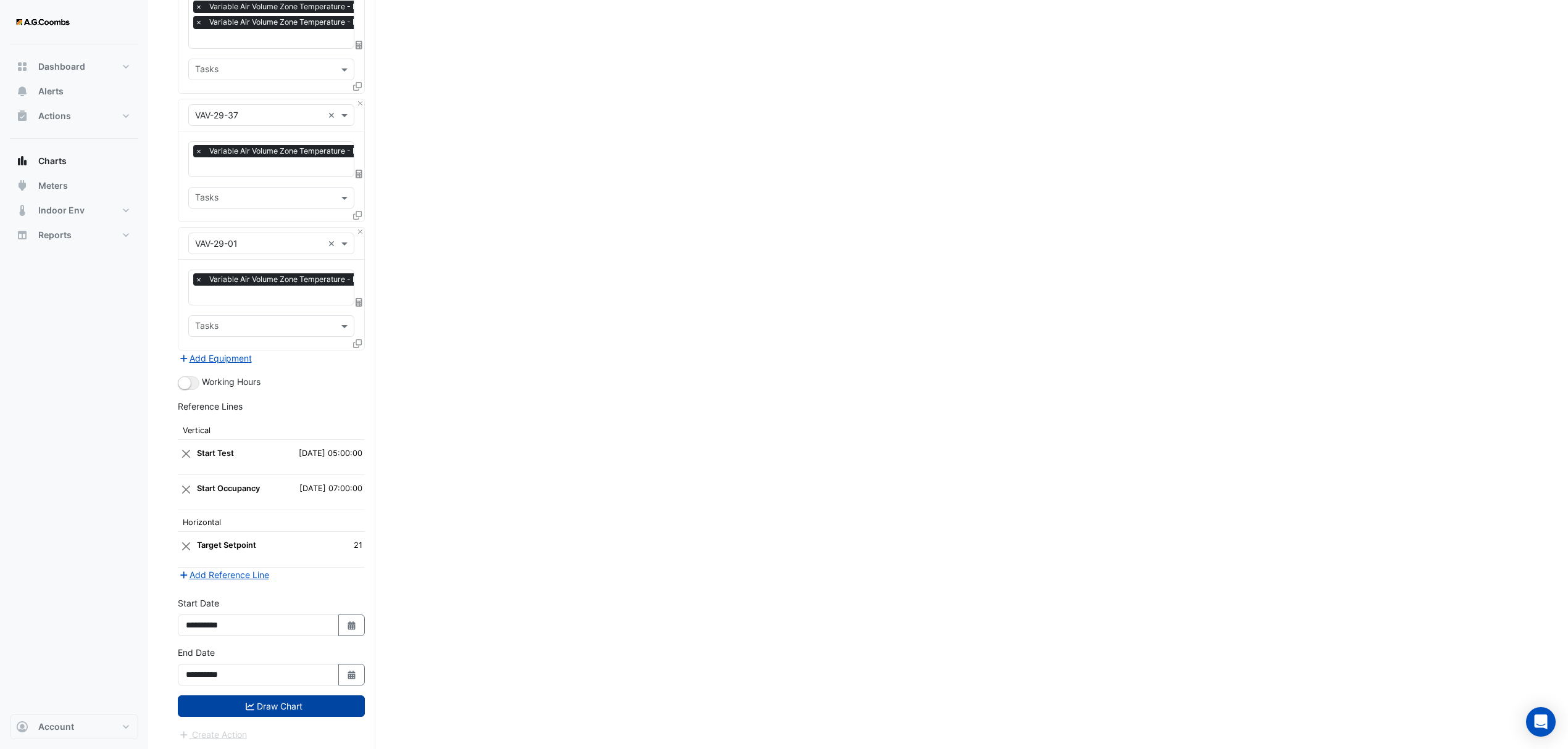
click at [243, 707] on button "Draw Chart" at bounding box center [271, 706] width 187 height 21
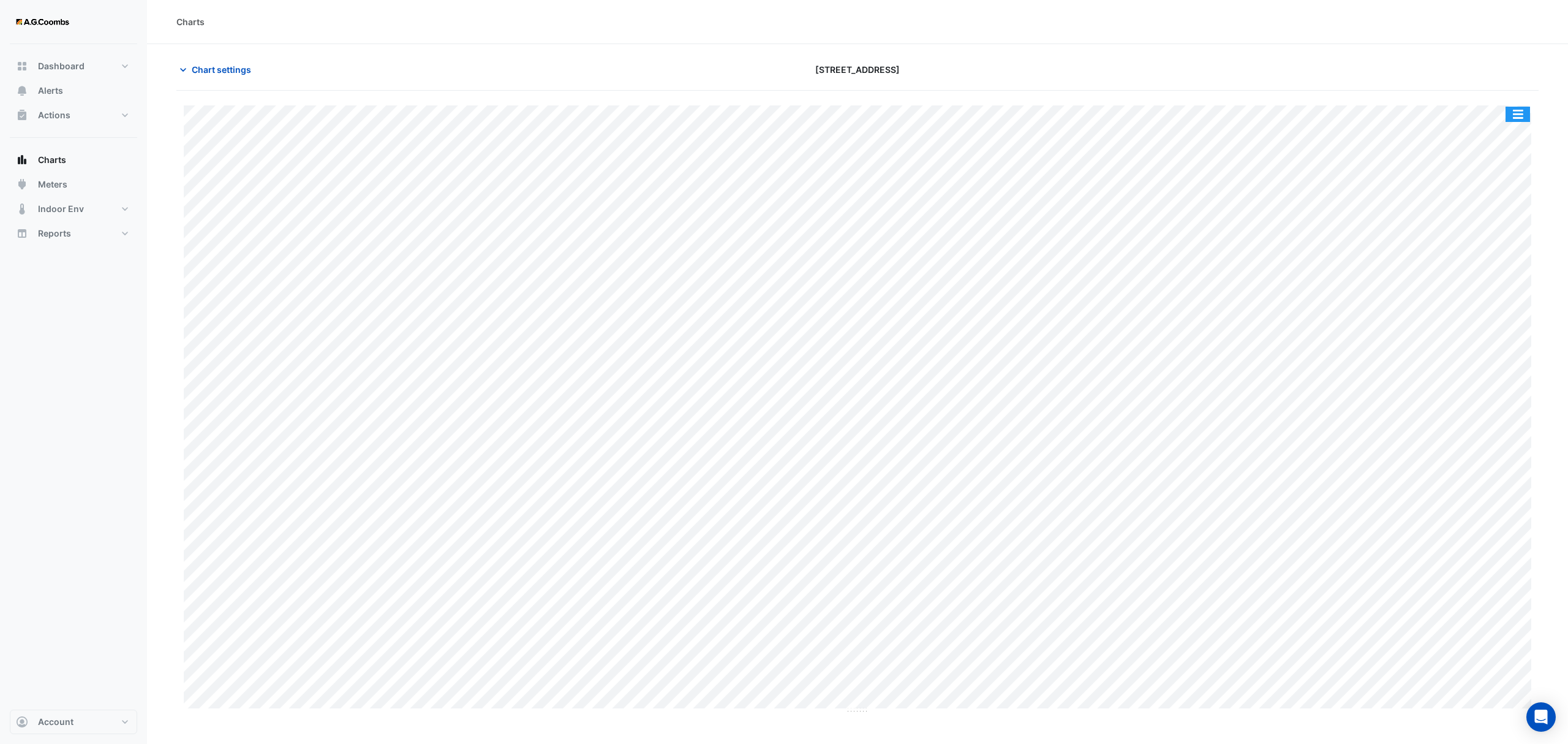
click at [1528, 109] on button "button" at bounding box center [1518, 114] width 25 height 15
click at [1494, 241] on div "Pivot Data Table" at bounding box center [1493, 246] width 74 height 29
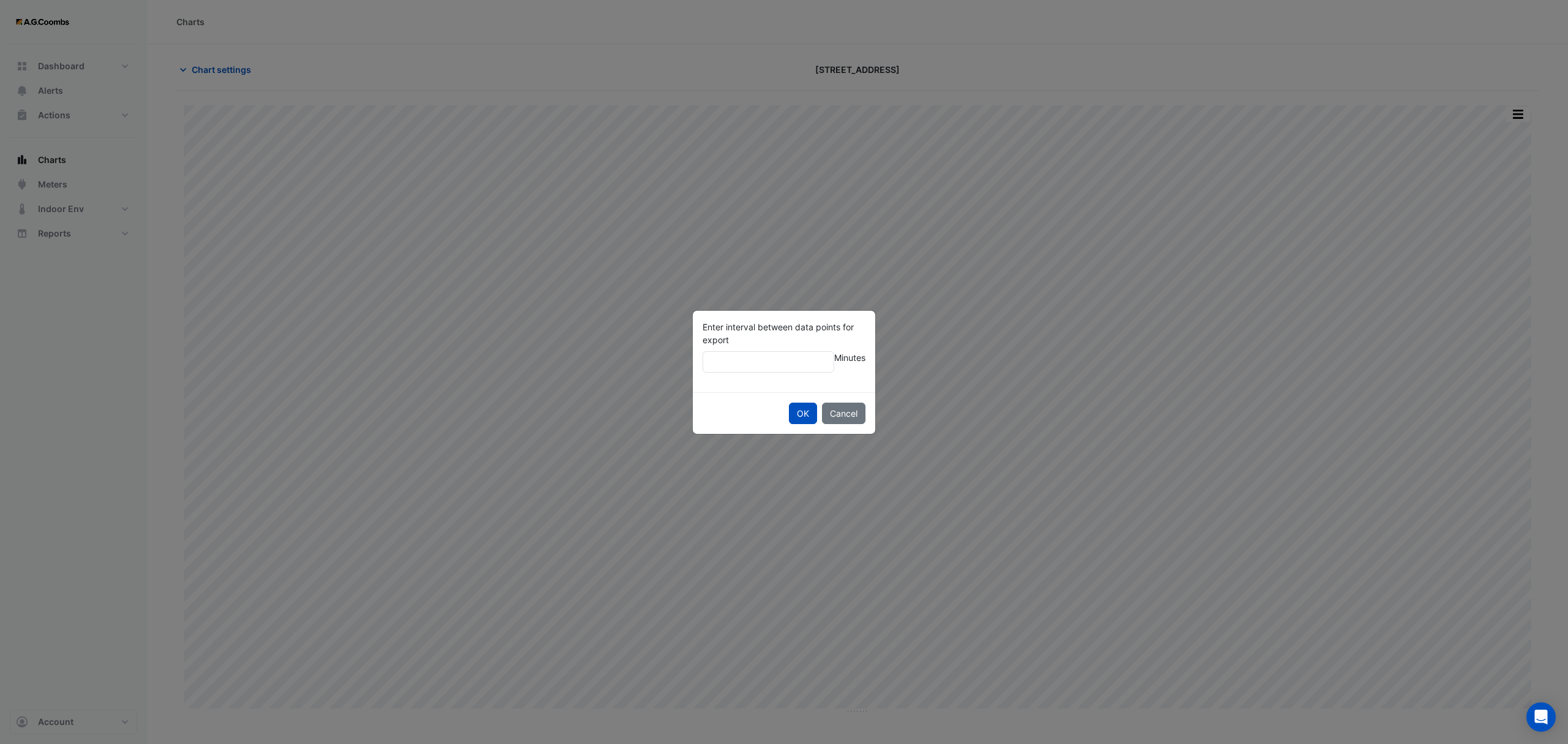
type input "**"
click at [789, 403] on button "OK" at bounding box center [803, 413] width 28 height 21
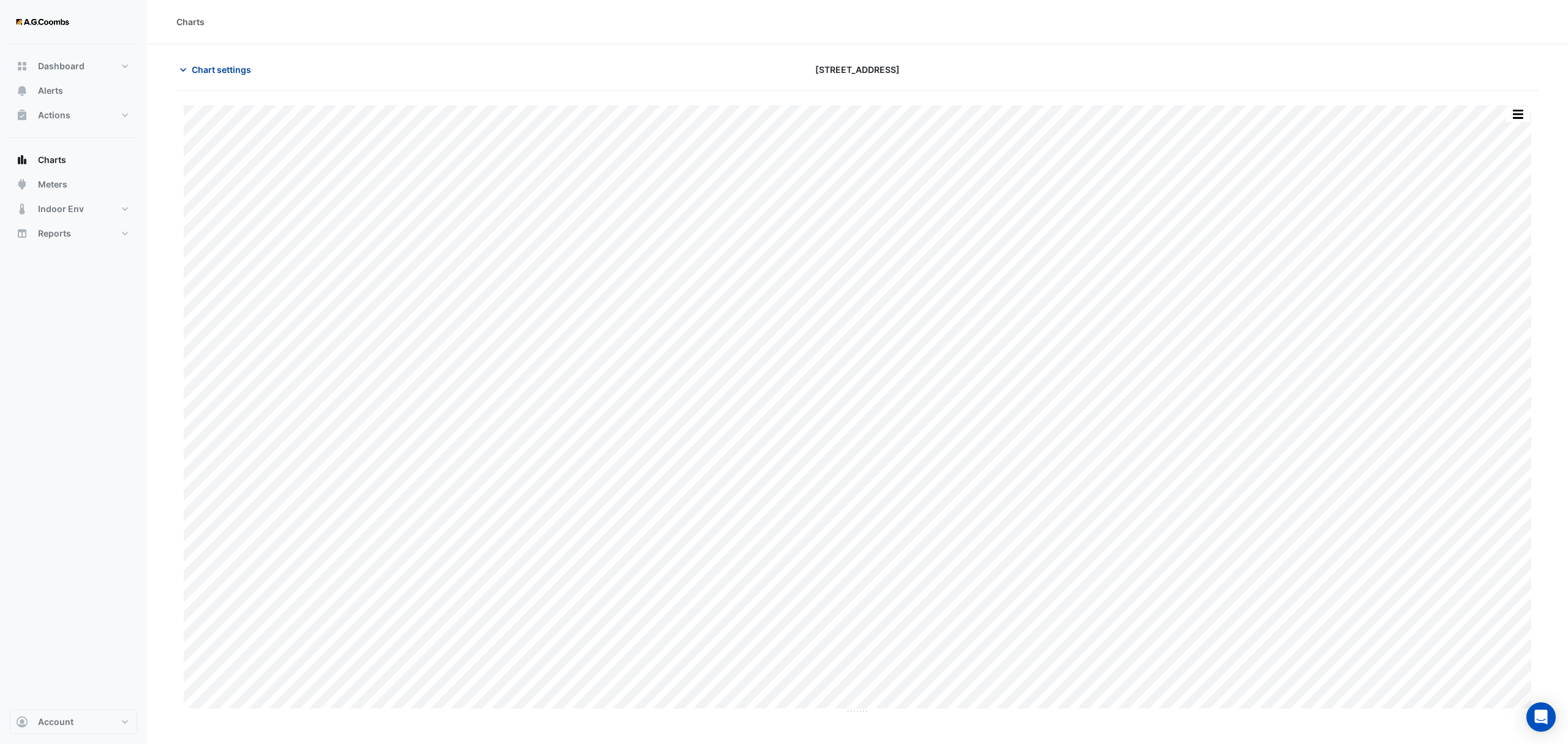
click at [212, 72] on span "Chart settings" at bounding box center [221, 69] width 59 height 13
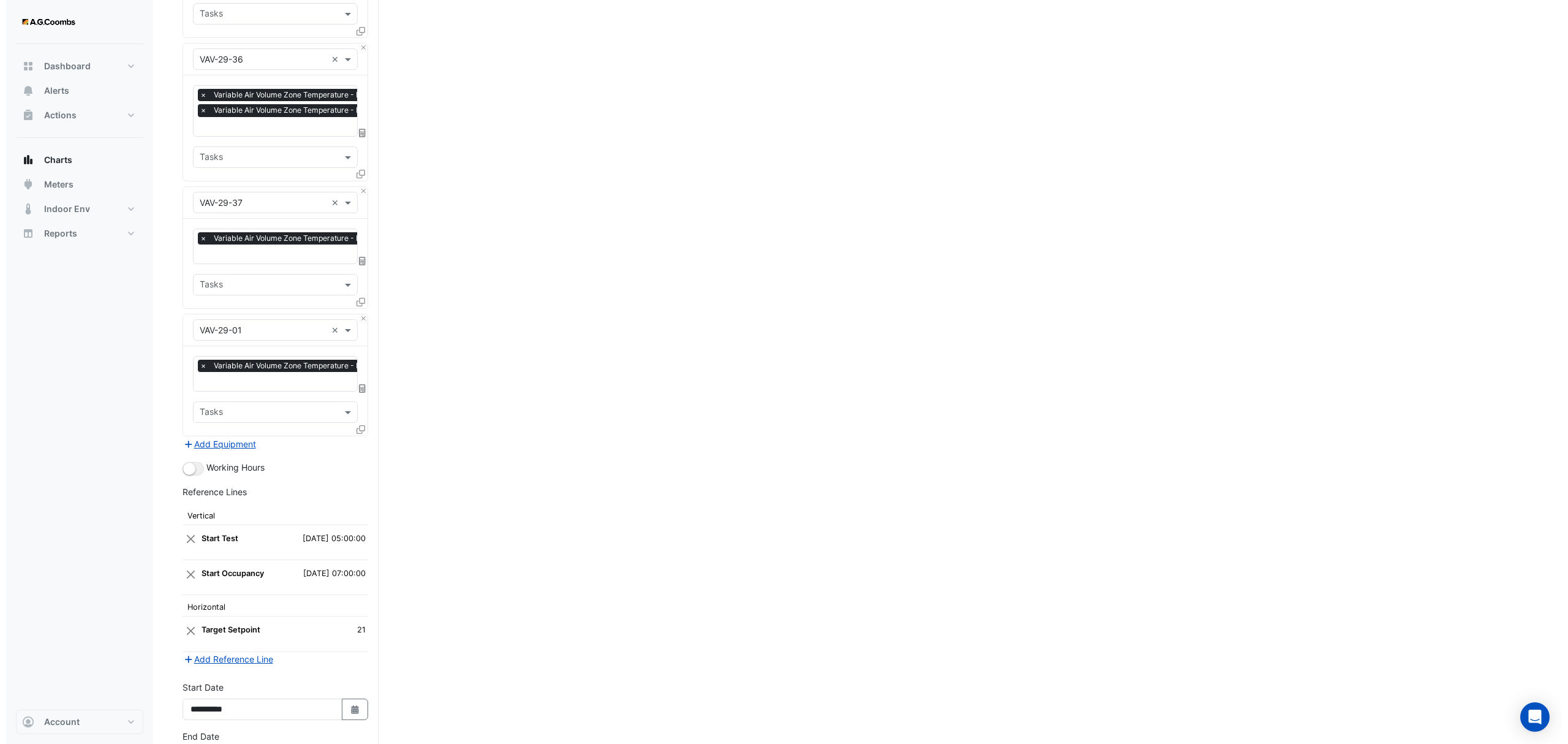
scroll to position [3432, 0]
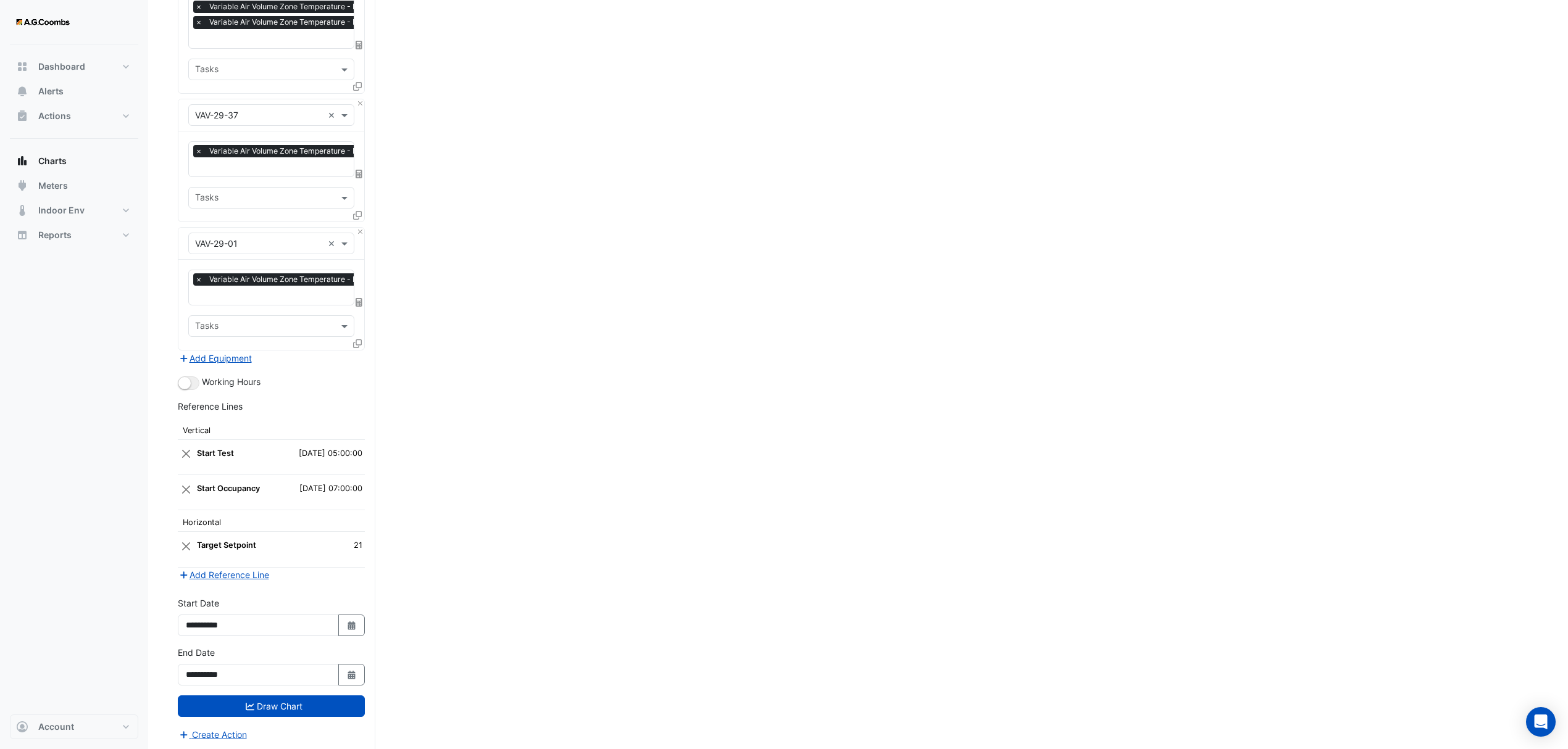
click at [353, 342] on fa-icon at bounding box center [357, 343] width 9 height 10
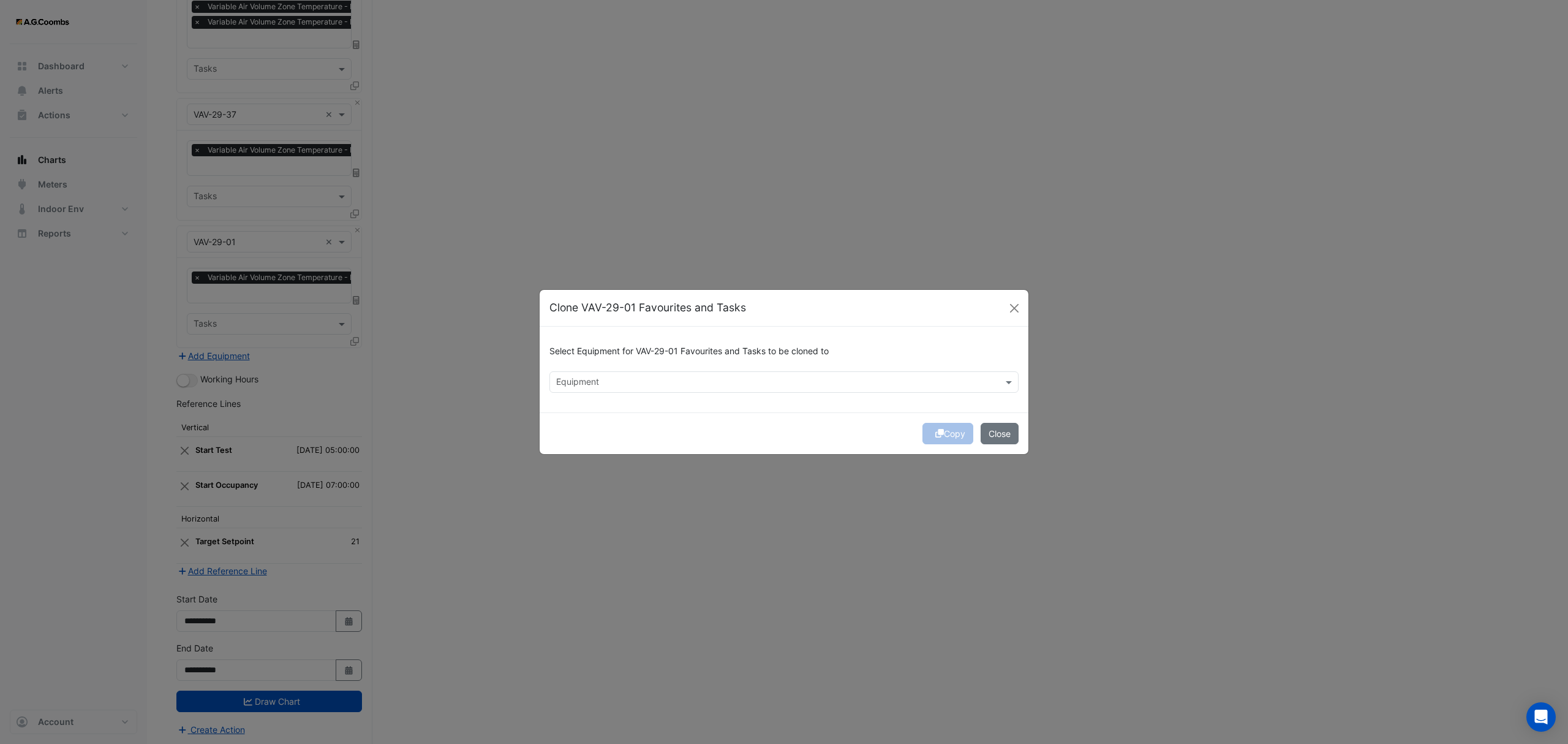
click at [684, 372] on div "Equipment" at bounding box center [784, 382] width 469 height 21
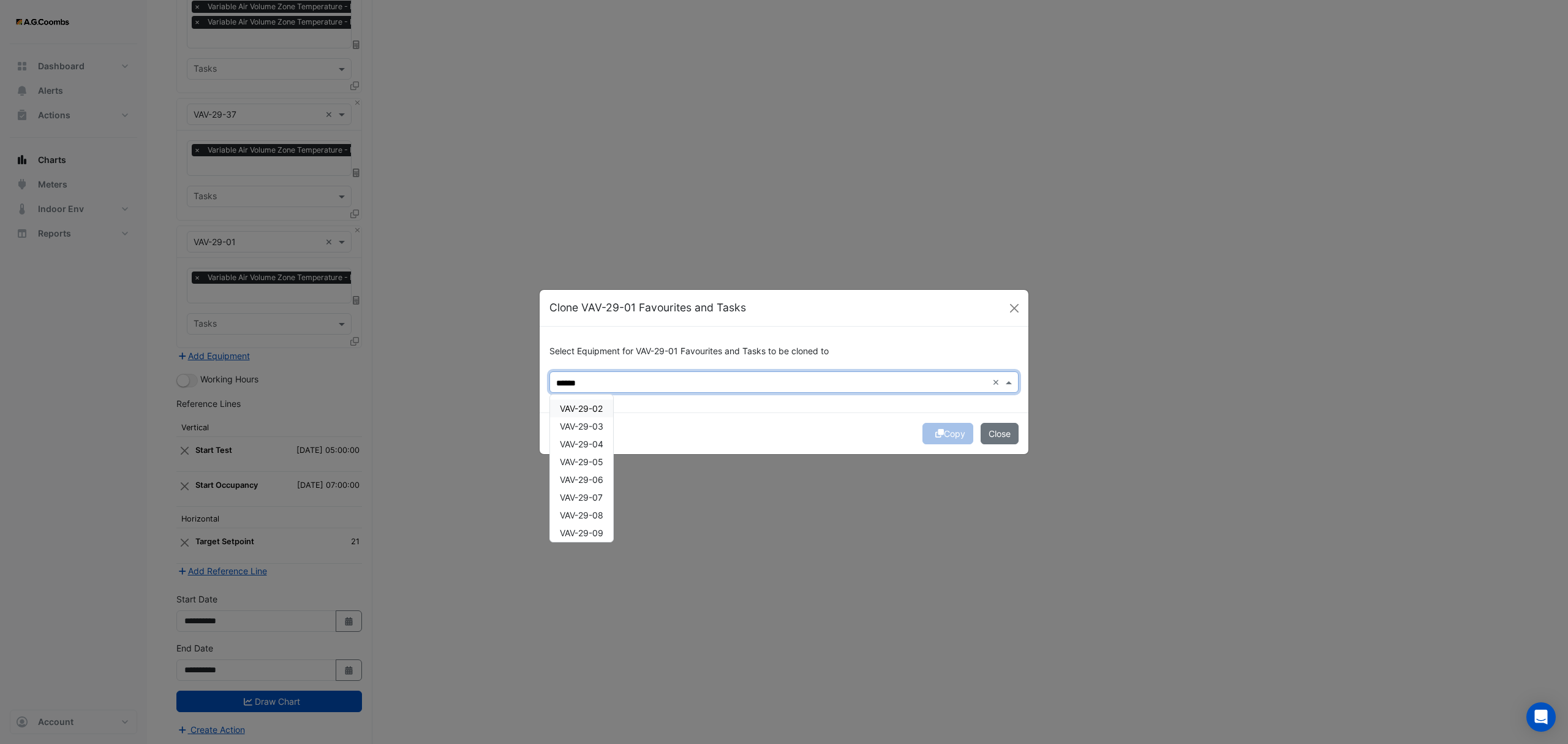
scroll to position [23, 0]
click at [608, 510] on div "VAV-29-09" at bounding box center [582, 510] width 63 height 18
click at [596, 488] on span "VAV-29-08" at bounding box center [582, 492] width 44 height 10
click at [595, 472] on span "VAV-29-07" at bounding box center [581, 475] width 43 height 10
click at [593, 464] on div "VAV-29-06" at bounding box center [582, 457] width 63 height 18
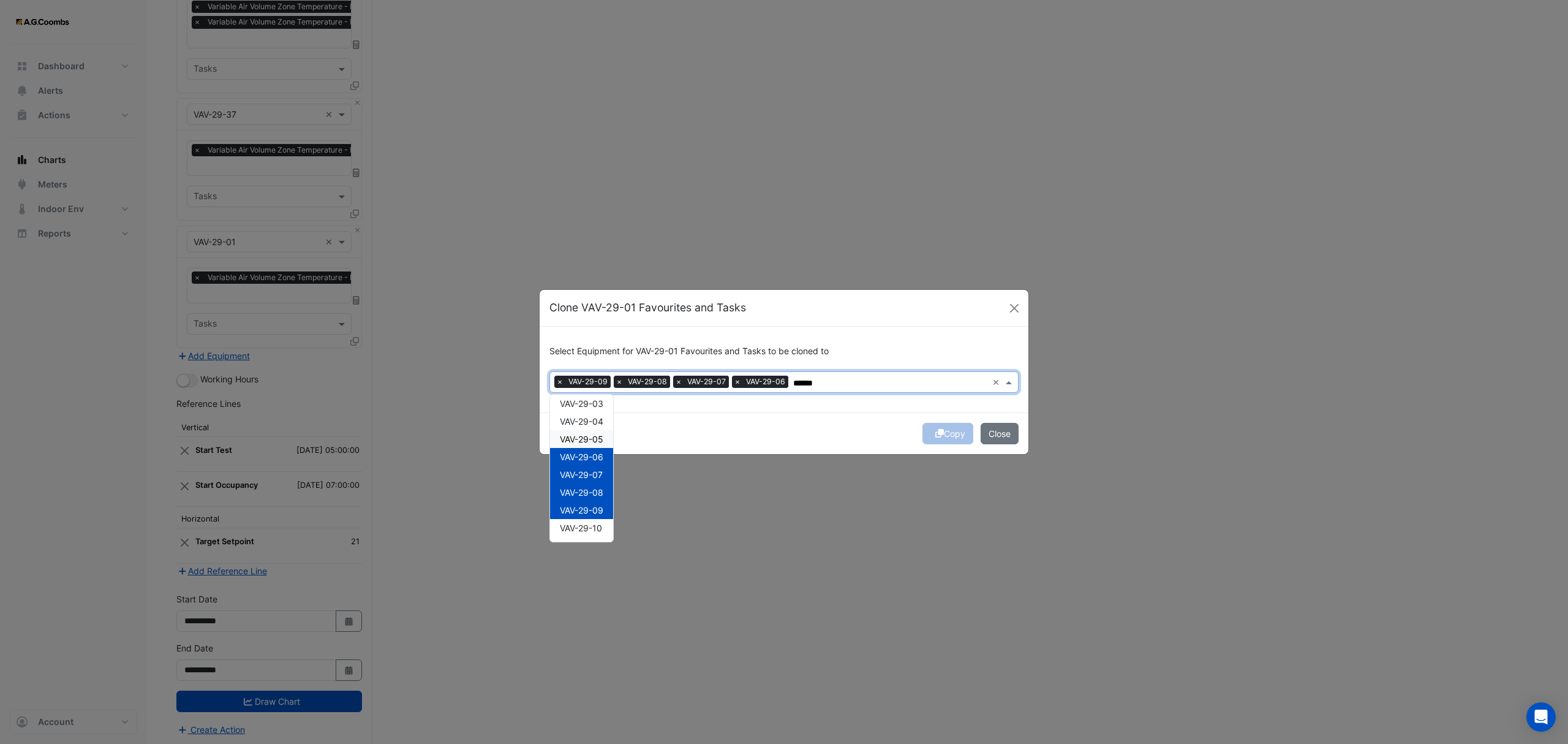
click at [591, 434] on span "VAV-29-05" at bounding box center [582, 439] width 44 height 10
click at [597, 419] on span "VAV-29-04" at bounding box center [582, 421] width 44 height 10
drag, startPoint x: 598, startPoint y: 402, endPoint x: 627, endPoint y: 432, distance: 41.7
click at [598, 401] on span "VAV-29-03" at bounding box center [582, 404] width 44 height 10
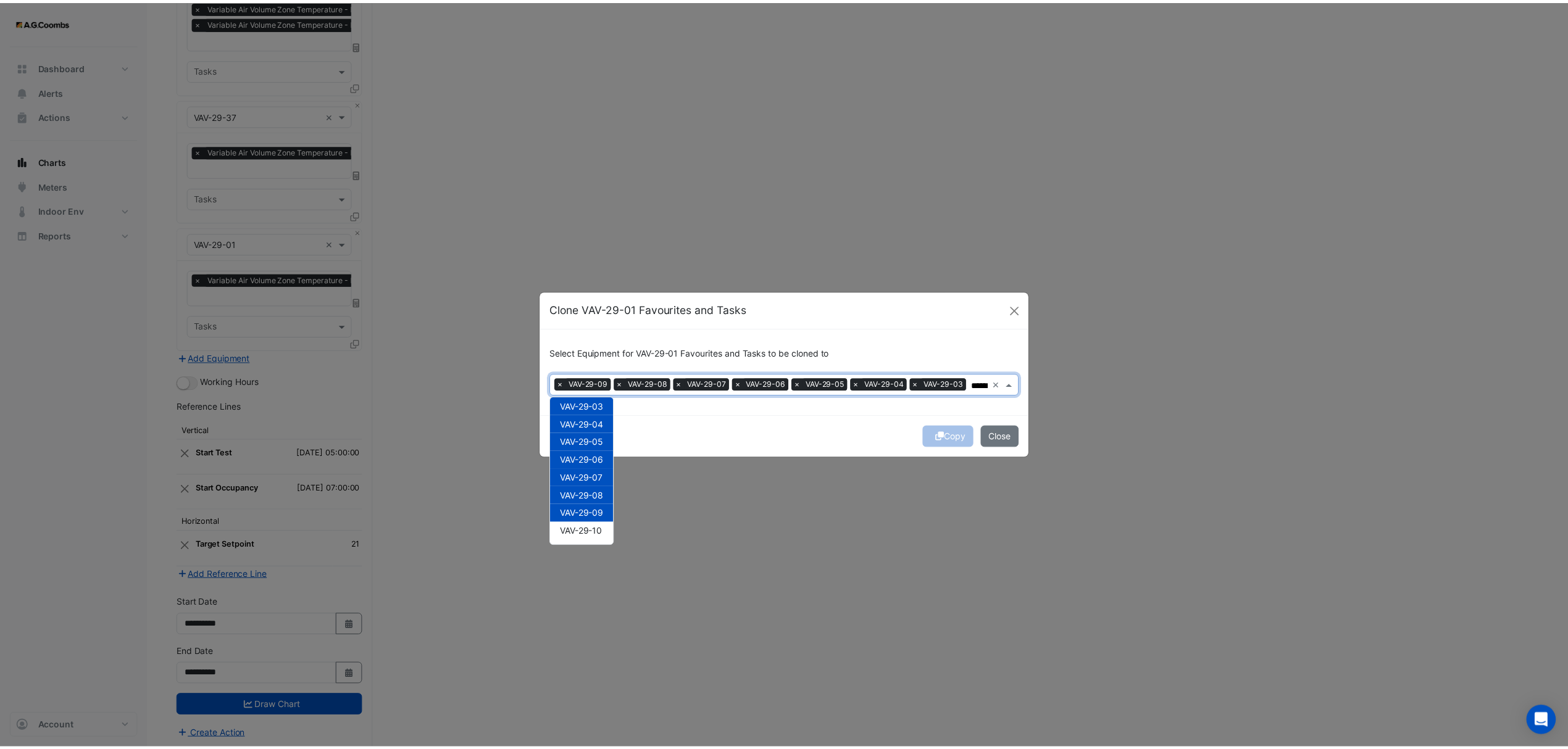
scroll to position [0, 0]
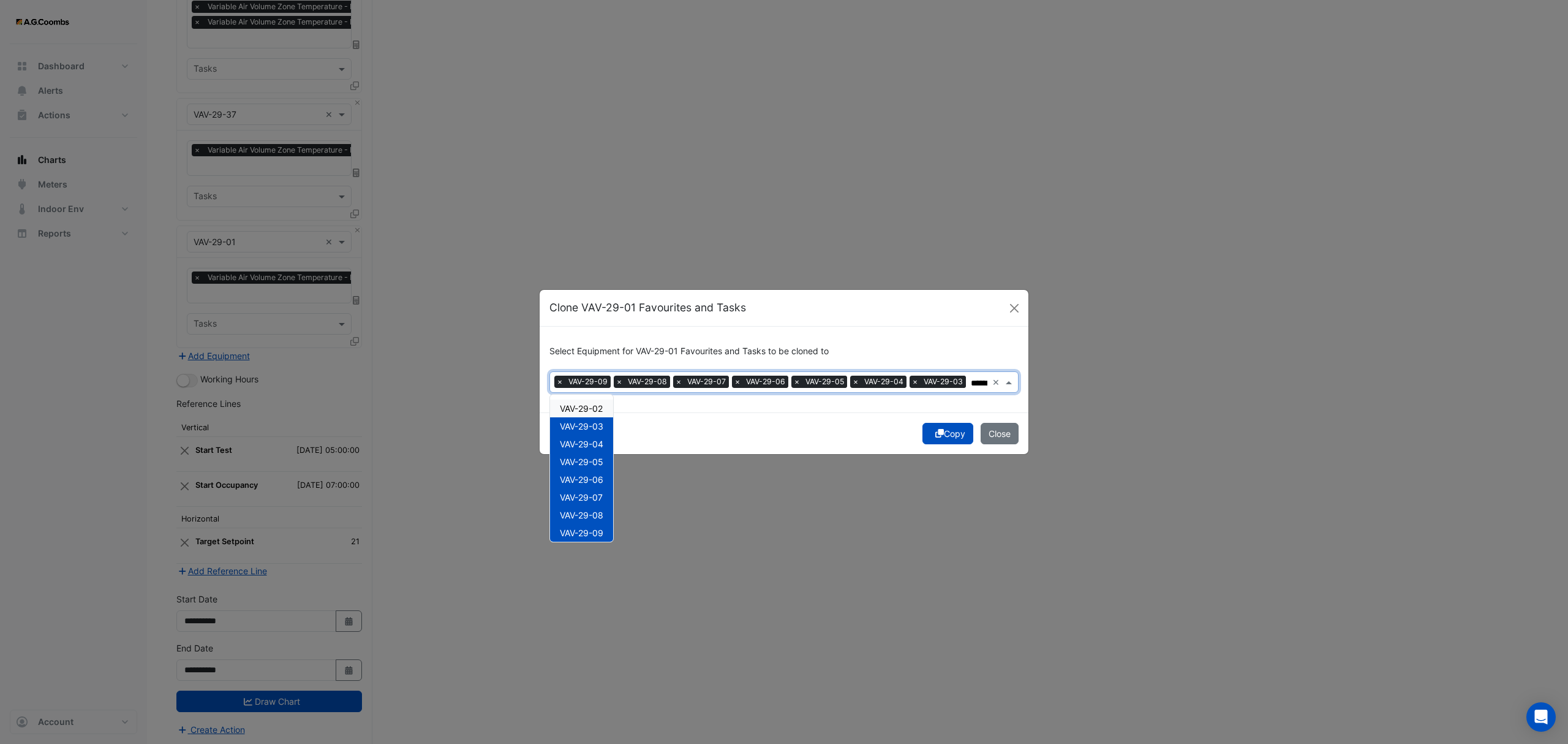
click at [586, 410] on span "VAV-29-02" at bounding box center [581, 408] width 43 height 10
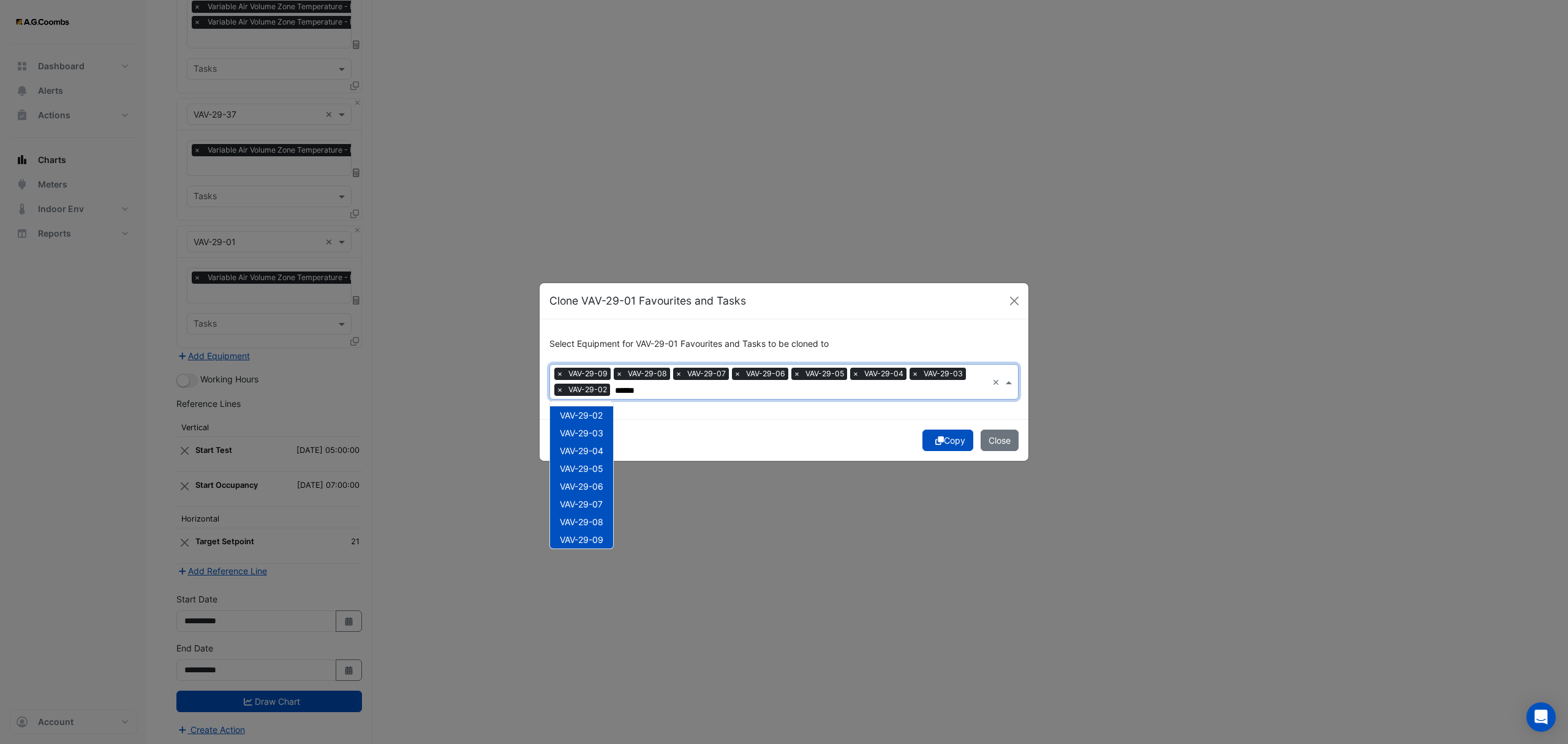
click at [587, 426] on div "VAV-29-03" at bounding box center [582, 433] width 63 height 18
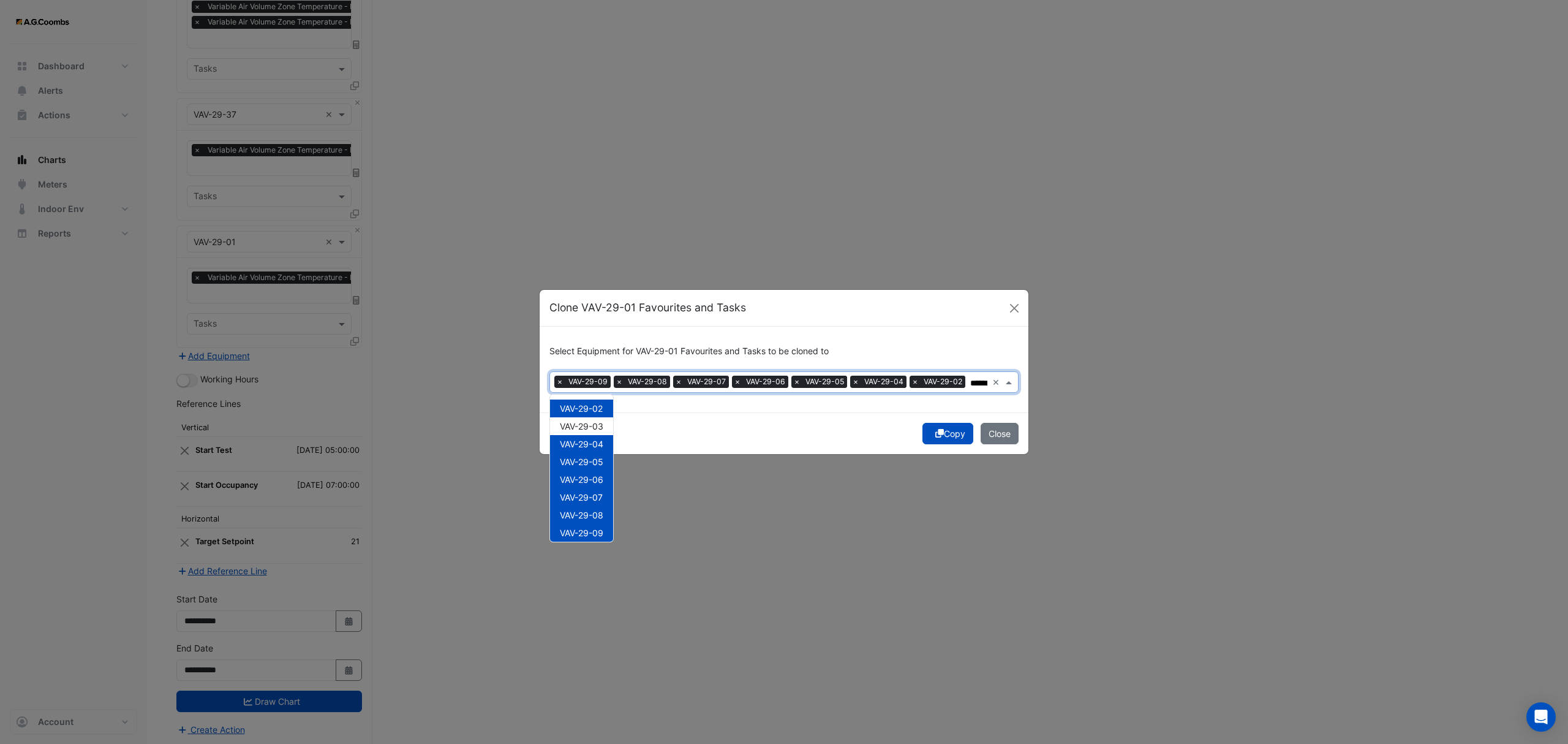
click at [590, 445] on span "VAV-29-04" at bounding box center [582, 444] width 44 height 10
click at [592, 461] on span "VAV-29-05" at bounding box center [582, 461] width 44 height 10
click at [595, 480] on span "VAV-29-06" at bounding box center [582, 480] width 44 height 10
click at [590, 502] on div "VAV-29-07" at bounding box center [582, 497] width 63 height 18
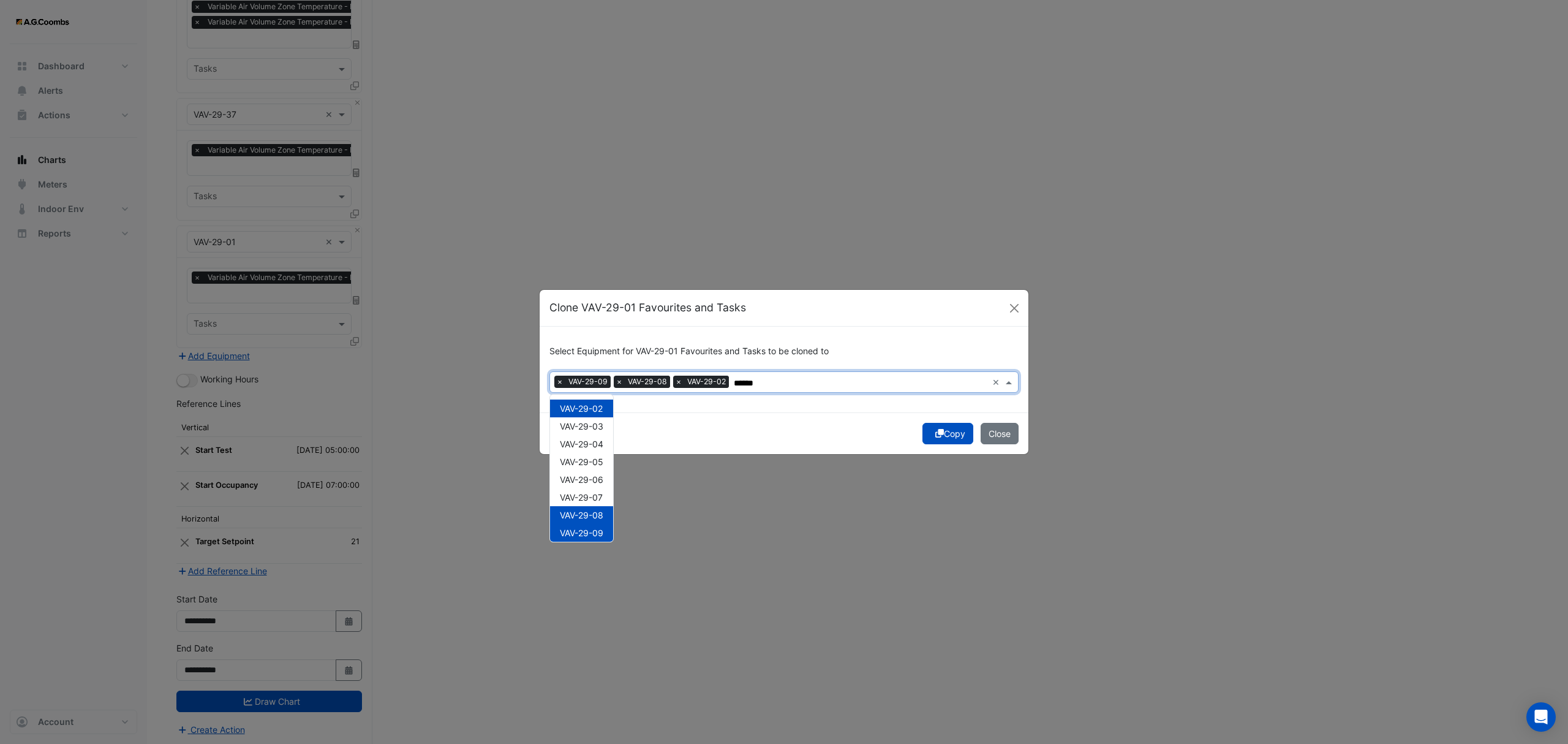
click at [598, 521] on div "VAV-29-08" at bounding box center [582, 515] width 63 height 18
click at [598, 536] on span "VAV-29-09" at bounding box center [582, 533] width 44 height 10
click at [586, 428] on span "VAV-29-03" at bounding box center [582, 426] width 44 height 10
type input "******"
click at [944, 429] on button "Copy" at bounding box center [948, 433] width 51 height 21
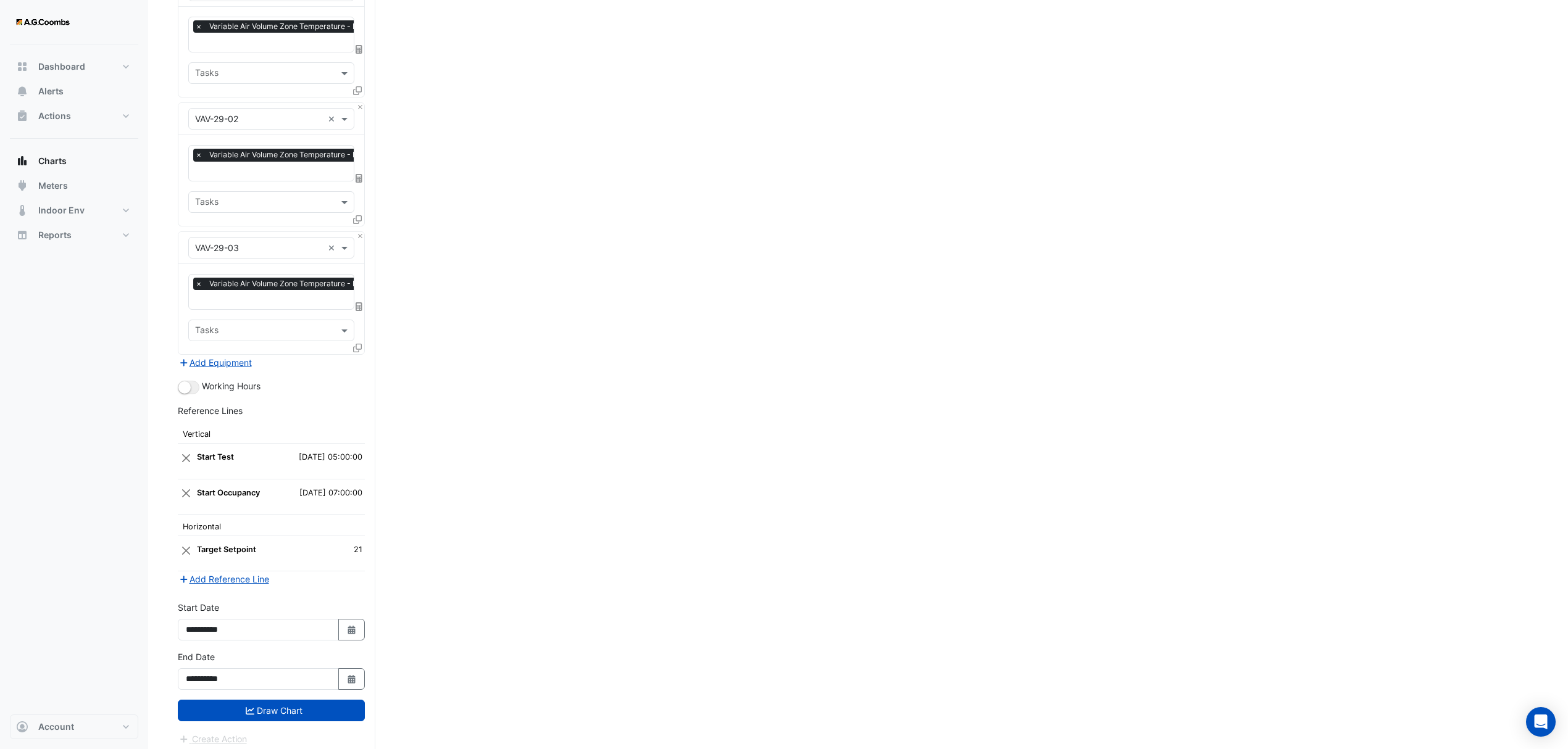
scroll to position [3712, 0]
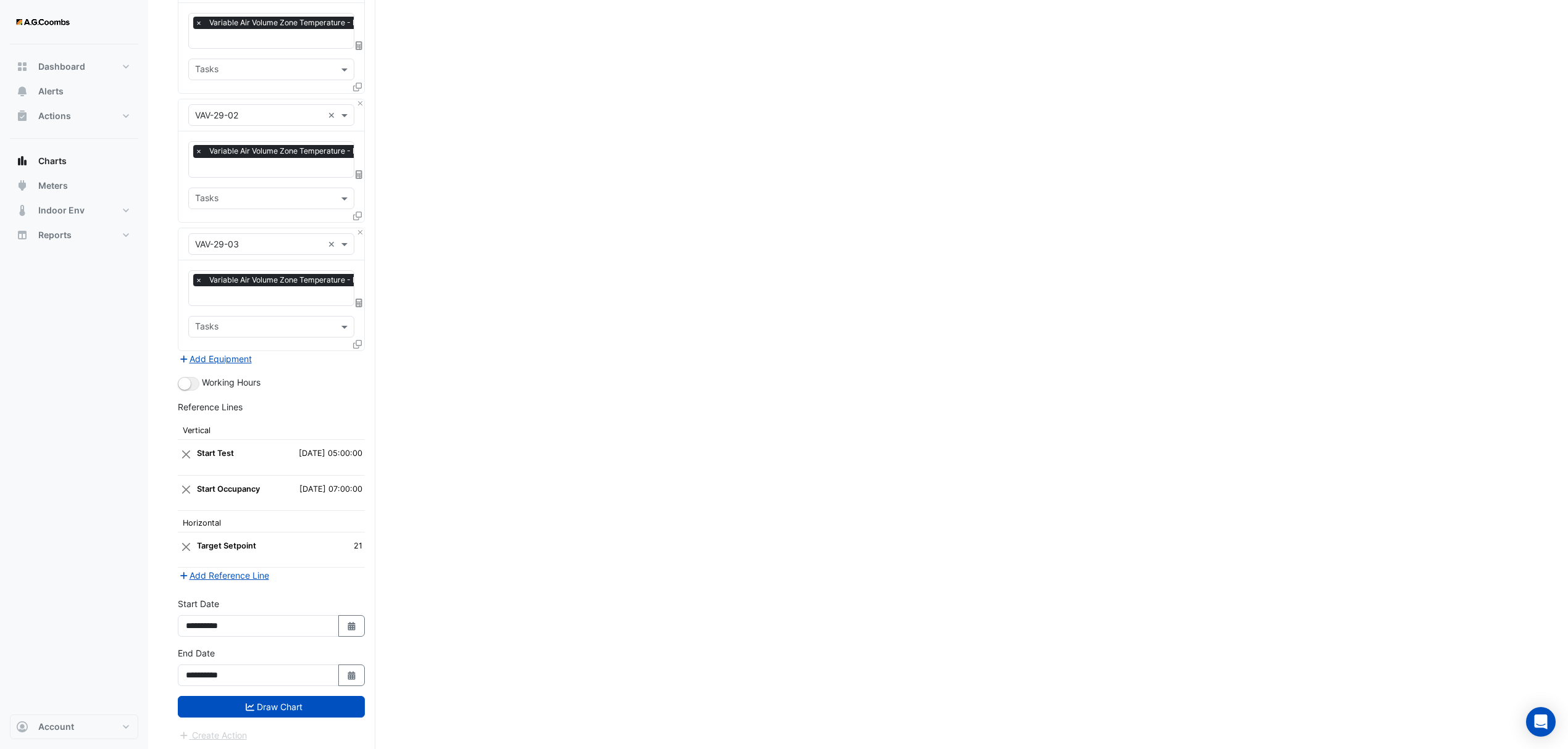
click at [318, 709] on button "Draw Chart" at bounding box center [271, 706] width 187 height 21
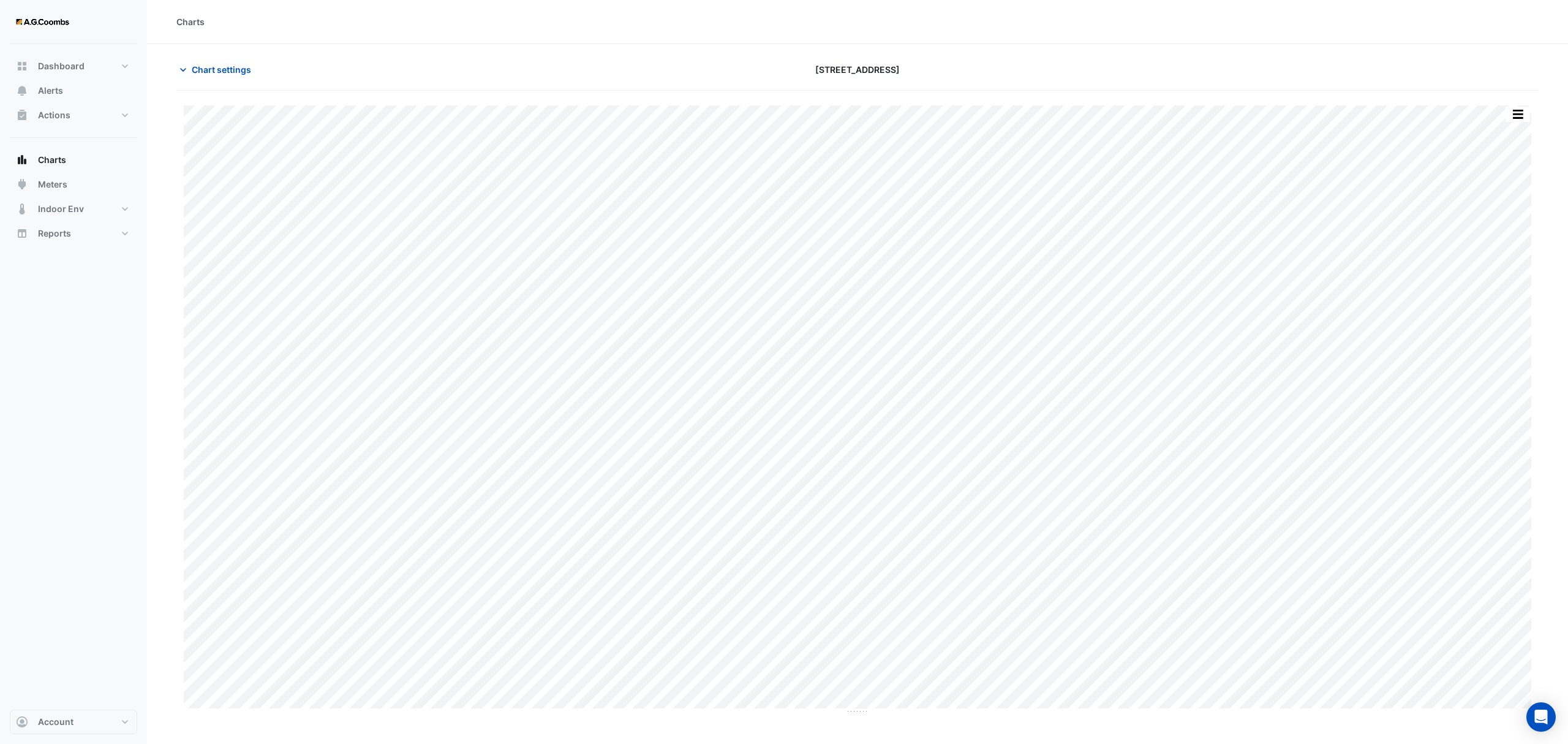
click at [1534, 99] on div "Split by Equip Split All Print Save as JPEG Save as PNG Pivot Data Table Export…" at bounding box center [857, 402] width 1362 height 624
click at [1517, 109] on button "button" at bounding box center [1518, 114] width 25 height 15
click at [1493, 246] on div "Pivot Data Table" at bounding box center [1493, 246] width 74 height 29
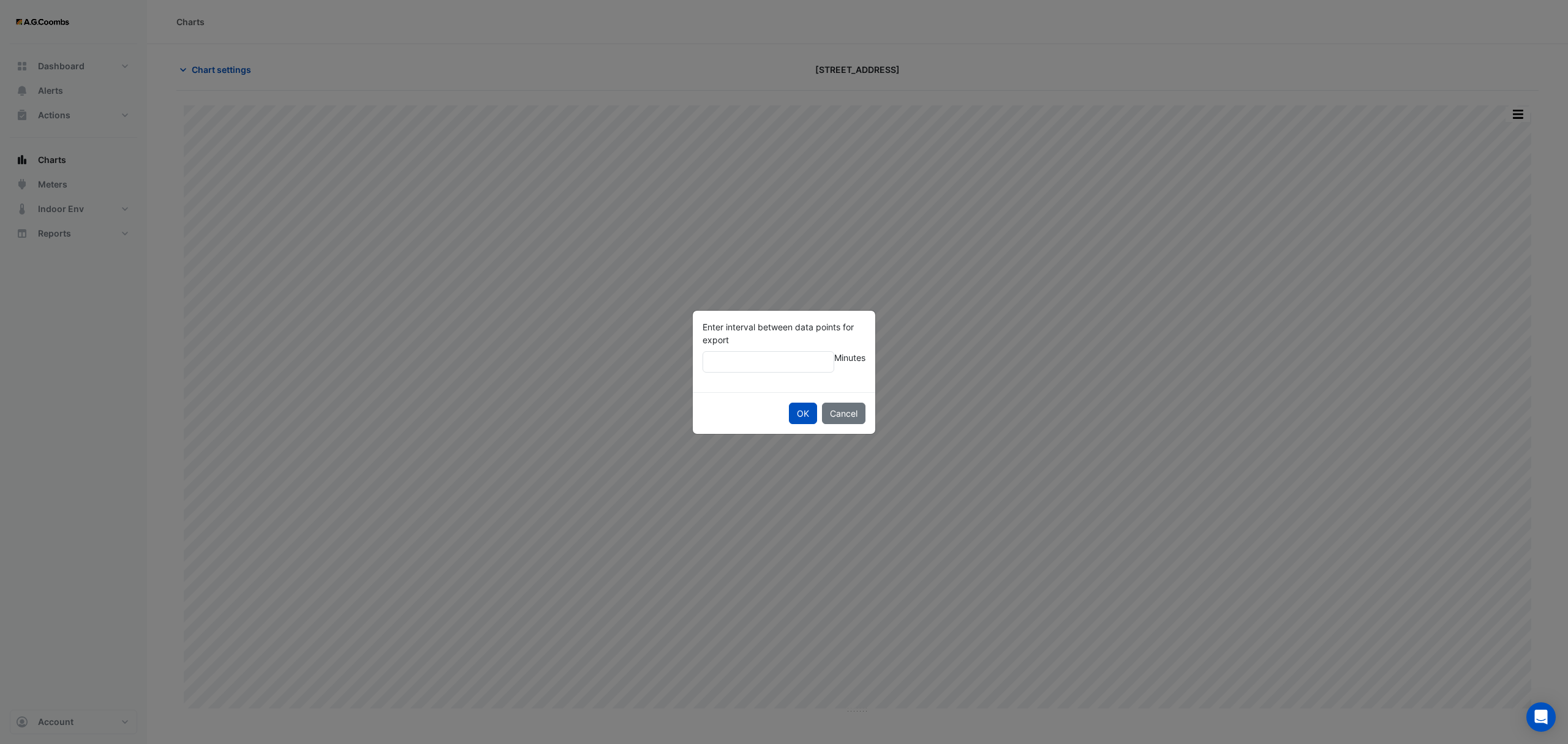
type input "**"
click at [789, 403] on button "OK" at bounding box center [803, 413] width 28 height 21
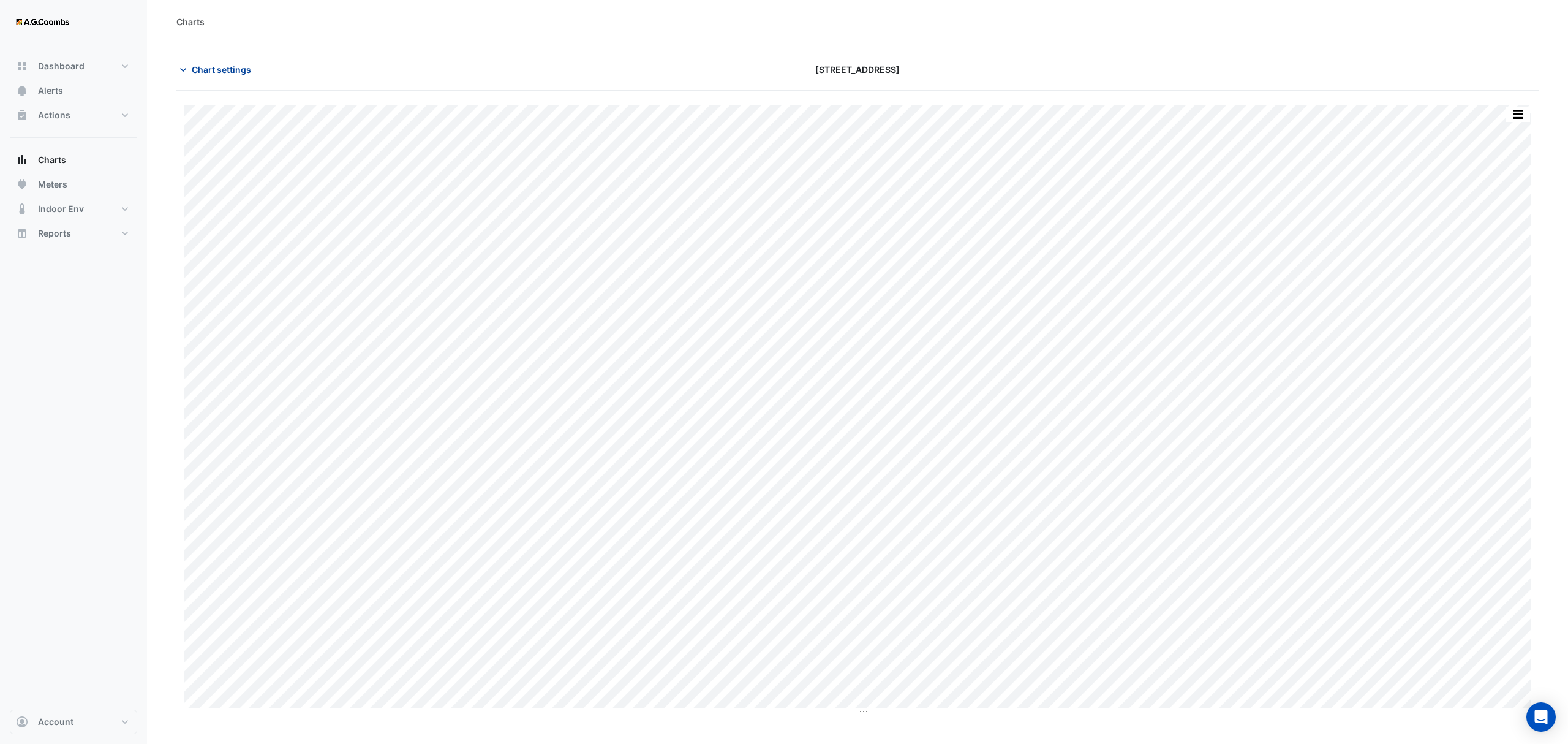
click at [227, 67] on span "Chart settings" at bounding box center [221, 69] width 59 height 13
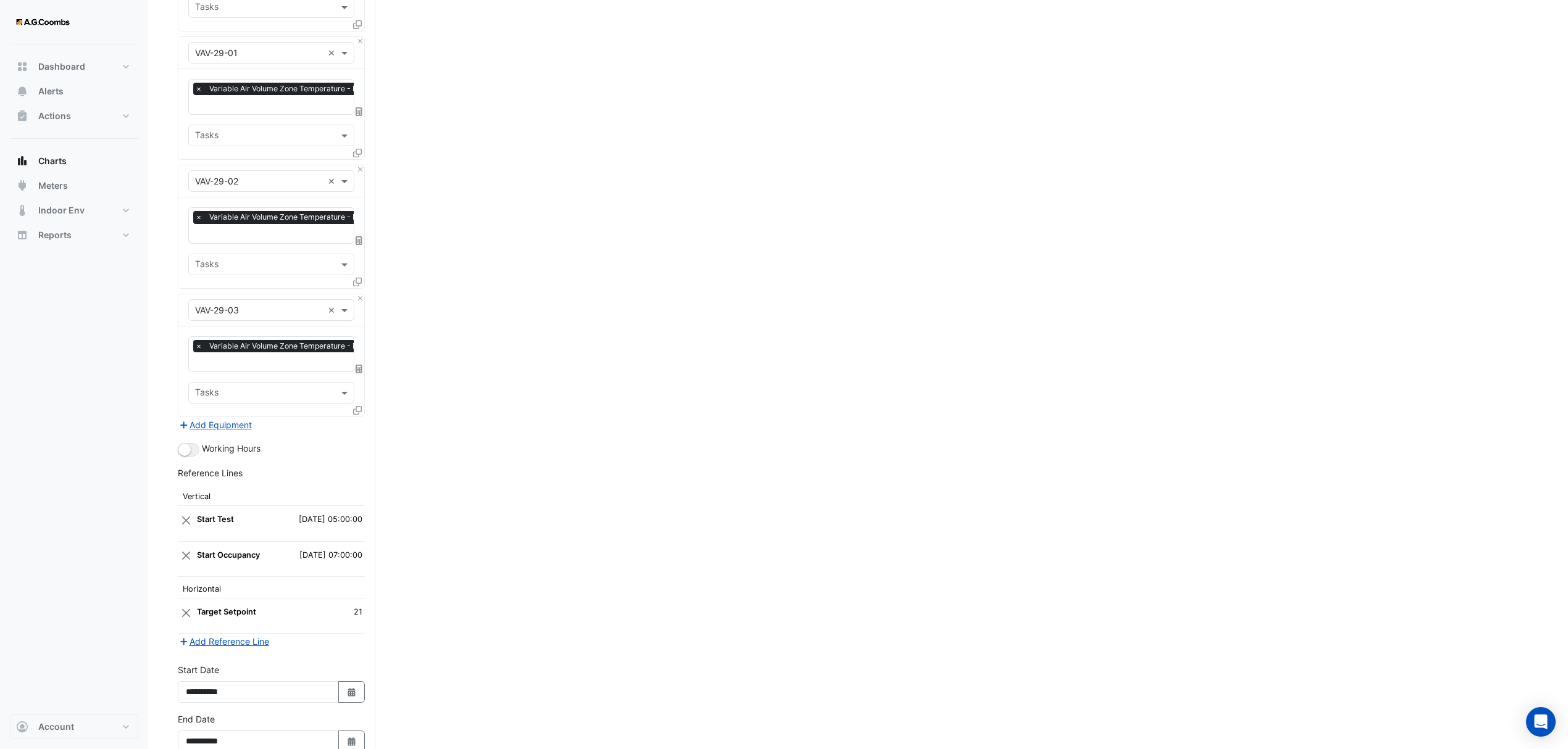
scroll to position [3712, 0]
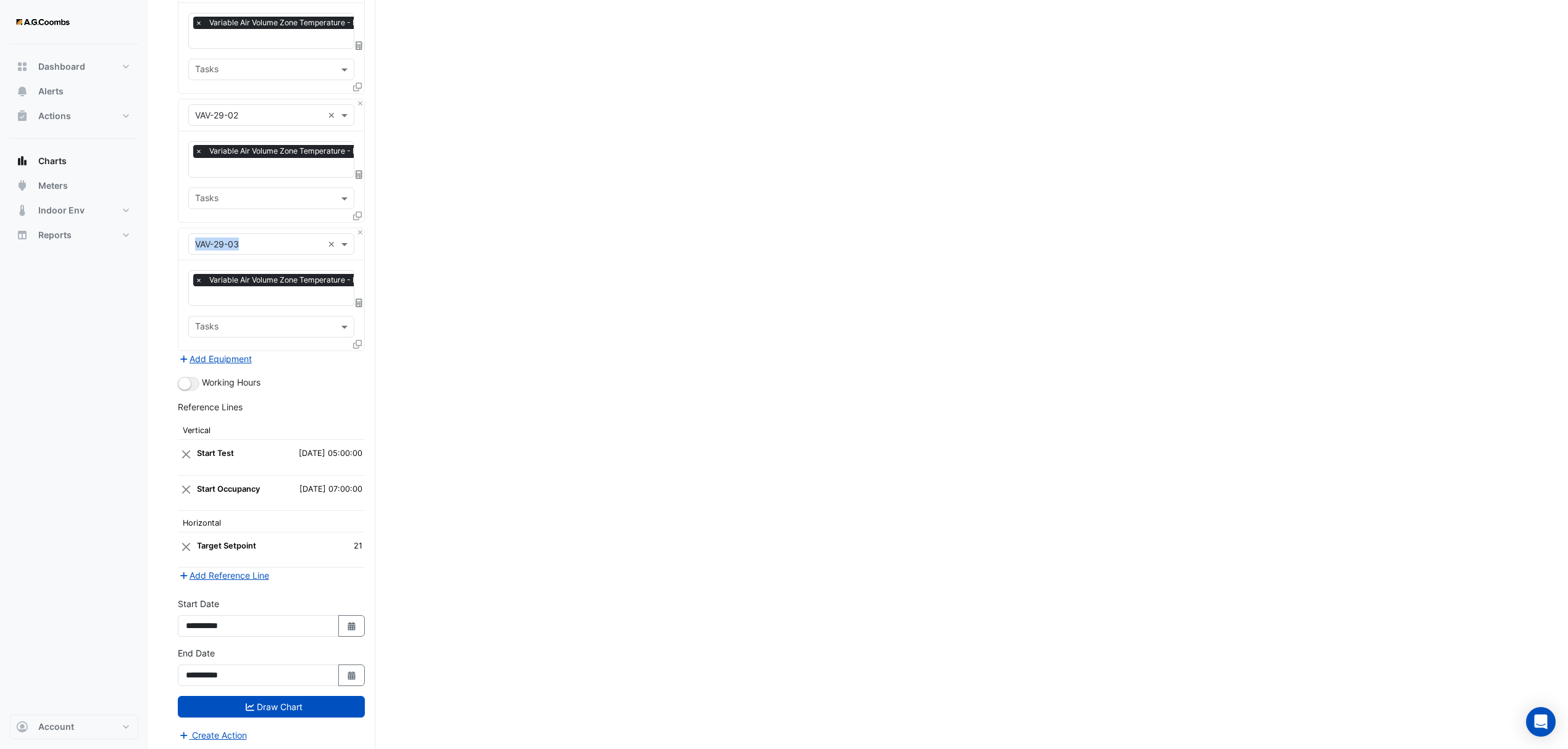
click at [363, 231] on div "Equipment × VAV-29-03 ×" at bounding box center [271, 245] width 186 height 32
click at [360, 229] on button "Close" at bounding box center [360, 232] width 8 height 8
click at [275, 713] on button "Draw Chart" at bounding box center [271, 706] width 187 height 21
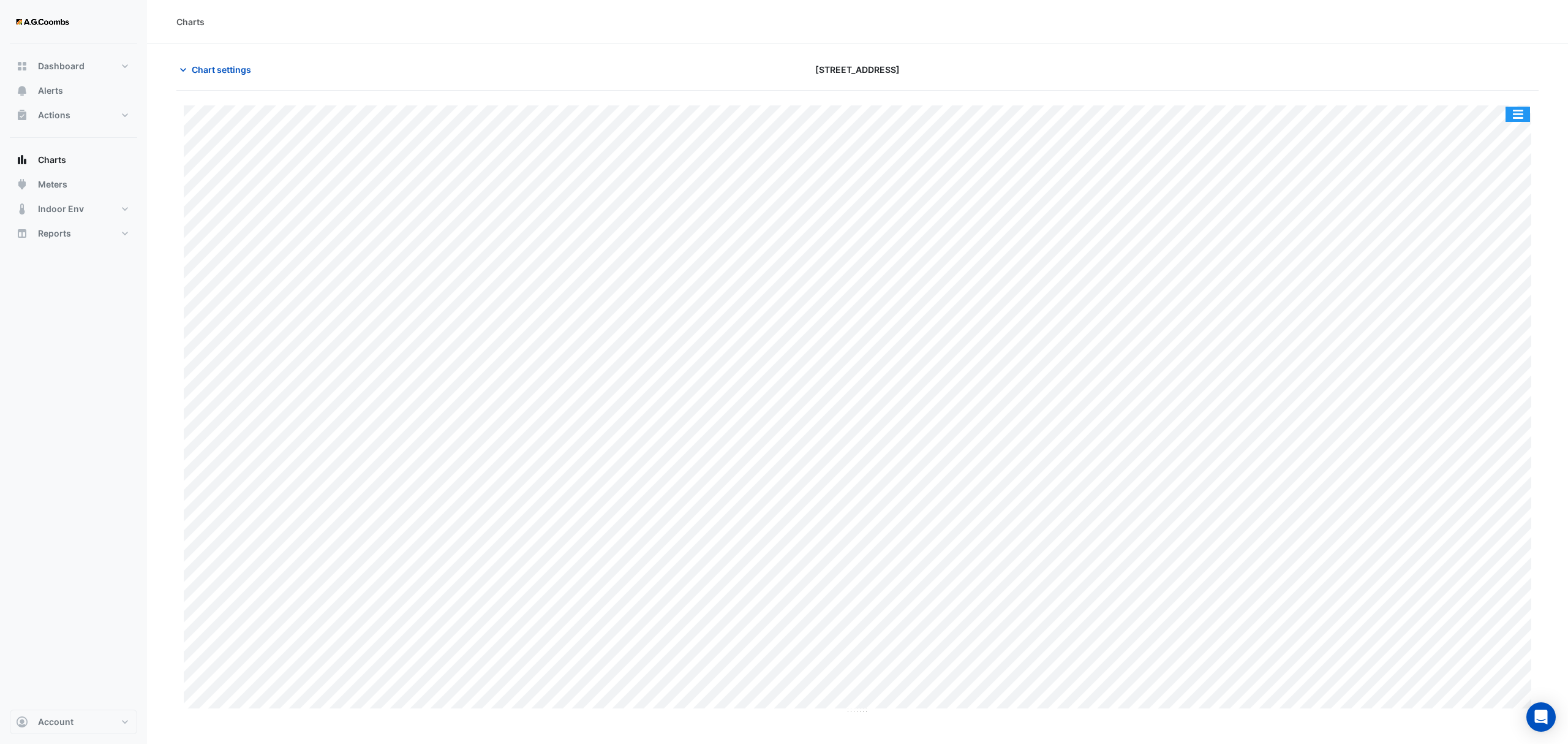
click at [1515, 111] on button "button" at bounding box center [1518, 114] width 25 height 15
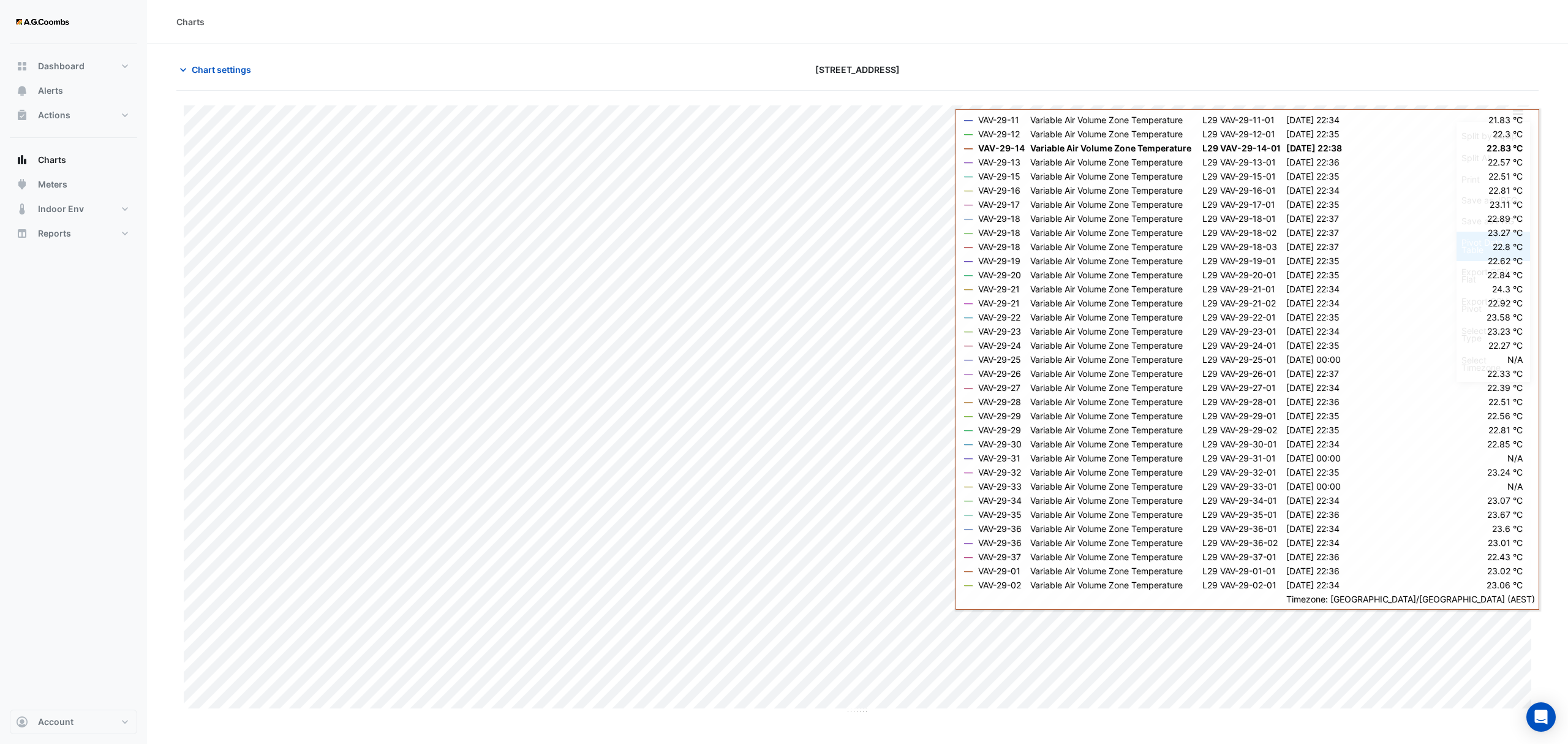
click at [1474, 248] on div "Pivot Data Table" at bounding box center [1493, 246] width 74 height 29
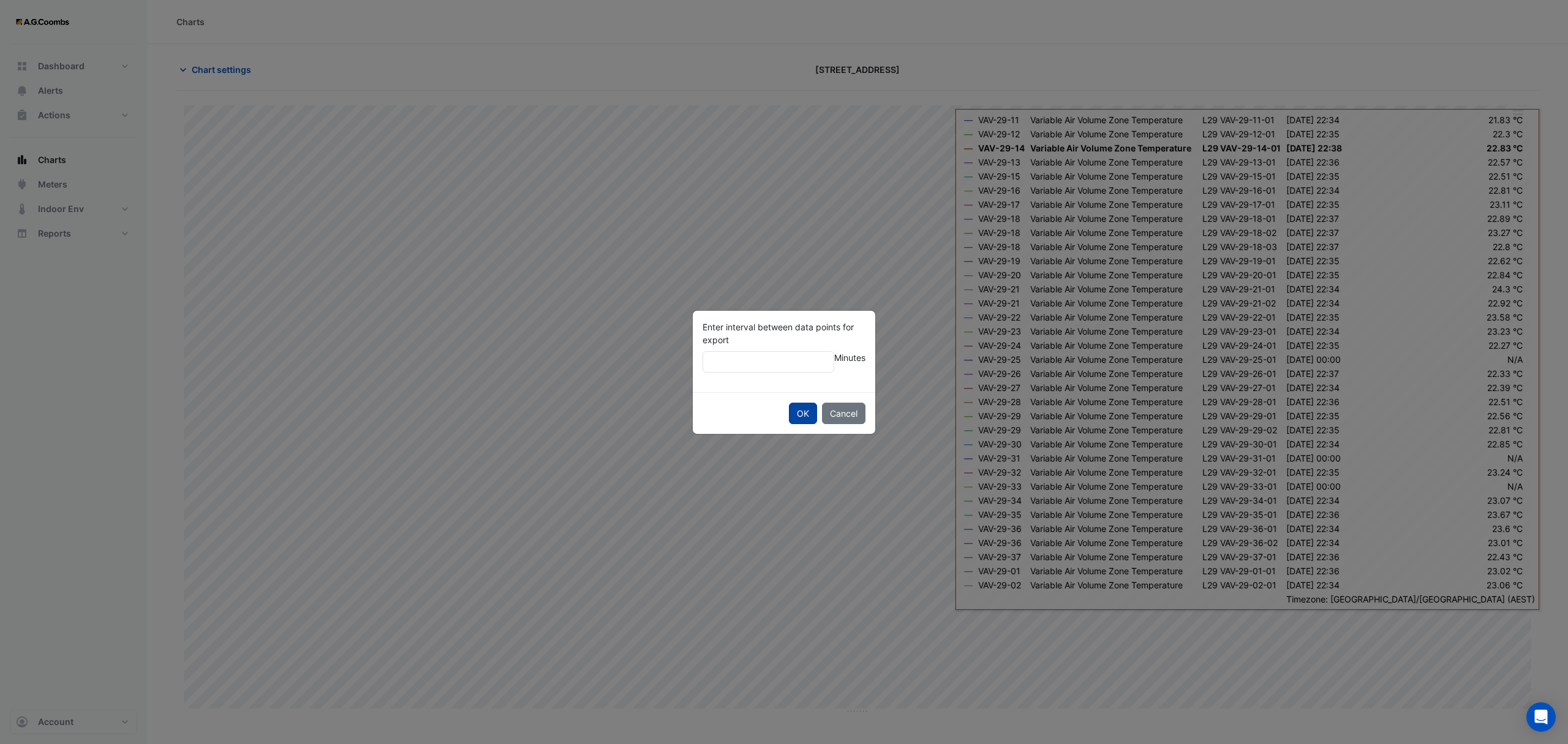
type input "**"
click at [805, 413] on button "OK" at bounding box center [803, 413] width 28 height 21
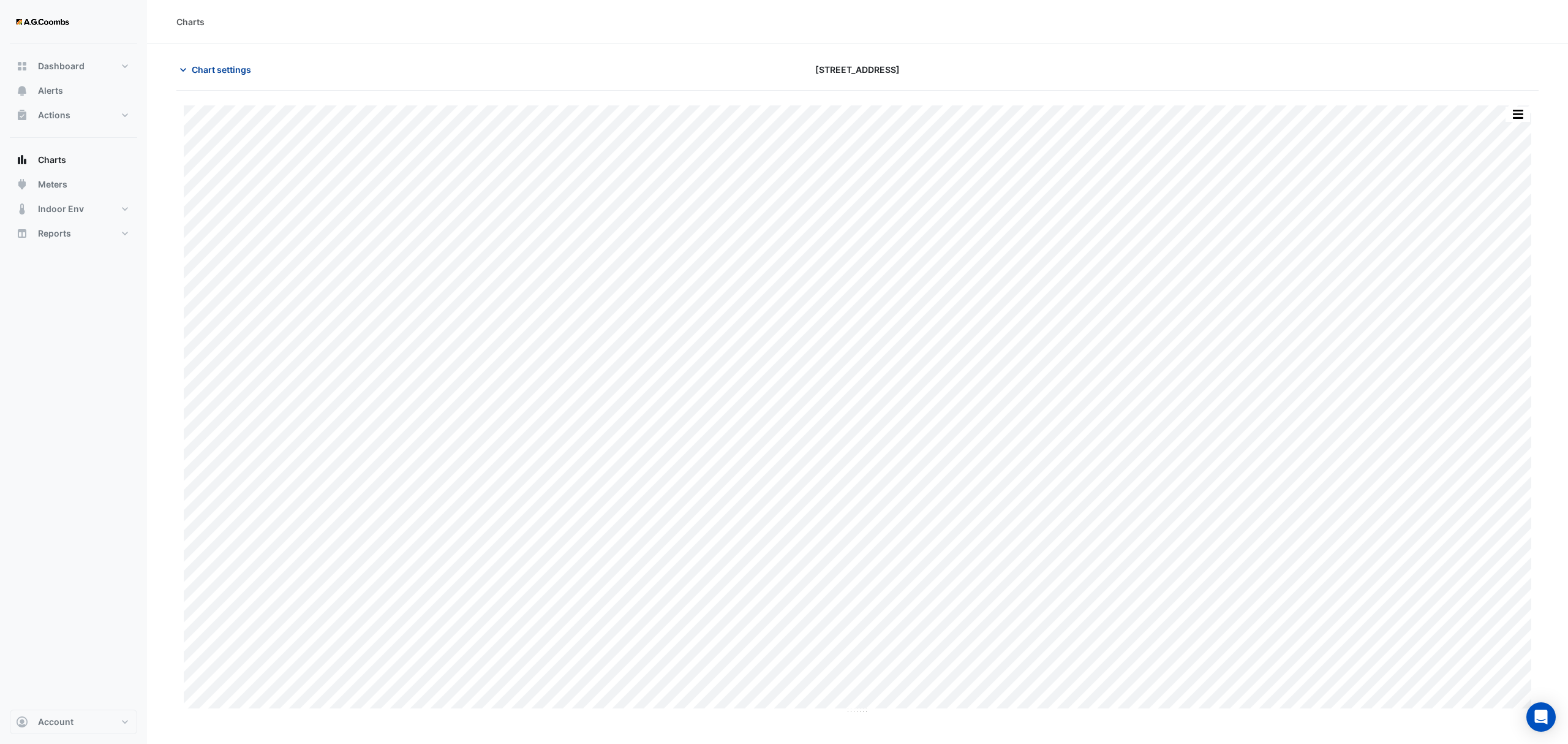
click at [207, 70] on span "Chart settings" at bounding box center [221, 69] width 59 height 13
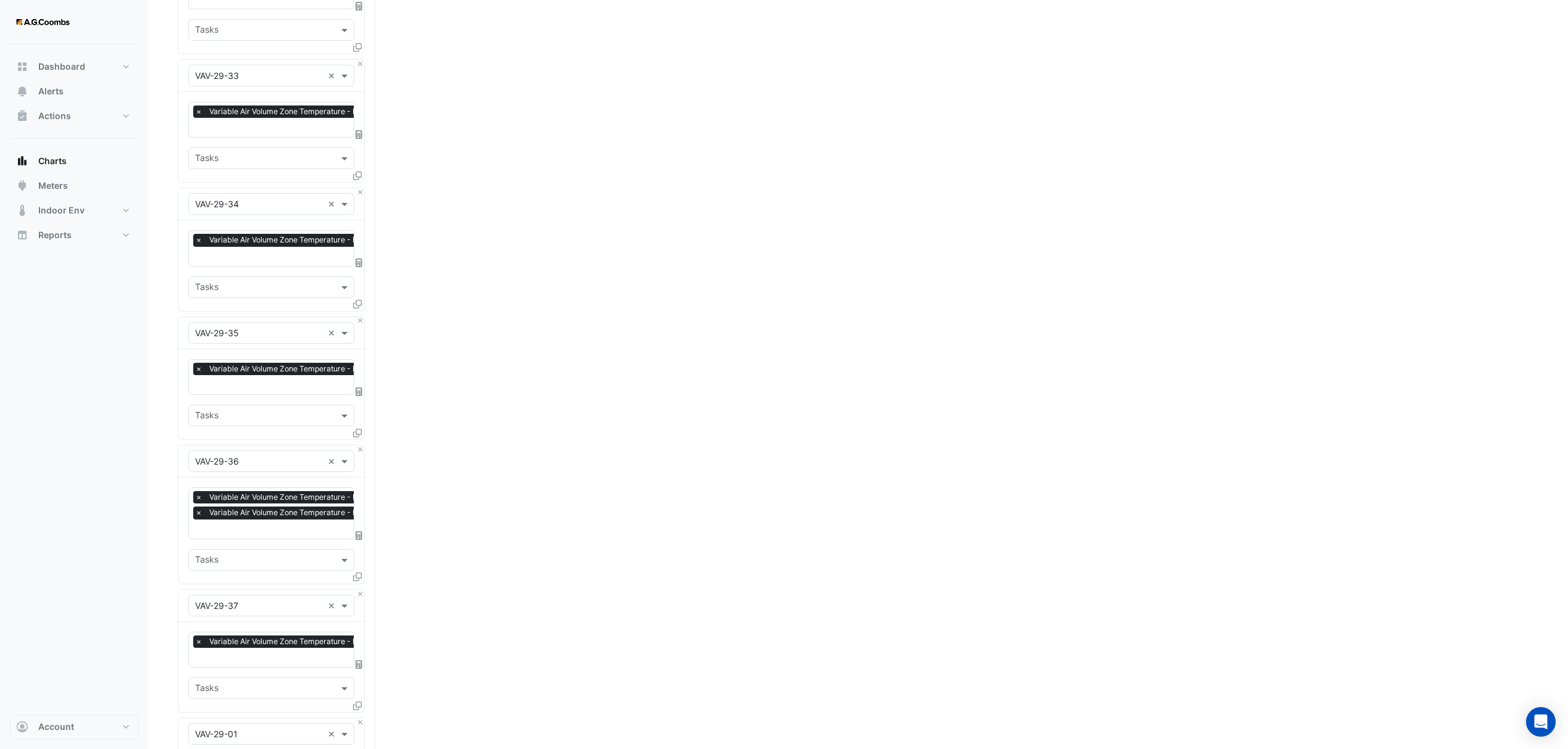
scroll to position [3455, 0]
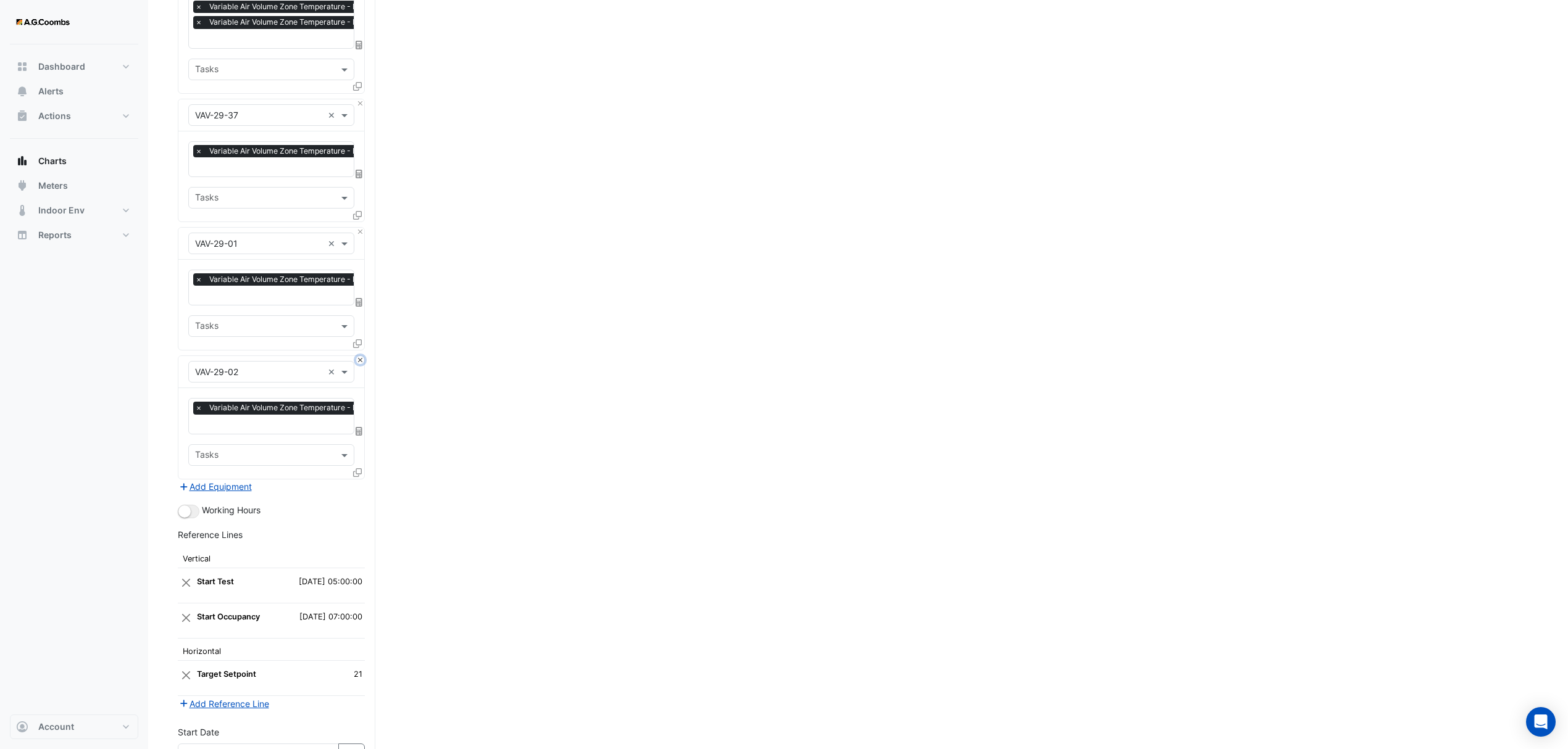
click at [360, 356] on button "Close" at bounding box center [360, 359] width 8 height 8
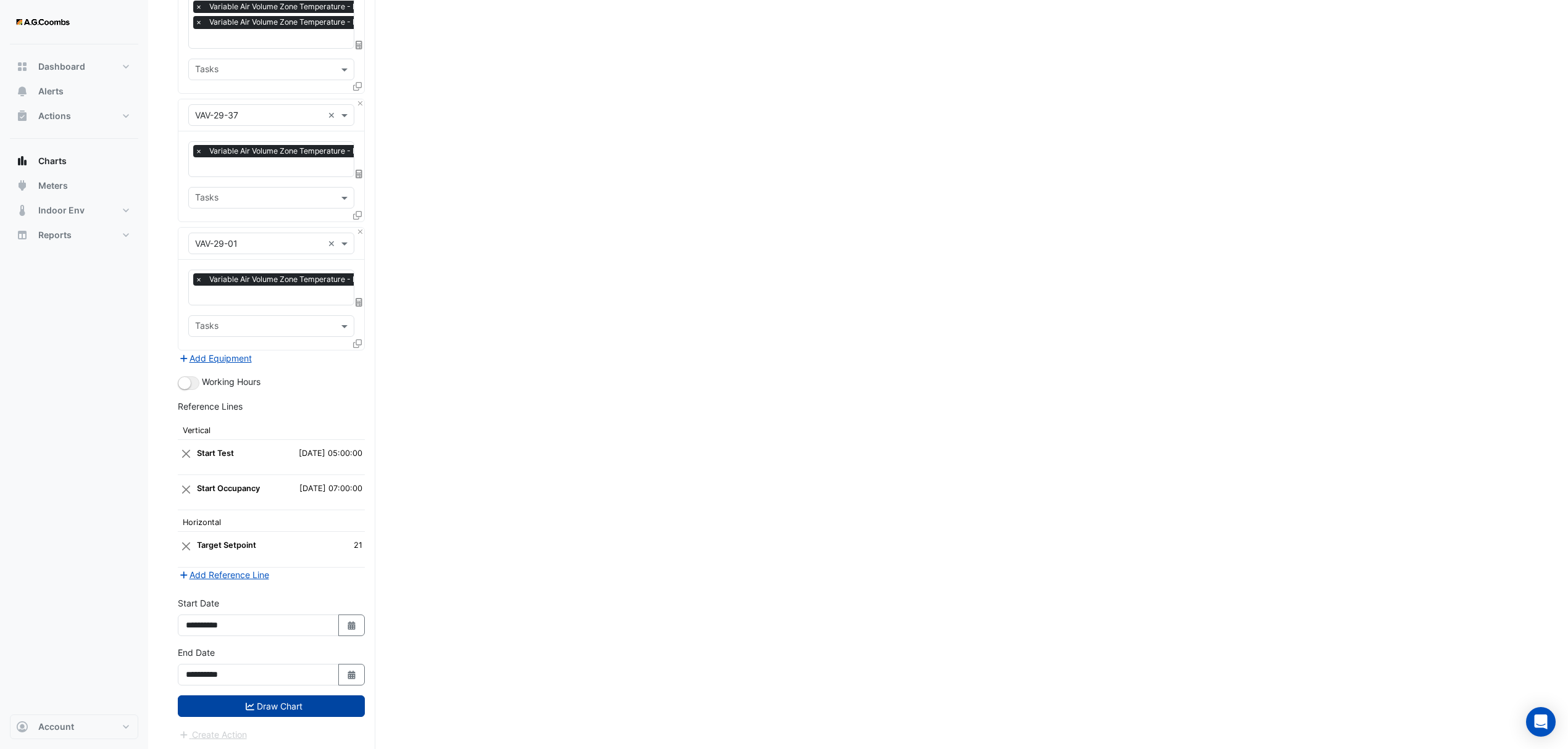
click at [325, 706] on button "Draw Chart" at bounding box center [271, 706] width 187 height 21
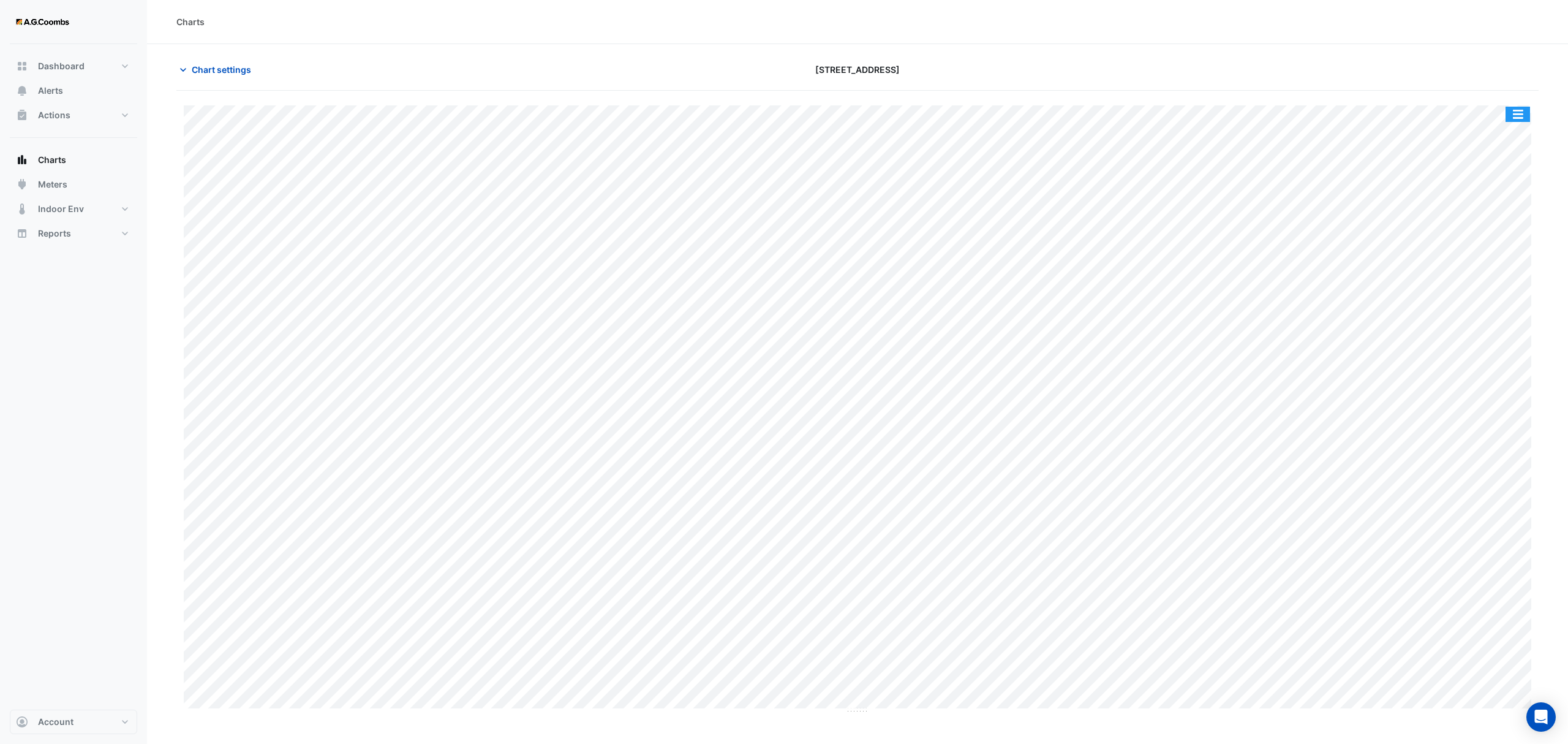
click at [1510, 110] on button "button" at bounding box center [1518, 114] width 25 height 15
click at [1501, 248] on div "Pivot Data Table" at bounding box center [1493, 246] width 74 height 29
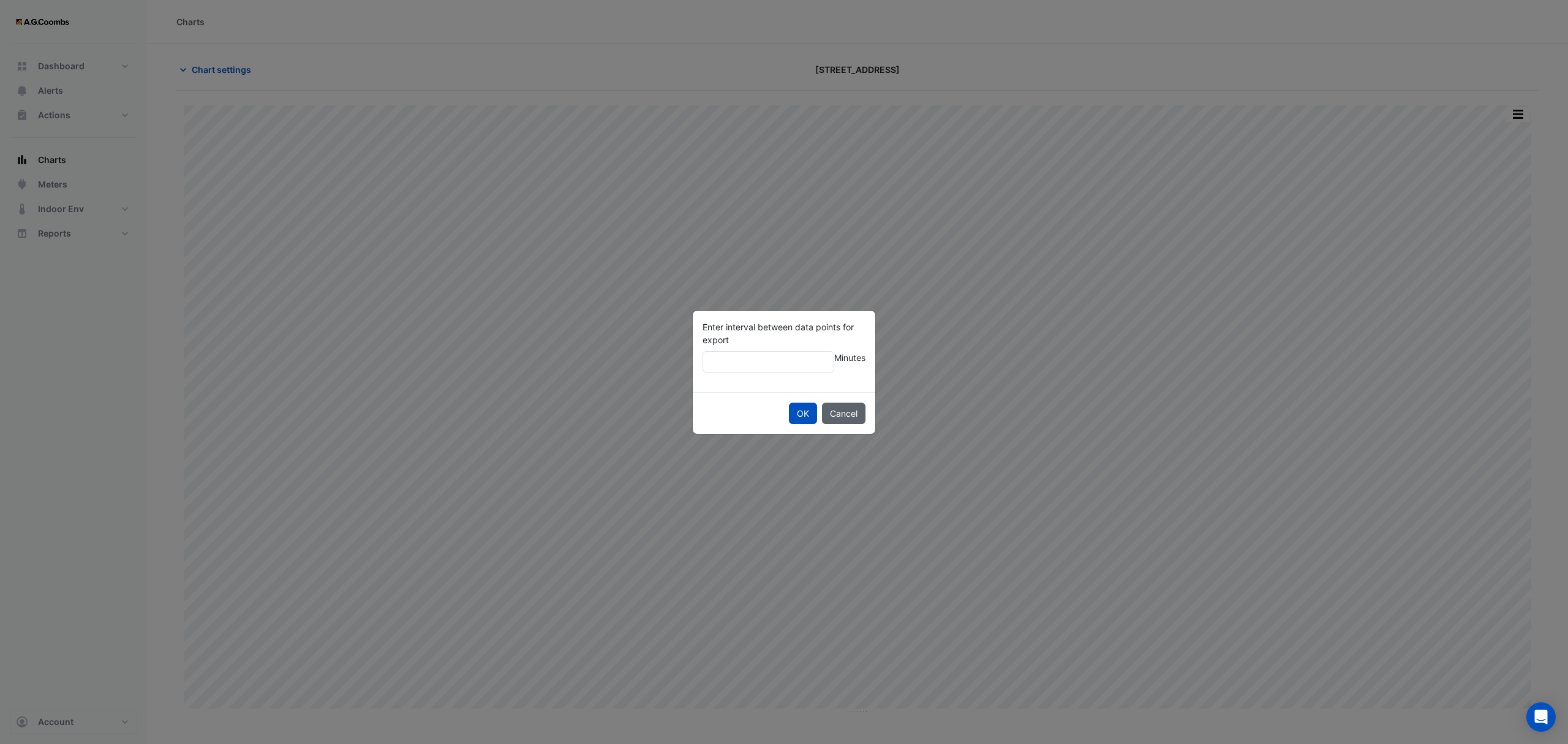
type input "**"
click at [789, 403] on button "OK" at bounding box center [803, 413] width 28 height 21
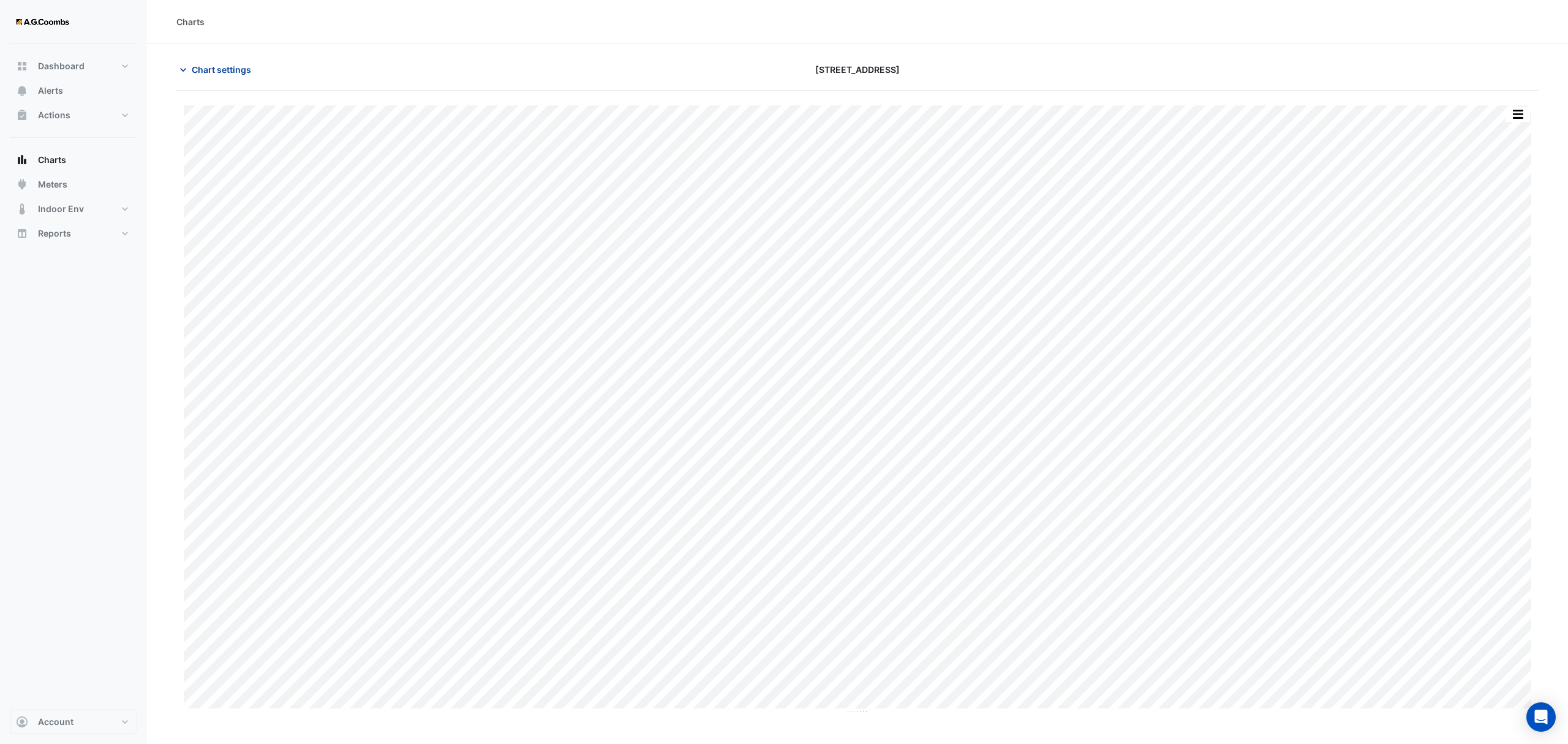
drag, startPoint x: 231, startPoint y: 69, endPoint x: 236, endPoint y: 74, distance: 7.1
click at [233, 69] on span "Chart settings" at bounding box center [221, 69] width 59 height 13
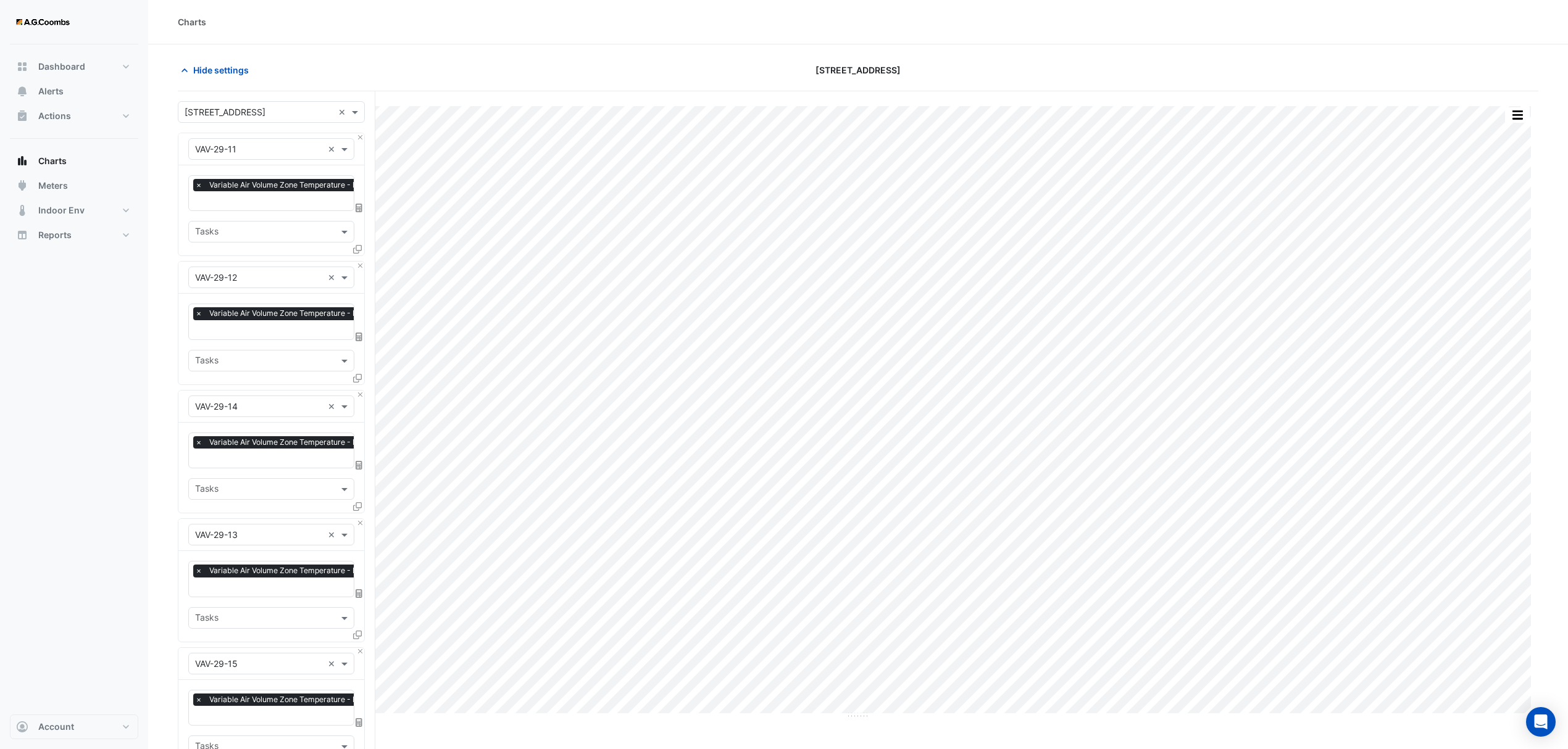
click at [361, 250] on div at bounding box center [358, 251] width 11 height 18
click at [357, 250] on icon at bounding box center [357, 249] width 9 height 9
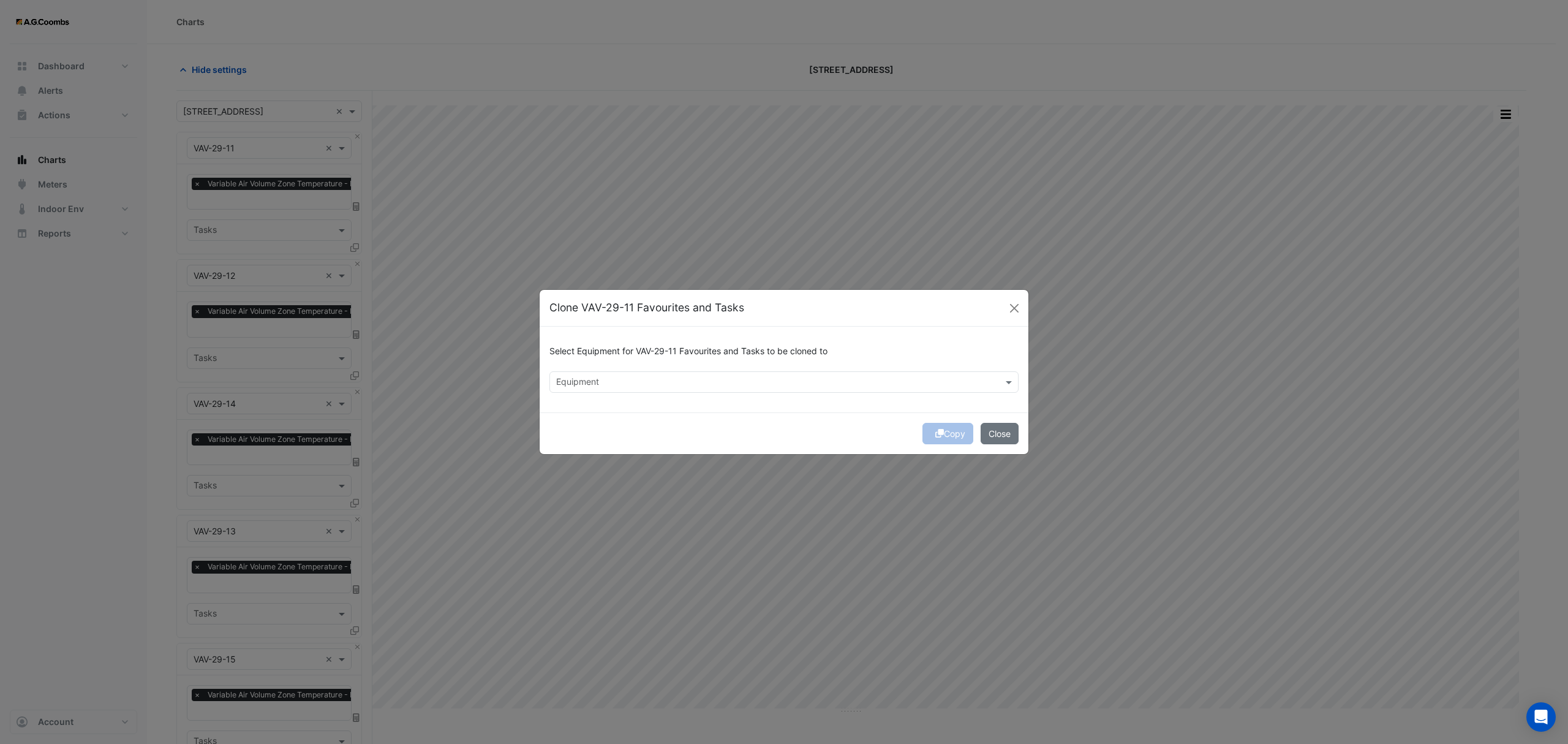
click at [670, 383] on input "text" at bounding box center [776, 383] width 441 height 13
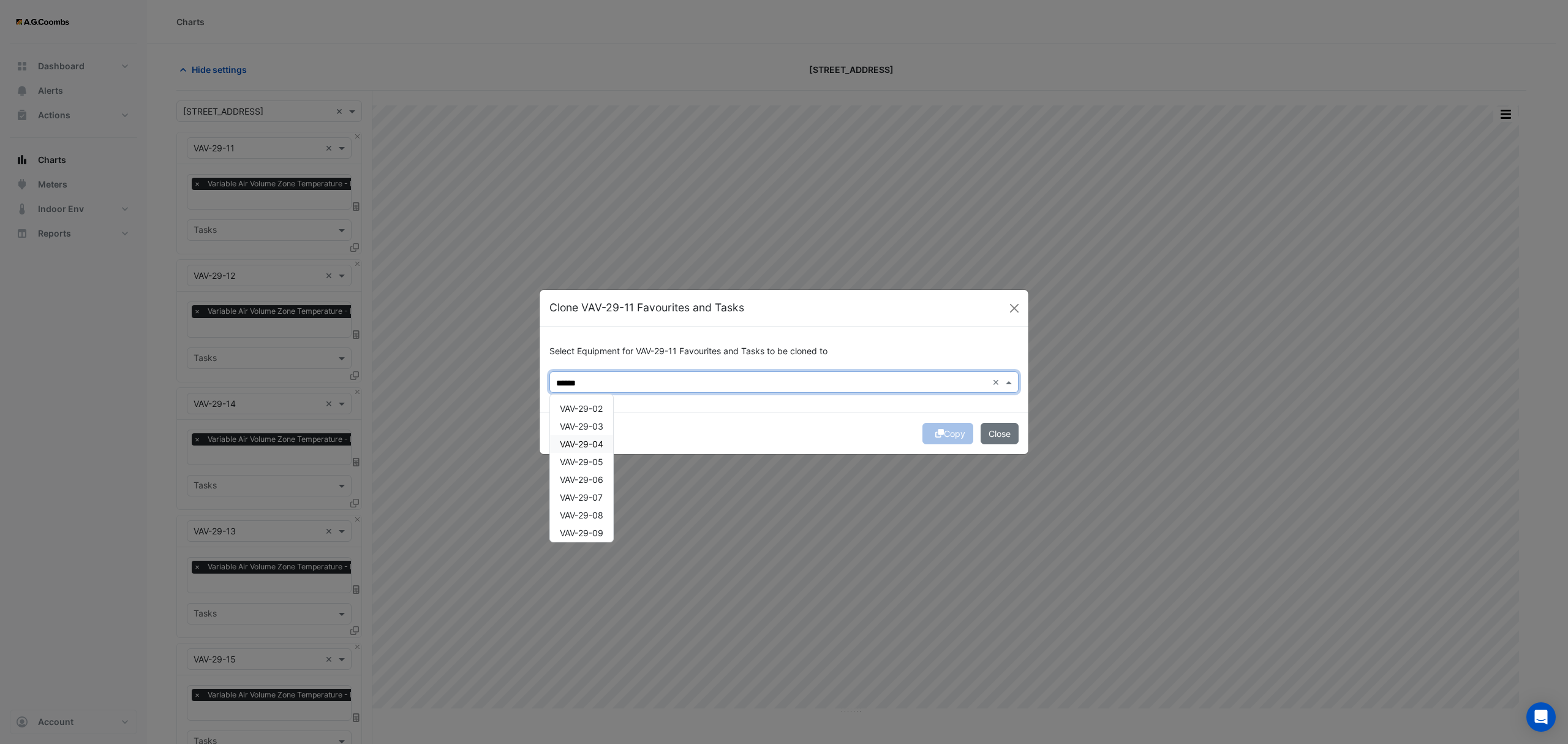
click at [561, 441] on span "VAV-29-04" at bounding box center [582, 444] width 44 height 10
click at [584, 464] on span "VAV-29-05" at bounding box center [582, 461] width 44 height 10
type input "******"
click at [958, 441] on button "Copy" at bounding box center [948, 433] width 51 height 21
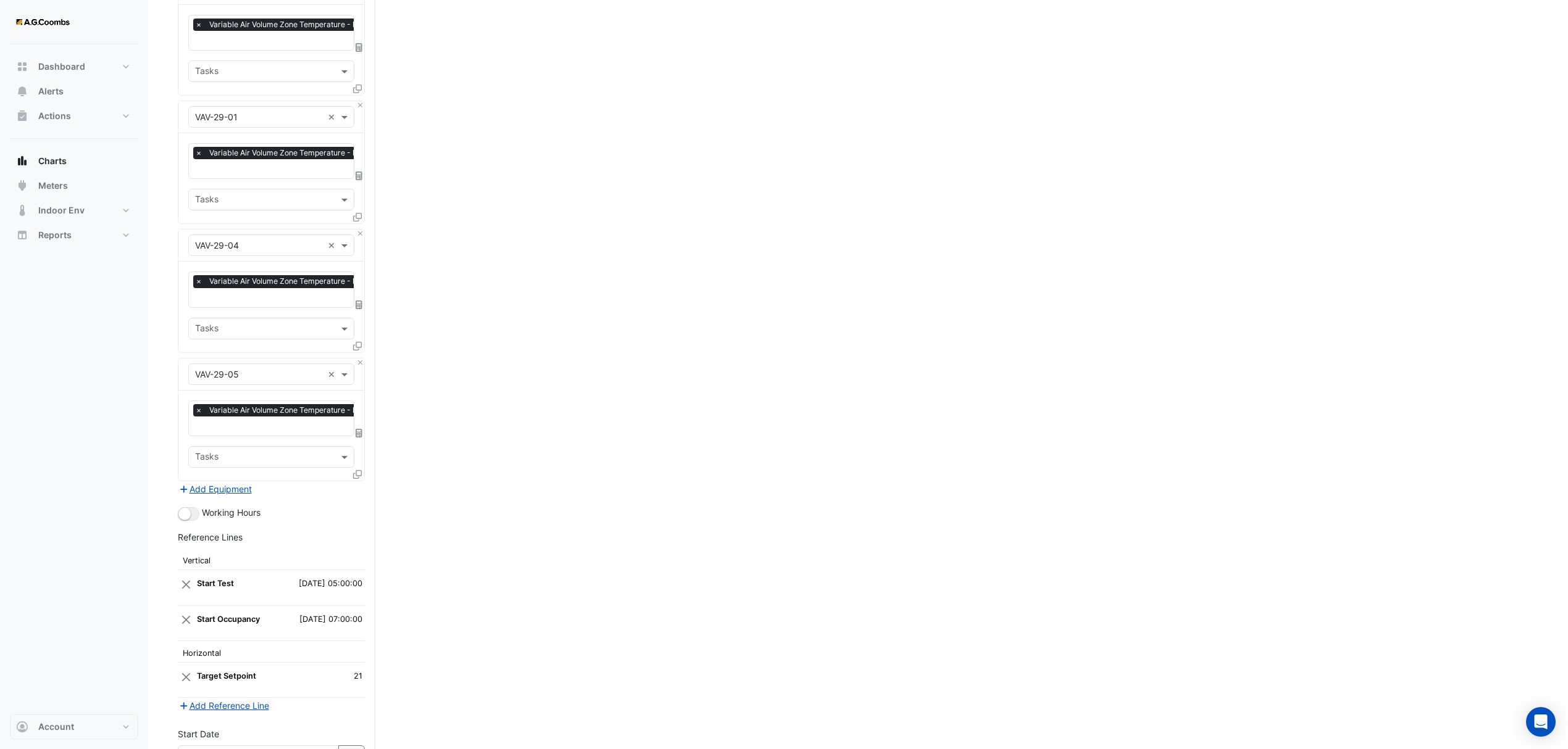
scroll to position [3712, 0]
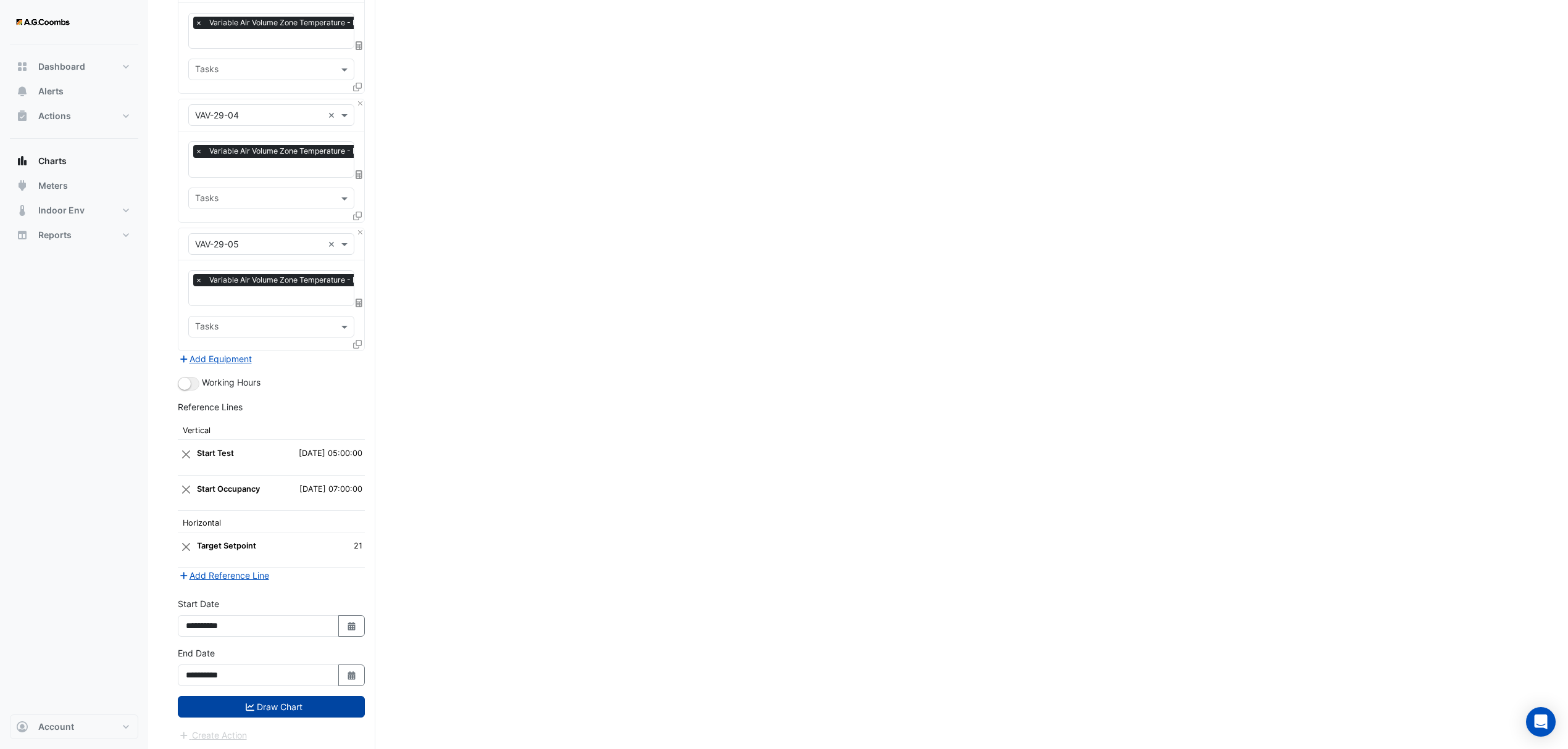
click at [269, 701] on button "Draw Chart" at bounding box center [271, 706] width 187 height 21
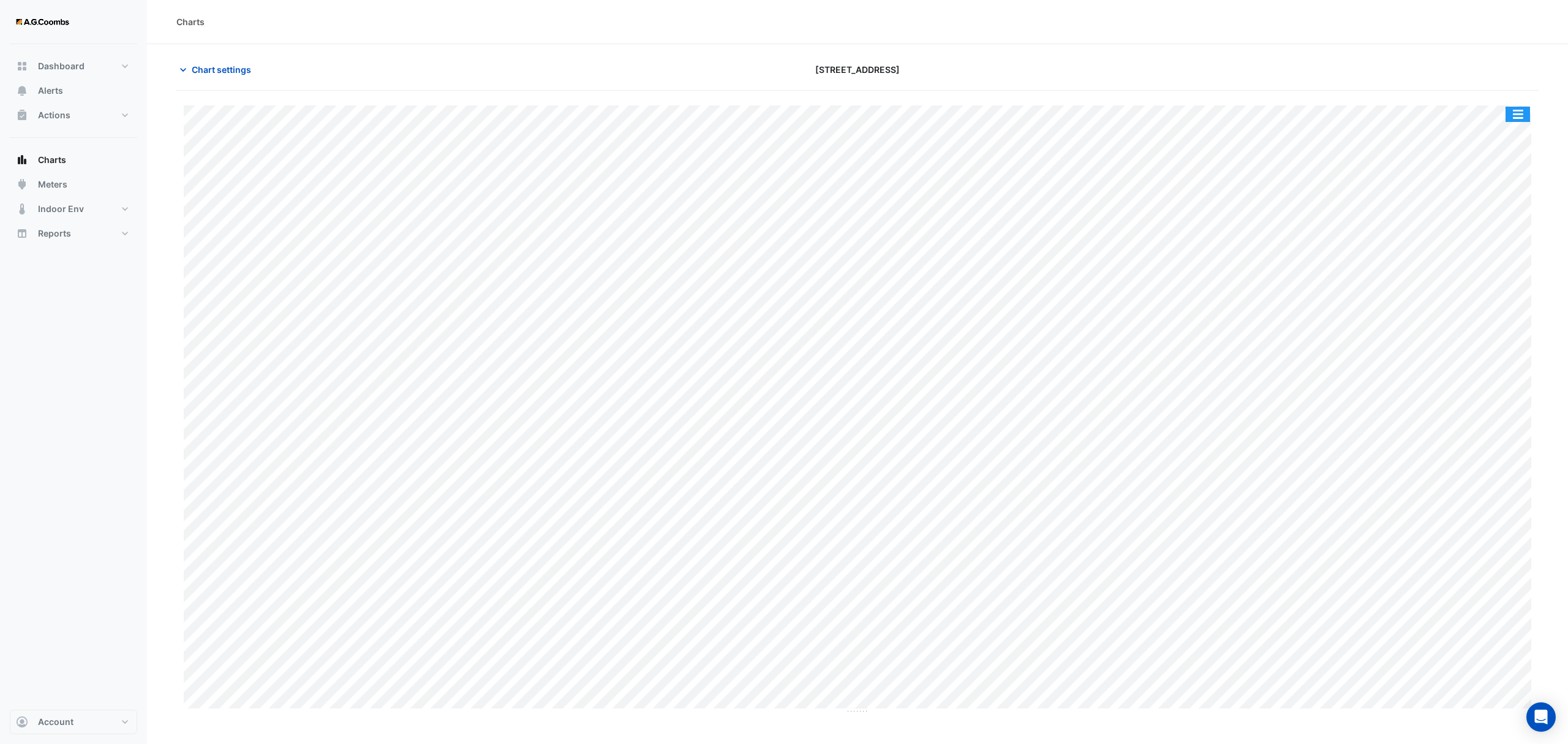
click at [1509, 108] on button "button" at bounding box center [1518, 114] width 25 height 15
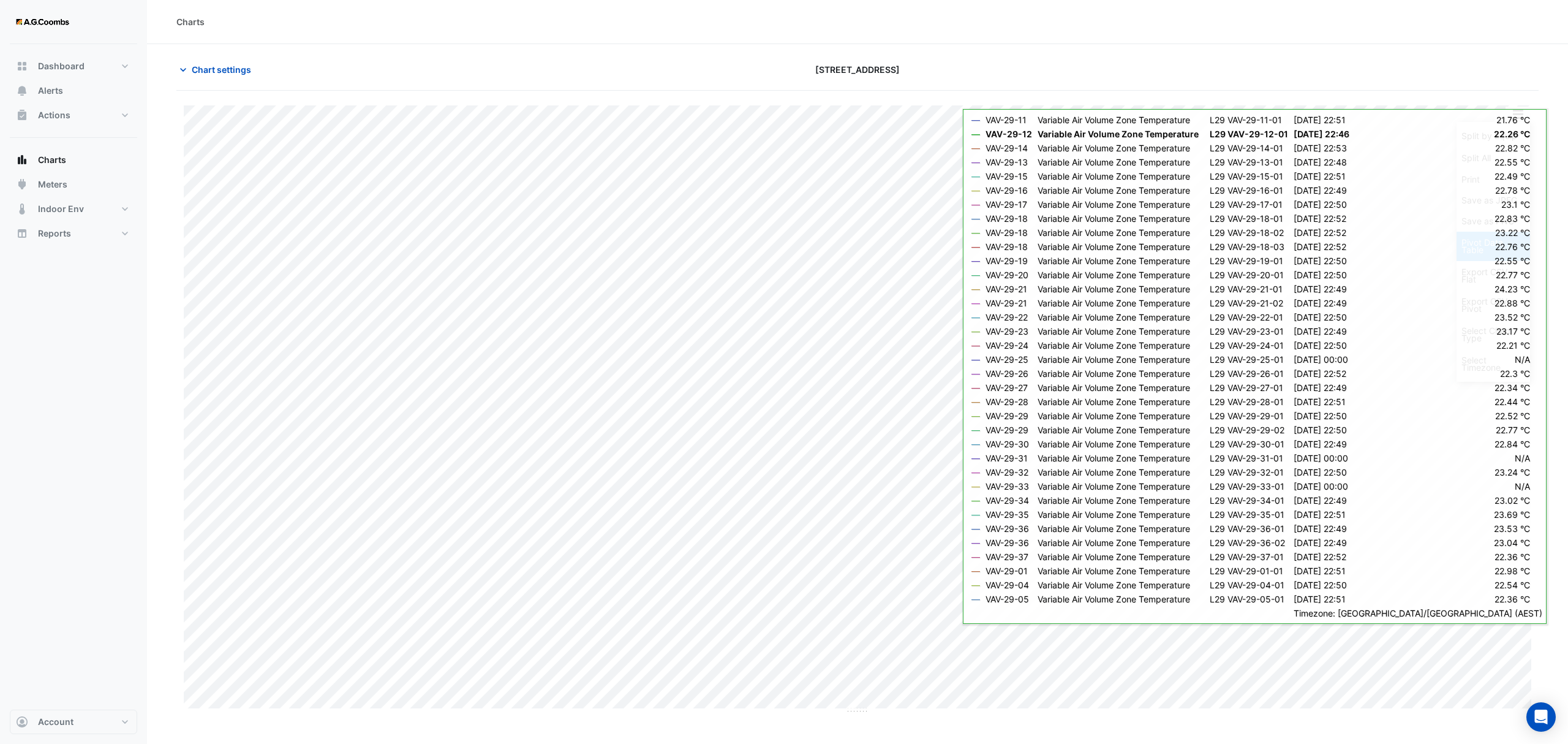
click at [1480, 250] on div "Pivot Data Table" at bounding box center [1493, 246] width 74 height 29
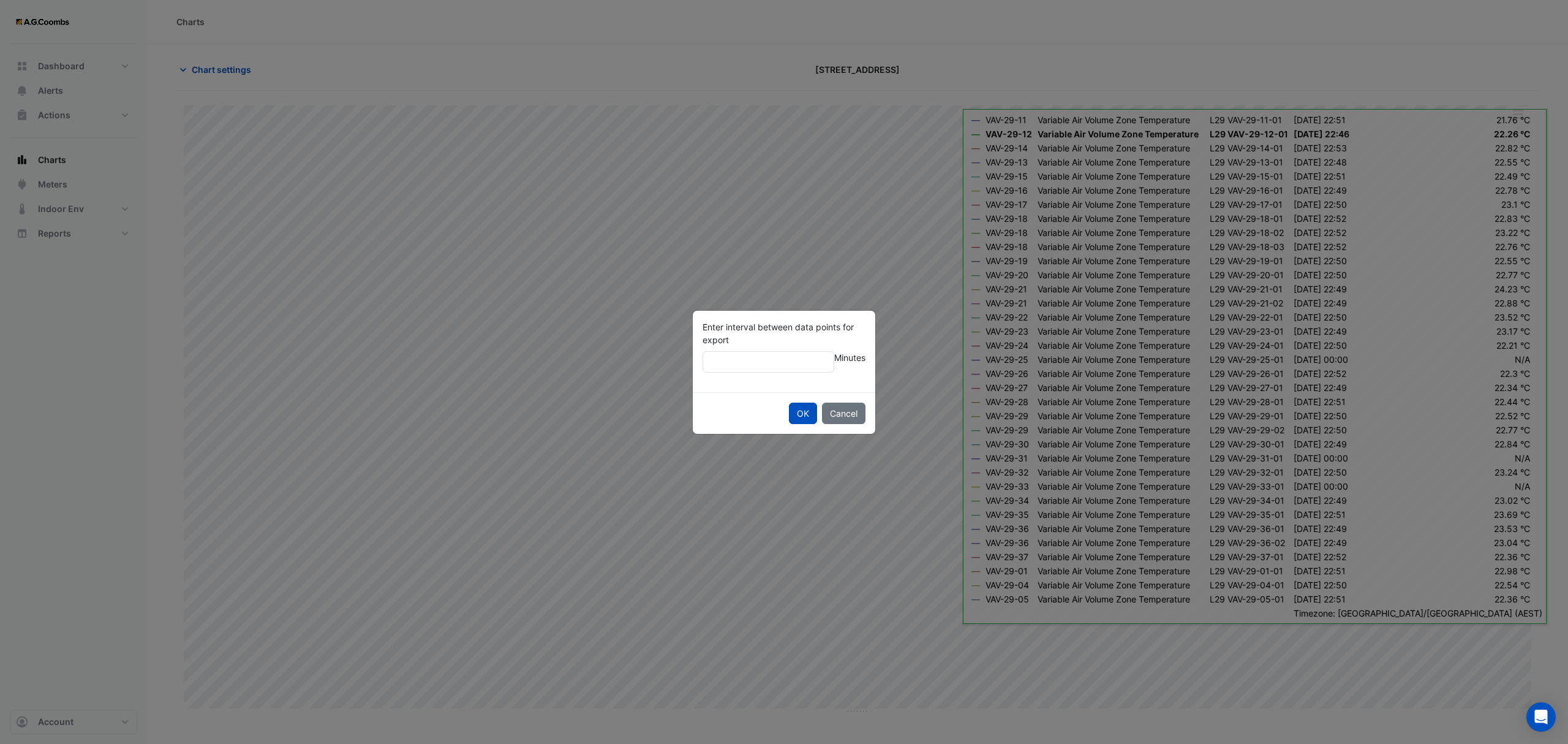
type input "**"
click at [789, 403] on button "OK" at bounding box center [803, 413] width 28 height 21
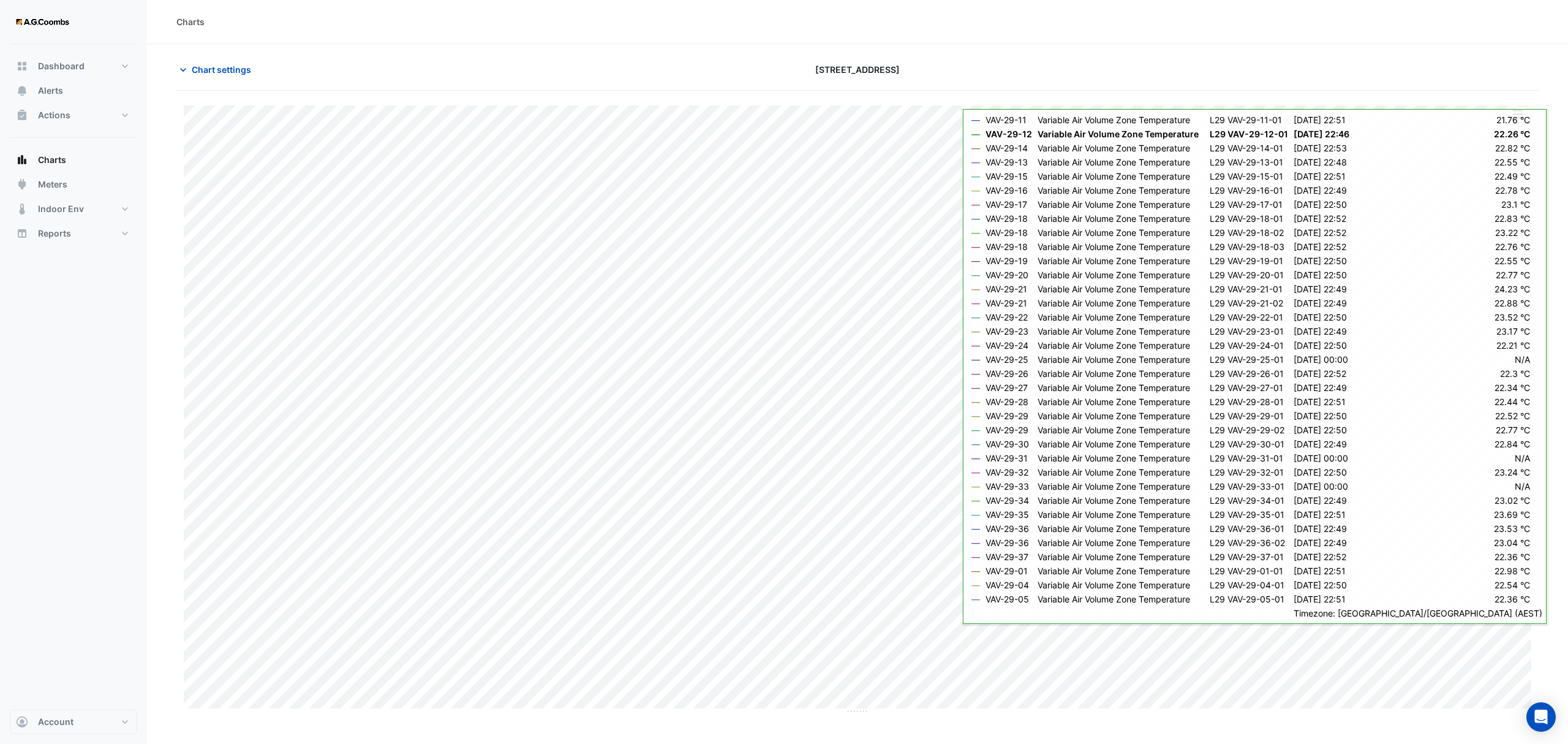
click at [222, 89] on div "Chart settings 121 Exhibition Street" at bounding box center [857, 75] width 1362 height 32
click at [209, 69] on span "Chart settings" at bounding box center [221, 69] width 59 height 13
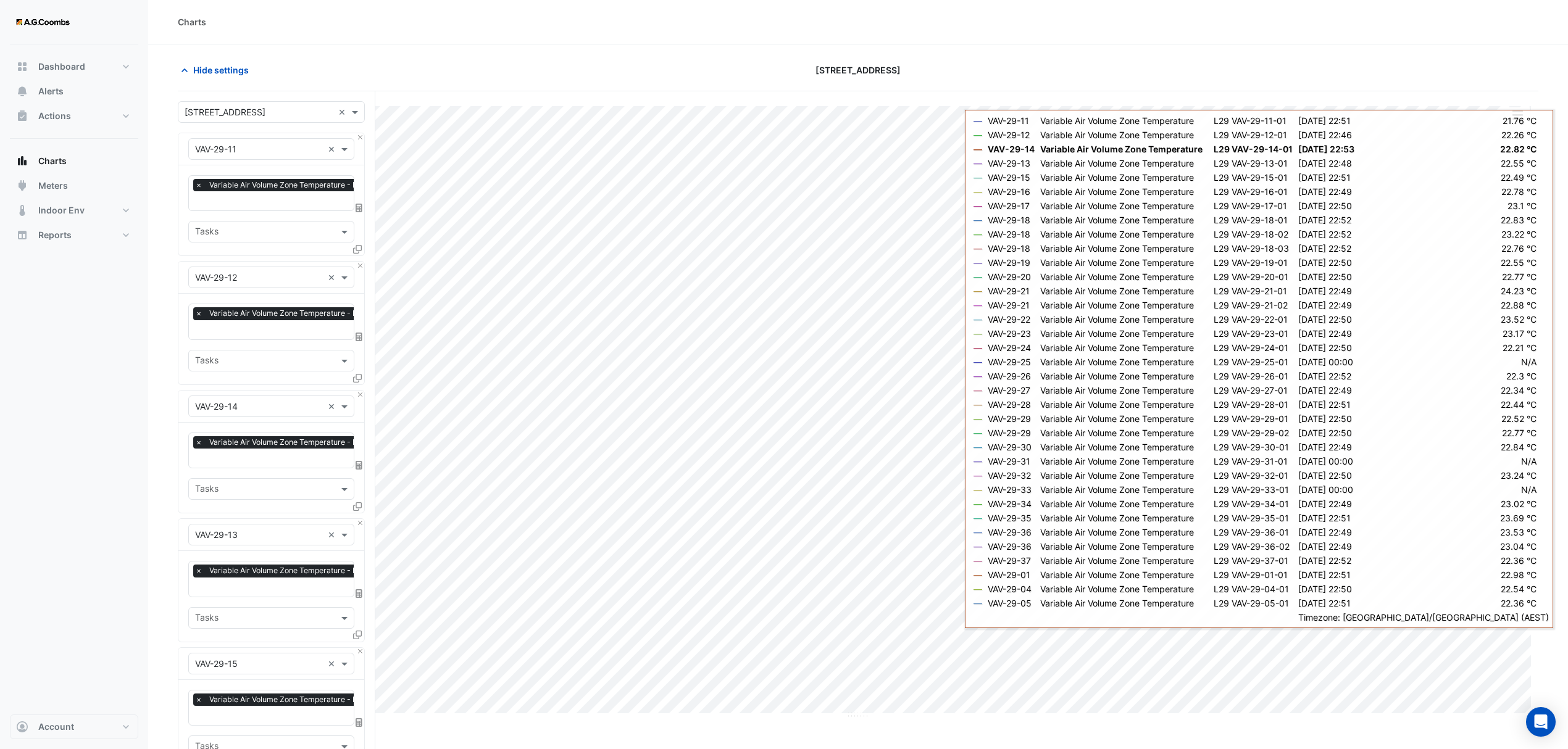
click at [360, 246] on icon at bounding box center [357, 249] width 9 height 9
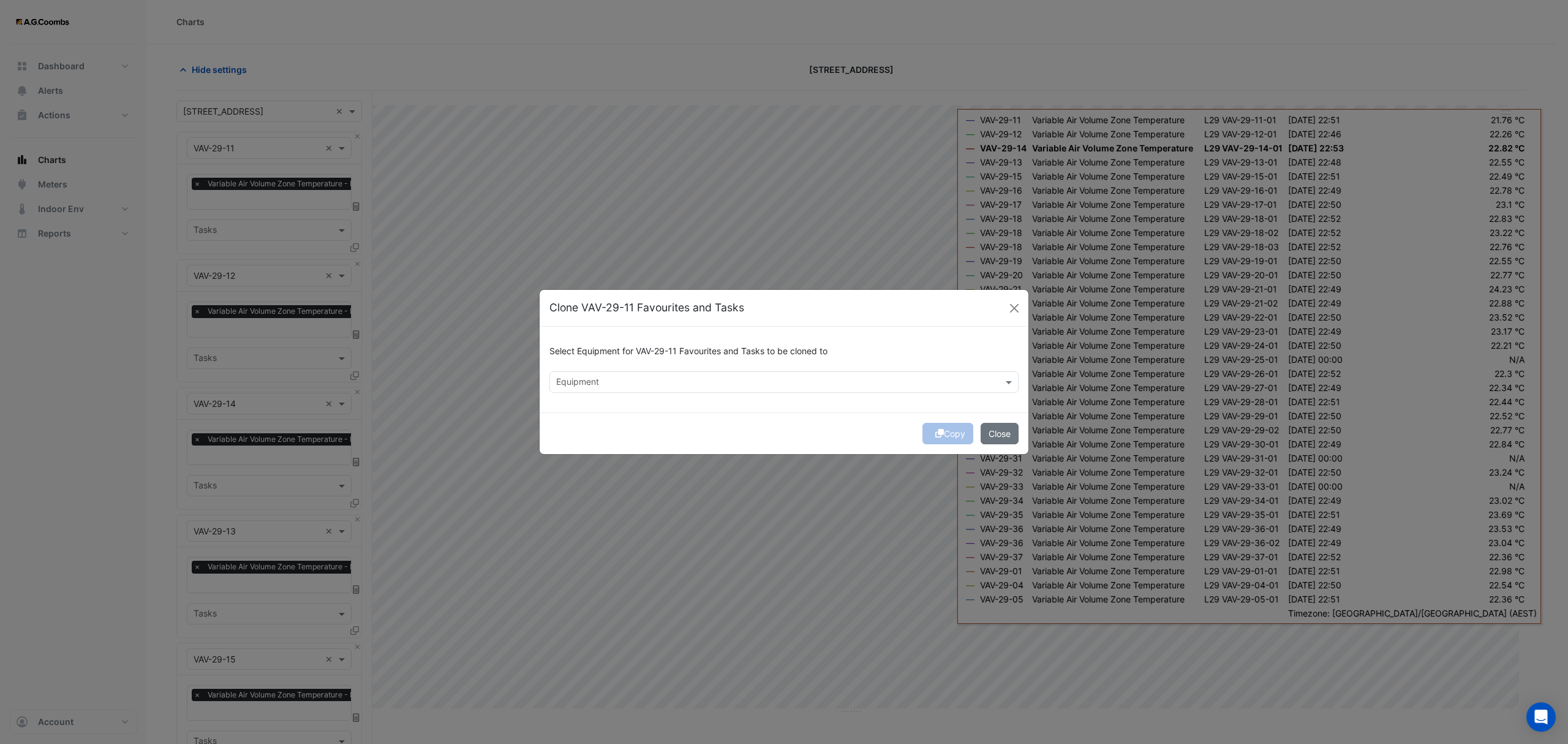
click at [689, 386] on input "text" at bounding box center [776, 383] width 441 height 13
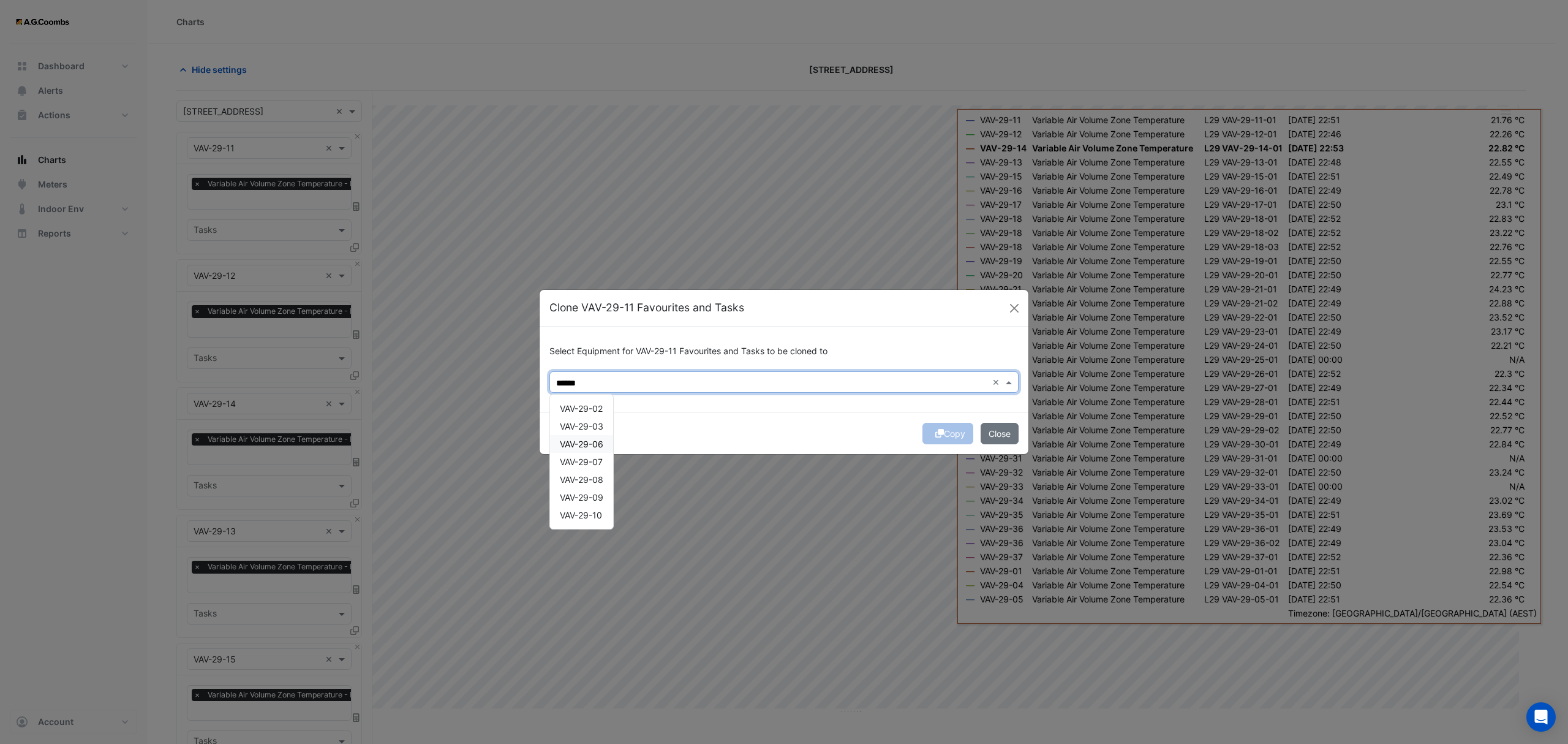
click at [591, 445] on span "VAV-29-06" at bounding box center [582, 444] width 44 height 10
click at [592, 464] on span "VAV-29-07" at bounding box center [581, 461] width 43 height 10
type input "******"
click at [952, 430] on button "Copy" at bounding box center [948, 433] width 51 height 21
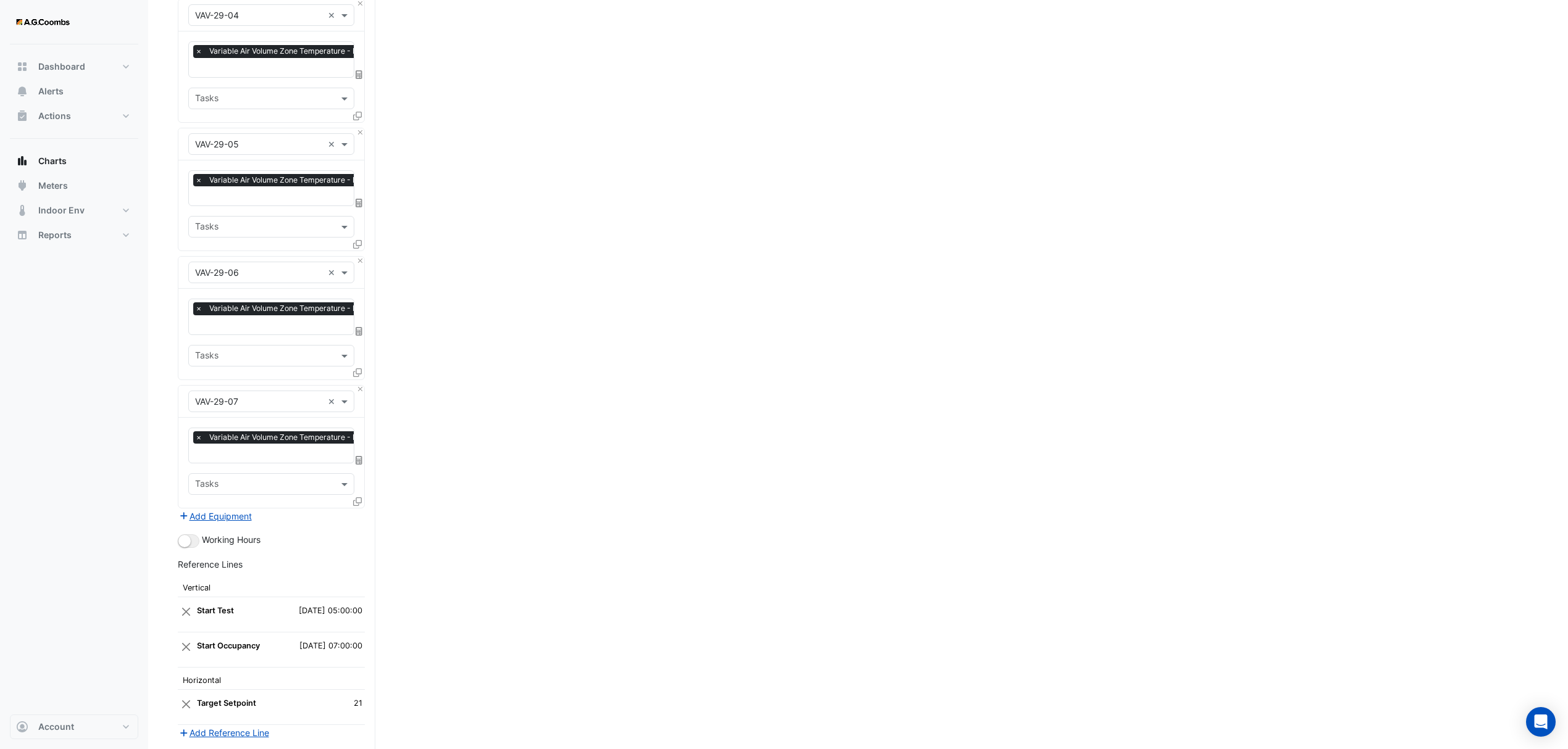
scroll to position [3968, 0]
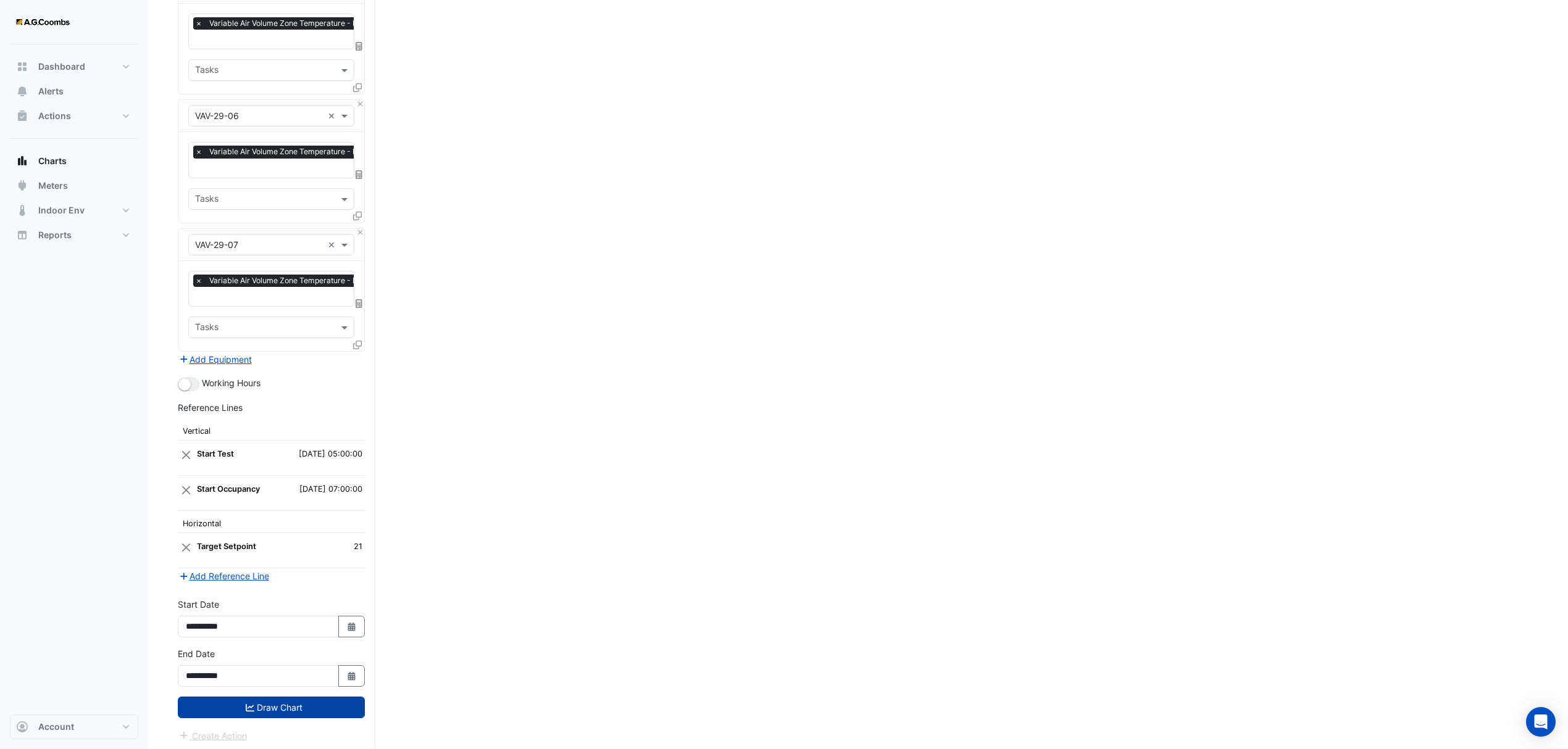
click at [245, 697] on button "Draw Chart" at bounding box center [271, 707] width 187 height 21
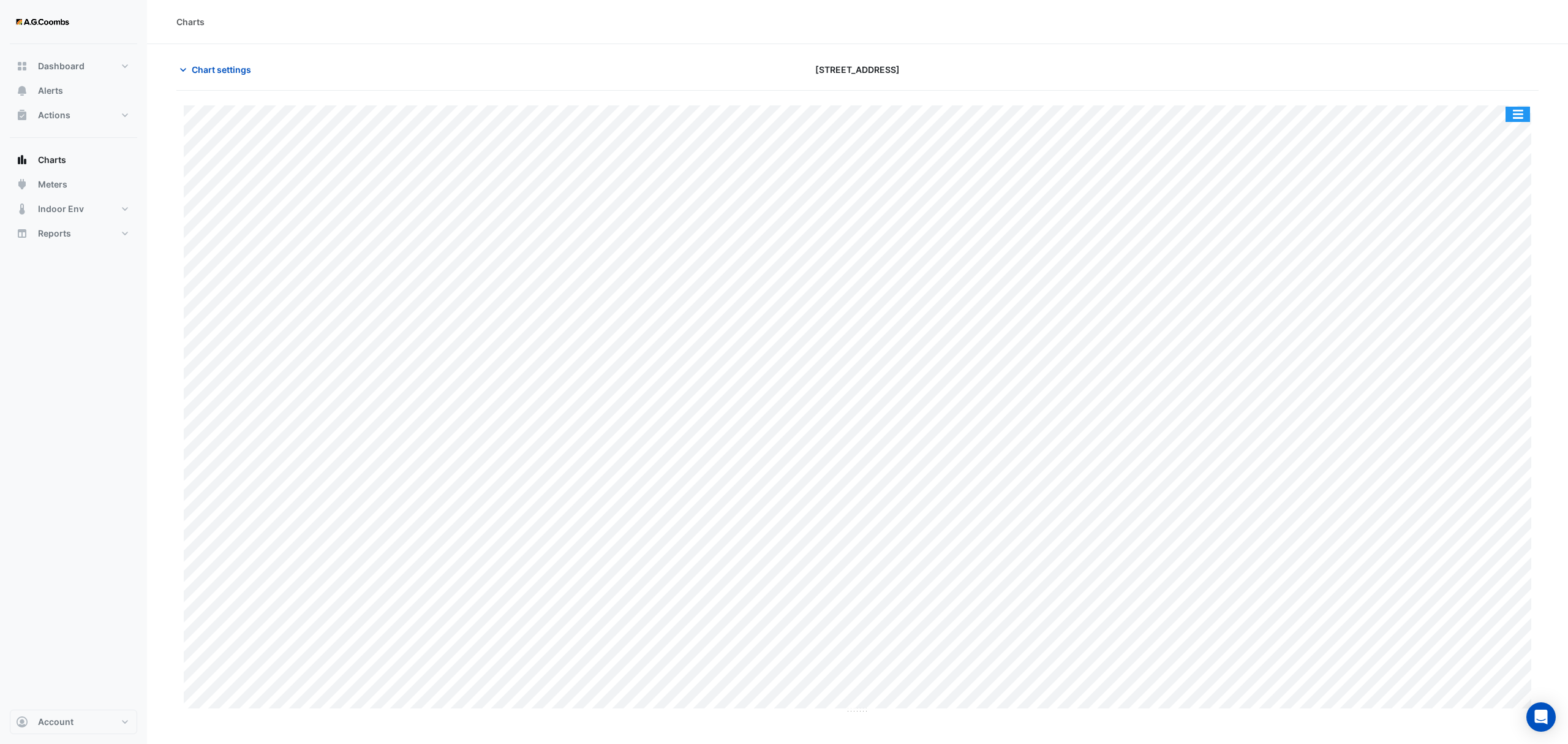
click at [1517, 114] on button "button" at bounding box center [1518, 114] width 25 height 15
click at [1488, 246] on div "Pivot Data Table" at bounding box center [1493, 246] width 74 height 29
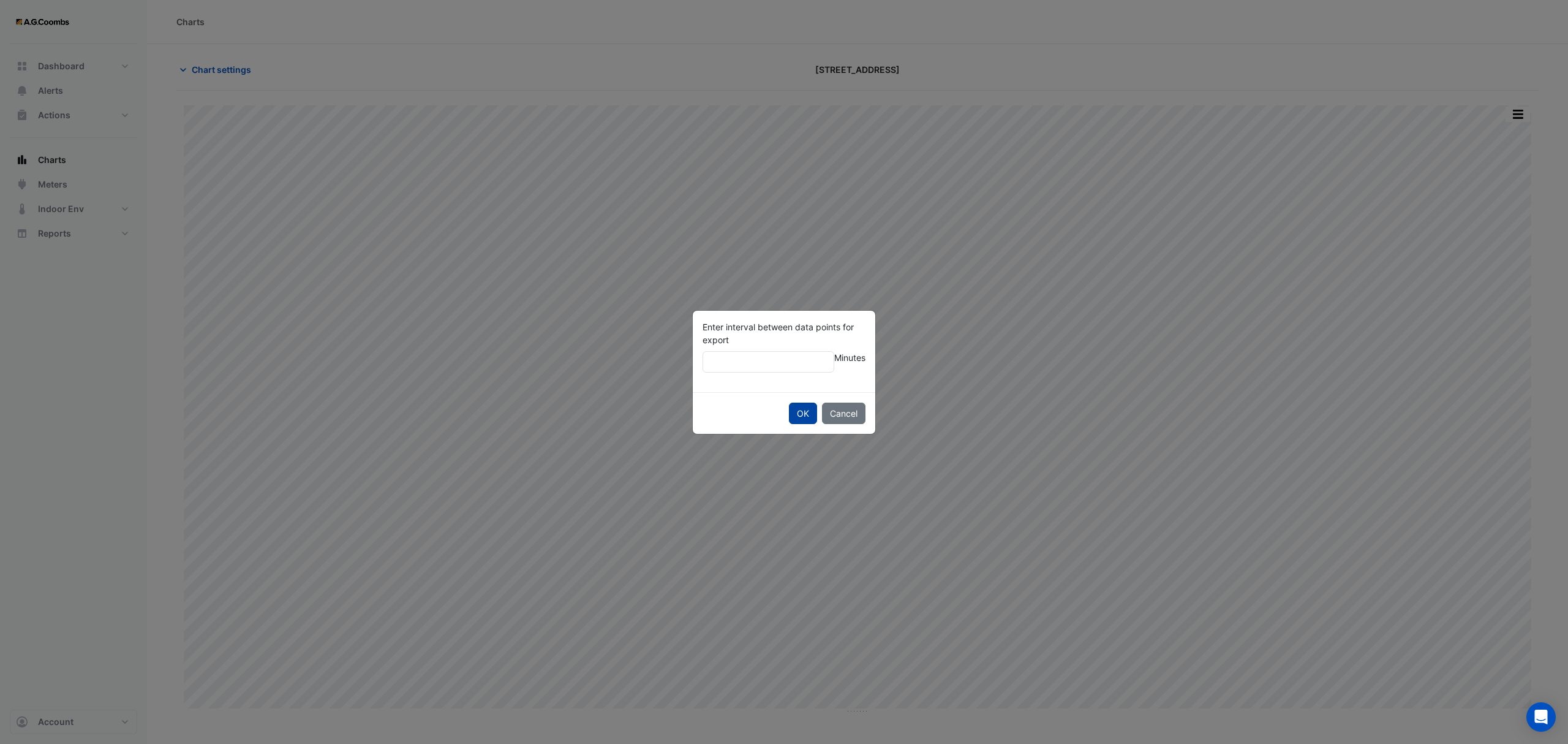
type input "**"
click at [801, 420] on button "OK" at bounding box center [803, 413] width 28 height 21
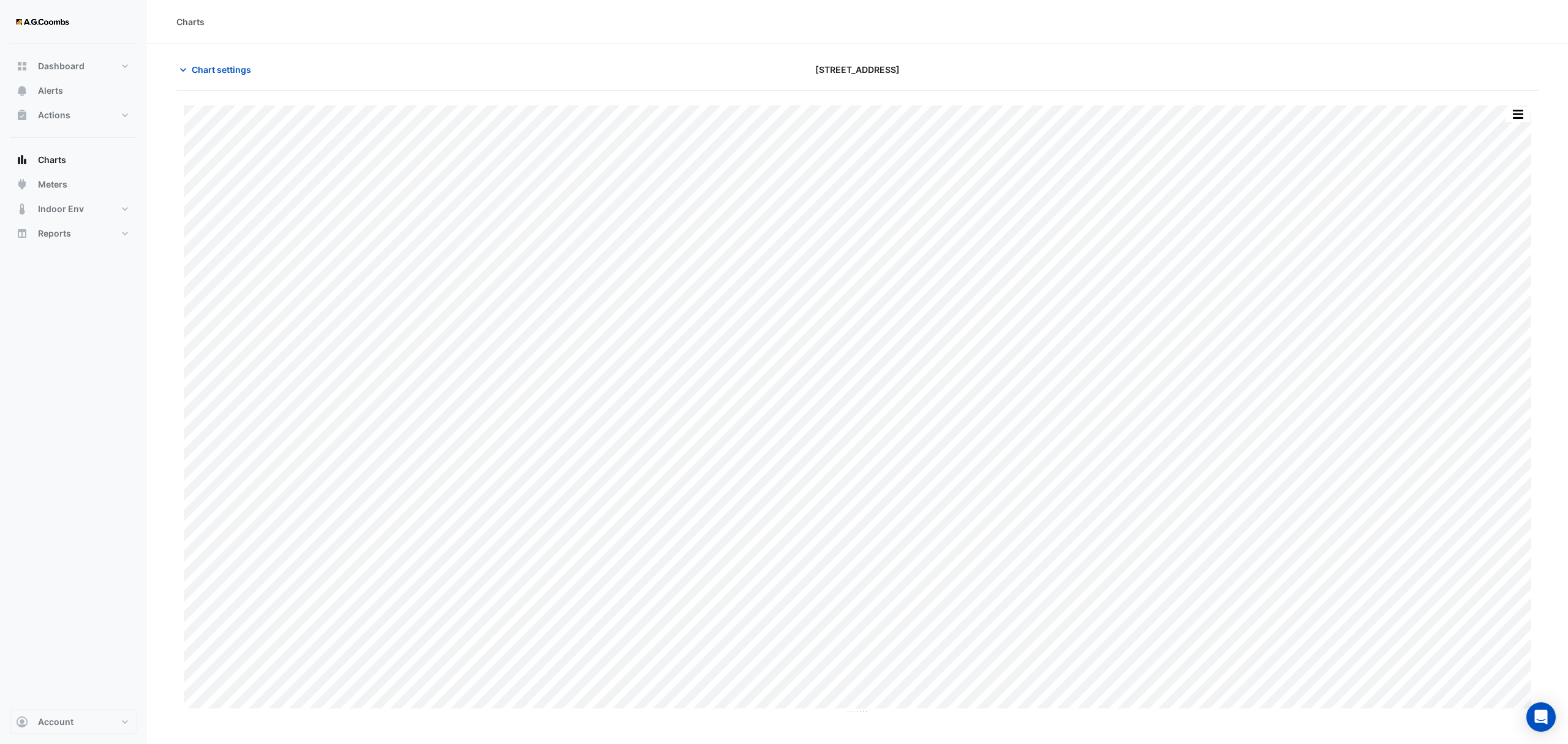
drag, startPoint x: 246, startPoint y: 76, endPoint x: 250, endPoint y: 81, distance: 6.4
click at [245, 76] on span "Chart settings" at bounding box center [221, 69] width 59 height 13
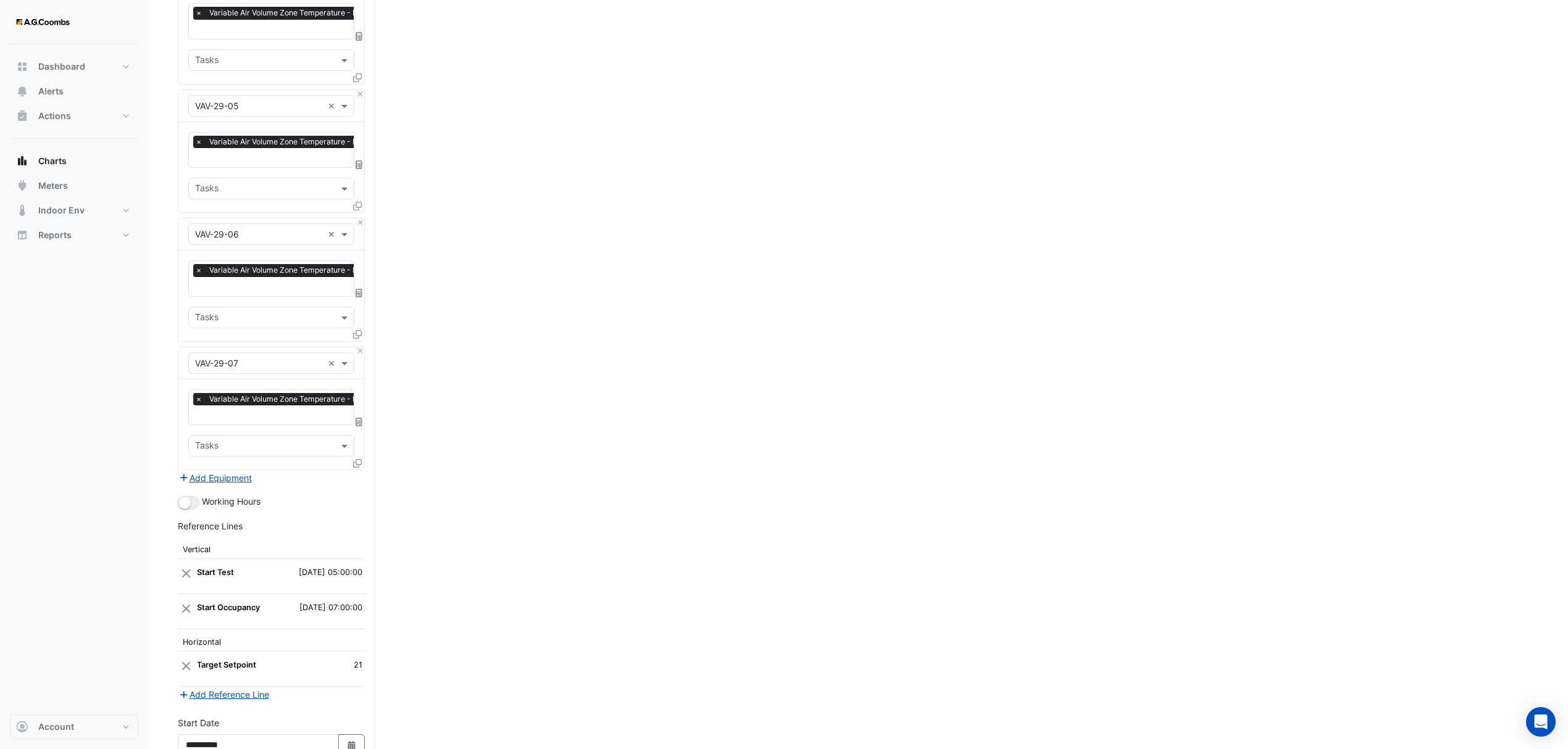
scroll to position [3968, 0]
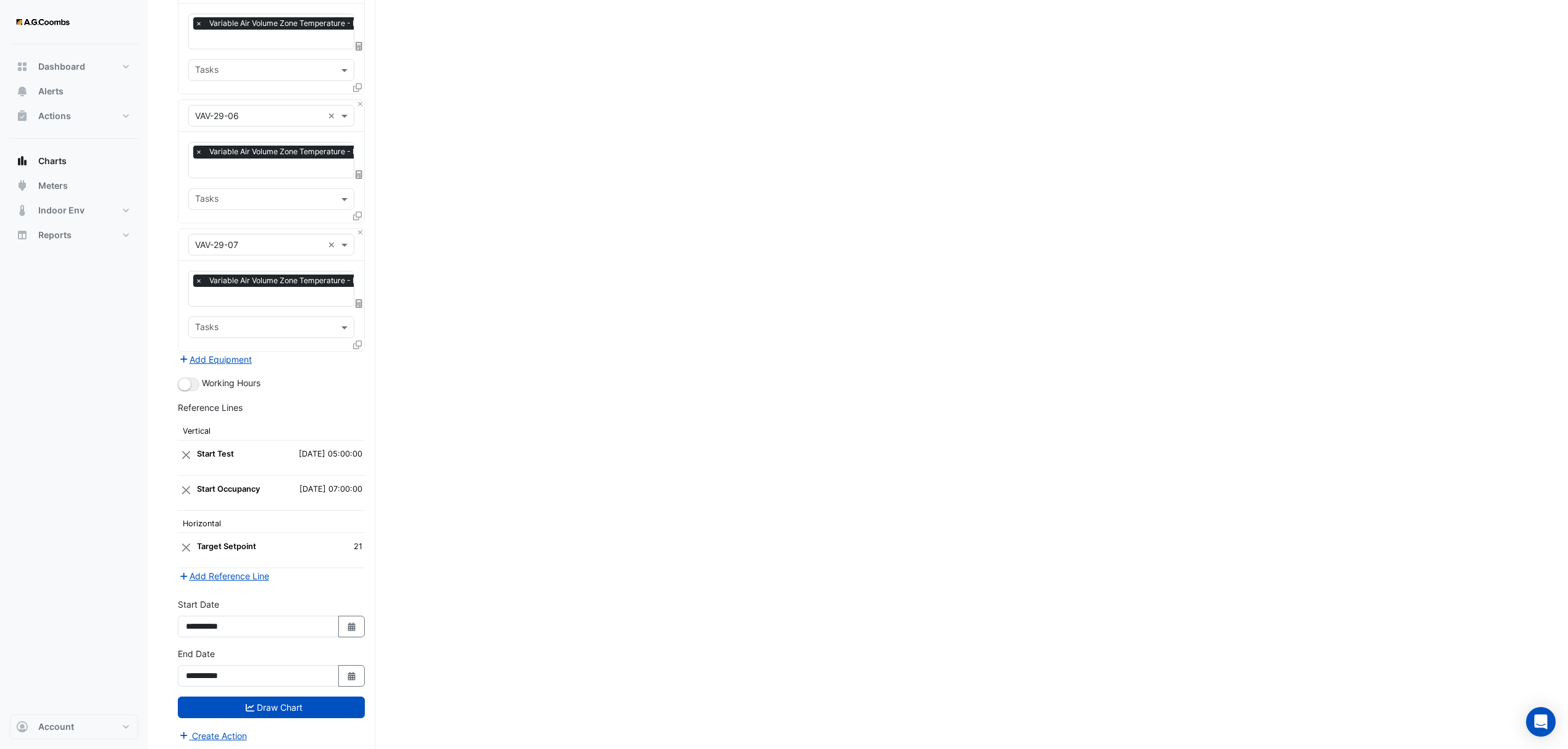
click at [360, 340] on icon at bounding box center [357, 345] width 9 height 9
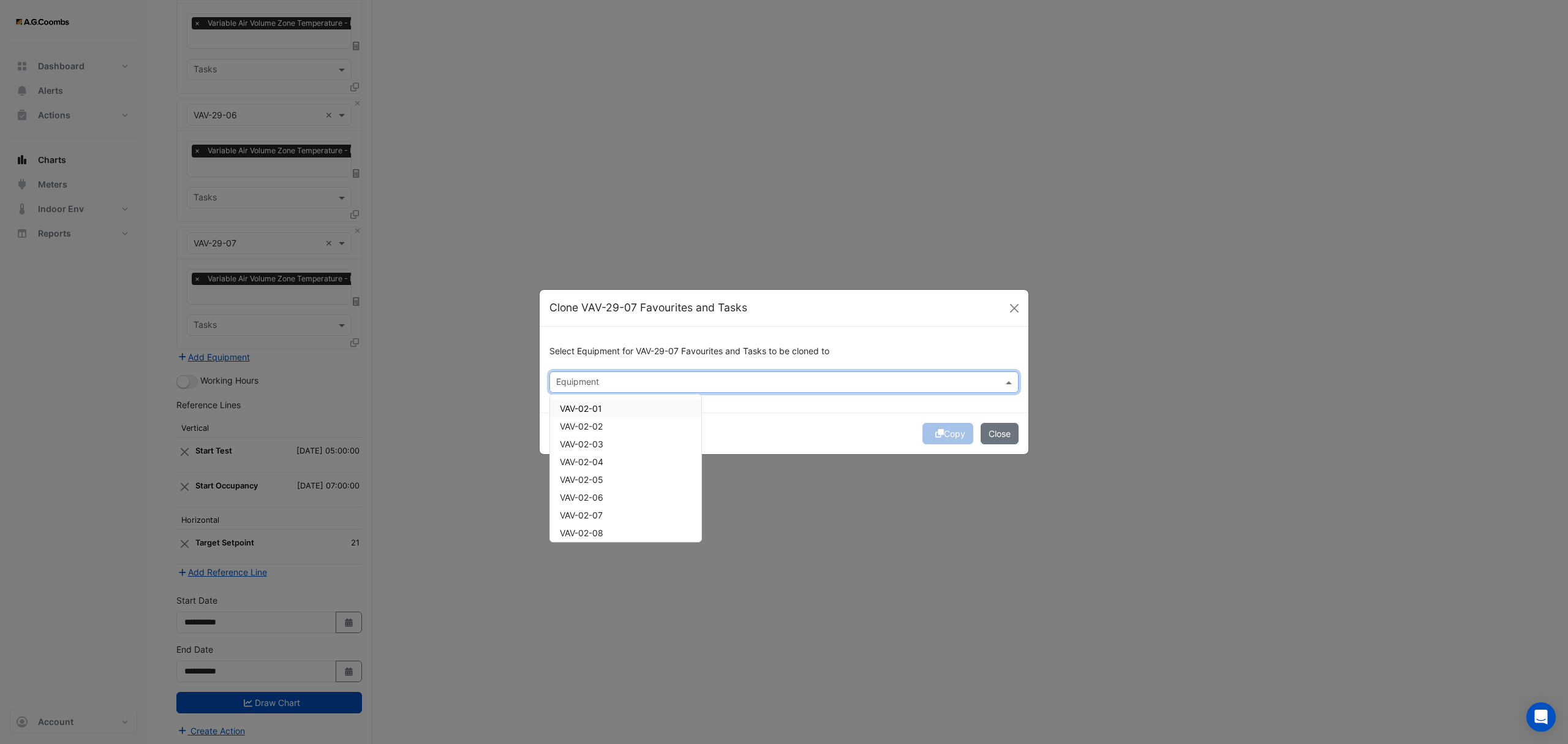
click at [648, 381] on input "text" at bounding box center [776, 383] width 441 height 13
click at [598, 442] on span "VAV-29-08" at bounding box center [582, 444] width 44 height 10
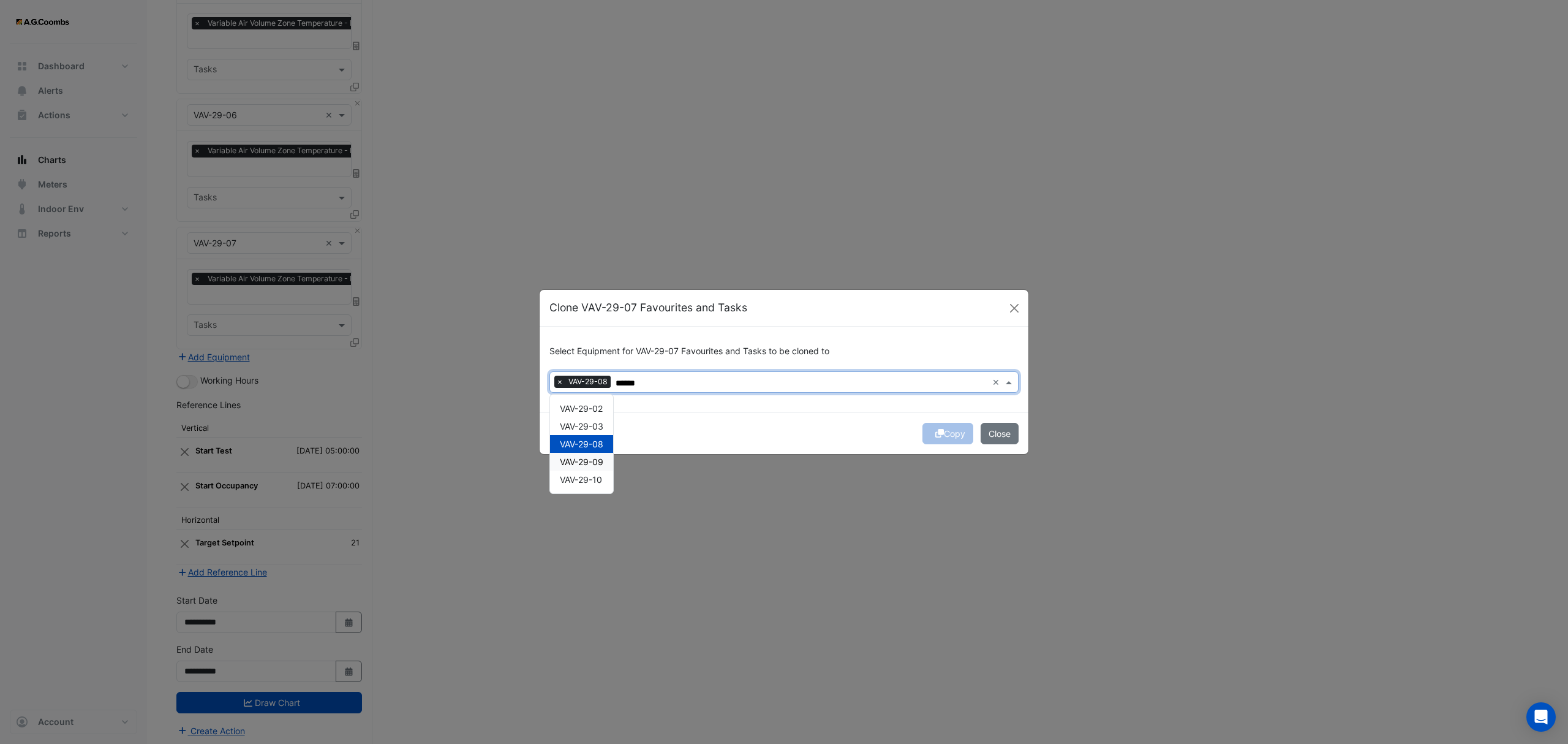
click at [603, 464] on span "VAV-29-09" at bounding box center [582, 461] width 44 height 10
type input "******"
click at [943, 440] on button "Copy" at bounding box center [948, 433] width 51 height 21
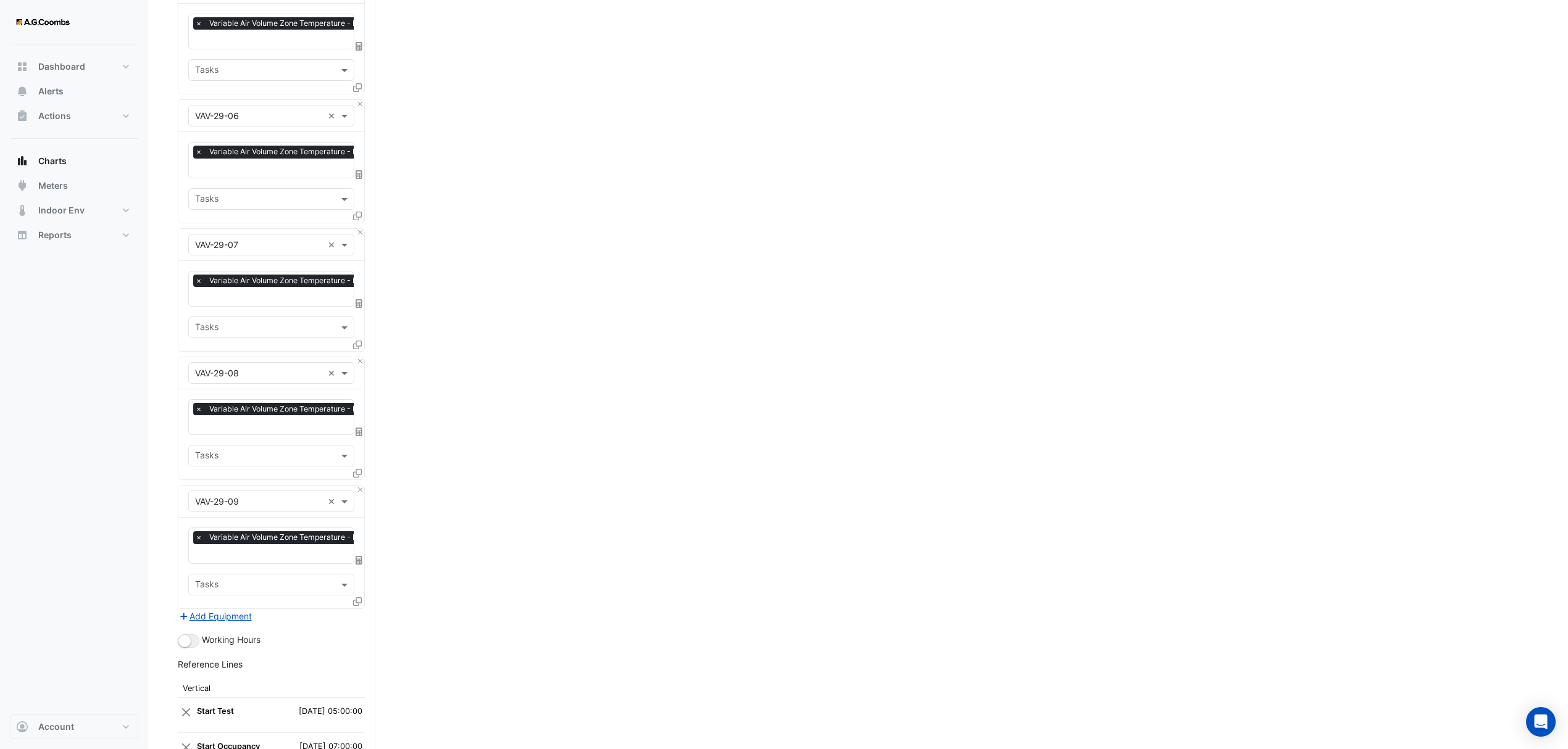
scroll to position [4226, 0]
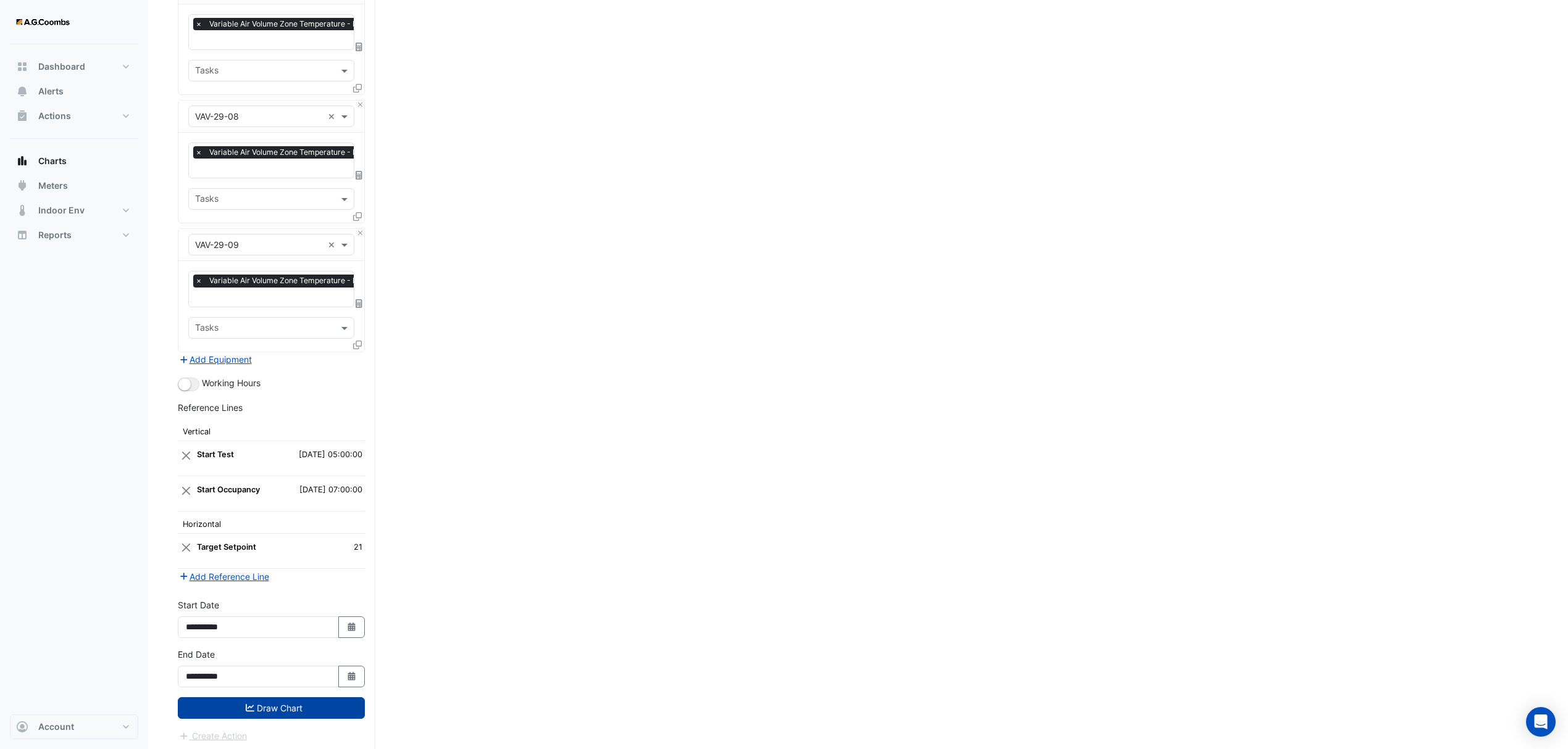
click at [267, 709] on button "Draw Chart" at bounding box center [271, 708] width 187 height 21
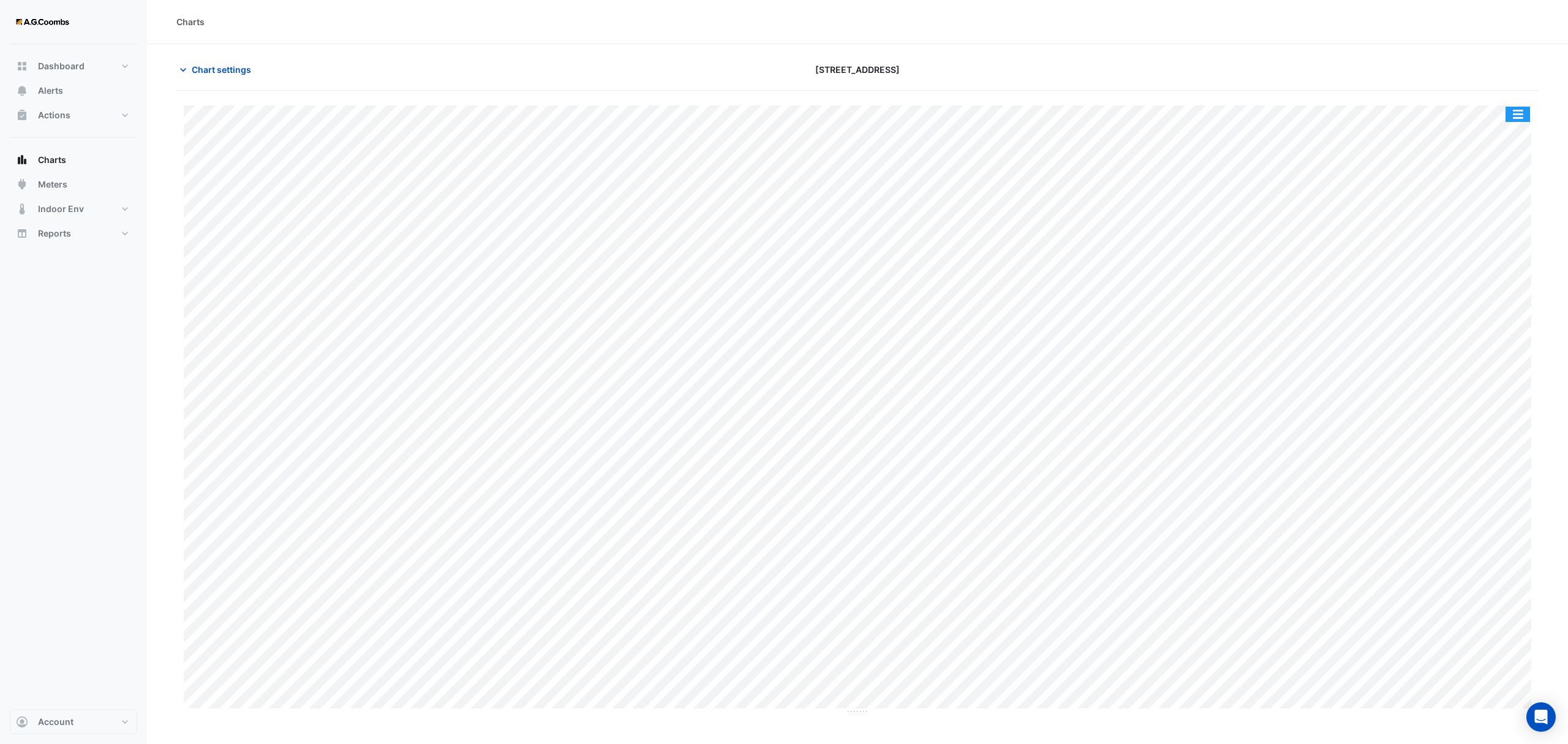
click at [1524, 107] on button "button" at bounding box center [1518, 114] width 25 height 15
click at [1520, 258] on div "Pivot Data Table" at bounding box center [1493, 246] width 74 height 29
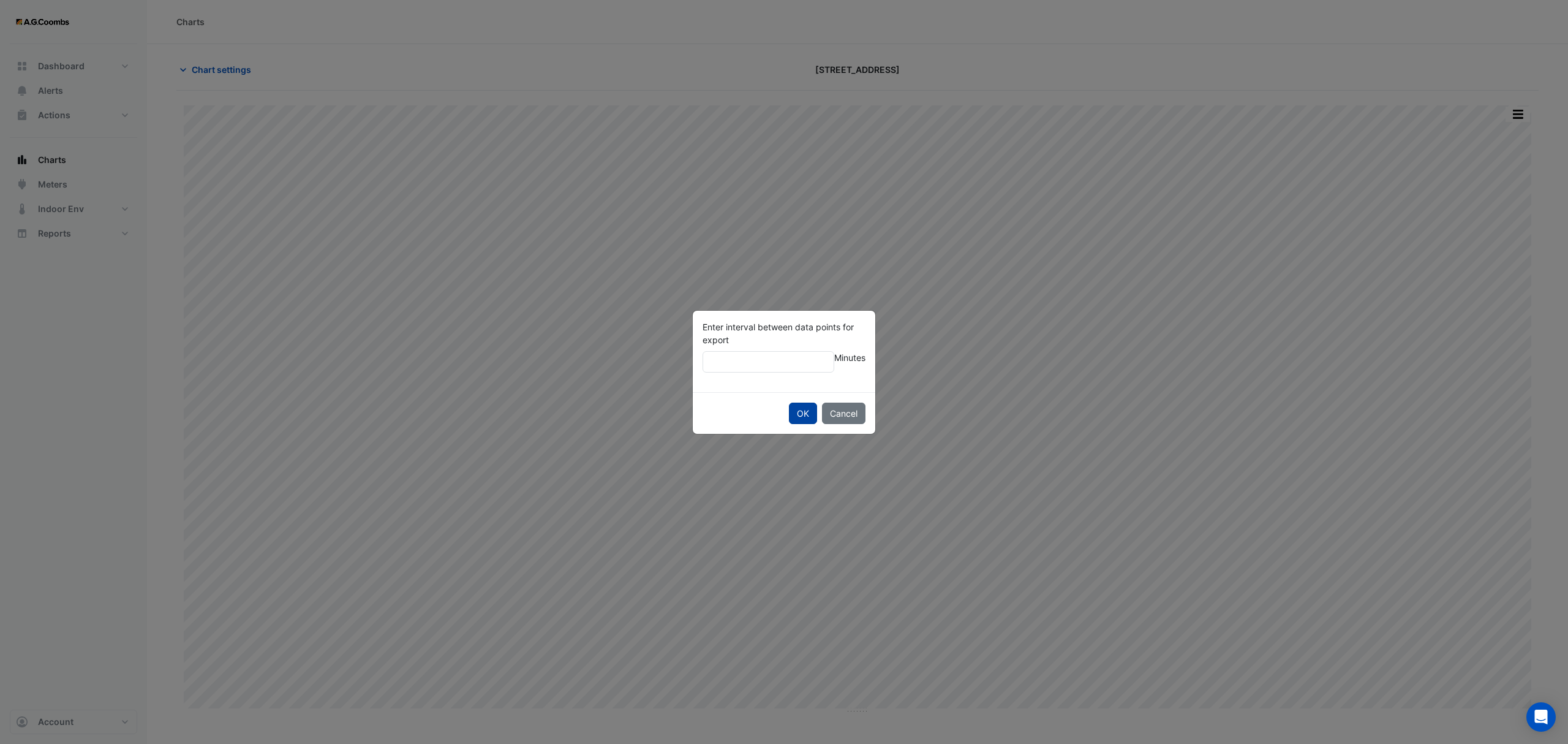
type input "**"
click at [799, 408] on button "OK" at bounding box center [803, 413] width 28 height 21
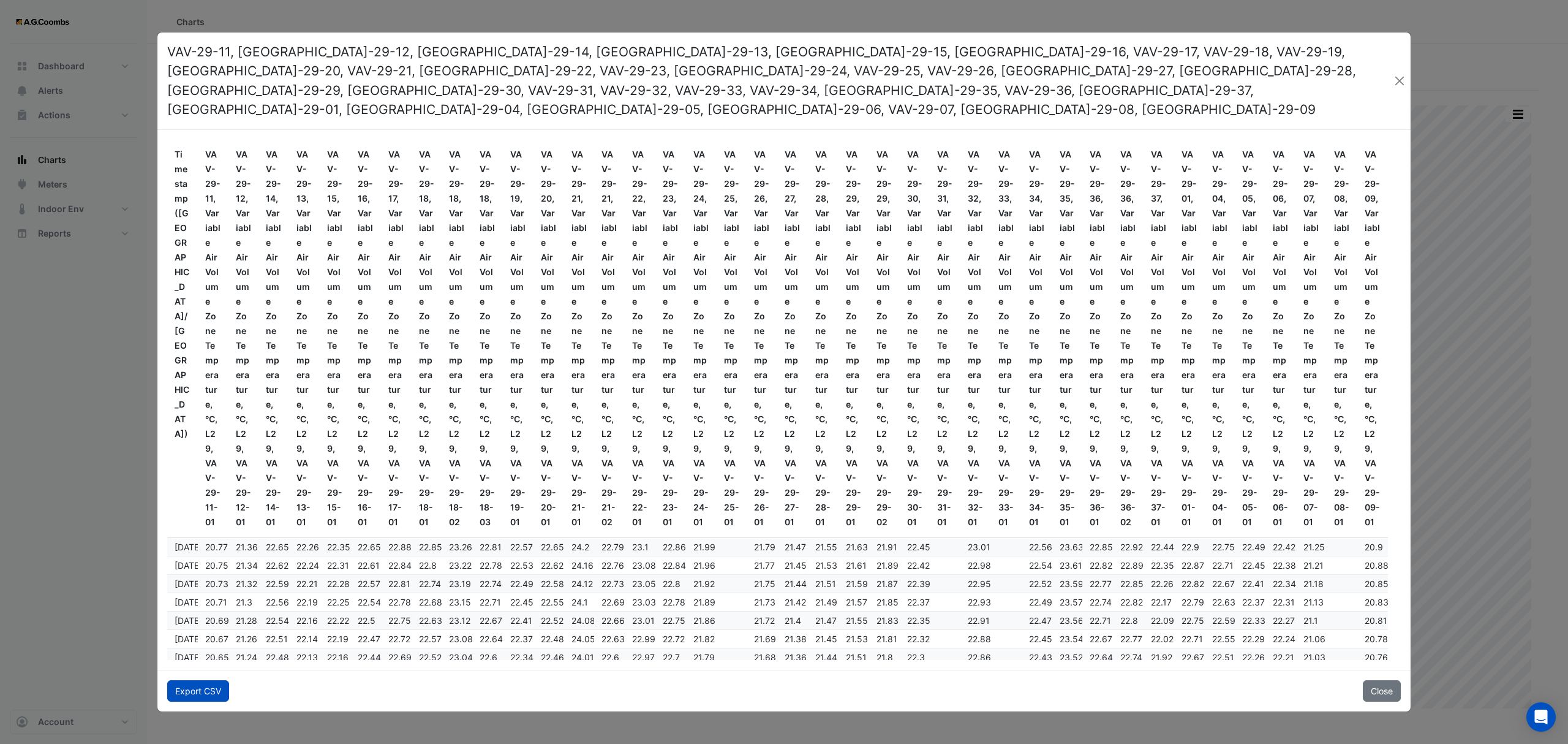
click at [188, 683] on button "Export CSV" at bounding box center [198, 691] width 62 height 21
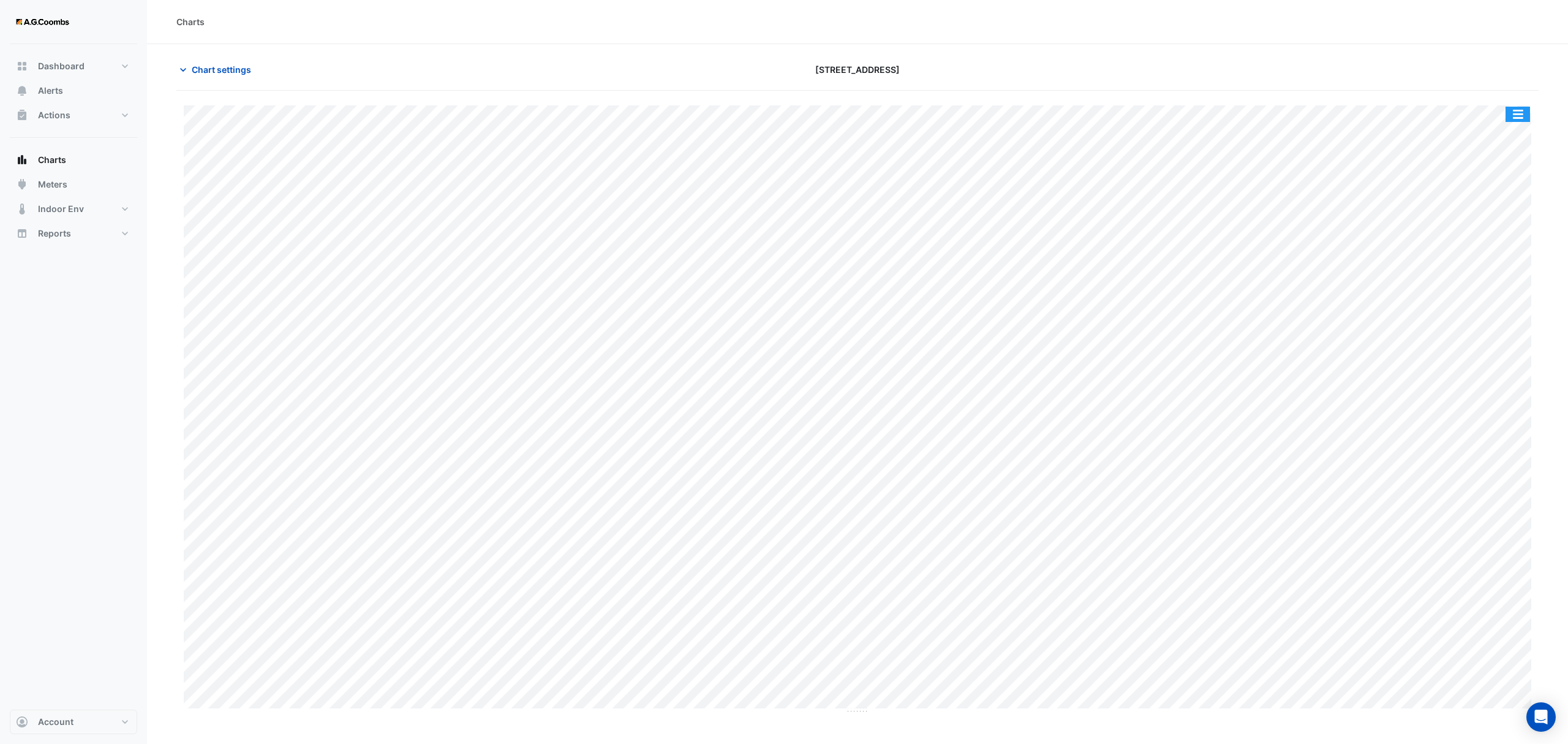
click at [1524, 111] on button "button" at bounding box center [1518, 114] width 25 height 15
click at [1503, 242] on div "Pivot Data Table" at bounding box center [1493, 246] width 74 height 29
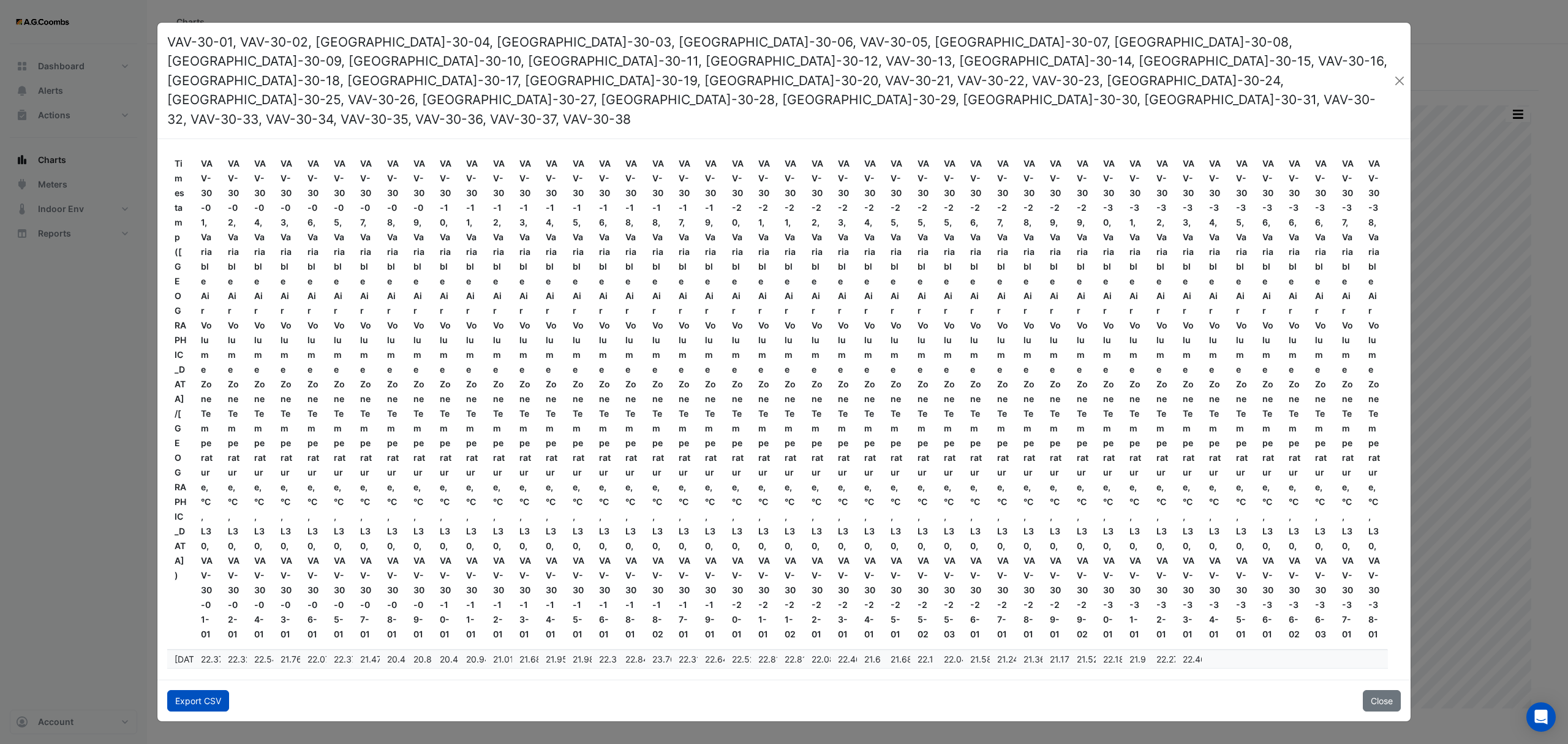
click at [185, 690] on button "Export CSV" at bounding box center [198, 700] width 62 height 21
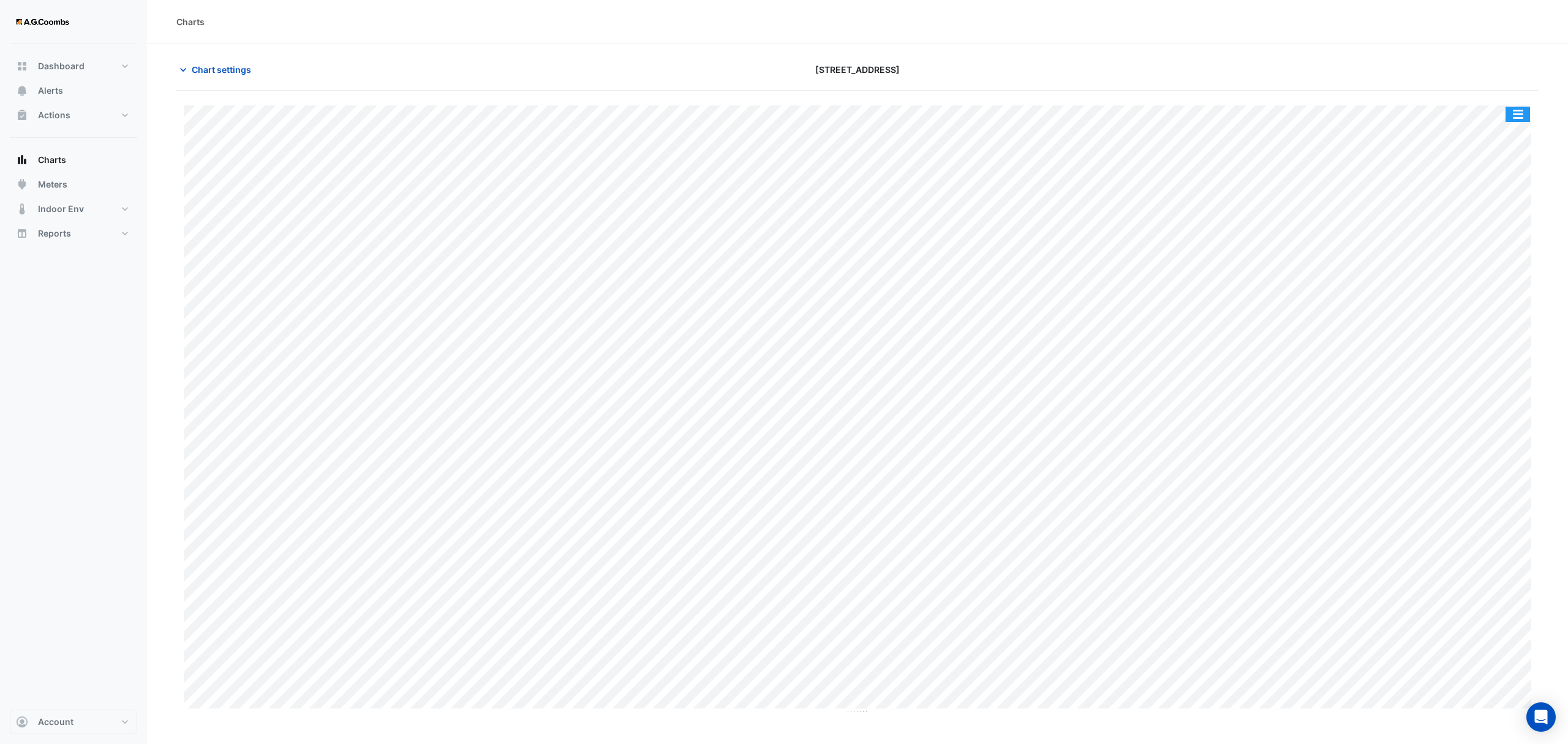
click at [1526, 116] on button "button" at bounding box center [1518, 114] width 25 height 15
click at [1502, 245] on div "Pivot Data Table" at bounding box center [1493, 246] width 74 height 29
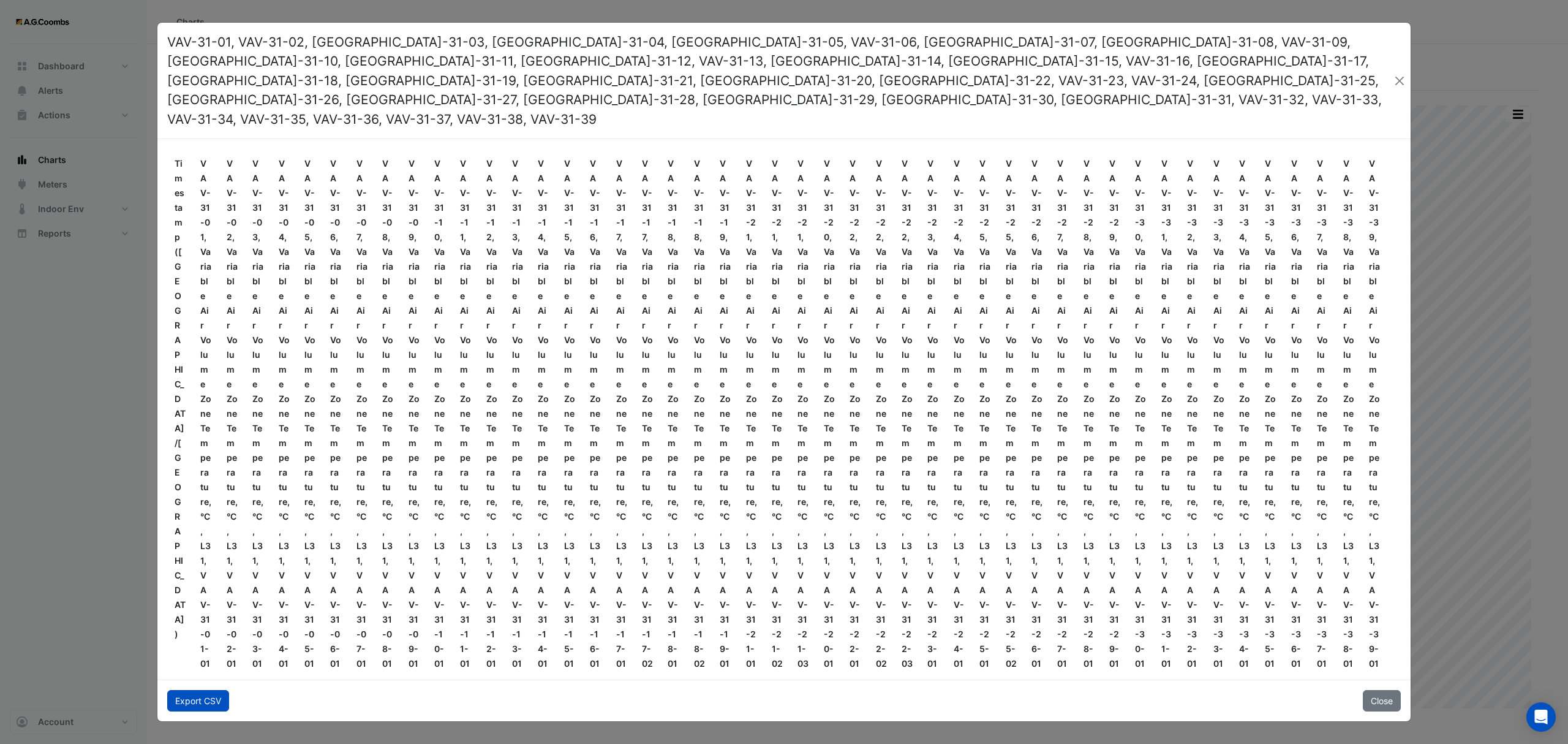
click at [192, 690] on button "Export CSV" at bounding box center [198, 700] width 62 height 21
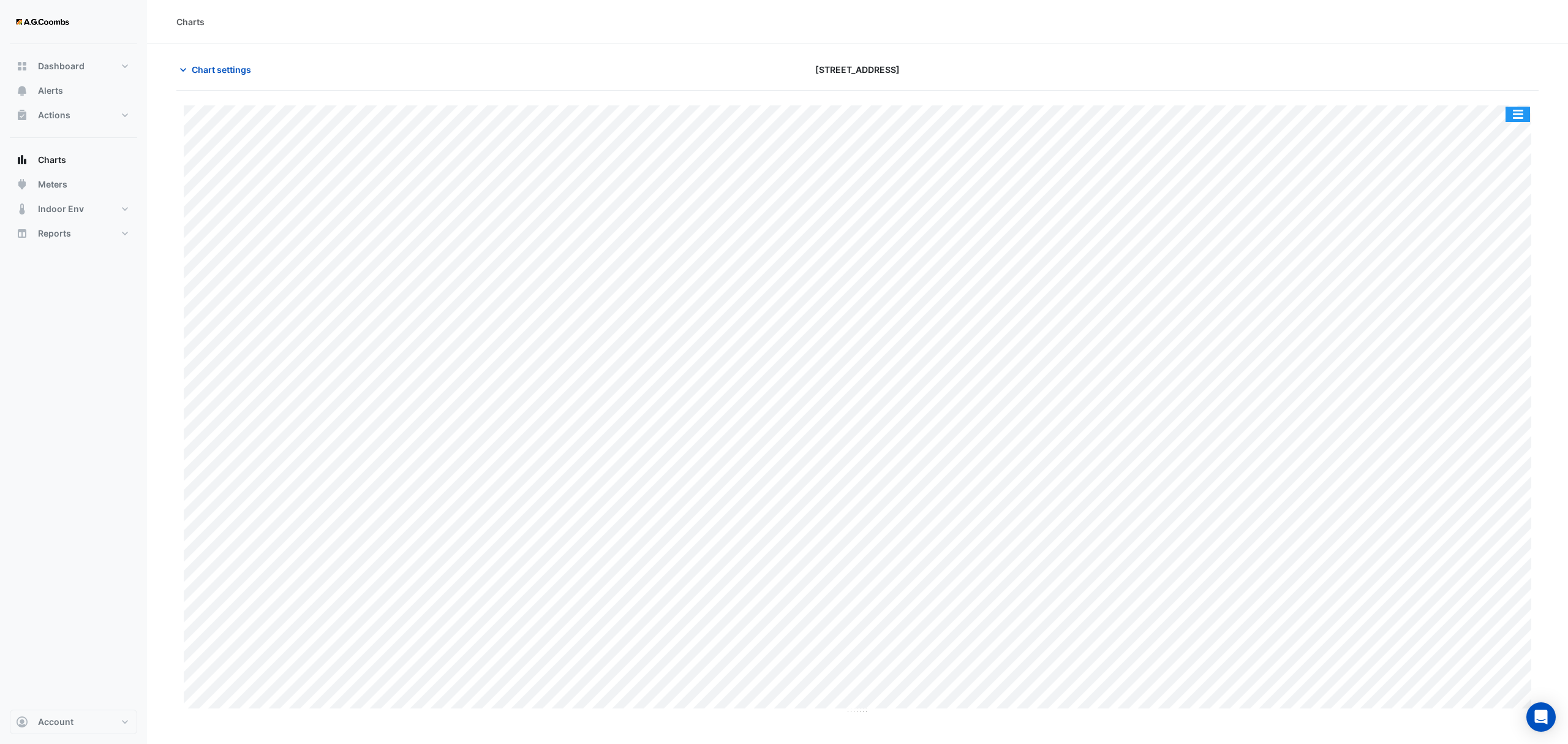
click at [1517, 116] on button "button" at bounding box center [1518, 114] width 25 height 15
click at [1493, 245] on div "Pivot Data Table" at bounding box center [1493, 246] width 74 height 29
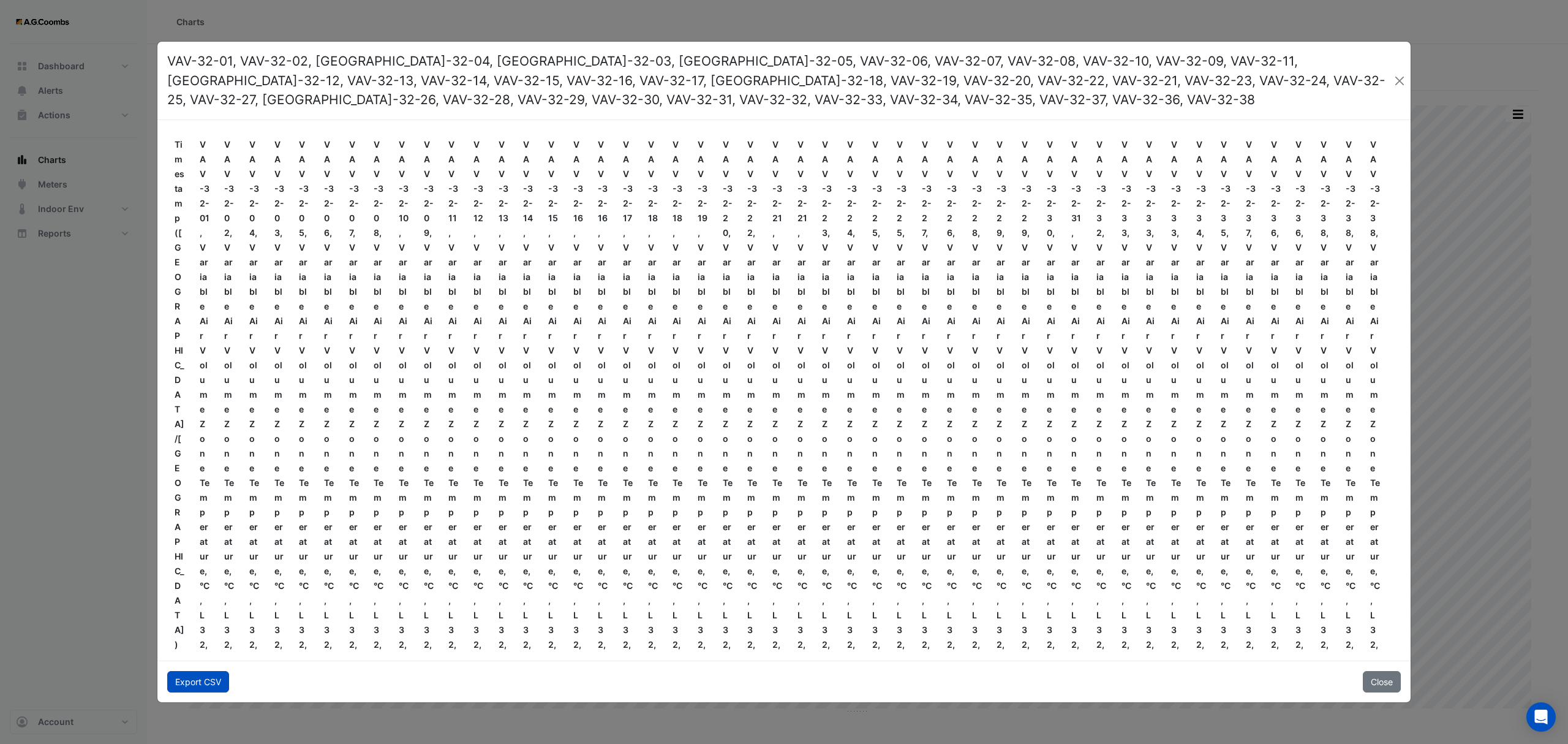
click at [189, 687] on button "Export CSV" at bounding box center [198, 681] width 62 height 21
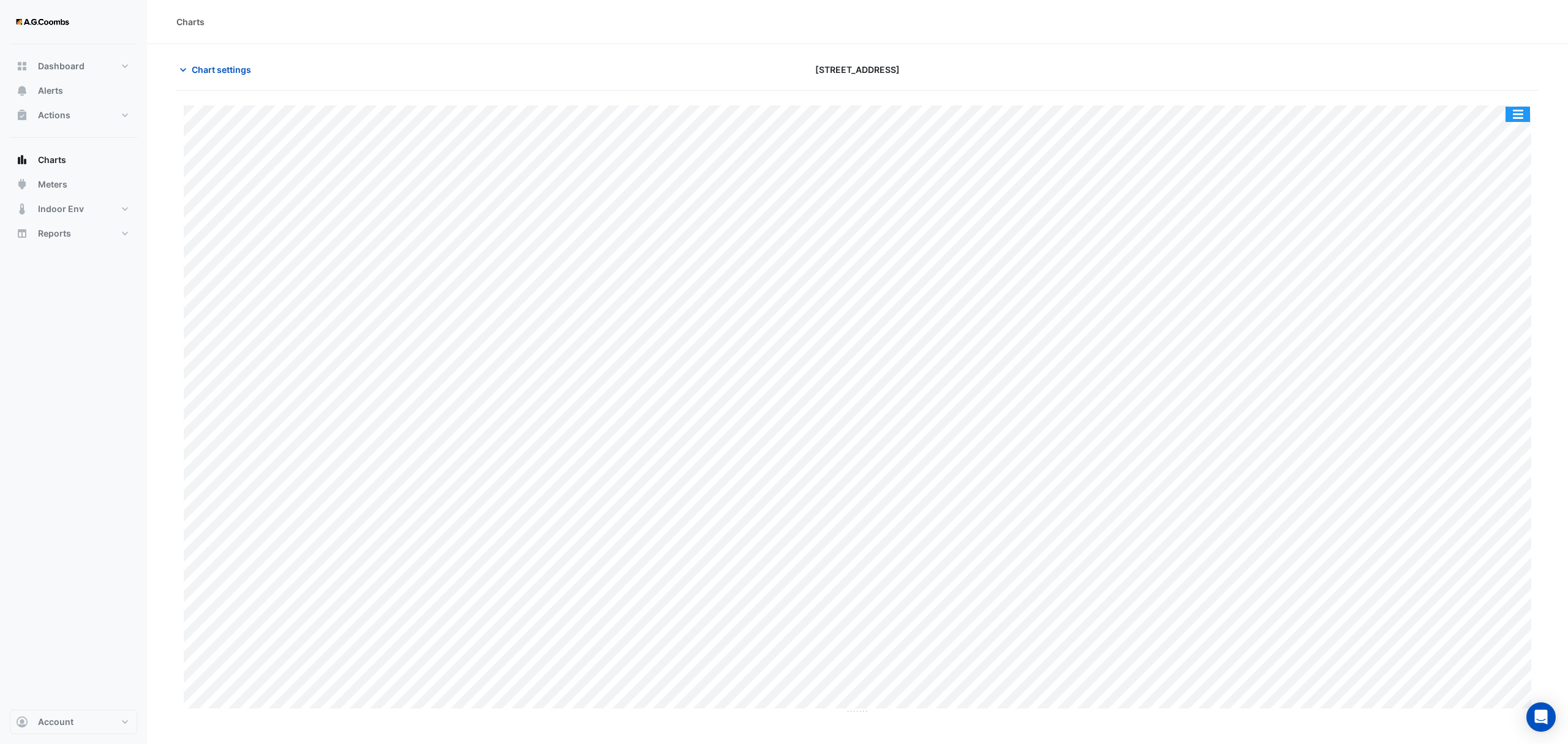
click at [1521, 118] on button "button" at bounding box center [1518, 114] width 25 height 15
click at [1486, 239] on div "Pivot Data Table" at bounding box center [1493, 246] width 74 height 29
click at [195, 77] on button "Chart settings" at bounding box center [217, 69] width 82 height 21
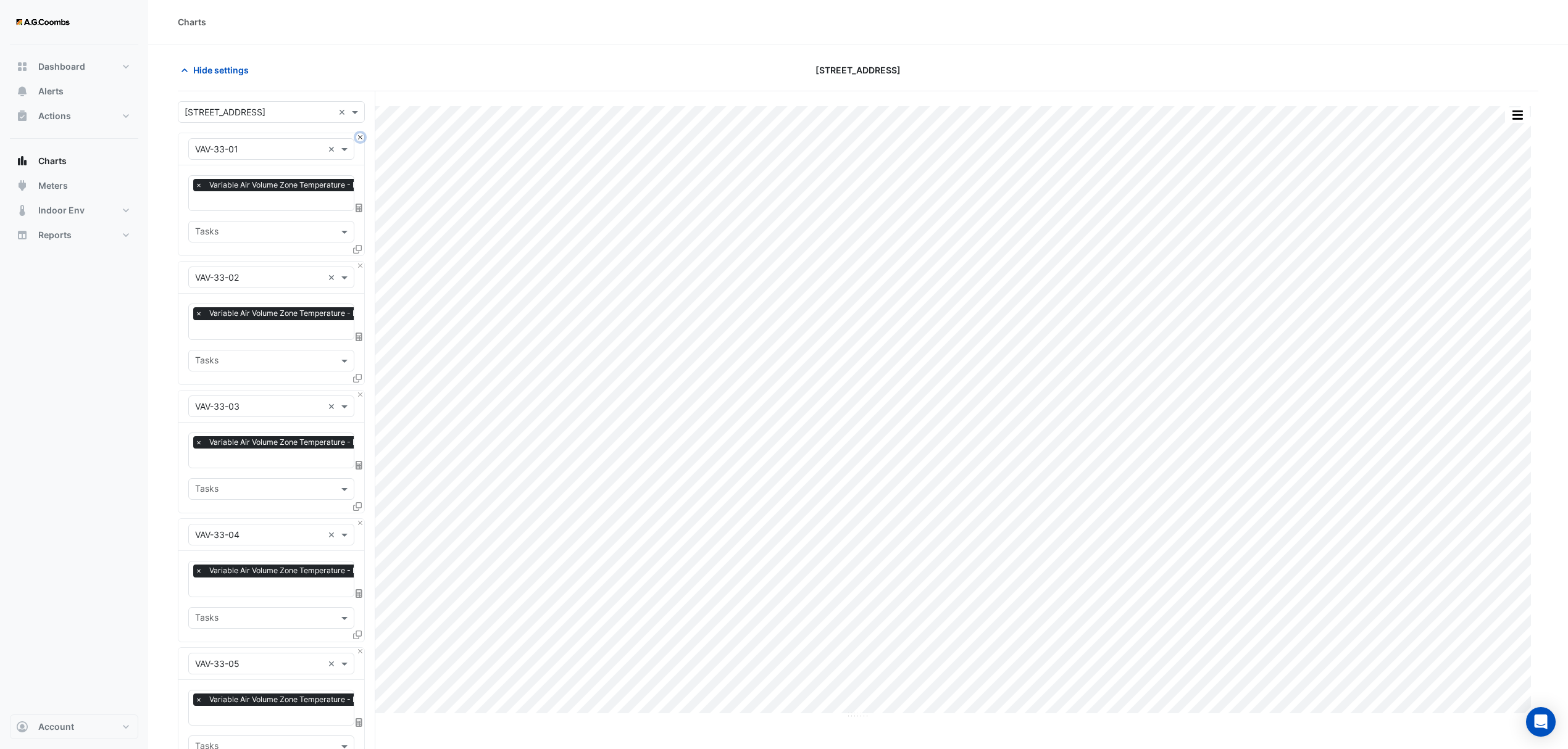
click at [358, 137] on button "Close" at bounding box center [360, 137] width 8 height 8
click at [357, 137] on button "Close" at bounding box center [360, 137] width 8 height 8
click at [357, 262] on button "Close" at bounding box center [360, 265] width 8 height 8
click at [357, 137] on button "Close" at bounding box center [360, 137] width 8 height 8
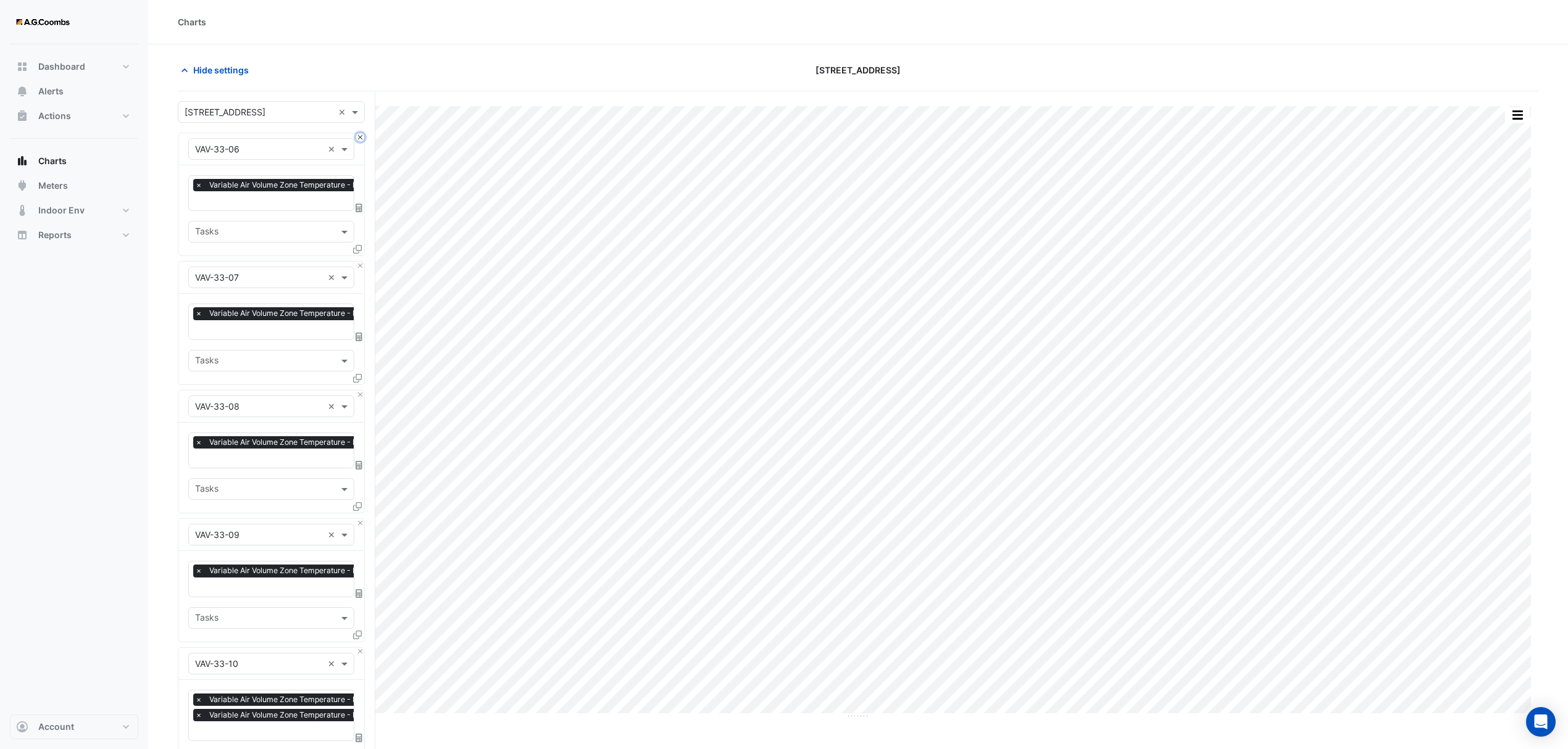
click at [357, 137] on button "Close" at bounding box center [360, 137] width 8 height 8
click at [357, 262] on button "Close" at bounding box center [360, 265] width 8 height 8
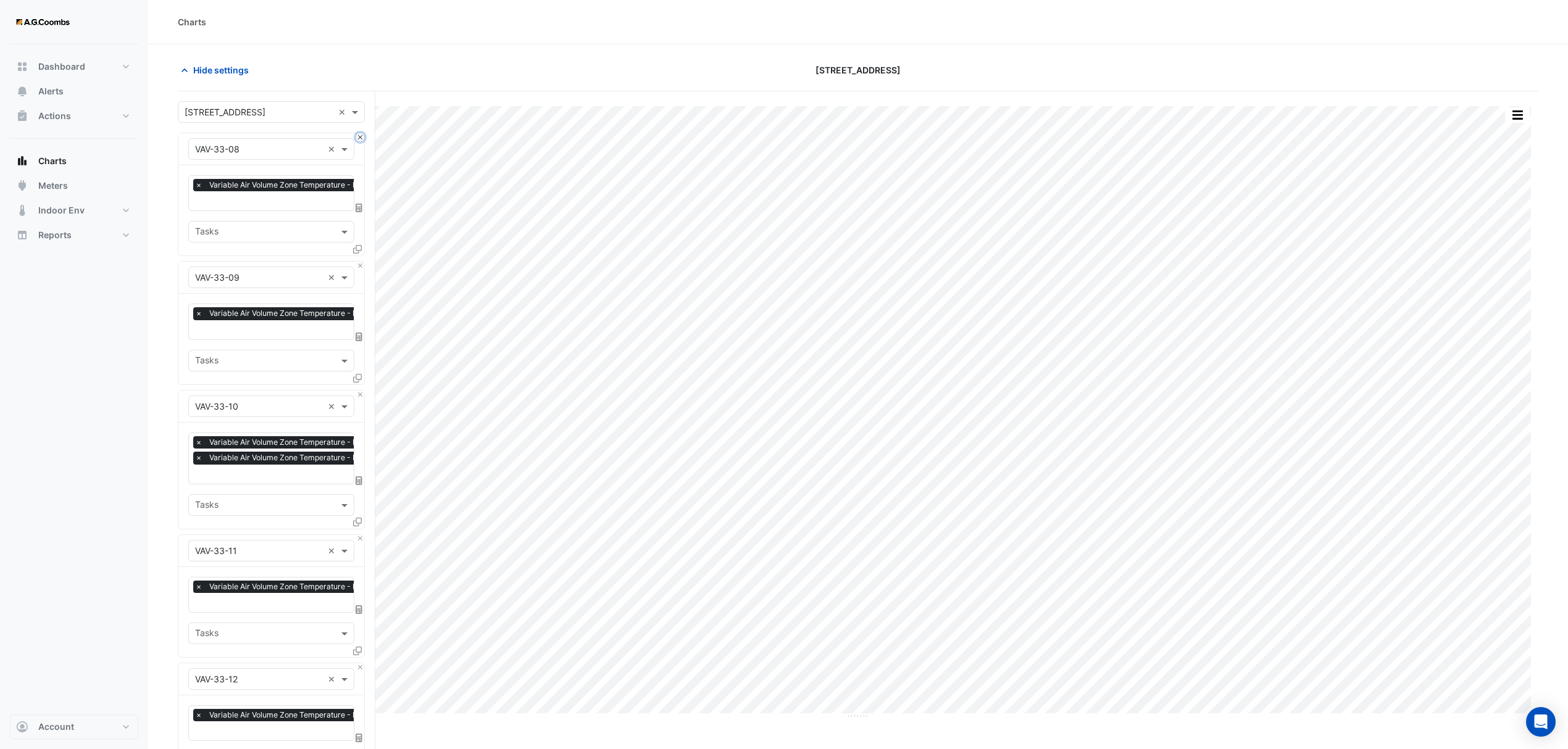
click at [357, 137] on button "Close" at bounding box center [360, 137] width 8 height 8
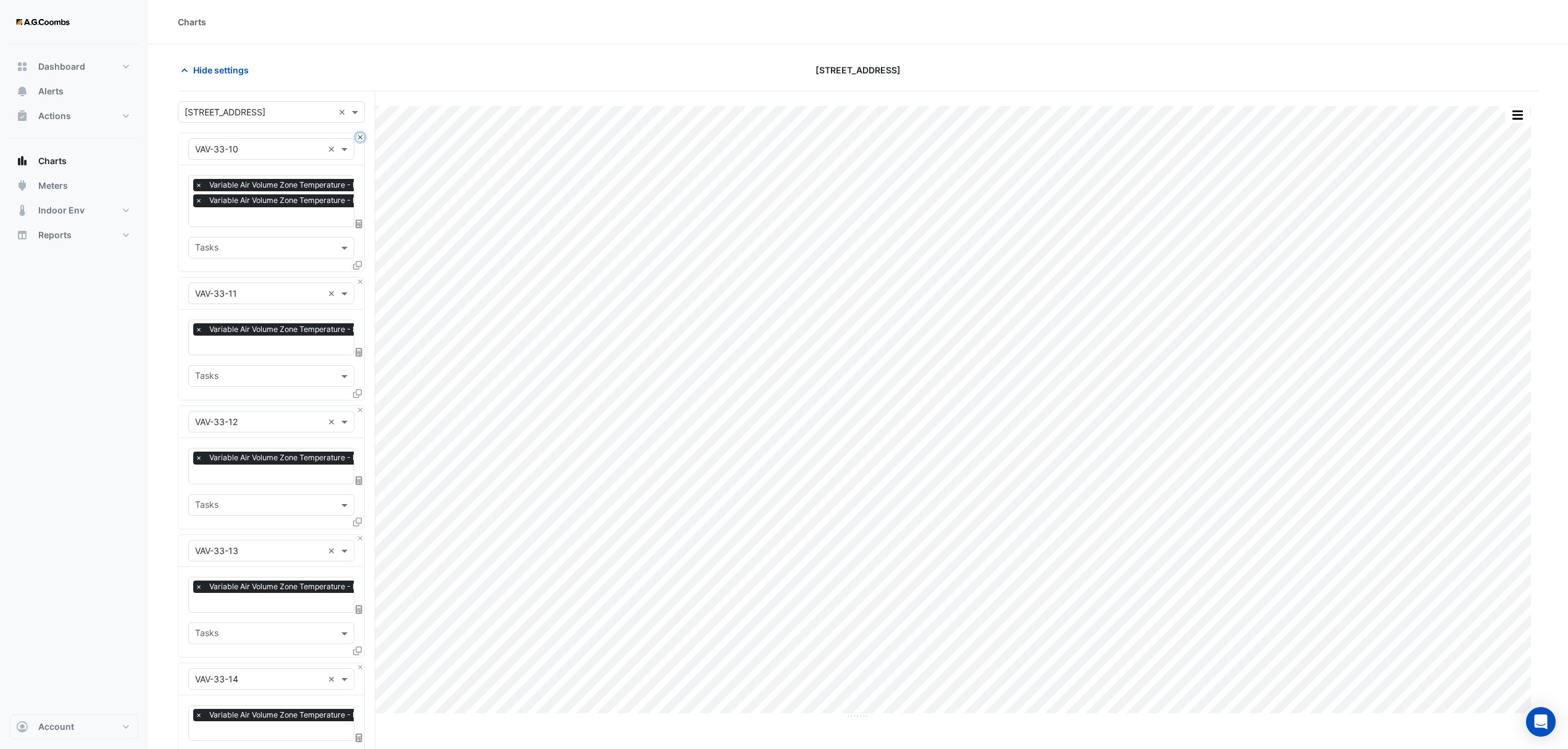
click at [357, 137] on button "Close" at bounding box center [360, 137] width 8 height 8
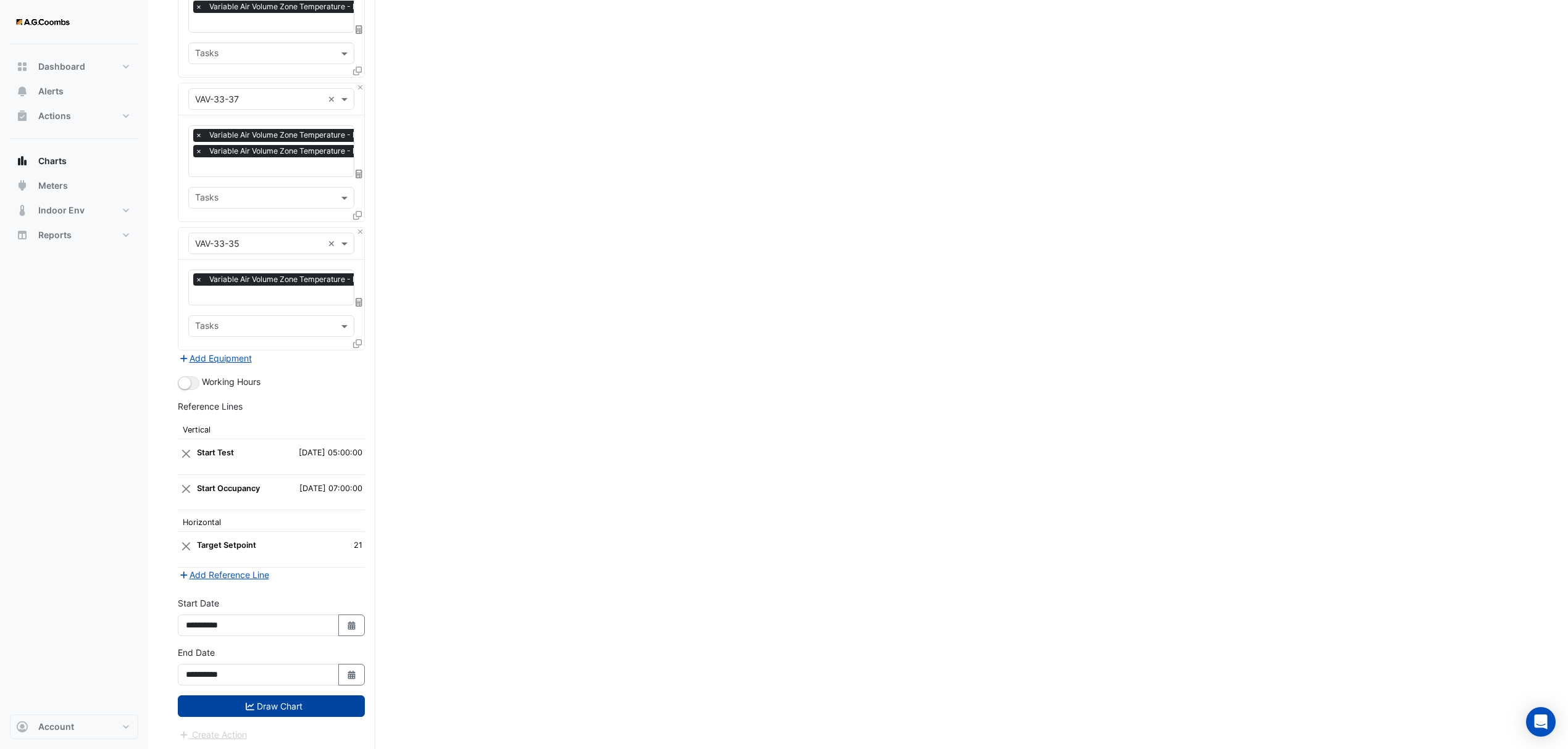
click at [223, 698] on button "Draw Chart" at bounding box center [271, 706] width 187 height 21
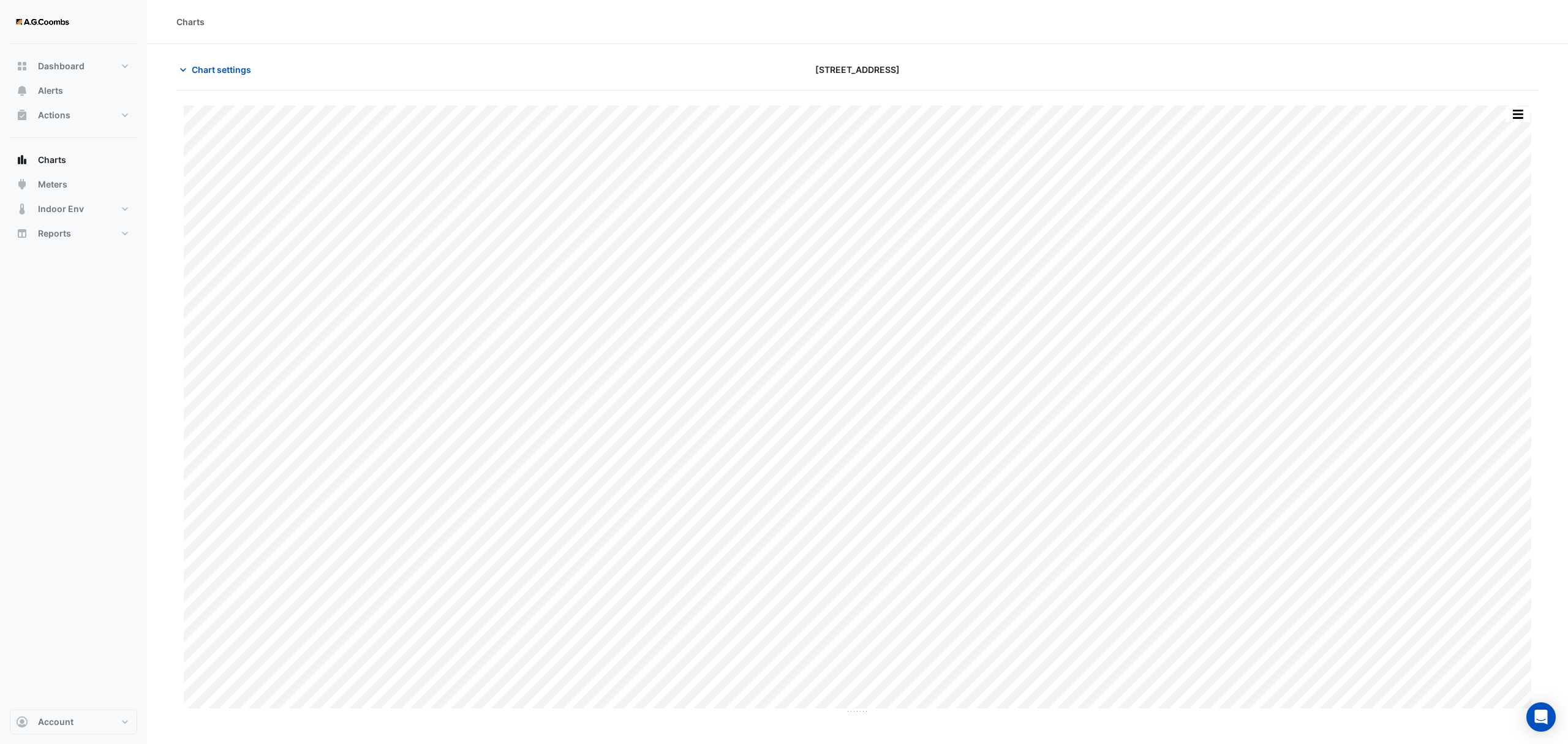
click at [1521, 120] on button "button" at bounding box center [1518, 114] width 25 height 15
click at [1494, 238] on div "Pivot Data Table" at bounding box center [1493, 246] width 74 height 29
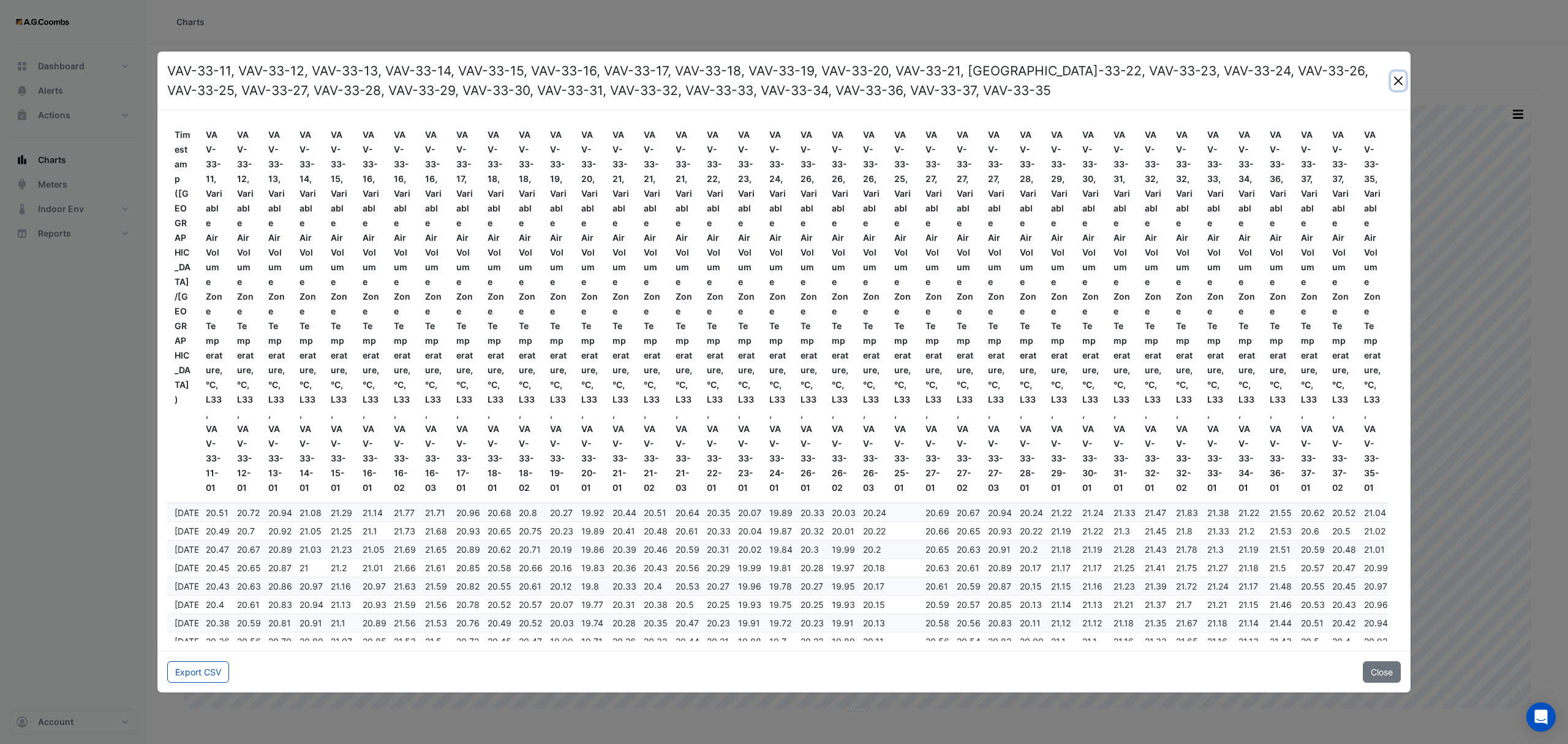
click at [1398, 81] on button "Close" at bounding box center [1398, 80] width 15 height 18
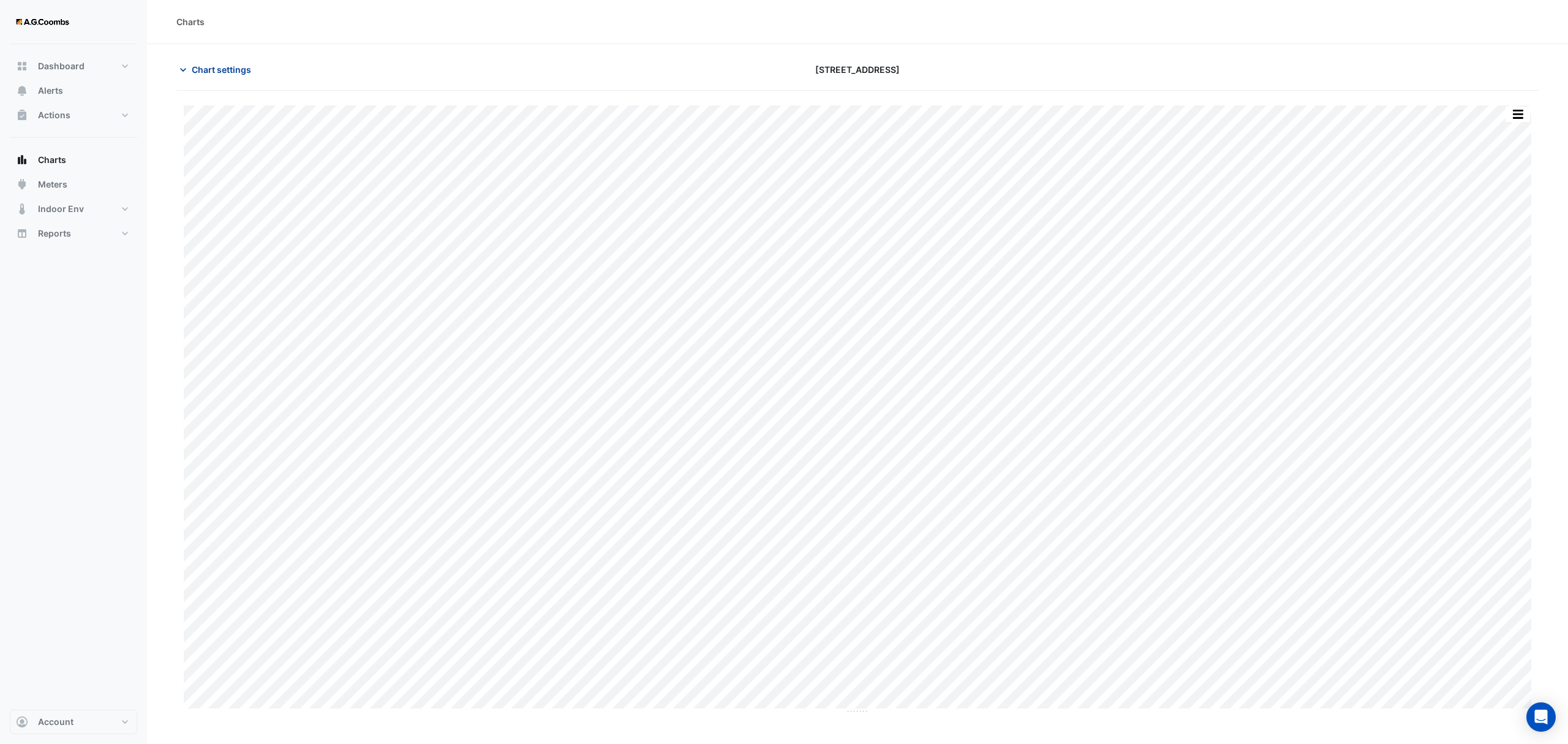
click at [207, 67] on span "Chart settings" at bounding box center [221, 69] width 59 height 13
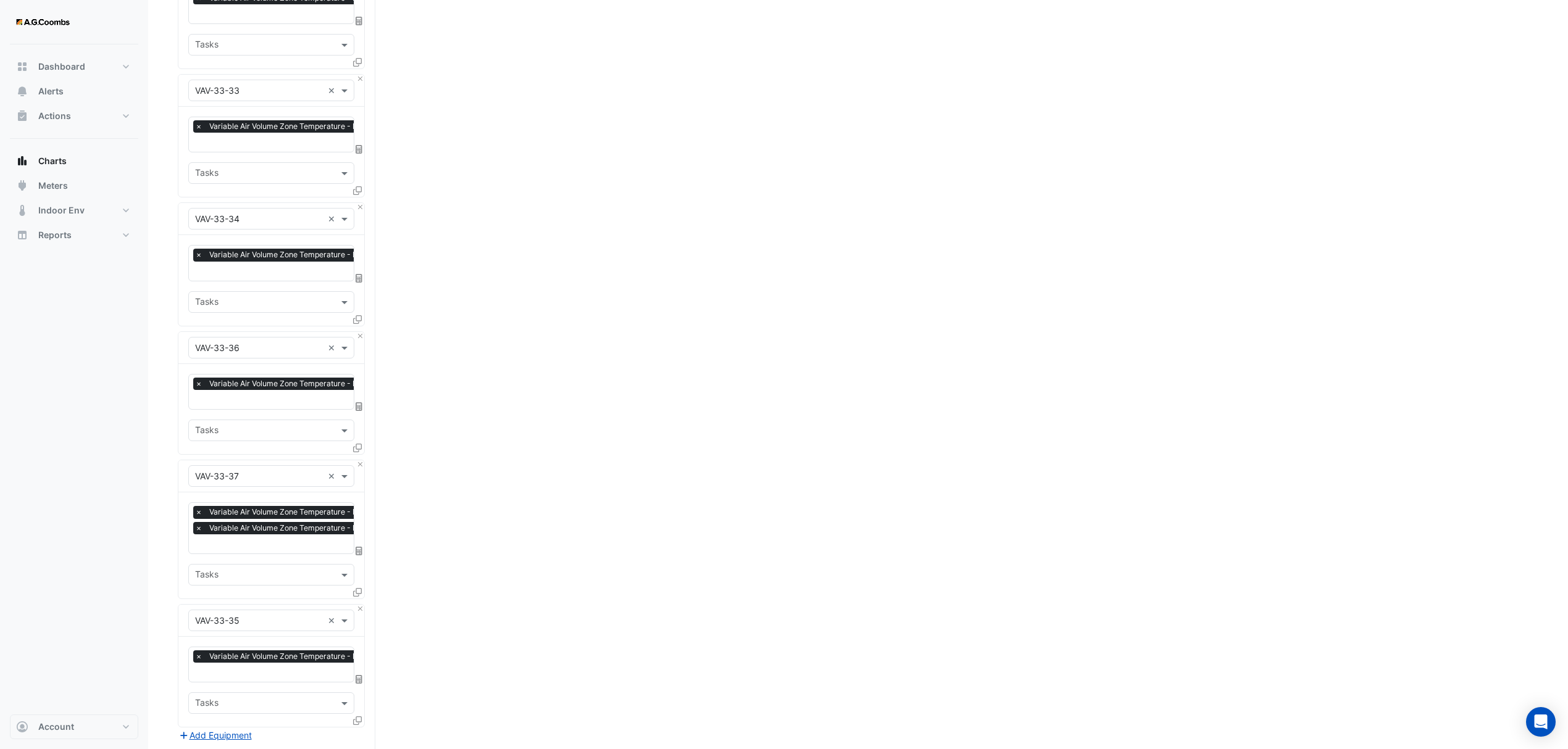
scroll to position [3421, 0]
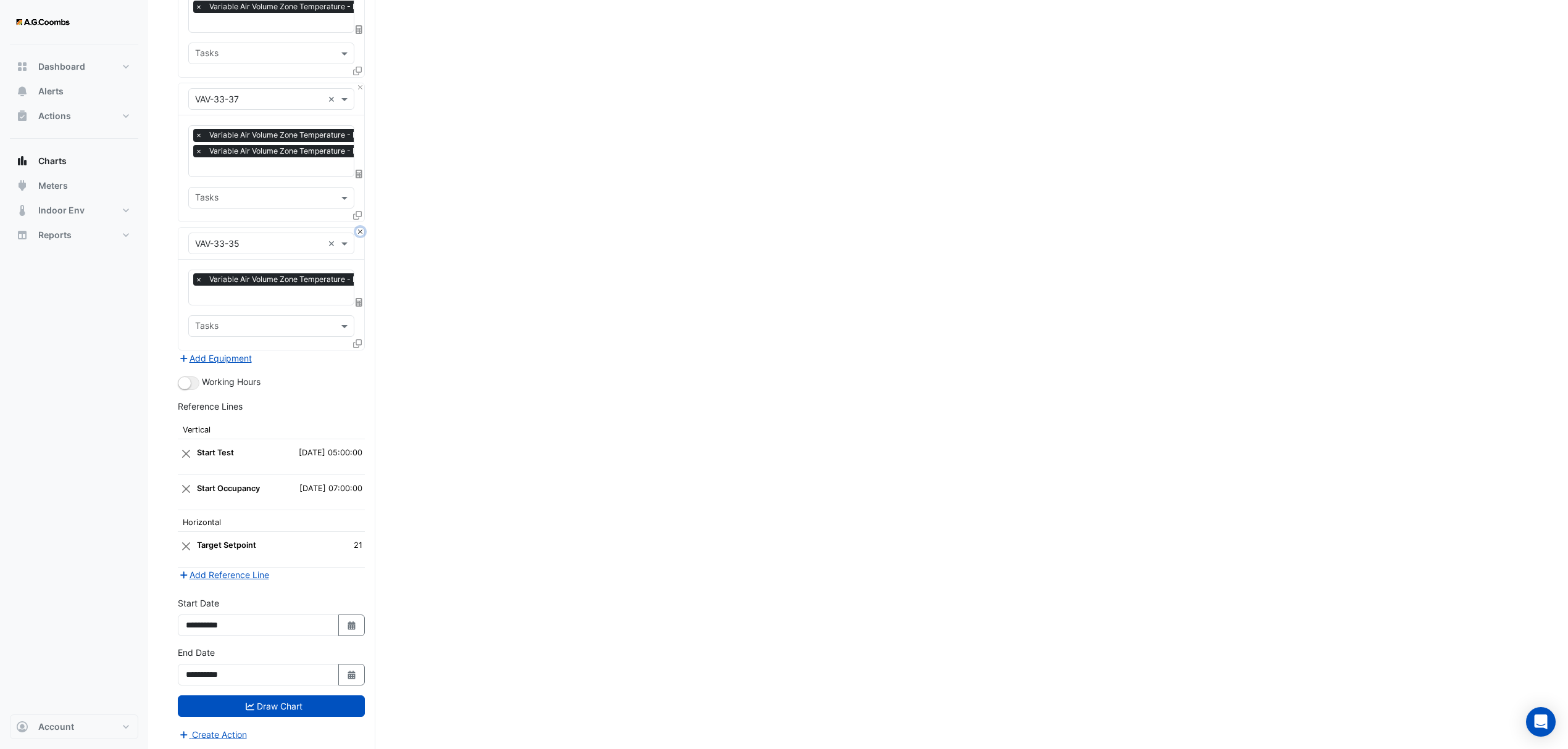
click at [362, 229] on button "Close" at bounding box center [360, 232] width 8 height 8
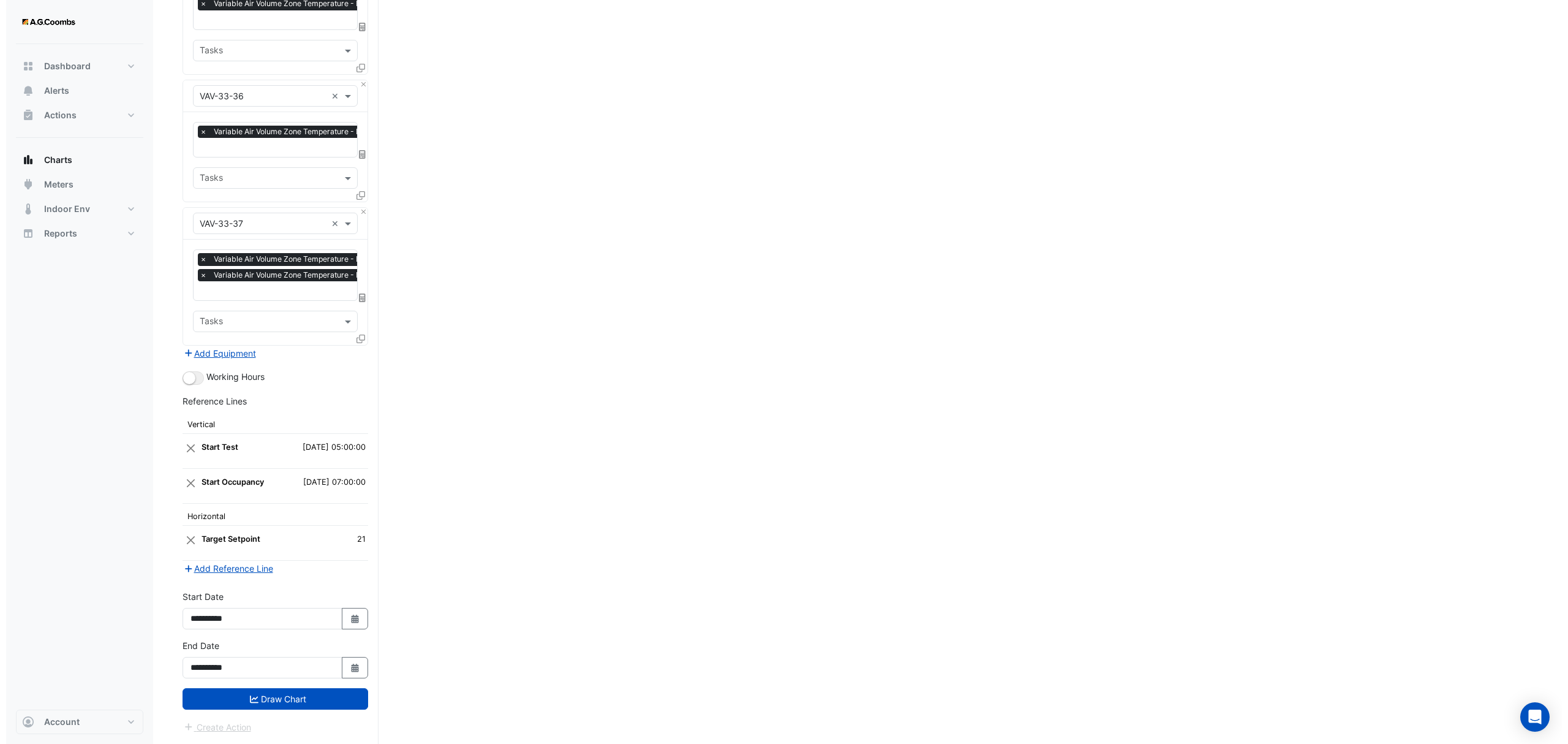
scroll to position [3270, 0]
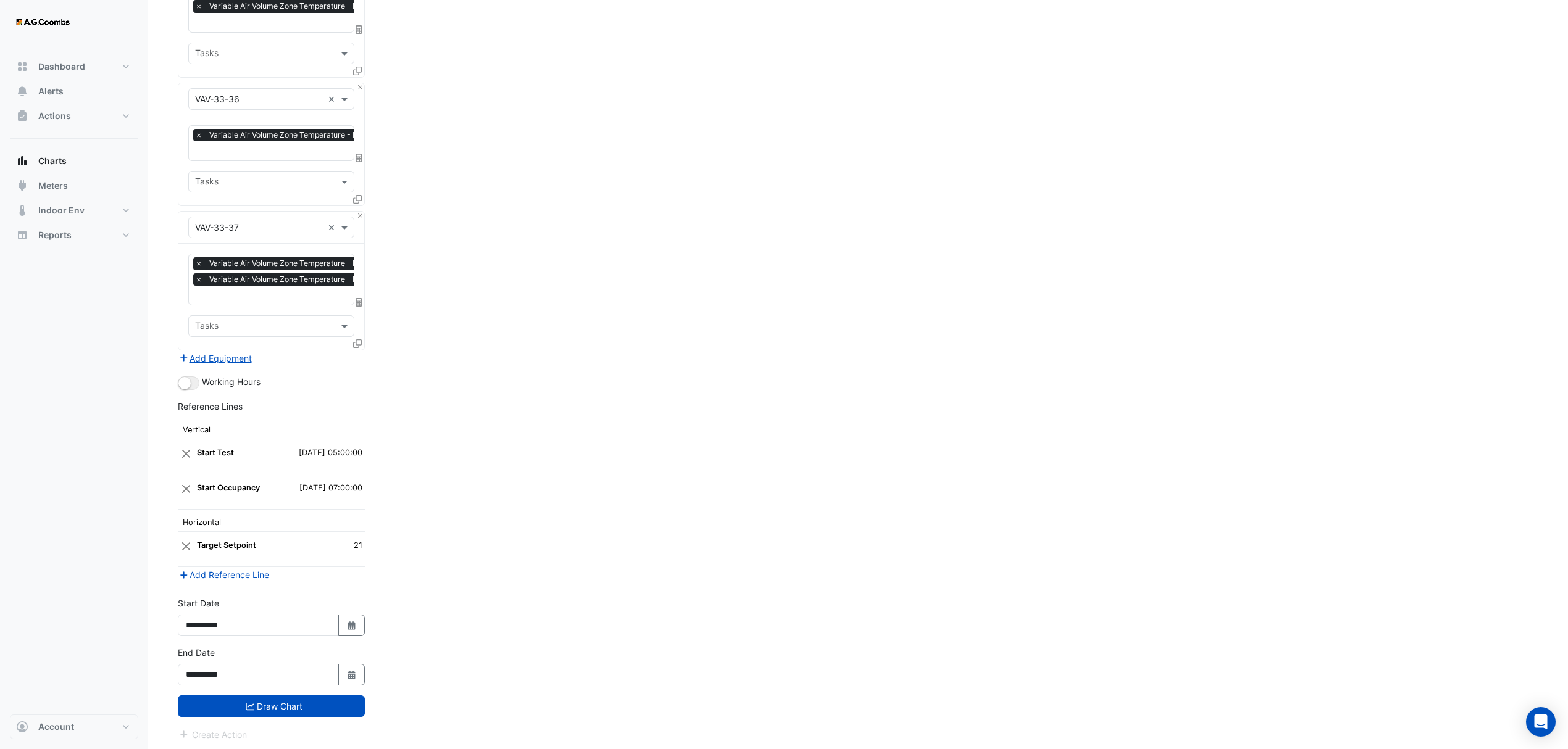
click at [357, 341] on icon at bounding box center [357, 344] width 9 height 9
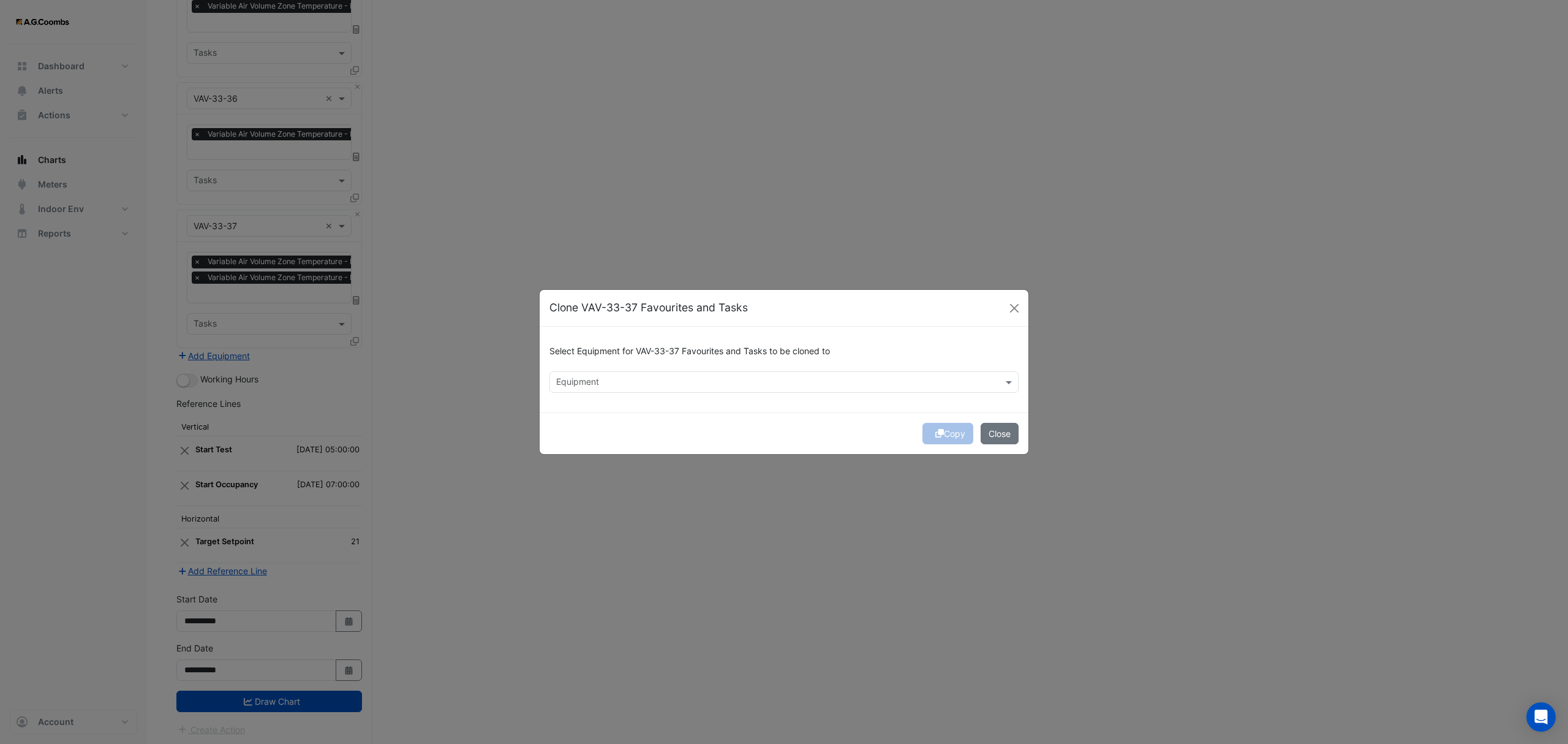
click at [724, 383] on input "text" at bounding box center [776, 383] width 441 height 13
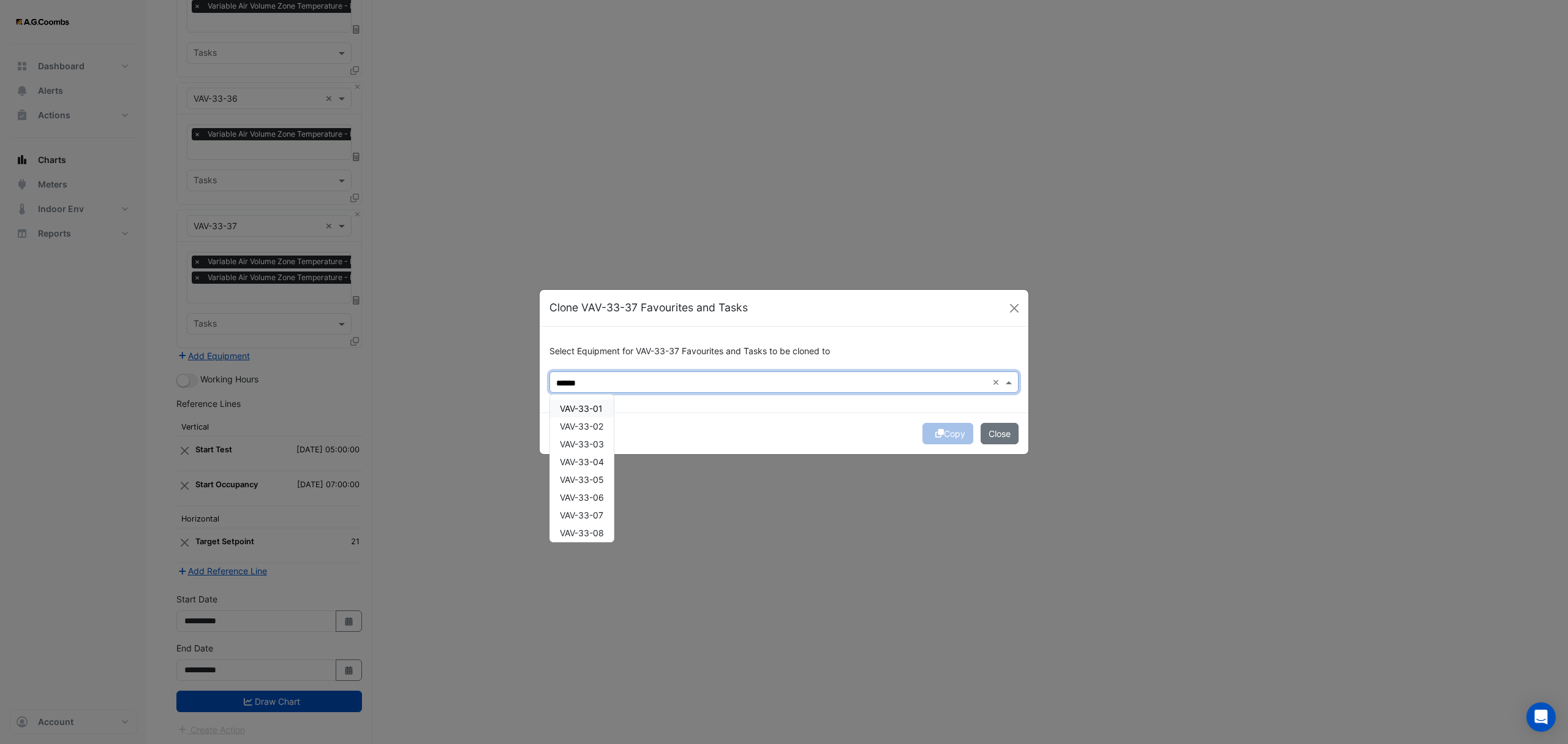
scroll to position [58, 0]
click at [594, 533] on div "VAV-33-35" at bounding box center [582, 529] width 63 height 18
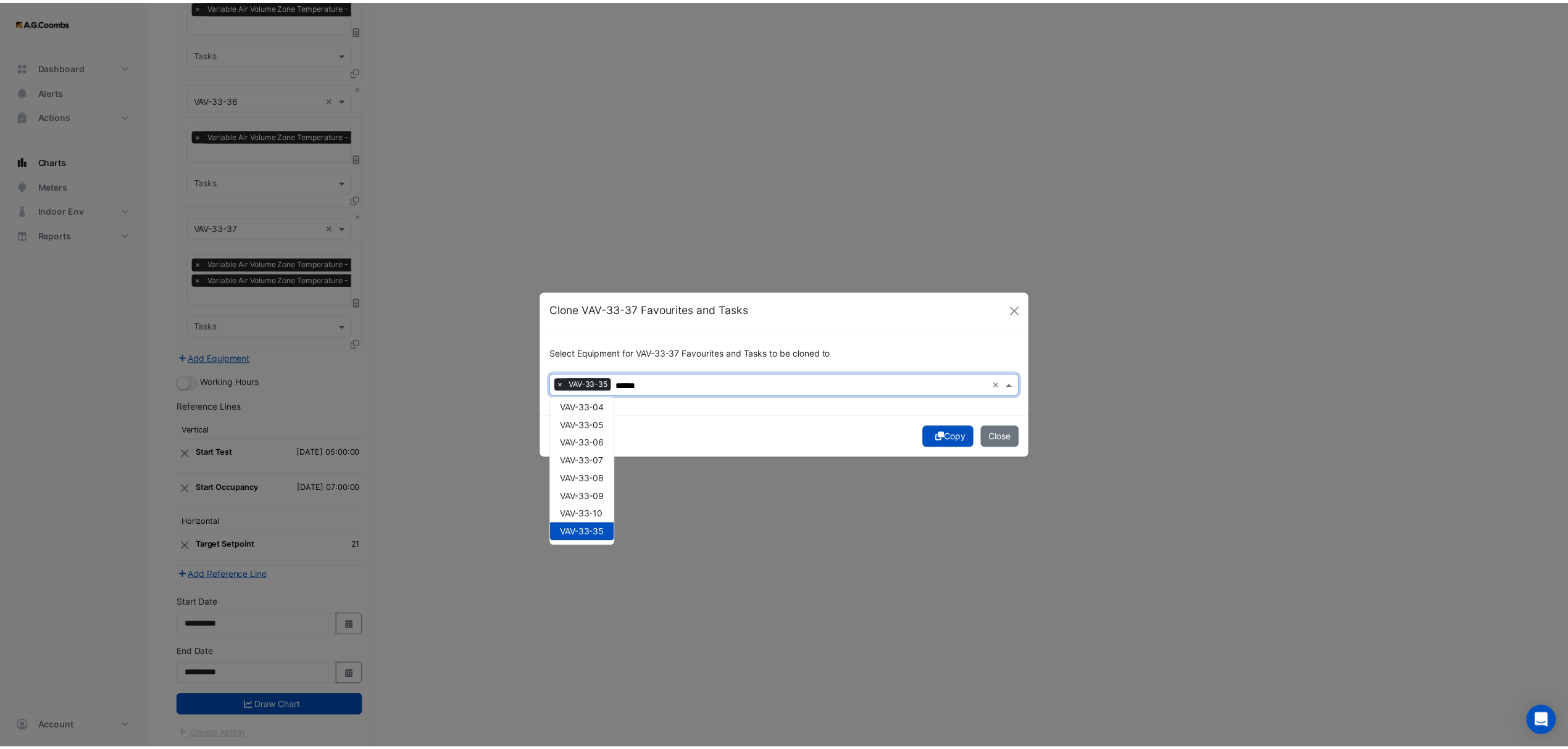
scroll to position [0, 0]
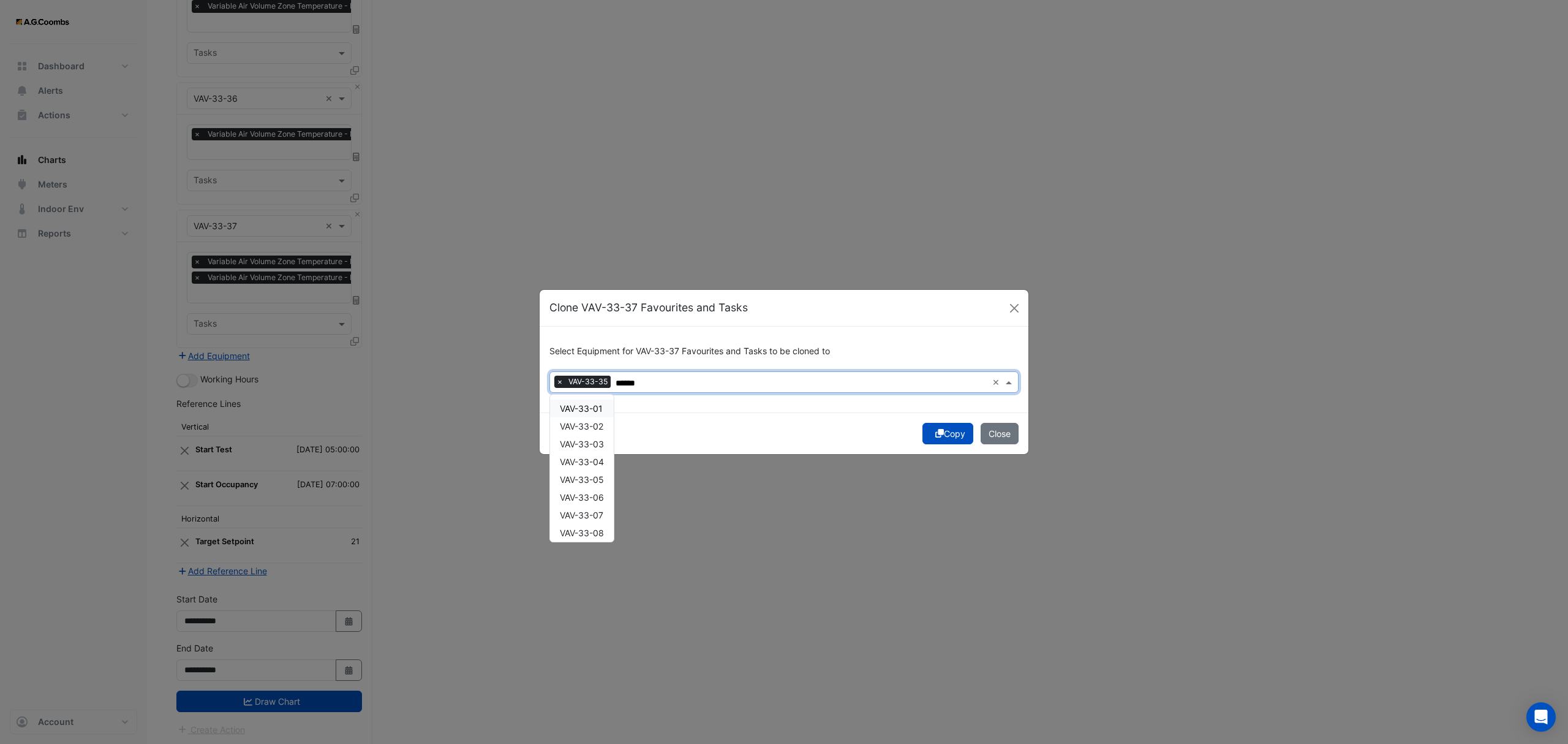
click at [605, 407] on div "VAV-33-01" at bounding box center [582, 408] width 63 height 18
click at [598, 424] on span "VAV-33-02" at bounding box center [582, 426] width 44 height 10
type input "******"
click at [963, 428] on button "Copy" at bounding box center [948, 433] width 51 height 21
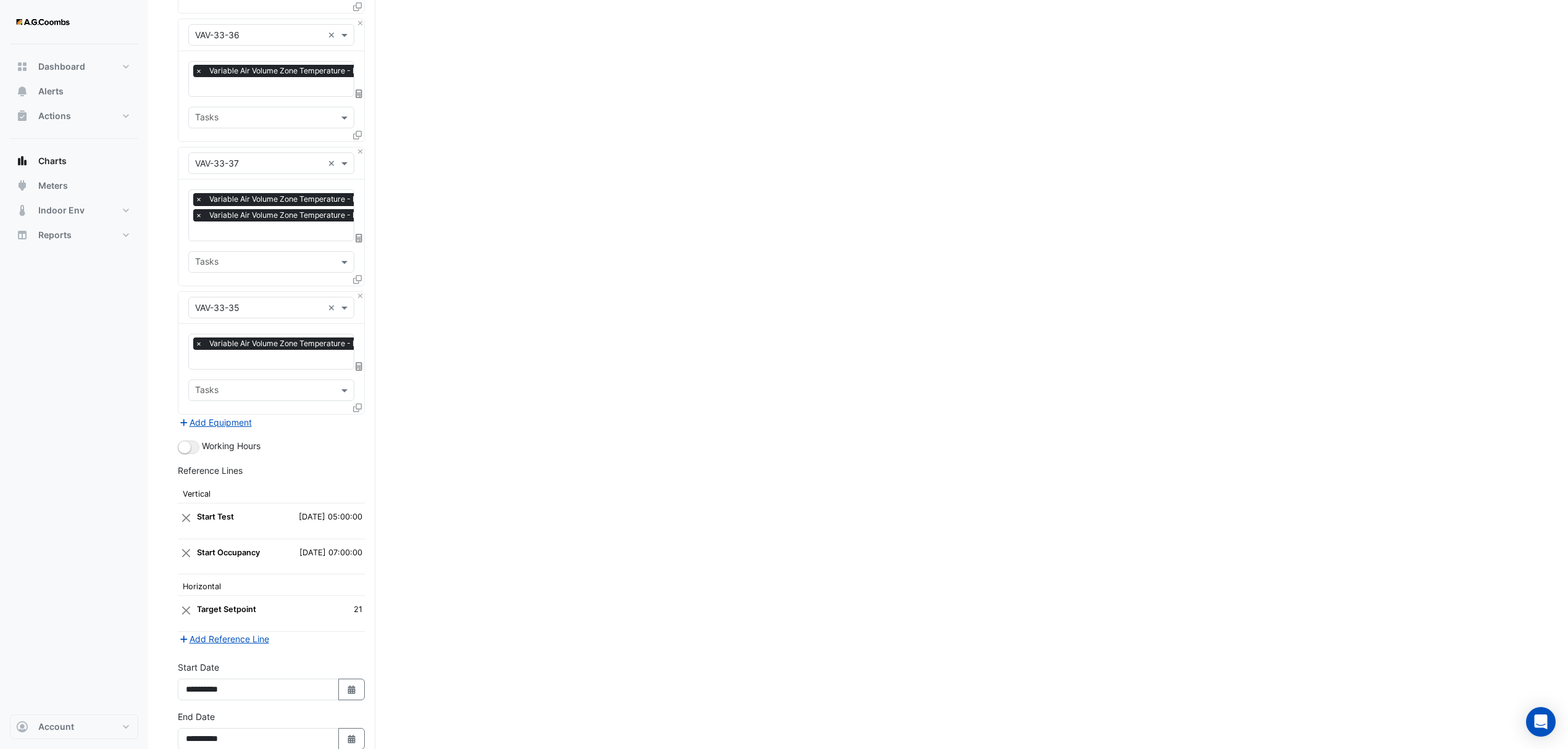
scroll to position [3421, 0]
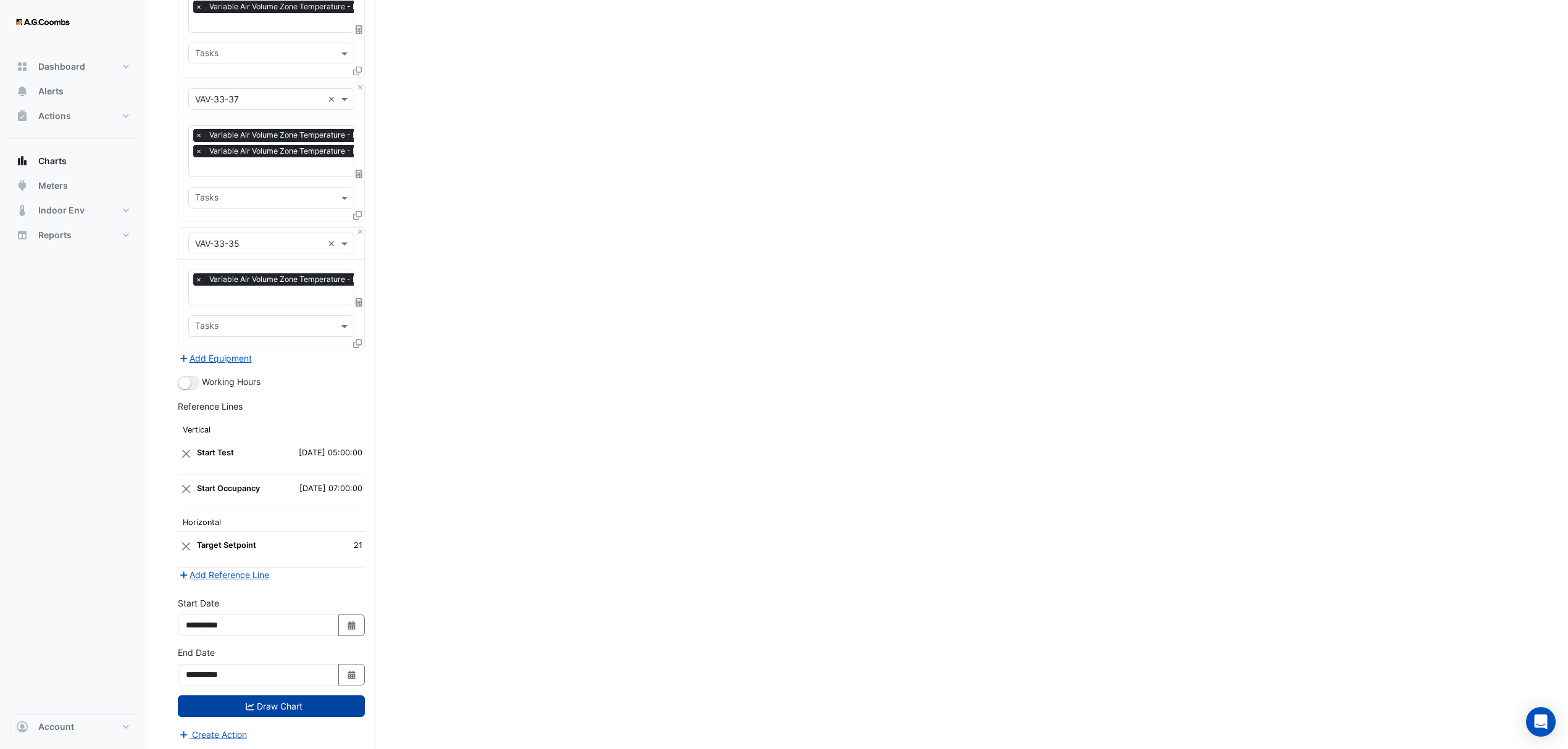
click at [213, 698] on button "Draw Chart" at bounding box center [271, 706] width 187 height 21
click at [210, 714] on button "Draw Chart" at bounding box center [271, 706] width 187 height 21
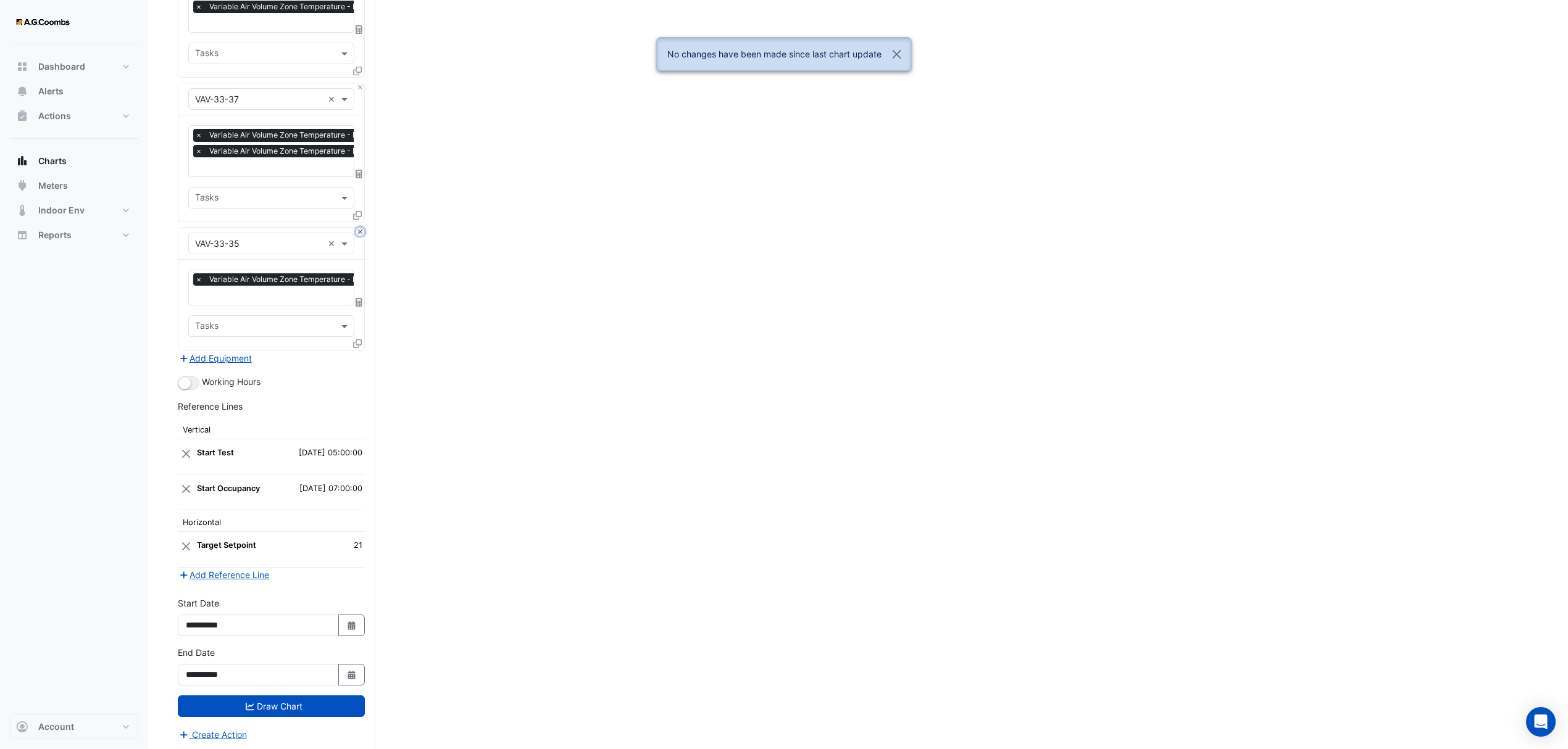
click at [360, 228] on button "Close" at bounding box center [360, 232] width 8 height 8
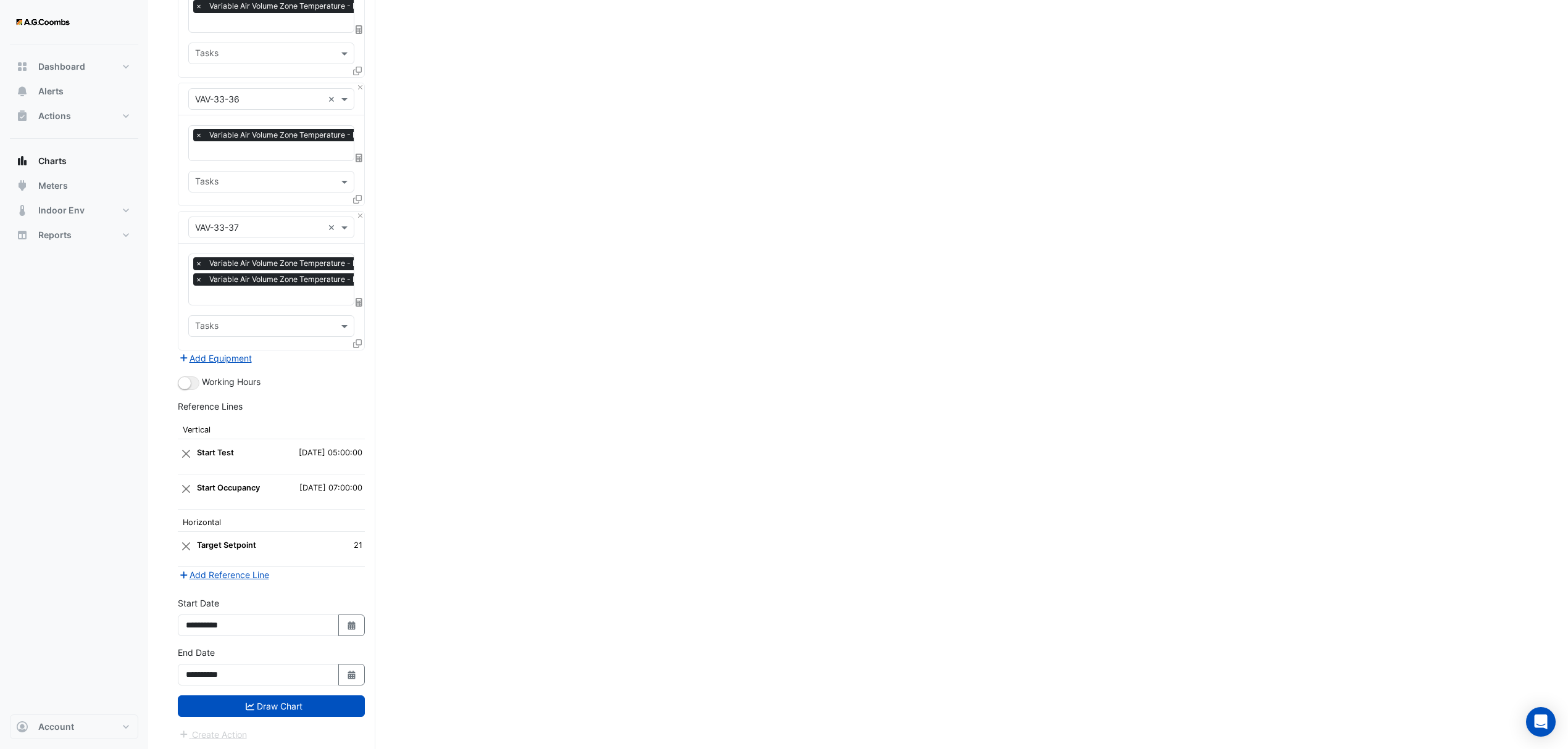
click at [361, 337] on div at bounding box center [358, 345] width 11 height 18
click at [354, 340] on icon at bounding box center [357, 344] width 9 height 9
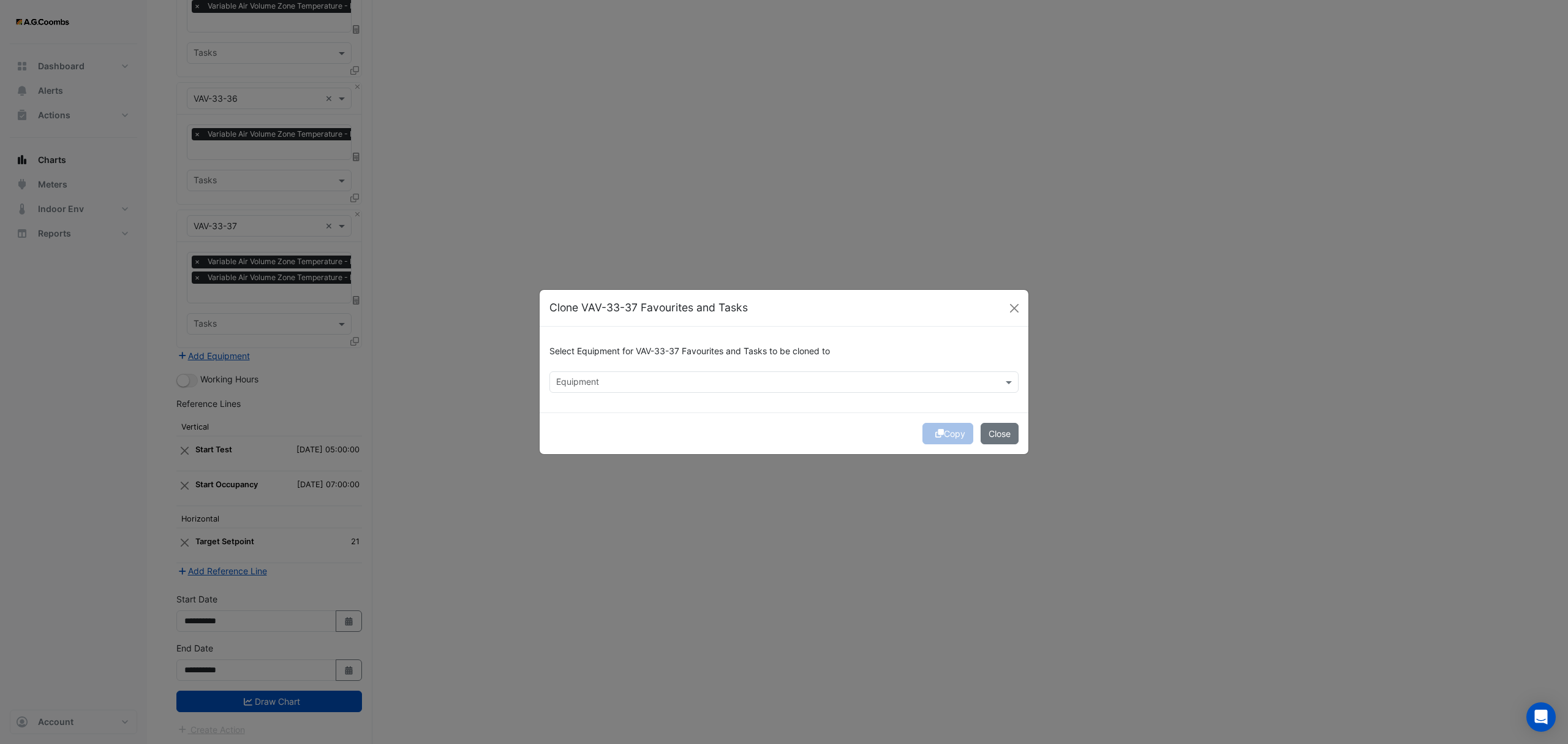
click at [690, 396] on div "Select Equipment for VAV-33-37 Favourites and Tasks to be cloned to Equipment" at bounding box center [784, 369] width 489 height 86
click at [675, 377] on input "text" at bounding box center [776, 383] width 441 height 13
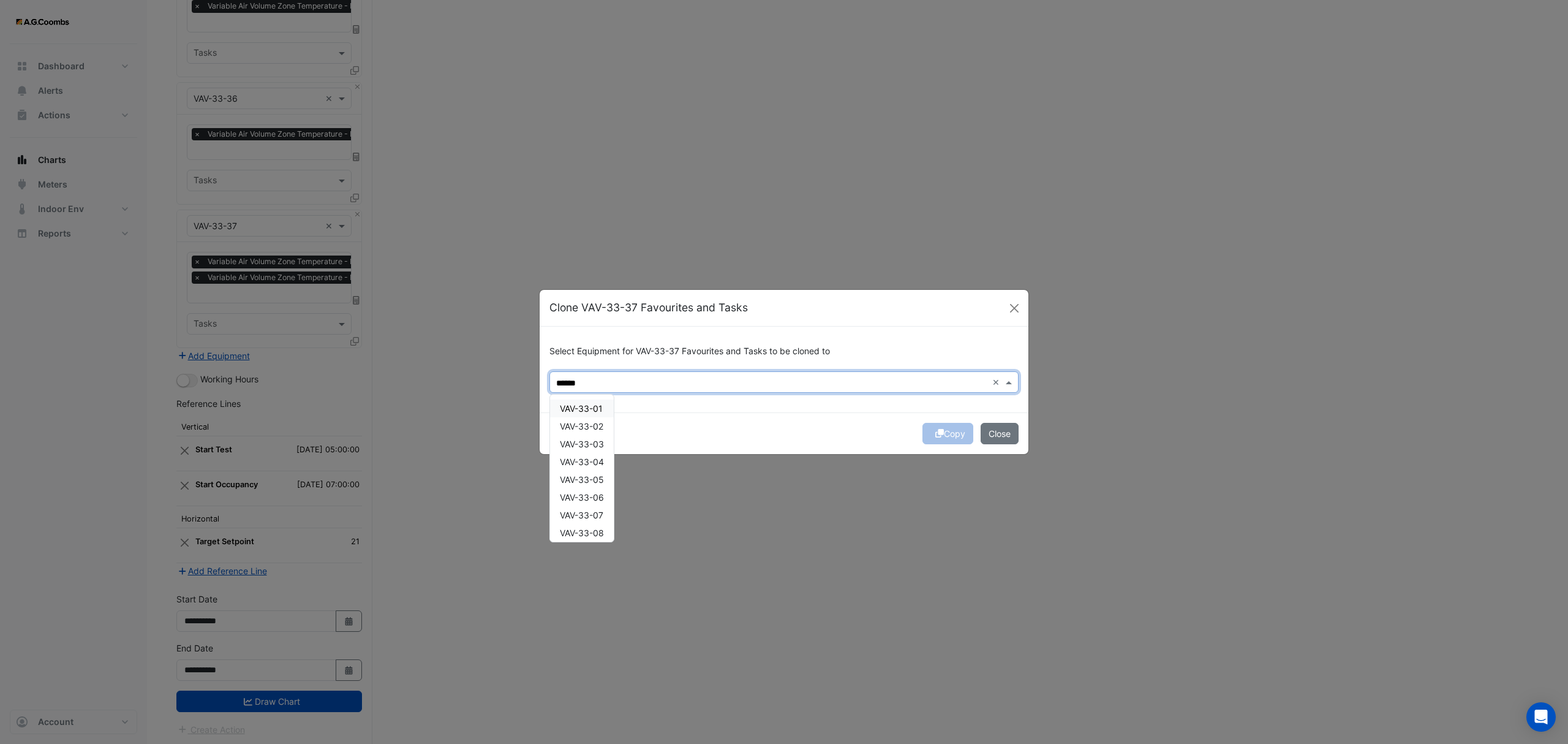
click at [584, 410] on span "VAV-33-01" at bounding box center [581, 408] width 43 height 10
click at [586, 427] on span "VAV-33-02" at bounding box center [582, 426] width 44 height 10
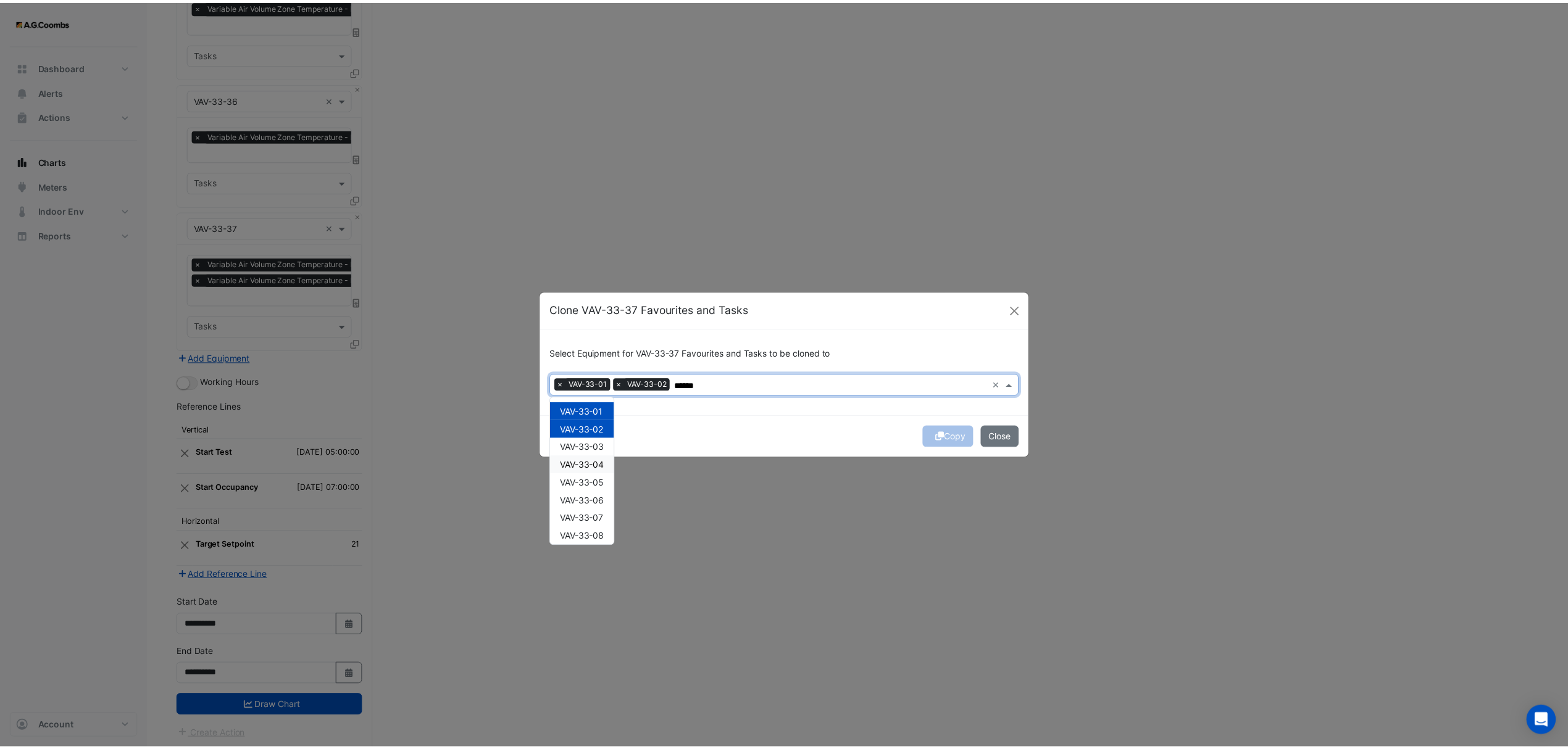
scroll to position [58, 0]
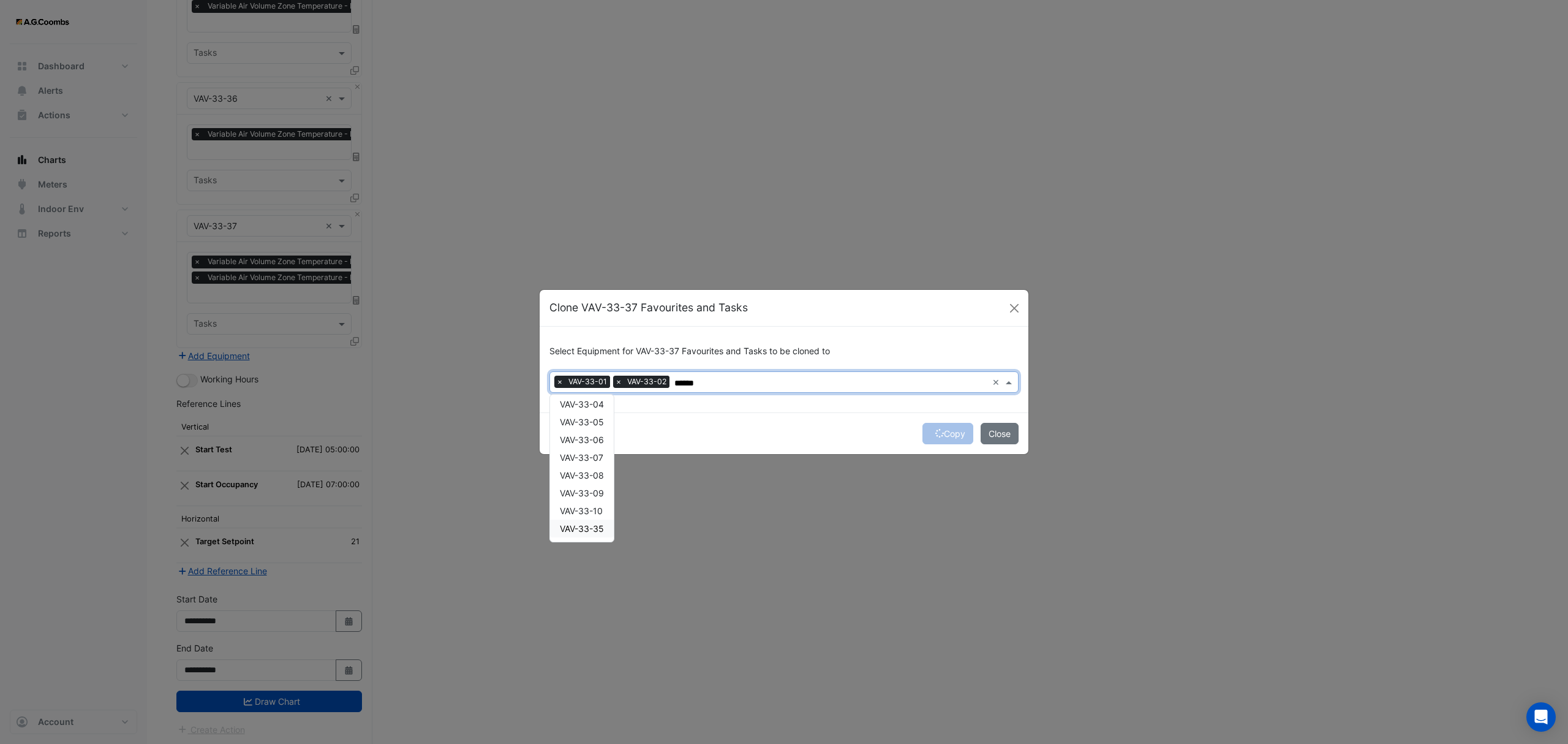
click at [584, 532] on span "VAV-33-35" at bounding box center [582, 529] width 44 height 10
type input "******"
click at [953, 432] on button "Copy" at bounding box center [948, 433] width 51 height 21
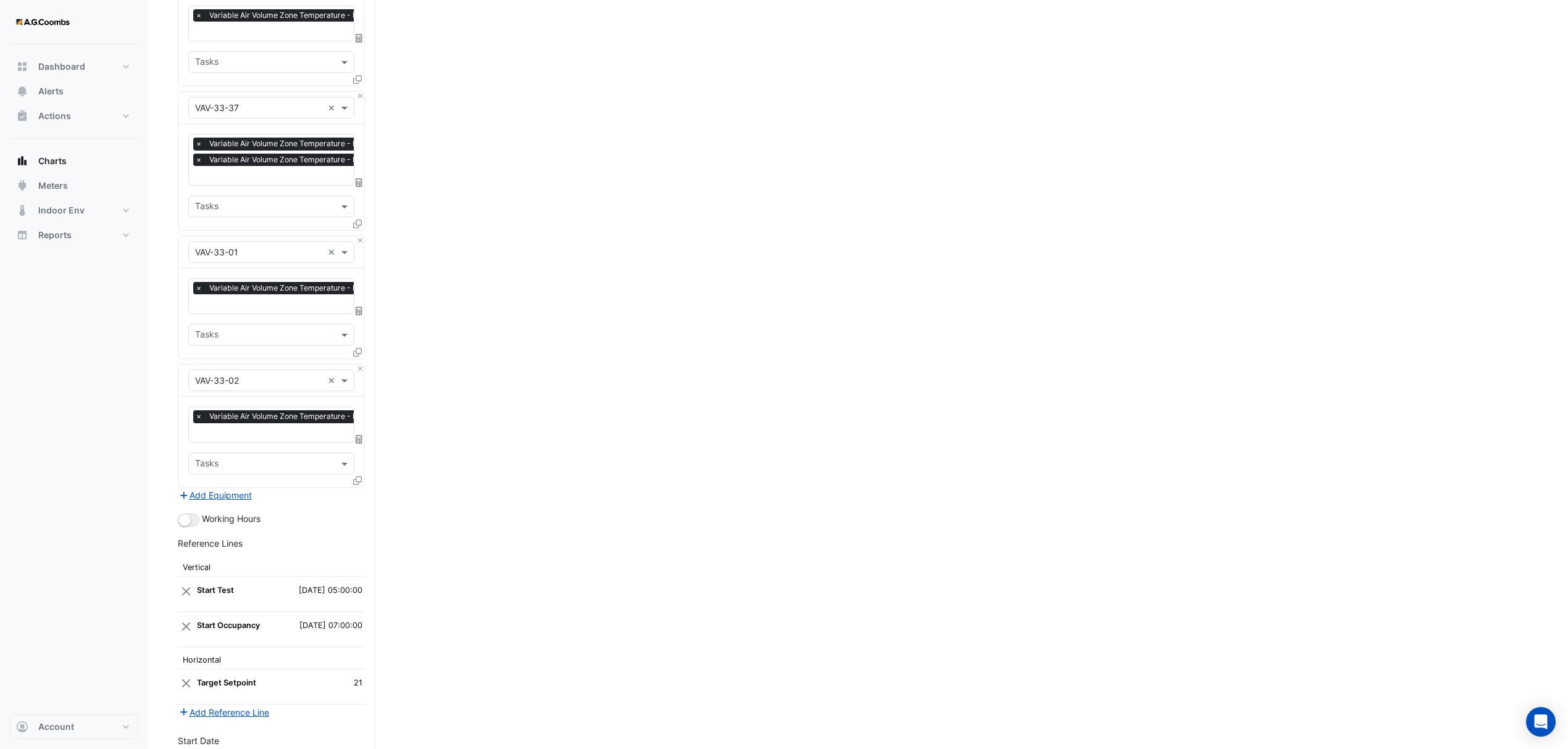
scroll to position [3549, 0]
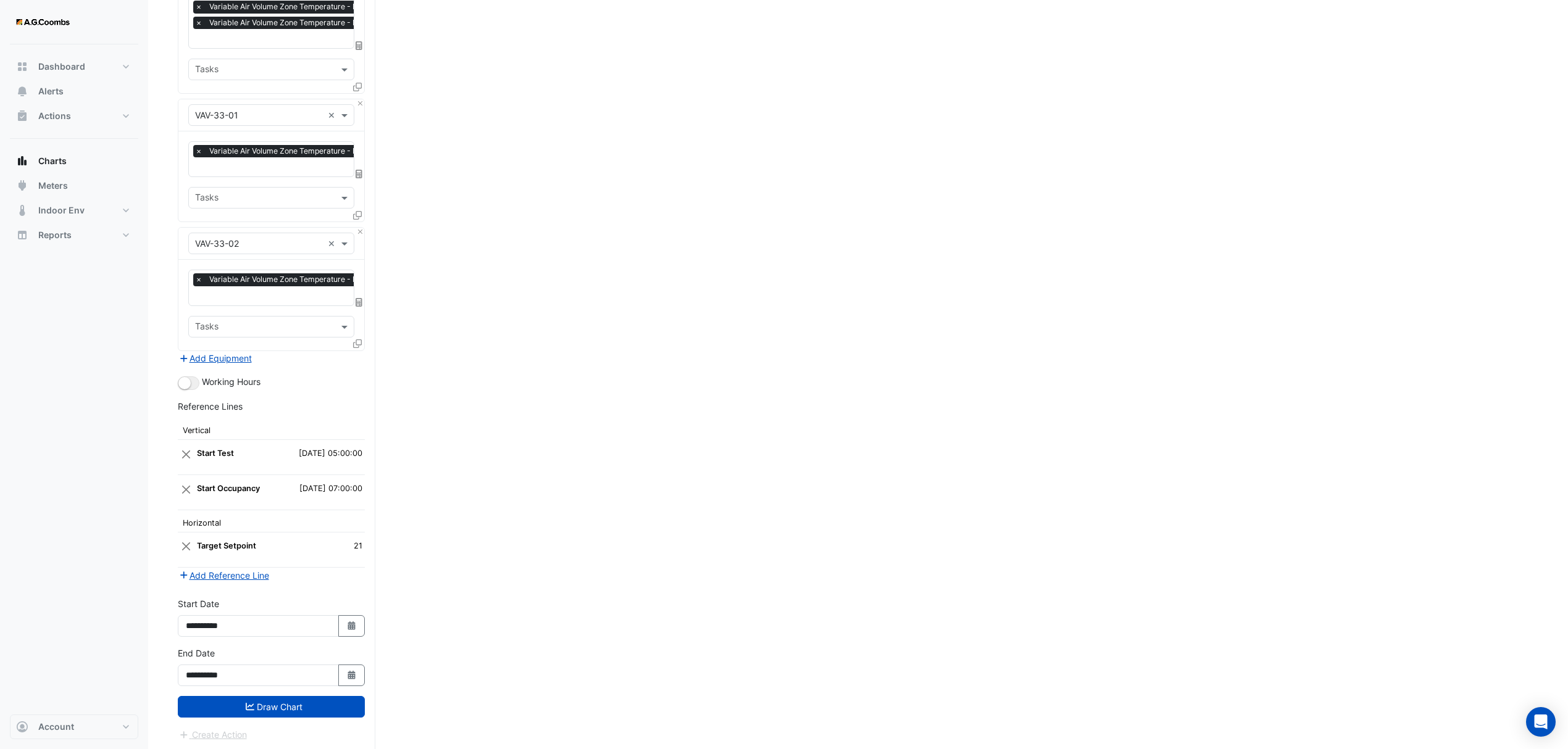
click at [244, 709] on button "Draw Chart" at bounding box center [271, 706] width 187 height 21
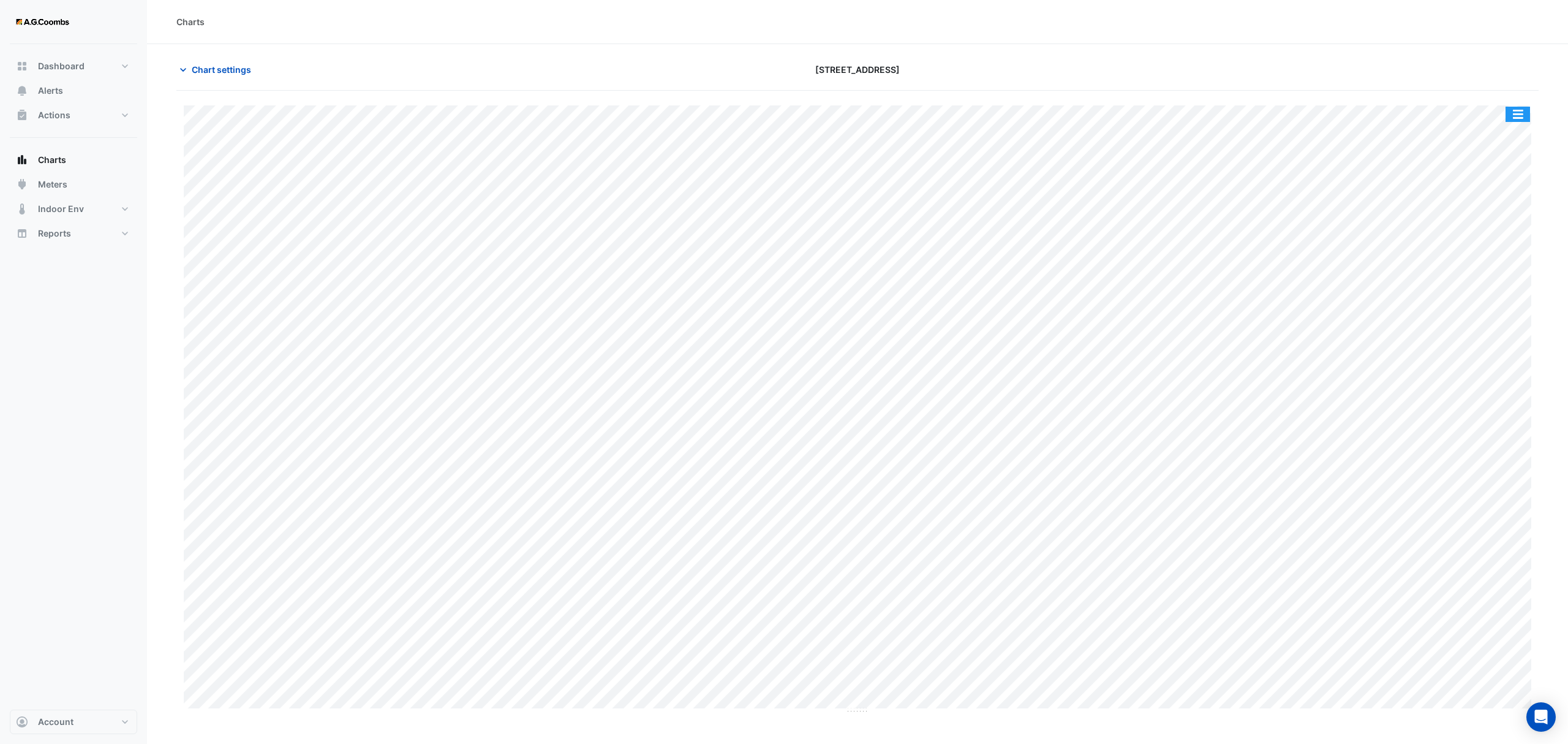
click at [1507, 112] on button "button" at bounding box center [1518, 114] width 25 height 15
click at [1488, 255] on div "Pivot Data Table" at bounding box center [1493, 246] width 74 height 29
click at [1475, 250] on div "Pivot Data Table" at bounding box center [1493, 246] width 74 height 29
click at [1478, 254] on div "Pivot Data Table" at bounding box center [1493, 246] width 74 height 29
click at [204, 69] on span "Chart settings" at bounding box center [221, 69] width 59 height 13
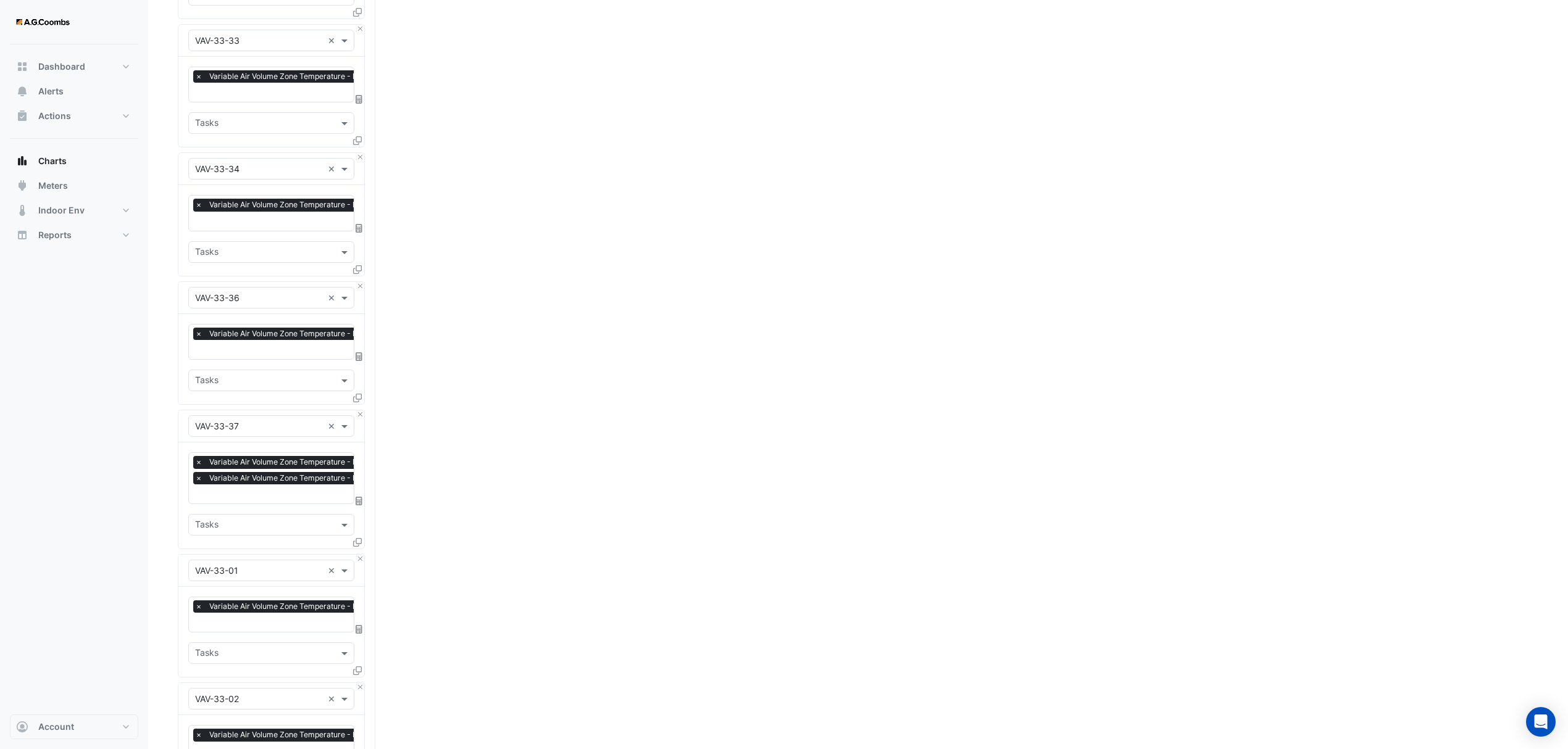
scroll to position [3538, 0]
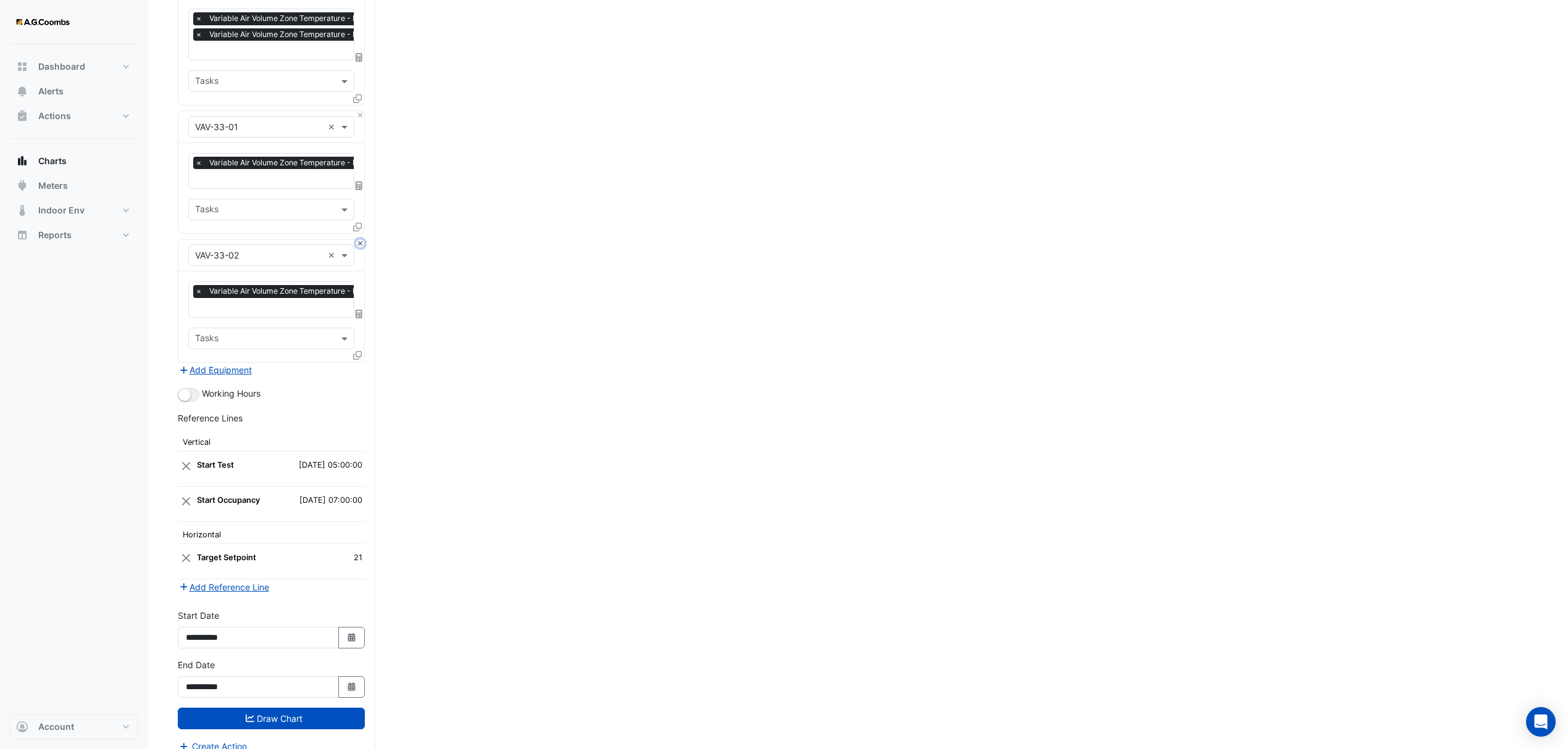
click at [356, 240] on button "Close" at bounding box center [360, 243] width 8 height 8
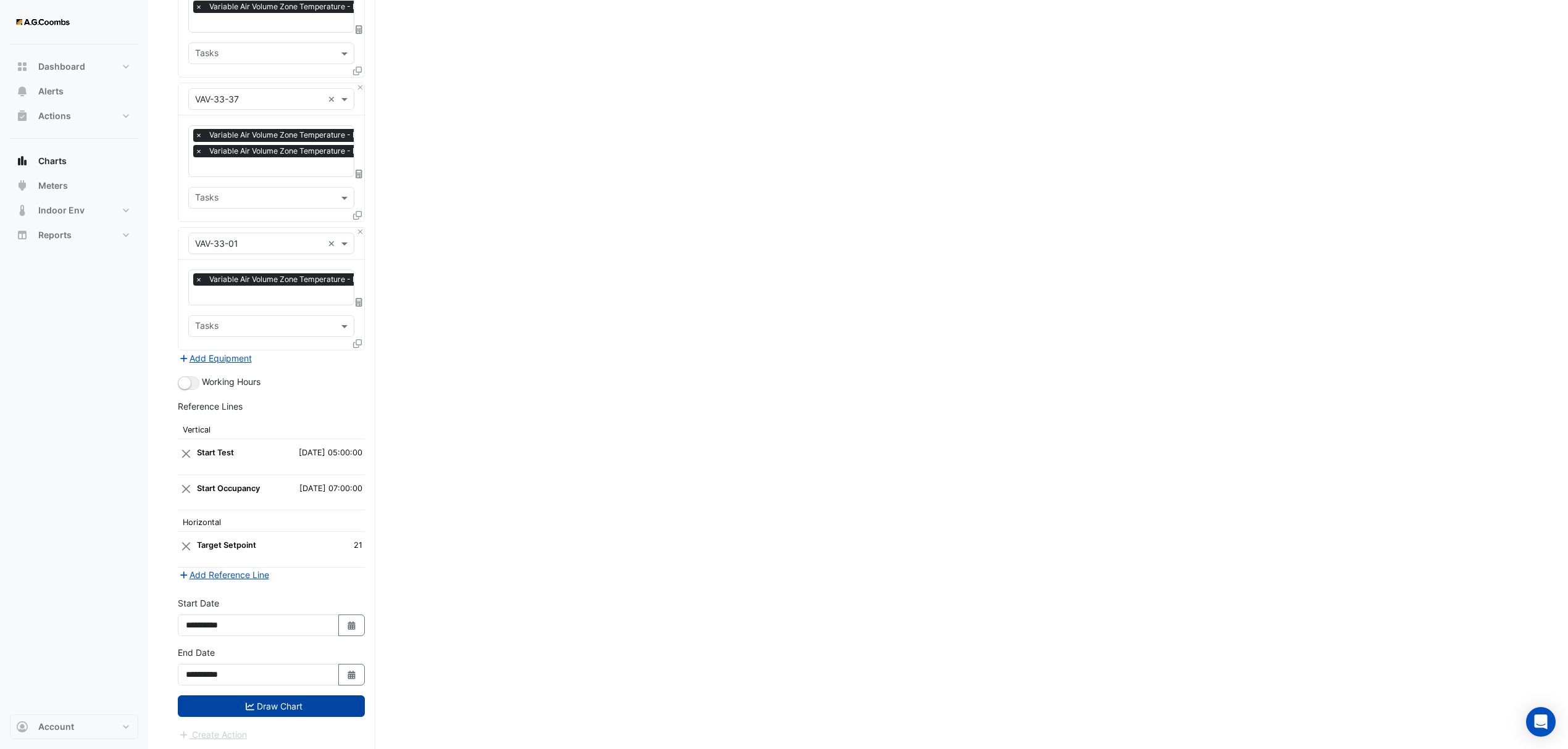
click at [277, 701] on button "Draw Chart" at bounding box center [271, 706] width 187 height 21
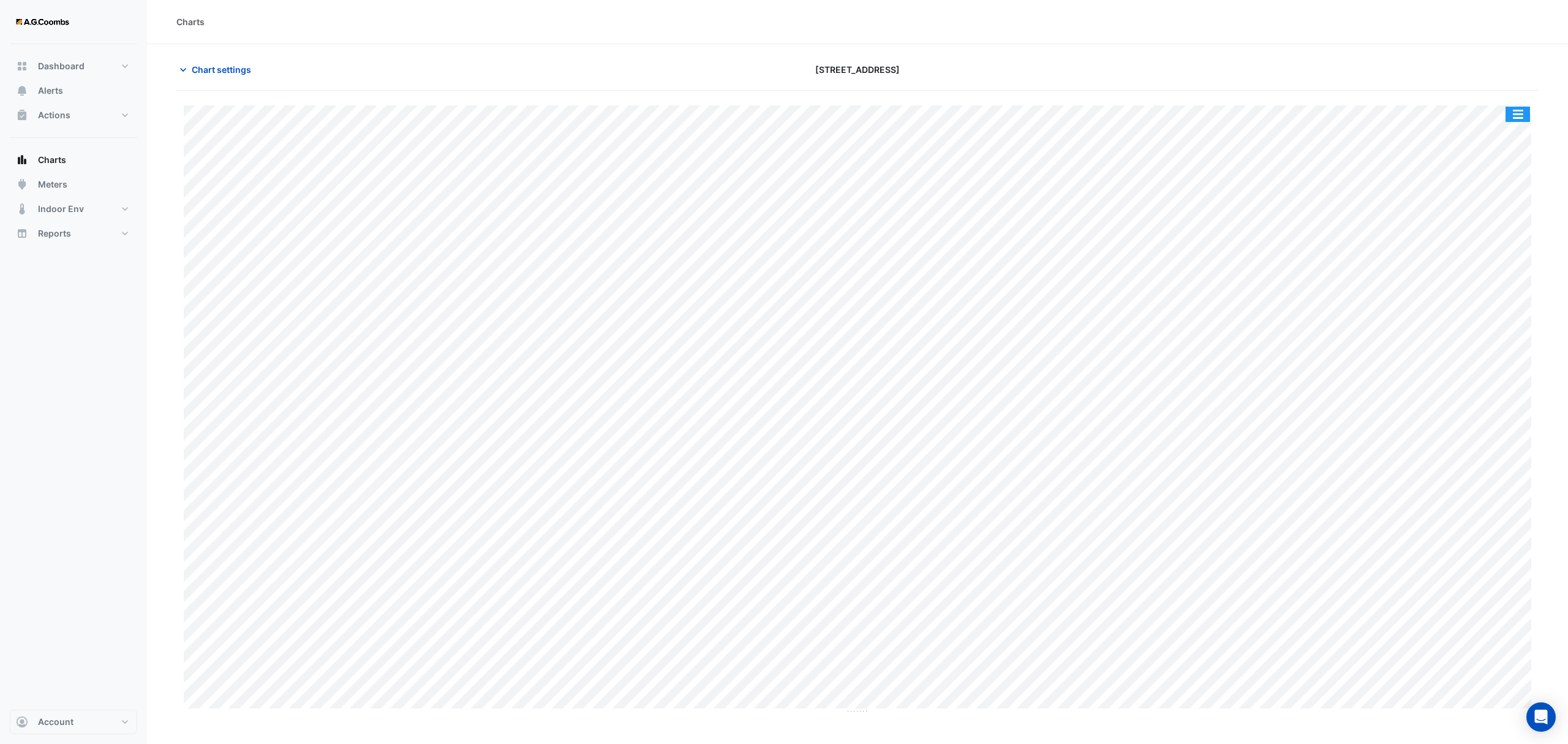
click at [1513, 114] on button "button" at bounding box center [1518, 114] width 25 height 15
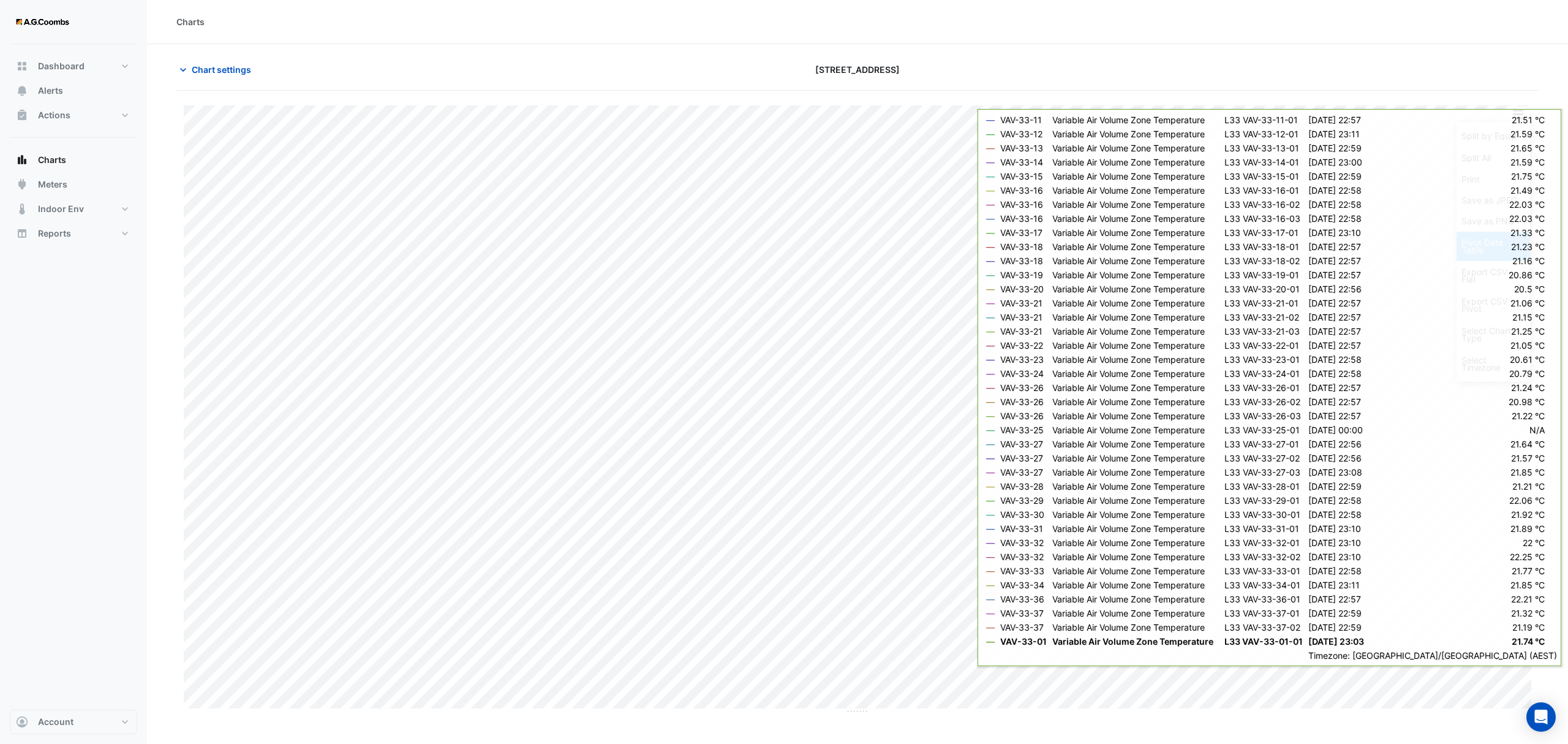
click at [1488, 250] on div "Pivot Data Table" at bounding box center [1493, 246] width 74 height 29
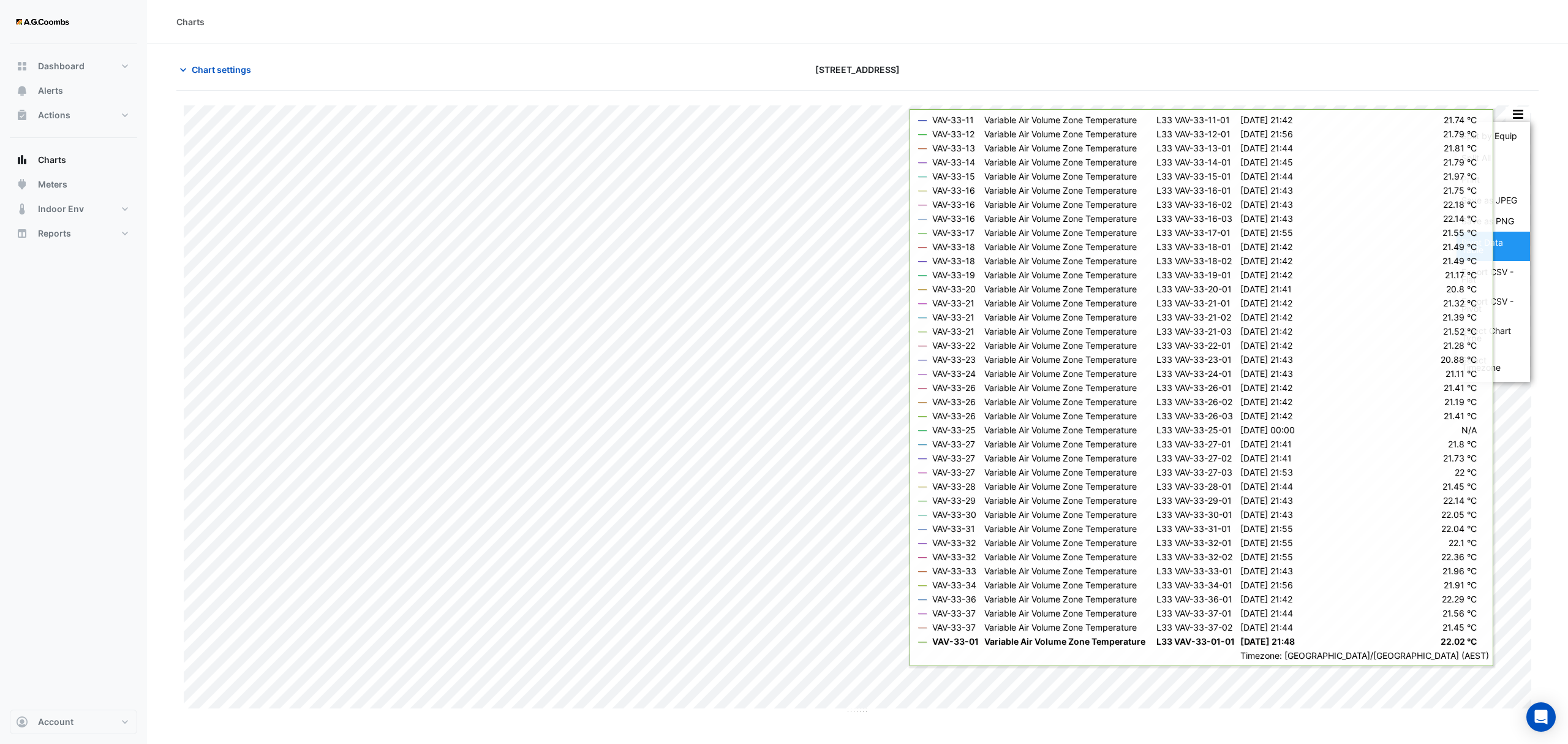
click at [1471, 249] on div "Pivot Data Table" at bounding box center [1493, 246] width 74 height 29
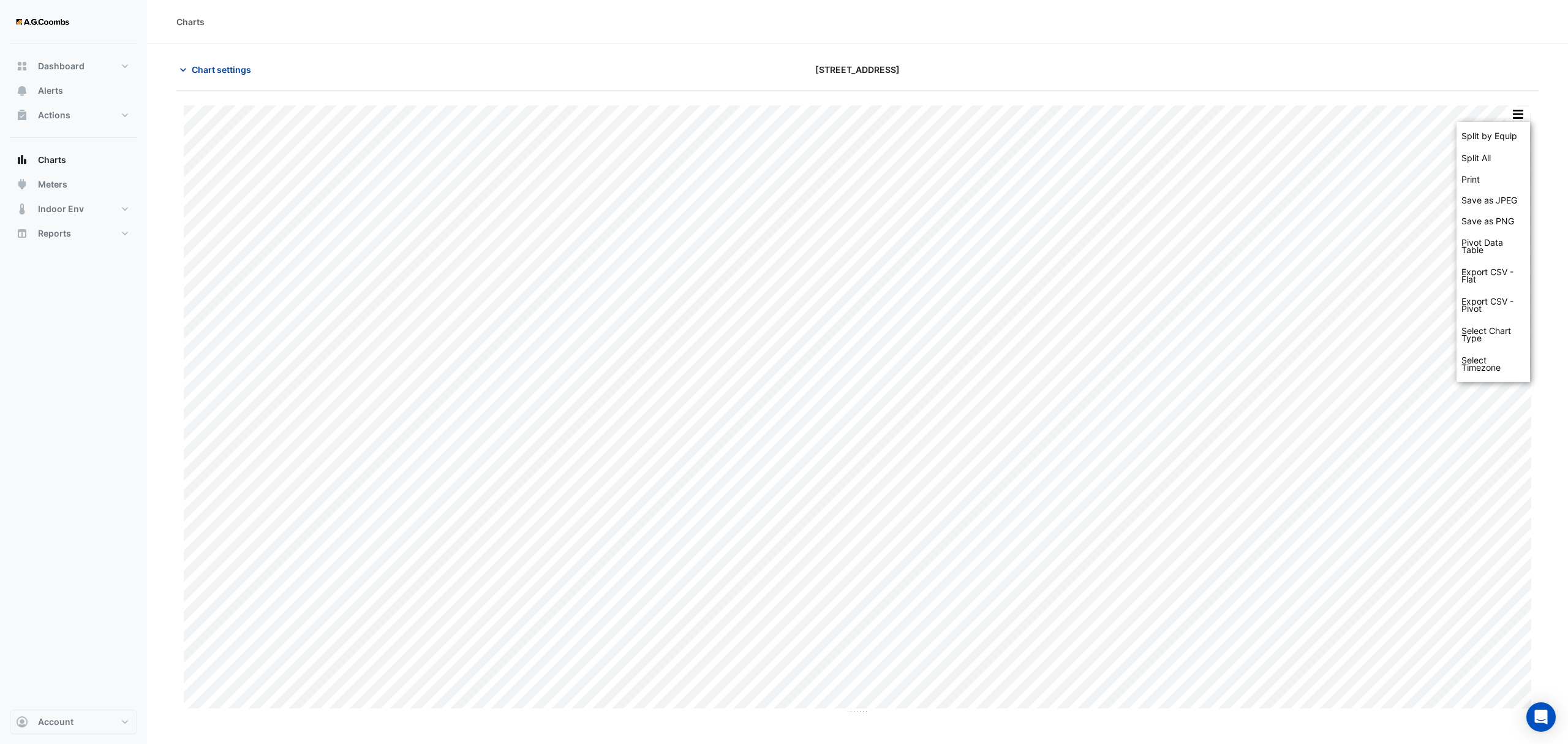
click at [181, 60] on button "Chart settings" at bounding box center [217, 69] width 82 height 21
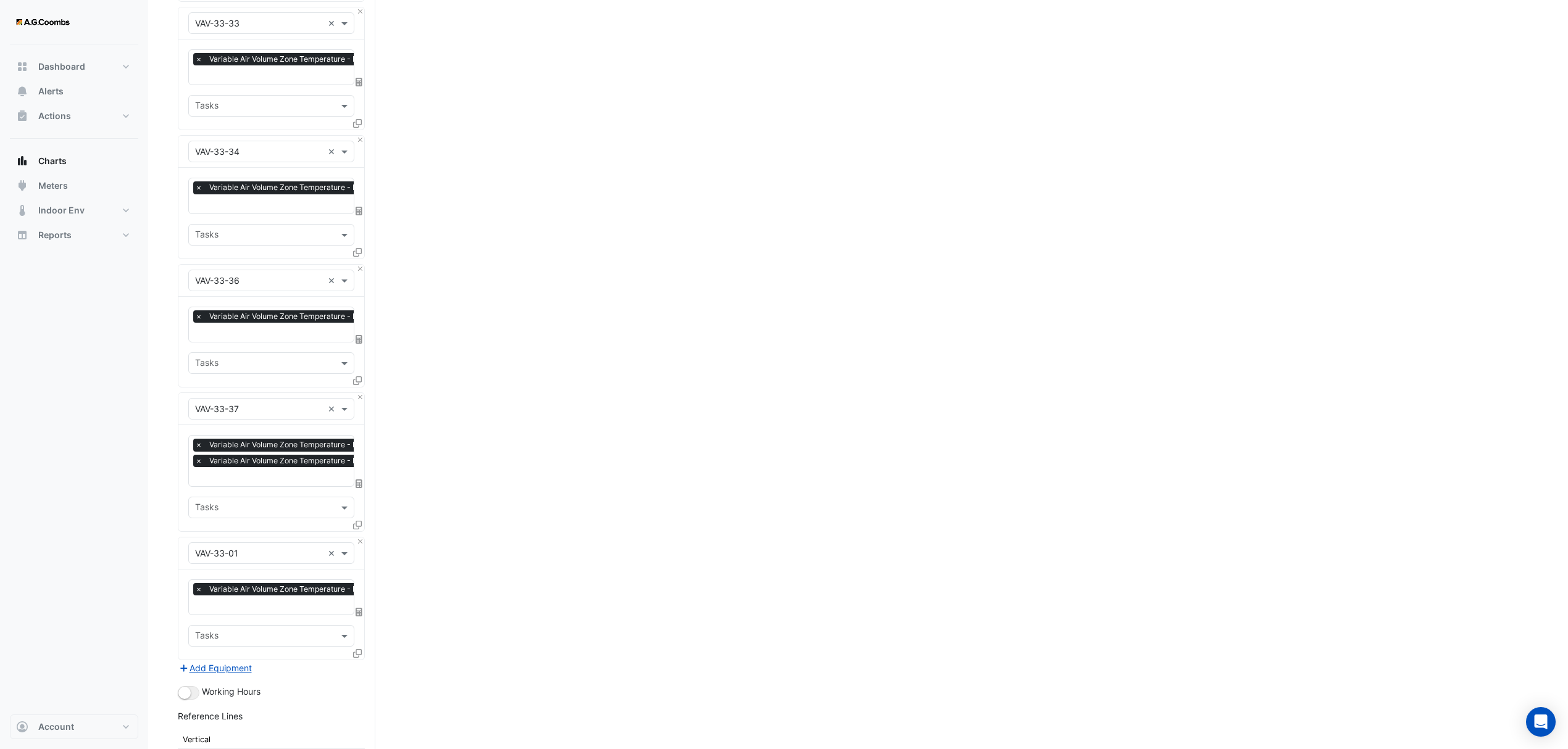
scroll to position [3421, 0]
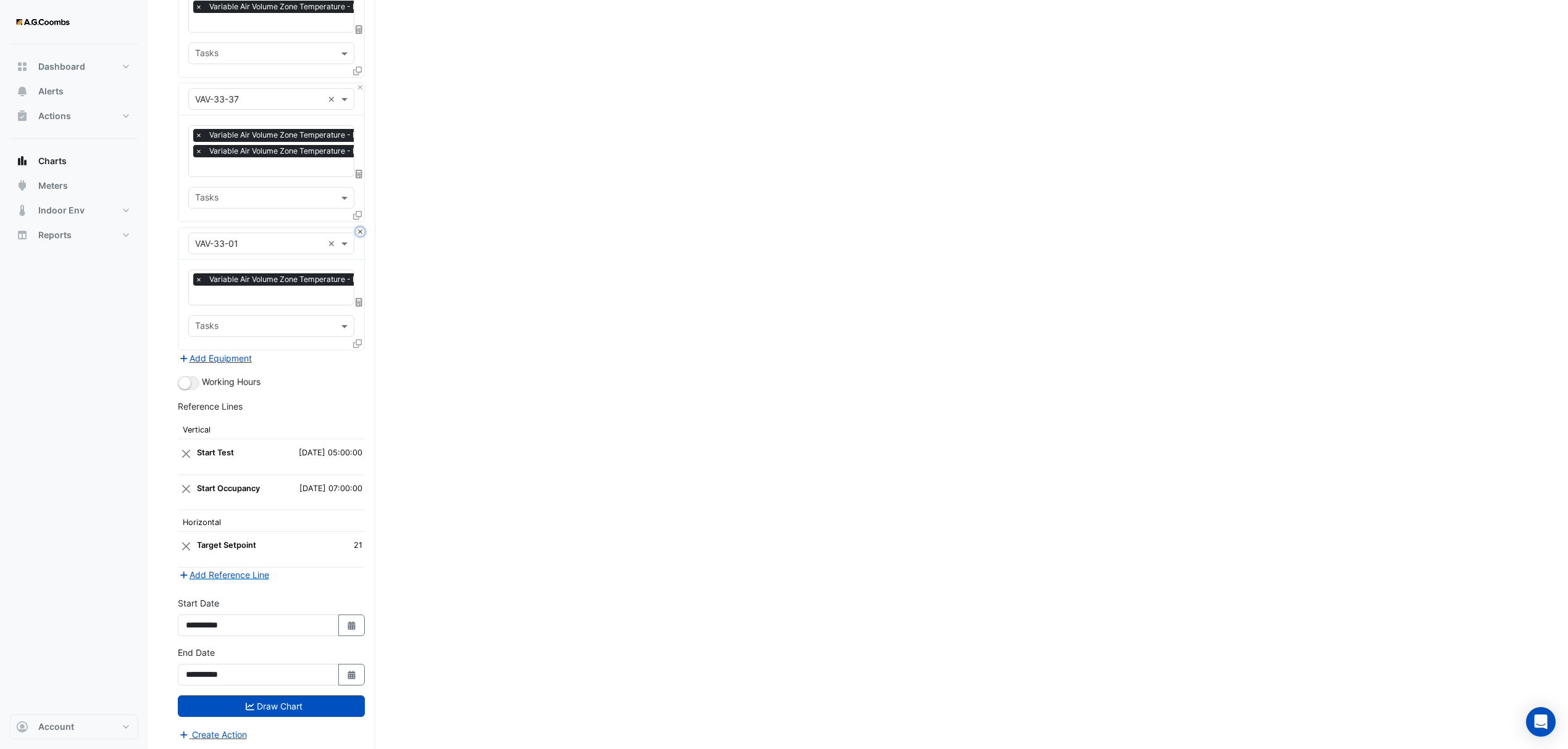
click at [359, 228] on button "Close" at bounding box center [360, 232] width 8 height 8
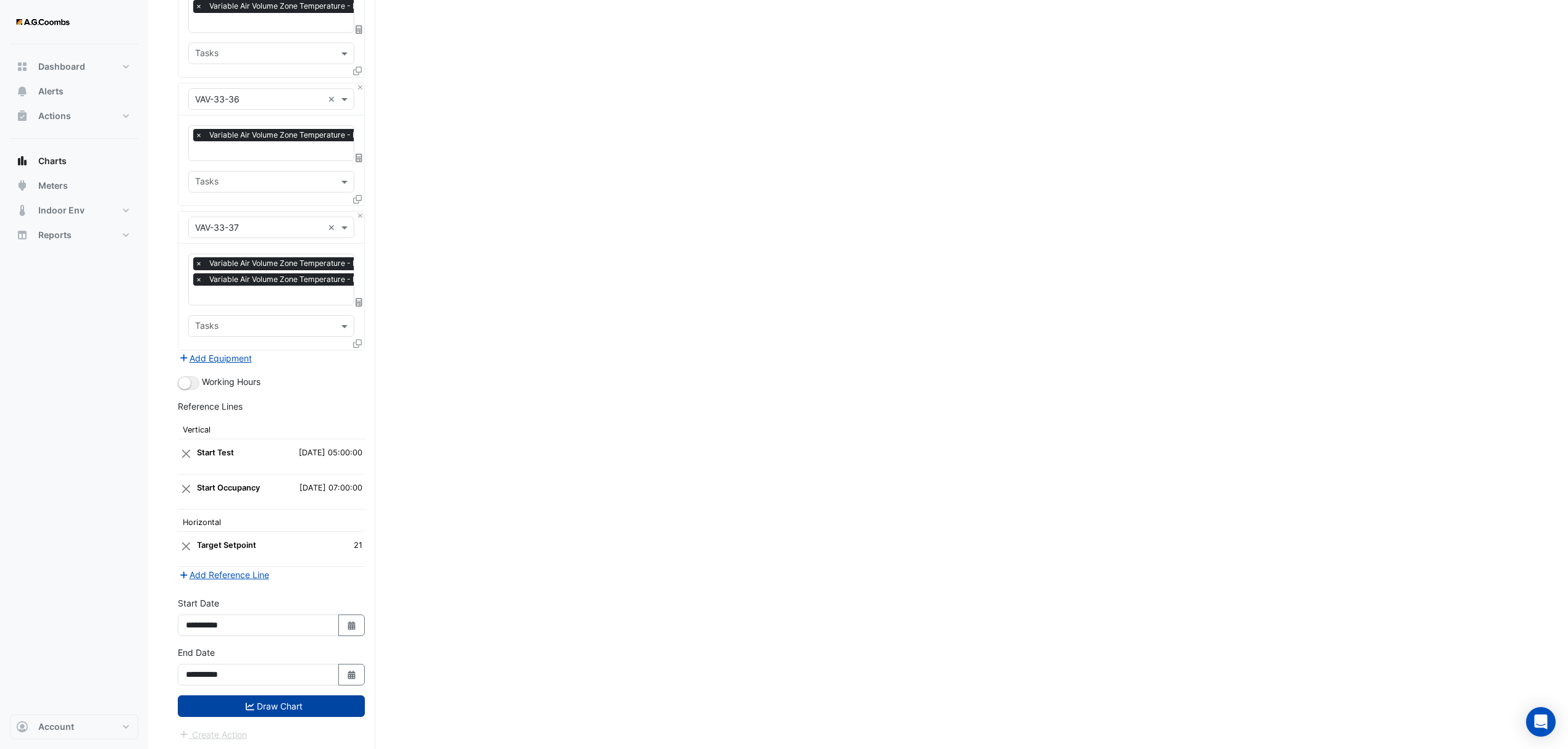
click at [313, 699] on button "Draw Chart" at bounding box center [271, 706] width 187 height 21
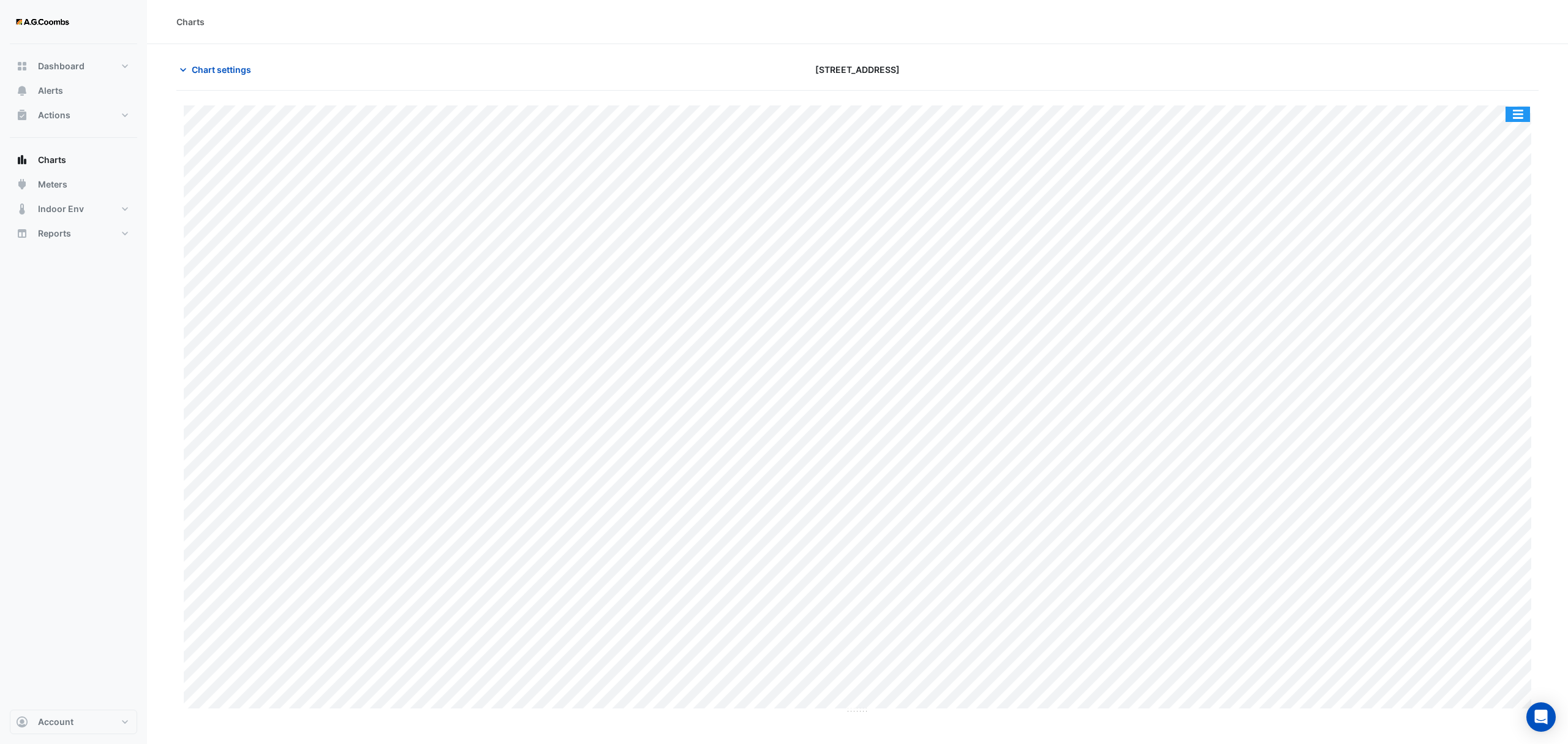
click at [1527, 112] on button "button" at bounding box center [1518, 114] width 25 height 15
click at [1492, 253] on div "Pivot Data Table" at bounding box center [1493, 246] width 74 height 29
click at [221, 64] on span "Chart settings" at bounding box center [221, 69] width 59 height 13
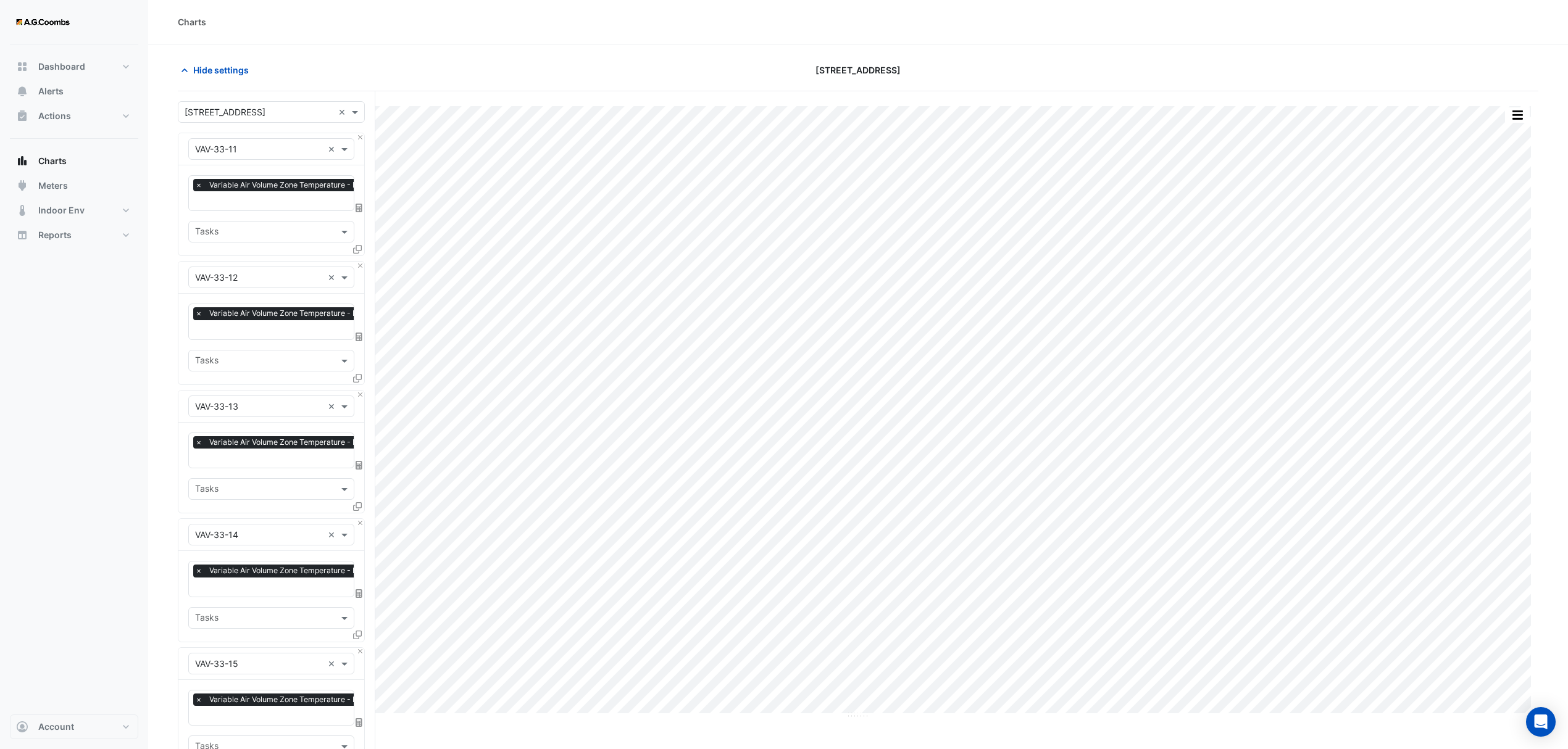
click at [360, 247] on icon at bounding box center [357, 249] width 9 height 9
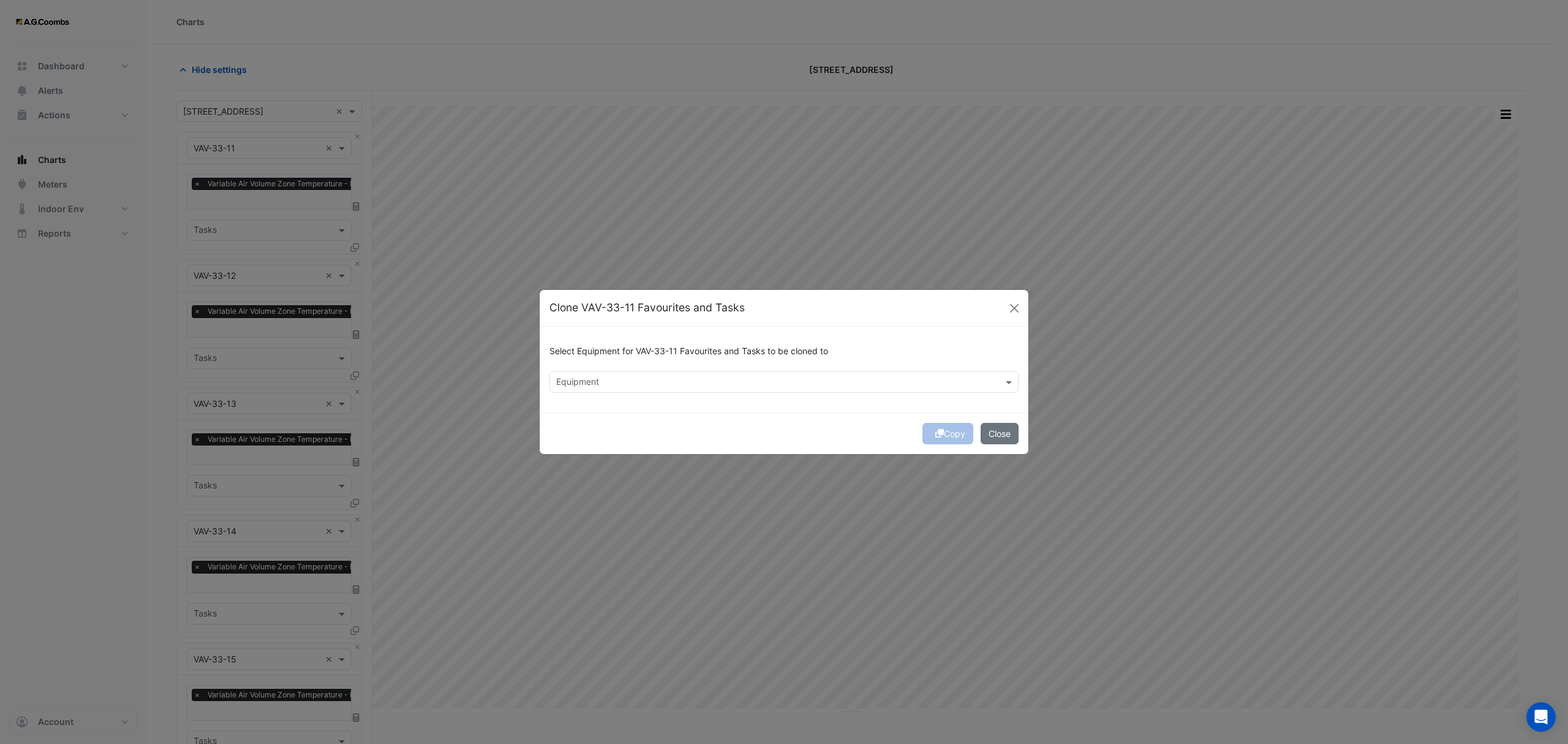
click at [590, 380] on input "text" at bounding box center [776, 383] width 441 height 13
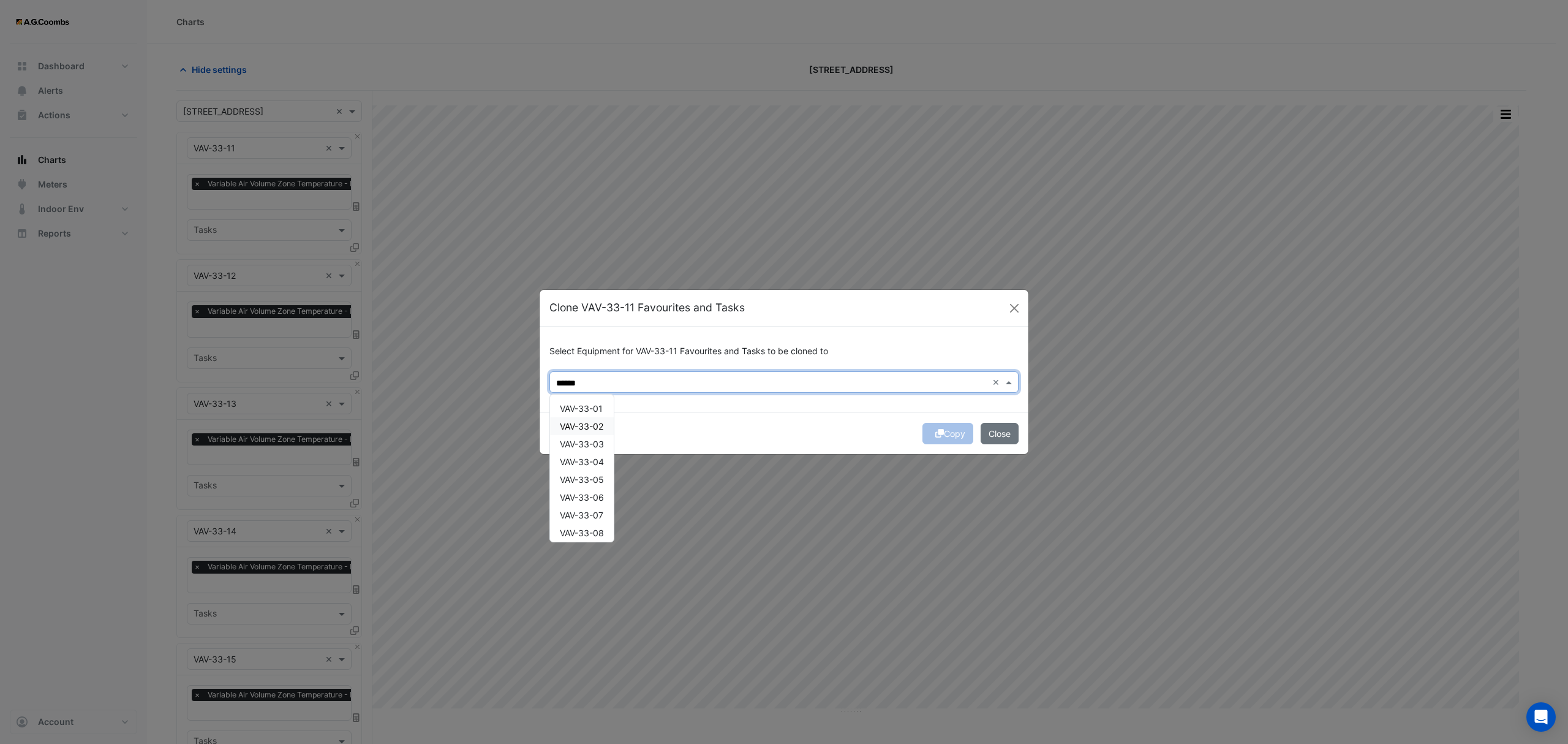
click at [587, 422] on span "VAV-33-02" at bounding box center [582, 426] width 44 height 10
click at [588, 451] on div "VAV-33-03" at bounding box center [582, 444] width 63 height 18
click at [568, 467] on span "VAV-33-04" at bounding box center [582, 461] width 44 height 10
type input "******"
click at [937, 424] on button "Copy" at bounding box center [948, 433] width 51 height 21
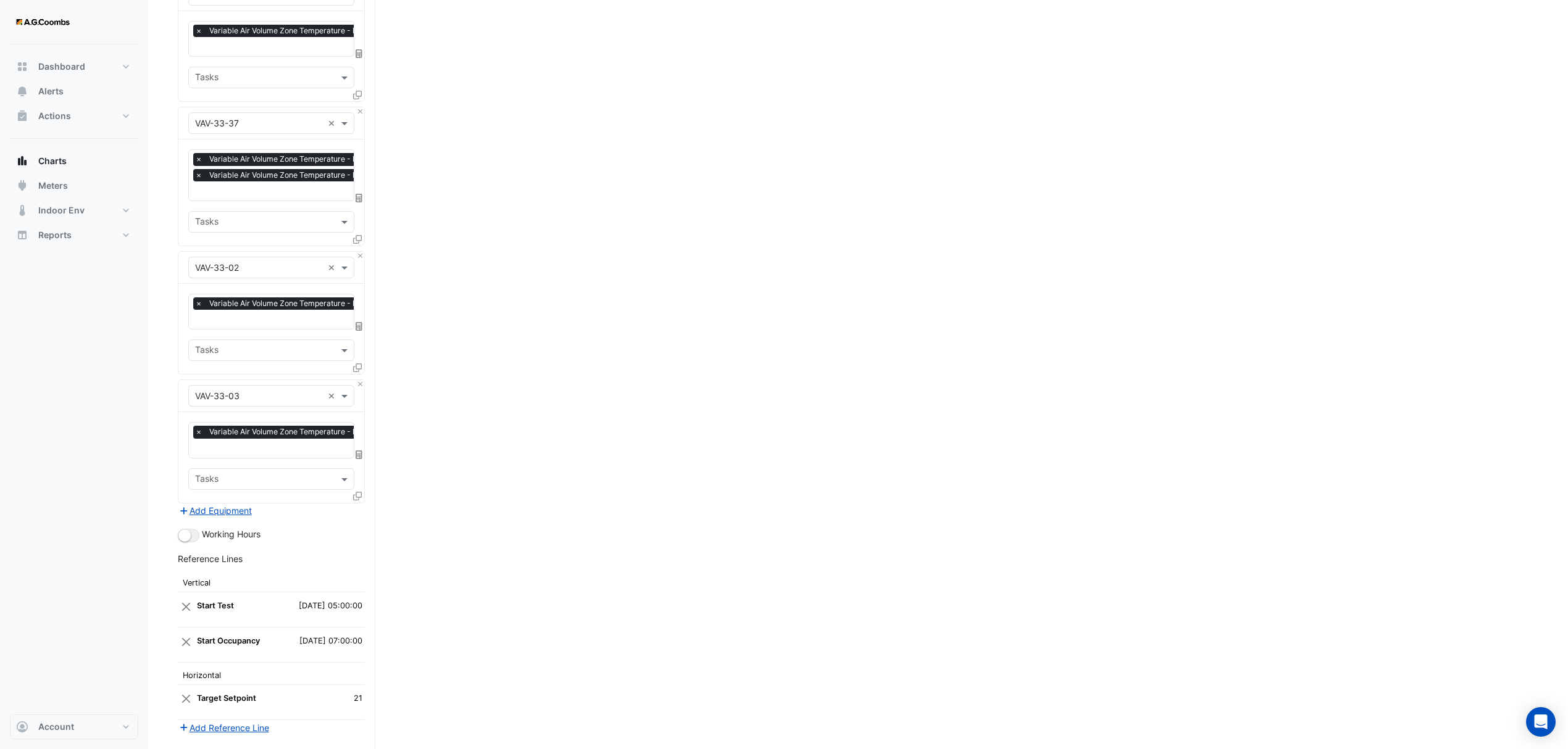
scroll to position [3549, 0]
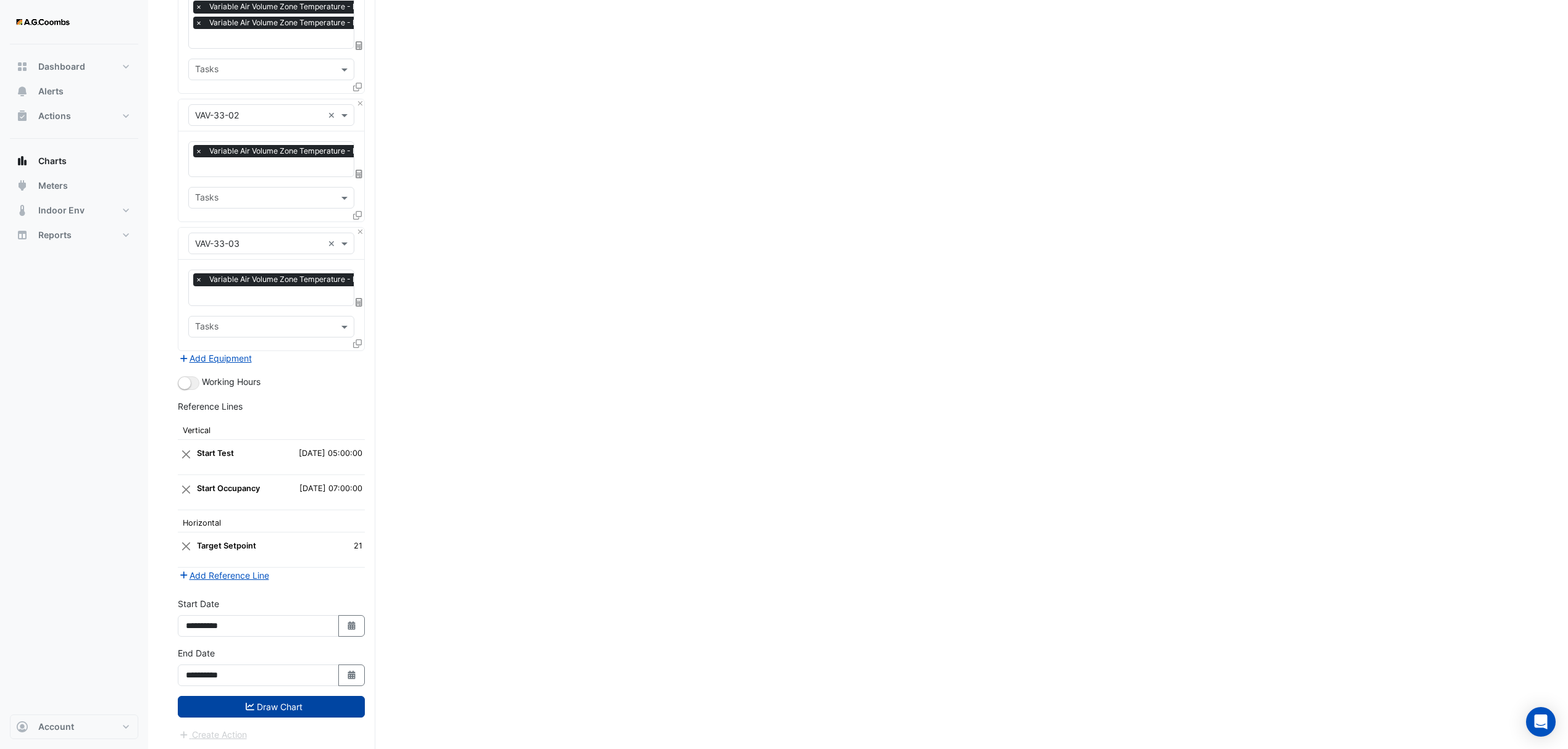
click at [211, 700] on button "Draw Chart" at bounding box center [271, 706] width 187 height 21
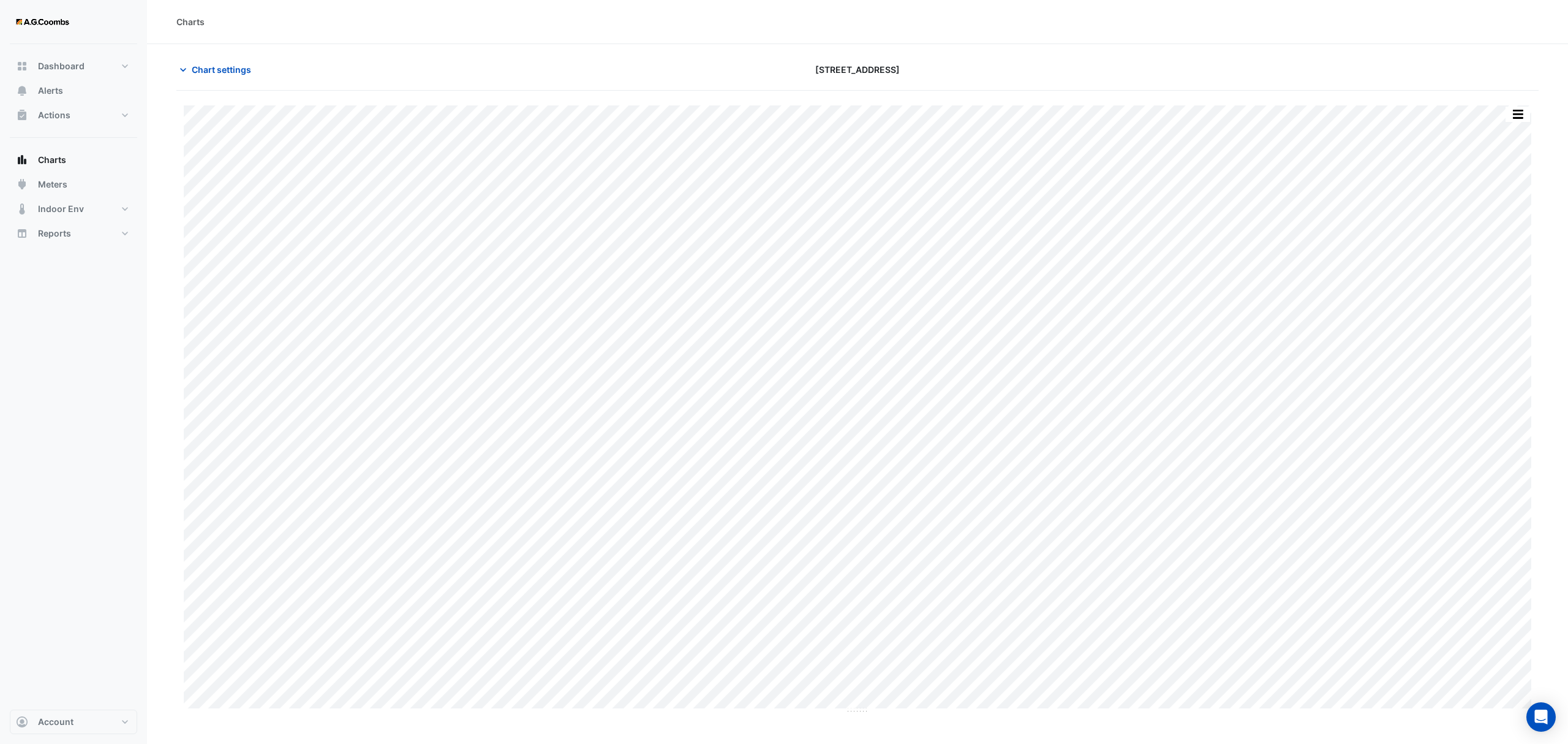
click at [1522, 119] on button "button" at bounding box center [1518, 114] width 25 height 15
click at [1502, 242] on div "Pivot Data Table" at bounding box center [1493, 246] width 74 height 29
click at [215, 74] on span "Chart settings" at bounding box center [221, 69] width 59 height 13
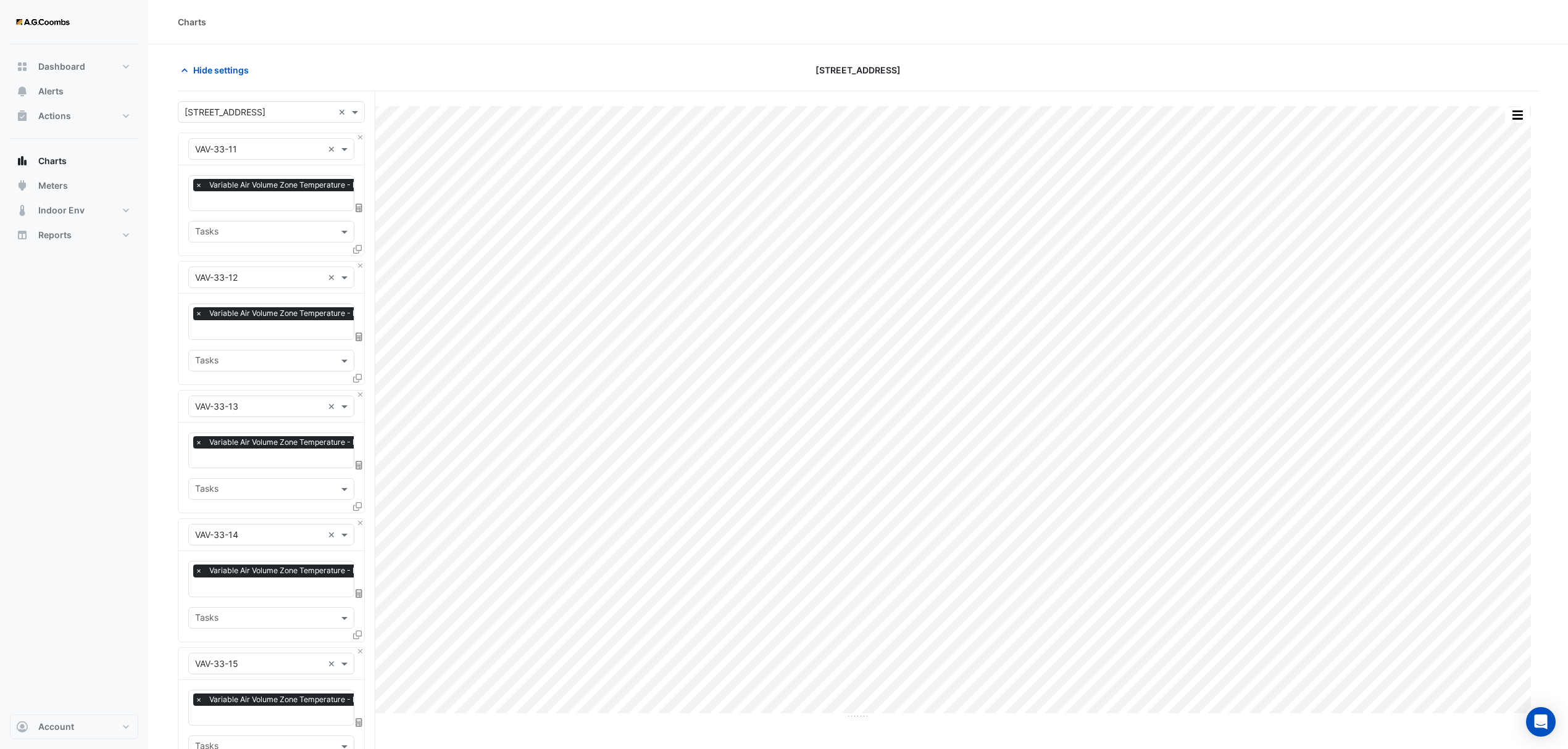
click at [356, 247] on icon at bounding box center [357, 249] width 9 height 9
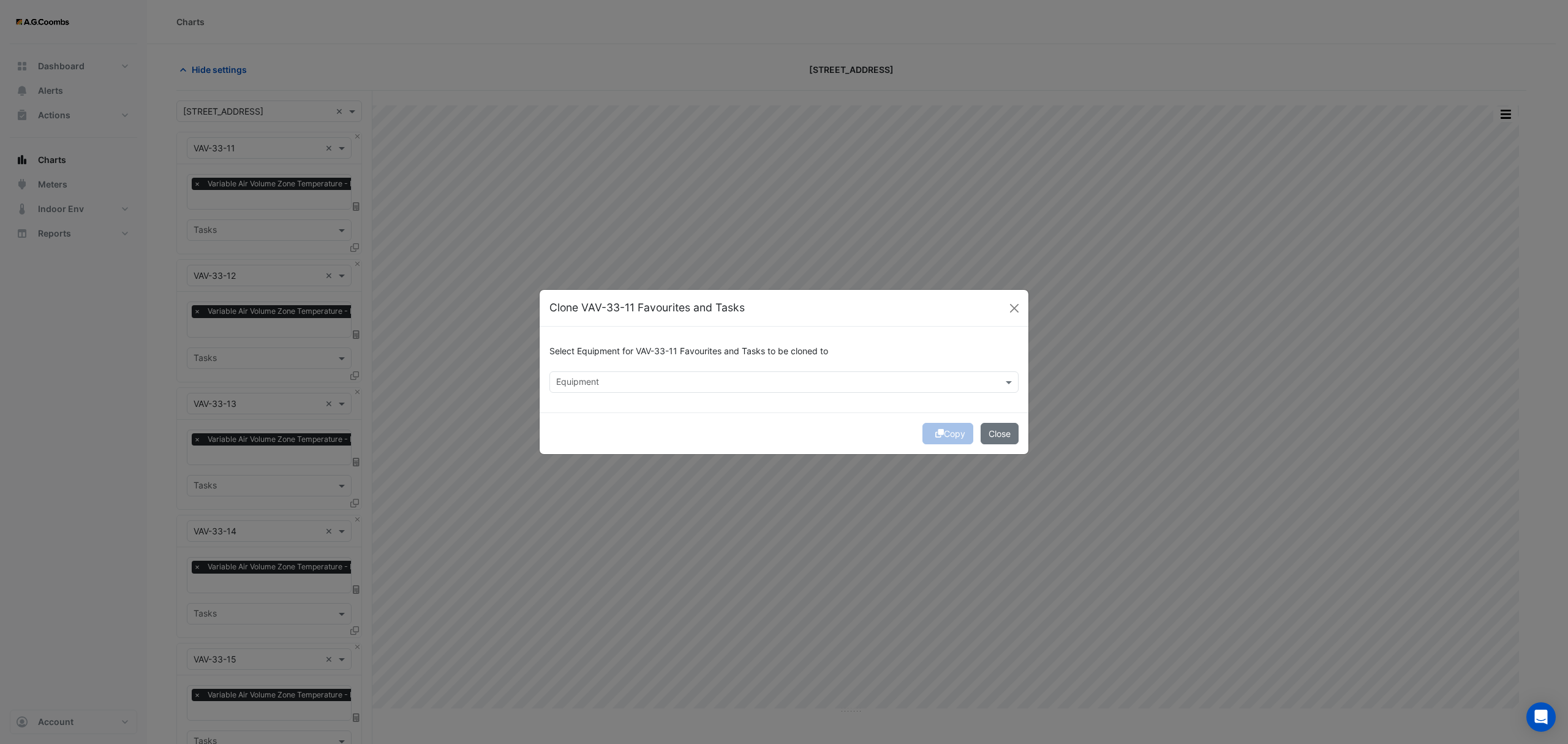
click at [627, 378] on input "text" at bounding box center [776, 383] width 441 height 13
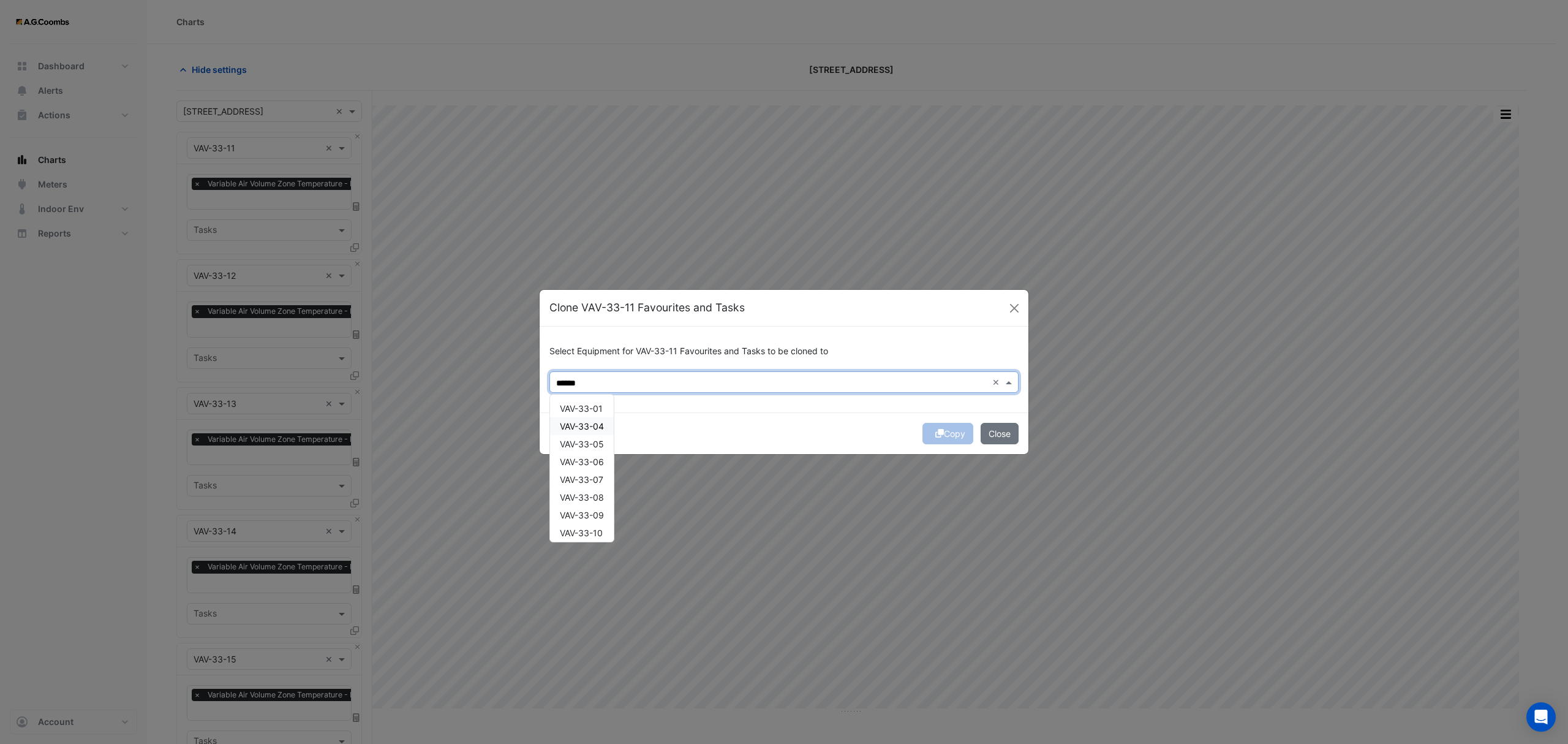
click at [592, 426] on span "VAV-33-04" at bounding box center [582, 426] width 44 height 10
click at [603, 444] on span "VAV-33-05" at bounding box center [582, 444] width 44 height 10
click at [608, 467] on div "VAV-33-06" at bounding box center [582, 461] width 63 height 18
type input "******"
click at [956, 429] on button "Copy" at bounding box center [948, 433] width 51 height 21
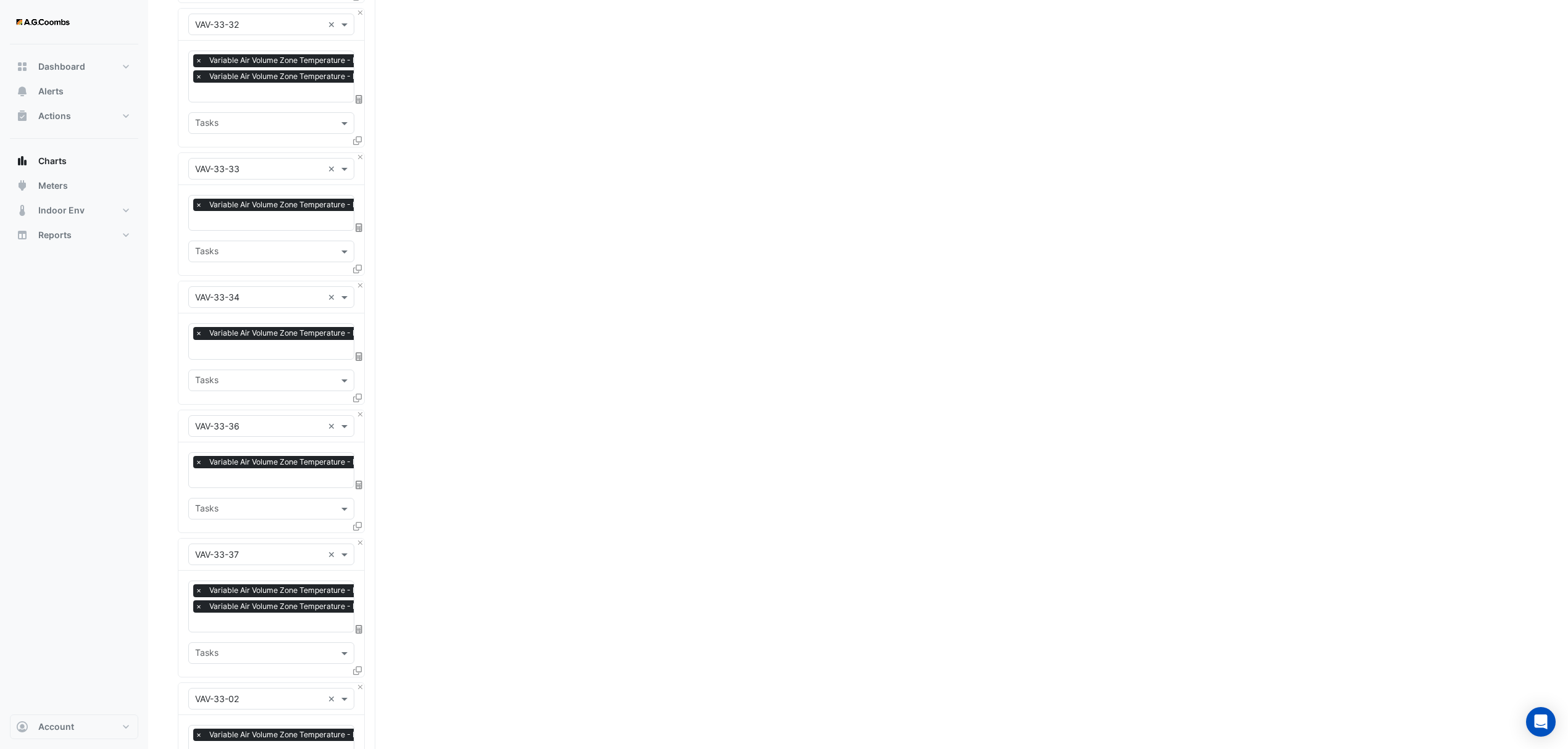
scroll to position [3934, 0]
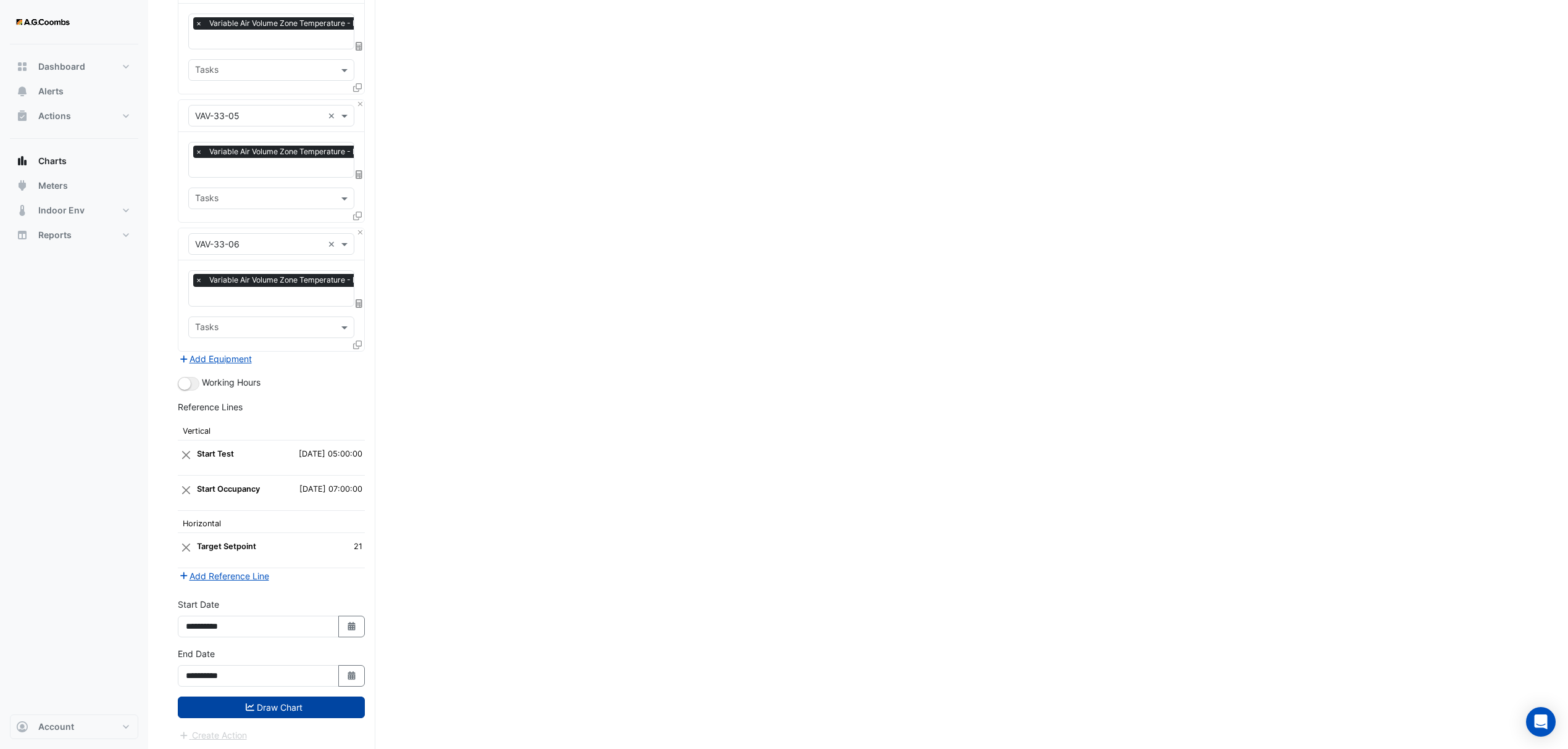
click at [290, 709] on button "Draw Chart" at bounding box center [271, 707] width 187 height 21
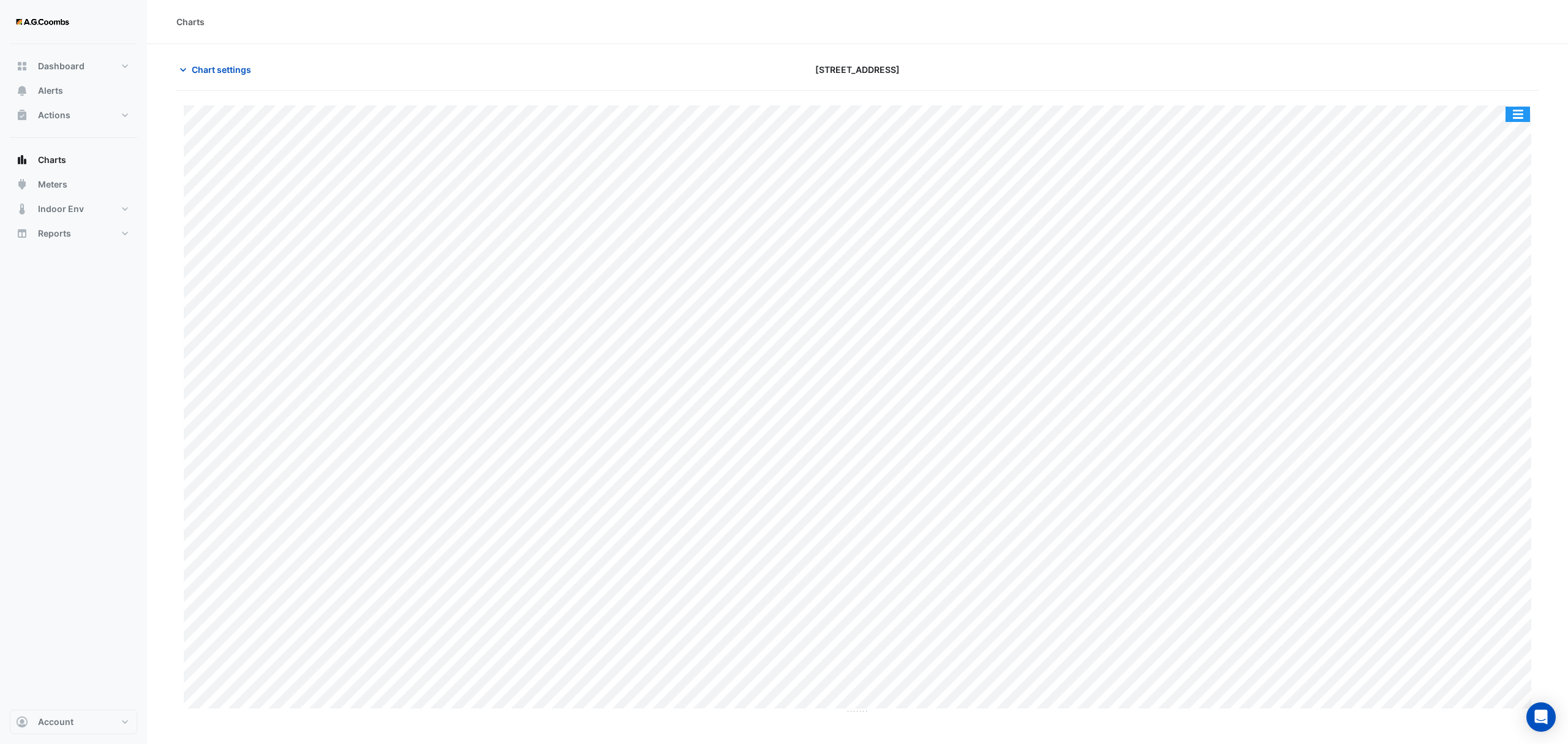
click at [1510, 109] on button "button" at bounding box center [1518, 114] width 25 height 15
click at [1499, 239] on div "Pivot Data Table" at bounding box center [1493, 246] width 74 height 29
click at [201, 67] on span "Chart settings" at bounding box center [221, 69] width 59 height 13
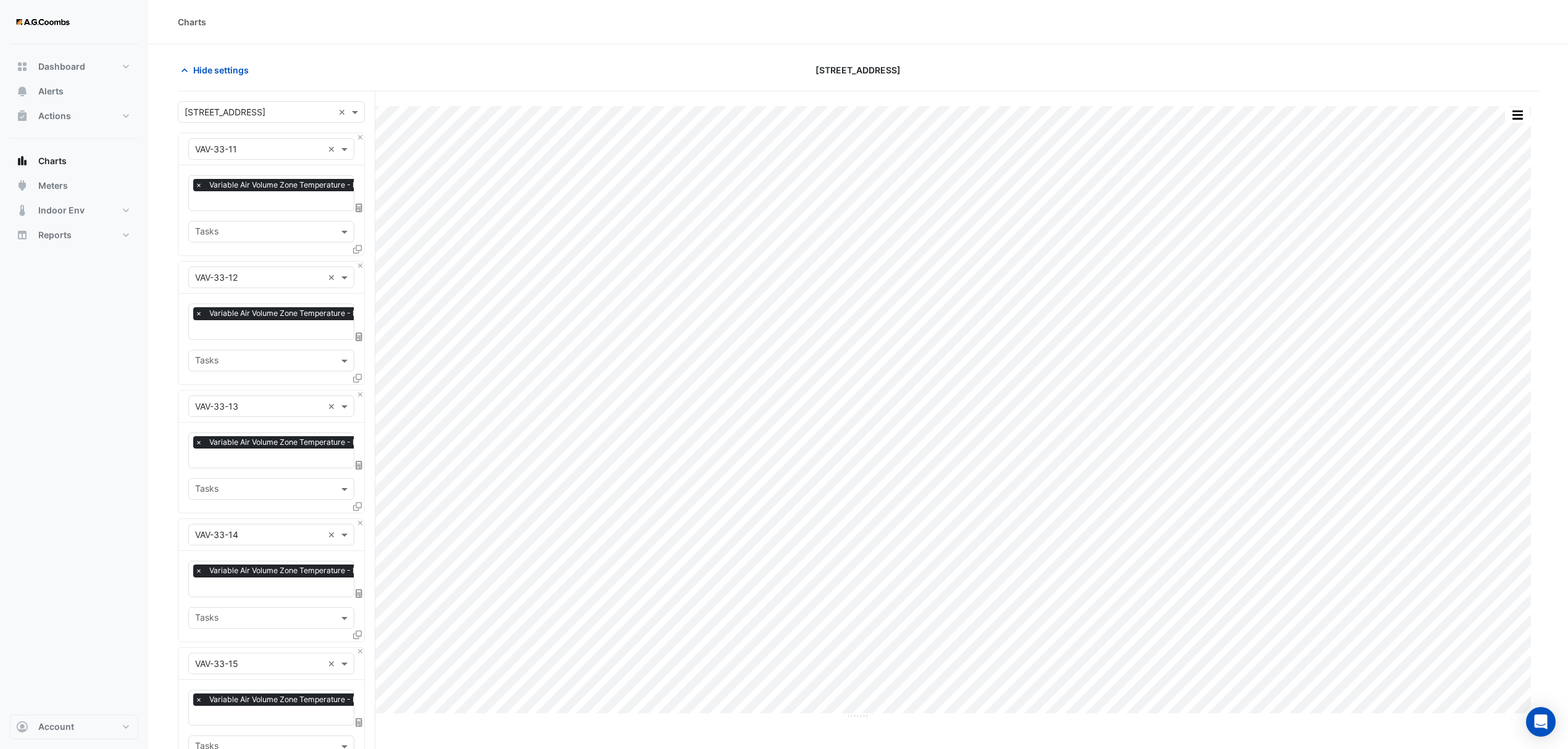
click at [359, 248] on icon at bounding box center [357, 249] width 9 height 9
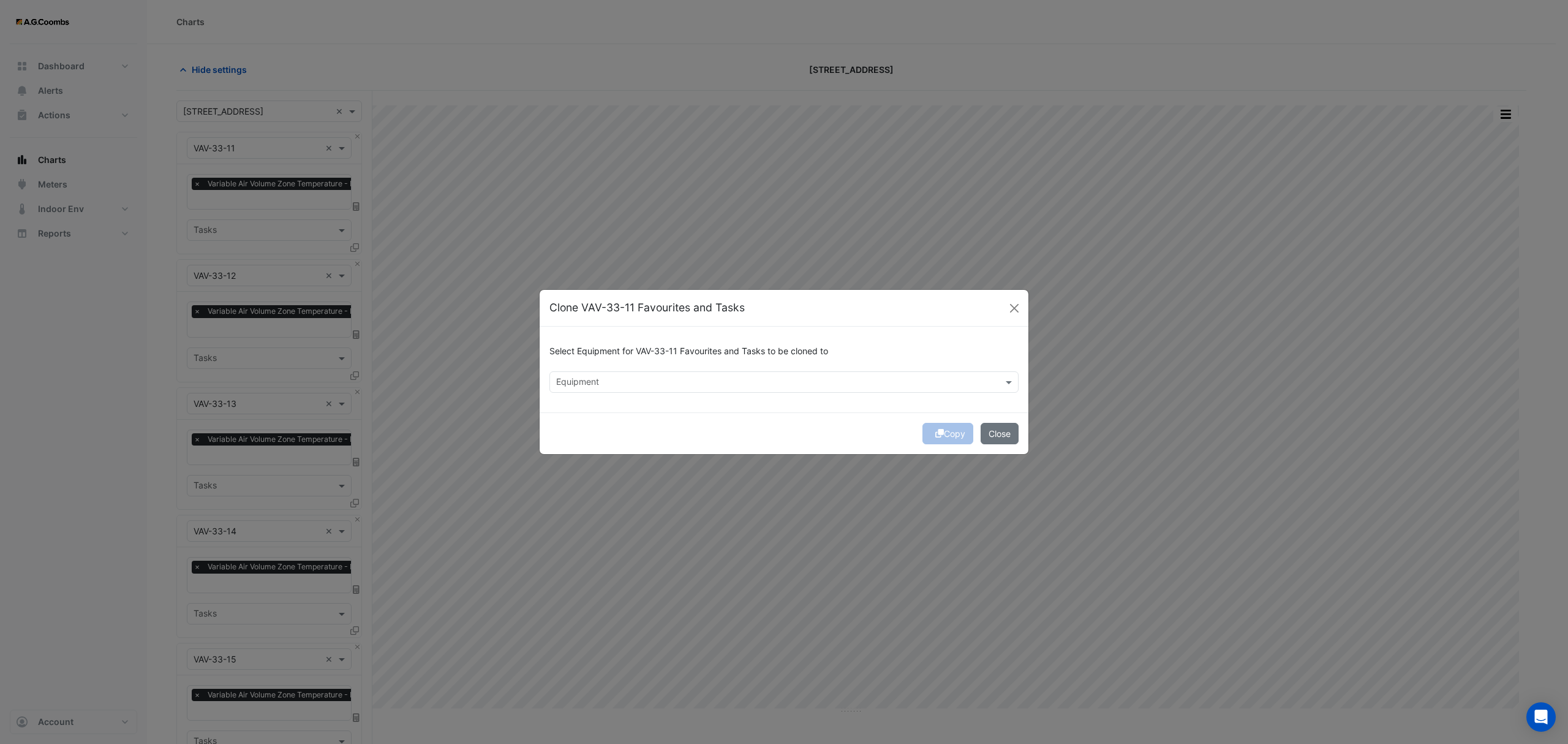
click at [677, 380] on input "text" at bounding box center [776, 383] width 441 height 13
click at [586, 421] on span "VAV-33-07" at bounding box center [582, 426] width 44 height 10
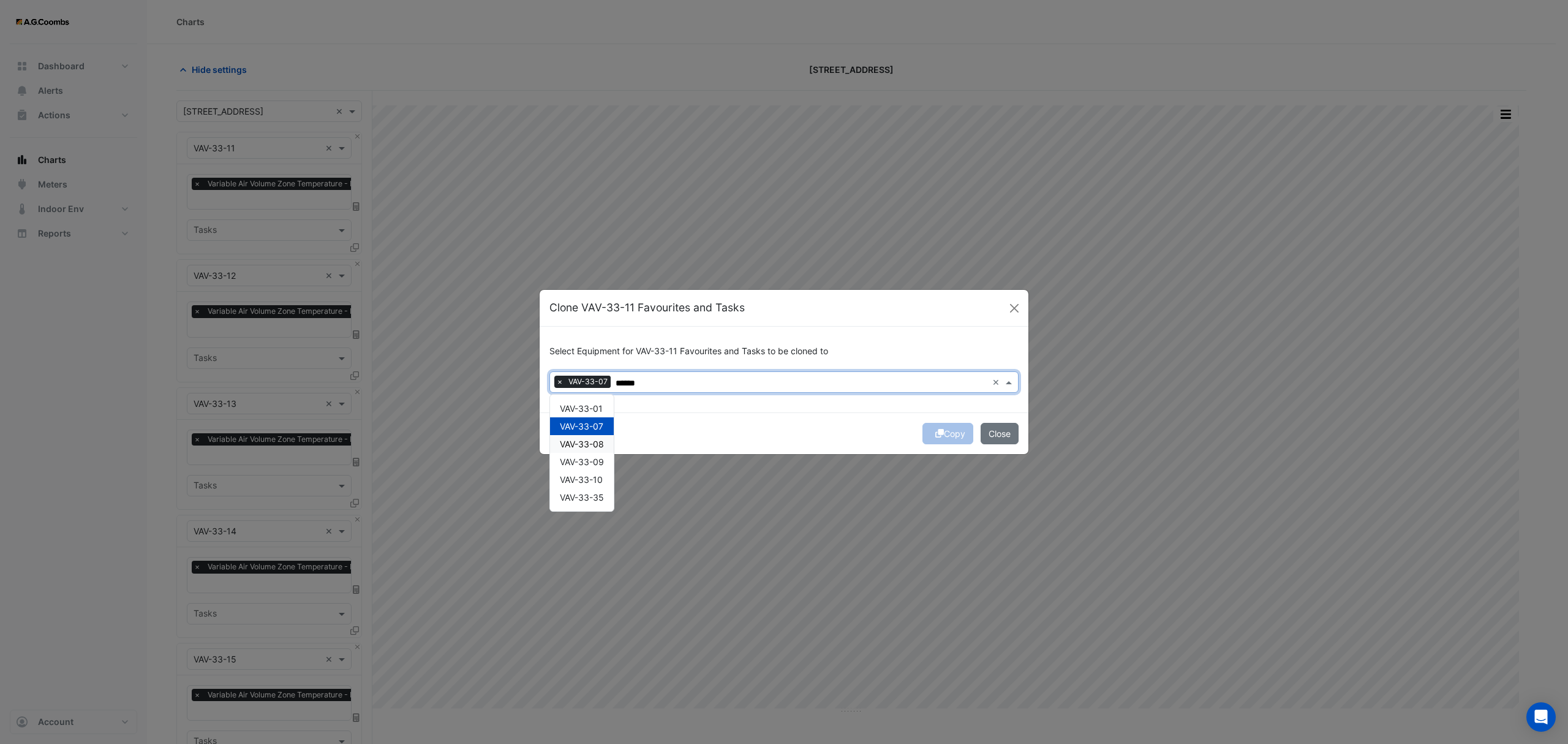
click at [590, 445] on span "VAV-33-08" at bounding box center [582, 444] width 44 height 10
click at [591, 464] on span "VAV-33-09" at bounding box center [582, 461] width 44 height 10
type input "******"
click at [956, 432] on button "Copy" at bounding box center [948, 433] width 51 height 21
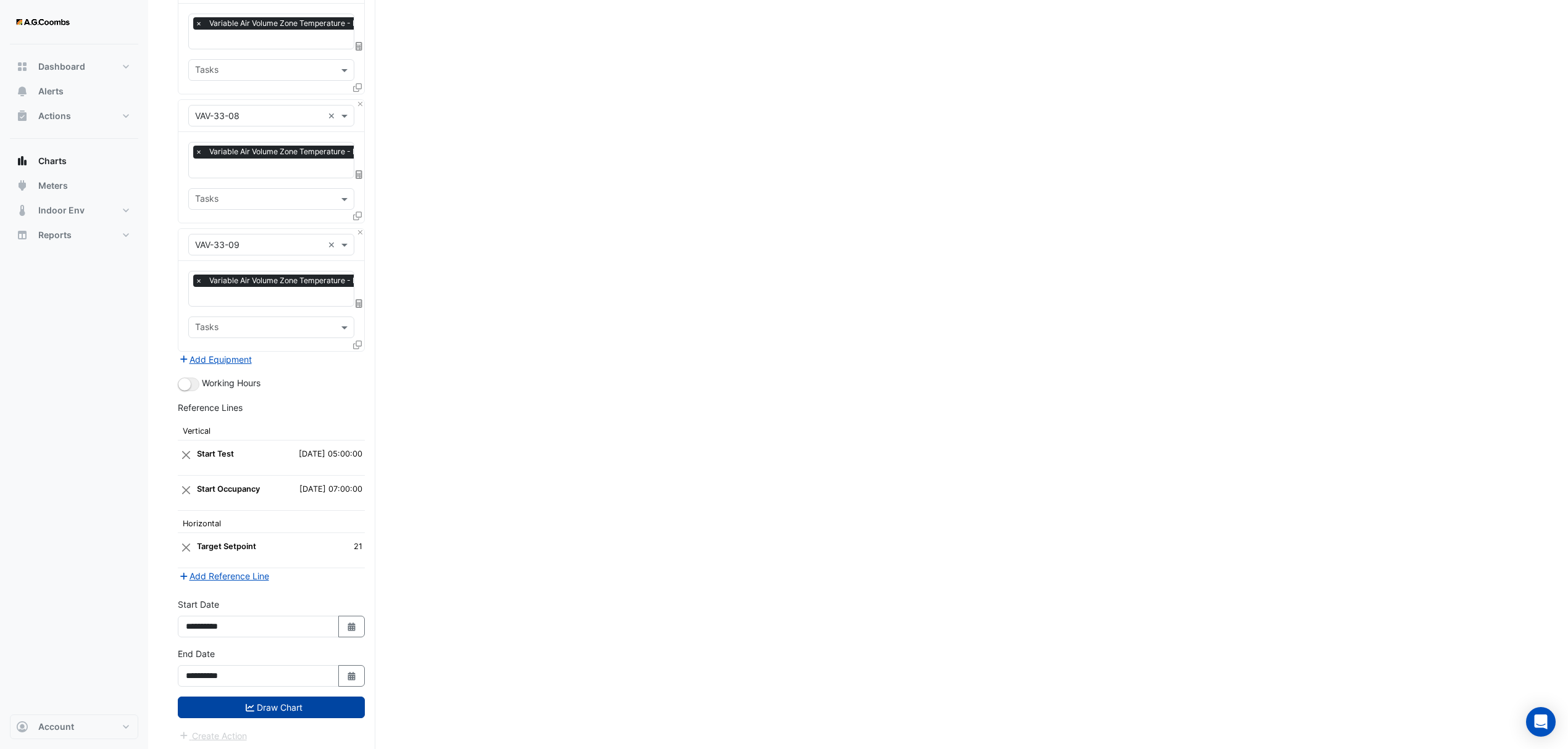
click at [244, 711] on button "Draw Chart" at bounding box center [271, 707] width 187 height 21
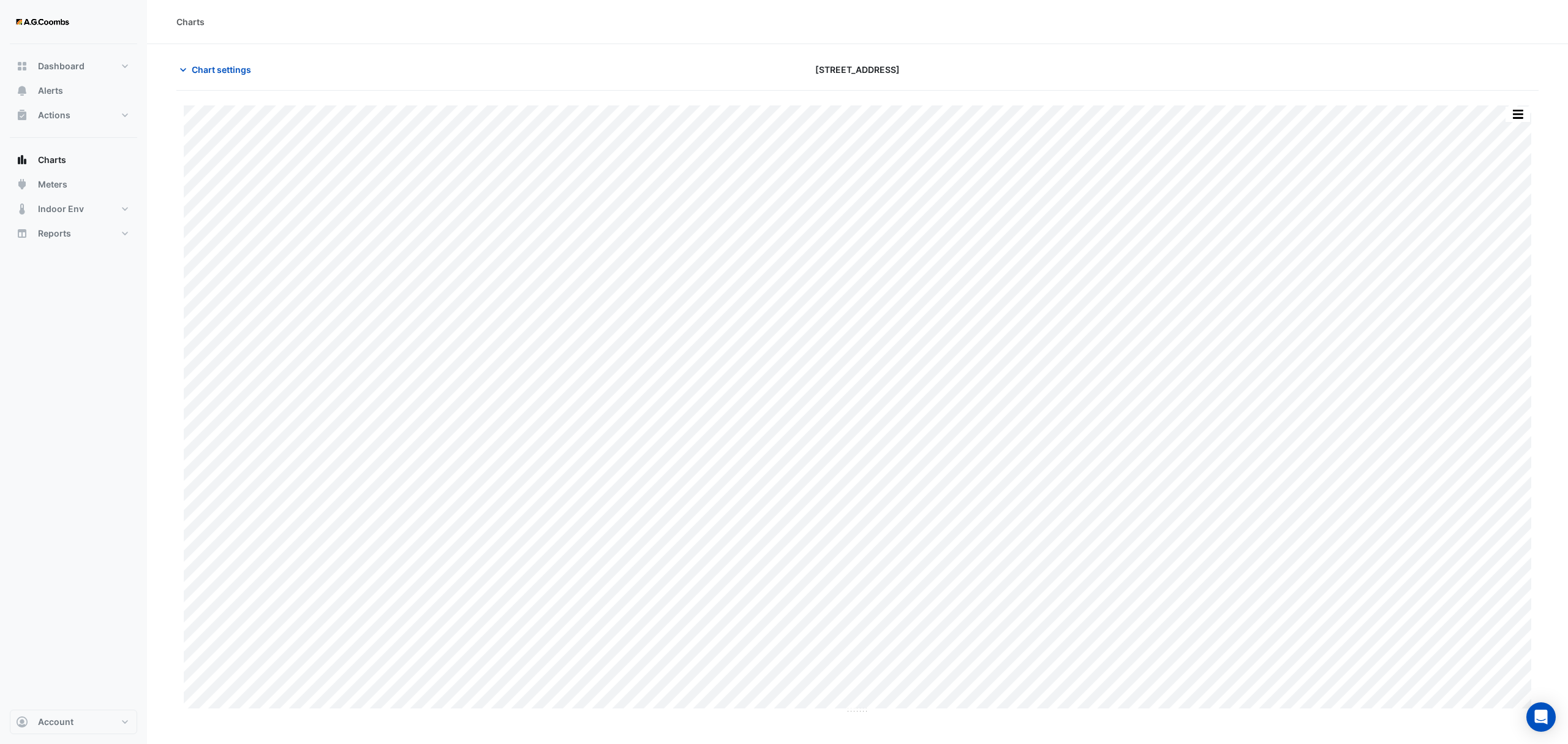
click at [1517, 109] on button "button" at bounding box center [1518, 114] width 25 height 15
click at [1502, 231] on div "Pivot Data Table" at bounding box center [1493, 246] width 74 height 29
click at [213, 69] on span "Chart settings" at bounding box center [221, 69] width 59 height 13
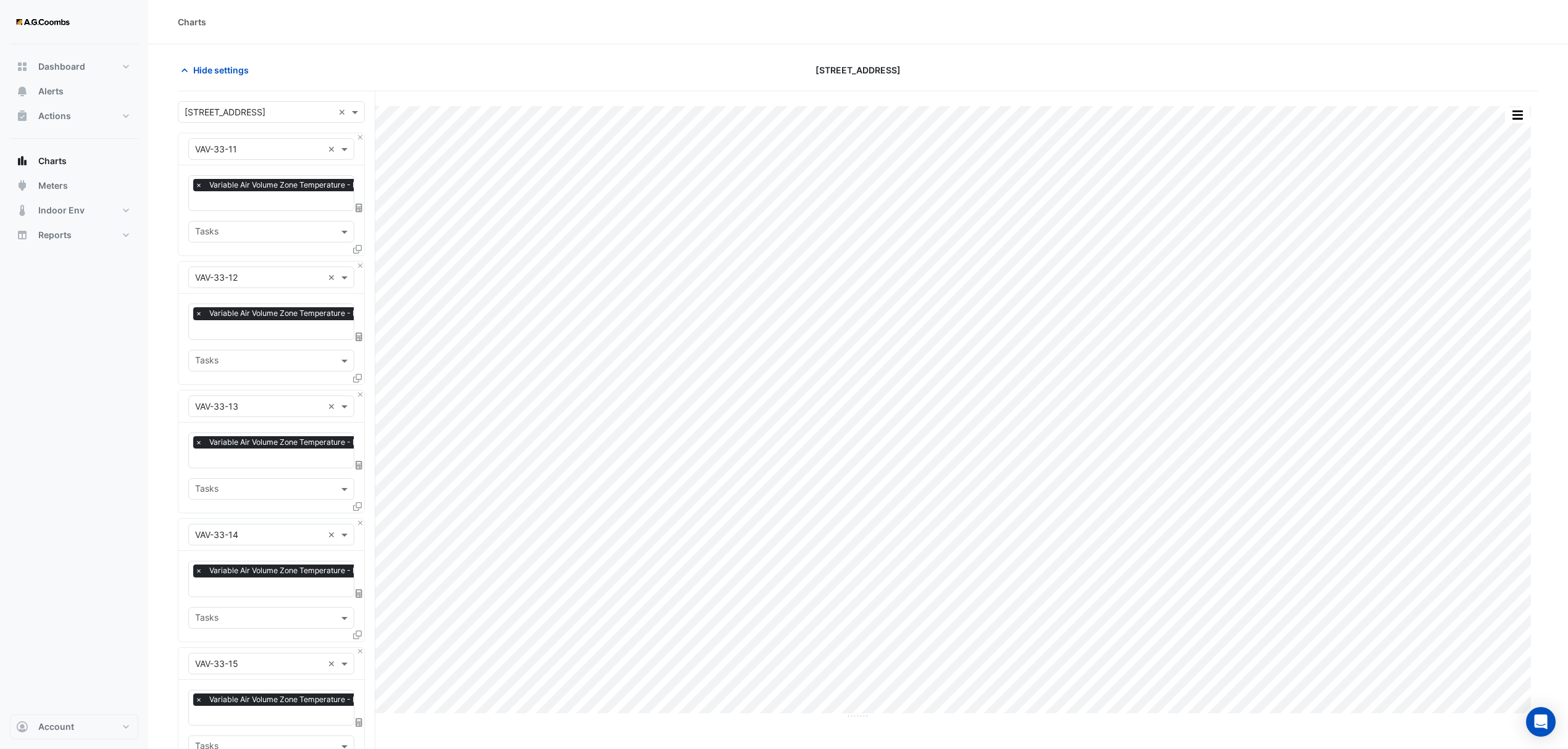
click at [360, 246] on icon at bounding box center [357, 249] width 9 height 9
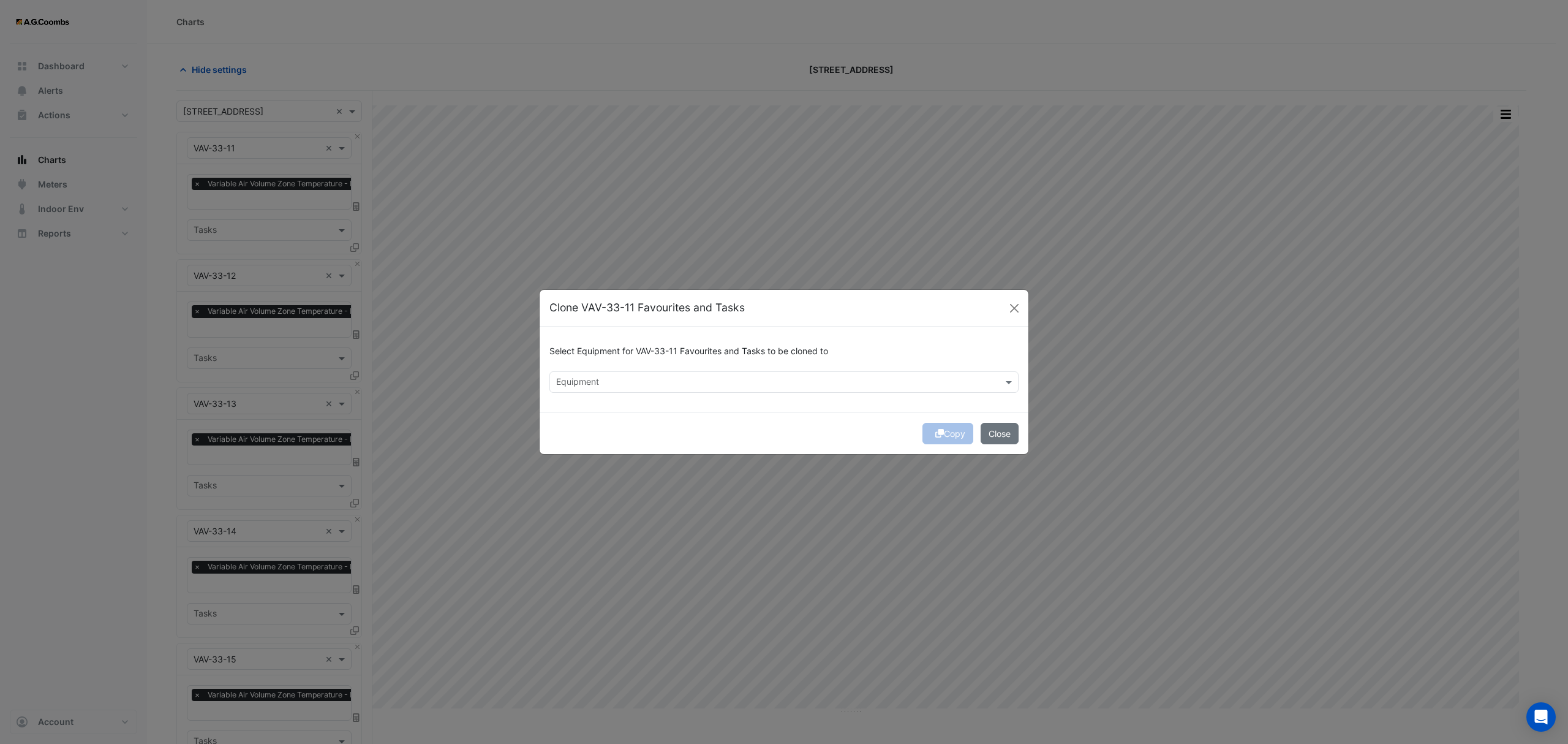
click at [636, 367] on div "Select Equipment for VAV-33-11 Favourites and Tasks to be cloned to" at bounding box center [784, 354] width 469 height 35
click at [635, 380] on input "text" at bounding box center [776, 383] width 441 height 13
click at [582, 445] on span "VAV-33-35" at bounding box center [582, 444] width 44 height 10
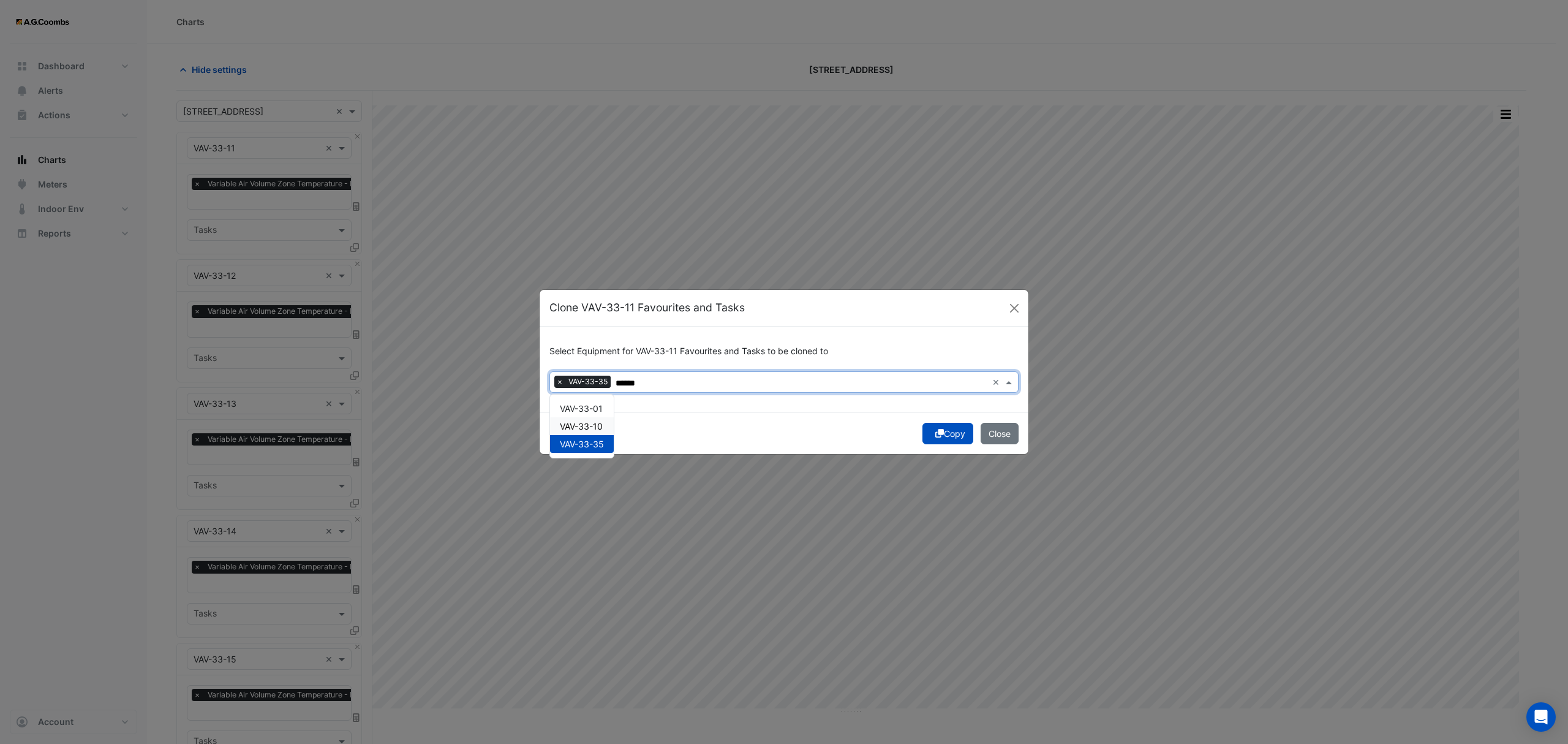
drag, startPoint x: 563, startPoint y: 432, endPoint x: 731, endPoint y: 449, distance: 168.9
click at [563, 432] on div "VAV-33-10" at bounding box center [582, 426] width 63 height 18
type input "******"
click at [941, 435] on button "Copy" at bounding box center [948, 433] width 51 height 21
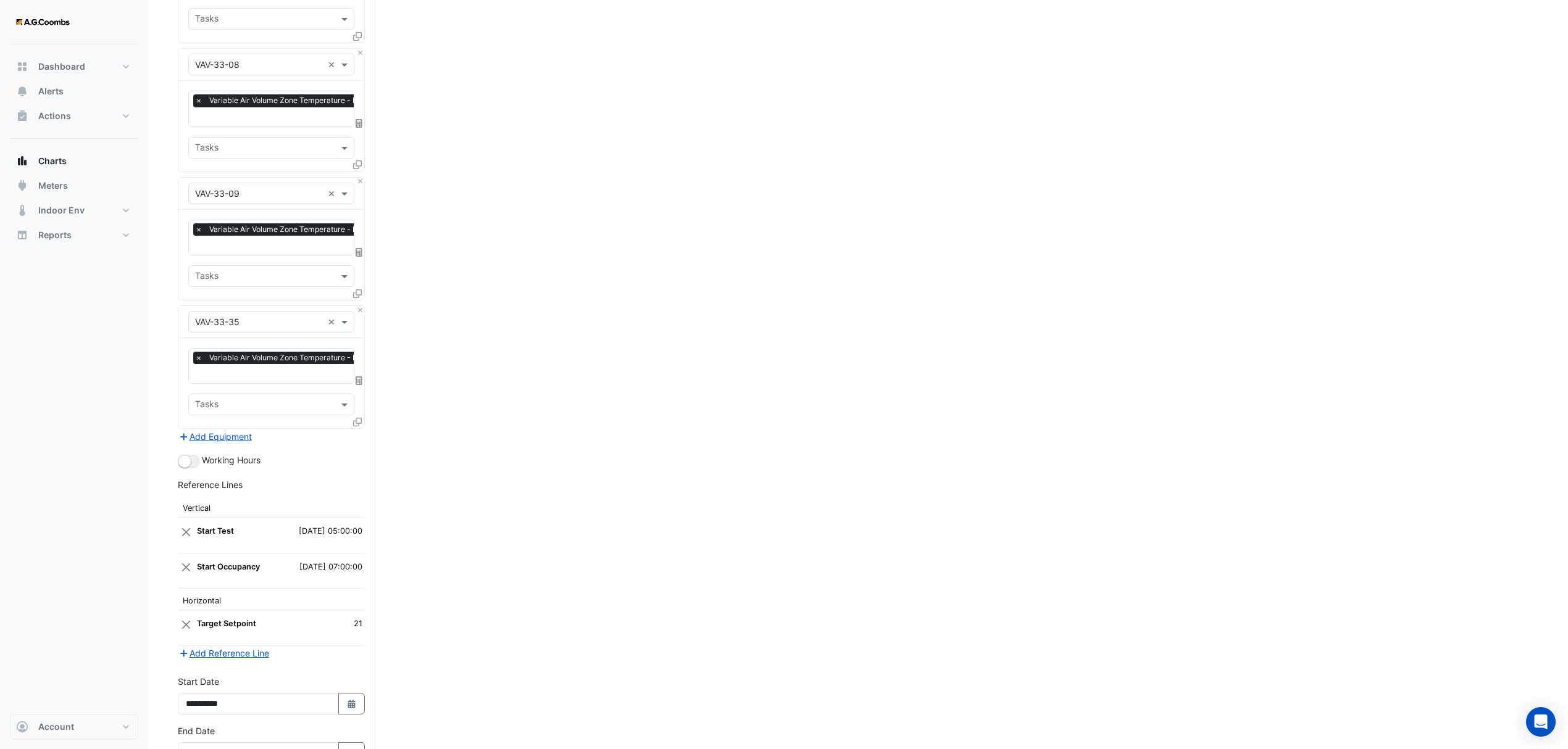
scroll to position [4448, 0]
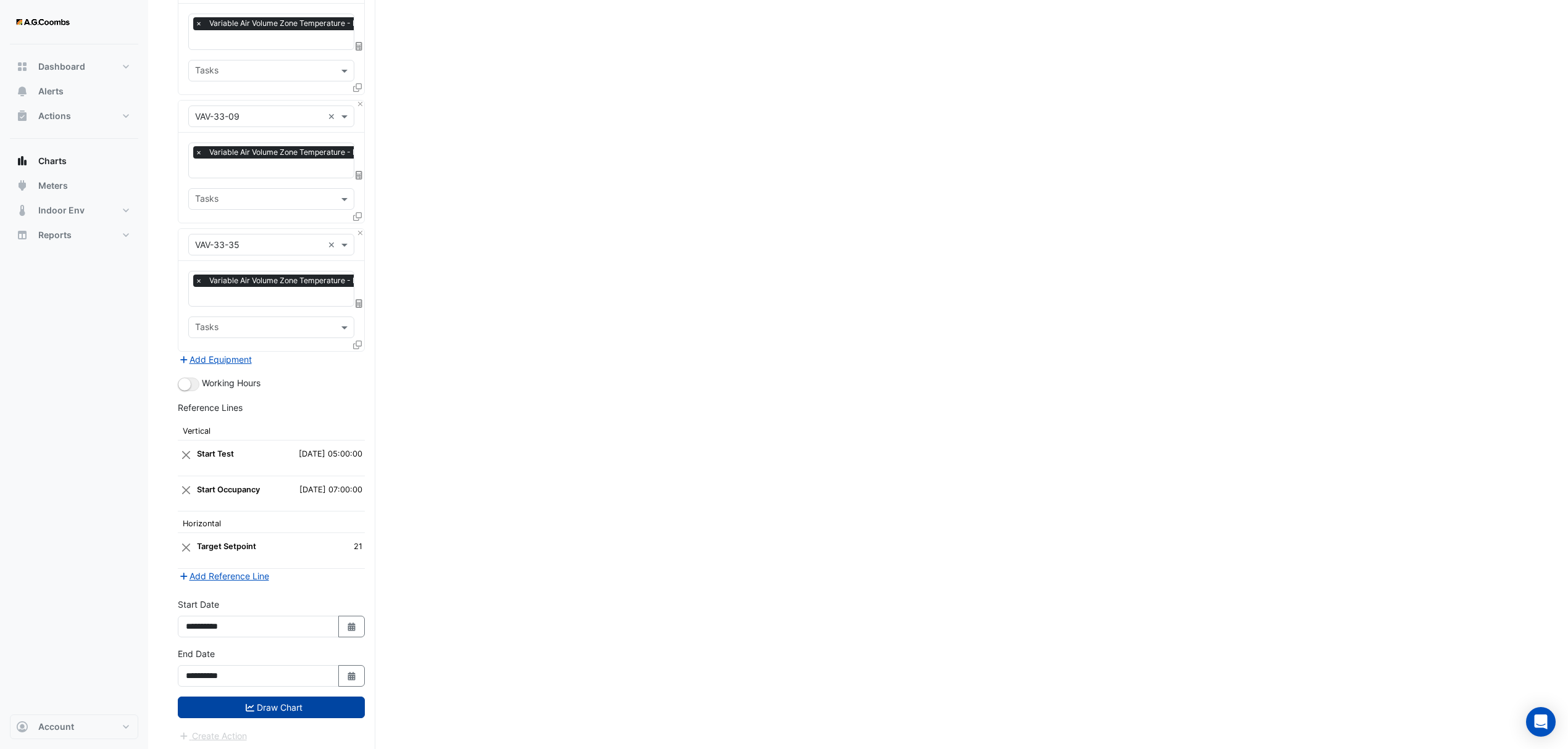
click at [240, 709] on button "Draw Chart" at bounding box center [271, 707] width 187 height 21
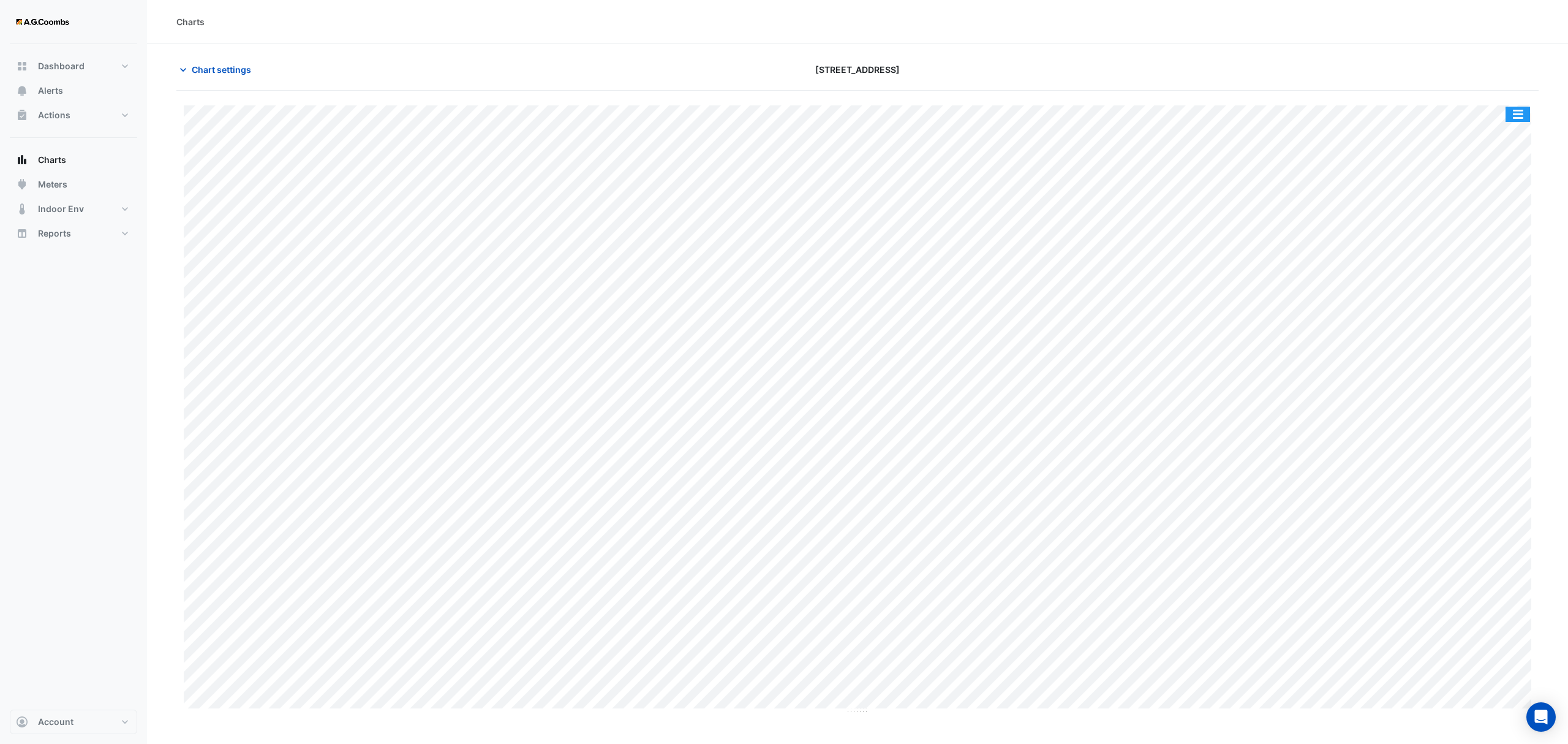
click at [1519, 112] on button "button" at bounding box center [1518, 114] width 25 height 15
click at [1492, 241] on div "Pivot Data Table" at bounding box center [1493, 246] width 74 height 29
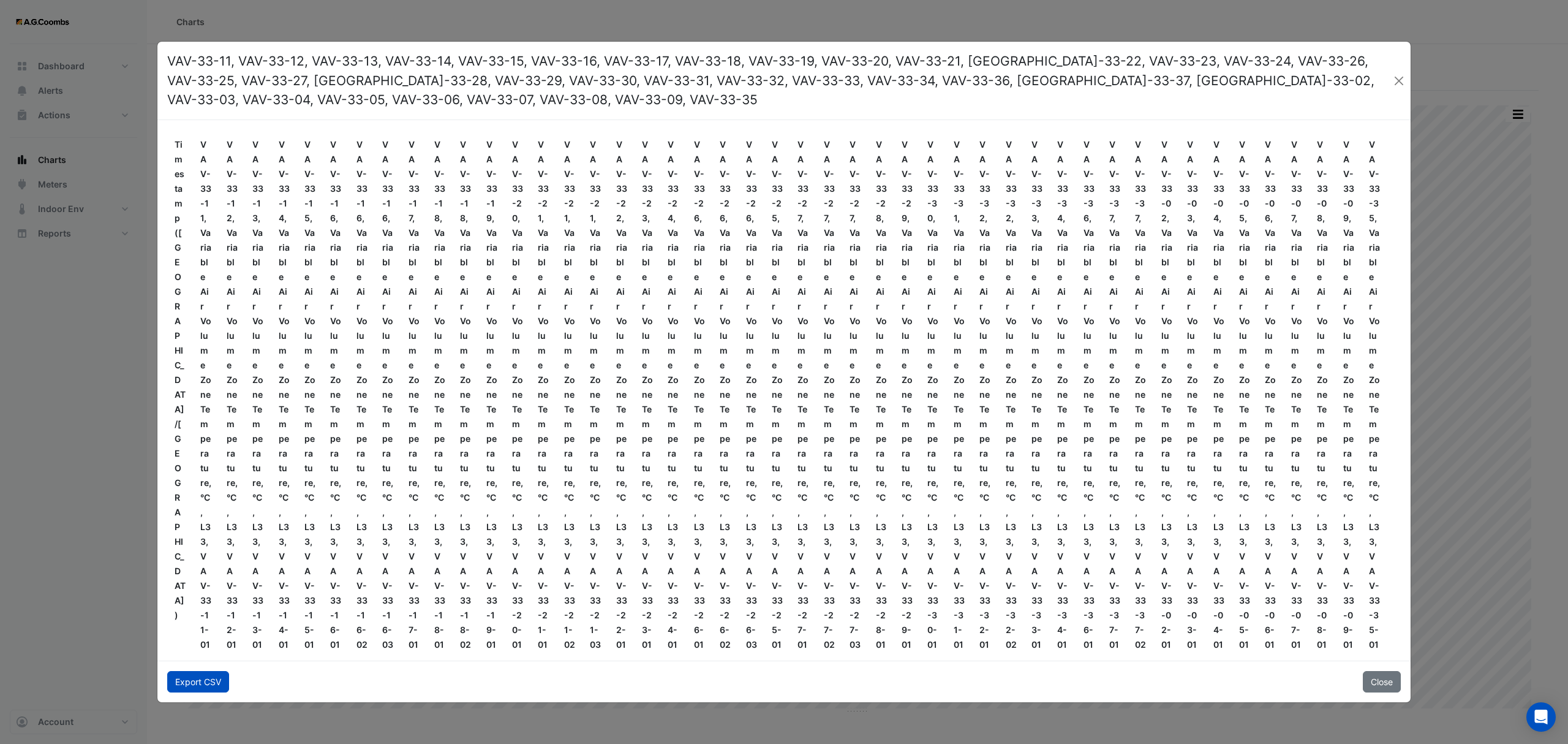
click at [194, 678] on button "Export CSV" at bounding box center [198, 681] width 62 height 21
click at [1385, 683] on button "Close" at bounding box center [1382, 681] width 38 height 21
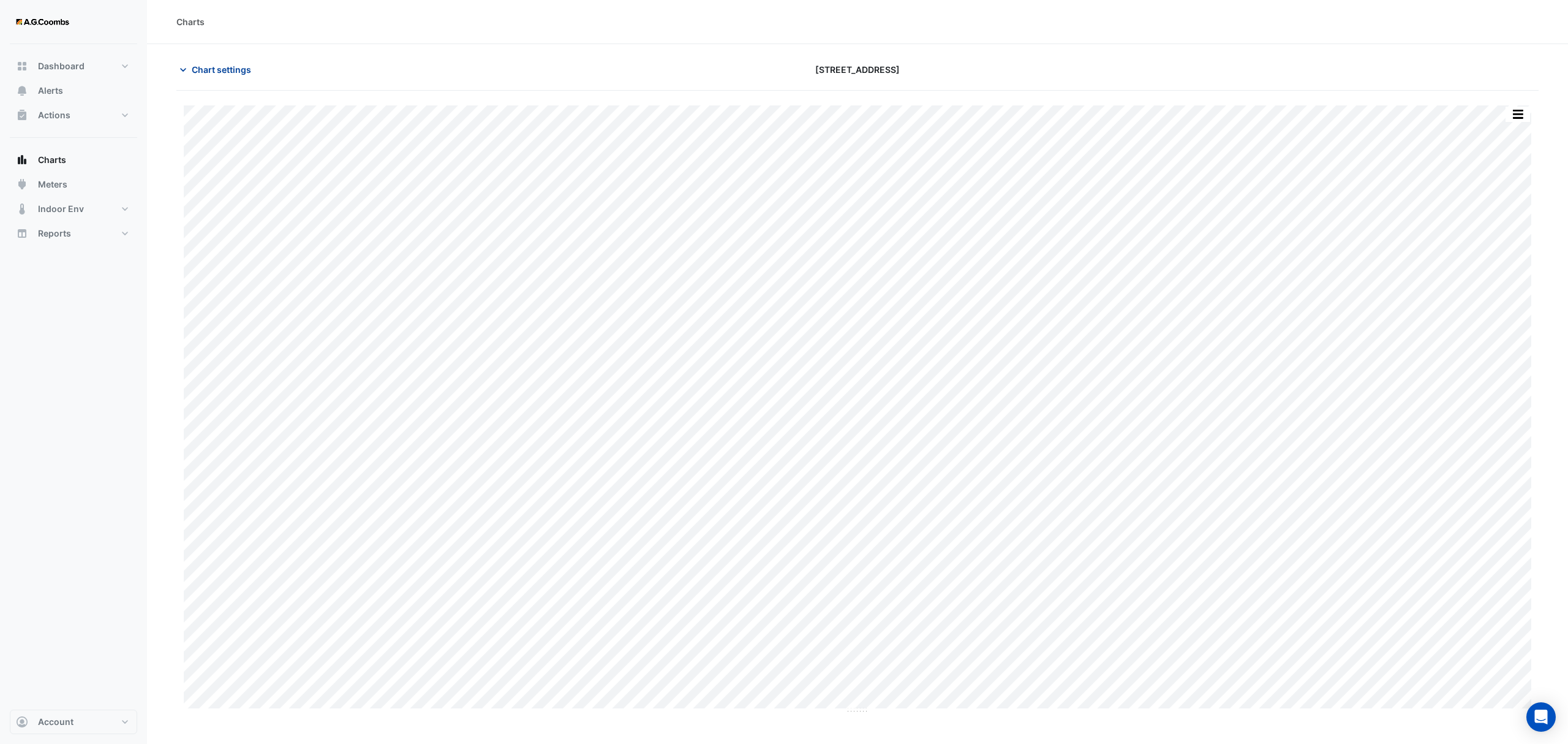
click at [219, 71] on span "Chart settings" at bounding box center [221, 69] width 59 height 13
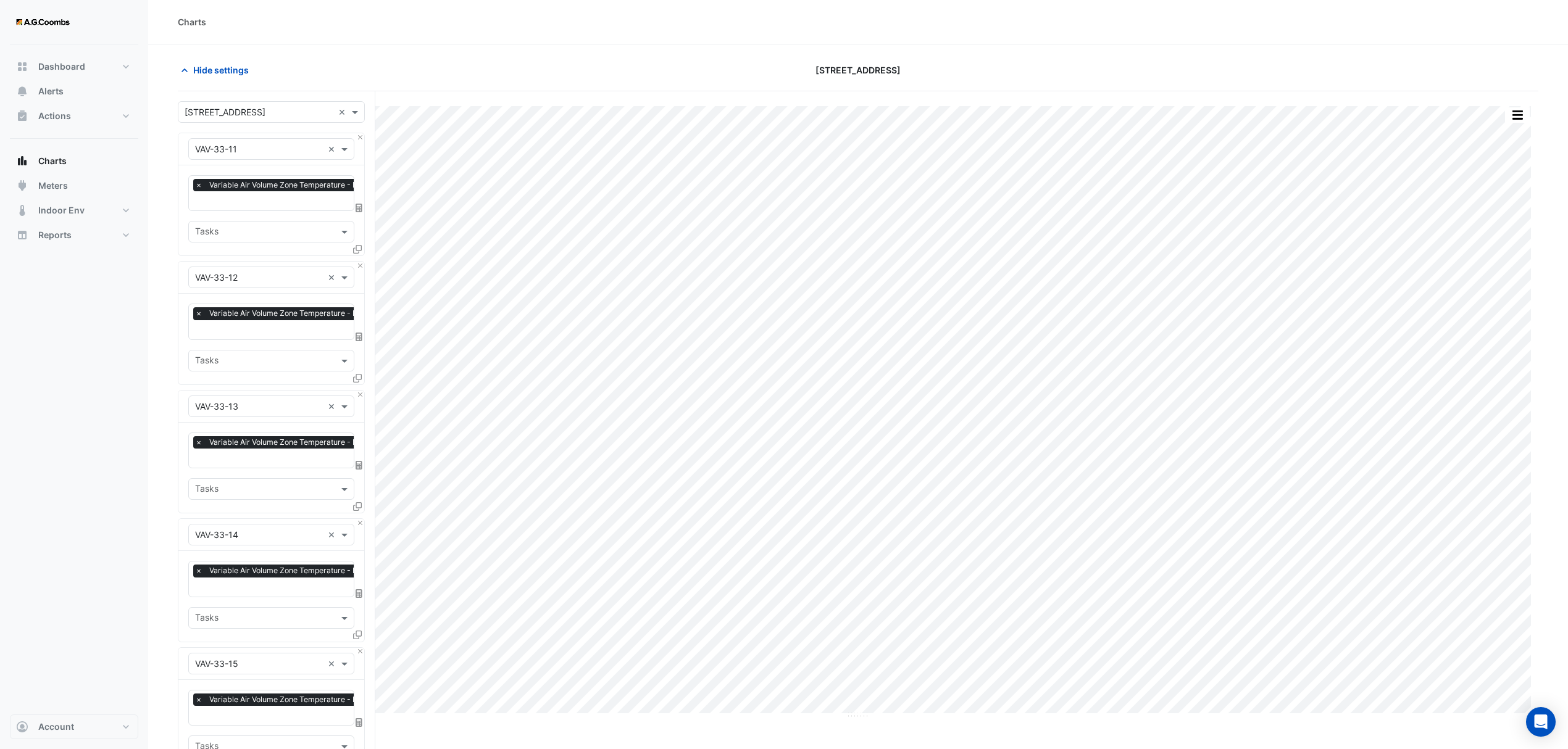
click at [353, 248] on icon at bounding box center [357, 249] width 9 height 9
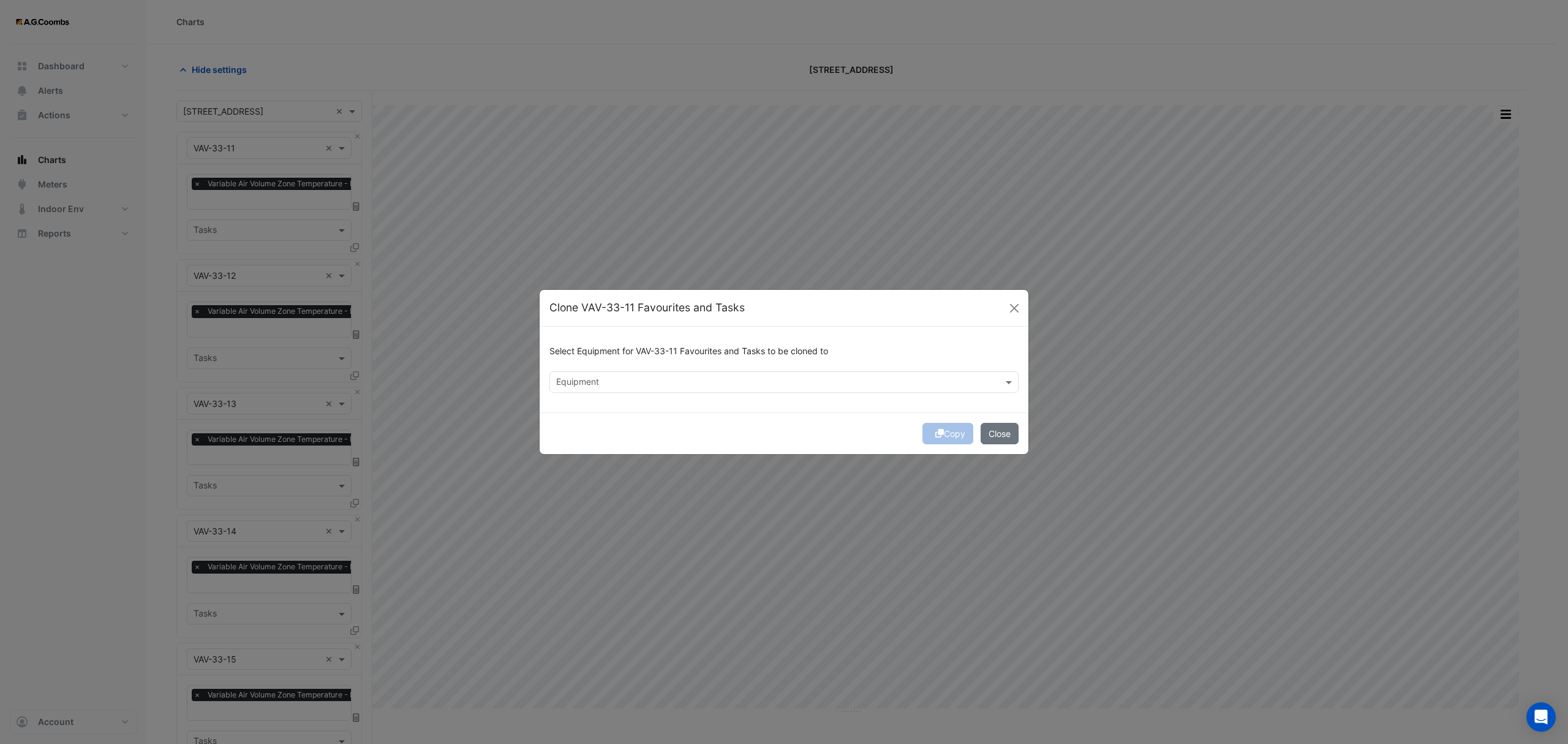
click at [626, 381] on input "text" at bounding box center [776, 383] width 441 height 13
click at [587, 422] on span "VAV-33-10" at bounding box center [581, 426] width 43 height 10
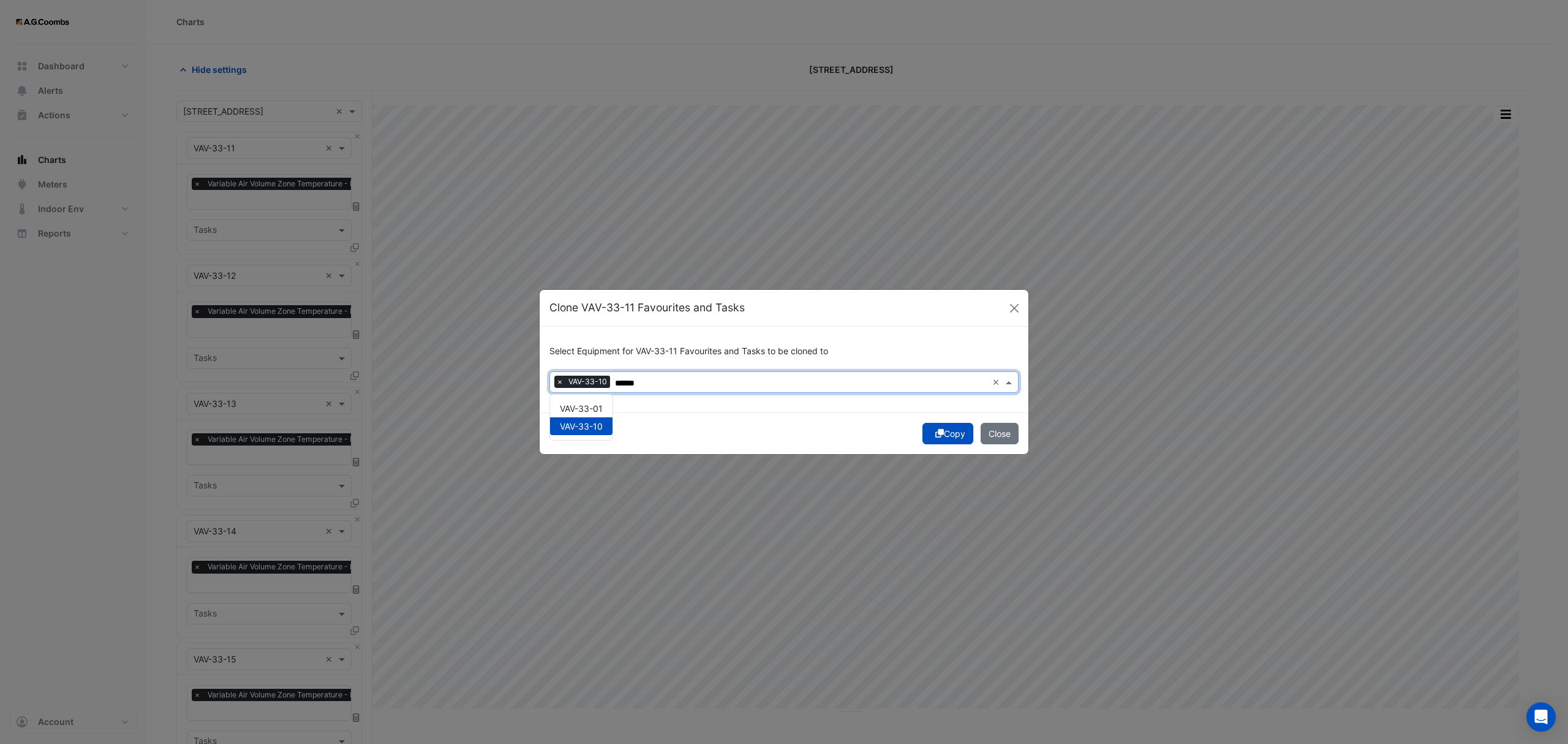
type input "******"
click at [946, 432] on button "Copy" at bounding box center [948, 433] width 51 height 21
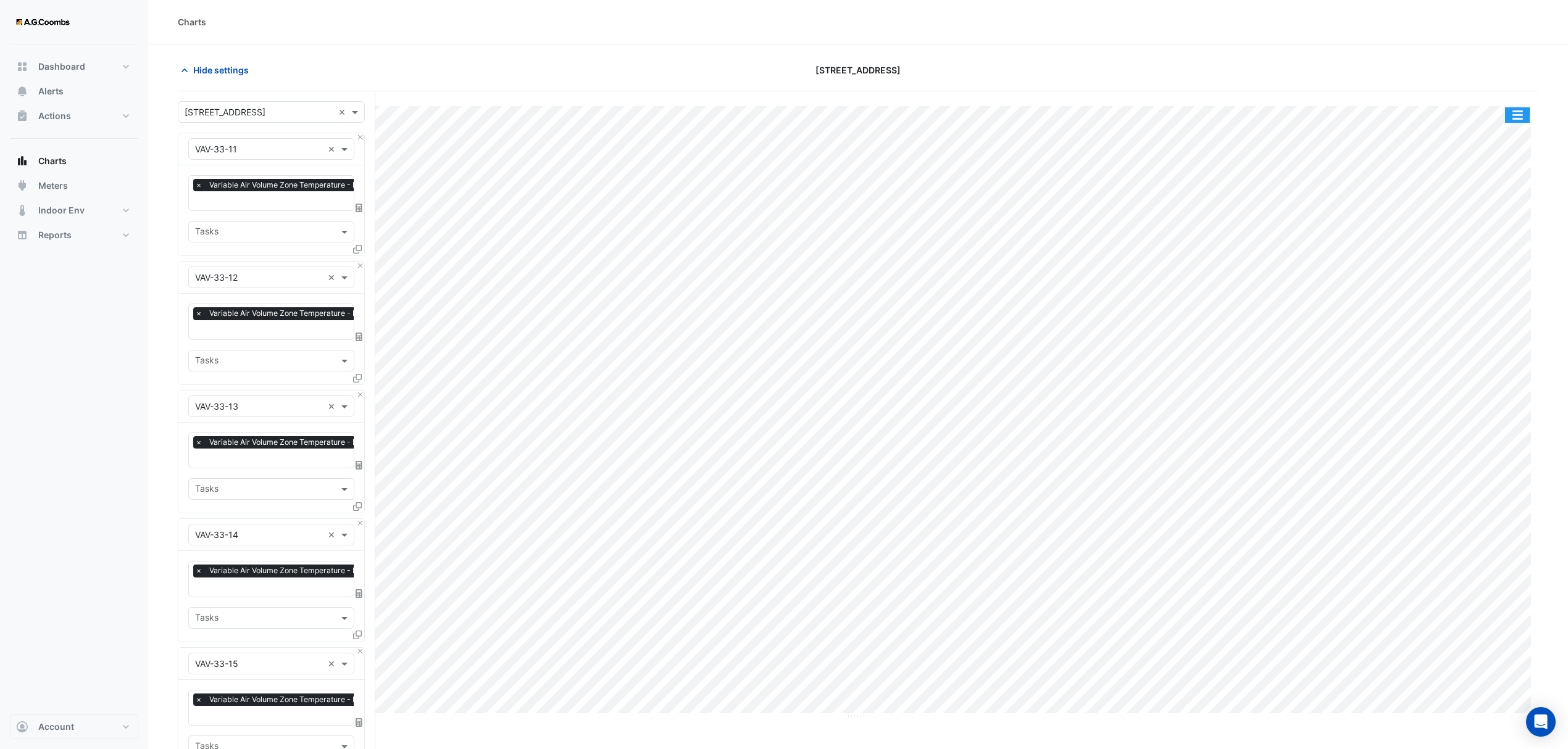
click at [1524, 120] on button "button" at bounding box center [1518, 115] width 25 height 15
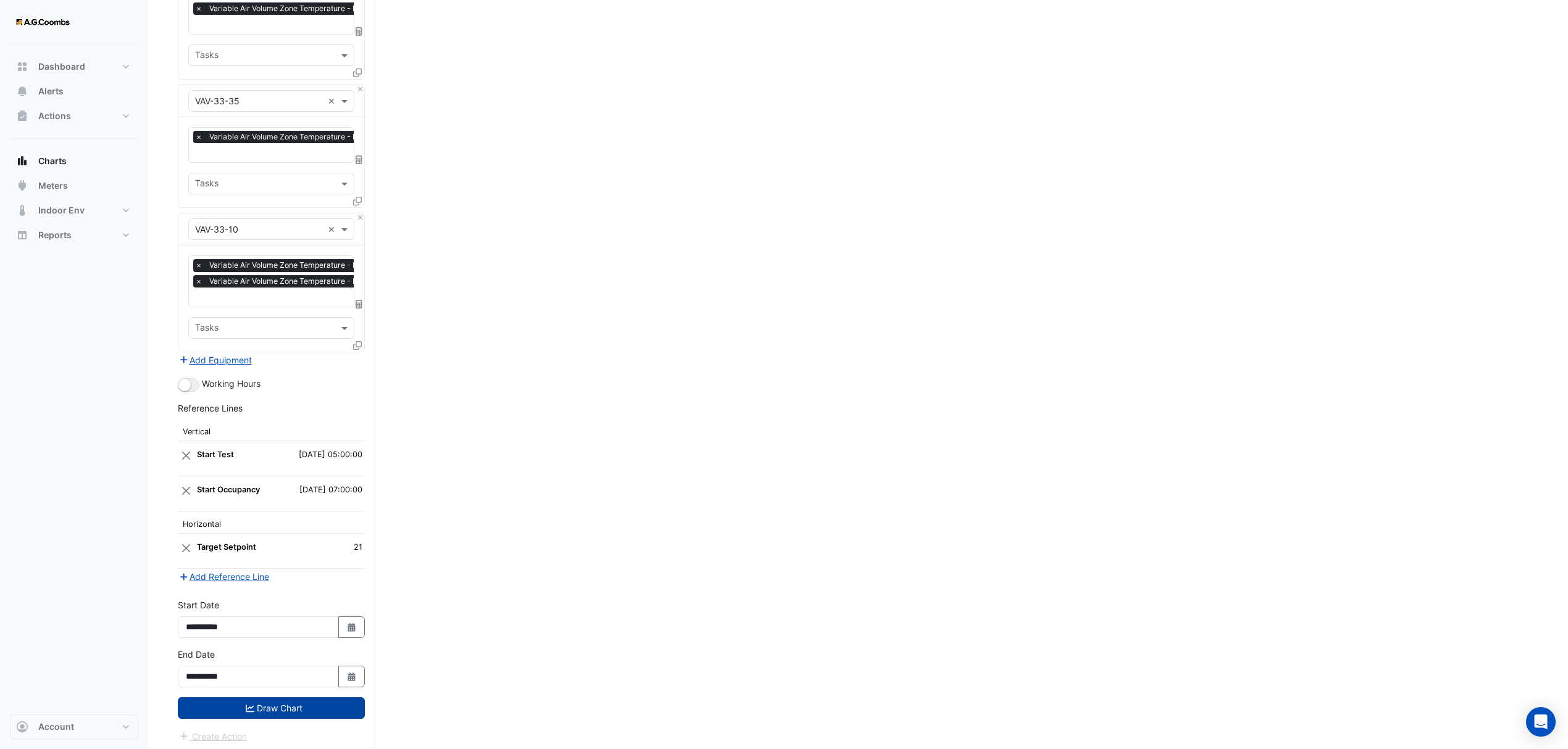
click at [272, 706] on button "Draw Chart" at bounding box center [271, 708] width 187 height 21
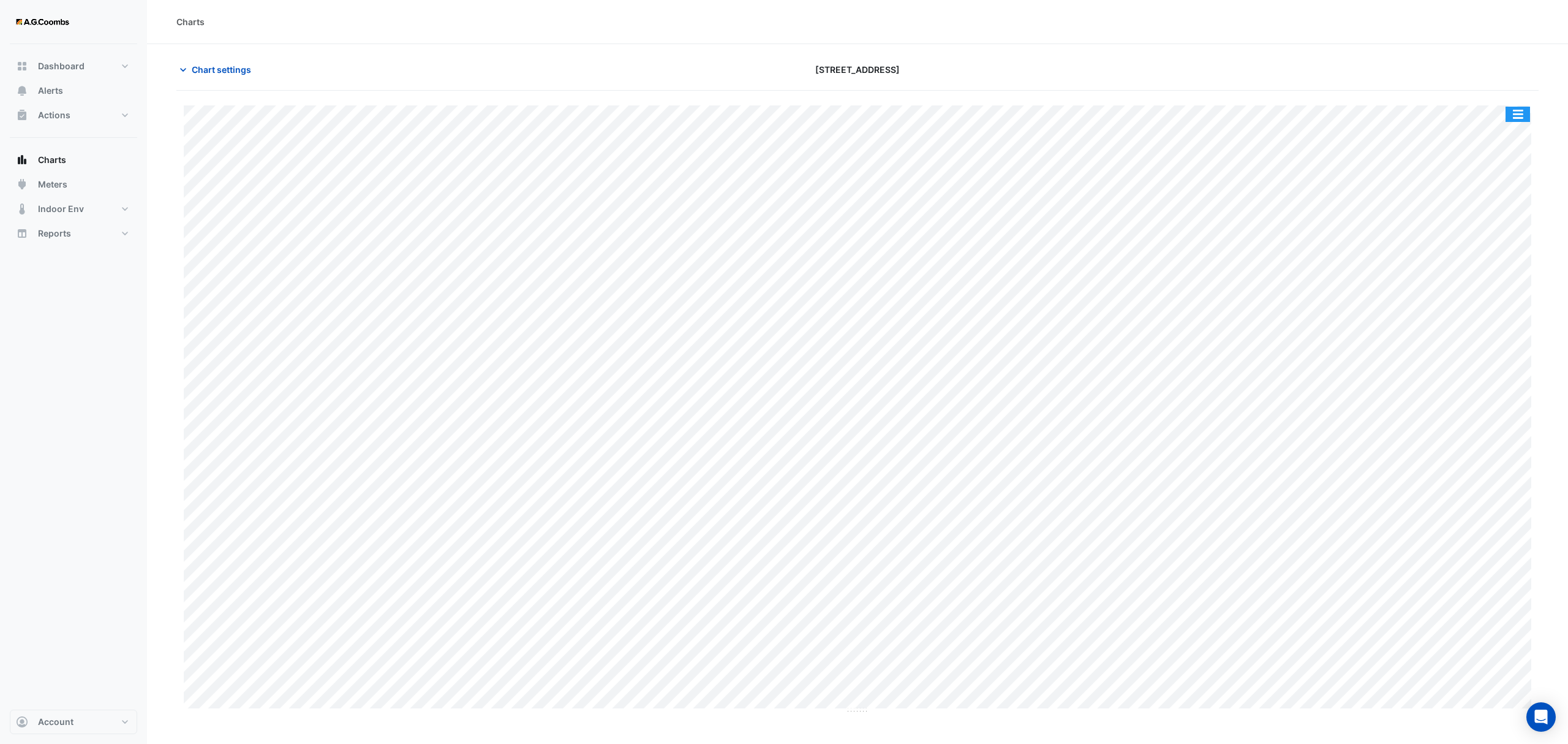
click at [1521, 119] on button "button" at bounding box center [1518, 114] width 25 height 15
click at [1485, 249] on div "Pivot Data Table" at bounding box center [1493, 246] width 74 height 29
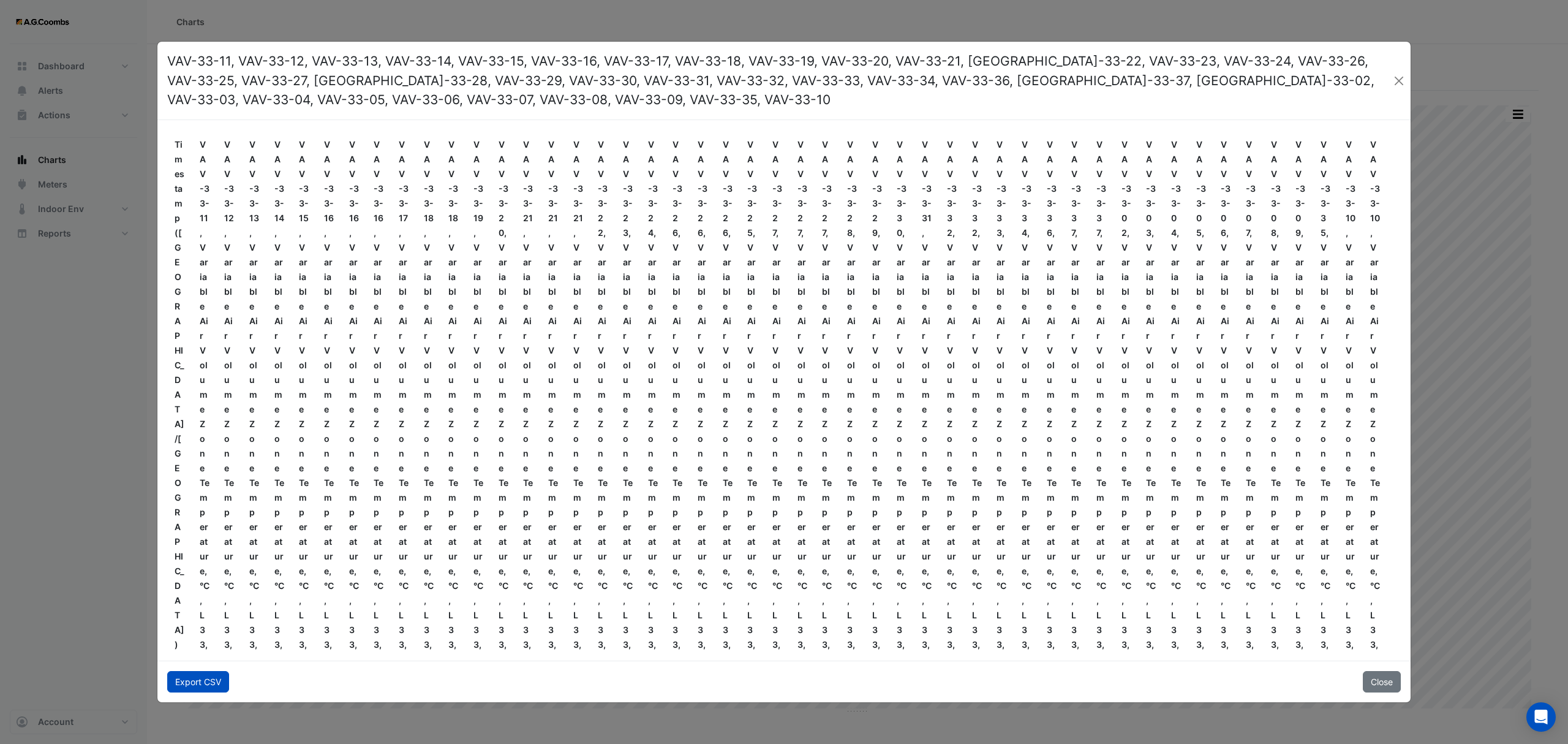
click at [179, 684] on button "Export CSV" at bounding box center [198, 681] width 62 height 21
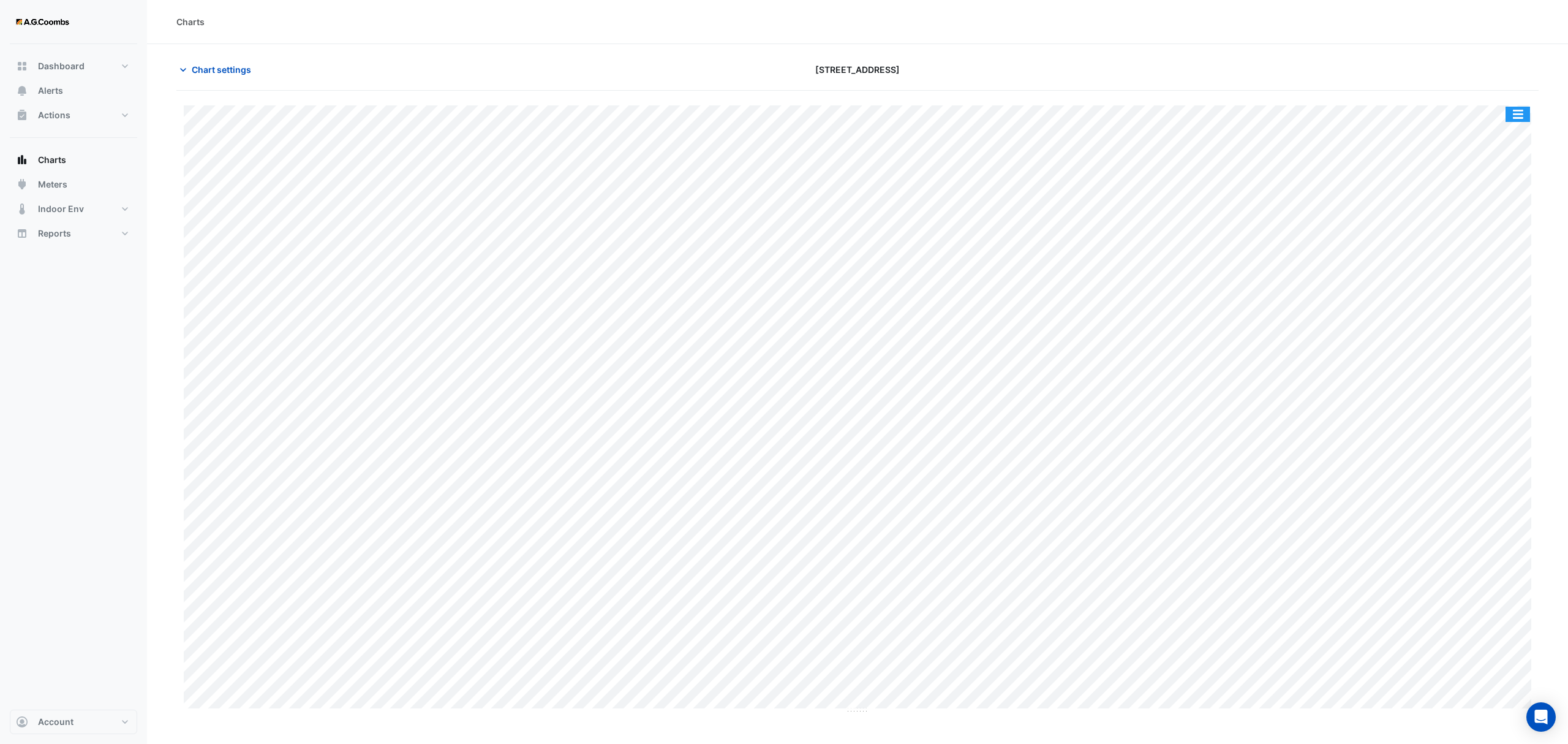
type input "**********"
click at [1515, 112] on button "button" at bounding box center [1518, 114] width 25 height 15
click at [1497, 242] on div "Pivot Data Table" at bounding box center [1493, 246] width 74 height 29
click at [1475, 245] on div "Pivot Data Table" at bounding box center [1493, 246] width 74 height 29
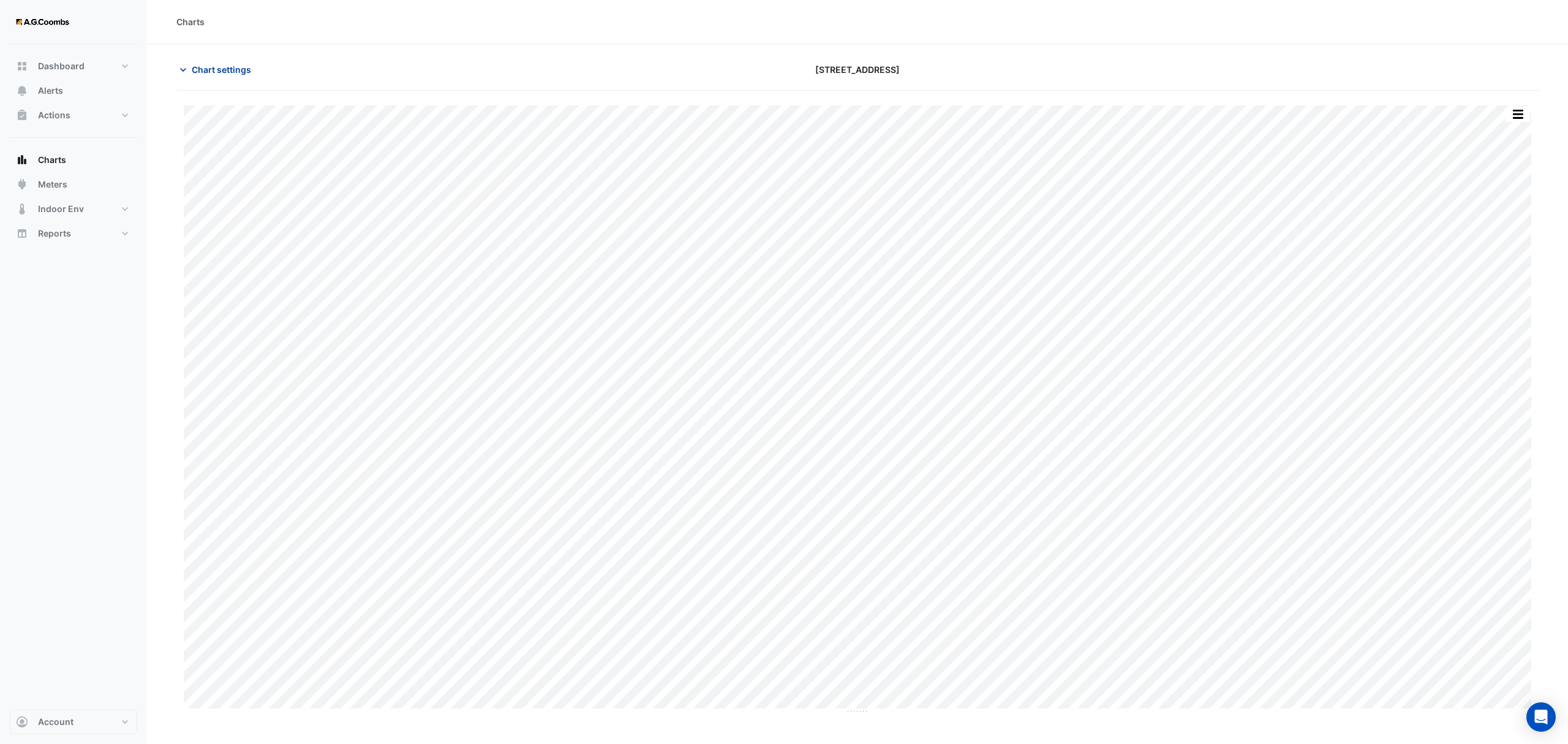
click at [248, 69] on span "Chart settings" at bounding box center [221, 69] width 59 height 13
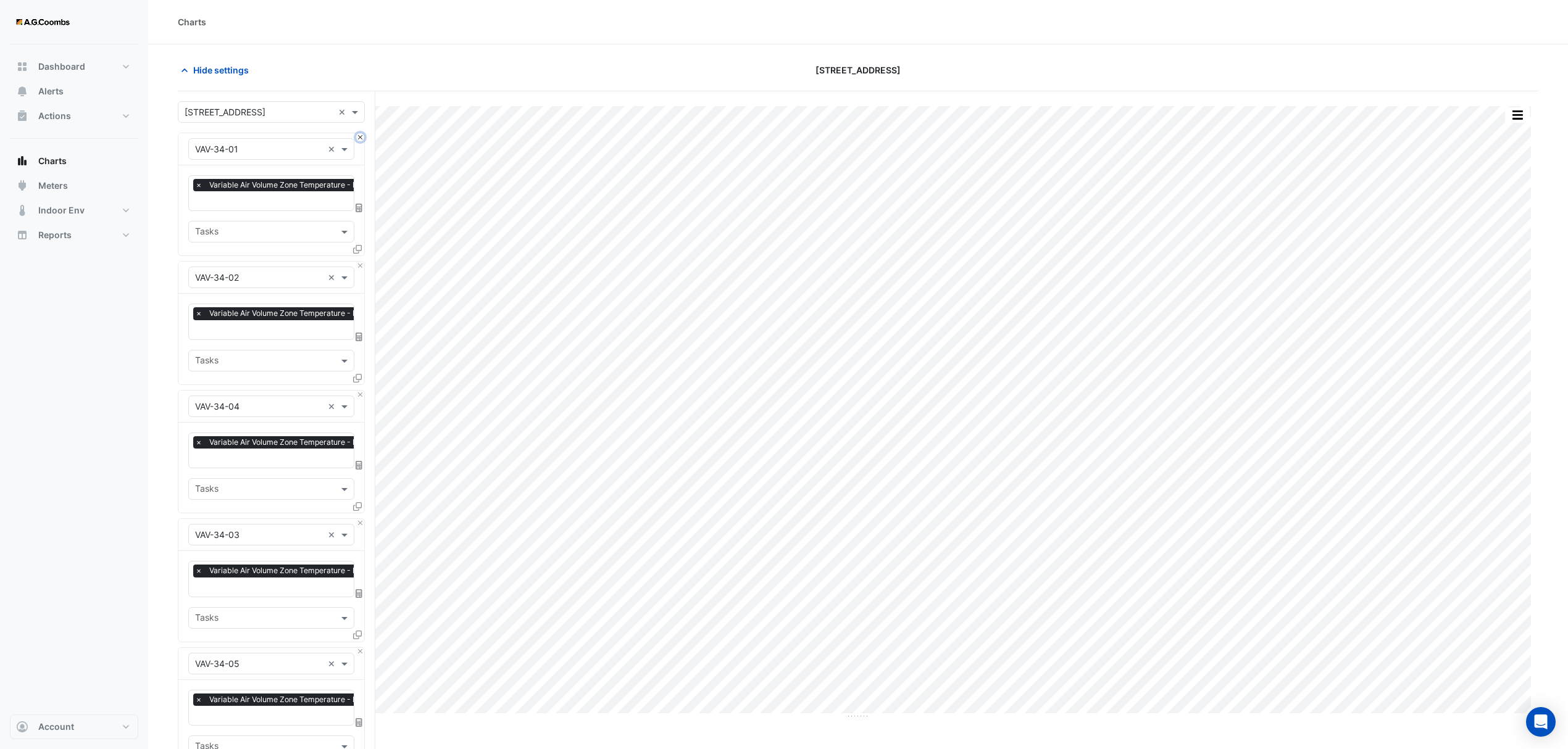
click at [359, 136] on button "Close" at bounding box center [360, 137] width 8 height 8
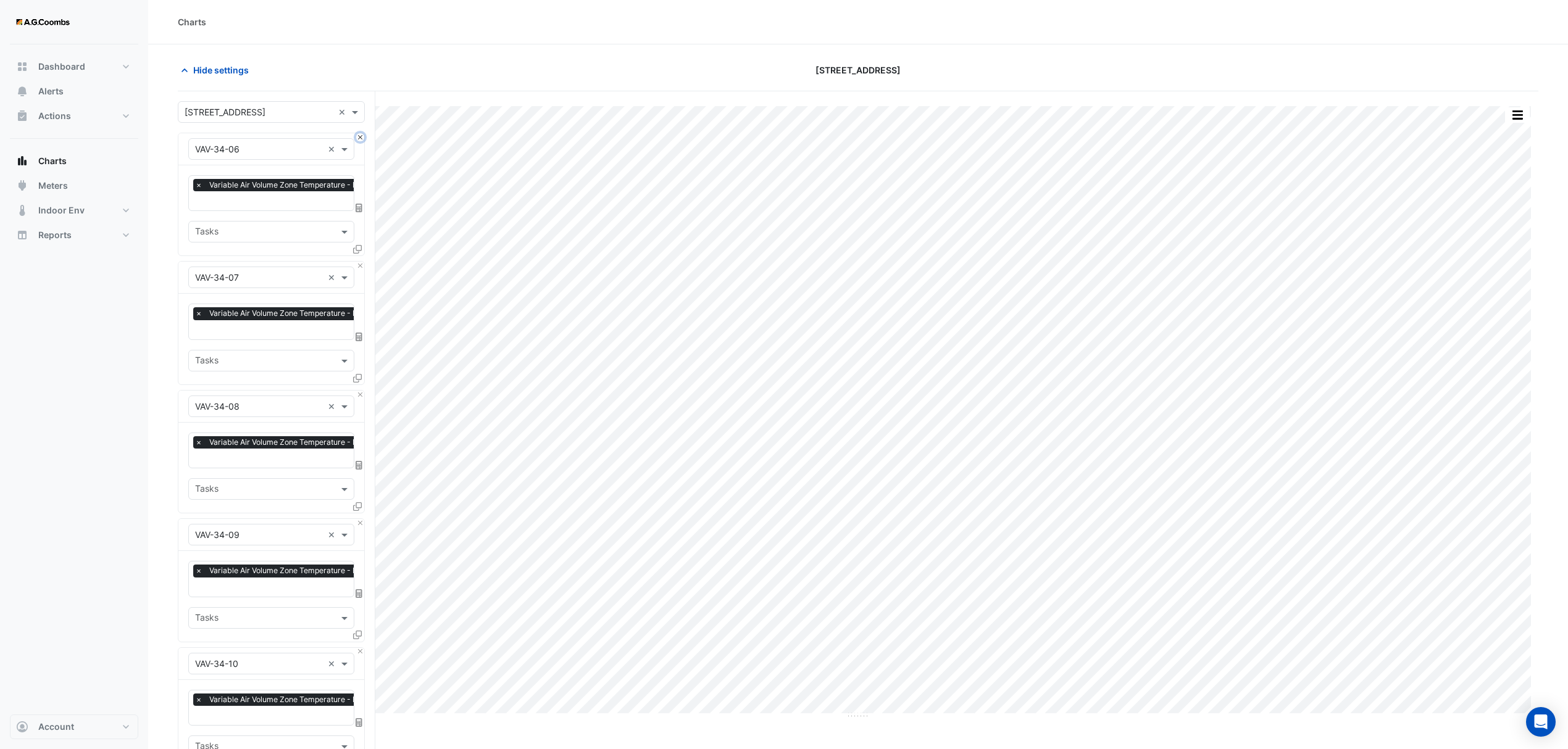
click at [359, 136] on button "Close" at bounding box center [360, 137] width 8 height 8
click at [360, 262] on button "Close" at bounding box center [360, 265] width 8 height 8
click at [360, 135] on button "Close" at bounding box center [360, 137] width 8 height 8
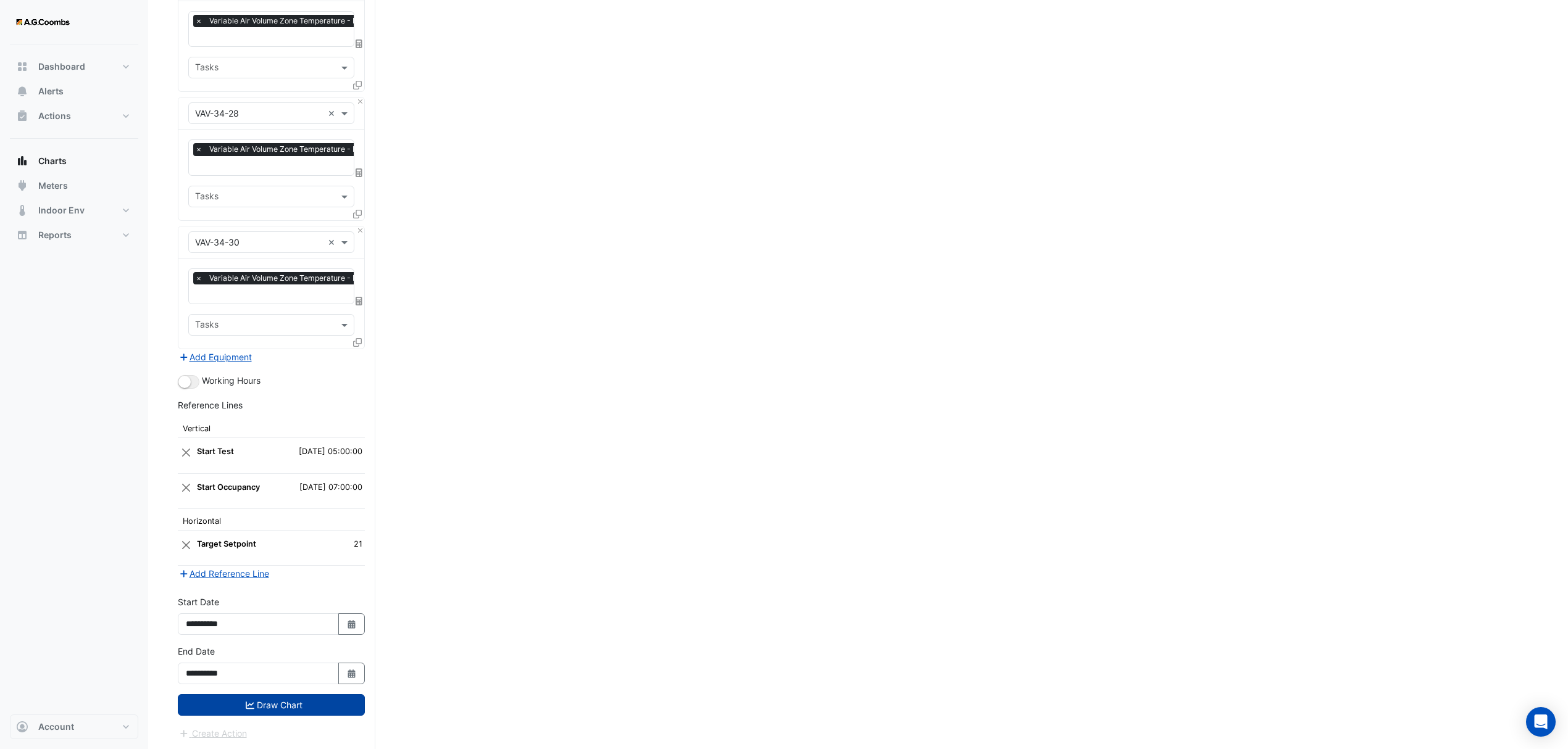
click at [243, 703] on button "Draw Chart" at bounding box center [271, 704] width 187 height 21
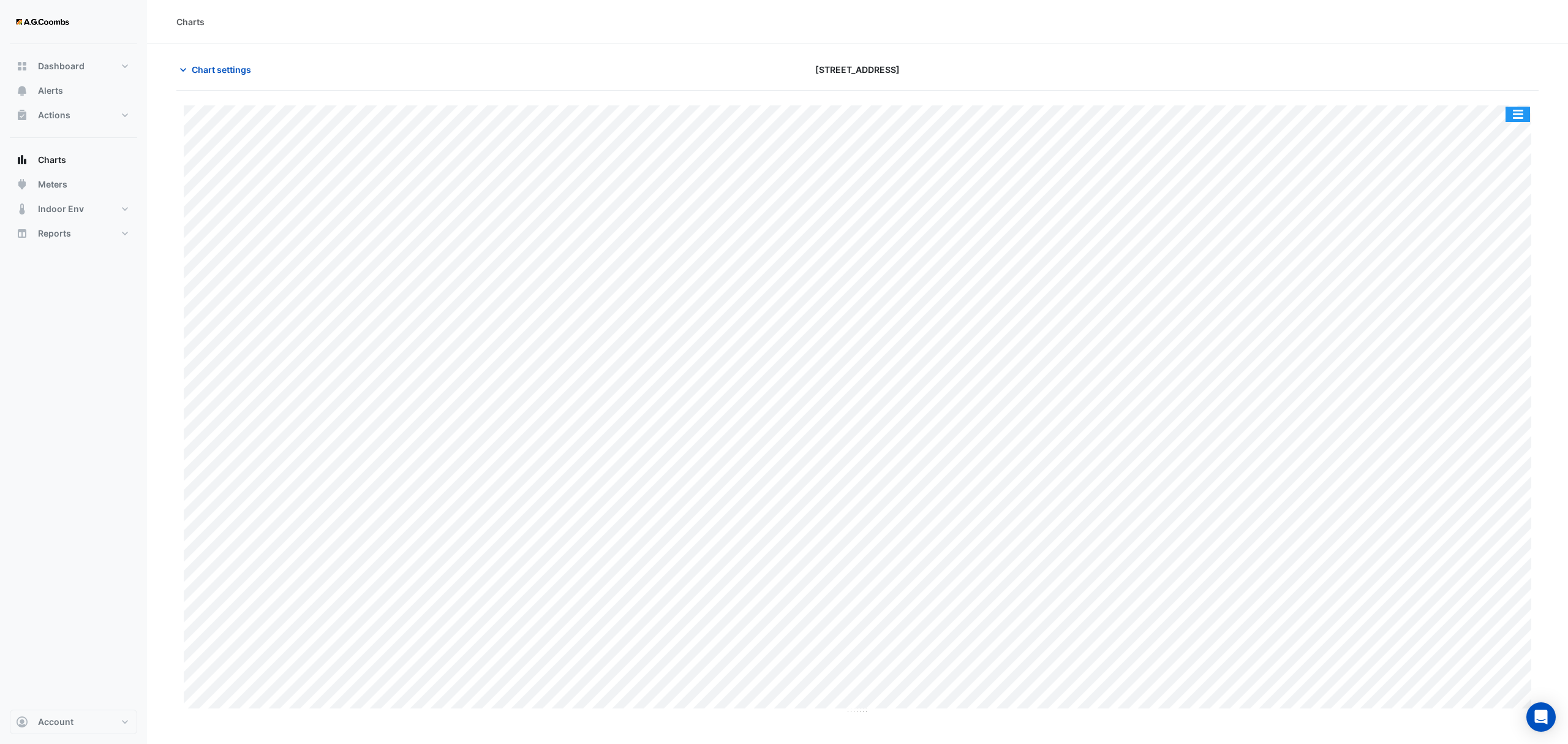
click at [1521, 114] on button "button" at bounding box center [1518, 114] width 25 height 15
drag, startPoint x: 1501, startPoint y: 254, endPoint x: 1513, endPoint y: 267, distance: 17.7
click at [1500, 254] on div "Pivot Data Table" at bounding box center [1493, 246] width 74 height 29
click at [239, 77] on button "Chart settings" at bounding box center [217, 69] width 82 height 21
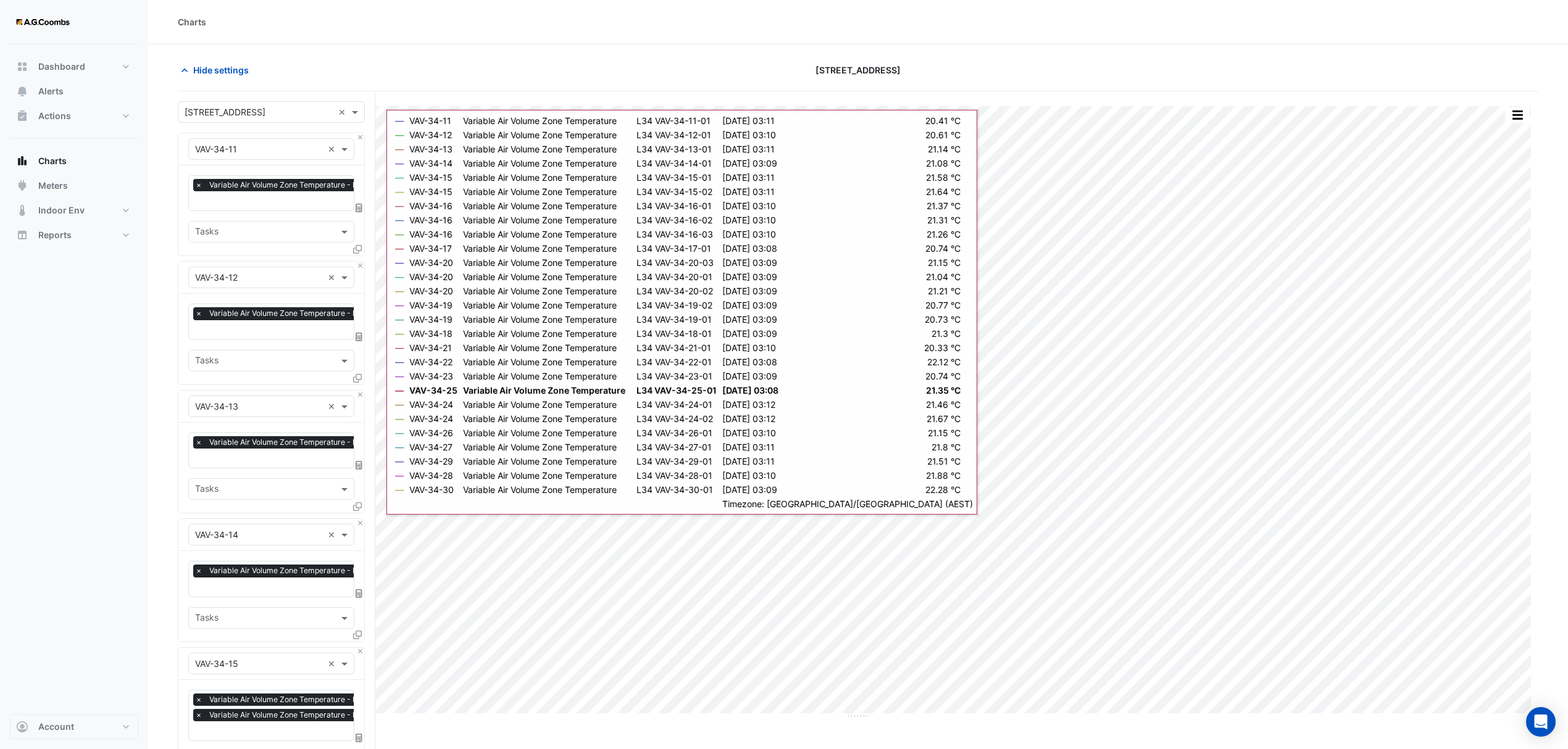
click at [362, 133] on div "Equipment × VAV-34-11 × Favourites × Variable Air Volume Zone Temperature - L34…" at bounding box center [271, 194] width 187 height 123
click at [360, 139] on button "Close" at bounding box center [360, 137] width 8 height 8
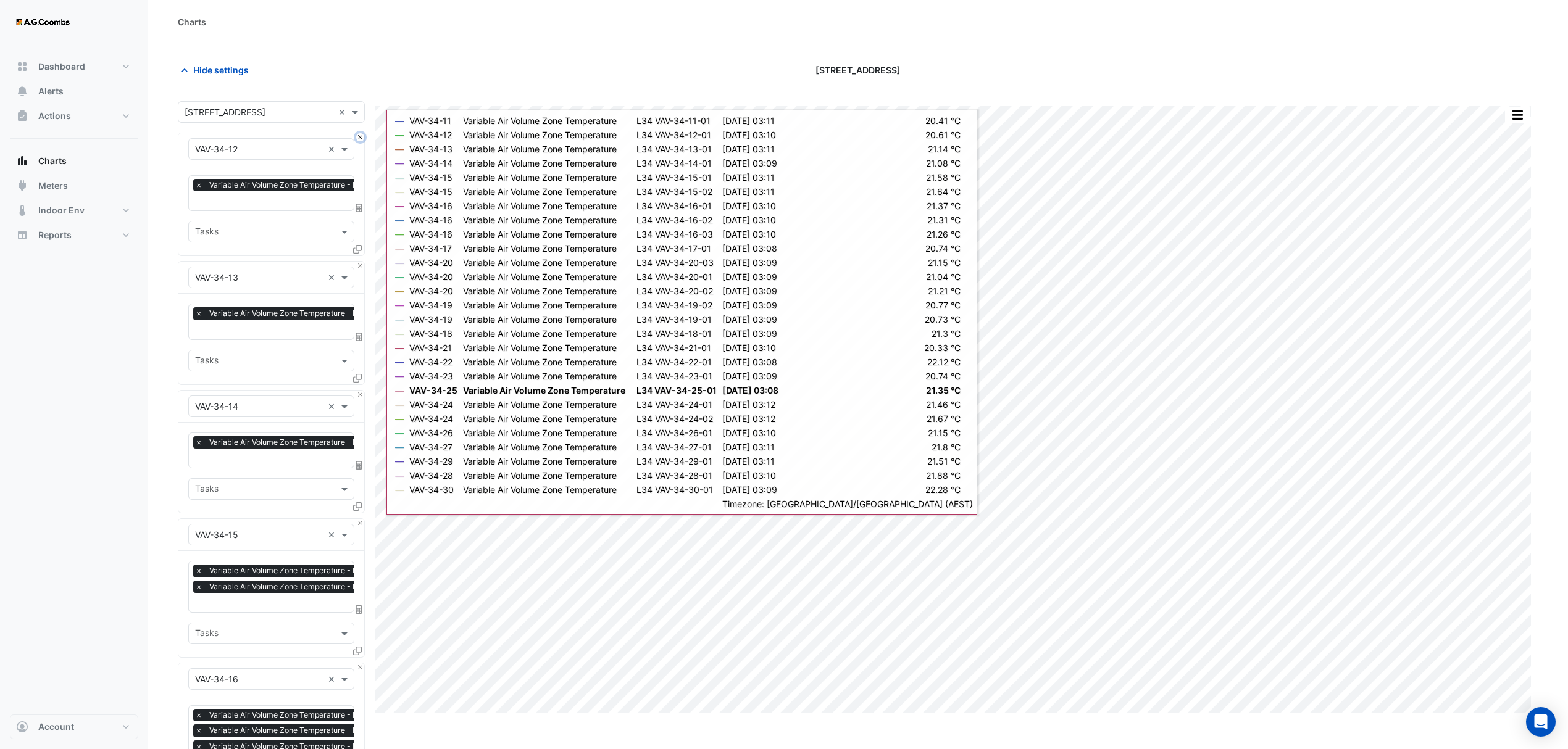
click at [360, 139] on button "Close" at bounding box center [360, 137] width 8 height 8
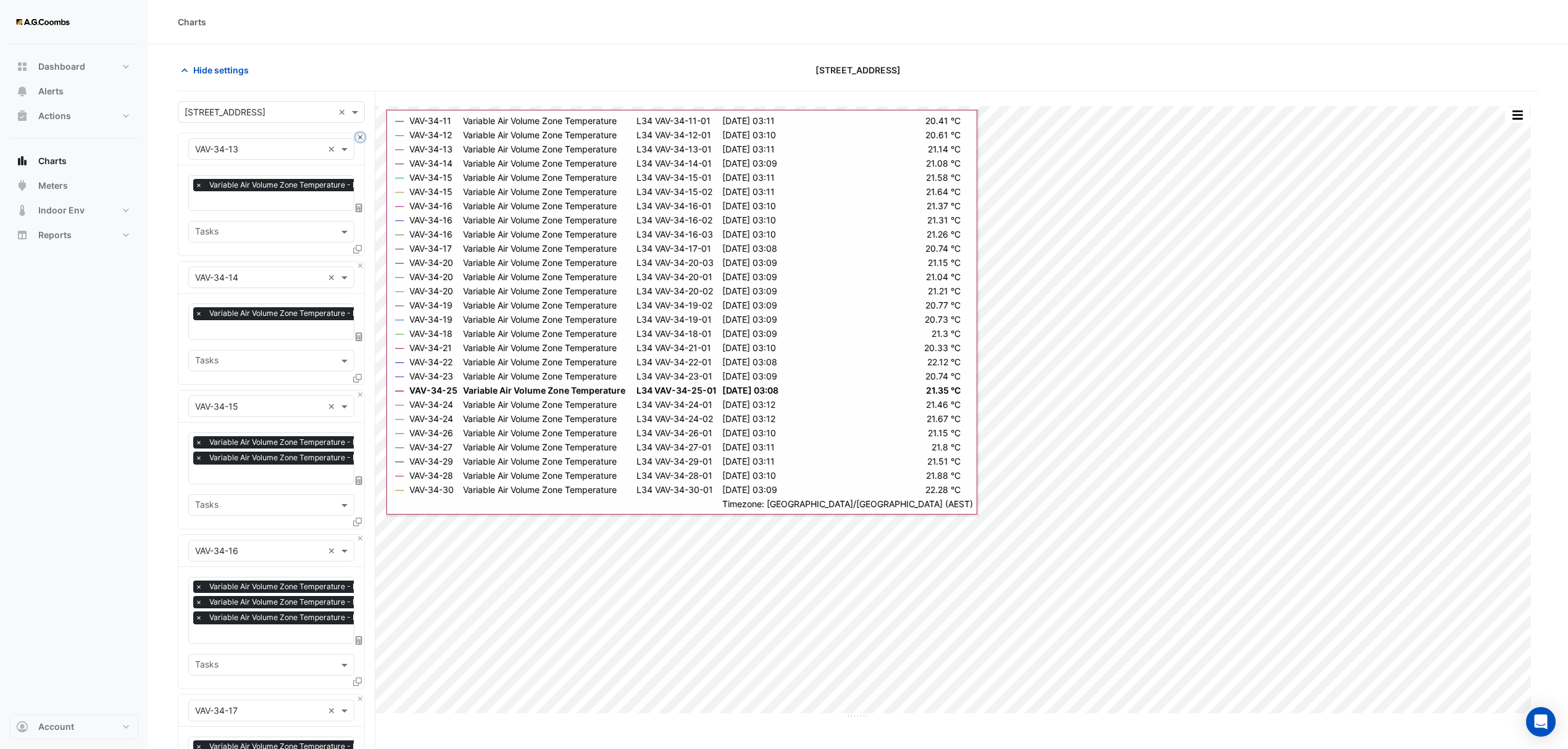
click at [360, 139] on button "Close" at bounding box center [360, 137] width 8 height 8
click at [360, 262] on button "Close" at bounding box center [360, 265] width 8 height 8
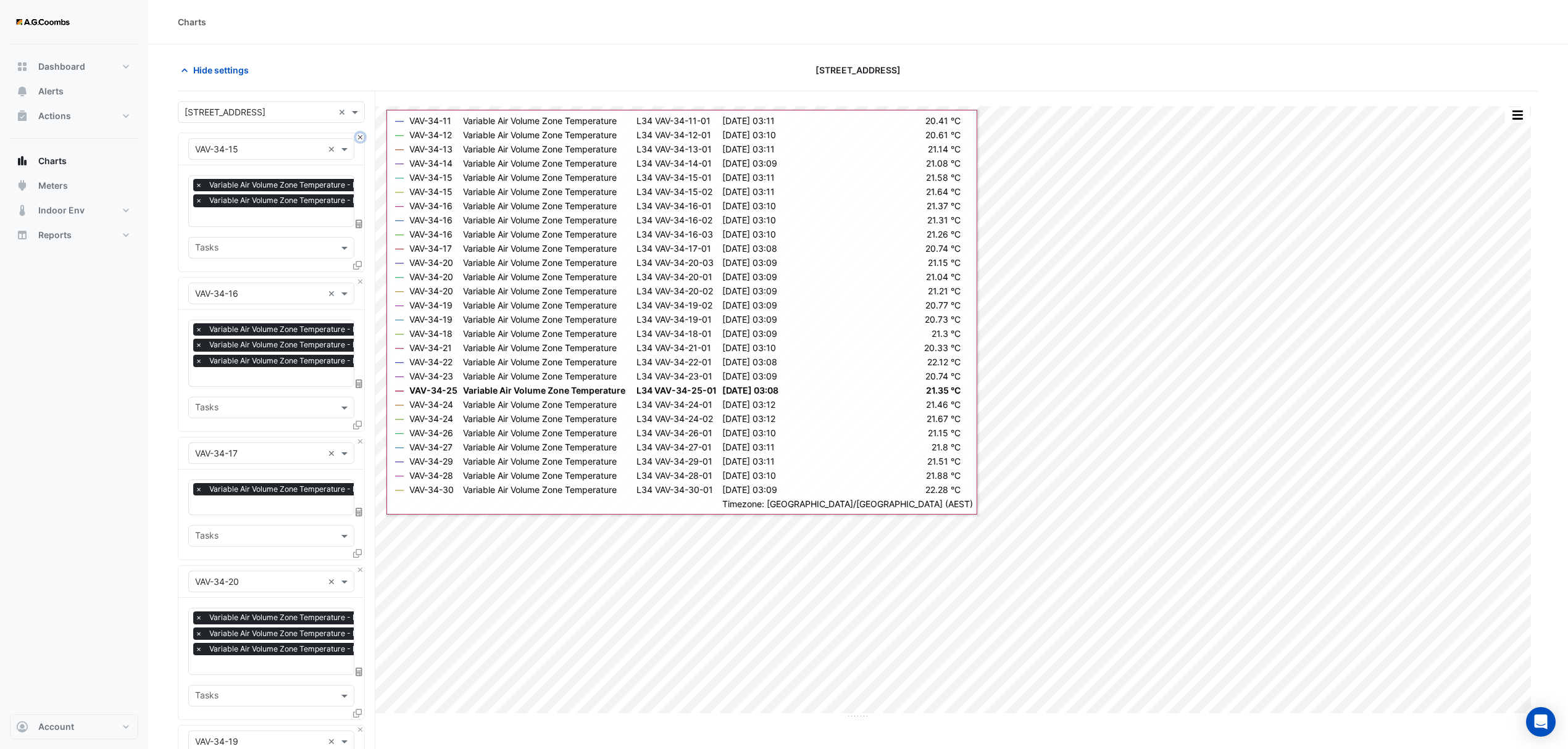
click at [360, 139] on button "Close" at bounding box center [360, 137] width 8 height 8
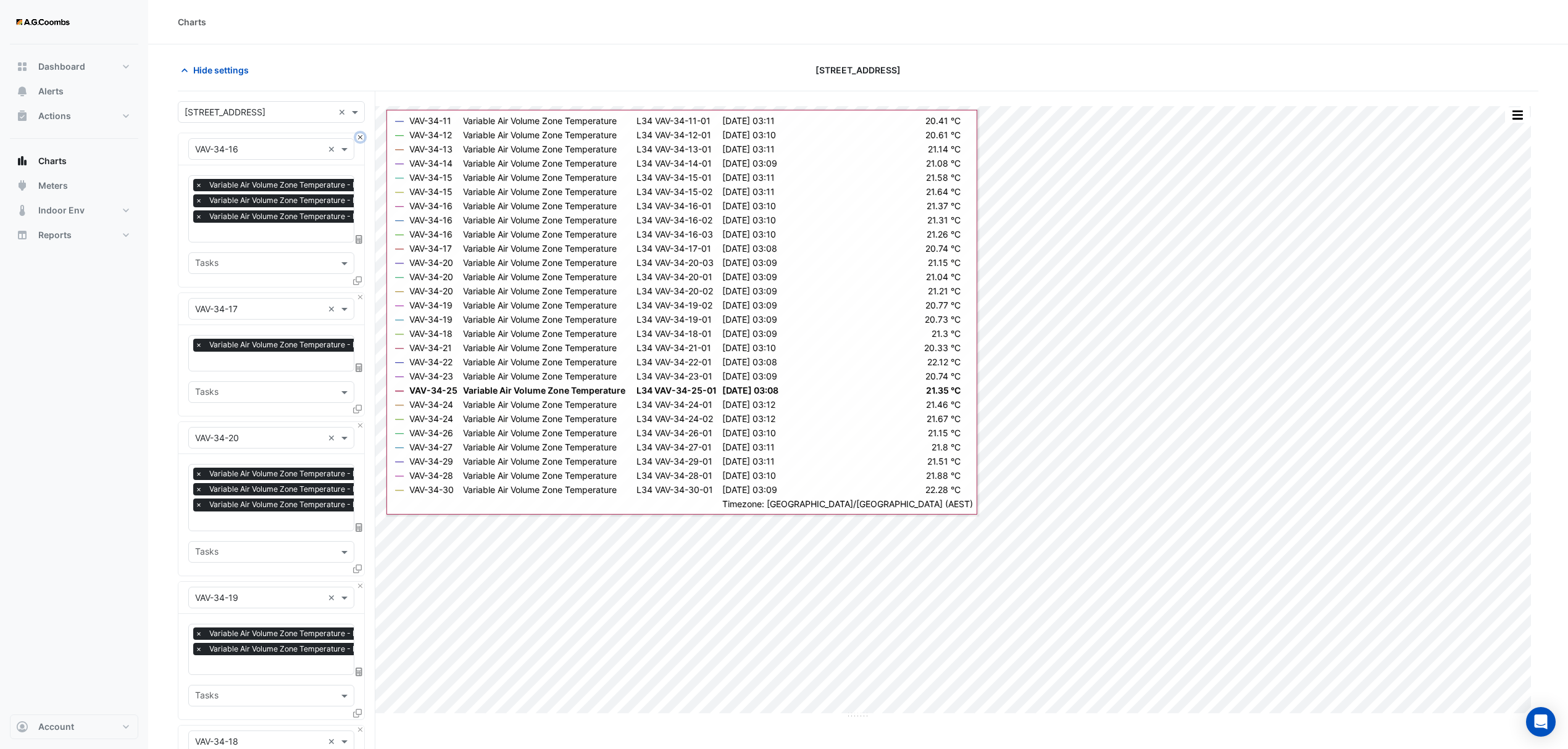
click at [360, 139] on button "Close" at bounding box center [360, 137] width 8 height 8
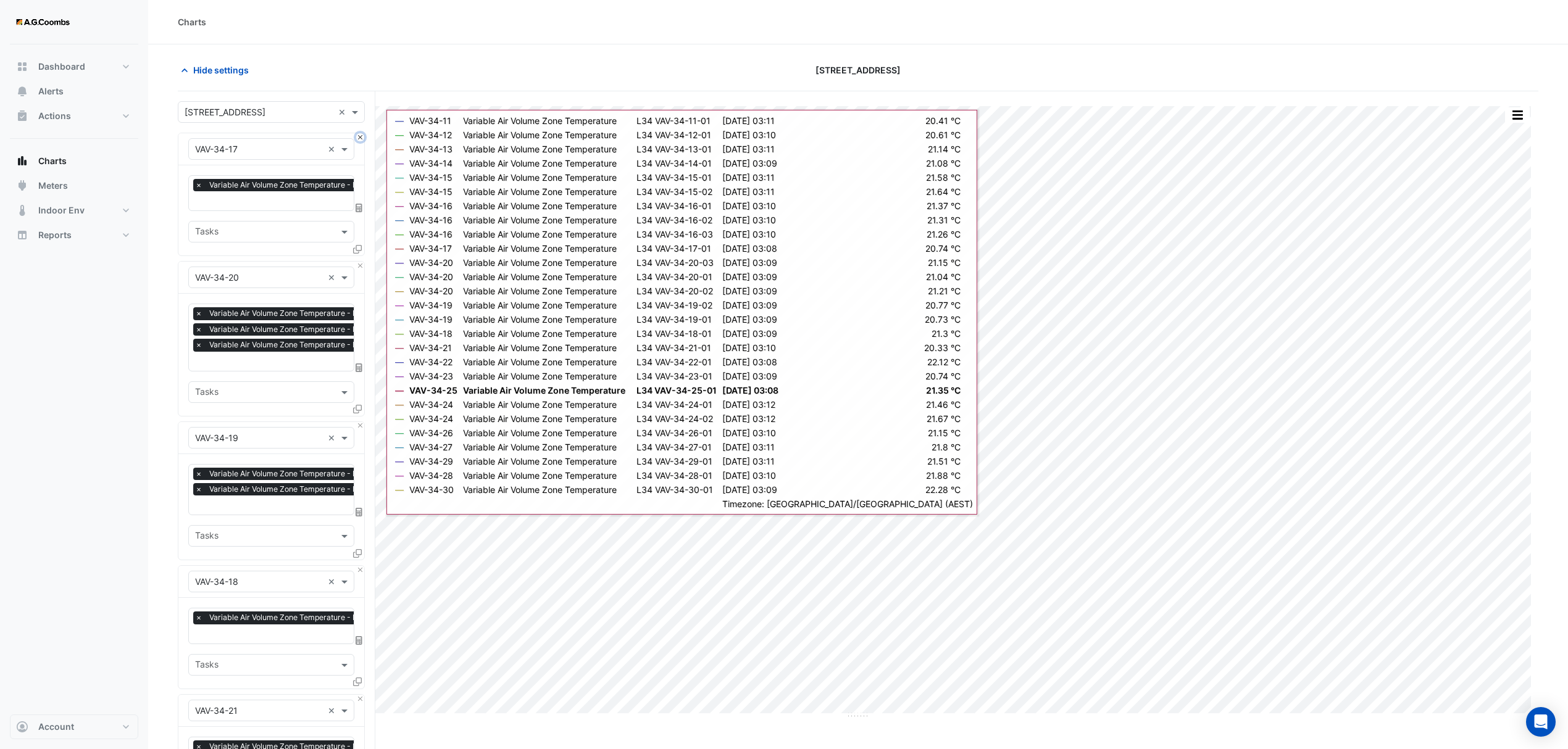
click at [360, 139] on button "Close" at bounding box center [360, 137] width 8 height 8
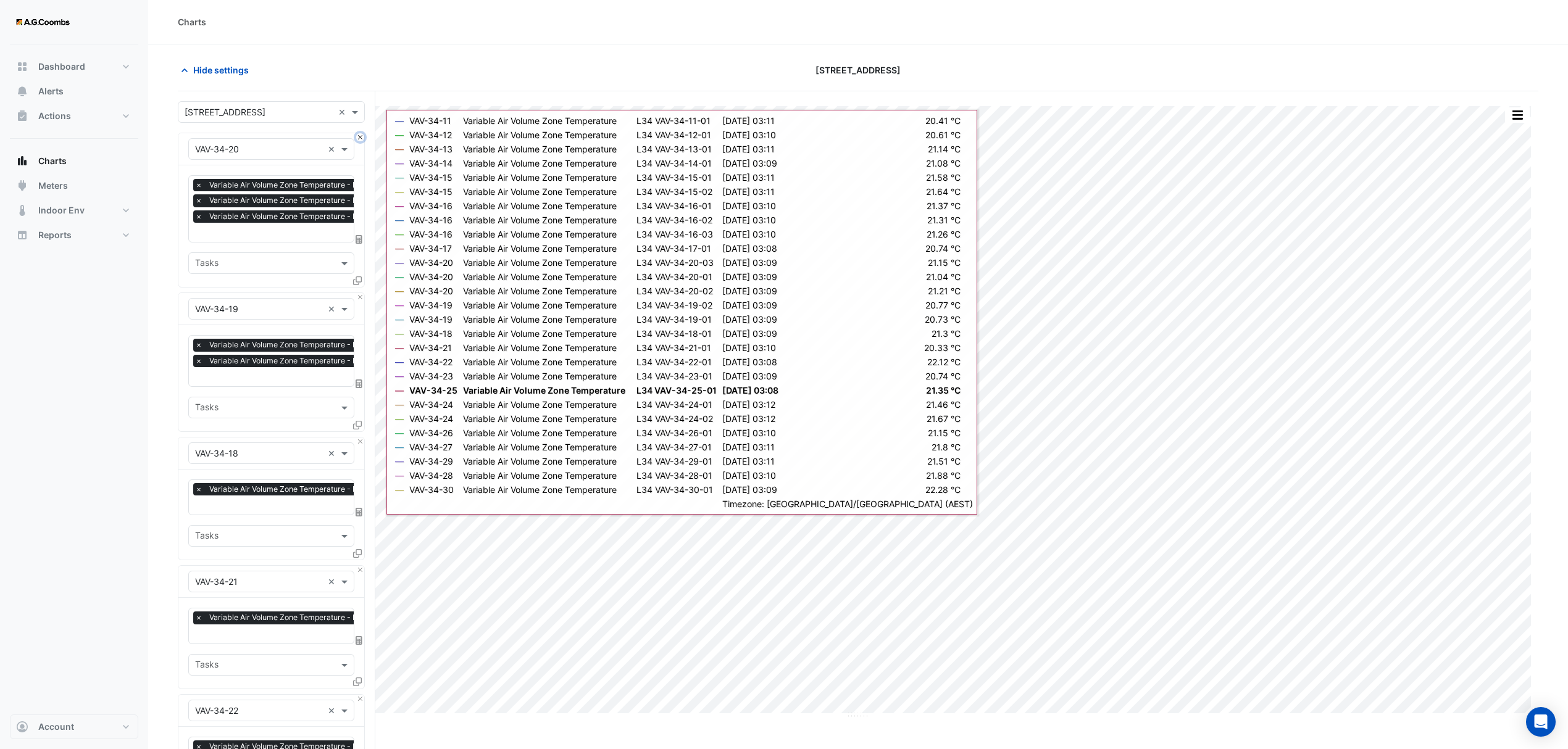
click at [360, 139] on button "Close" at bounding box center [360, 137] width 8 height 8
click at [360, 293] on button "Close" at bounding box center [360, 297] width 8 height 8
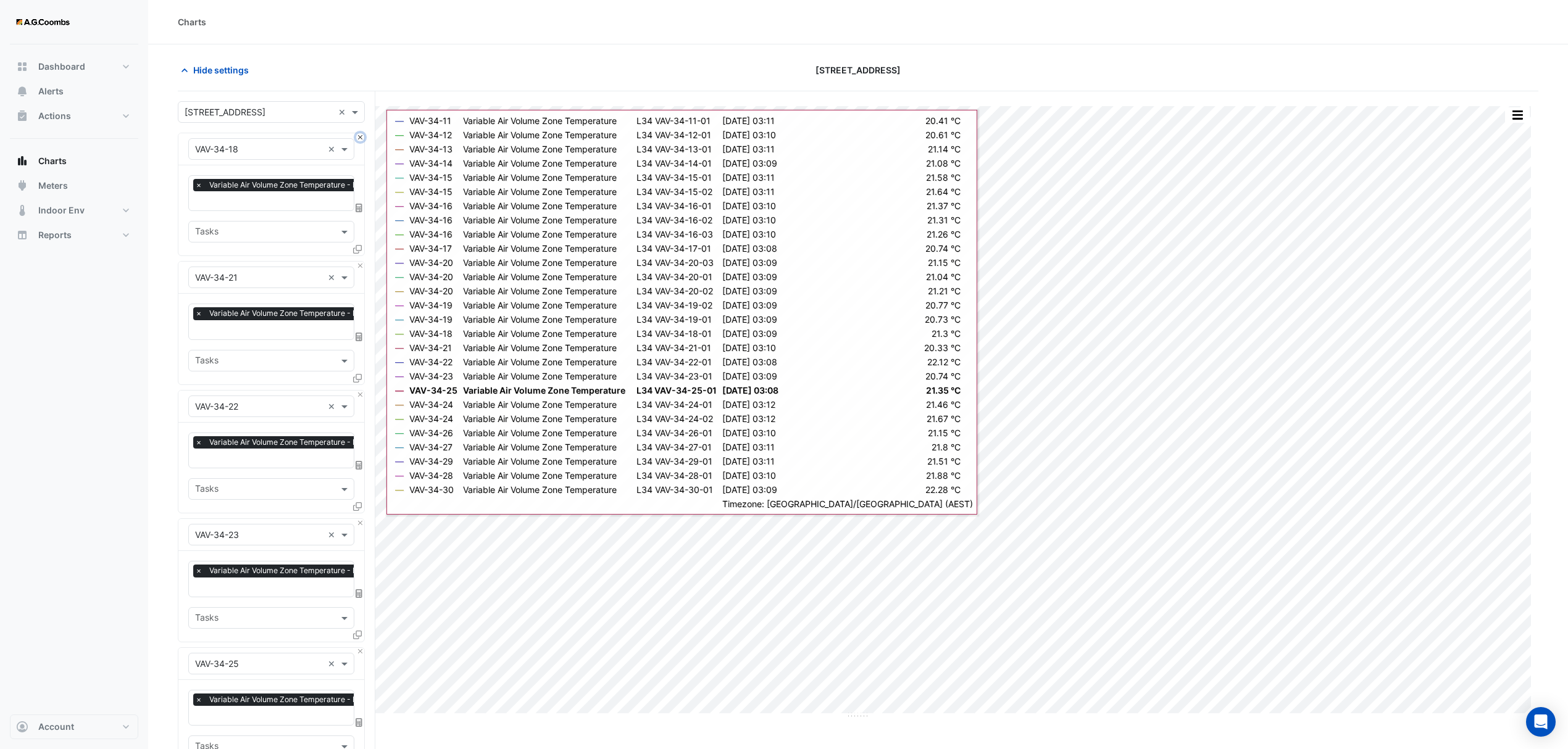
click at [360, 139] on button "Close" at bounding box center [360, 137] width 8 height 8
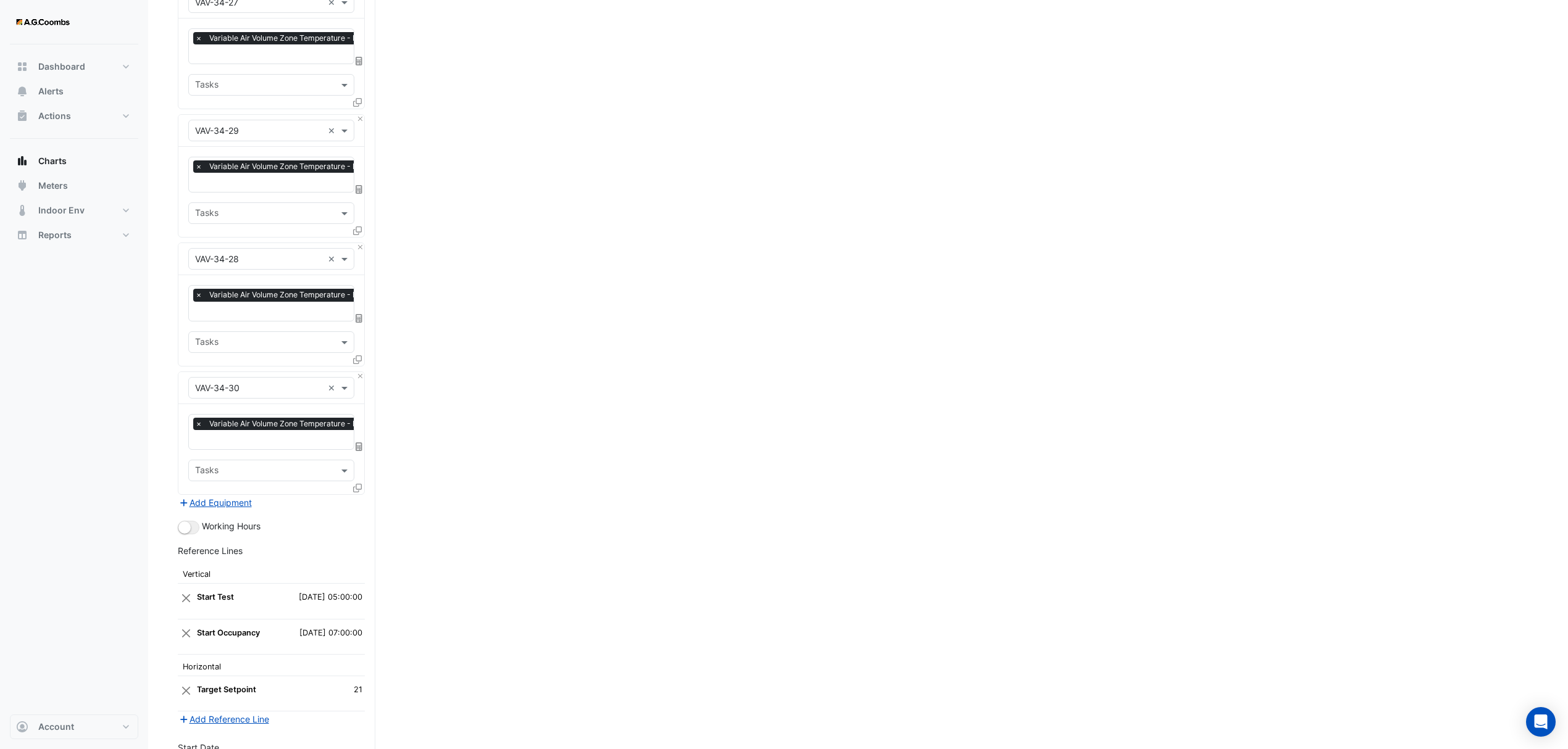
scroll to position [1082, 0]
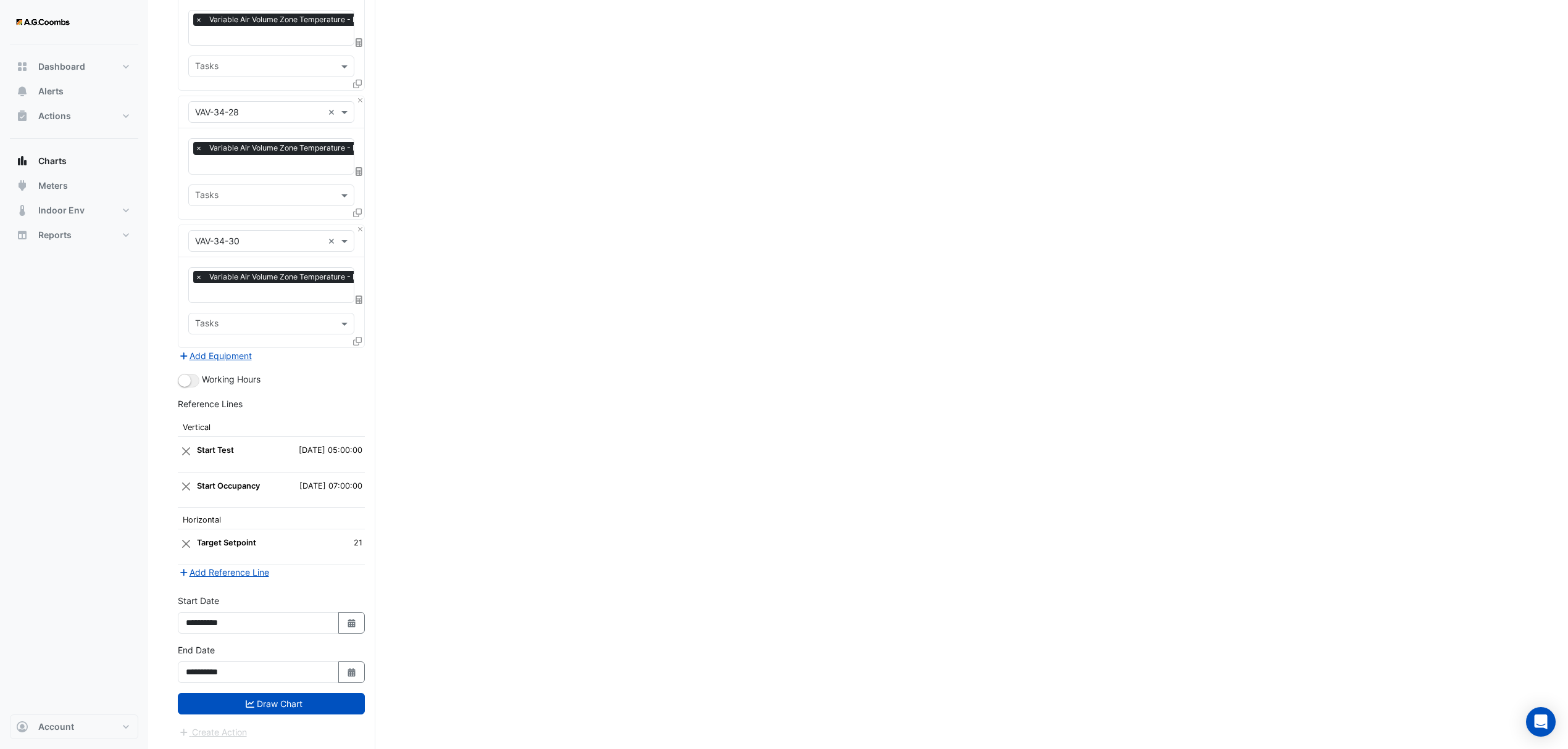
click at [250, 691] on div "**********" at bounding box center [271, 668] width 202 height 49
click at [248, 694] on button "Draw Chart" at bounding box center [271, 703] width 187 height 21
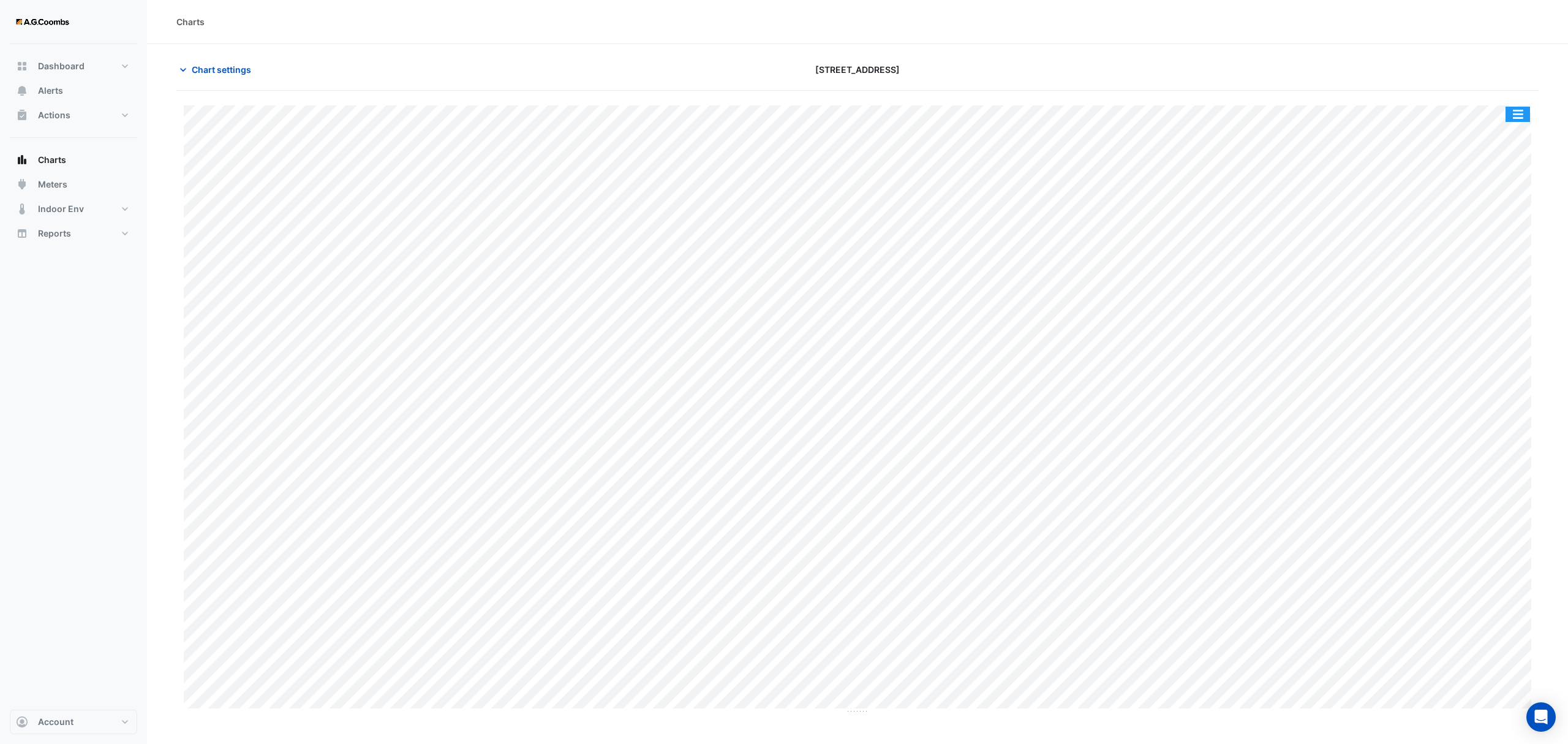
click at [1507, 118] on button "button" at bounding box center [1518, 114] width 25 height 15
click at [1500, 250] on div "Pivot Data Table" at bounding box center [1493, 246] width 74 height 29
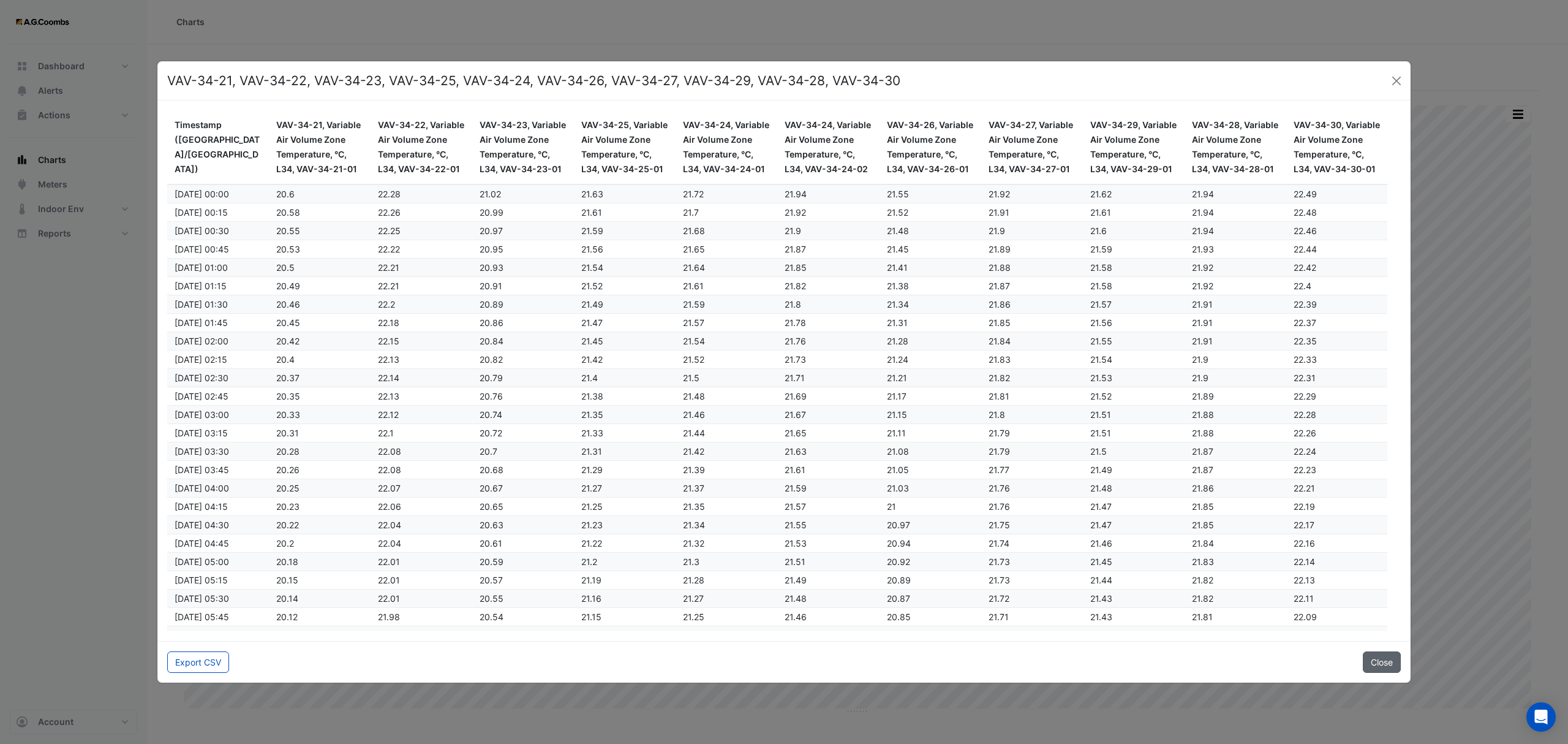
click at [1370, 666] on button "Close" at bounding box center [1382, 661] width 38 height 21
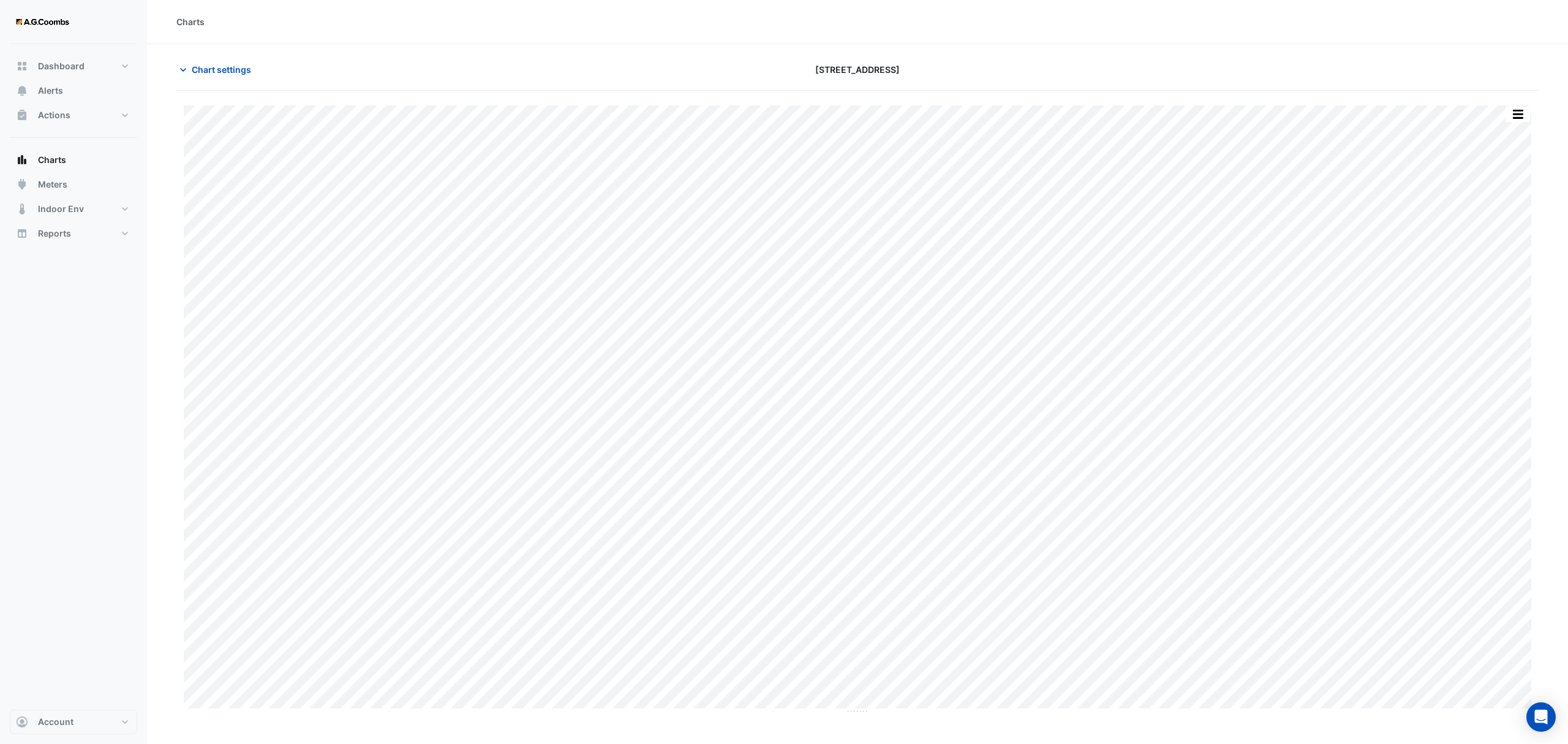
click at [208, 58] on section "Chart settings [STREET_ADDRESS] Split by Equip Split All Print Save as JPEG Sav…" at bounding box center [857, 379] width 1421 height 670
click at [208, 64] on span "Chart settings" at bounding box center [221, 69] width 59 height 13
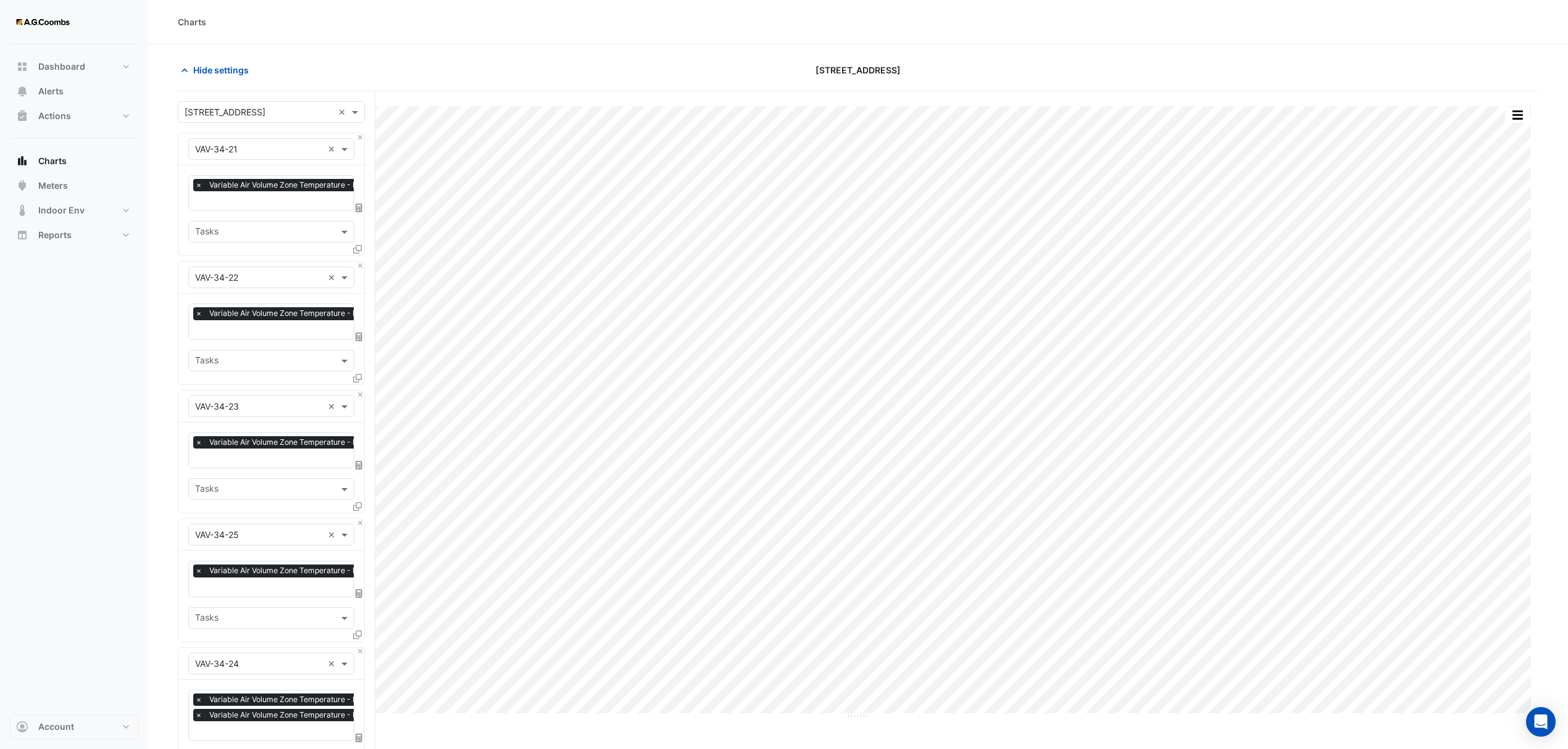
click at [360, 246] on icon at bounding box center [357, 249] width 9 height 9
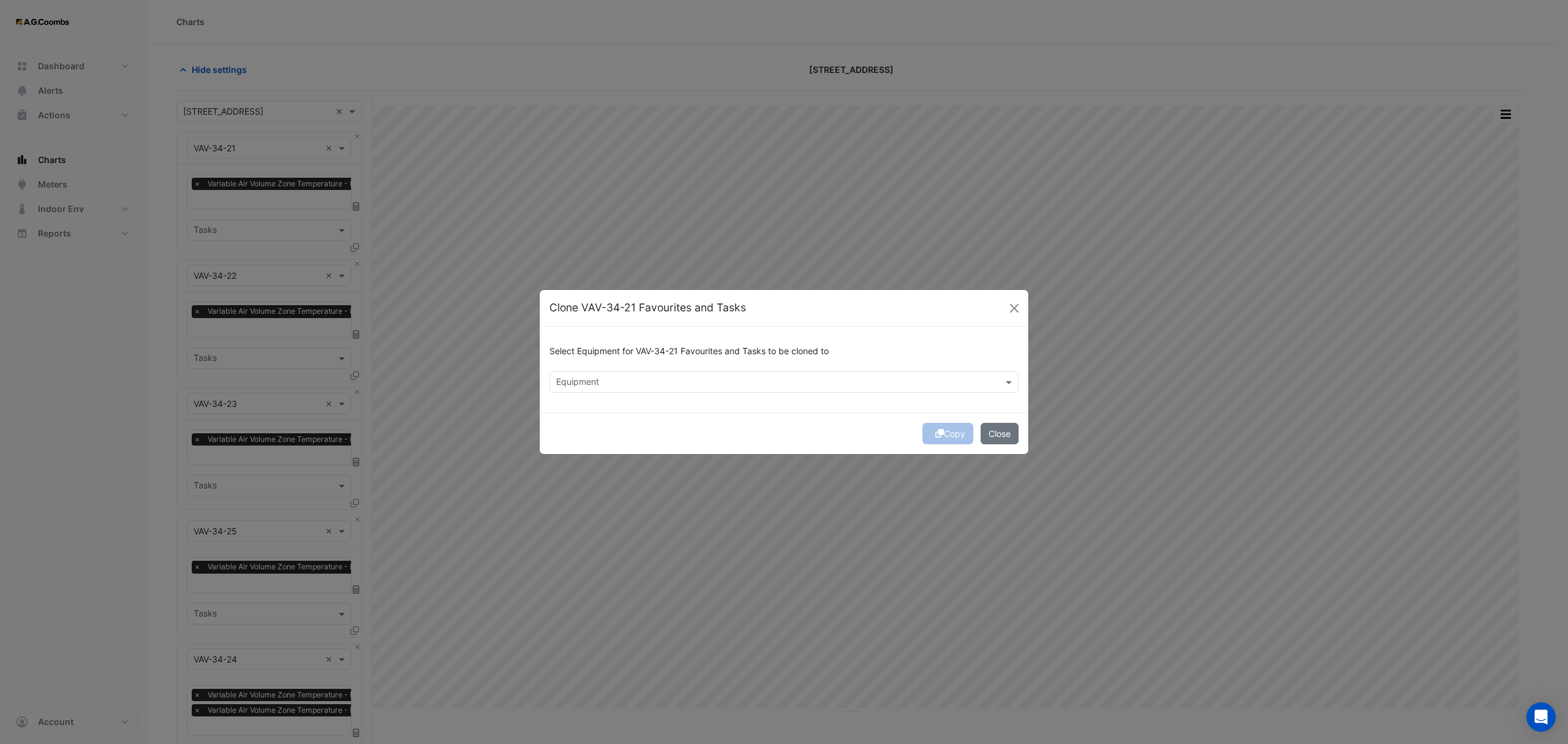
click at [625, 374] on div "Equipment" at bounding box center [774, 382] width 448 height 19
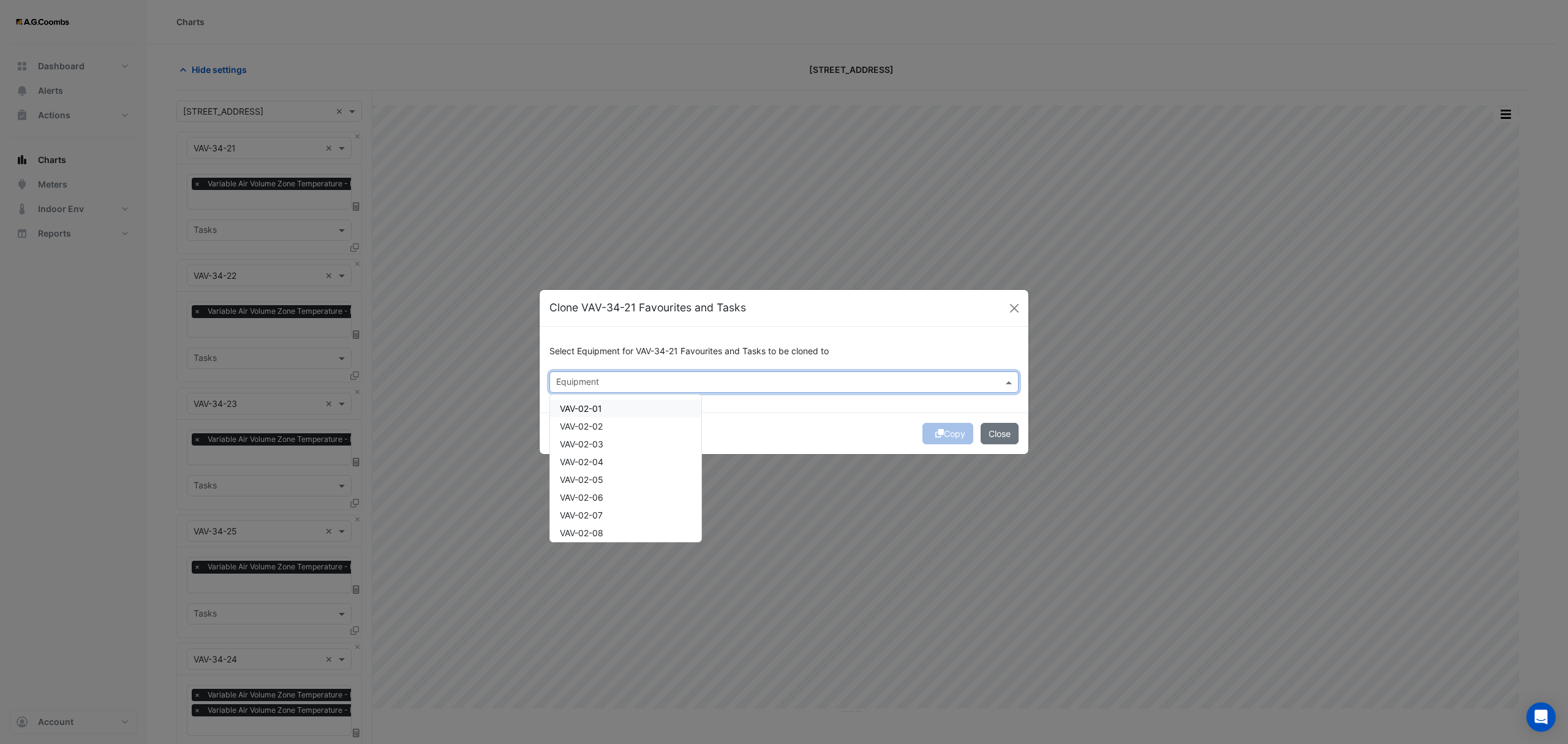
click at [619, 406] on div "VAV-02-01" at bounding box center [625, 408] width 151 height 18
click at [623, 434] on div "VAV-02-02" at bounding box center [625, 426] width 151 height 18
click at [937, 434] on icon "submit" at bounding box center [940, 434] width 9 height 9
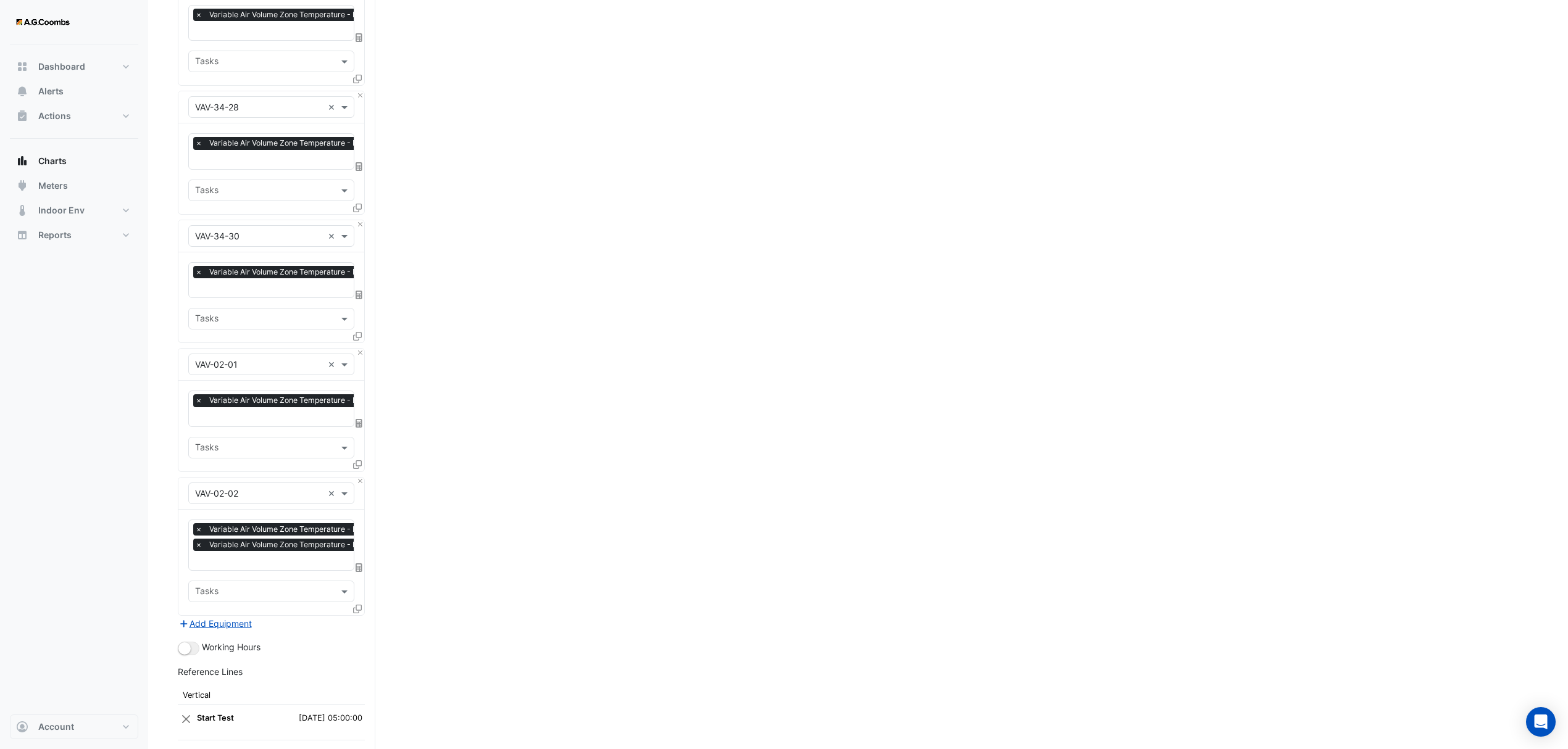
scroll to position [1355, 0]
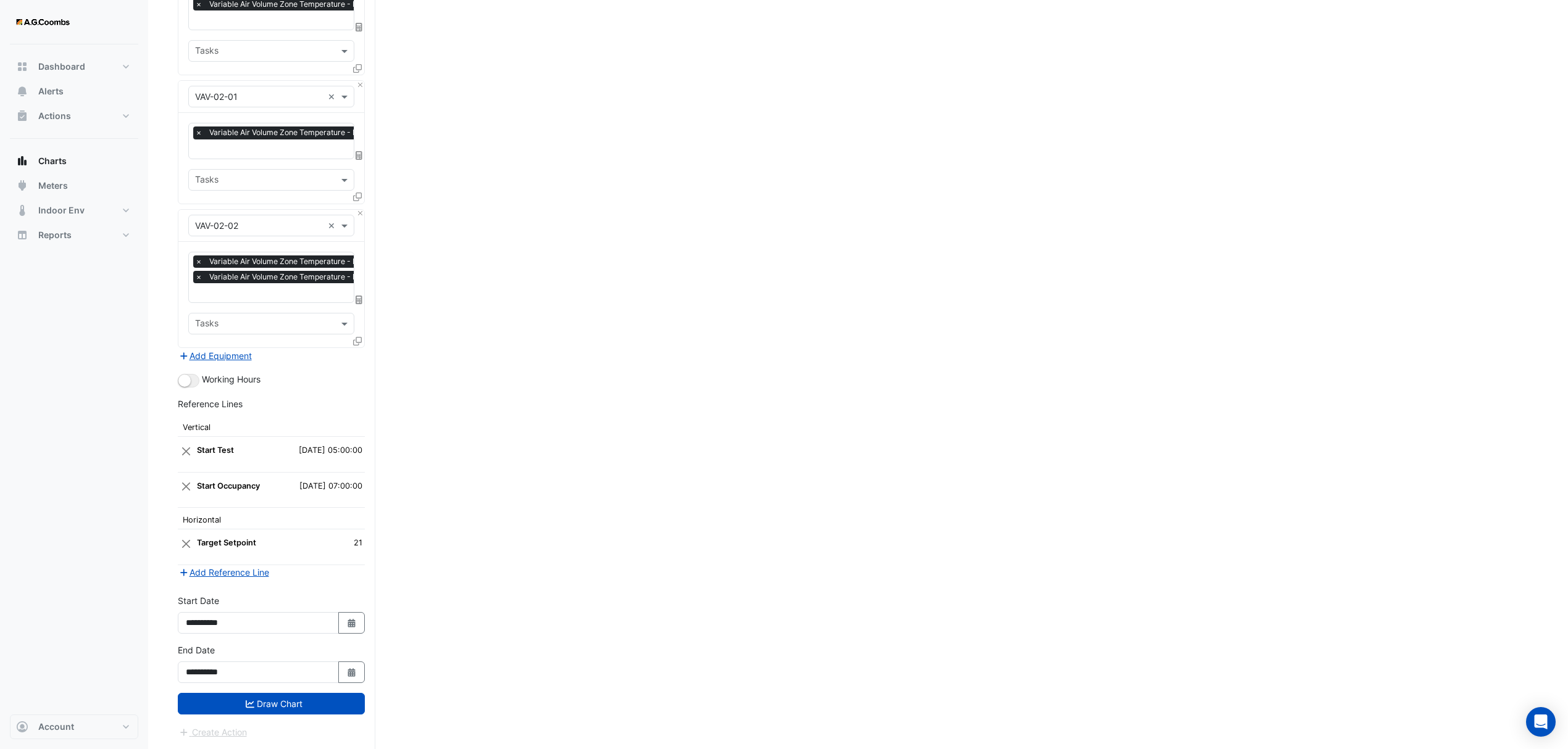
click at [263, 685] on div "**********" at bounding box center [271, 668] width 202 height 49
click at [267, 709] on button "Draw Chart" at bounding box center [271, 703] width 187 height 21
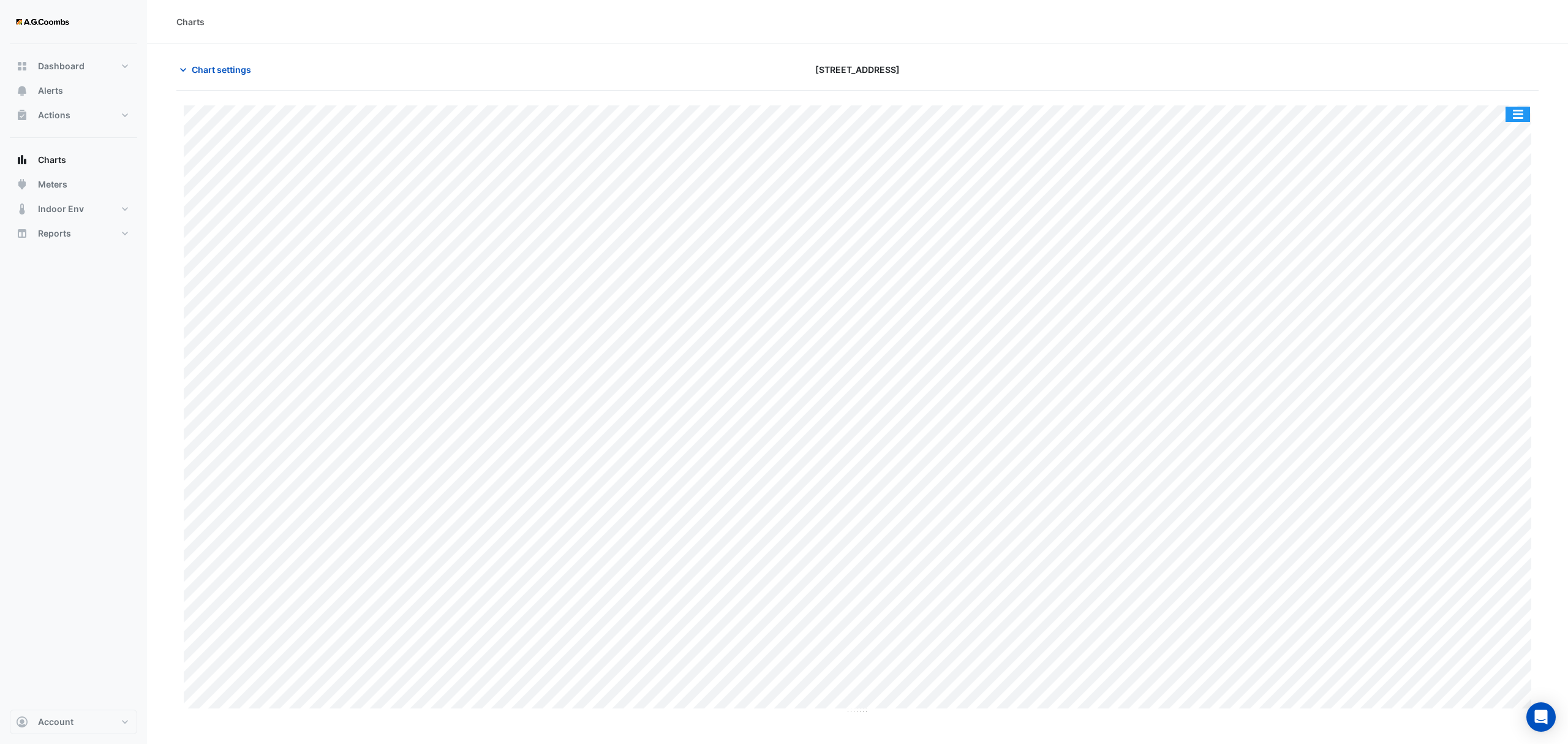
click at [1507, 119] on button "button" at bounding box center [1518, 114] width 25 height 15
click at [1491, 253] on div "Pivot Data Table" at bounding box center [1493, 246] width 74 height 29
click at [187, 18] on div "Charts" at bounding box center [190, 22] width 28 height 13
drag, startPoint x: 206, startPoint y: 76, endPoint x: 216, endPoint y: 91, distance: 18.0
click at [204, 74] on span "Chart settings" at bounding box center [221, 69] width 59 height 13
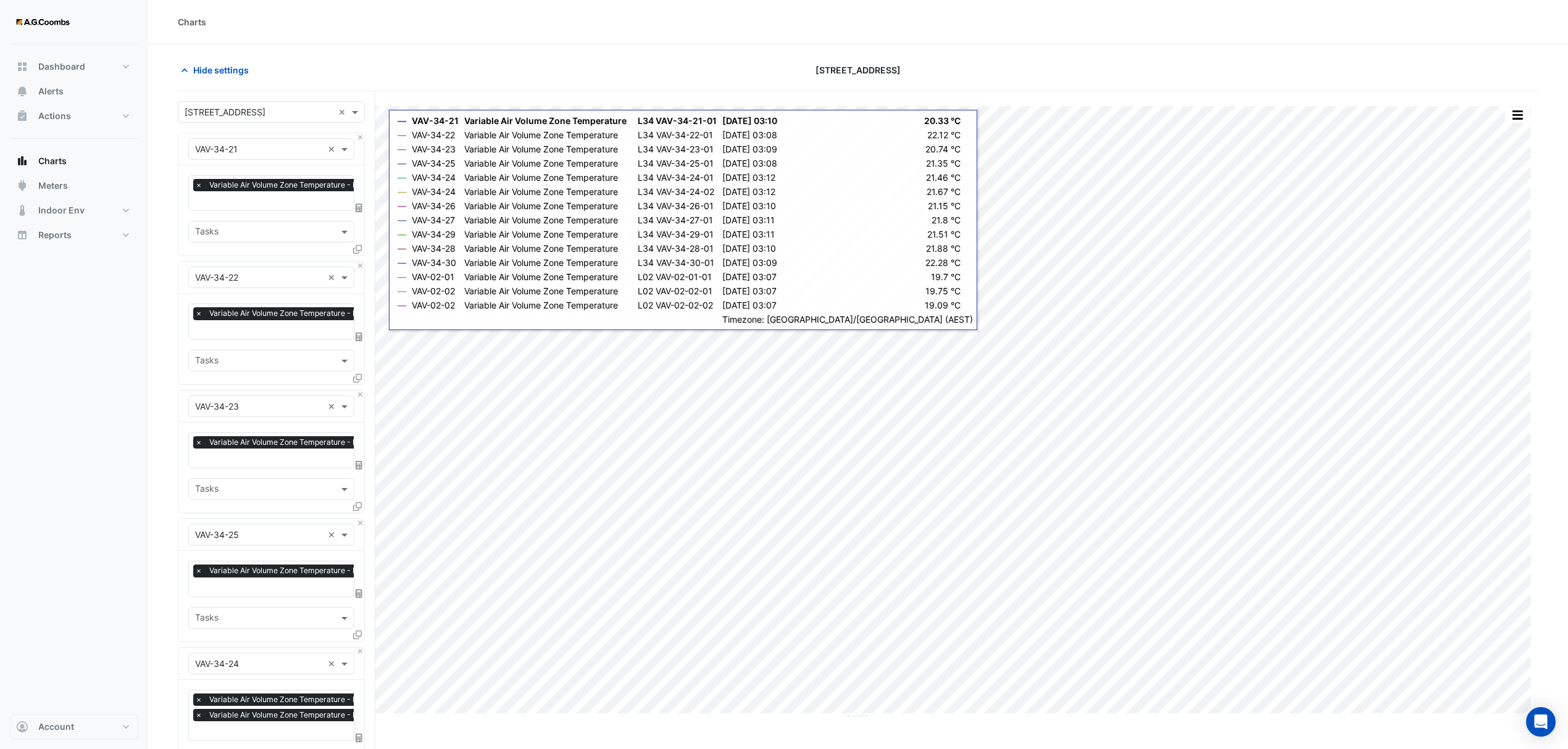
click at [360, 251] on icon at bounding box center [357, 249] width 9 height 9
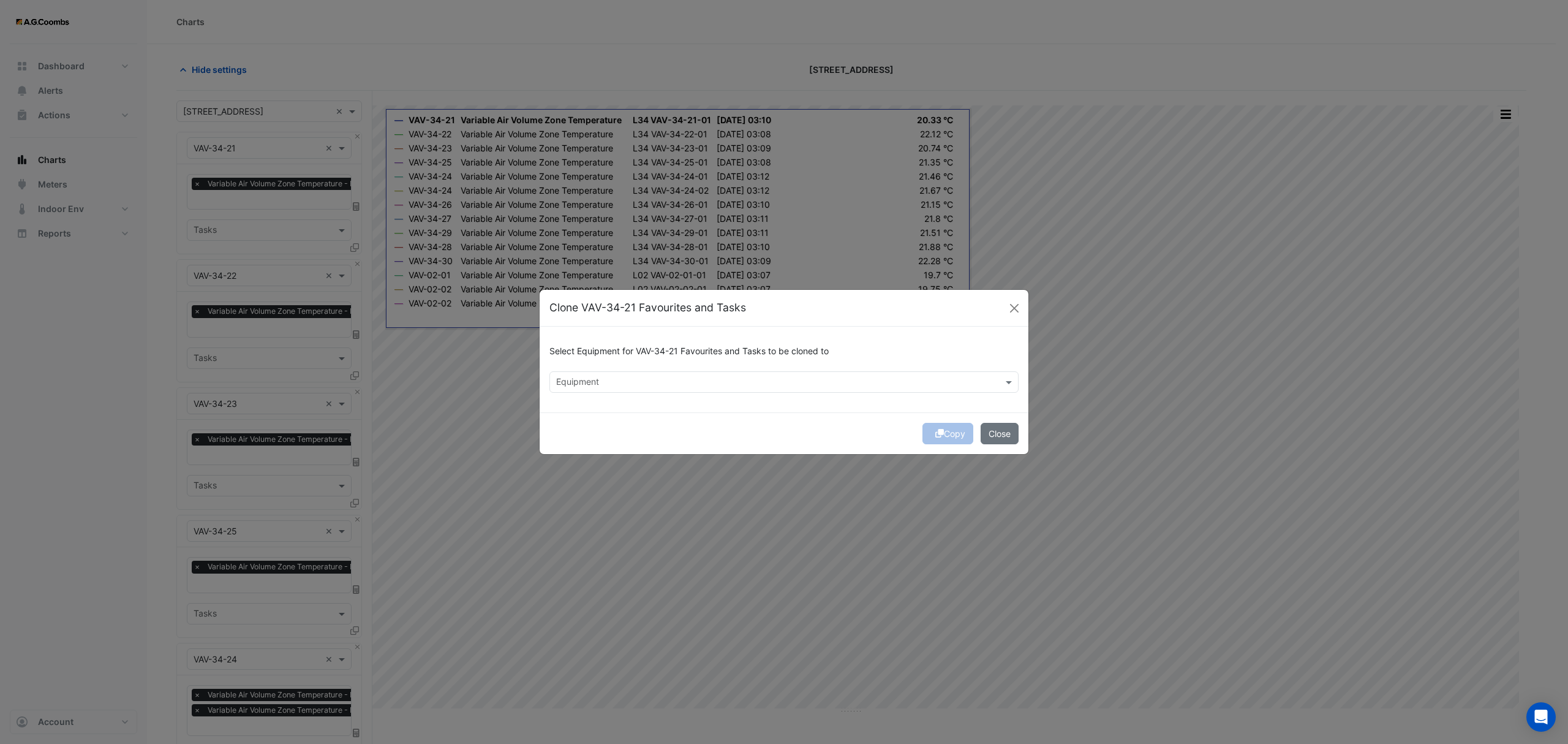
click at [684, 388] on div at bounding box center [776, 384] width 444 height 16
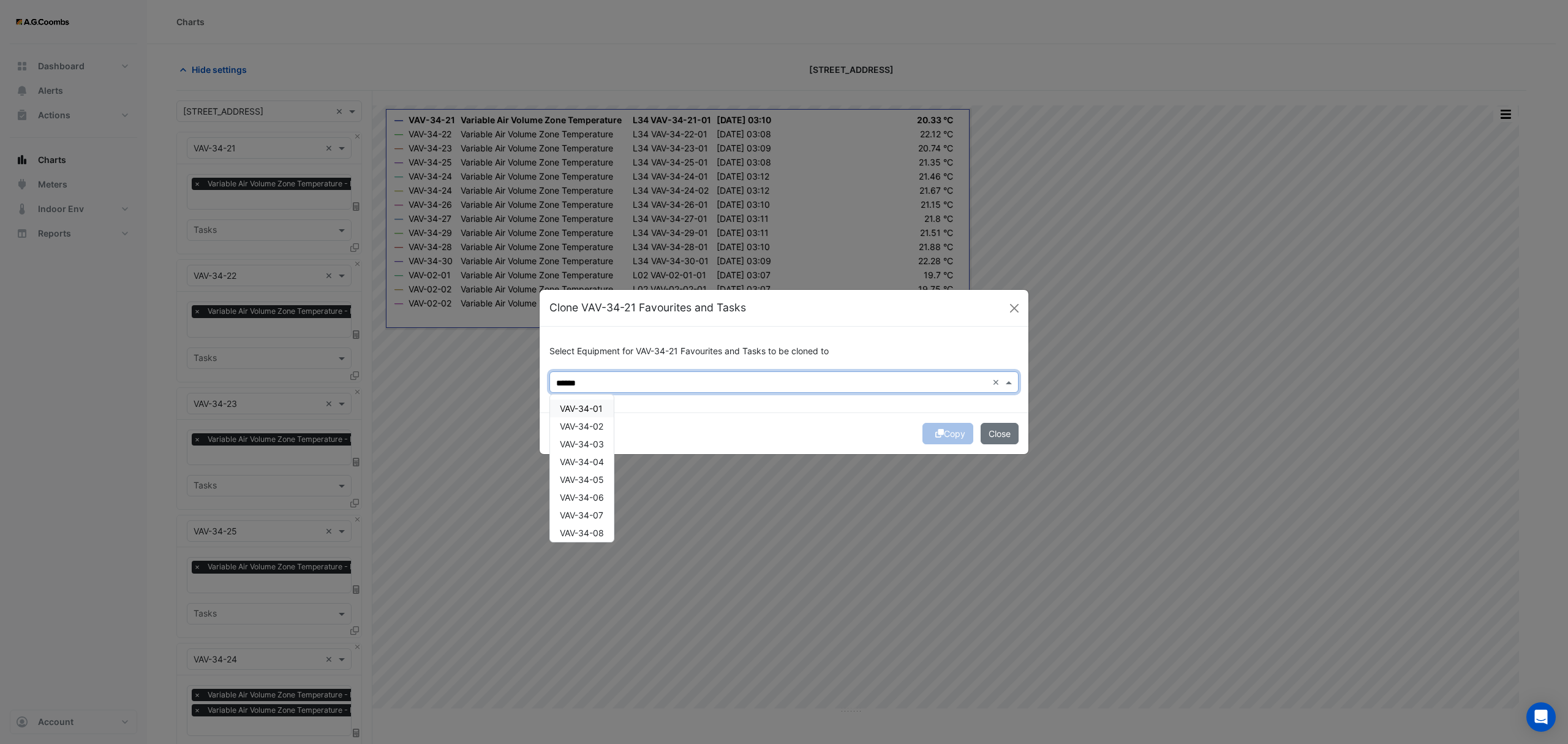
click at [601, 413] on span "VAV-34-01" at bounding box center [581, 408] width 43 height 10
click at [598, 433] on div "VAV-34-02" at bounding box center [582, 426] width 63 height 18
type input "******"
click at [949, 433] on button "Copy" at bounding box center [948, 433] width 51 height 21
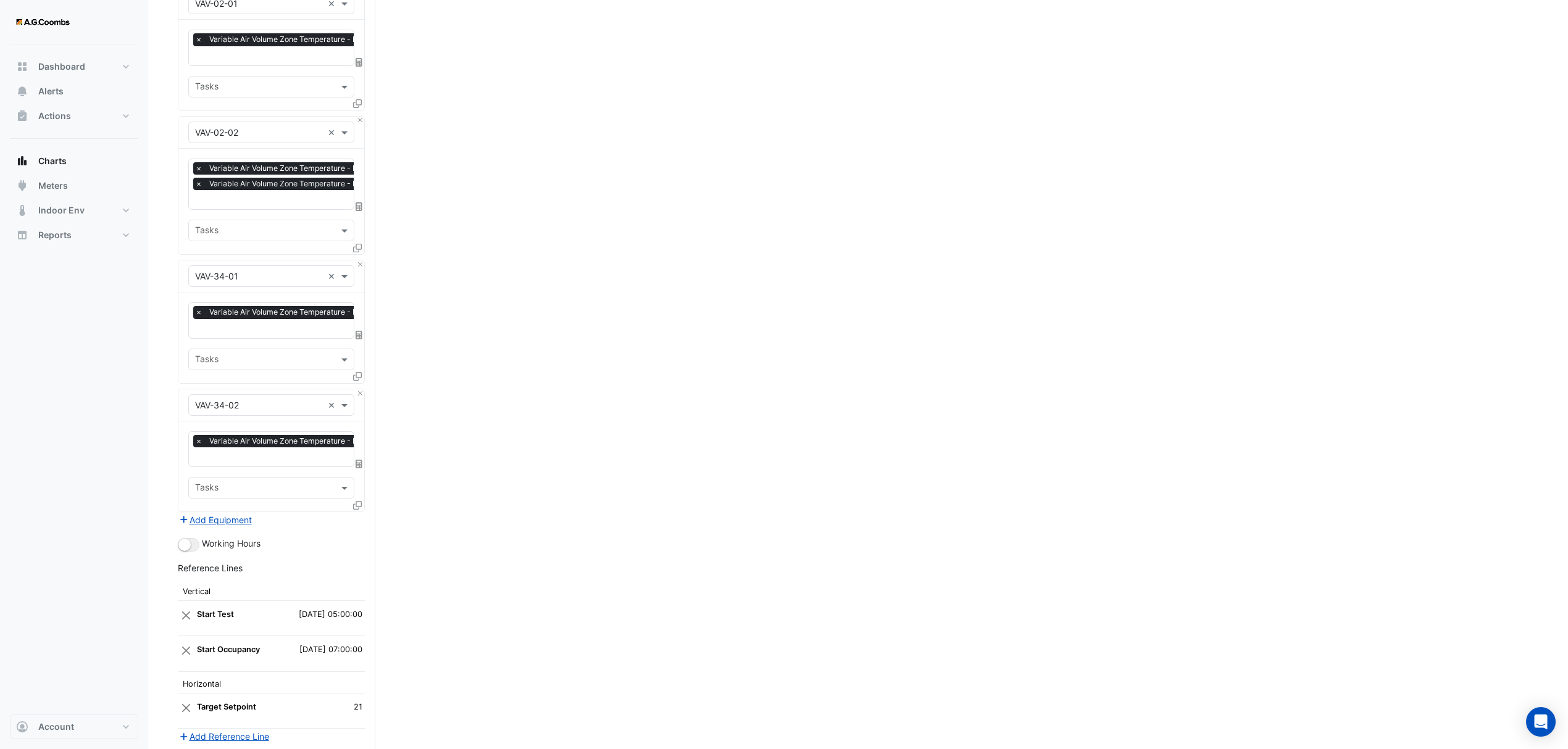
scroll to position [1282, 0]
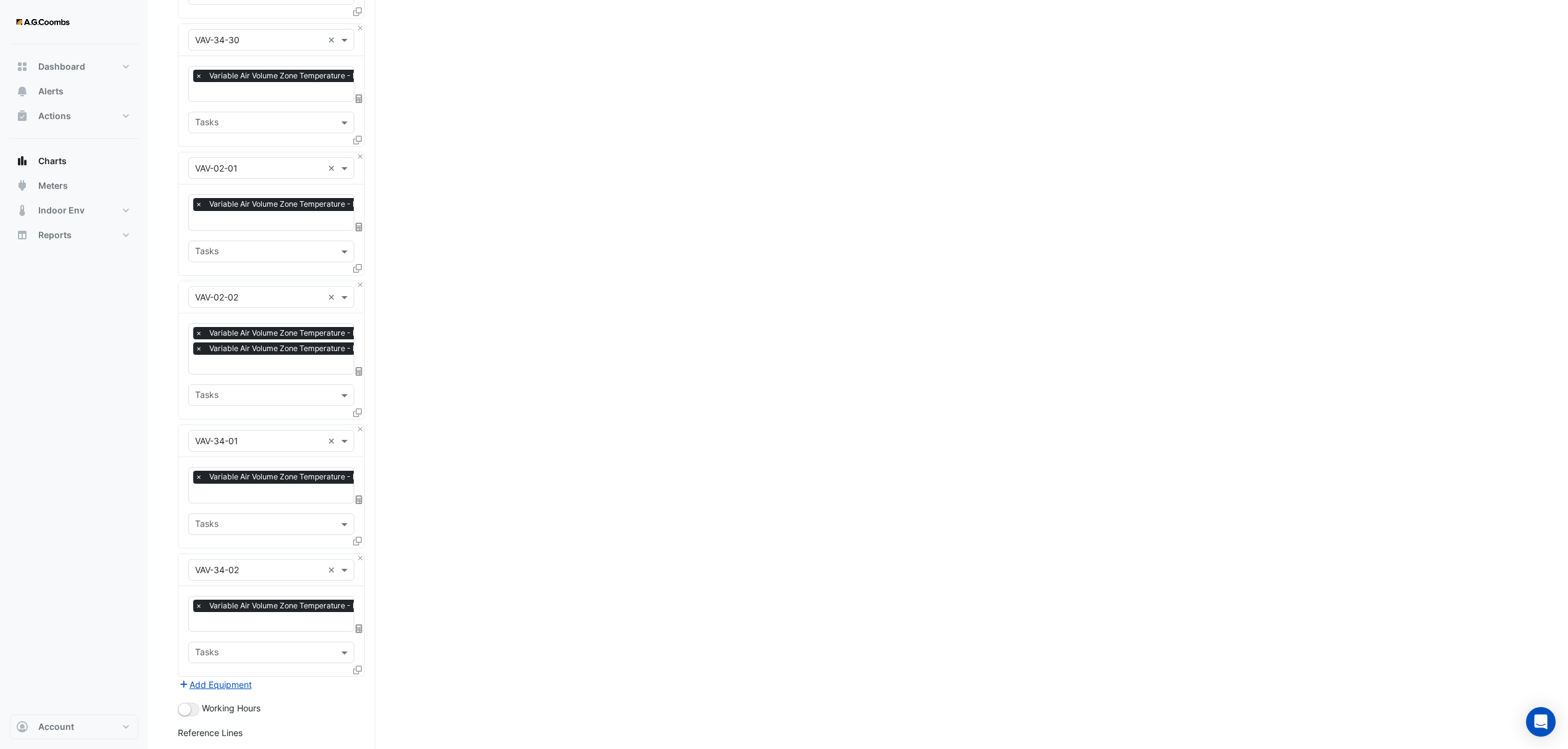
click at [360, 287] on div "Equipment × VAV-02-02 ×" at bounding box center [271, 298] width 186 height 32
click at [360, 284] on button "Close" at bounding box center [360, 285] width 8 height 8
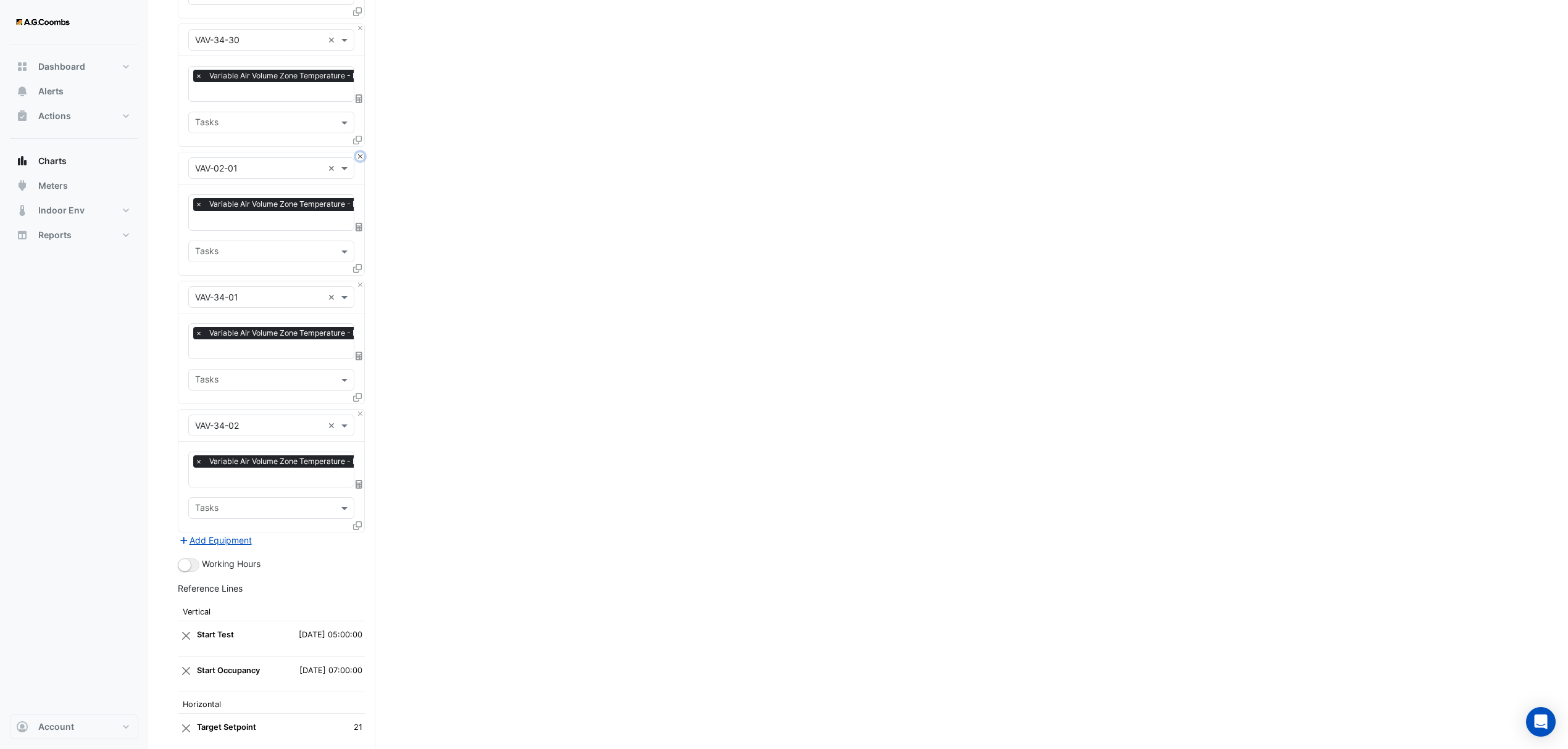
click at [360, 154] on button "Close" at bounding box center [360, 156] width 8 height 8
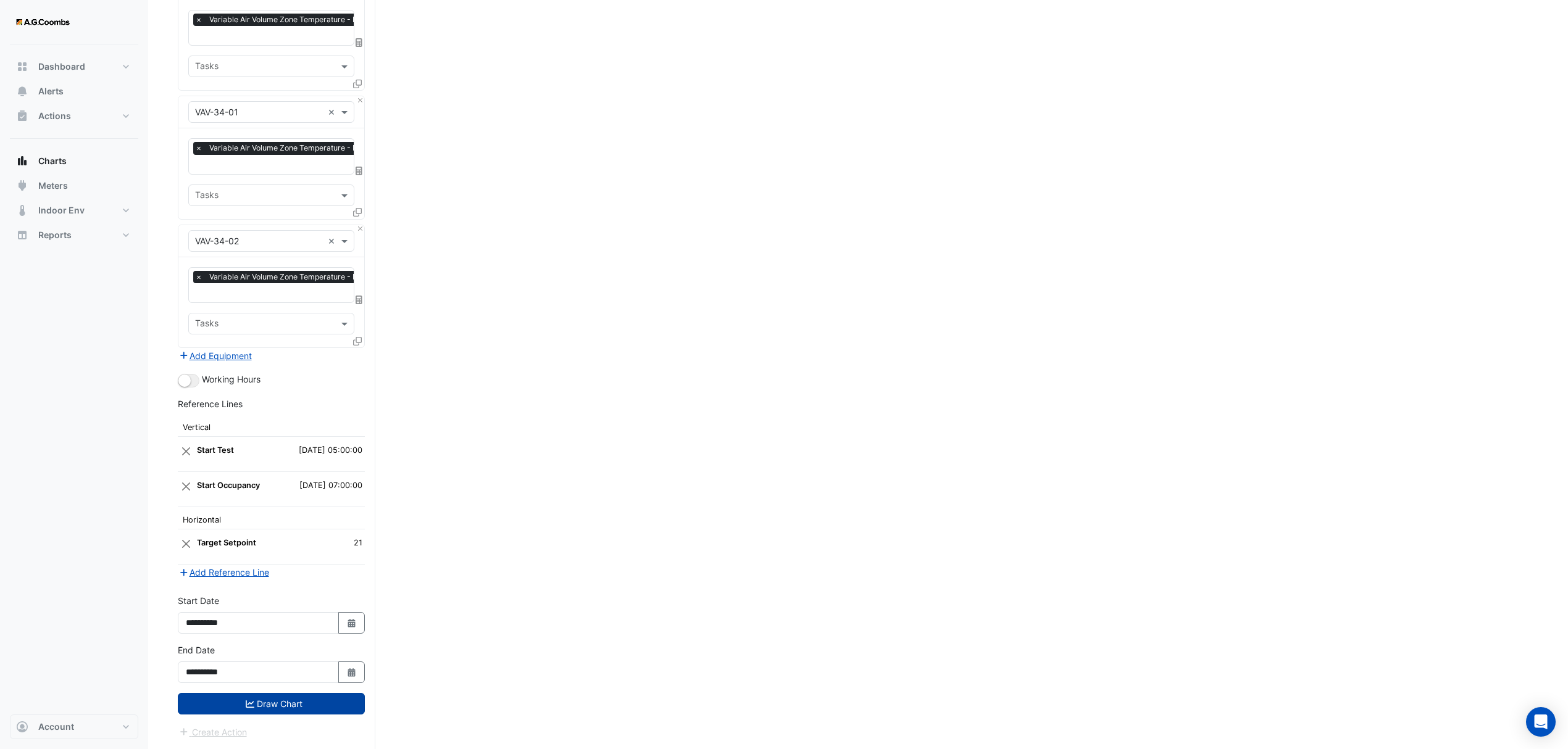
click at [304, 695] on button "Draw Chart" at bounding box center [271, 703] width 187 height 21
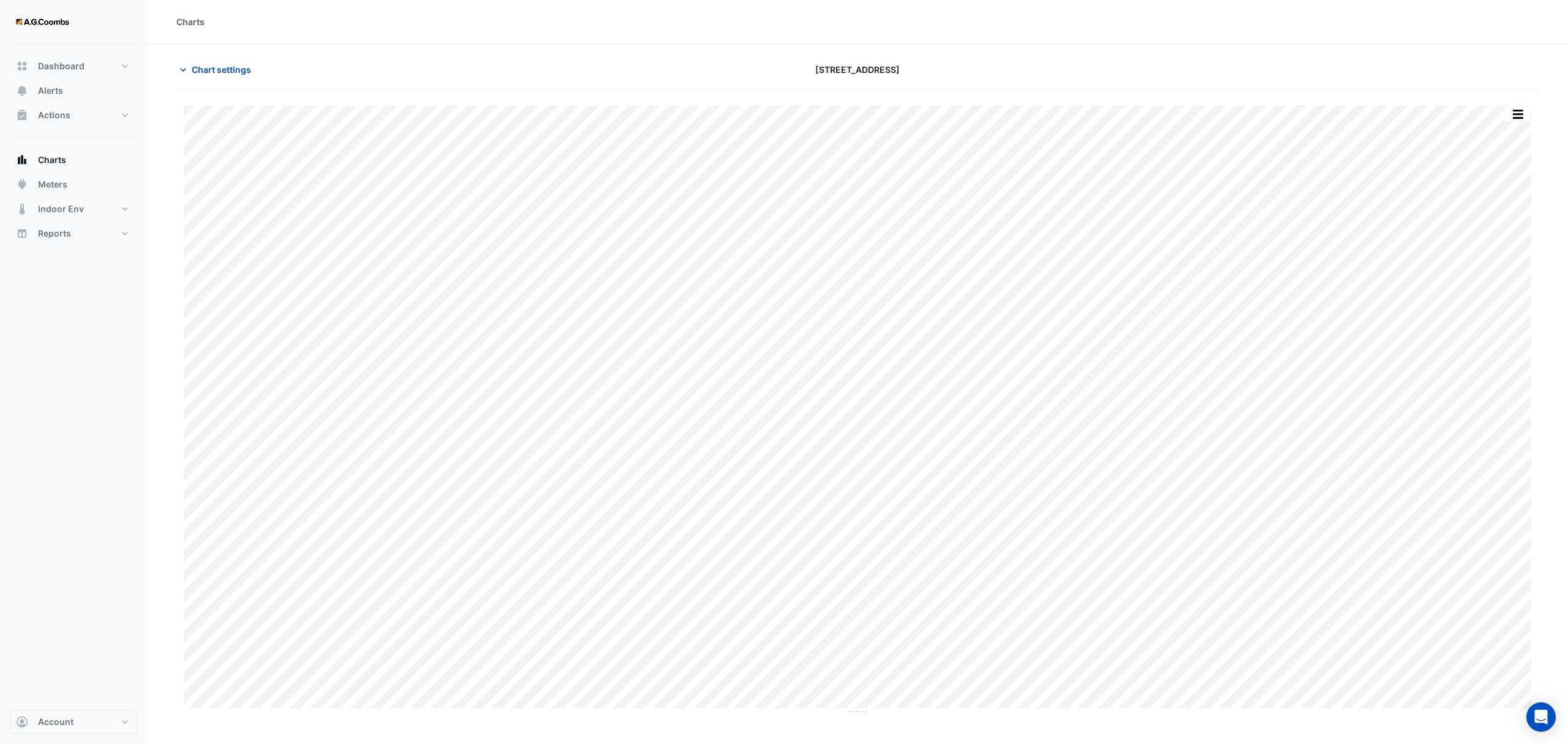
click at [1520, 112] on button "button" at bounding box center [1518, 114] width 25 height 15
click at [1509, 246] on div "Pivot Data Table" at bounding box center [1493, 246] width 74 height 29
click at [224, 62] on button "Chart settings" at bounding box center [217, 69] width 82 height 21
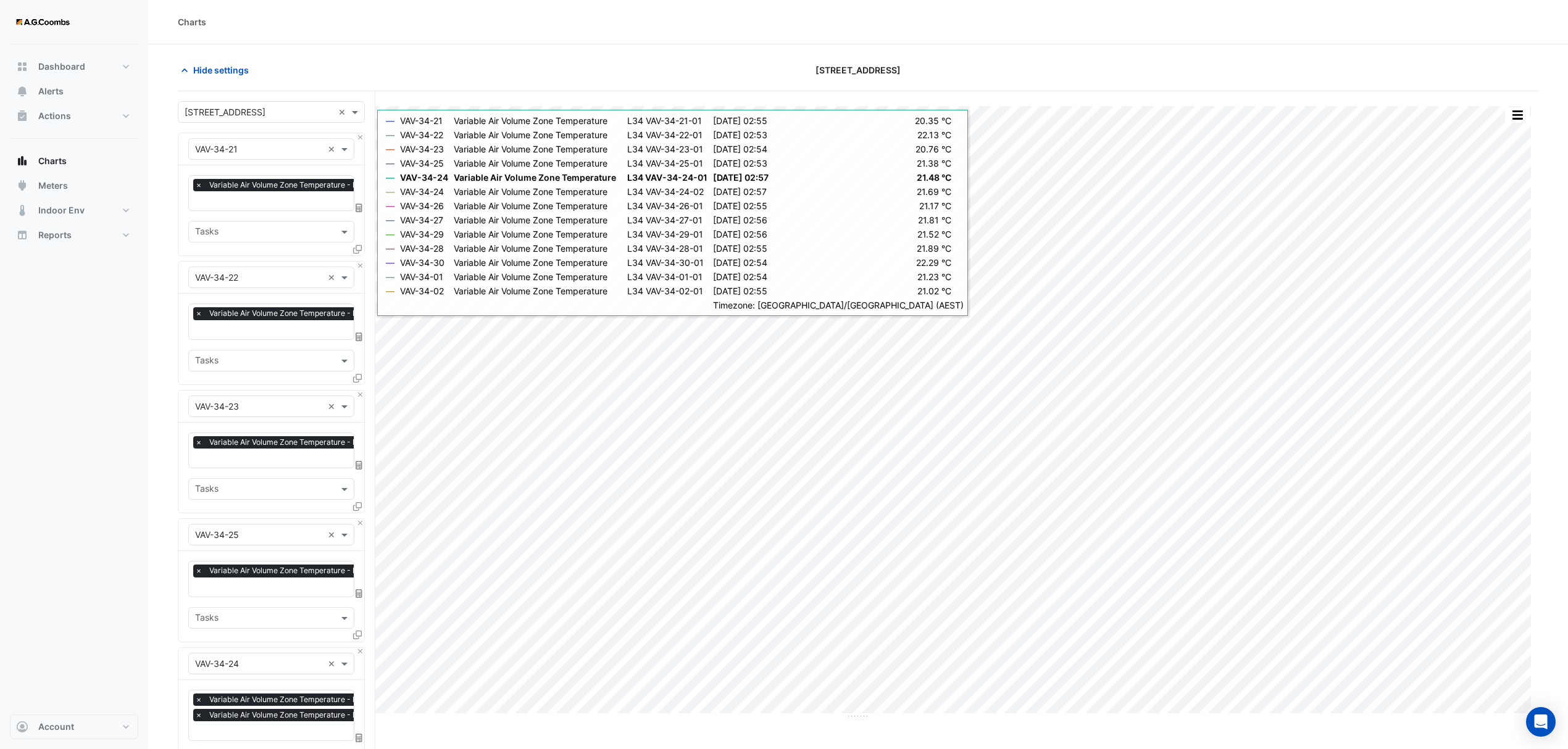
click at [358, 249] on icon at bounding box center [357, 249] width 9 height 9
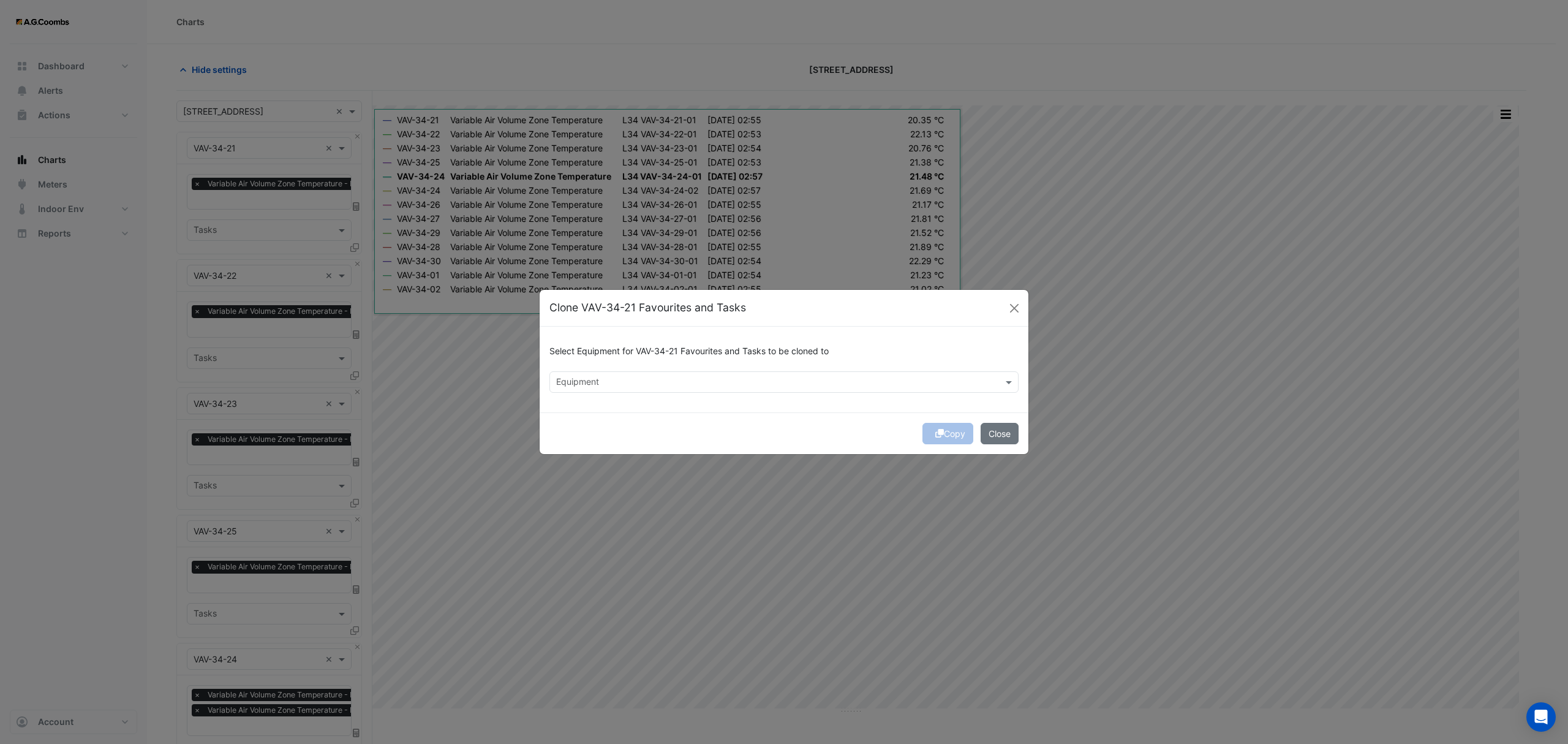
click at [638, 380] on input "text" at bounding box center [776, 383] width 441 height 13
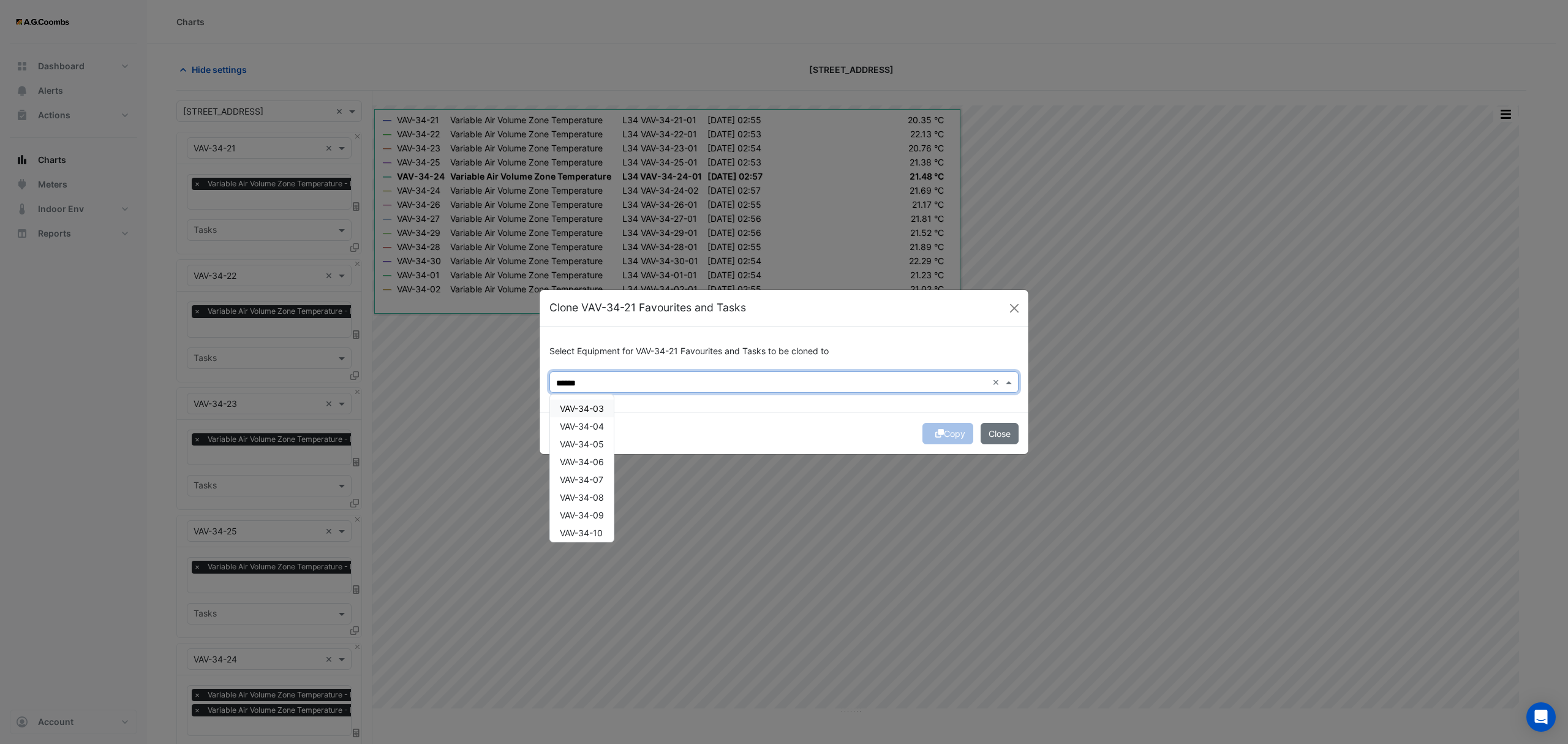
click at [586, 412] on span "VAV-34-03" at bounding box center [582, 408] width 44 height 10
click at [590, 432] on div "VAV-34-04" at bounding box center [582, 426] width 63 height 18
type input "******"
click at [961, 440] on button "Copy" at bounding box center [948, 433] width 51 height 21
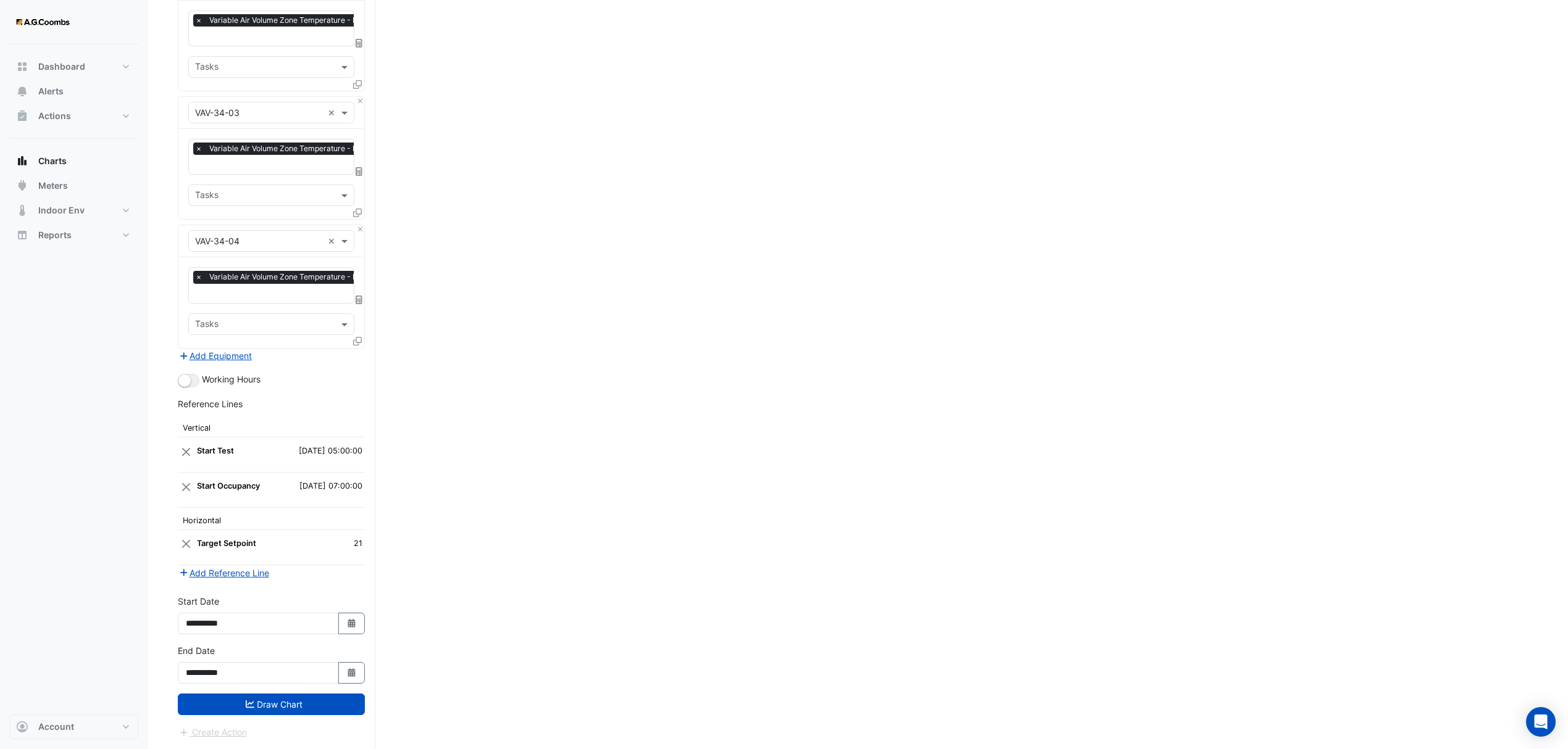
scroll to position [1596, 0]
click at [304, 706] on button "Draw Chart" at bounding box center [271, 704] width 187 height 21
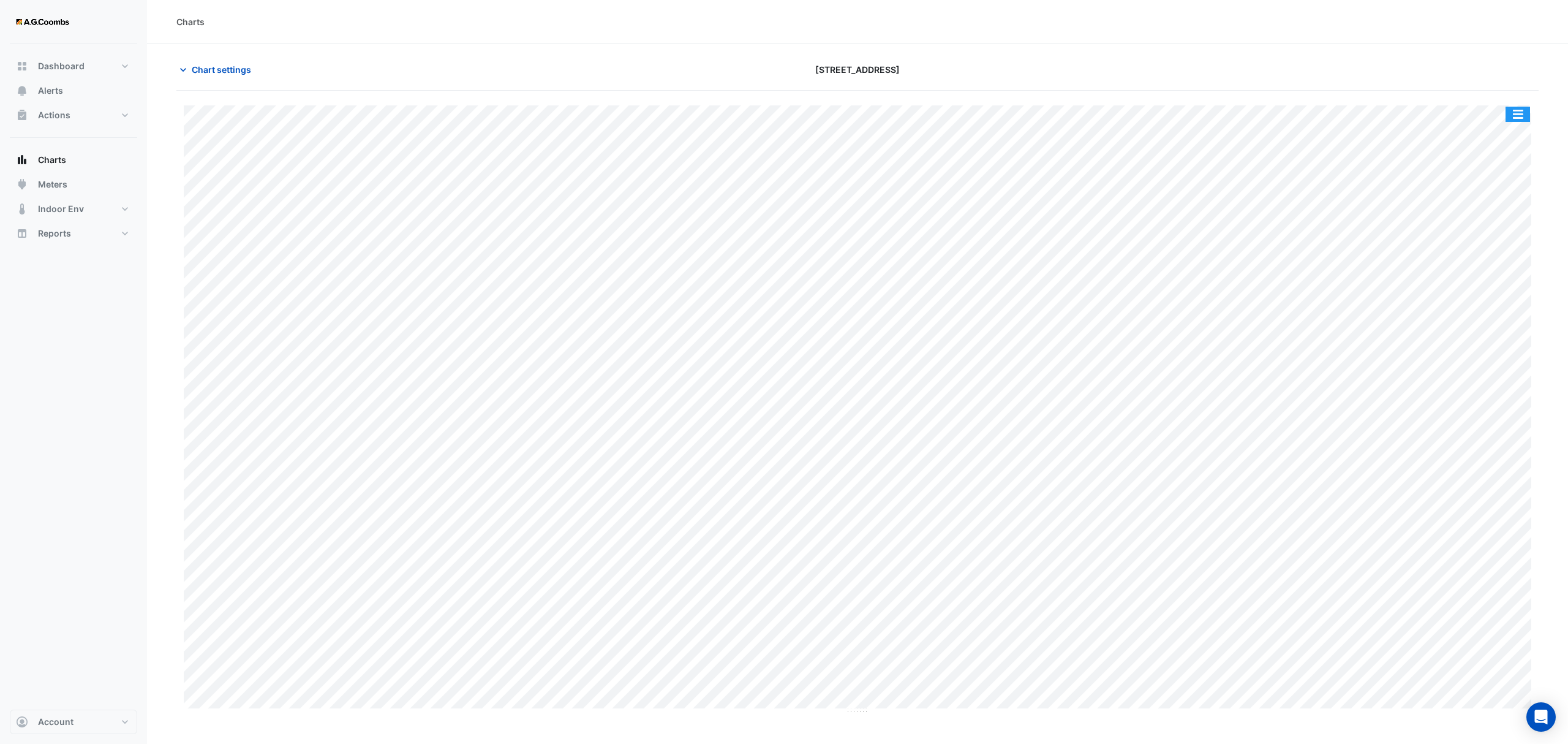
click at [1514, 113] on button "button" at bounding box center [1518, 114] width 25 height 15
click at [1483, 254] on div "Pivot Data Table" at bounding box center [1493, 246] width 74 height 29
click at [208, 69] on span "Chart settings" at bounding box center [221, 69] width 59 height 13
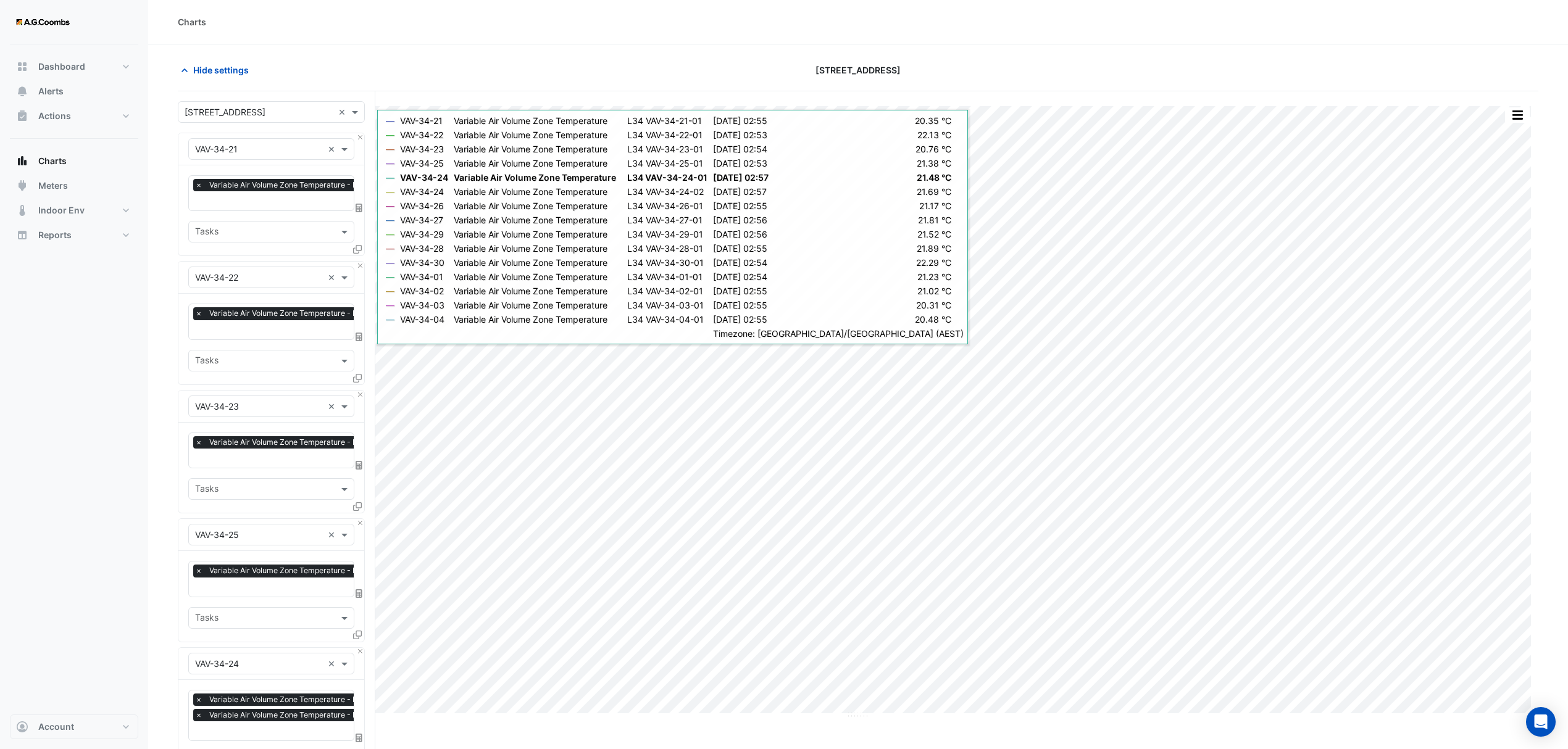
click at [360, 251] on icon at bounding box center [357, 249] width 9 height 9
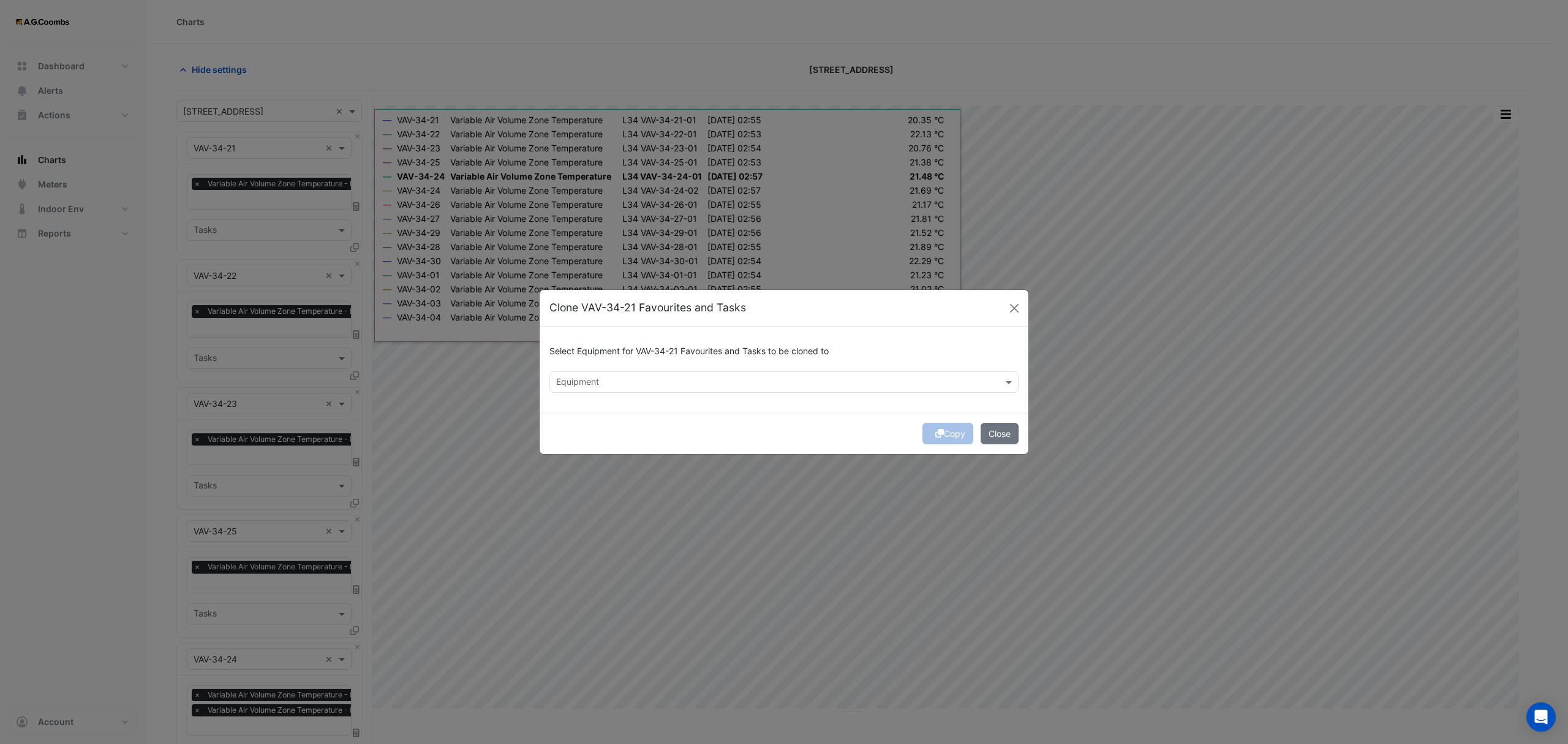
click at [622, 373] on div "Equipment" at bounding box center [774, 382] width 448 height 19
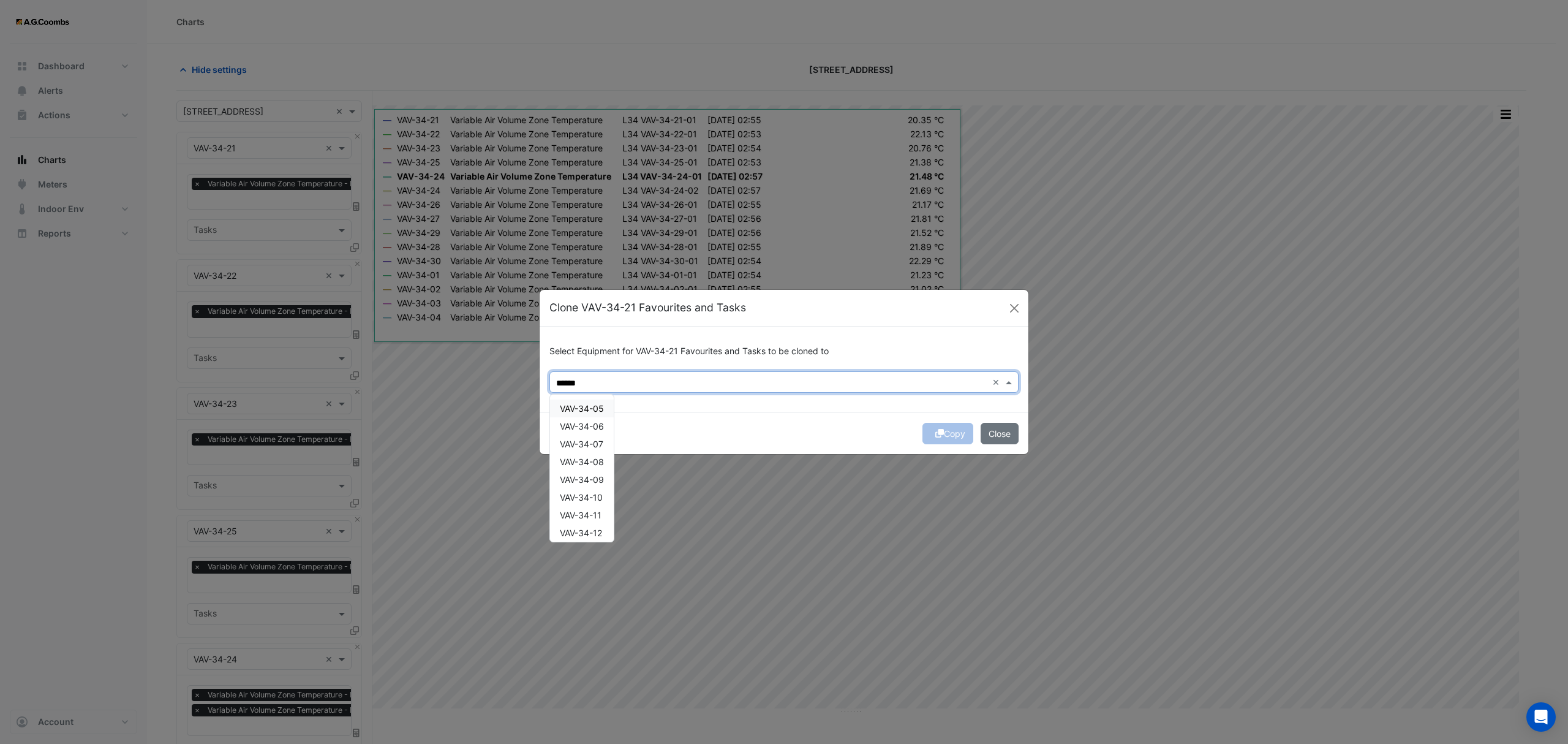
click at [599, 410] on span "VAV-34-05" at bounding box center [582, 408] width 44 height 10
click at [582, 432] on div "VAV-34-06" at bounding box center [582, 426] width 63 height 18
type input "******"
click at [946, 437] on button "Copy" at bounding box center [948, 433] width 51 height 21
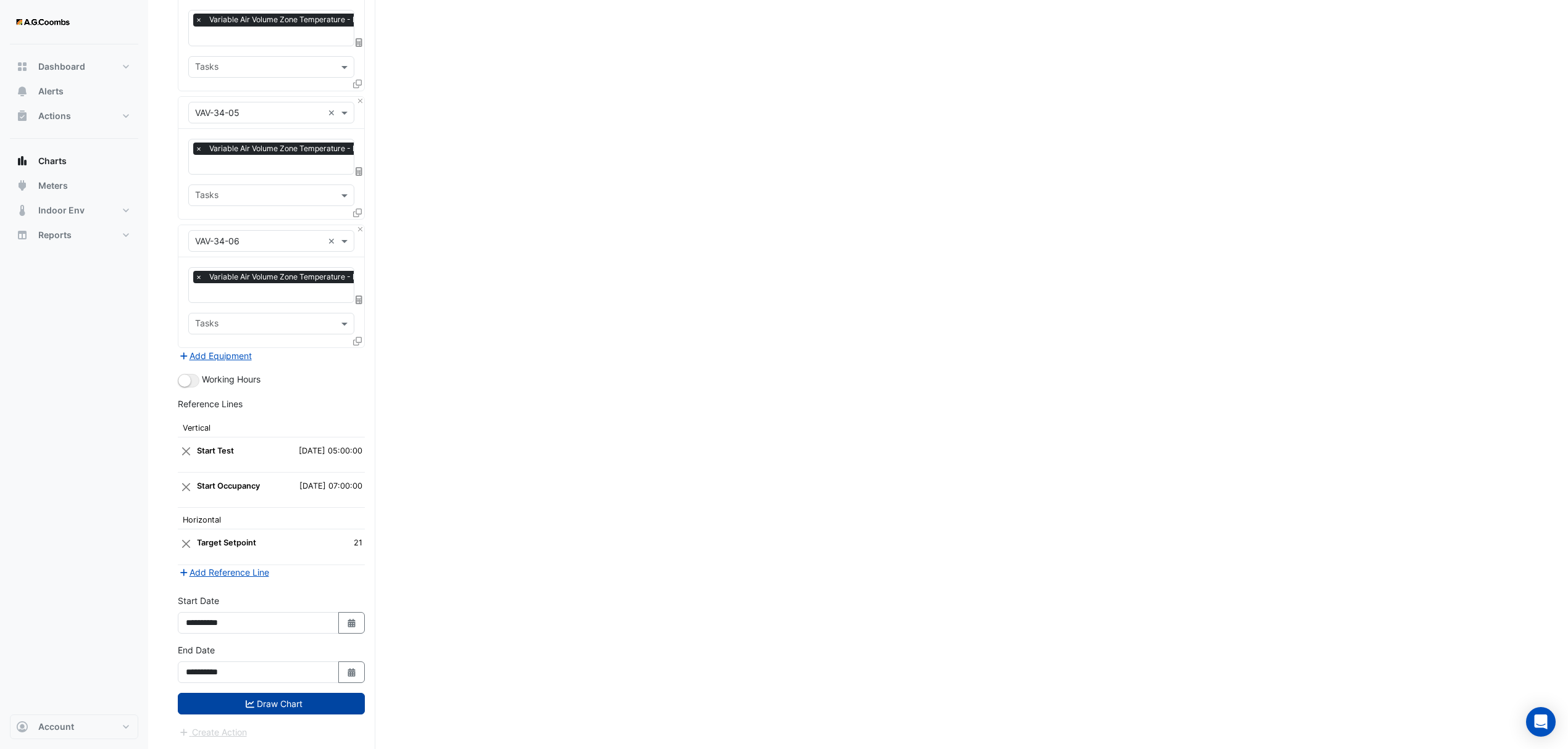
drag, startPoint x: 277, startPoint y: 706, endPoint x: 299, endPoint y: 712, distance: 22.8
click at [277, 706] on button "Draw Chart" at bounding box center [271, 703] width 187 height 21
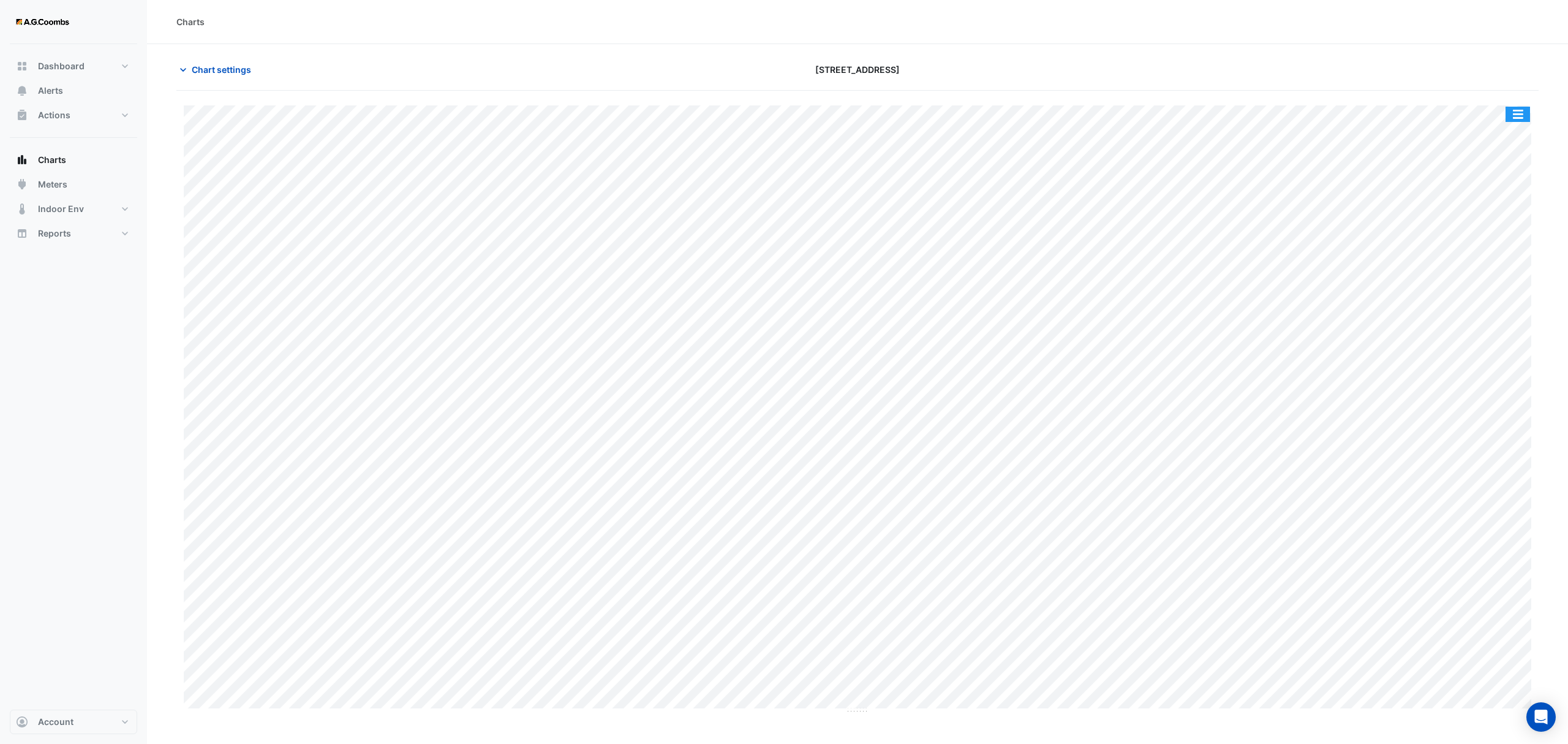
click at [1520, 121] on button "button" at bounding box center [1518, 114] width 25 height 15
click at [1485, 239] on div "Pivot Data Table" at bounding box center [1493, 246] width 74 height 29
click at [194, 64] on button "Chart settings" at bounding box center [217, 69] width 82 height 21
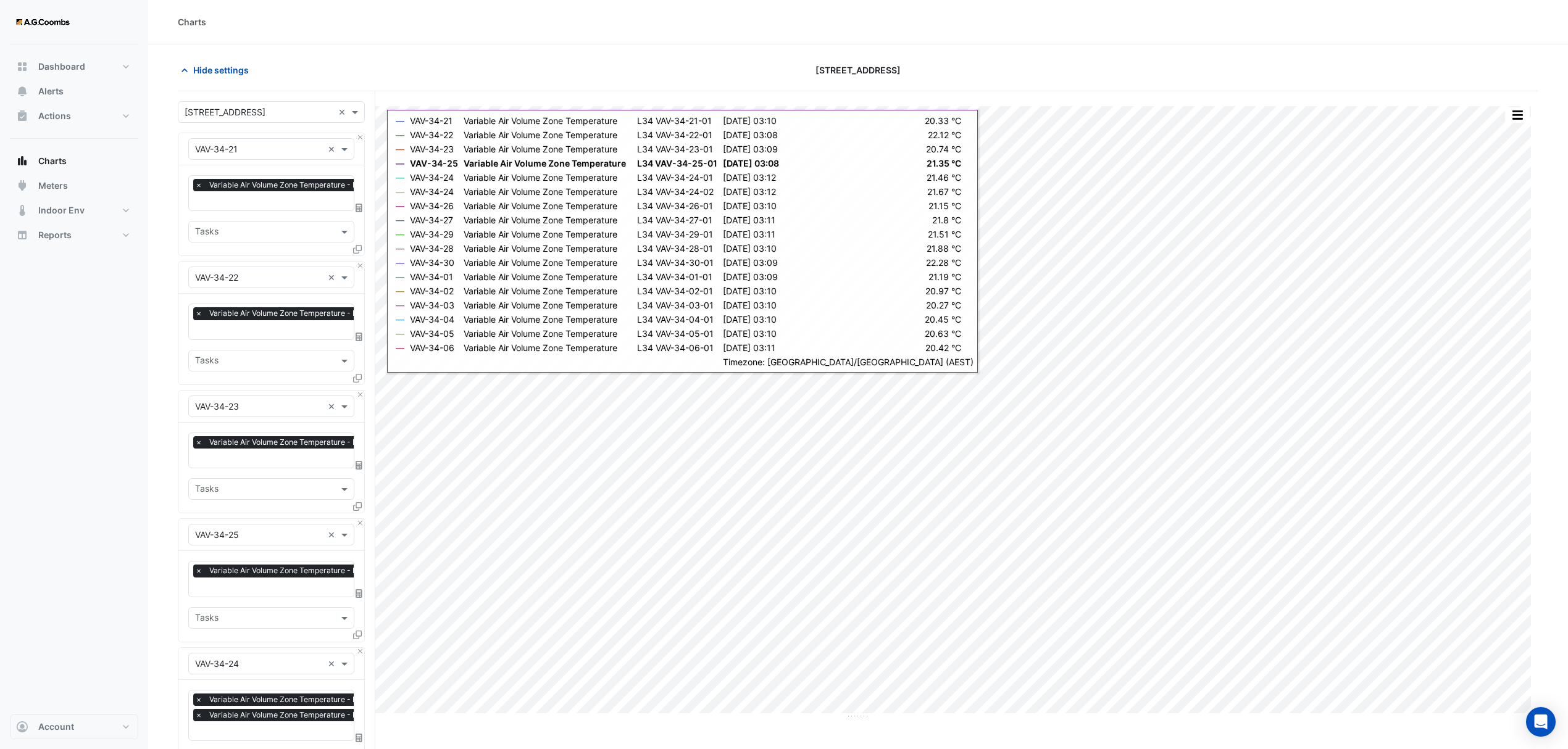
click at [354, 242] on div "Favourites × Variable Air Volume Zone Temperature - L34, VAV-34-21-01 × Tasks" at bounding box center [271, 210] width 186 height 90
click at [357, 249] on icon at bounding box center [357, 249] width 9 height 9
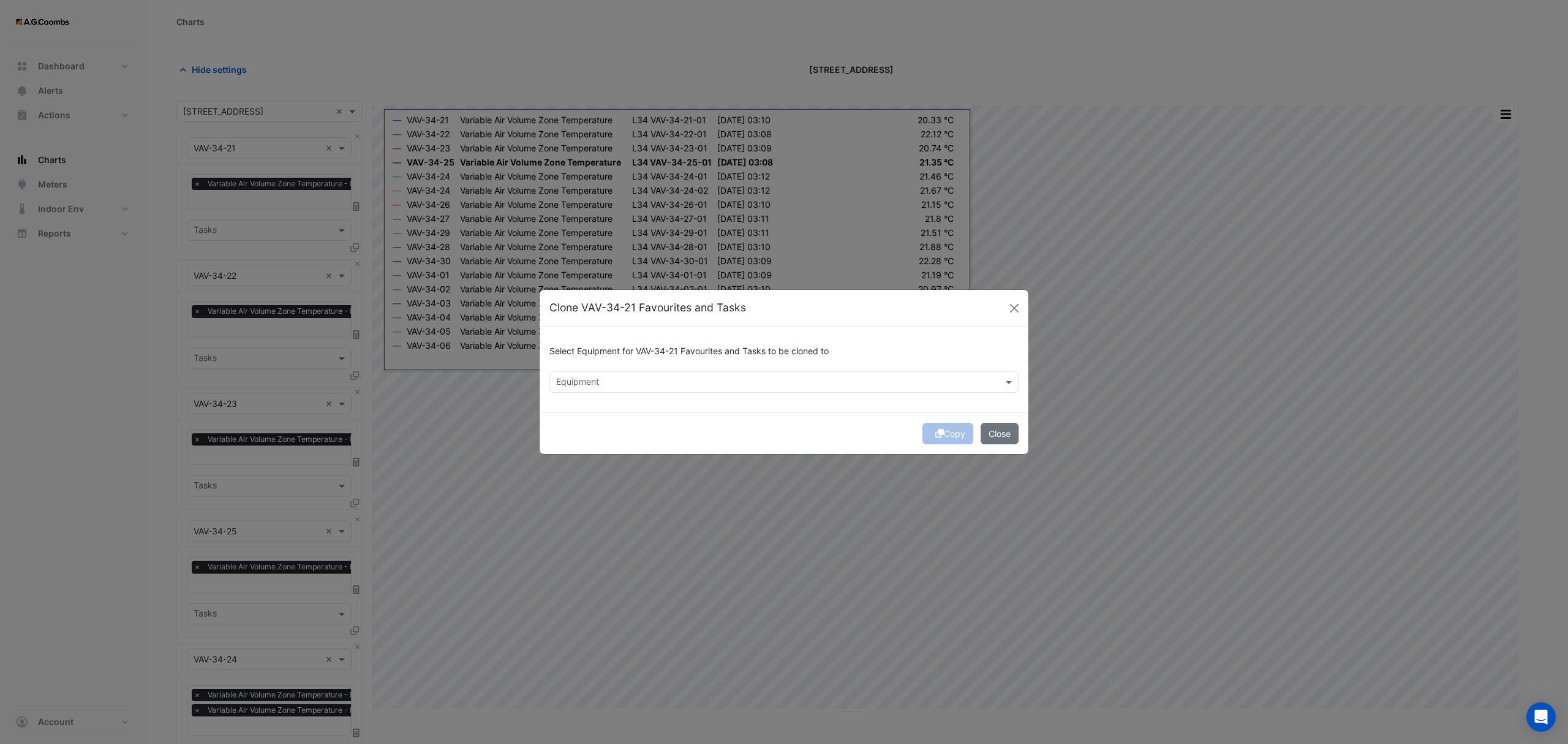
click at [587, 369] on div "Select Equipment for VAV-34-21 Favourites and Tasks to be cloned to" at bounding box center [784, 354] width 469 height 35
click at [591, 381] on input "text" at bounding box center [776, 383] width 441 height 13
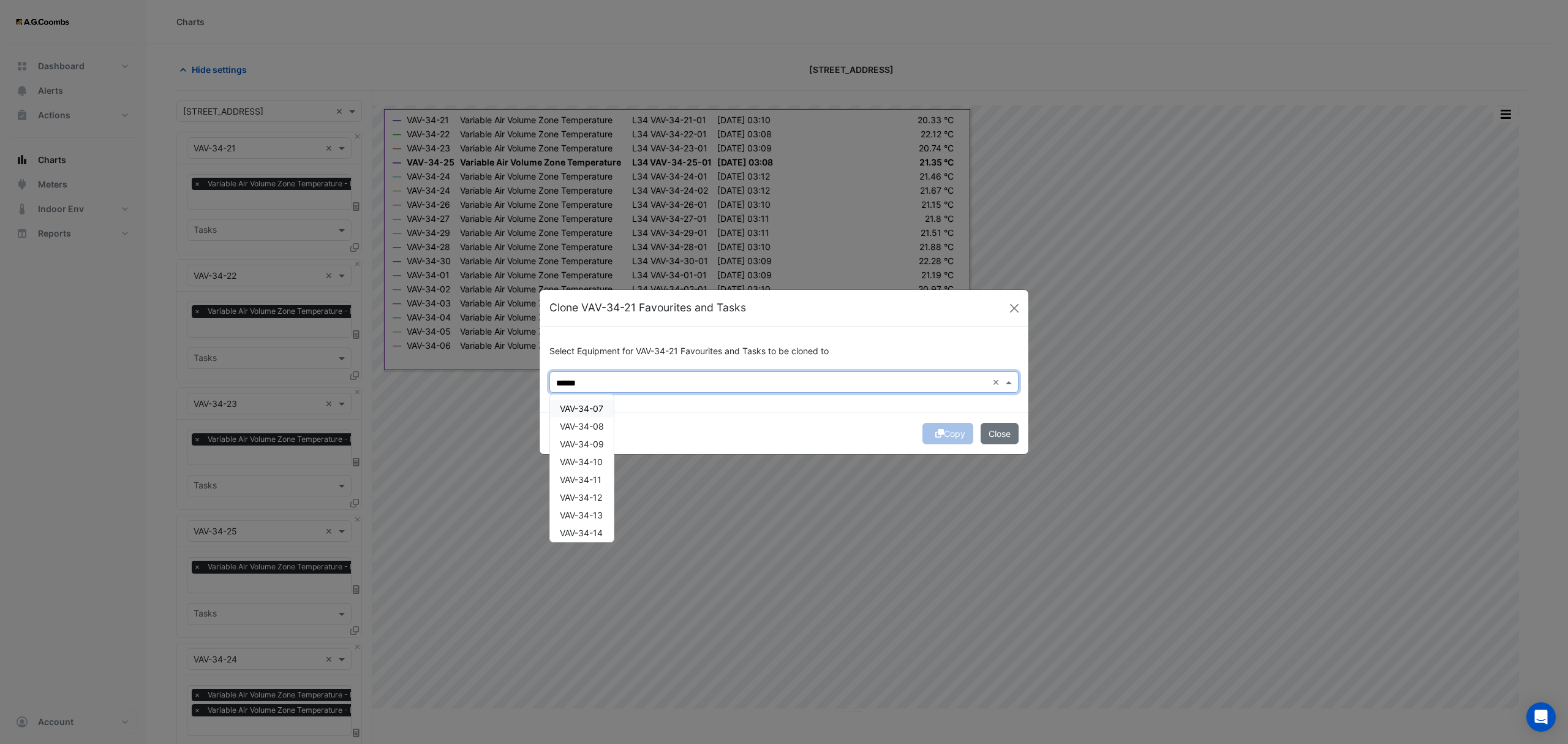
click at [574, 405] on span "VAV-34-07" at bounding box center [582, 408] width 44 height 10
click at [584, 422] on span "VAV-34-08" at bounding box center [582, 426] width 44 height 10
type input "******"
click at [963, 437] on button "Copy" at bounding box center [948, 433] width 51 height 21
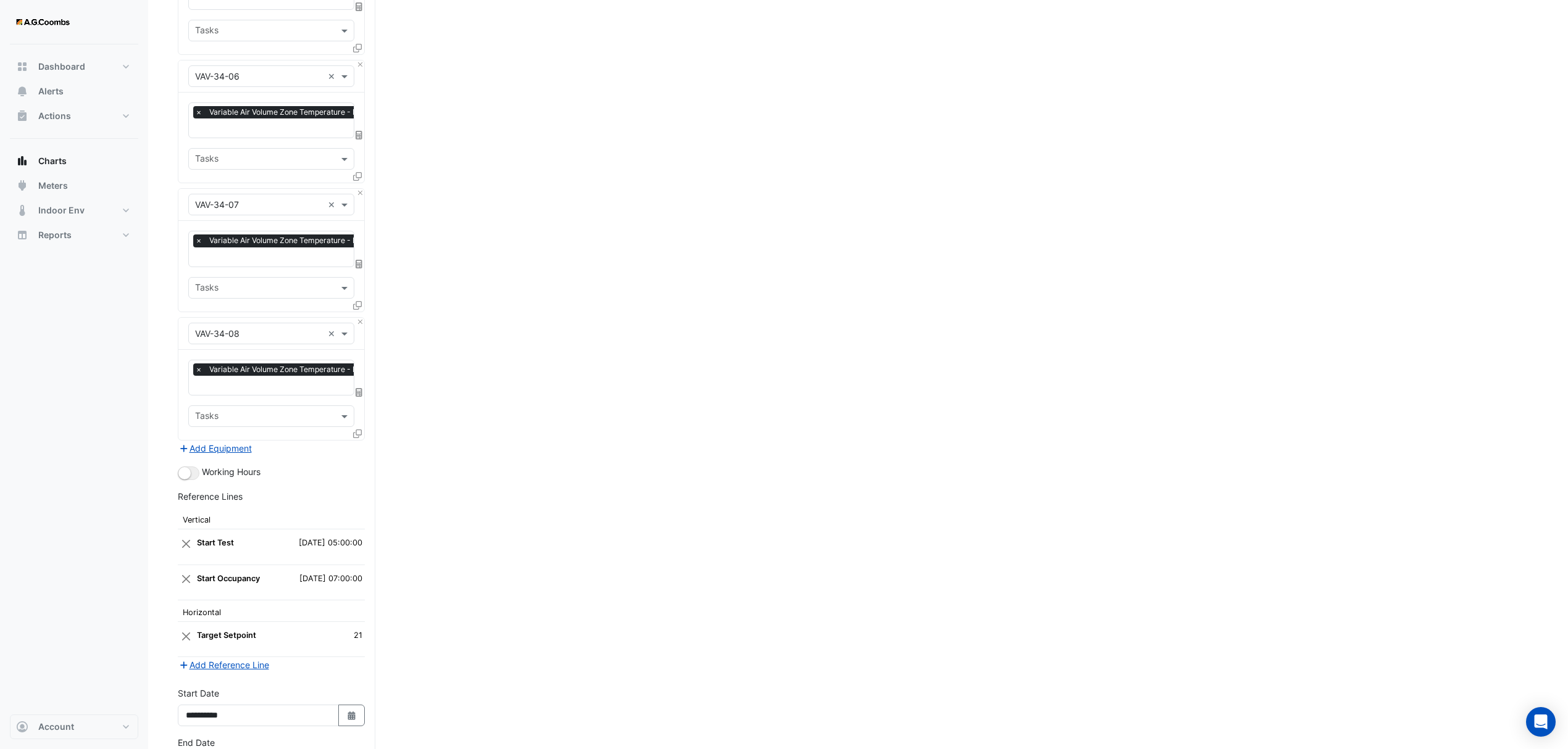
scroll to position [2109, 0]
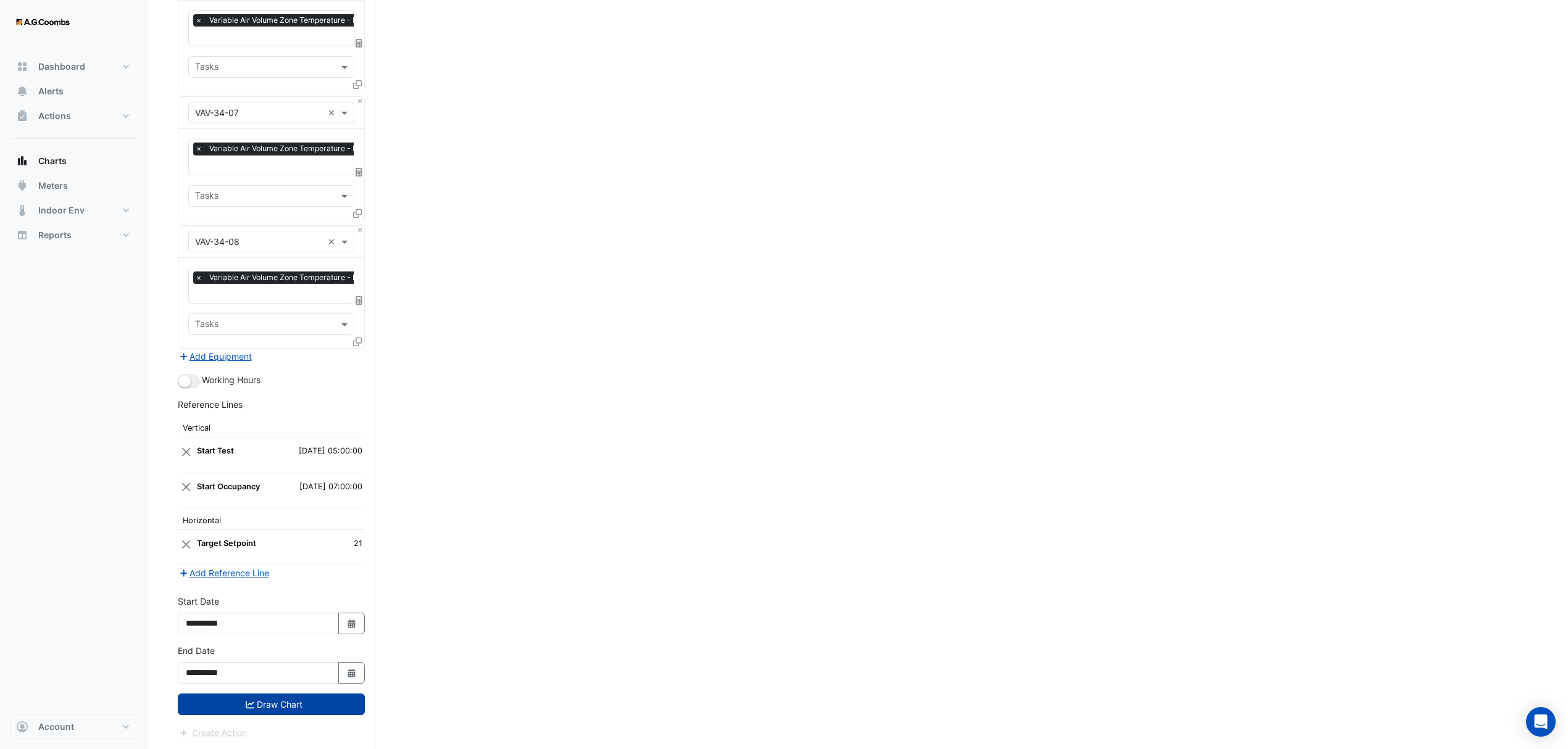
click at [268, 709] on button "Draw Chart" at bounding box center [271, 704] width 187 height 21
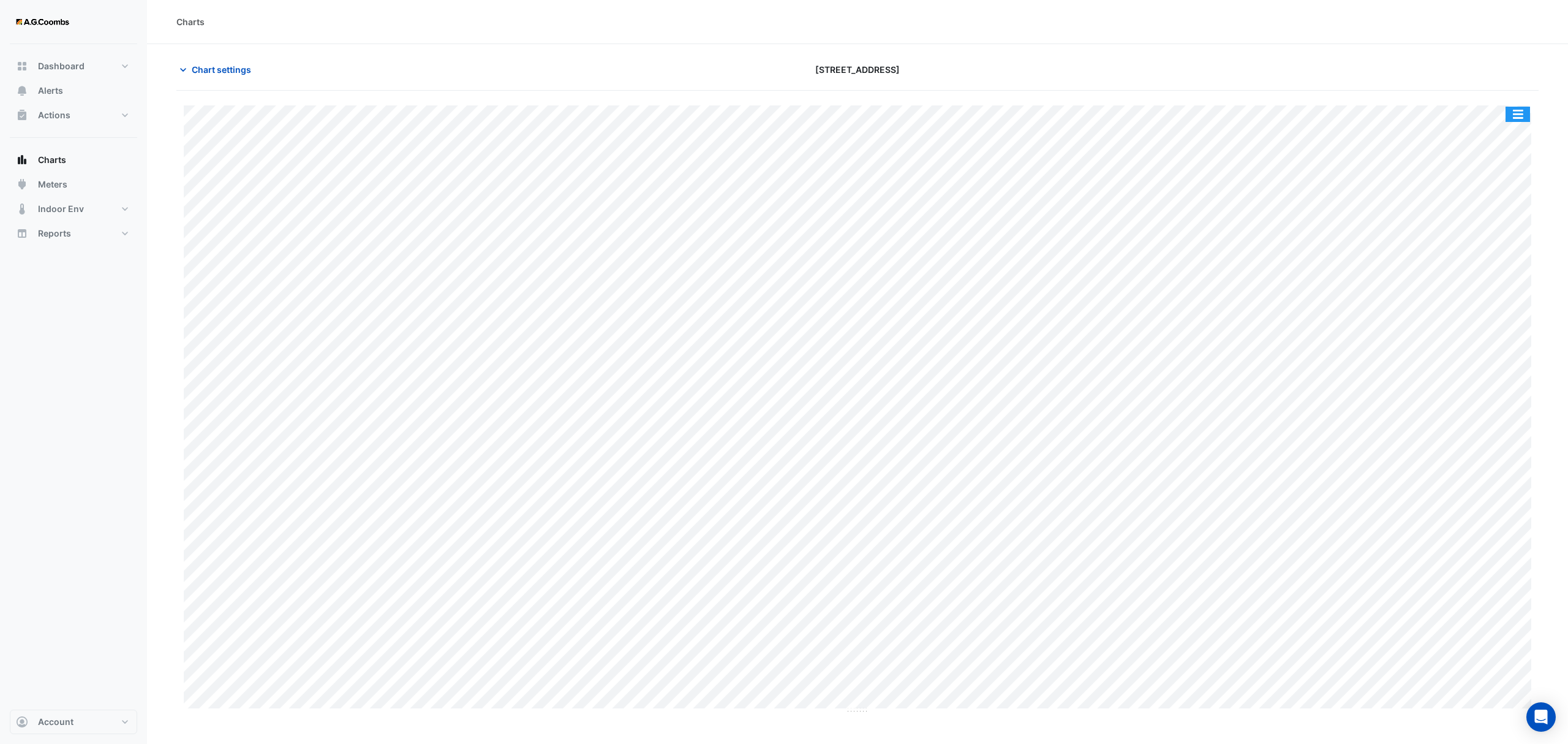
click at [1524, 109] on button "button" at bounding box center [1518, 114] width 25 height 15
click at [1518, 244] on div "Pivot Data Table" at bounding box center [1493, 246] width 74 height 29
click at [213, 81] on div "Chart settings [STREET_ADDRESS]" at bounding box center [857, 75] width 1362 height 32
click at [202, 67] on span "Chart settings" at bounding box center [221, 69] width 59 height 13
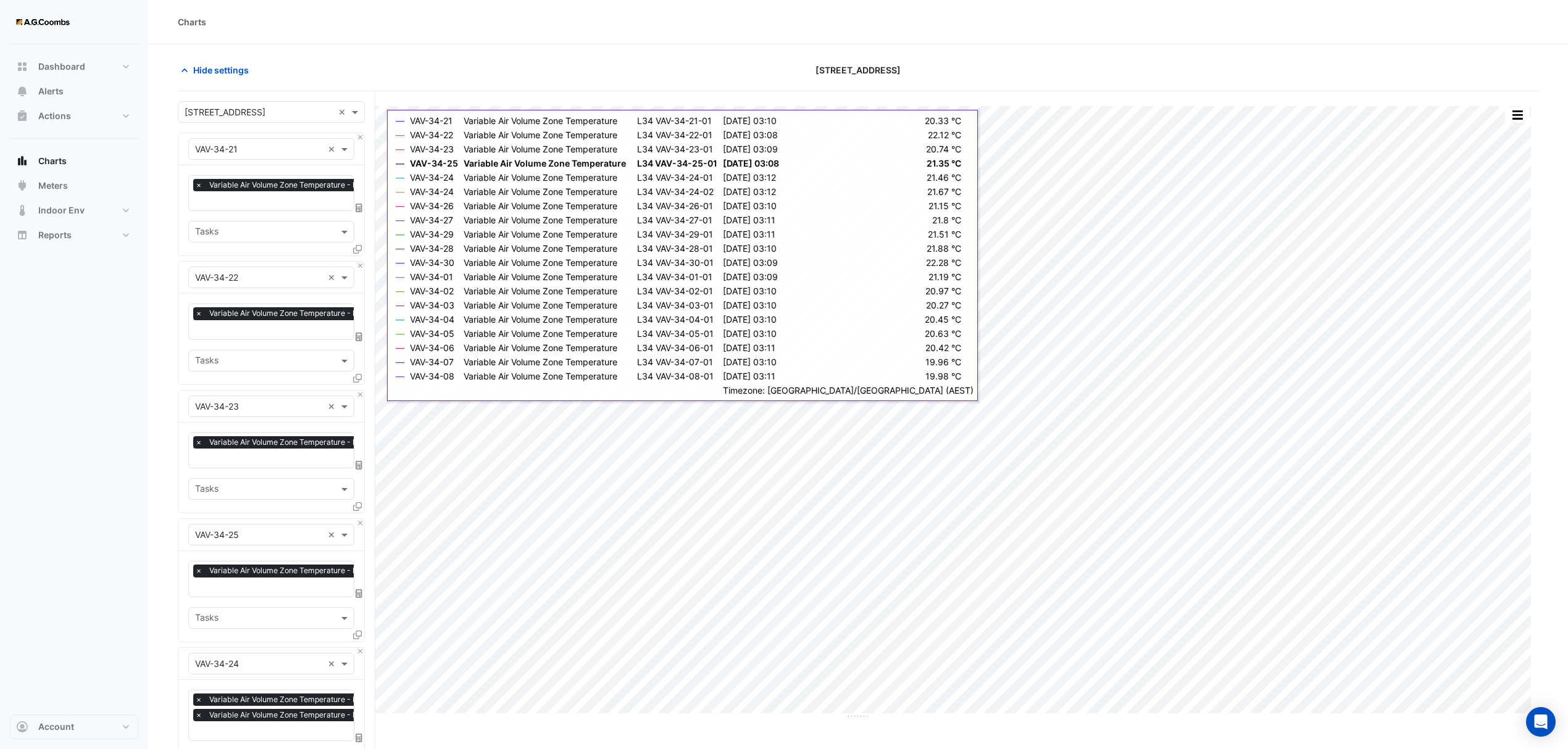
click at [362, 249] on div at bounding box center [358, 251] width 11 height 18
click at [349, 244] on div "Favourites × Variable Air Volume Zone Temperature - L34, VAV-34-21-01 × Tasks" at bounding box center [271, 210] width 186 height 90
click at [359, 251] on icon at bounding box center [357, 249] width 9 height 9
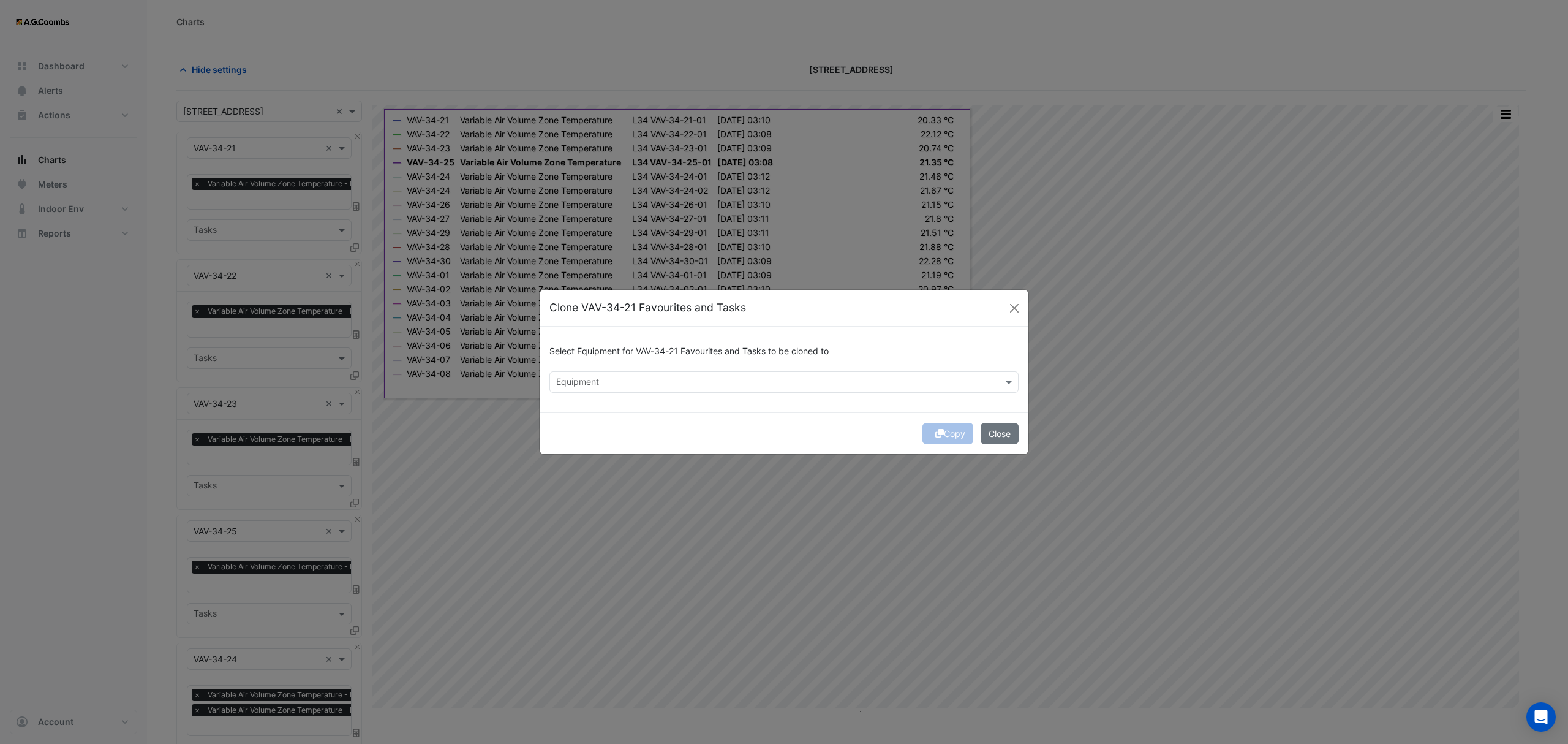
click at [687, 381] on input "text" at bounding box center [776, 383] width 441 height 13
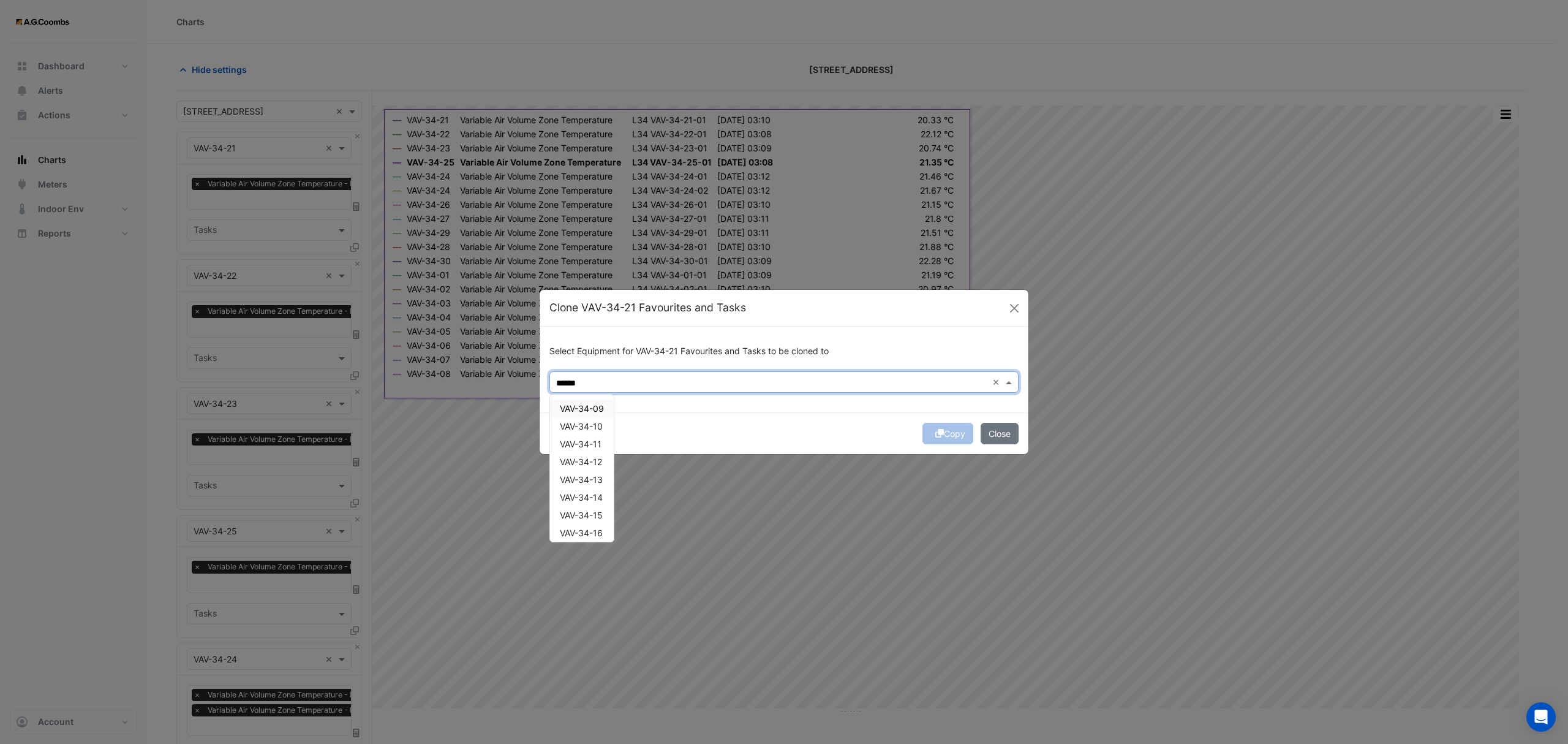
drag, startPoint x: 603, startPoint y: 410, endPoint x: 617, endPoint y: 426, distance: 21.3
click at [603, 410] on span "VAV-34-09" at bounding box center [582, 408] width 44 height 10
click at [611, 432] on div "VAV-34-10" at bounding box center [582, 426] width 63 height 18
type input "******"
click at [935, 434] on icon "submit" at bounding box center [940, 434] width 9 height 9
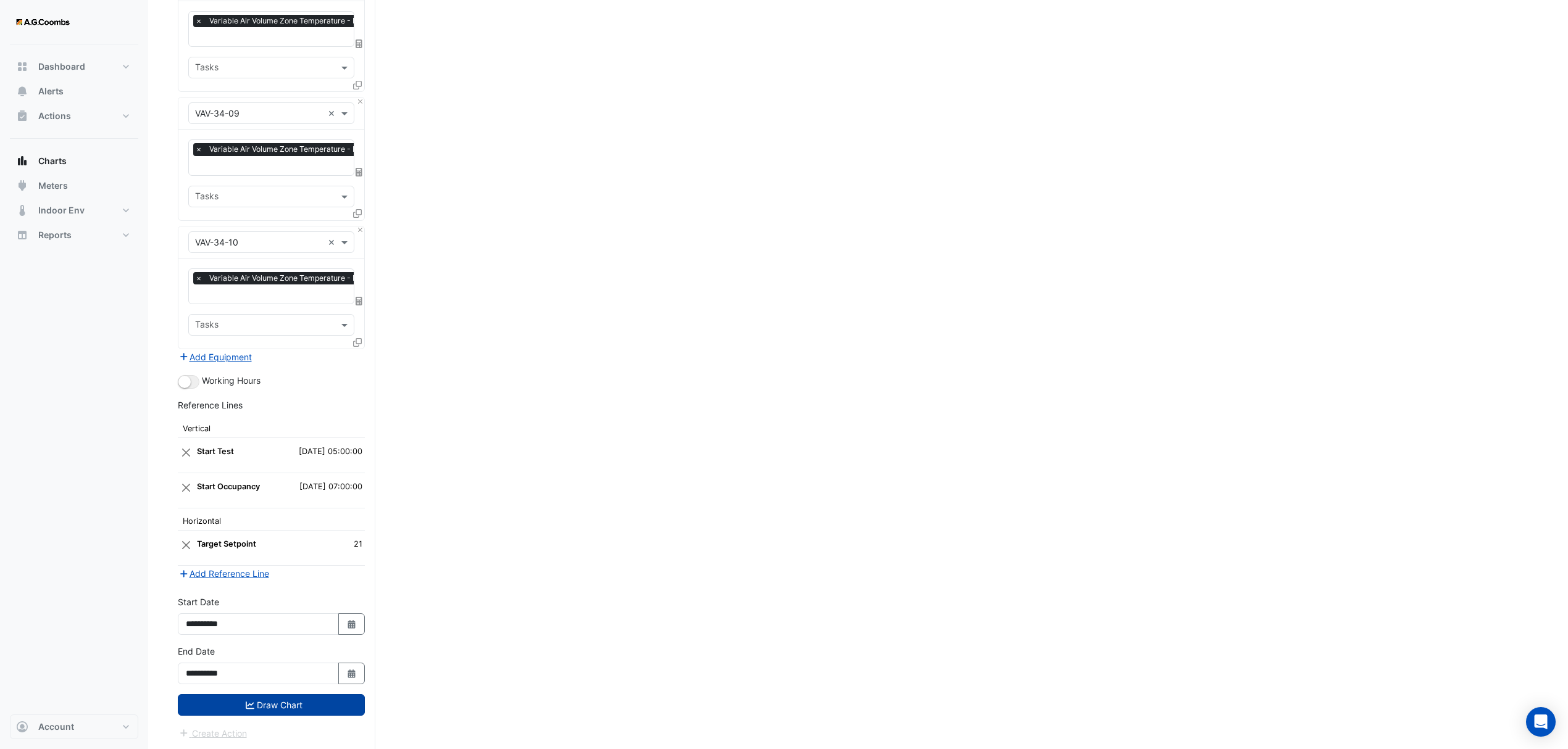
click at [243, 703] on button "Draw Chart" at bounding box center [271, 704] width 187 height 21
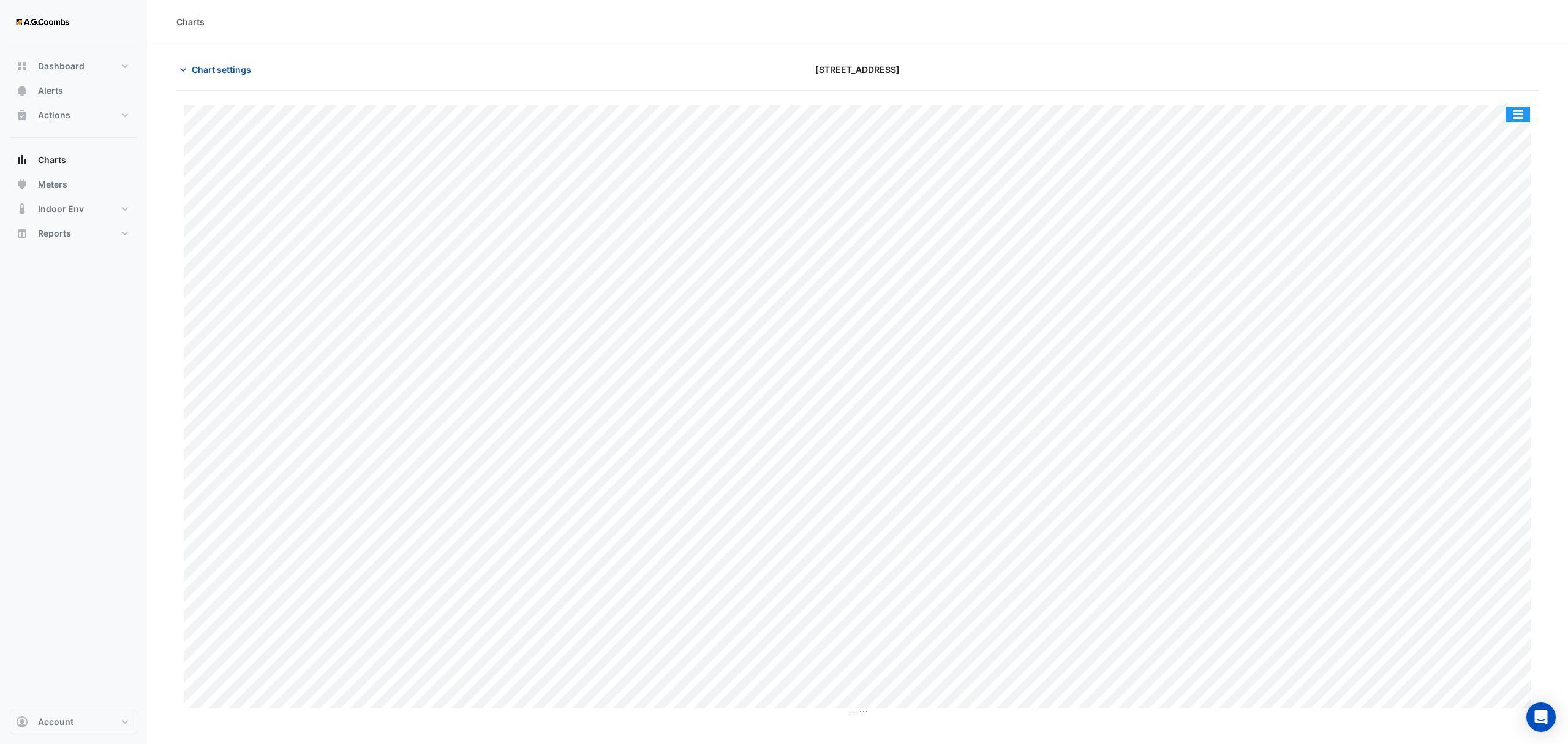
click at [1513, 118] on button "button" at bounding box center [1518, 114] width 25 height 15
click at [1490, 253] on div "Pivot Data Table" at bounding box center [1493, 246] width 74 height 29
click at [196, 71] on span "Chart settings" at bounding box center [221, 69] width 59 height 13
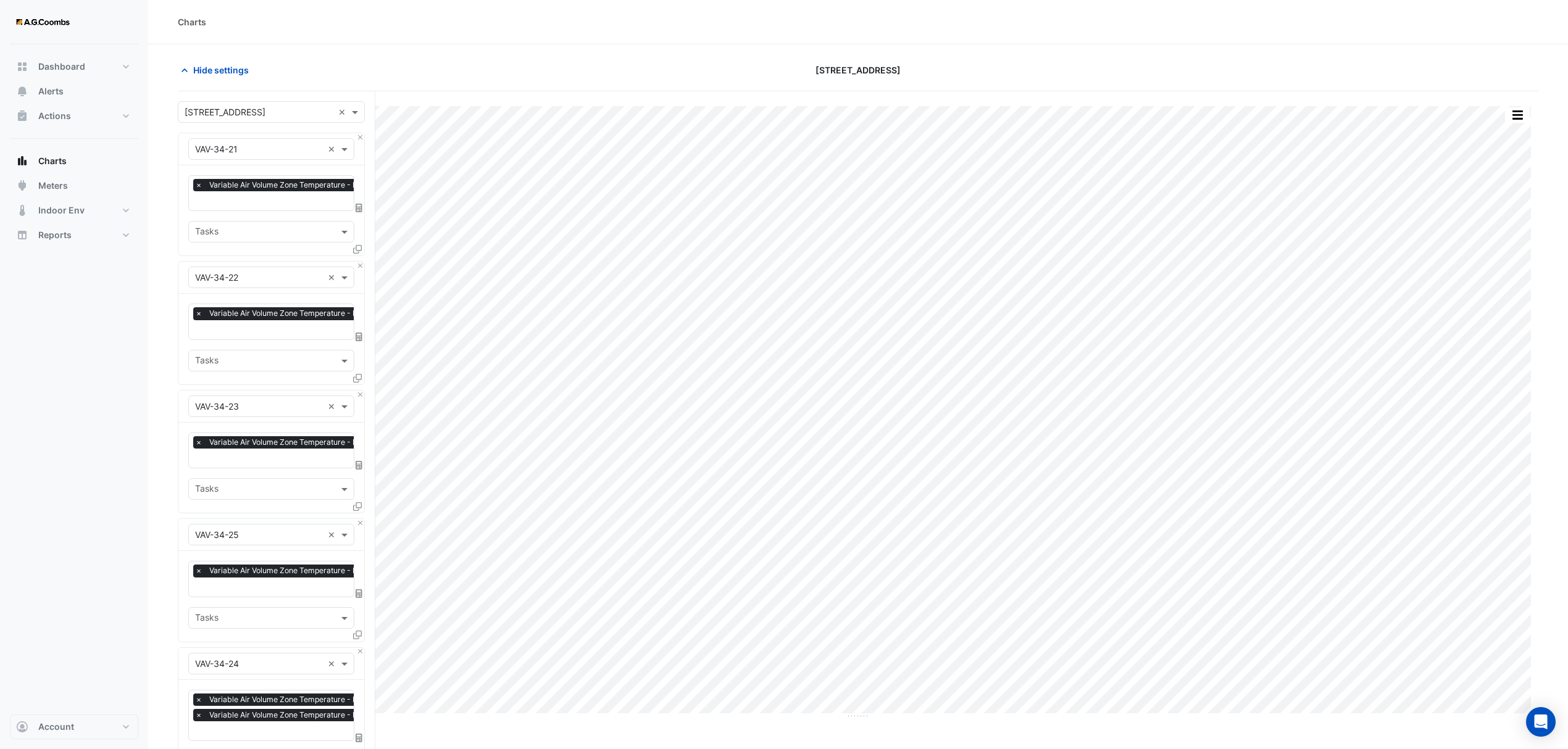
click at [358, 247] on icon at bounding box center [357, 249] width 9 height 9
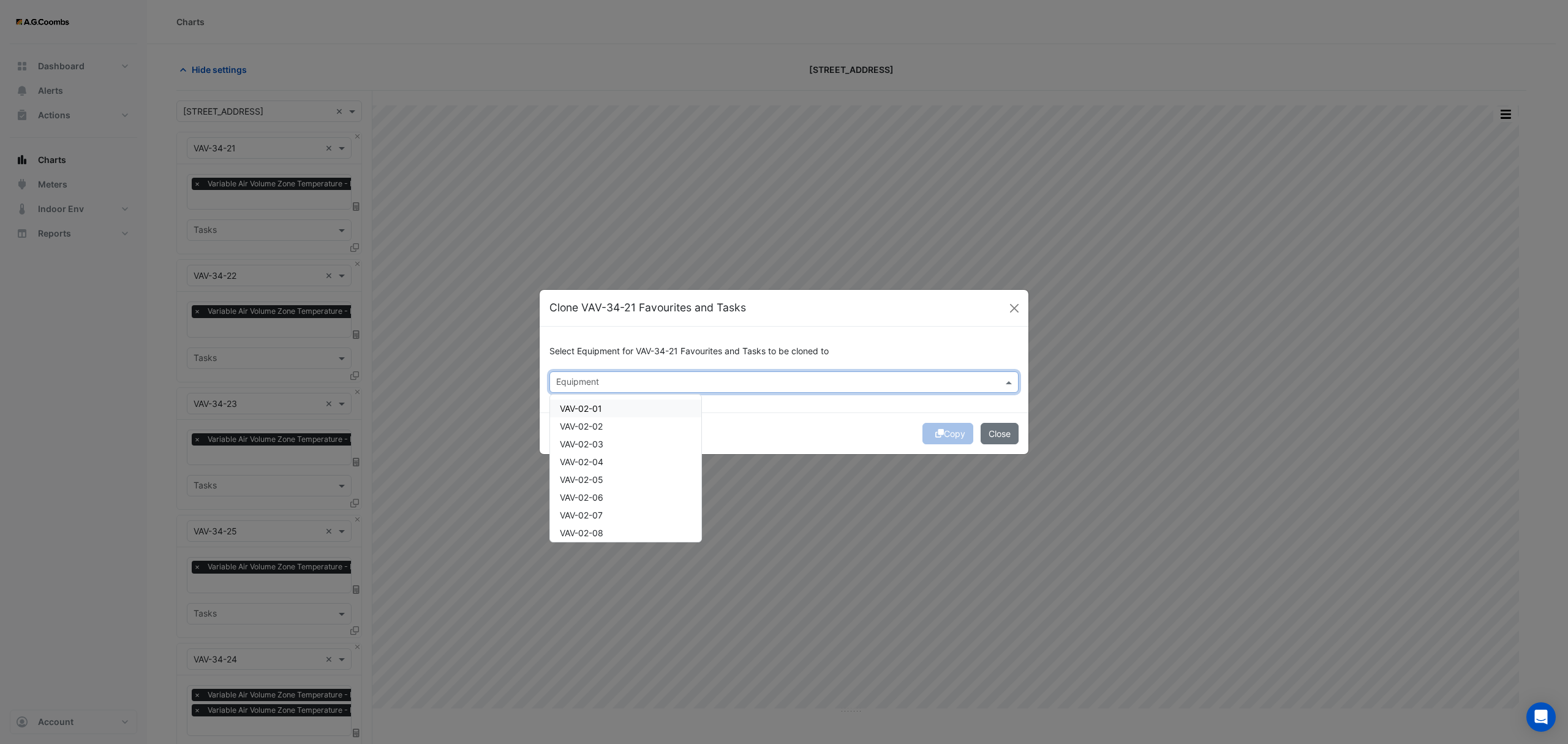
click at [619, 372] on div "Equipment" at bounding box center [774, 382] width 448 height 19
click at [590, 403] on span "VAV-34-11" at bounding box center [580, 408] width 42 height 10
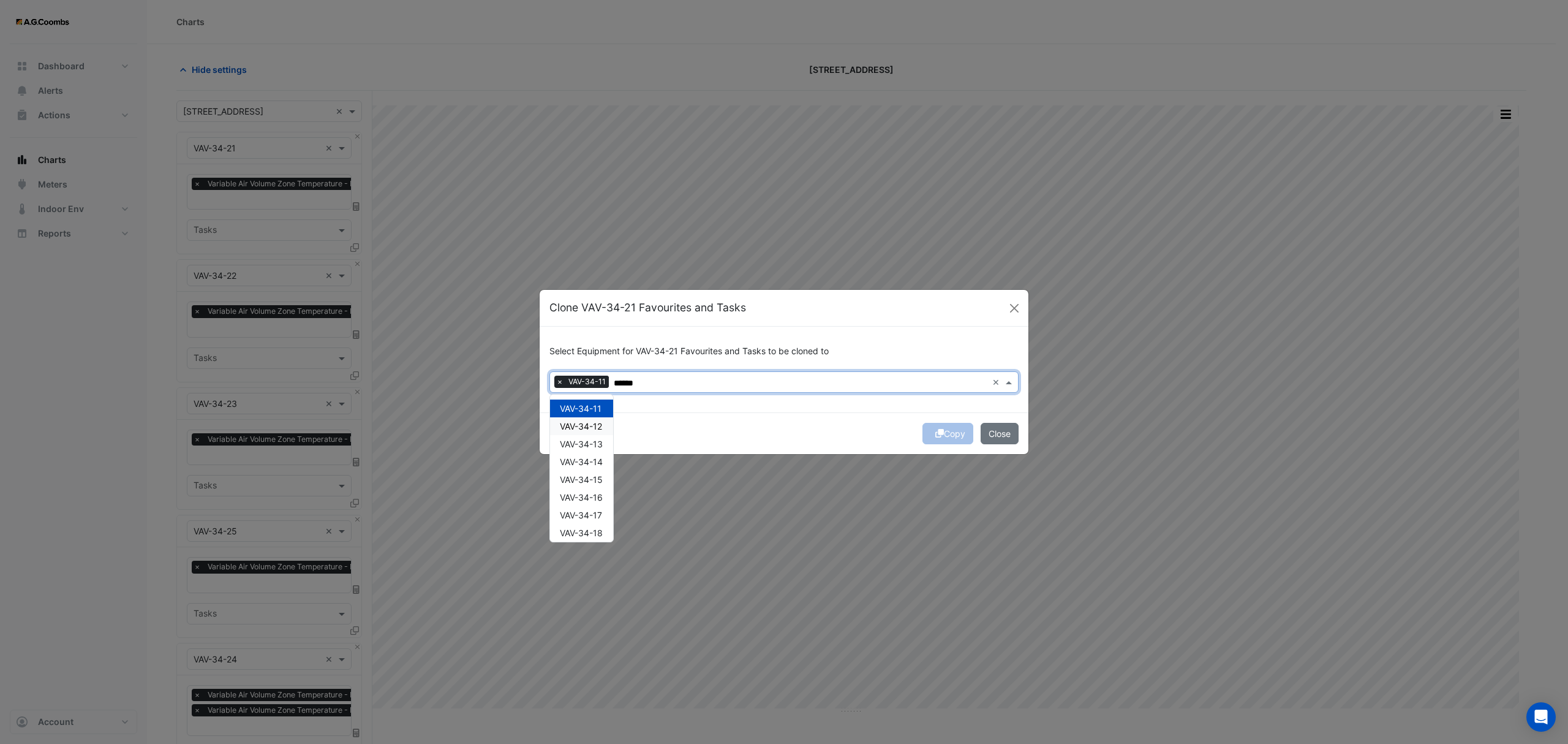
click at [609, 429] on div "VAV-34-12" at bounding box center [582, 426] width 63 height 18
type input "******"
click at [935, 441] on button "Copy" at bounding box center [948, 433] width 51 height 21
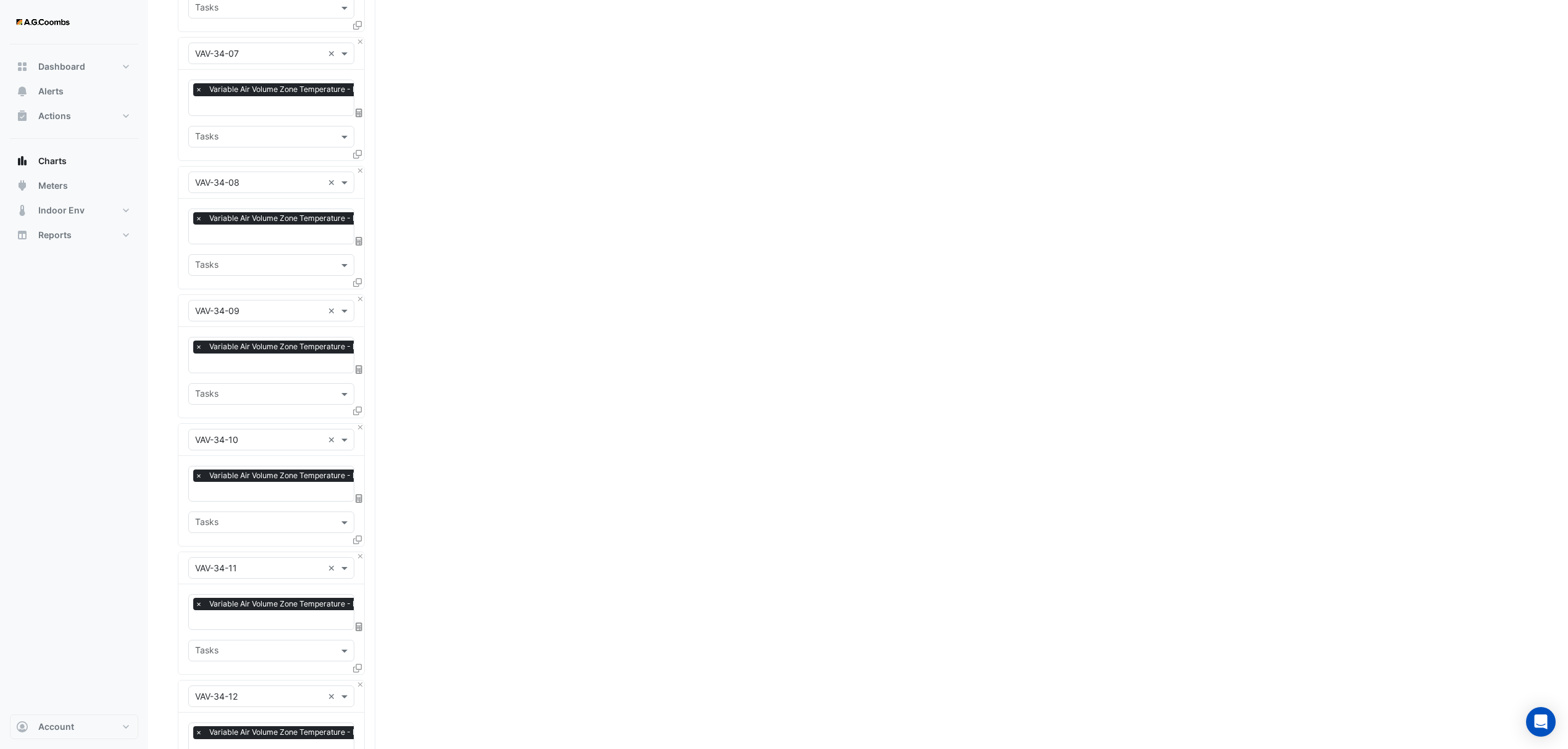
scroll to position [2623, 0]
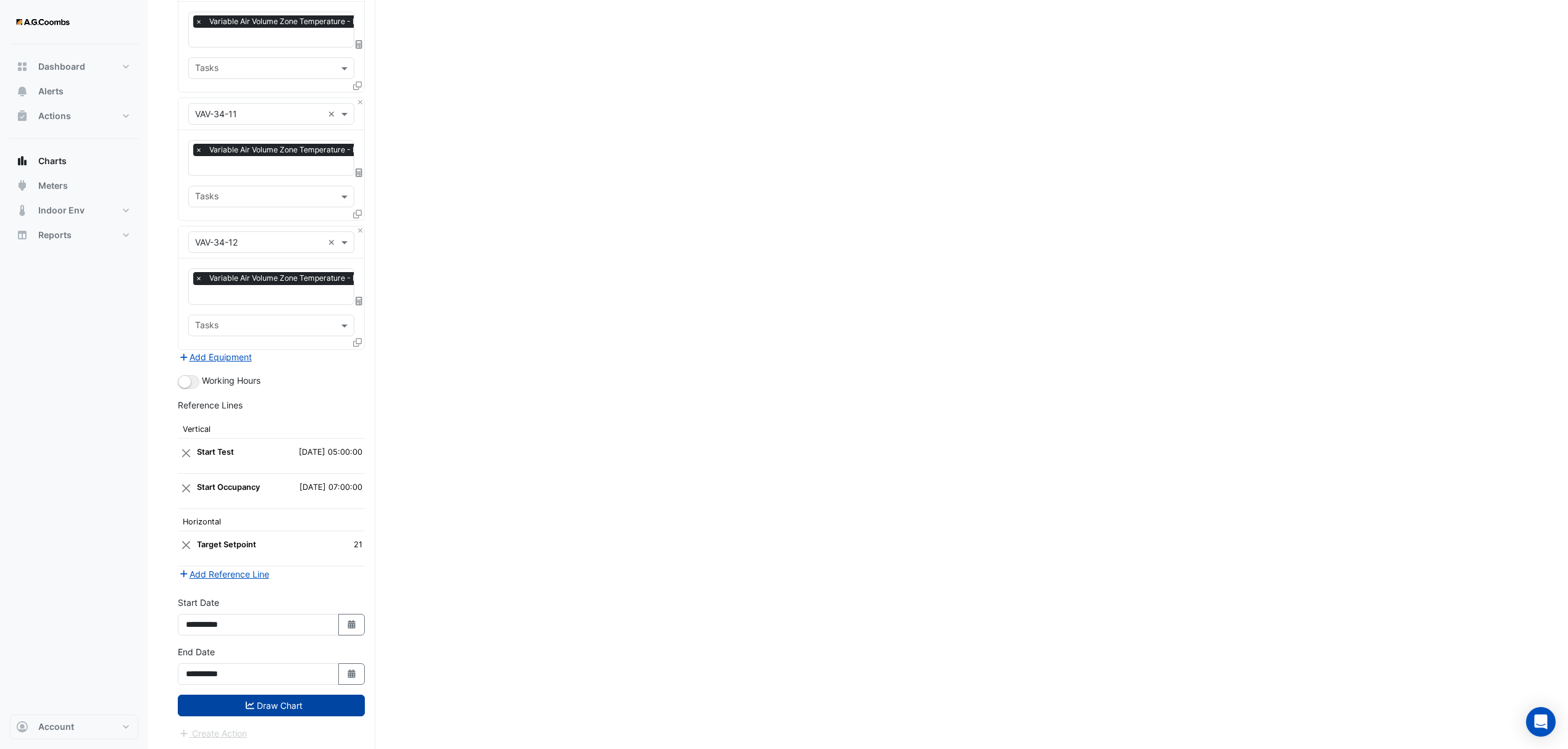
click at [275, 695] on button "Draw Chart" at bounding box center [271, 705] width 187 height 21
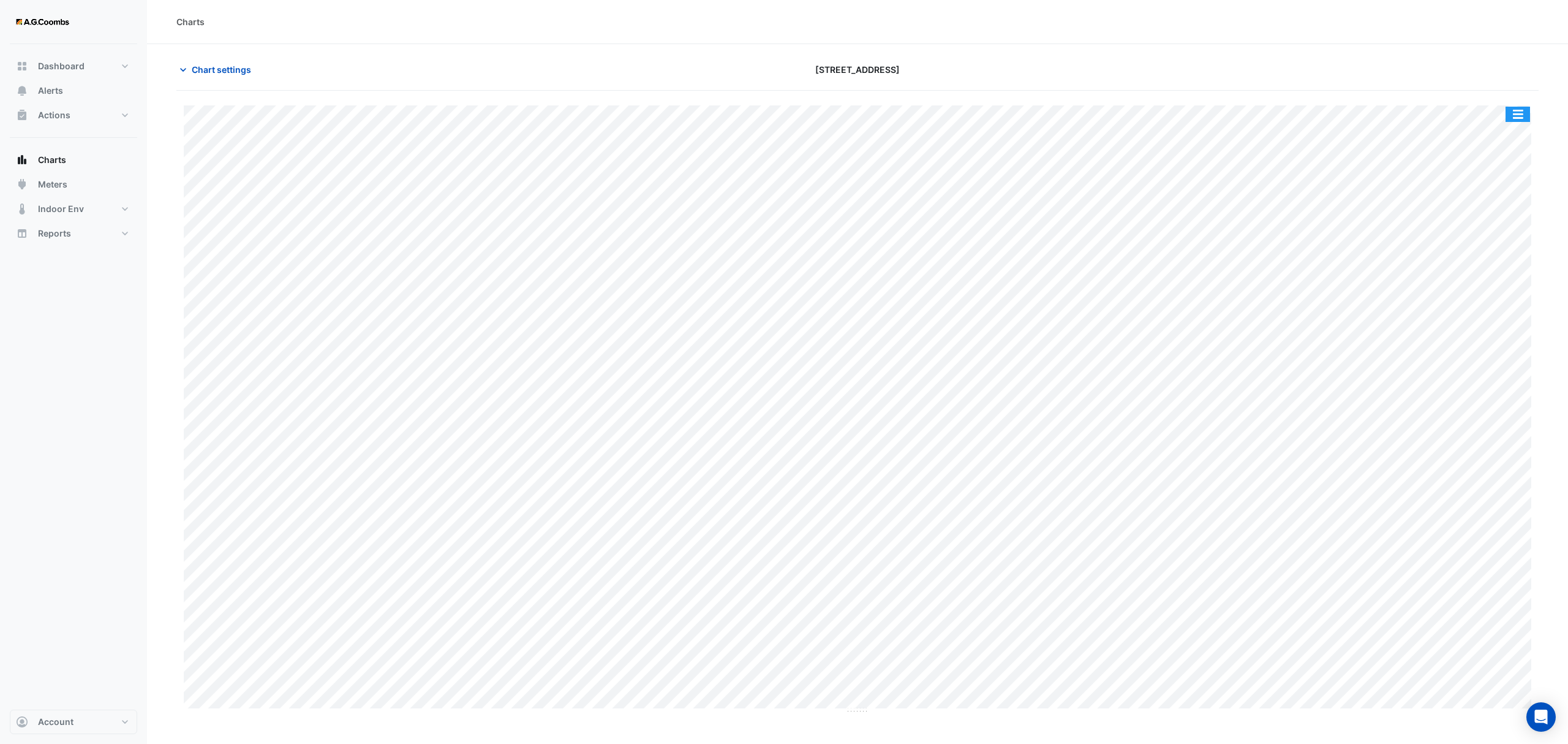
drag, startPoint x: 1517, startPoint y: 118, endPoint x: 1540, endPoint y: 170, distance: 56.9
click at [1517, 118] on button "button" at bounding box center [1518, 114] width 25 height 15
click at [1497, 254] on div "Pivot Data Table" at bounding box center [1493, 246] width 74 height 29
click at [193, 69] on span "Chart settings" at bounding box center [221, 69] width 59 height 13
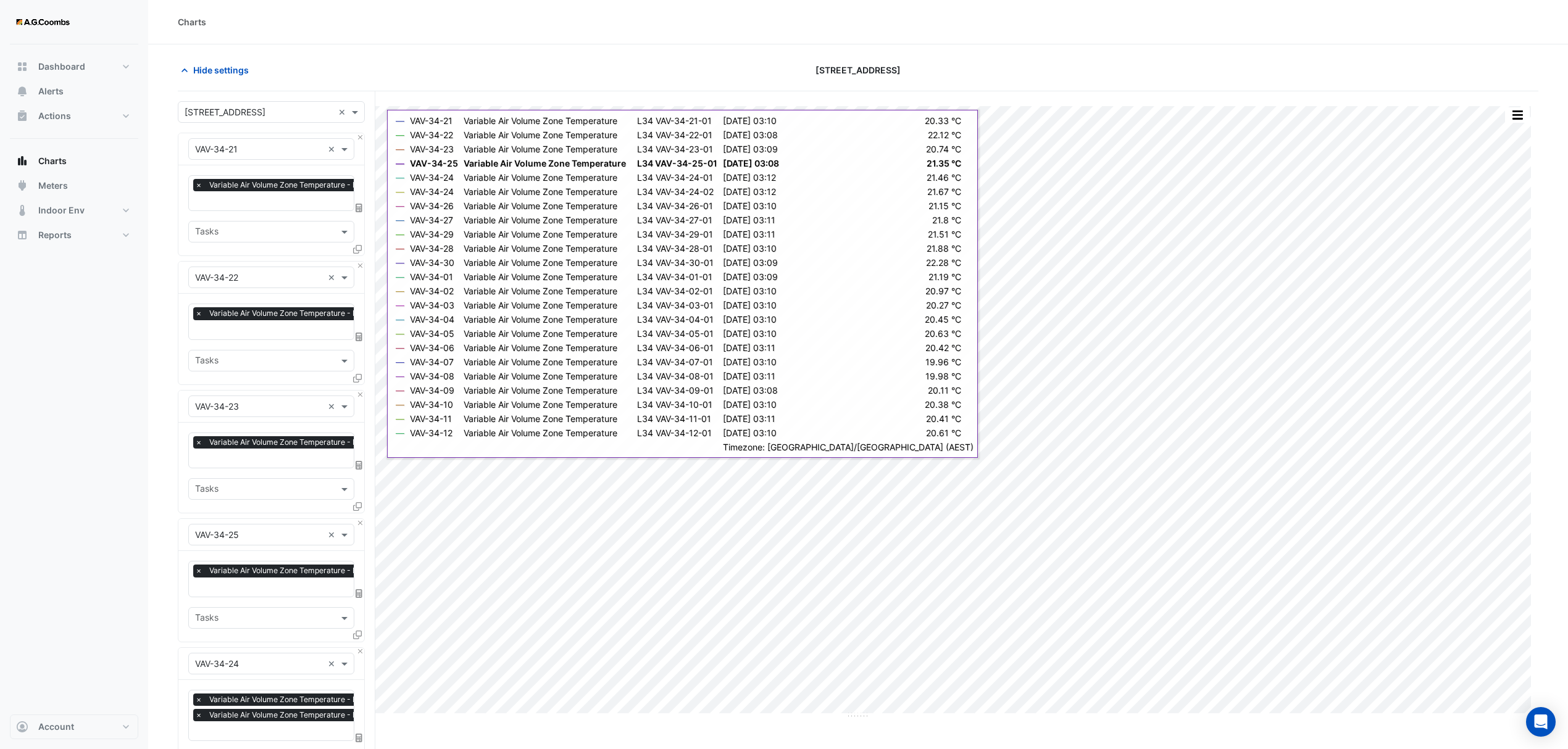
click at [358, 251] on icon at bounding box center [357, 249] width 9 height 9
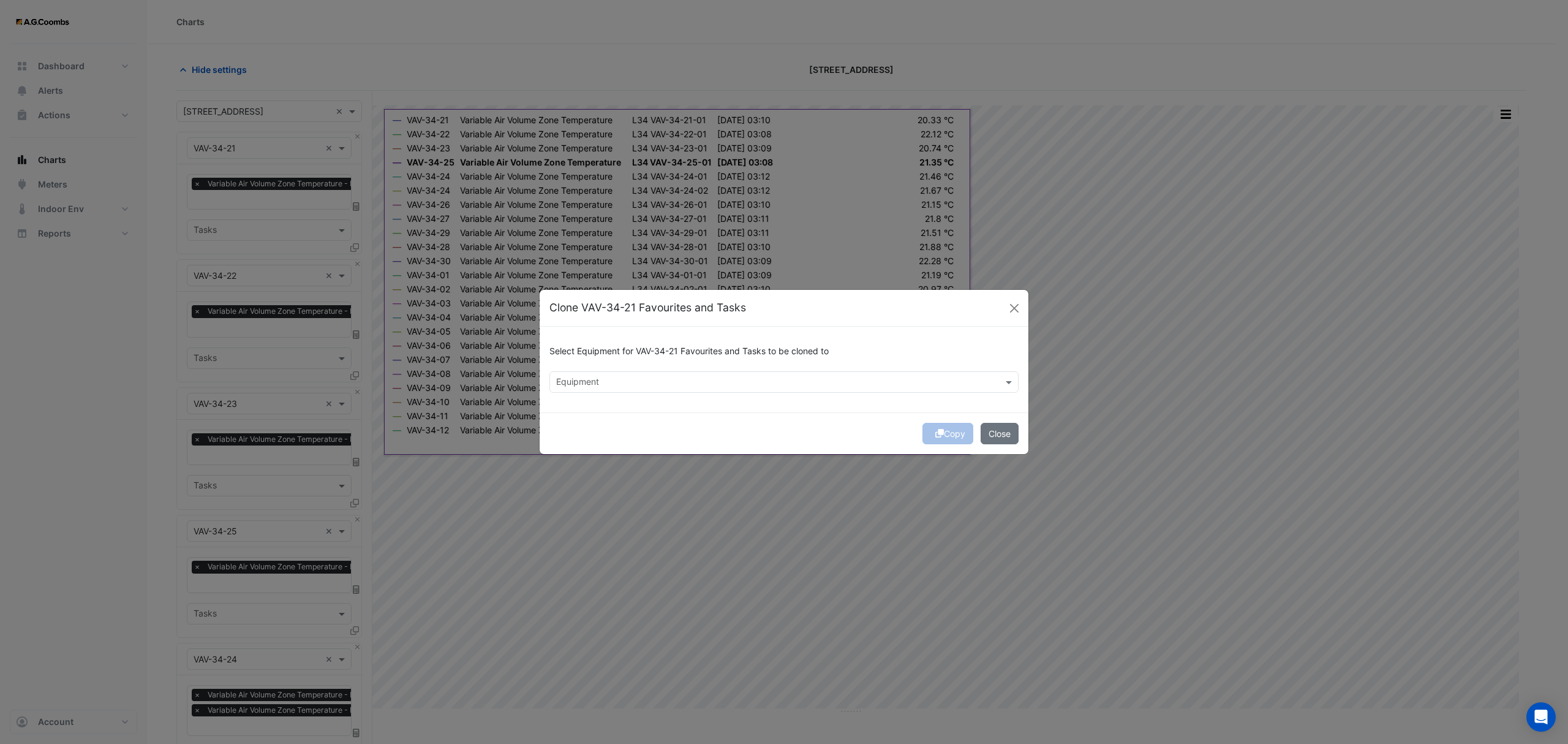
click at [611, 369] on div "Select Equipment for VAV-34-21 Favourites and Tasks to be cloned to" at bounding box center [784, 354] width 469 height 35
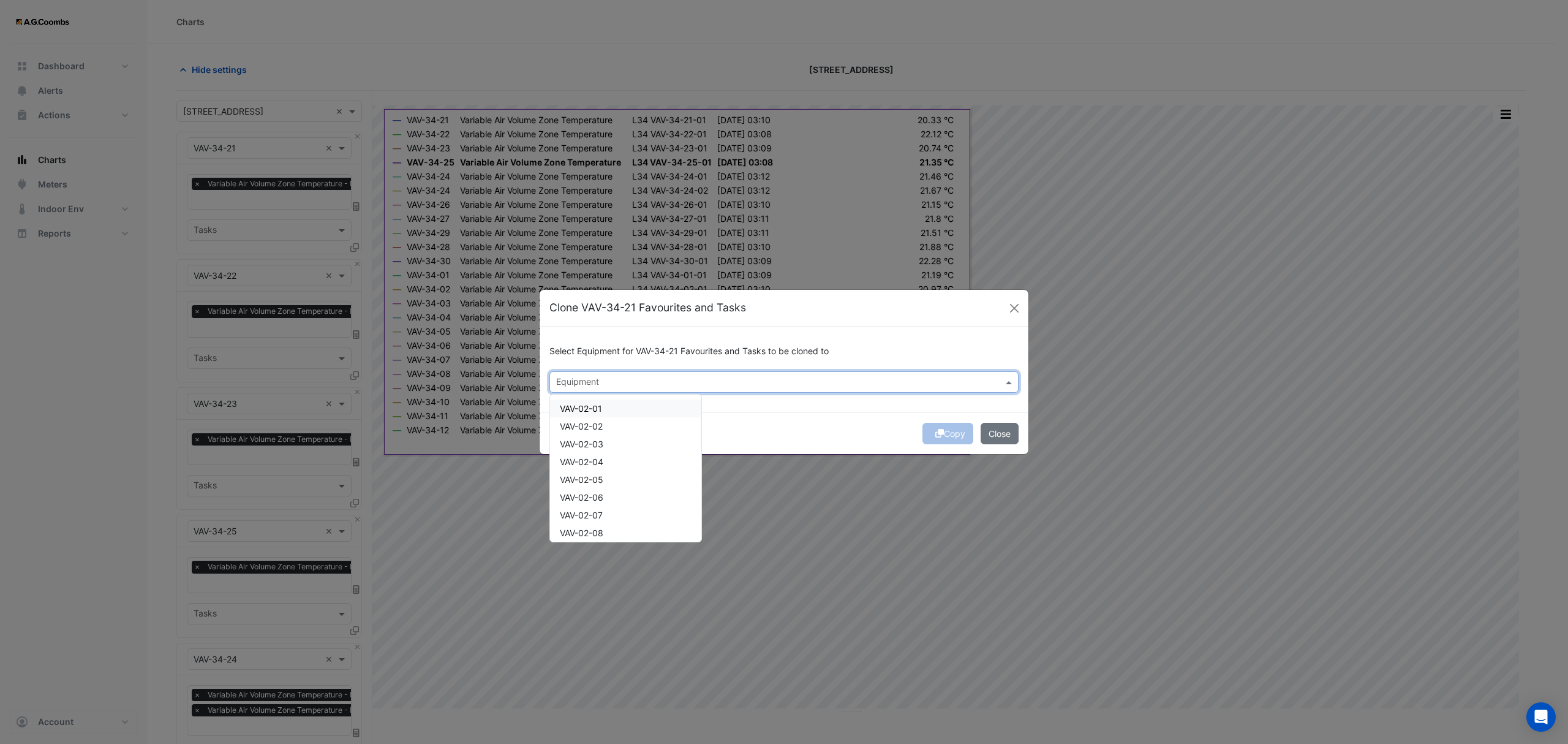
click at [608, 384] on input "text" at bounding box center [776, 383] width 441 height 13
click at [601, 410] on span "VAV-34-13" at bounding box center [581, 408] width 43 height 10
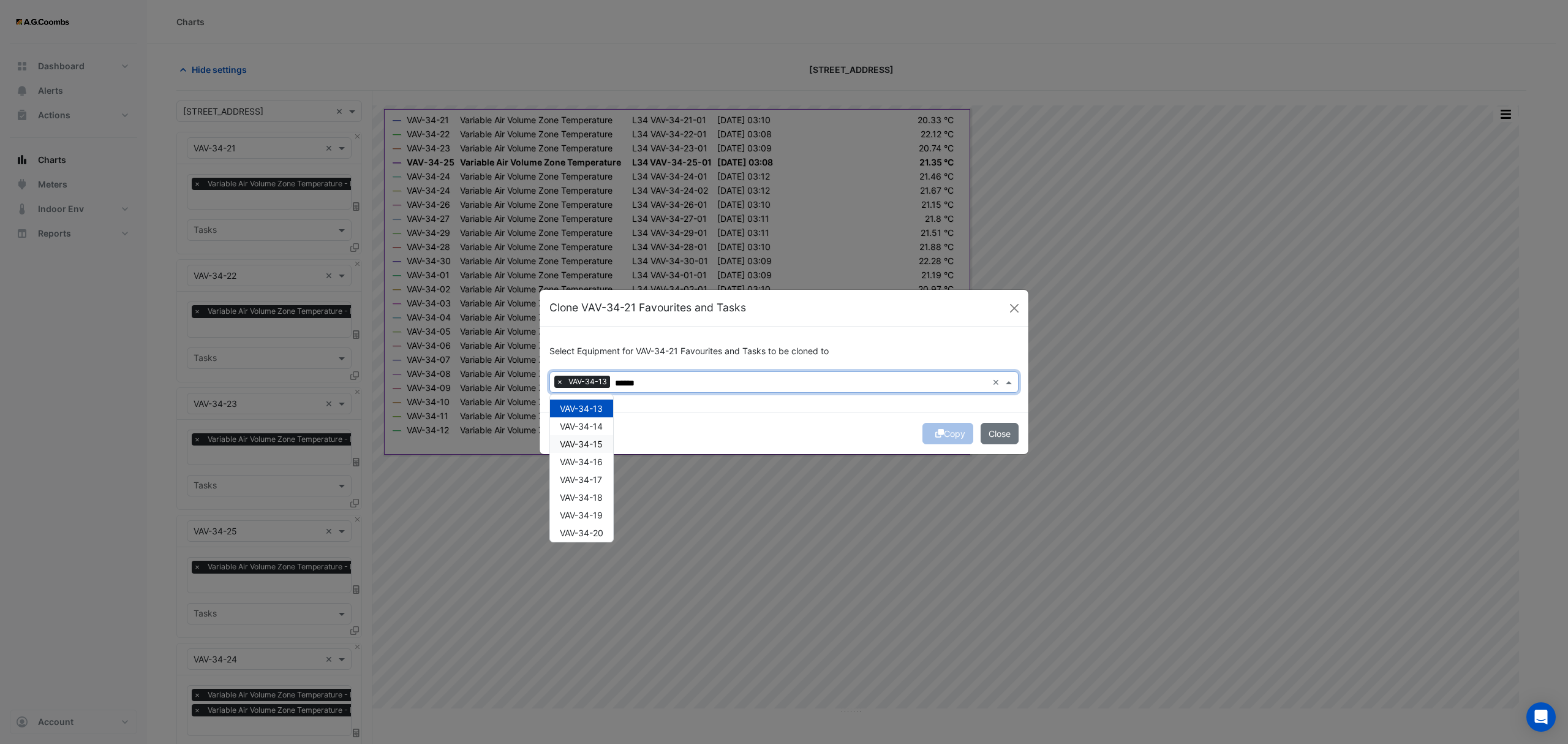
click at [599, 427] on span "VAV-34-14" at bounding box center [581, 426] width 43 height 10
type input "******"
click at [953, 437] on button "Copy" at bounding box center [948, 433] width 51 height 21
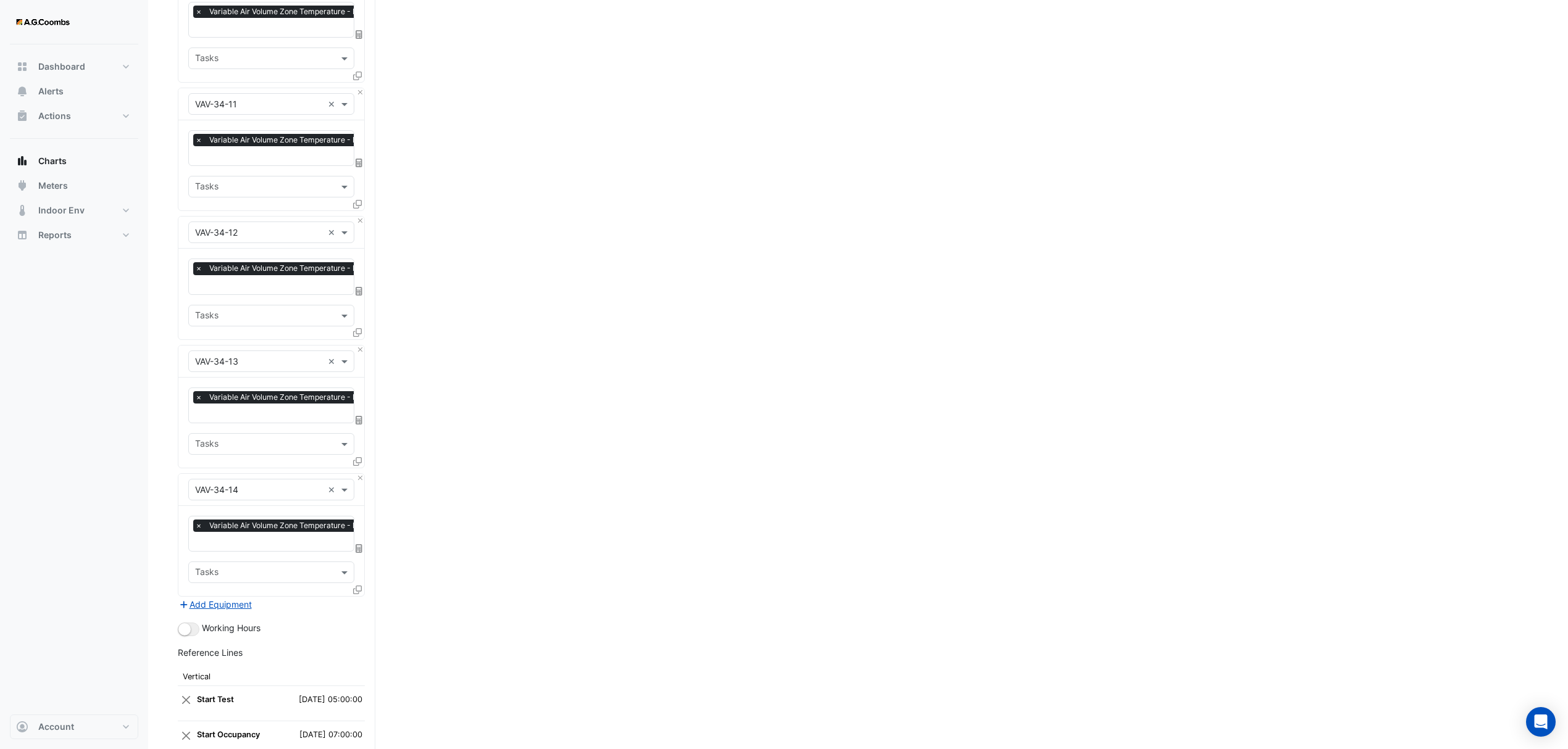
scroll to position [2879, 0]
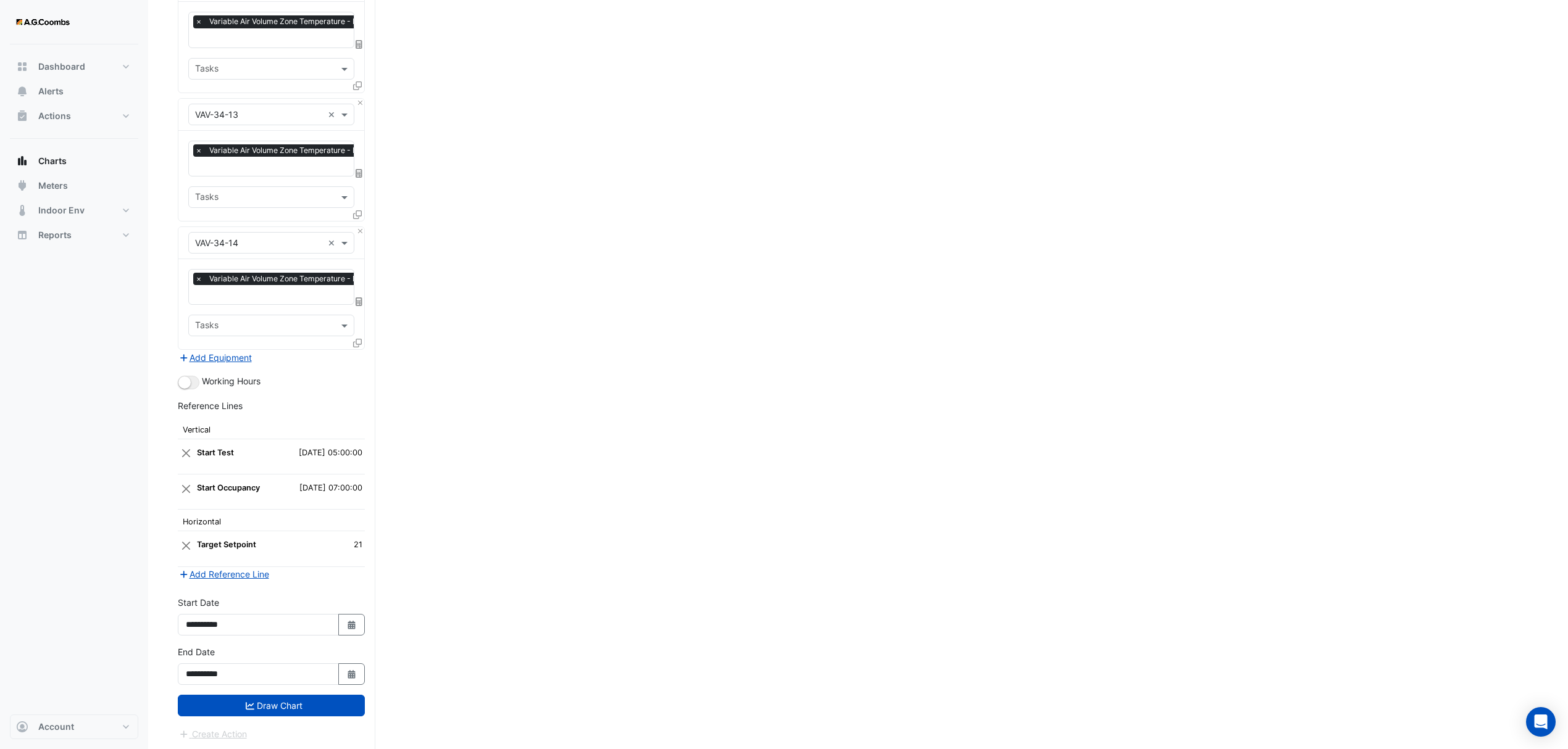
click at [279, 706] on button "Draw Chart" at bounding box center [271, 705] width 187 height 21
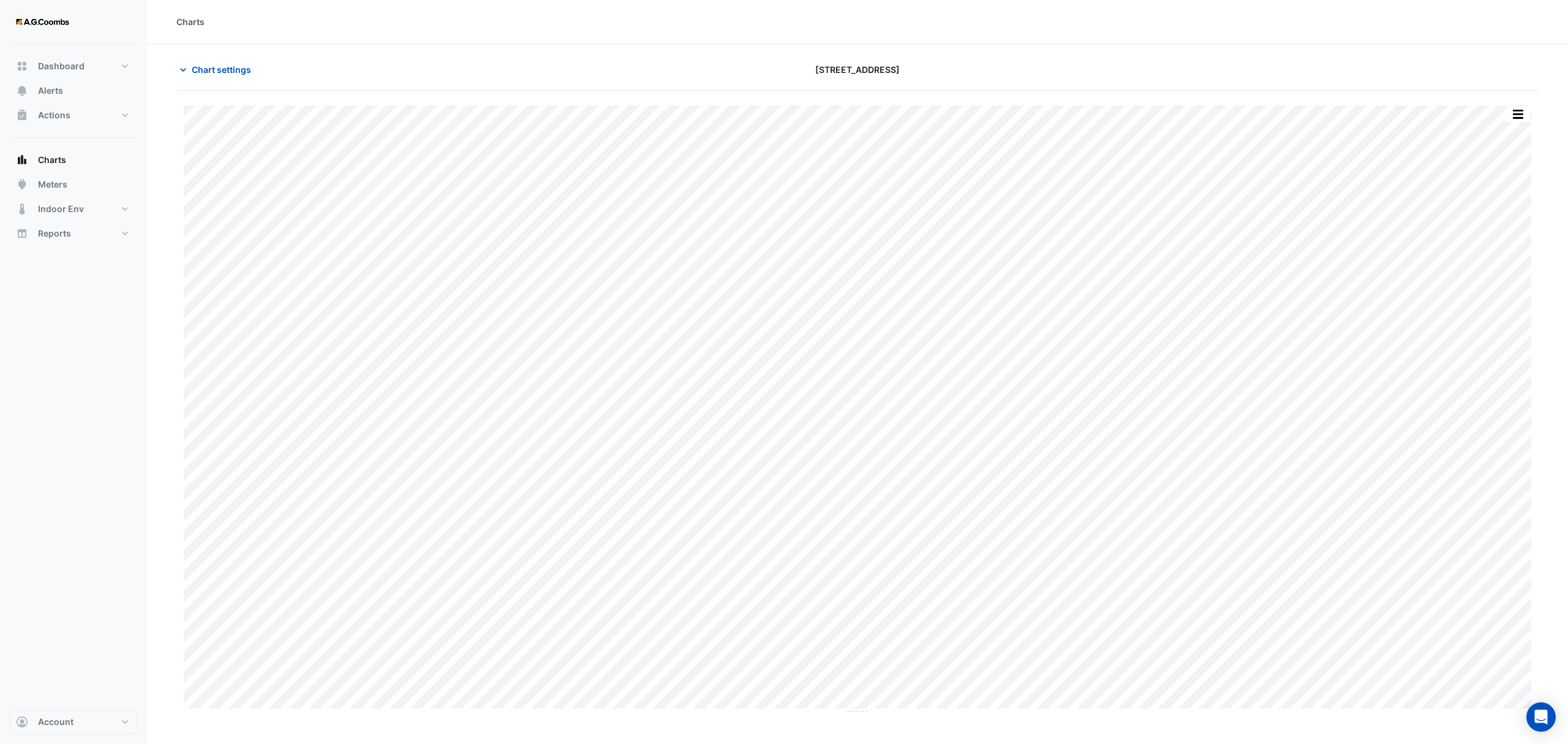
click at [1518, 112] on button "button" at bounding box center [1518, 114] width 25 height 15
click at [1497, 239] on div "Pivot Data Table" at bounding box center [1493, 246] width 74 height 29
click at [211, 69] on span "Chart settings" at bounding box center [221, 69] width 59 height 13
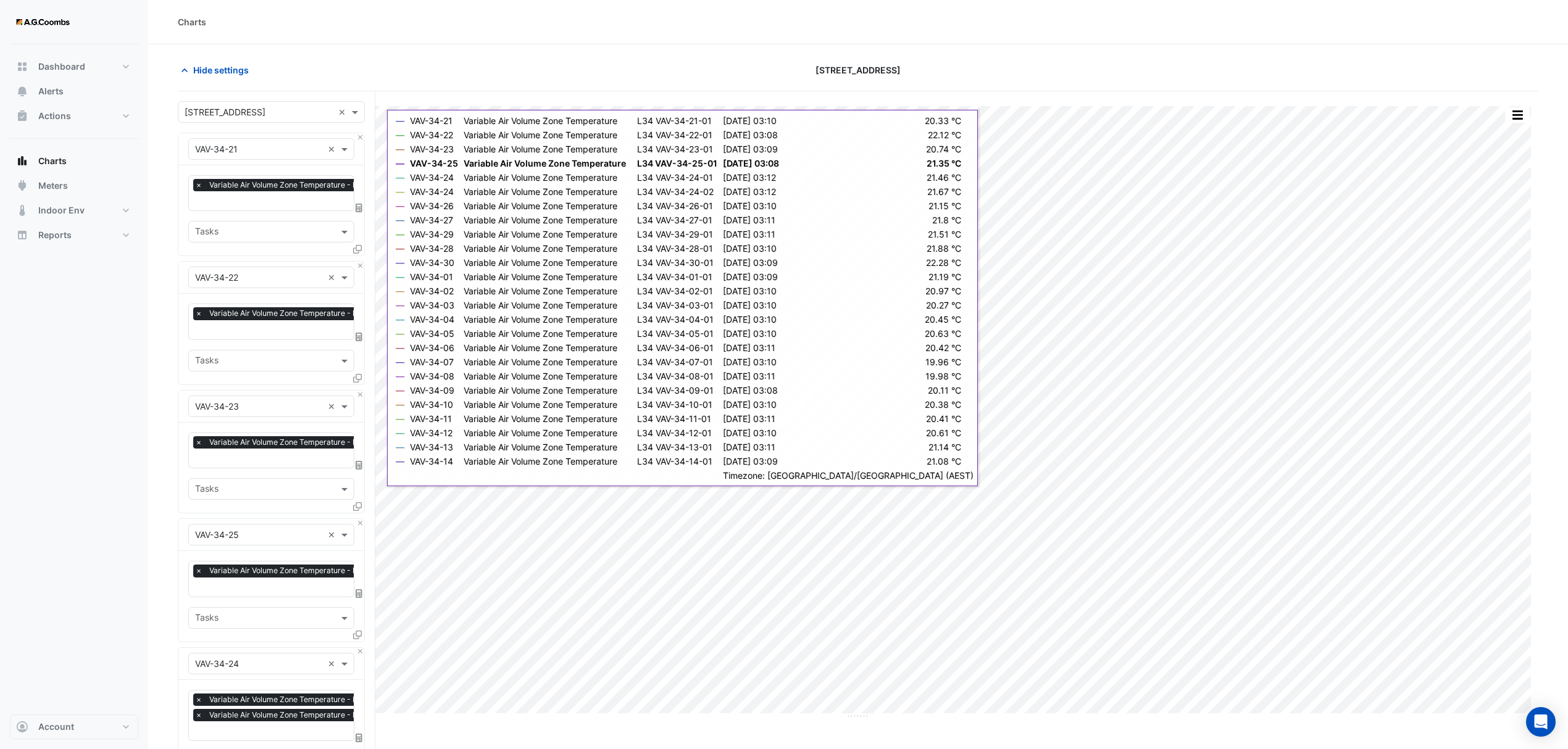
click at [356, 247] on icon at bounding box center [357, 249] width 9 height 9
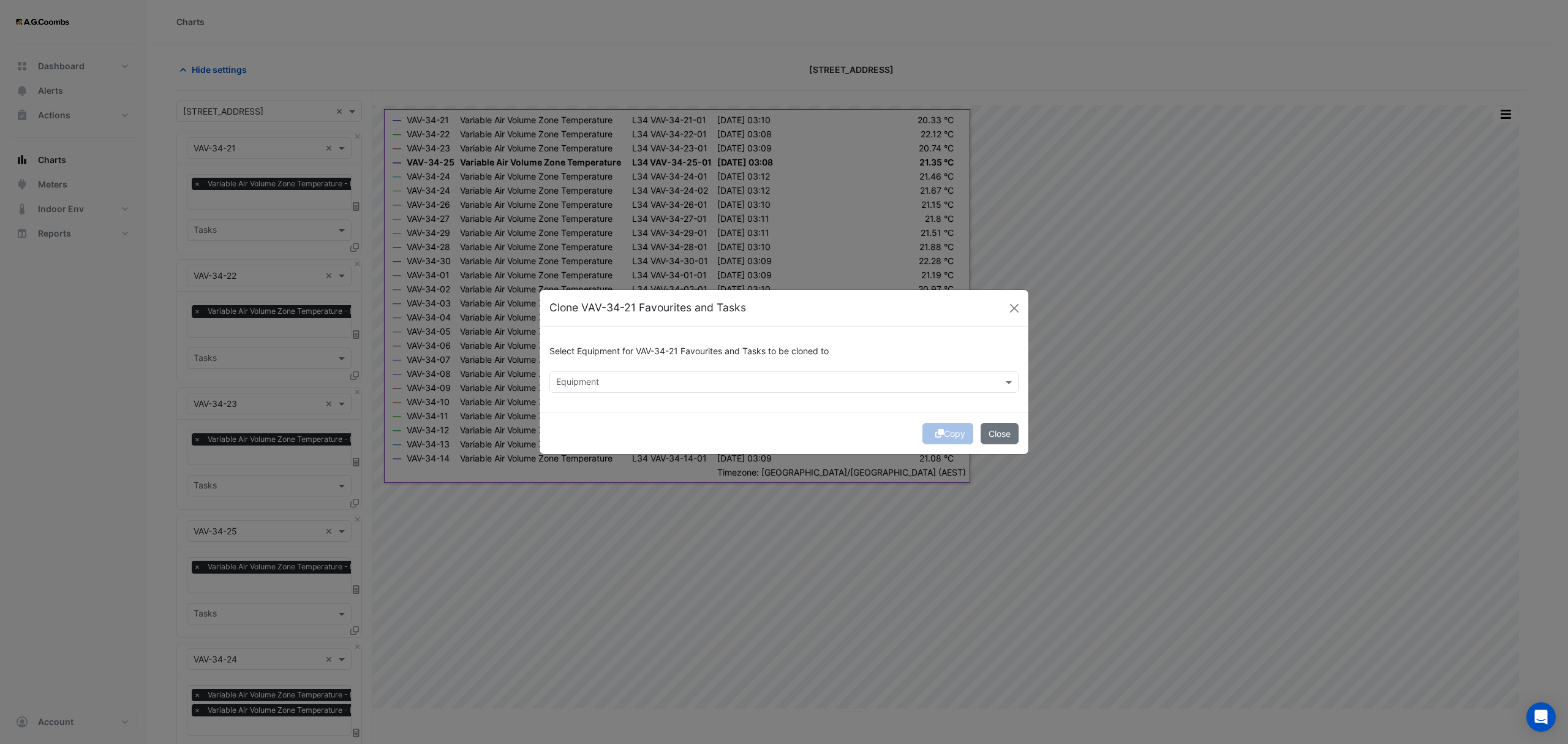
click at [620, 383] on input "text" at bounding box center [776, 383] width 441 height 13
click at [584, 415] on div "VAV-34-15" at bounding box center [582, 408] width 63 height 18
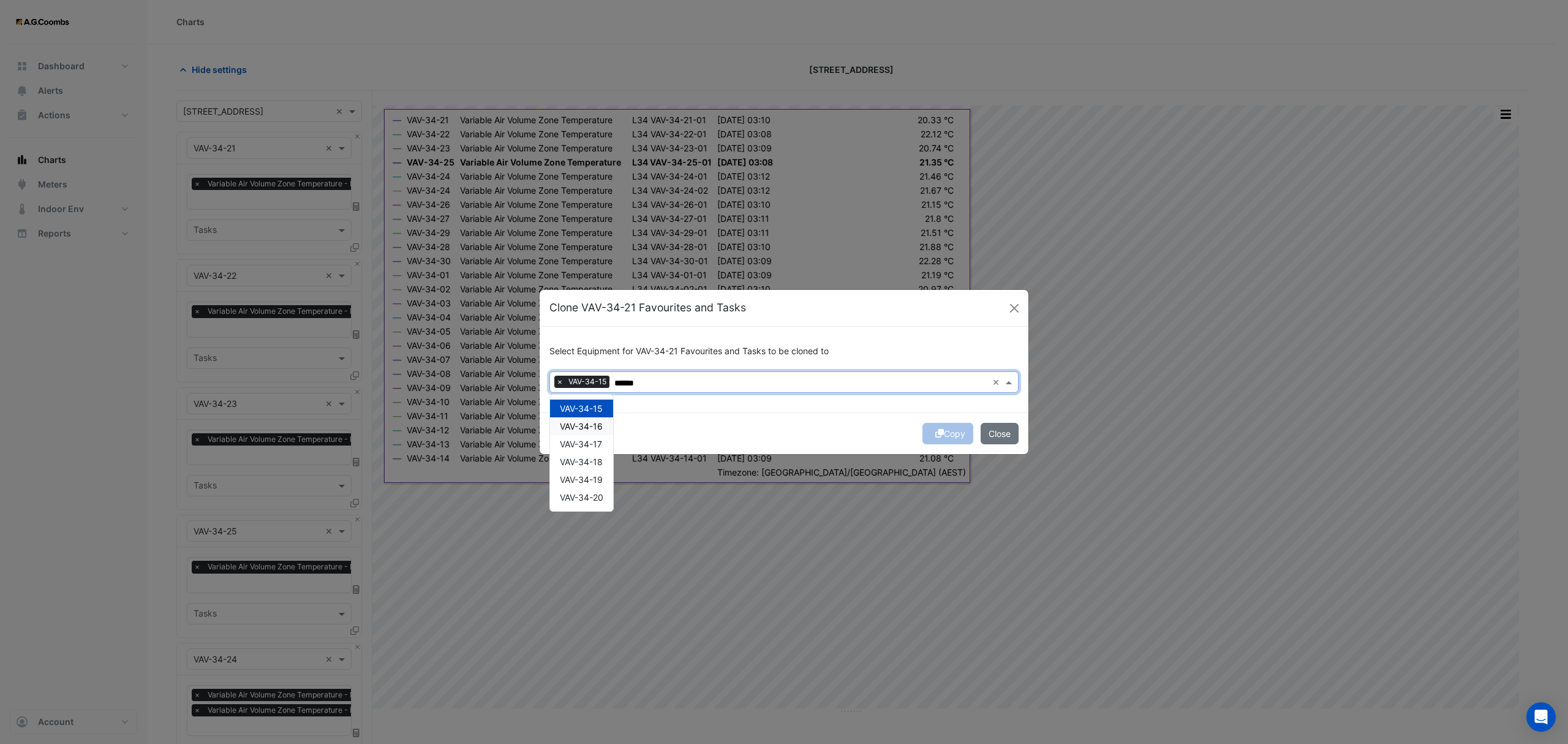
click at [593, 426] on span "VAV-34-16" at bounding box center [581, 426] width 43 height 10
type input "******"
click at [946, 432] on button "Copy" at bounding box center [948, 433] width 51 height 21
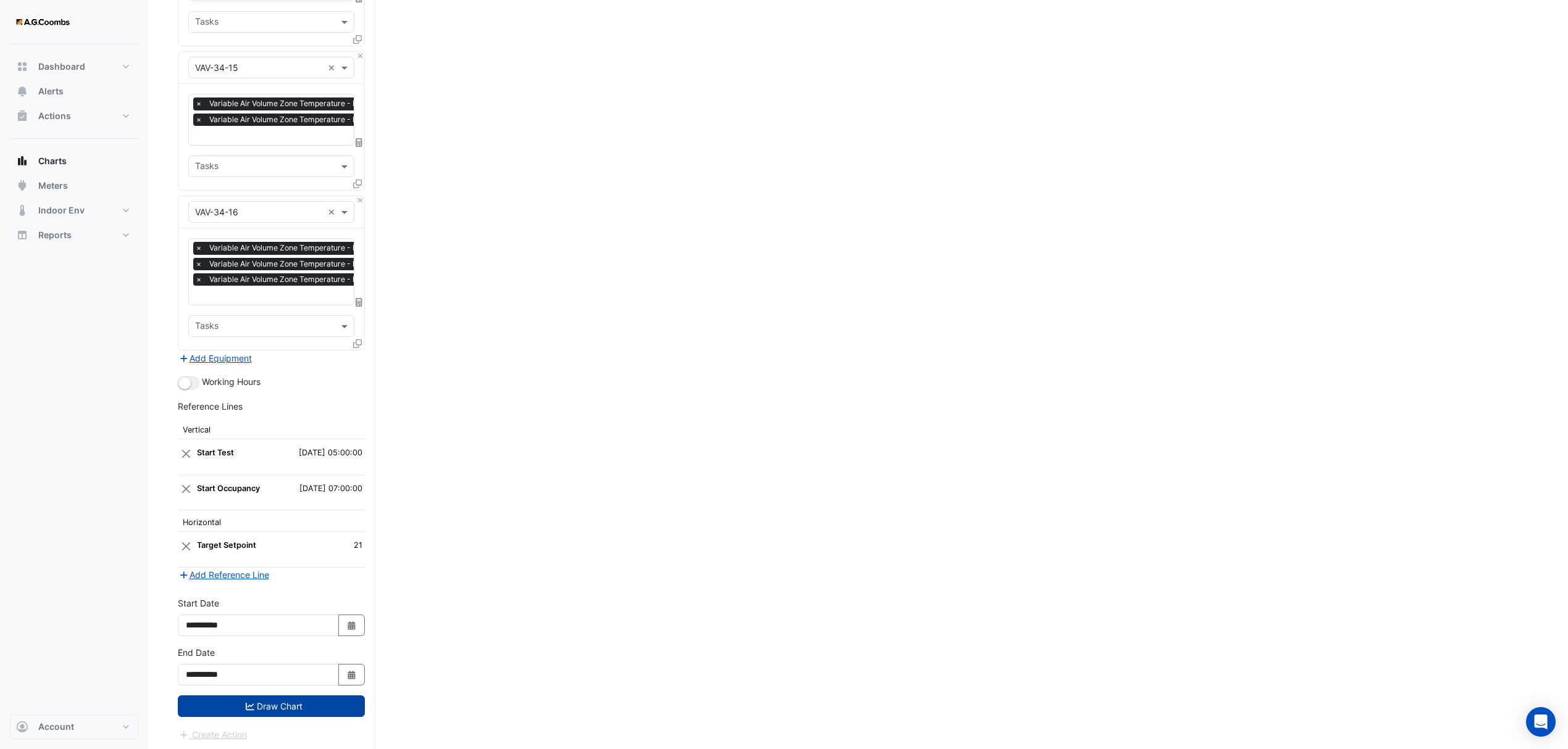
click at [220, 703] on button "Draw Chart" at bounding box center [271, 706] width 187 height 21
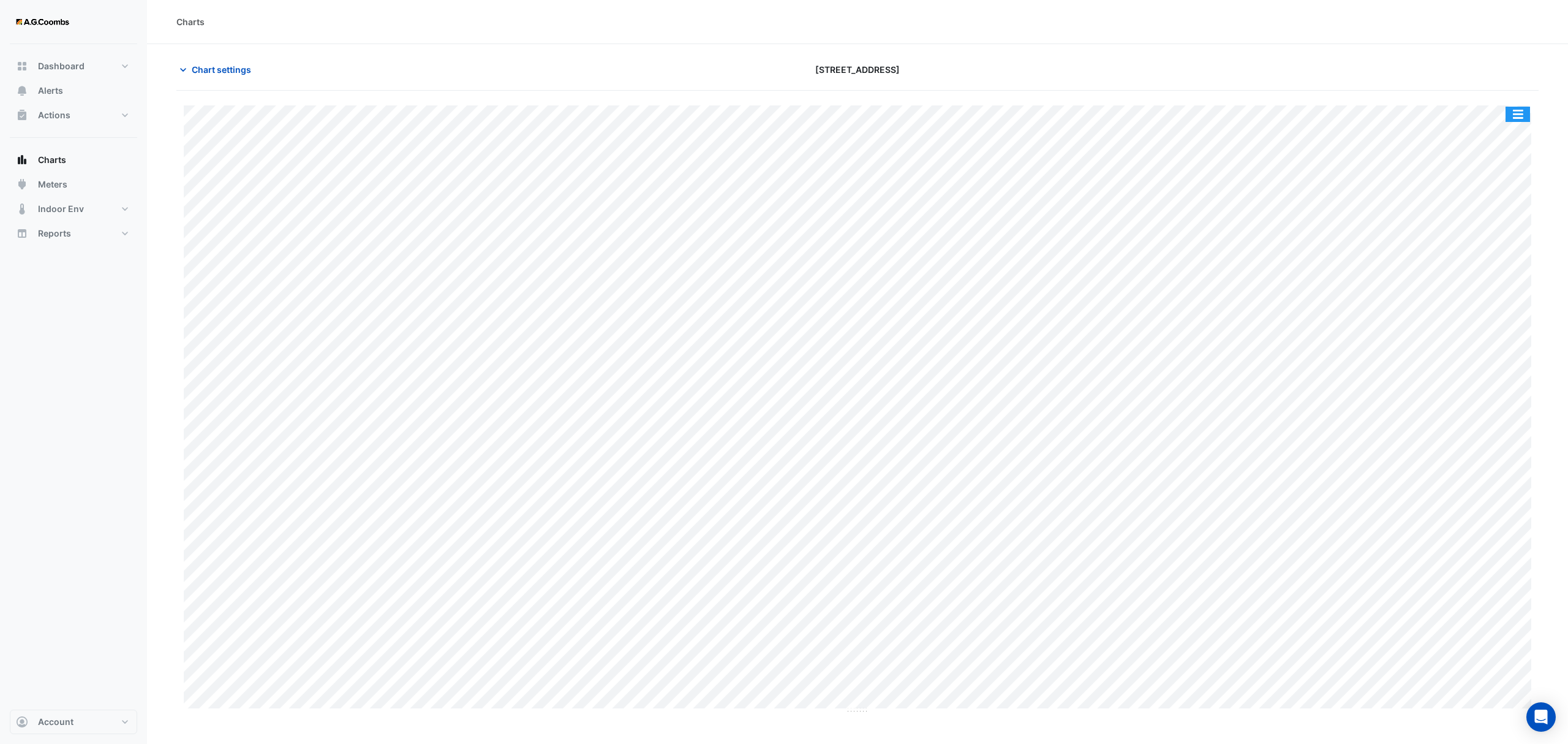
click at [1514, 118] on button "button" at bounding box center [1518, 114] width 25 height 15
click at [1502, 242] on div "Pivot Data Table" at bounding box center [1493, 246] width 74 height 29
click at [238, 67] on span "Chart settings" at bounding box center [221, 69] width 59 height 13
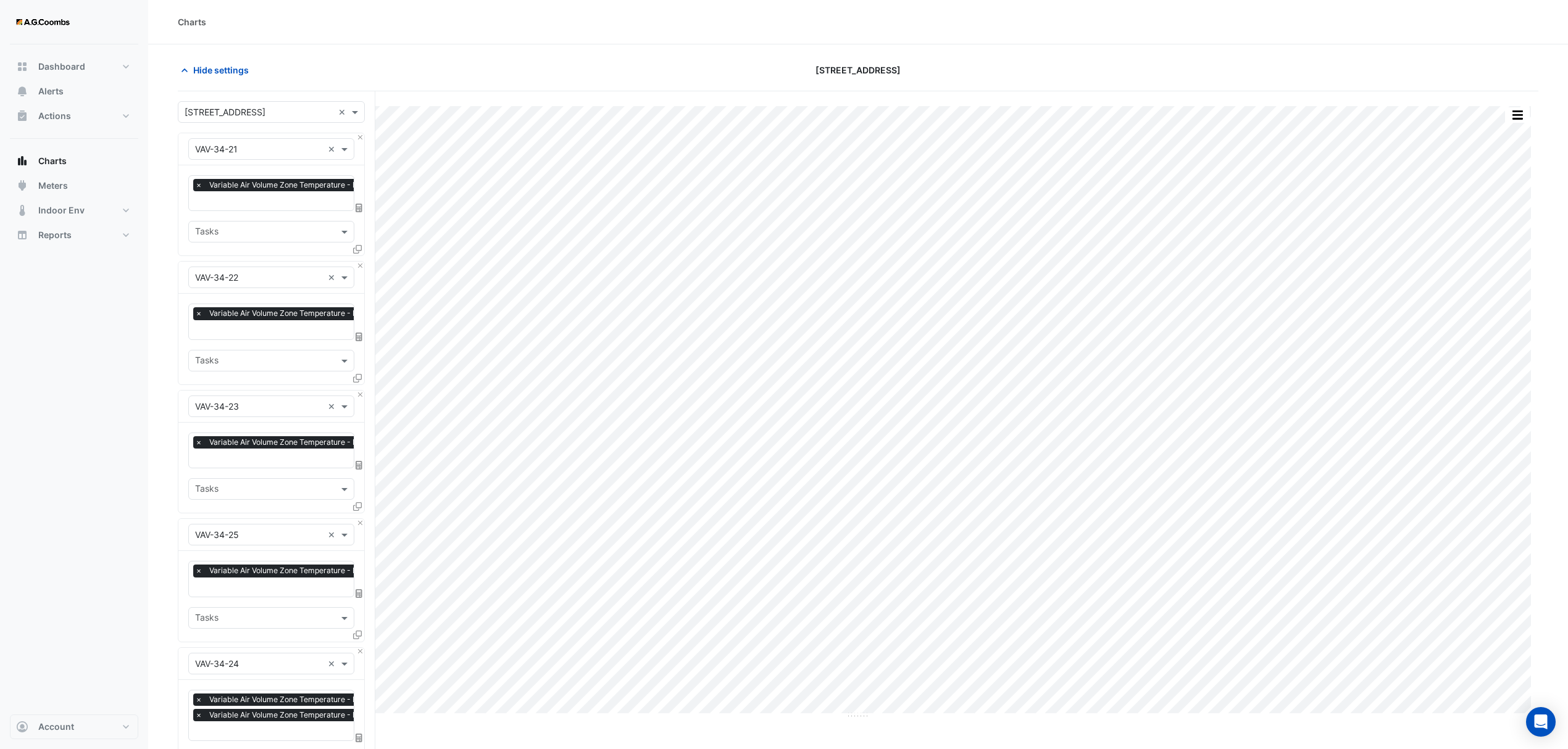
click at [354, 245] on icon at bounding box center [357, 249] width 9 height 9
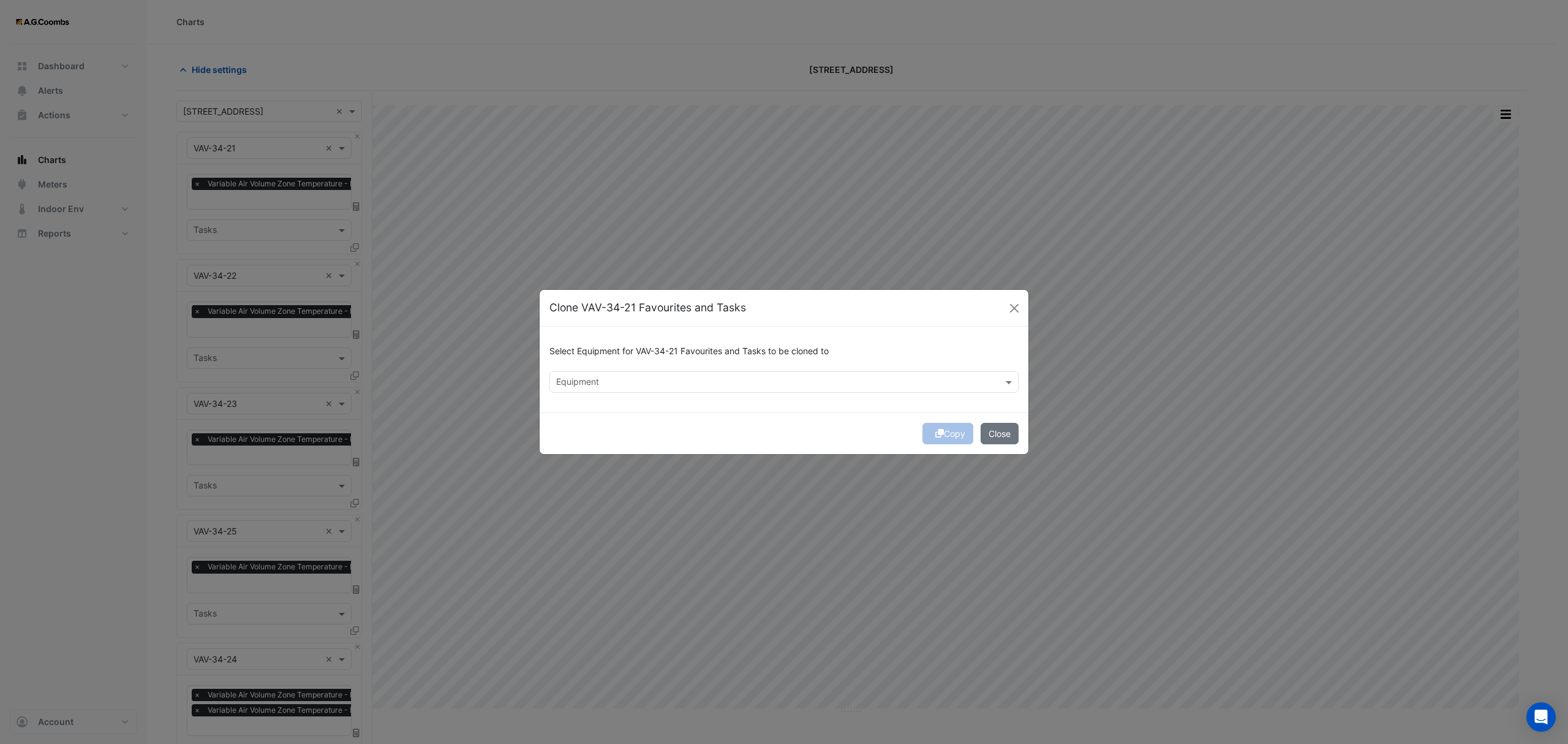
click at [657, 388] on div at bounding box center [776, 384] width 444 height 16
click at [584, 410] on span "VAV-34-17" at bounding box center [581, 408] width 42 height 10
click at [593, 418] on div "VAV-34-18" at bounding box center [582, 426] width 63 height 18
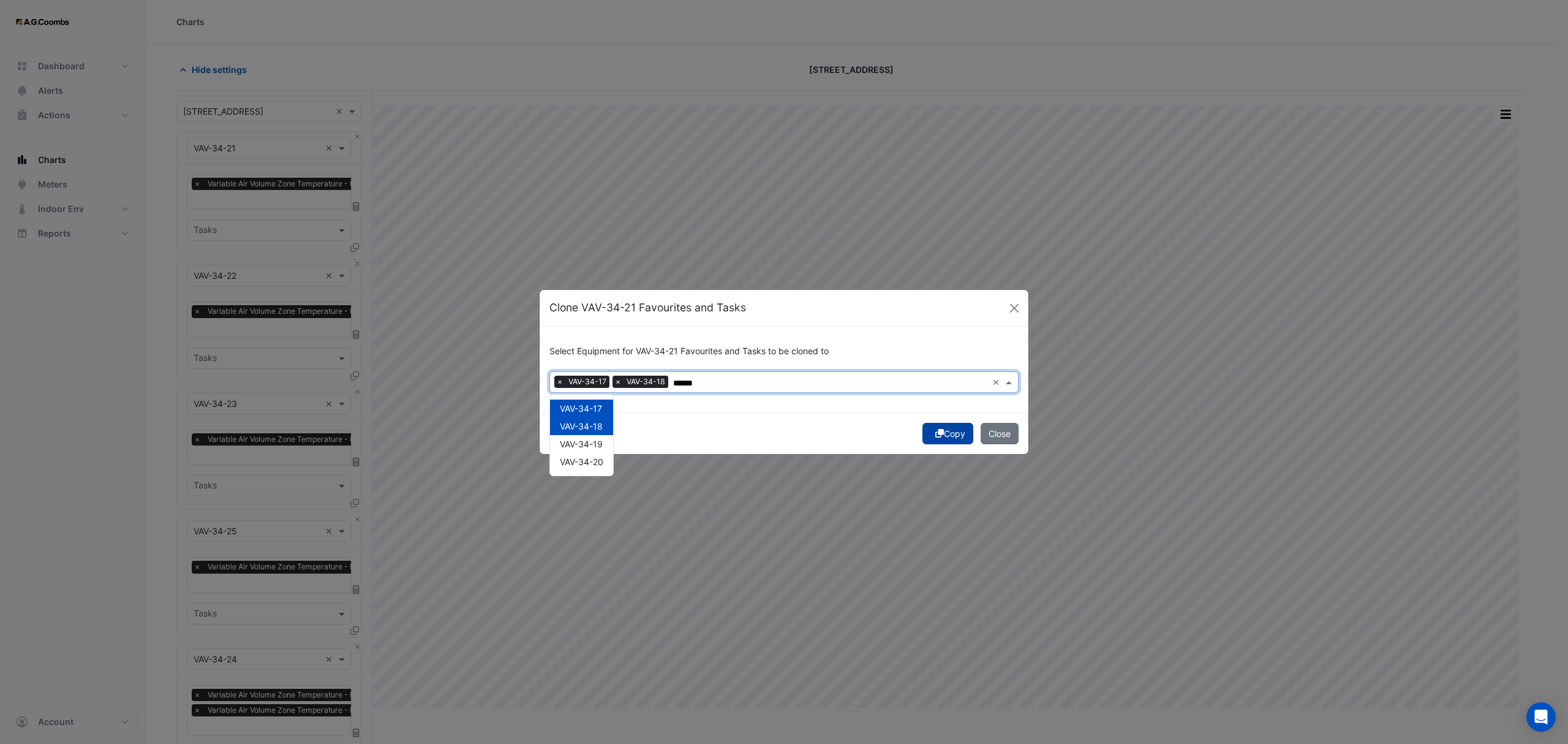
type input "******"
click at [949, 435] on button "Copy" at bounding box center [948, 433] width 51 height 21
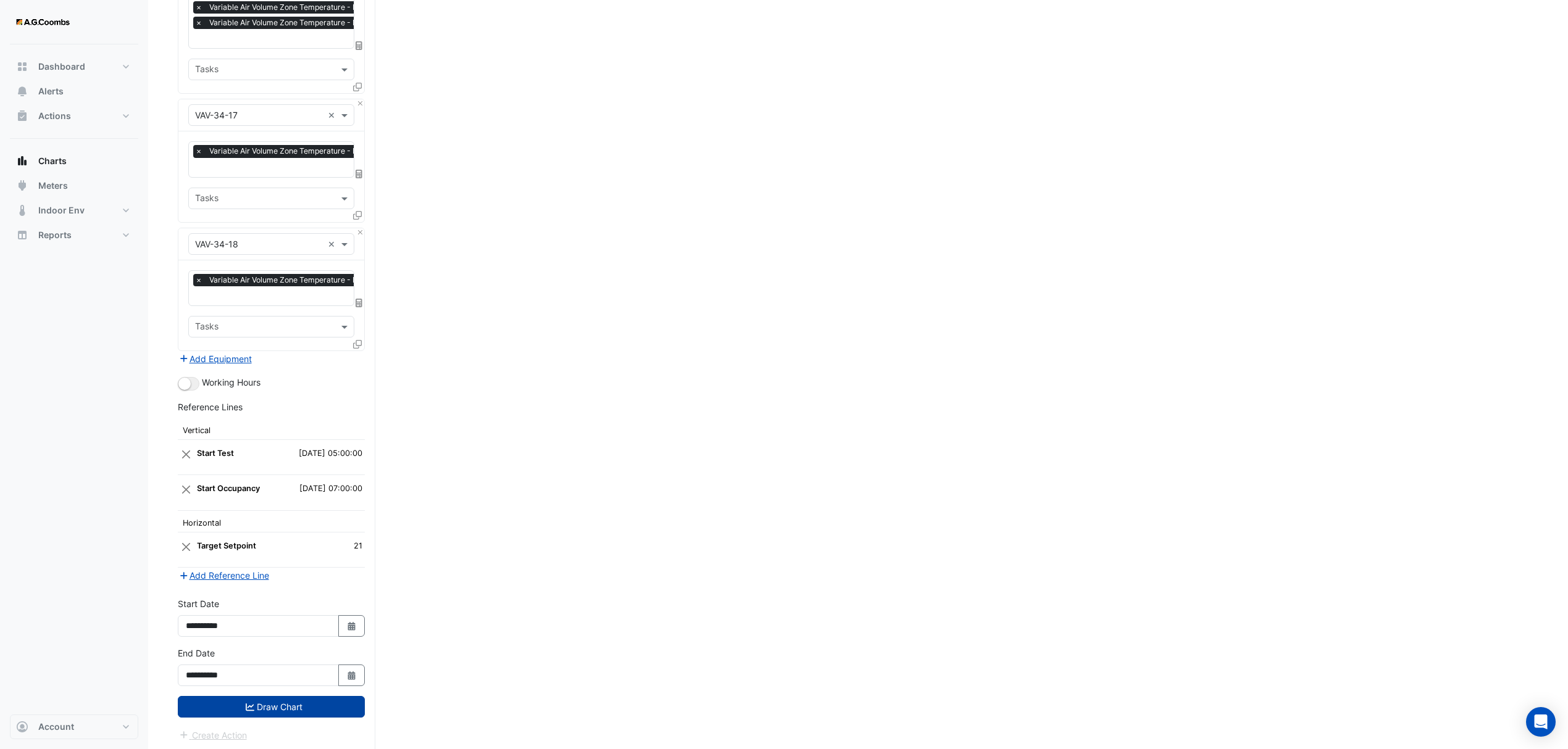
click at [256, 712] on button "Draw Chart" at bounding box center [271, 706] width 187 height 21
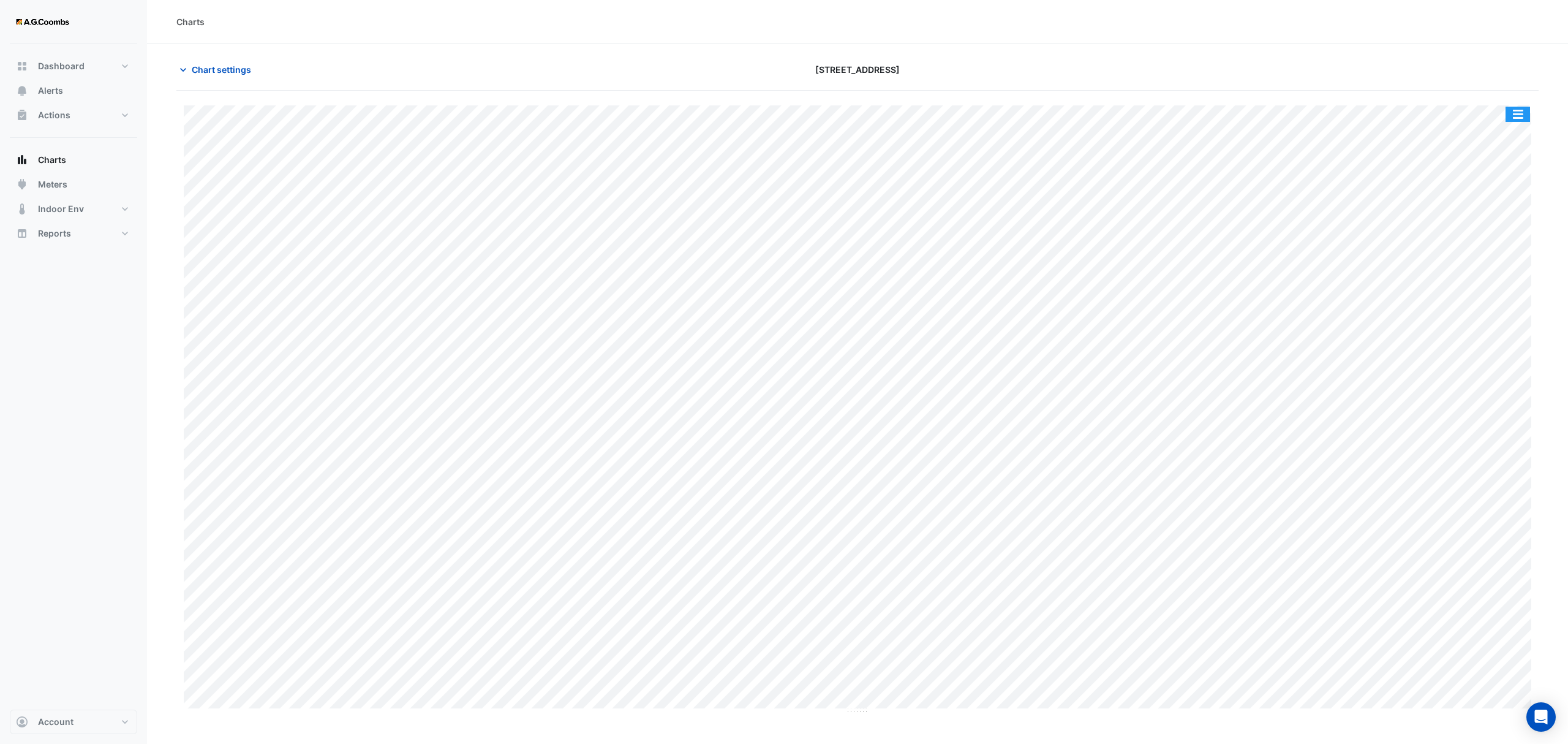
click at [1523, 118] on button "button" at bounding box center [1518, 114] width 25 height 15
click at [1475, 246] on div "Pivot Data Table" at bounding box center [1493, 246] width 74 height 29
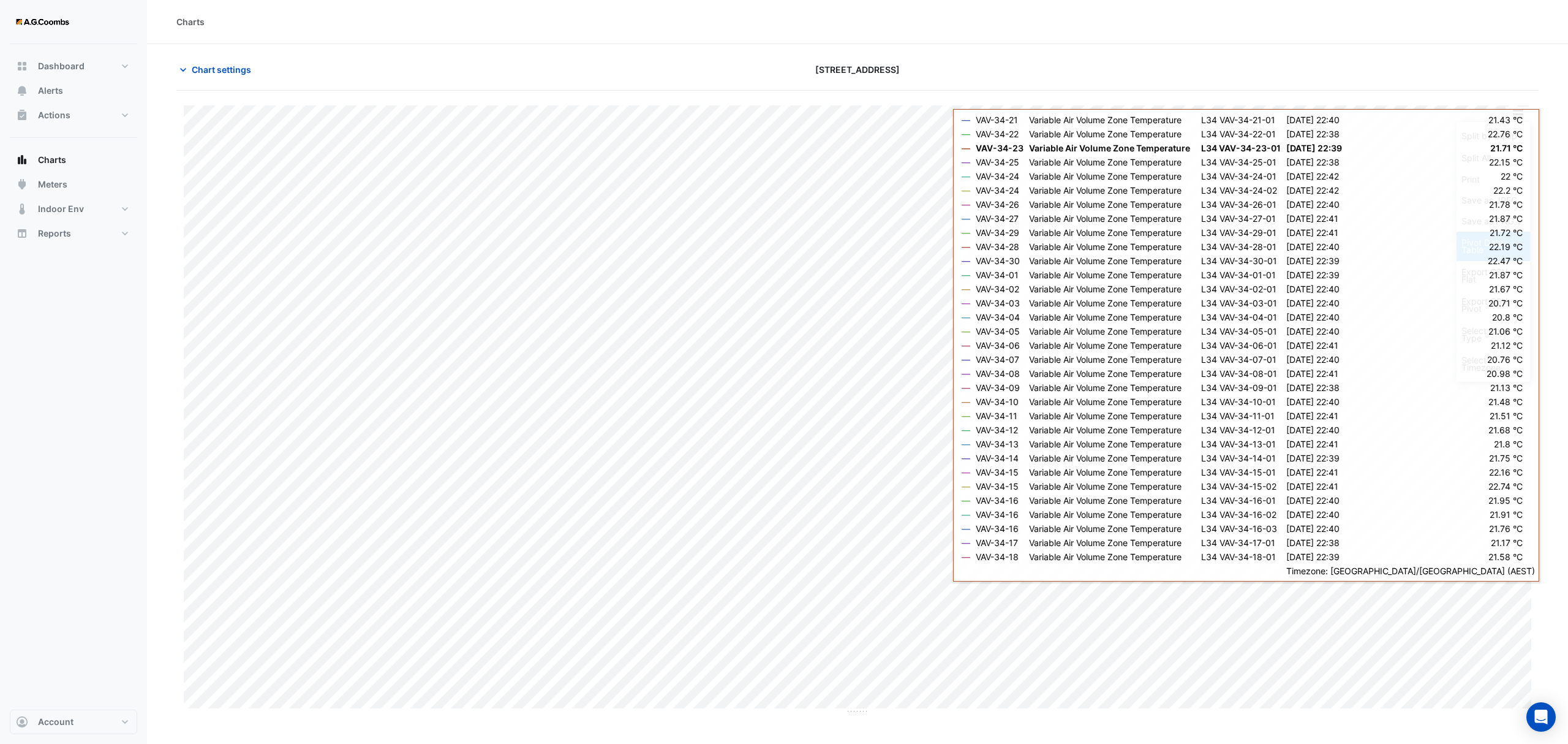
click at [1464, 238] on div "Pivot Data Table" at bounding box center [1493, 246] width 74 height 29
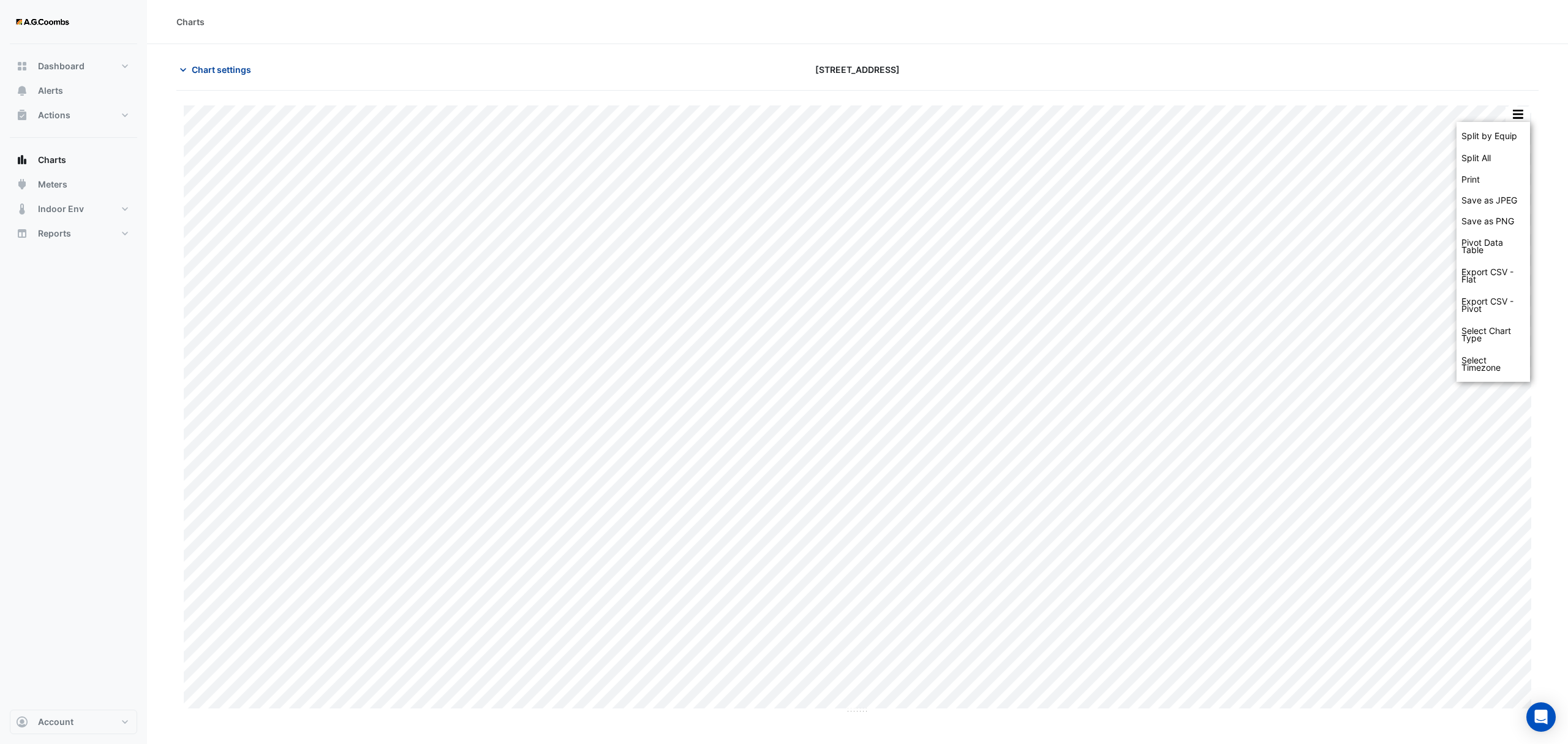
drag, startPoint x: 223, startPoint y: 71, endPoint x: 223, endPoint y: 78, distance: 7.0
click at [221, 70] on span "Chart settings" at bounding box center [221, 69] width 59 height 13
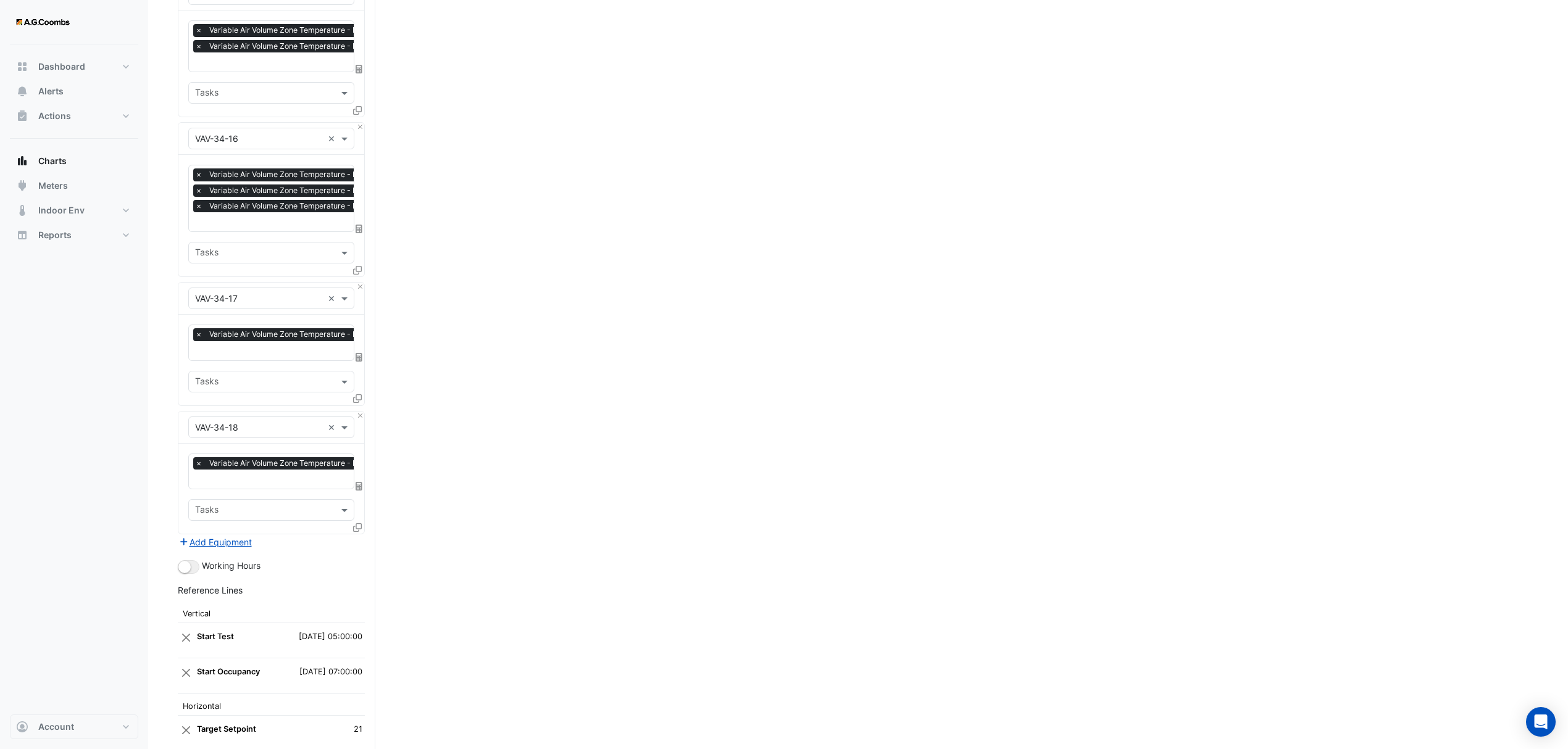
scroll to position [3439, 0]
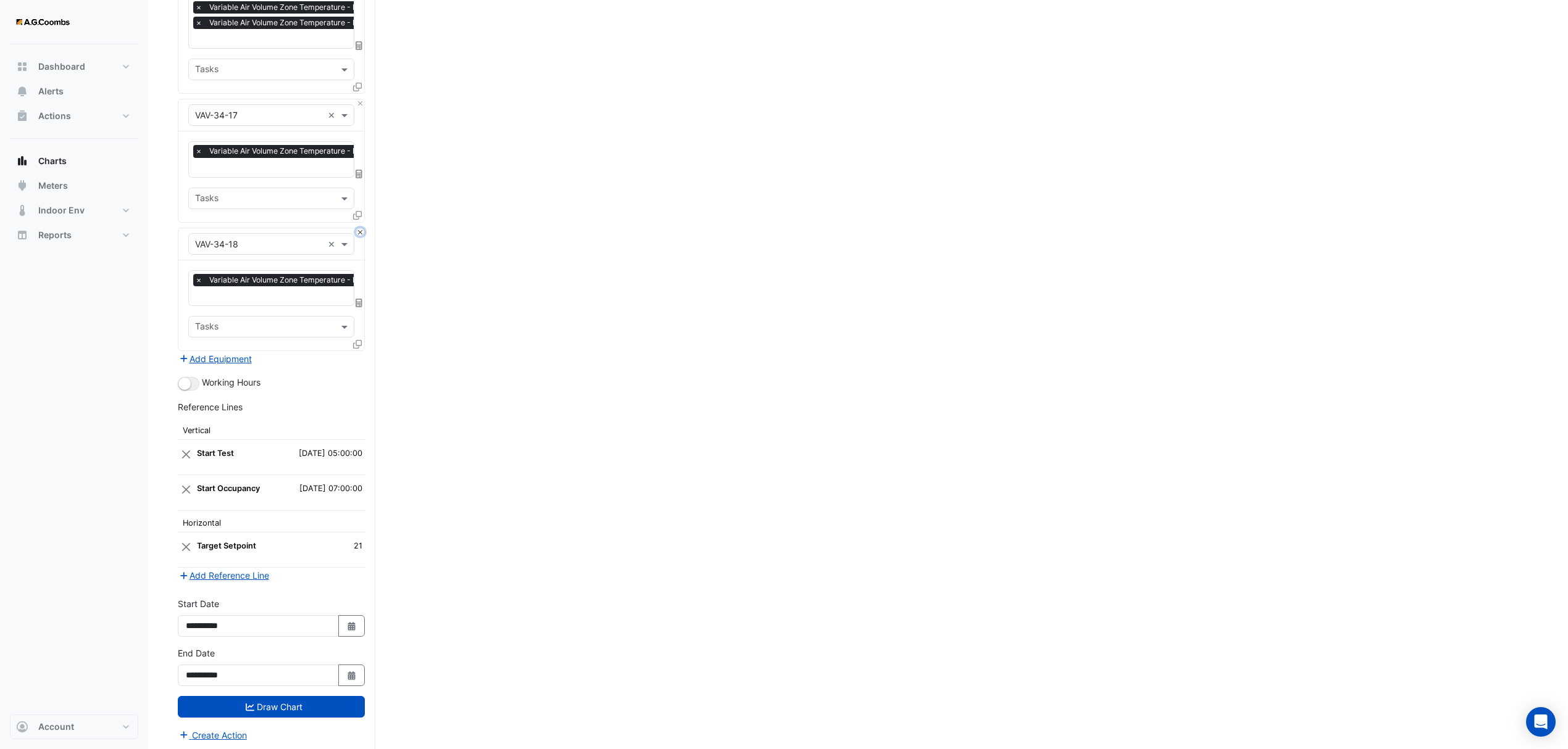
click at [361, 229] on button "Close" at bounding box center [360, 232] width 8 height 8
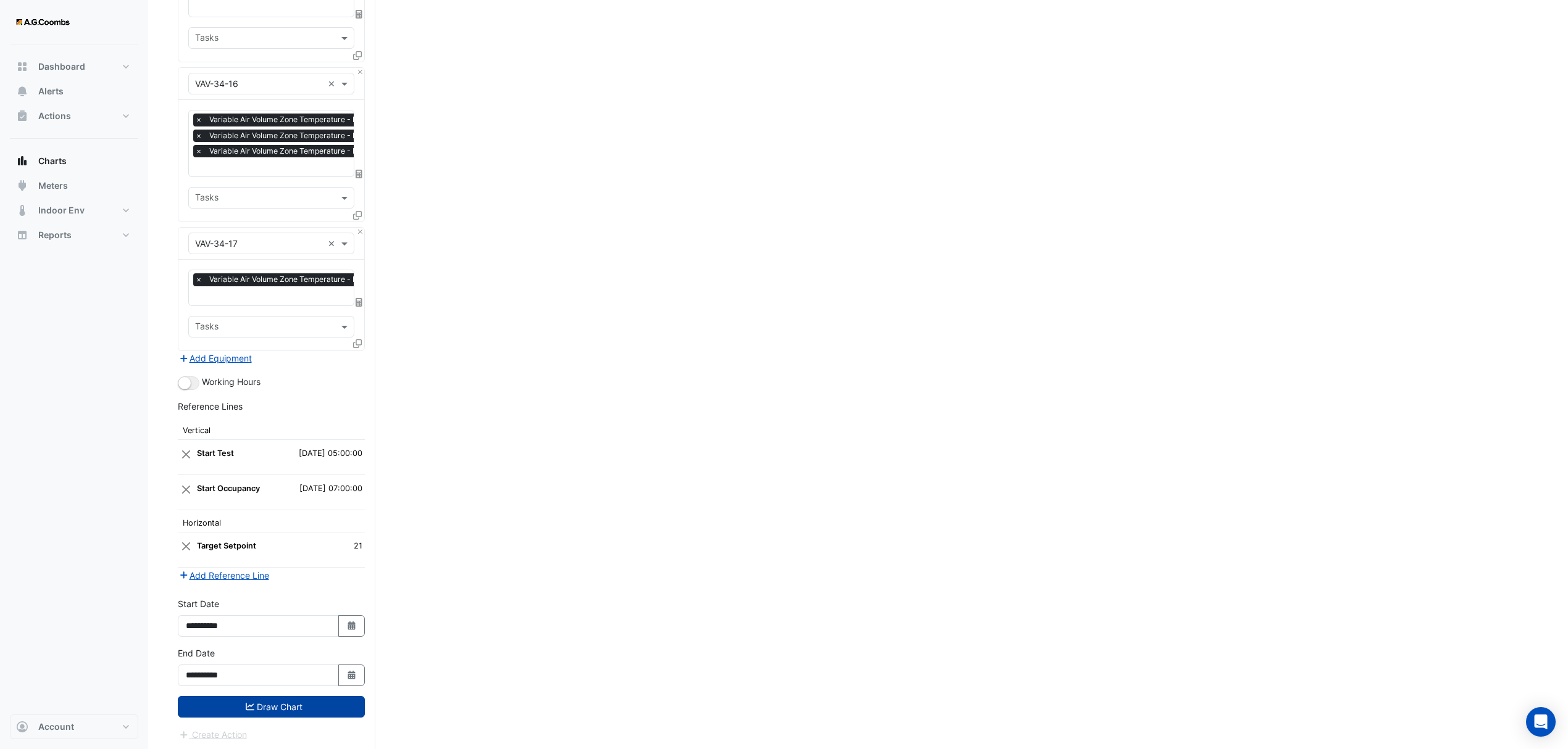
click at [263, 701] on button "Draw Chart" at bounding box center [271, 706] width 187 height 21
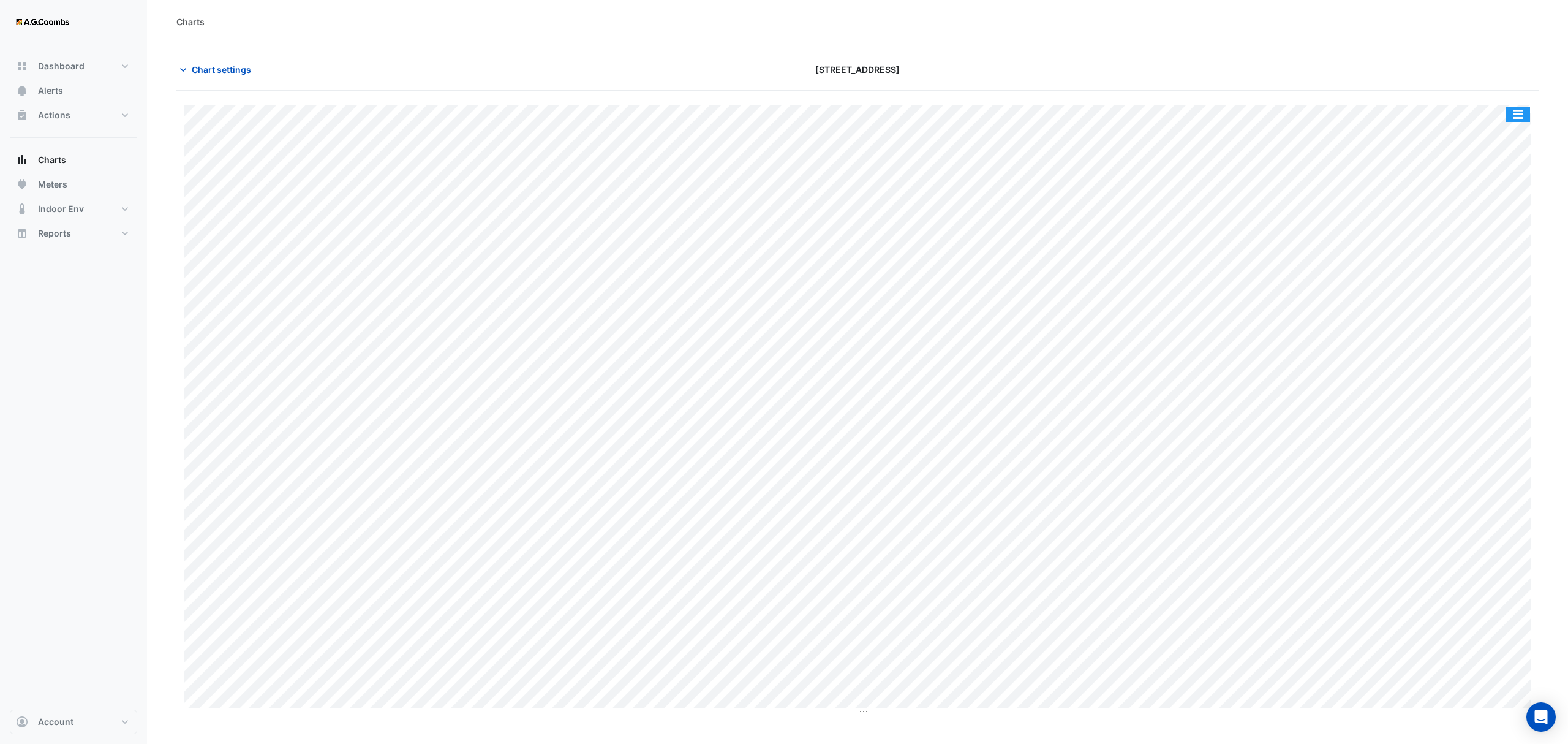
click at [1513, 108] on button "button" at bounding box center [1518, 114] width 25 height 15
click at [1498, 242] on div "Pivot Data Table" at bounding box center [1493, 246] width 74 height 29
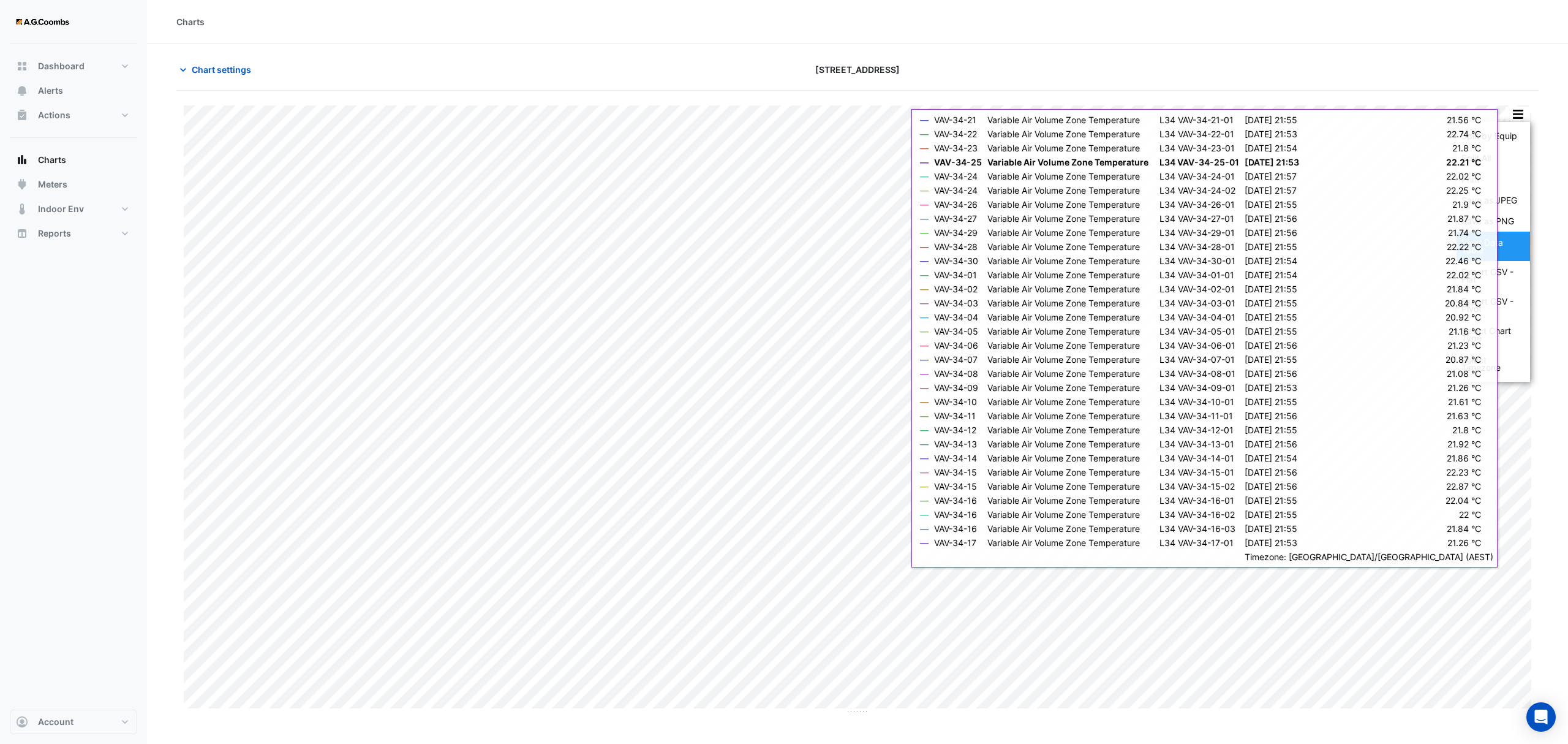
click at [1508, 242] on div "Pivot Data Table" at bounding box center [1493, 246] width 74 height 29
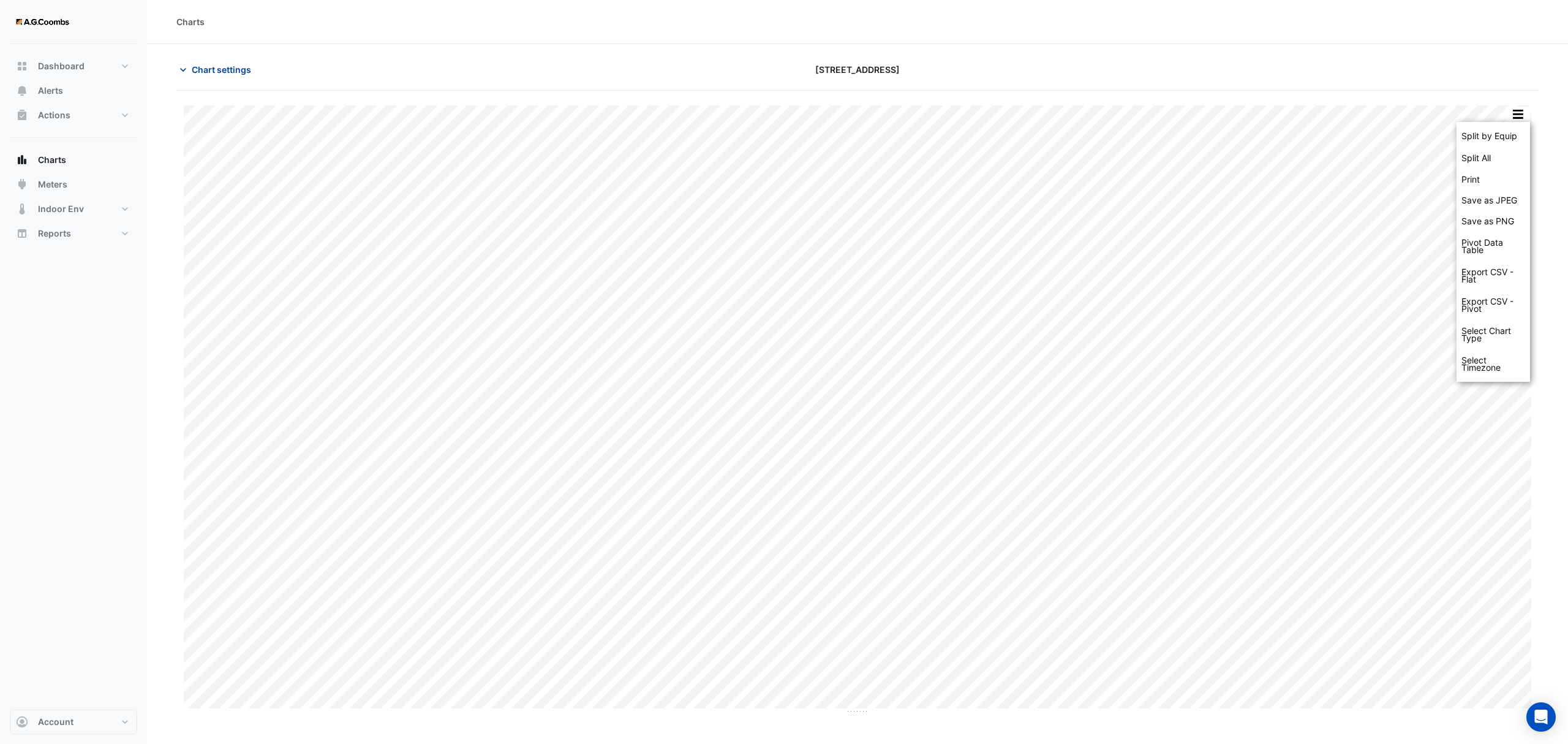
click at [220, 70] on span "Chart settings" at bounding box center [221, 69] width 59 height 13
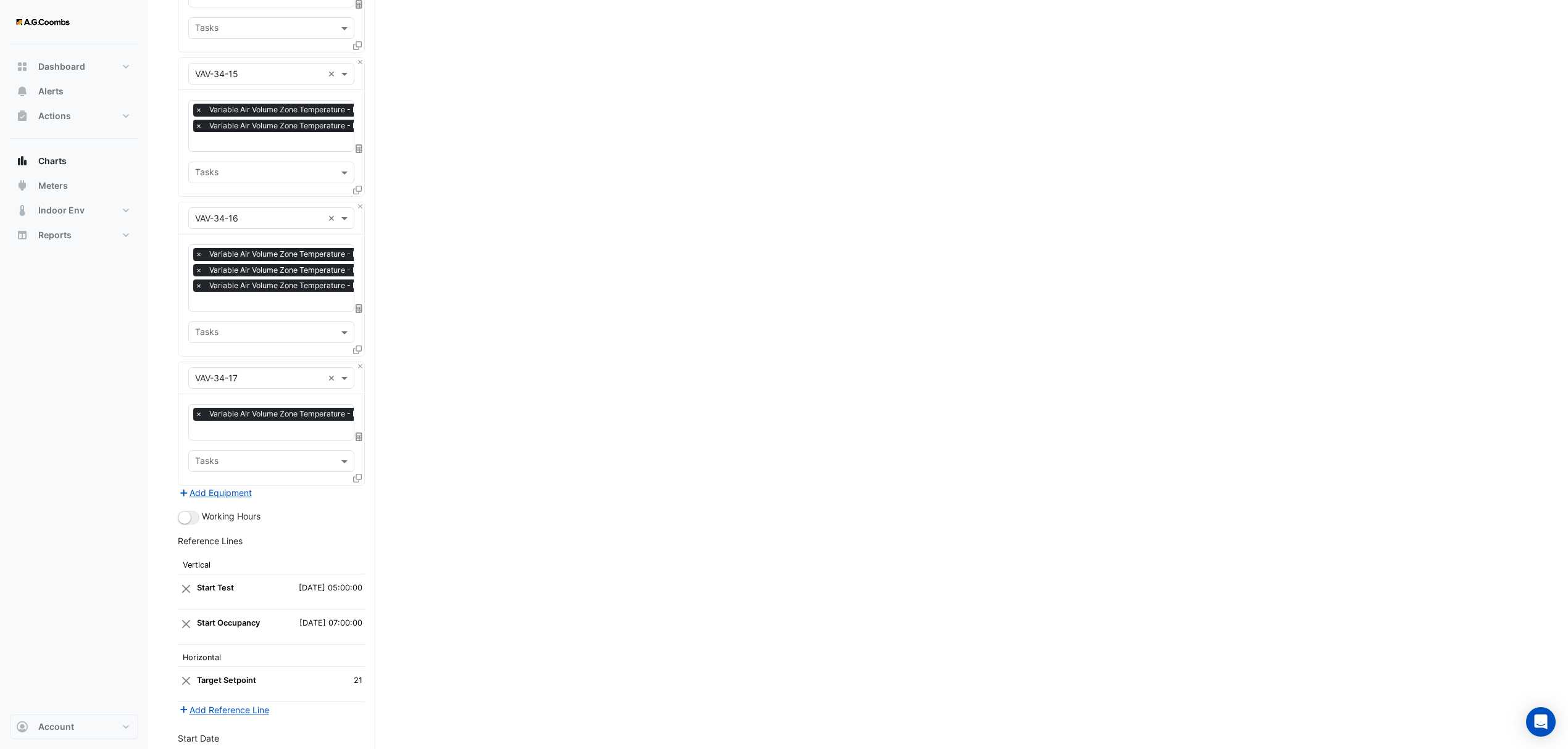
scroll to position [3311, 0]
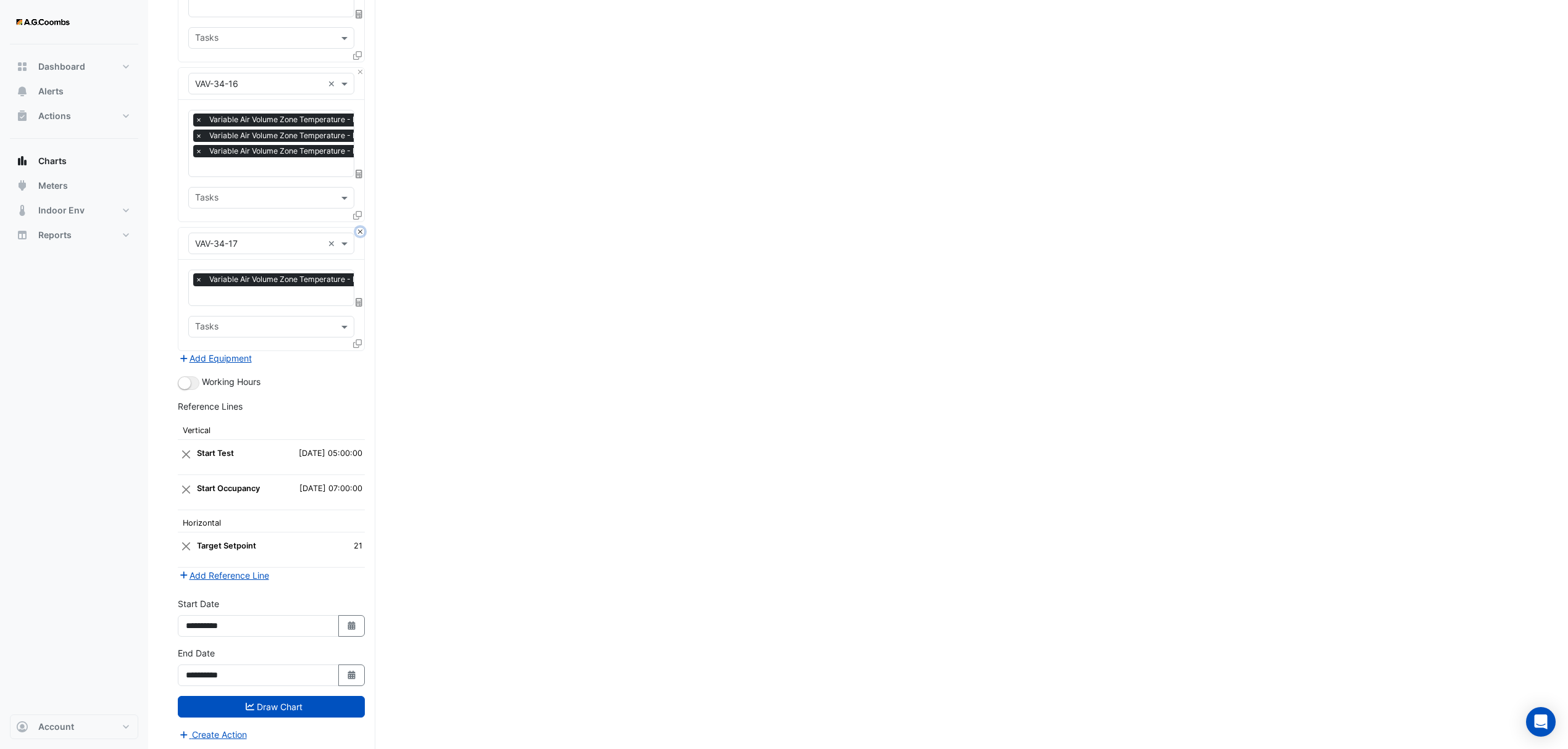
click at [360, 228] on button "Close" at bounding box center [360, 232] width 8 height 8
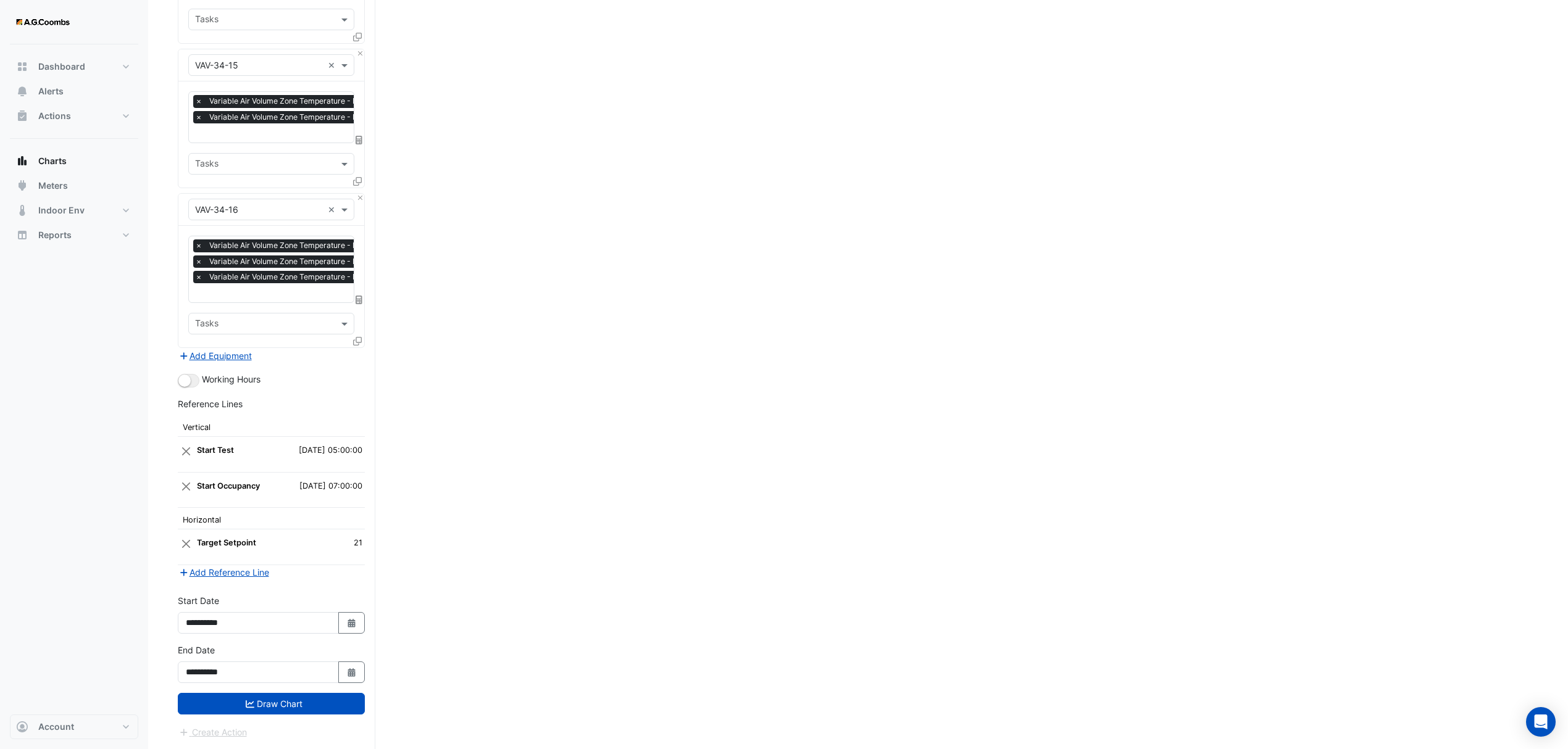
scroll to position [3183, 0]
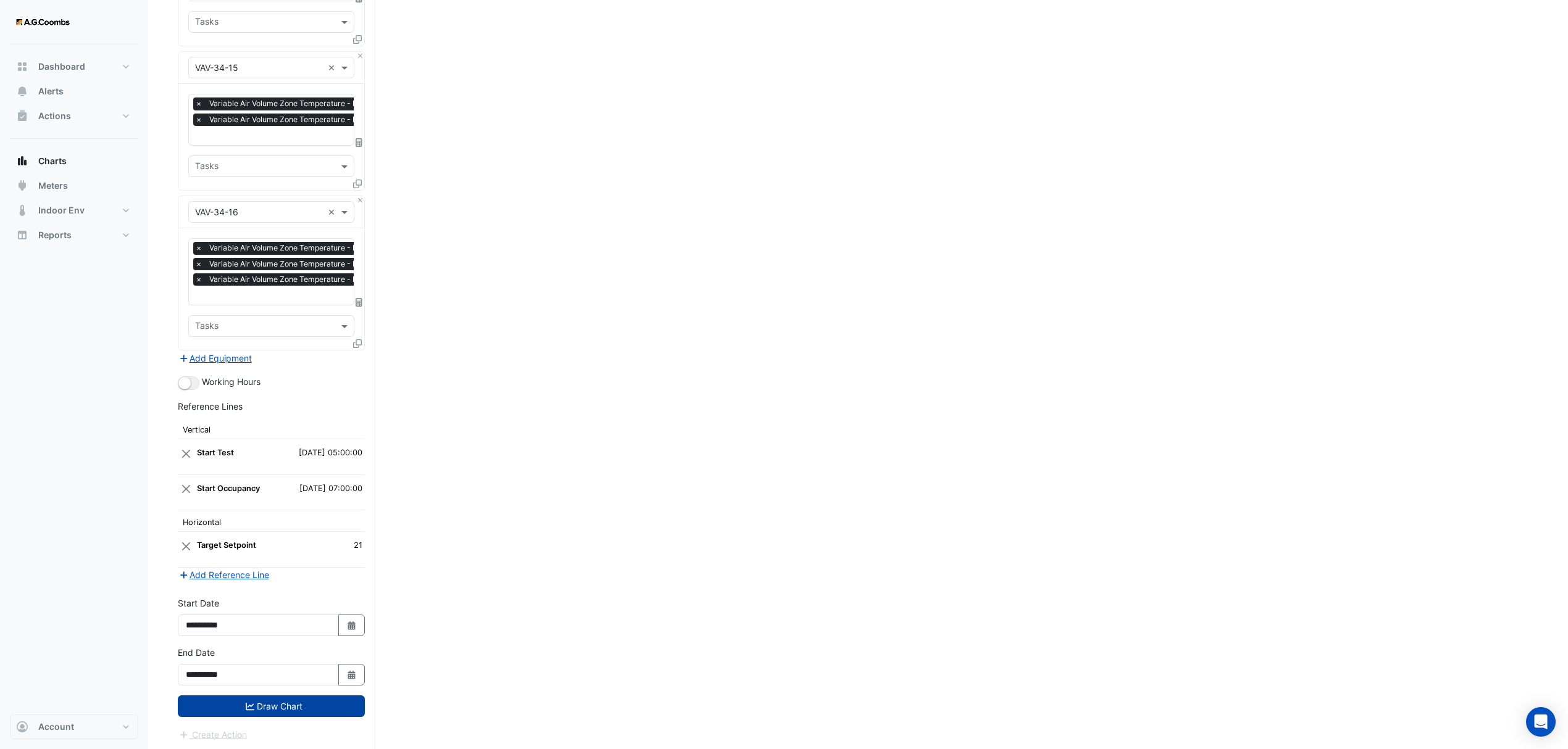
click at [253, 705] on button "Draw Chart" at bounding box center [271, 706] width 187 height 21
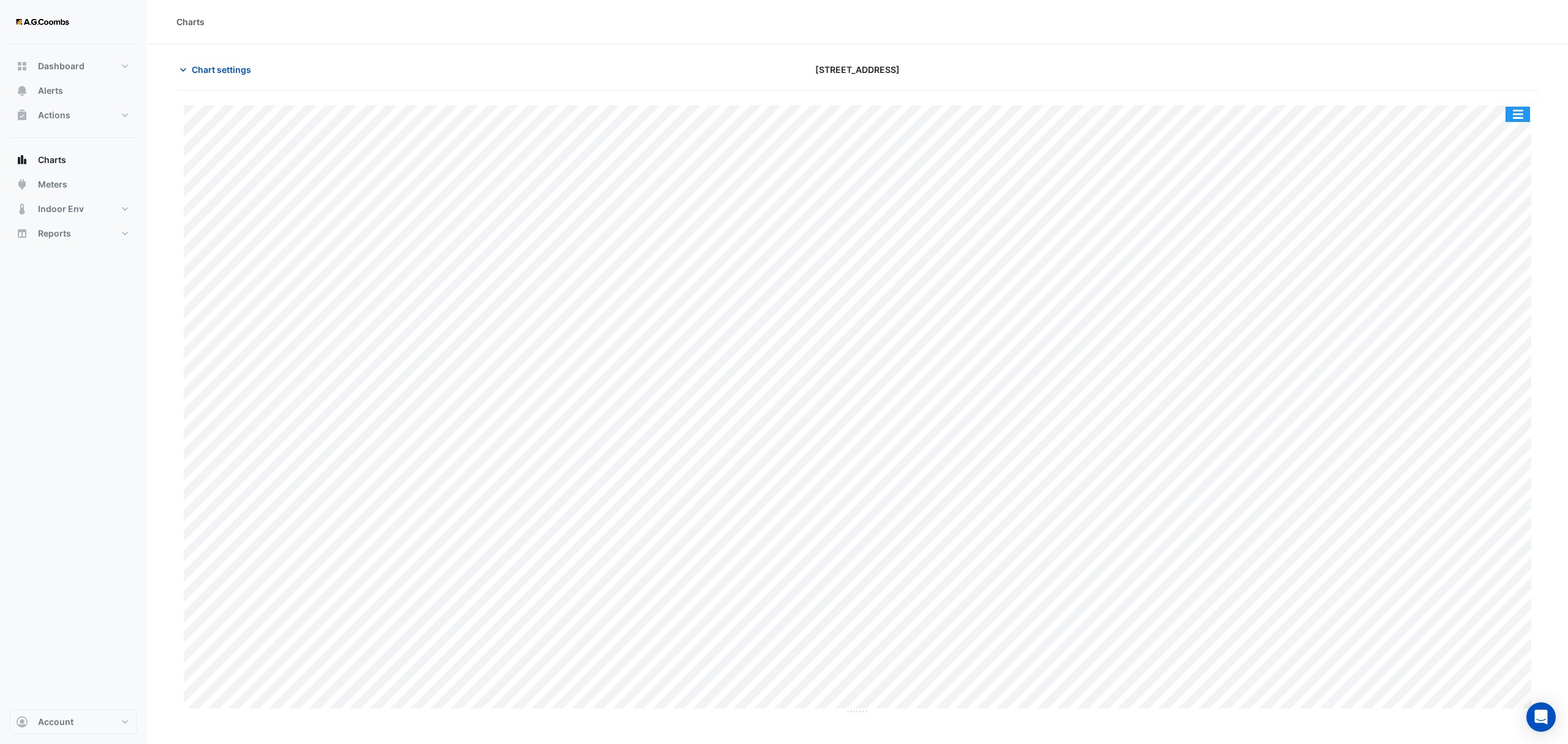
click at [1524, 118] on button "button" at bounding box center [1518, 114] width 25 height 15
click at [1496, 246] on div "Pivot Data Table" at bounding box center [1493, 246] width 74 height 29
click at [222, 69] on span "Chart settings" at bounding box center [221, 69] width 59 height 13
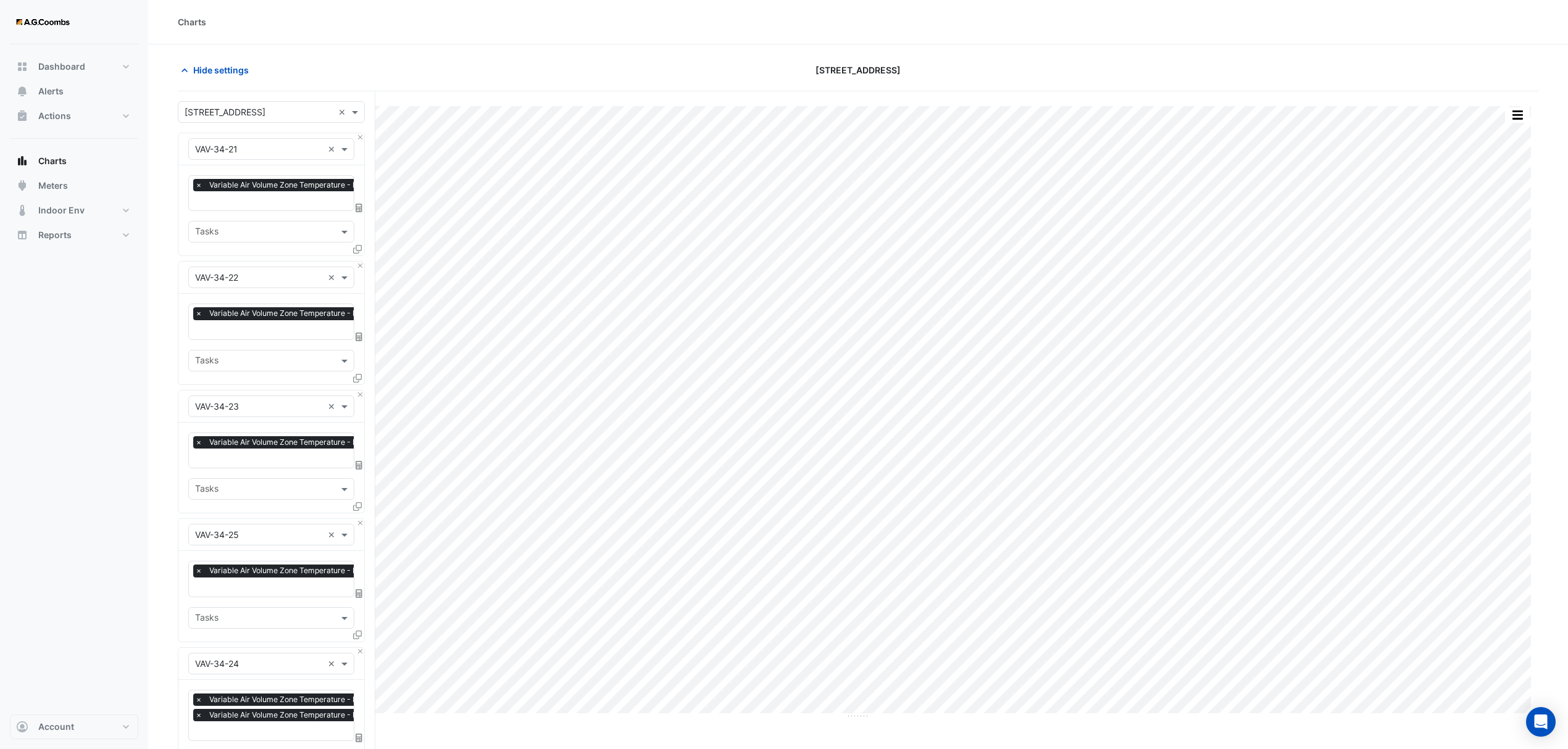
click at [346, 244] on div "Favourites × Variable Air Volume Zone Temperature - L34, VAV-34-21-01 × Tasks" at bounding box center [271, 210] width 186 height 90
click at [359, 251] on icon at bounding box center [357, 249] width 9 height 9
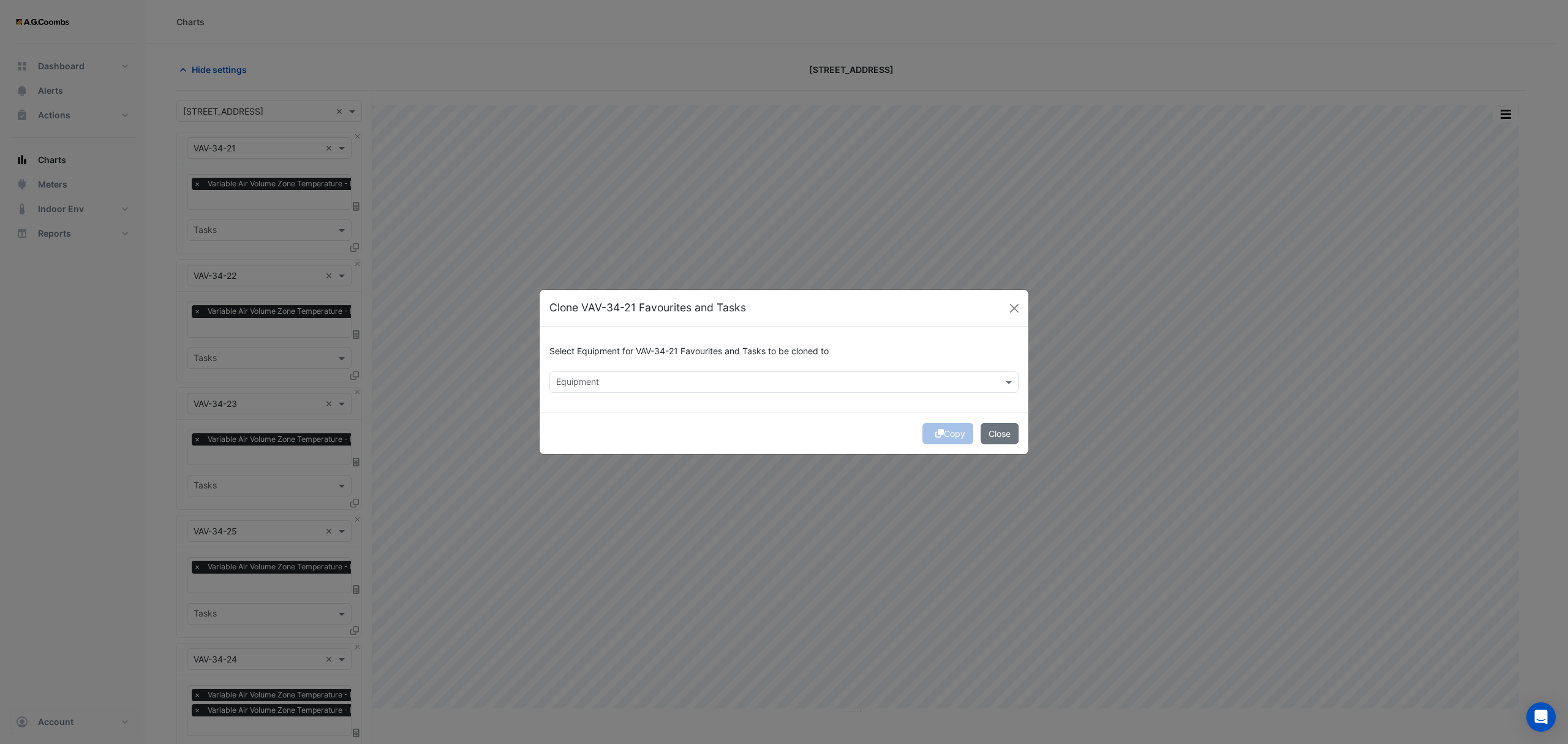
click at [586, 386] on input "text" at bounding box center [776, 383] width 441 height 13
click at [579, 426] on span "VAV-34-18" at bounding box center [581, 426] width 43 height 10
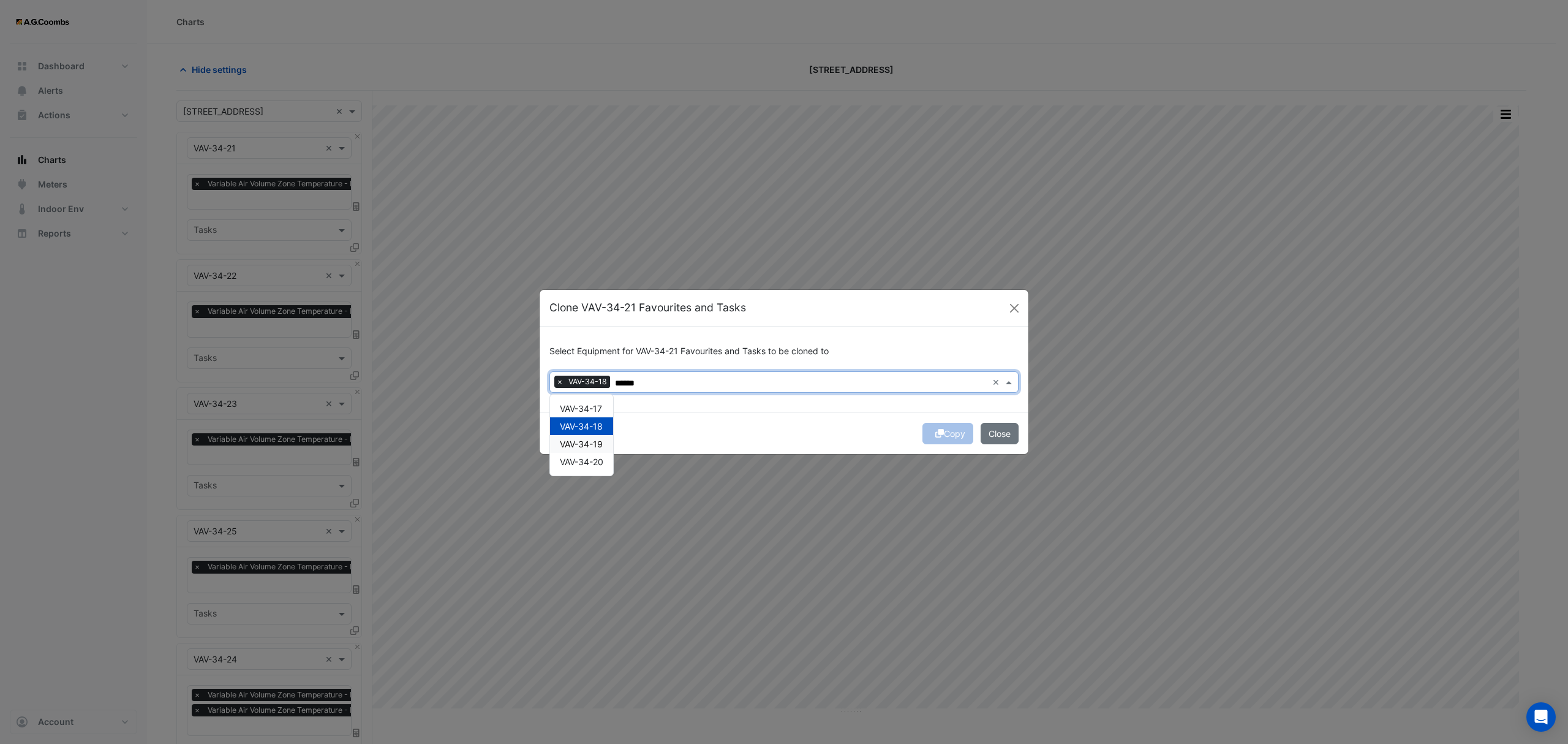
click at [582, 448] on span "VAV-34-19" at bounding box center [581, 444] width 43 height 10
click at [589, 466] on span "VAV-34-20" at bounding box center [582, 461] width 44 height 10
type input "******"
click at [951, 430] on button "Copy" at bounding box center [948, 433] width 51 height 21
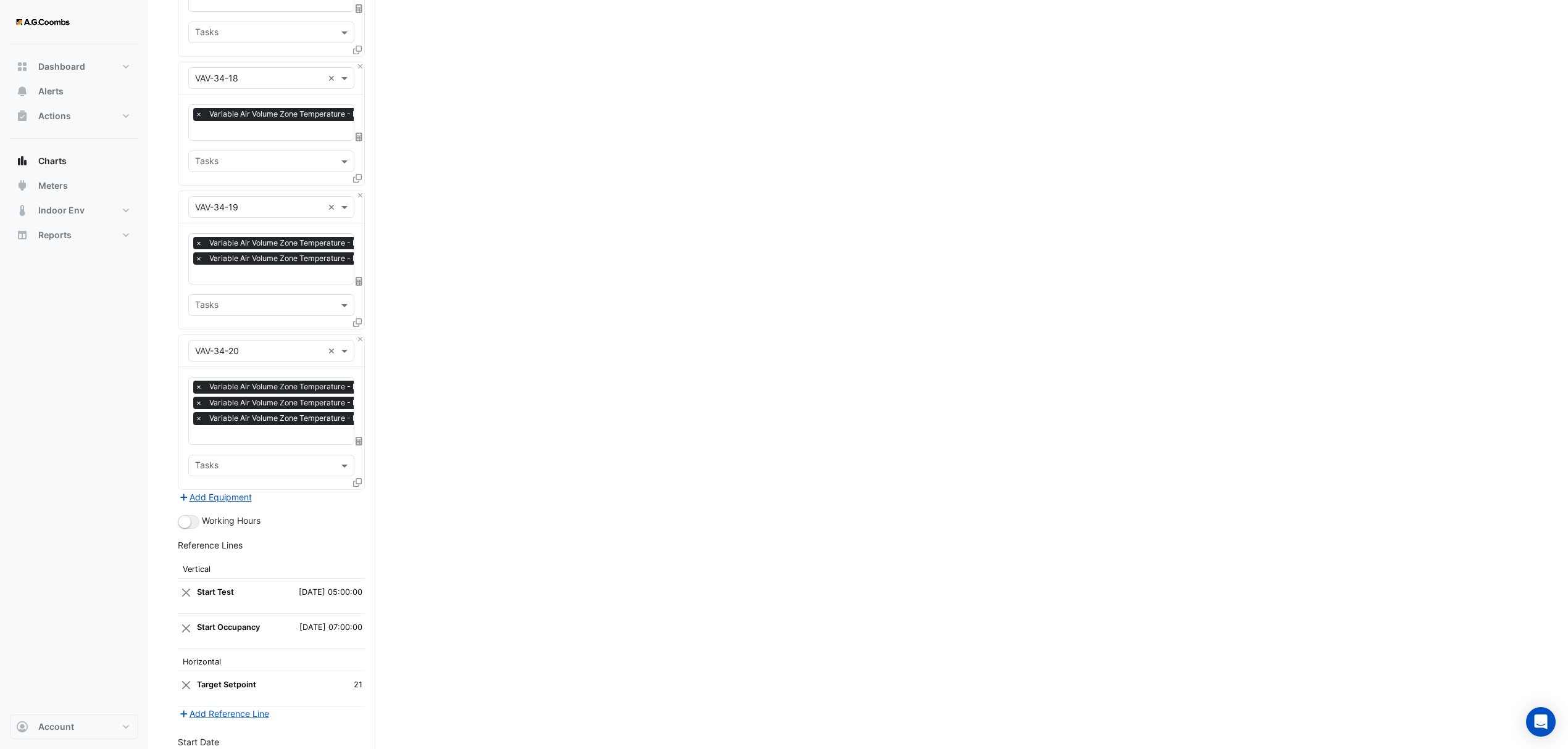
scroll to position [3615, 0]
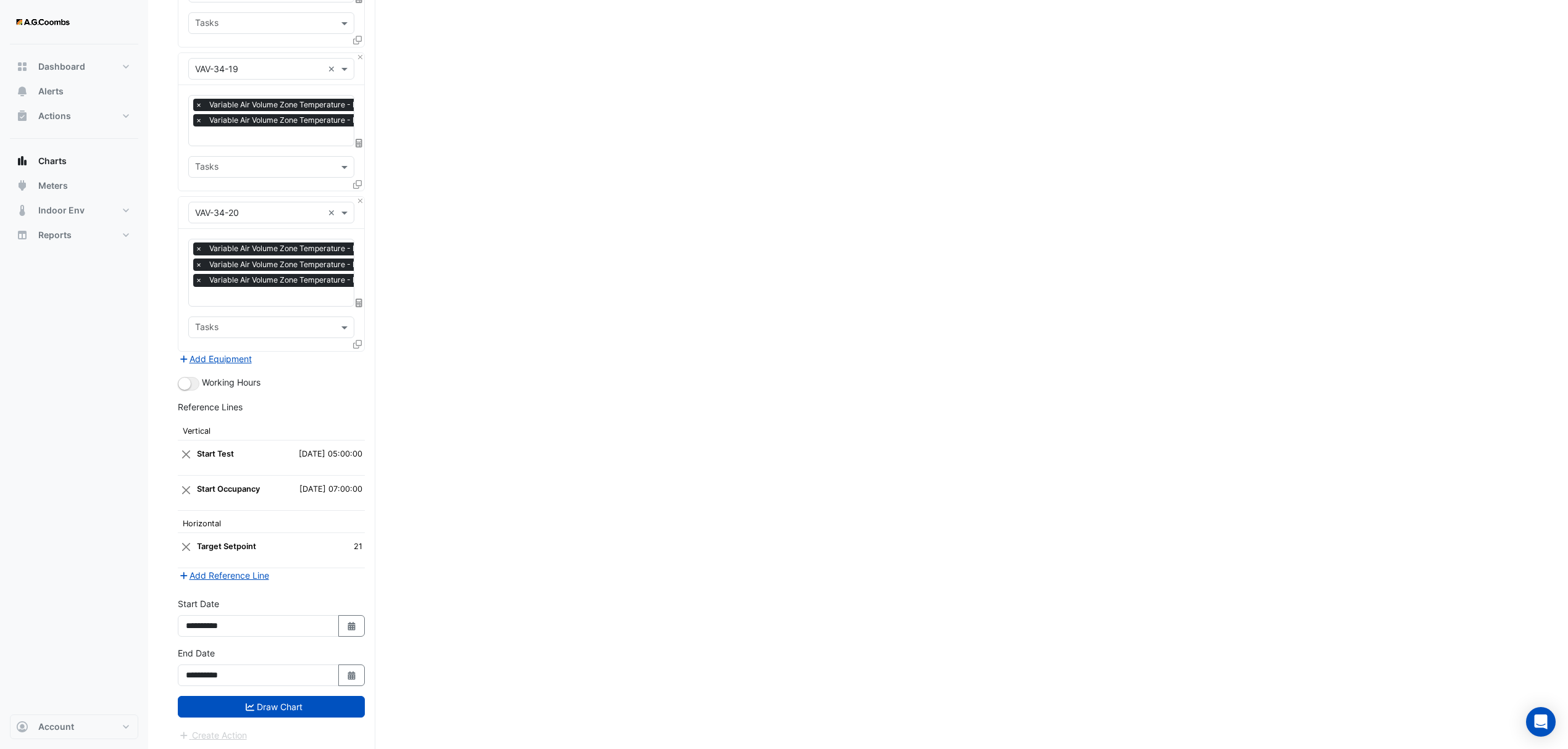
click at [257, 705] on button "Draw Chart" at bounding box center [271, 706] width 187 height 21
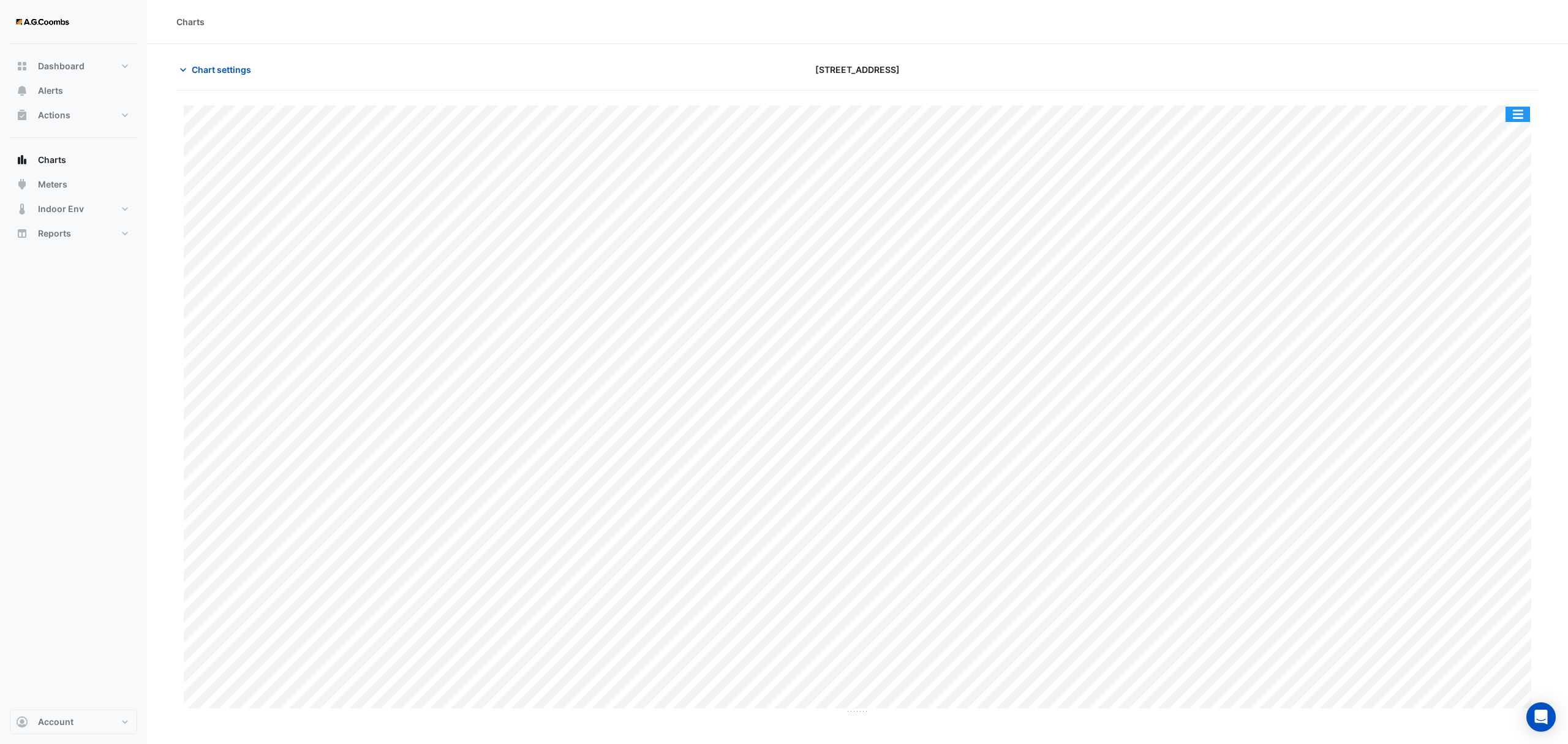
click at [1513, 120] on button "button" at bounding box center [1518, 114] width 25 height 15
click at [1485, 249] on div "Pivot Data Table" at bounding box center [1493, 246] width 74 height 29
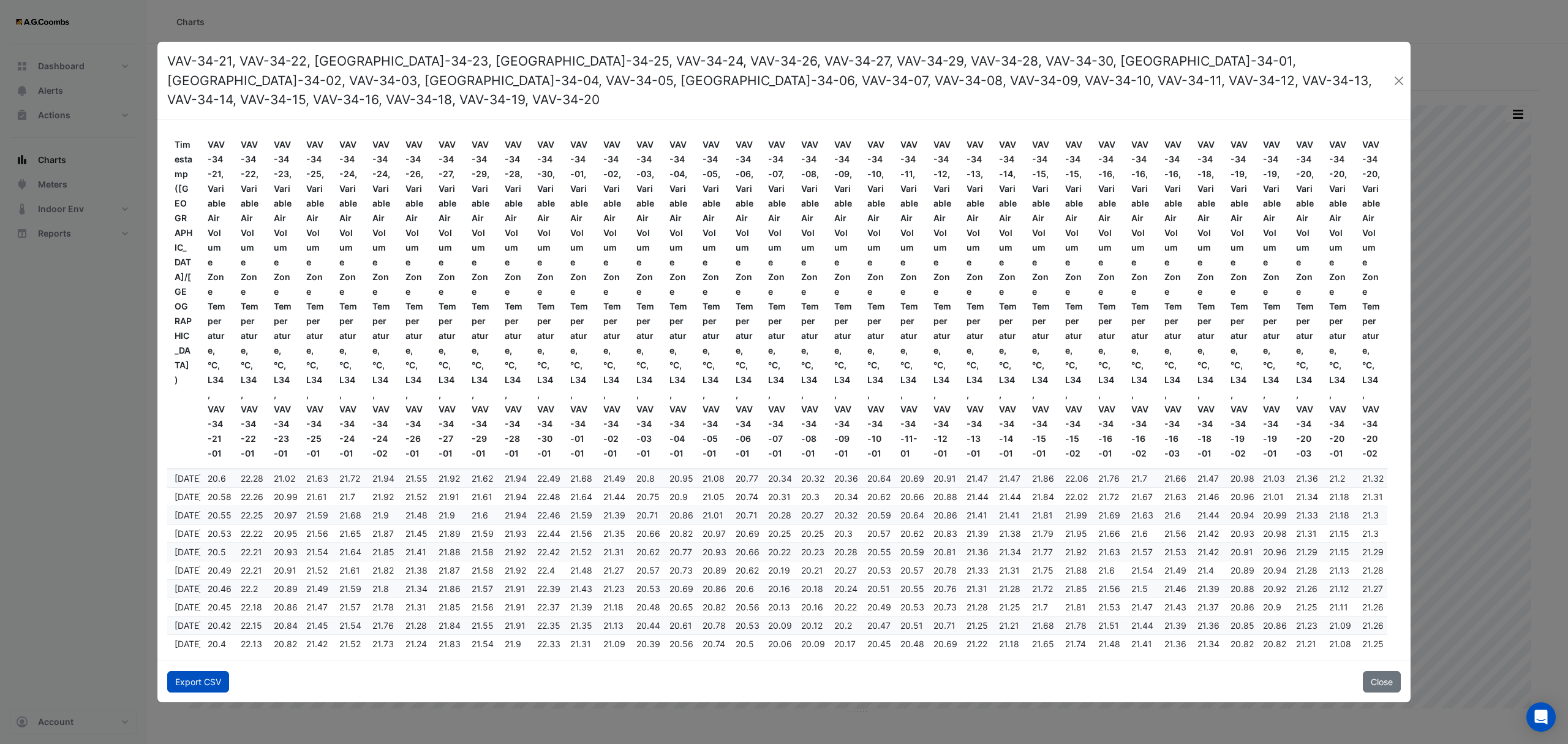
click at [196, 671] on button "Export CSV" at bounding box center [198, 681] width 62 height 21
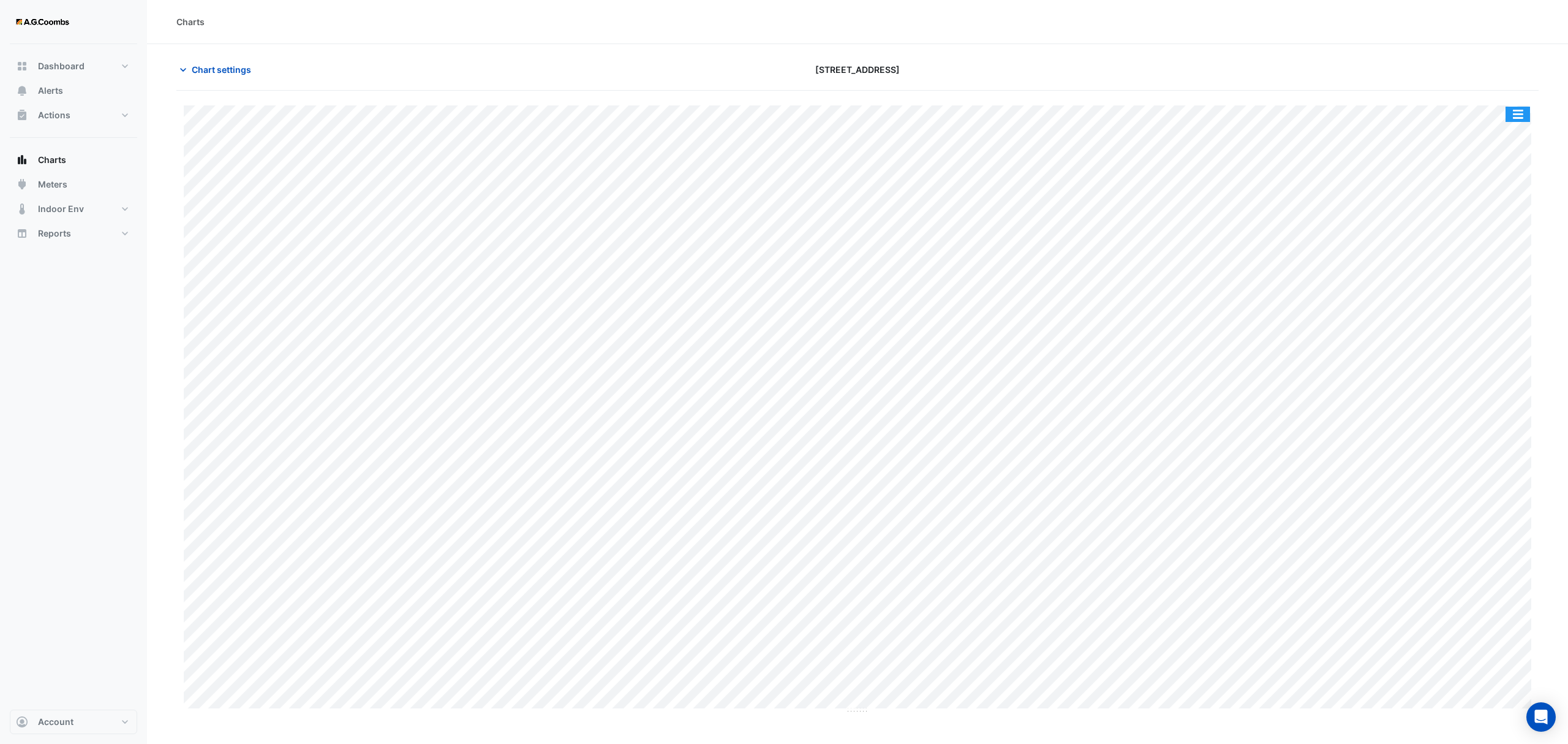
click at [1521, 113] on button "button" at bounding box center [1518, 114] width 25 height 15
click at [1502, 246] on div "Pivot Data Table" at bounding box center [1493, 246] width 74 height 29
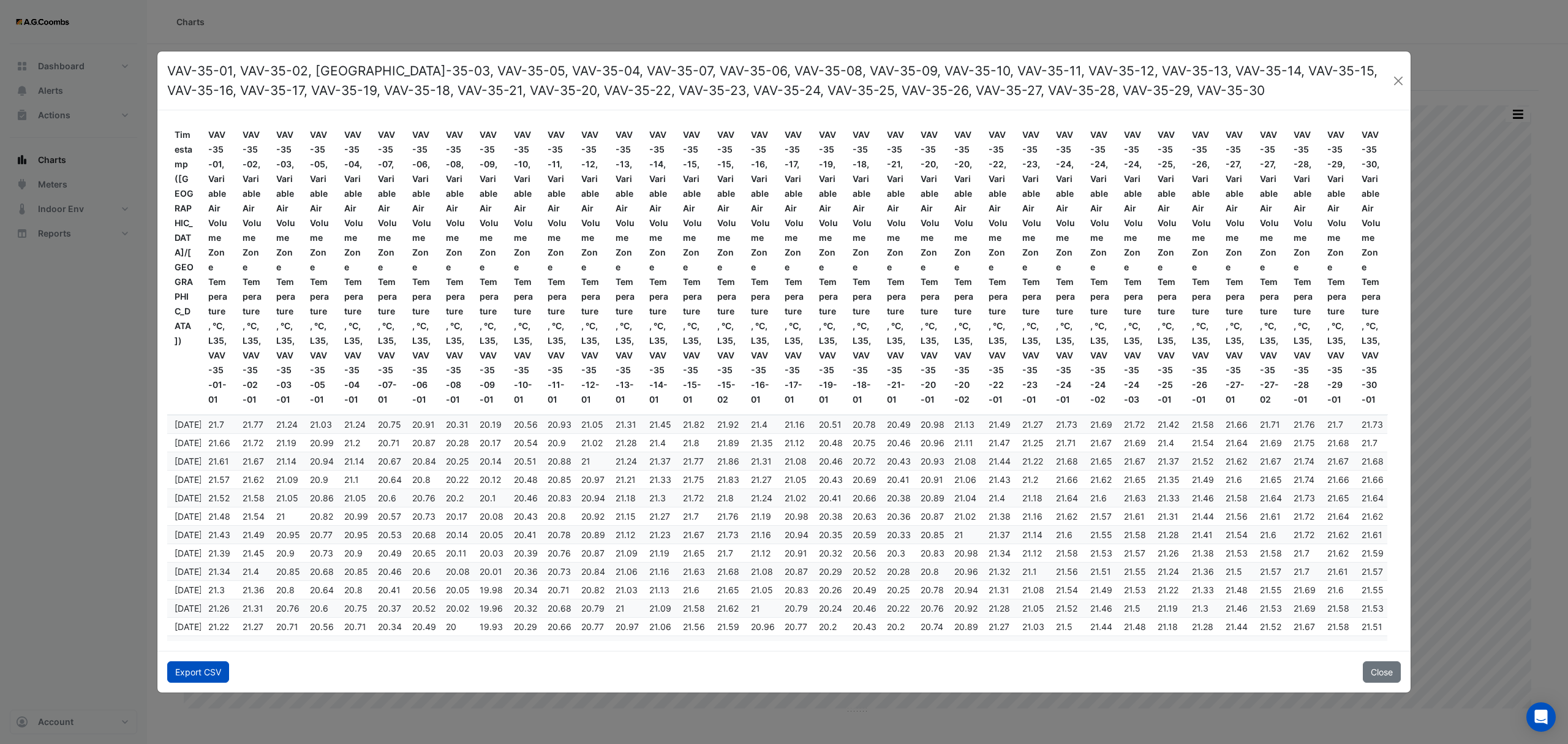
click at [208, 667] on button "Export CSV" at bounding box center [198, 672] width 62 height 21
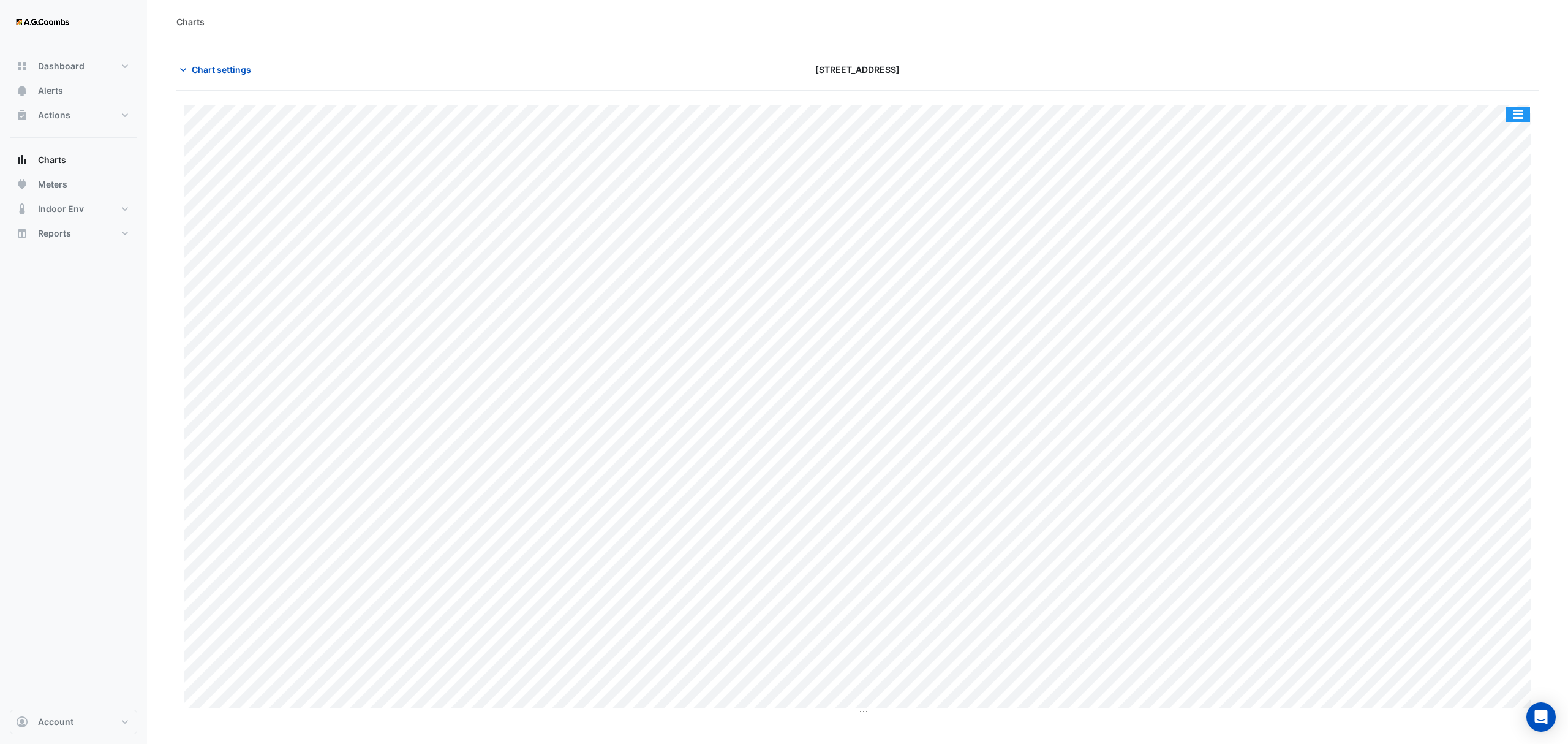
click at [1514, 114] on button "button" at bounding box center [1518, 114] width 25 height 15
click at [1491, 253] on div "Pivot Data Table" at bounding box center [1493, 246] width 74 height 29
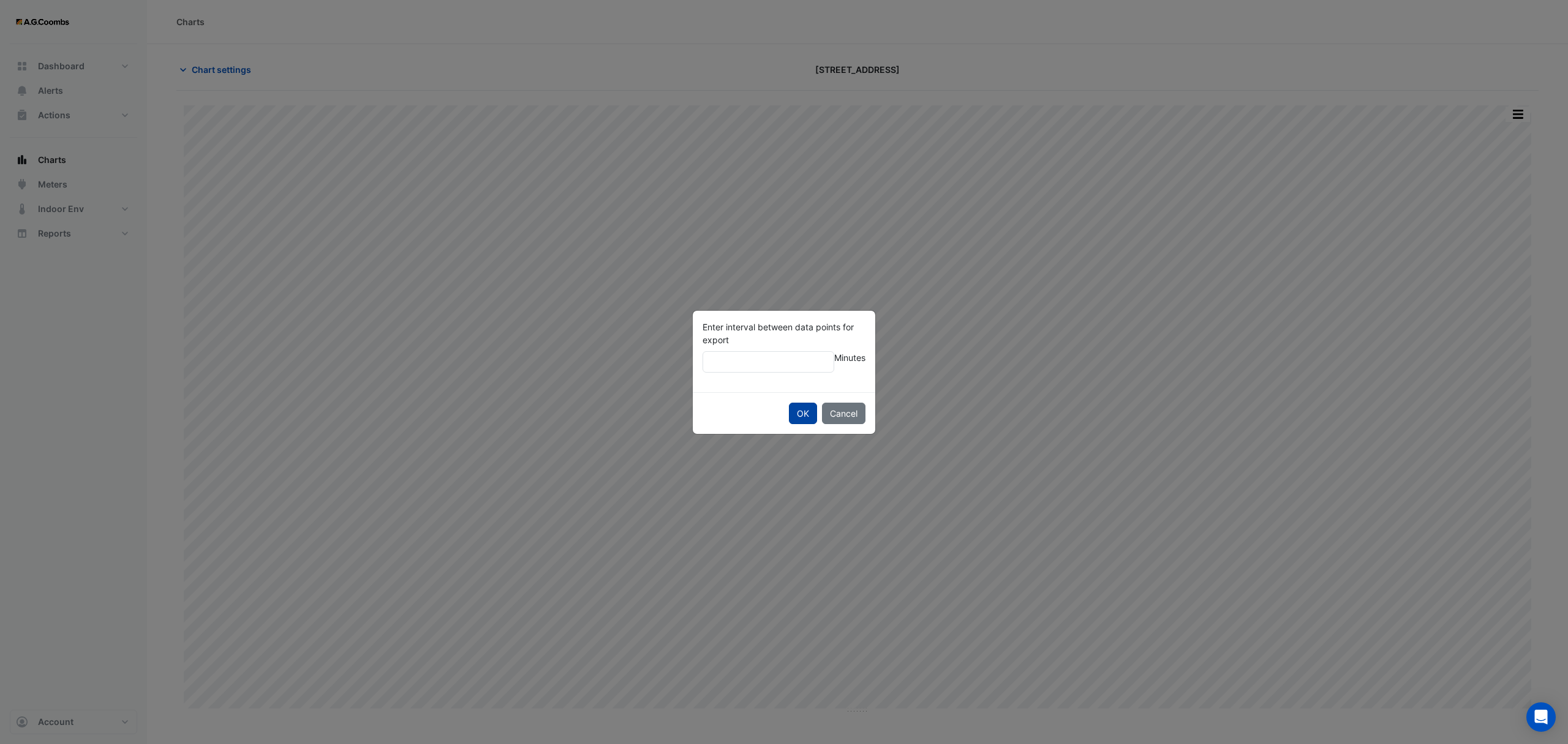
type input "**"
click at [795, 415] on button "OK" at bounding box center [803, 413] width 28 height 21
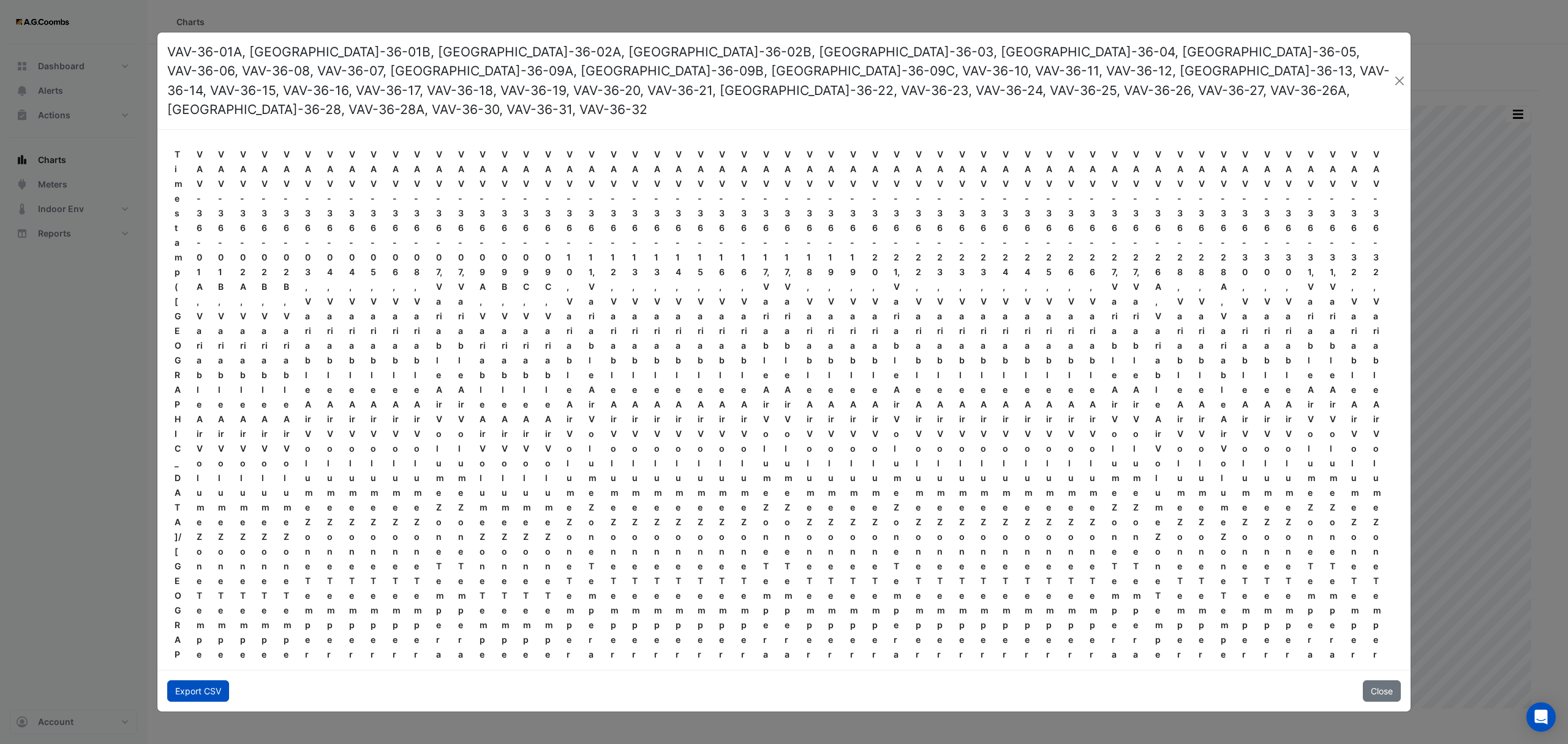
click at [189, 680] on button "Export CSV" at bounding box center [198, 691] width 62 height 21
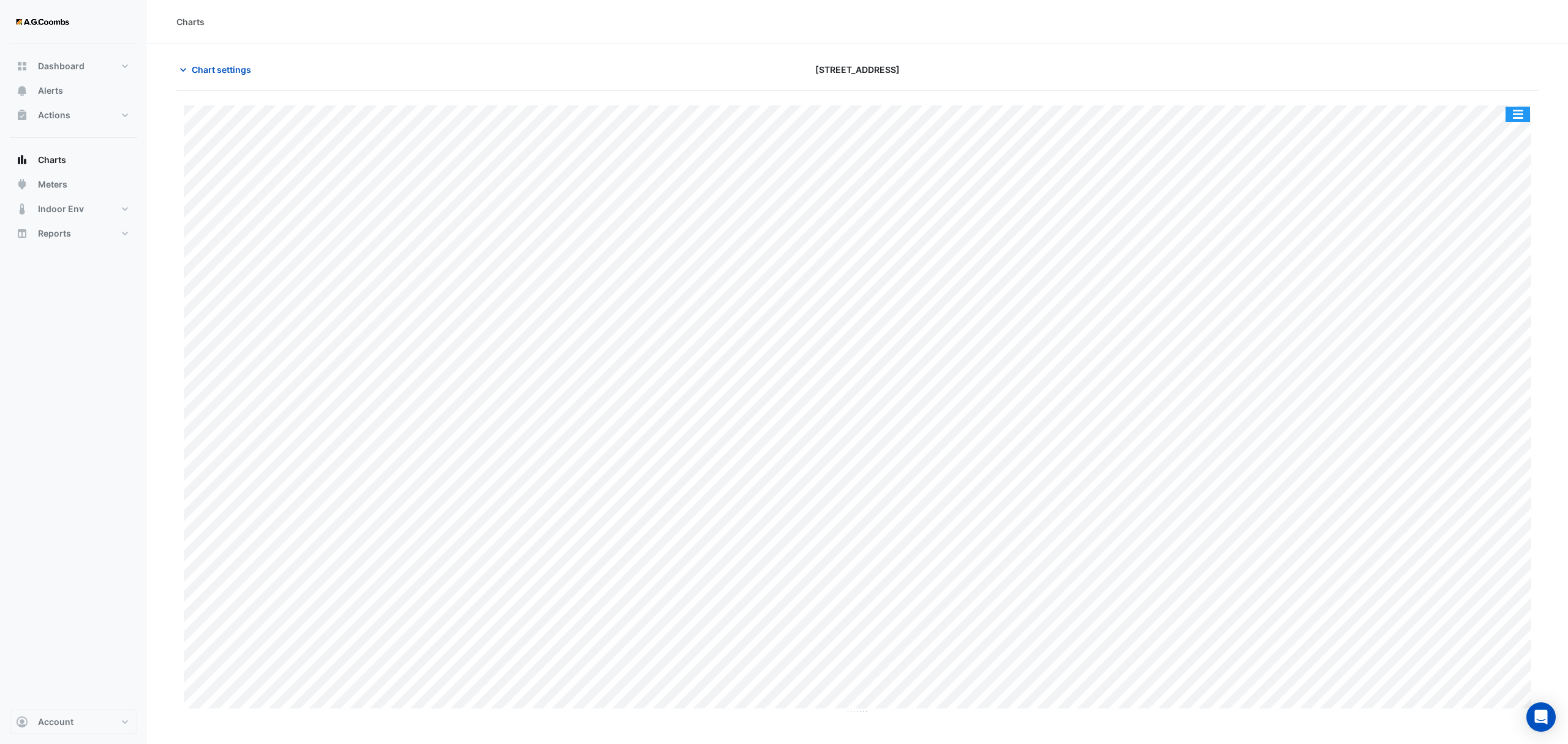
click at [1515, 116] on button "button" at bounding box center [1518, 114] width 25 height 15
click at [1472, 246] on div "Pivot Data Table" at bounding box center [1493, 246] width 74 height 29
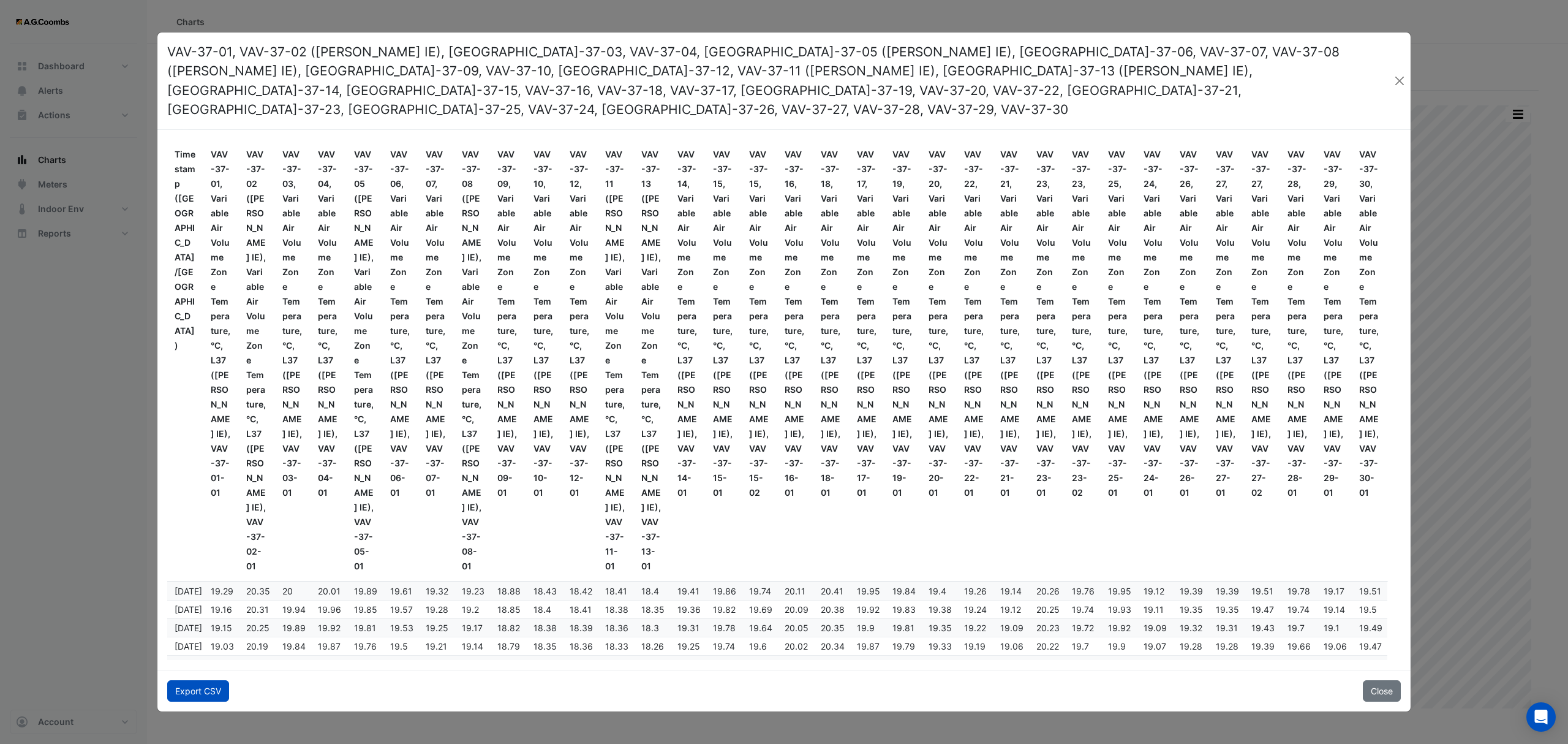
click at [194, 686] on button "Export CSV" at bounding box center [198, 691] width 62 height 21
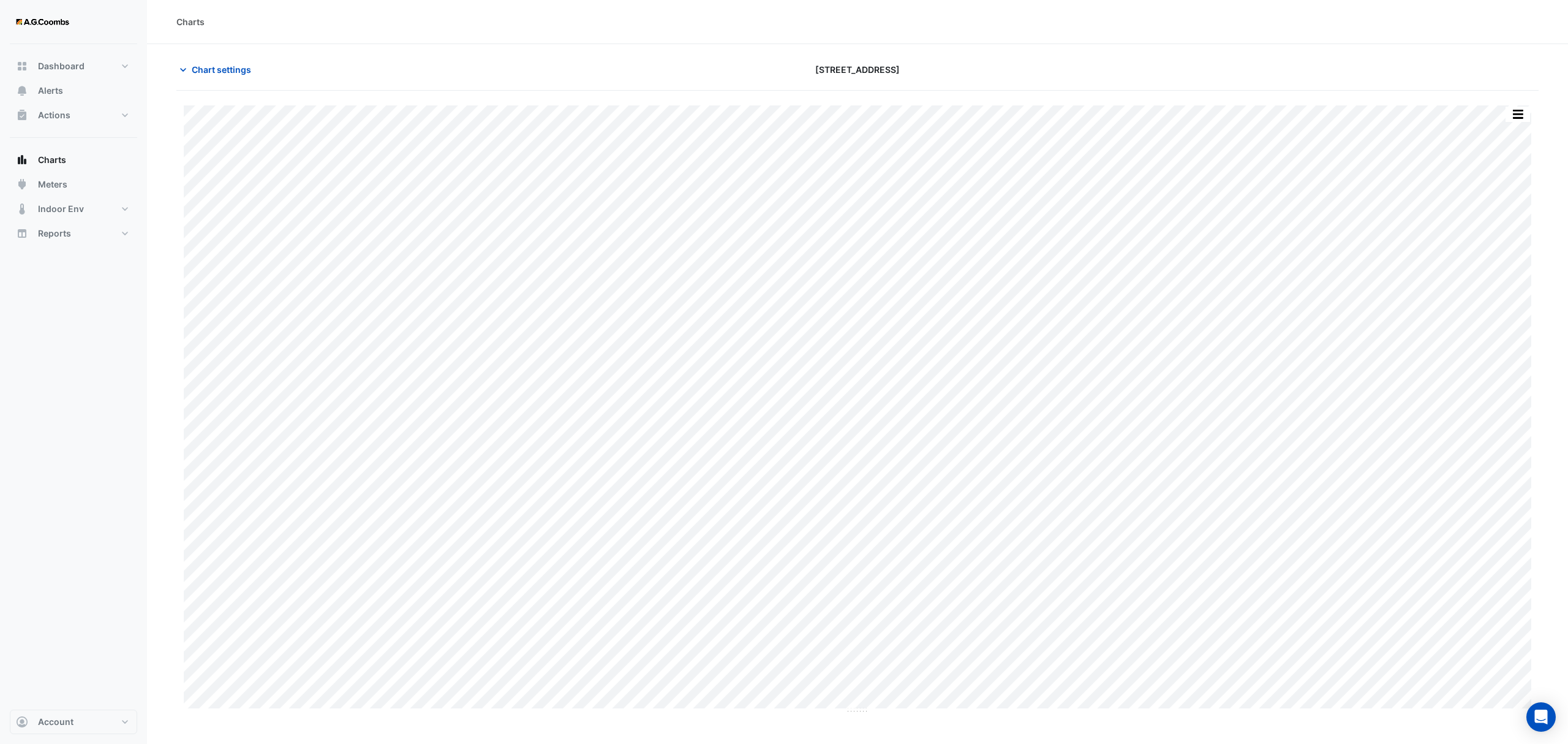
click at [432, 712] on div "Split by Equip Split All Print Save as JPEG Save as PNG Pivot Data Table Export…" at bounding box center [857, 410] width 1348 height 609
click at [1521, 109] on button "button" at bounding box center [1518, 114] width 25 height 15
click at [1505, 246] on div "Pivot Data Table" at bounding box center [1493, 246] width 74 height 29
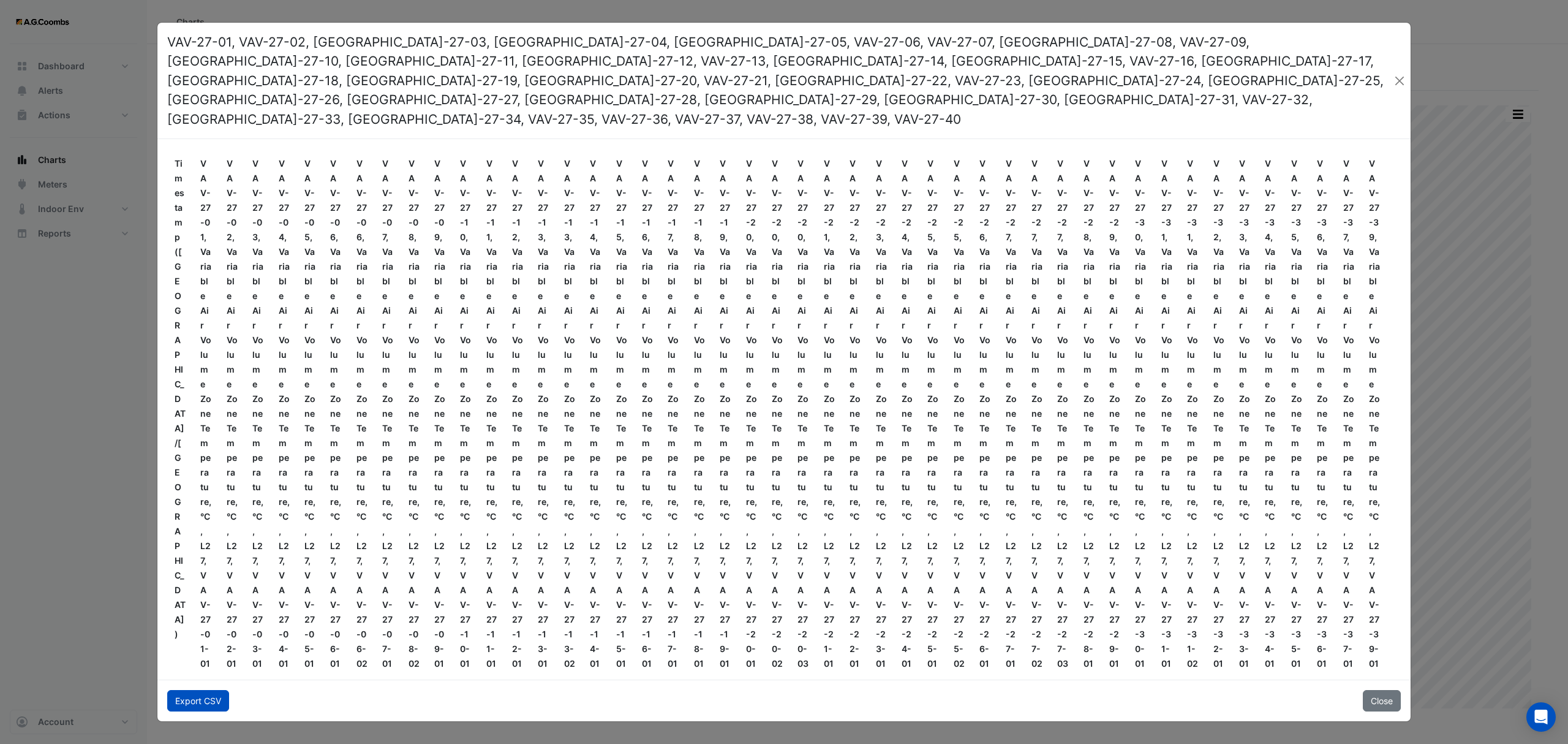
click at [193, 690] on button "Export CSV" at bounding box center [198, 700] width 62 height 21
